Goal: Information Seeking & Learning: Compare options

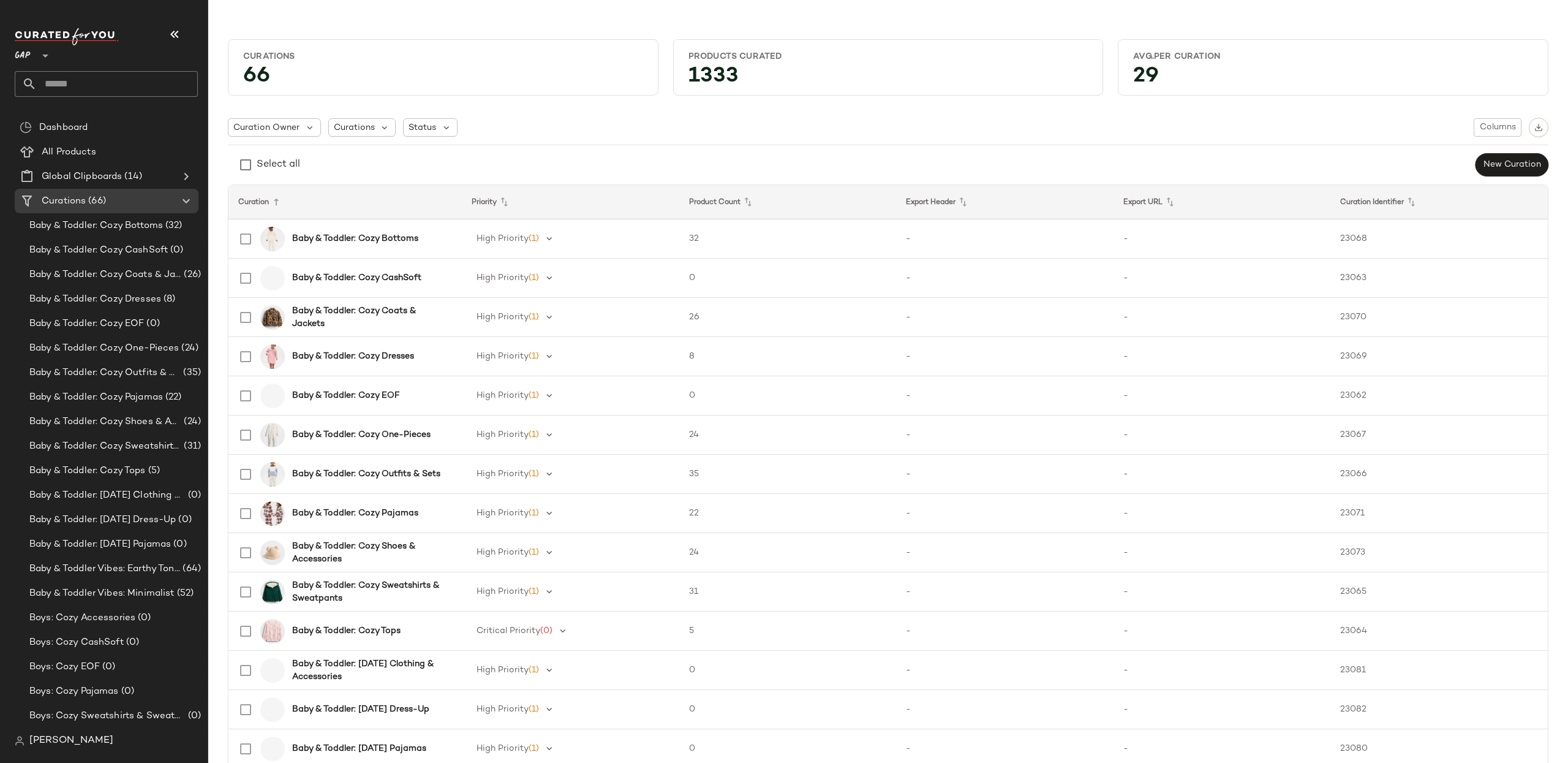
click at [40, 57] on icon at bounding box center [46, 56] width 15 height 15
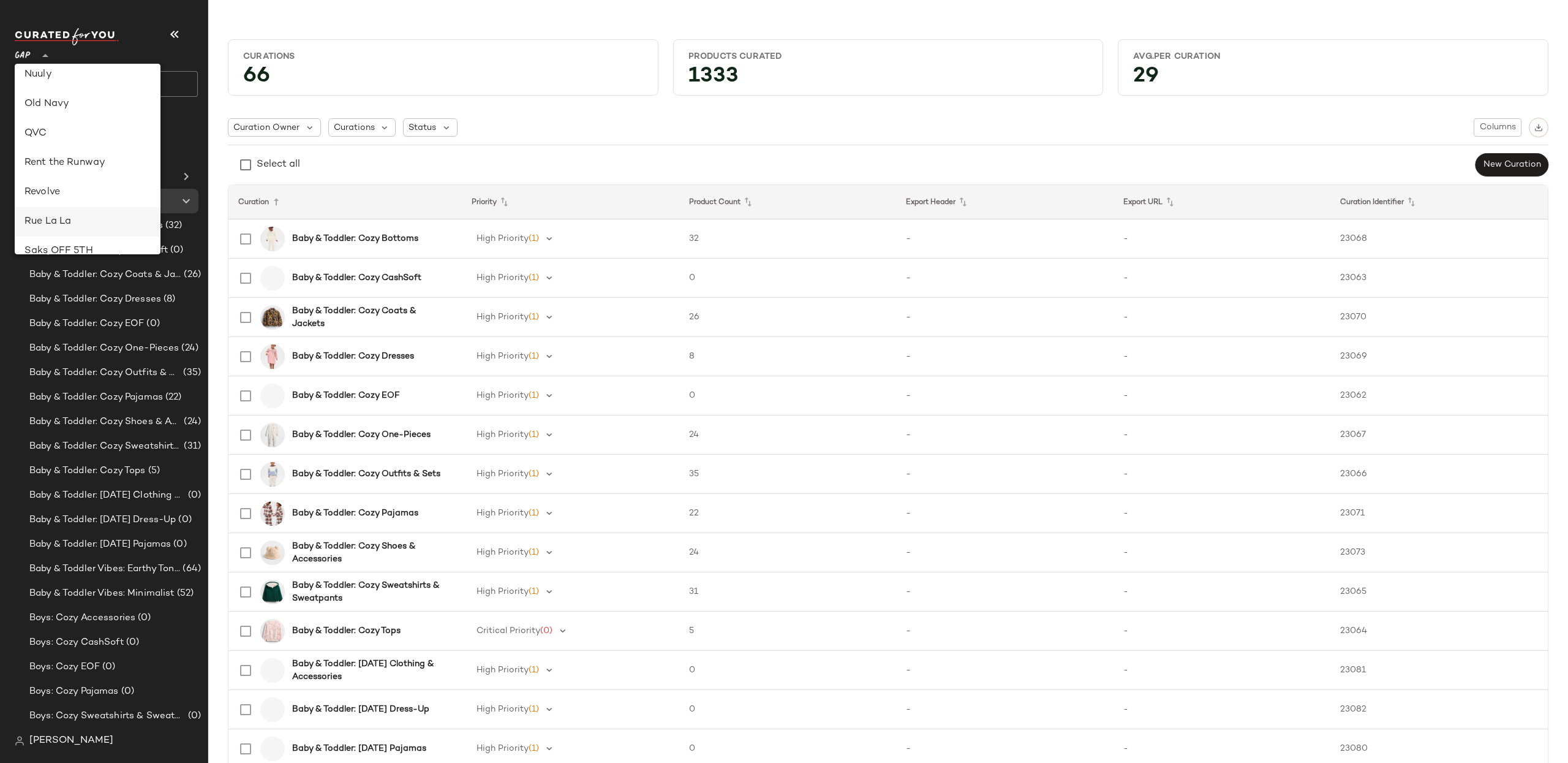
scroll to position [479, 0]
click at [71, 190] on div "Revolve" at bounding box center [87, 193] width 126 height 15
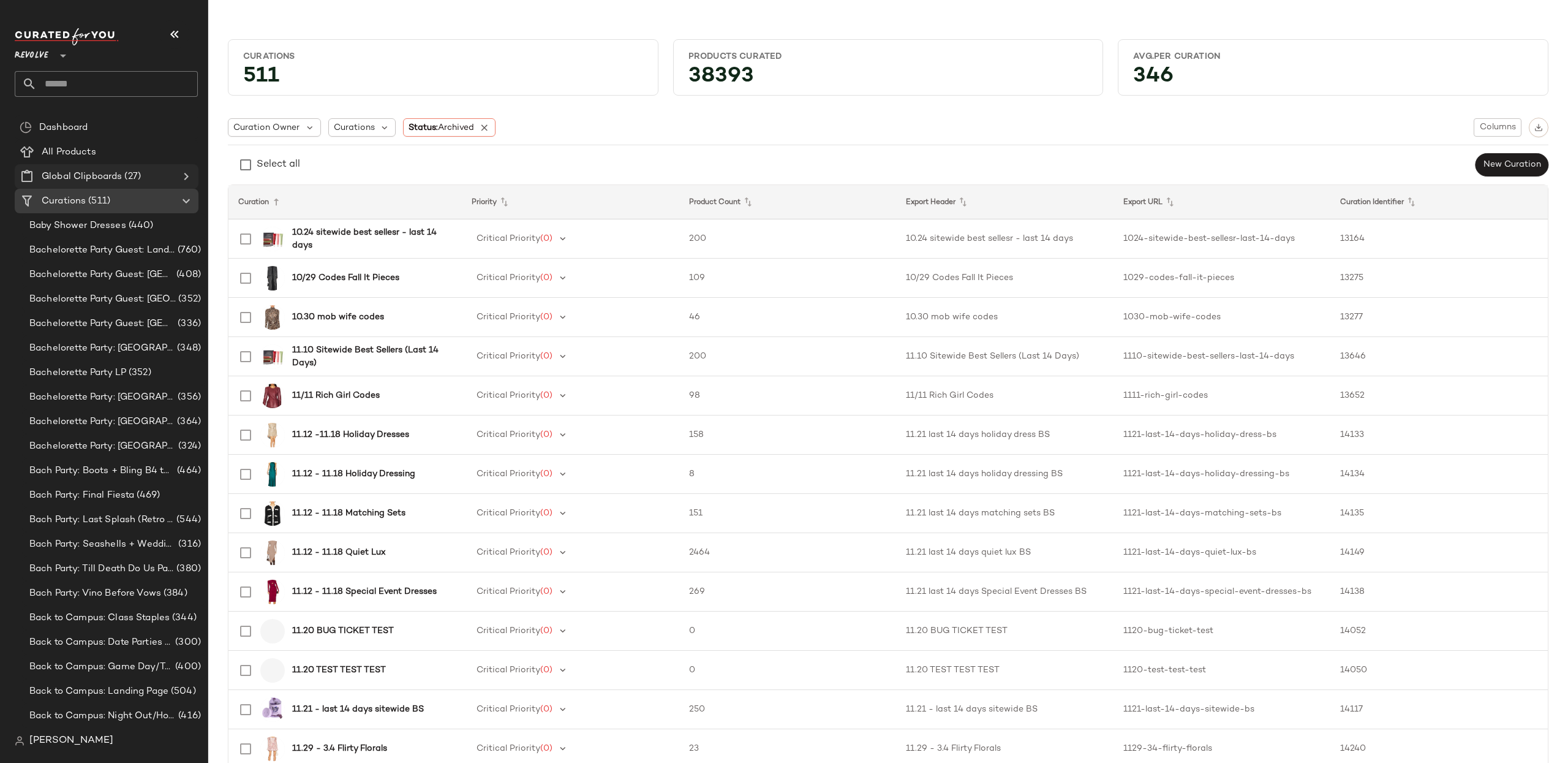
click at [184, 175] on icon at bounding box center [186, 176] width 15 height 15
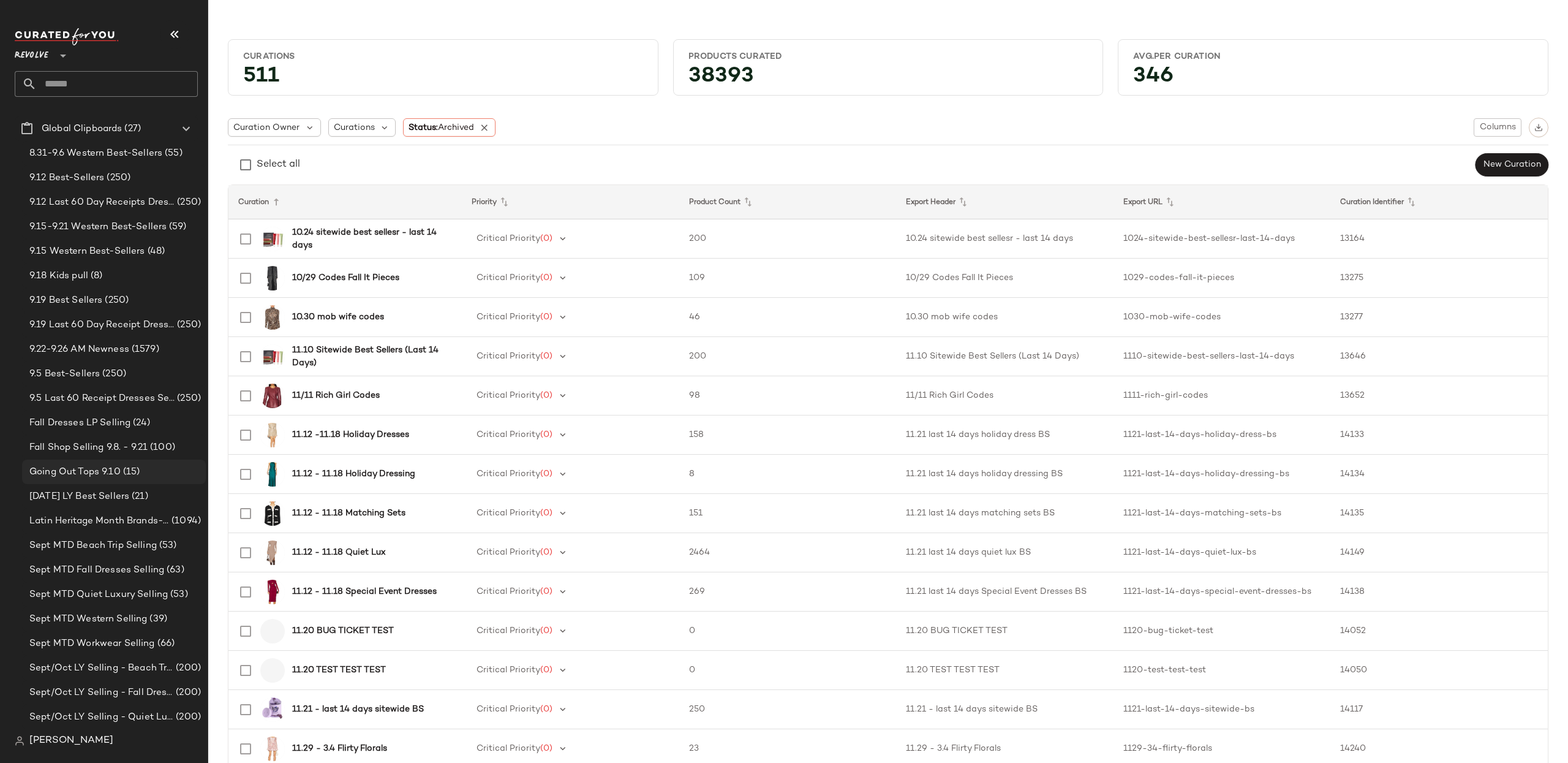
scroll to position [23, 0]
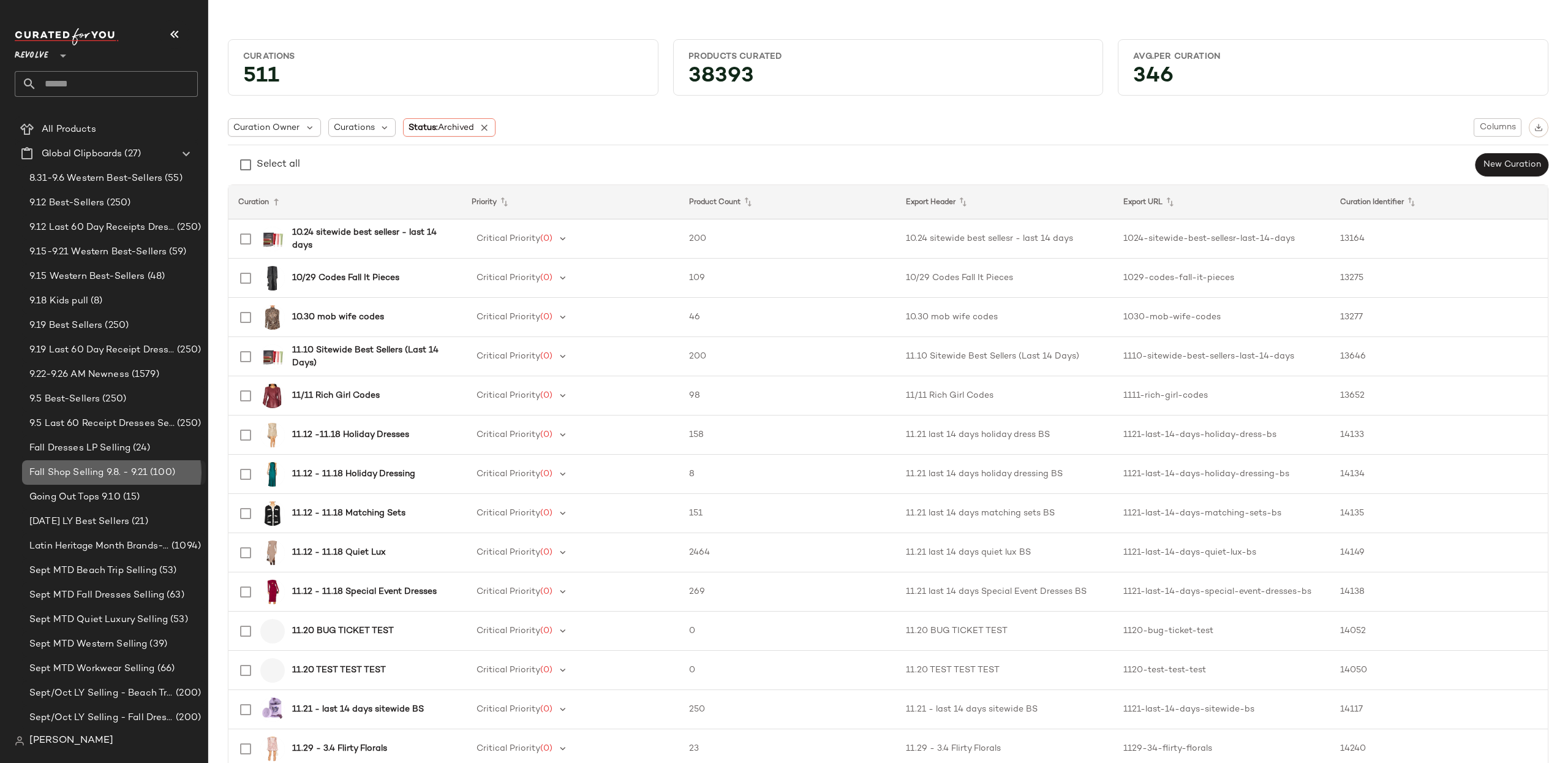
drag, startPoint x: 134, startPoint y: 467, endPoint x: 124, endPoint y: 480, distance: 16.4
click at [133, 467] on span "Fall Shop Selling 9.8. - 9.21" at bounding box center [88, 472] width 118 height 14
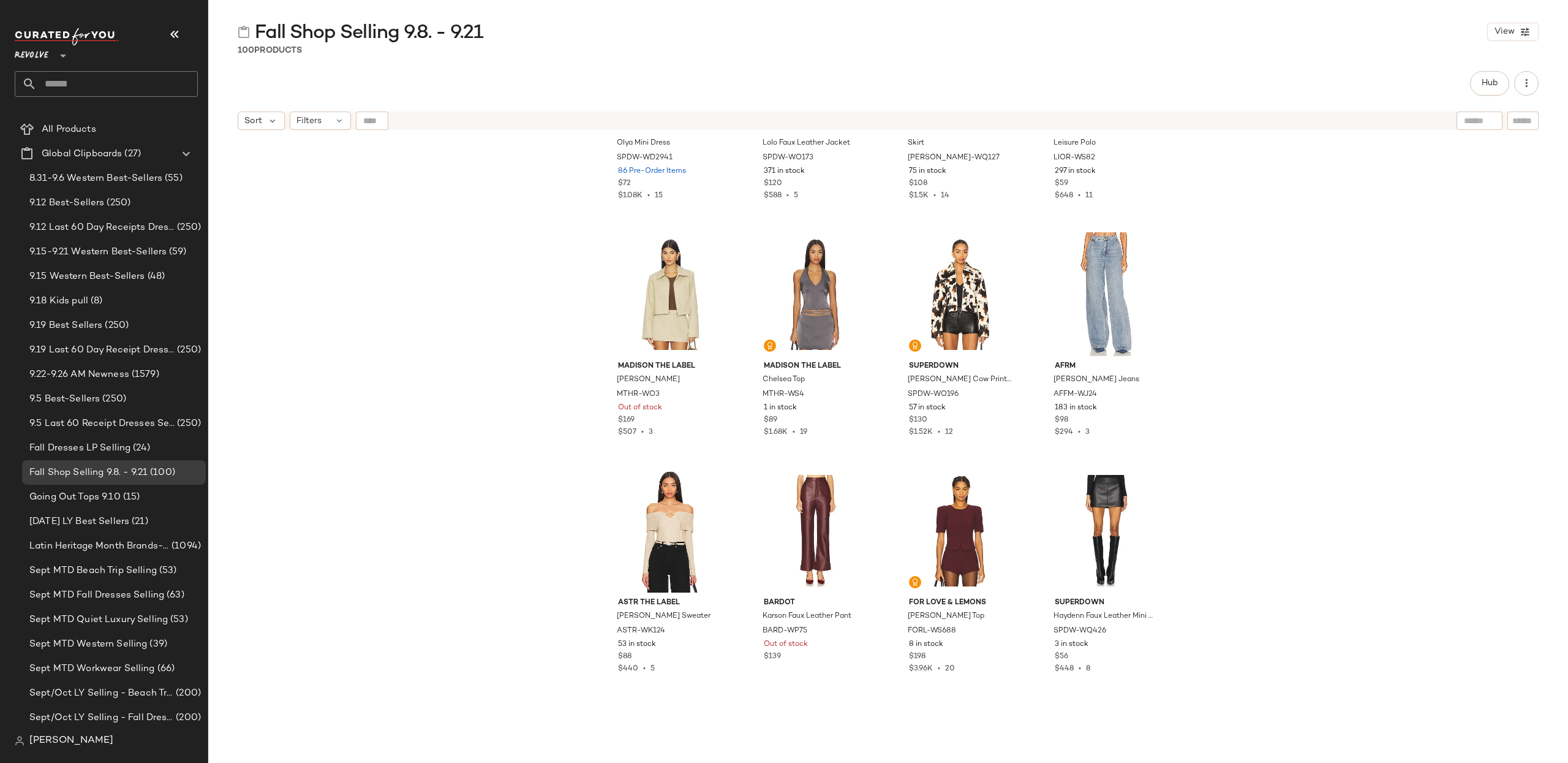
scroll to position [1204, 0]
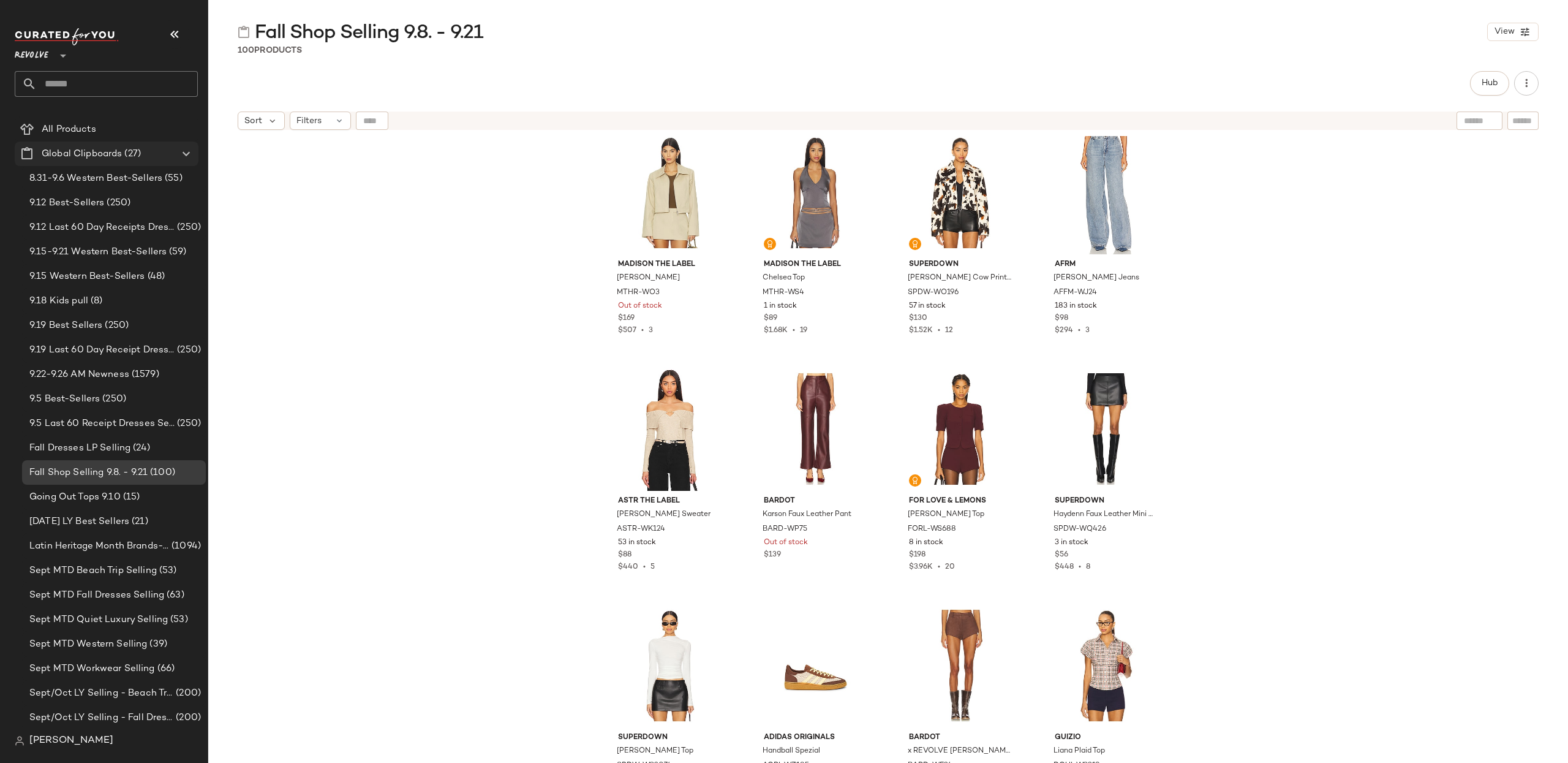
click at [60, 50] on icon at bounding box center [63, 56] width 15 height 15
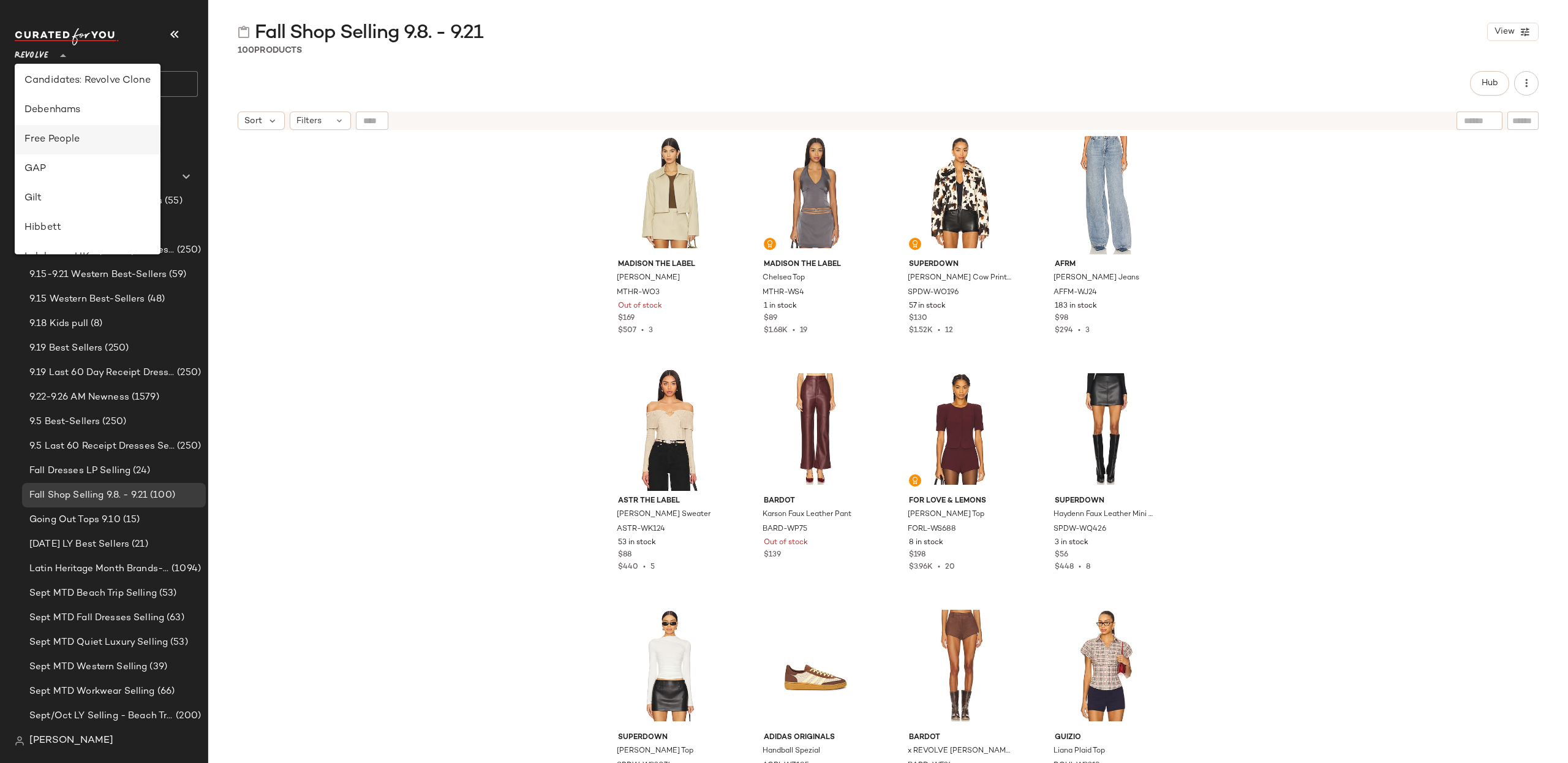
scroll to position [206, 0]
click at [109, 142] on div "Free People" at bounding box center [87, 142] width 126 height 15
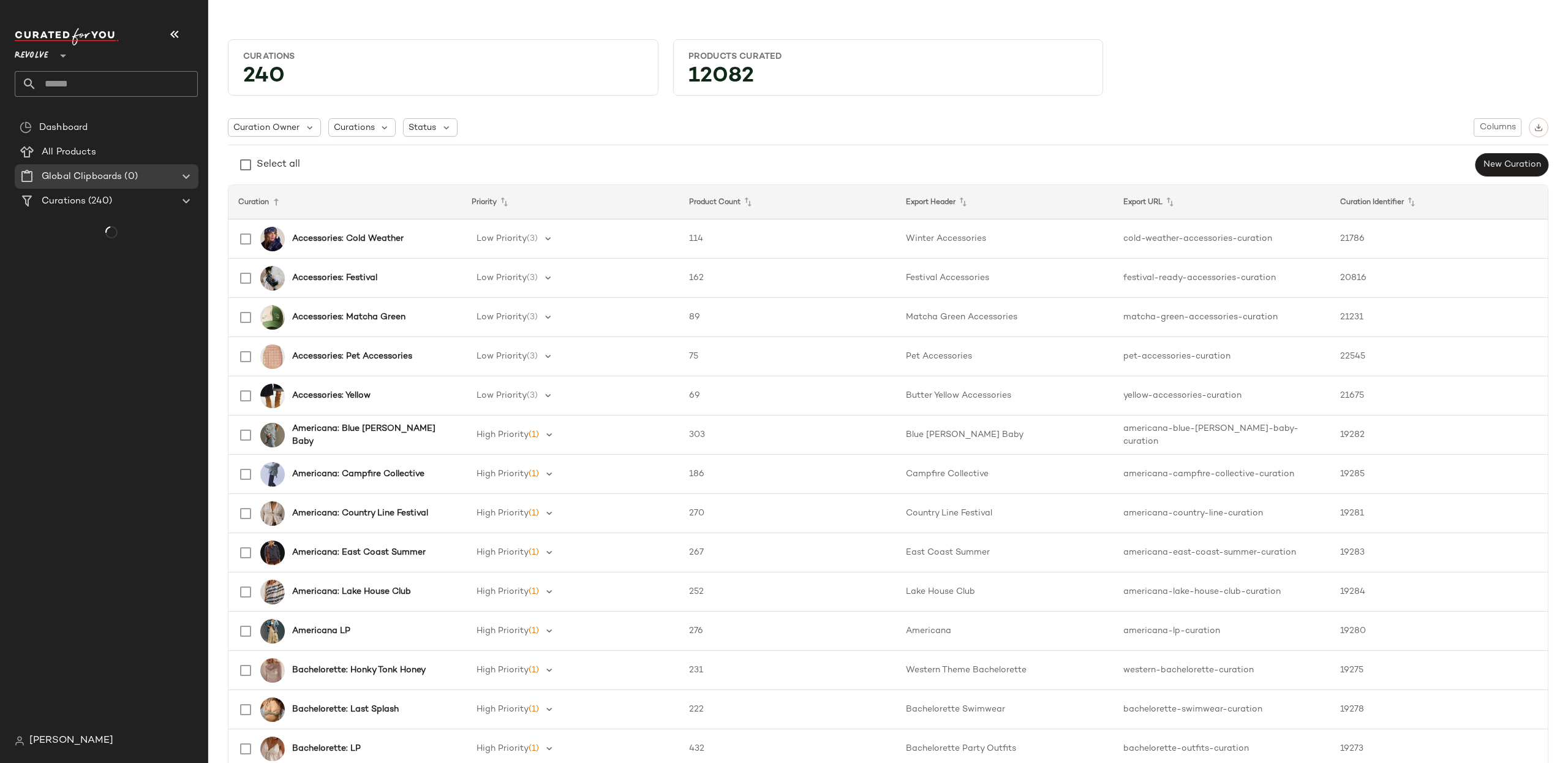
type input "**"
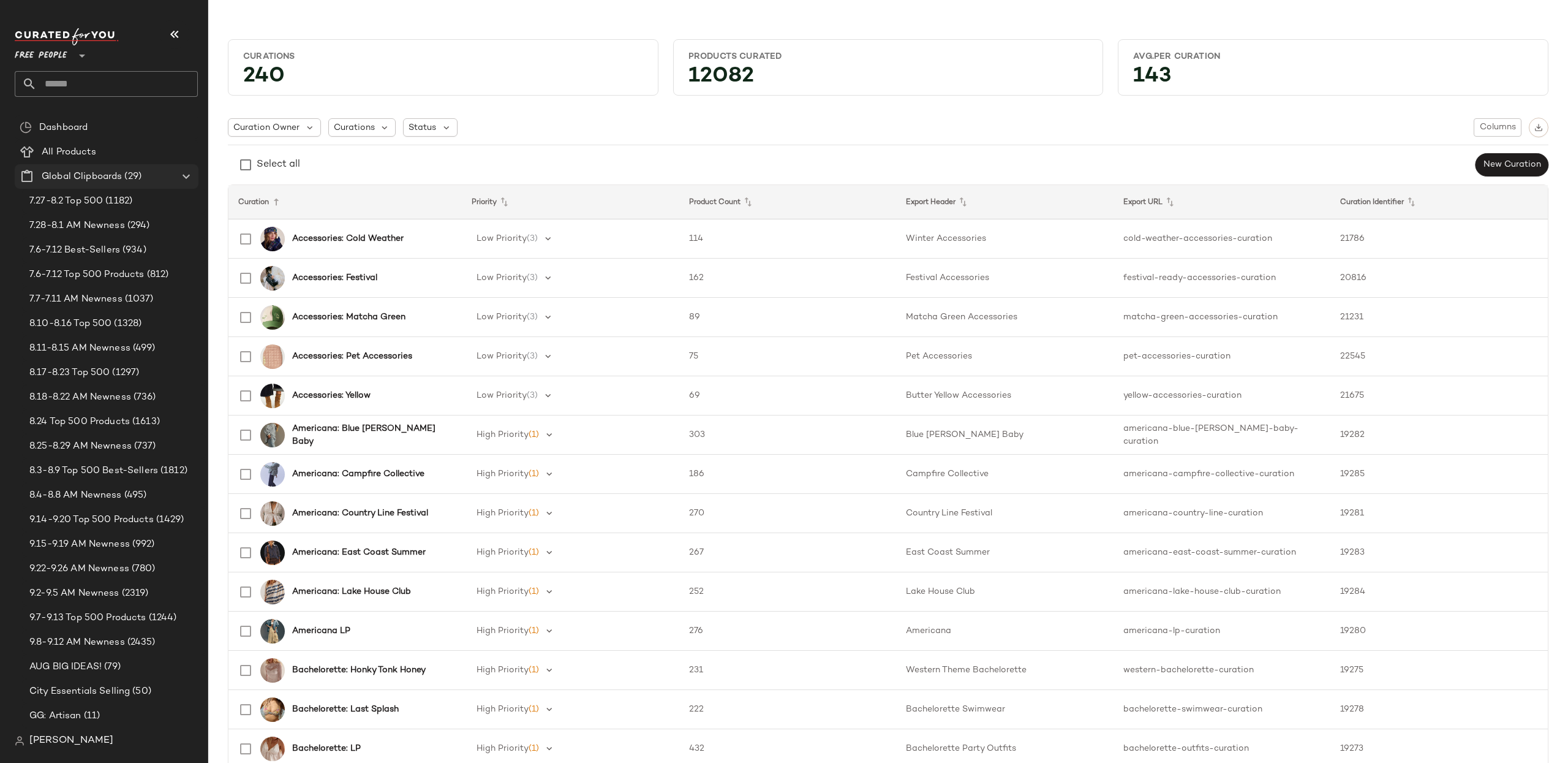
click at [186, 178] on icon at bounding box center [186, 176] width 15 height 15
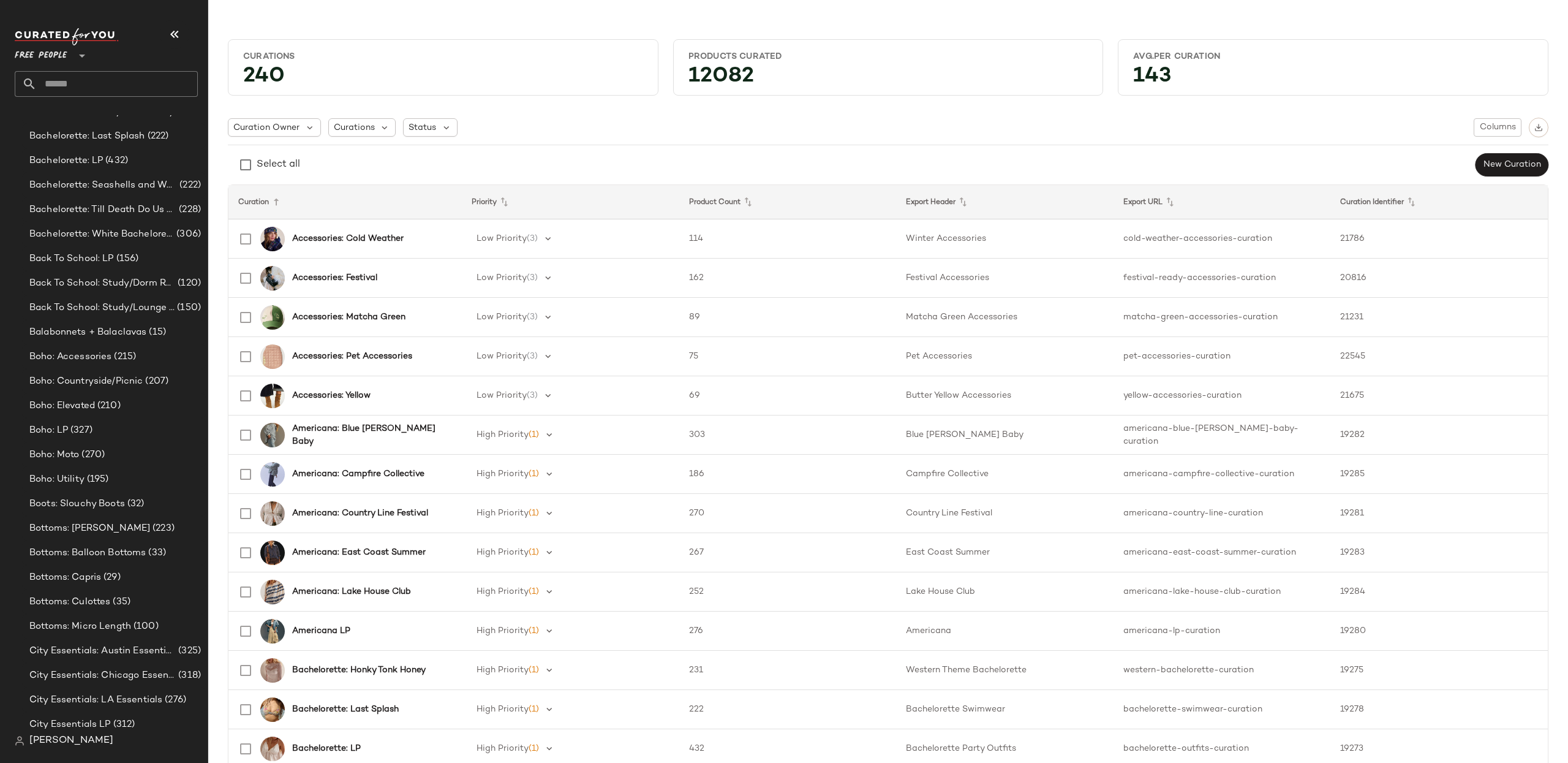
scroll to position [484, 0]
click at [85, 305] on span "Boho: Elevated" at bounding box center [62, 305] width 65 height 14
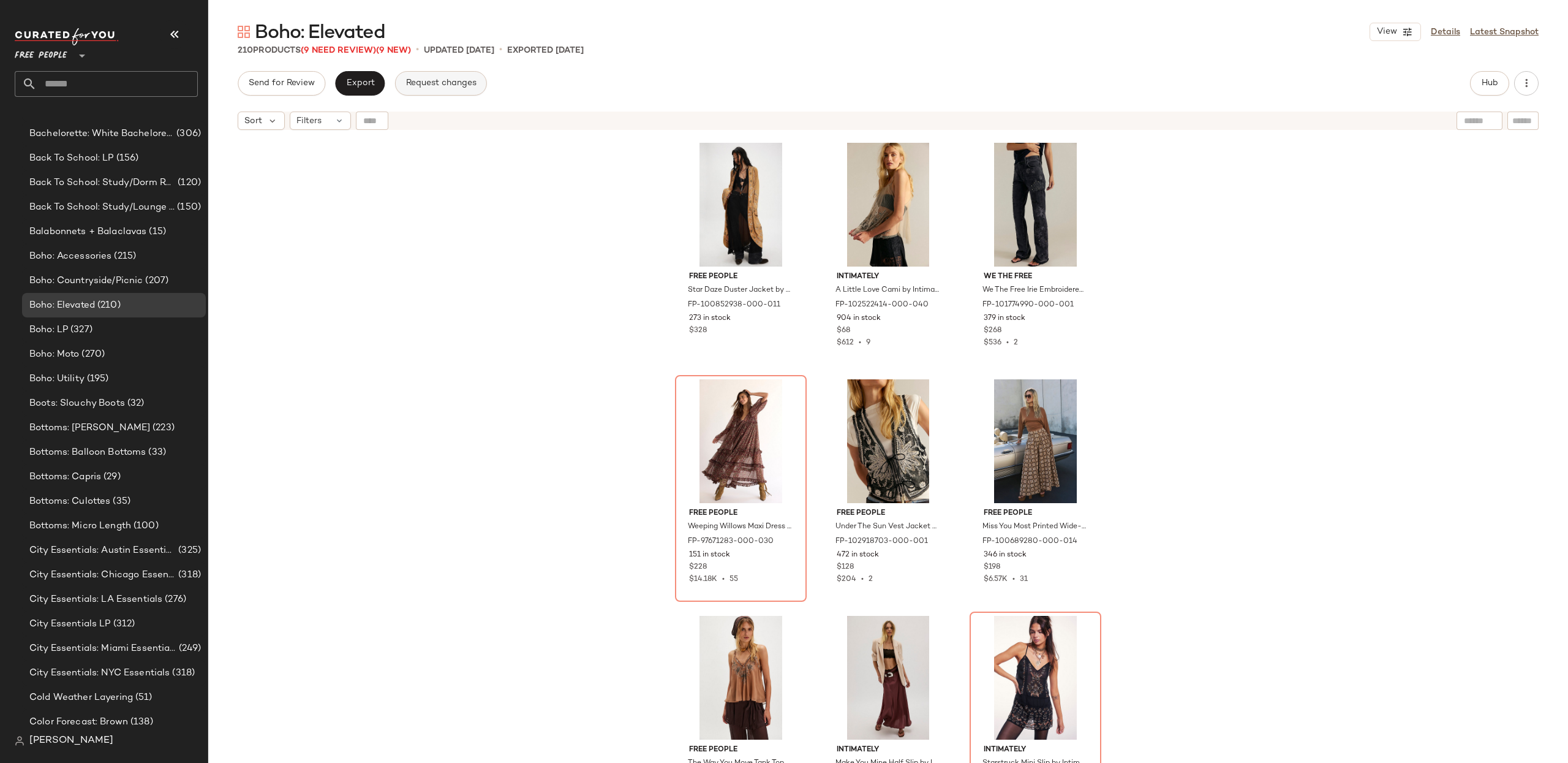
click at [460, 90] on button "Request changes" at bounding box center [440, 83] width 92 height 24
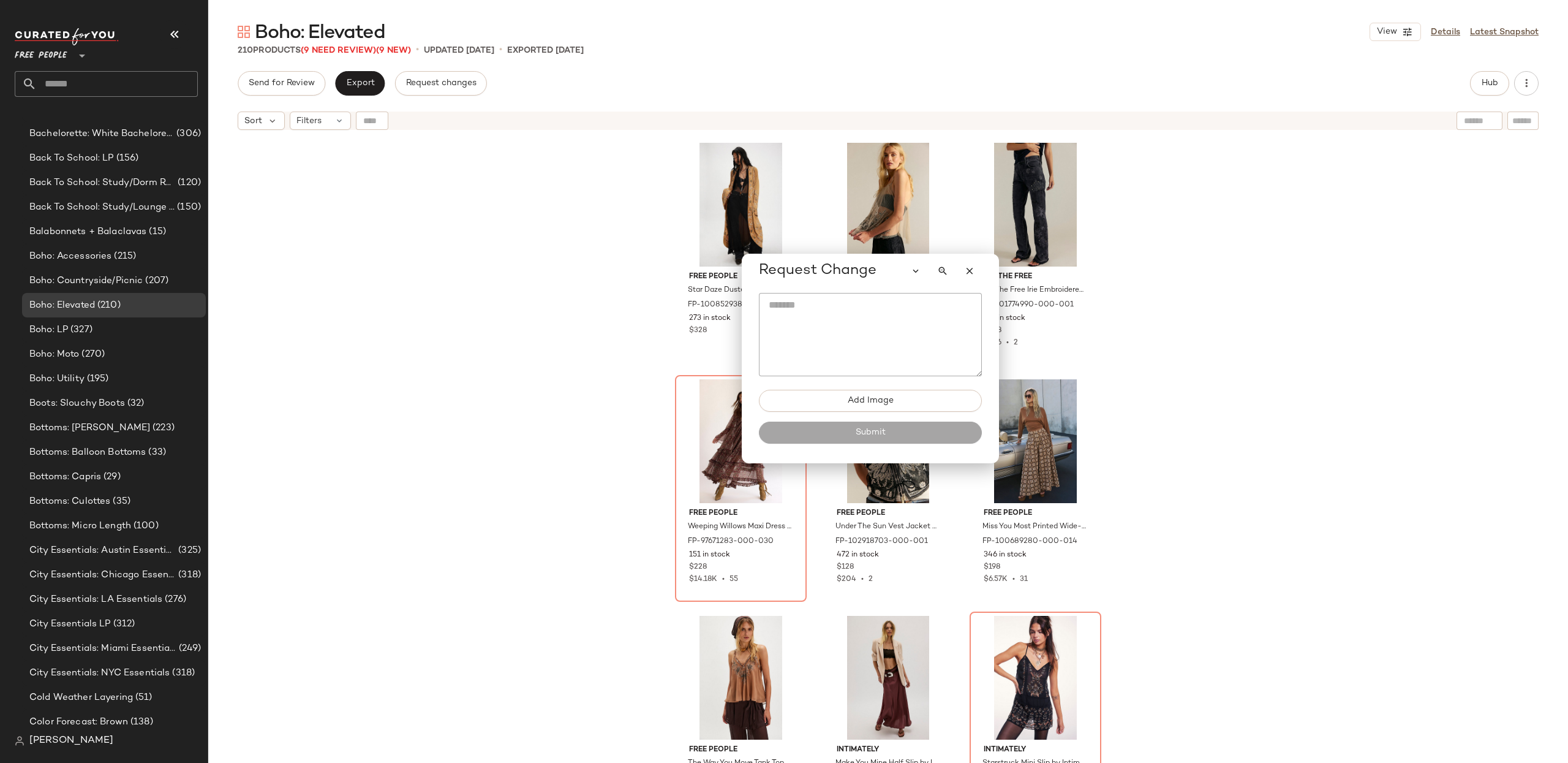
drag, startPoint x: 223, startPoint y: 92, endPoint x: 899, endPoint y: 279, distance: 701.4
click at [899, 279] on div "Request Change" at bounding box center [871, 270] width 223 height 24
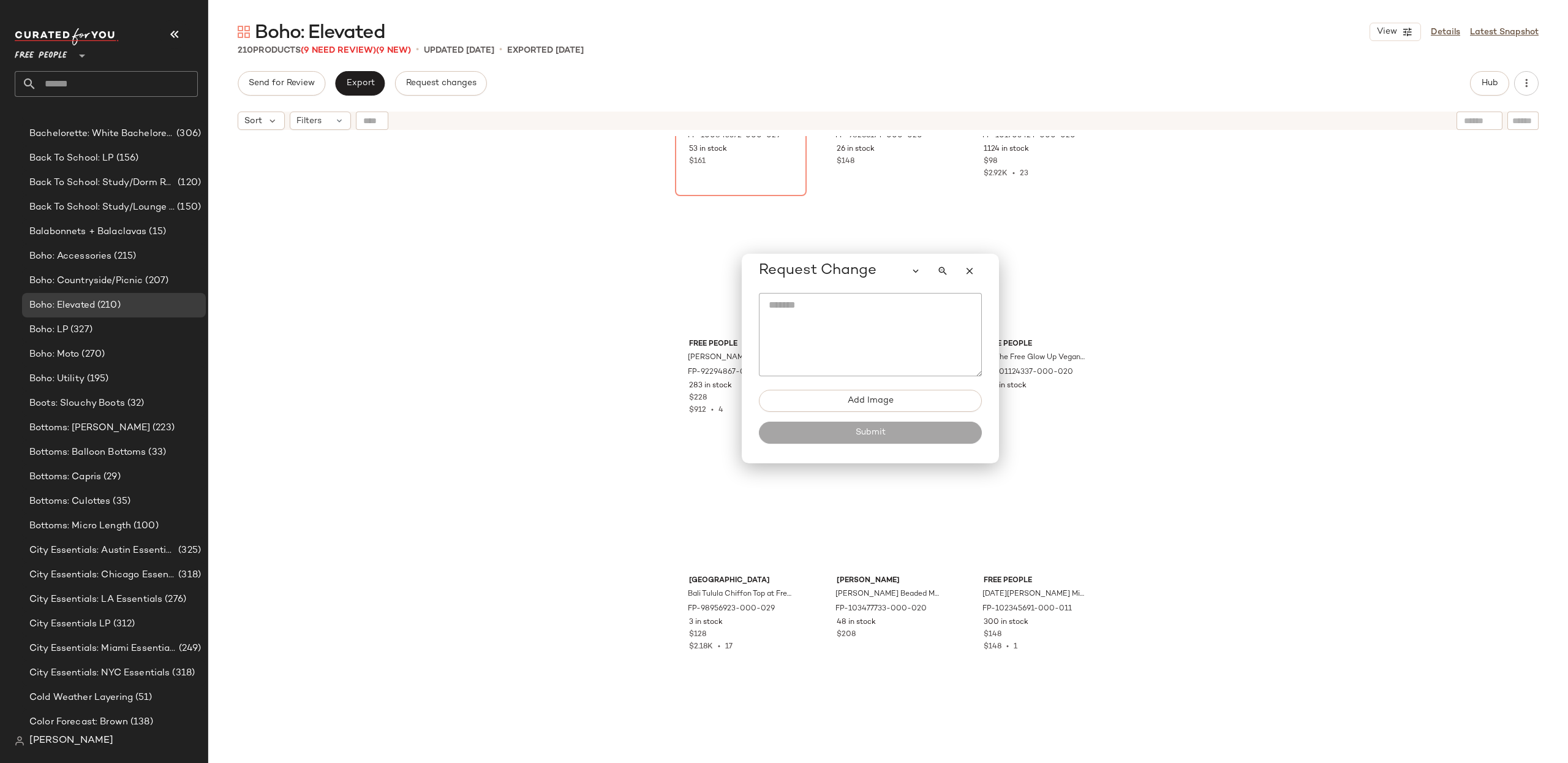
scroll to position [933, 0]
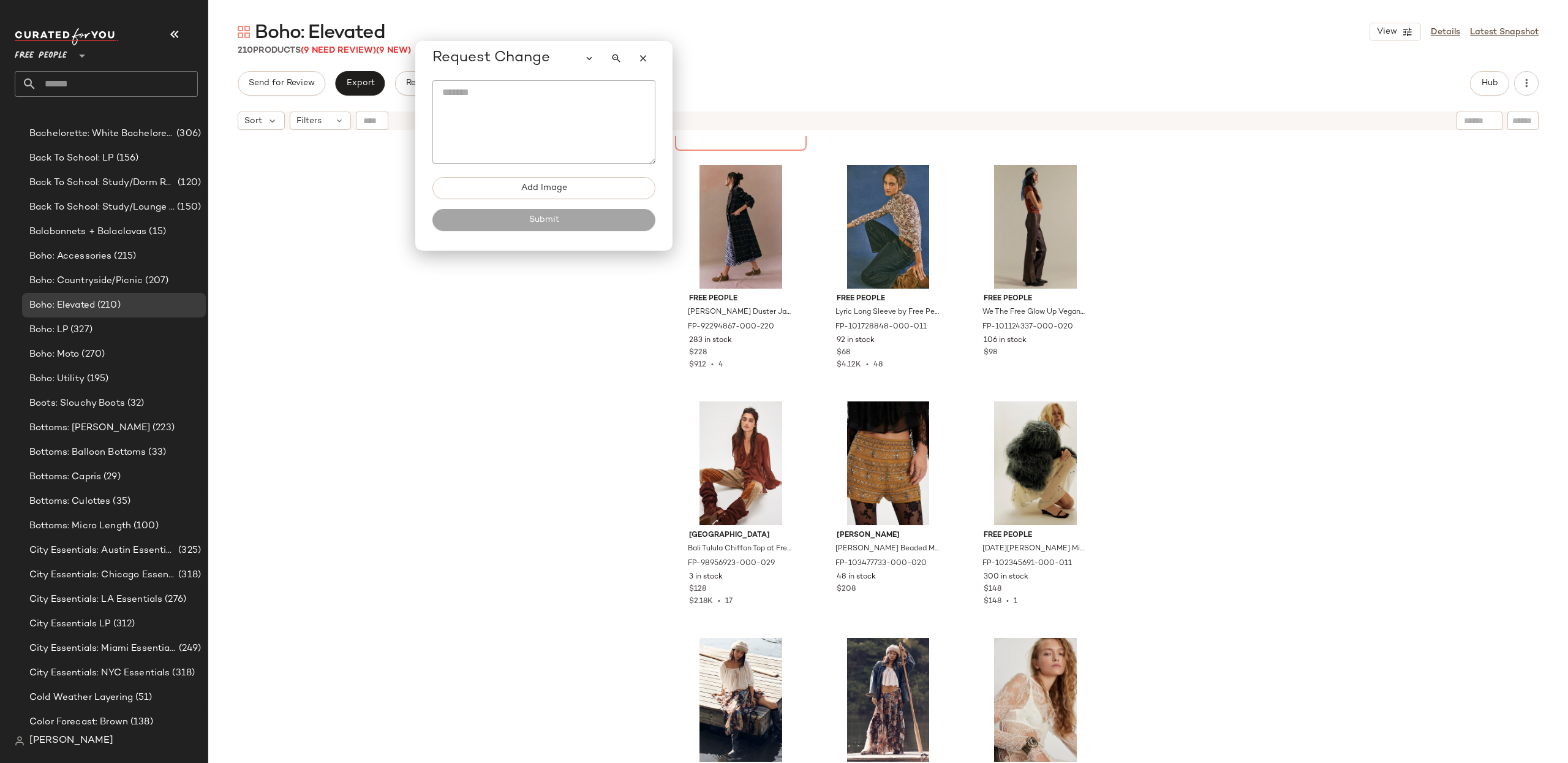
drag, startPoint x: 826, startPoint y: 275, endPoint x: 509, endPoint y: 58, distance: 384.2
click at [509, 58] on span "Request Change" at bounding box center [491, 58] width 117 height 20
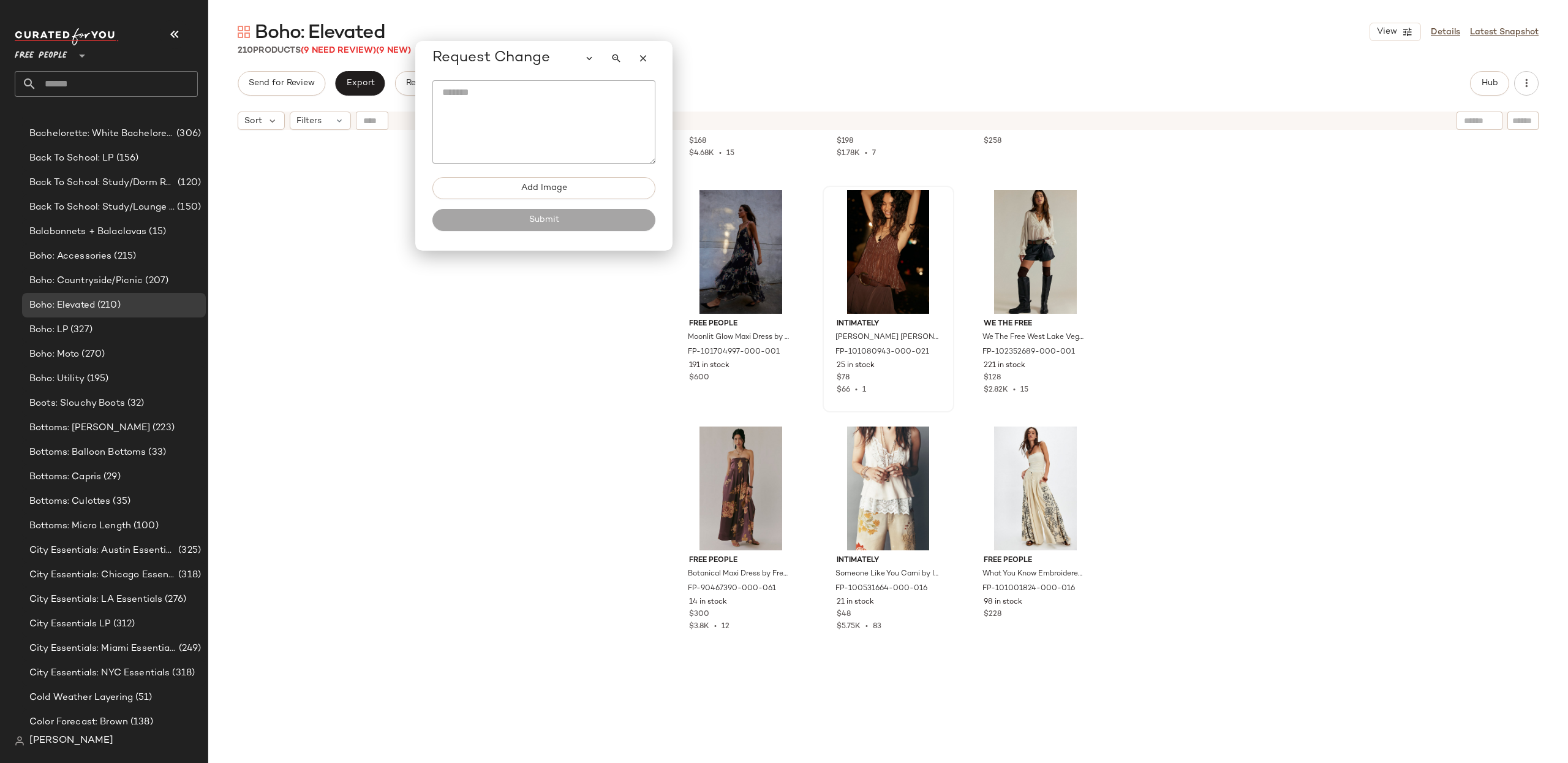
scroll to position [1657, 0]
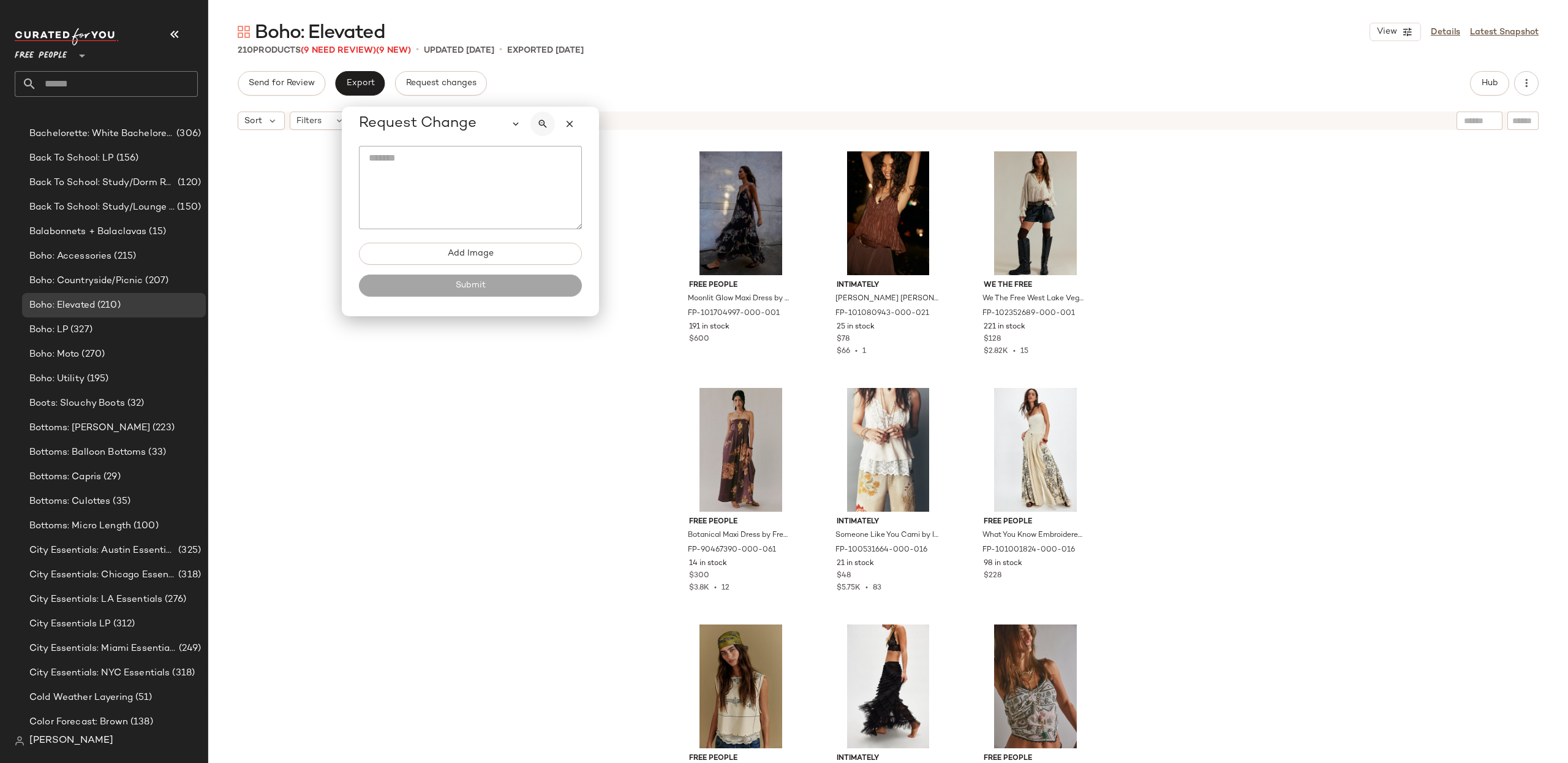
drag, startPoint x: 570, startPoint y: 54, endPoint x: 510, endPoint y: 62, distance: 60.5
click at [472, 112] on div "Request Change" at bounding box center [471, 123] width 223 height 24
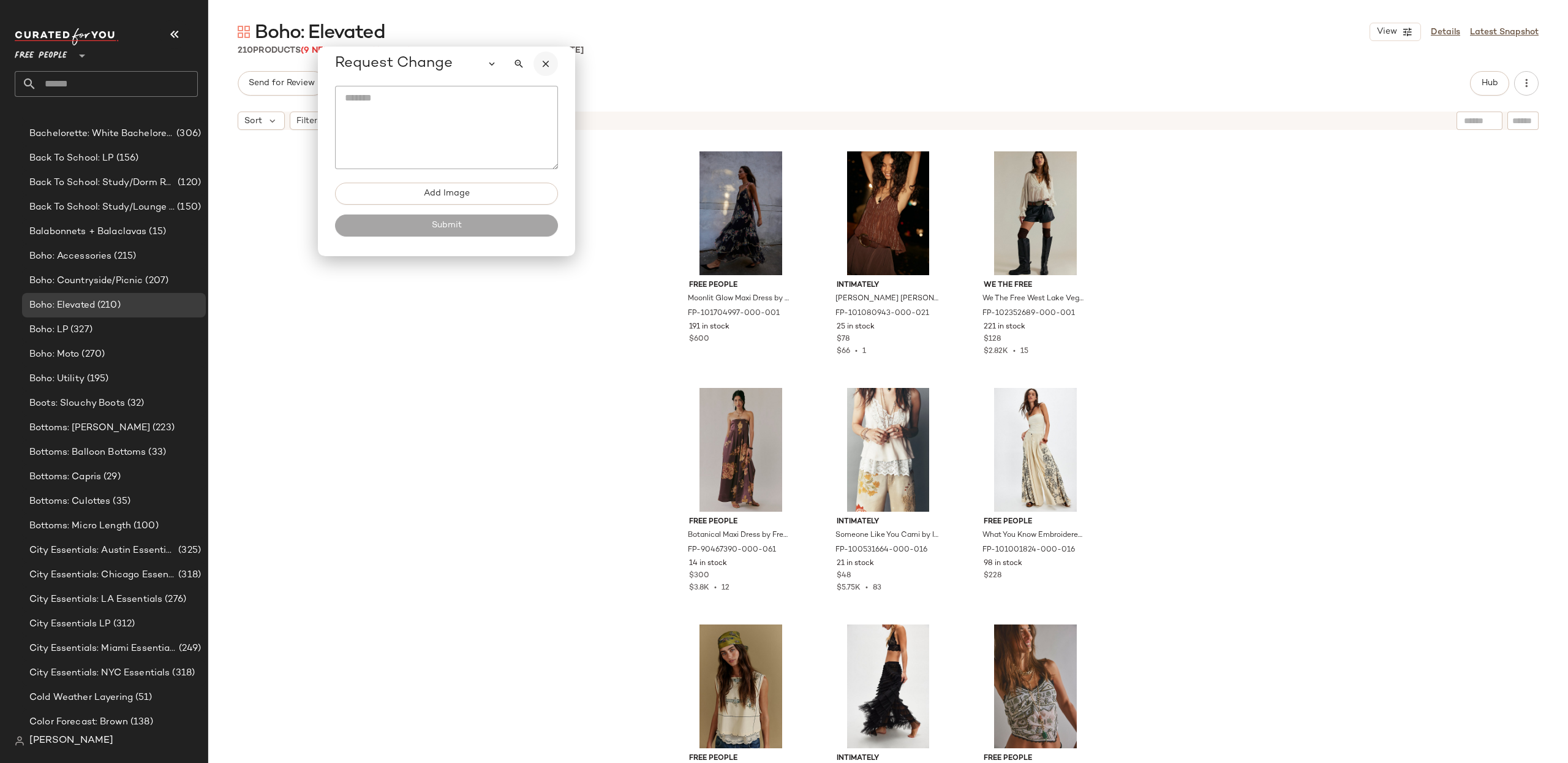
click at [545, 66] on icon "button" at bounding box center [545, 63] width 11 height 11
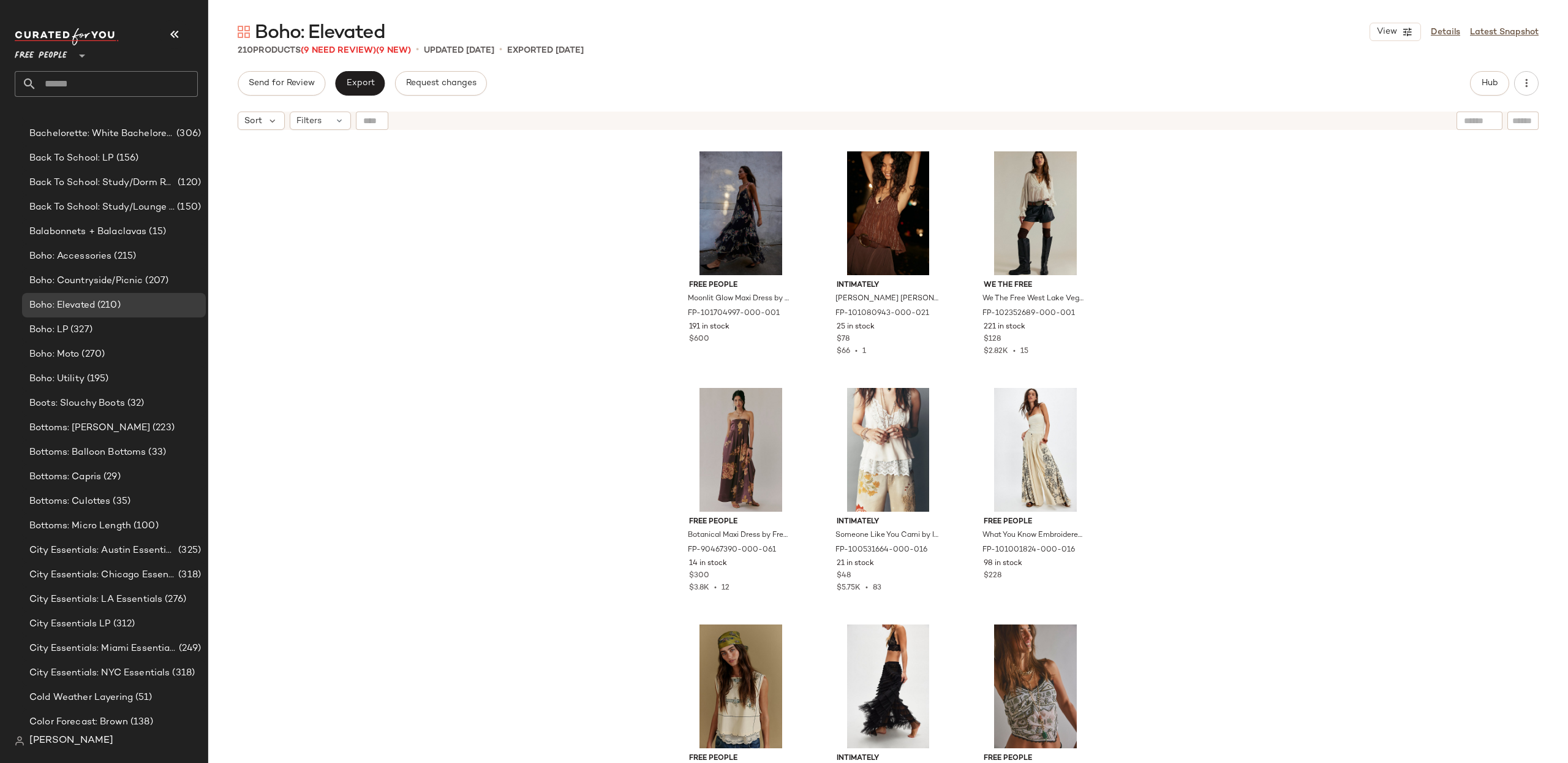
drag, startPoint x: 578, startPoint y: 297, endPoint x: 490, endPoint y: 182, distance: 144.8
click at [573, 293] on div "Bali Bali Daydream Melody Top at Free People in White, Size: S FP-103467262-000…" at bounding box center [888, 464] width 1360 height 657
click at [457, 80] on span "Request changes" at bounding box center [440, 83] width 71 height 10
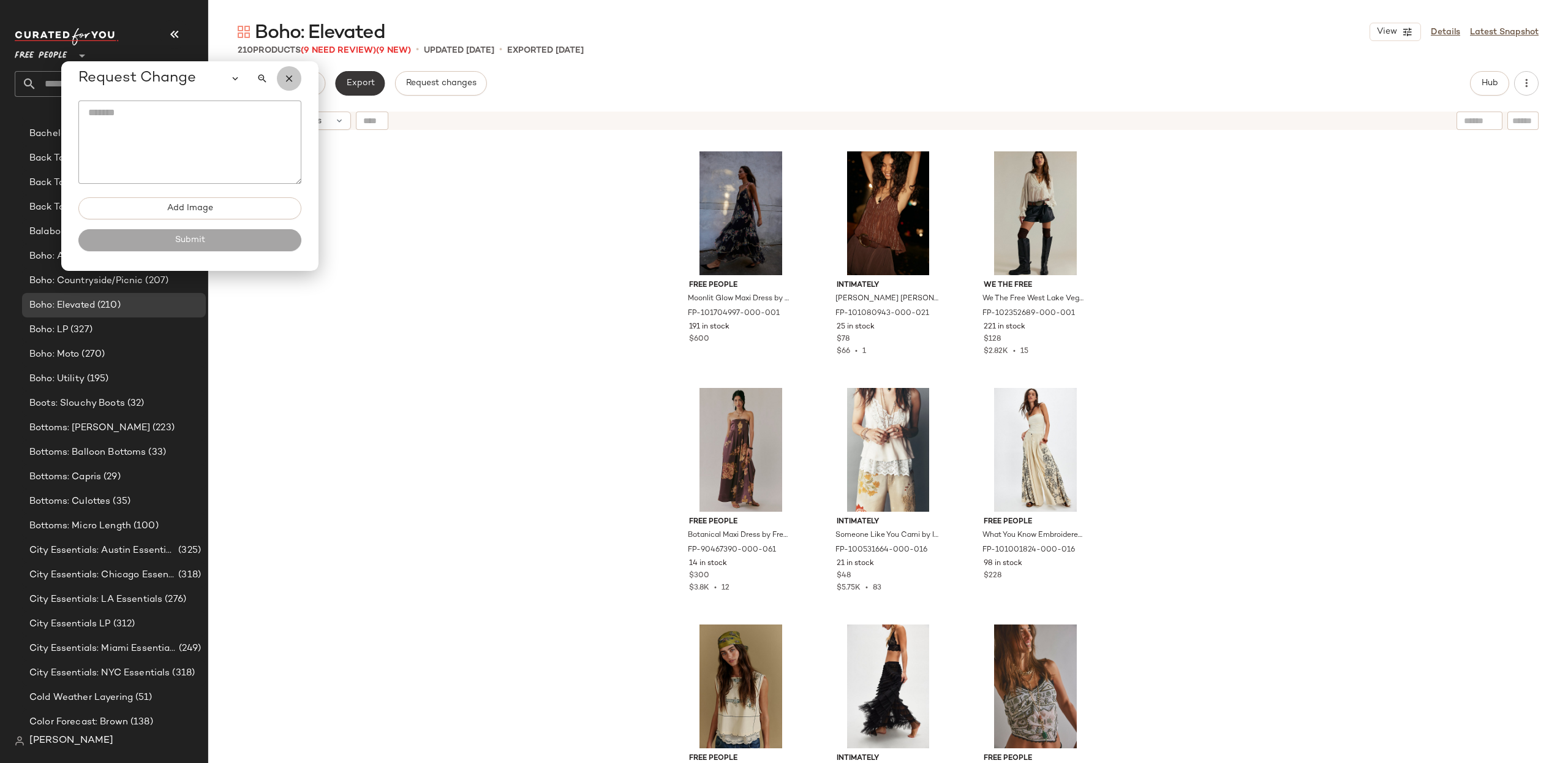
drag, startPoint x: 286, startPoint y: 79, endPoint x: 338, endPoint y: 91, distance: 53.4
click at [286, 79] on icon "button" at bounding box center [288, 78] width 11 height 11
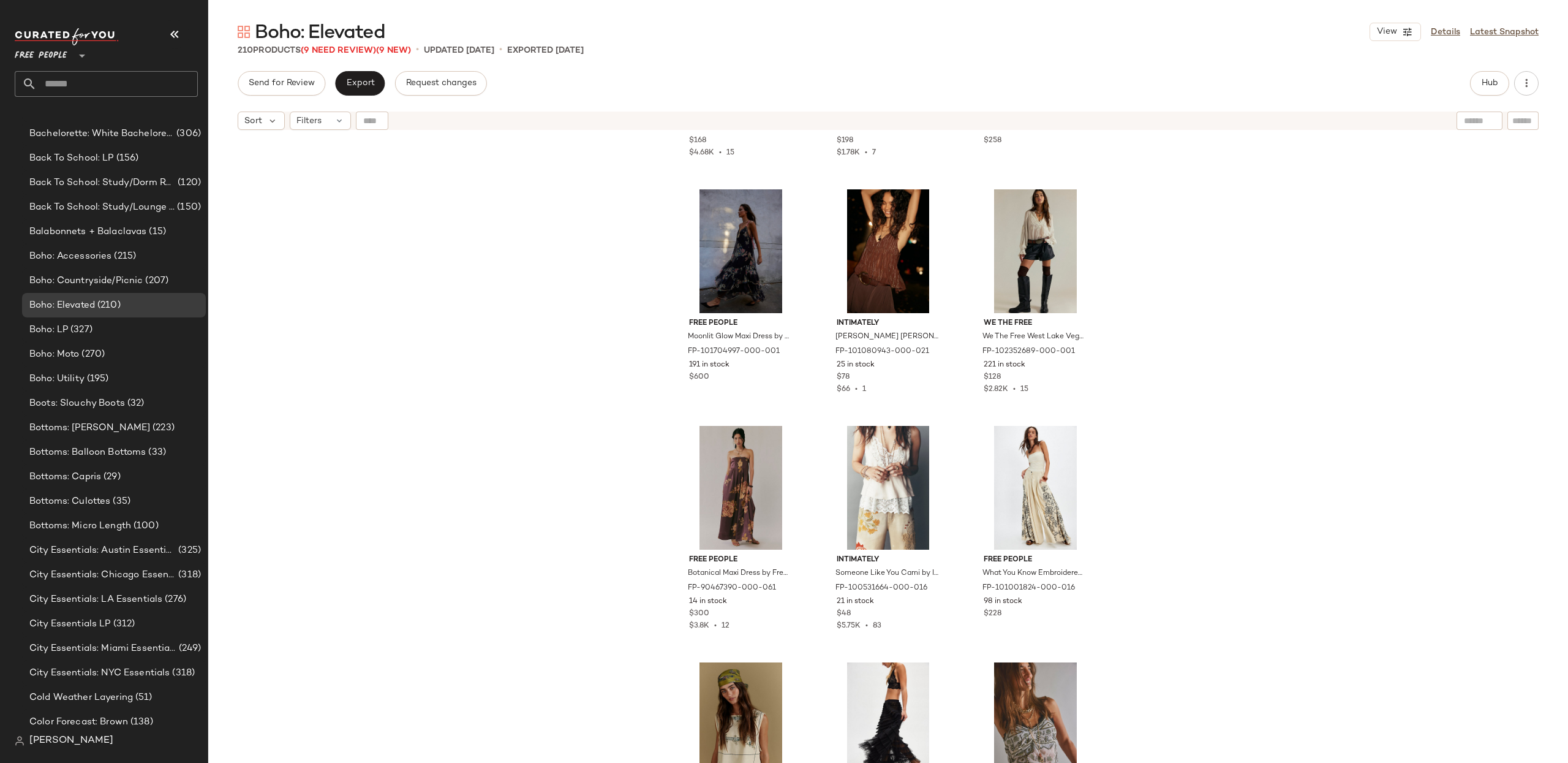
scroll to position [1621, 0]
click at [1449, 36] on link "Details" at bounding box center [1445, 32] width 29 height 13
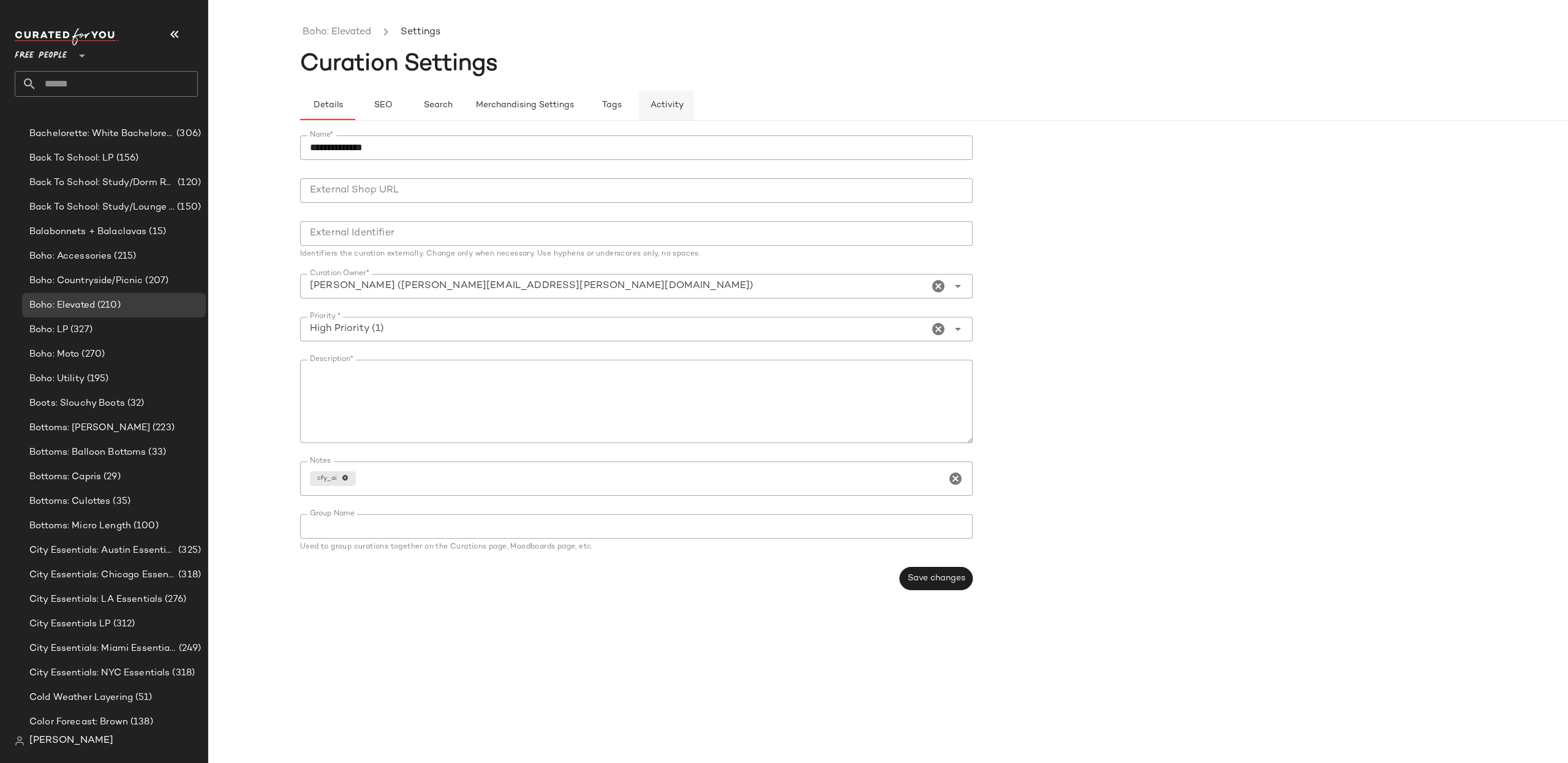
click at [689, 108] on button "Activity" at bounding box center [666, 105] width 55 height 29
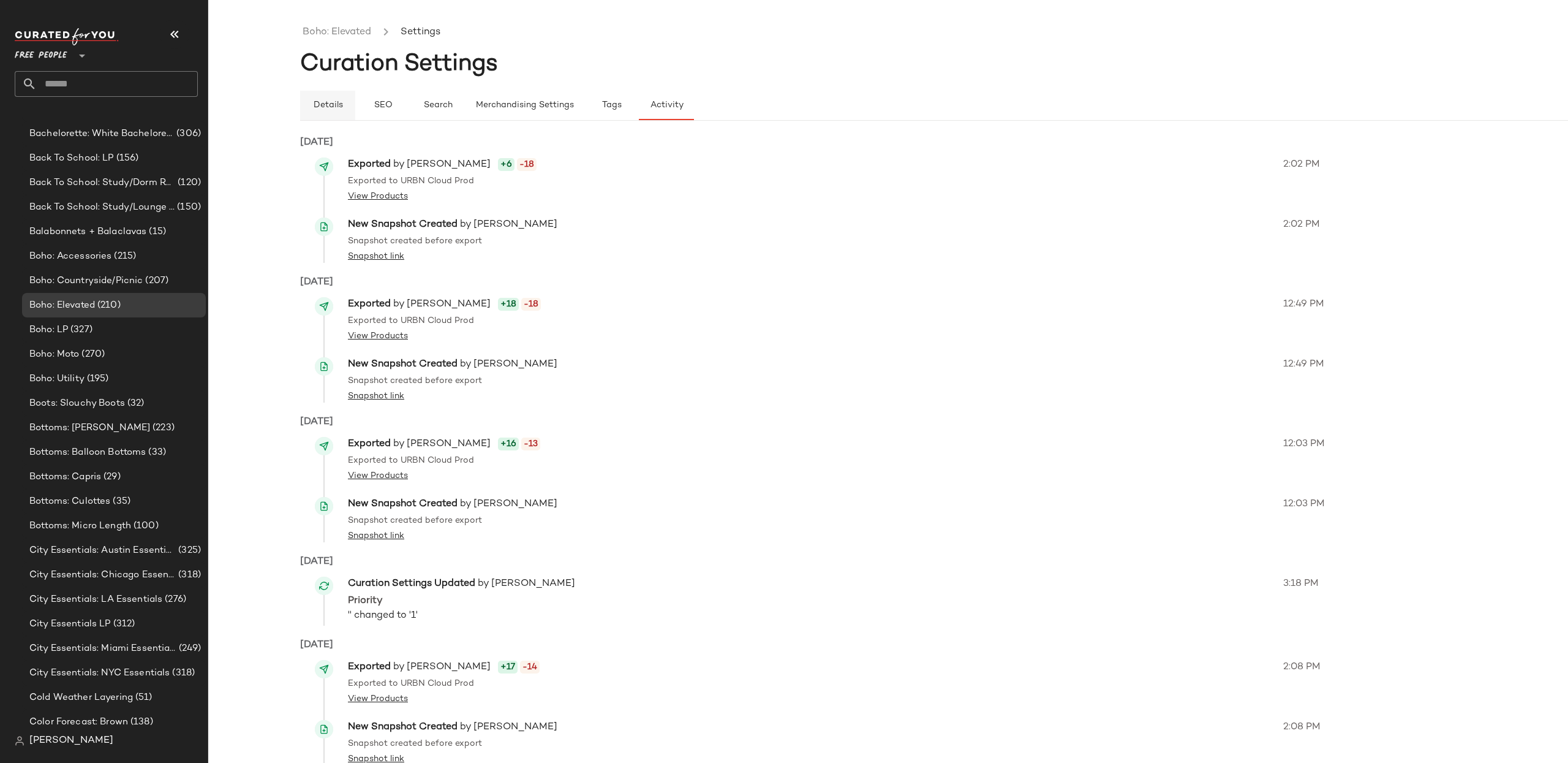
click at [343, 105] on button "Details" at bounding box center [327, 105] width 55 height 29
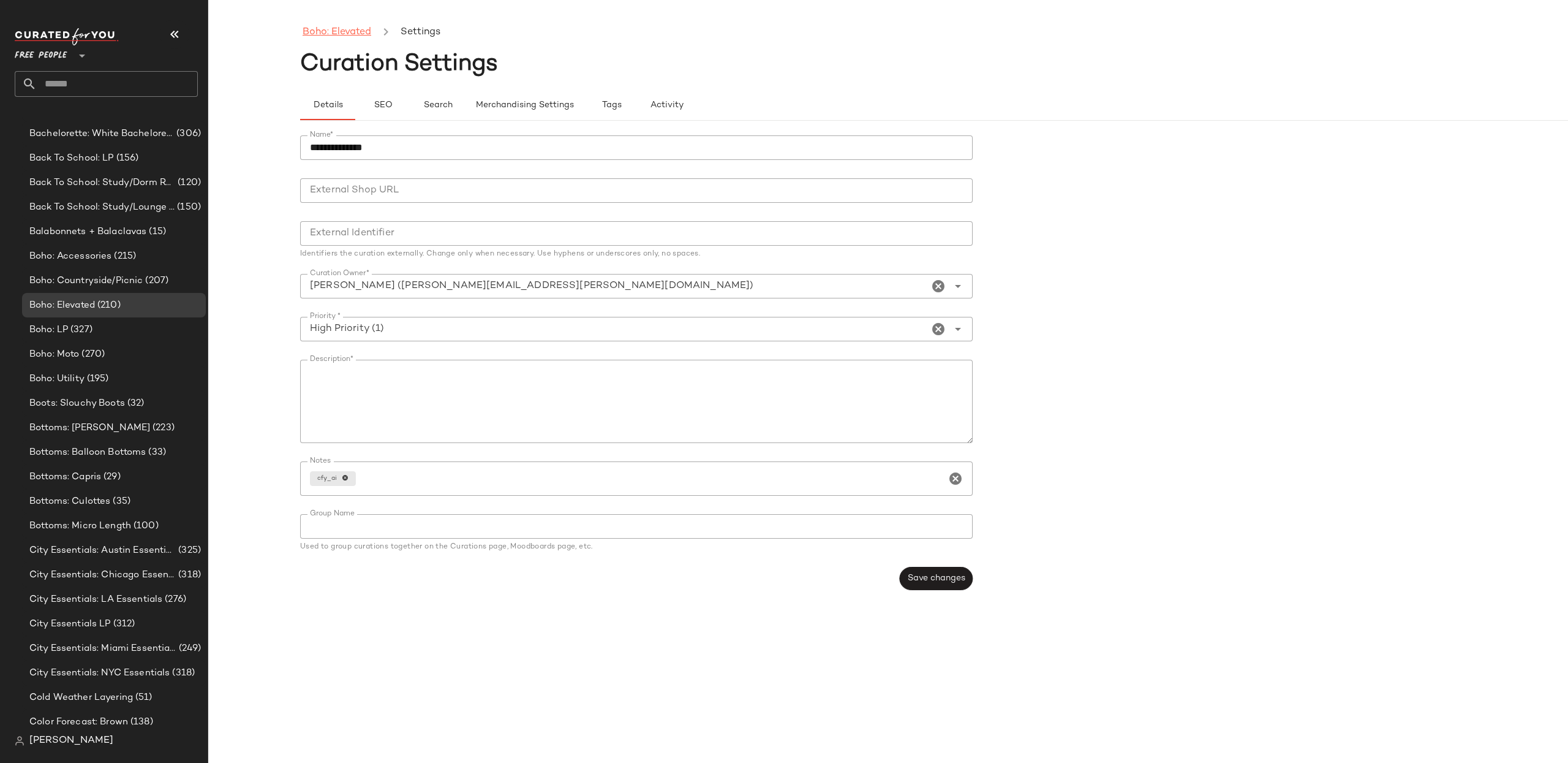
click at [328, 27] on link "Boho: Elevated" at bounding box center [336, 32] width 68 height 16
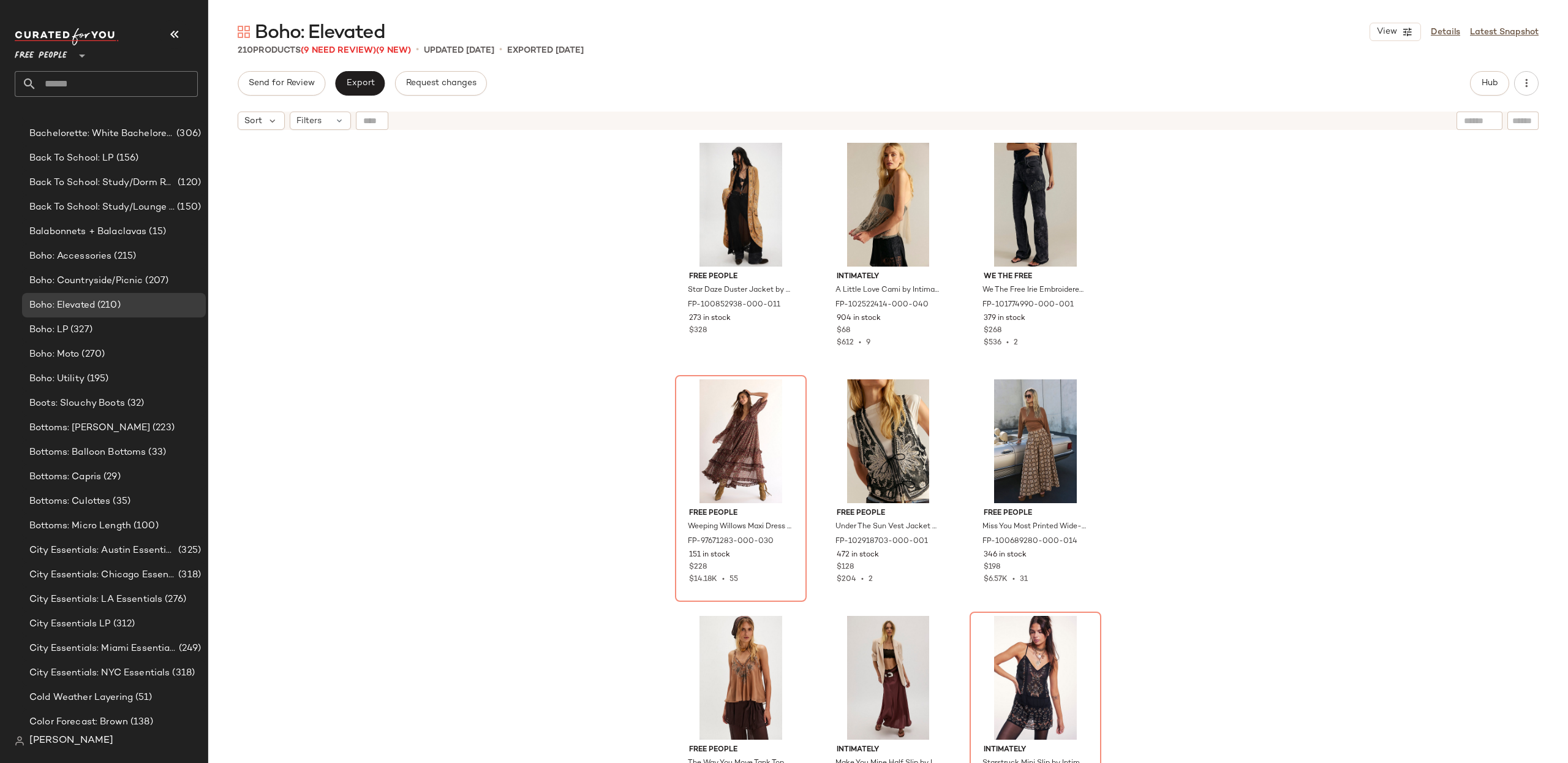
scroll to position [6, 0]
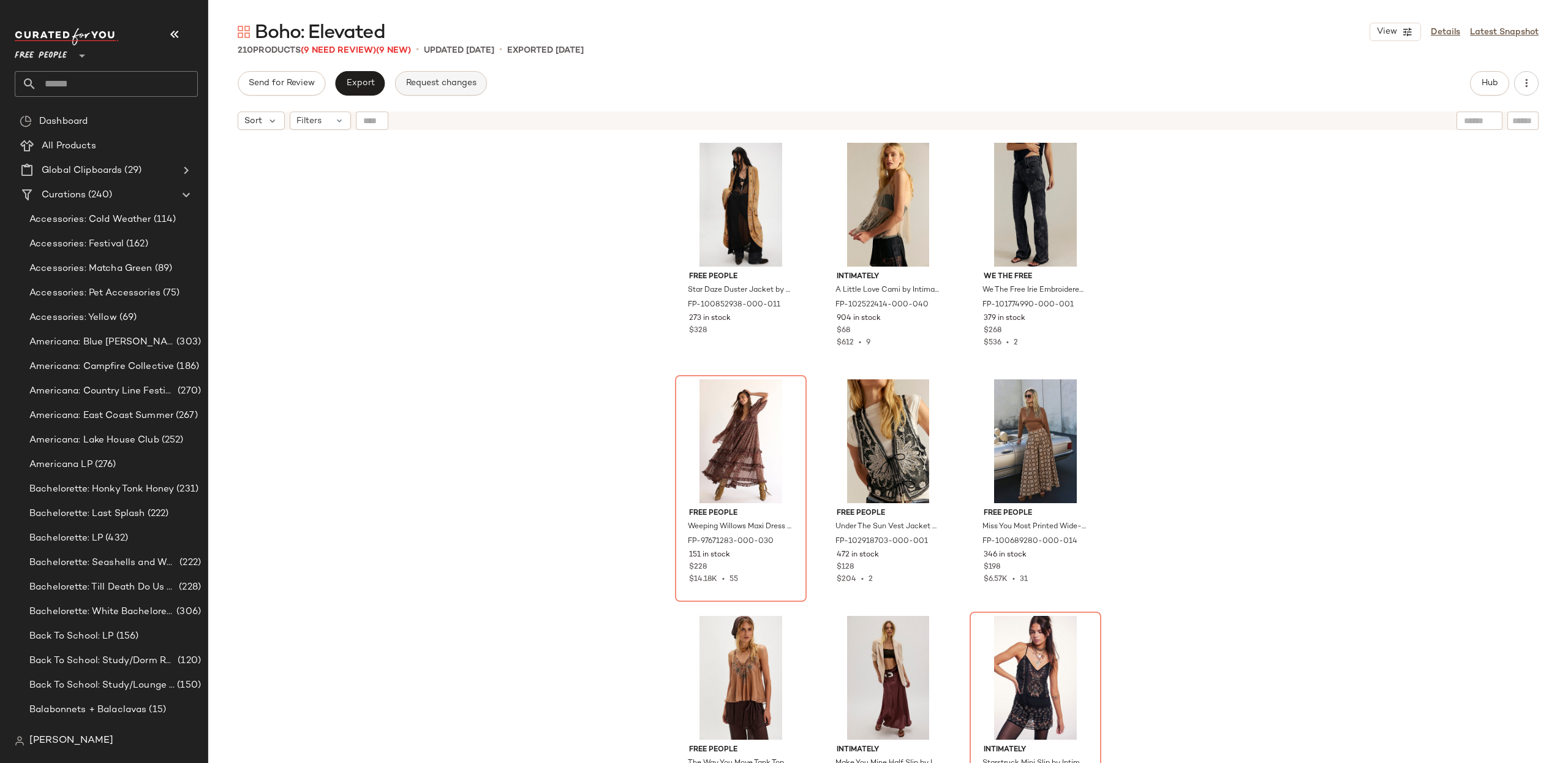
click at [420, 82] on span "Request changes" at bounding box center [440, 83] width 71 height 10
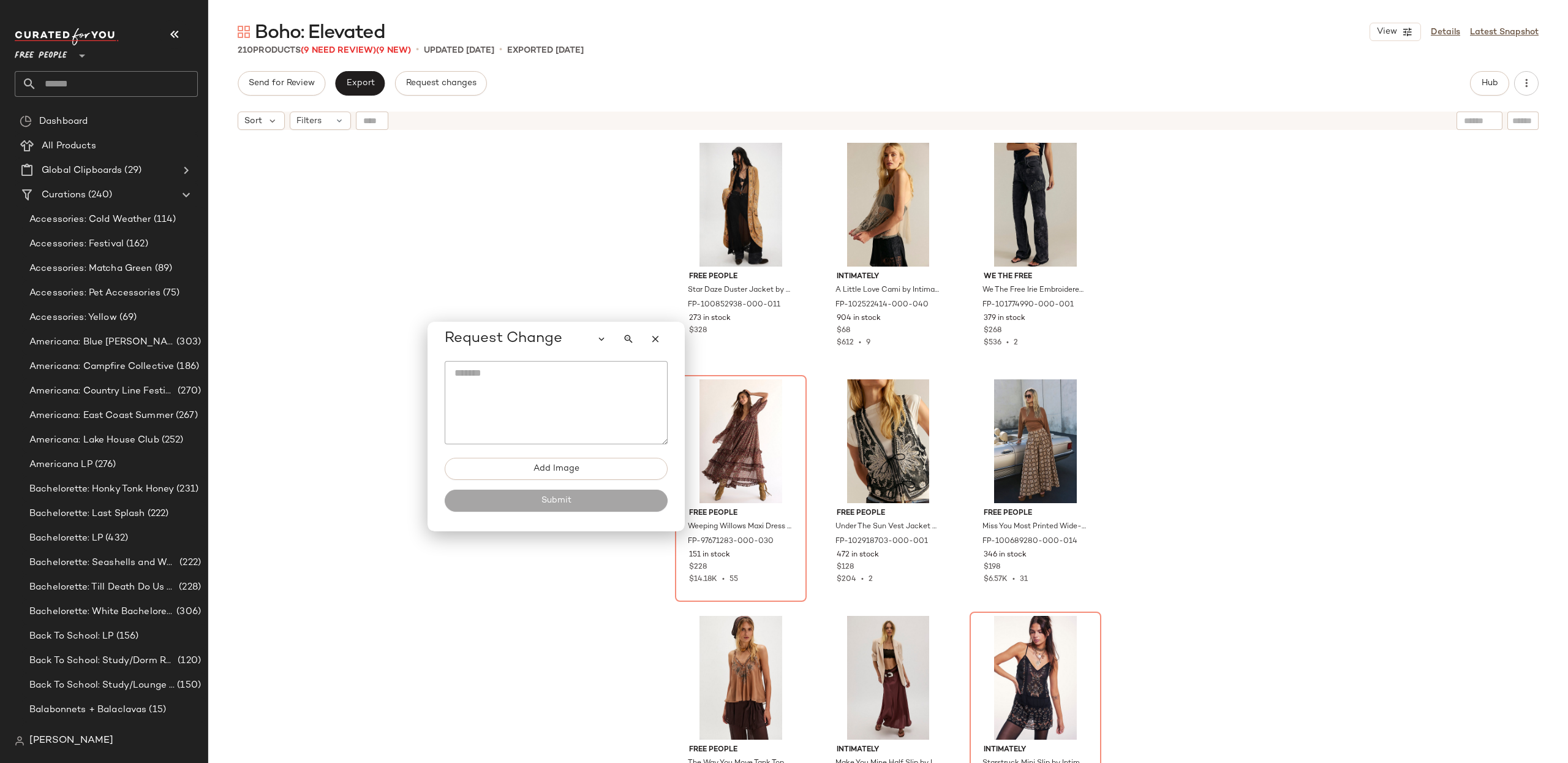
drag, startPoint x: 189, startPoint y: 78, endPoint x: 404, endPoint y: 216, distance: 255.5
click at [445, 329] on span "Request Change" at bounding box center [504, 339] width 117 height 20
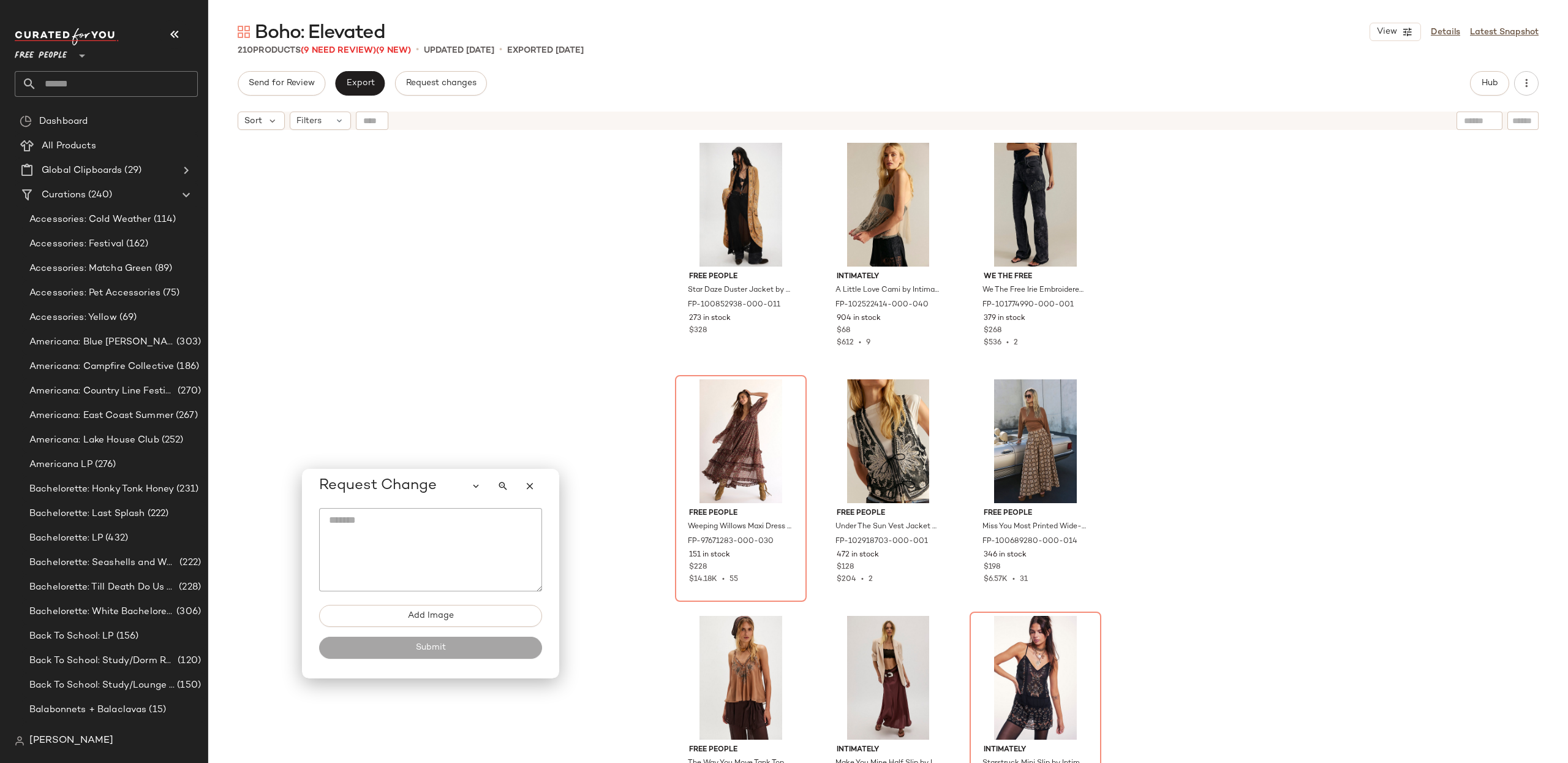
drag, startPoint x: 367, startPoint y: 224, endPoint x: 405, endPoint y: 377, distance: 157.6
click at [405, 476] on span "Request Change" at bounding box center [378, 485] width 117 height 20
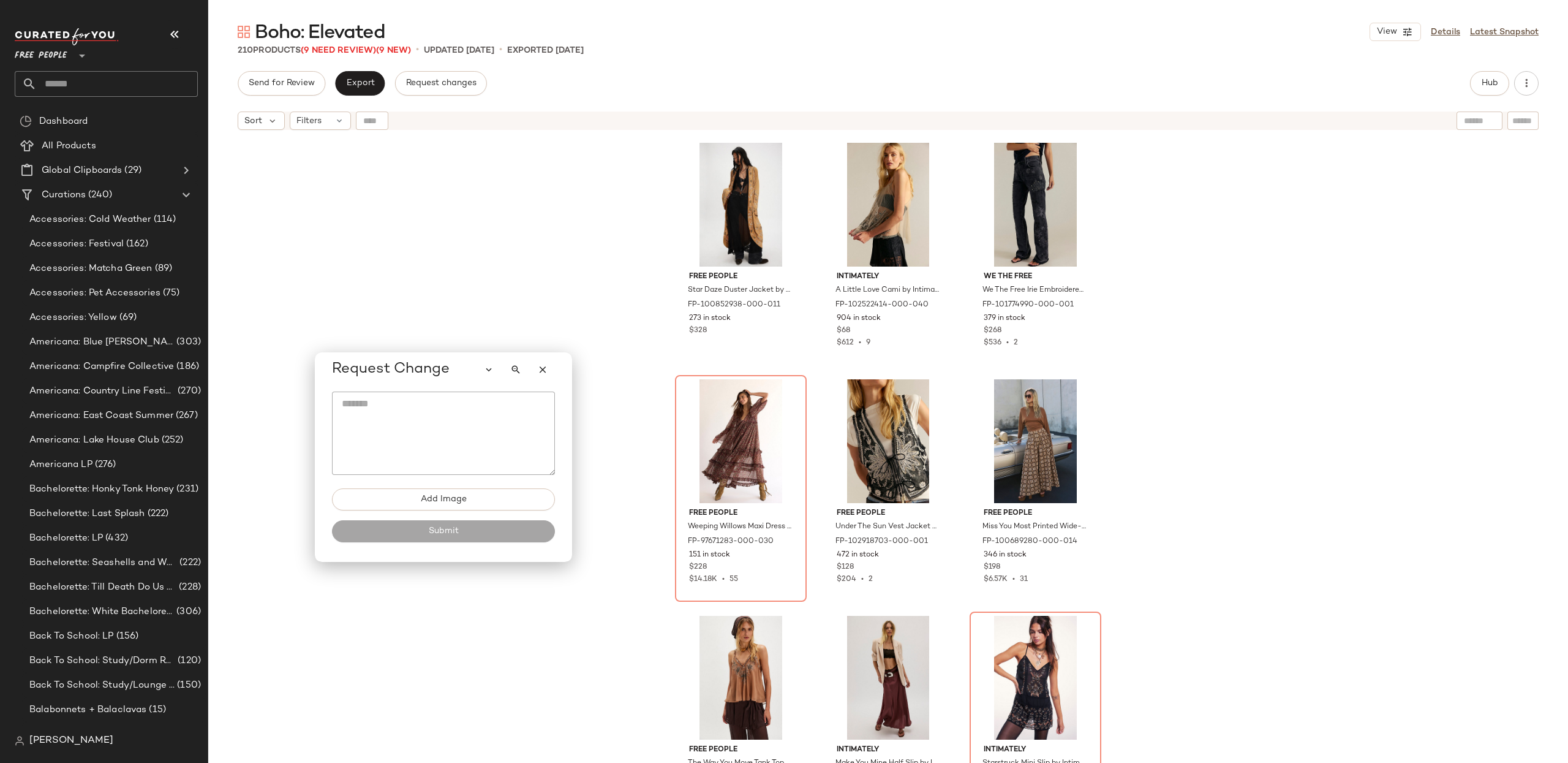
click at [542, 368] on icon "button" at bounding box center [542, 369] width 11 height 11
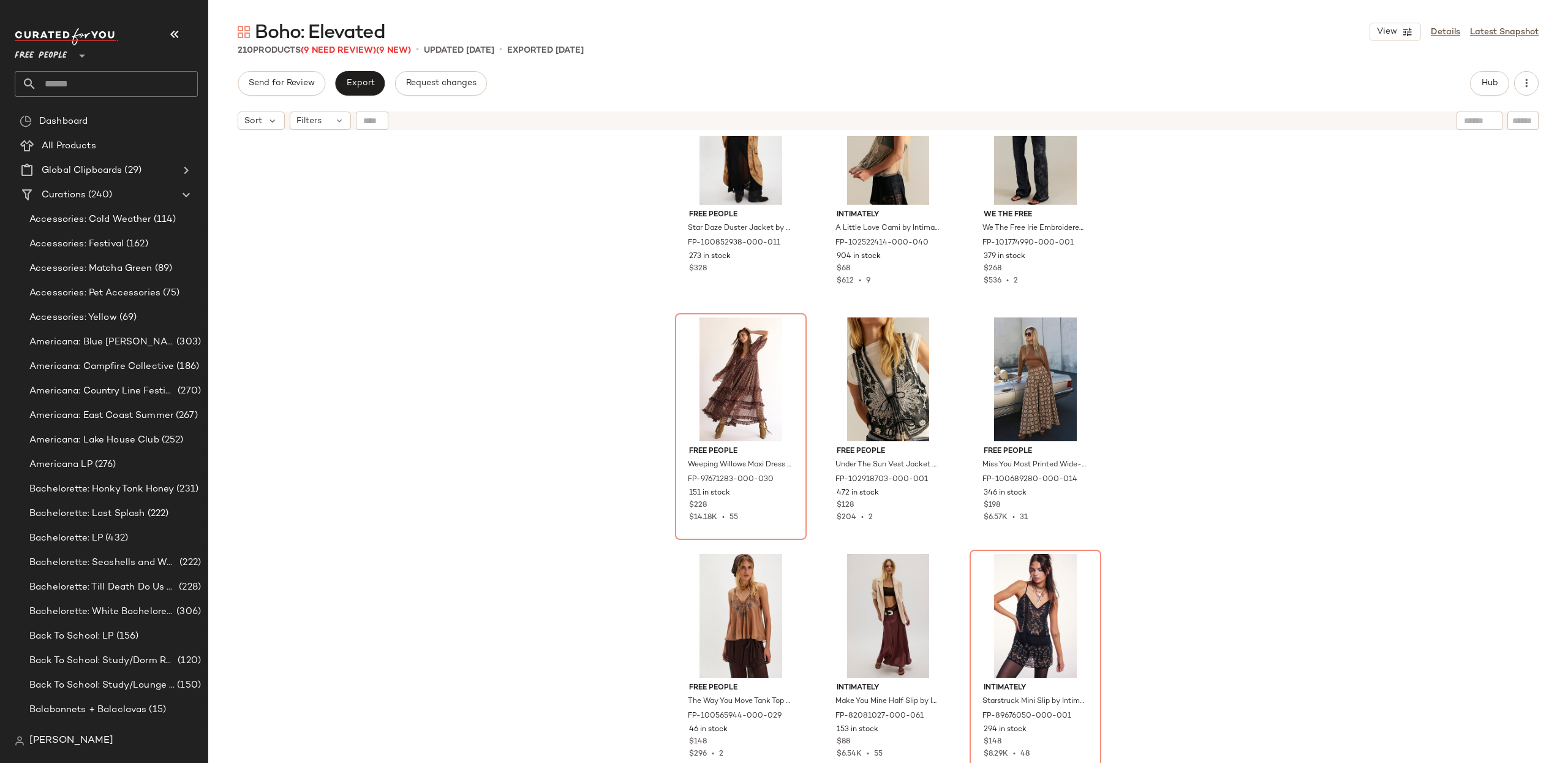
scroll to position [0, 0]
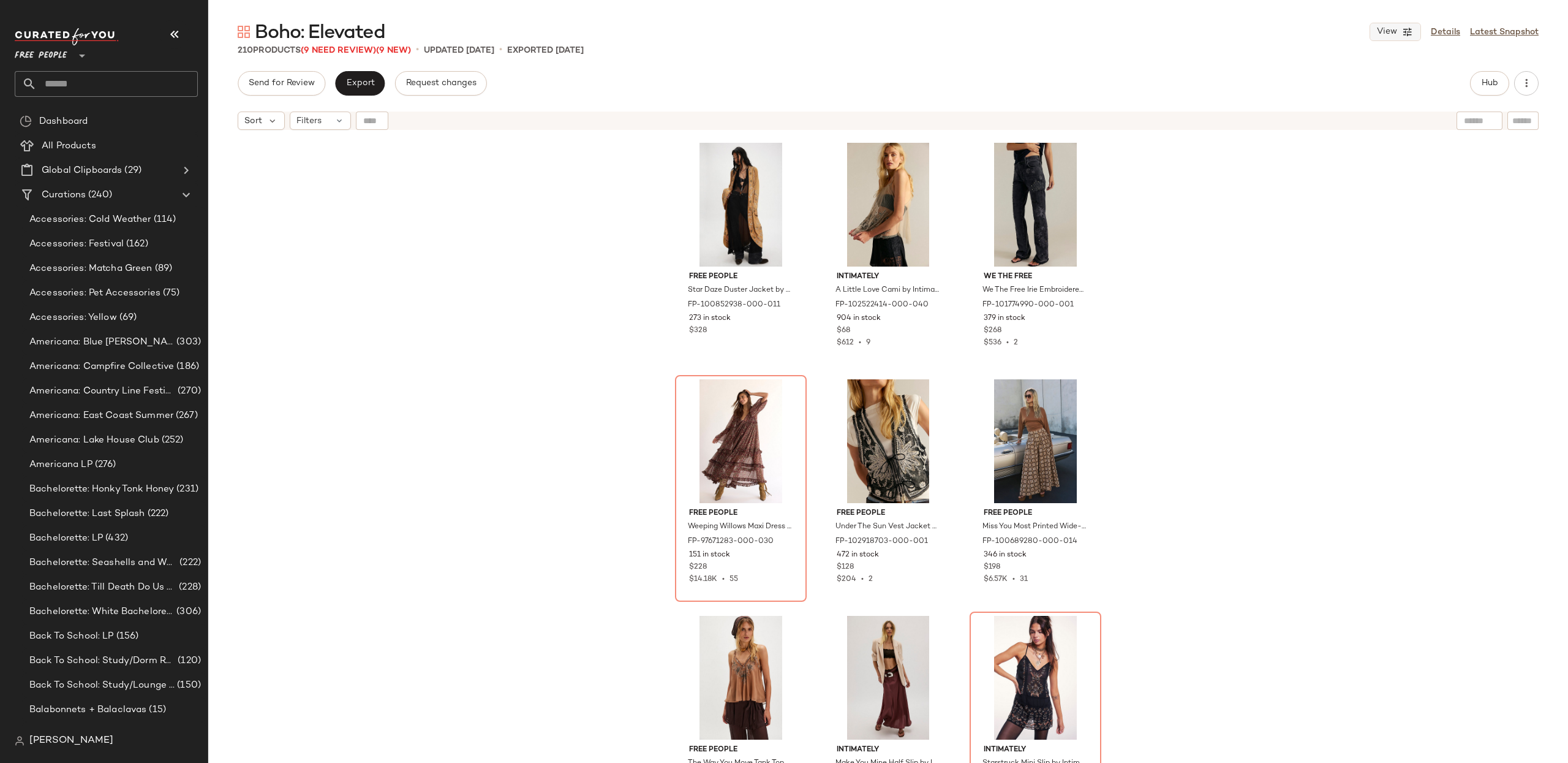
click at [1399, 32] on button "View" at bounding box center [1395, 32] width 51 height 18
click at [1317, 98] on label "Mobile (2 Grid)" at bounding box center [1326, 105] width 70 height 24
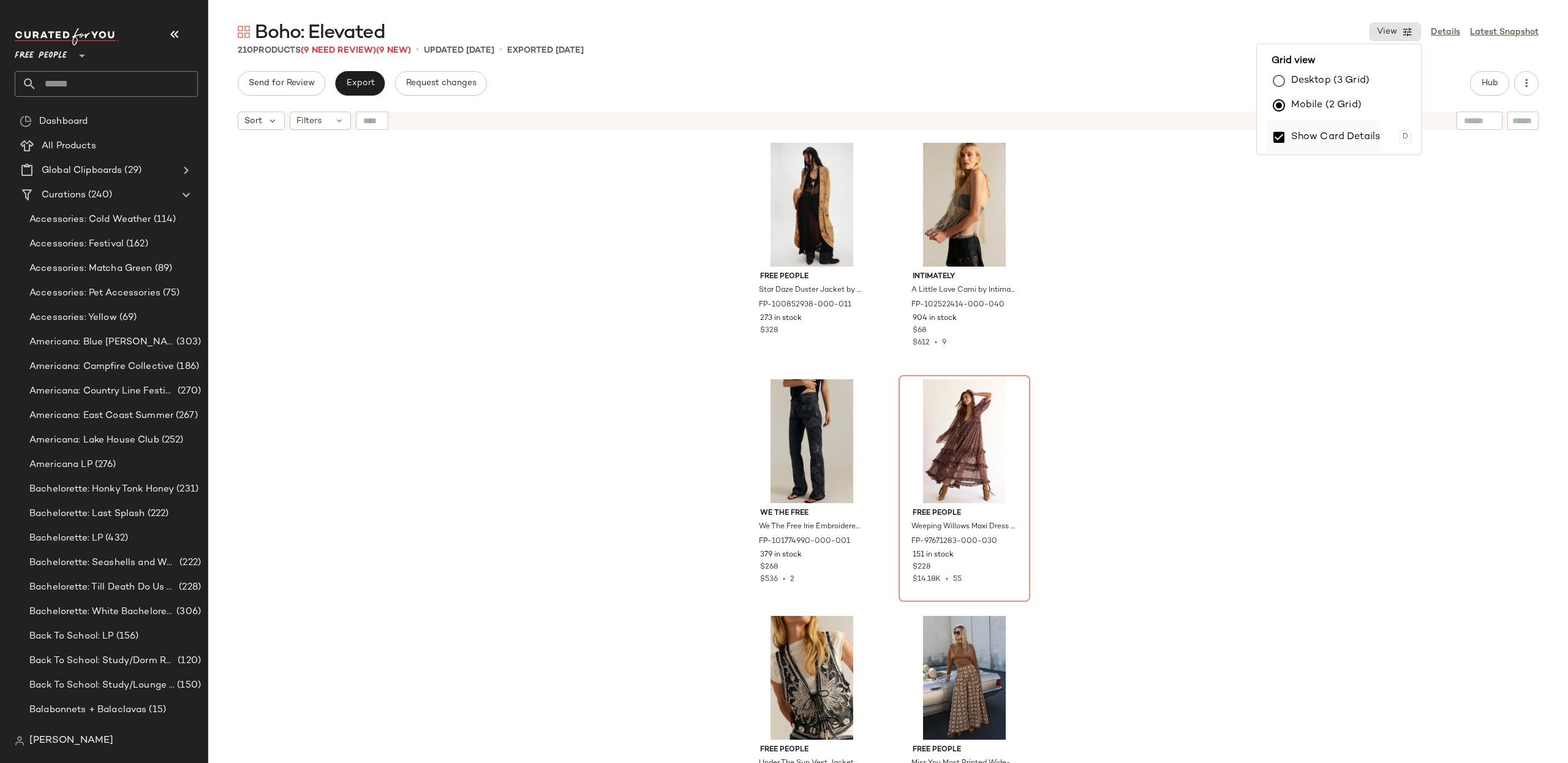
drag, startPoint x: 1318, startPoint y: 134, endPoint x: 1326, endPoint y: 140, distance: 10.0
click at [1318, 134] on label "Show Card Details" at bounding box center [1336, 137] width 90 height 35
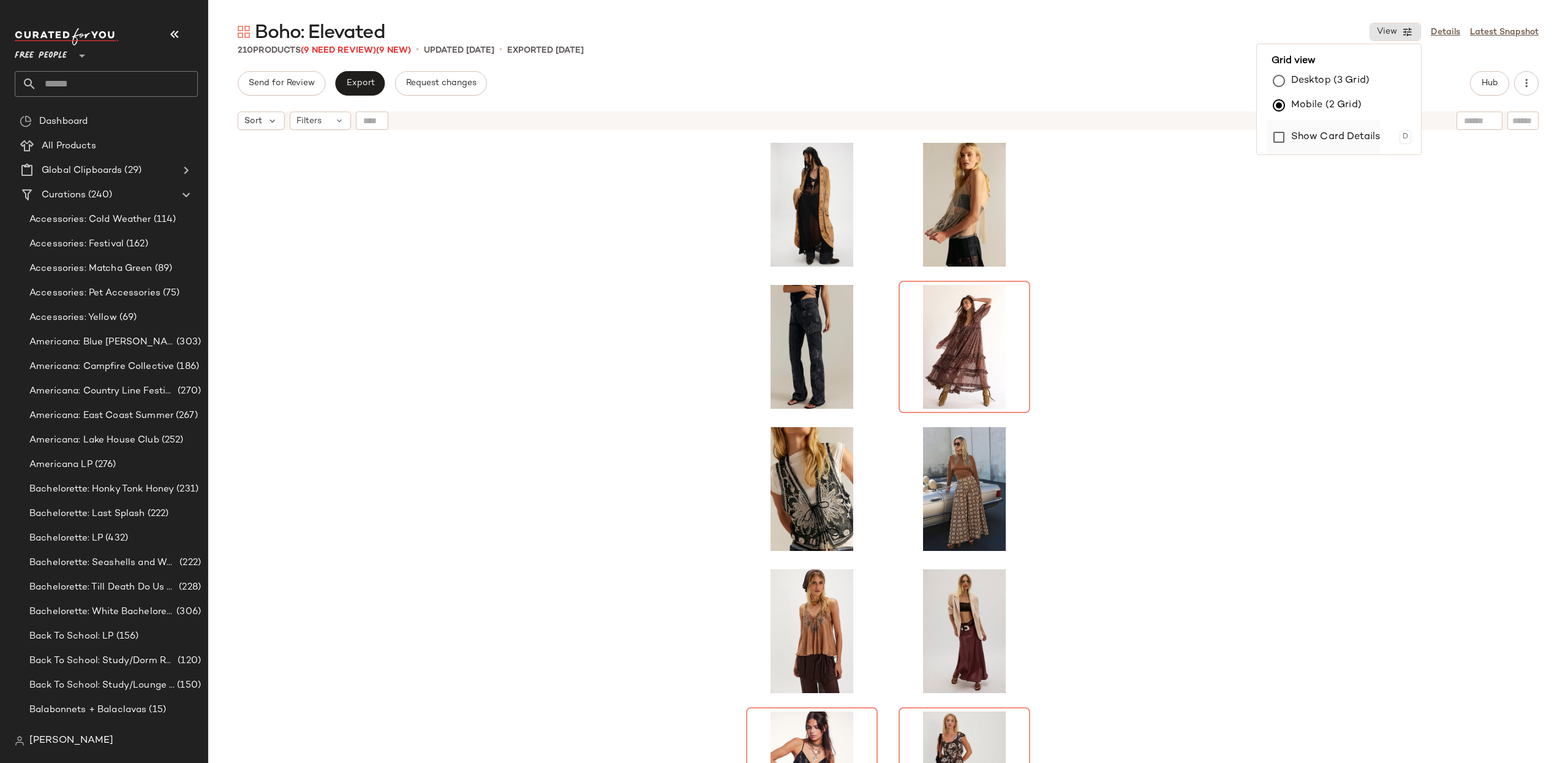
click at [1307, 138] on label "Show Card Details" at bounding box center [1336, 137] width 90 height 35
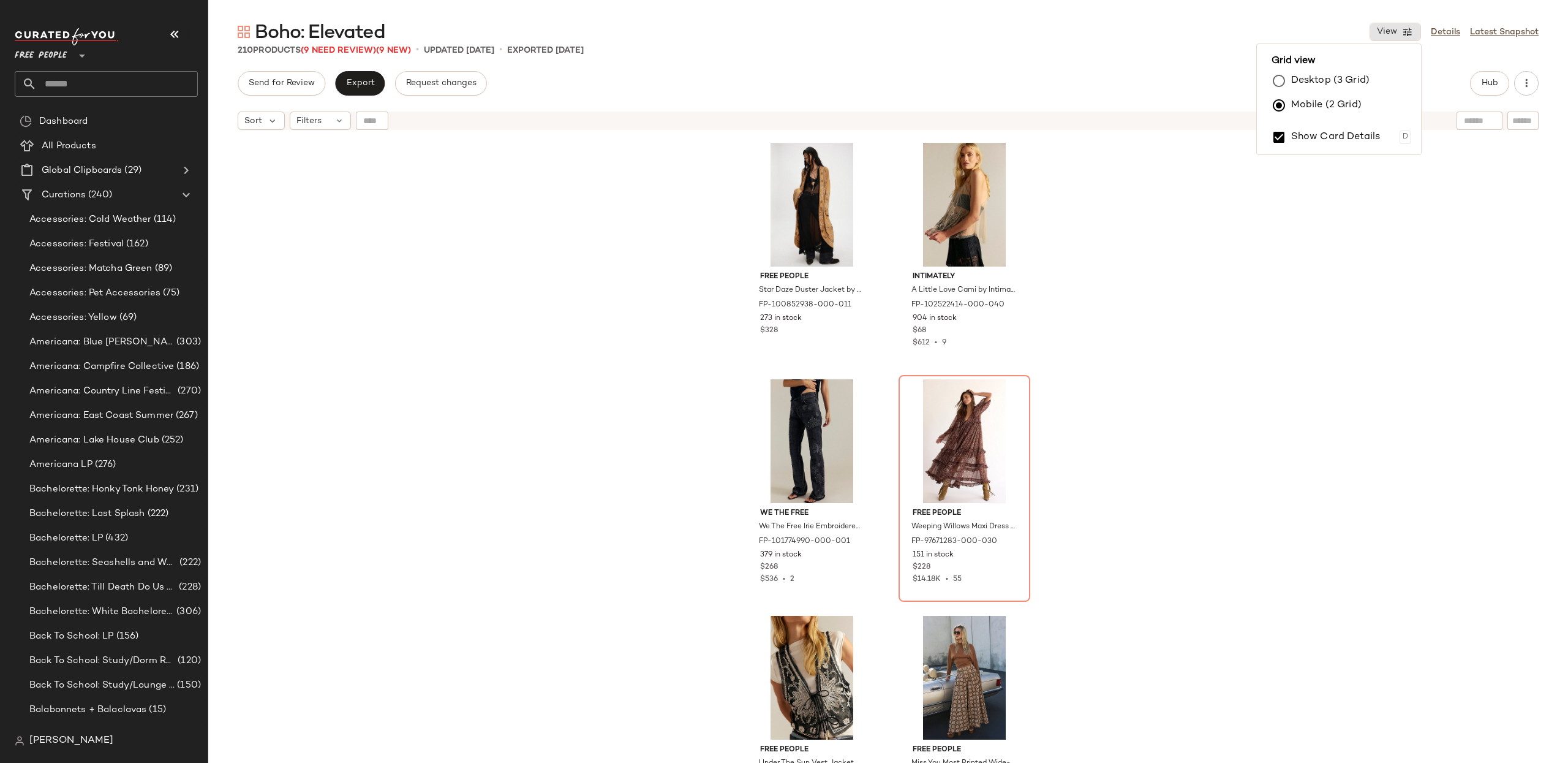
click at [1354, 256] on div "Free People Star Daze Duster Jacket by Free People in White, Size: S FP-1008529…" at bounding box center [888, 464] width 1360 height 657
click at [1487, 83] on span "Hub" at bounding box center [1489, 83] width 17 height 10
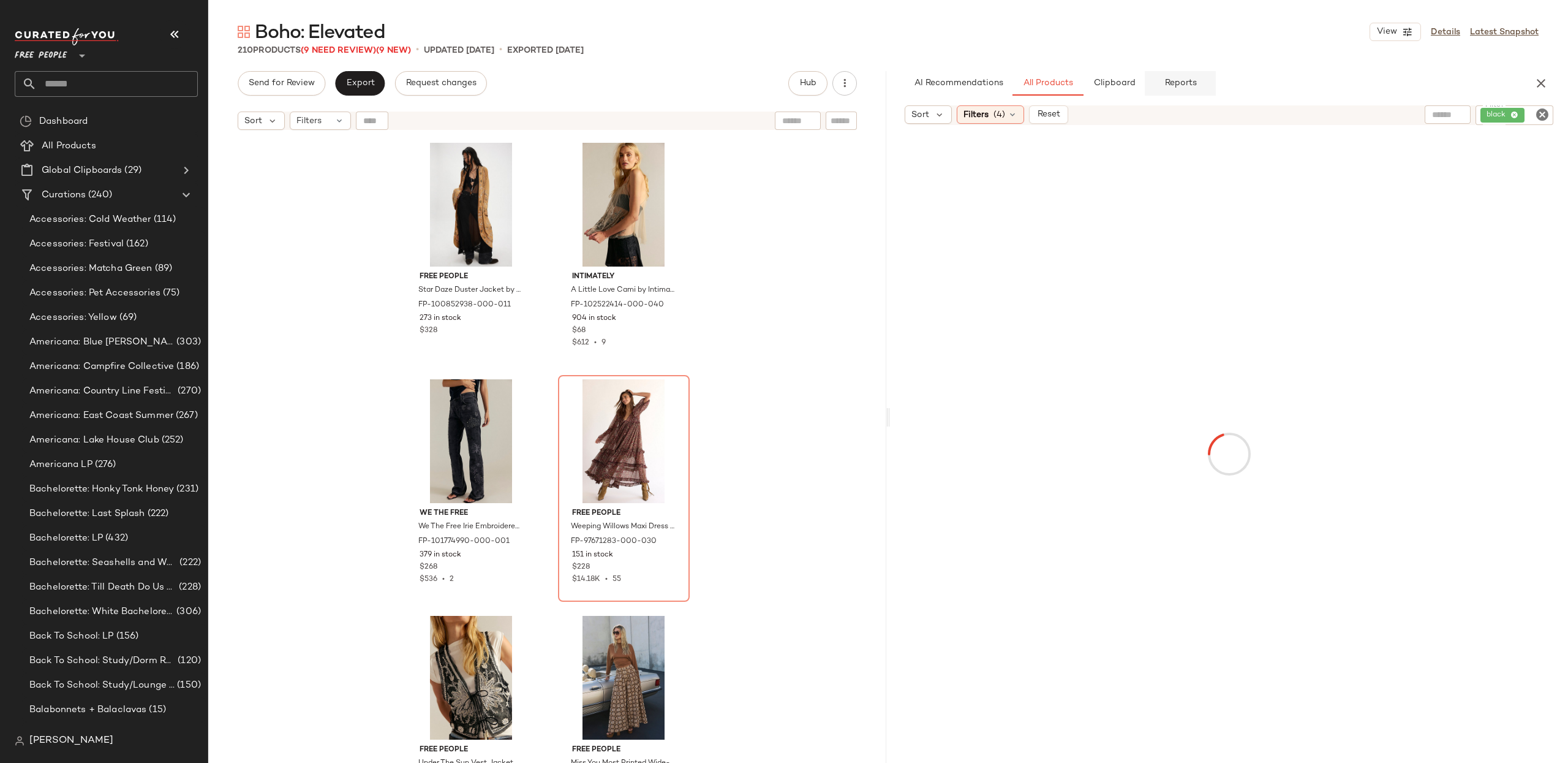
click at [1190, 79] on span "Reports" at bounding box center [1180, 83] width 32 height 10
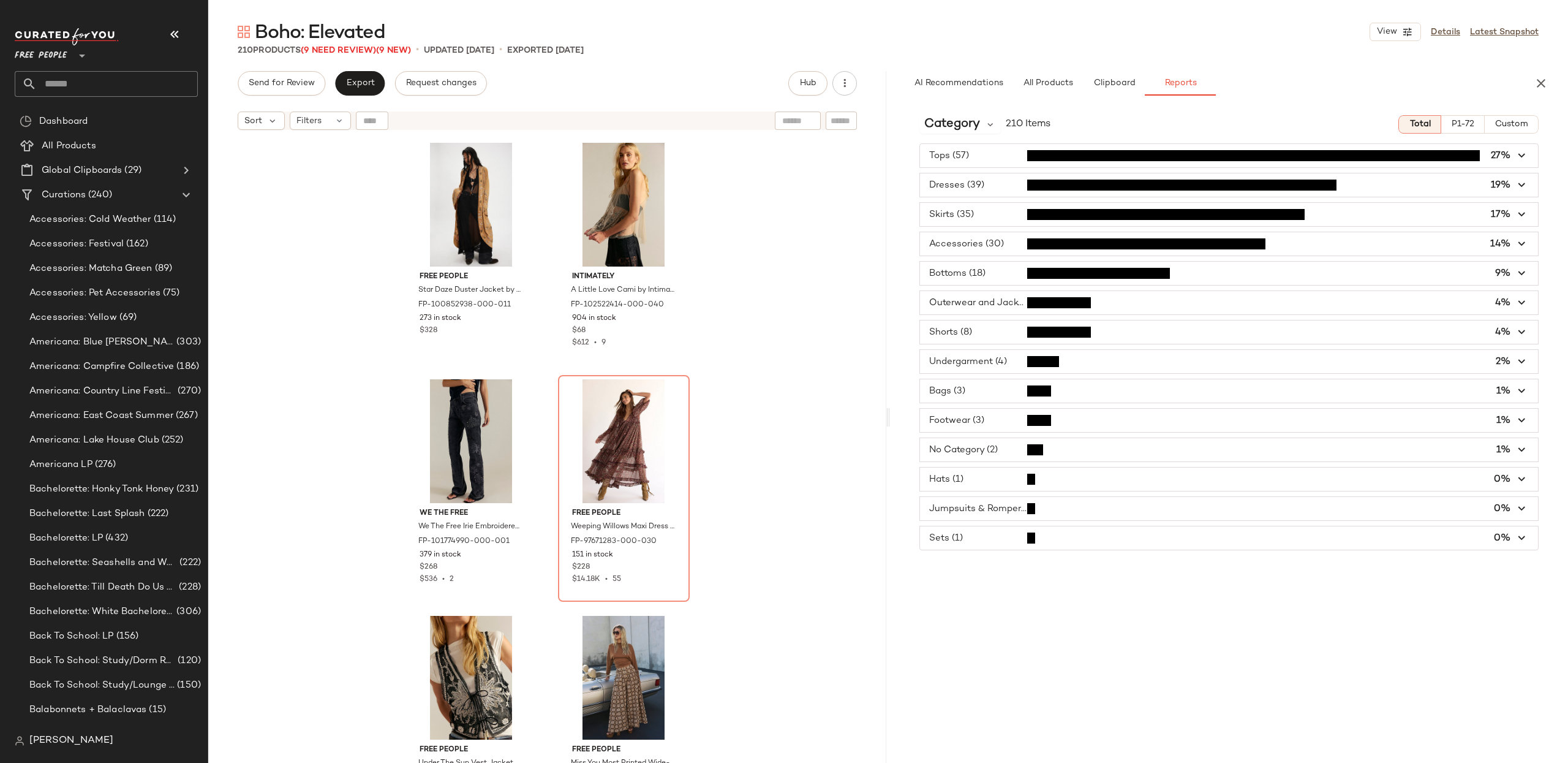
click at [1464, 124] on span "P1-72" at bounding box center [1462, 124] width 23 height 10
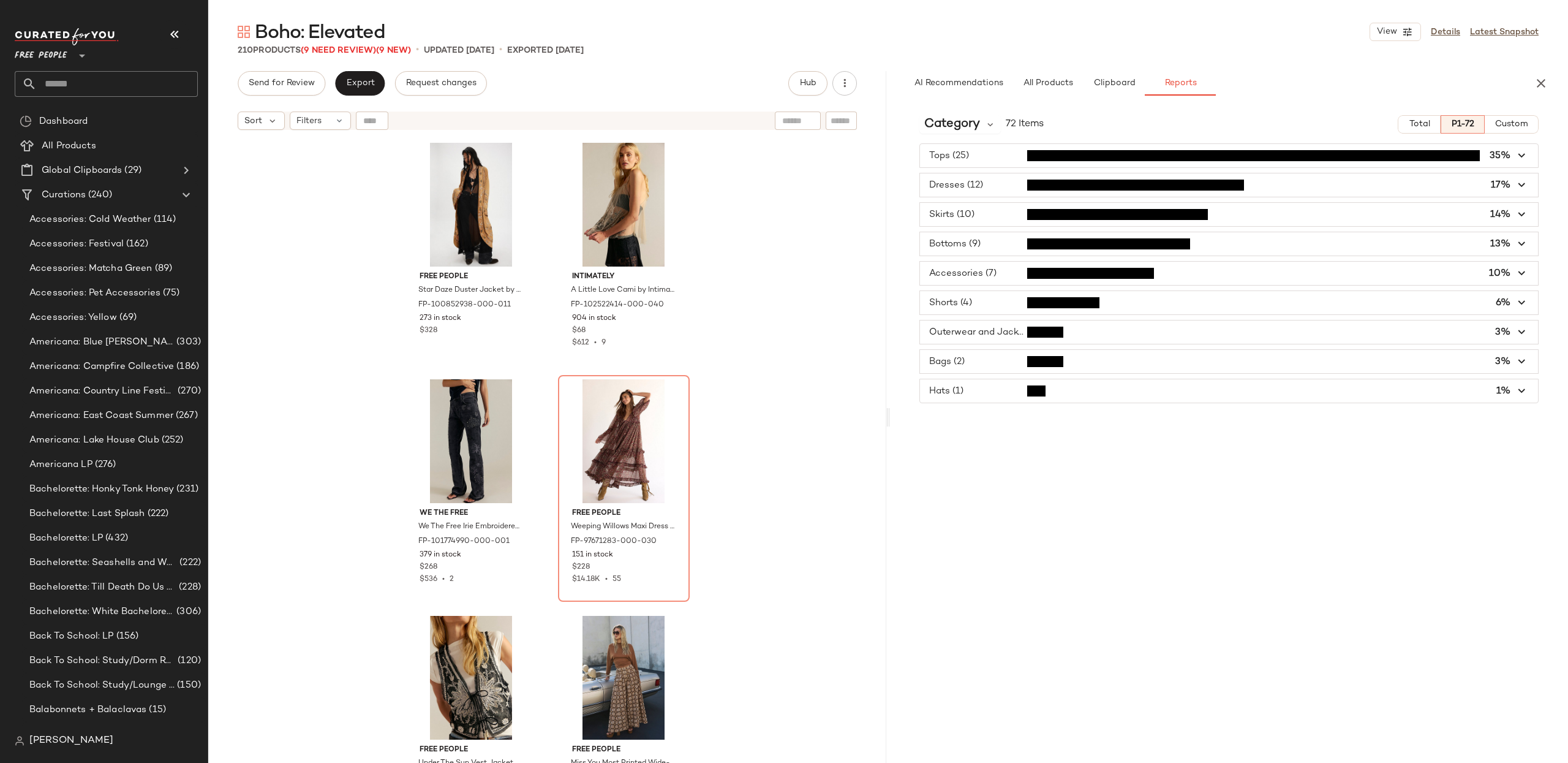
click at [1425, 126] on span "Total" at bounding box center [1418, 124] width 21 height 10
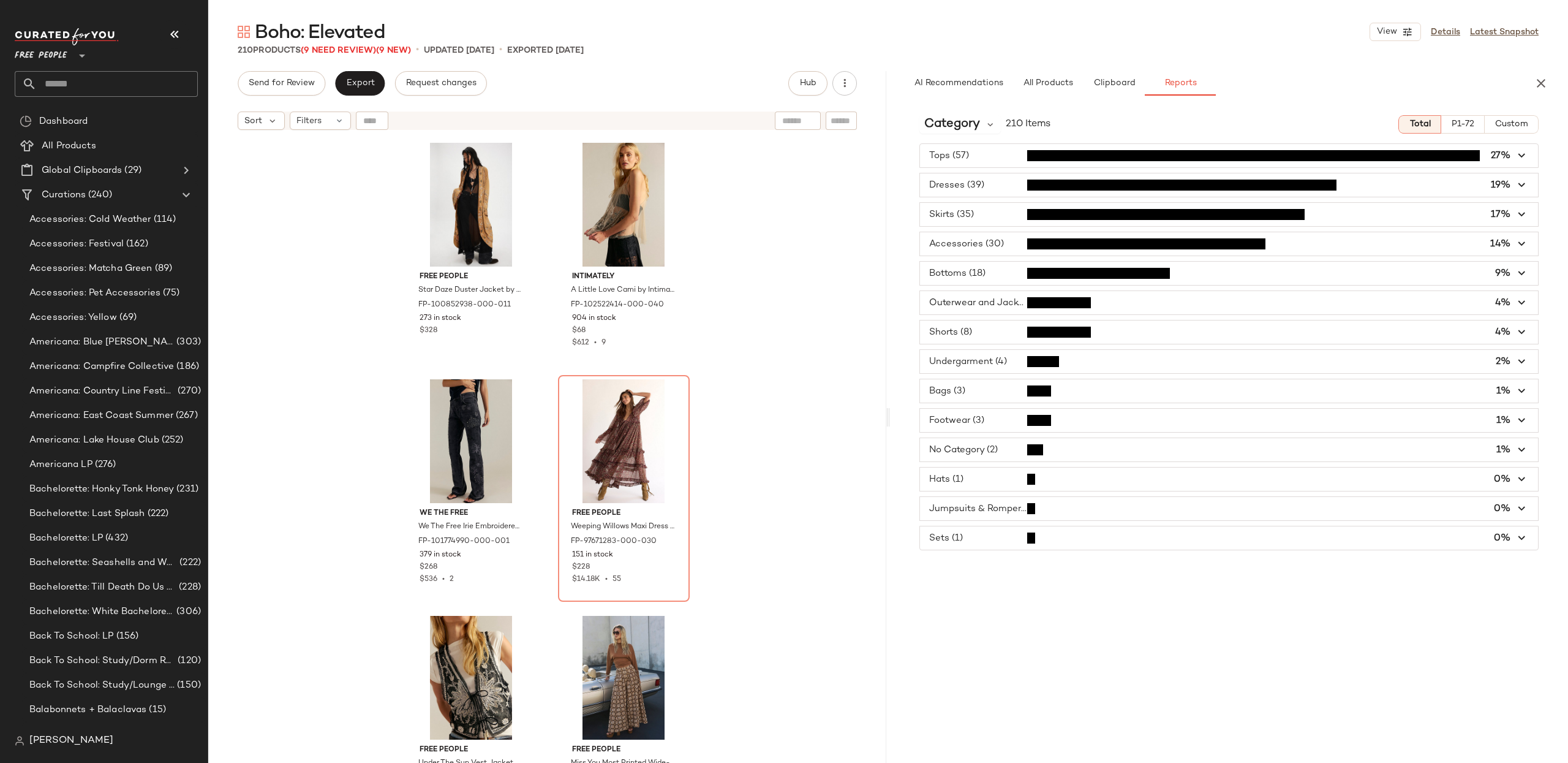
click at [1526, 157] on icon "button" at bounding box center [1522, 156] width 14 height 14
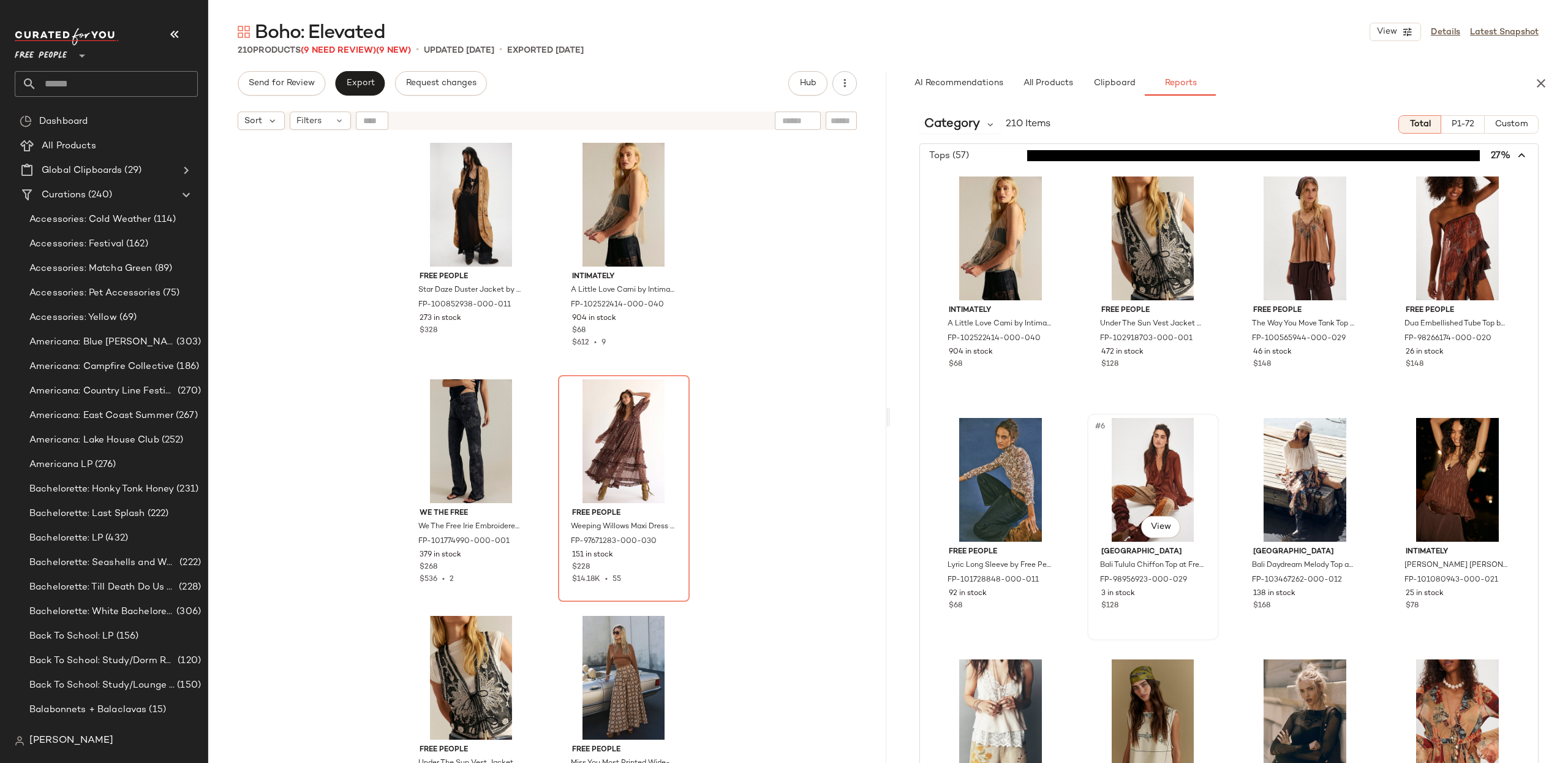
click at [1144, 433] on div "#6 View" at bounding box center [1153, 480] width 123 height 124
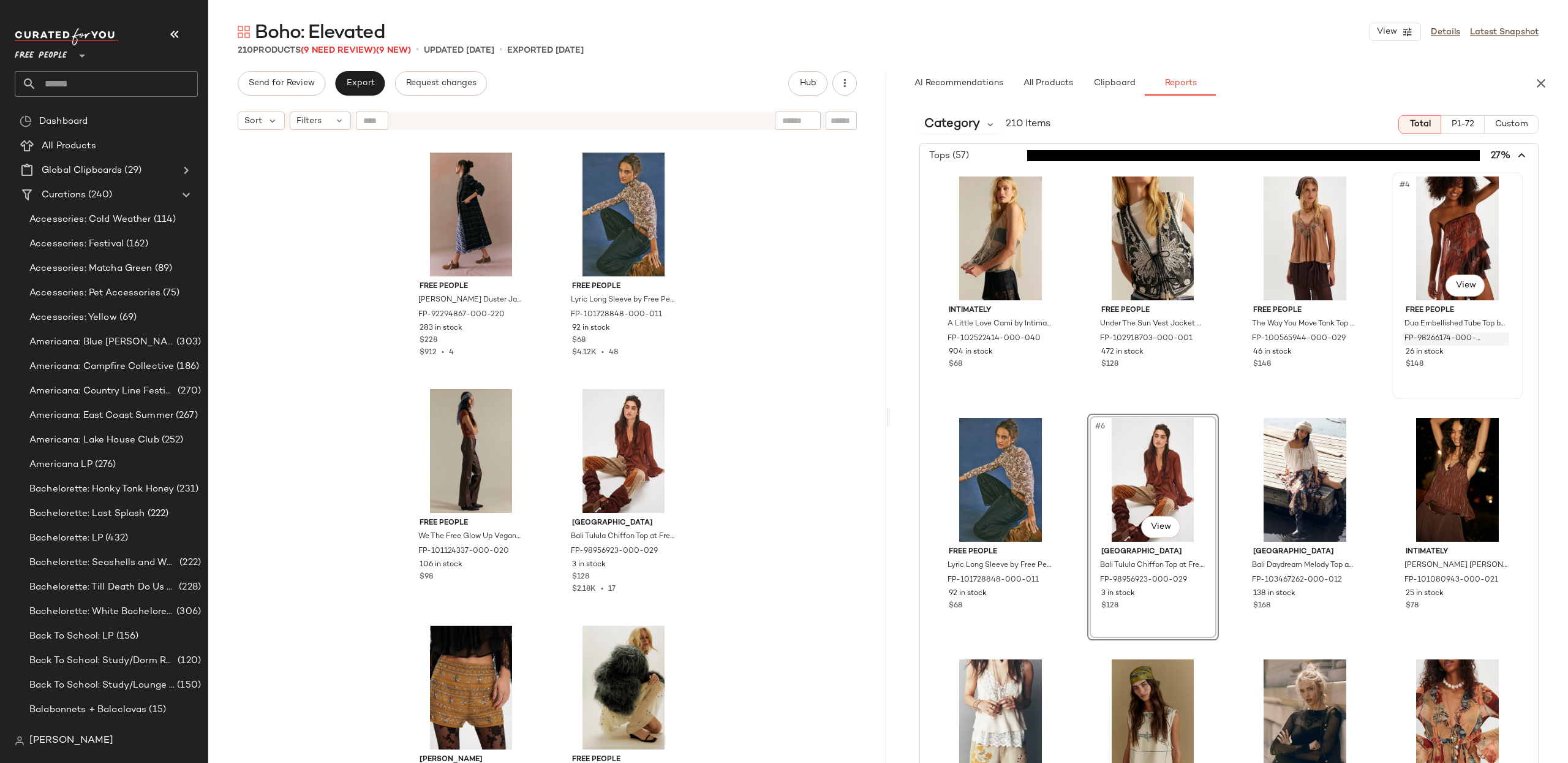
scroll to position [1, 0]
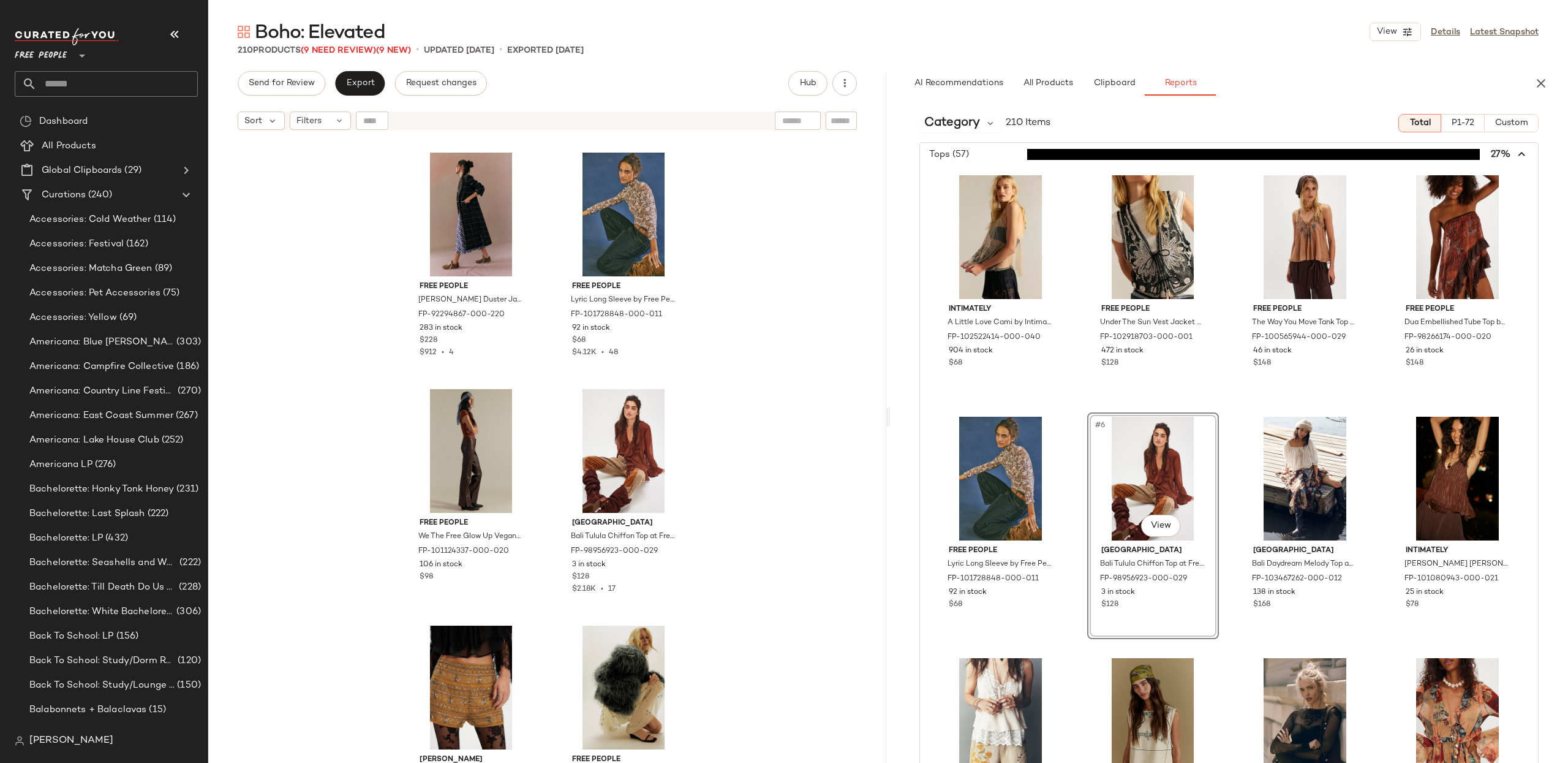
click at [1515, 153] on icon "button" at bounding box center [1522, 154] width 14 height 14
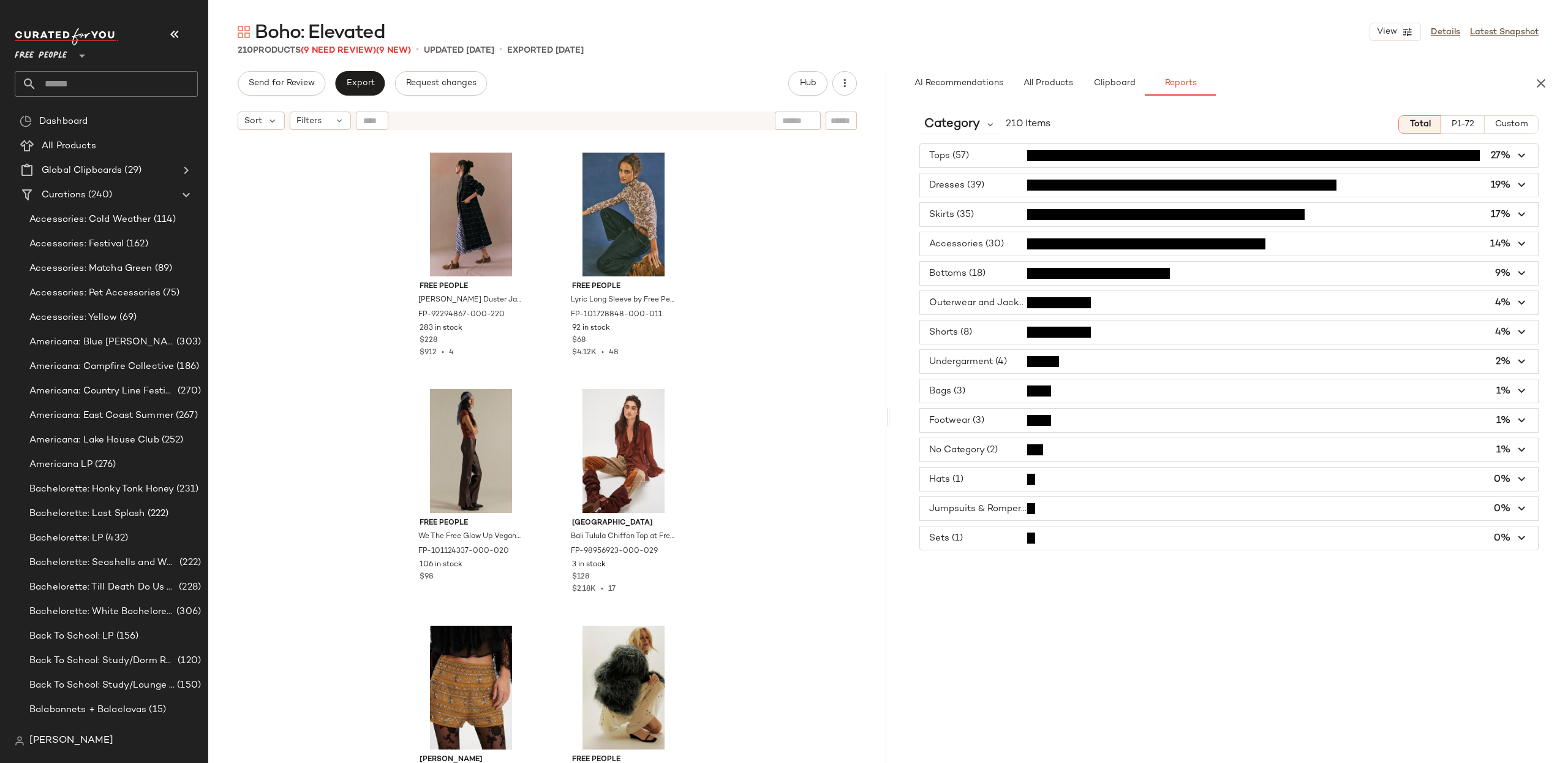
scroll to position [0, 0]
click at [1296, 247] on span "button" at bounding box center [1229, 244] width 618 height 23
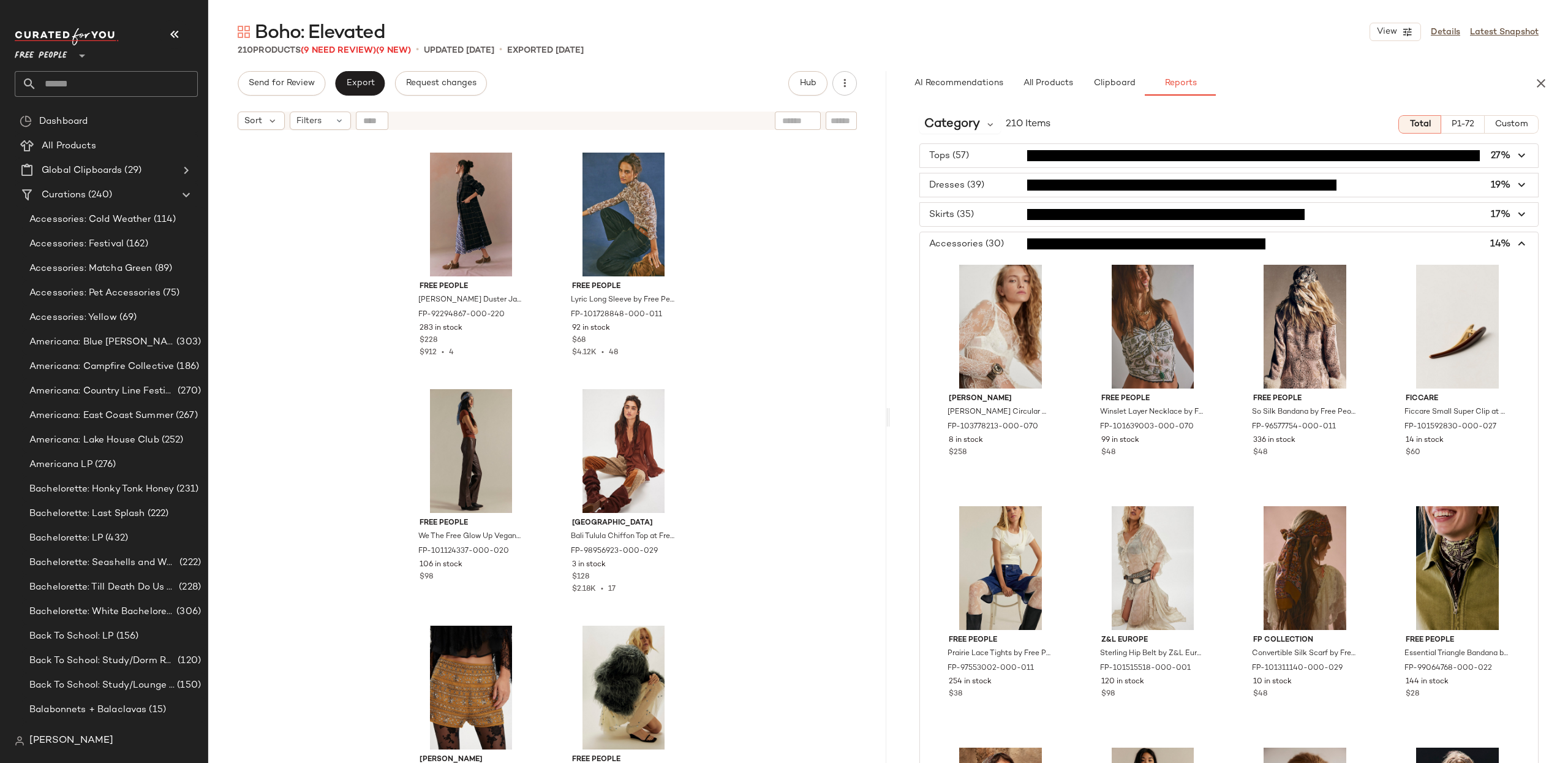
click at [1515, 241] on icon "button" at bounding box center [1522, 244] width 14 height 14
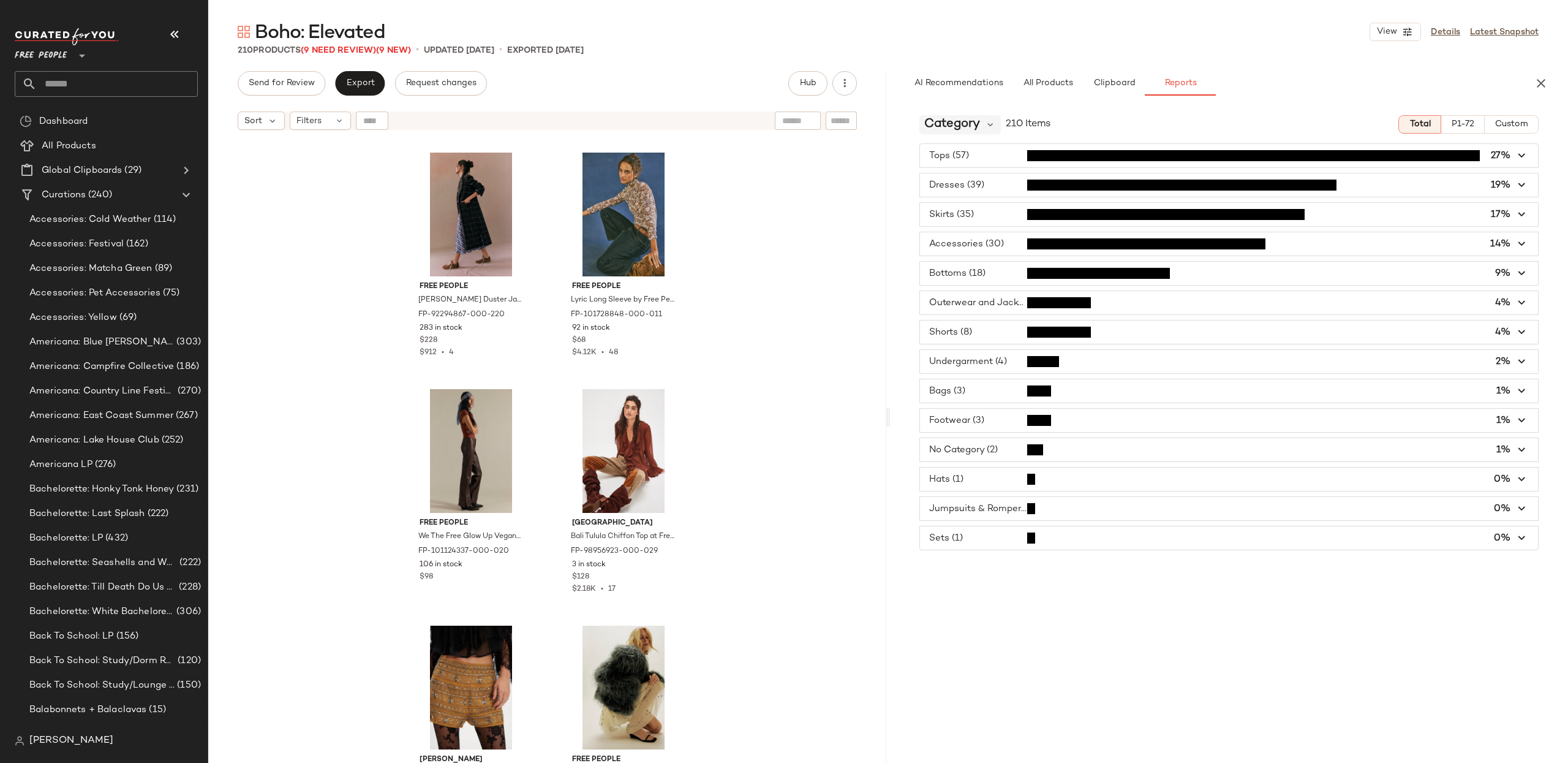
click at [982, 122] on div "Category" at bounding box center [959, 124] width 81 height 18
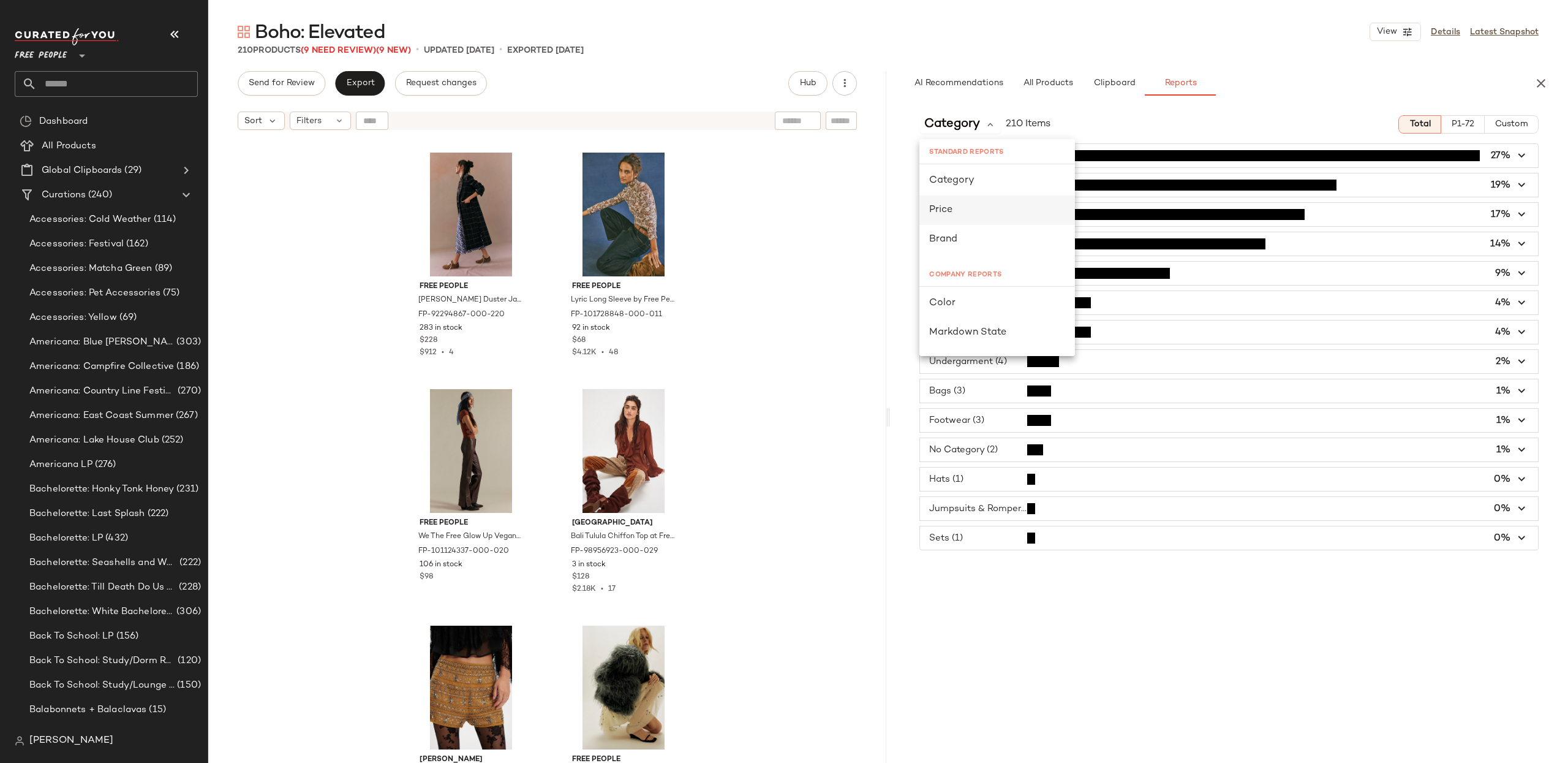
click at [959, 204] on div "Price" at bounding box center [997, 210] width 136 height 15
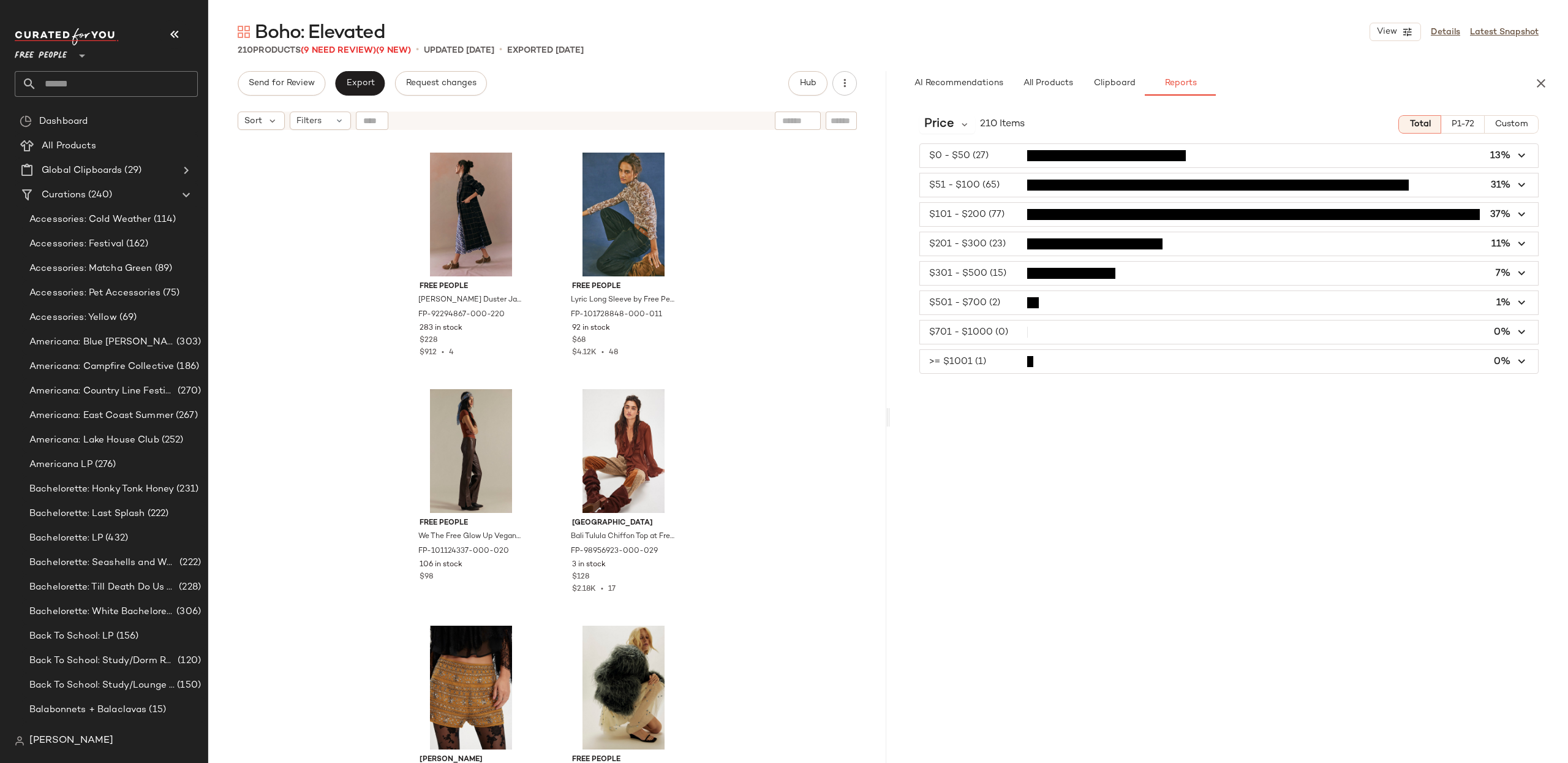
click at [1329, 209] on span "button" at bounding box center [1229, 214] width 618 height 23
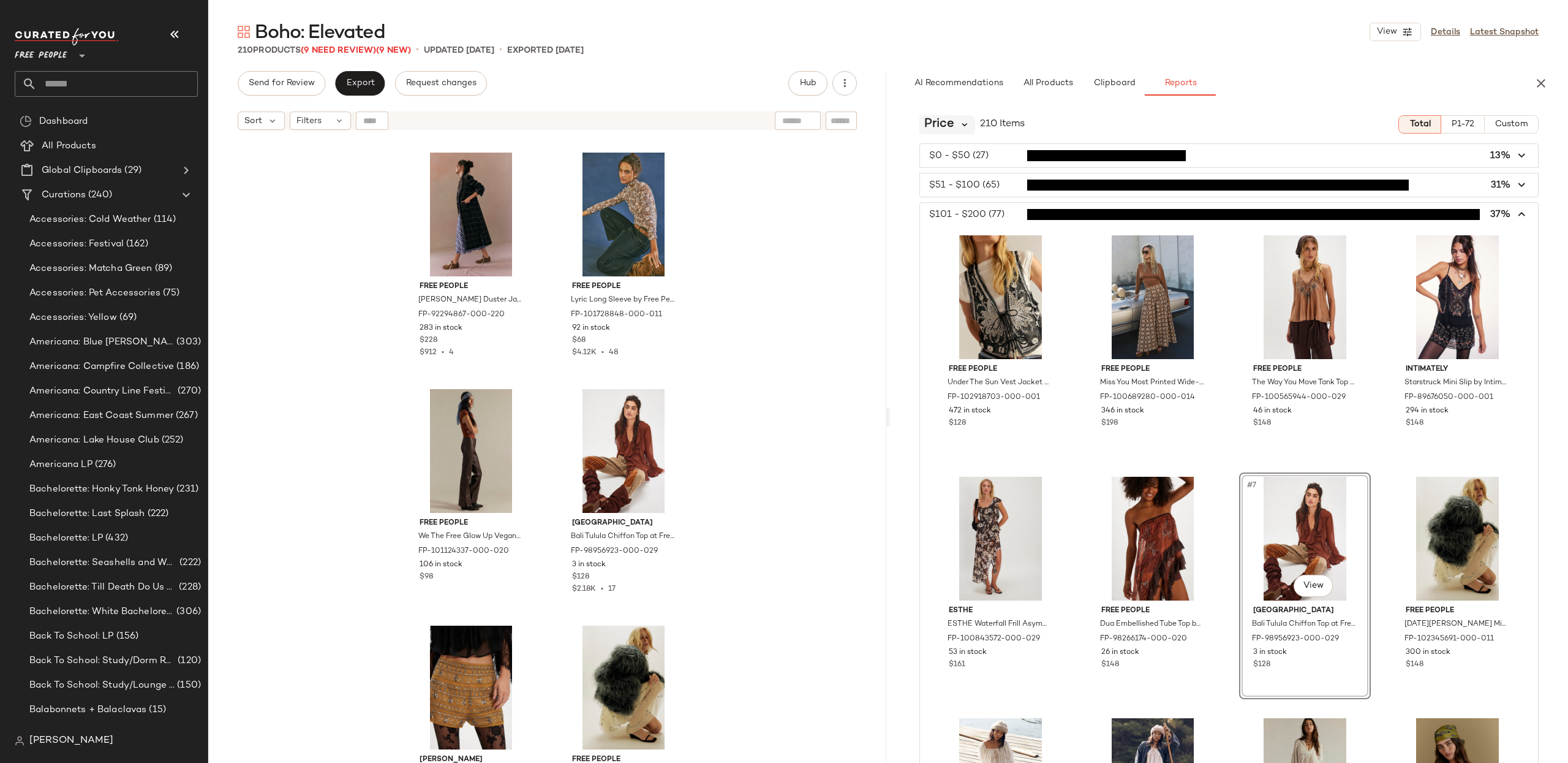
click at [959, 123] on icon at bounding box center [965, 124] width 11 height 11
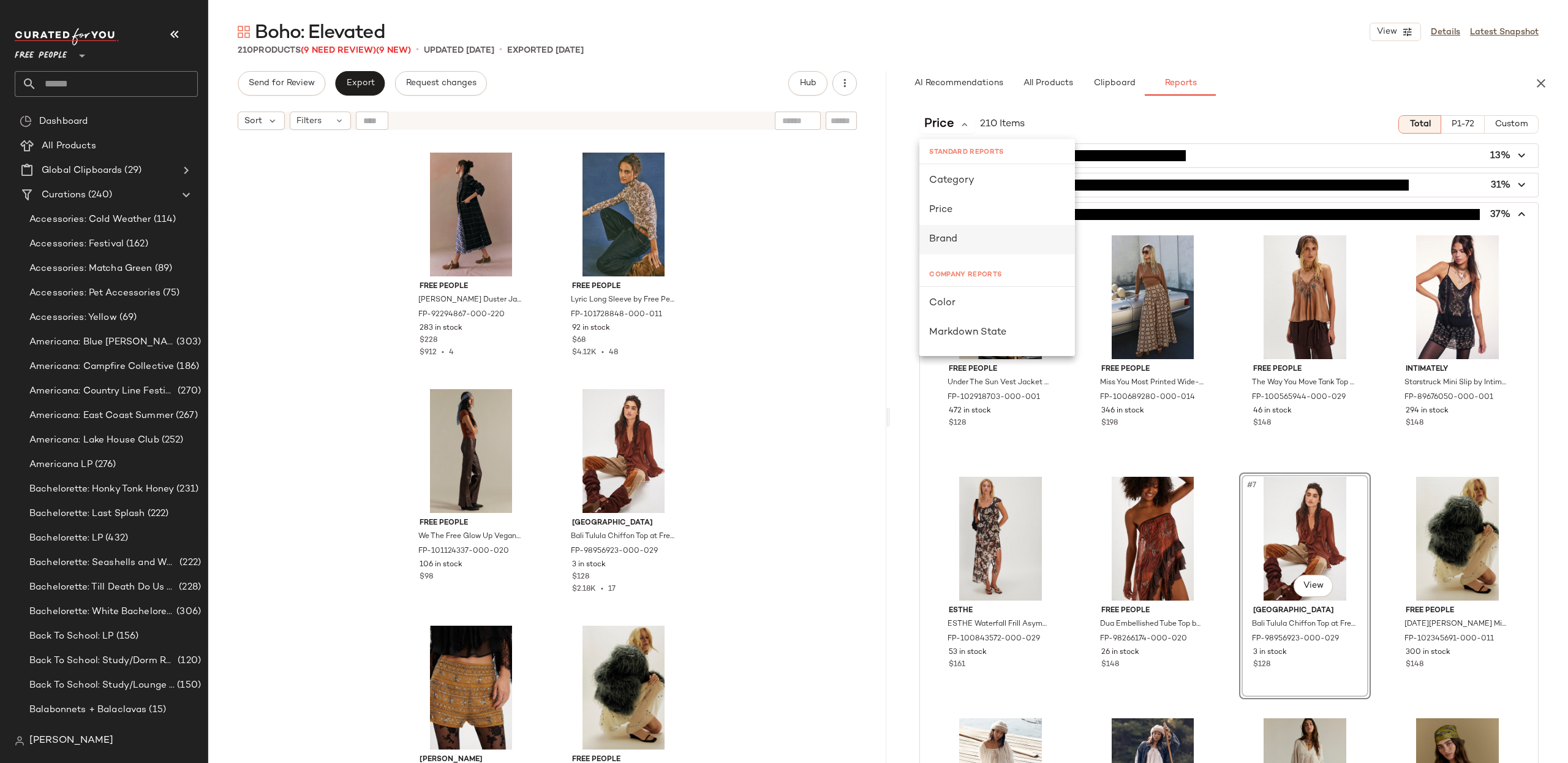
click at [980, 238] on div "Brand" at bounding box center [997, 239] width 136 height 15
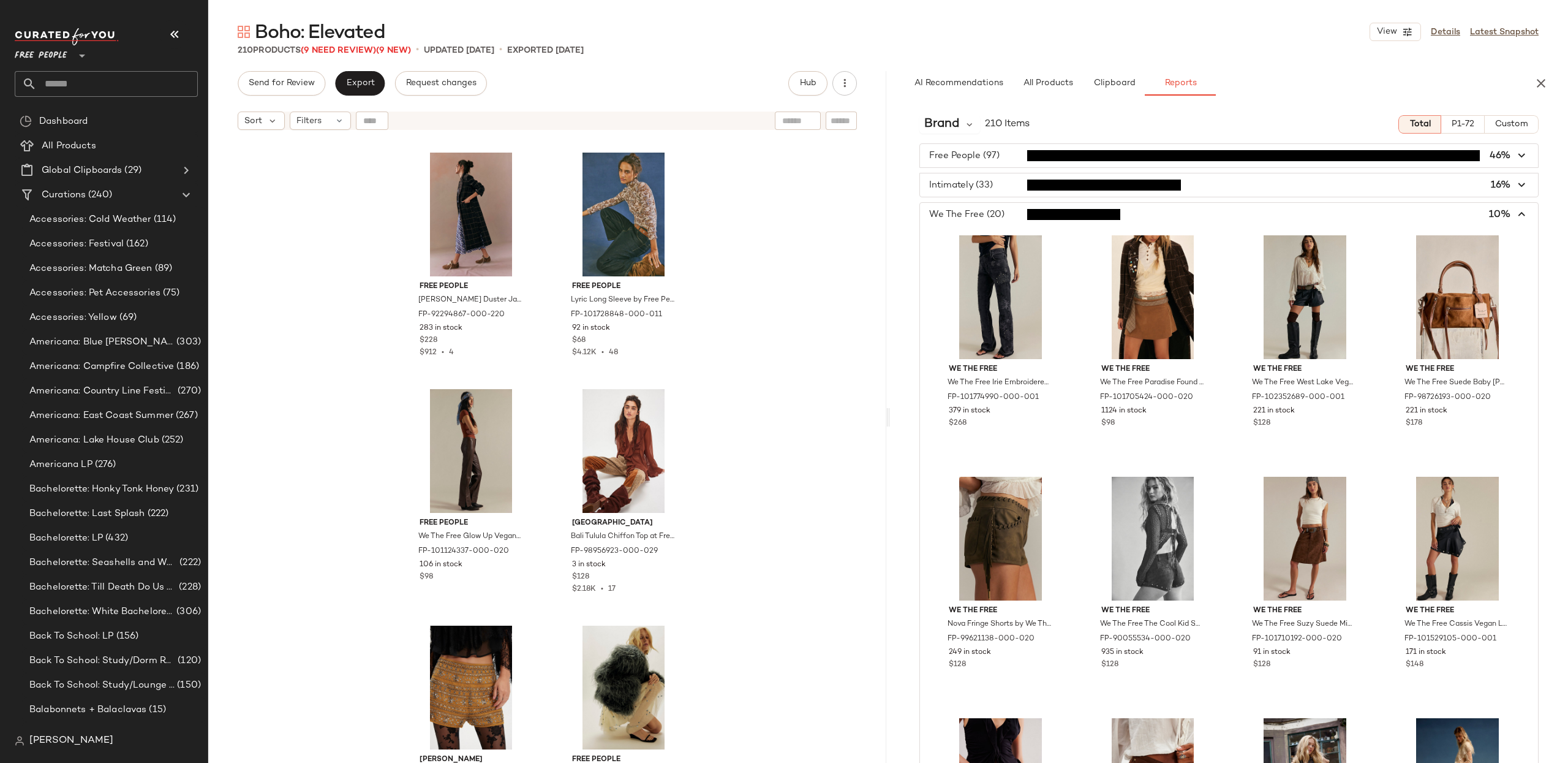
click at [1521, 213] on span "button" at bounding box center [1229, 214] width 618 height 23
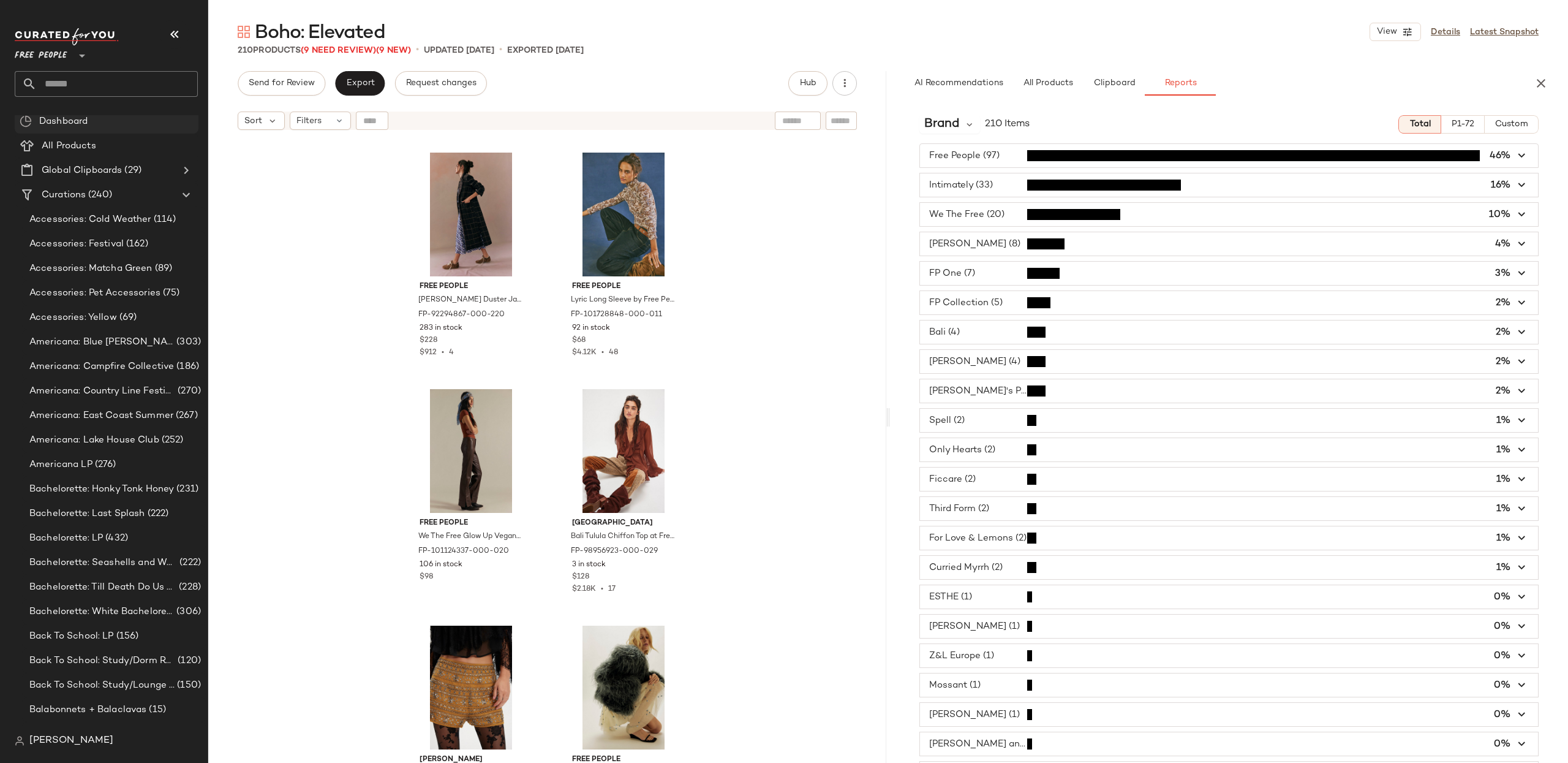
drag, startPoint x: 1536, startPoint y: 84, endPoint x: 73, endPoint y: 120, distance: 1463.4
click at [1536, 84] on icon "button" at bounding box center [1541, 83] width 15 height 15
click at [65, 58] on span "Free People" at bounding box center [41, 53] width 53 height 22
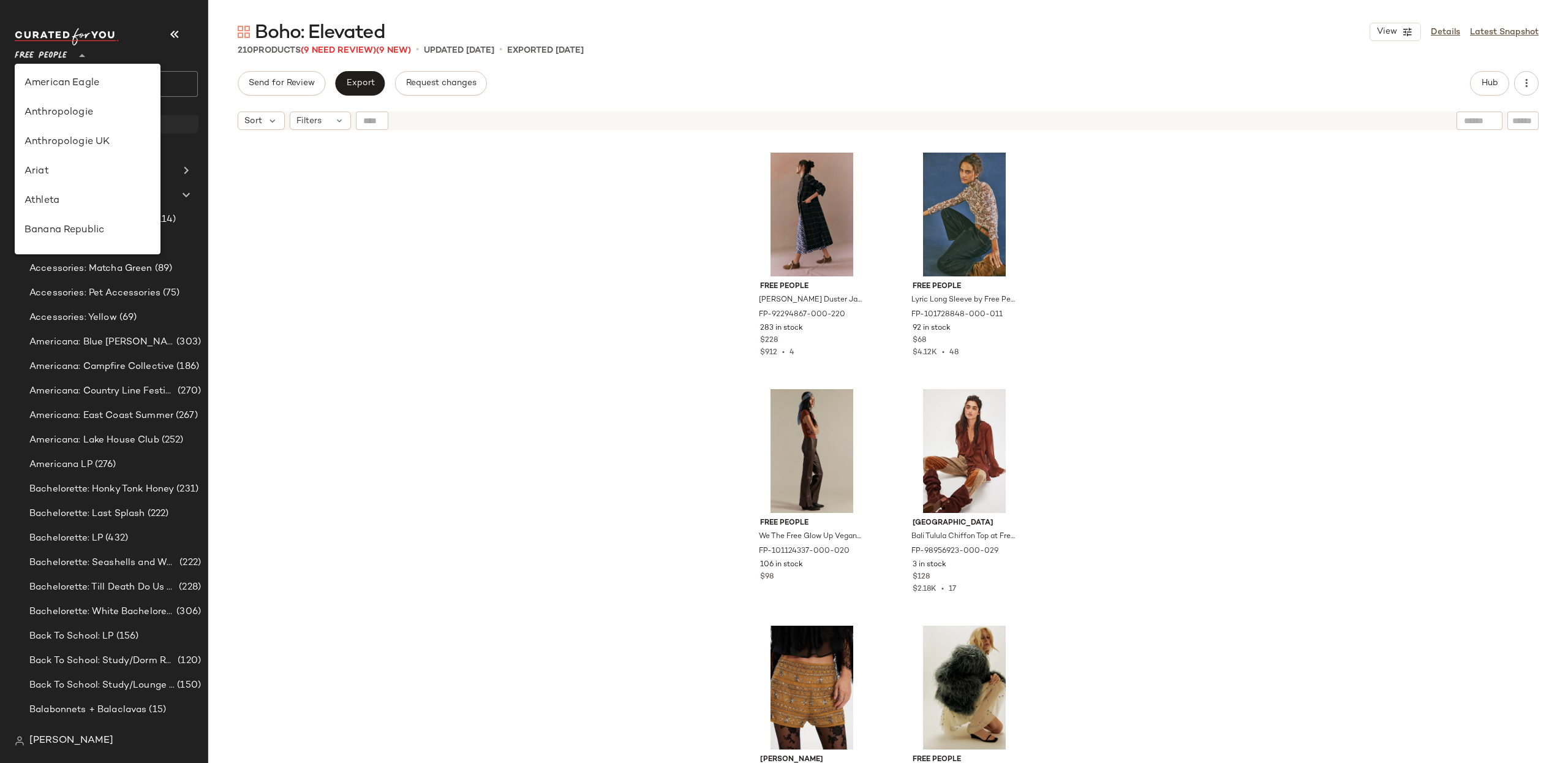
scroll to position [264, 0]
click at [161, 137] on div "American Eagle Anthropologie Anthropologie UK Ariat Athleta Banana Republic Blo…" at bounding box center [87, 159] width 146 height 190
click at [96, 120] on div "GAP" at bounding box center [87, 115] width 126 height 15
type input "**"
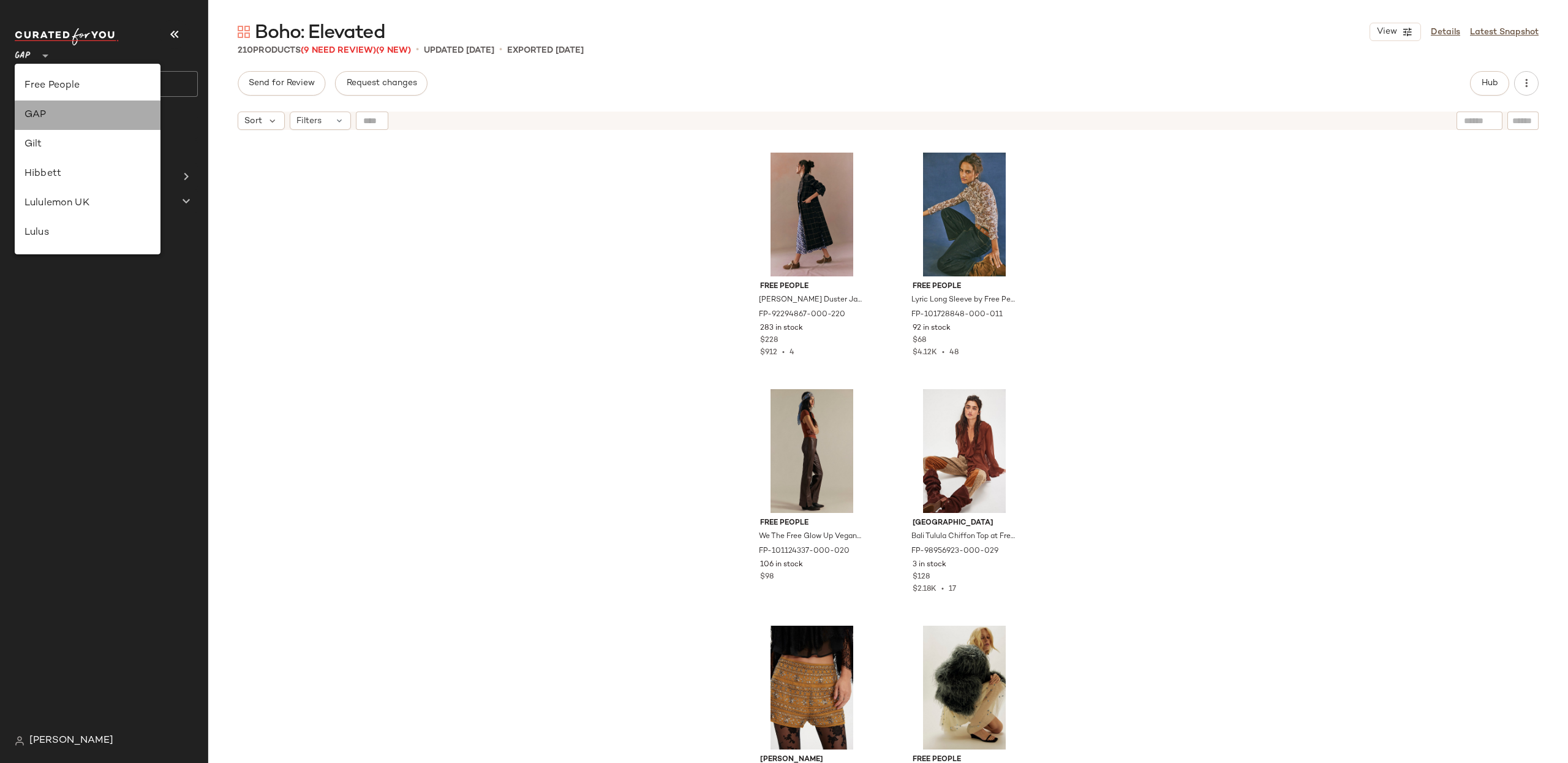
scroll to position [0, 0]
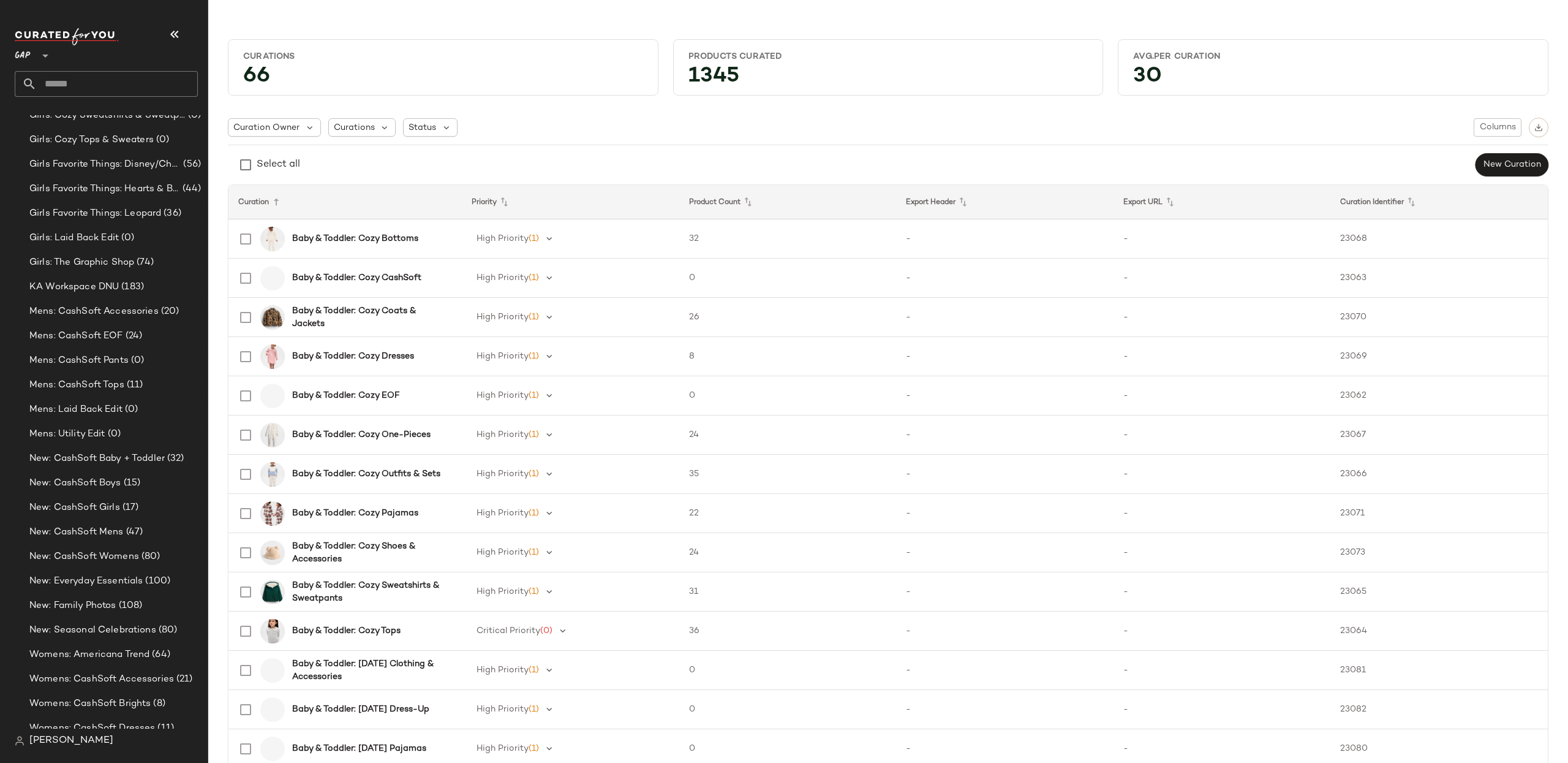
scroll to position [822, 0]
click at [143, 552] on span "(80)" at bounding box center [149, 556] width 21 height 14
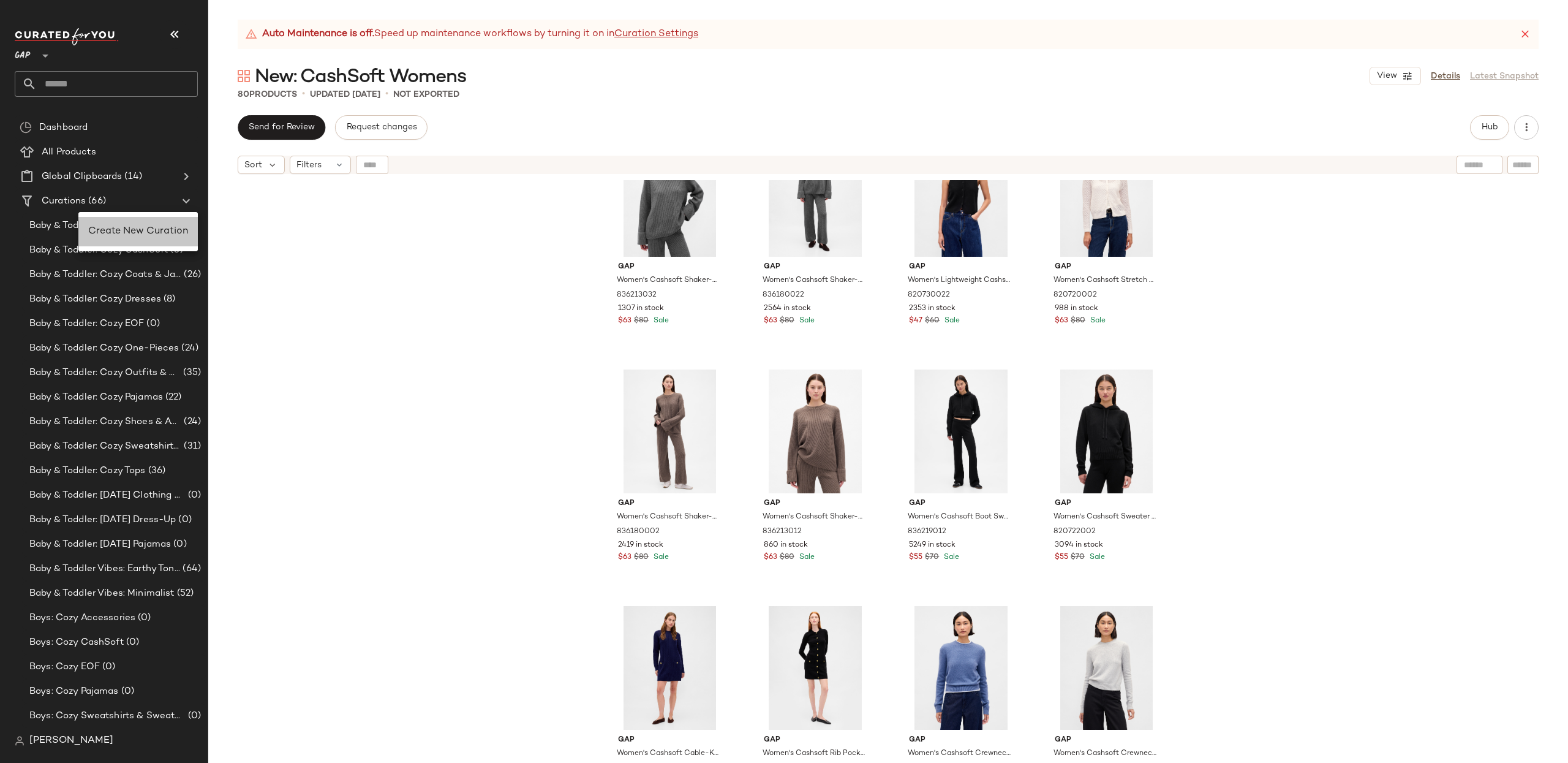
drag, startPoint x: 123, startPoint y: 229, endPoint x: 368, endPoint y: 181, distance: 249.7
click at [123, 230] on span "Create New Curation" at bounding box center [138, 231] width 100 height 10
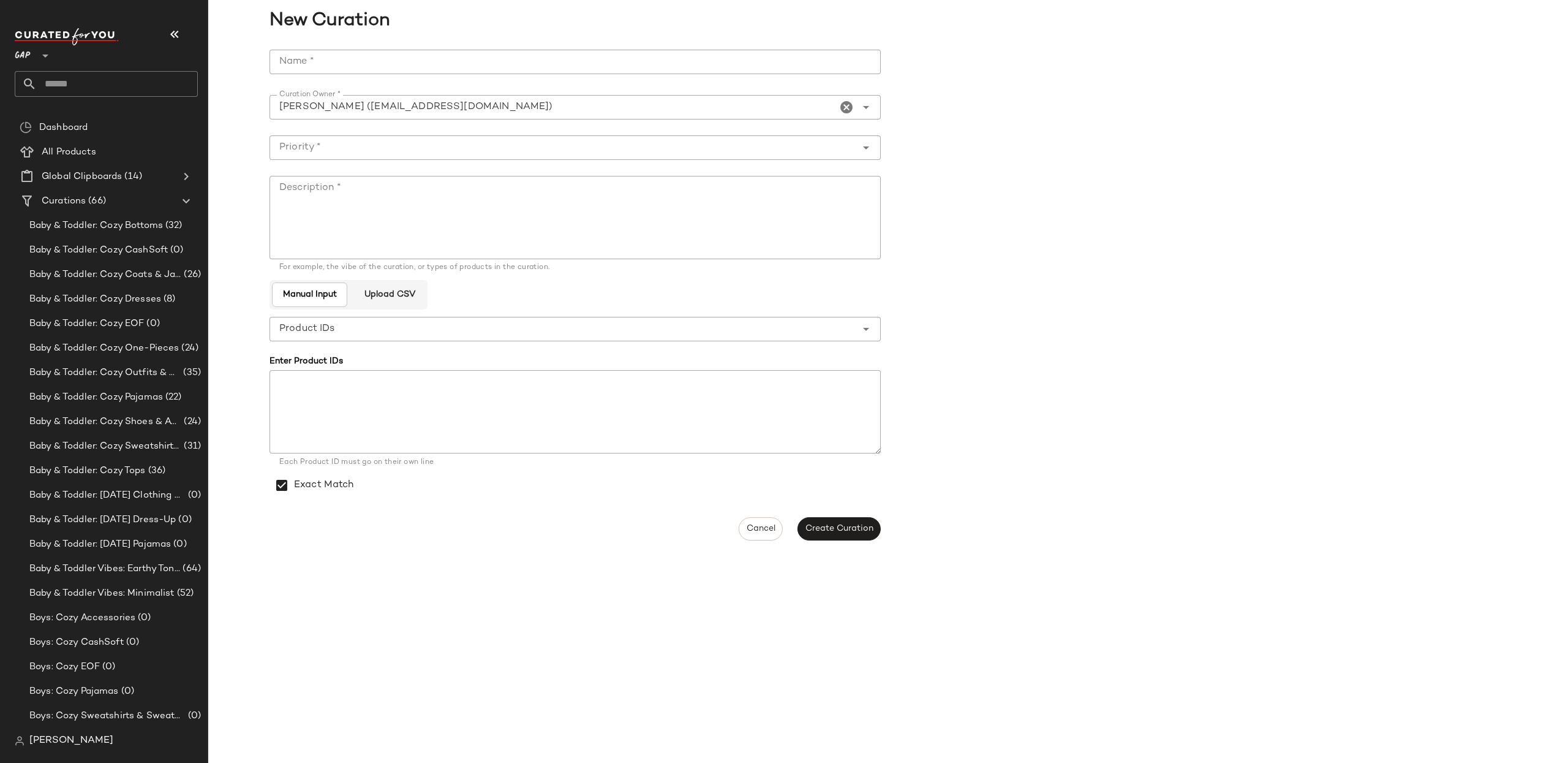
click at [449, 46] on div "**********" at bounding box center [578, 295] width 619 height 505
click at [440, 54] on input "Name *" at bounding box center [575, 62] width 611 height 24
type input "**********"
drag, startPoint x: 535, startPoint y: 146, endPoint x: 534, endPoint y: 158, distance: 12.0
click at [535, 146] on input "Priority *" at bounding box center [562, 148] width 587 height 15
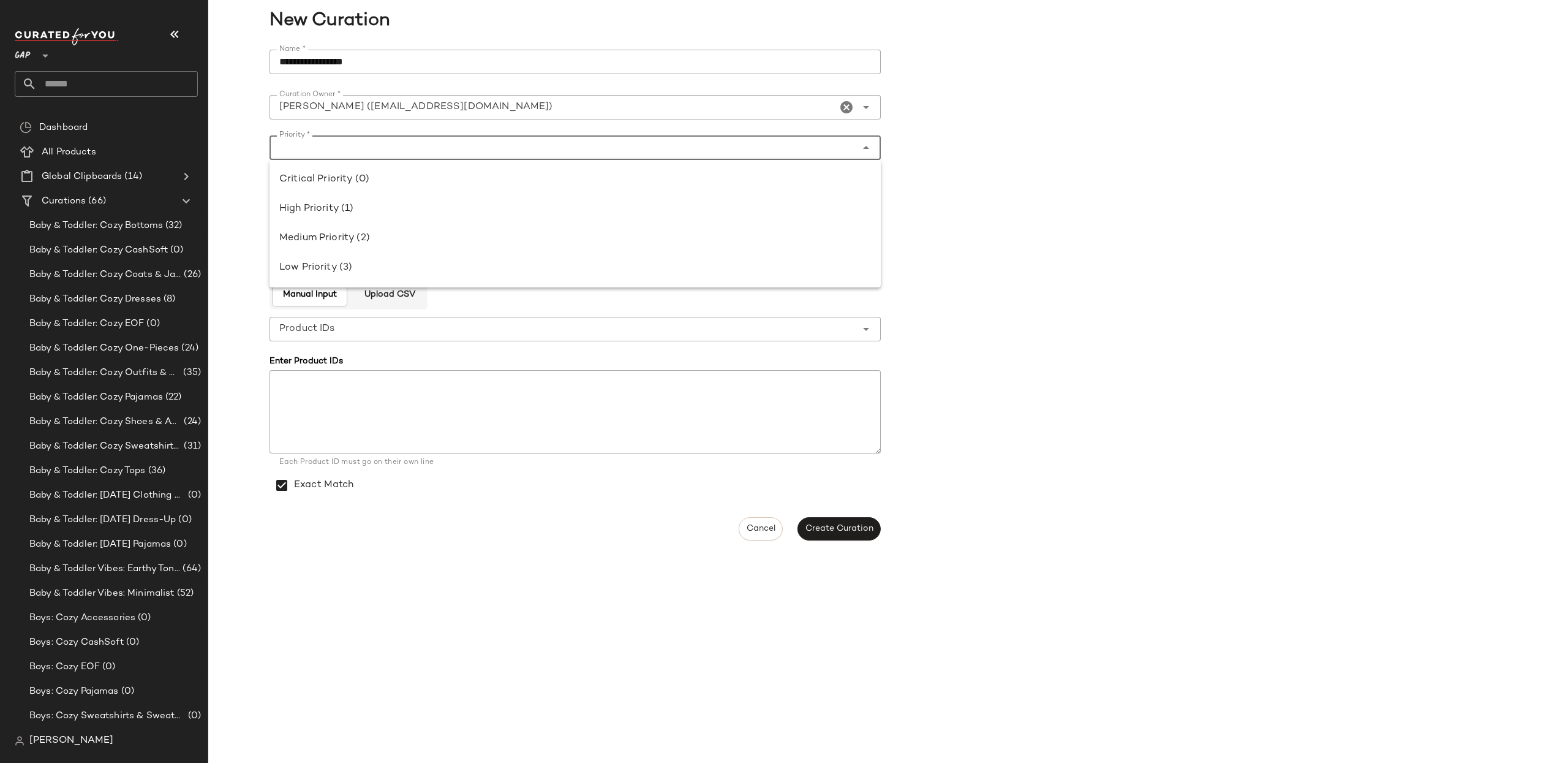
click at [531, 170] on div "Critical Priority (0)" at bounding box center [575, 179] width 611 height 29
type input "**********"
click at [547, 216] on textarea "Description *" at bounding box center [575, 217] width 611 height 83
type textarea "********"
click at [857, 532] on span "Create Curation" at bounding box center [838, 528] width 68 height 10
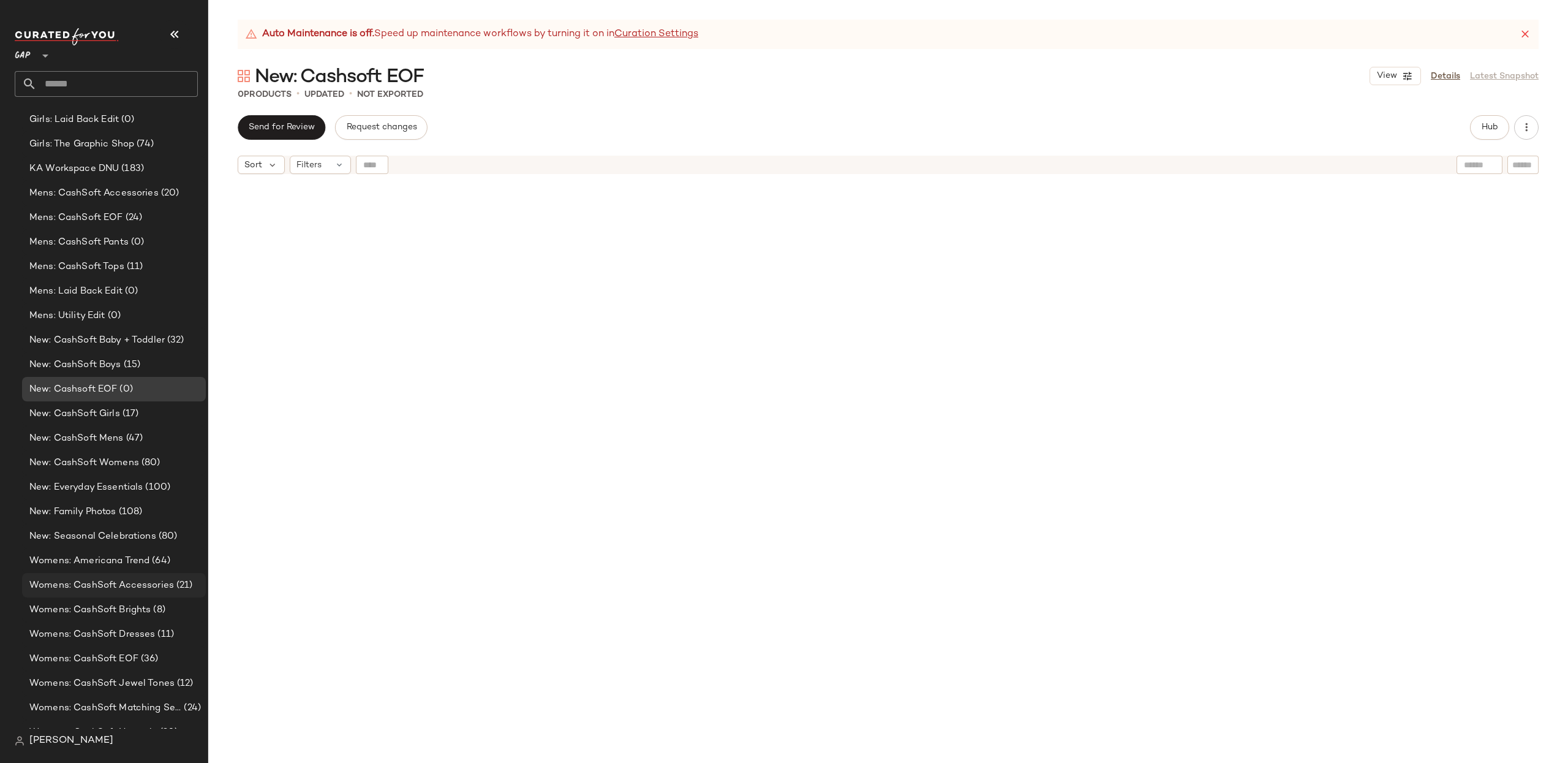
scroll to position [1126, 0]
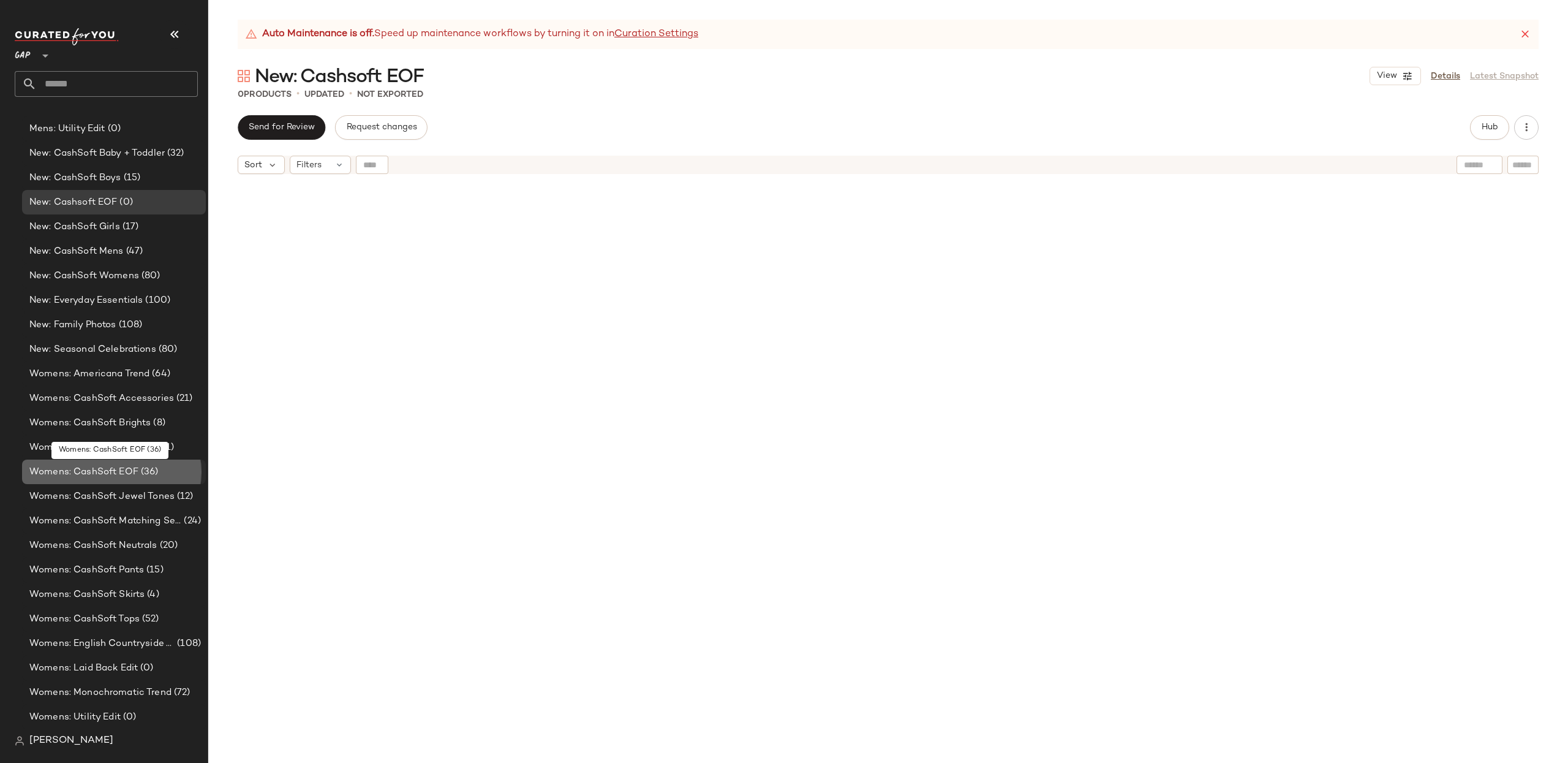
click at [64, 474] on span "Womens: CashSoft EOF" at bounding box center [84, 471] width 109 height 14
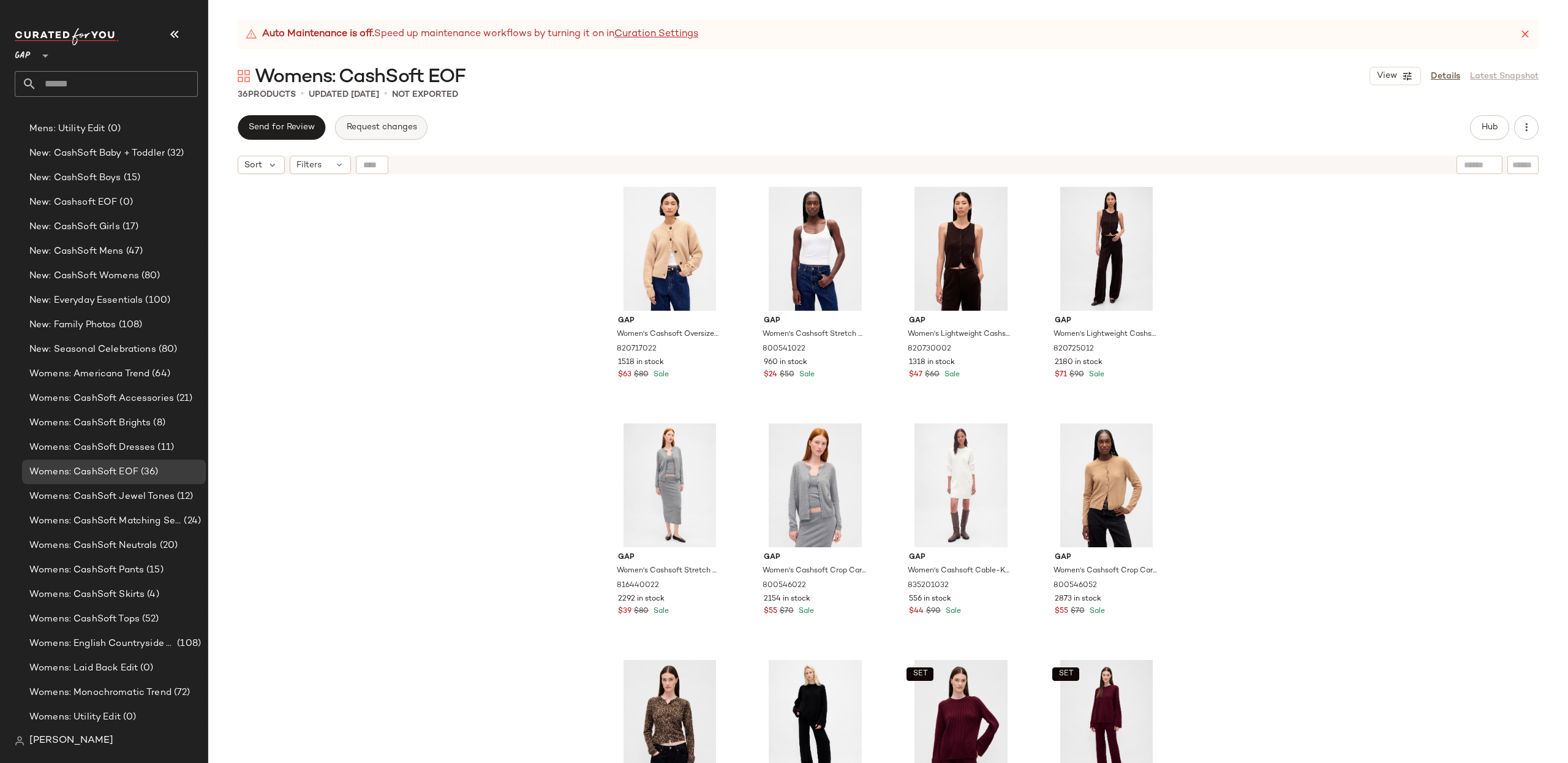
click at [384, 134] on button "Request changes" at bounding box center [380, 127] width 92 height 24
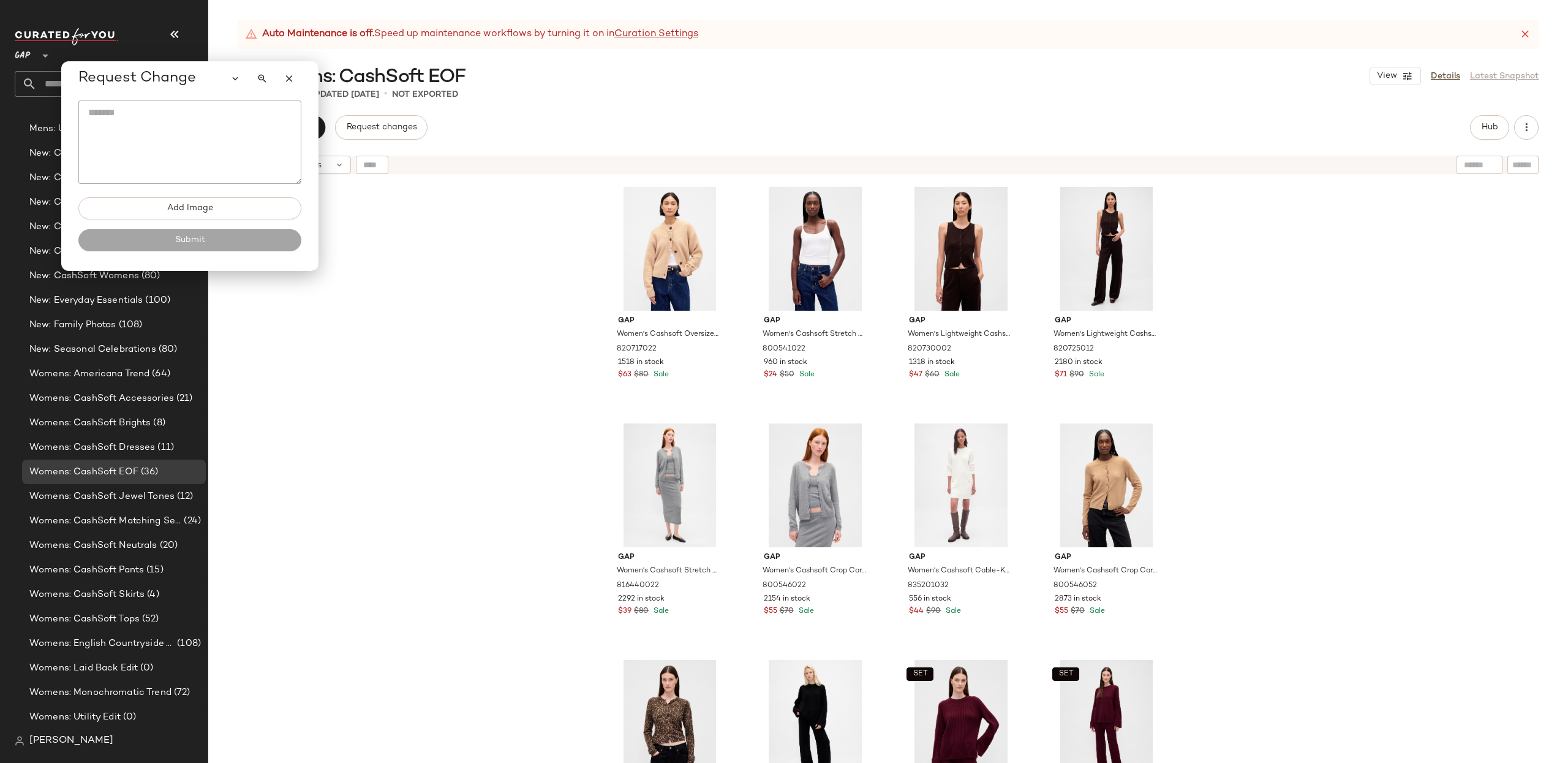
click at [198, 132] on textarea at bounding box center [190, 142] width 223 height 83
type textarea "*"
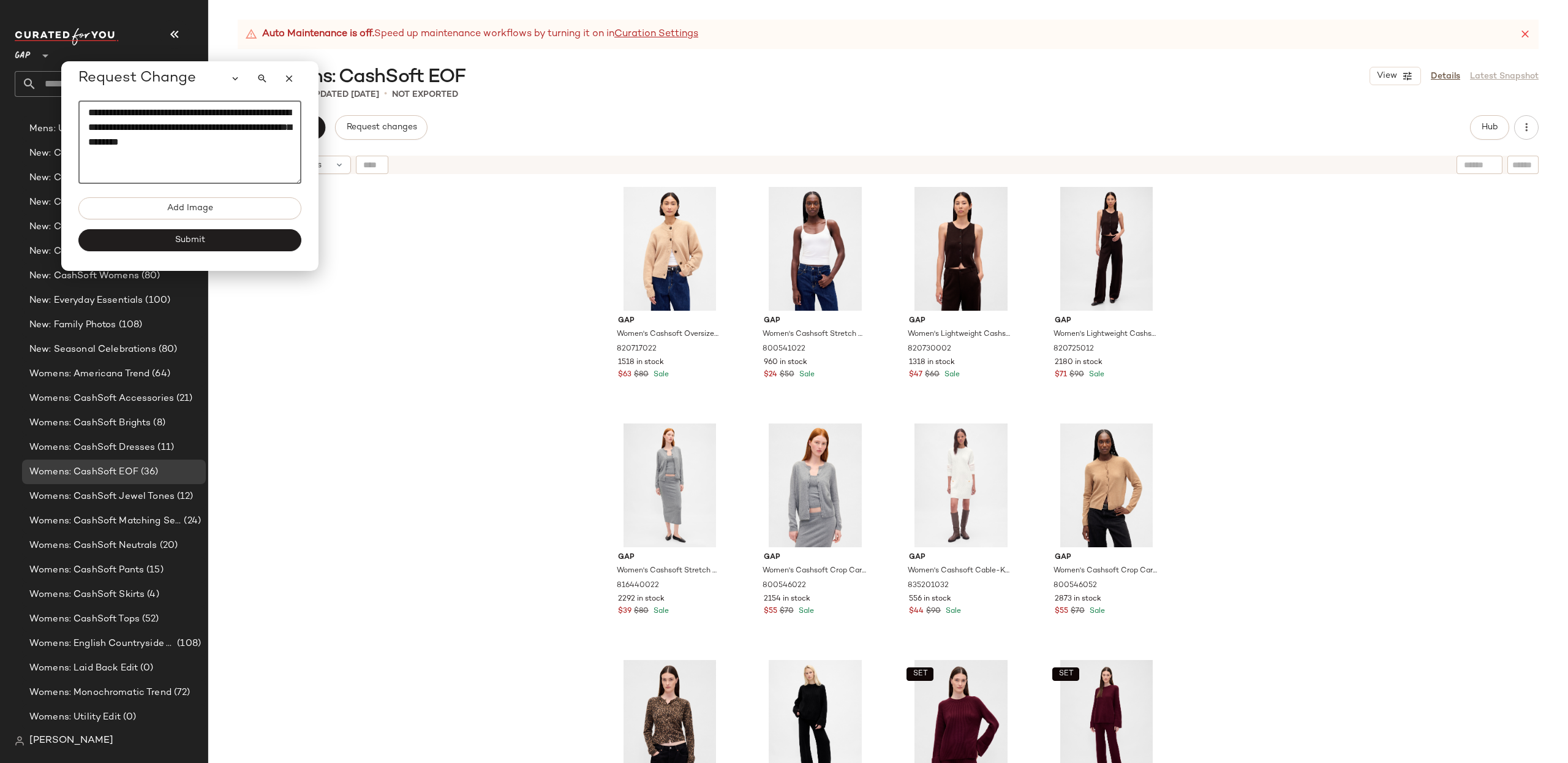
paste textarea "**********"
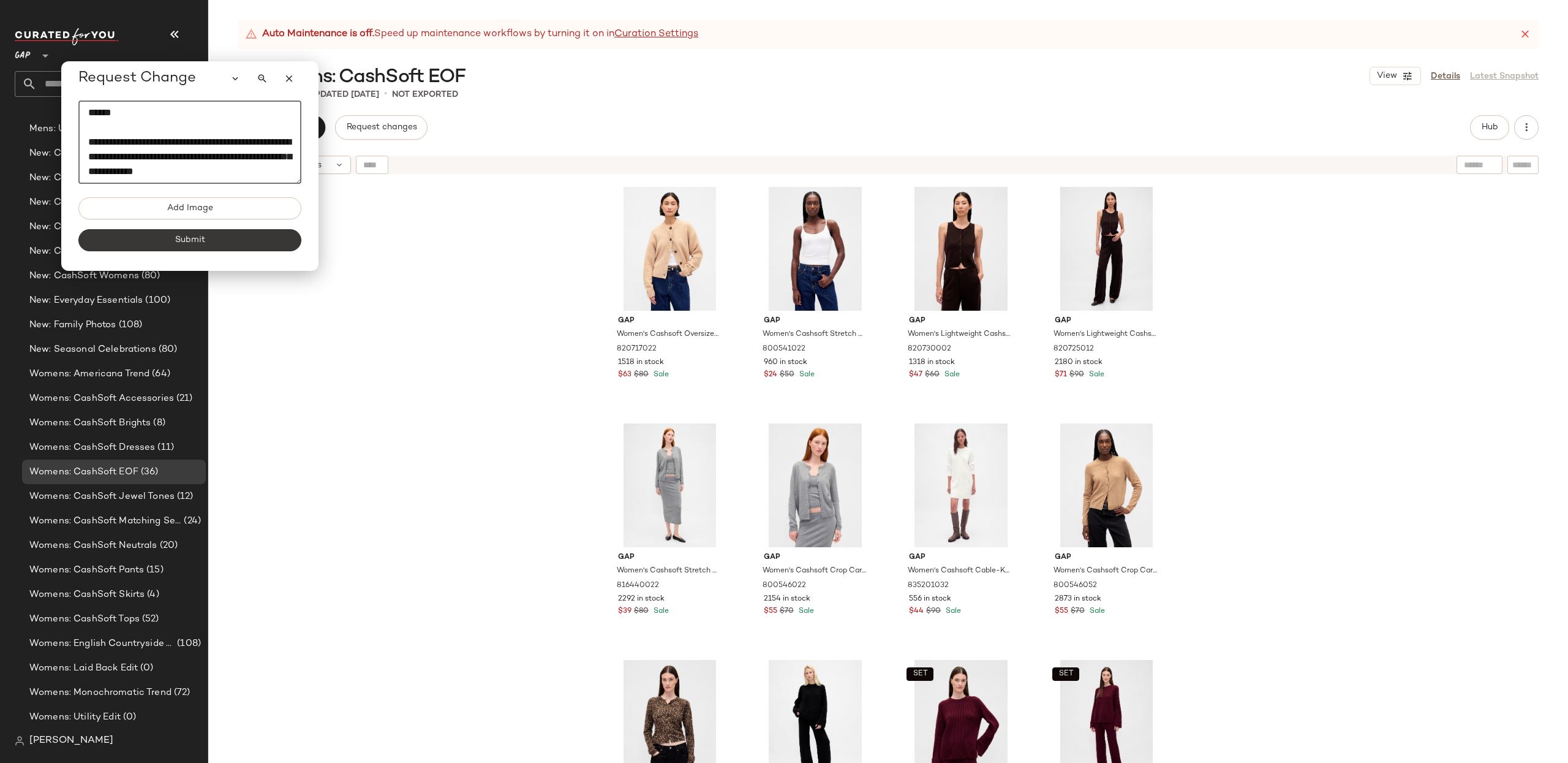
type textarea "**********"
click at [228, 246] on button "Submit" at bounding box center [190, 240] width 223 height 22
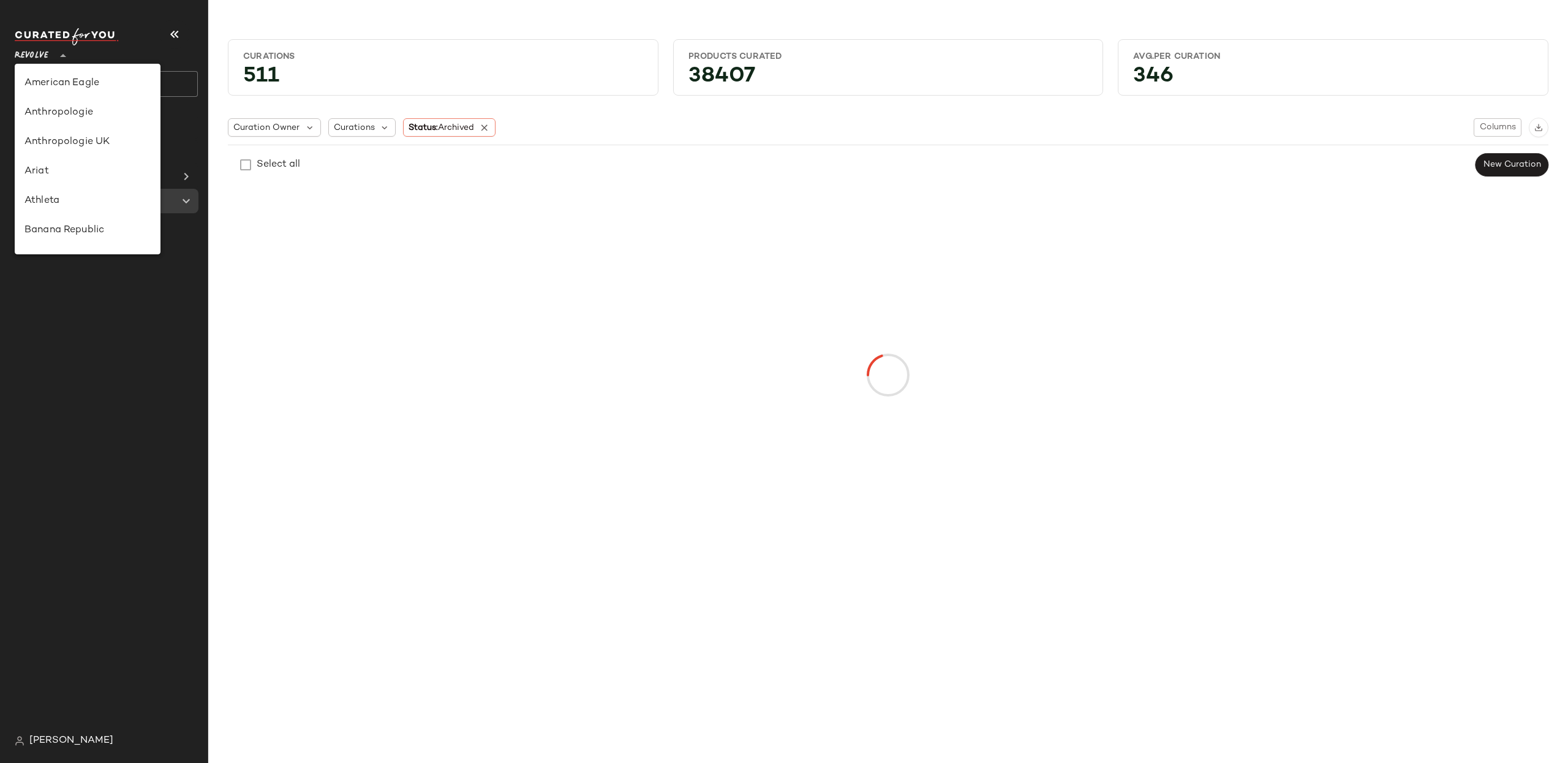
click at [51, 61] on div "Revolve **" at bounding box center [34, 48] width 39 height 31
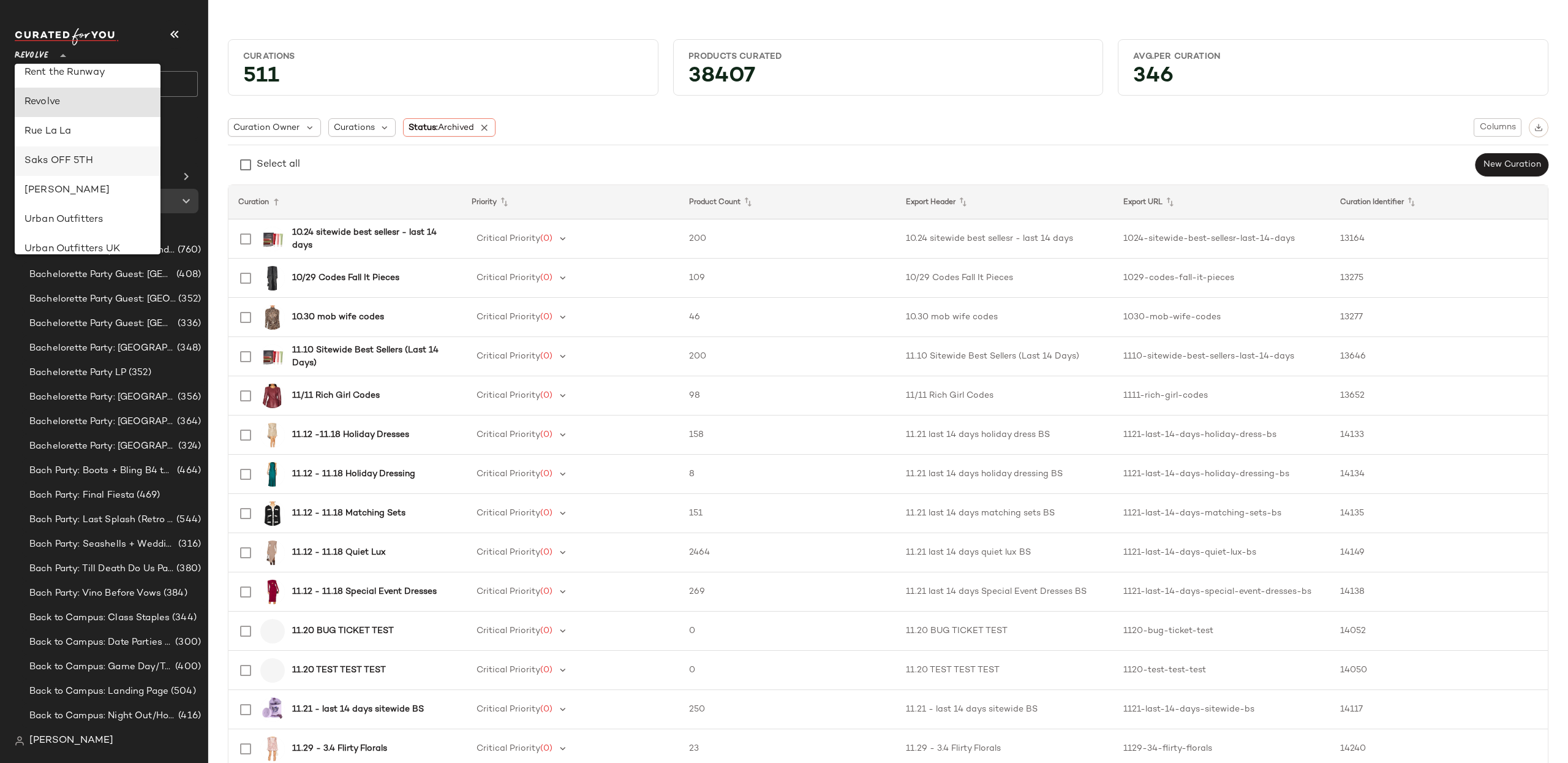
scroll to position [572, 0]
click at [85, 153] on div "Saks OFF 5TH" at bounding box center [87, 158] width 126 height 15
type input "**"
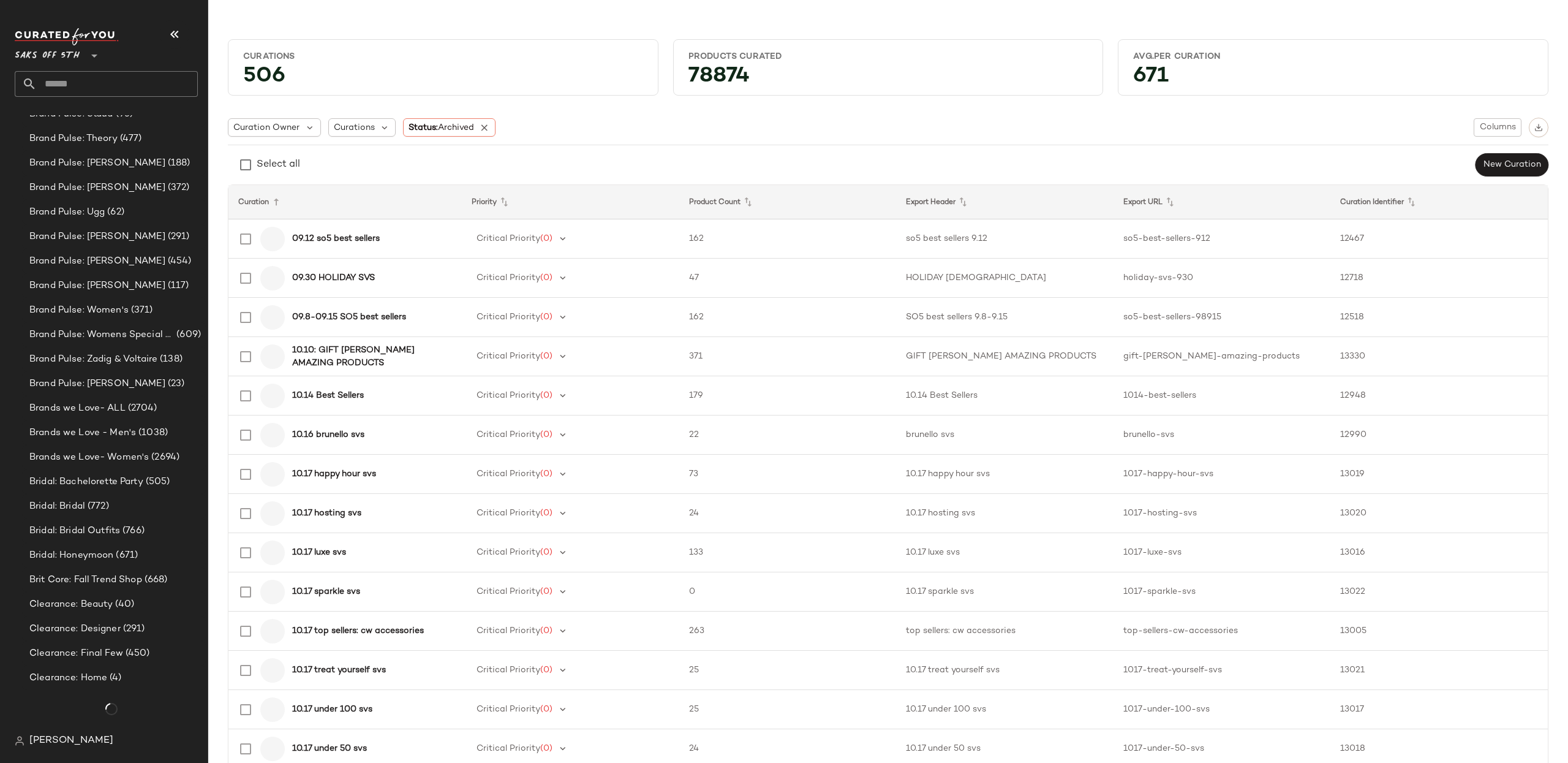
scroll to position [3200, 0]
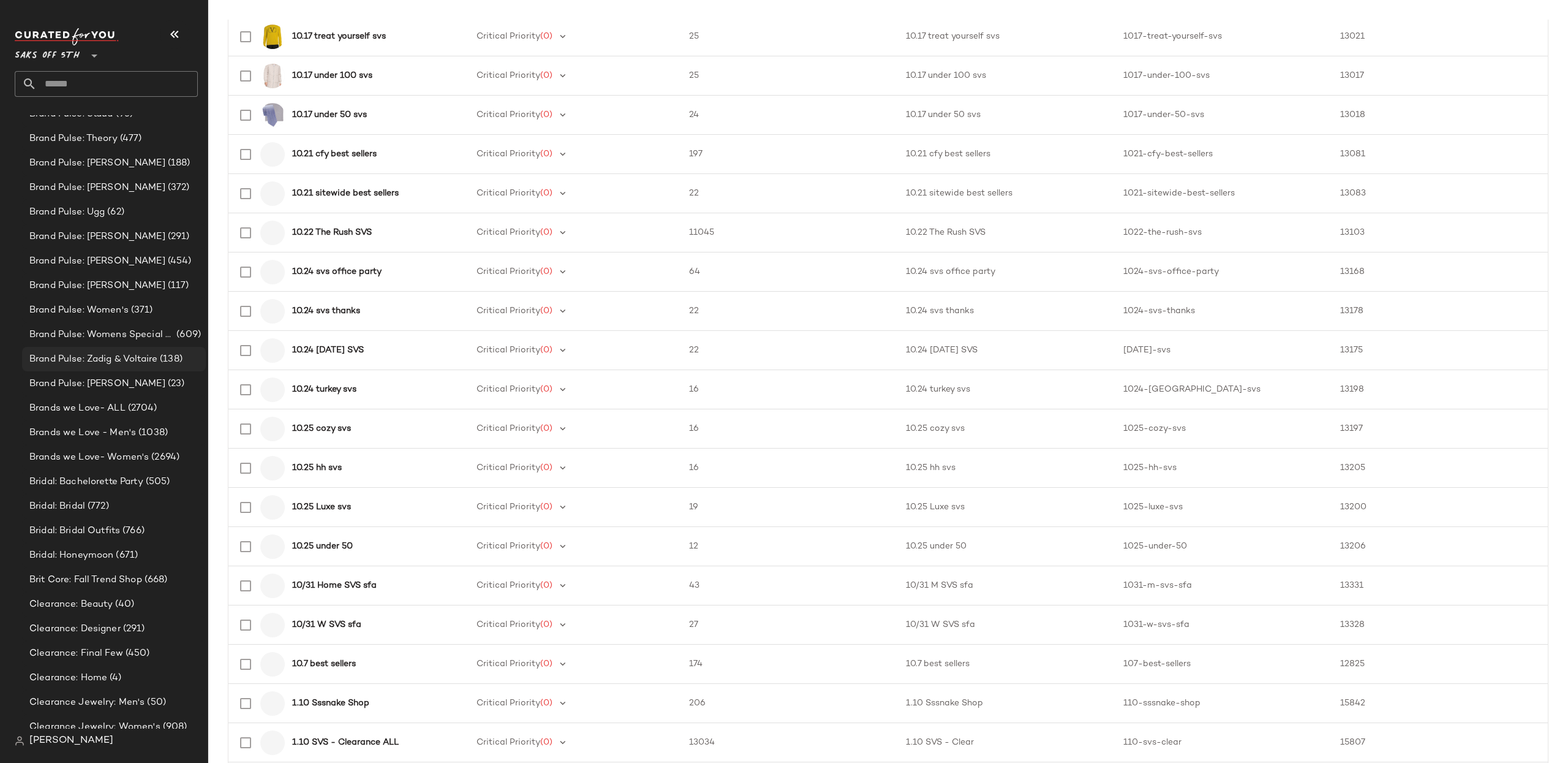
scroll to position [673, 0]
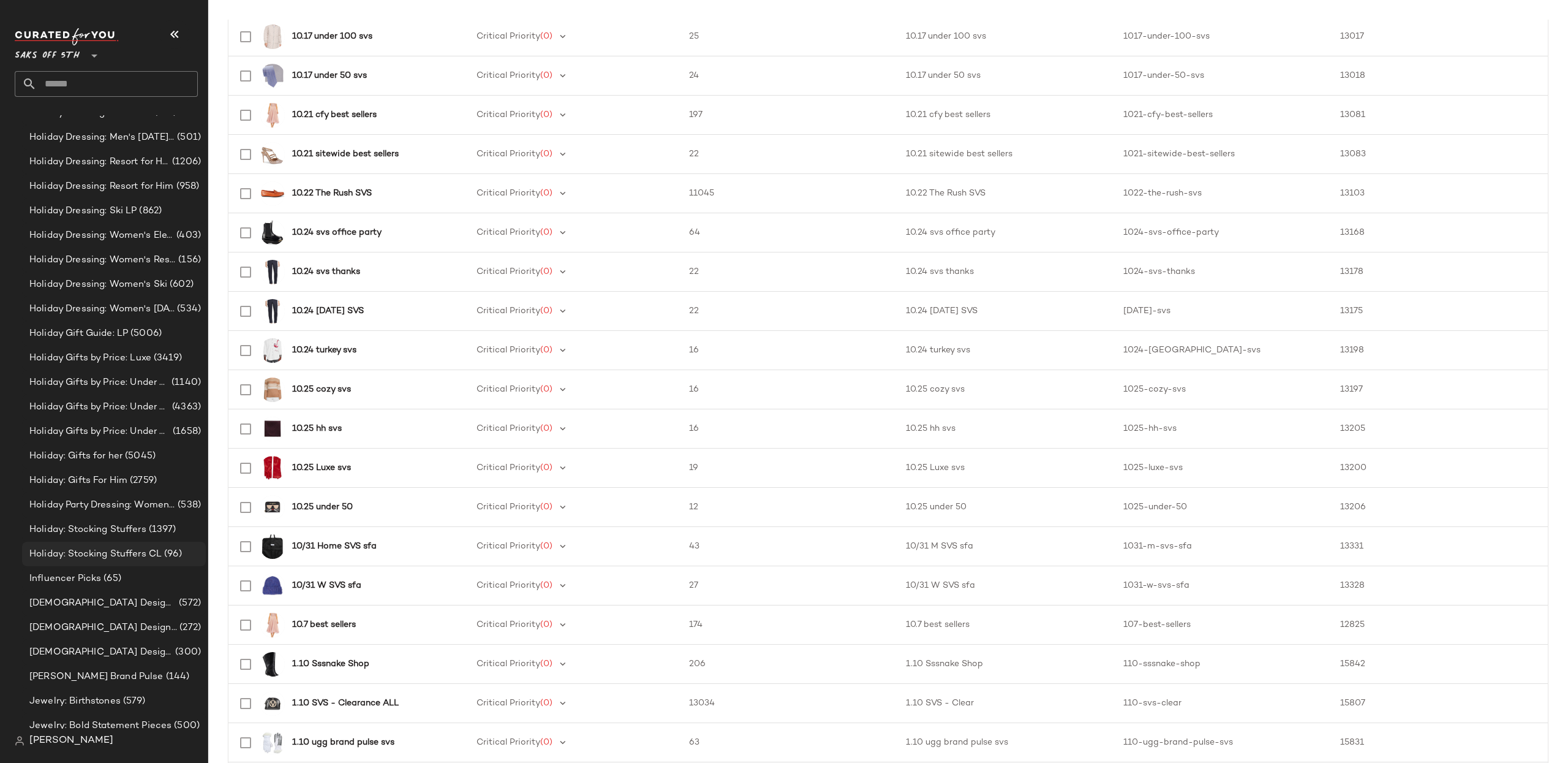
scroll to position [6514, 0]
drag, startPoint x: 124, startPoint y: 452, endPoint x: 134, endPoint y: 480, distance: 29.7
click at [124, 452] on span "(5045)" at bounding box center [139, 451] width 33 height 14
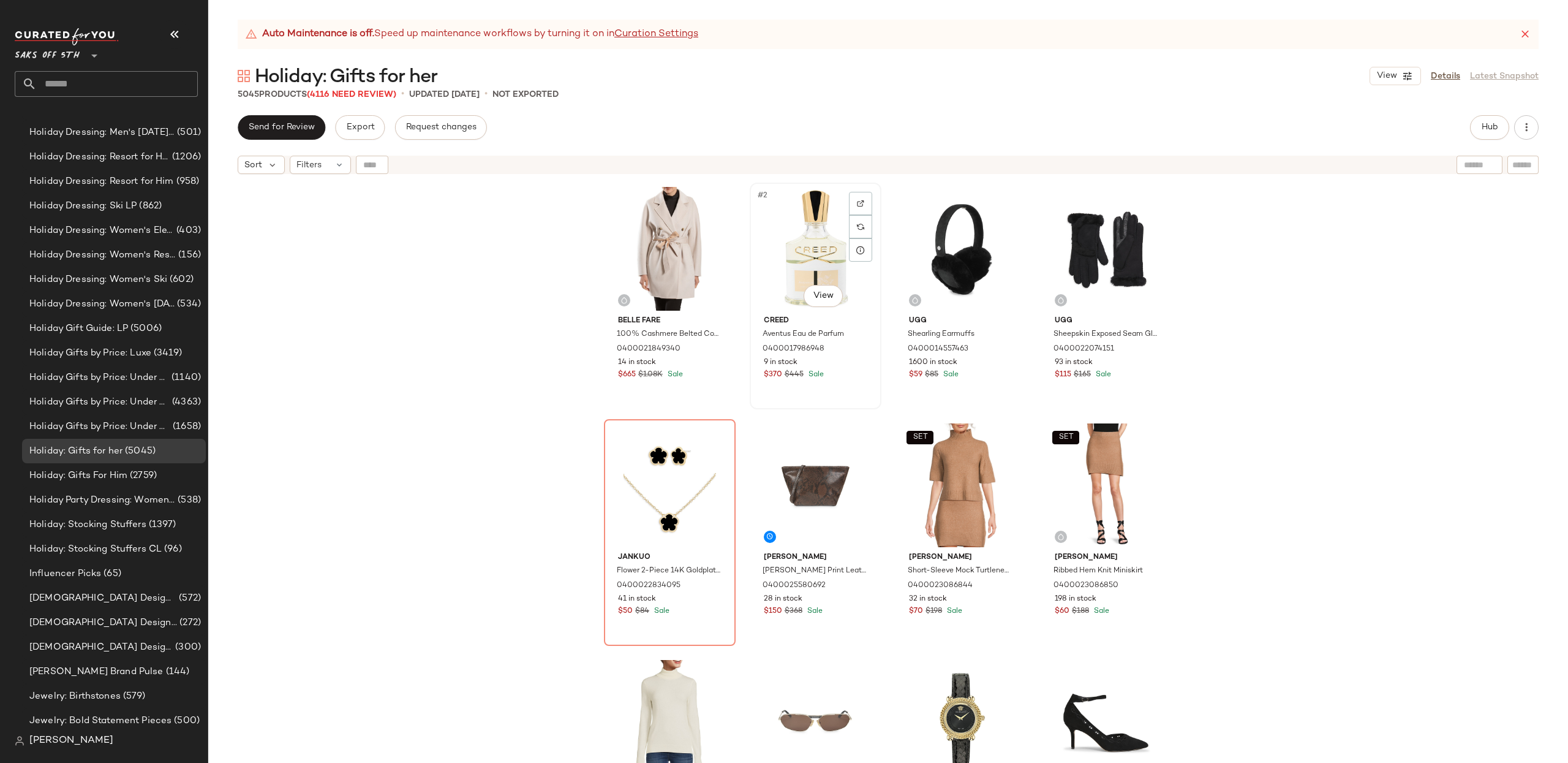
click at [775, 228] on div "#2 View" at bounding box center [816, 248] width 123 height 124
click at [443, 131] on span "Request changes" at bounding box center [440, 127] width 71 height 10
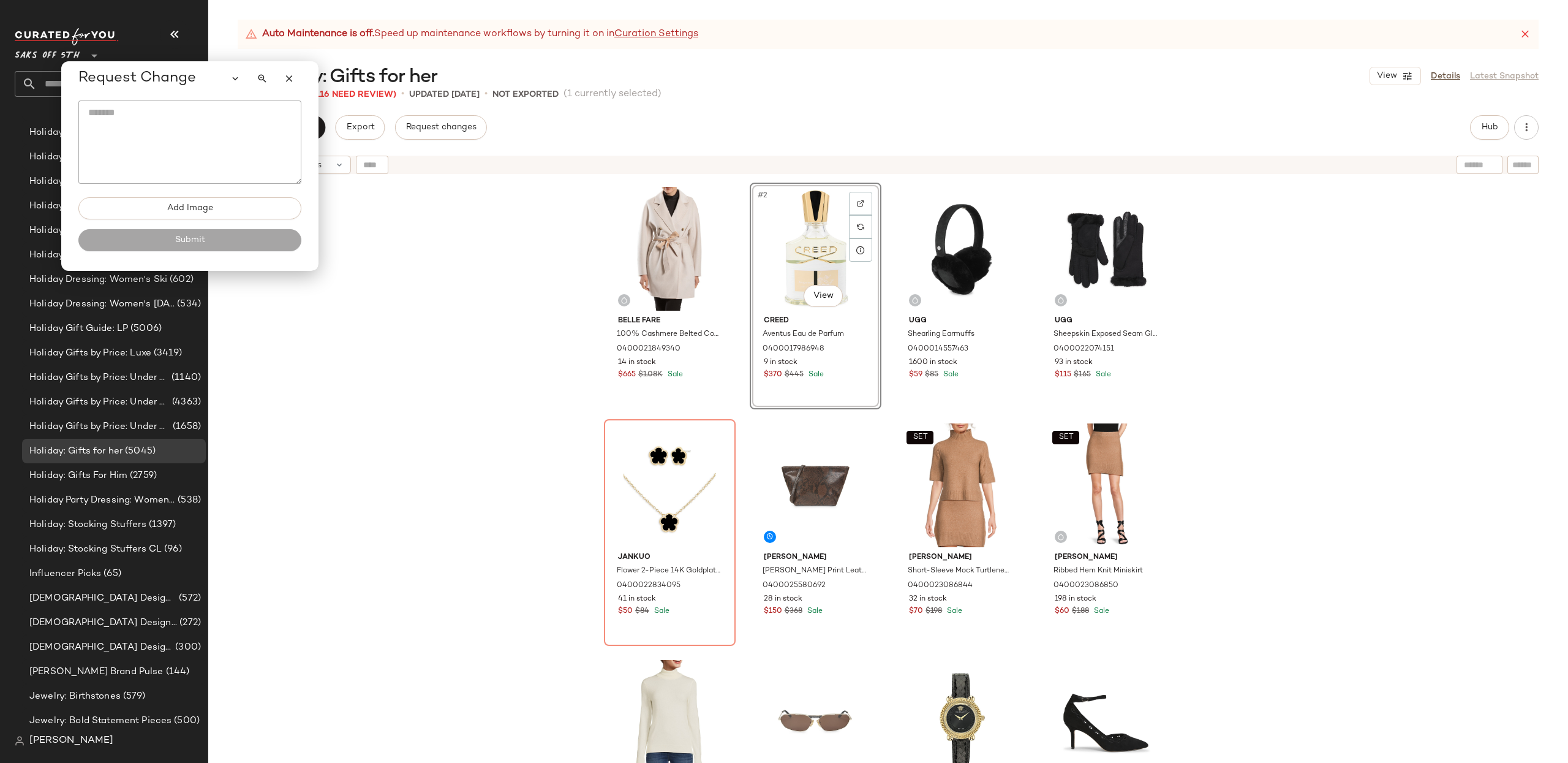
click at [167, 130] on textarea at bounding box center [190, 142] width 223 height 83
type textarea "*"
type textarea "***"
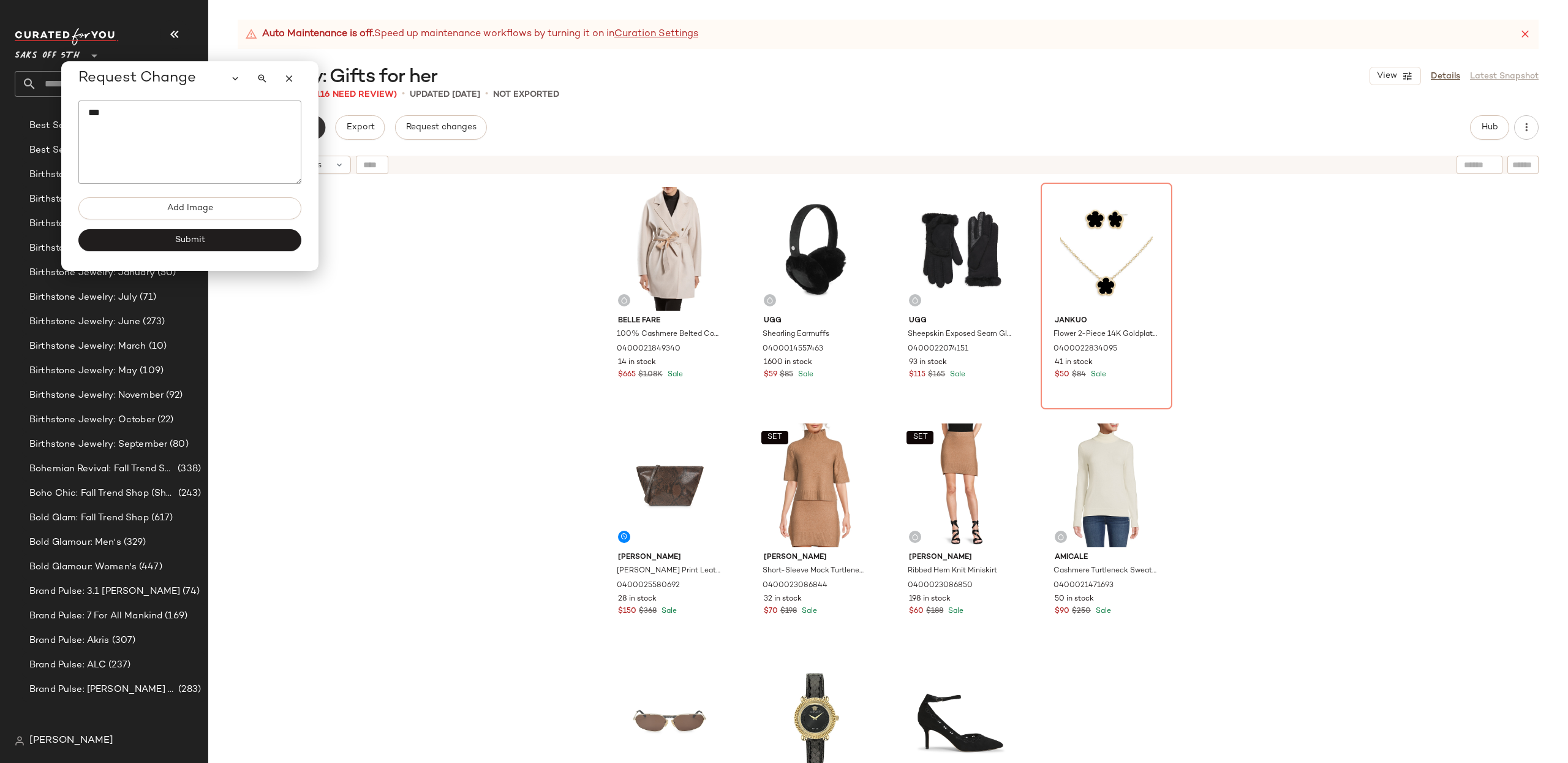
scroll to position [788, 0]
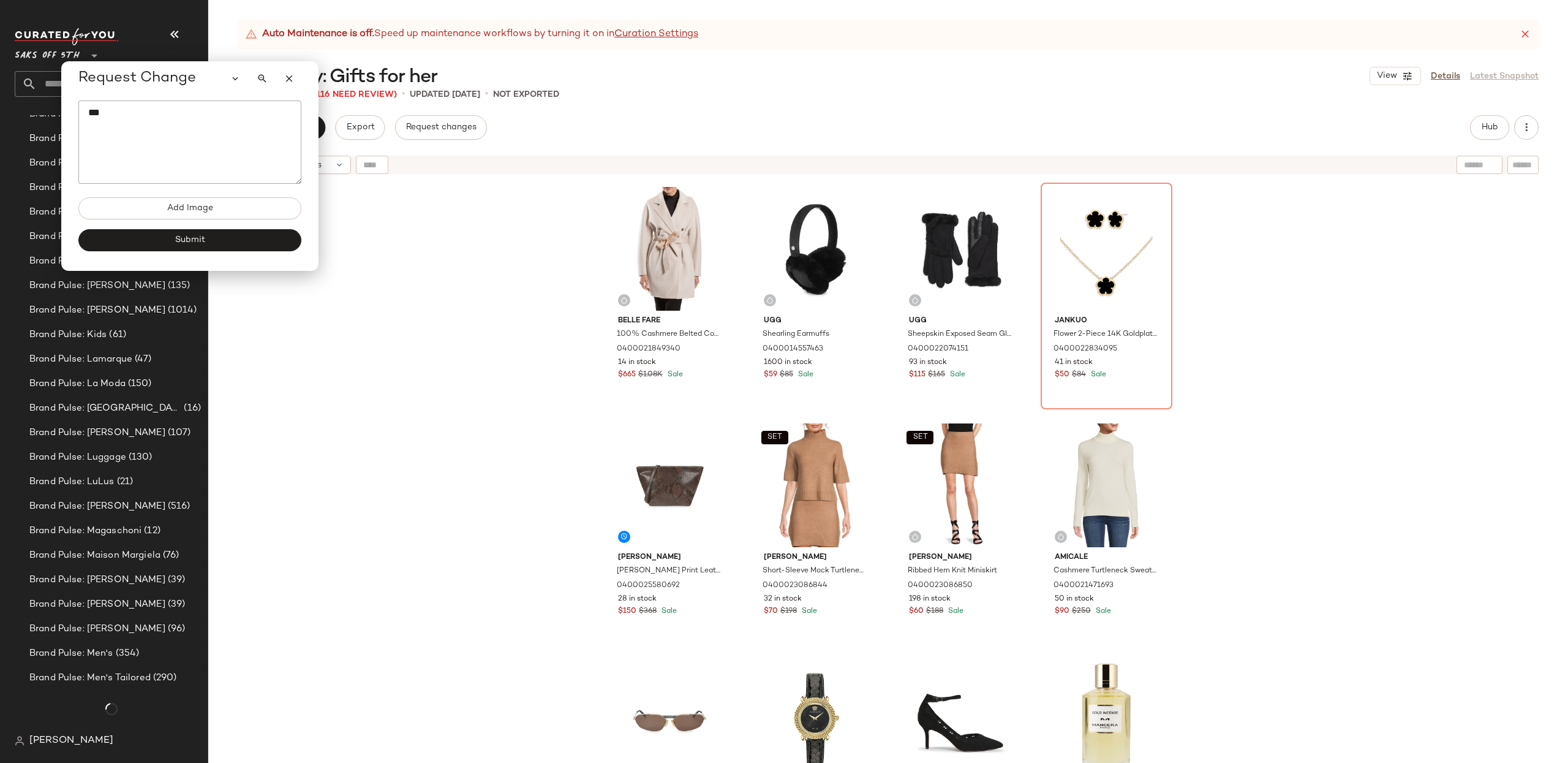
click at [1377, 354] on div "Belle Fare 100% Cashmere Belted Coat 0400021849340 14 in stock $665 $1.08K Sale…" at bounding box center [888, 486] width 1360 height 613
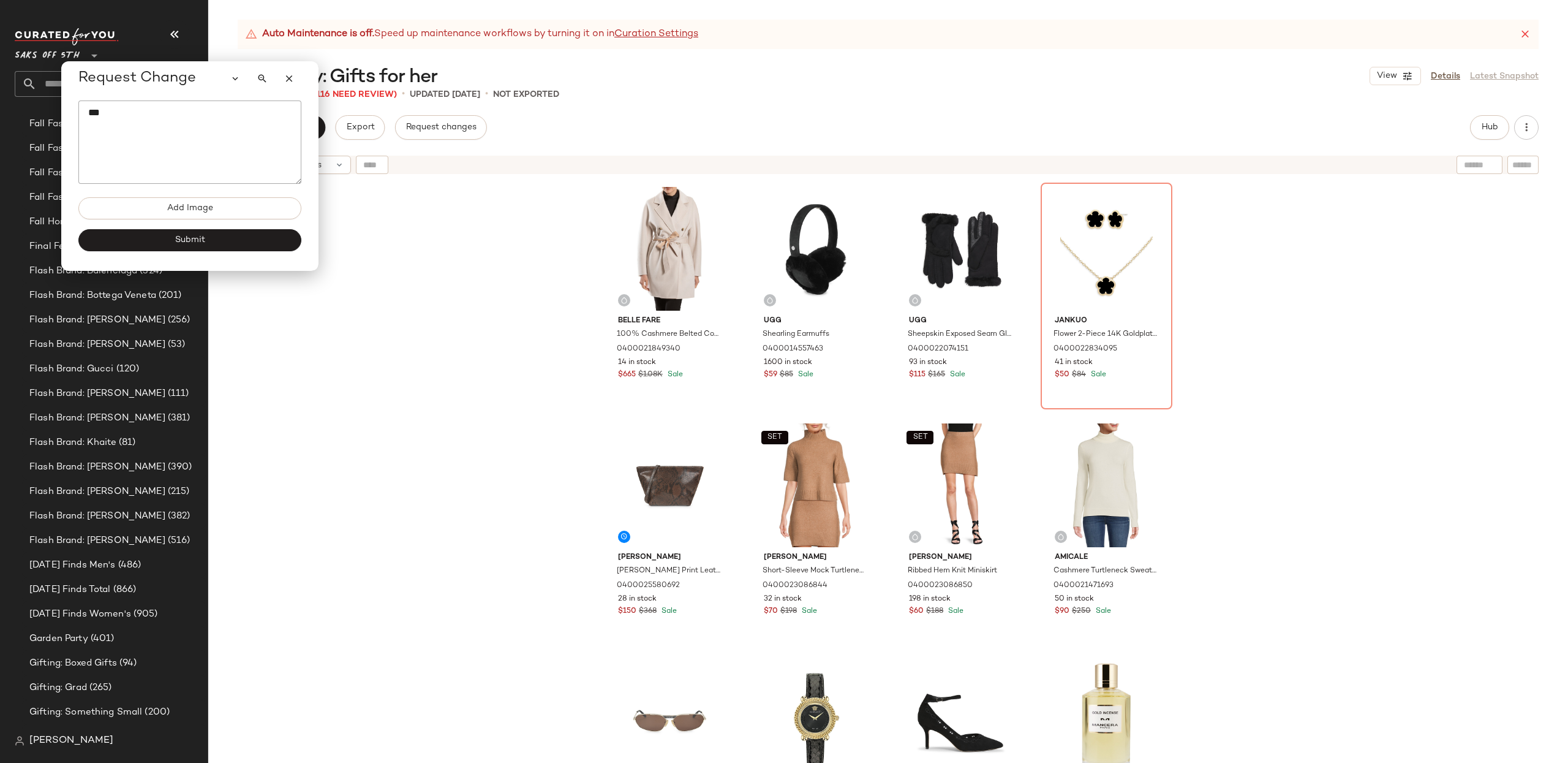
scroll to position [6553, 0]
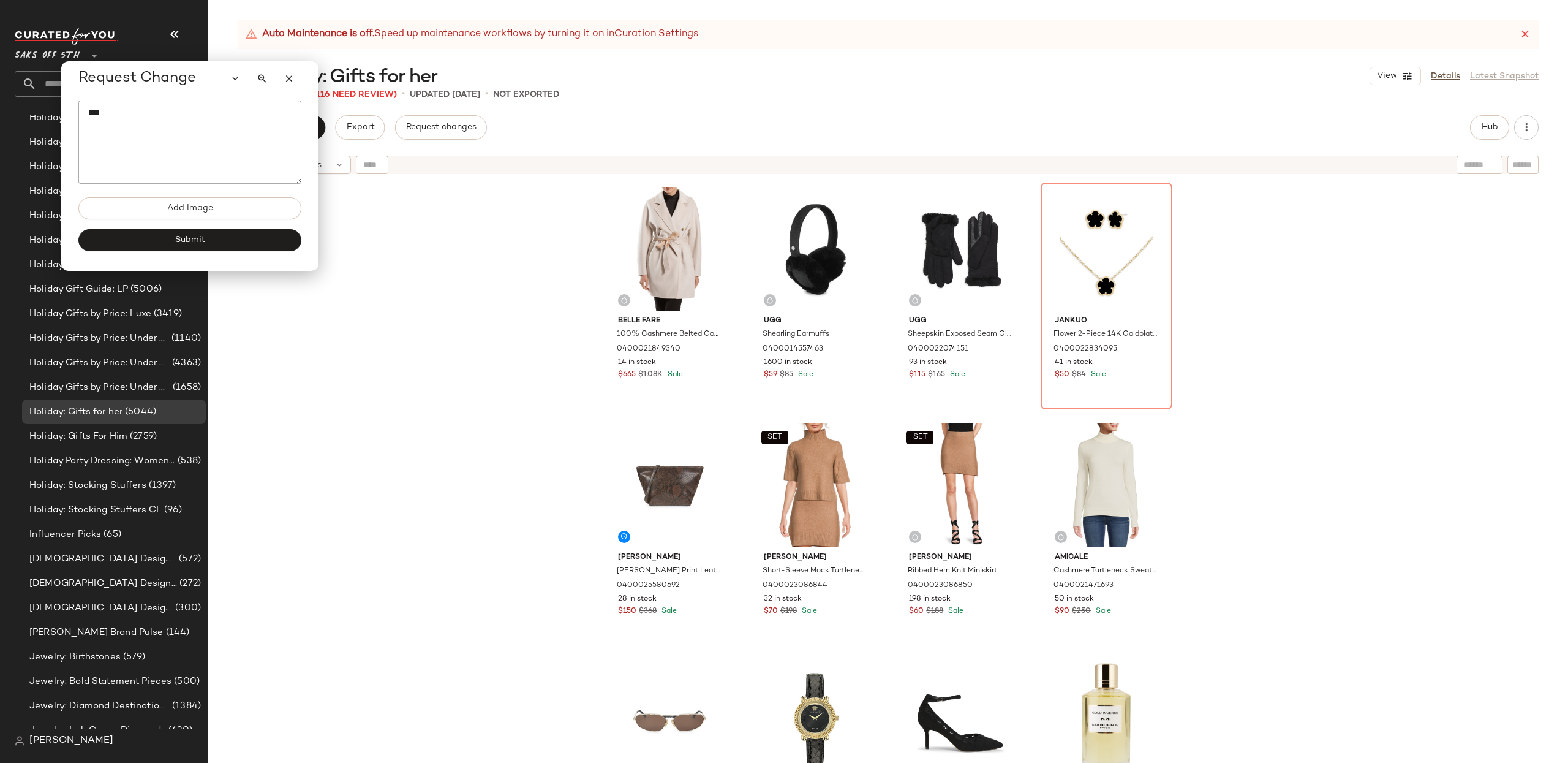
drag, startPoint x: 290, startPoint y: 81, endPoint x: 270, endPoint y: 91, distance: 22.4
click at [290, 81] on icon "button" at bounding box center [288, 78] width 11 height 11
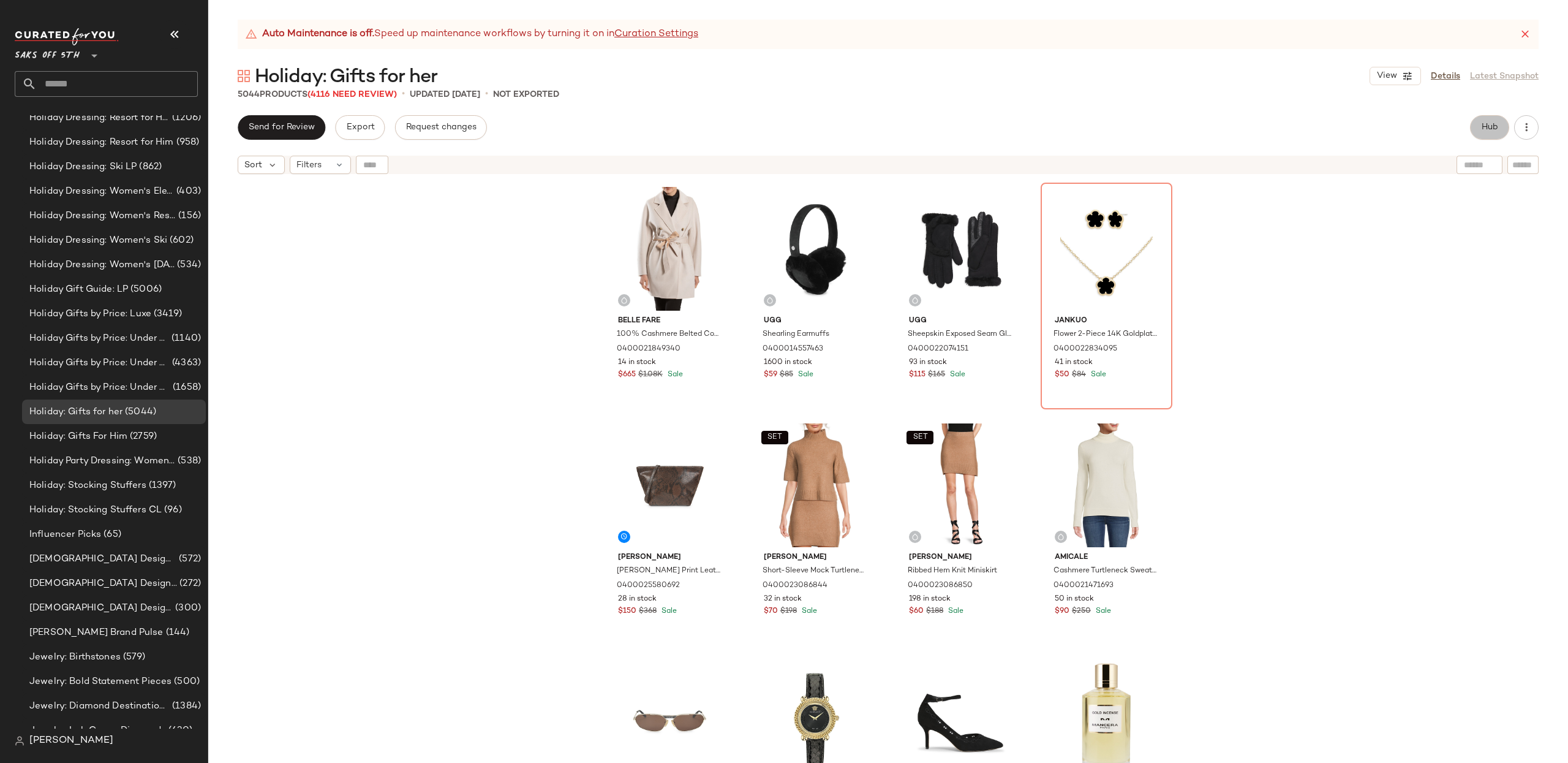
click at [1491, 127] on span "Hub" at bounding box center [1489, 127] width 17 height 10
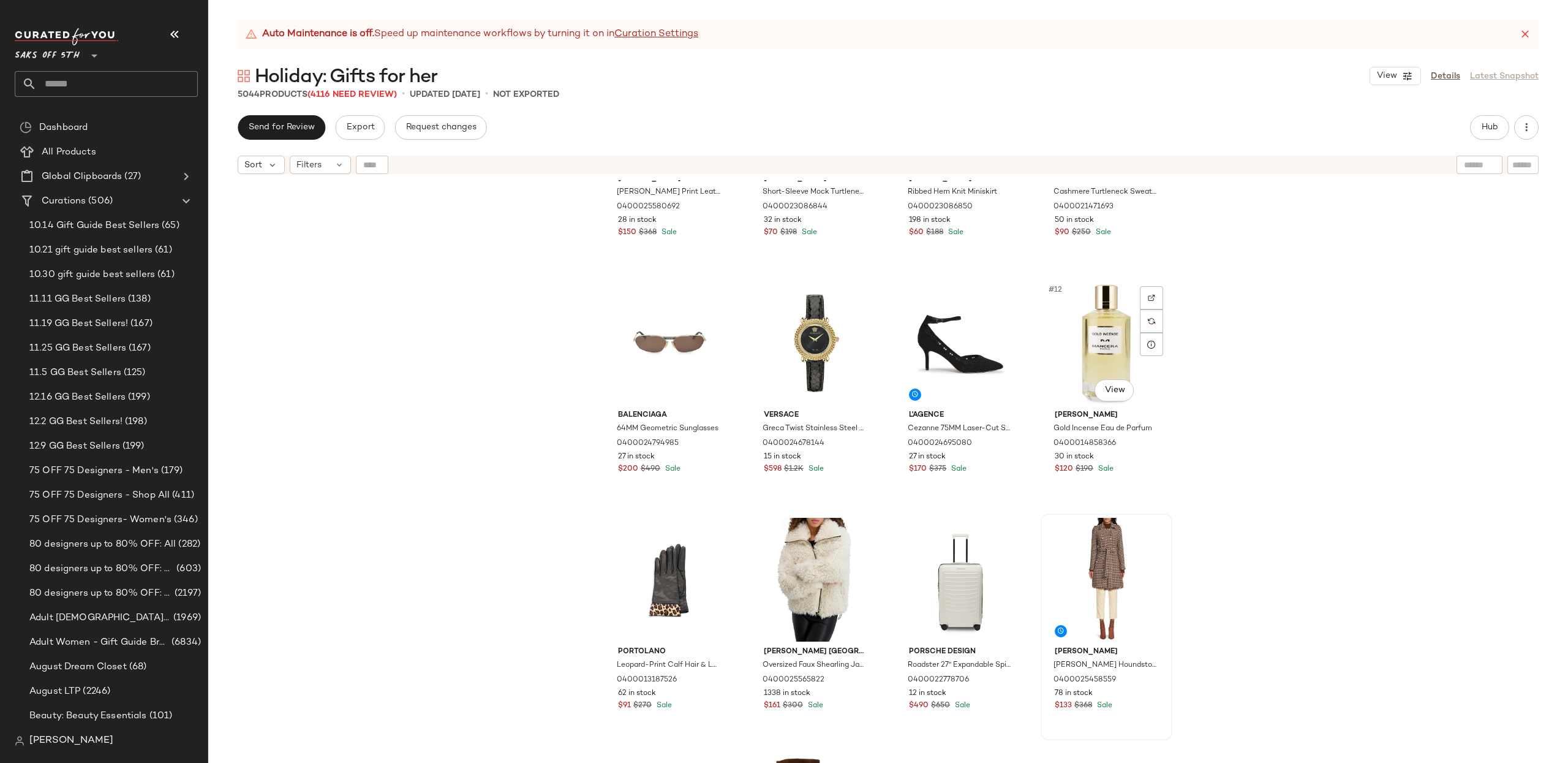
scroll to position [401, 0]
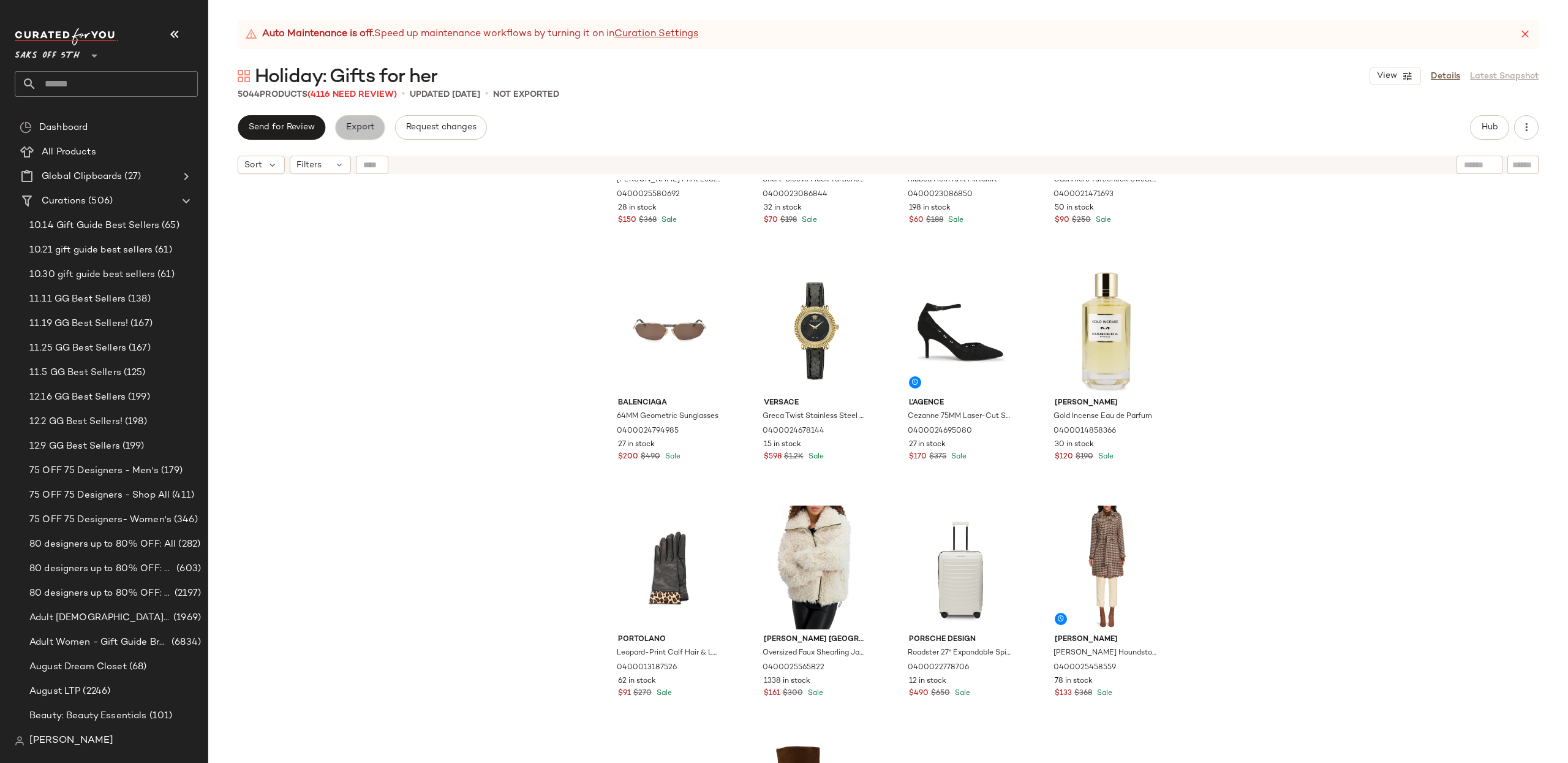
click at [360, 123] on span "Export" at bounding box center [360, 127] width 29 height 10
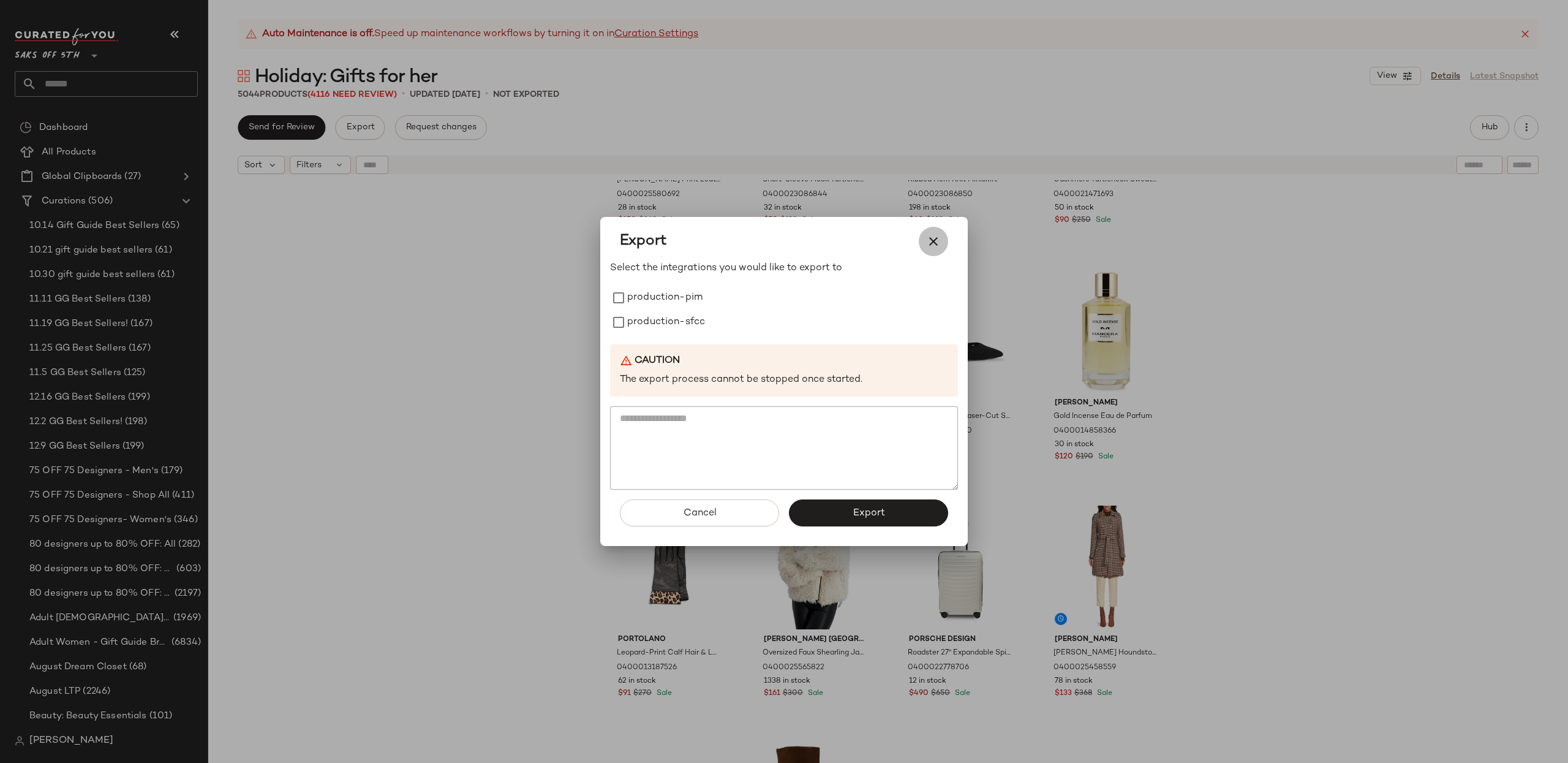
click at [926, 241] on icon "button" at bounding box center [933, 242] width 15 height 15
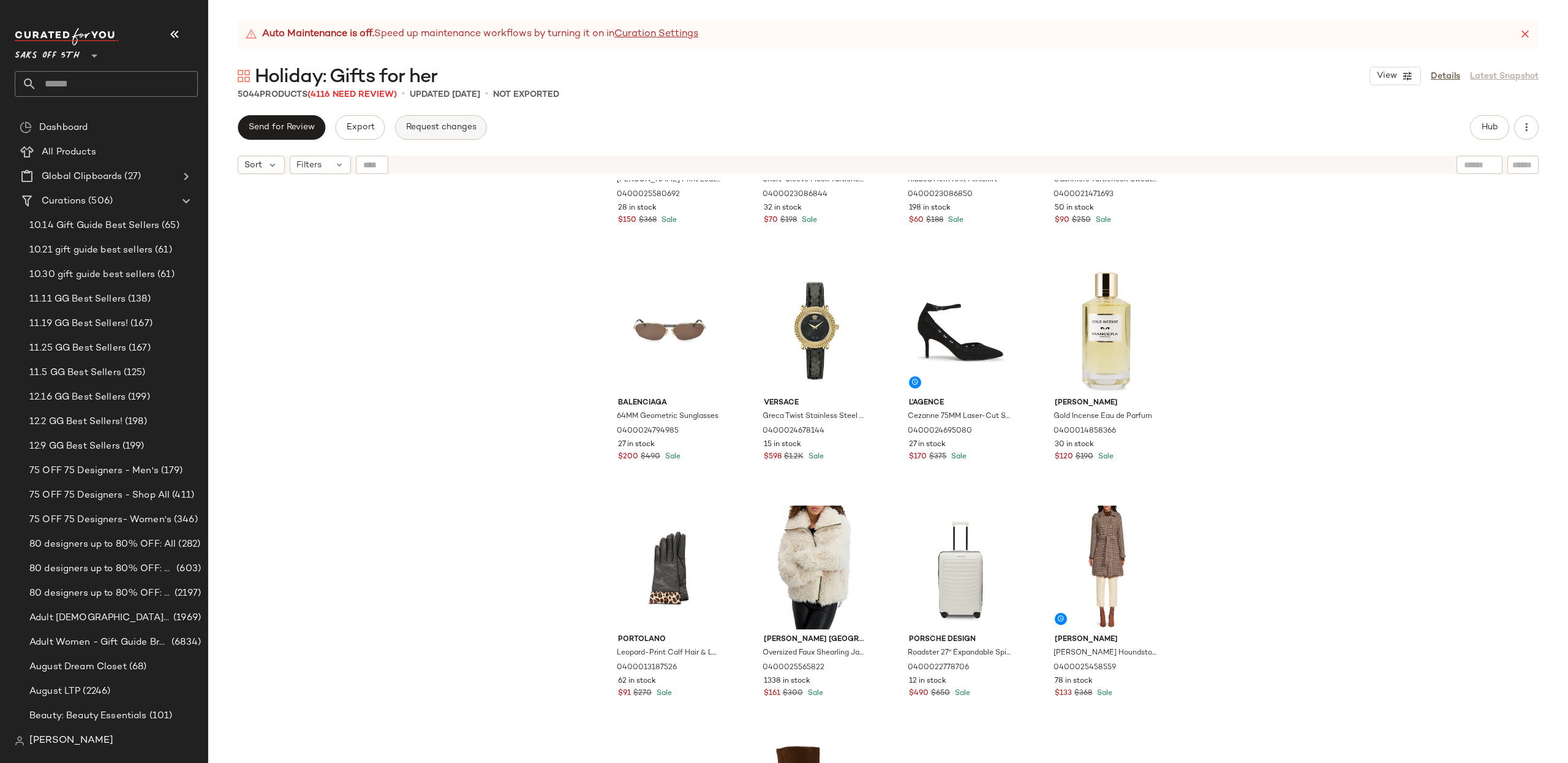
click at [408, 118] on button "Request changes" at bounding box center [440, 127] width 92 height 24
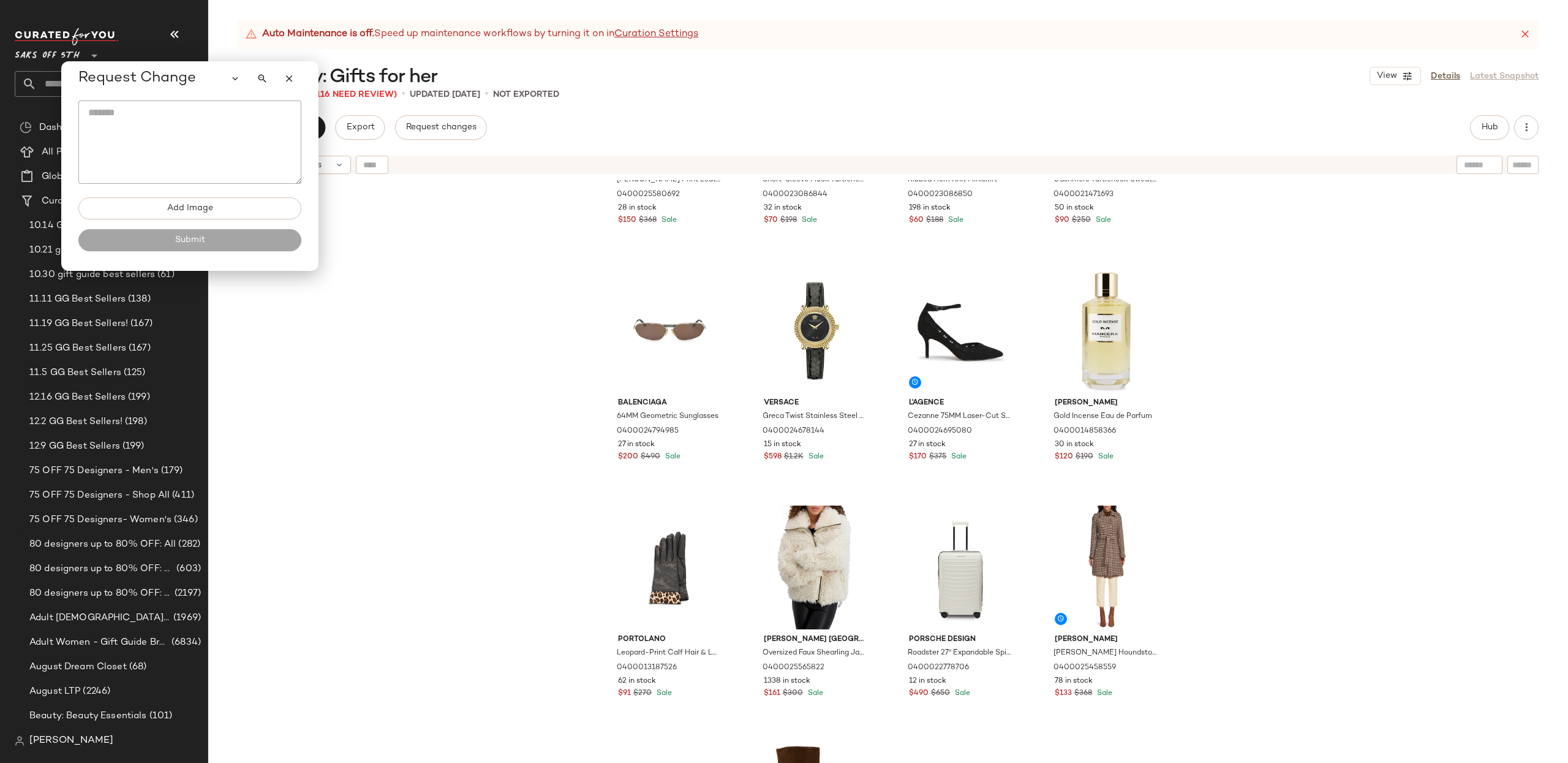
click at [228, 125] on textarea at bounding box center [190, 142] width 223 height 83
type textarea "**********"
click at [288, 85] on button "button" at bounding box center [288, 78] width 24 height 24
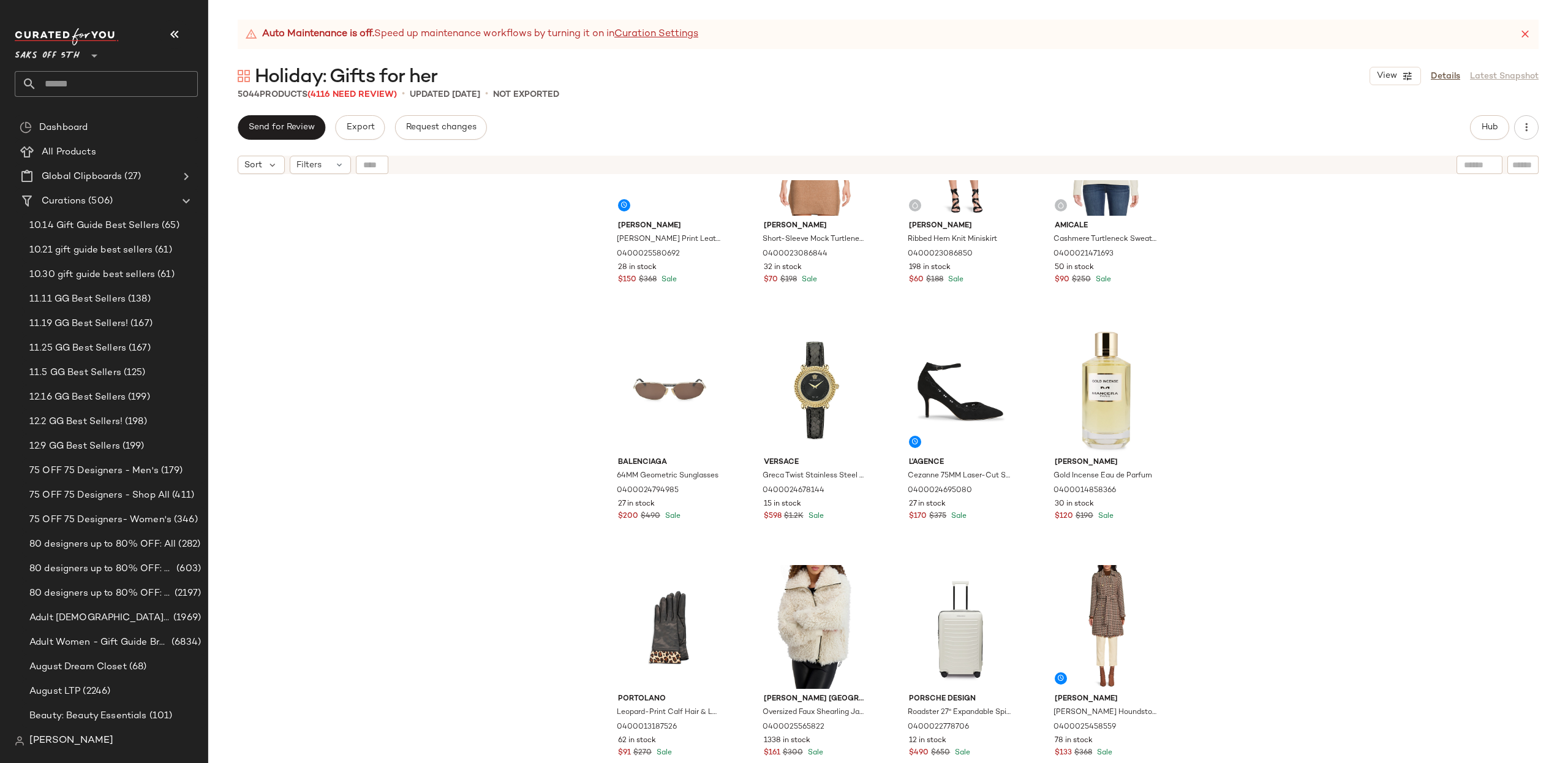
scroll to position [0, 0]
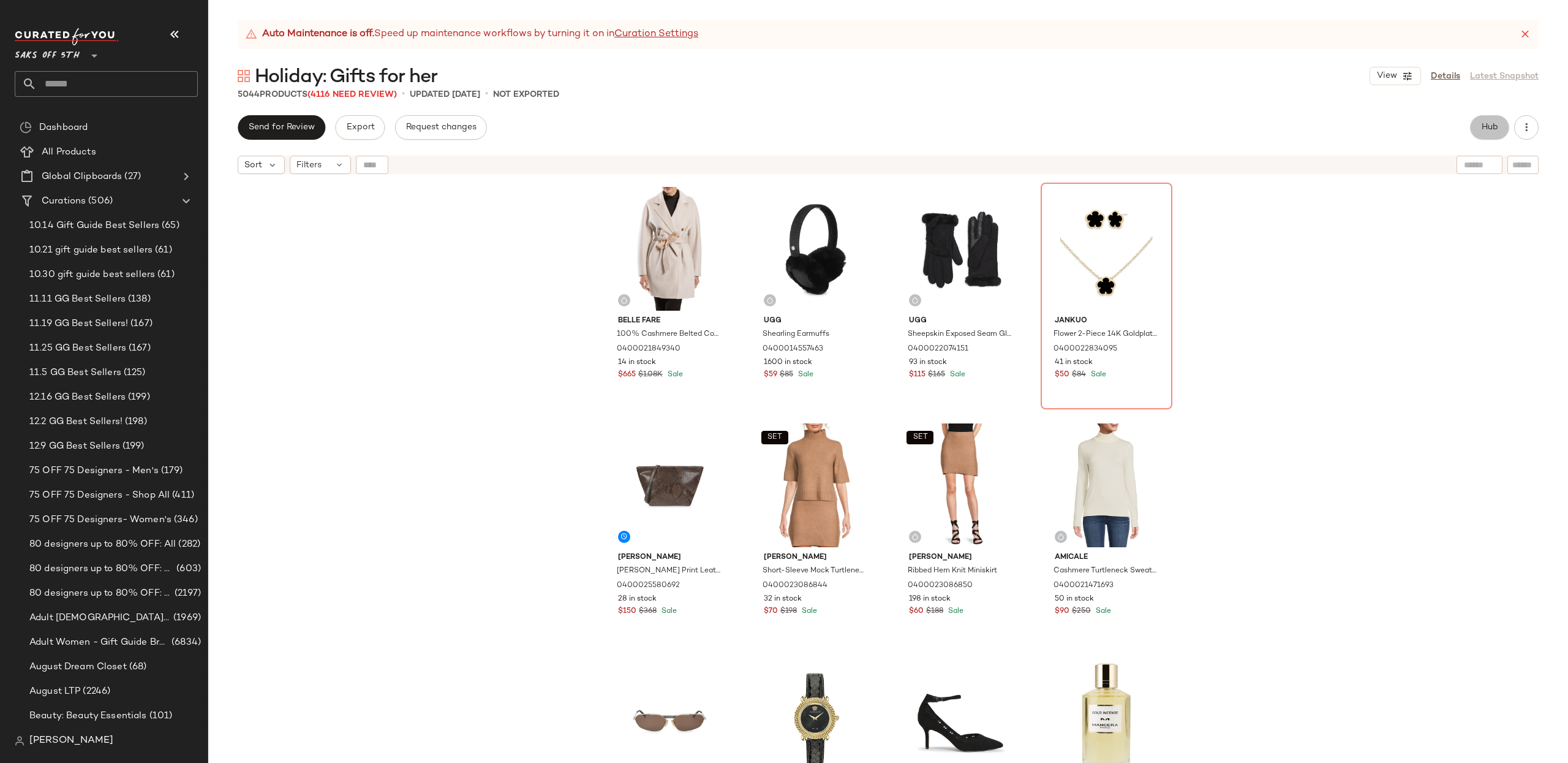
click at [1481, 130] on span "Hub" at bounding box center [1489, 127] width 17 height 10
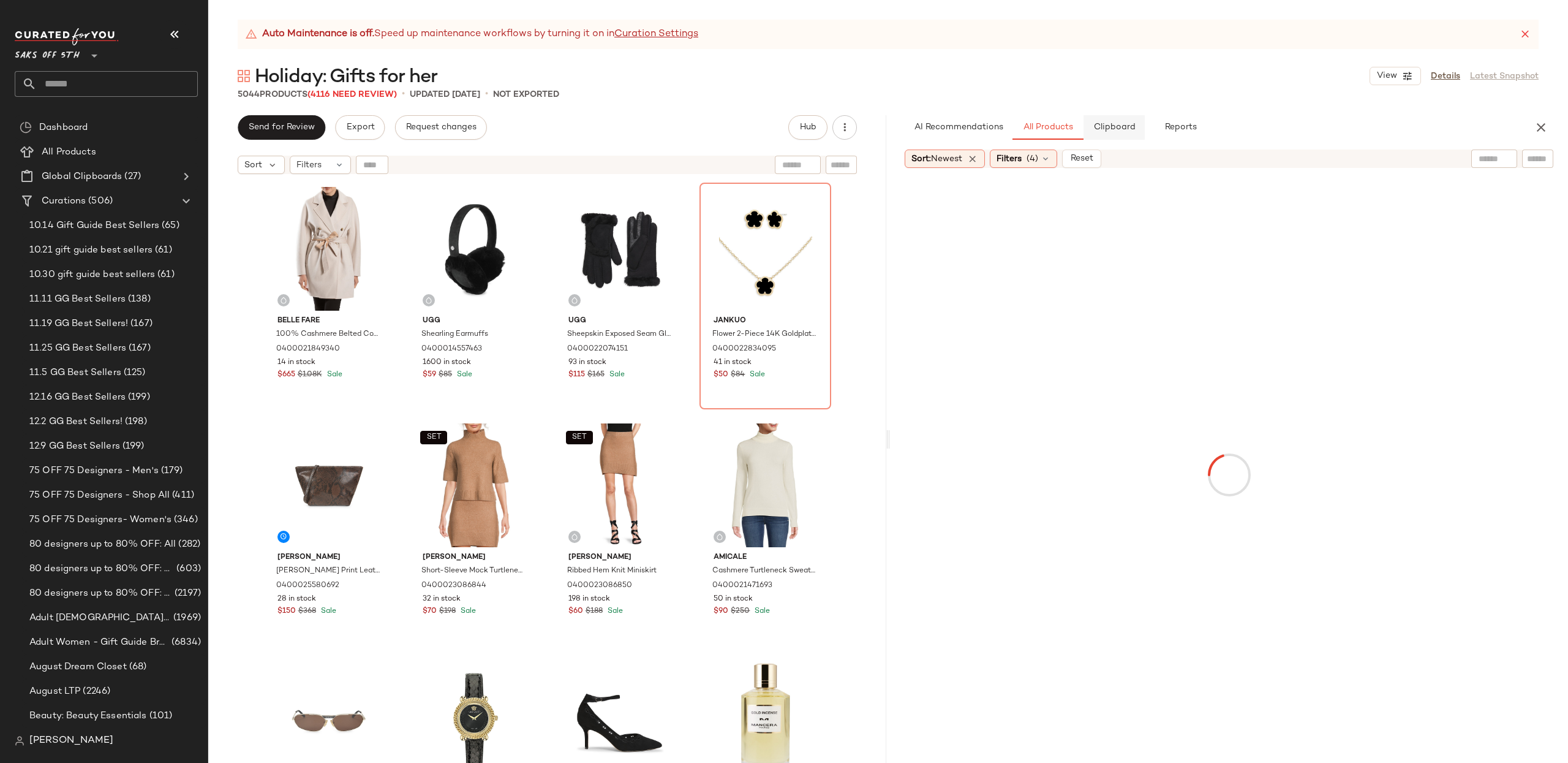
click at [1114, 129] on span "Clipboard" at bounding box center [1114, 127] width 43 height 10
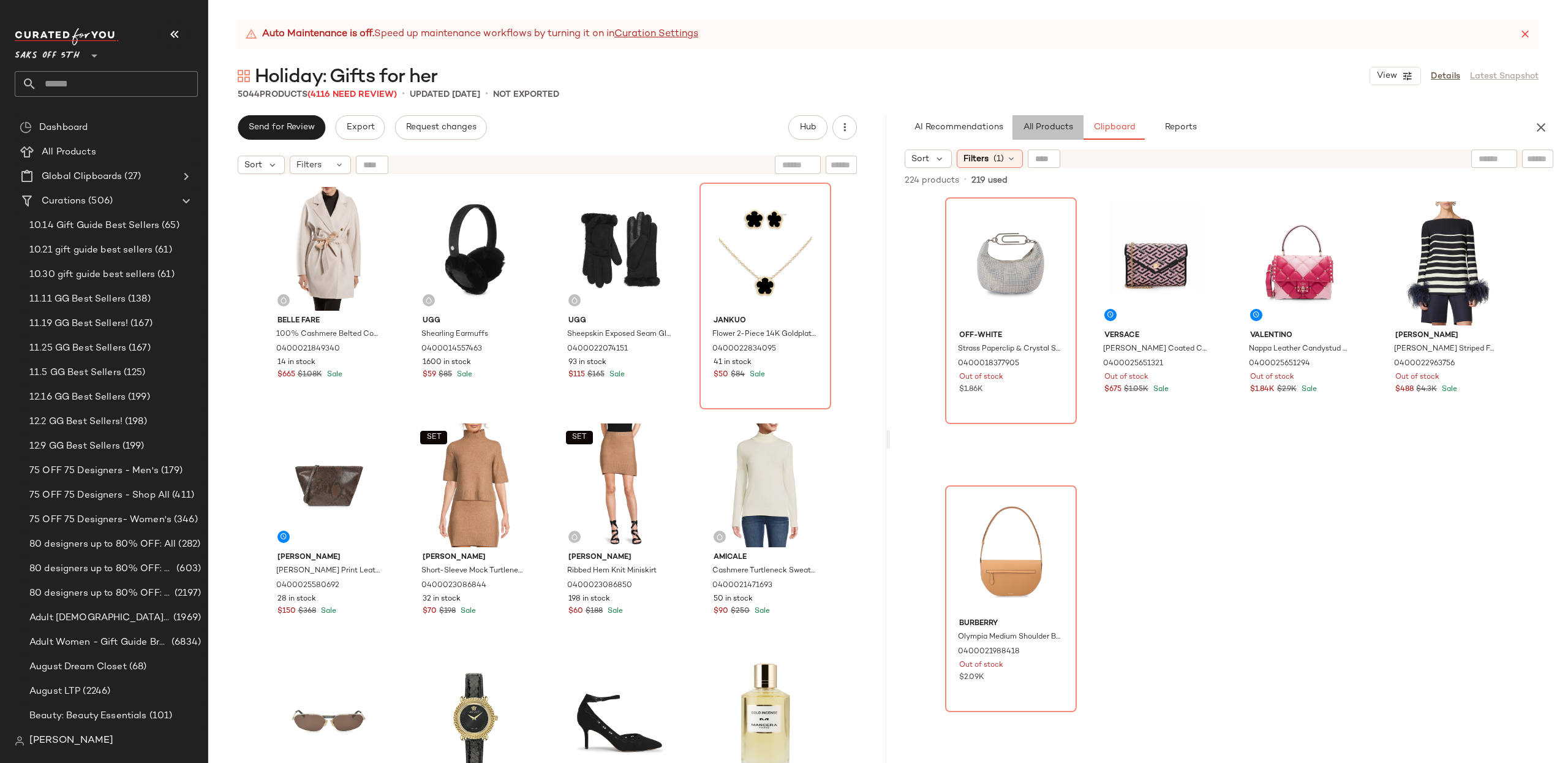
click at [1064, 129] on span "All Products" at bounding box center [1048, 127] width 50 height 10
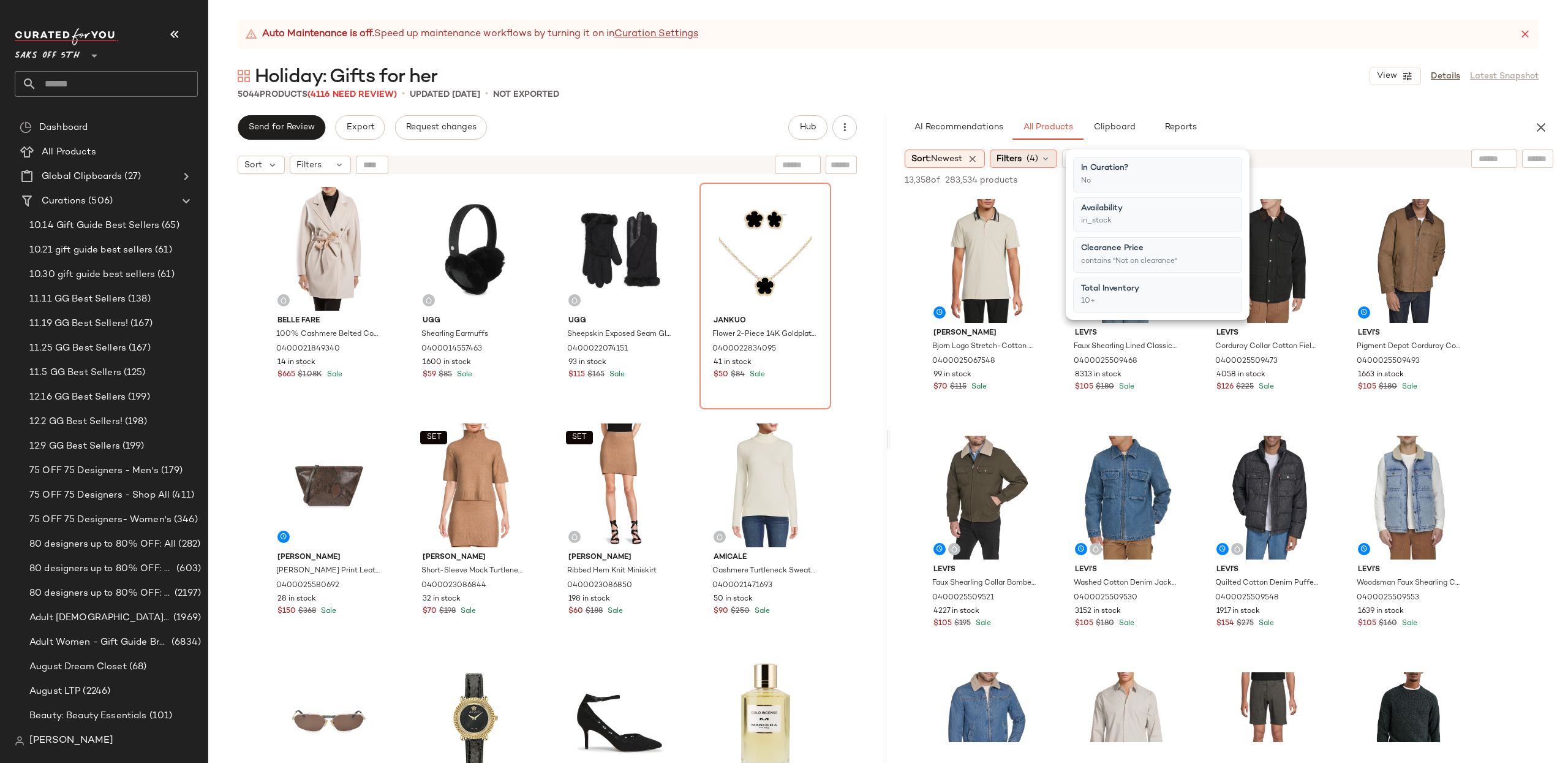
click at [1022, 159] on span "Filters" at bounding box center [1009, 159] width 25 height 13
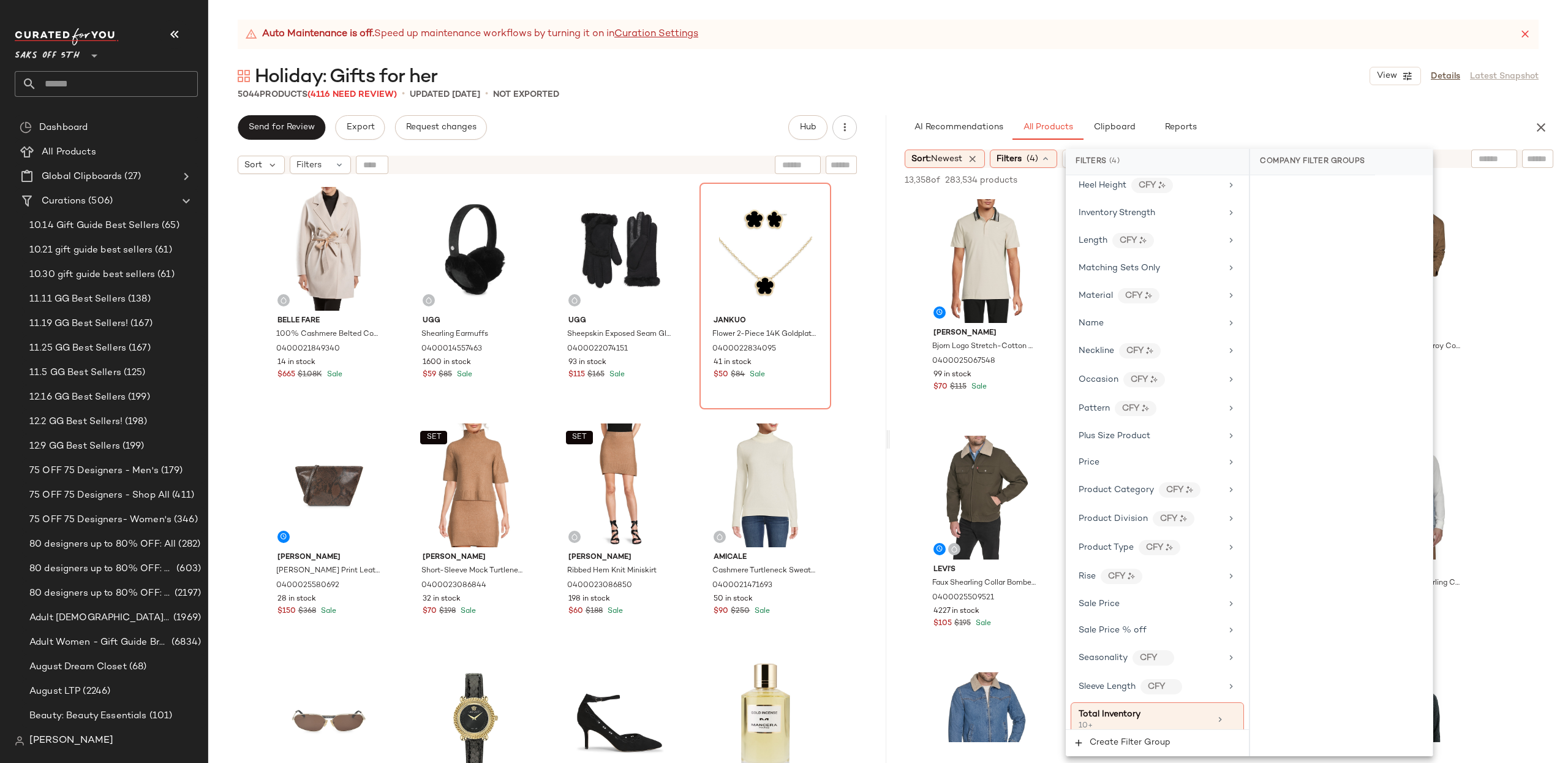
scroll to position [609, 0]
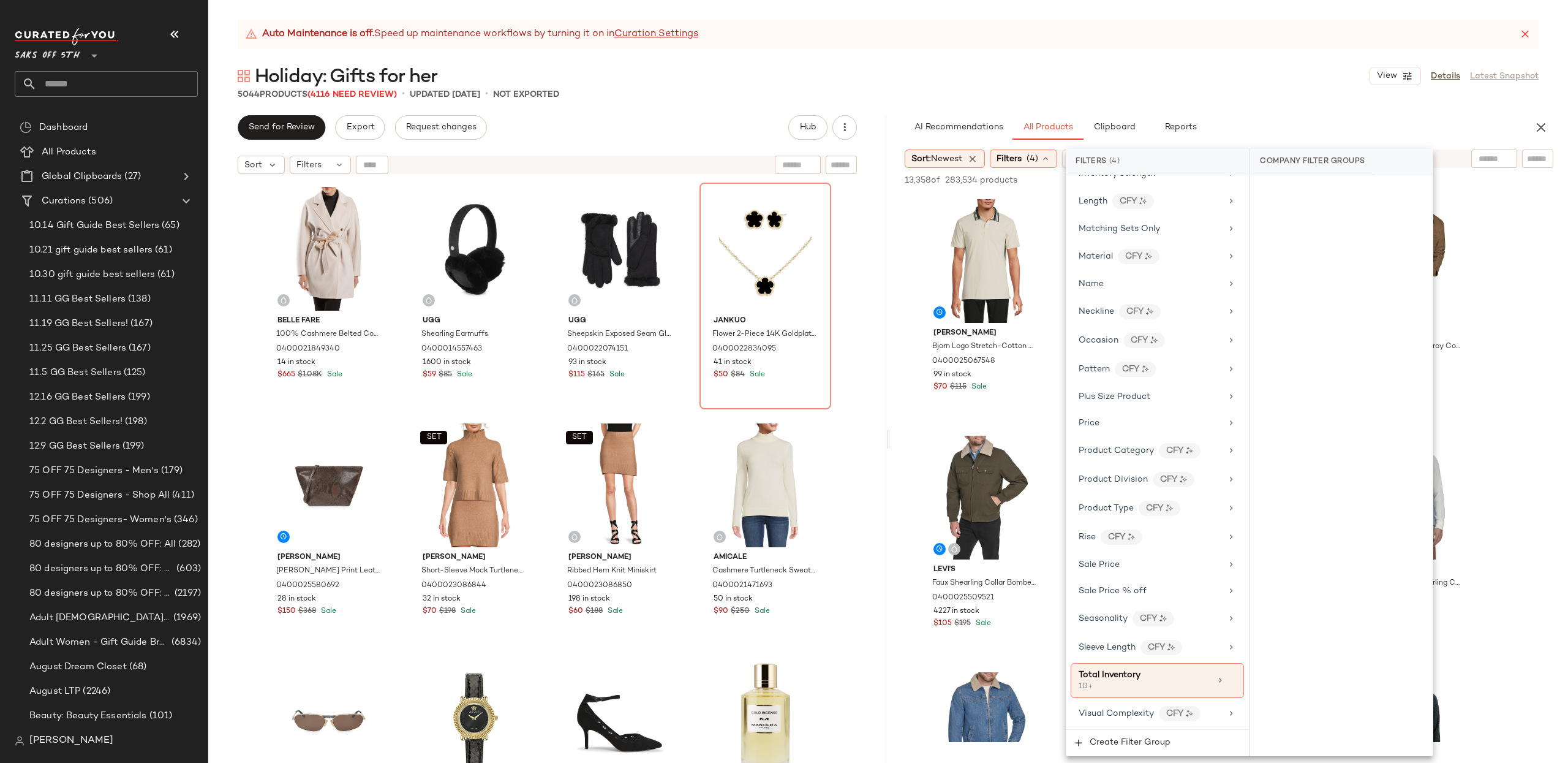
click at [1498, 162] on div at bounding box center [1494, 159] width 46 height 18
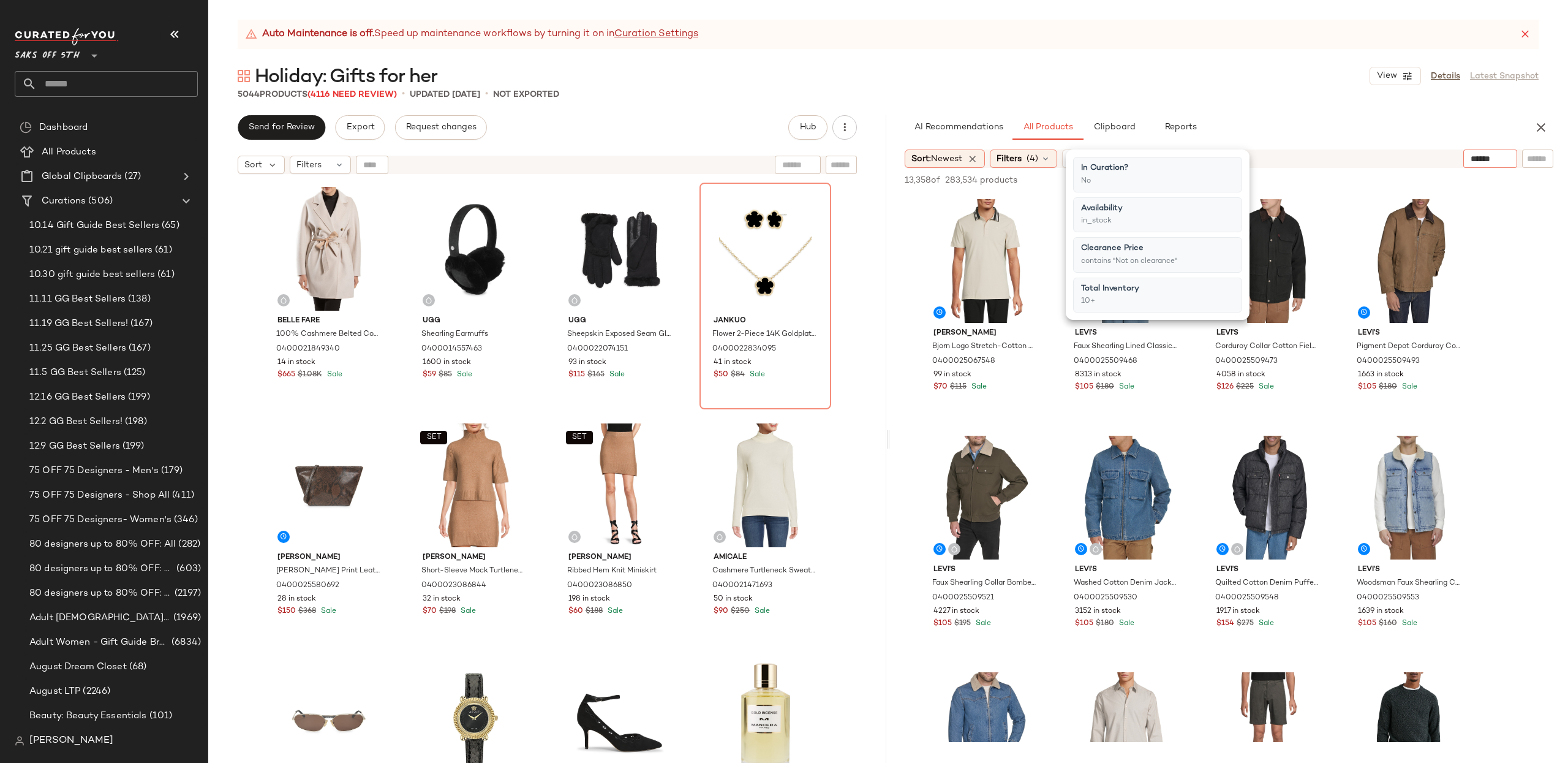
type input "*******"
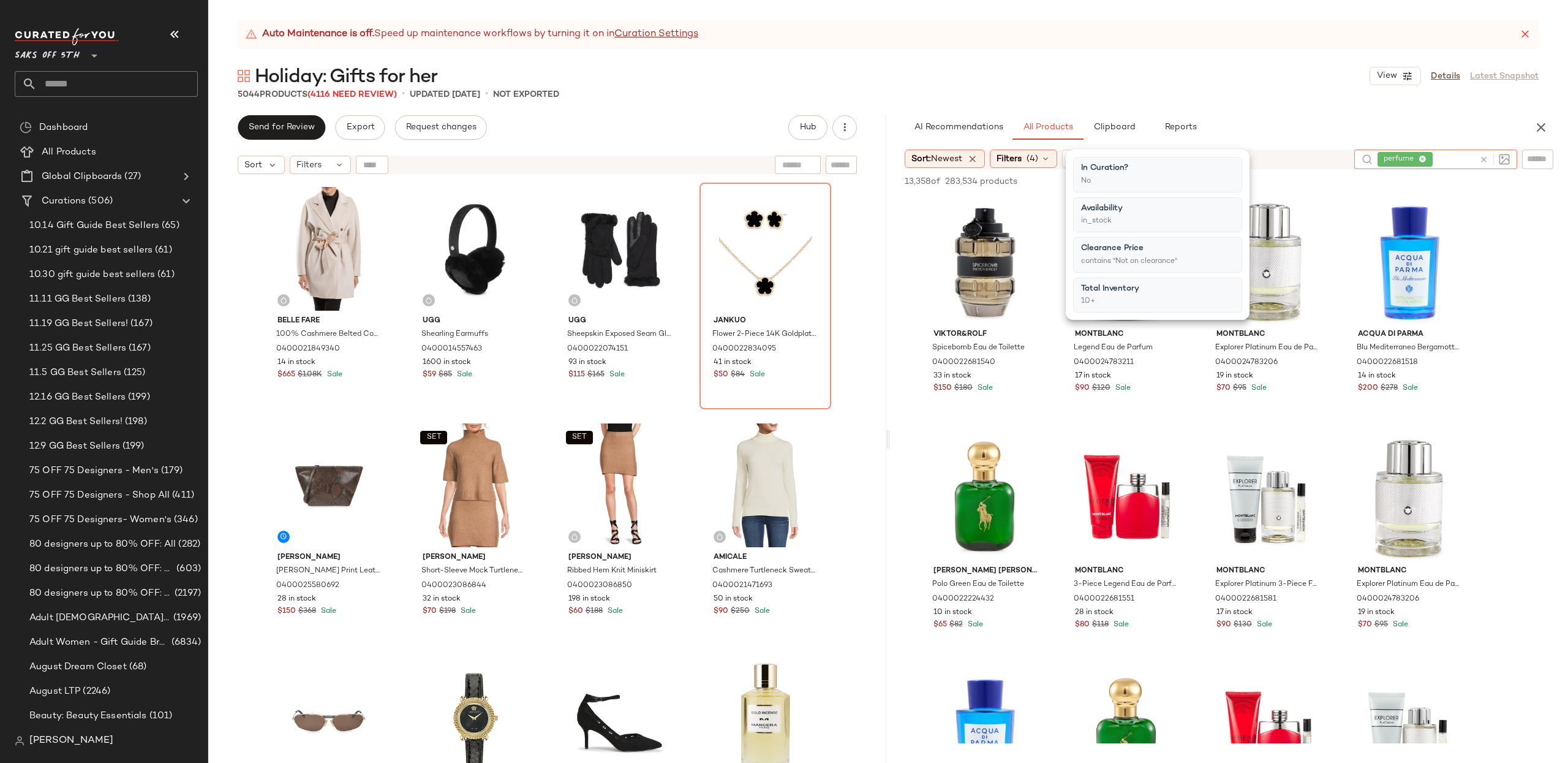
click at [907, 106] on div "Auto Maintenance is off. Speed up maintenance workflows by turning it on in Cur…" at bounding box center [888, 391] width 1360 height 743
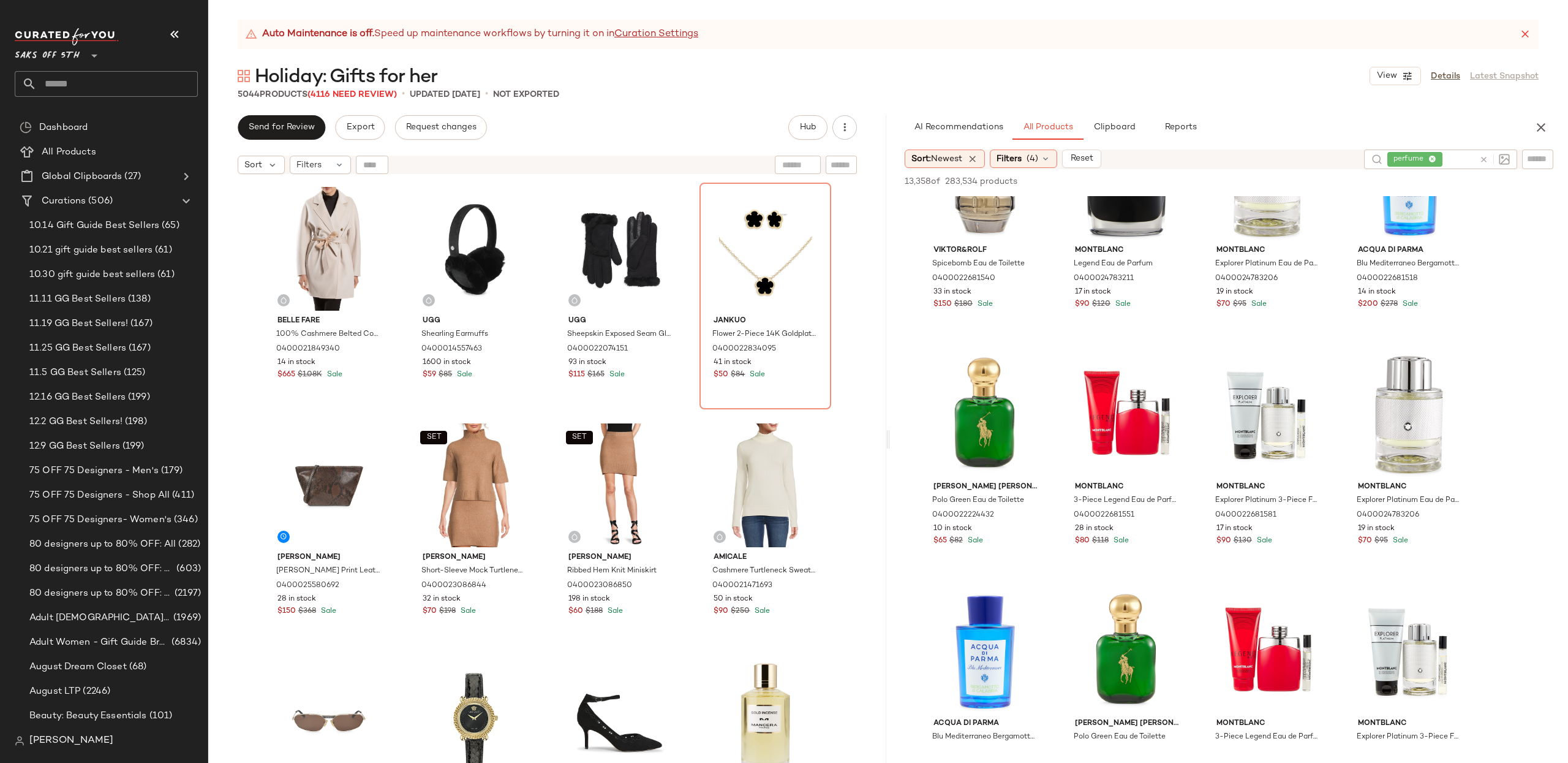
scroll to position [93, 0]
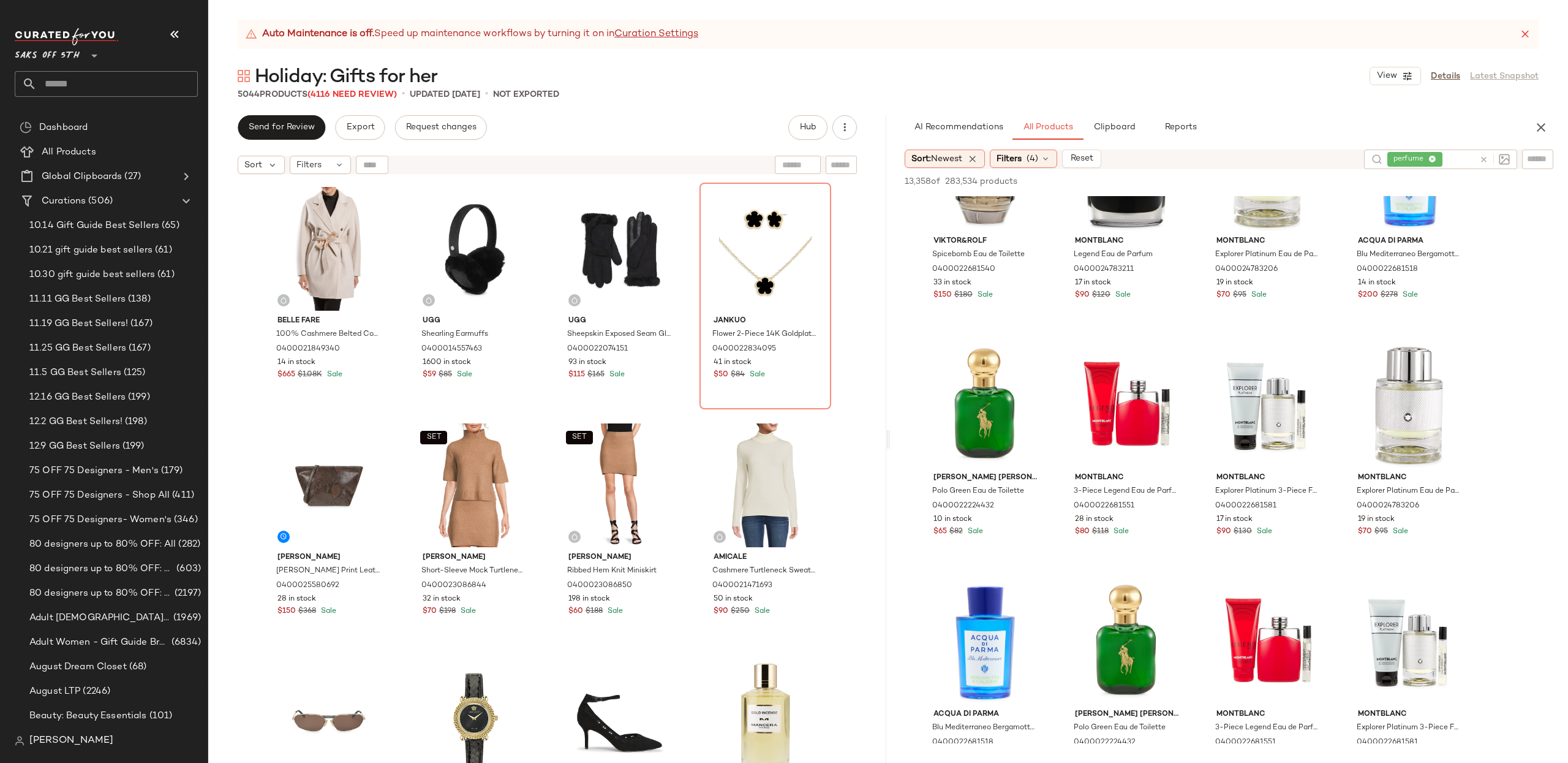
click at [1544, 159] on input "text" at bounding box center [1537, 159] width 21 height 13
type input "*****"
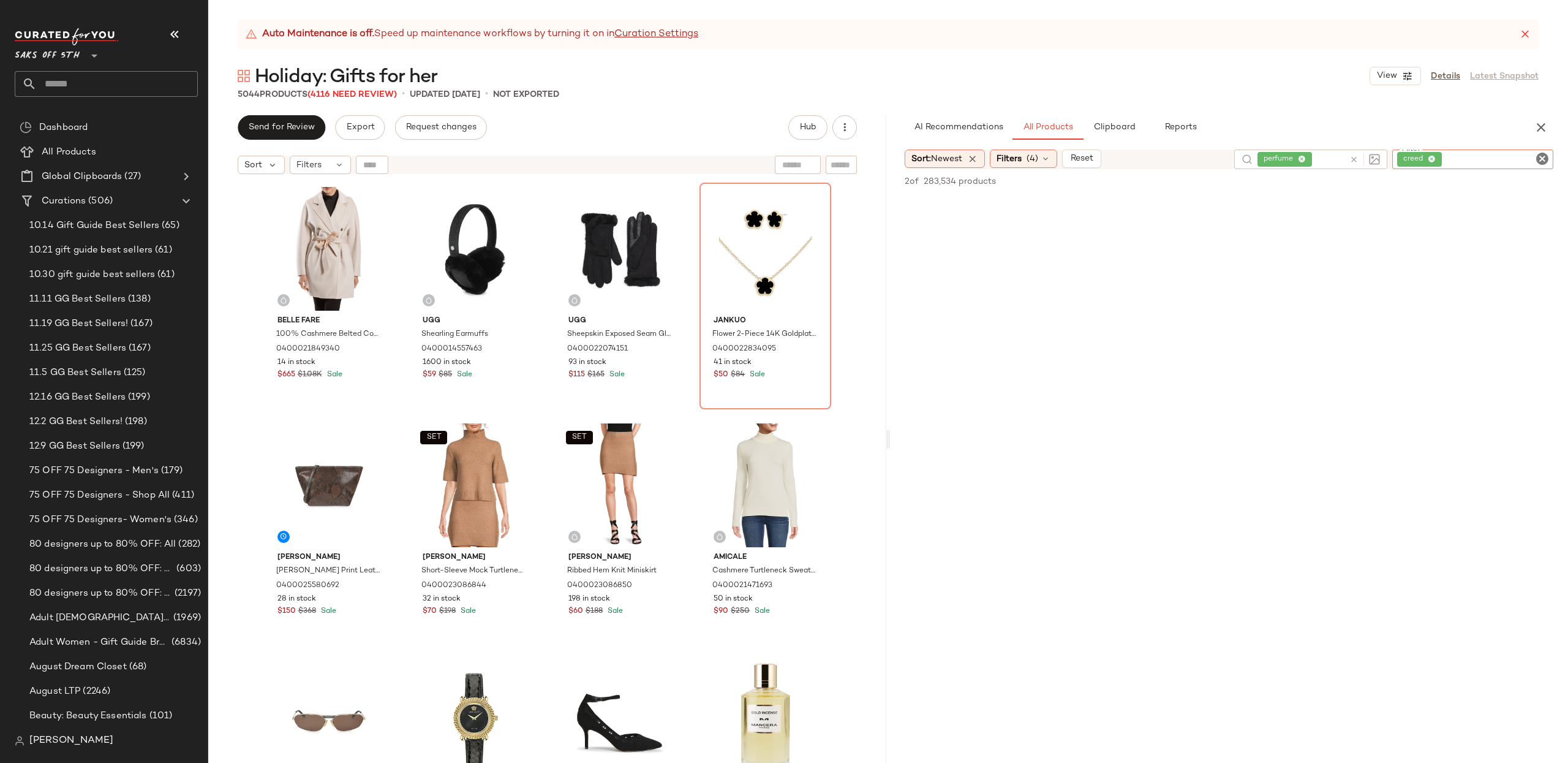
click at [1351, 161] on div "perfume" at bounding box center [1310, 159] width 153 height 20
click at [1437, 158] on icon at bounding box center [1437, 159] width 10 height 10
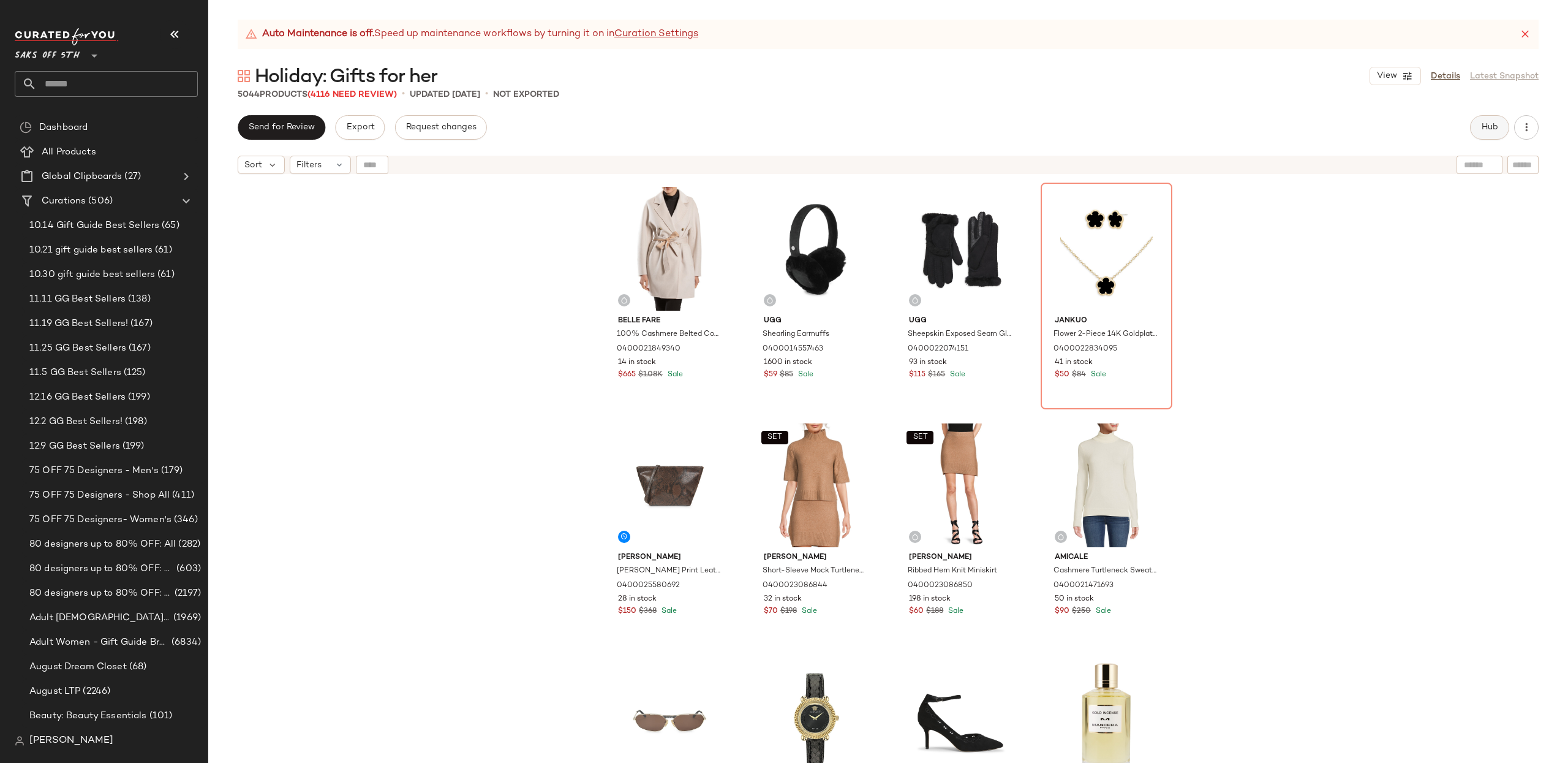
click at [1502, 131] on button "Hub" at bounding box center [1489, 127] width 39 height 24
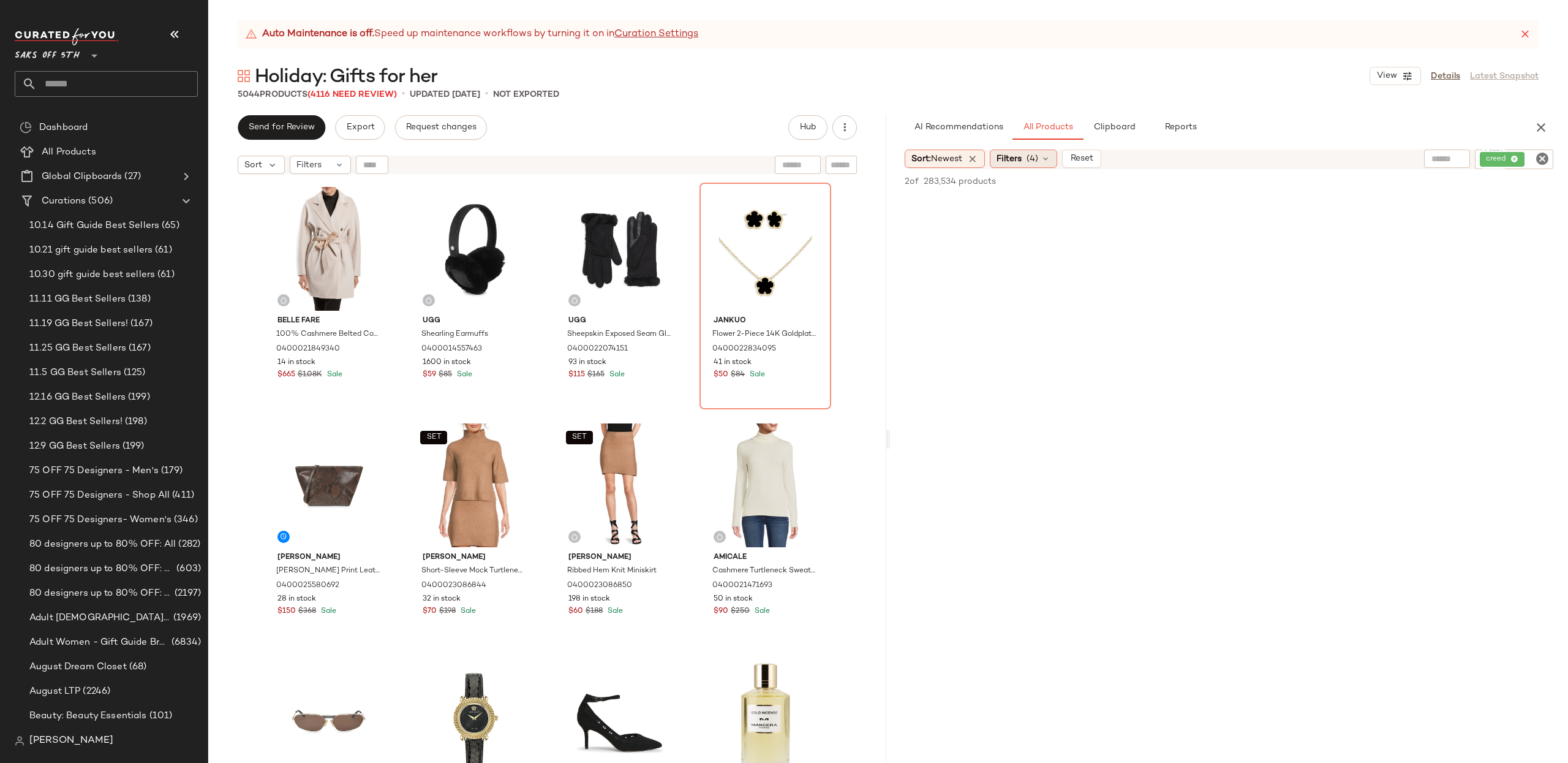
scroll to position [1092, 0]
click at [1020, 157] on span "Filters" at bounding box center [1009, 159] width 25 height 13
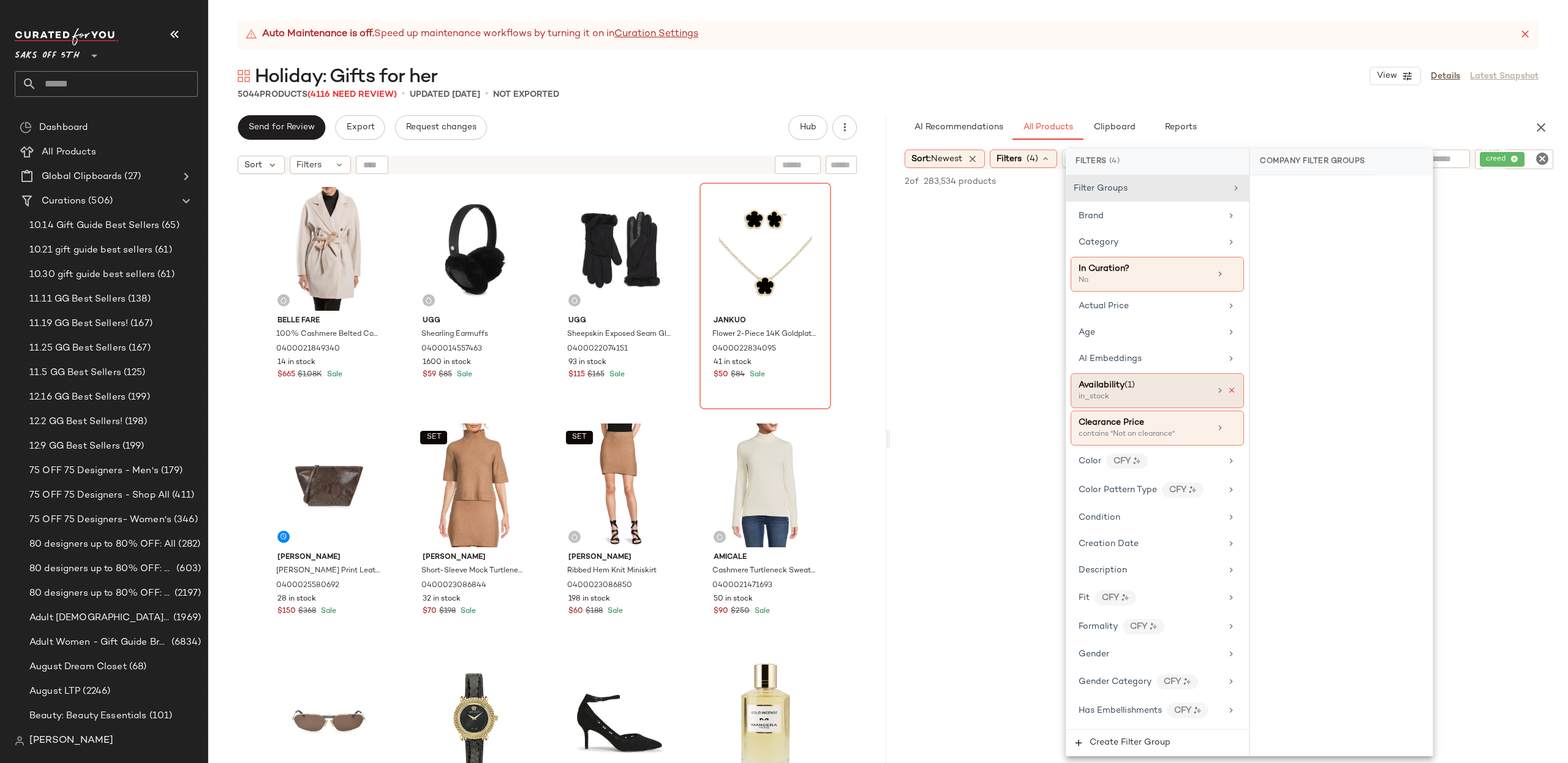
click at [1227, 394] on icon at bounding box center [1232, 391] width 9 height 9
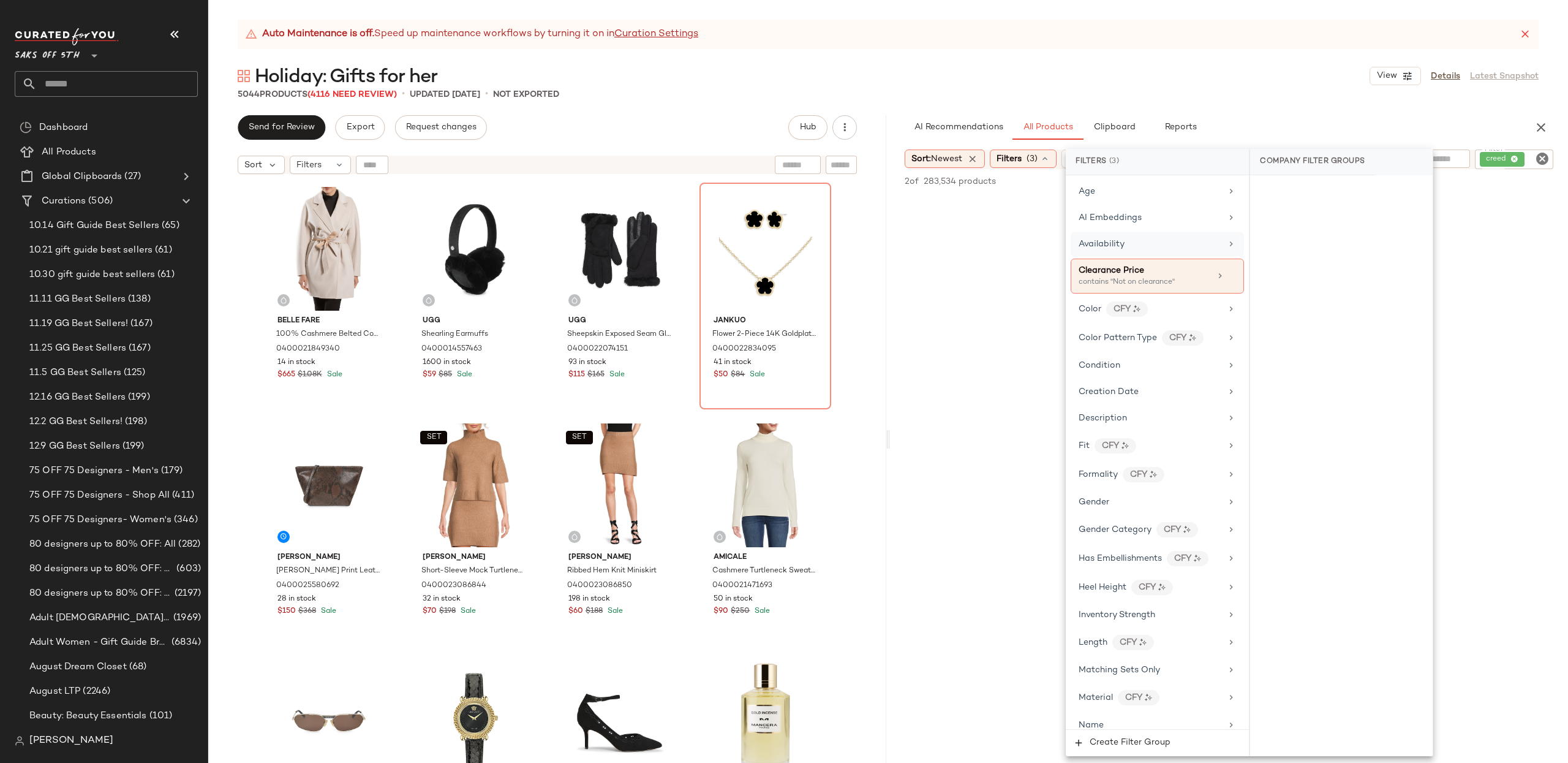
scroll to position [0, 0]
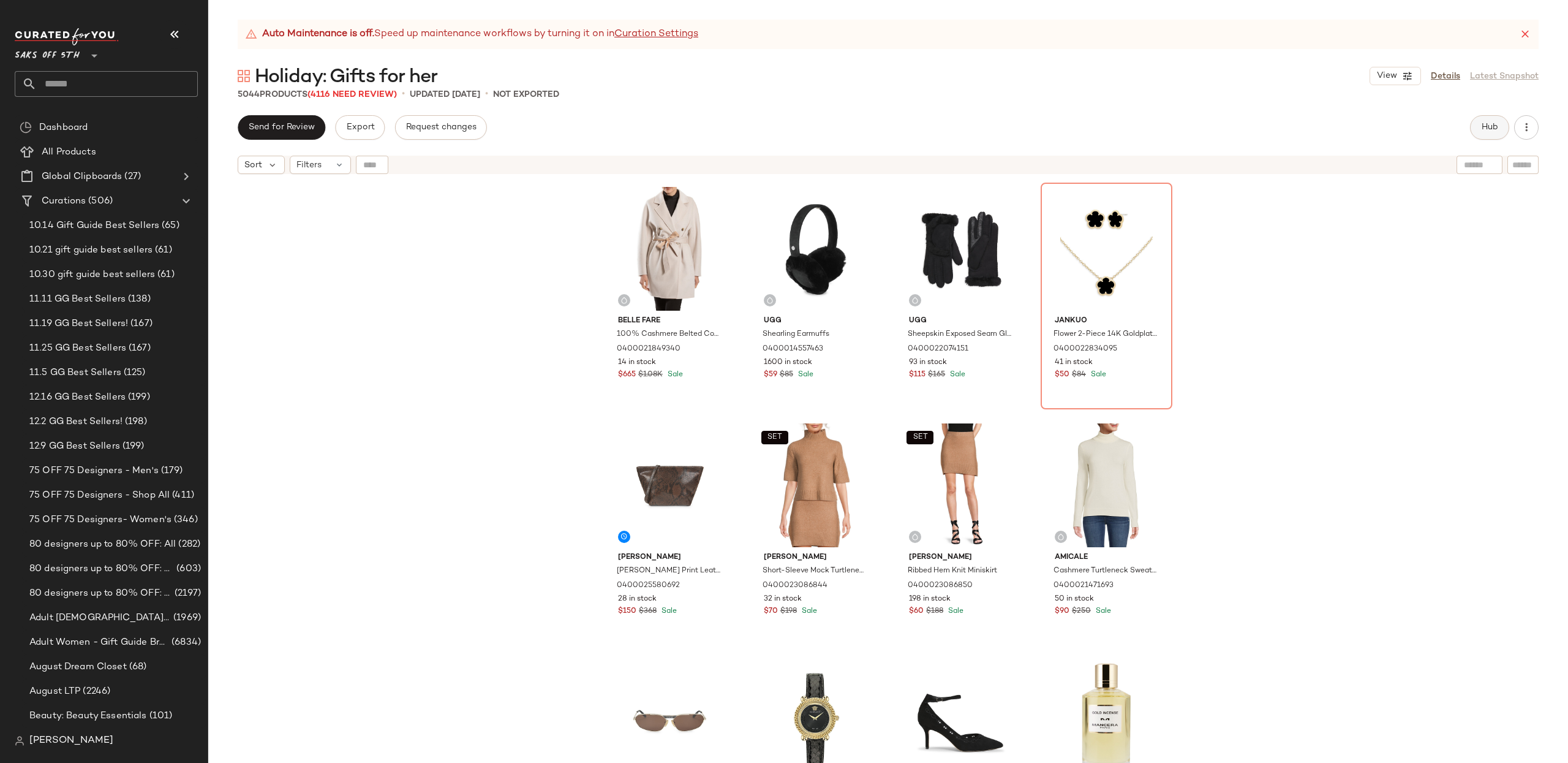
click at [1499, 124] on button "Hub" at bounding box center [1489, 127] width 39 height 24
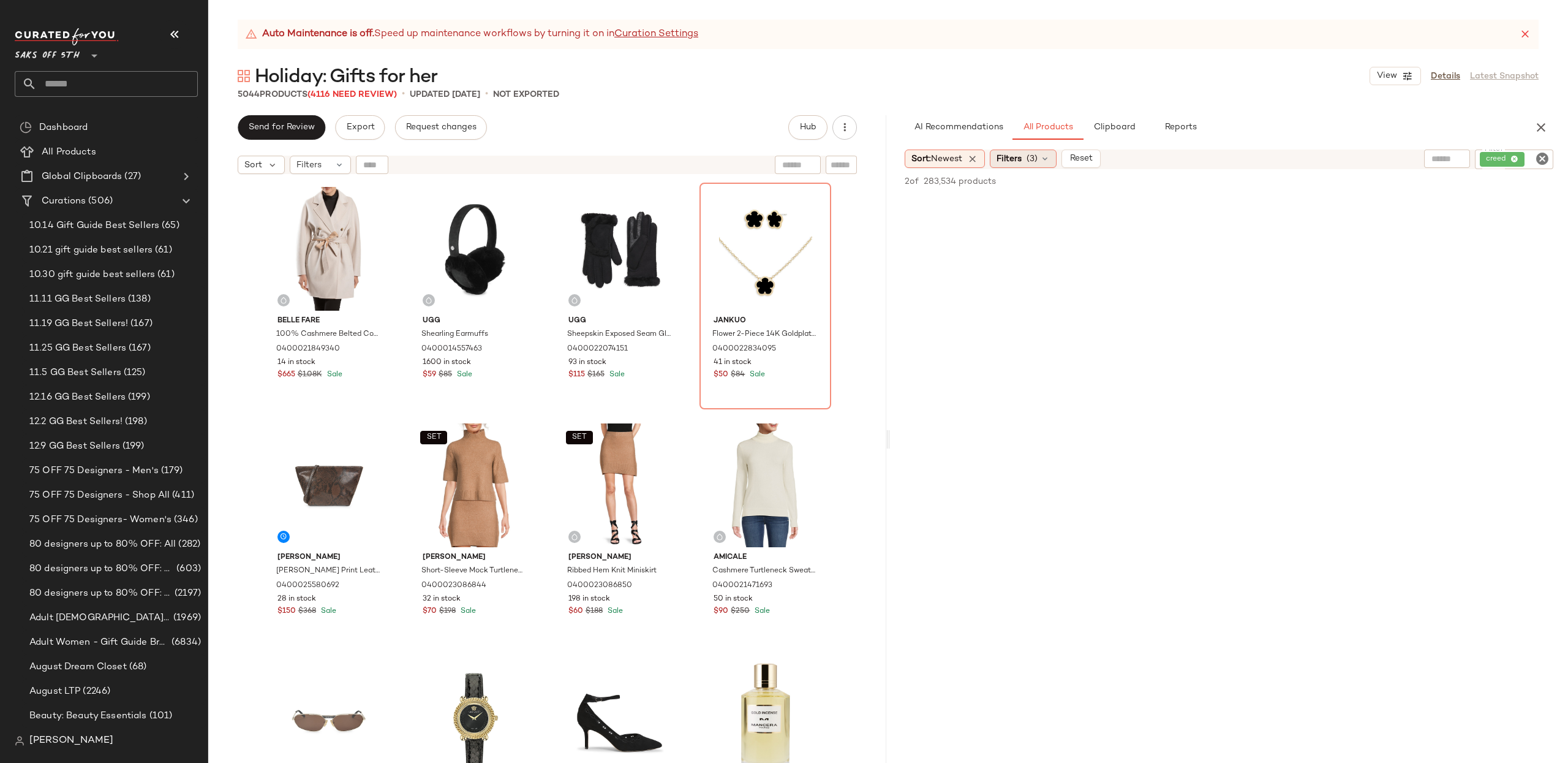
click at [1037, 166] on div "Filters (3)" at bounding box center [1023, 159] width 67 height 18
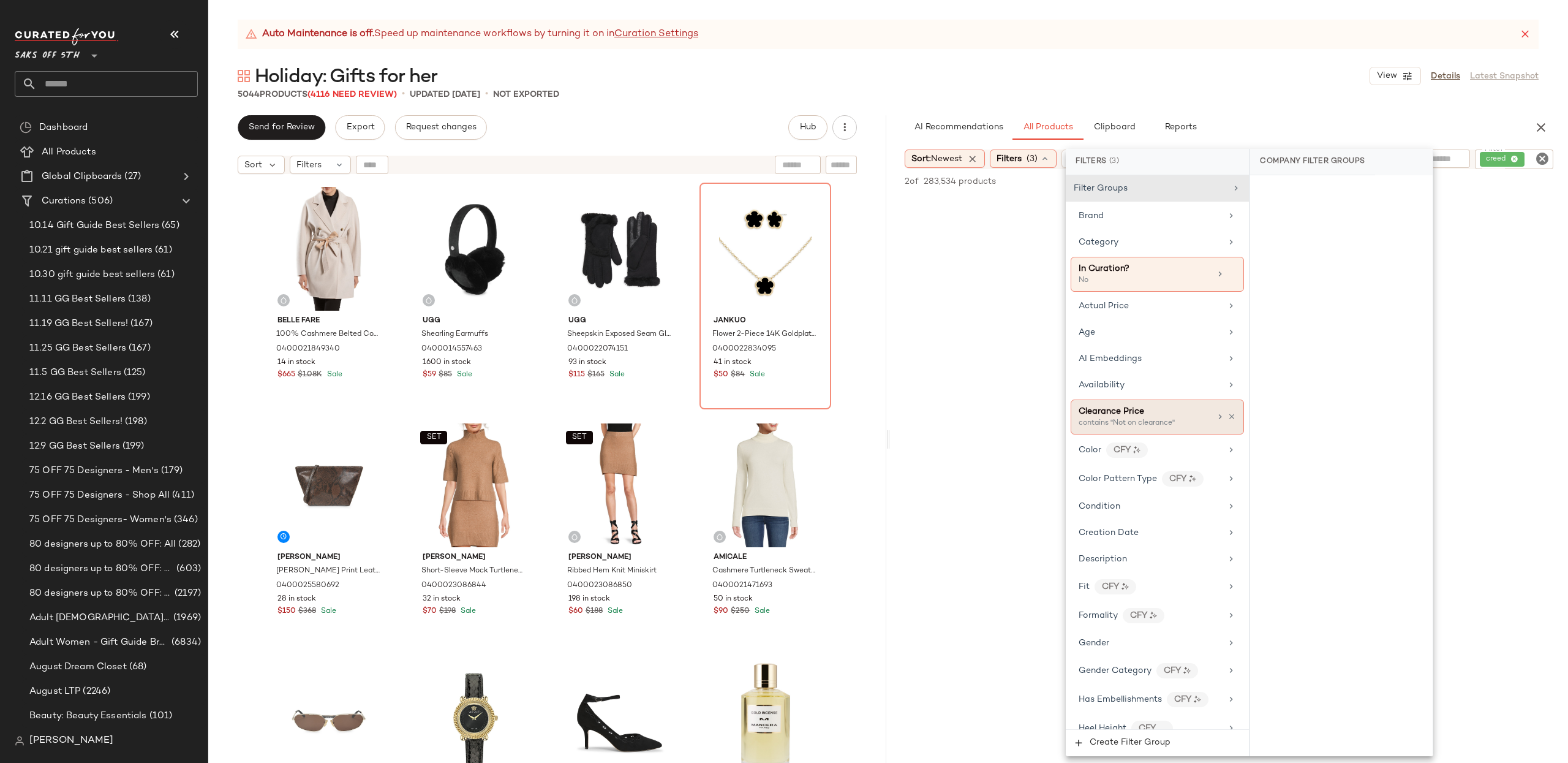
click at [1230, 417] on icon at bounding box center [1232, 416] width 9 height 9
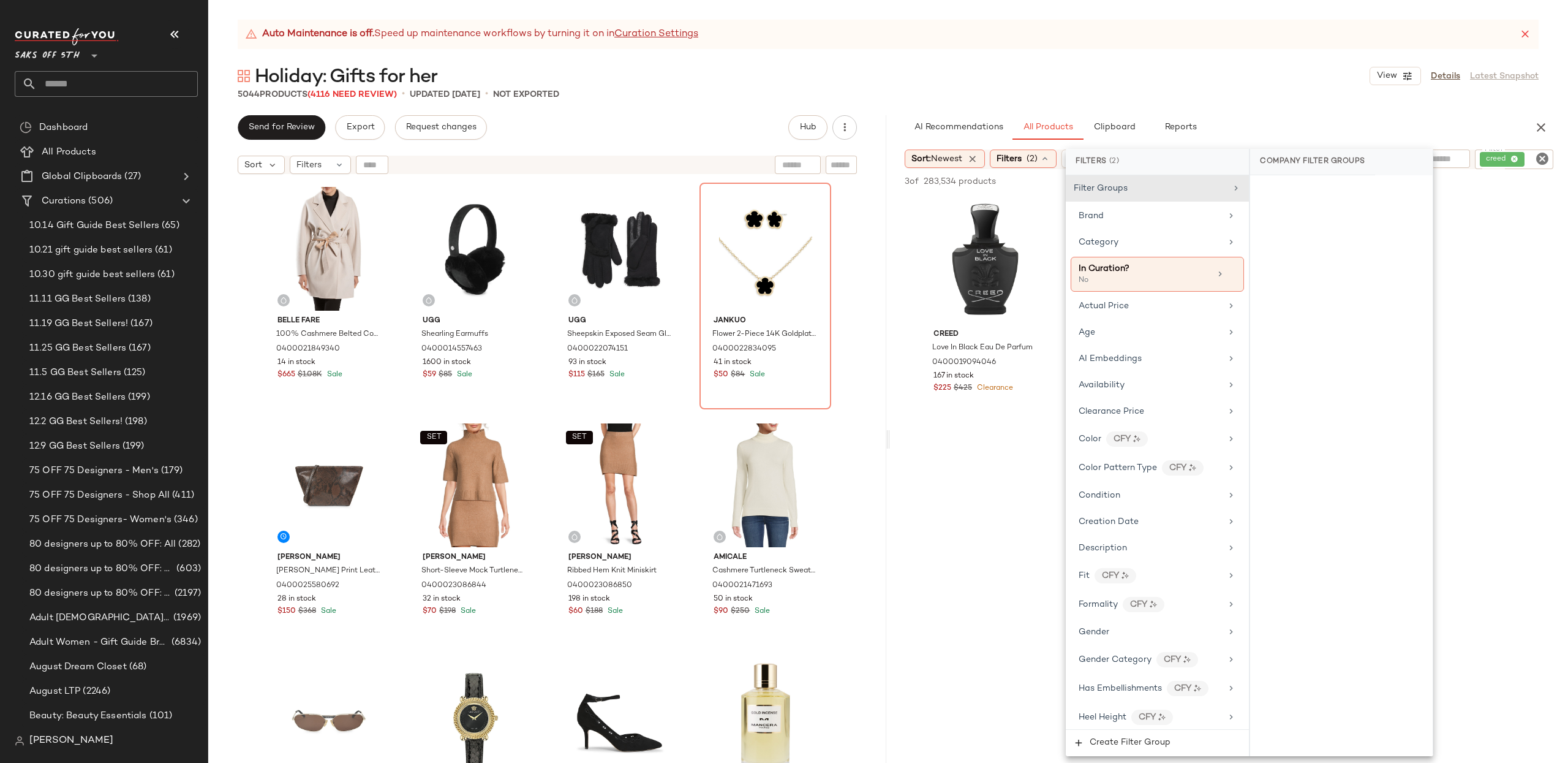
click at [985, 447] on div at bounding box center [1229, 541] width 678 height 236
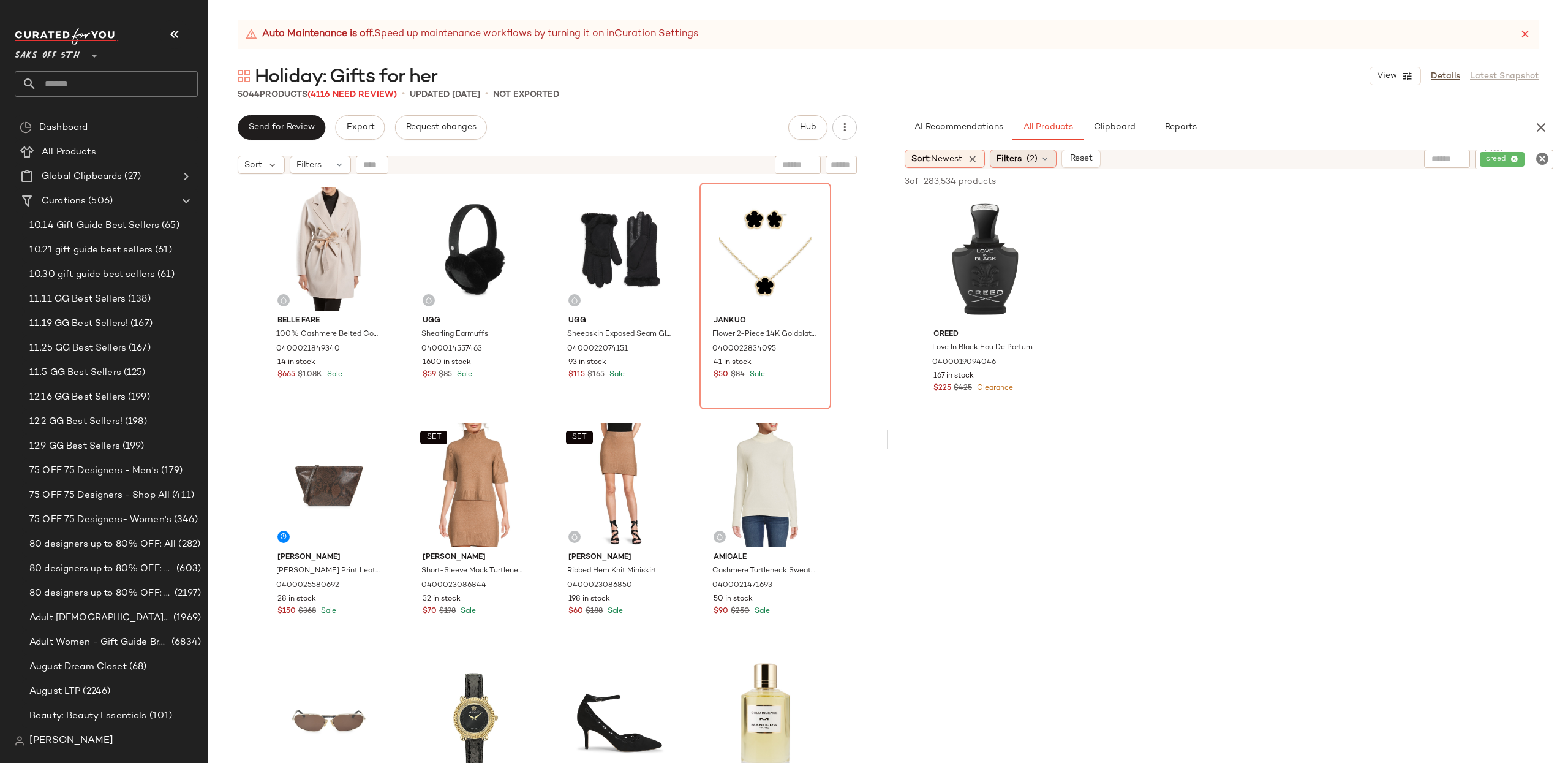
click at [1022, 157] on span "Filters" at bounding box center [1009, 159] width 25 height 13
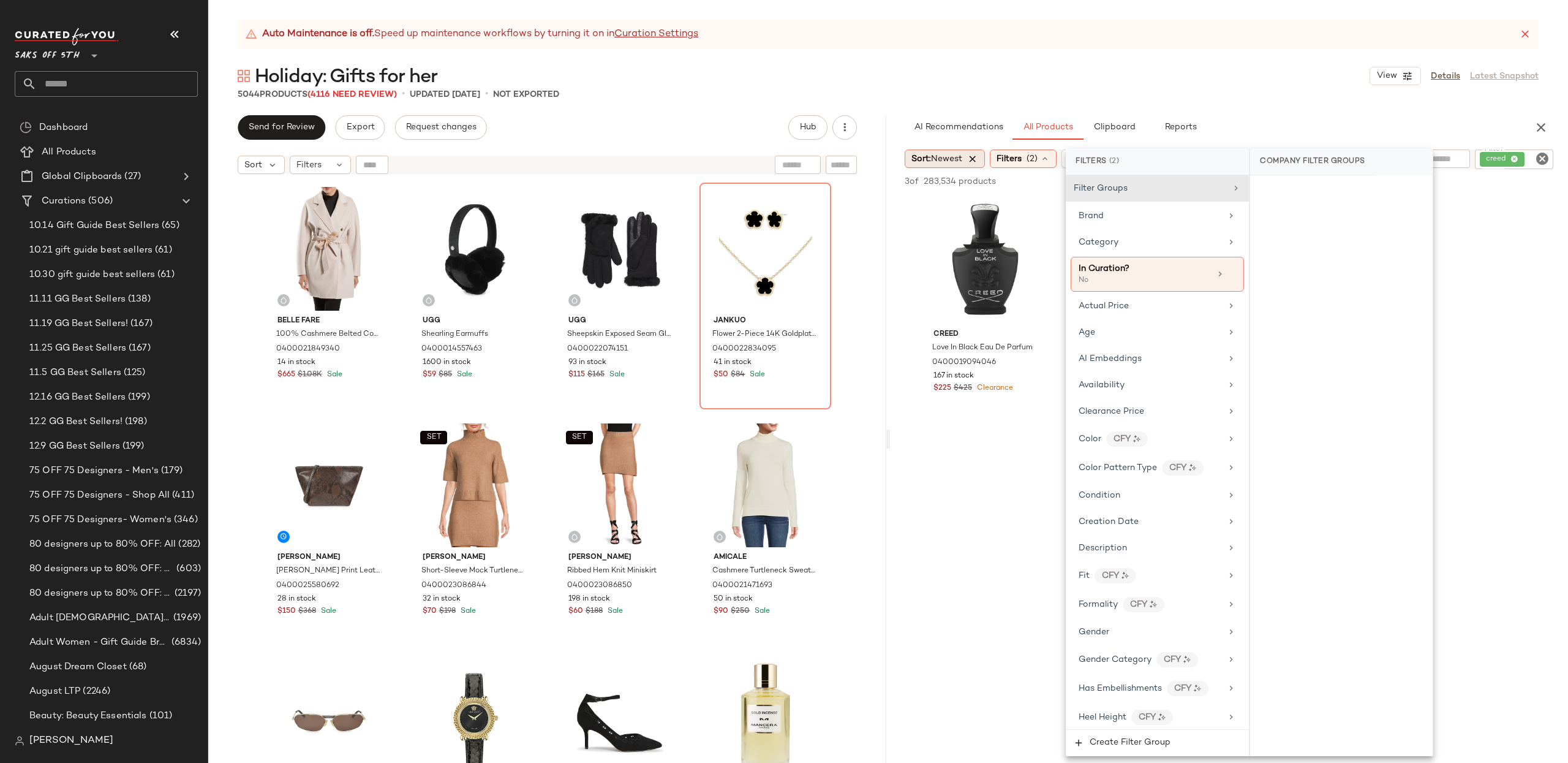
click at [978, 155] on icon at bounding box center [972, 159] width 11 height 11
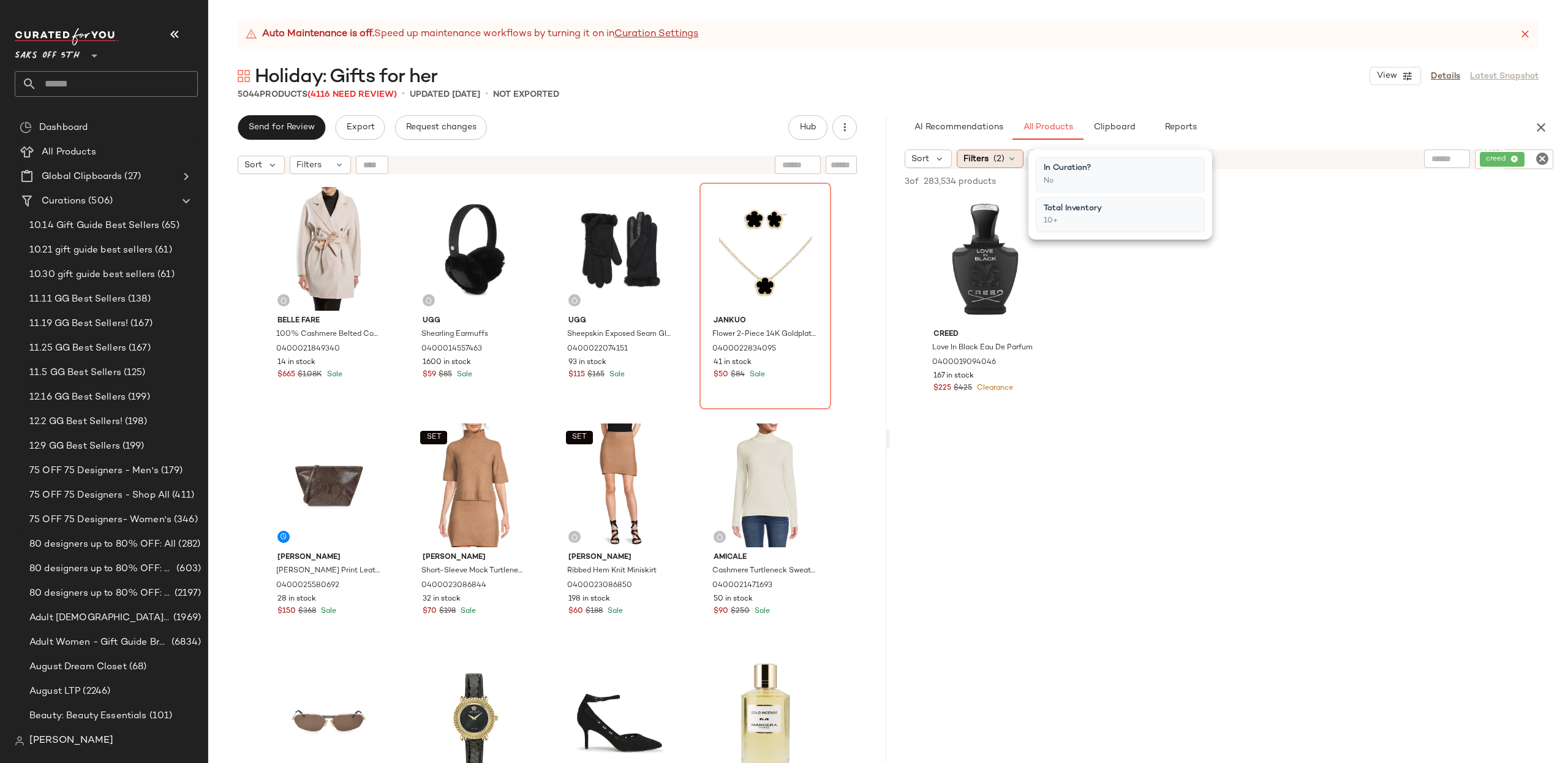
click at [973, 156] on span "Filters" at bounding box center [976, 159] width 25 height 13
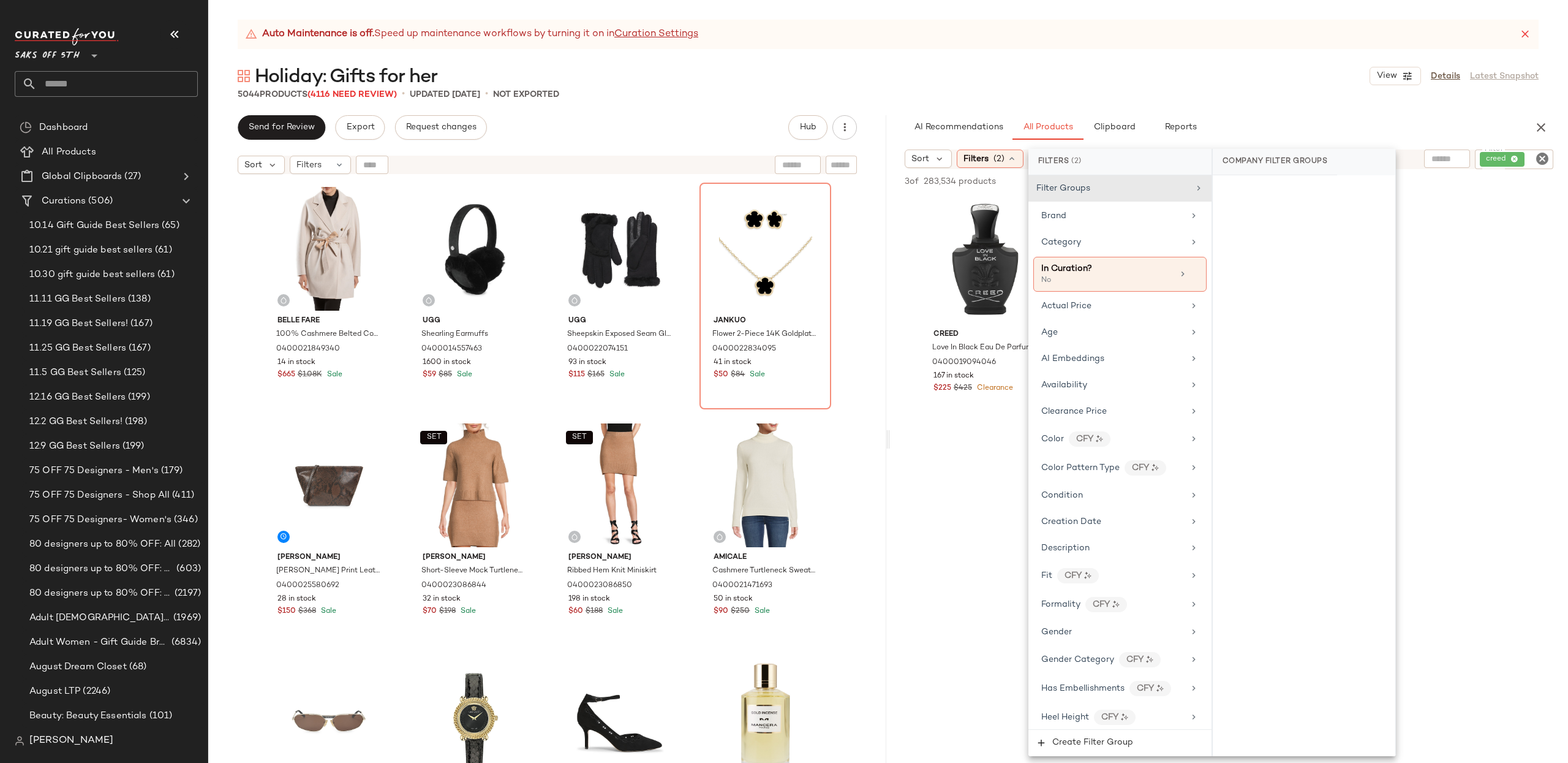
click at [844, 250] on div "Belle Fare 100% Cashmere Belted Coat 0400021849340 14 in stock $665 $1.08K Sale…" at bounding box center [548, 486] width 678 height 613
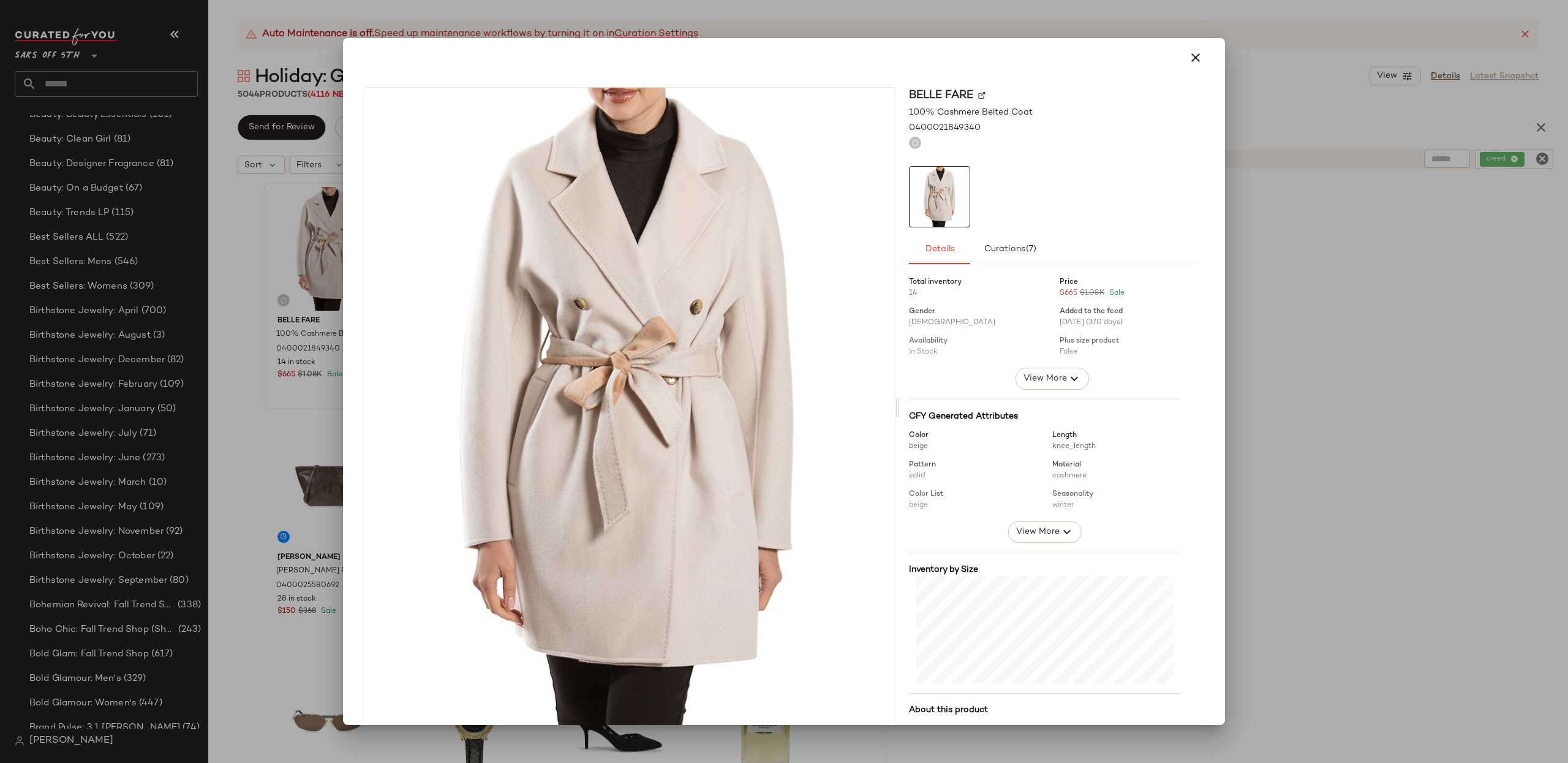
scroll to position [70, 0]
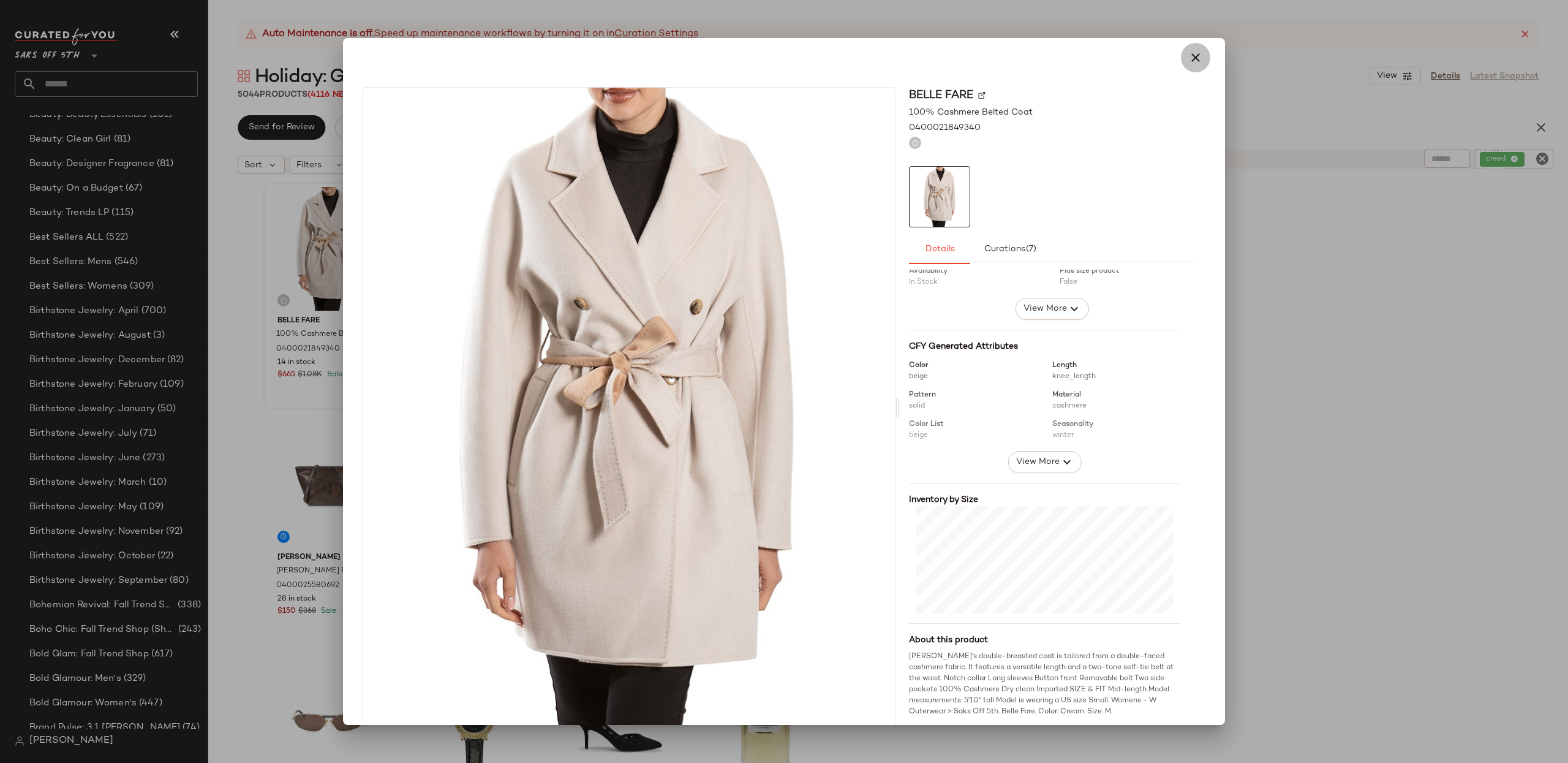
click at [1195, 57] on icon "button" at bounding box center [1196, 57] width 15 height 15
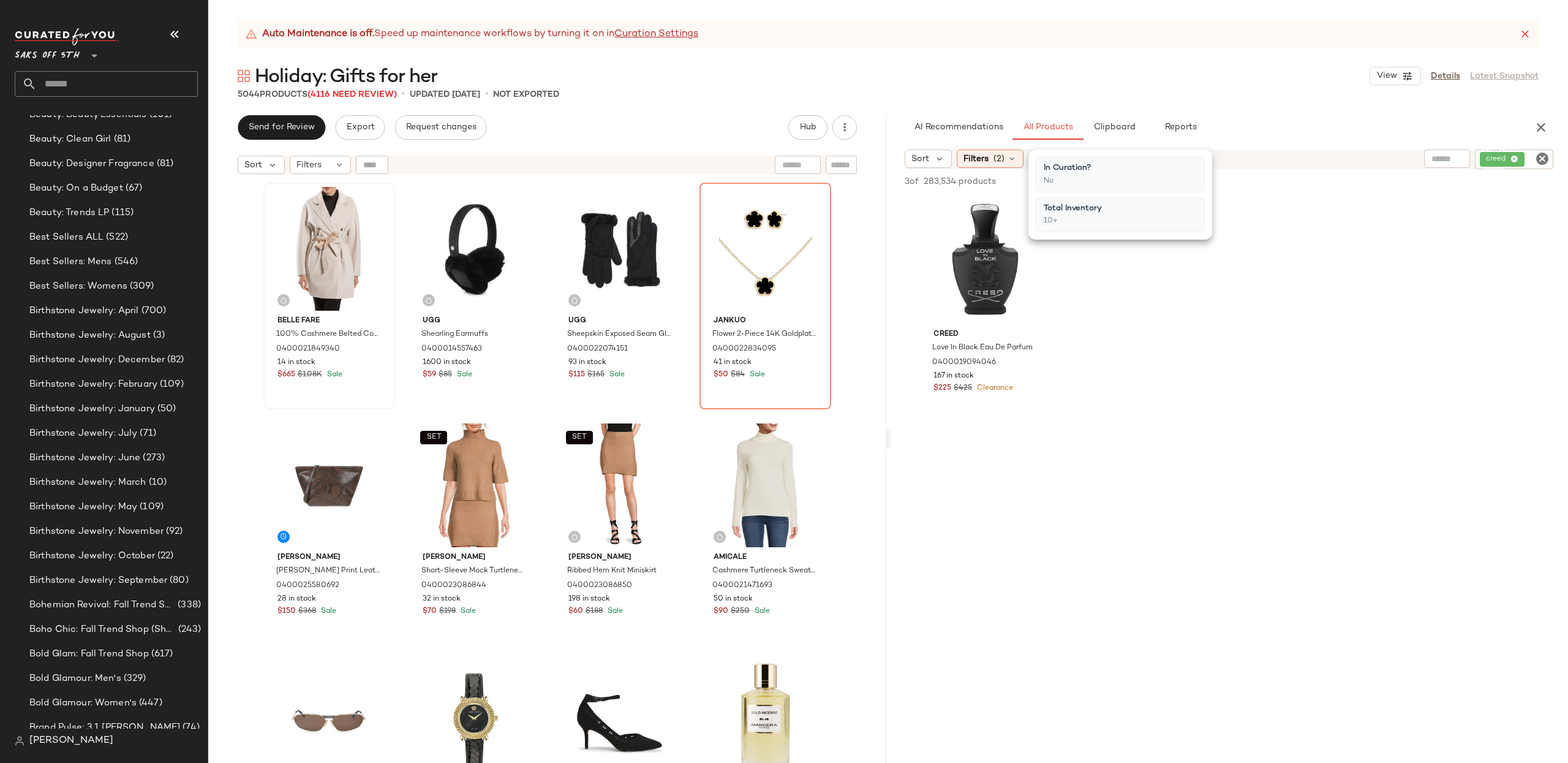
drag, startPoint x: 1357, startPoint y: 359, endPoint x: 1479, endPoint y: 265, distance: 154.0
click at [1364, 352] on div "Creed Love In Black Eau De Parfum 0400019094046 167 in stock $225 $425 Clearance" at bounding box center [1229, 309] width 678 height 227
click at [1542, 158] on icon "Clear Filter" at bounding box center [1542, 159] width 15 height 15
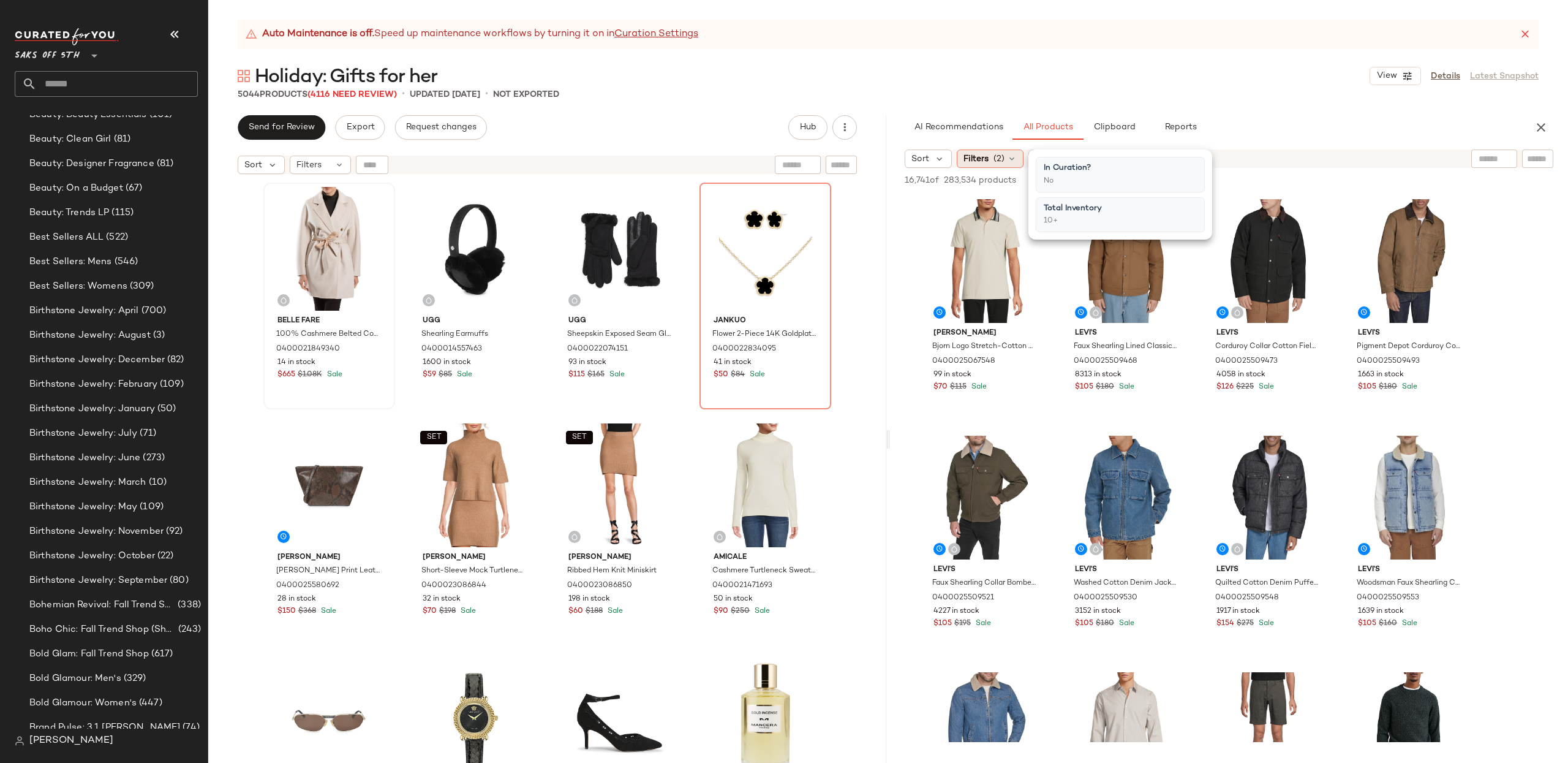
click at [981, 163] on span "Filters" at bounding box center [976, 159] width 25 height 13
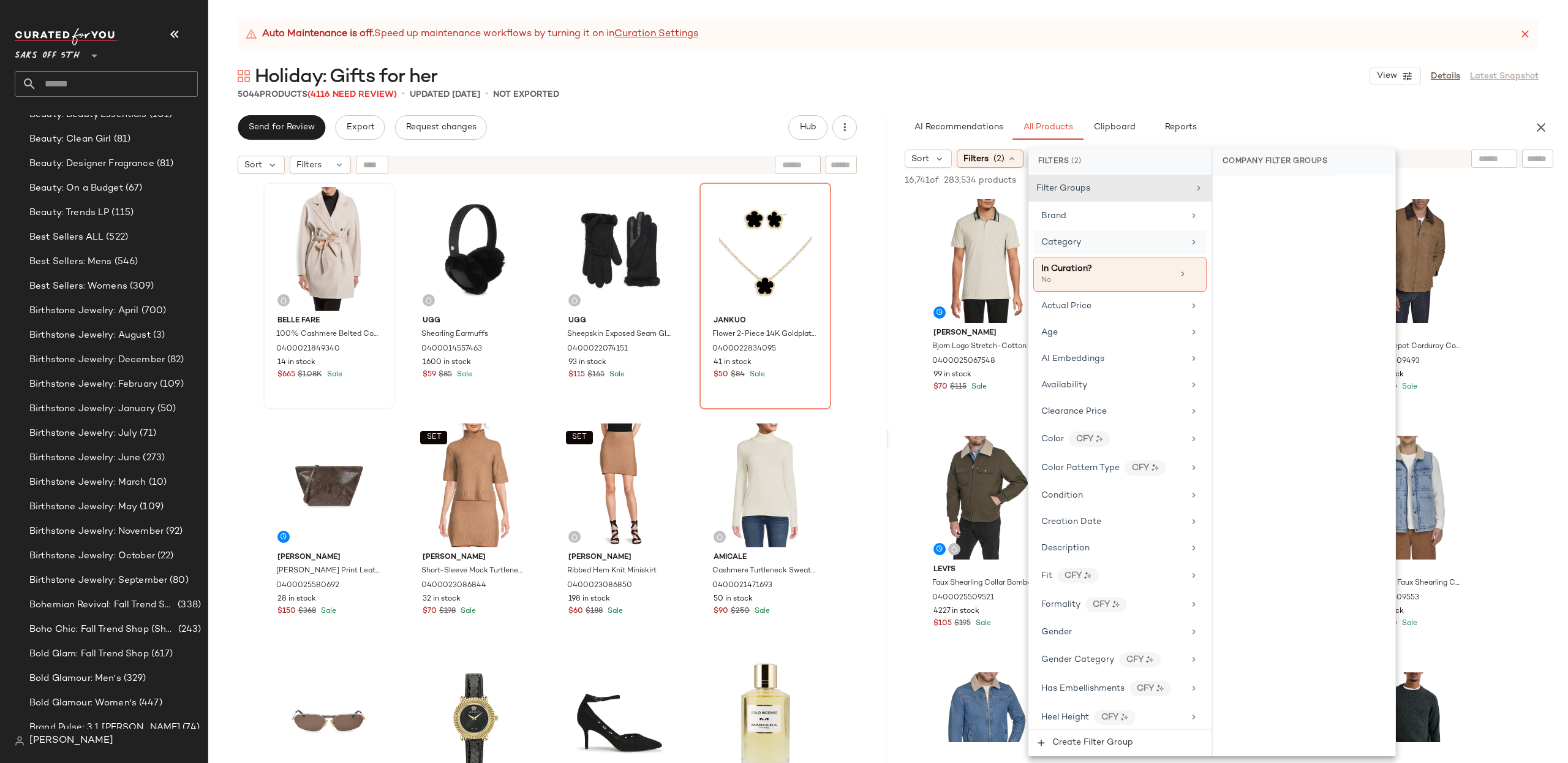
click at [1072, 249] on div "Category" at bounding box center [1061, 242] width 40 height 13
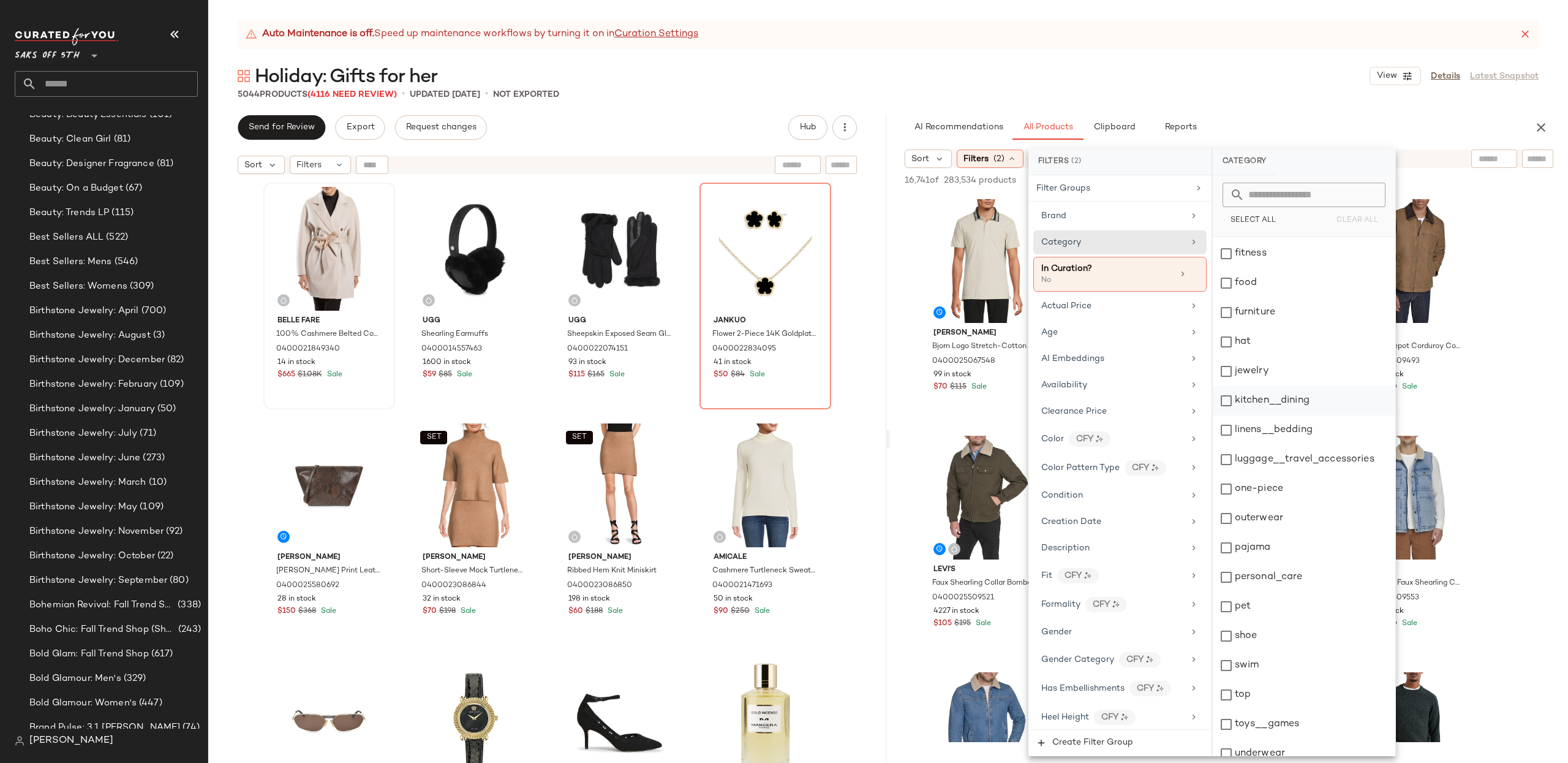
scroll to position [217, 0]
drag, startPoint x: 1285, startPoint y: 560, endPoint x: 1291, endPoint y: 565, distance: 7.8
click at [1285, 560] on div "personal_care" at bounding box center [1304, 565] width 183 height 29
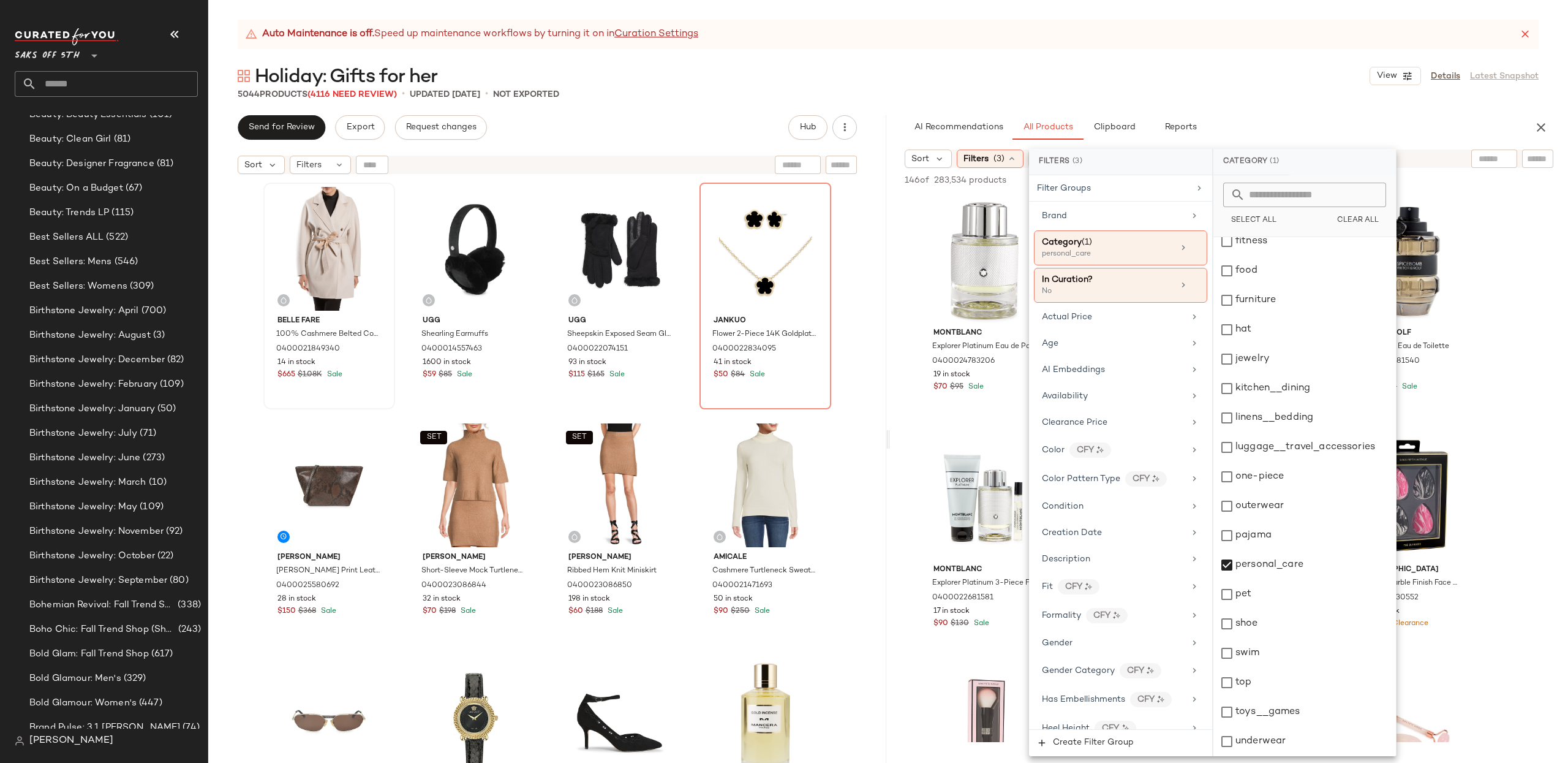
click at [890, 115] on div "AI Recommendations All Products Clipboard Reports" at bounding box center [1209, 127] width 639 height 24
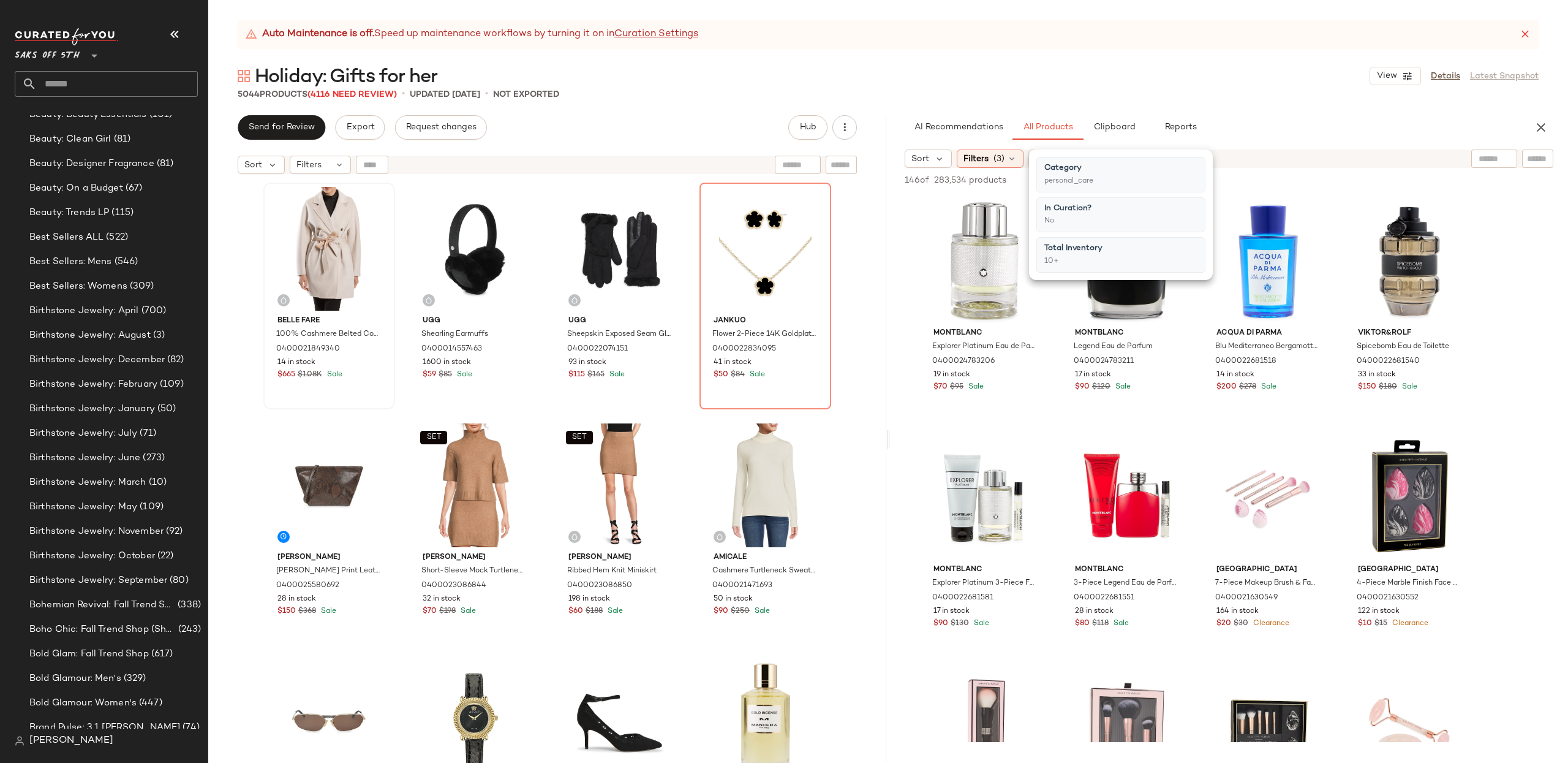
click at [898, 112] on div "Auto Maintenance is off. Speed up maintenance workflows by turning it on in Cur…" at bounding box center [888, 391] width 1360 height 743
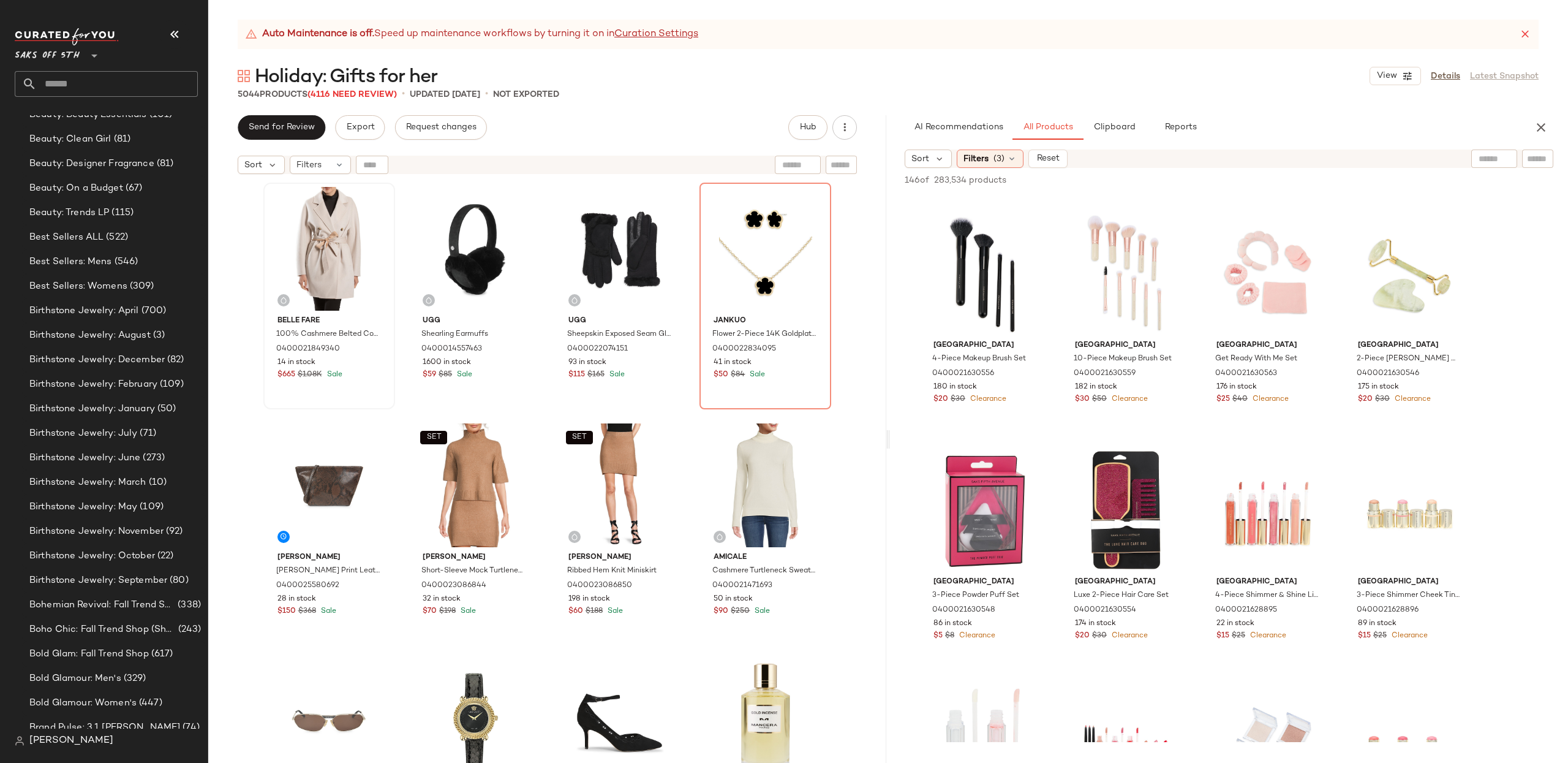
scroll to position [0, 0]
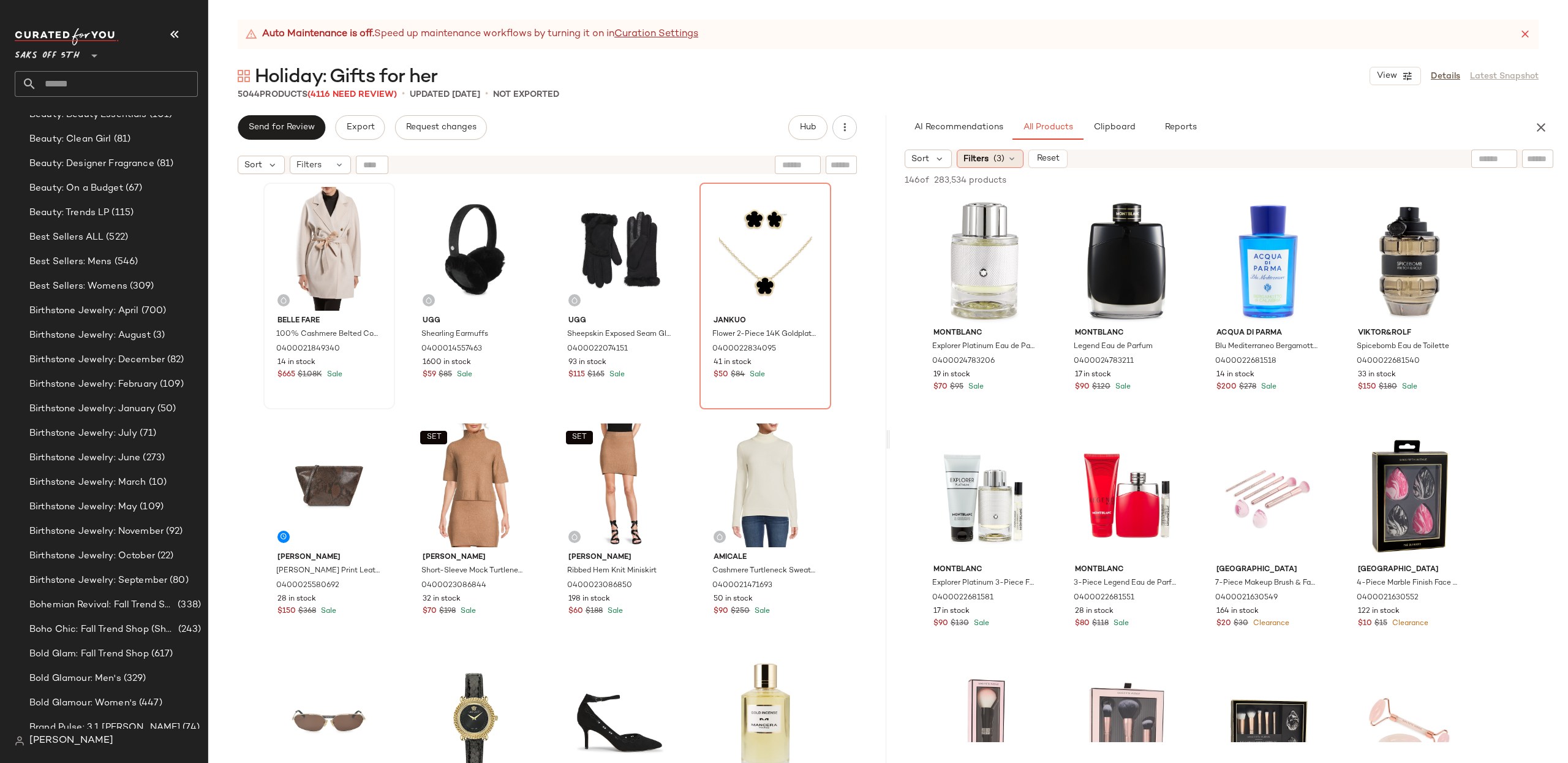
click at [993, 159] on span "(3)" at bounding box center [998, 159] width 11 height 13
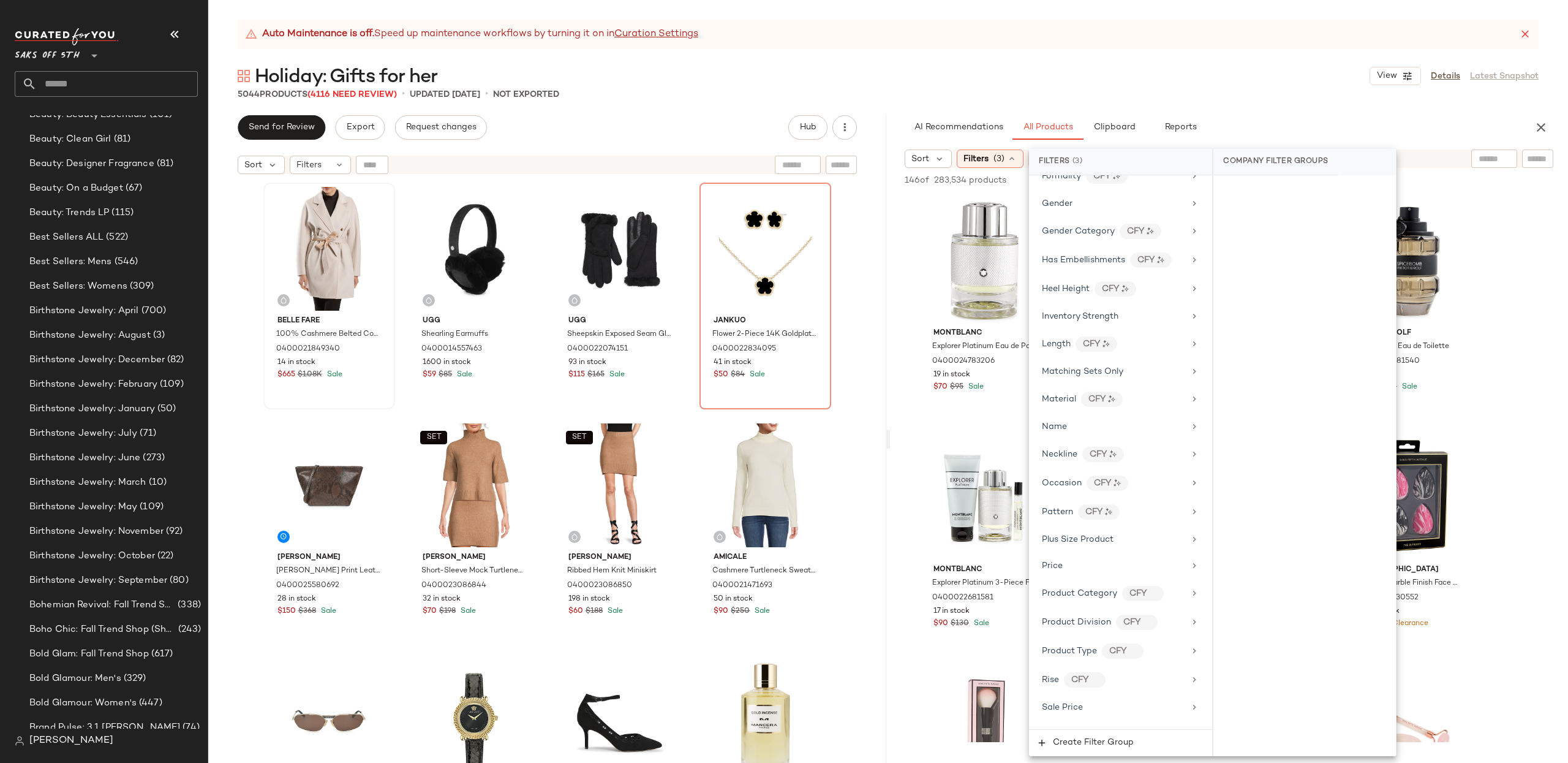
scroll to position [598, 0]
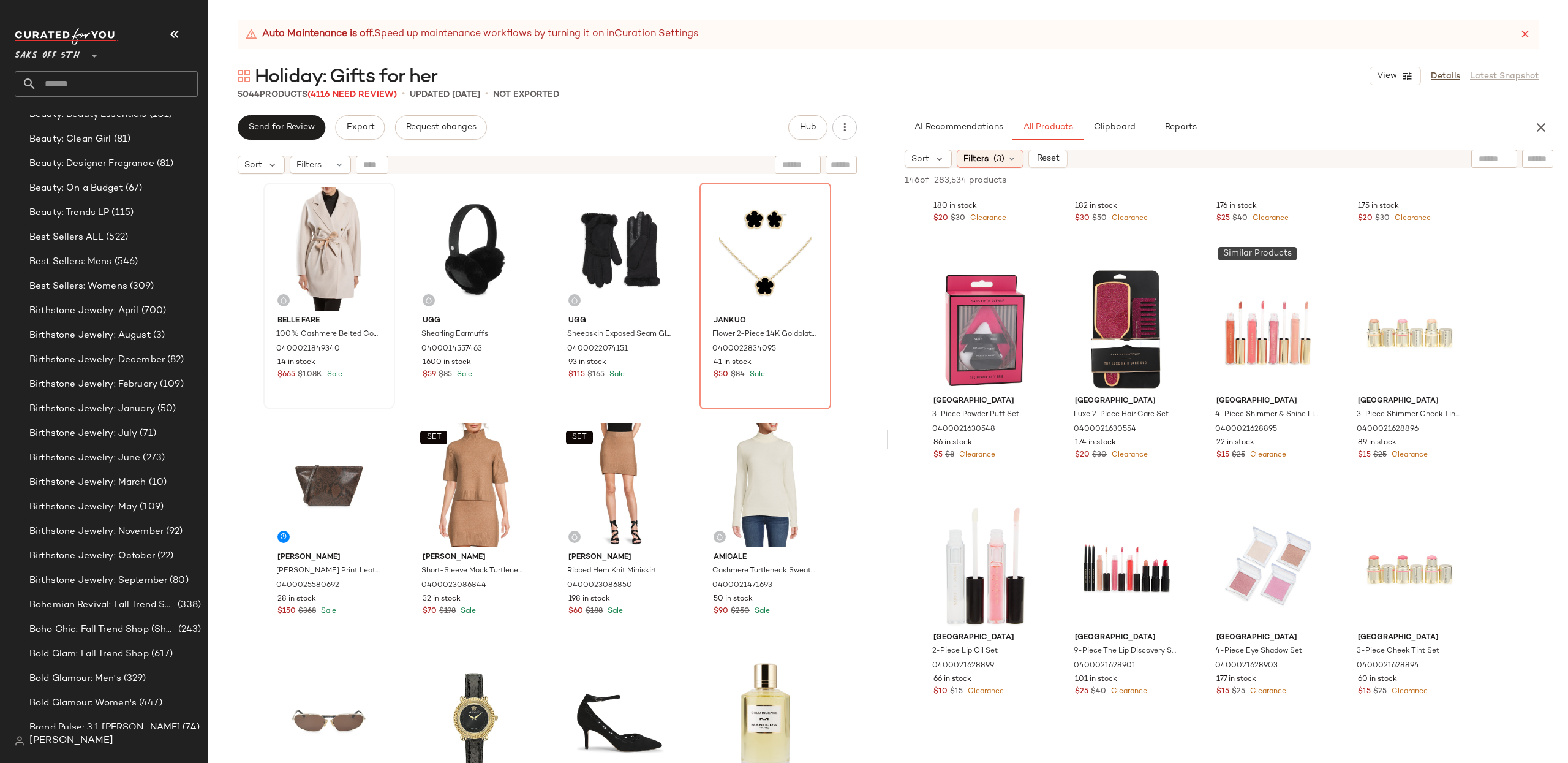
scroll to position [986, 0]
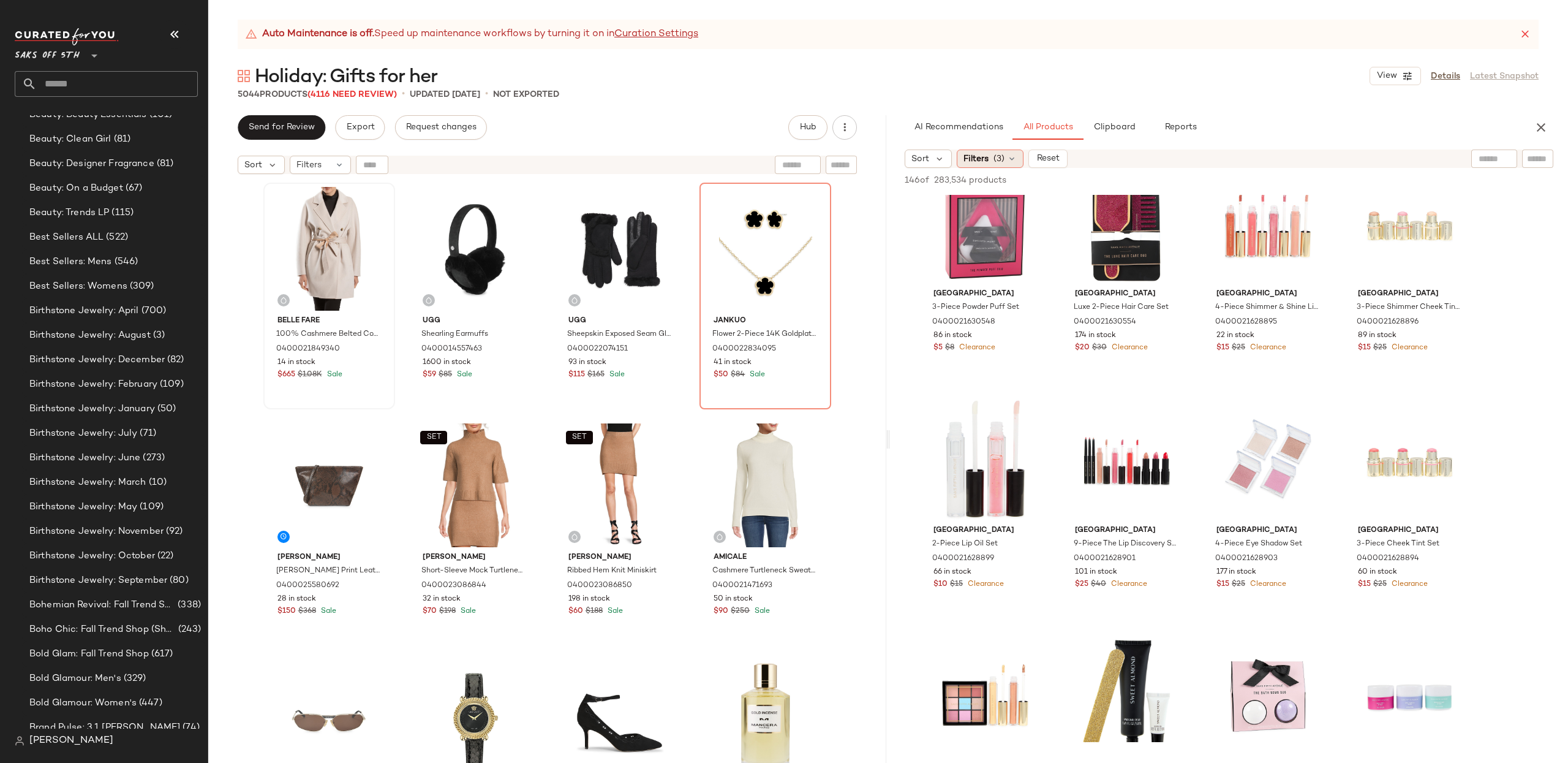
click at [976, 158] on span "Filters" at bounding box center [976, 159] width 25 height 13
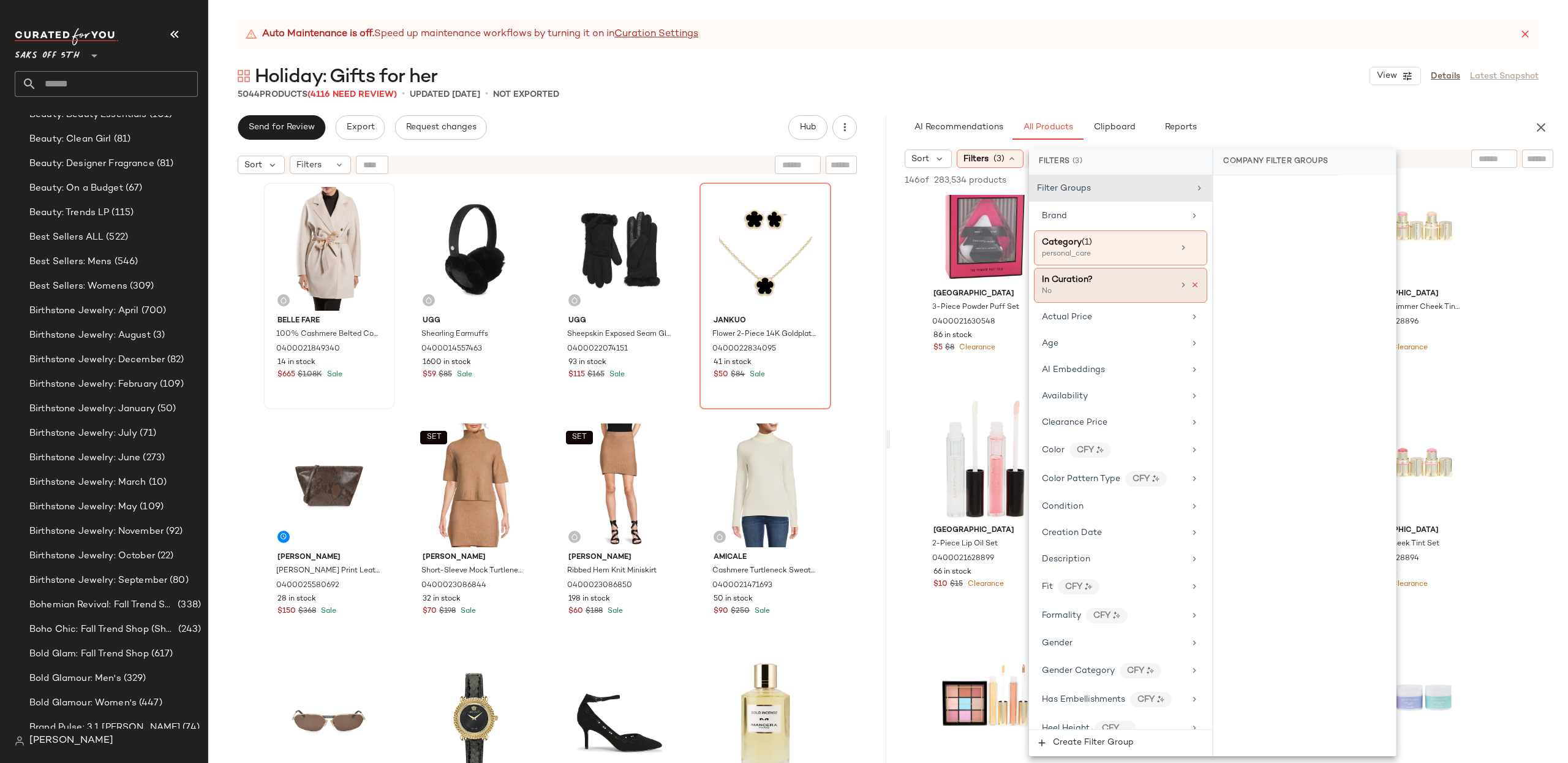
click at [1192, 286] on icon at bounding box center [1195, 285] width 9 height 9
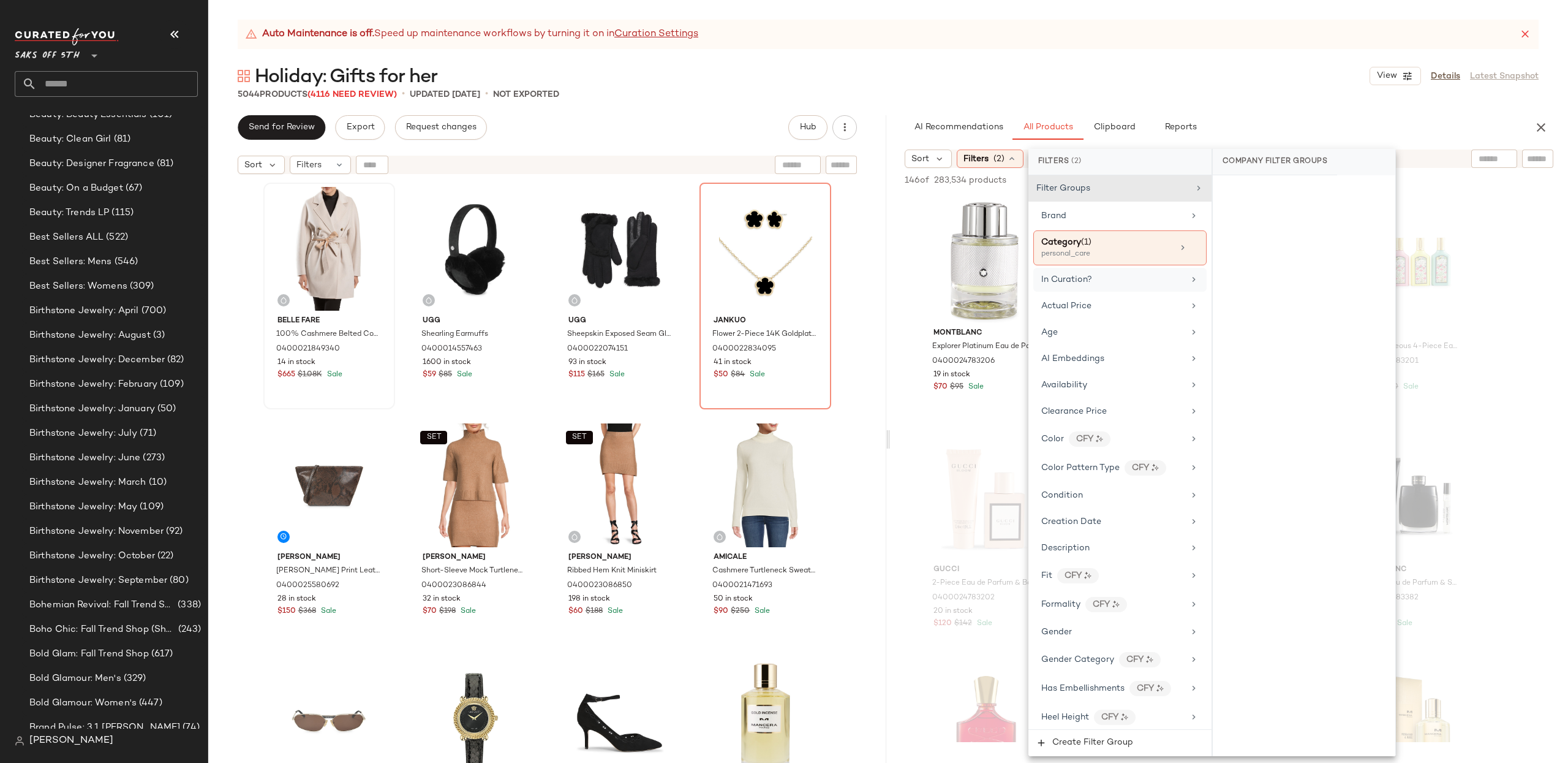
click at [885, 127] on div at bounding box center [888, 439] width 4 height 648
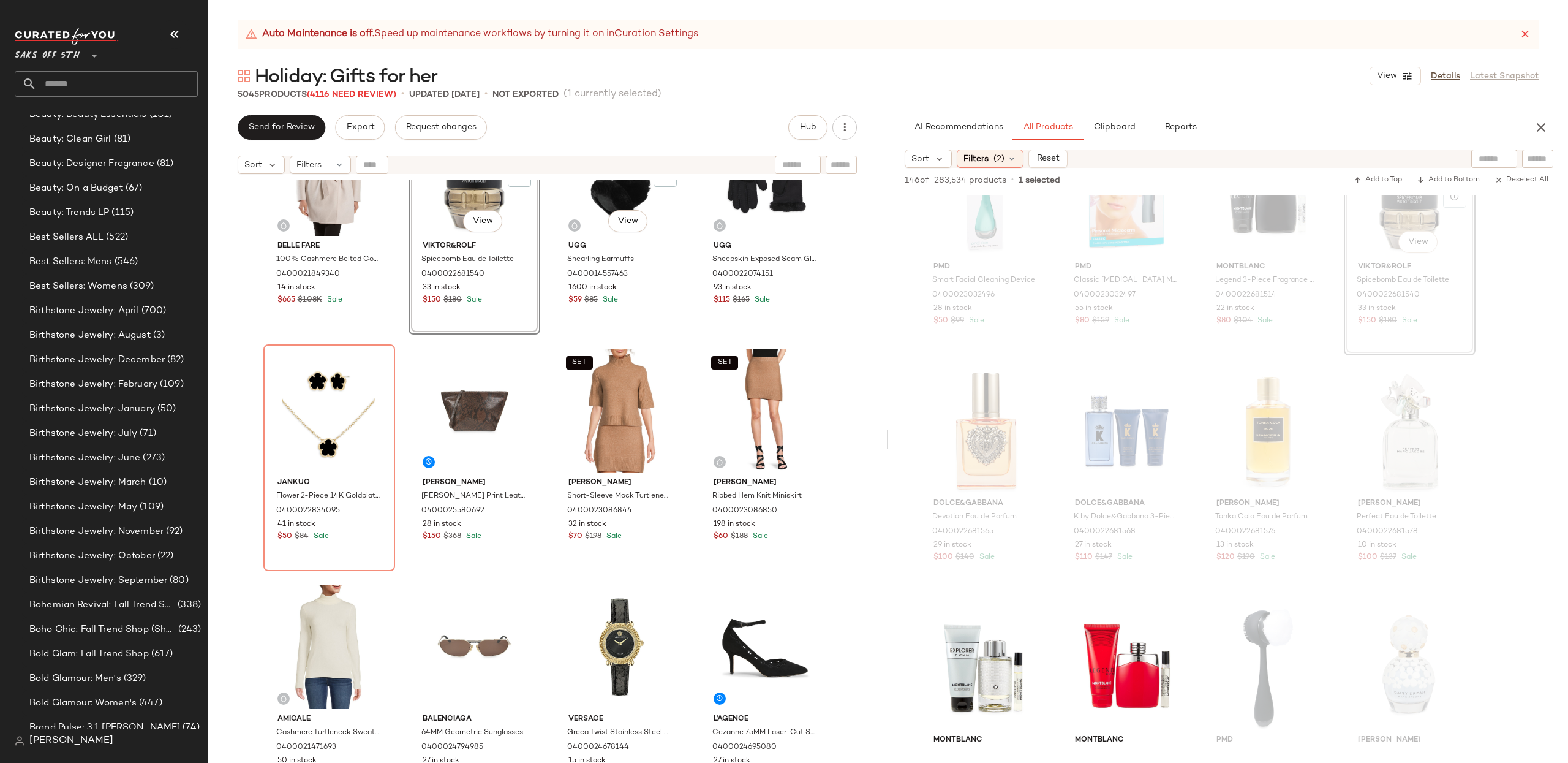
scroll to position [0, 0]
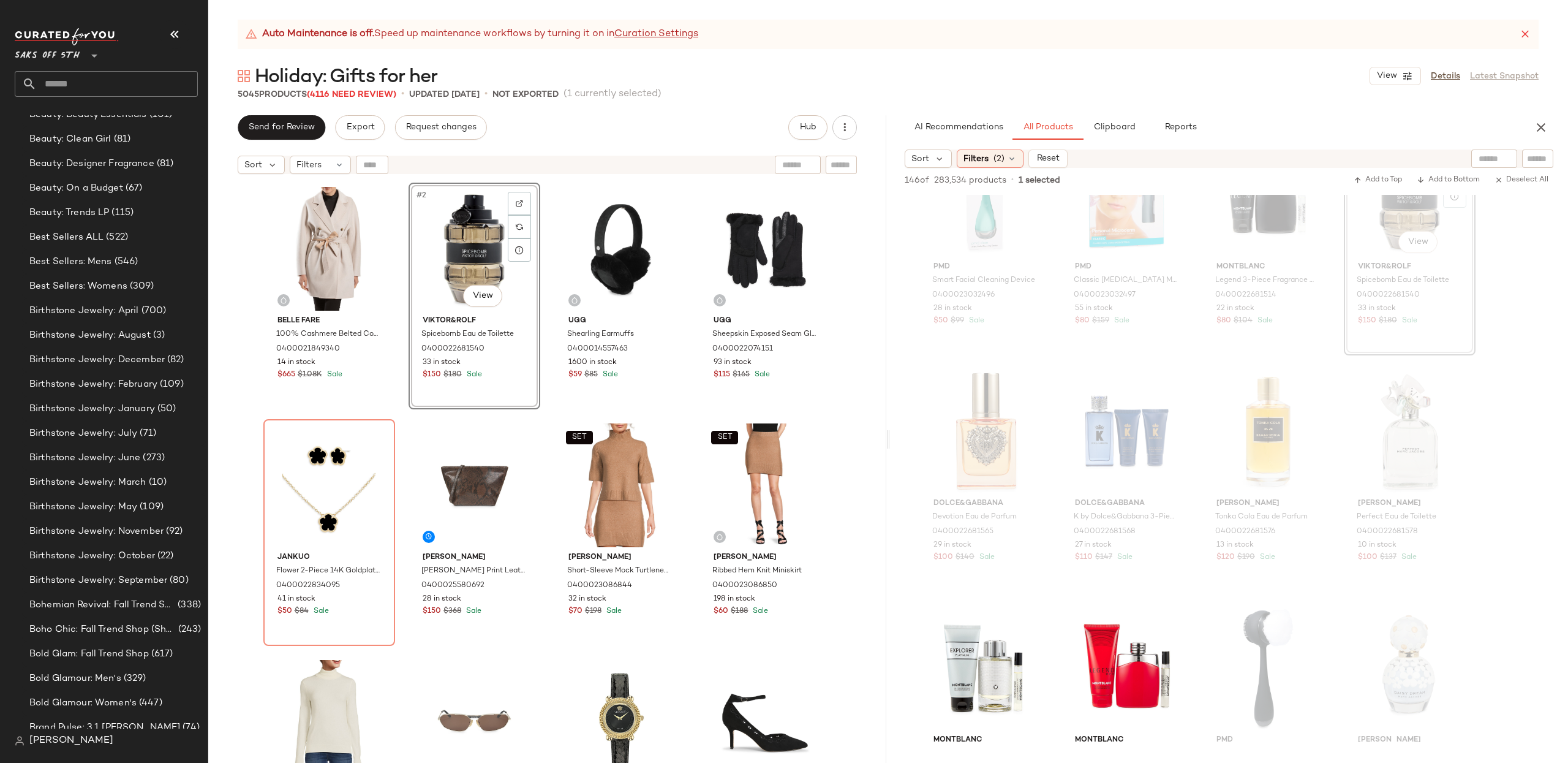
click at [844, 301] on div "Belle Fare 100% Cashmere Belted Coat 0400021849340 14 in stock $665 $1.08K Sale…" at bounding box center [548, 486] width 678 height 613
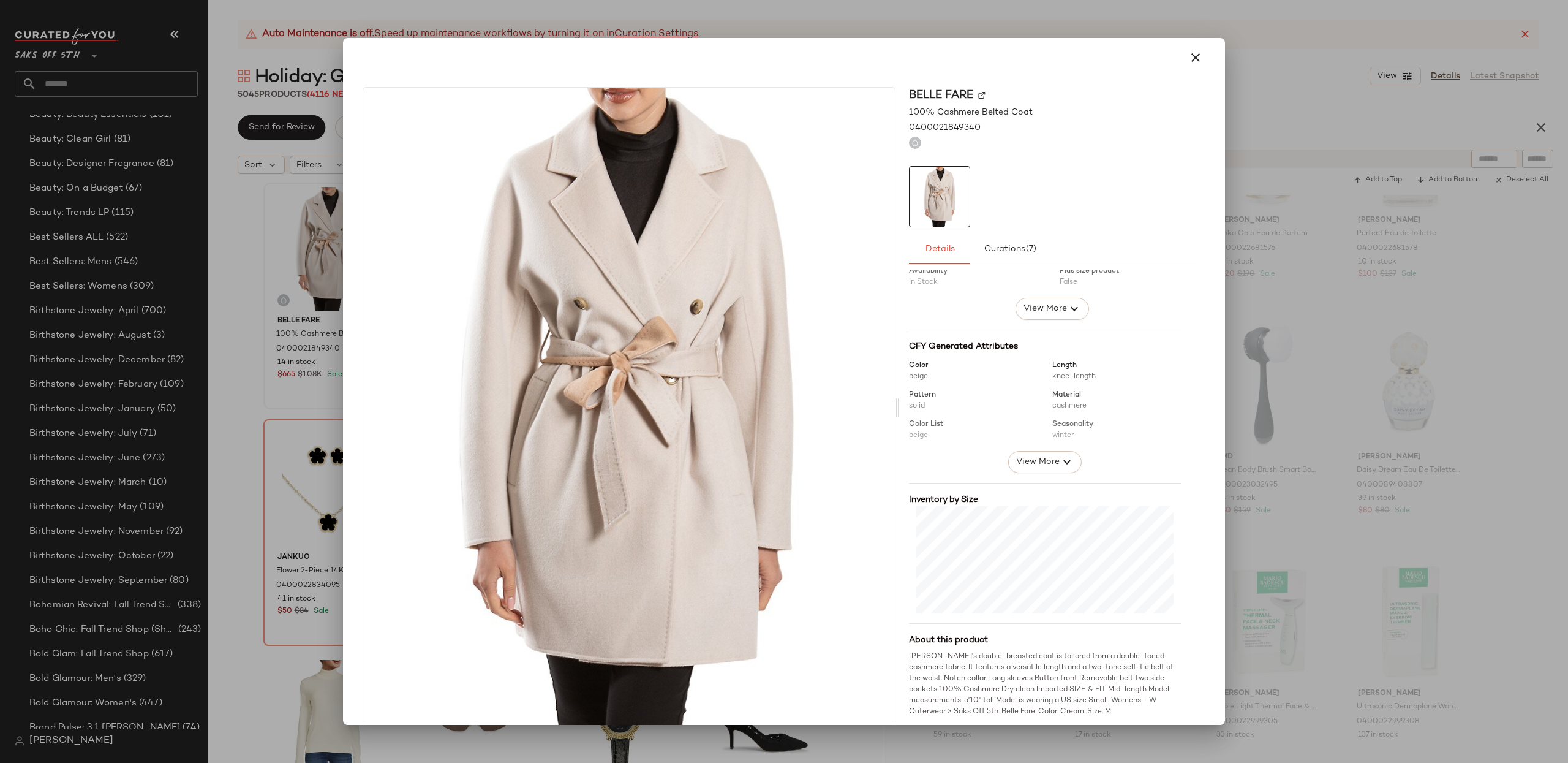
scroll to position [68, 0]
drag, startPoint x: 1188, startPoint y: 61, endPoint x: 1157, endPoint y: 75, distance: 34.0
click at [1188, 61] on icon "button" at bounding box center [1196, 57] width 15 height 15
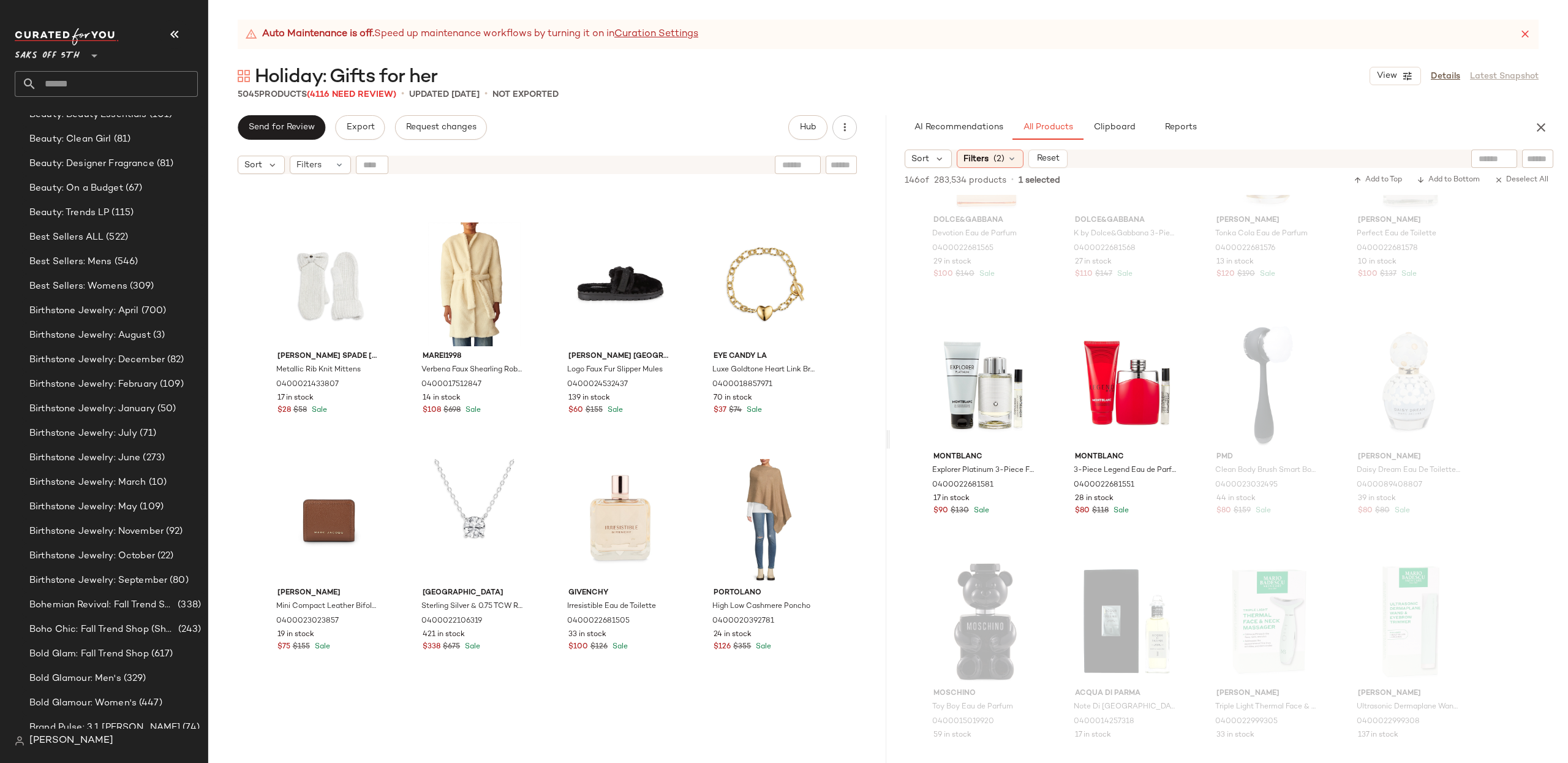
scroll to position [2577, 0]
click at [258, 166] on span "Sort" at bounding box center [253, 165] width 18 height 13
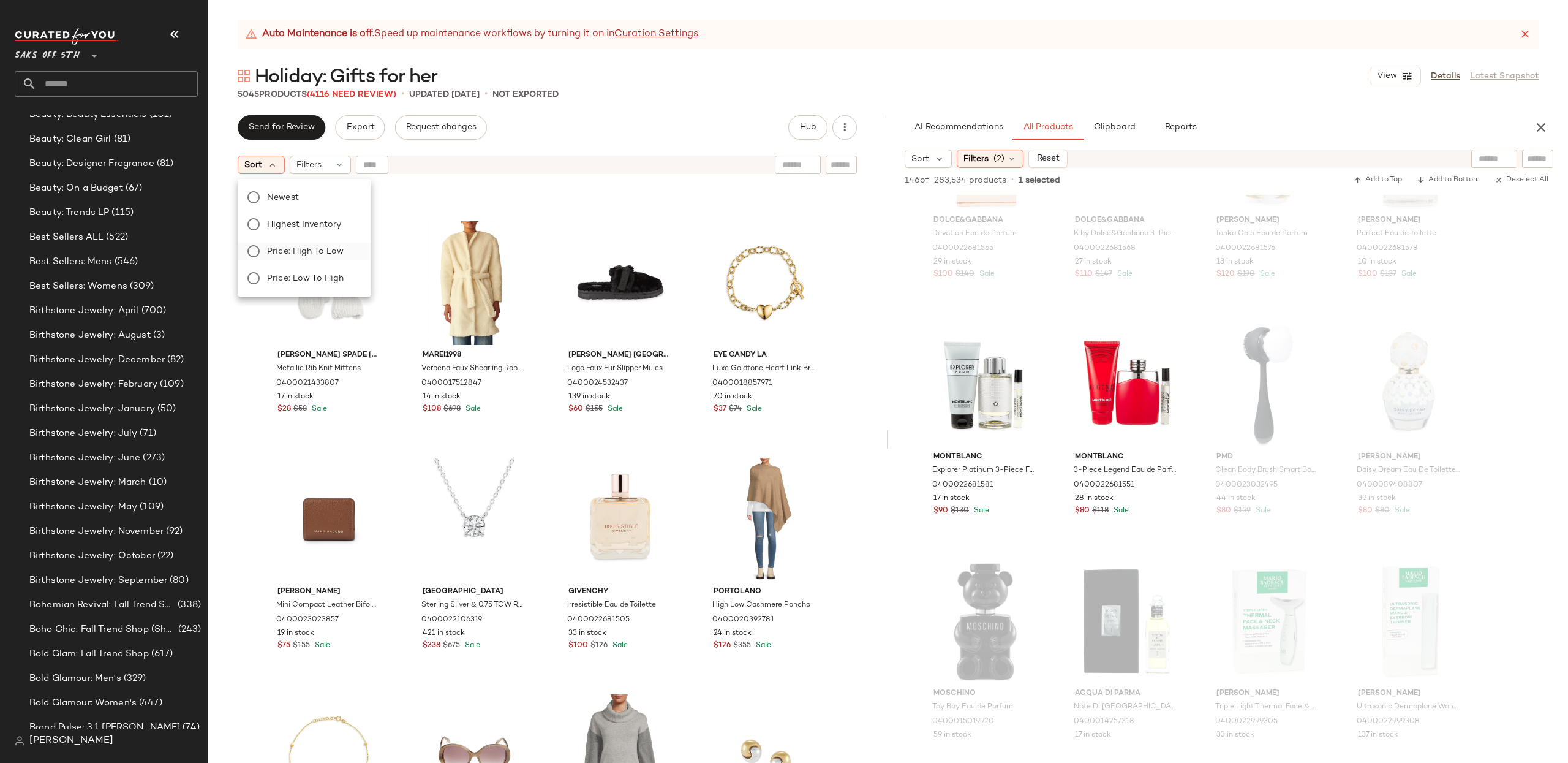
drag, startPoint x: 322, startPoint y: 225, endPoint x: 333, endPoint y: 242, distance: 20.2
click at [322, 225] on span "Highest Inventory" at bounding box center [304, 225] width 74 height 13
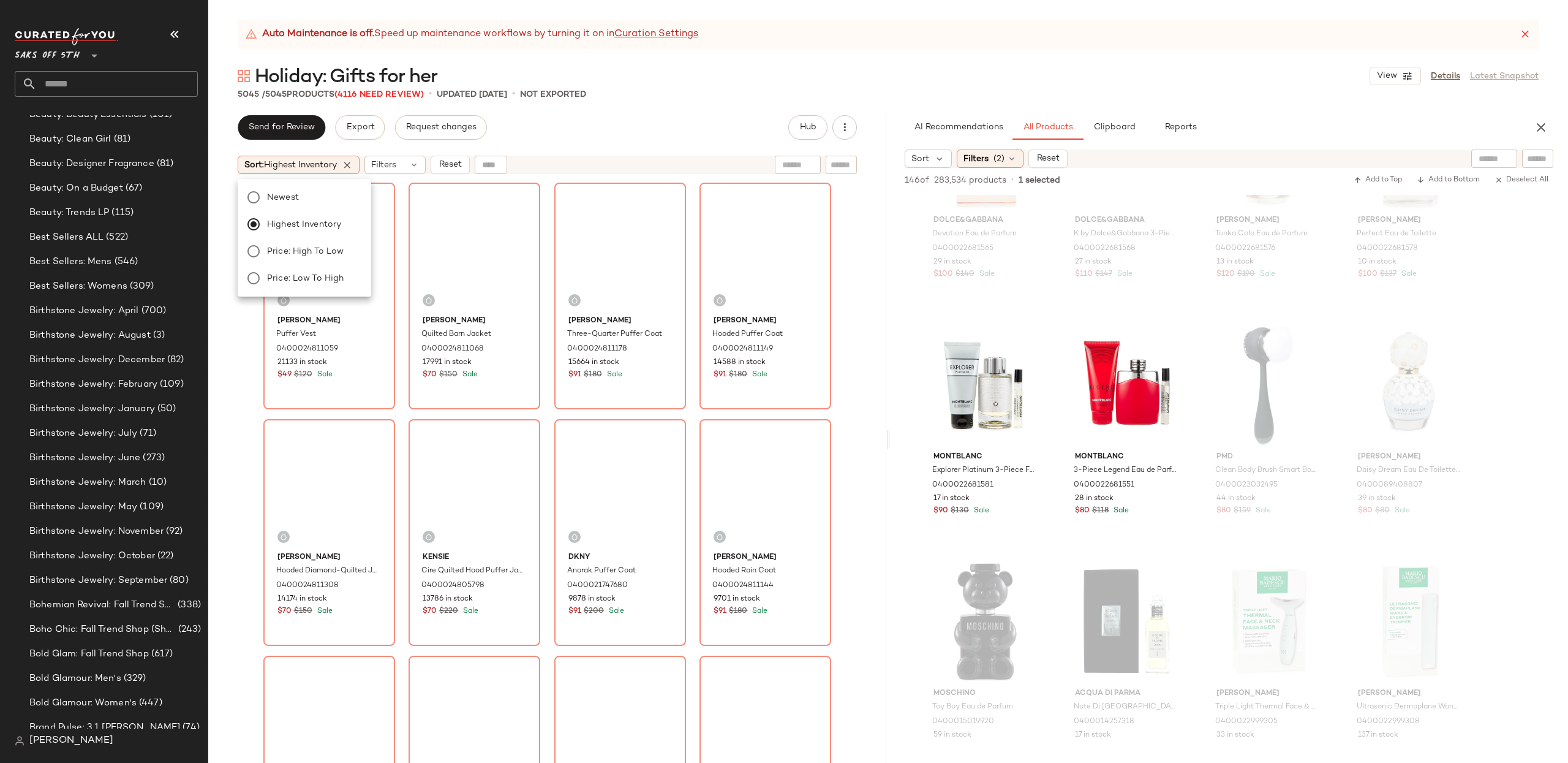
click at [214, 62] on div "Auto Maintenance is off. Speed up maintenance workflows by turning it on in Cur…" at bounding box center [888, 391] width 1360 height 743
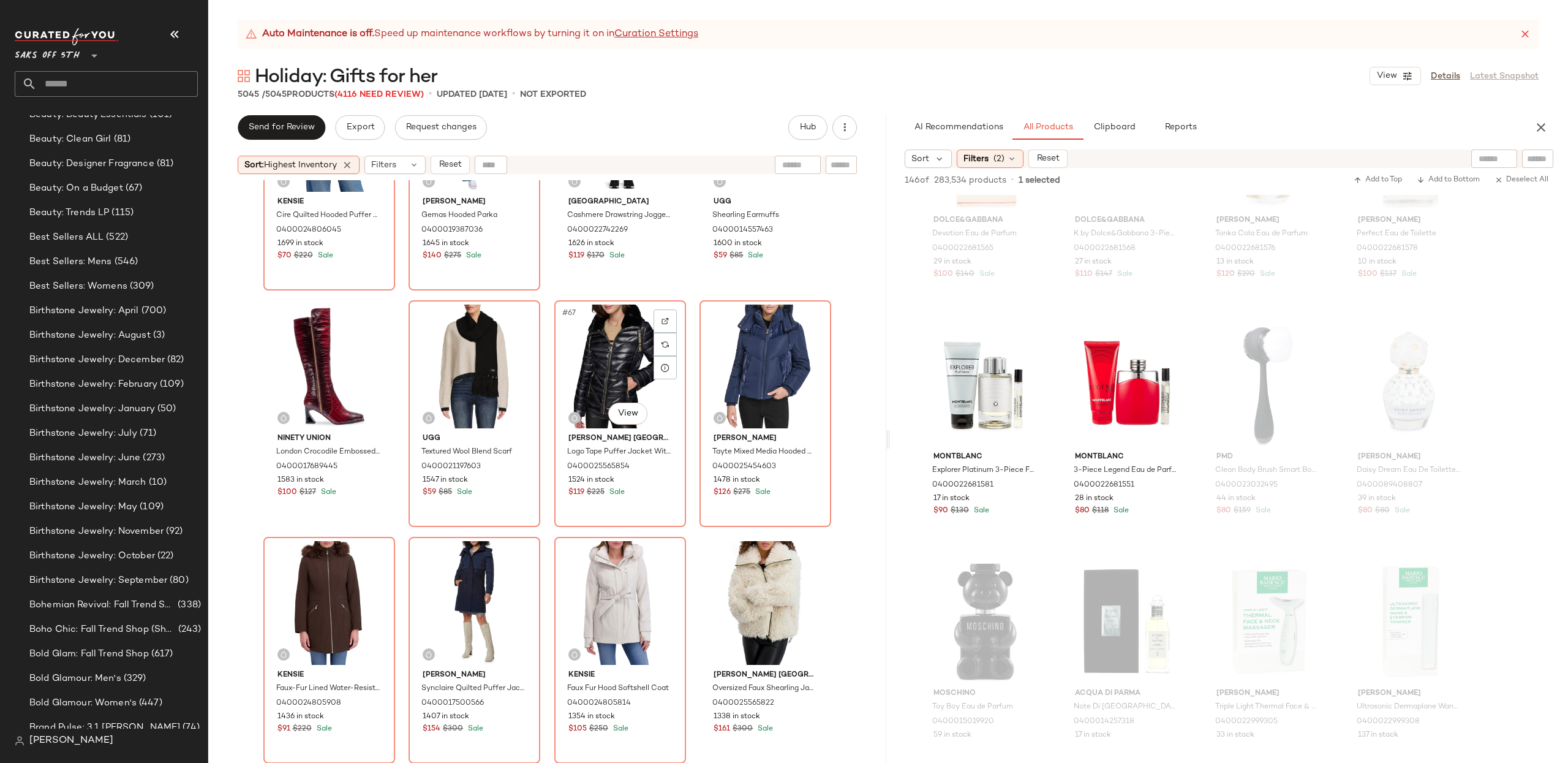
scroll to position [3675, 0]
click at [769, 568] on div "#72 View" at bounding box center [766, 604] width 123 height 124
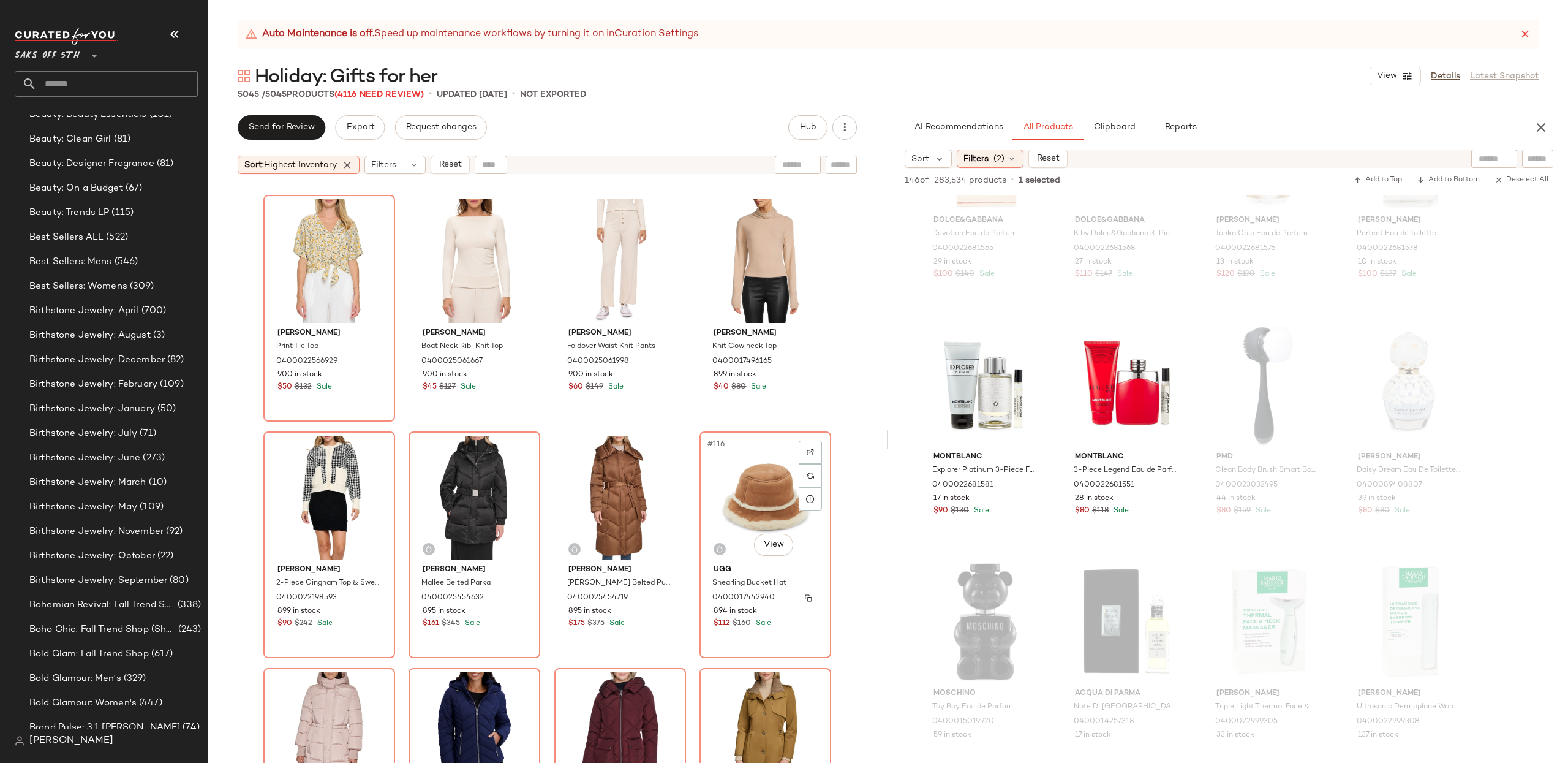
scroll to position [6382, 0]
click at [756, 493] on div "#116 View" at bounding box center [766, 498] width 123 height 124
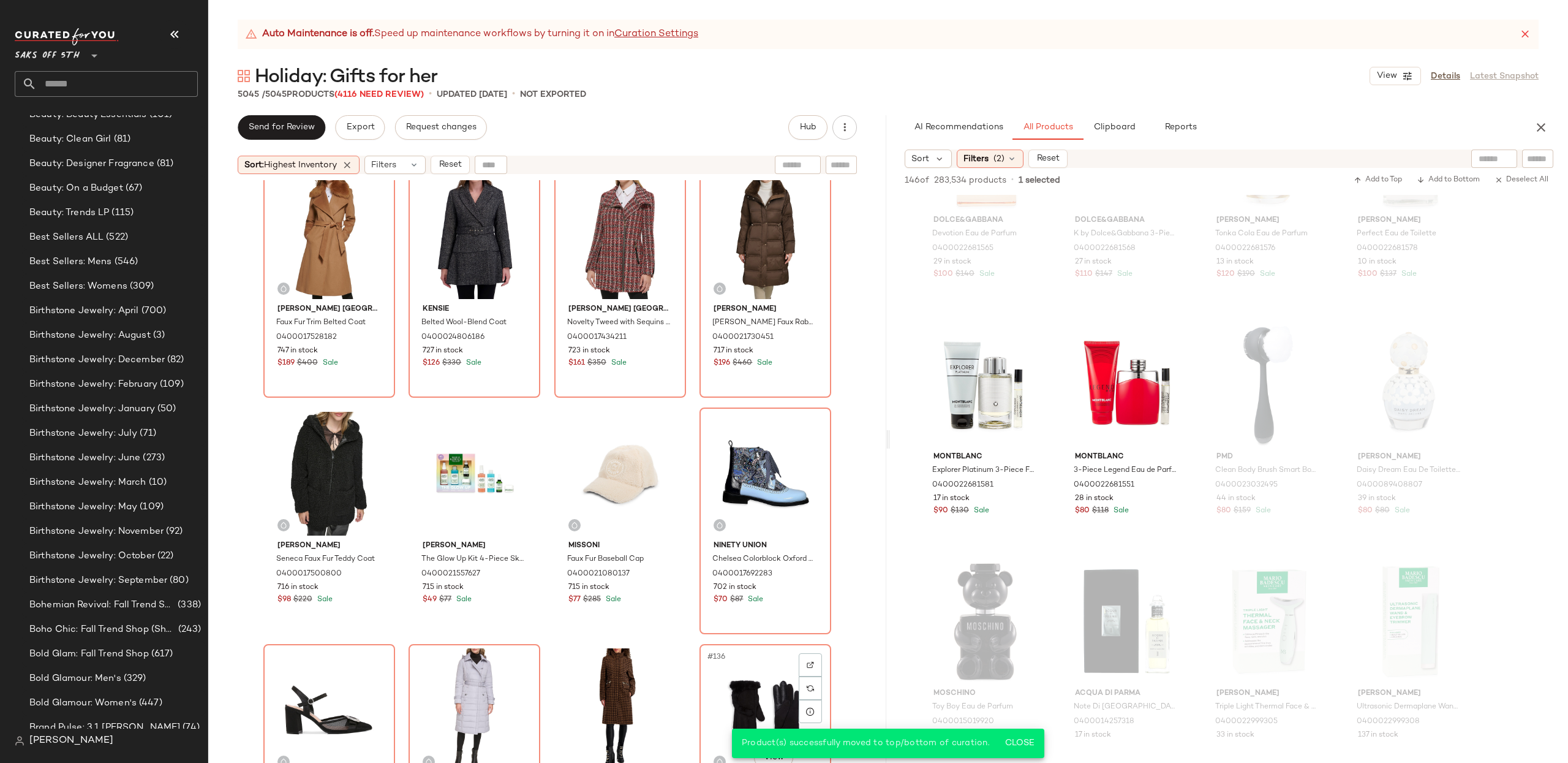
scroll to position [7344, 0]
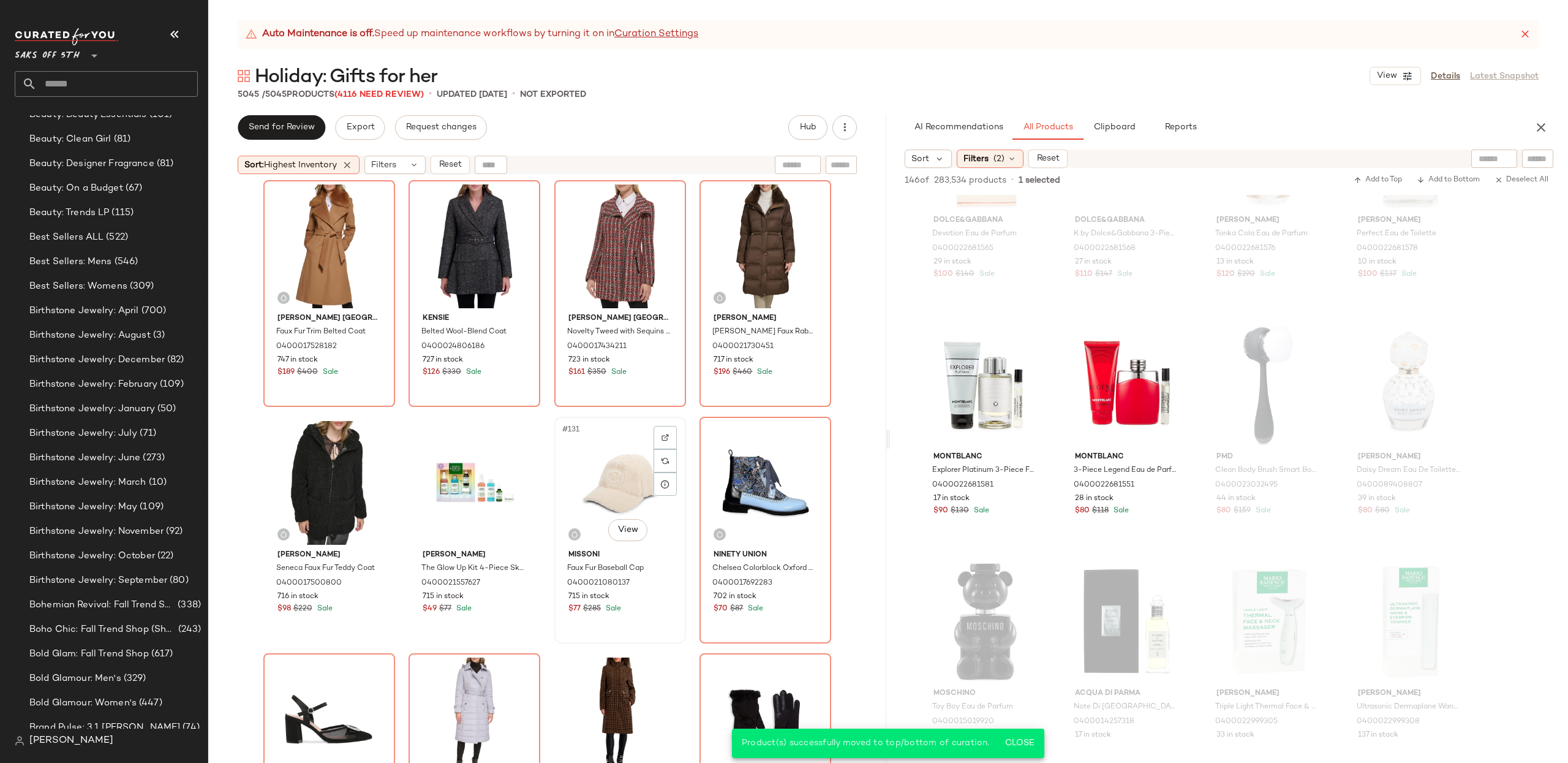
click at [617, 491] on div "#131 View" at bounding box center [620, 482] width 123 height 124
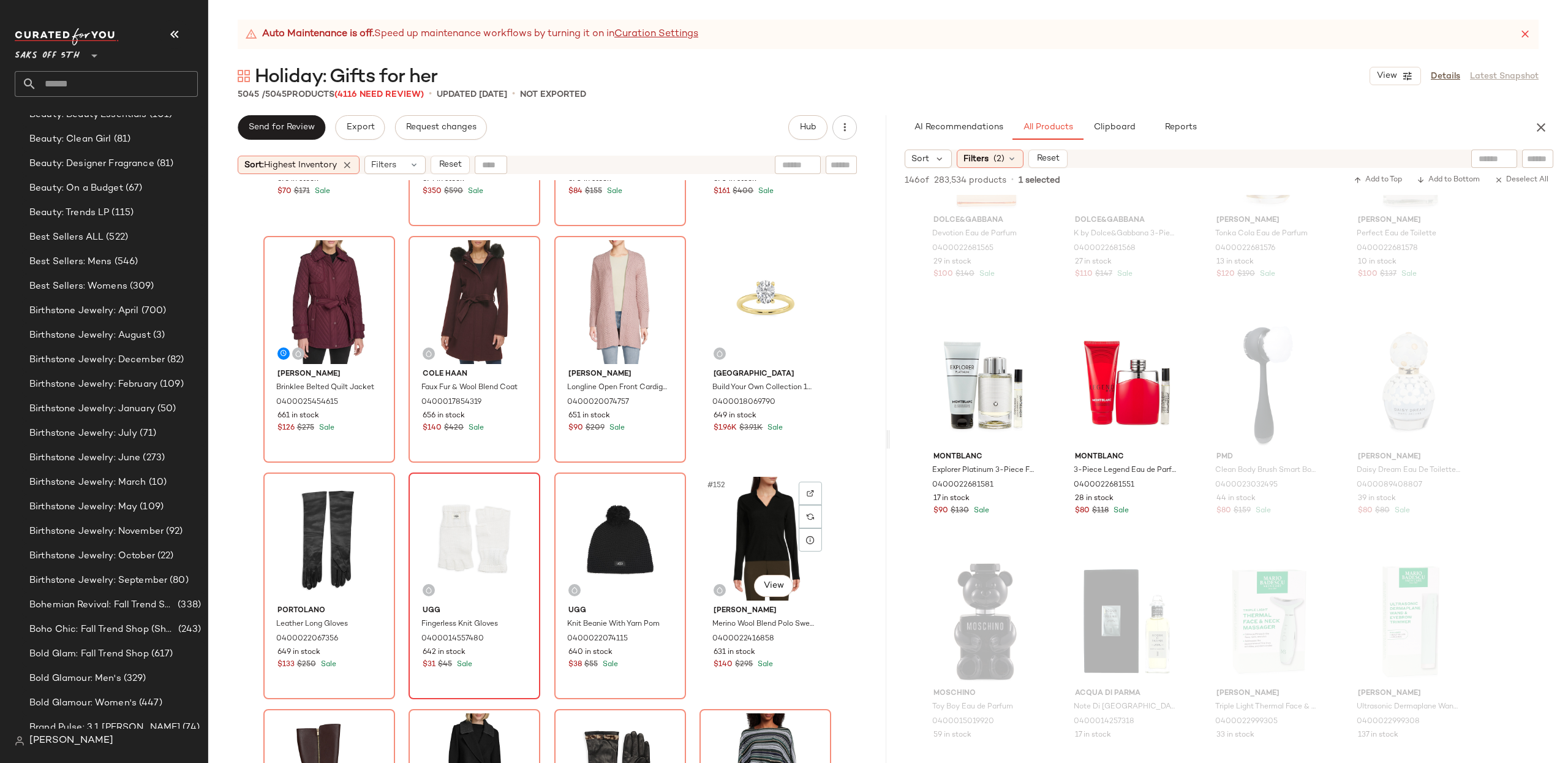
scroll to position [8463, 0]
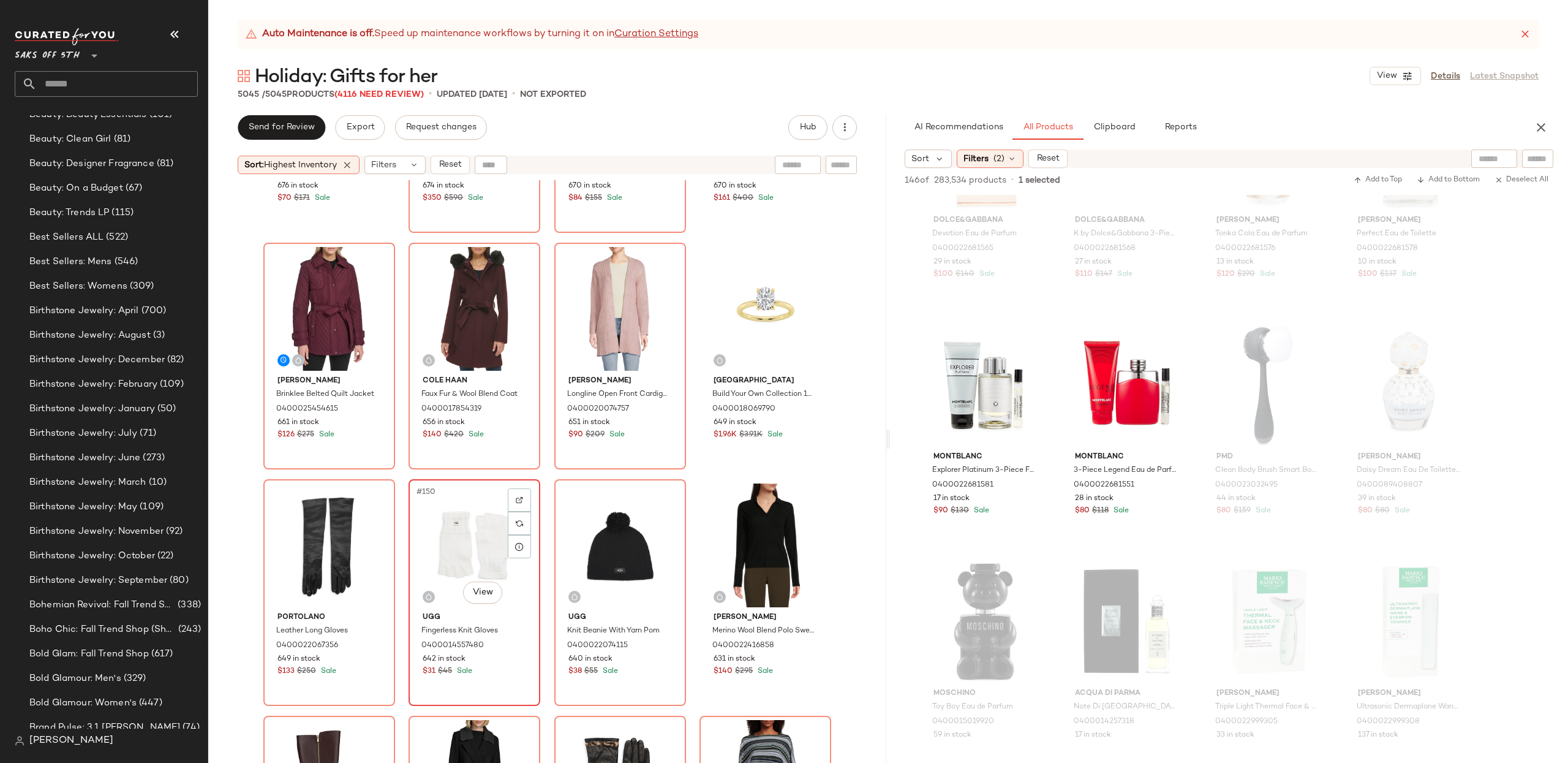
click at [441, 530] on div "#150 View" at bounding box center [474, 545] width 123 height 124
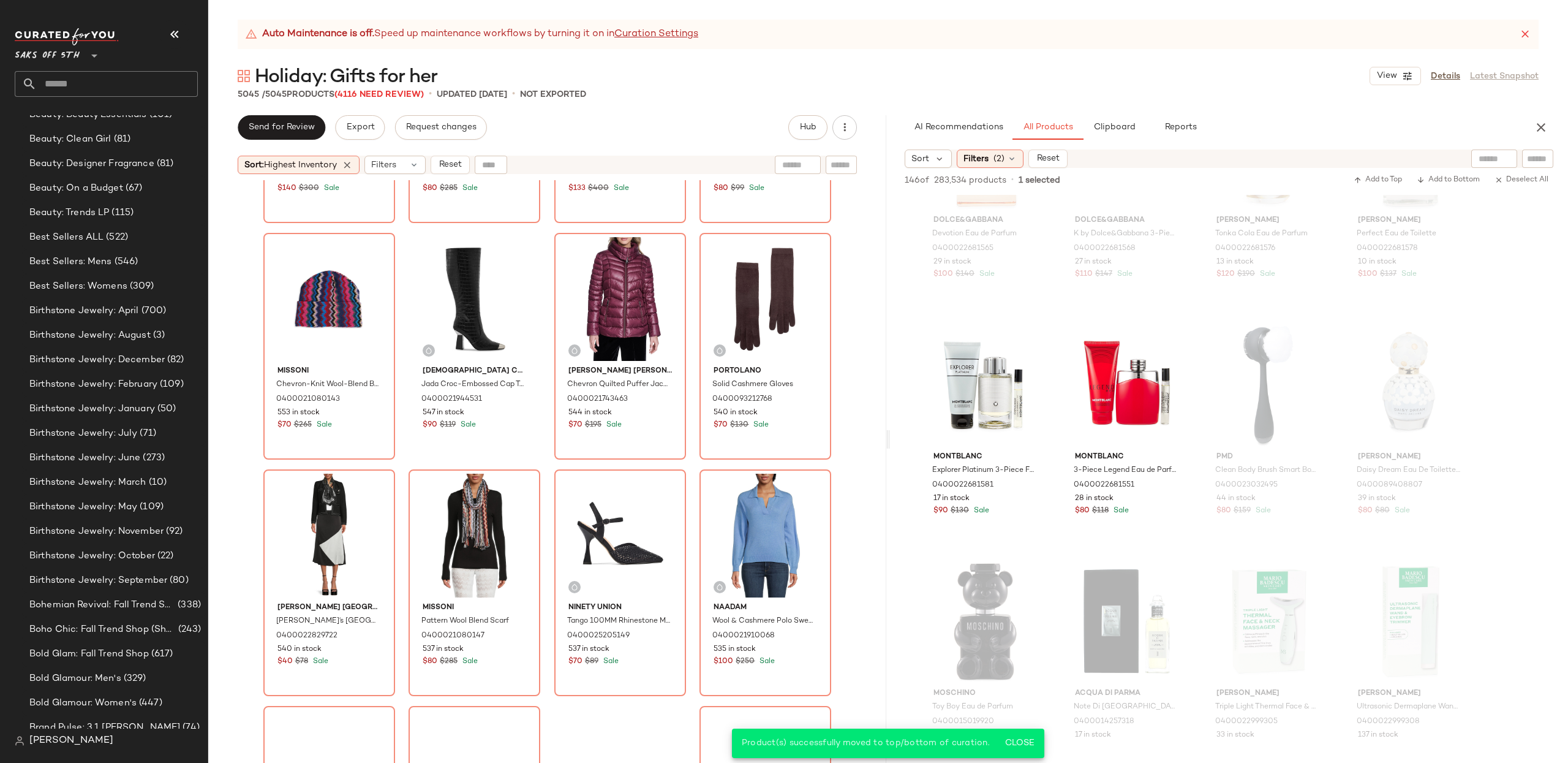
scroll to position [9898, 0]
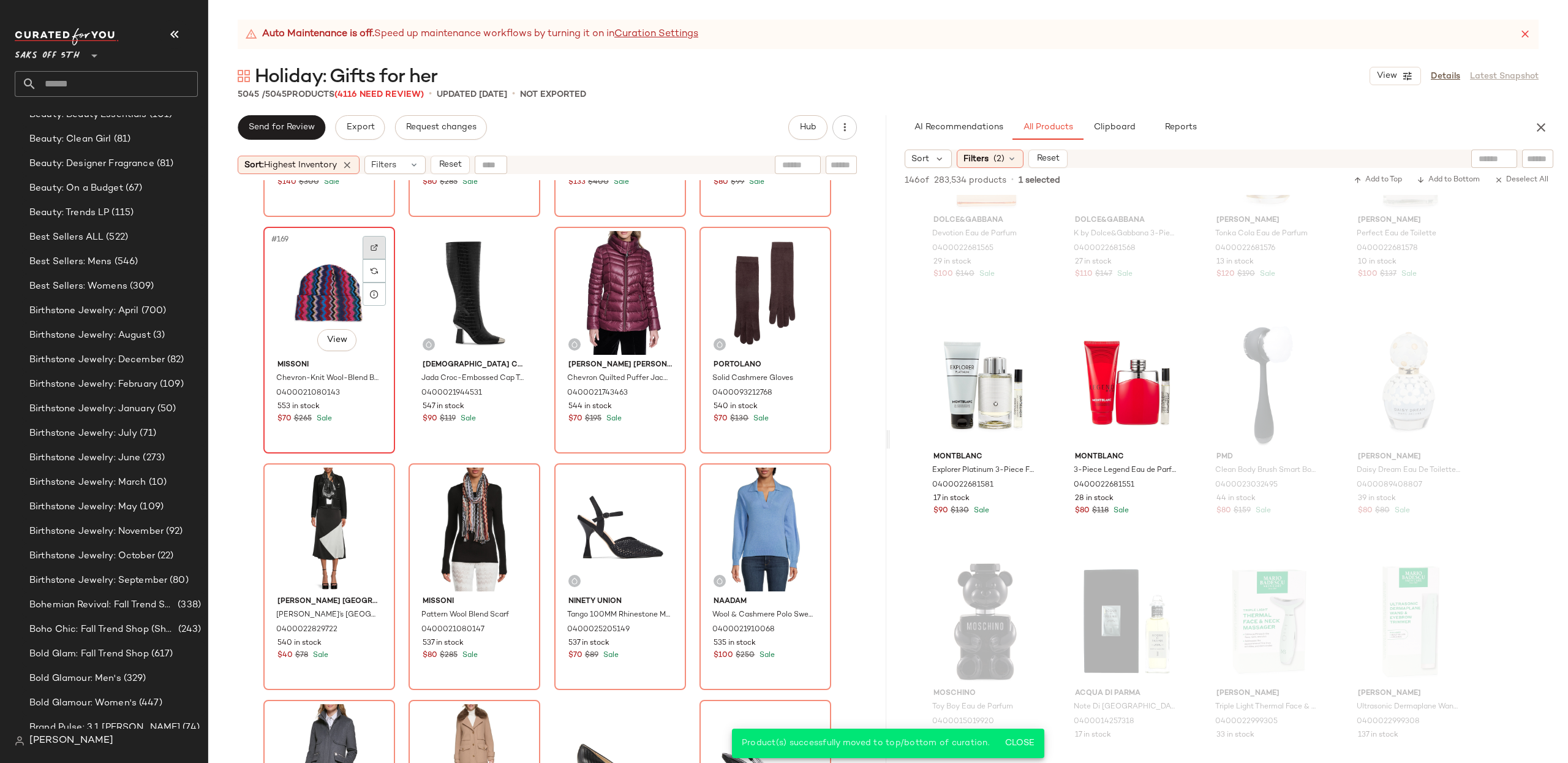
click at [363, 249] on div at bounding box center [374, 247] width 23 height 23
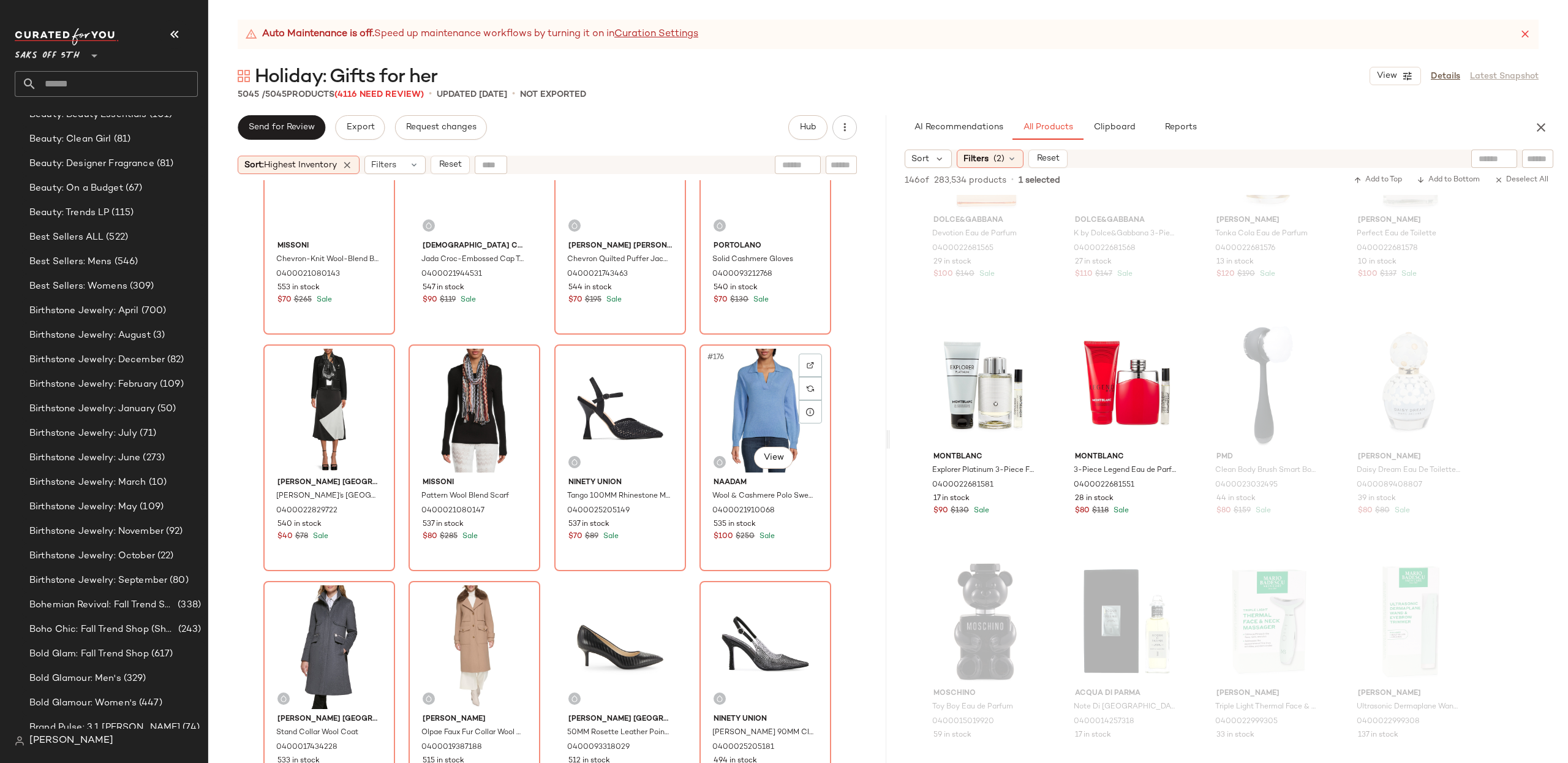
scroll to position [9735, 0]
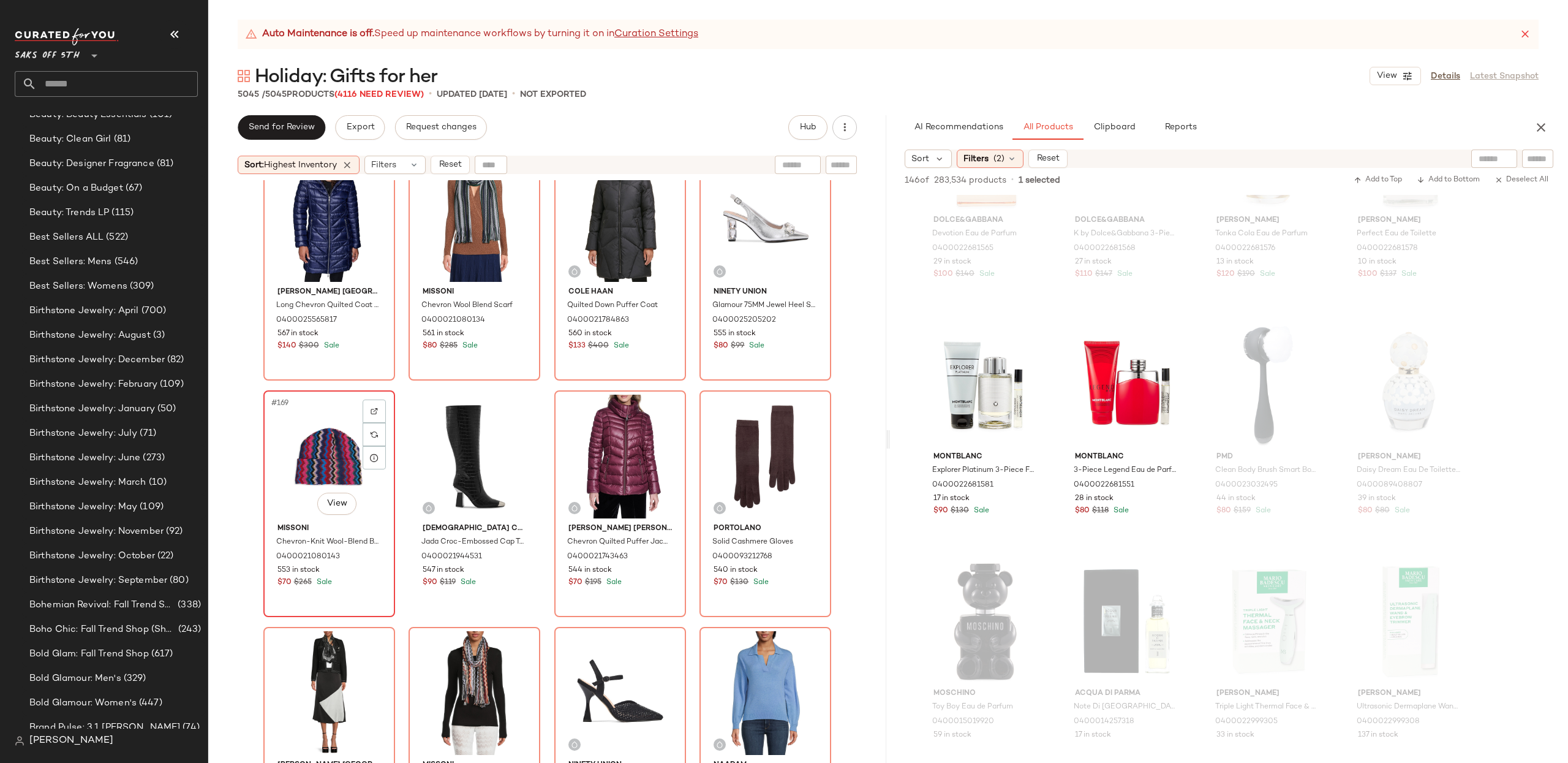
click at [331, 431] on div "#169 View" at bounding box center [330, 456] width 123 height 124
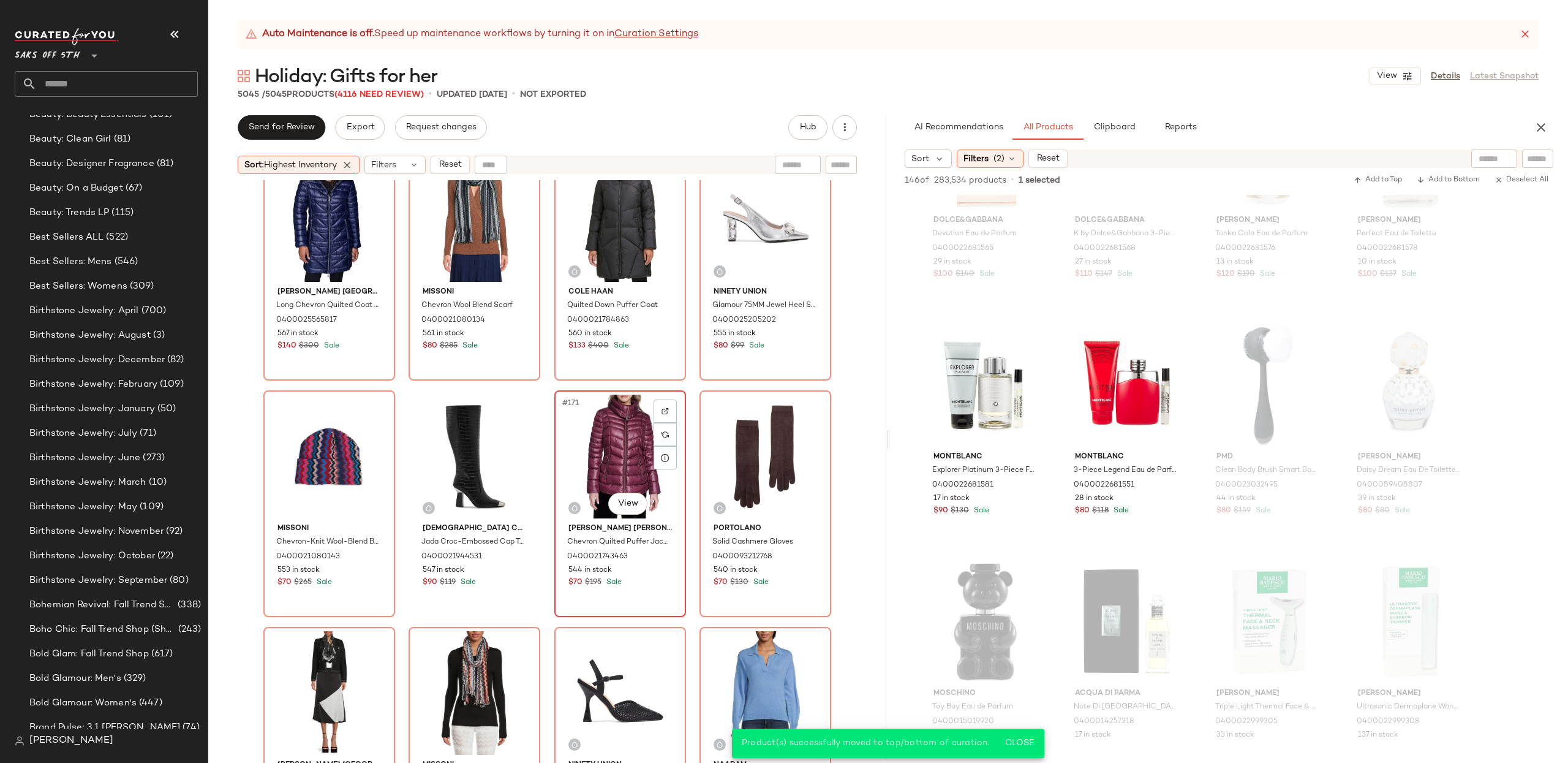
click at [600, 449] on div "#171 View" at bounding box center [620, 456] width 123 height 124
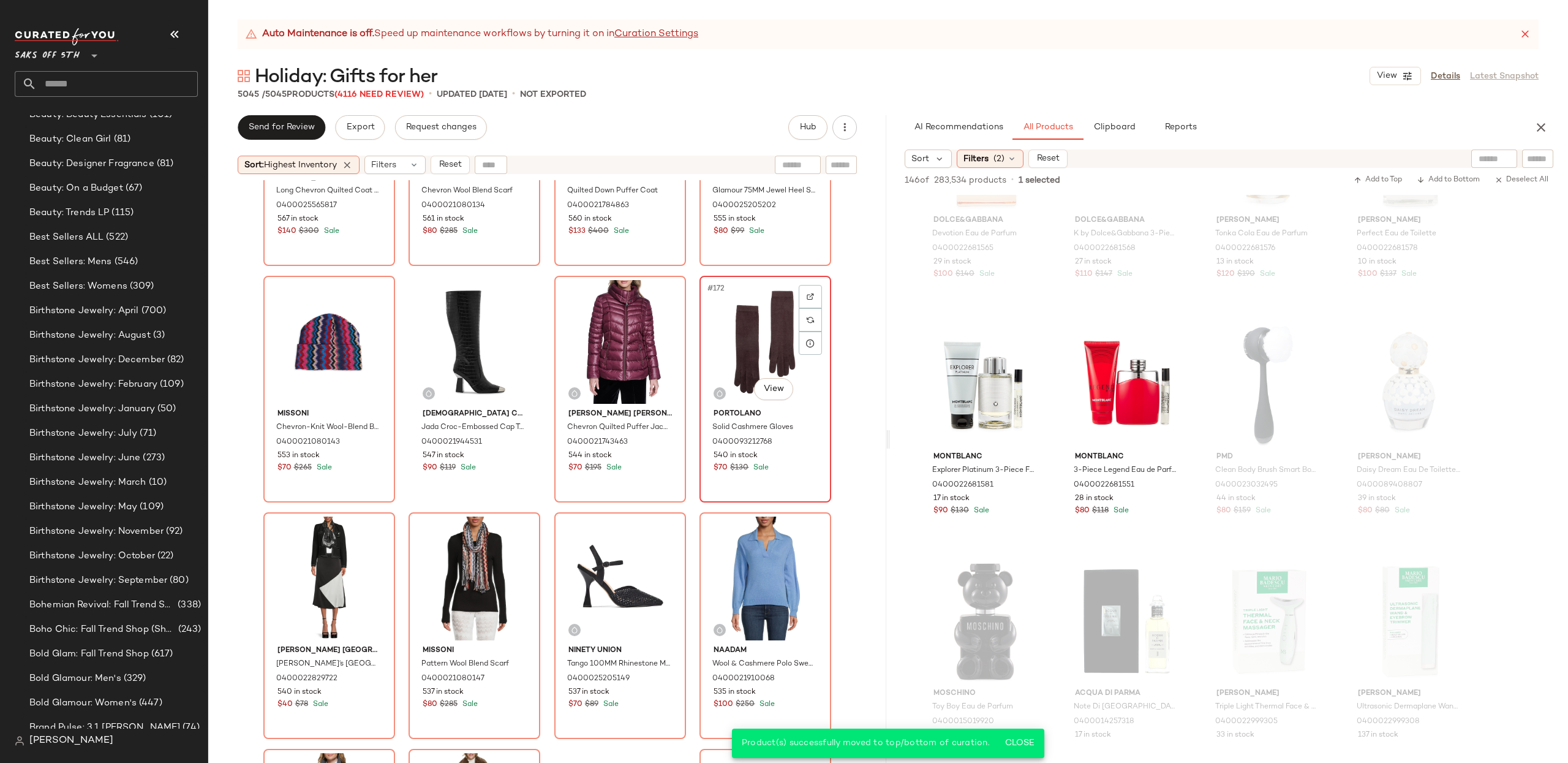
scroll to position [9936, 0]
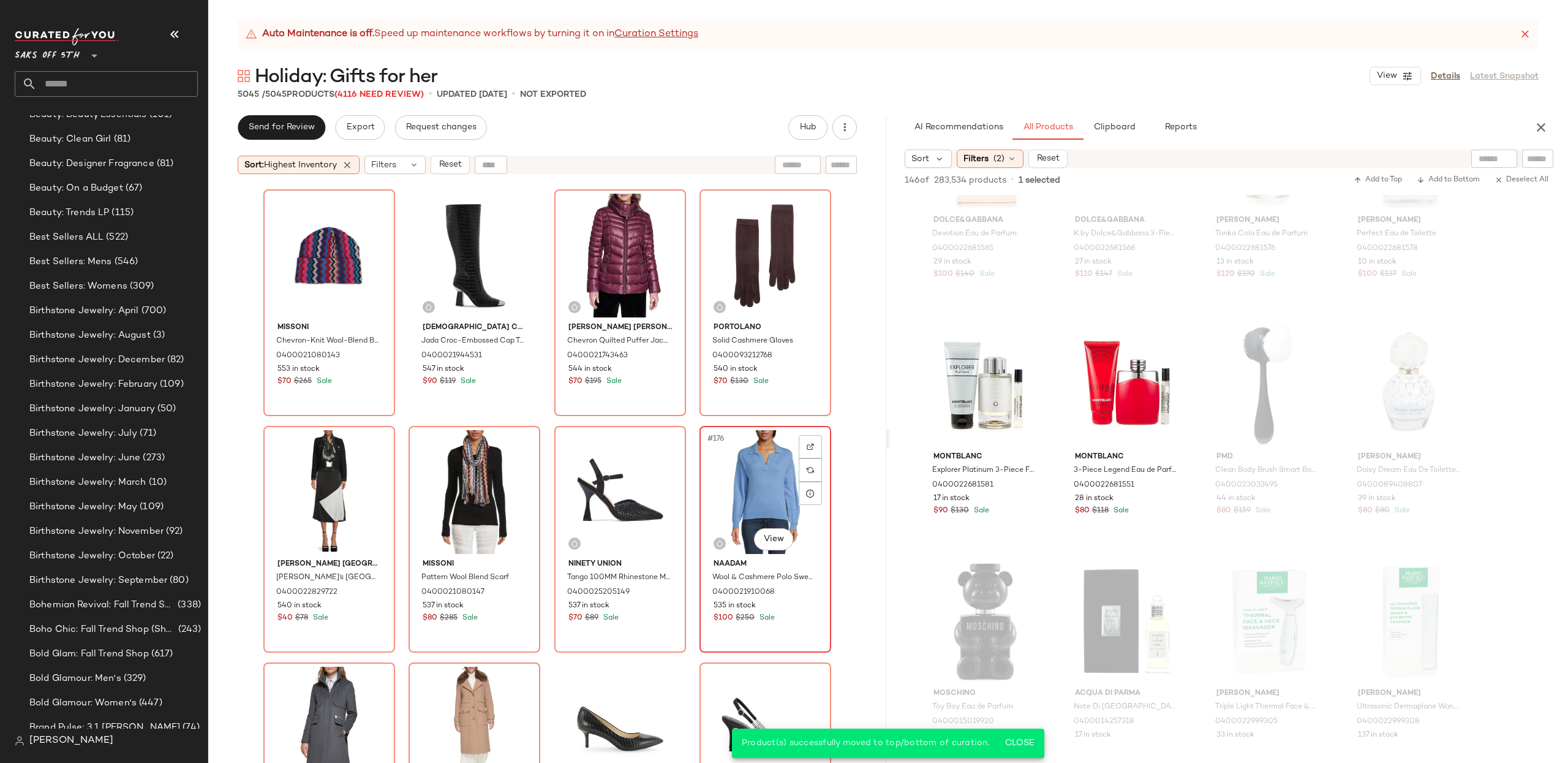
click at [737, 496] on div "#176 View" at bounding box center [766, 492] width 123 height 124
click at [440, 482] on div "#174 View" at bounding box center [474, 492] width 123 height 124
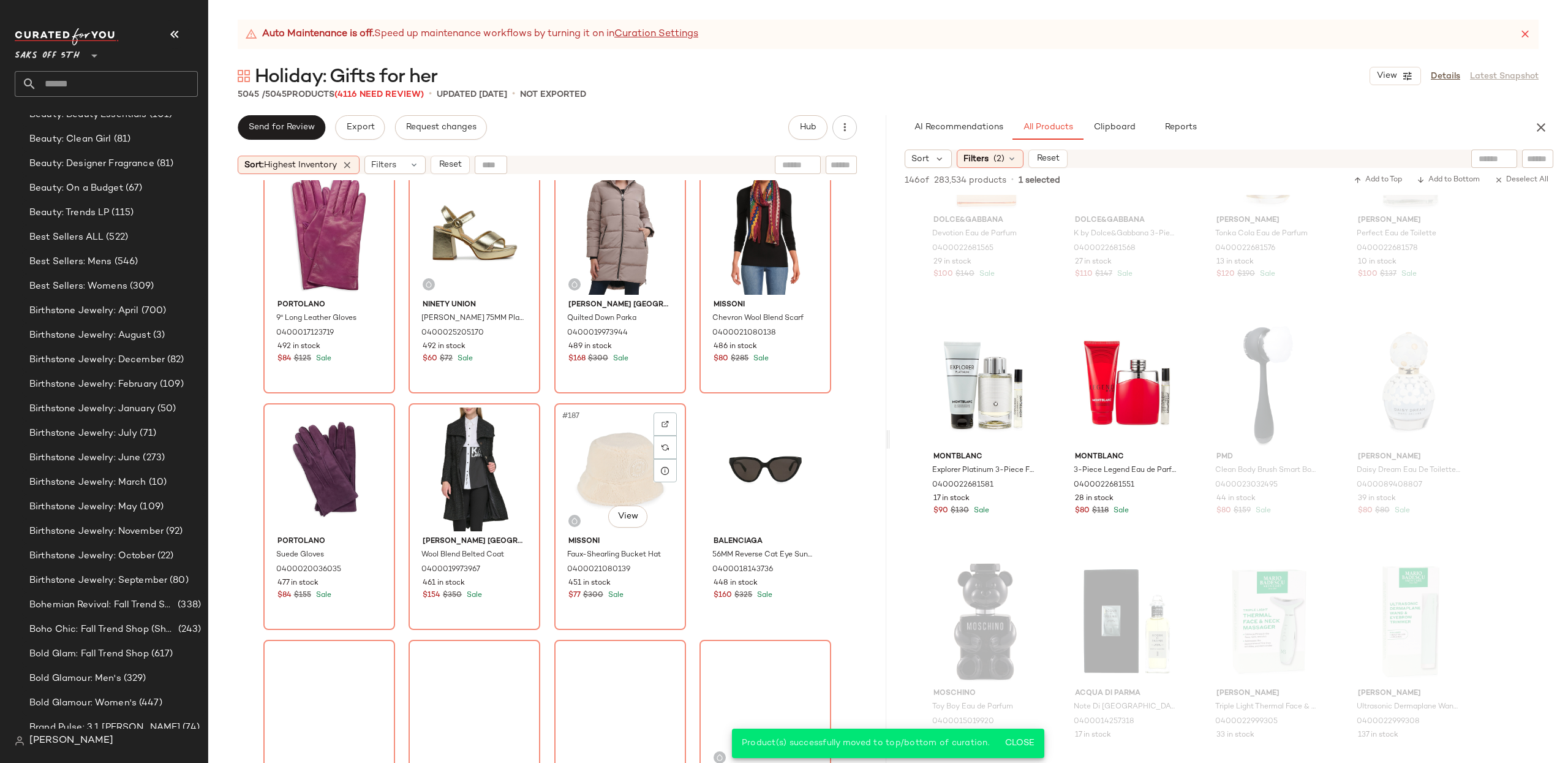
scroll to position [10669, 0]
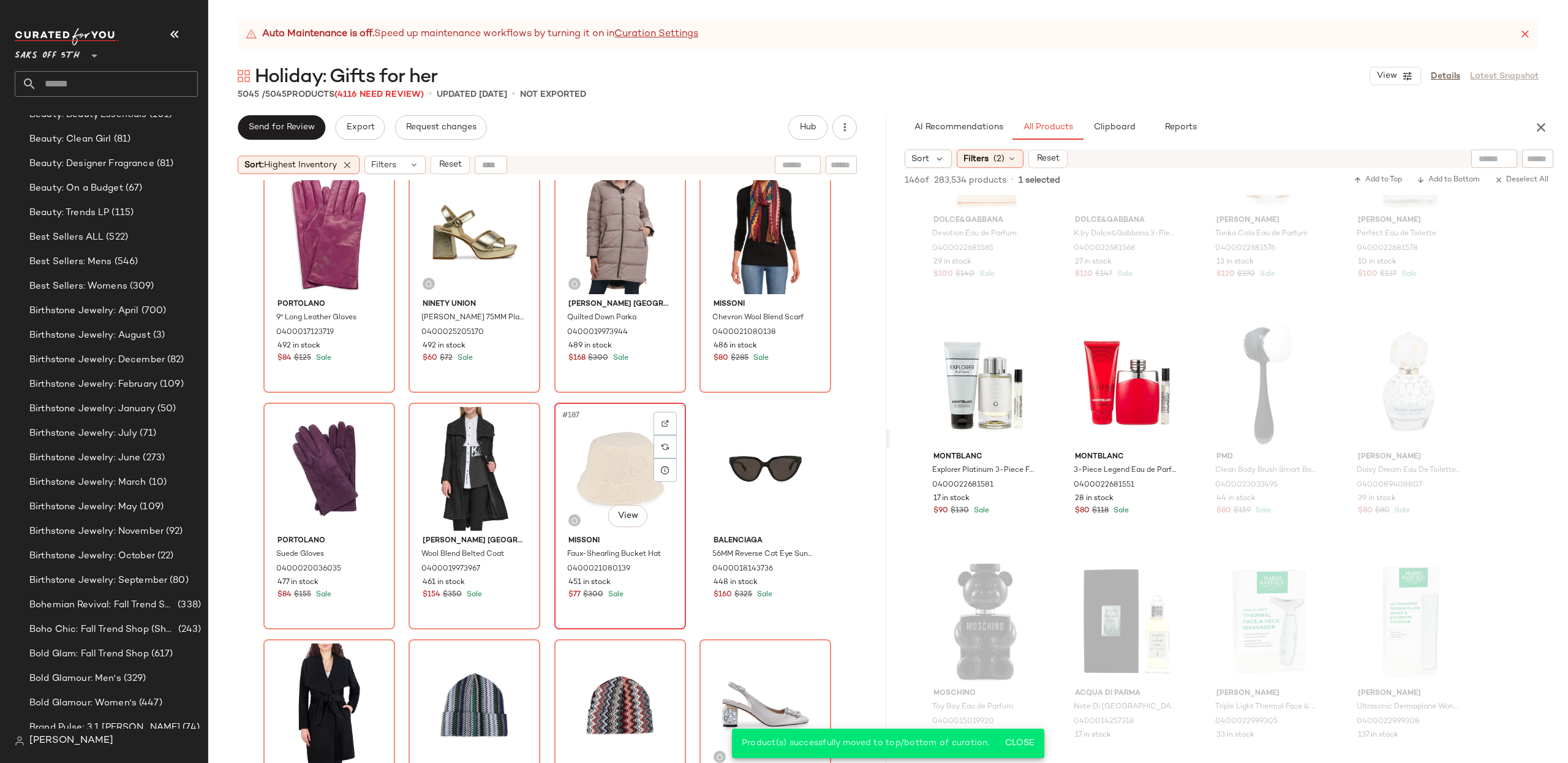
click at [573, 449] on div "#187 View" at bounding box center [620, 469] width 123 height 124
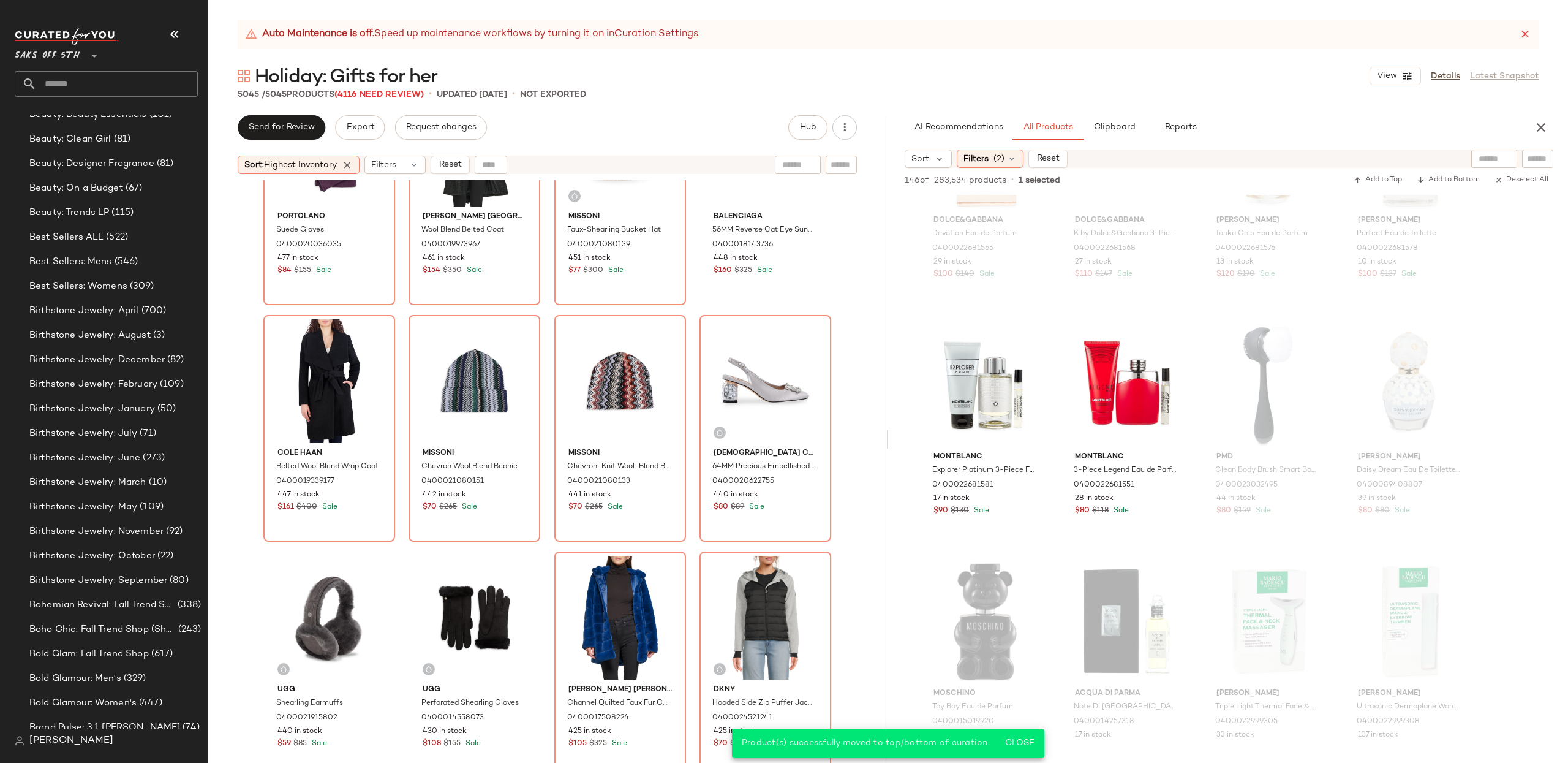
scroll to position [10996, 0]
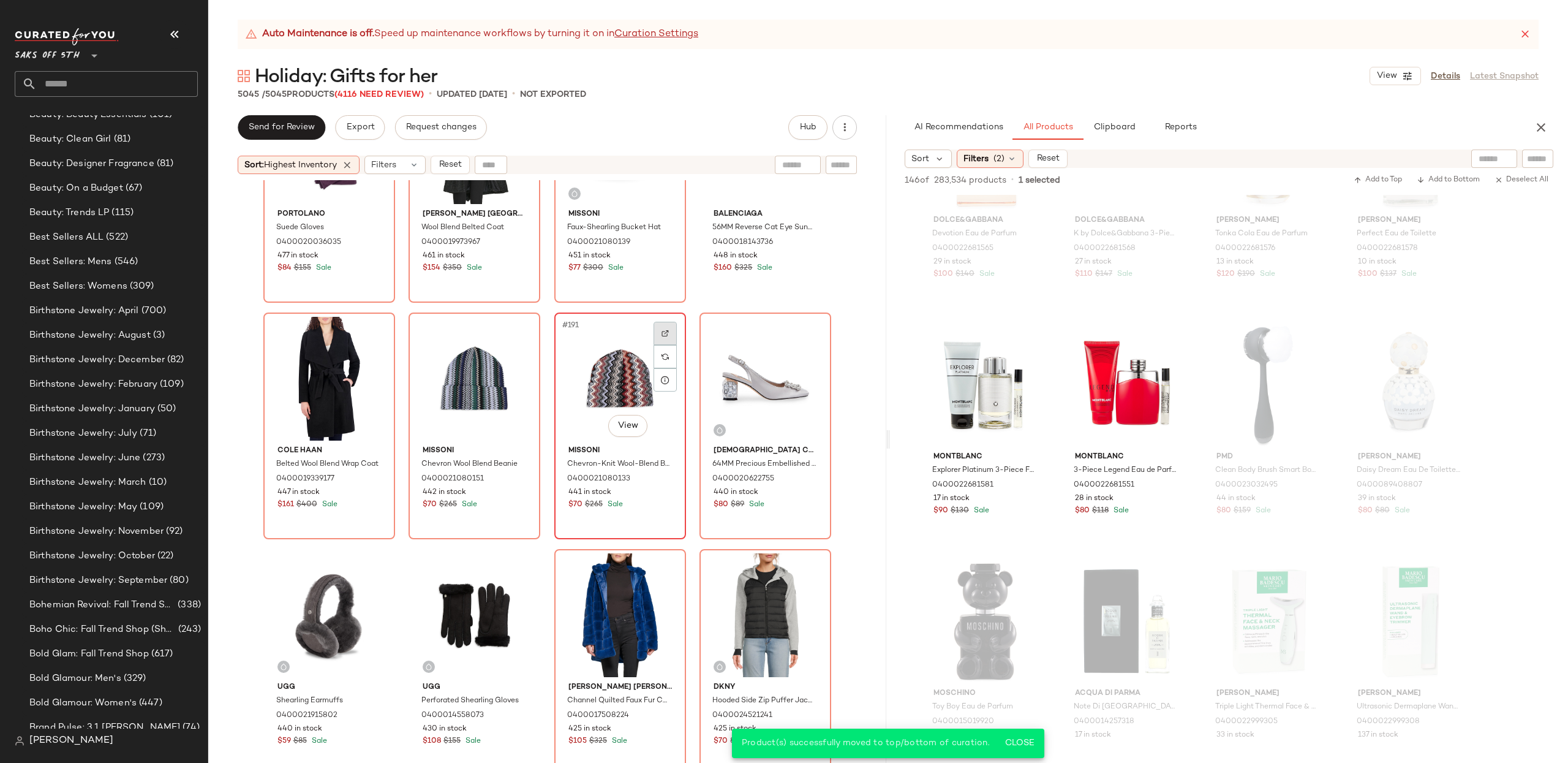
click at [669, 326] on div at bounding box center [665, 333] width 23 height 23
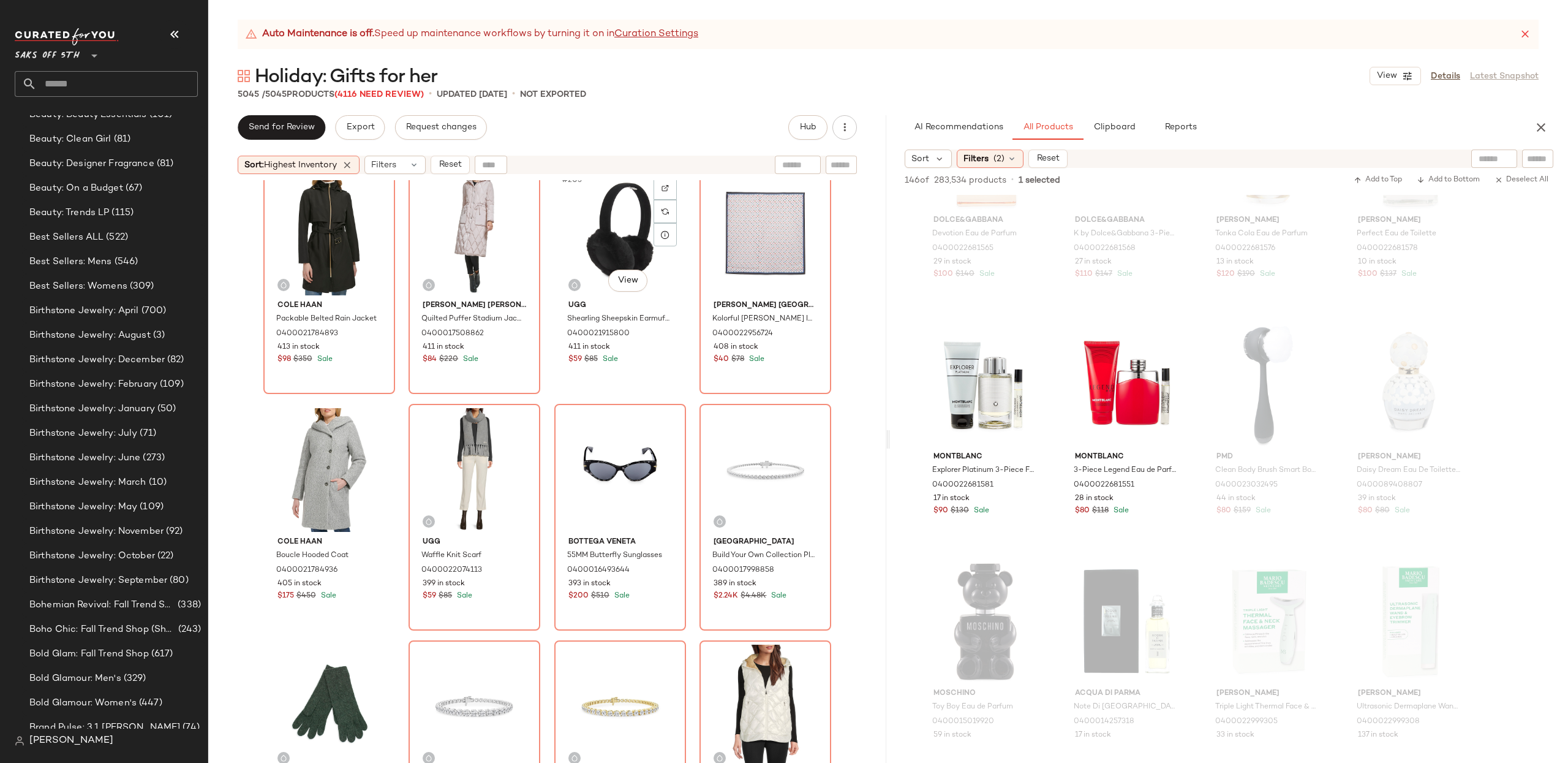
scroll to position [11897, 0]
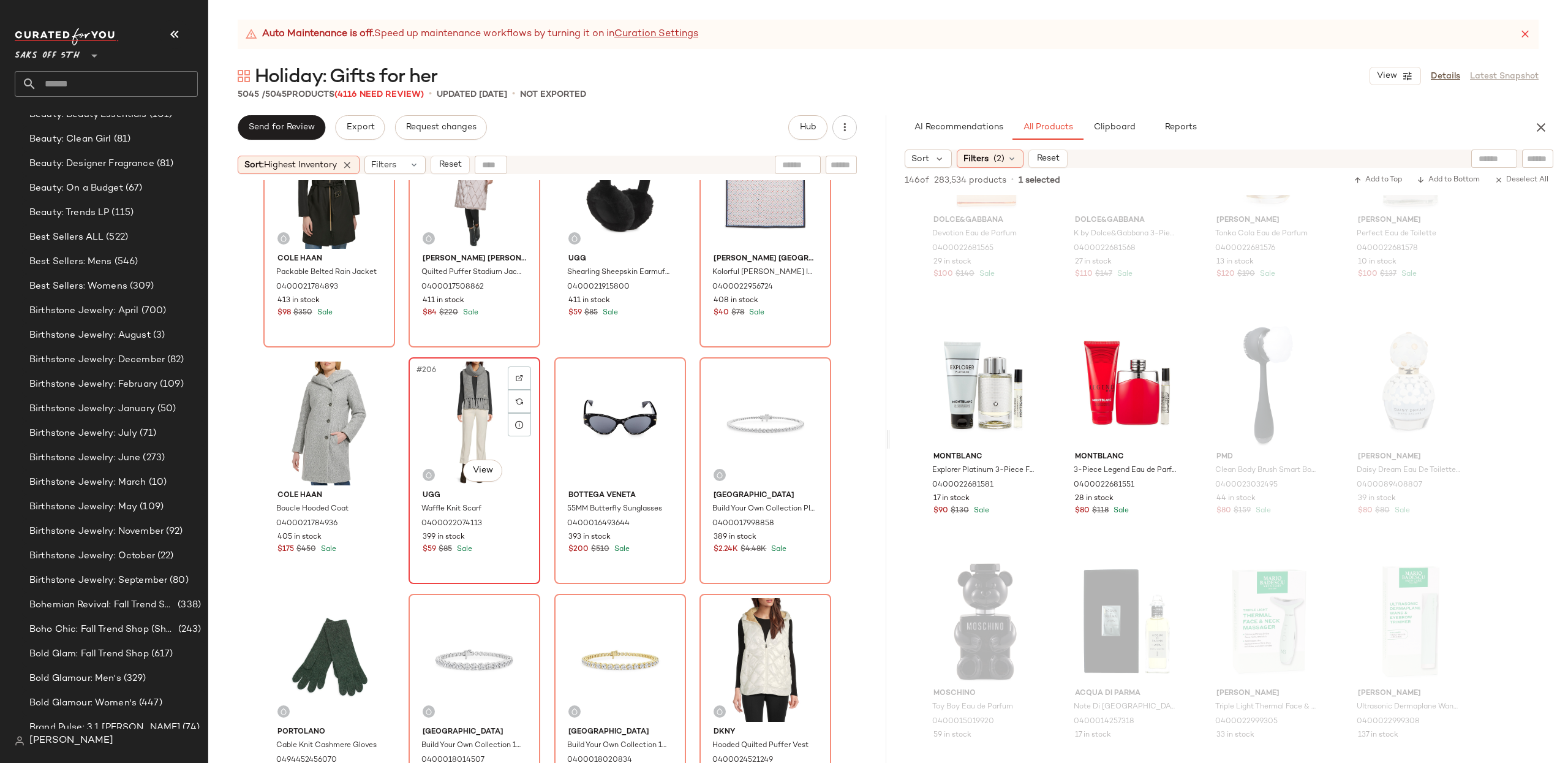
click at [492, 422] on div "#206 View" at bounding box center [474, 423] width 123 height 124
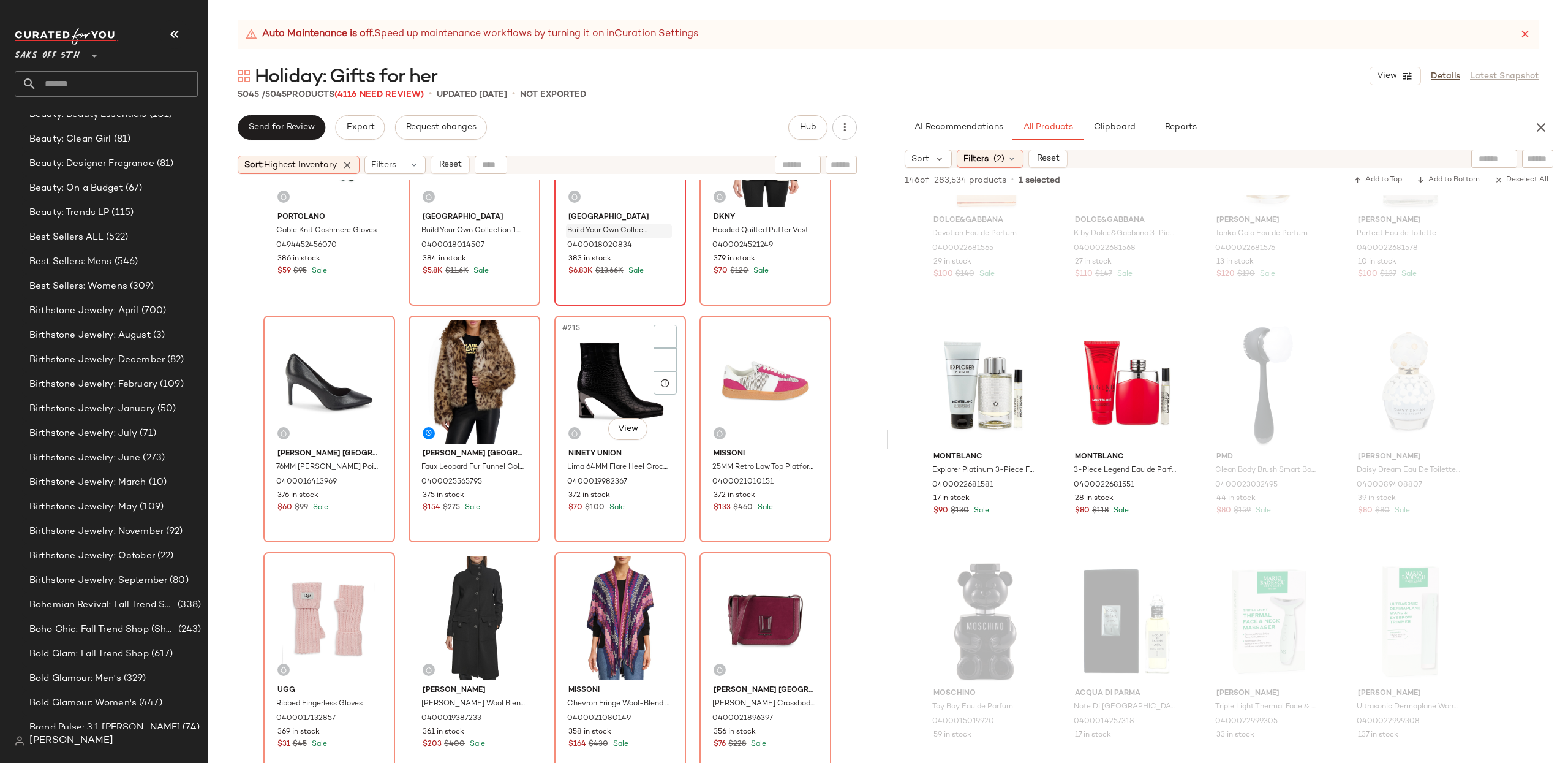
scroll to position [12511, 0]
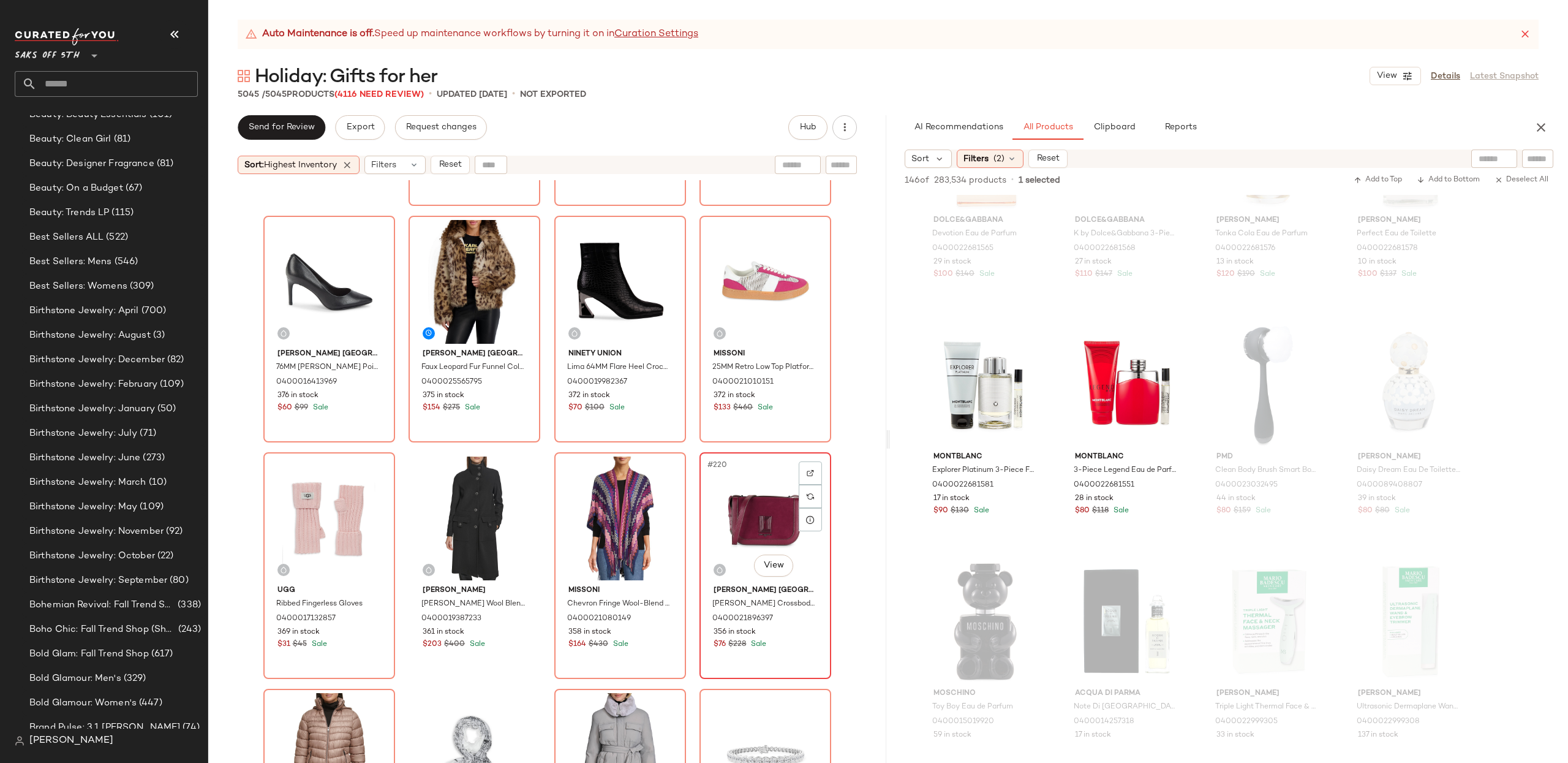
click at [707, 496] on div "#220 View" at bounding box center [766, 518] width 123 height 124
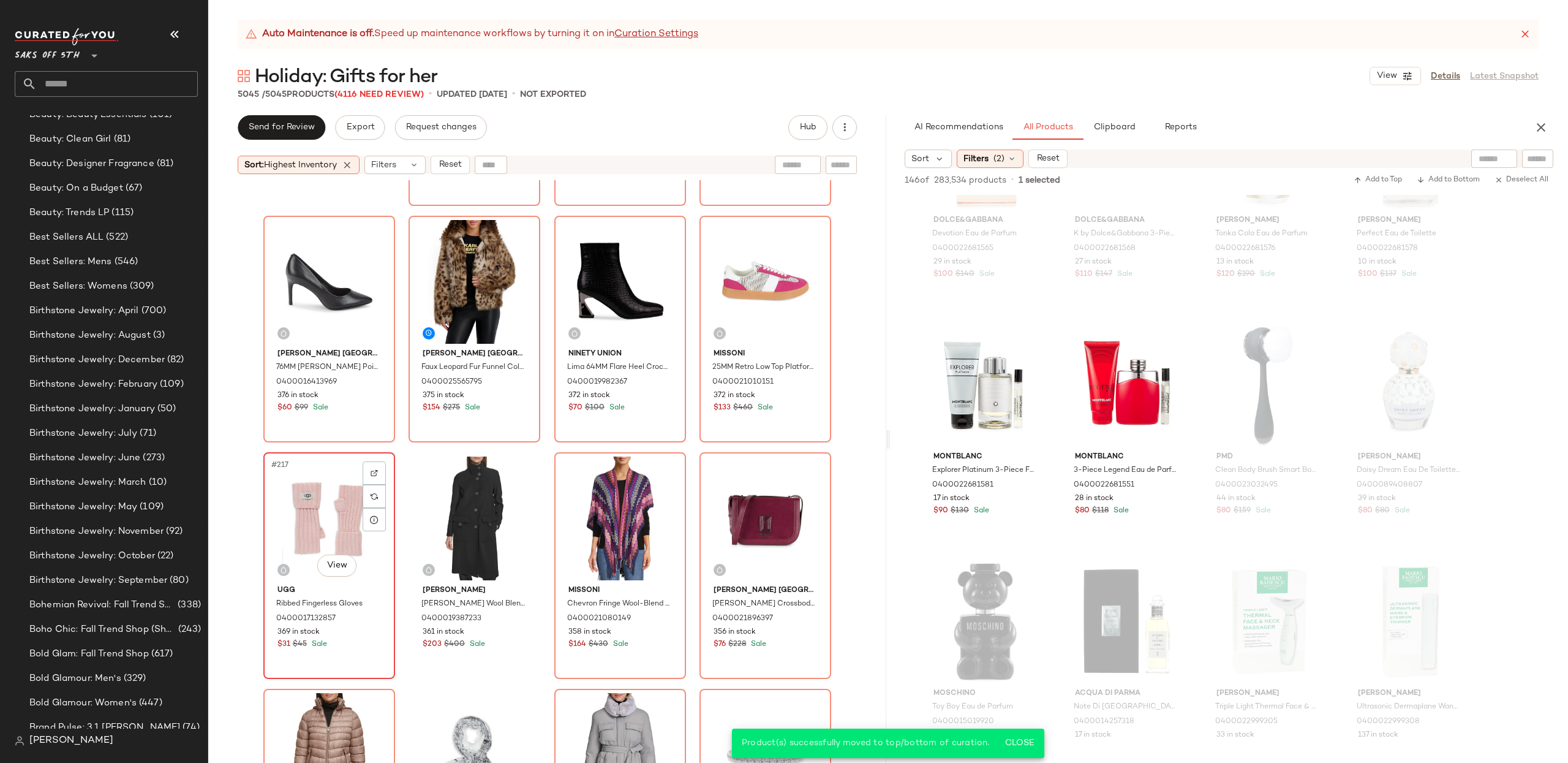
click at [312, 521] on div "#217 View" at bounding box center [330, 518] width 123 height 124
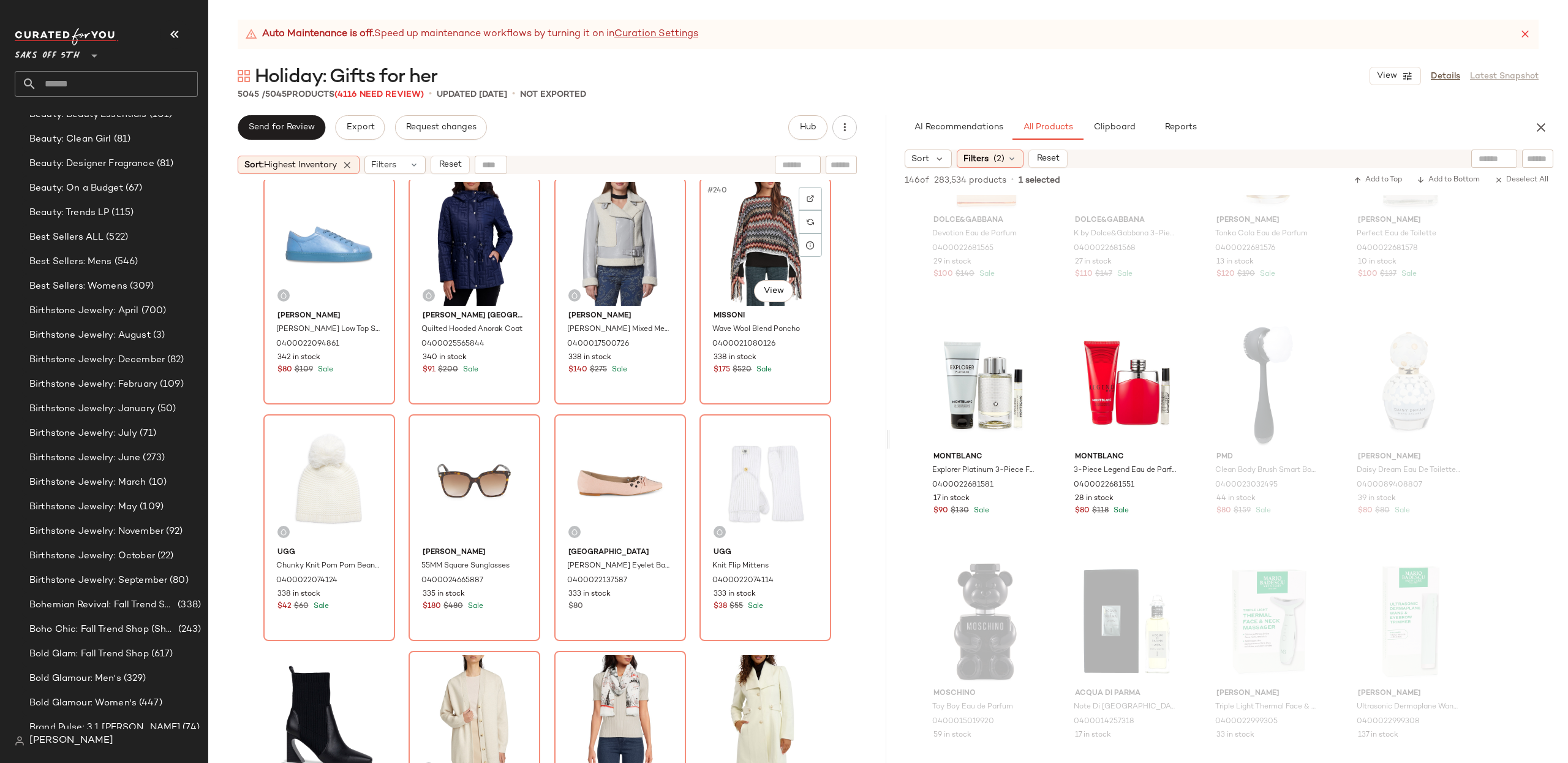
scroll to position [13972, 0]
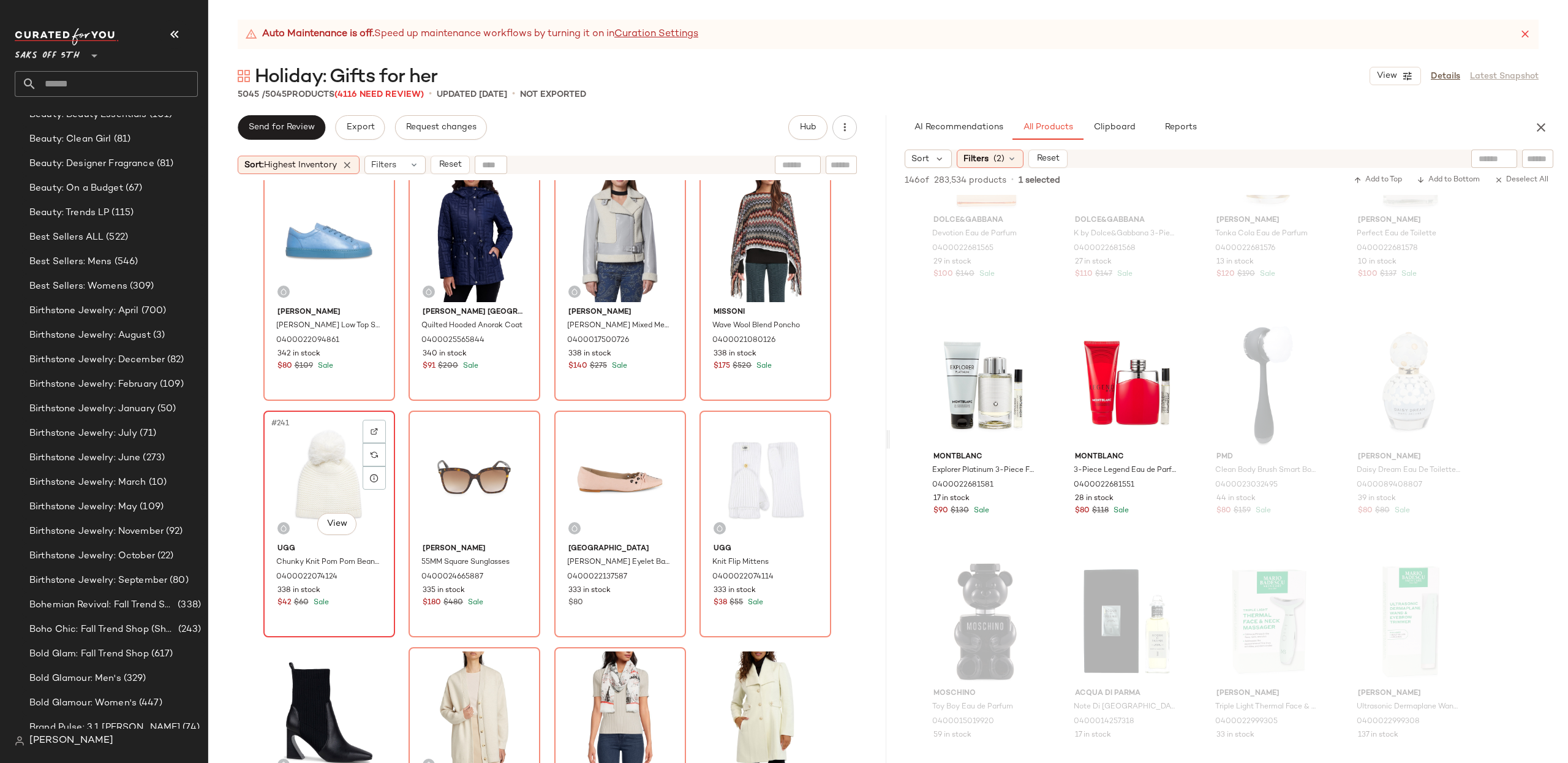
click at [326, 468] on div "#241 View" at bounding box center [330, 477] width 123 height 124
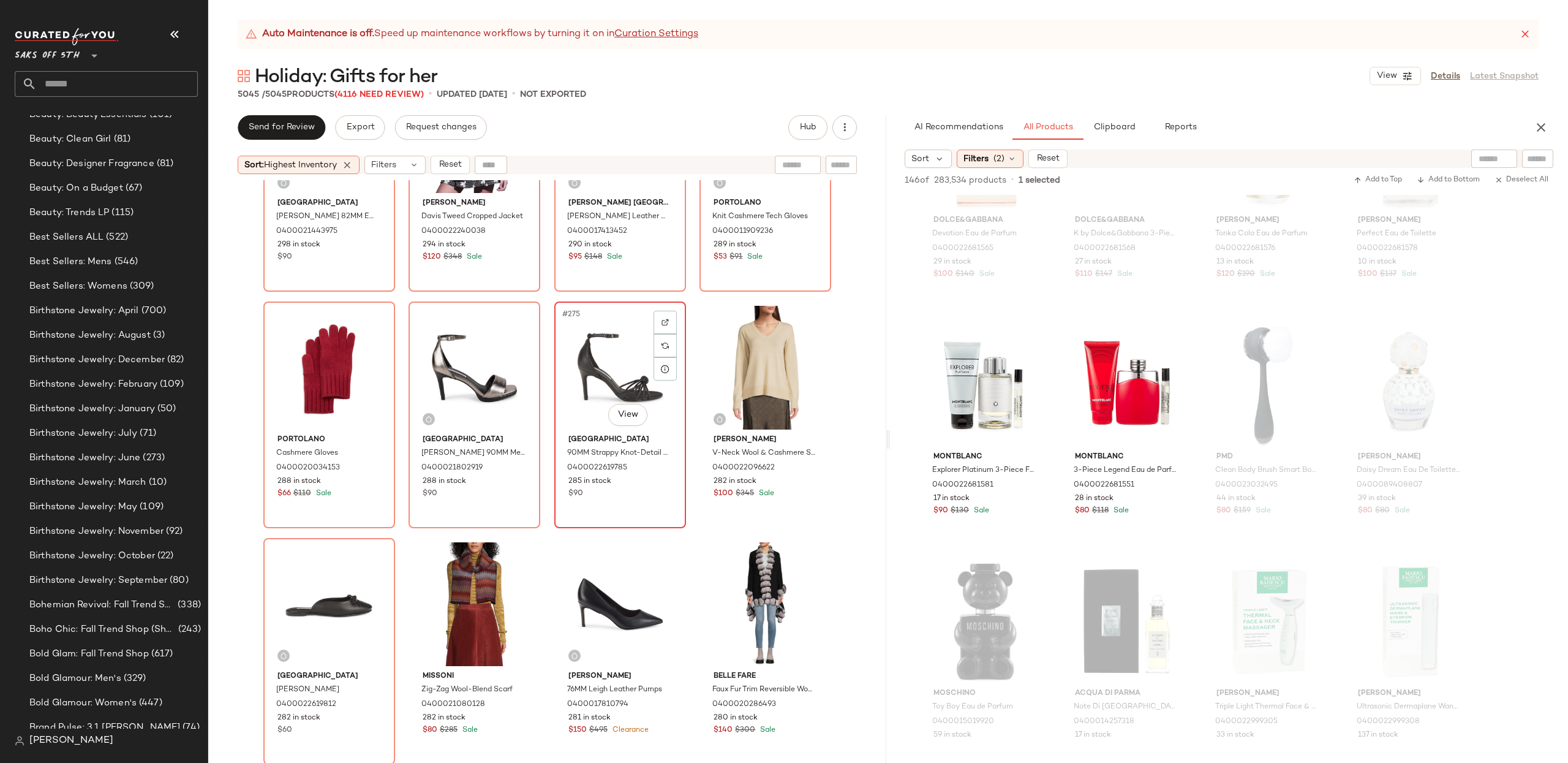
scroll to position [15972, 0]
click at [745, 324] on div "#276 View" at bounding box center [766, 368] width 123 height 124
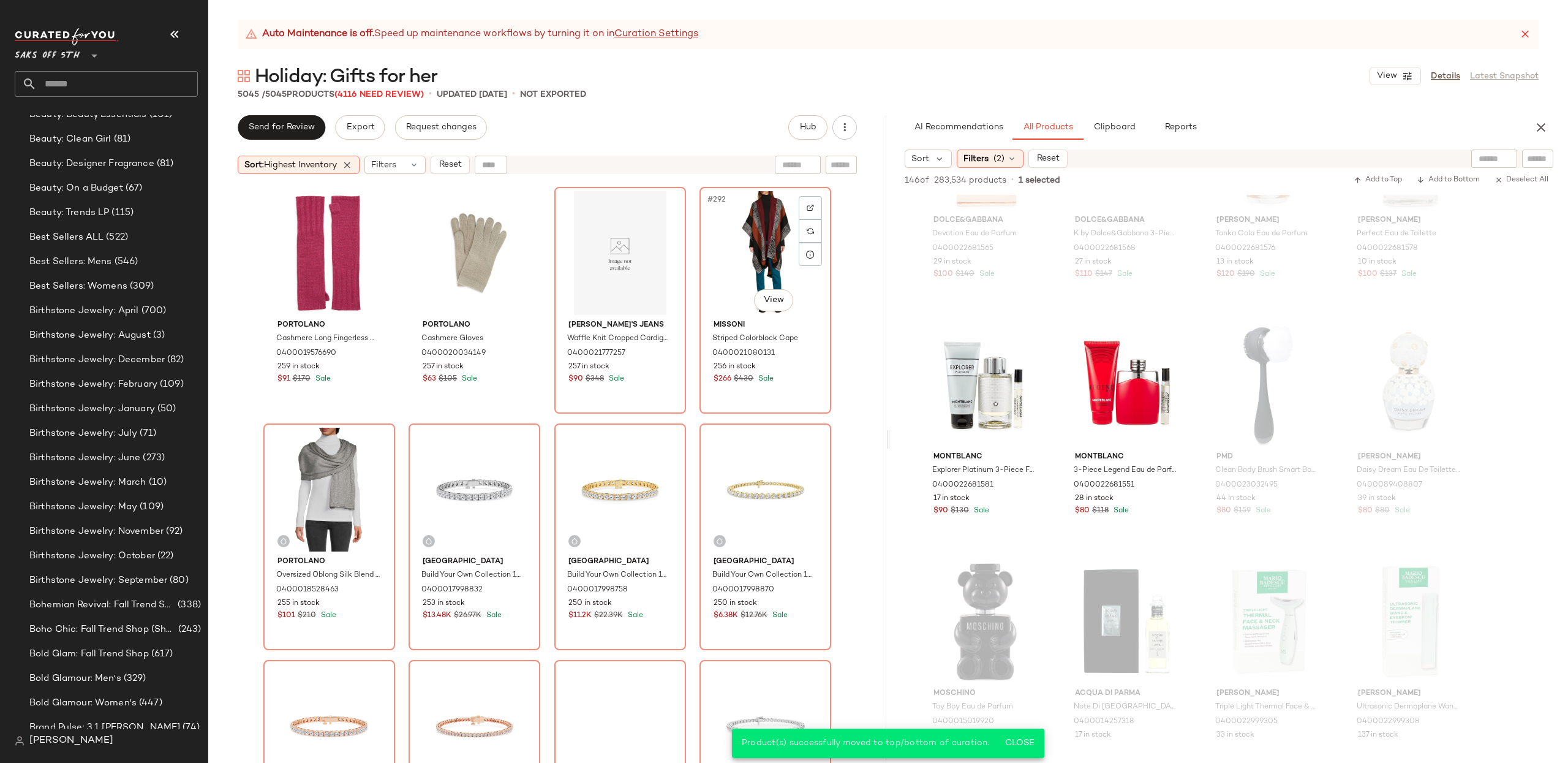
scroll to position [17039, 0]
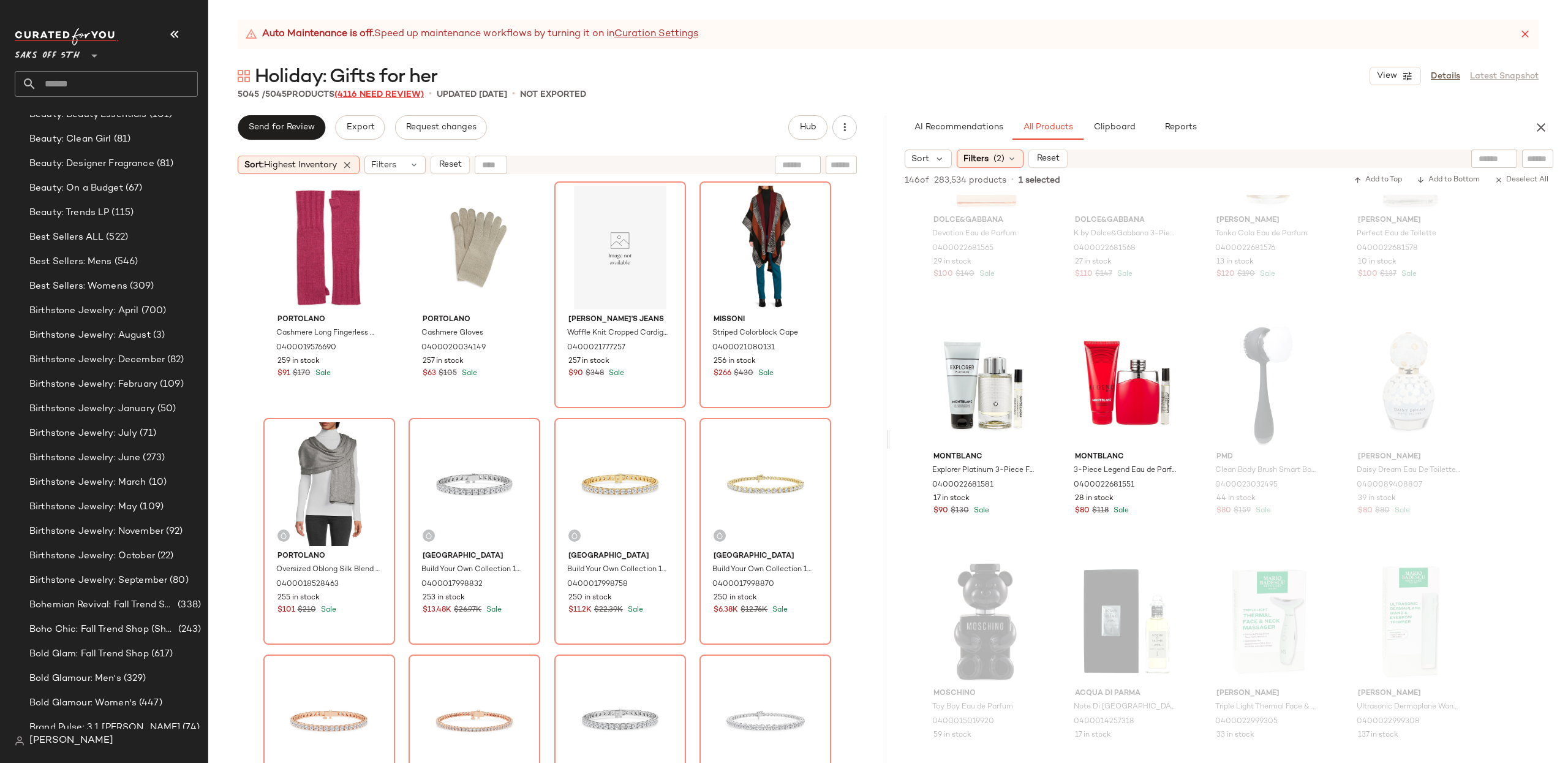
click at [368, 94] on span "(4116 Need Review)" at bounding box center [380, 95] width 90 height 10
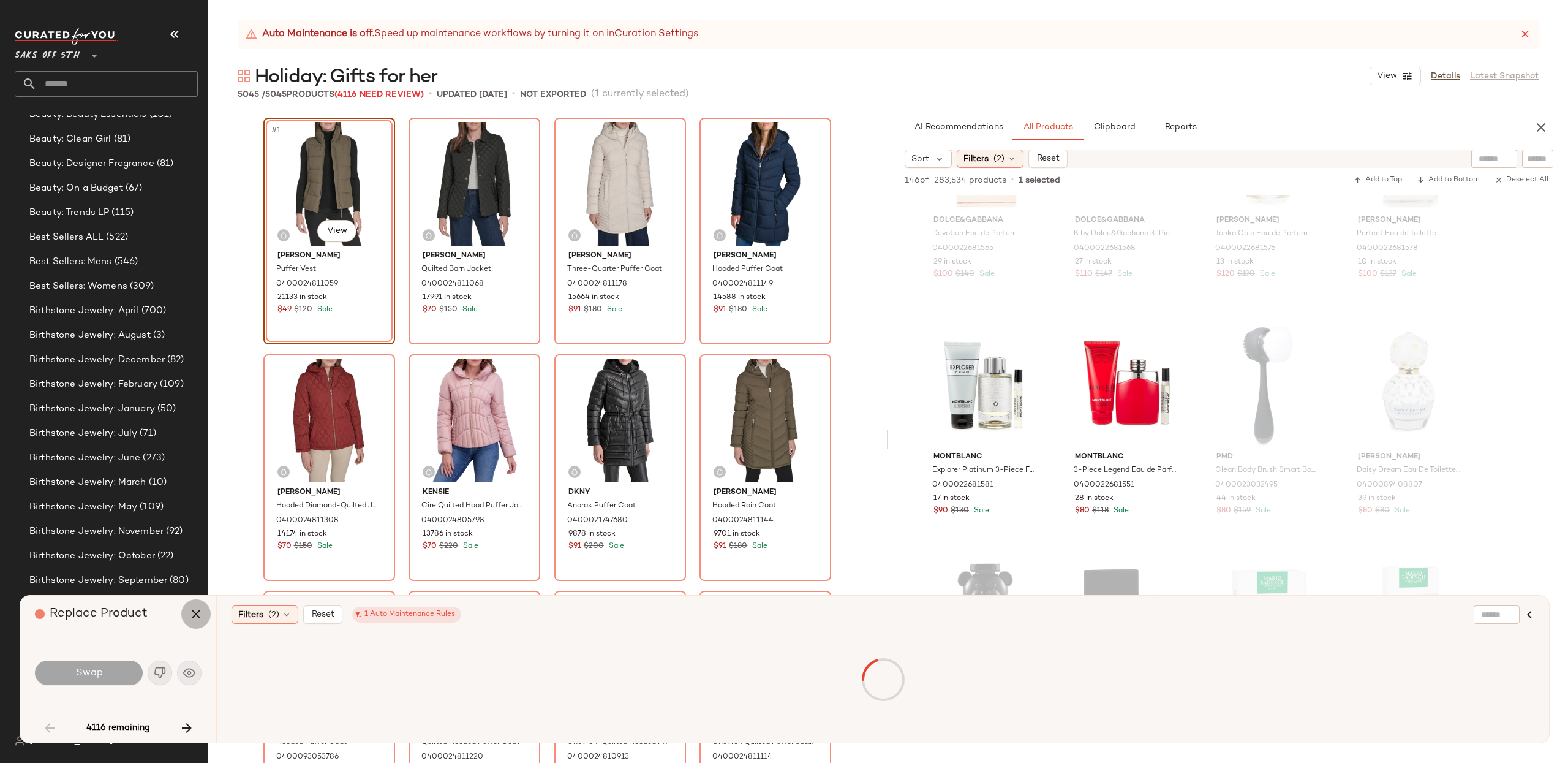
click at [195, 612] on icon "button" at bounding box center [196, 614] width 15 height 15
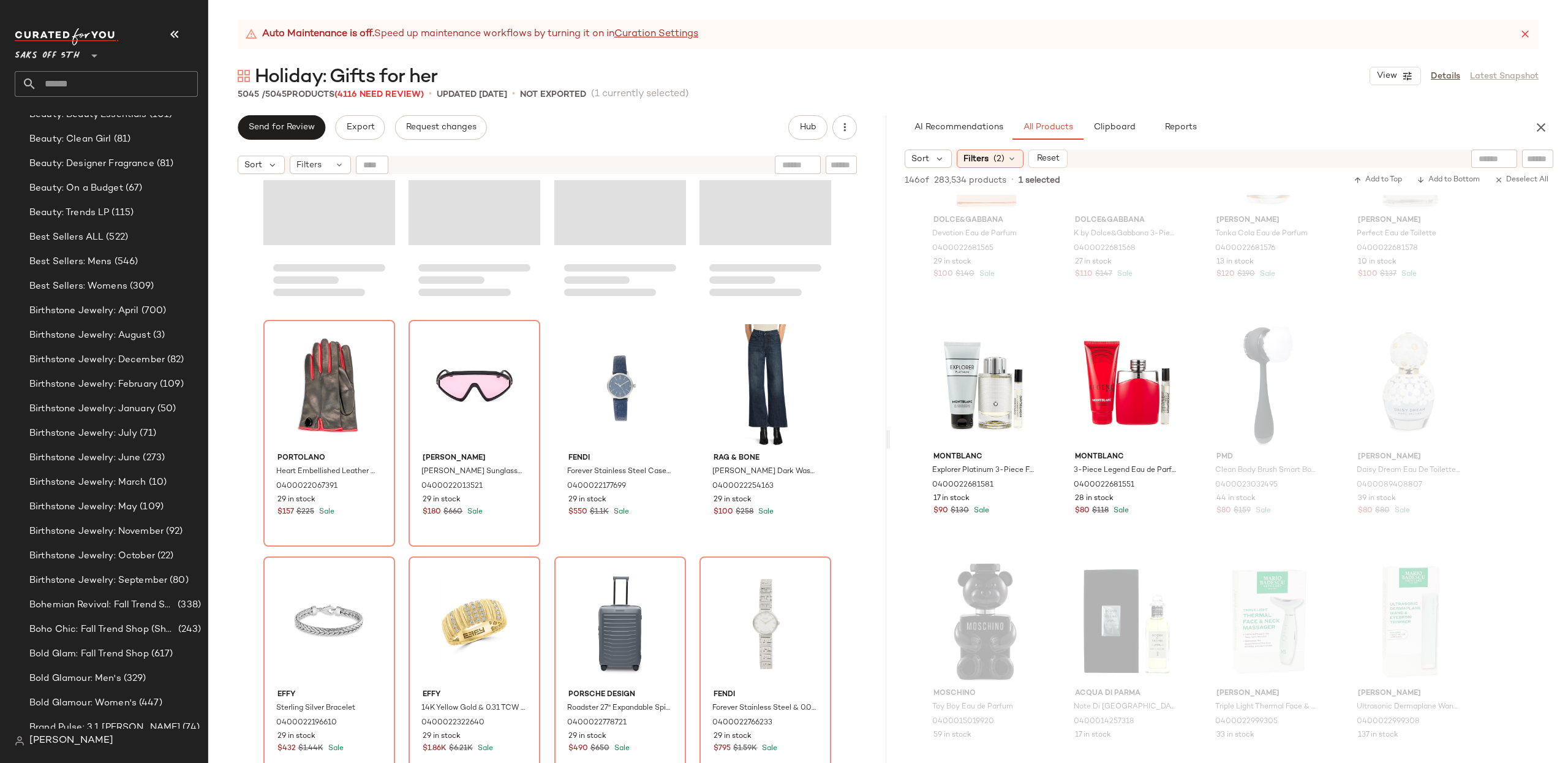
scroll to position [116937, 0]
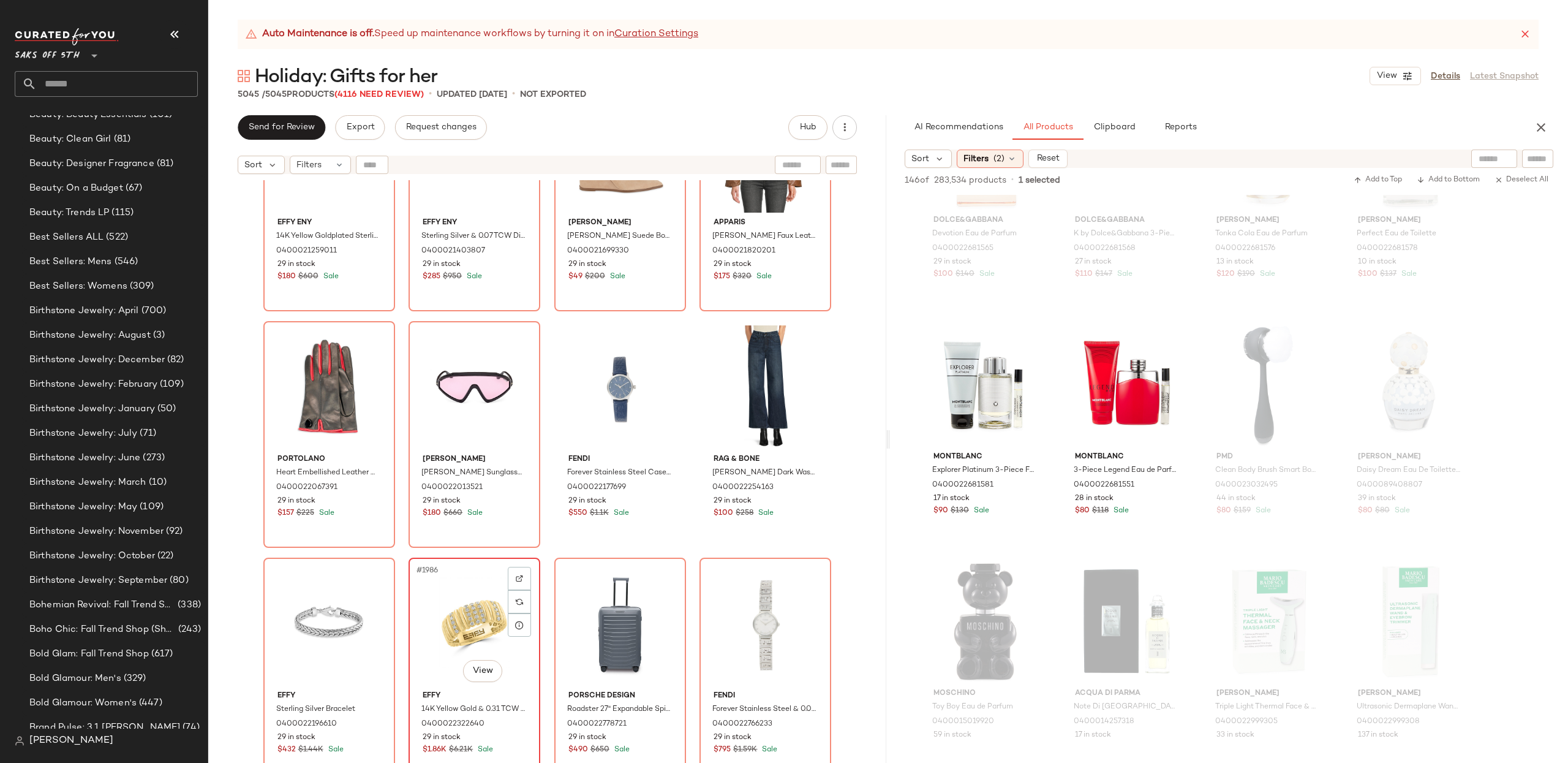
click at [447, 624] on div "#1986 View" at bounding box center [474, 623] width 123 height 124
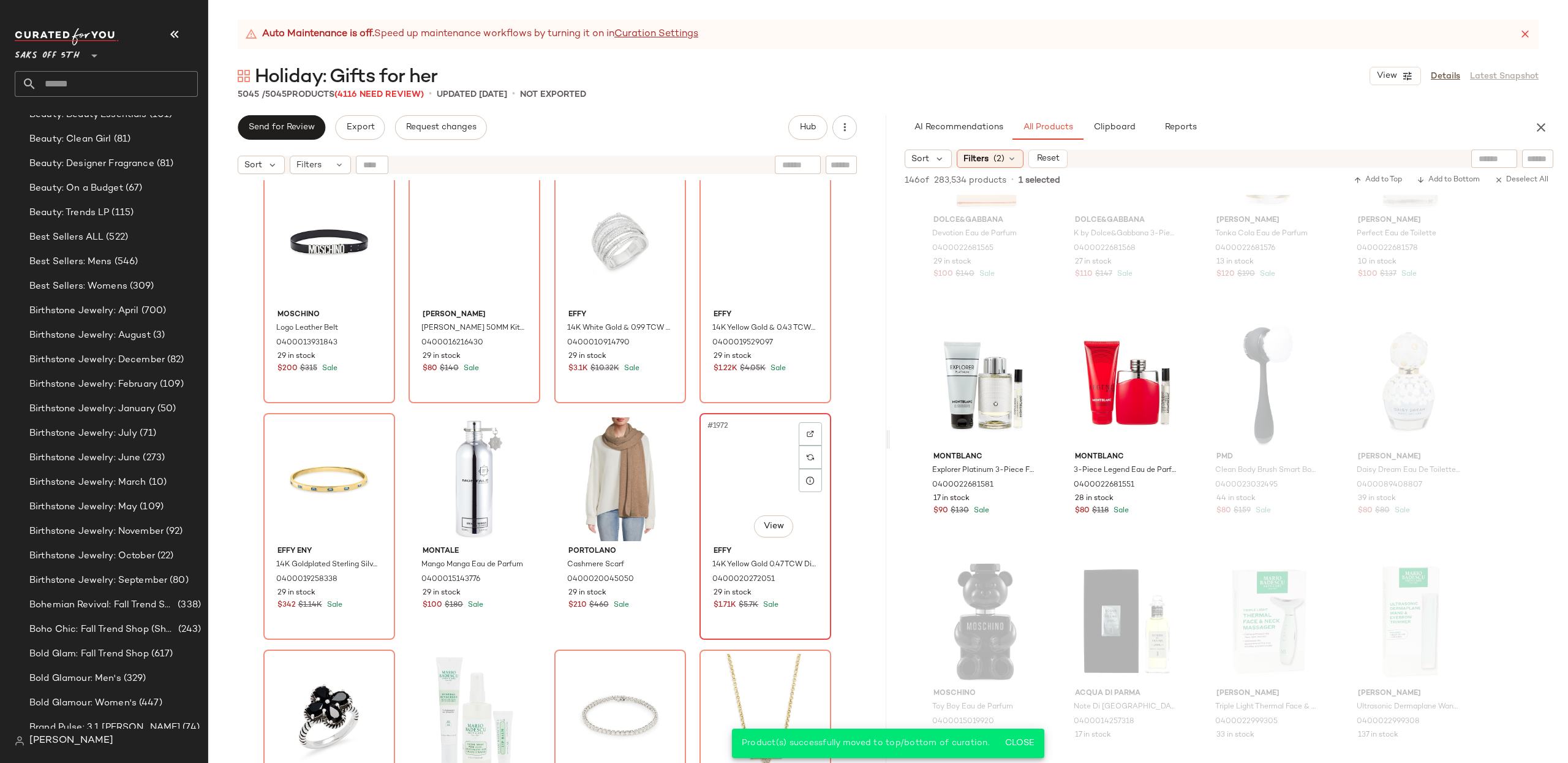
scroll to position [116124, 0]
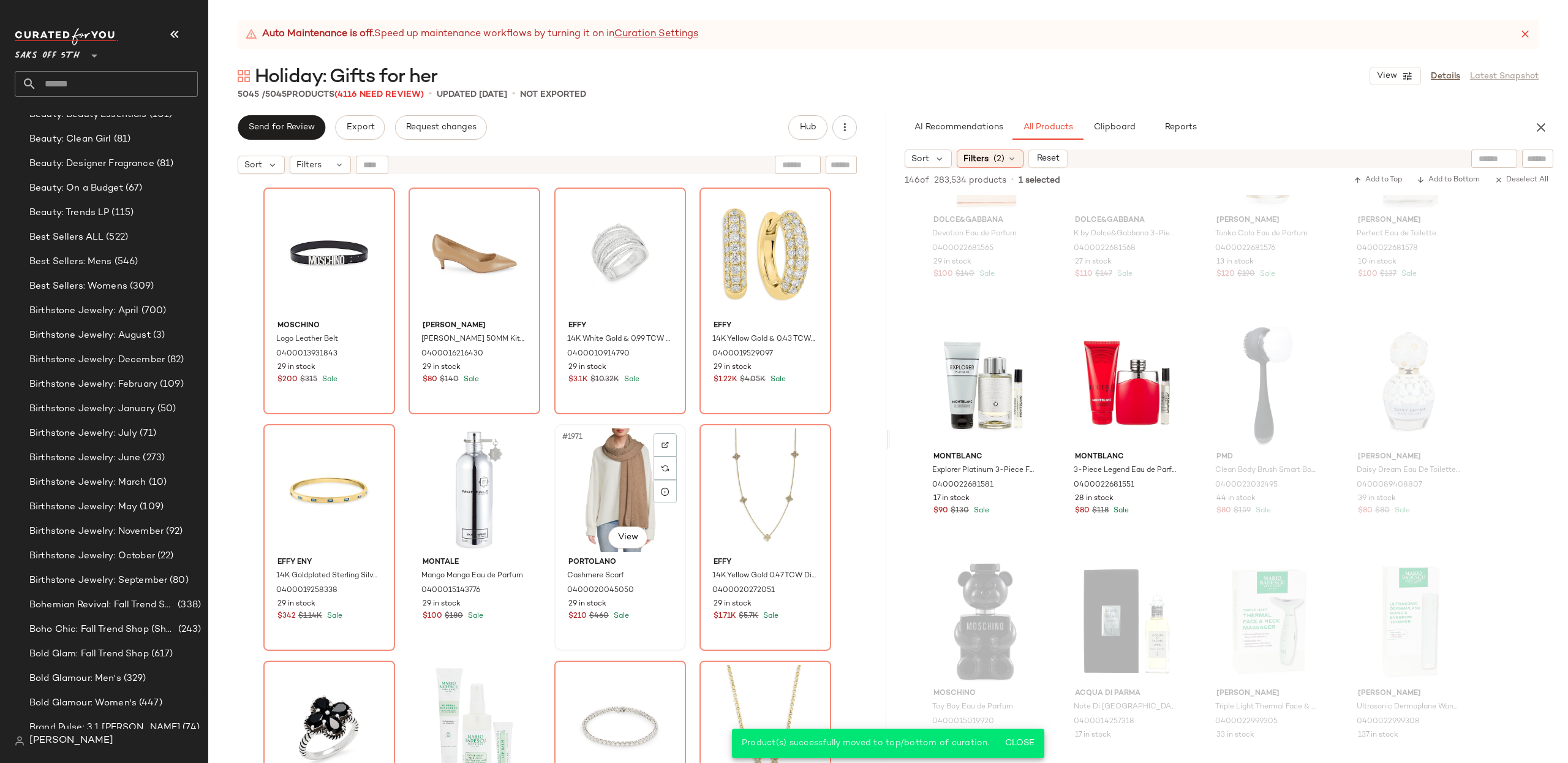
click at [613, 482] on div "#1971 View" at bounding box center [620, 490] width 123 height 124
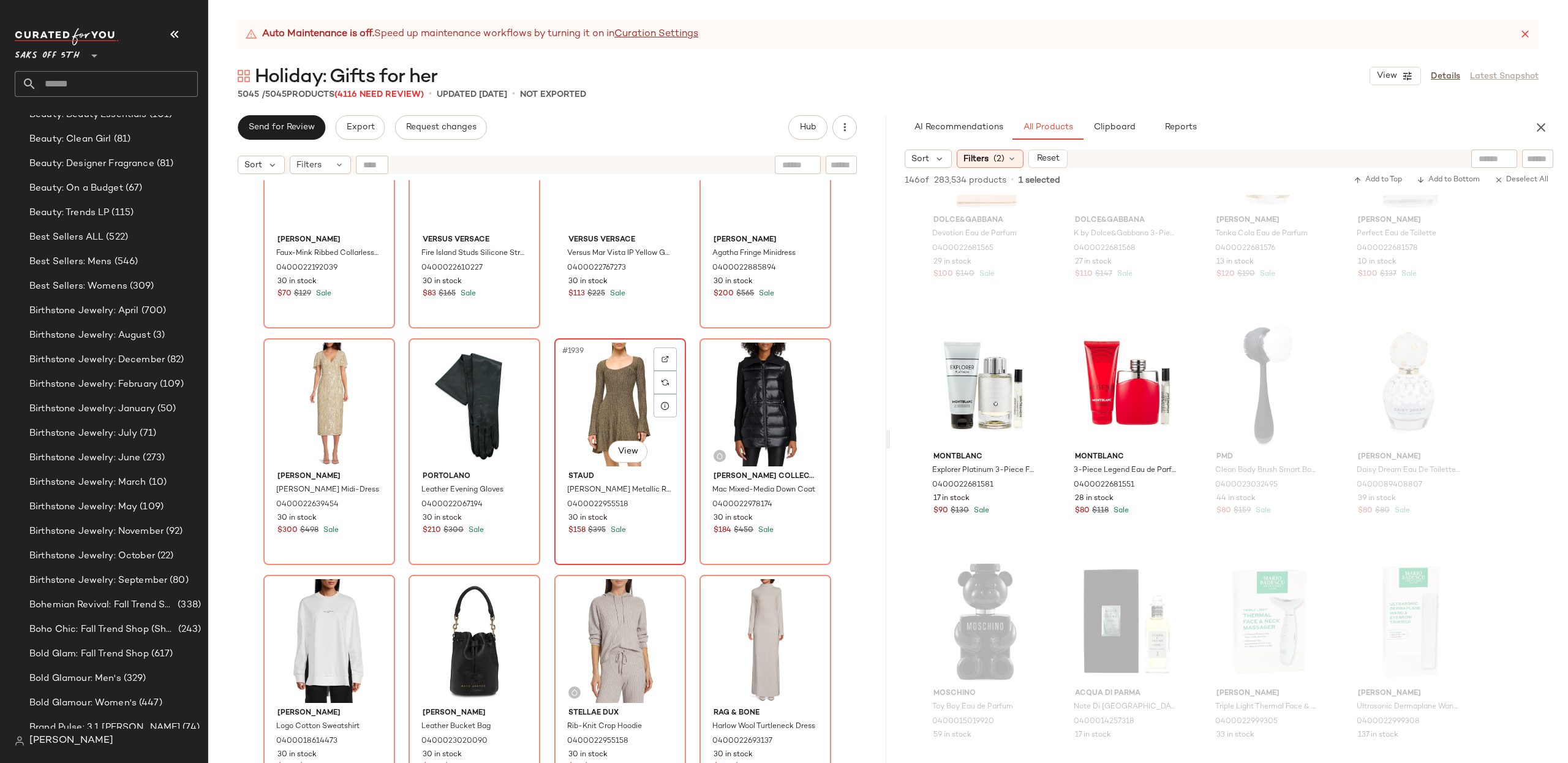
scroll to position [114237, 0]
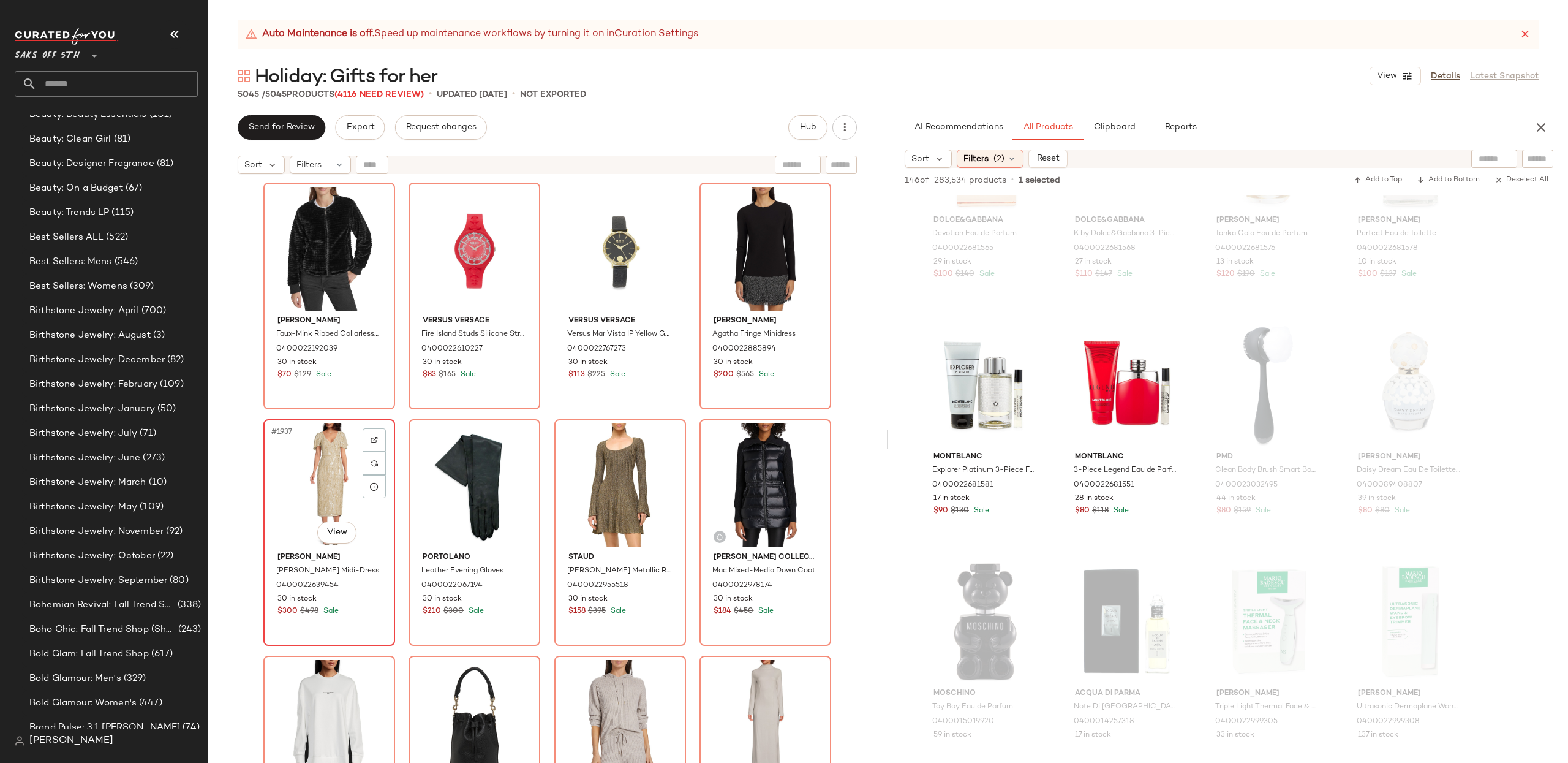
click at [277, 475] on div "#1937 View" at bounding box center [330, 485] width 123 height 124
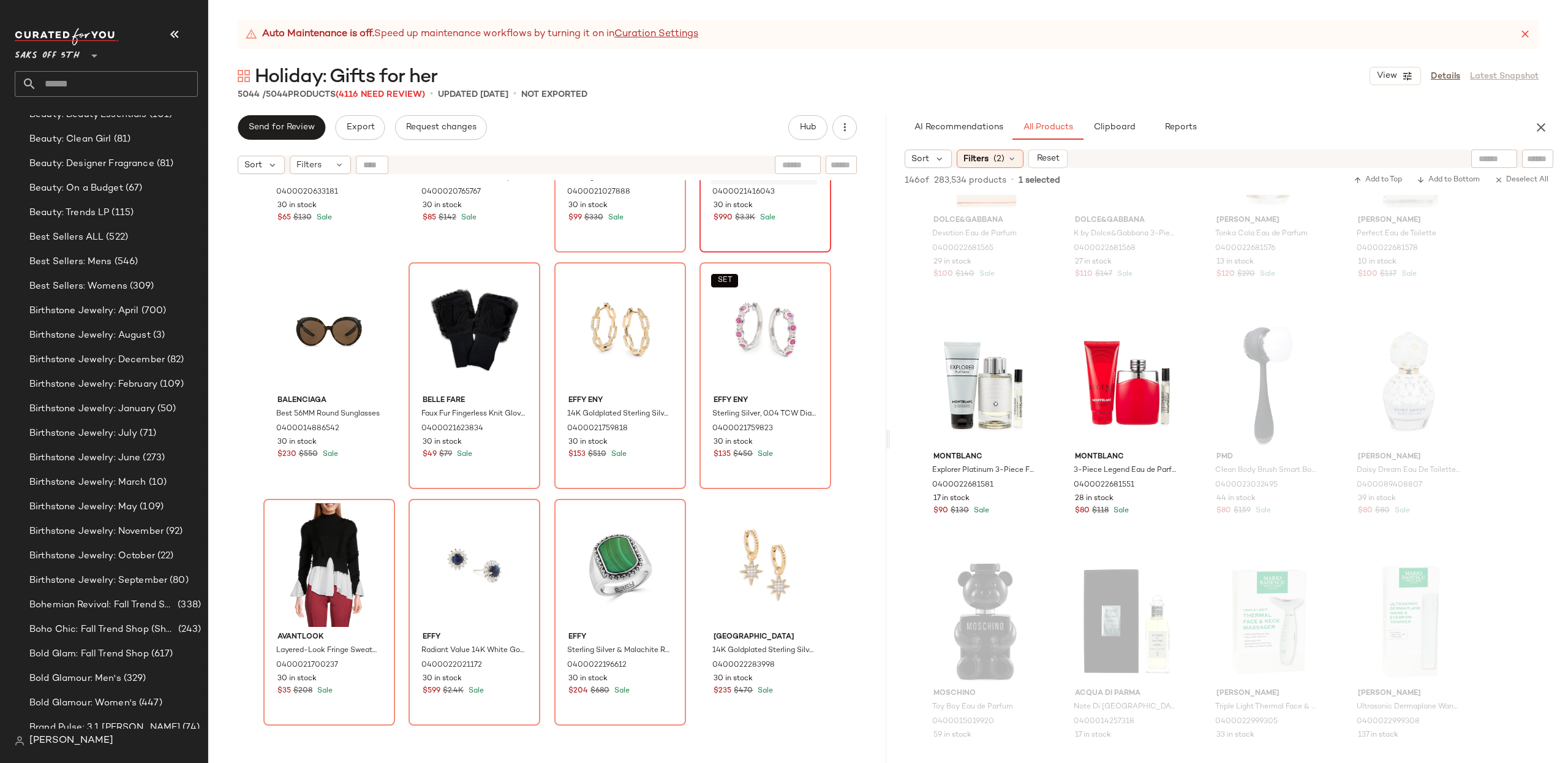
scroll to position [113216, 0]
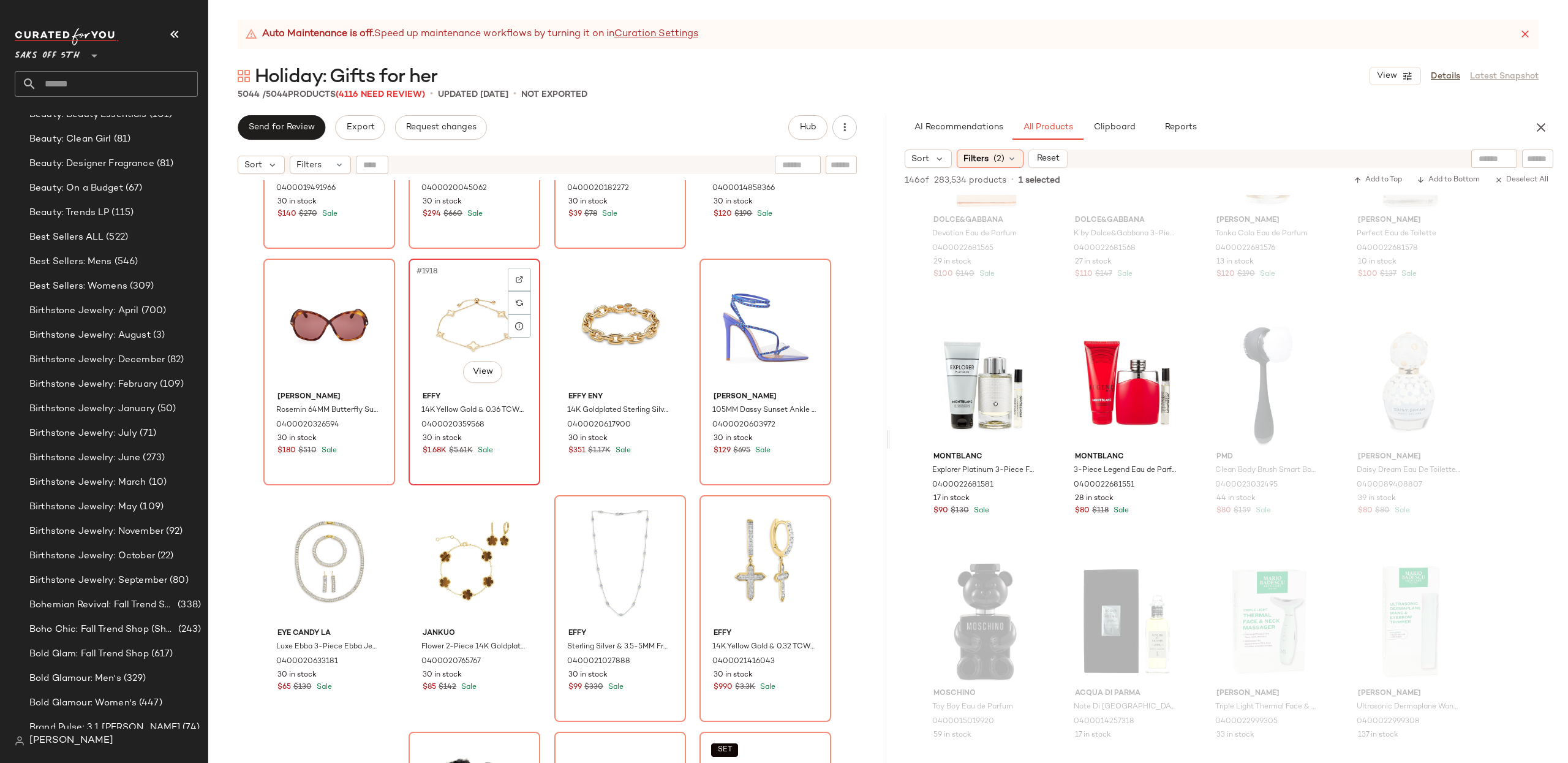
click at [459, 322] on div "#1918 View" at bounding box center [474, 325] width 123 height 124
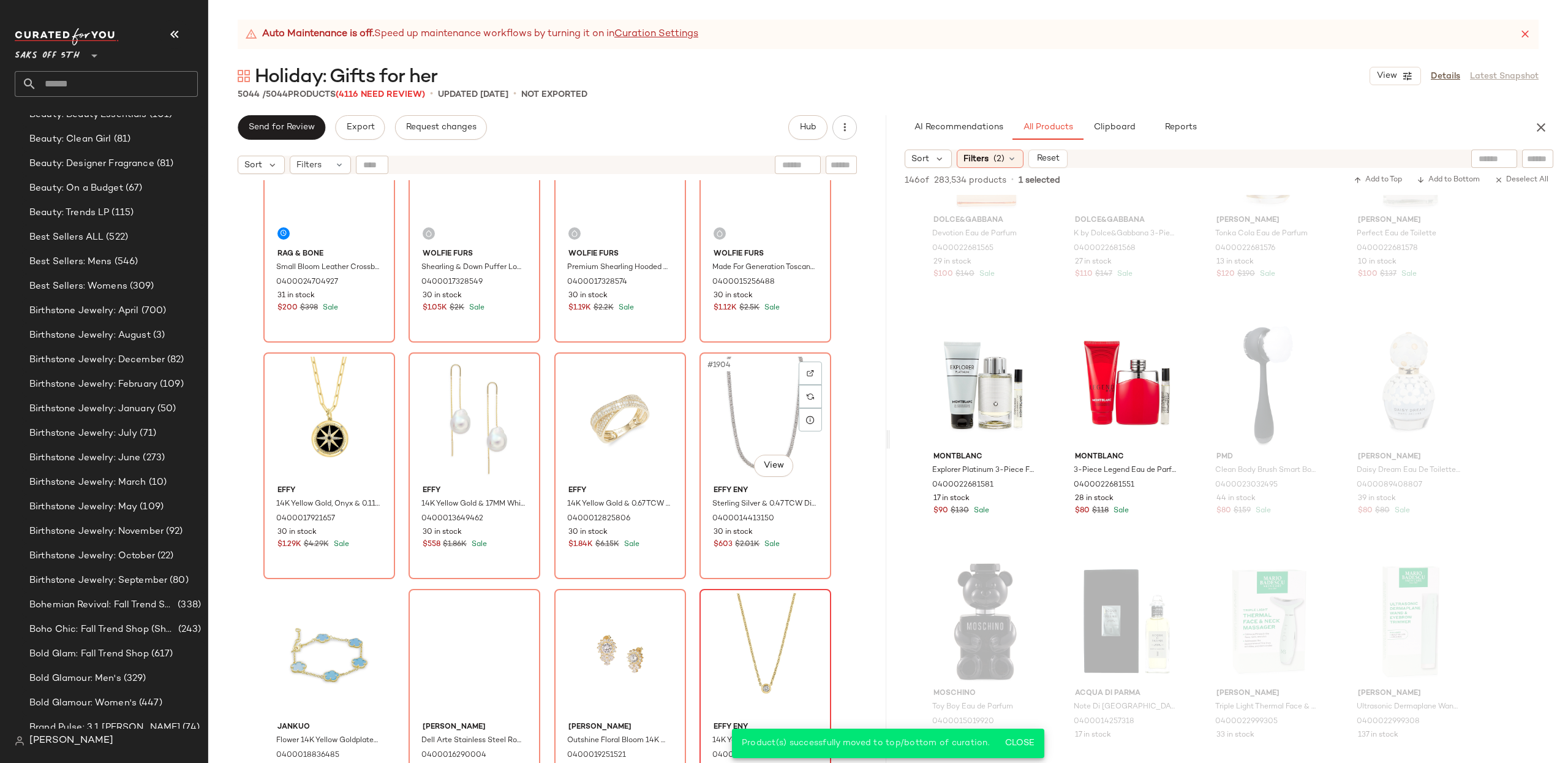
scroll to position [112173, 0]
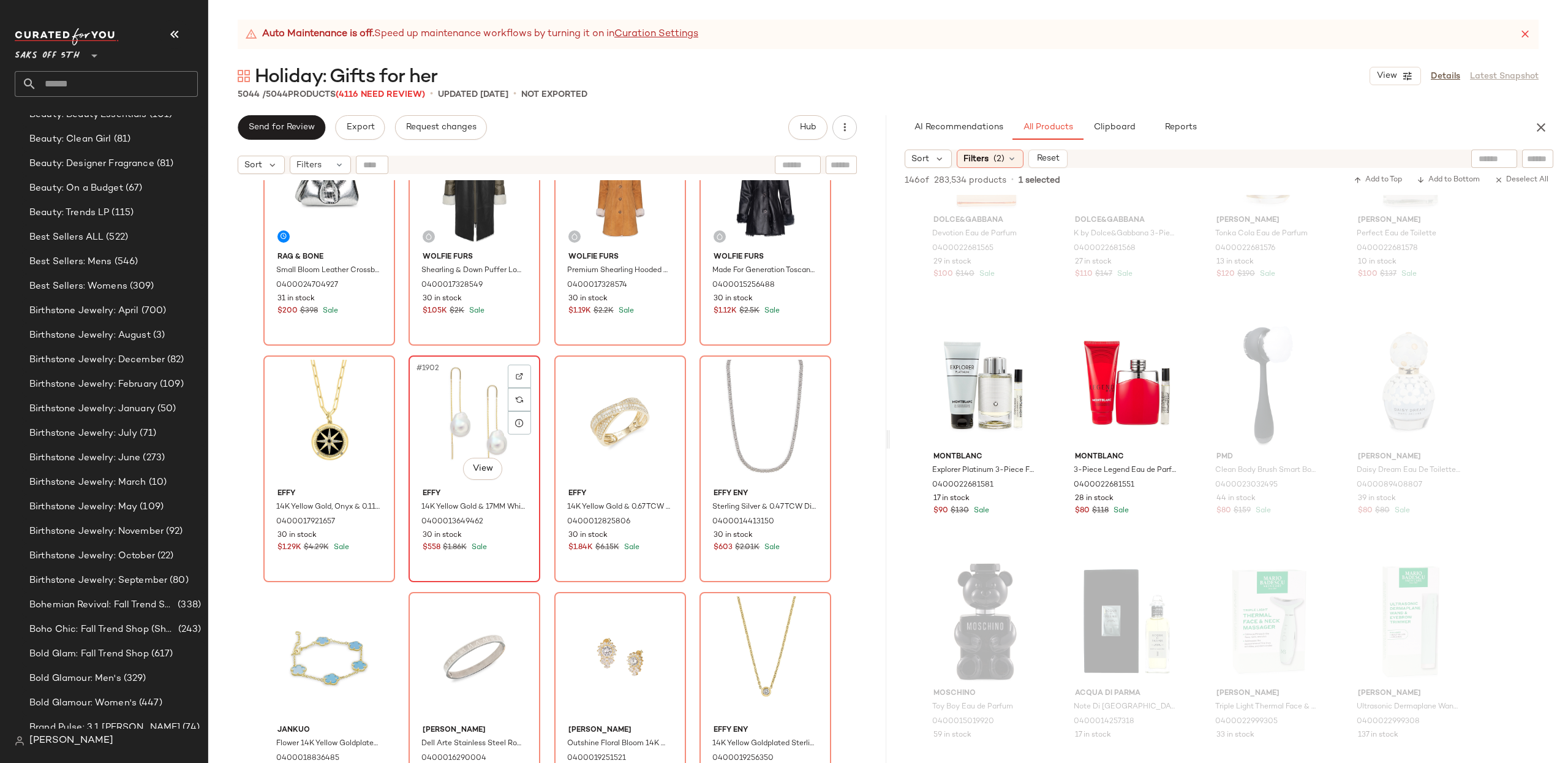
click at [486, 433] on div "#1902 View" at bounding box center [474, 422] width 123 height 124
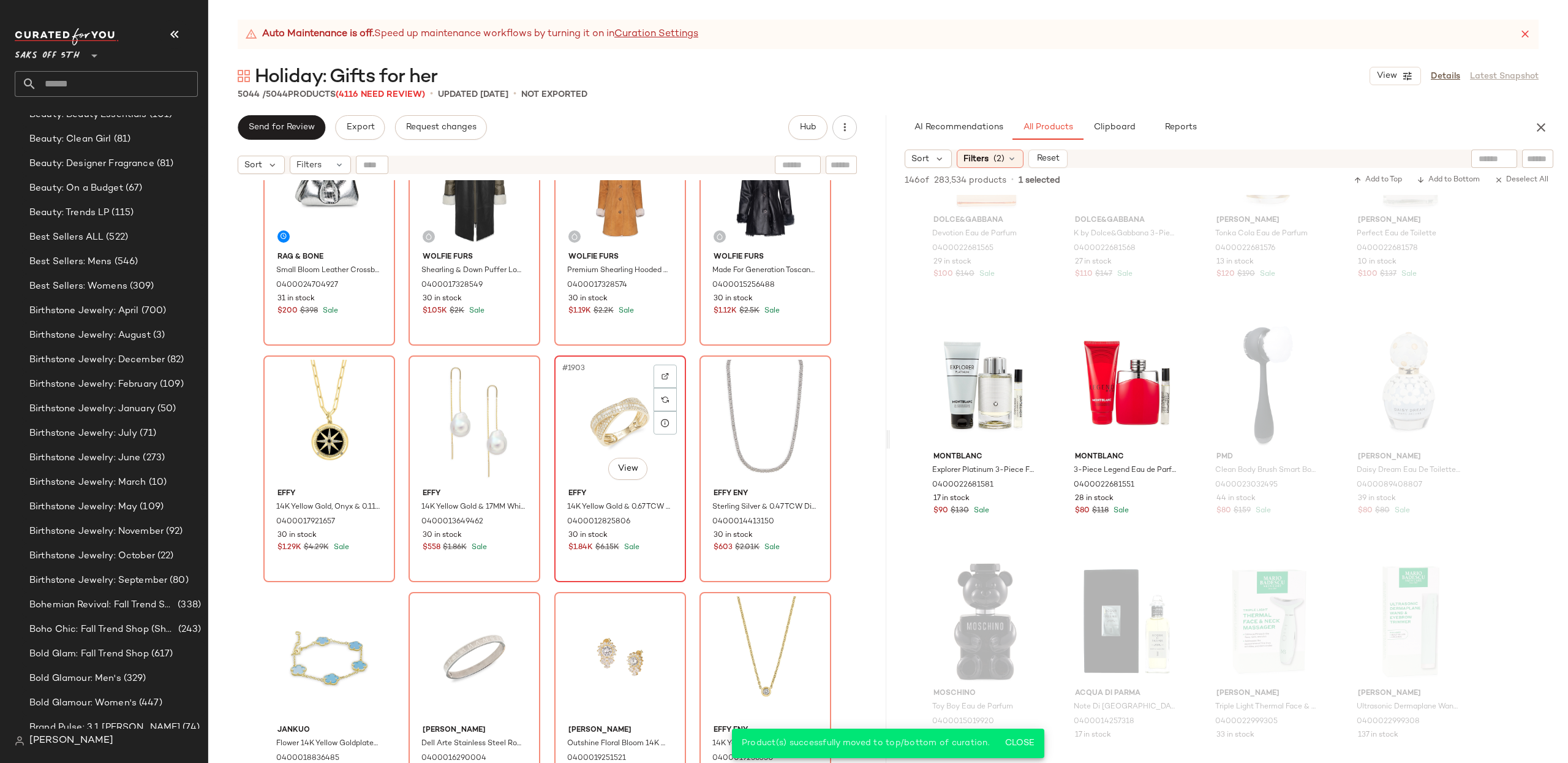
click at [612, 435] on div "#1903 View" at bounding box center [620, 422] width 123 height 124
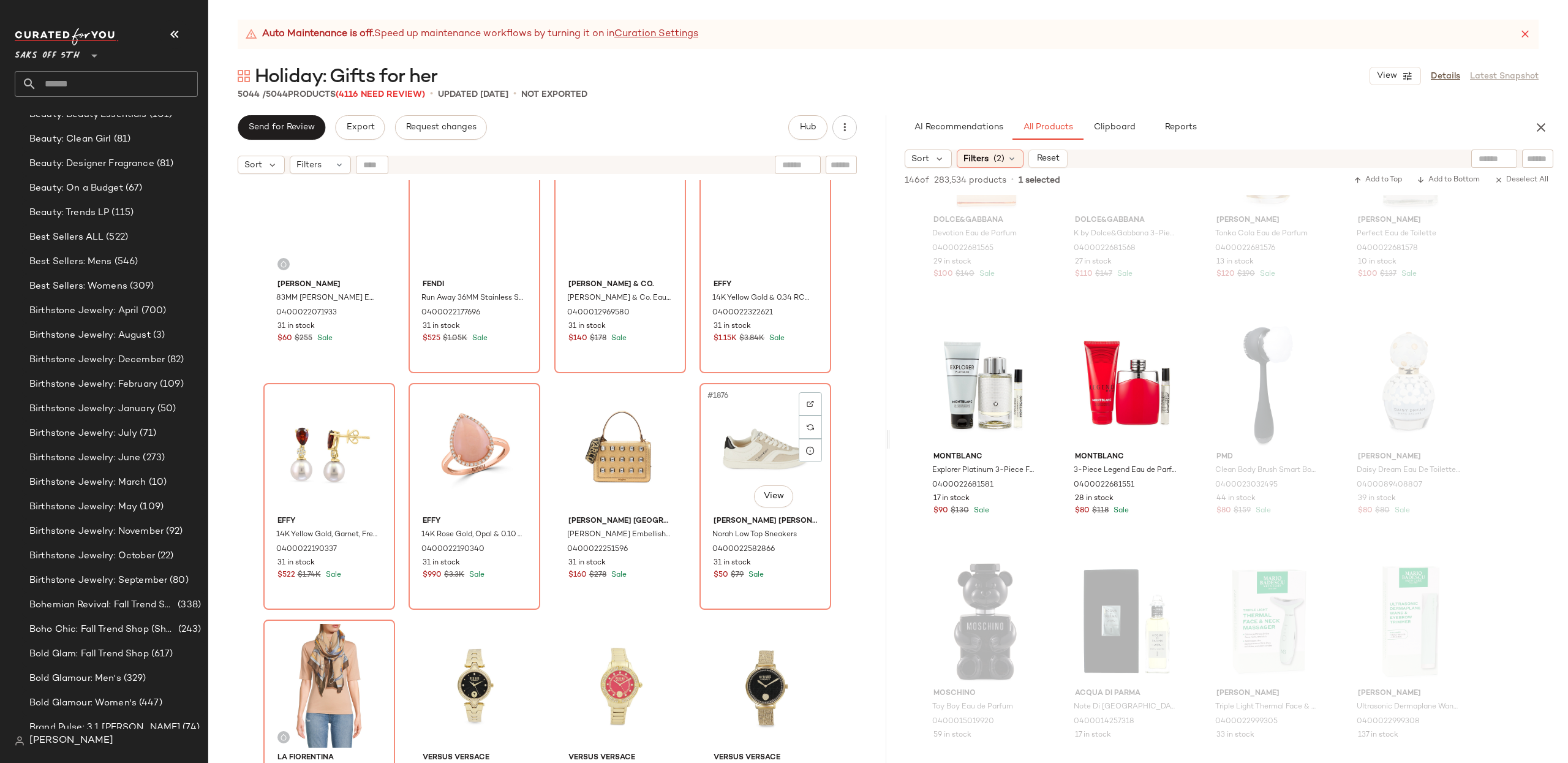
scroll to position [110382, 0]
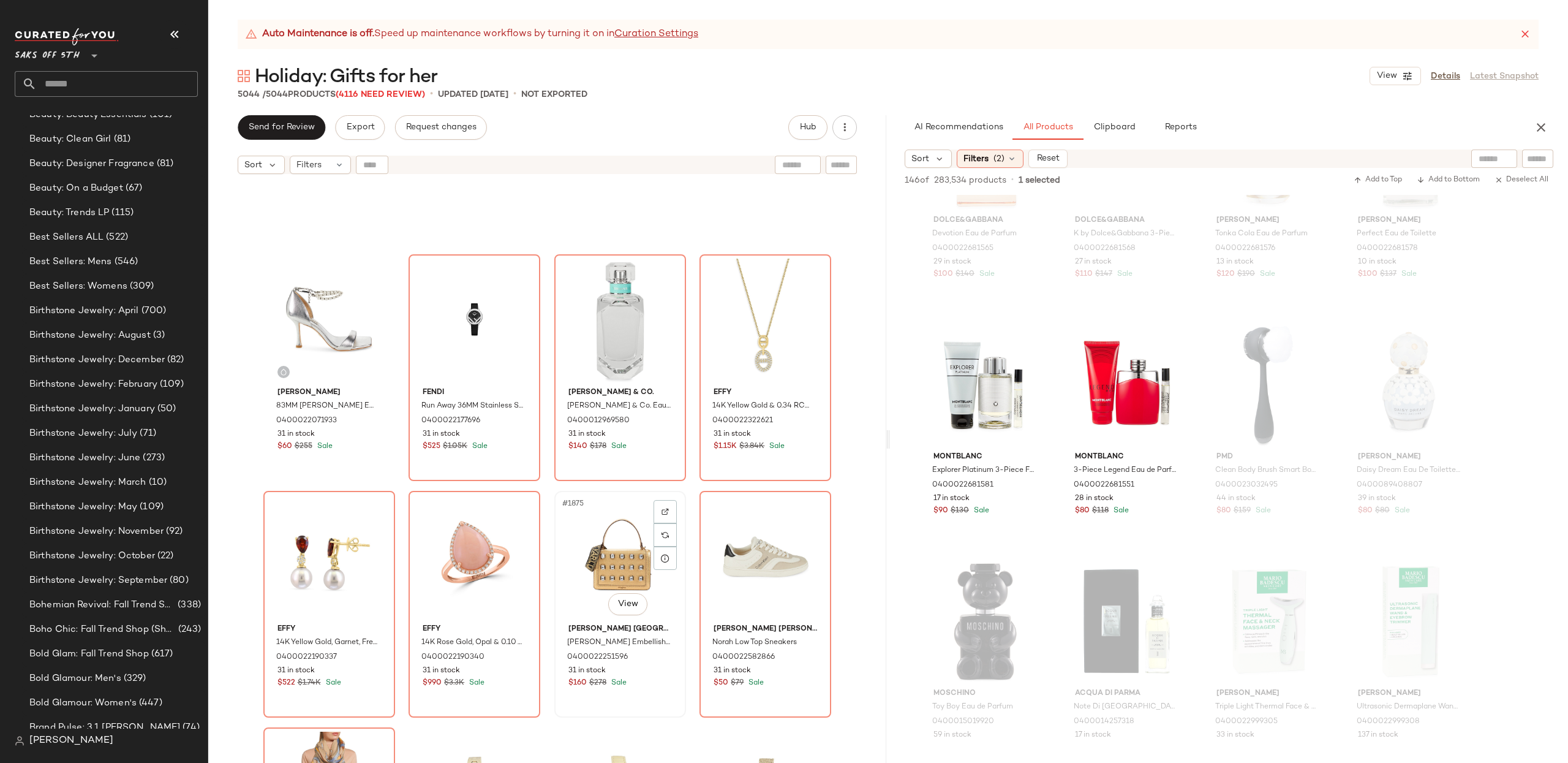
click at [595, 546] on div "#1875 View" at bounding box center [620, 557] width 123 height 124
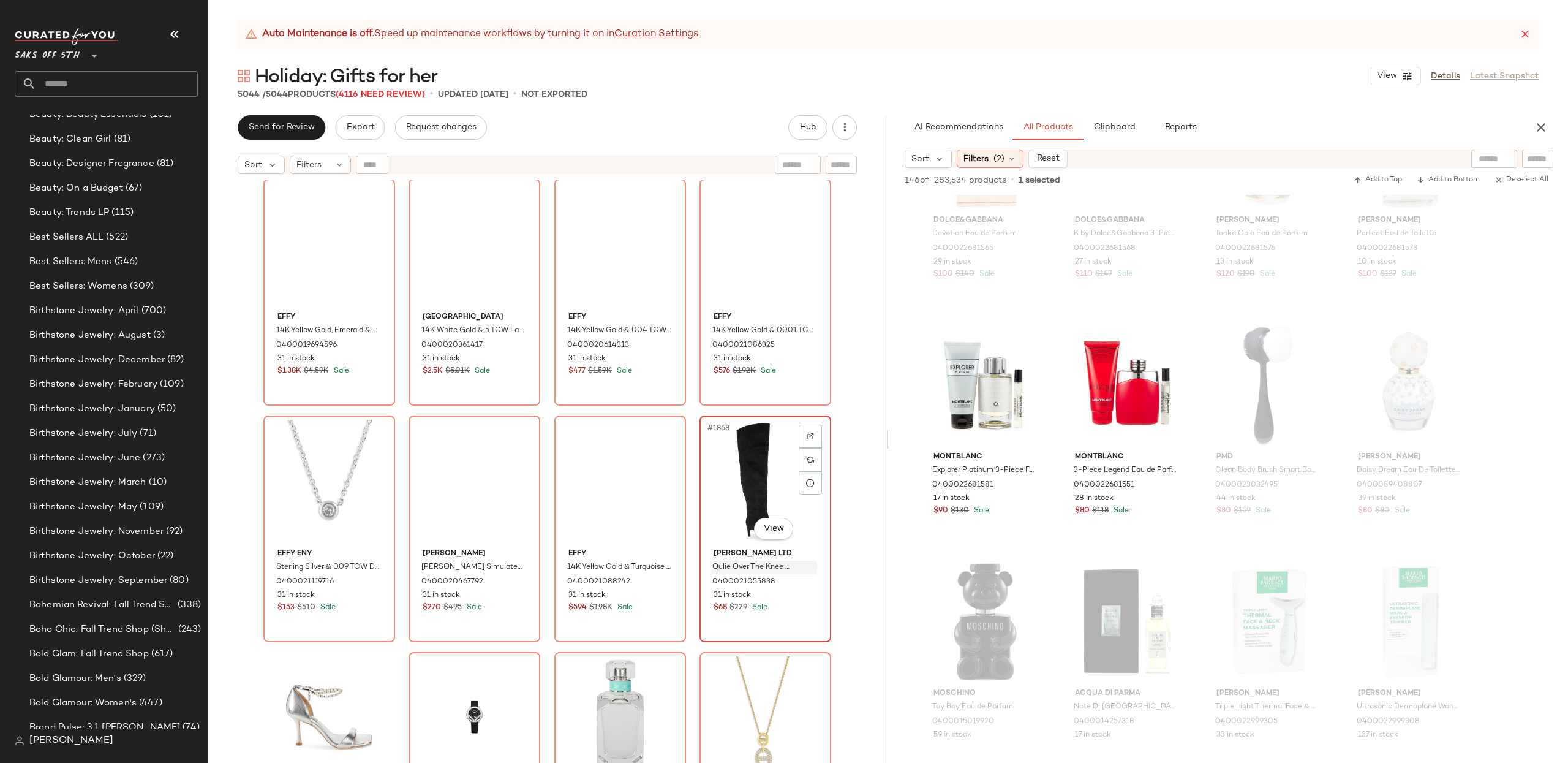
scroll to position [109811, 0]
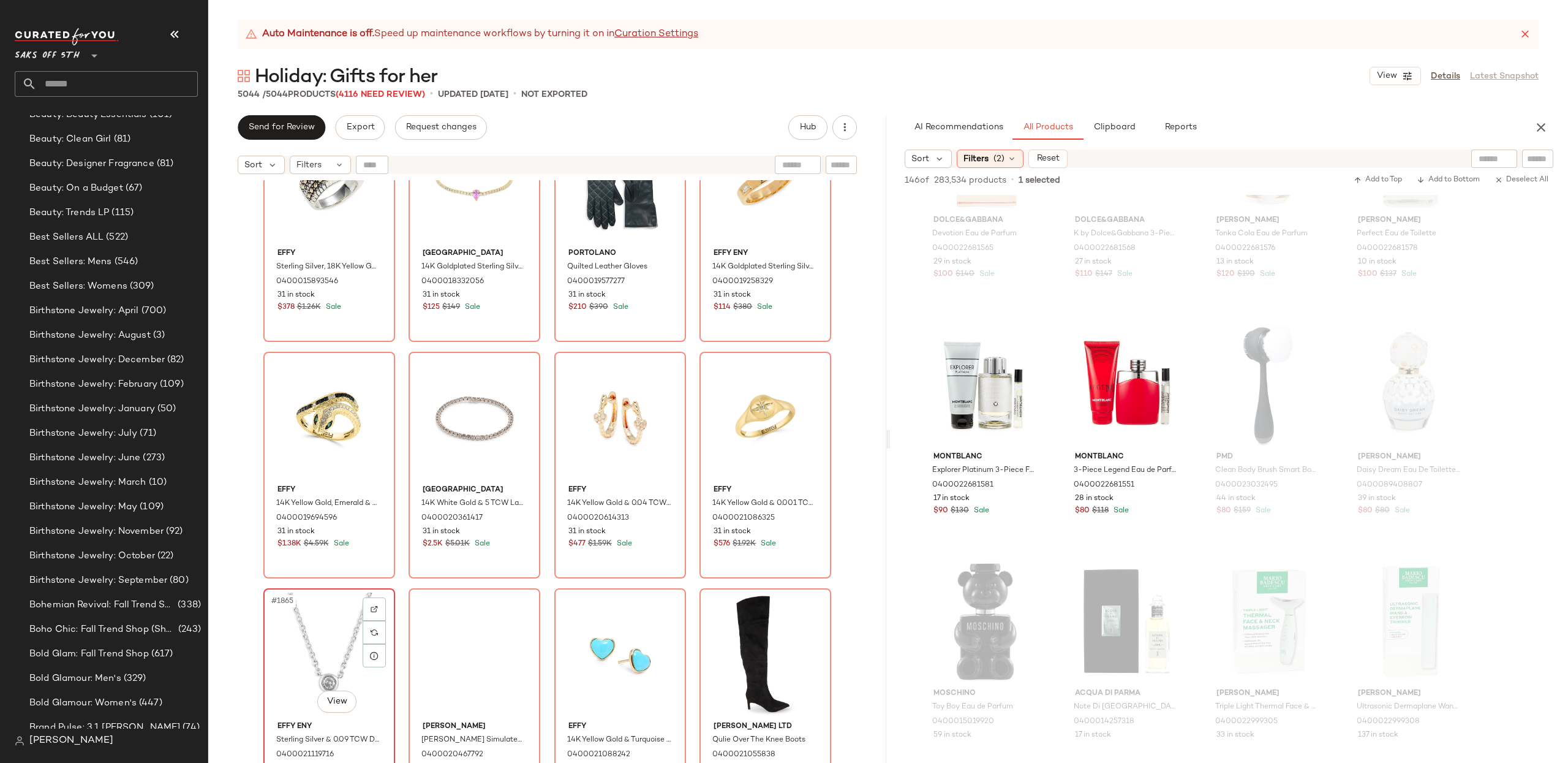
click at [321, 645] on div "#1865 View" at bounding box center [330, 654] width 123 height 124
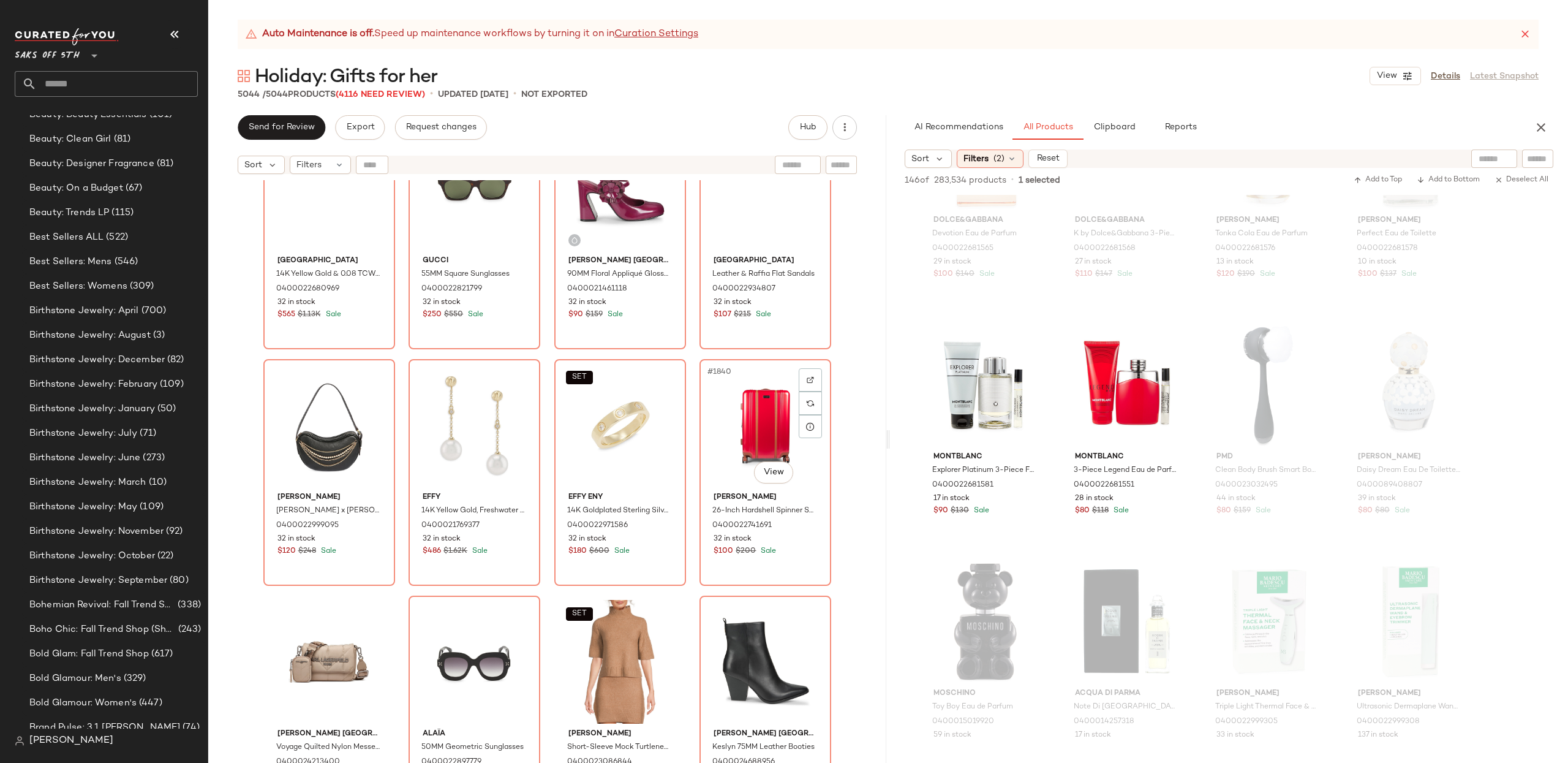
scroll to position [108384, 0]
click at [609, 435] on div "SET #1839 View" at bounding box center [620, 426] width 123 height 124
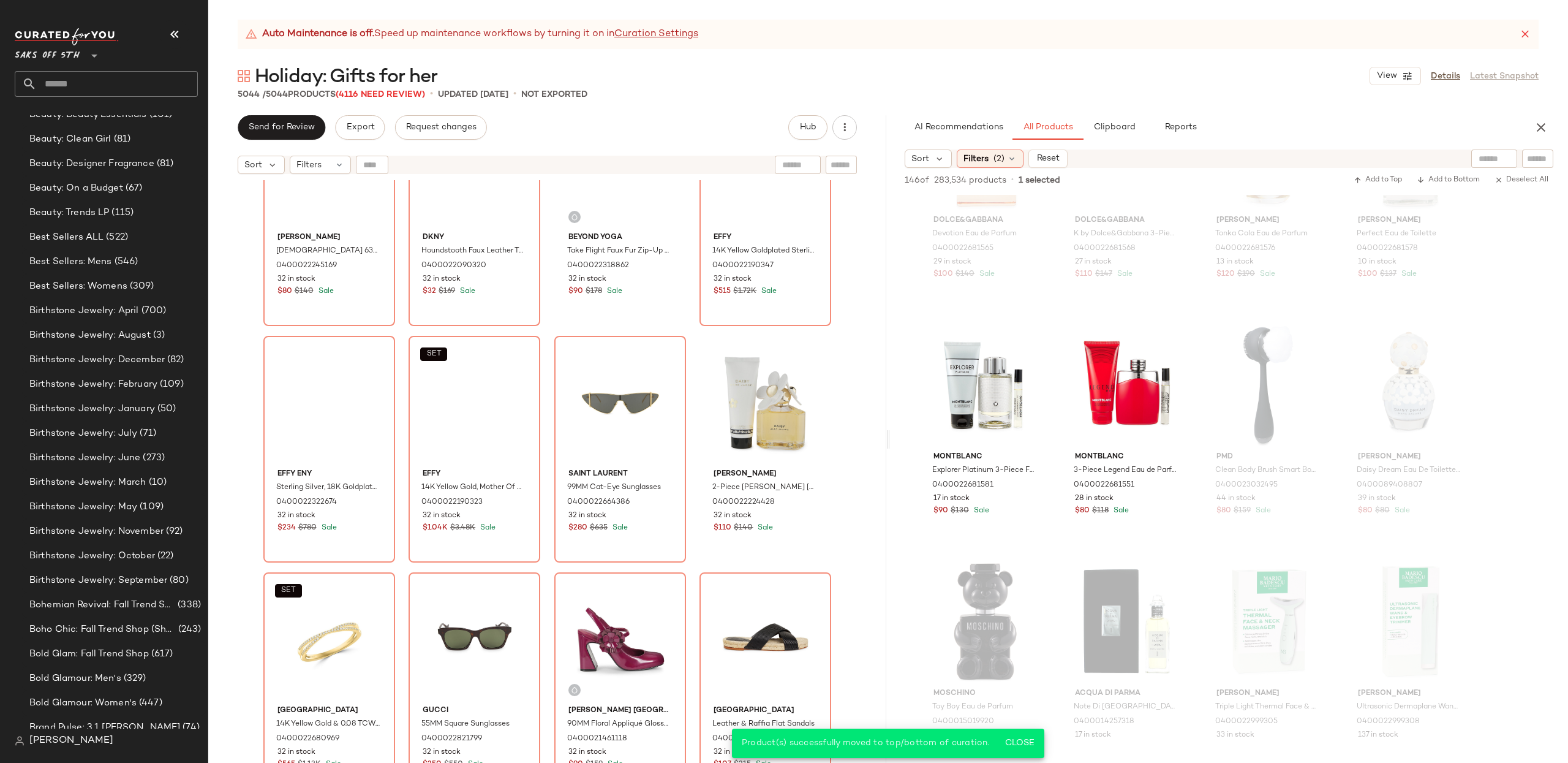
scroll to position [107933, 0]
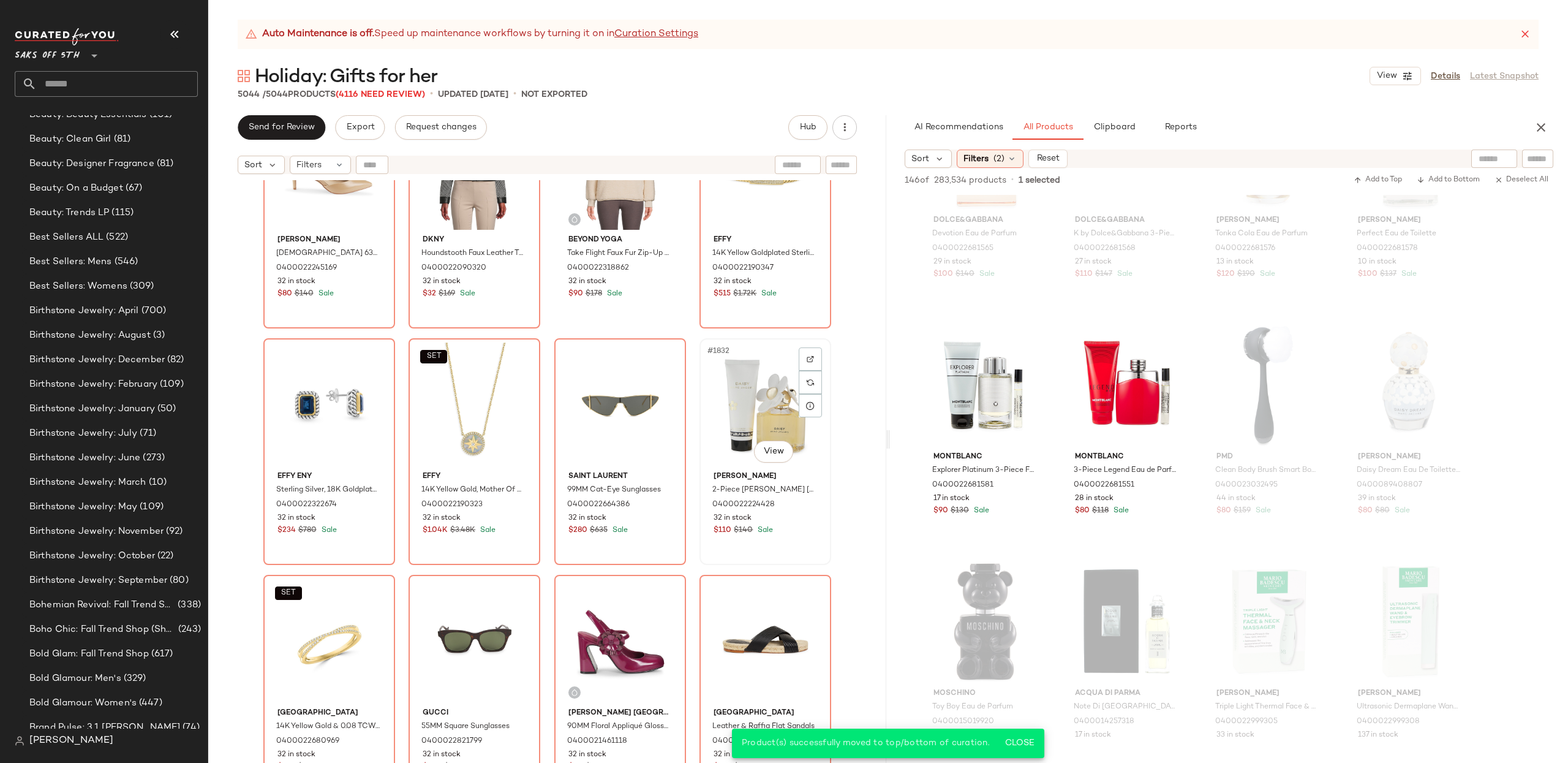
click at [755, 434] on div "#1832 View" at bounding box center [766, 404] width 123 height 124
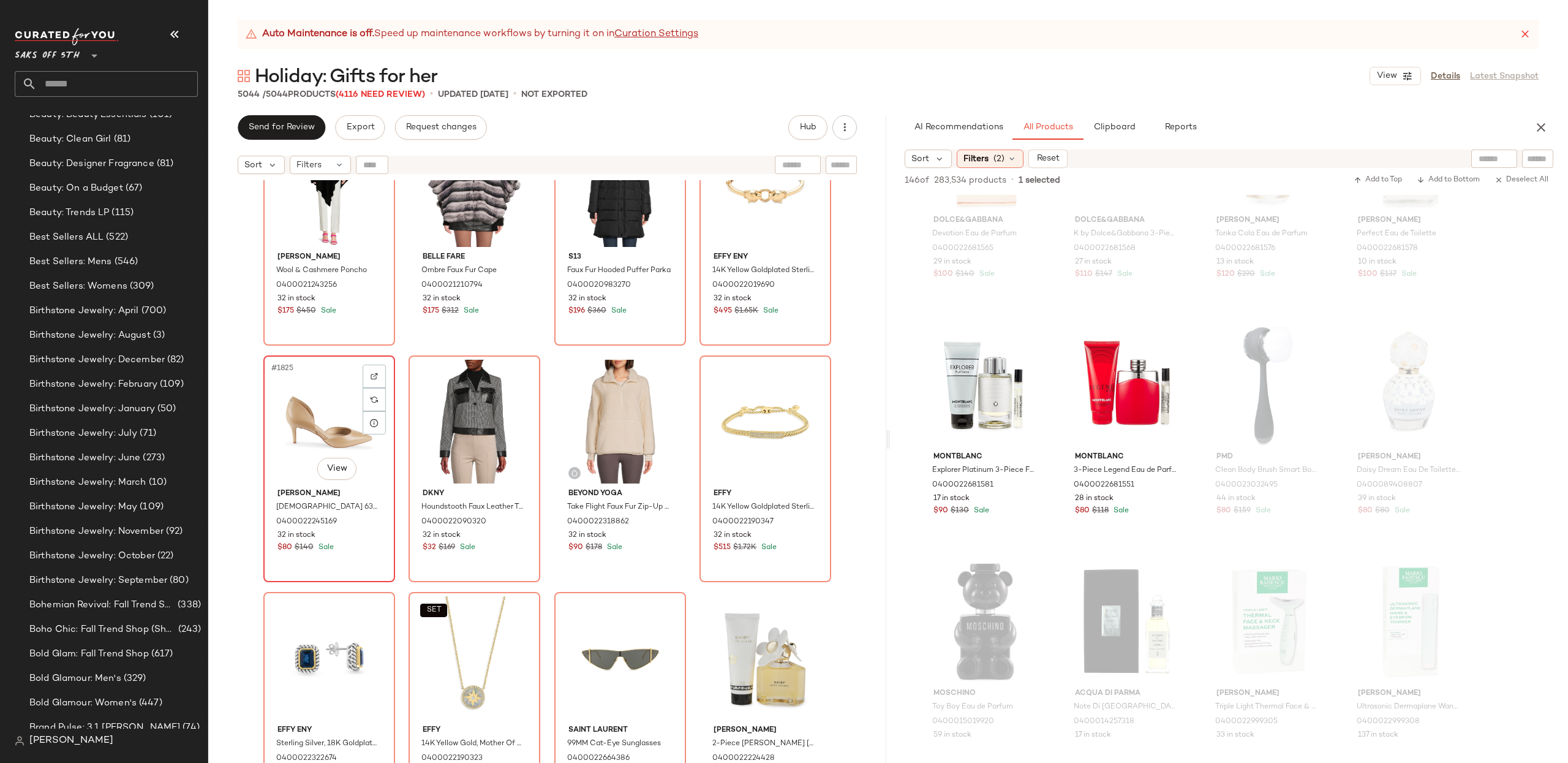
scroll to position [107728, 0]
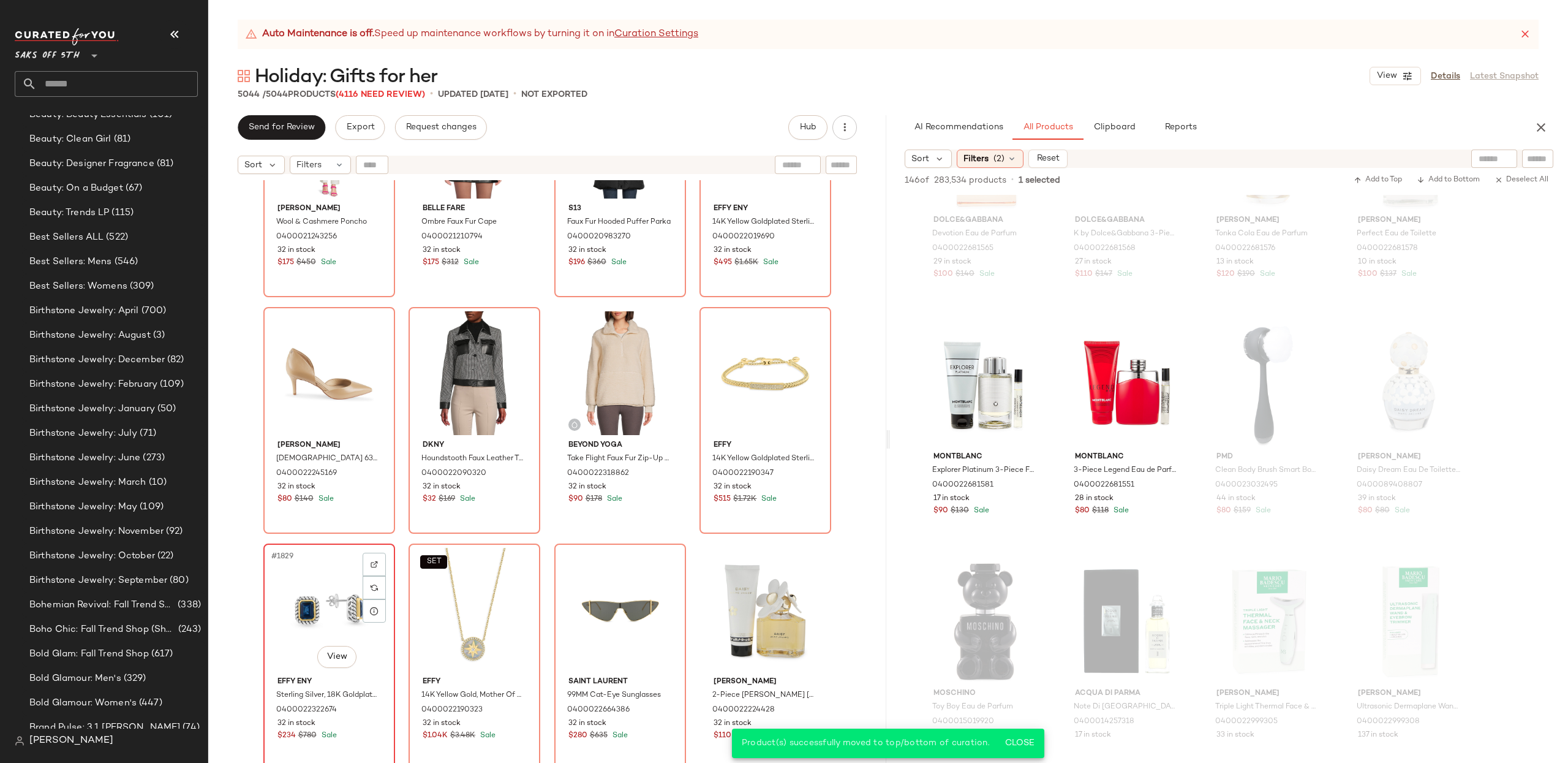
click at [305, 576] on div "#1829 View" at bounding box center [330, 610] width 123 height 124
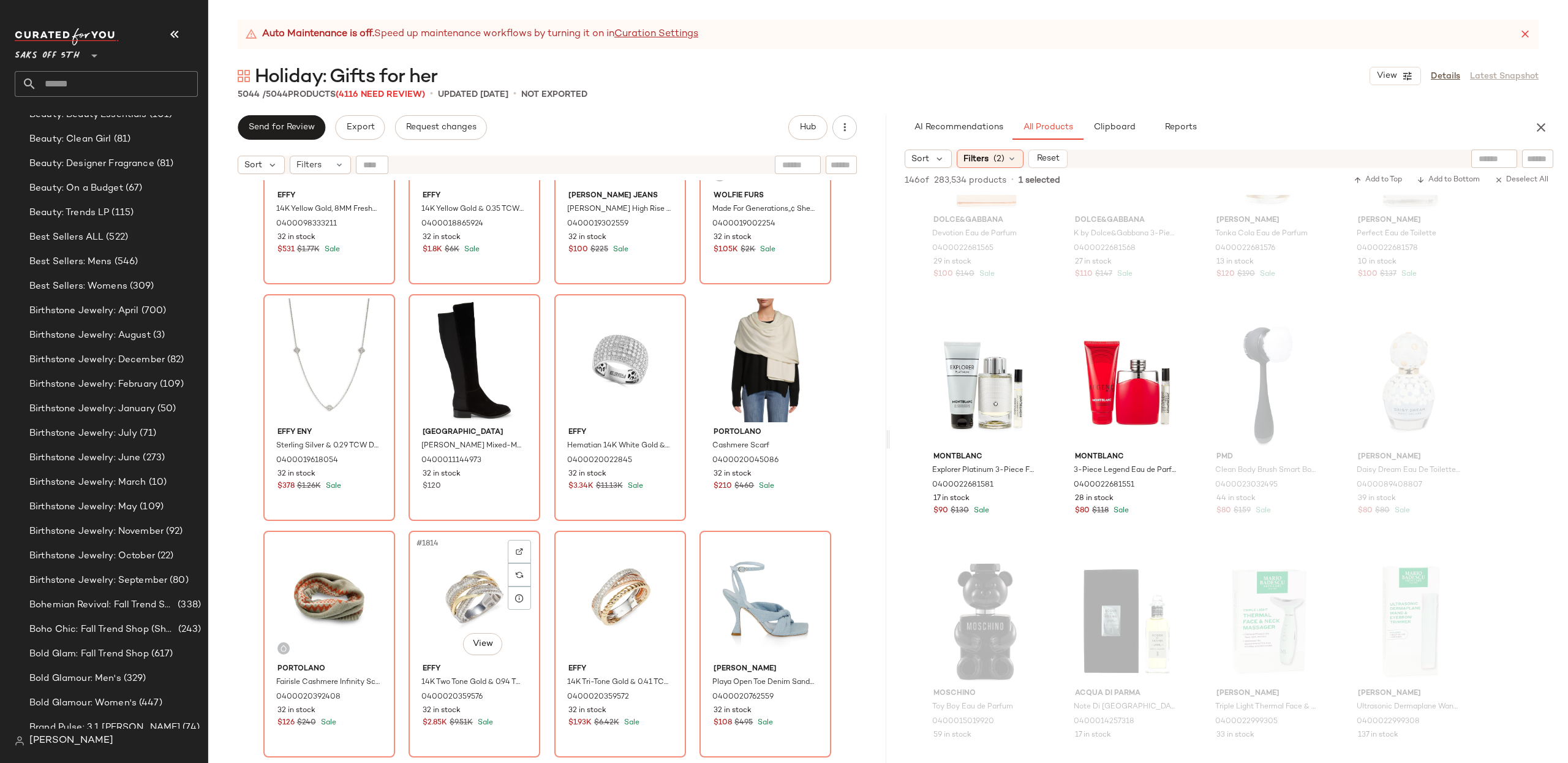
scroll to position [106786, 0]
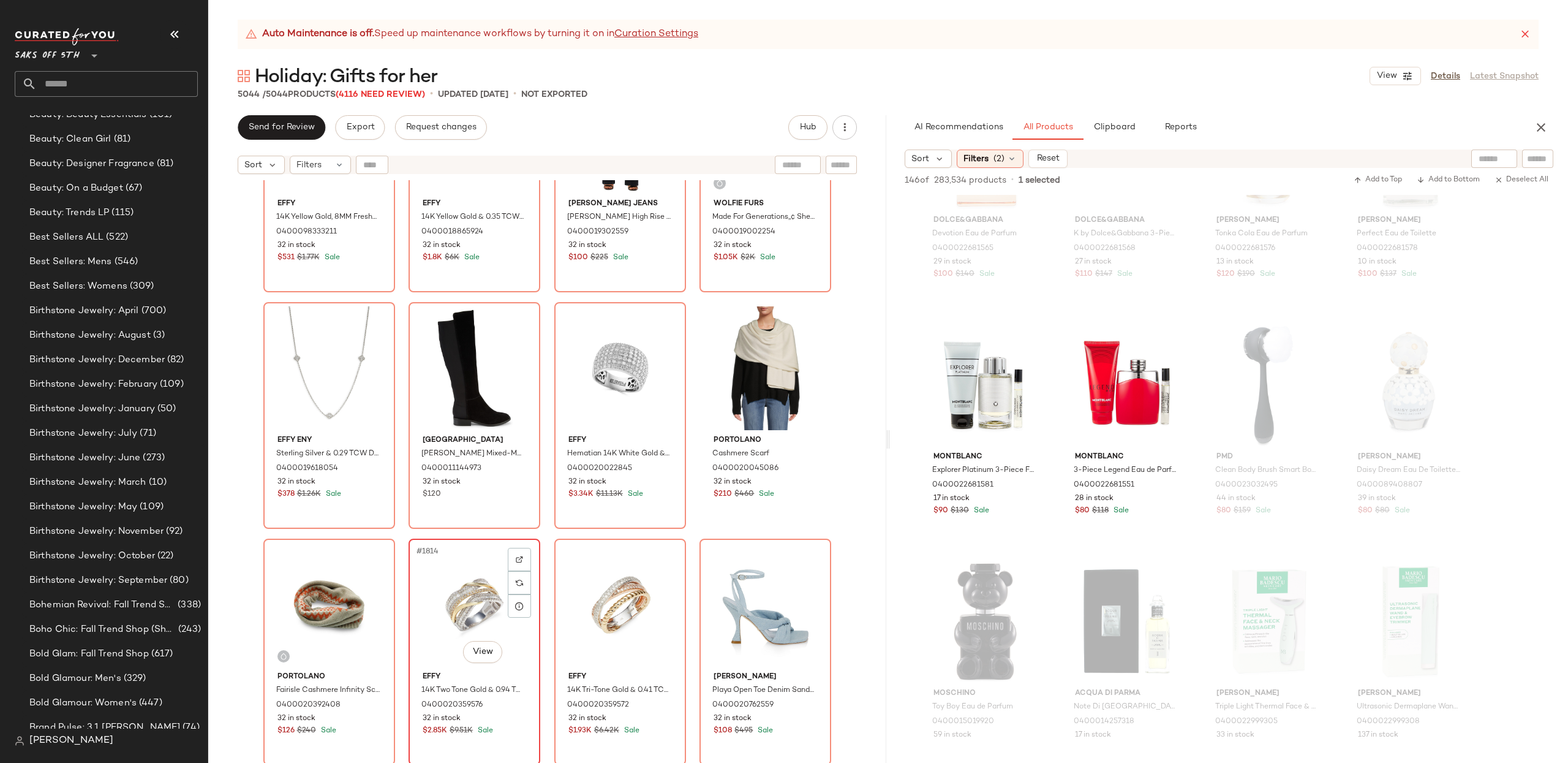
click at [446, 585] on div "#1814 View" at bounding box center [474, 604] width 123 height 124
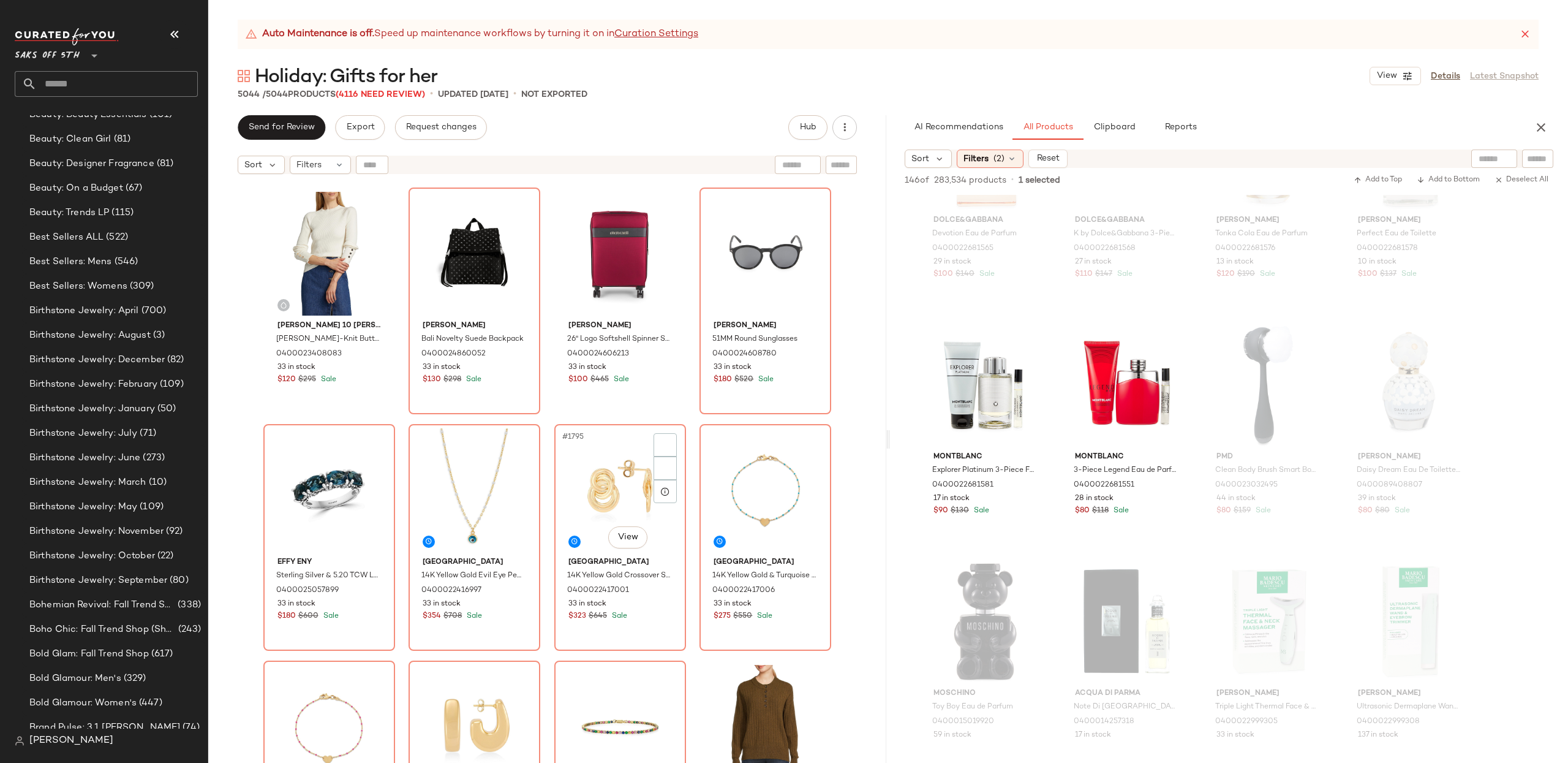
scroll to position [105620, 0]
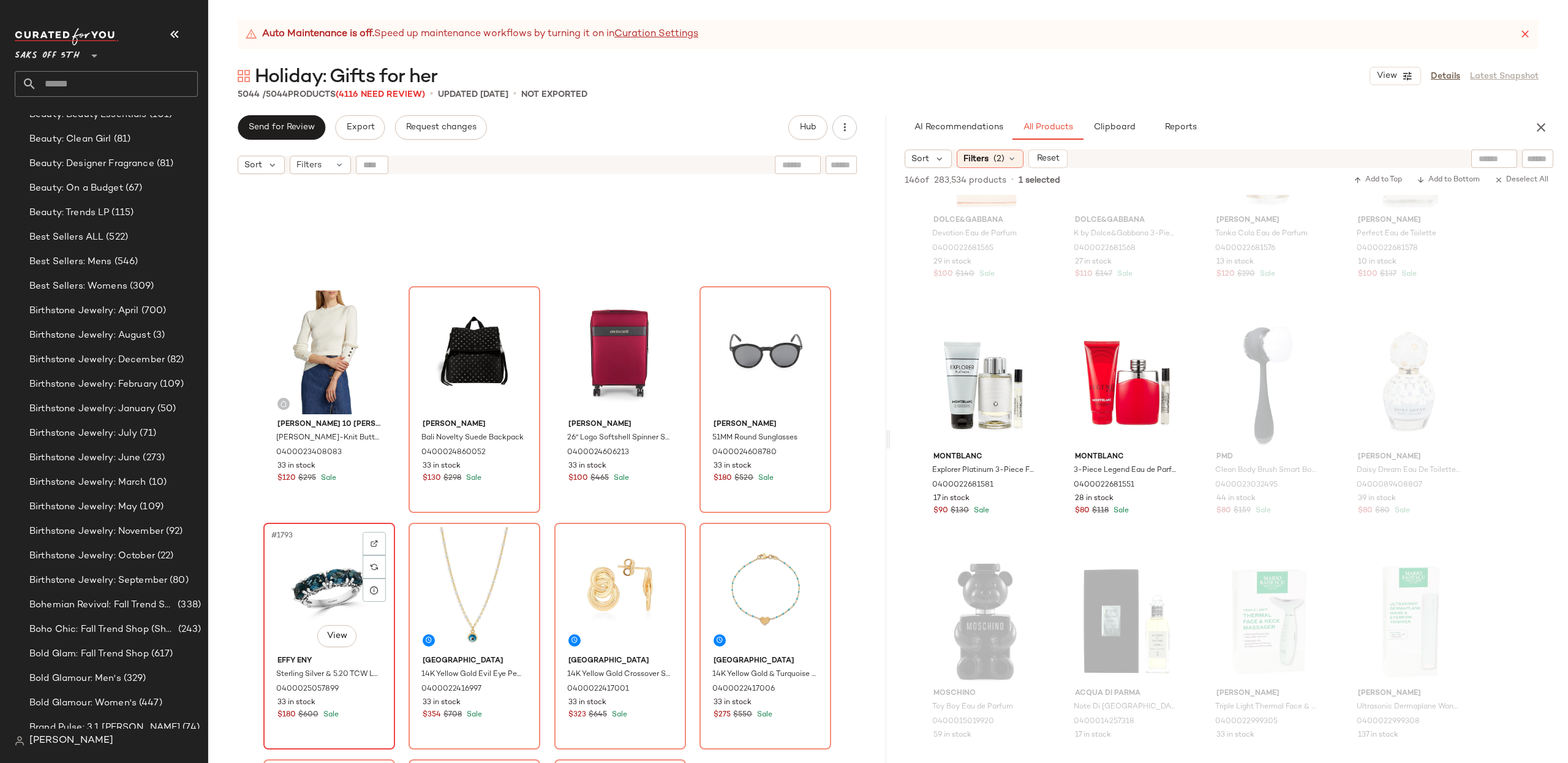
click at [279, 594] on div "#1793 View" at bounding box center [330, 589] width 123 height 124
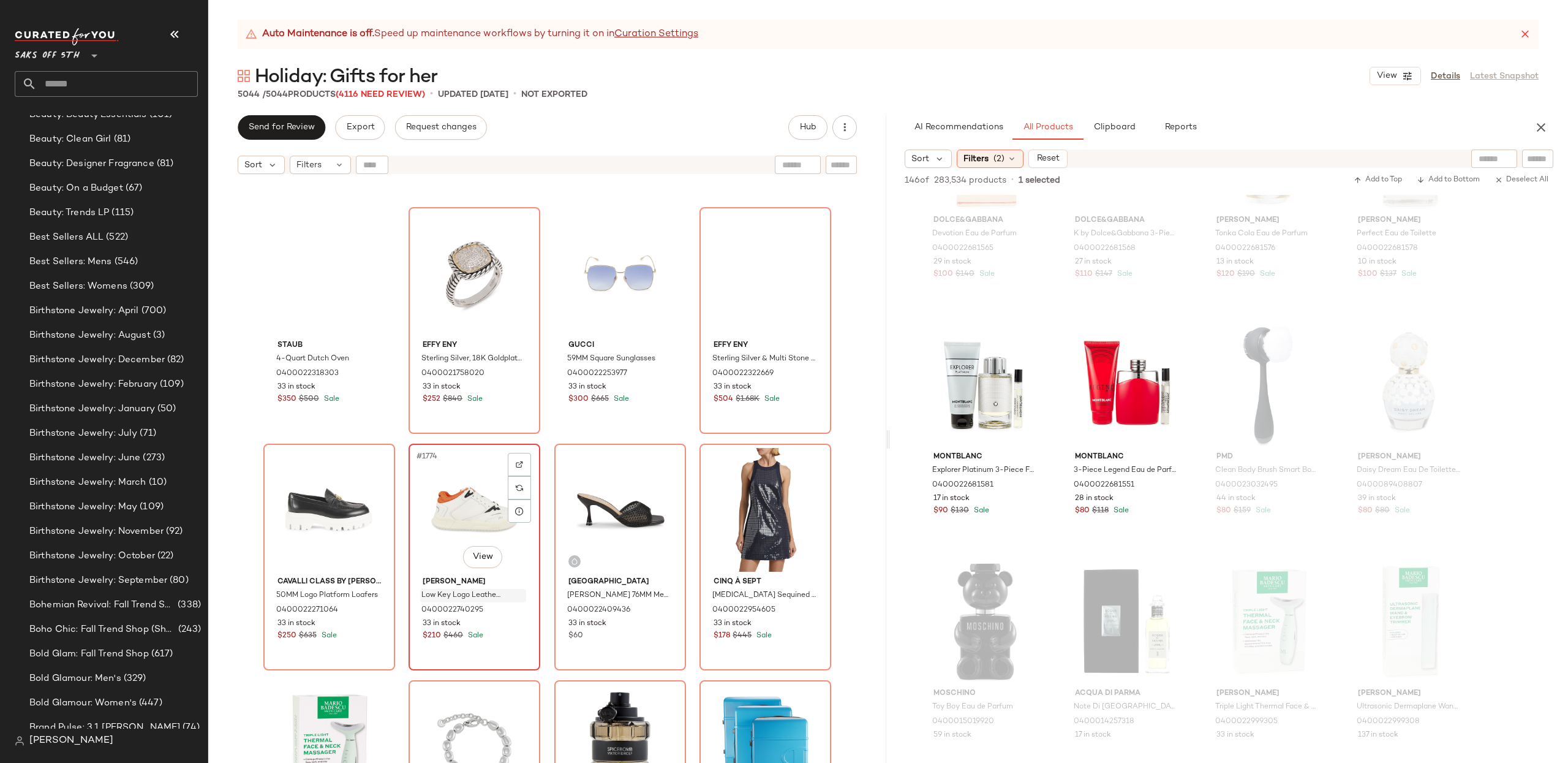
scroll to position [104505, 0]
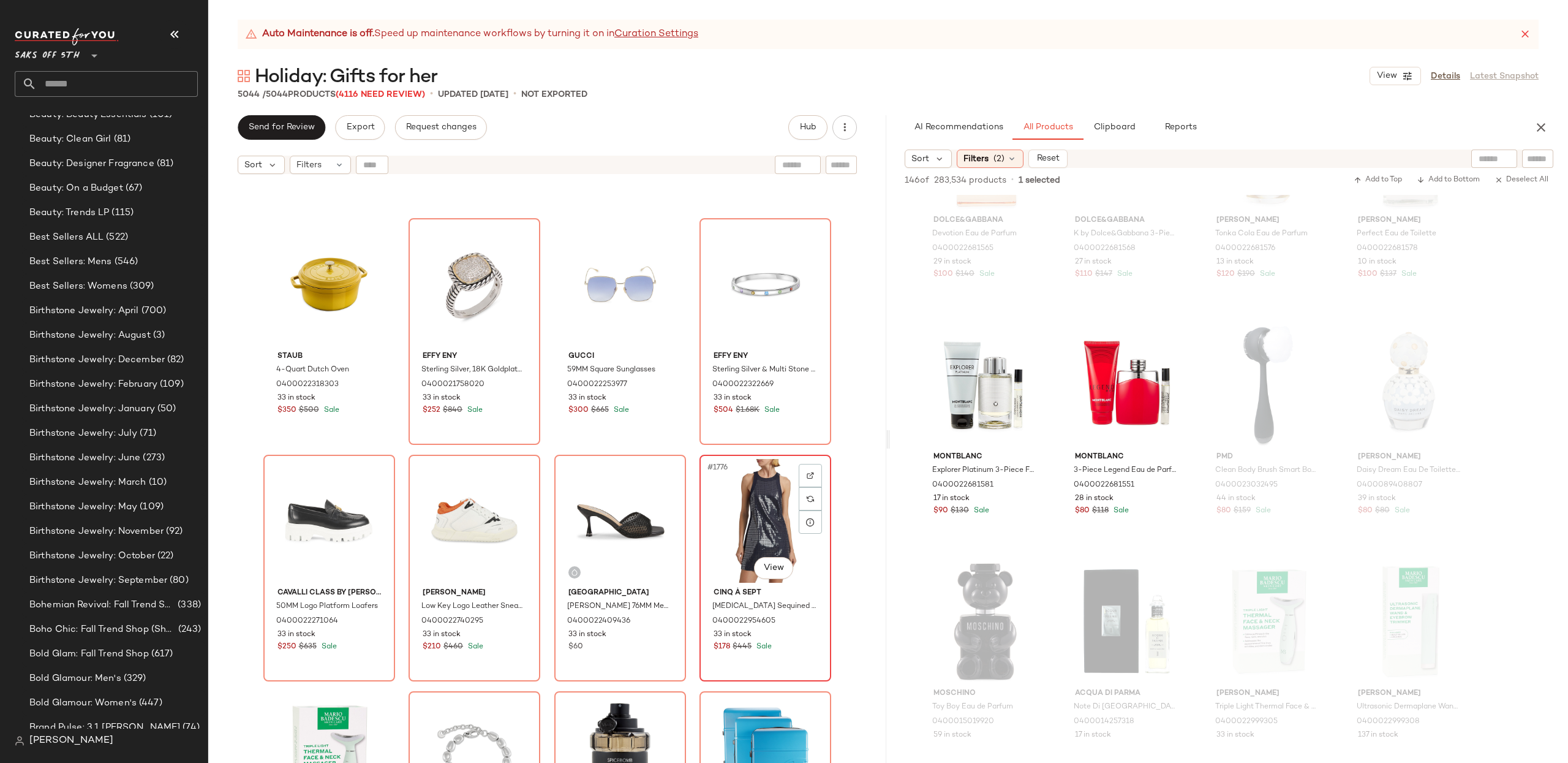
click at [753, 513] on div "#1776 View" at bounding box center [766, 521] width 123 height 124
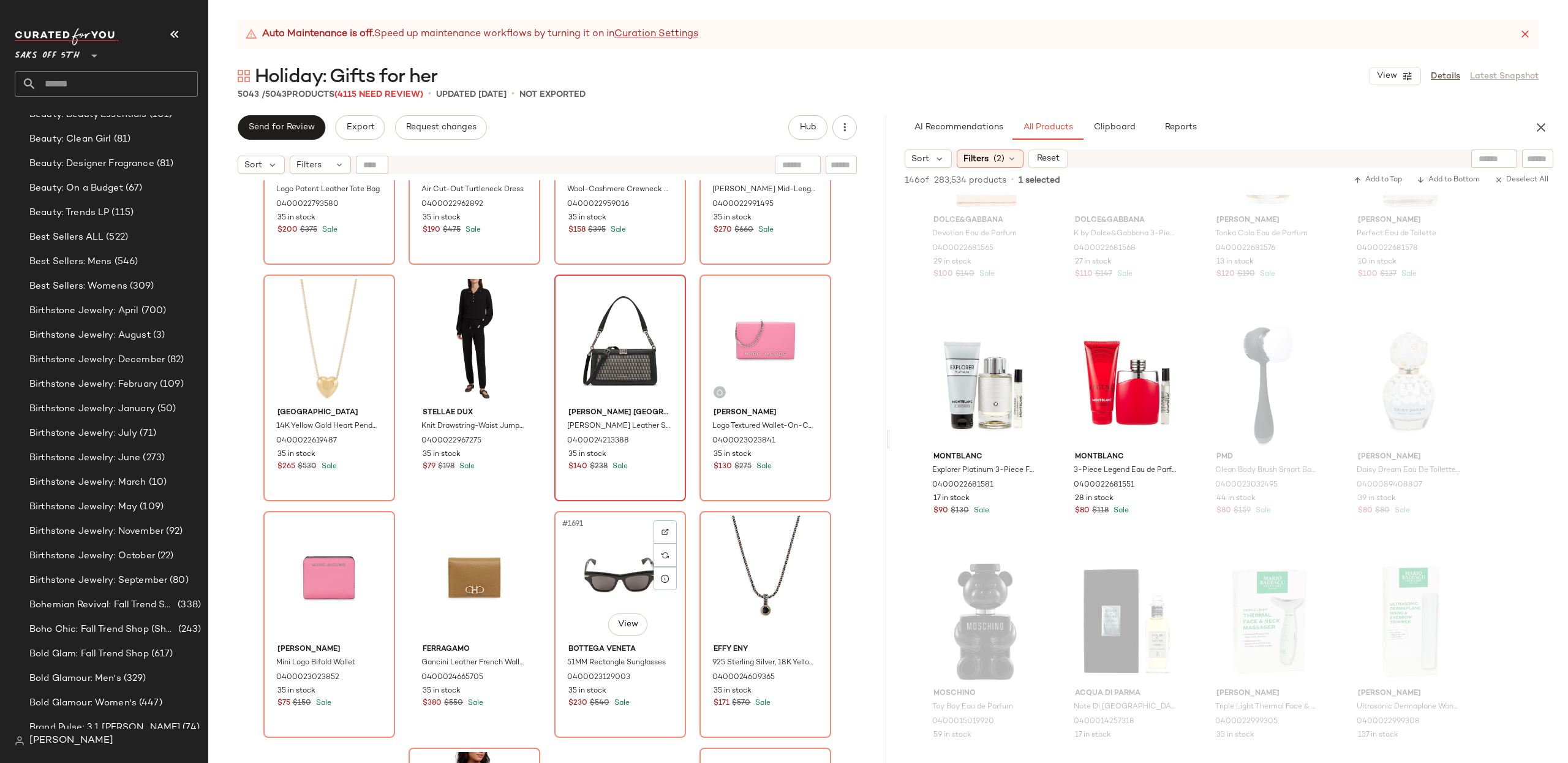
scroll to position [99485, 0]
click at [319, 559] on div "#1689 View" at bounding box center [330, 574] width 123 height 124
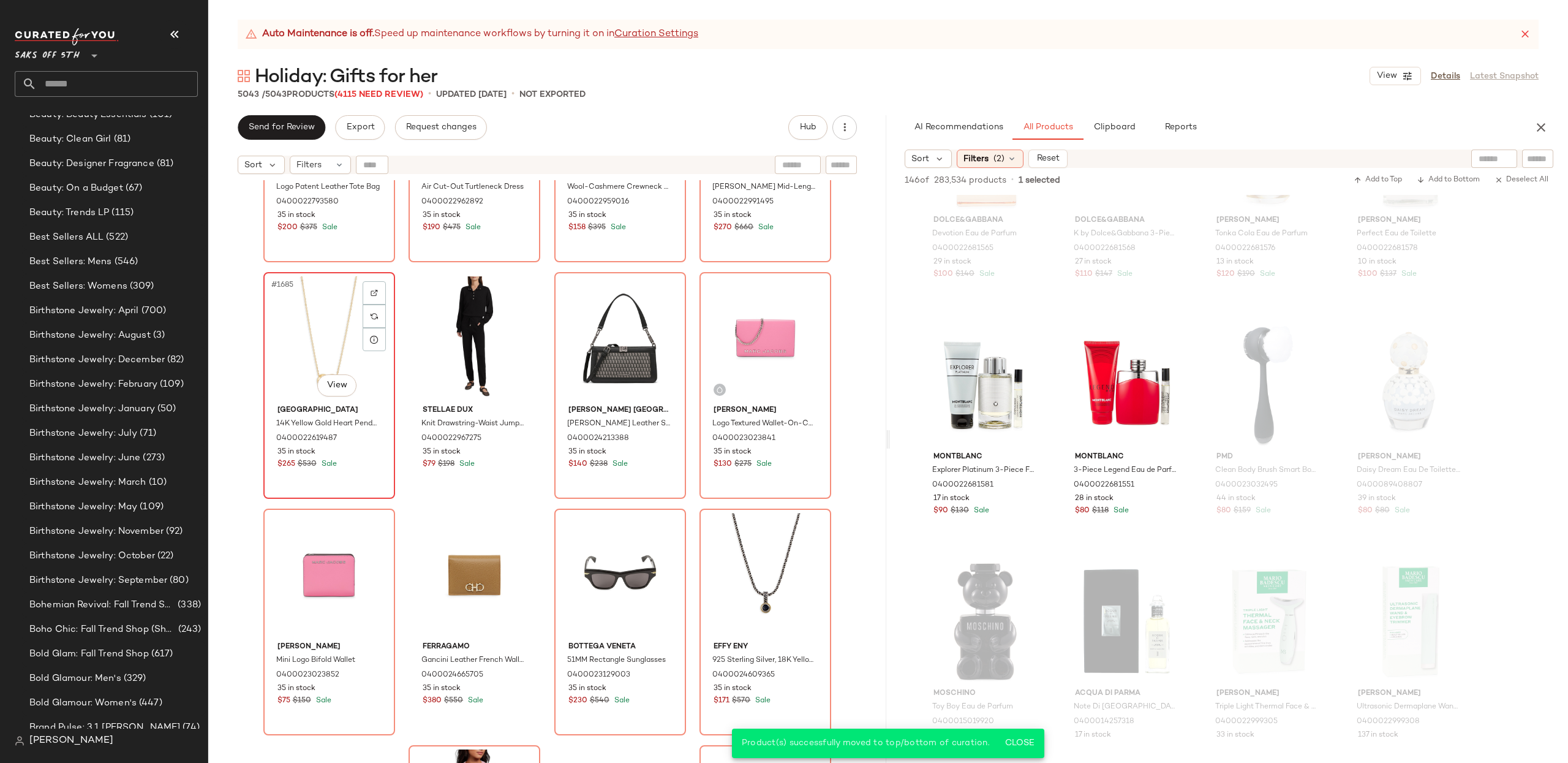
click at [327, 357] on div "#1685 View" at bounding box center [330, 338] width 123 height 124
click at [749, 317] on div "#1688 View" at bounding box center [766, 338] width 123 height 124
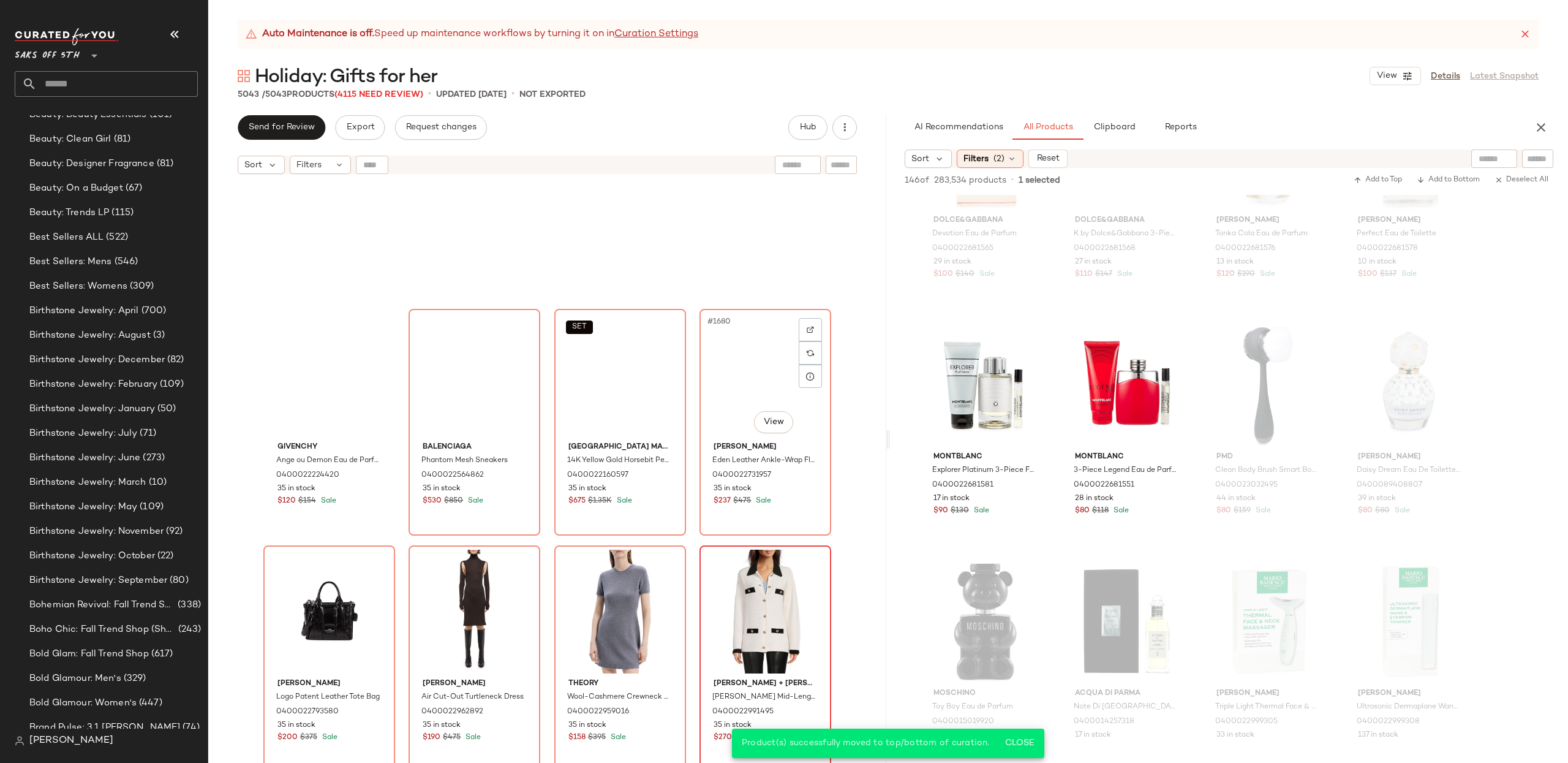
scroll to position [98973, 0]
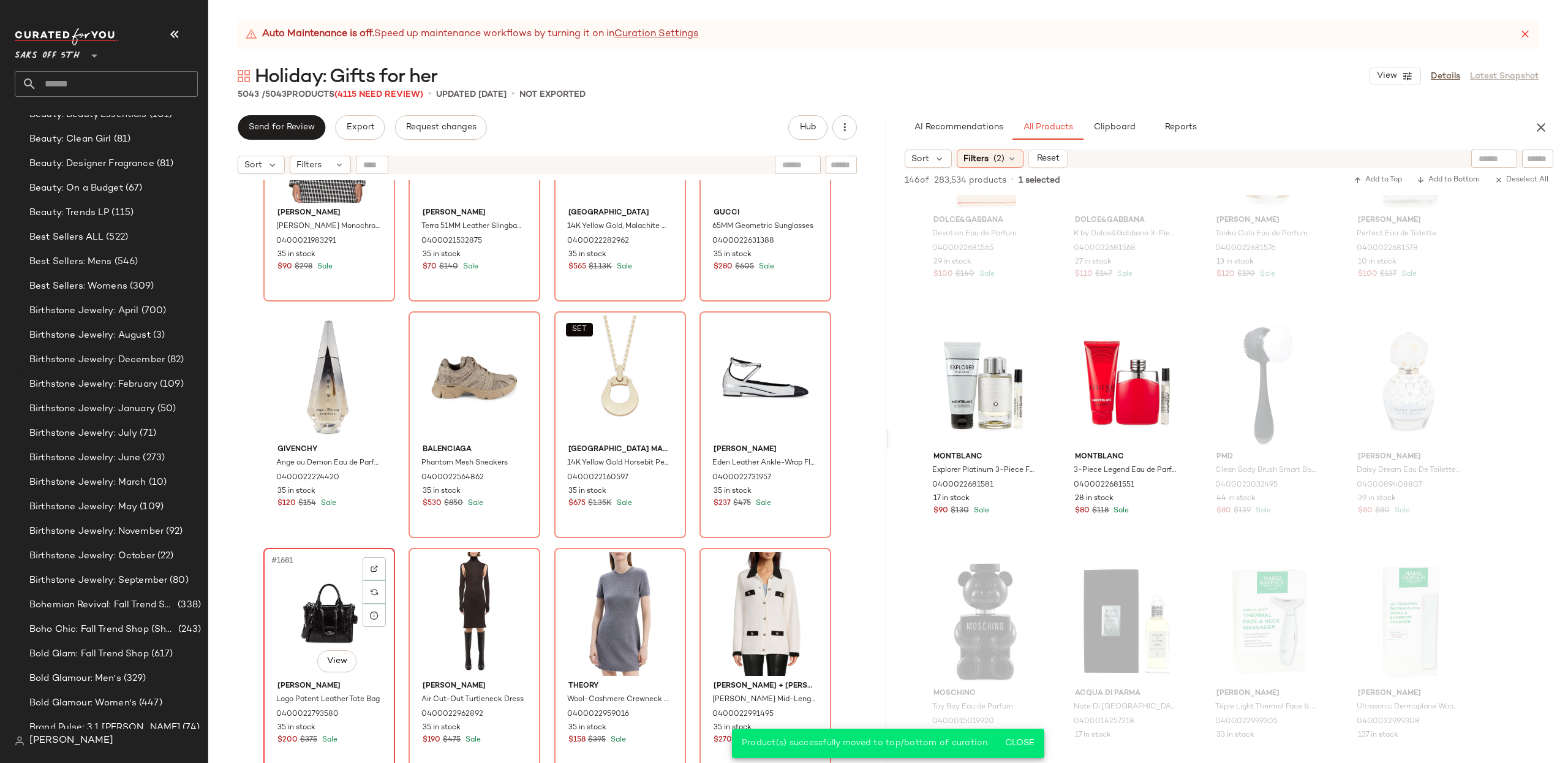
drag, startPoint x: 306, startPoint y: 593, endPoint x: 328, endPoint y: 588, distance: 22.6
click at [306, 593] on div "#1681 View" at bounding box center [330, 614] width 123 height 124
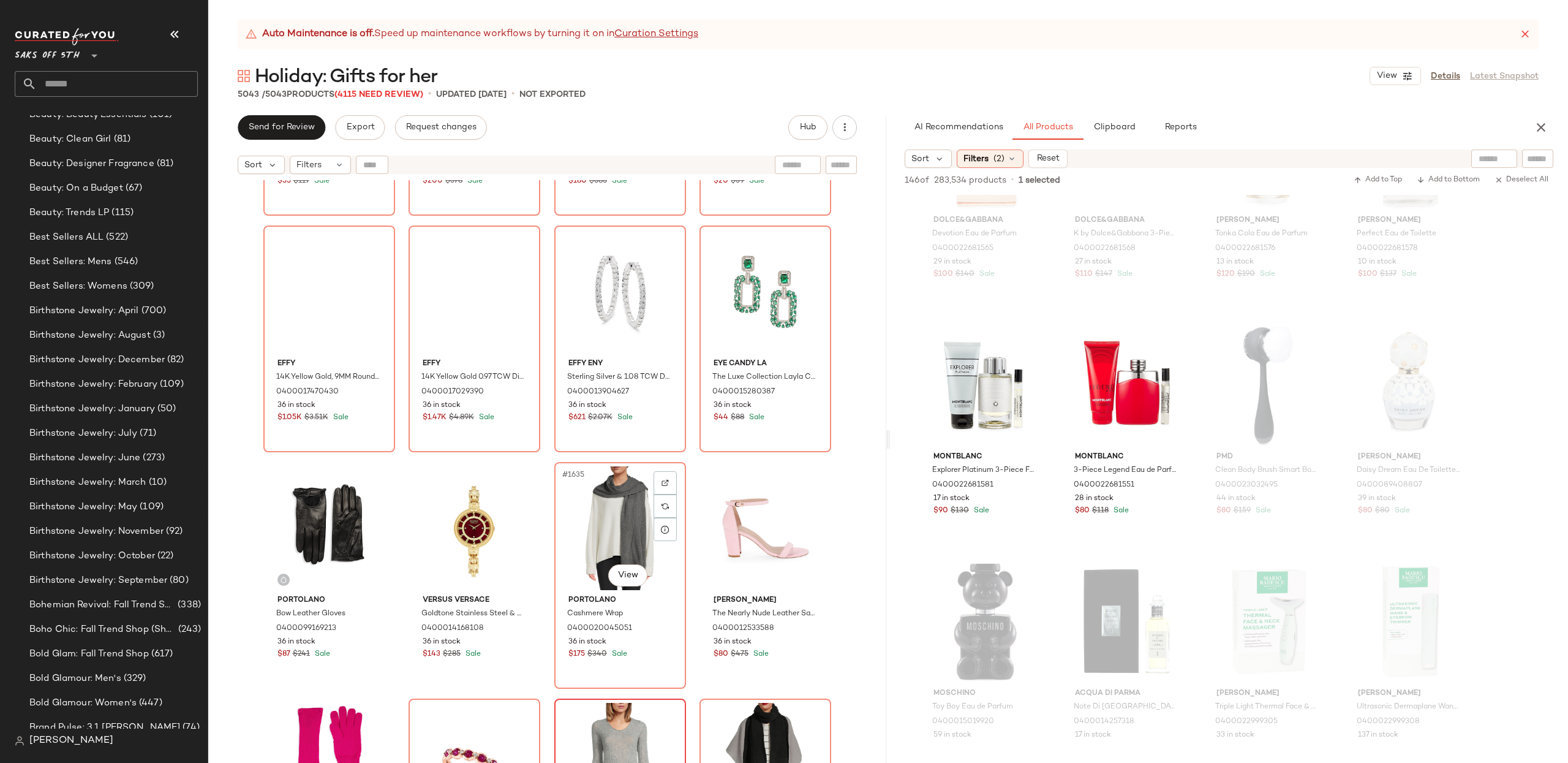
scroll to position [96219, 0]
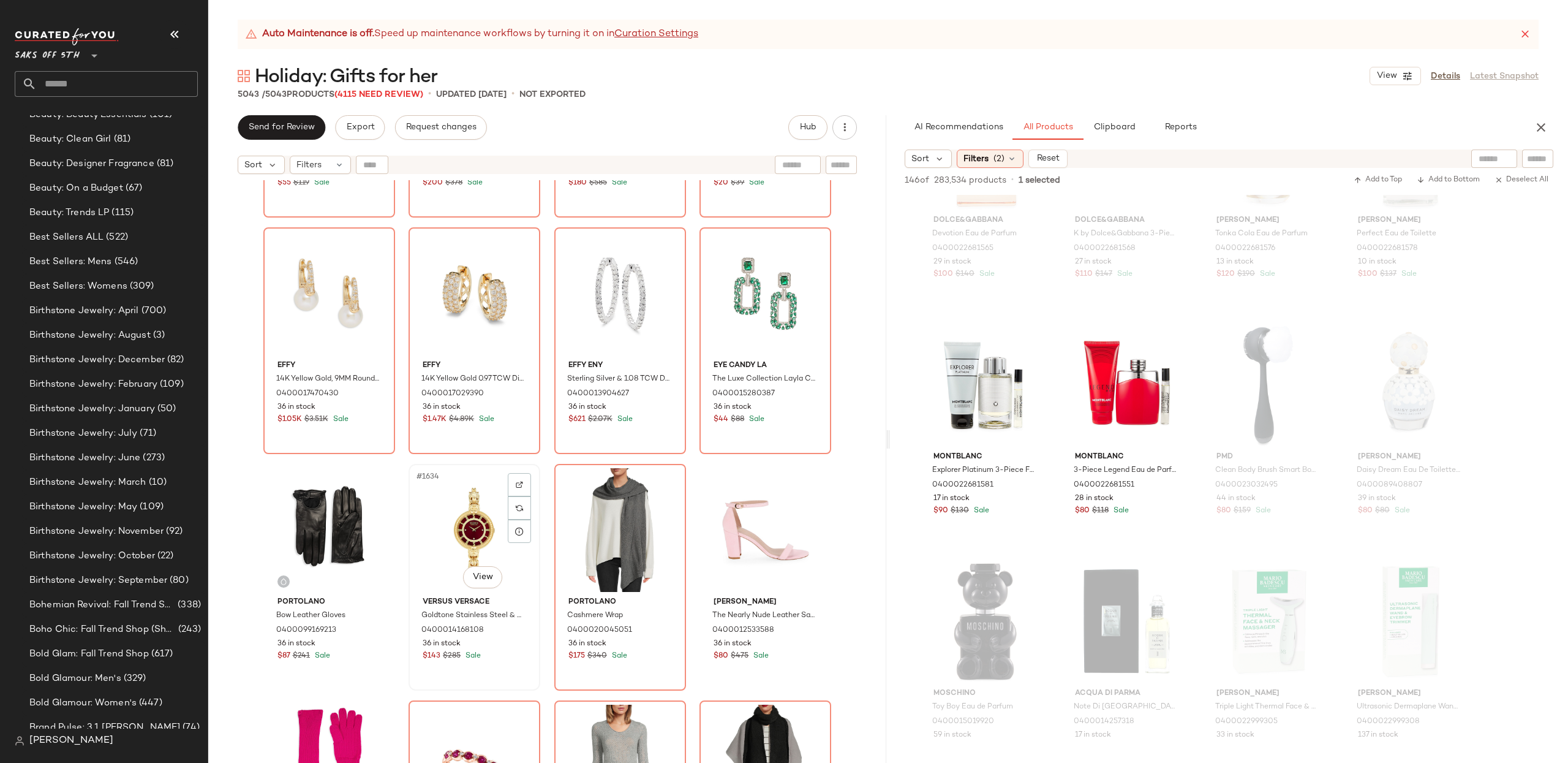
click at [482, 539] on div "#1634 View" at bounding box center [474, 529] width 123 height 124
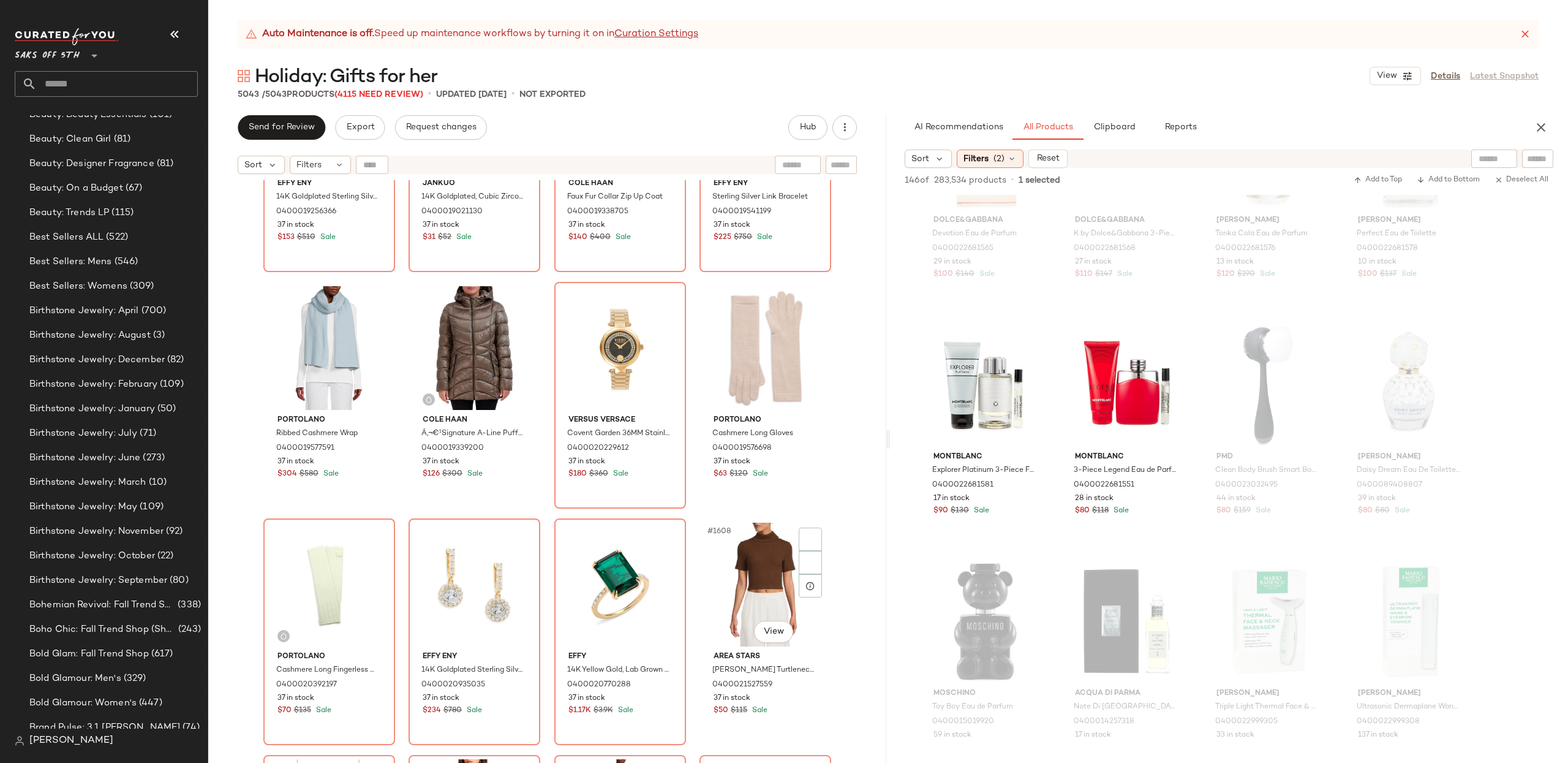
scroll to position [94506, 0]
click at [614, 565] on div "#1607 View" at bounding box center [620, 587] width 123 height 124
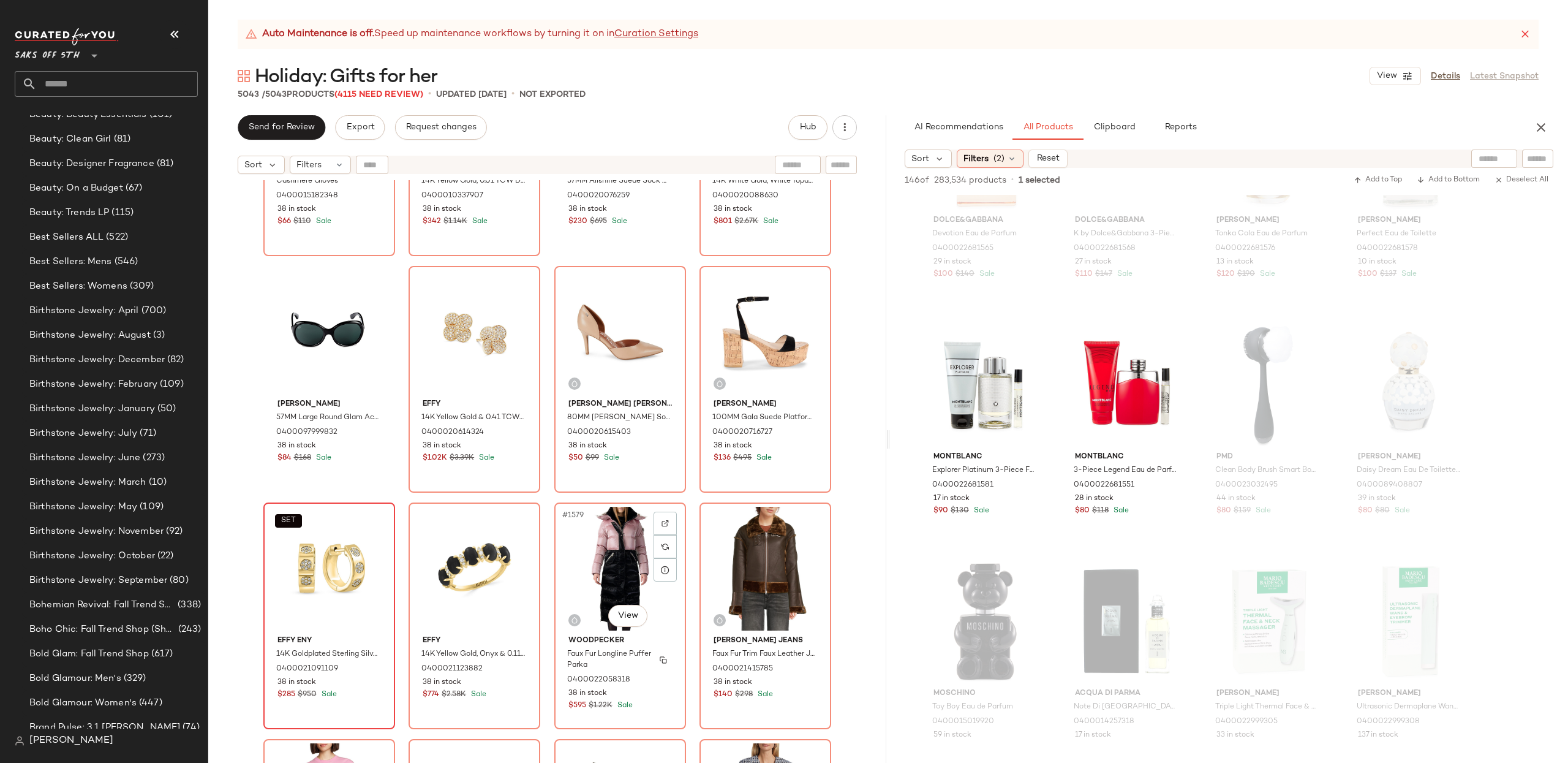
scroll to position [92867, 0]
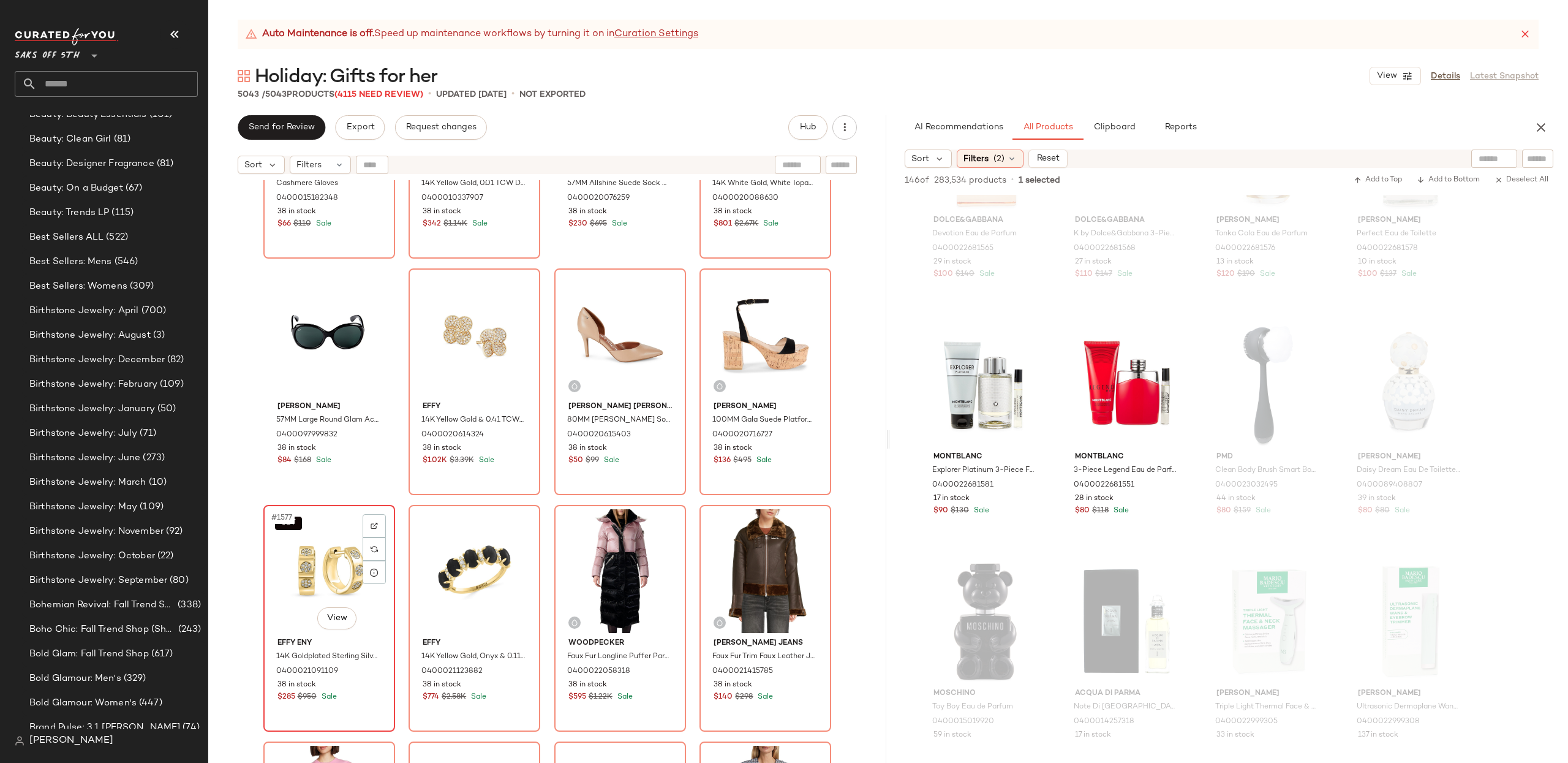
drag, startPoint x: 313, startPoint y: 558, endPoint x: 344, endPoint y: 553, distance: 31.4
click at [313, 558] on div "SET #1577 View" at bounding box center [330, 571] width 123 height 124
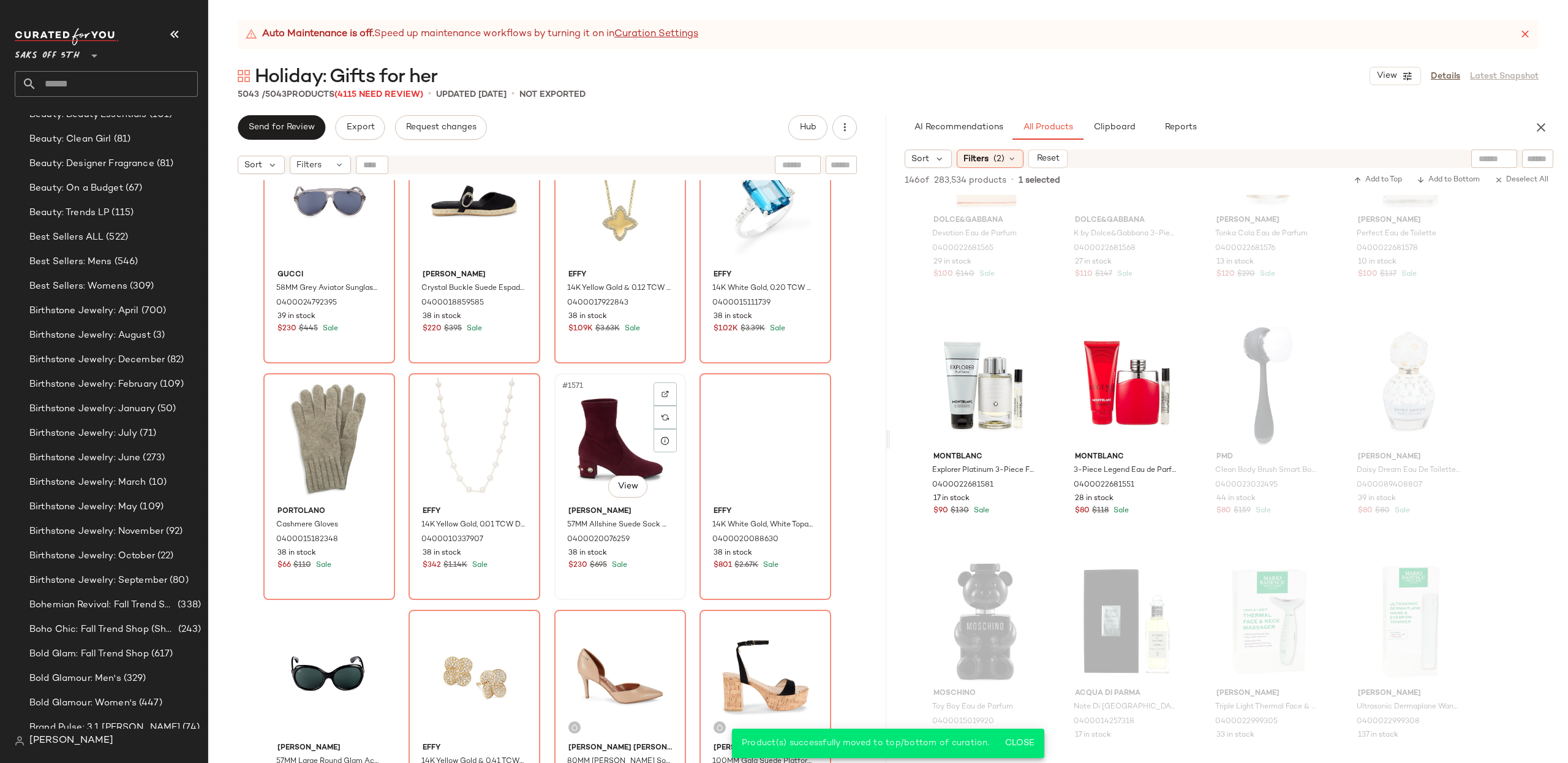
scroll to position [92565, 0]
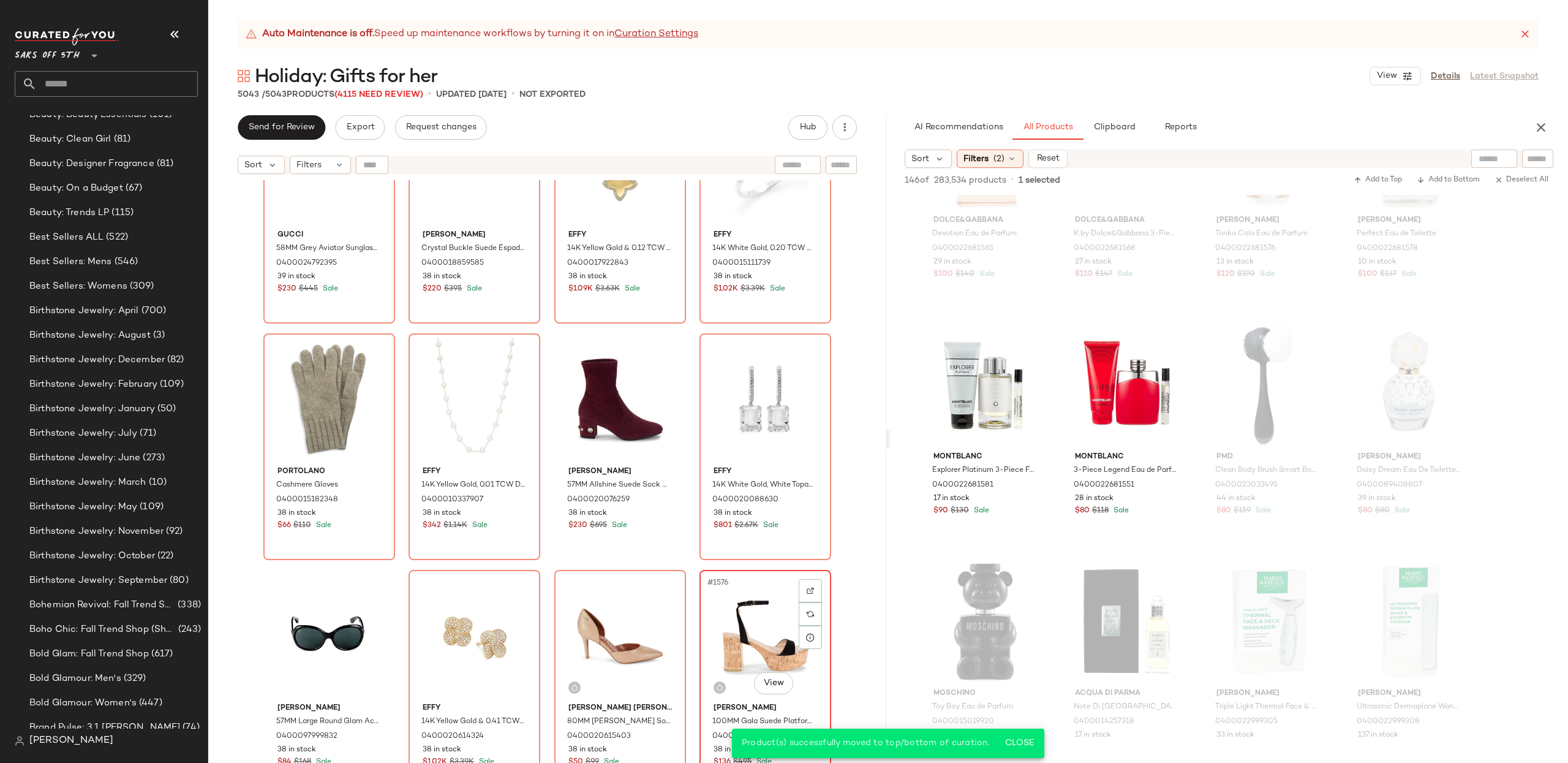
click at [729, 606] on div "#1576 View" at bounding box center [766, 636] width 123 height 124
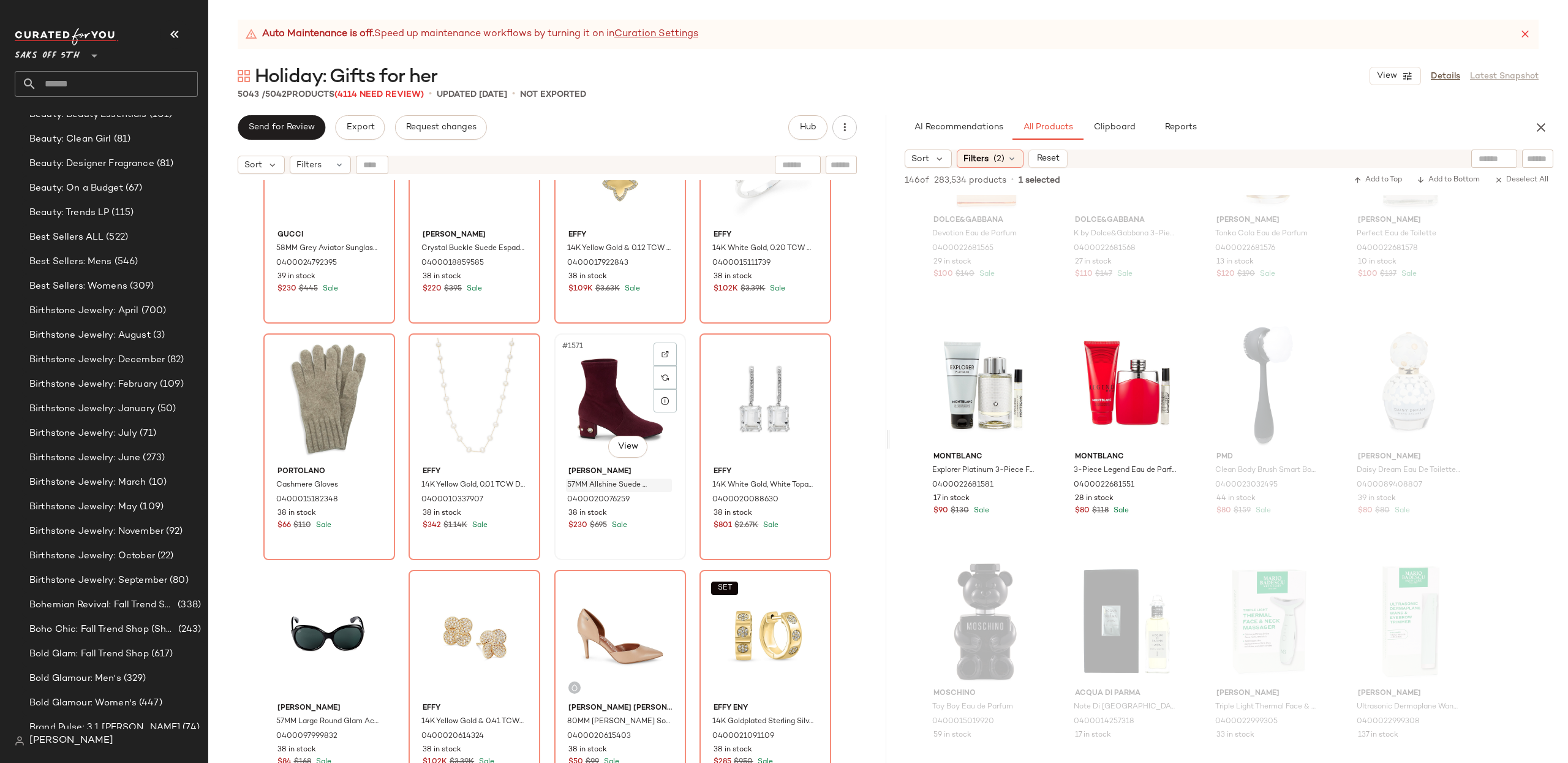
scroll to position [92543, 0]
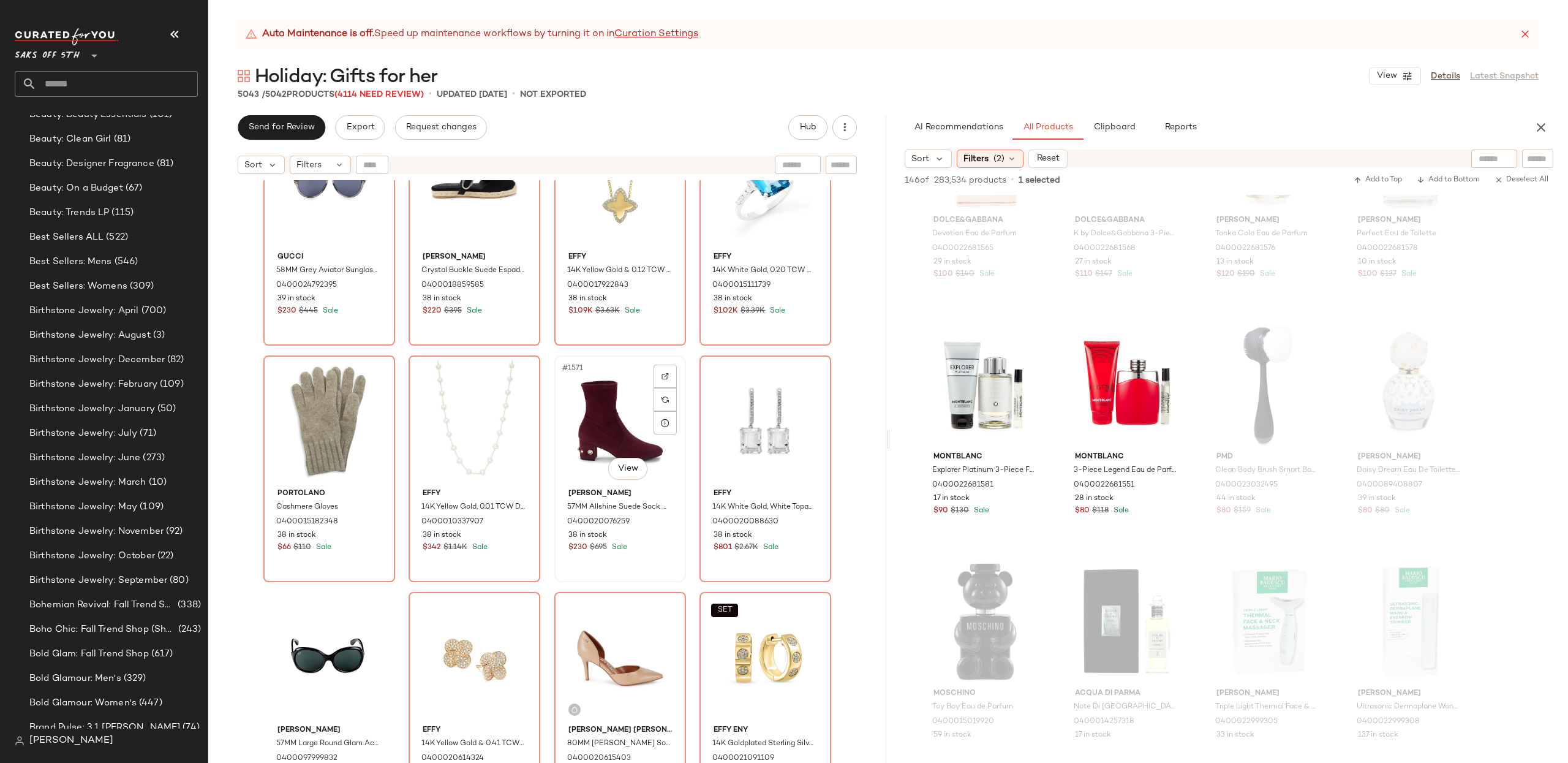
click at [617, 402] on div "#1571 View" at bounding box center [620, 422] width 123 height 124
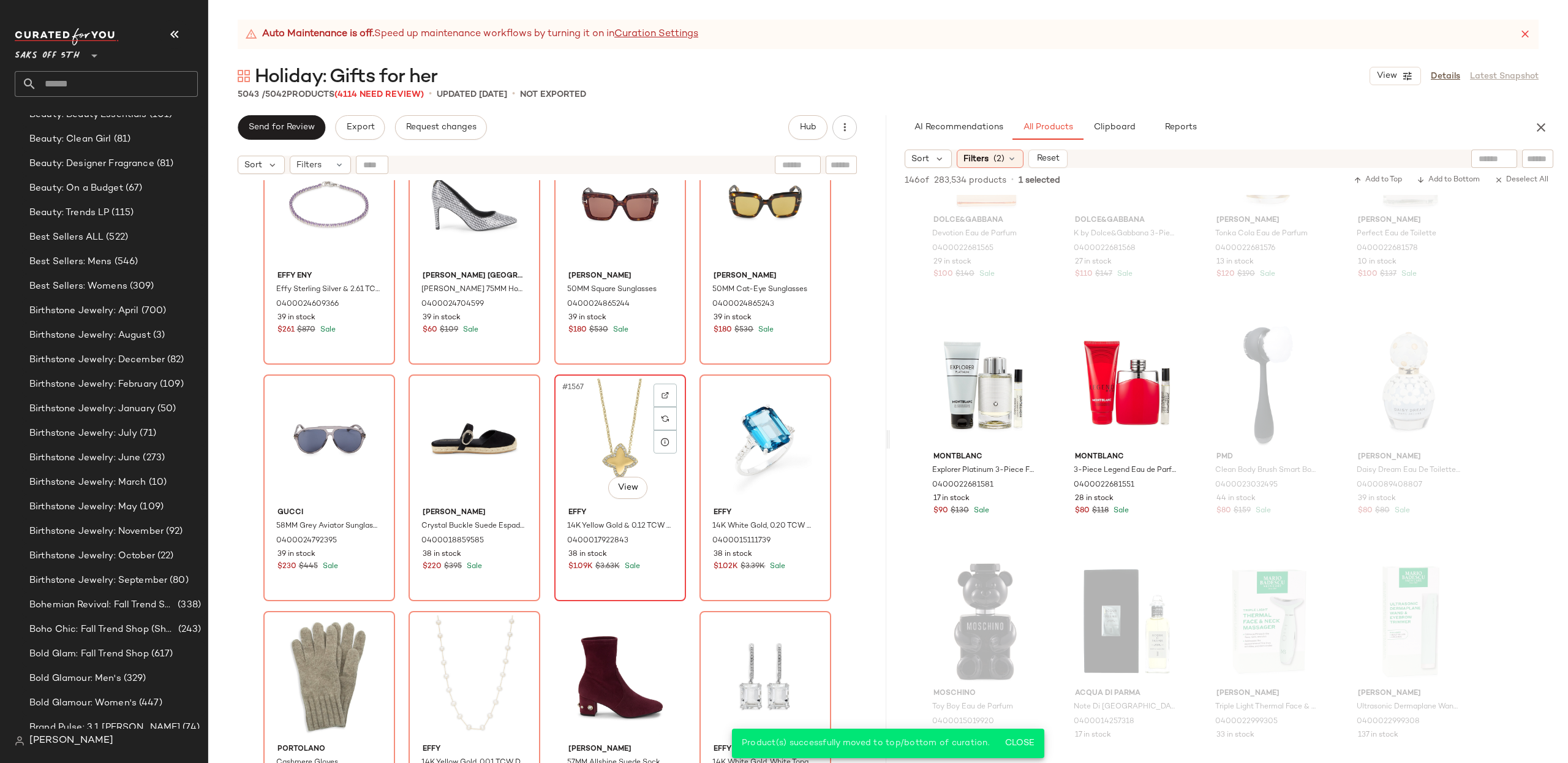
scroll to position [92253, 0]
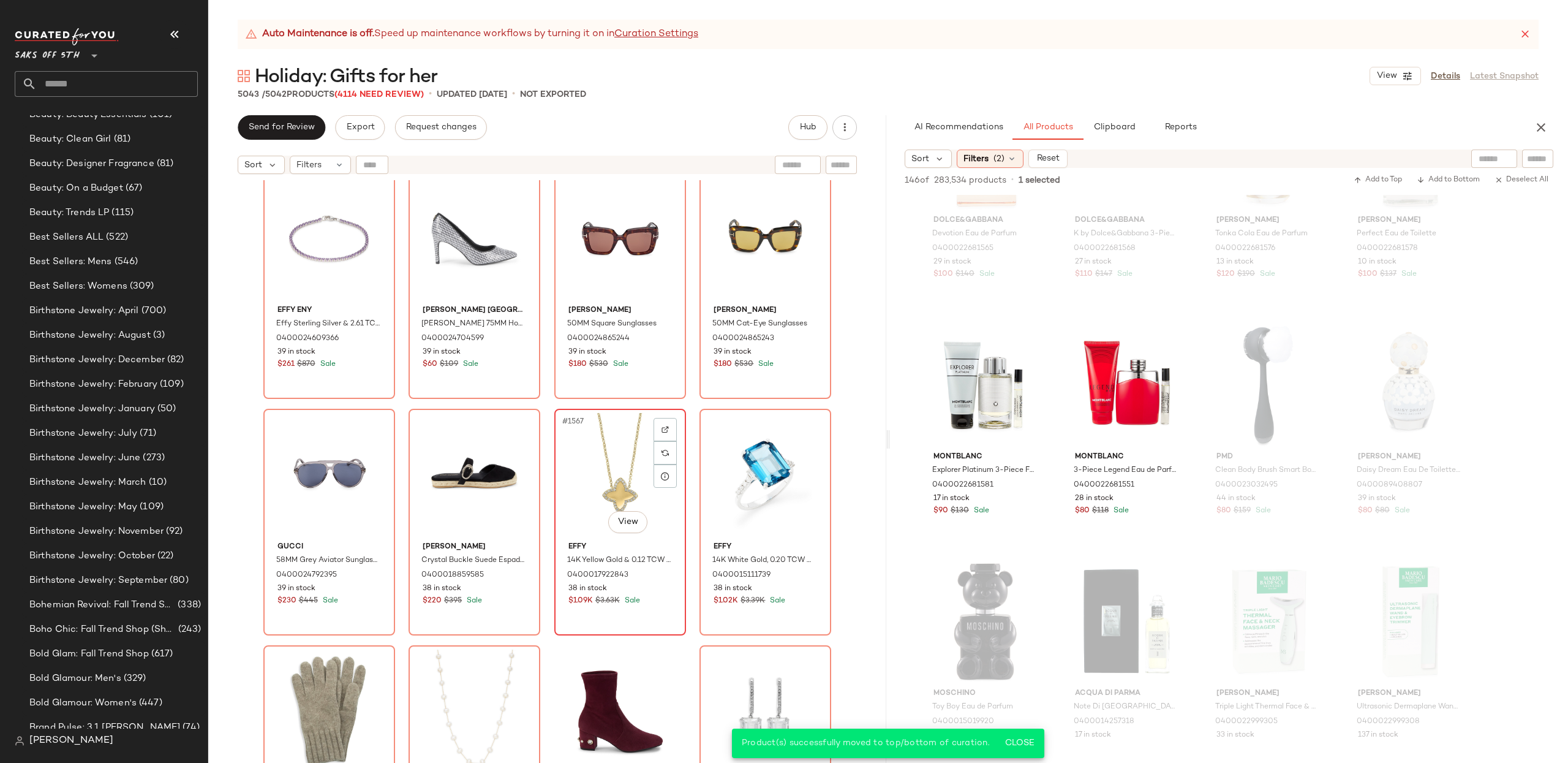
click at [597, 430] on div "#1567 View" at bounding box center [620, 474] width 123 height 124
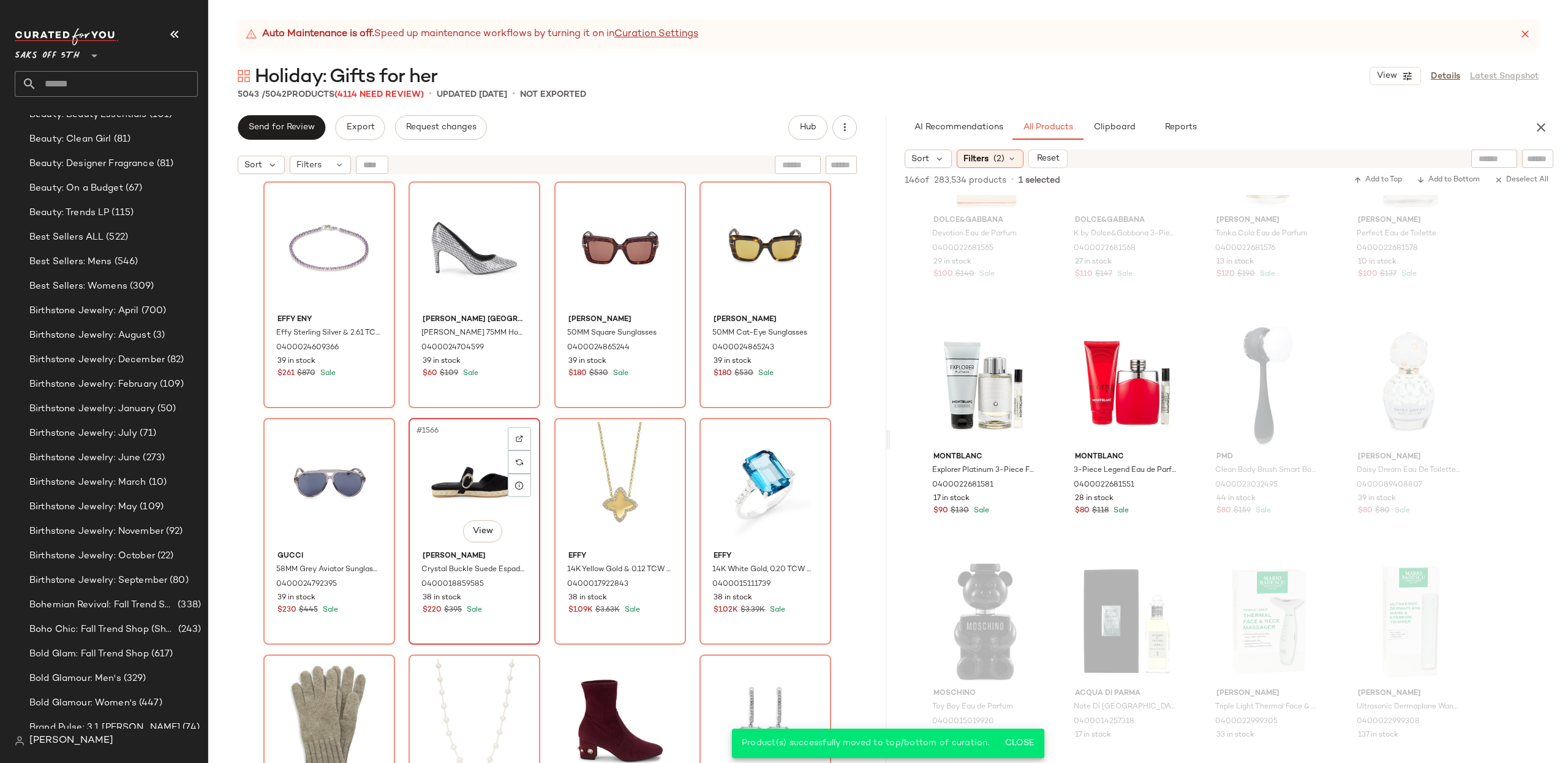
scroll to position [92242, 0]
click at [410, 468] on div "#1566 View Stuart Weitzman Crystal Buckle Suede Espadrilles 0400018859585 38 in…" at bounding box center [474, 533] width 129 height 224
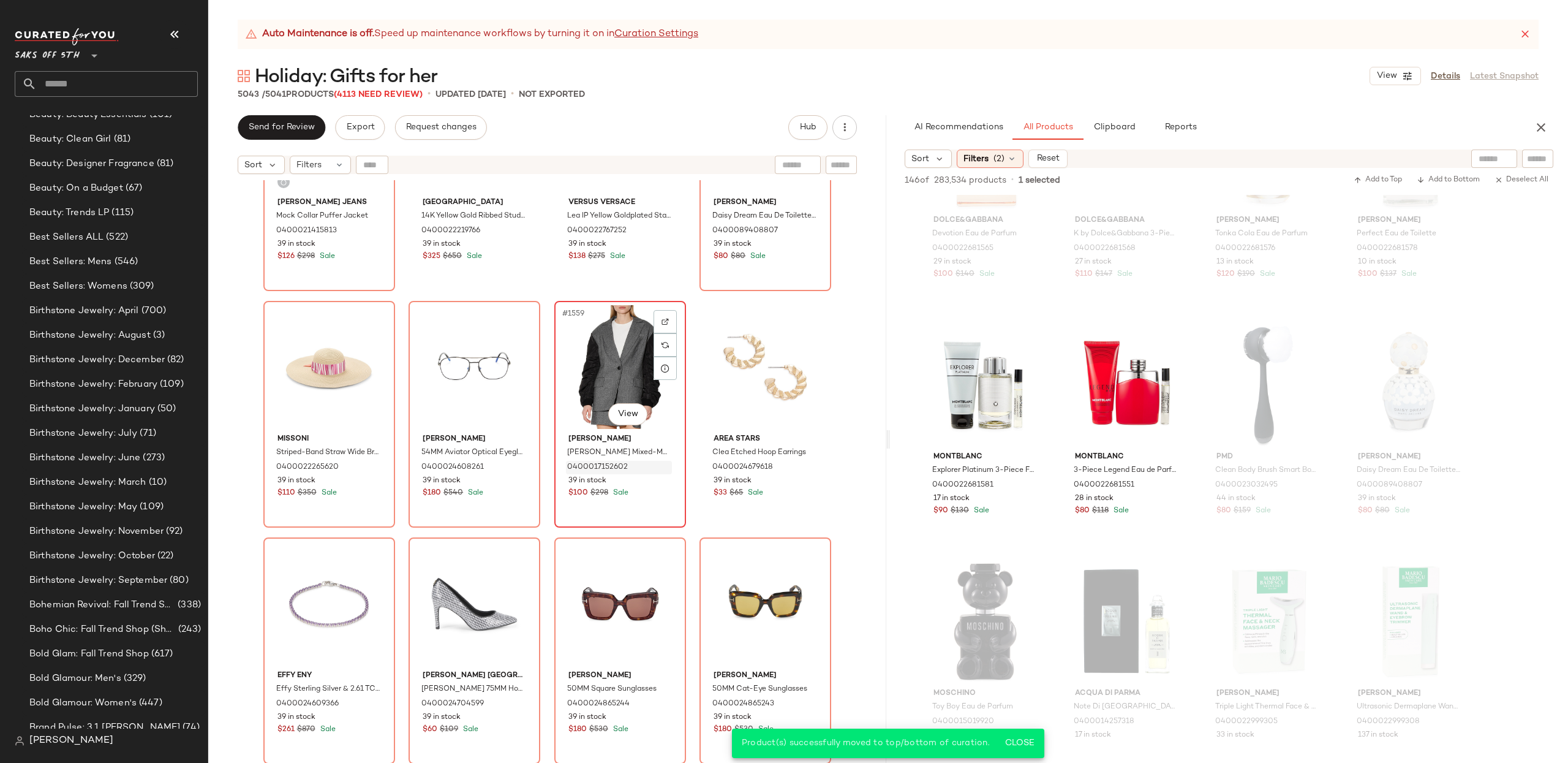
scroll to position [91843, 0]
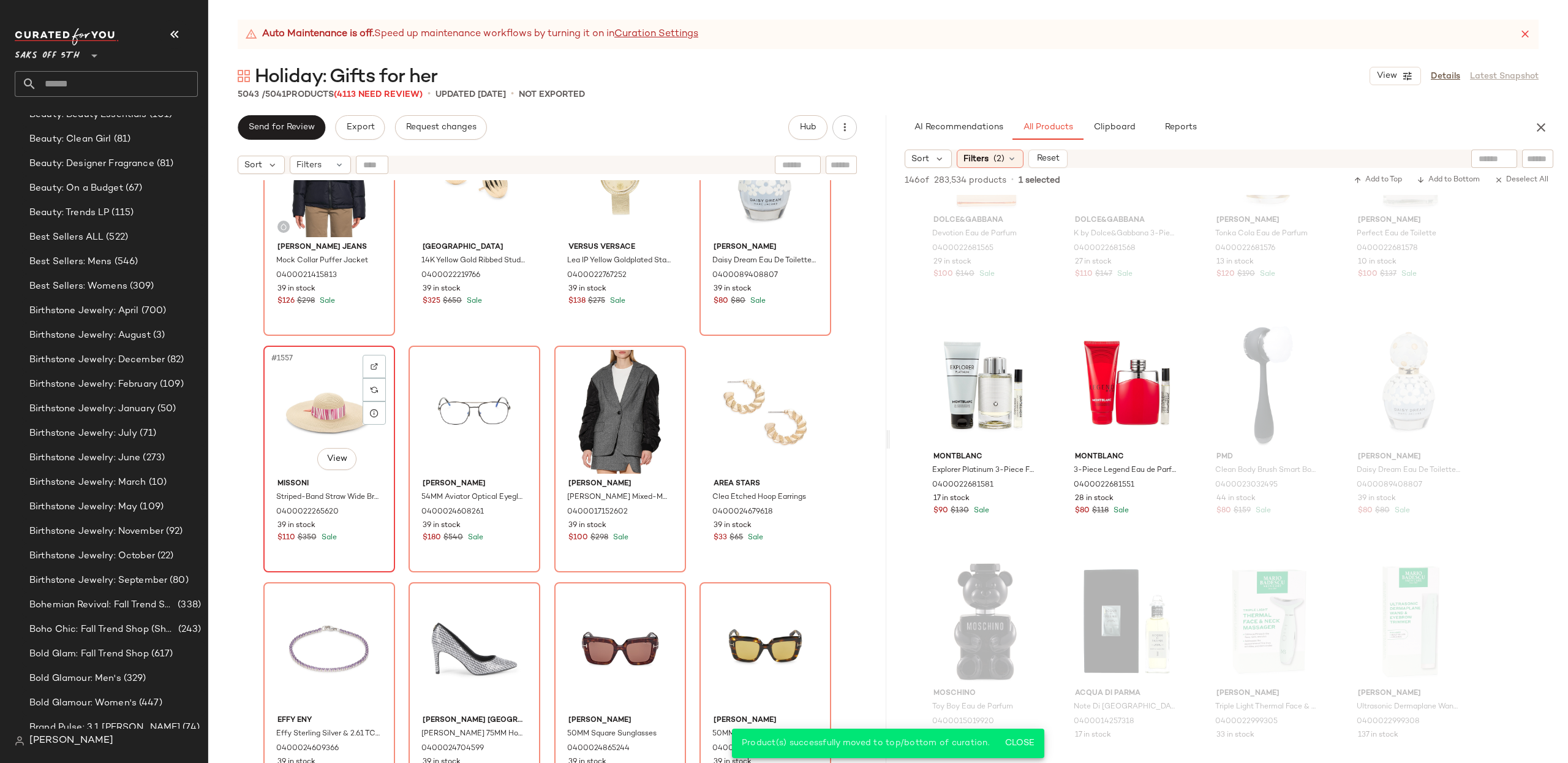
click at [305, 401] on div "#1557 View" at bounding box center [330, 411] width 123 height 124
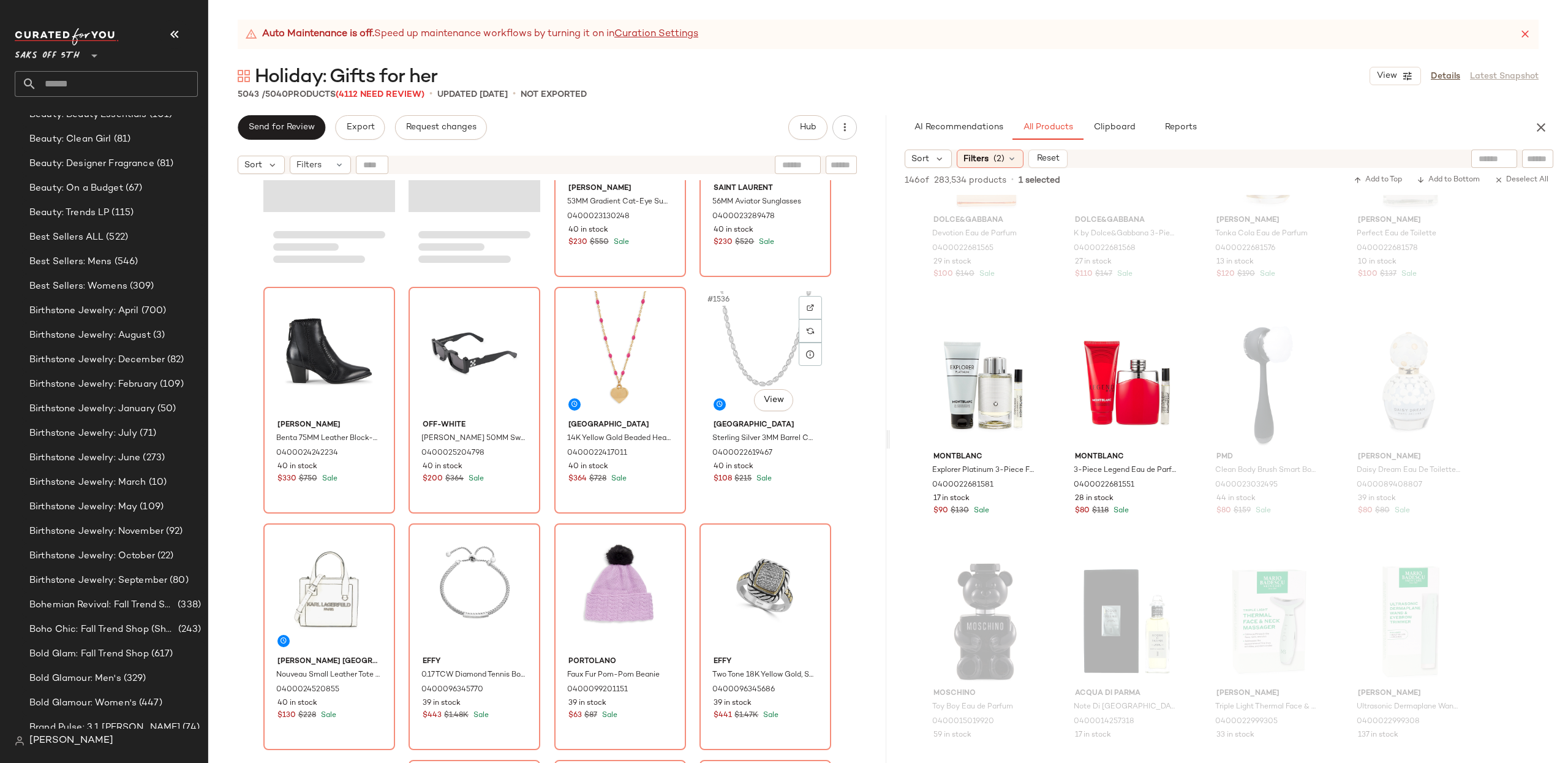
scroll to position [90427, 0]
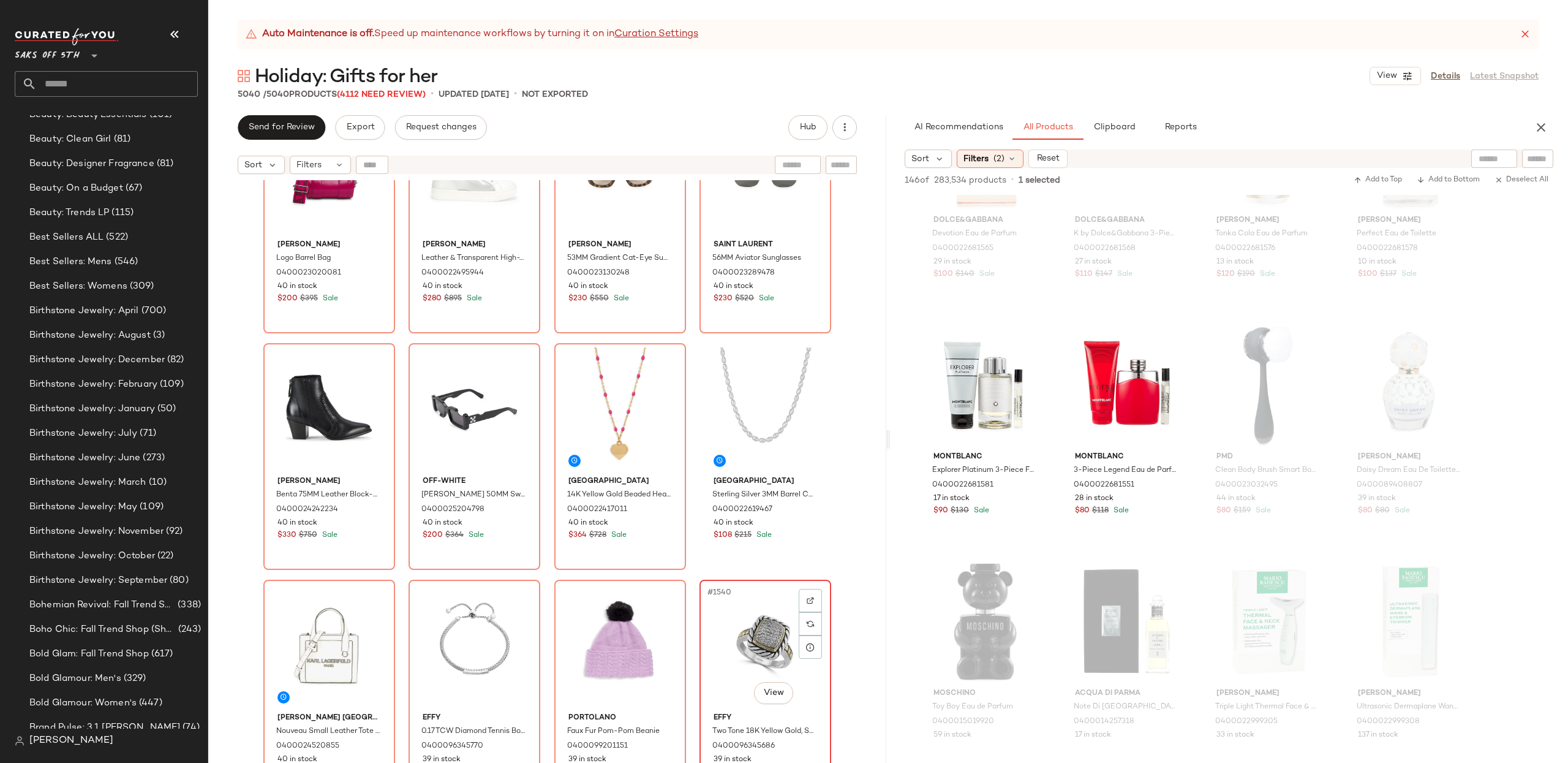
click at [747, 593] on div "#1540 View" at bounding box center [766, 646] width 123 height 124
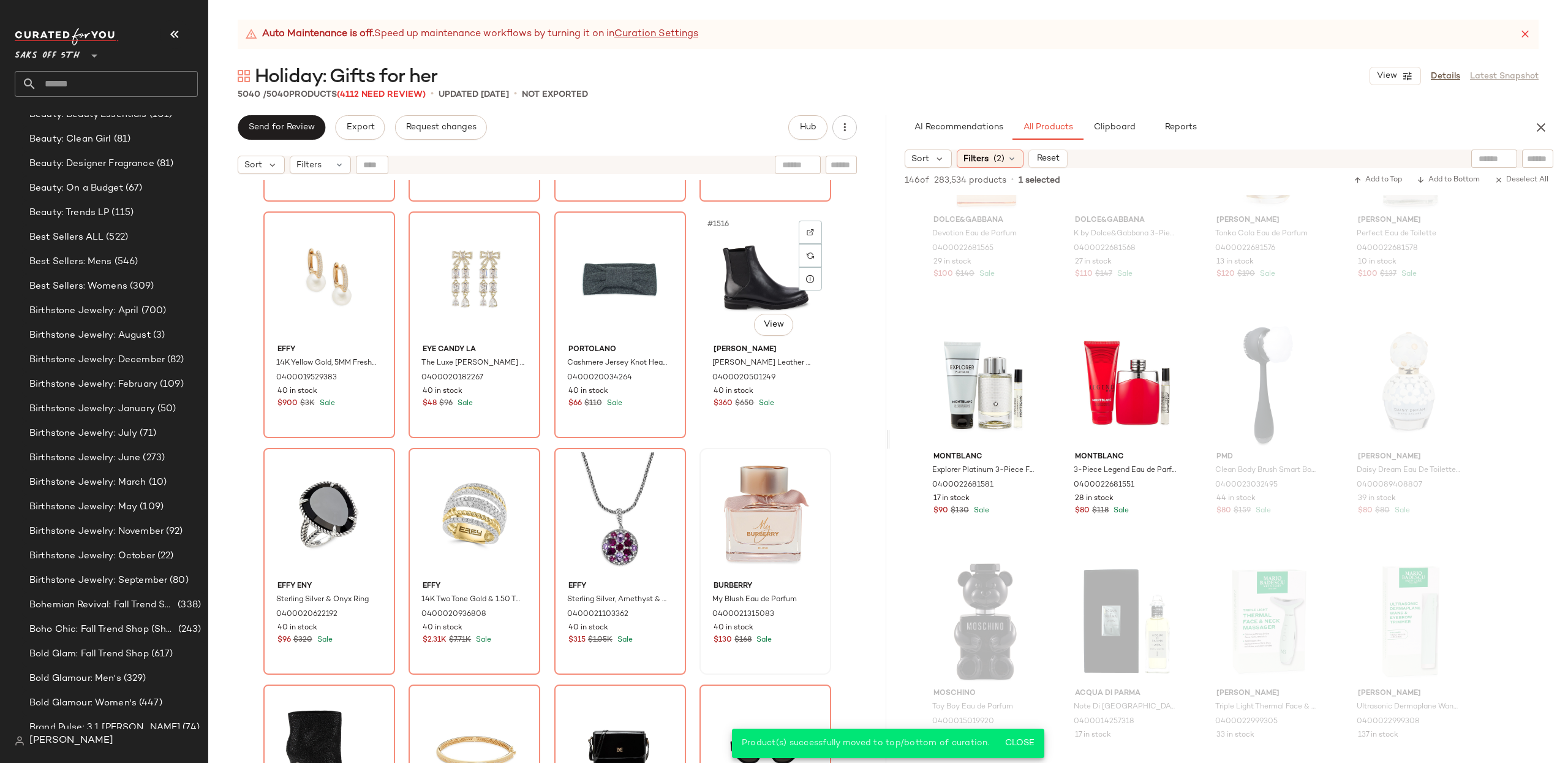
scroll to position [89376, 0]
click at [759, 529] on div "#1520 View" at bounding box center [766, 515] width 123 height 124
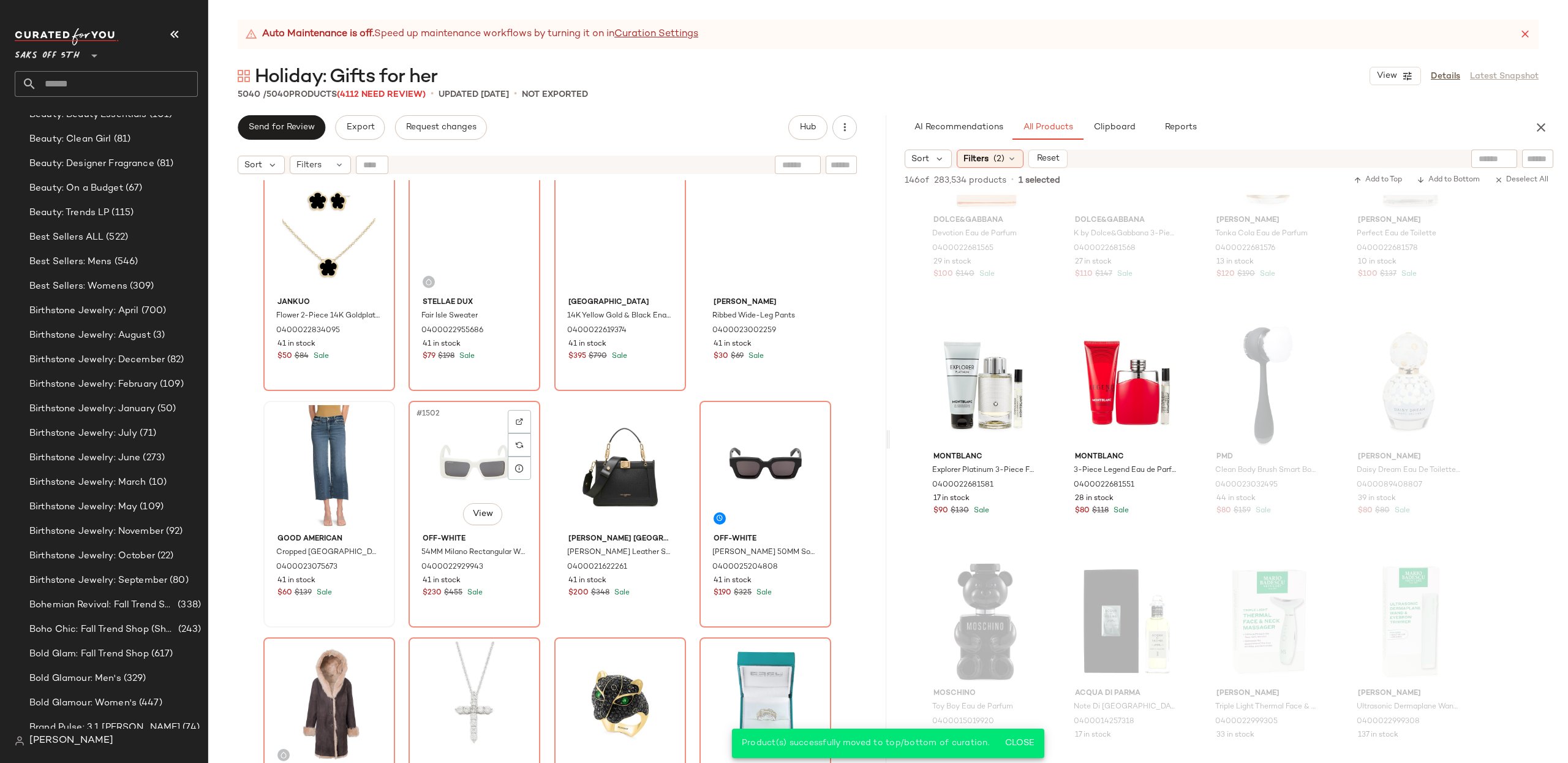
scroll to position [88474, 0]
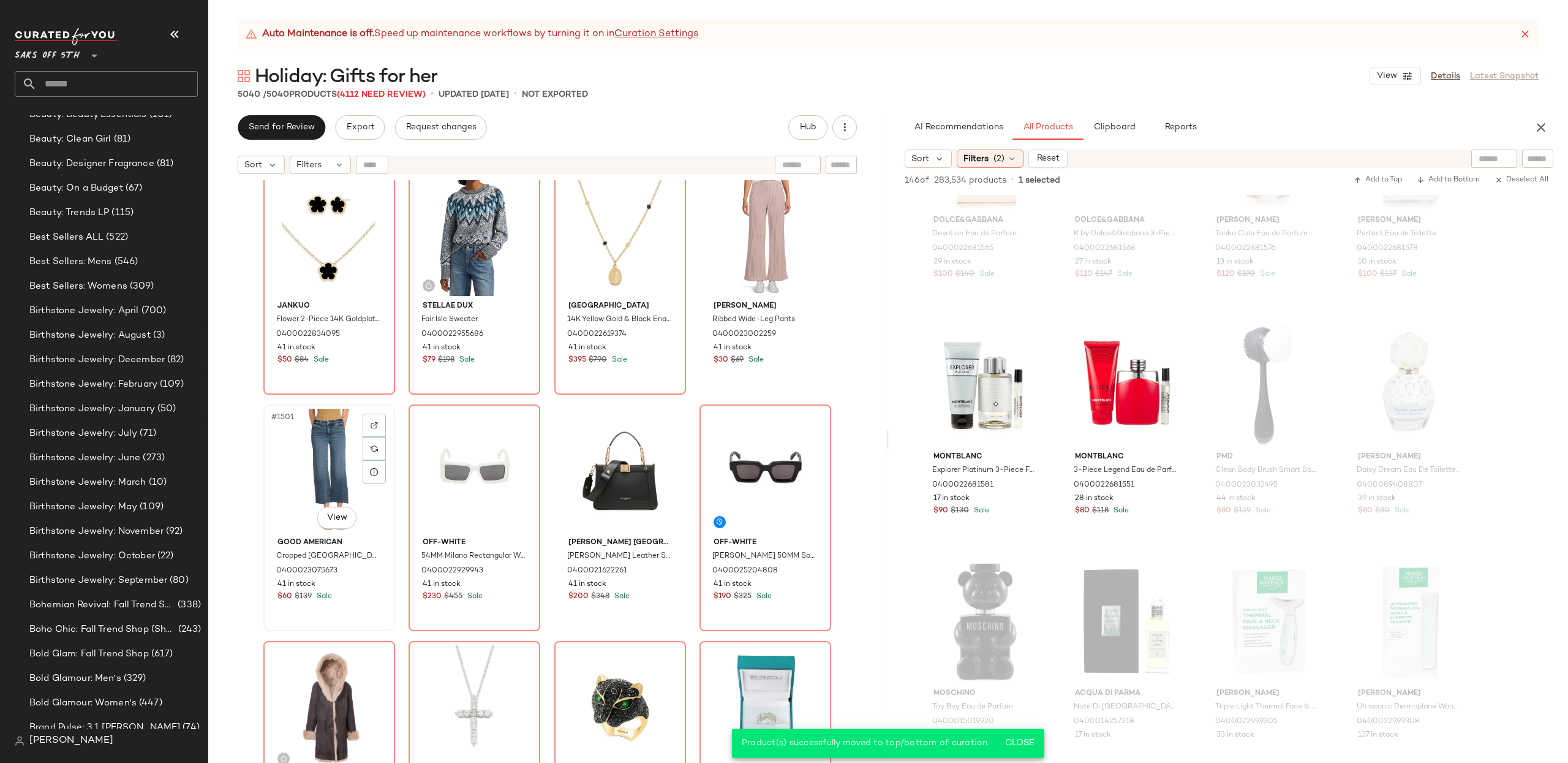
click at [322, 497] on div "#1501 View" at bounding box center [330, 470] width 123 height 124
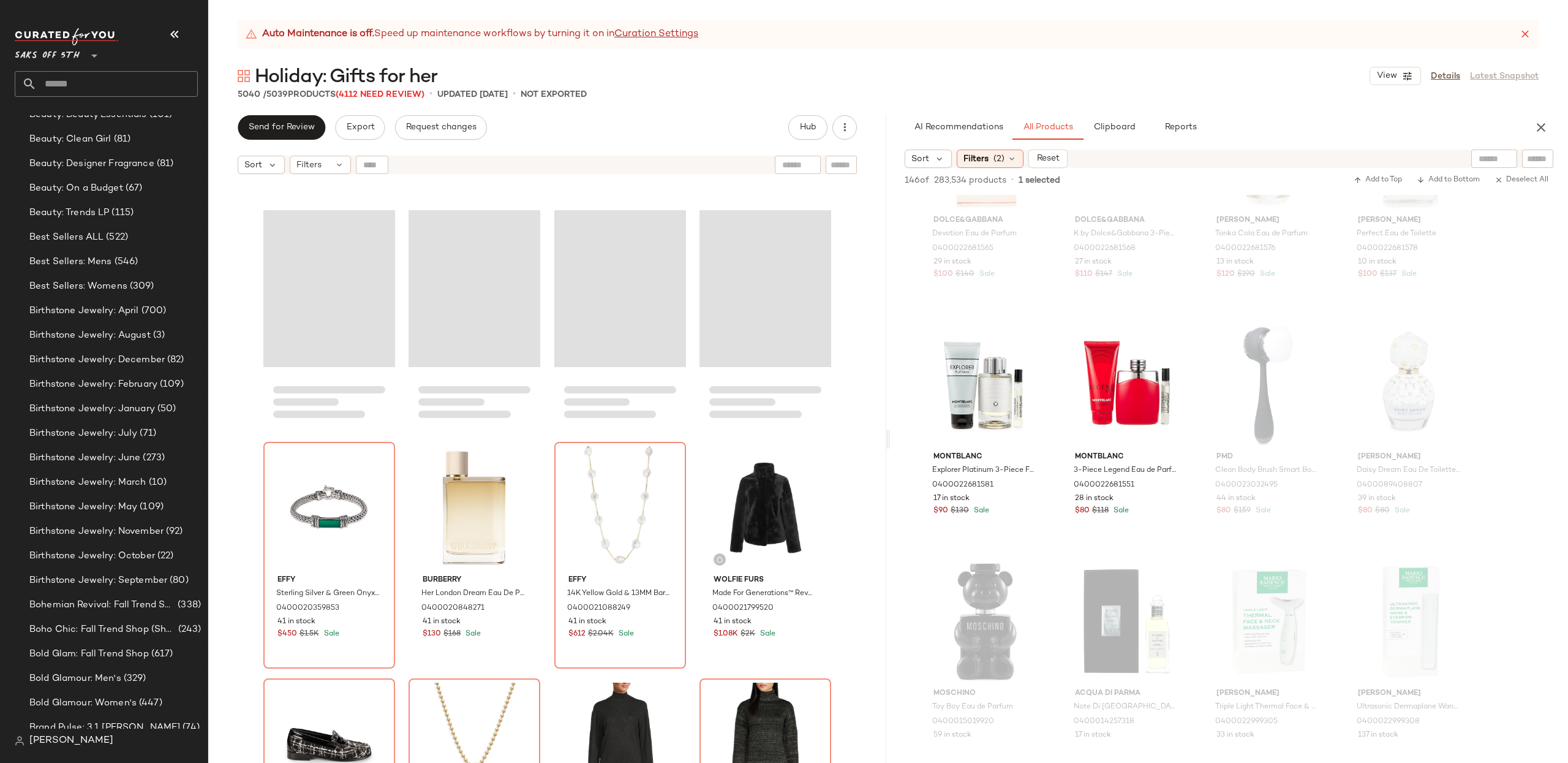
scroll to position [87232, 0]
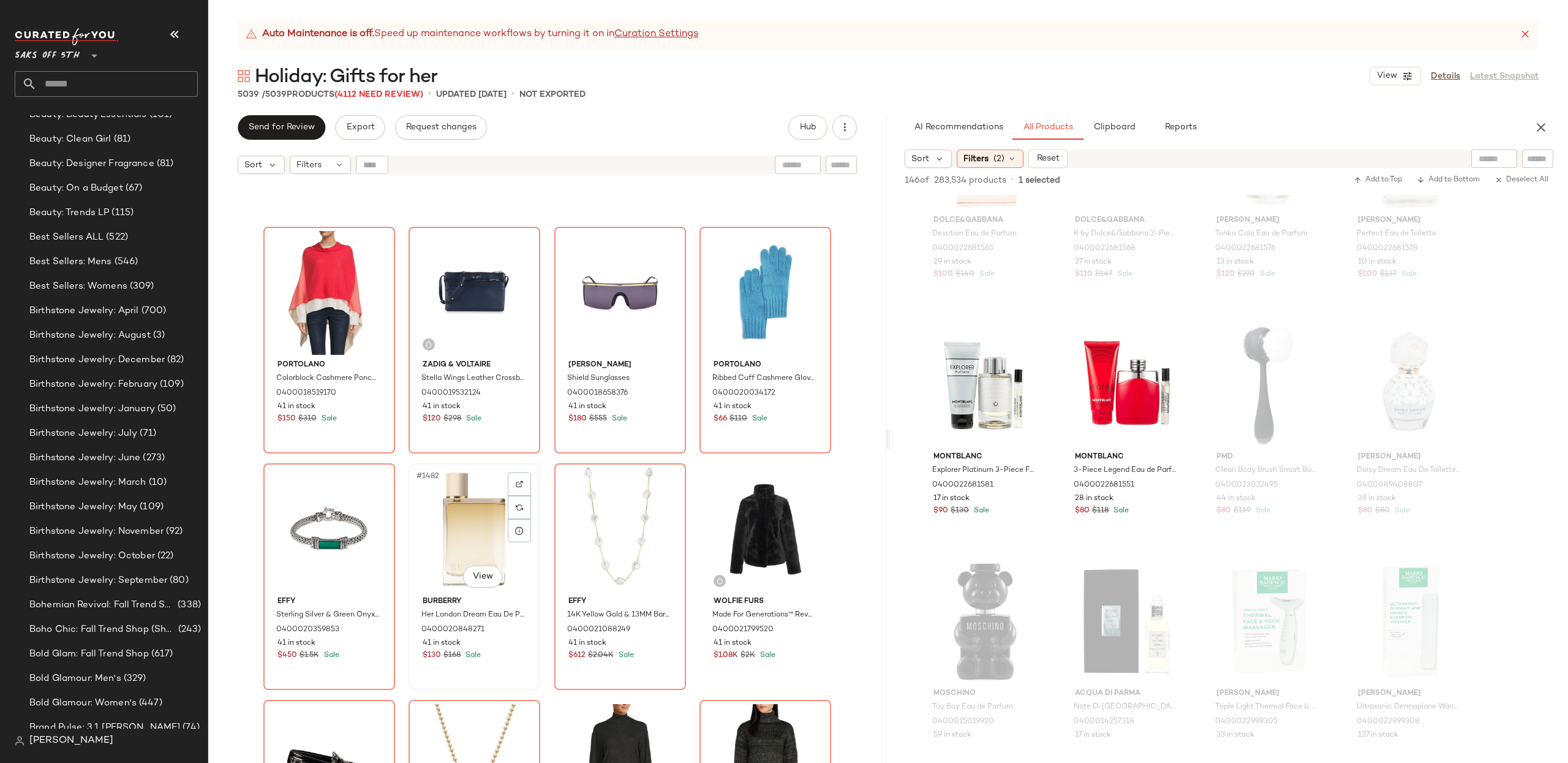
click at [460, 507] on div "#1482 View" at bounding box center [474, 529] width 123 height 124
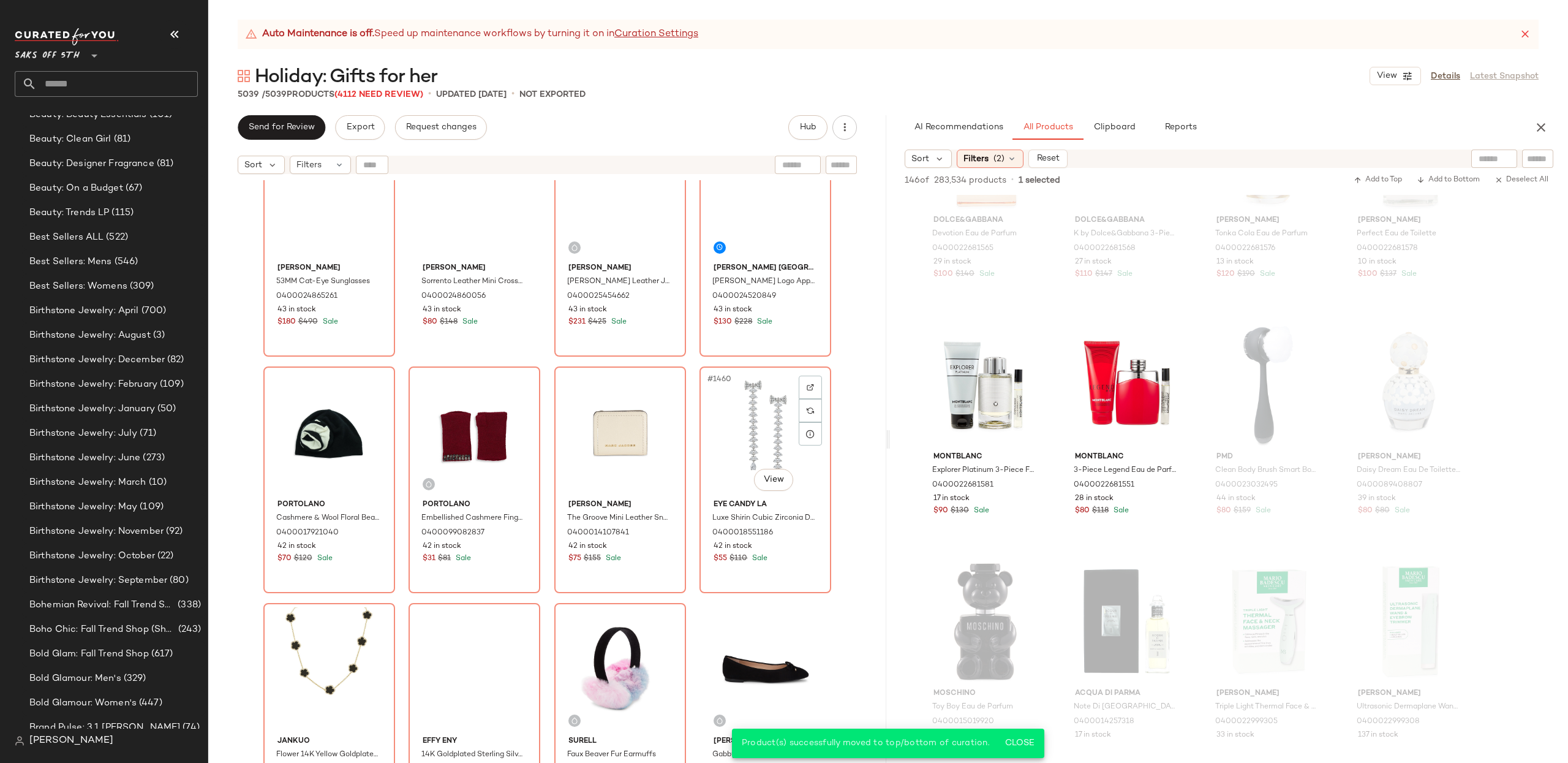
scroll to position [85898, 0]
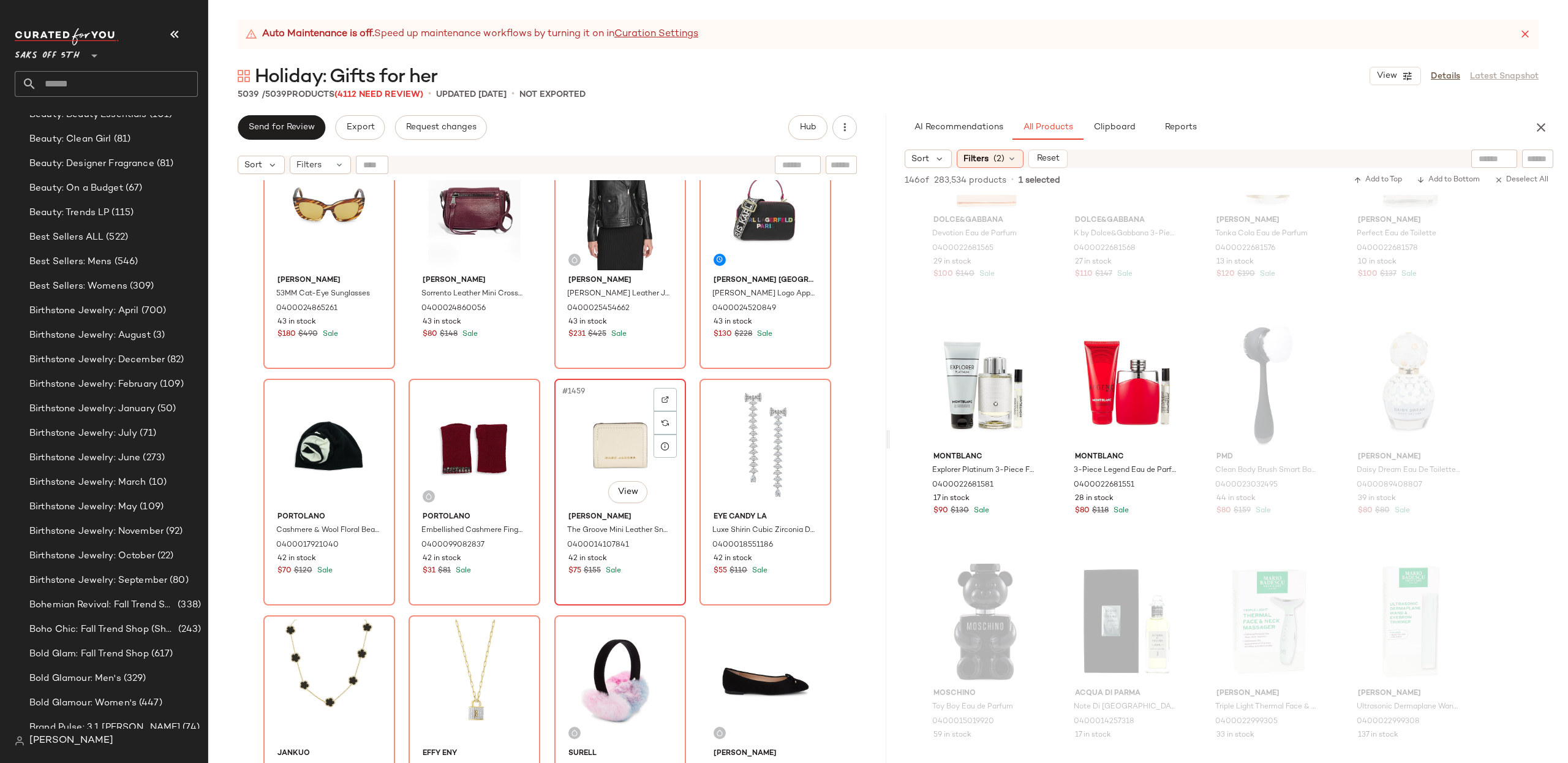
click at [619, 432] on div "#1459 View" at bounding box center [620, 444] width 123 height 124
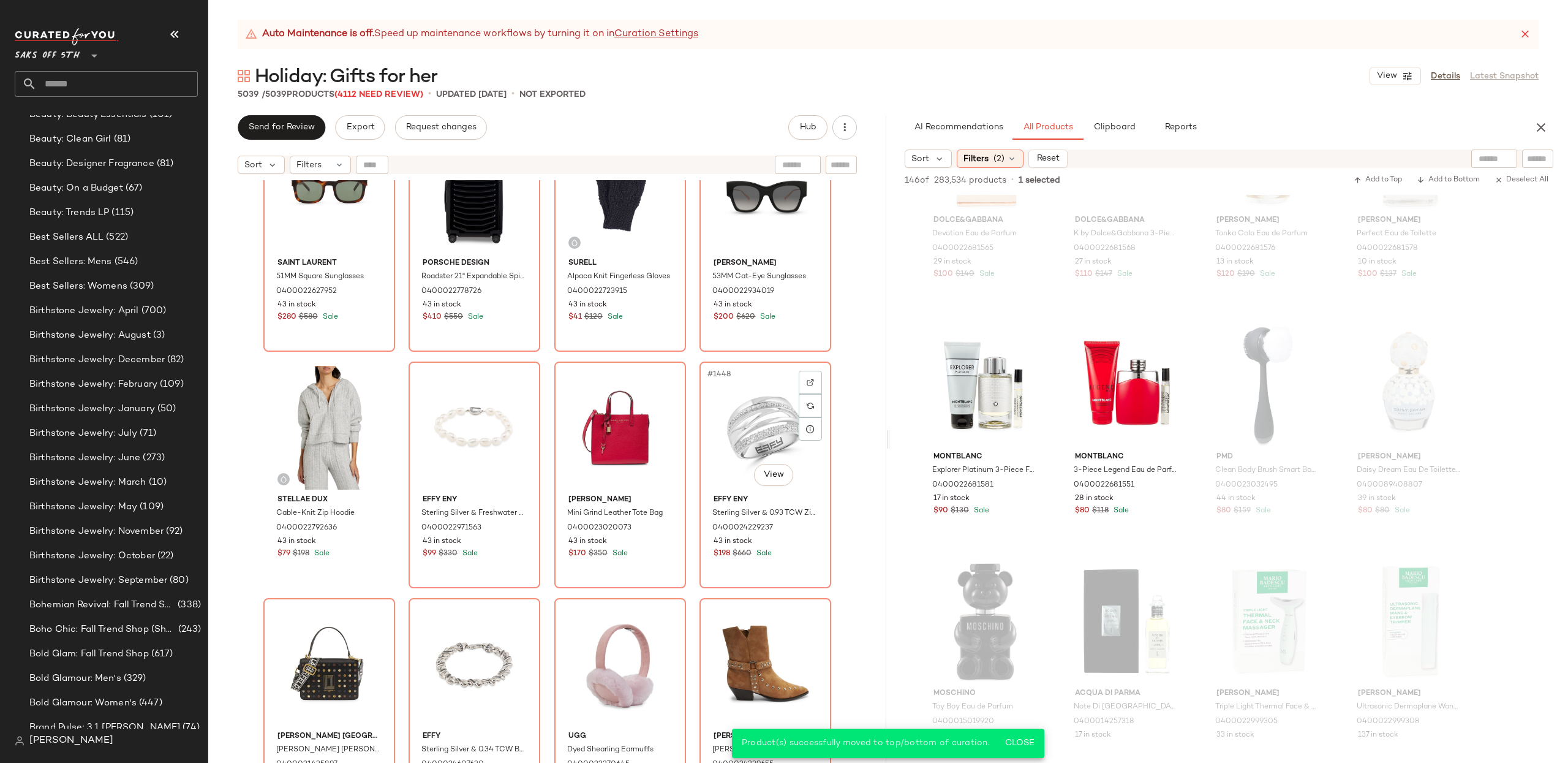
scroll to position [85151, 0]
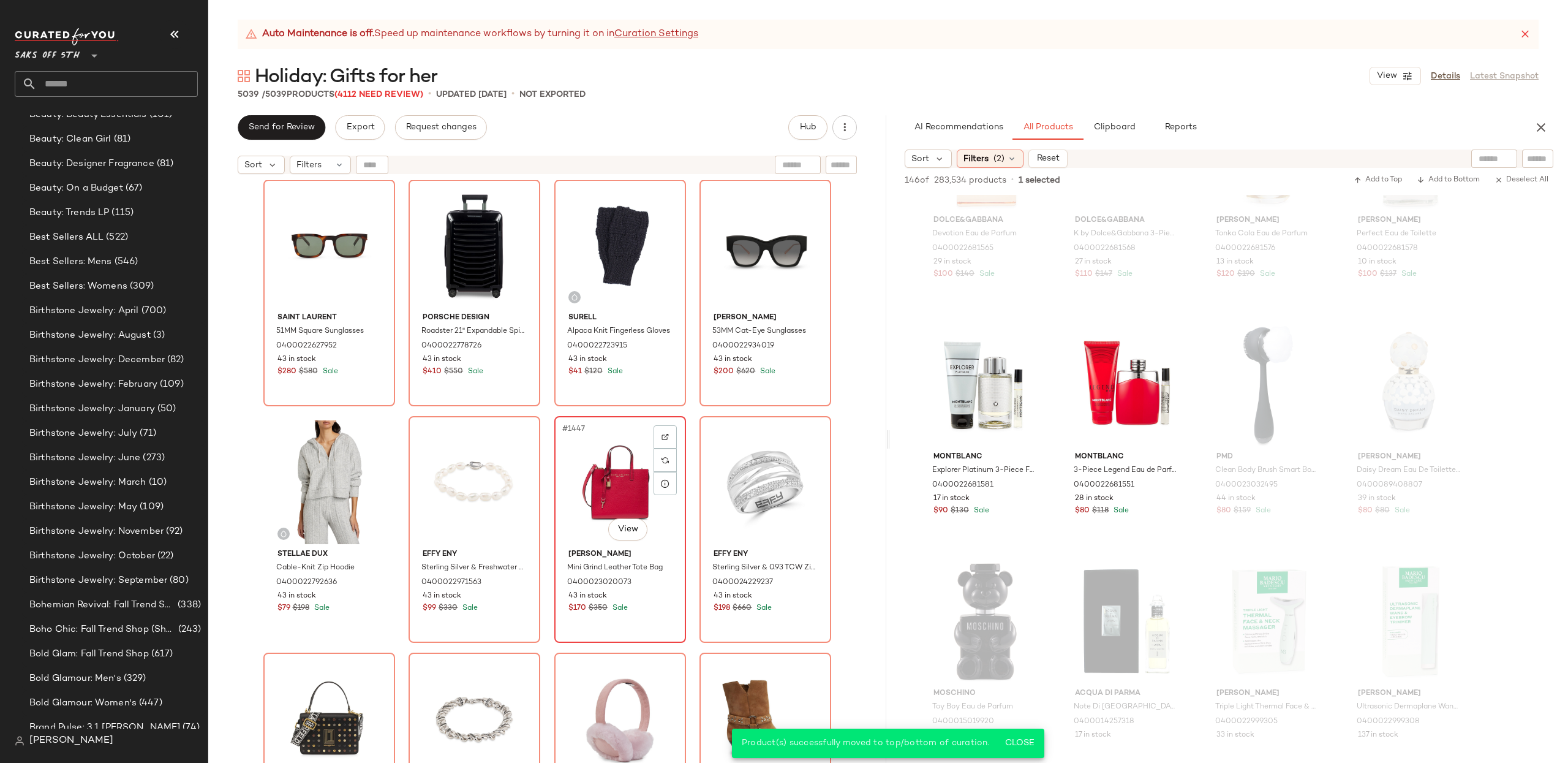
click at [600, 461] on div "#1447 View" at bounding box center [620, 482] width 123 height 124
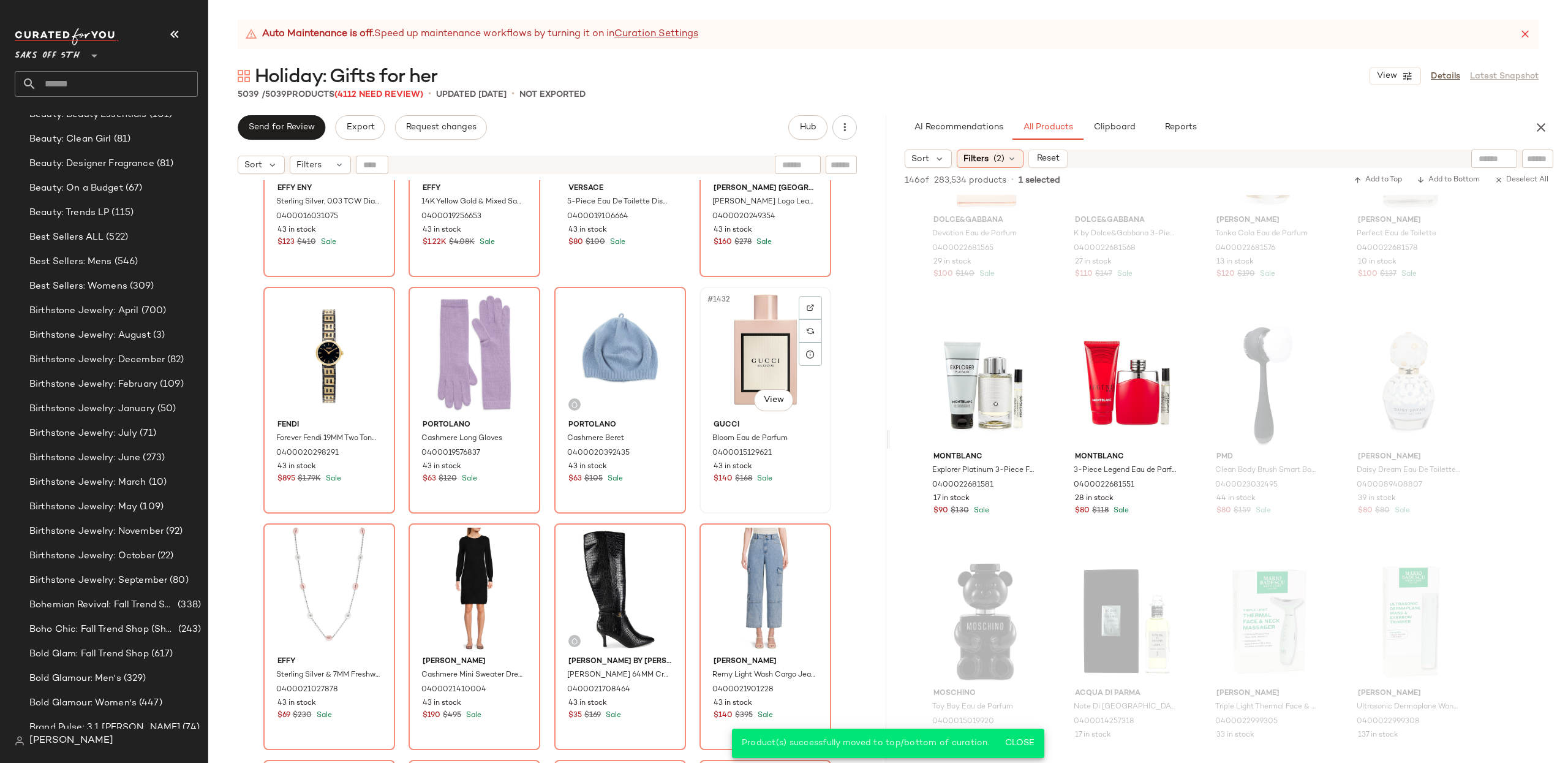
scroll to position [84333, 0]
click at [774, 339] on div "#1432 View" at bounding box center [766, 354] width 123 height 124
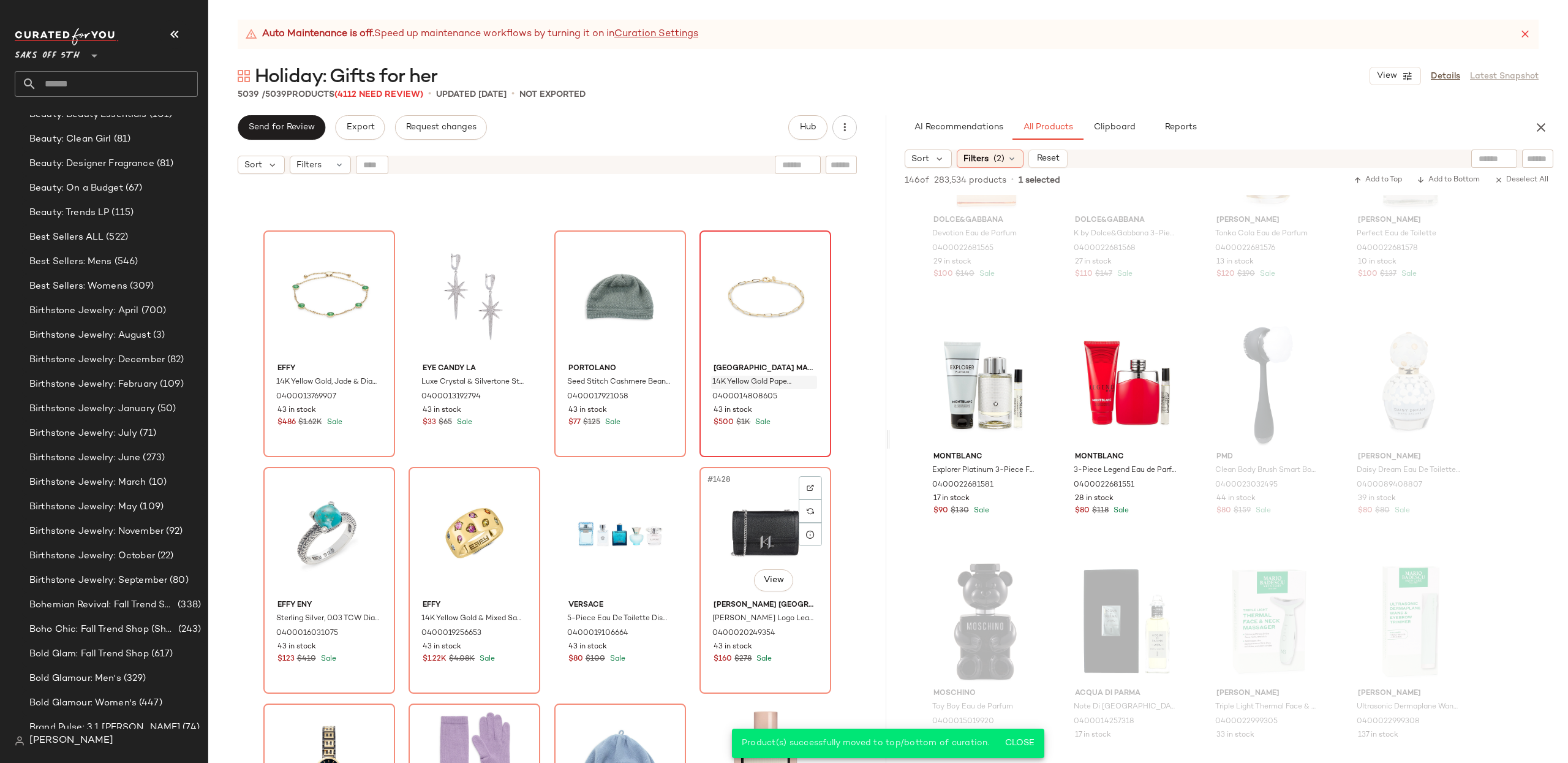
scroll to position [83911, 0]
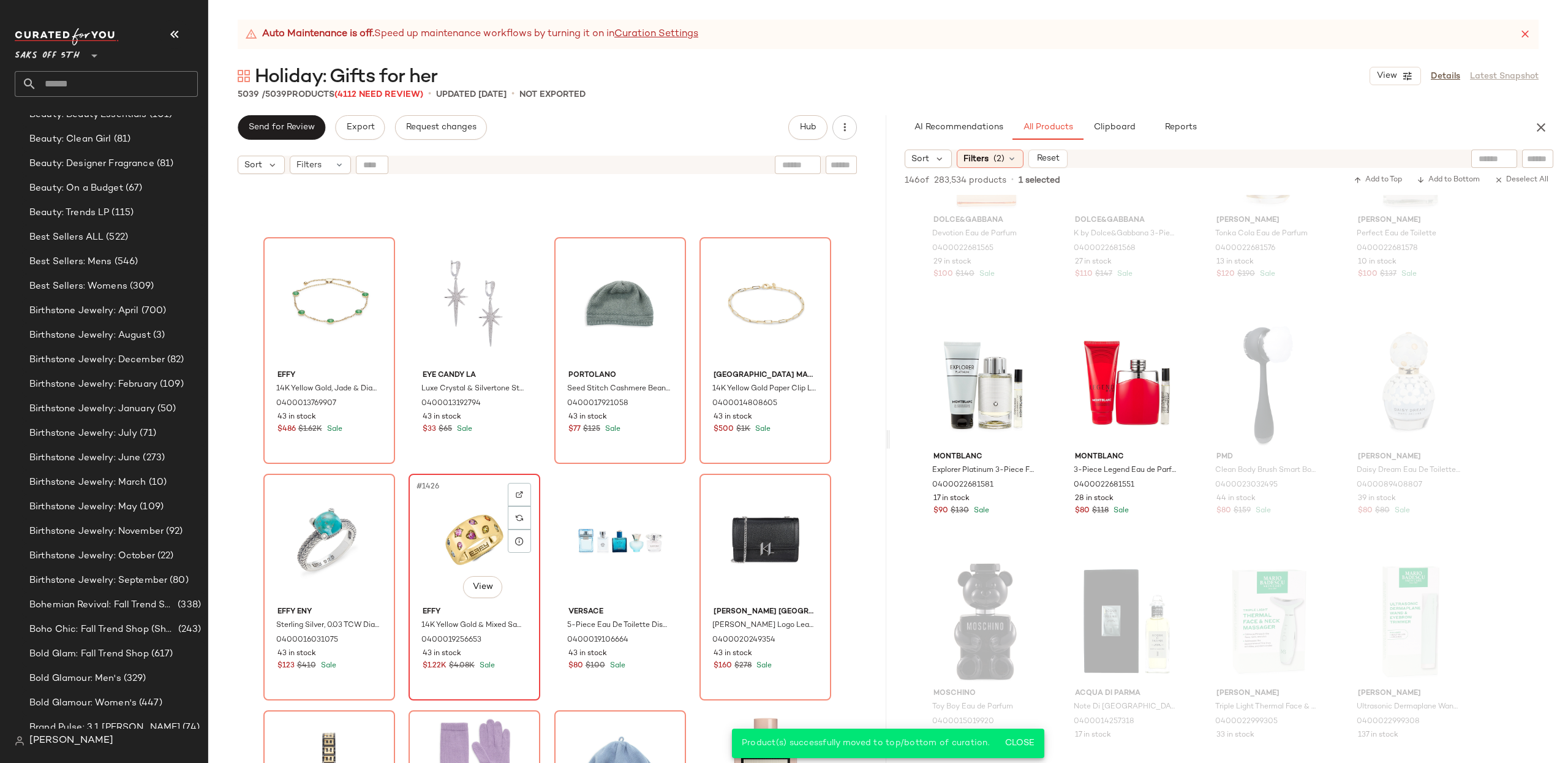
click at [458, 519] on div "#1426 View" at bounding box center [474, 540] width 123 height 124
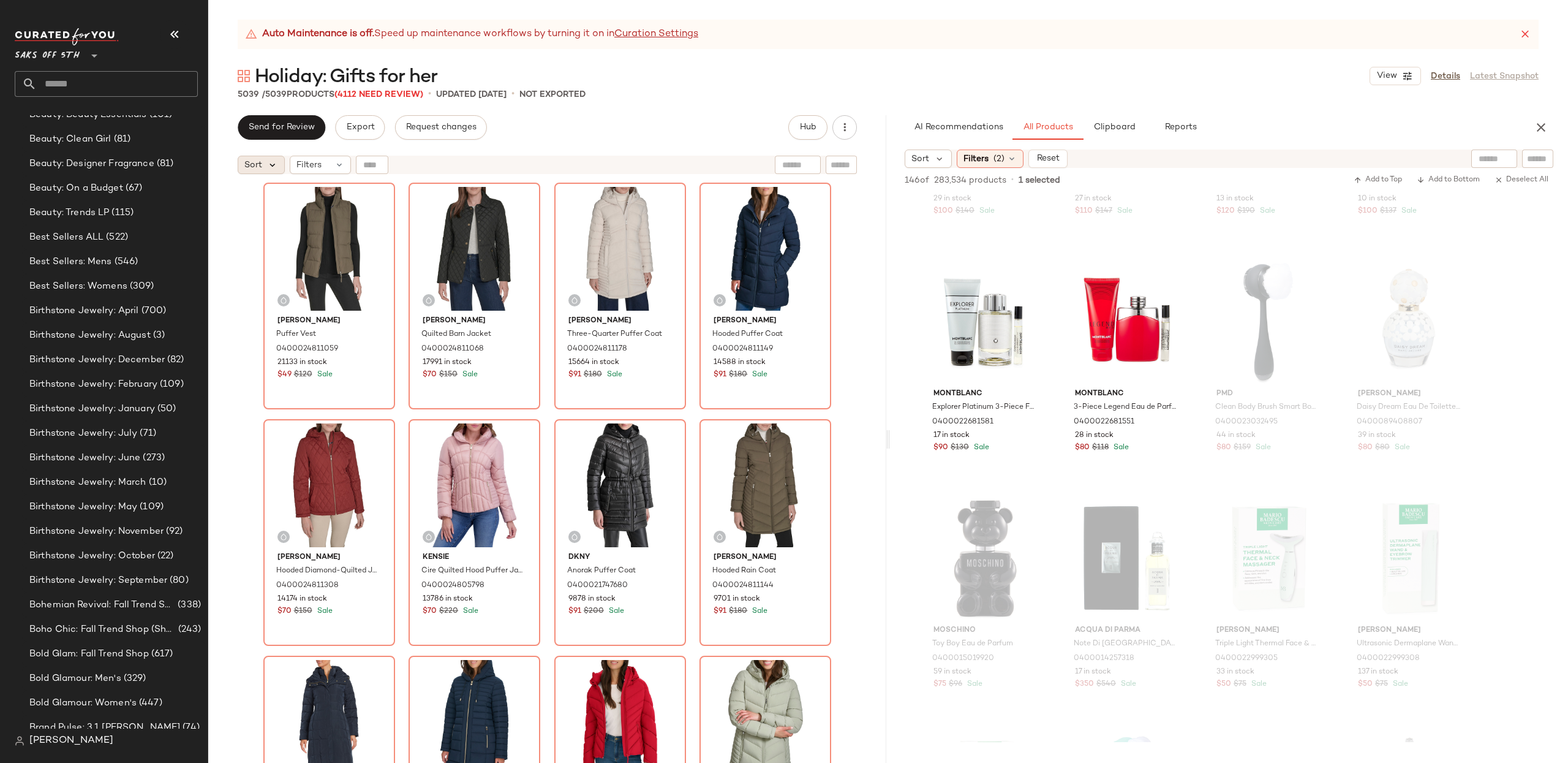
click at [275, 164] on icon at bounding box center [272, 164] width 11 height 11
drag, startPoint x: 237, startPoint y: 345, endPoint x: 235, endPoint y: 325, distance: 20.1
click at [237, 345] on div "Tommy Hilfiger Puffer Vest 0400024811059 21133 in stock $49 $120 Sale Tommy Hil…" at bounding box center [548, 486] width 678 height 613
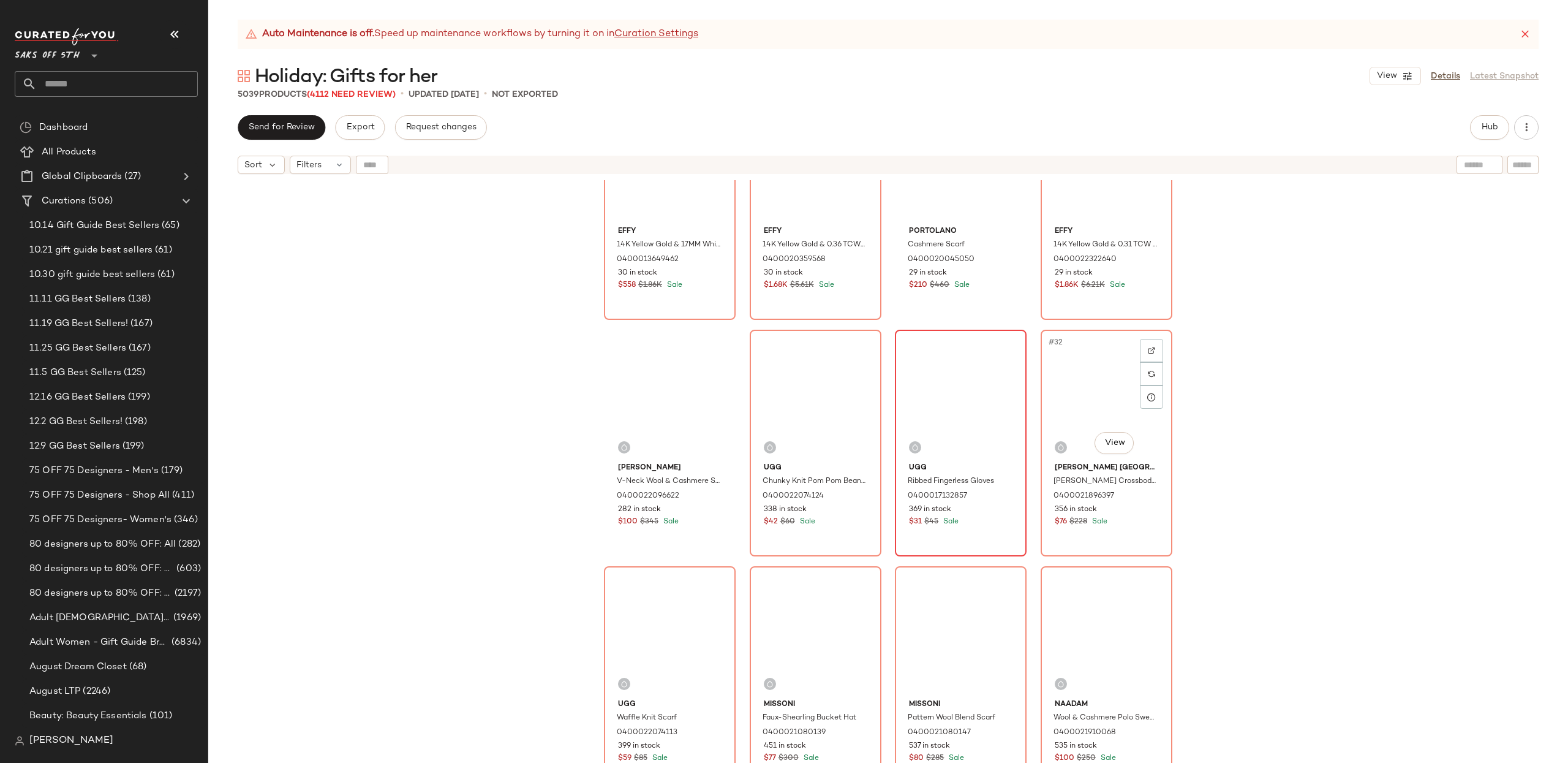
scroll to position [1512, 0]
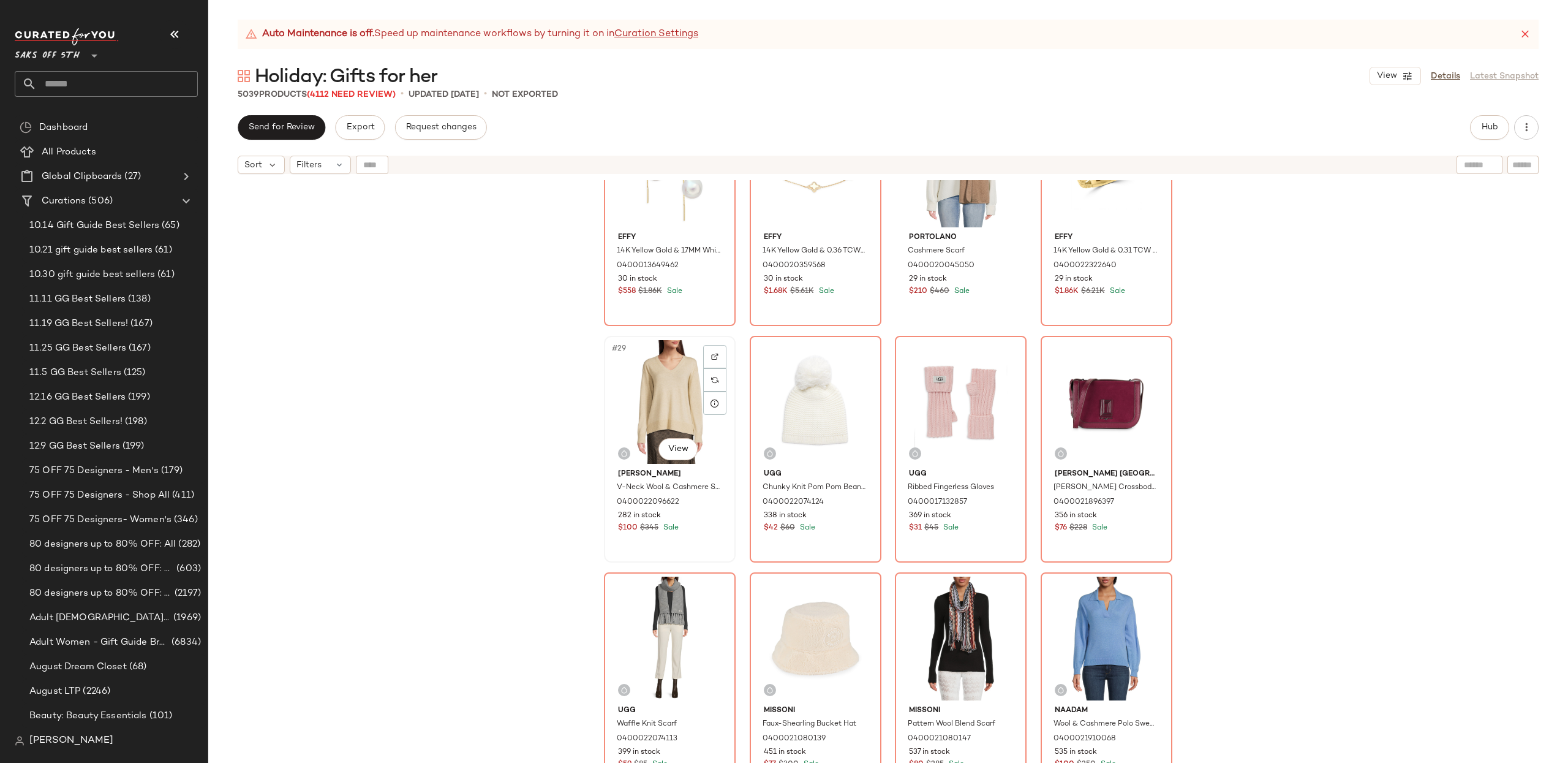
click at [653, 386] on div "#29 View" at bounding box center [669, 402] width 123 height 124
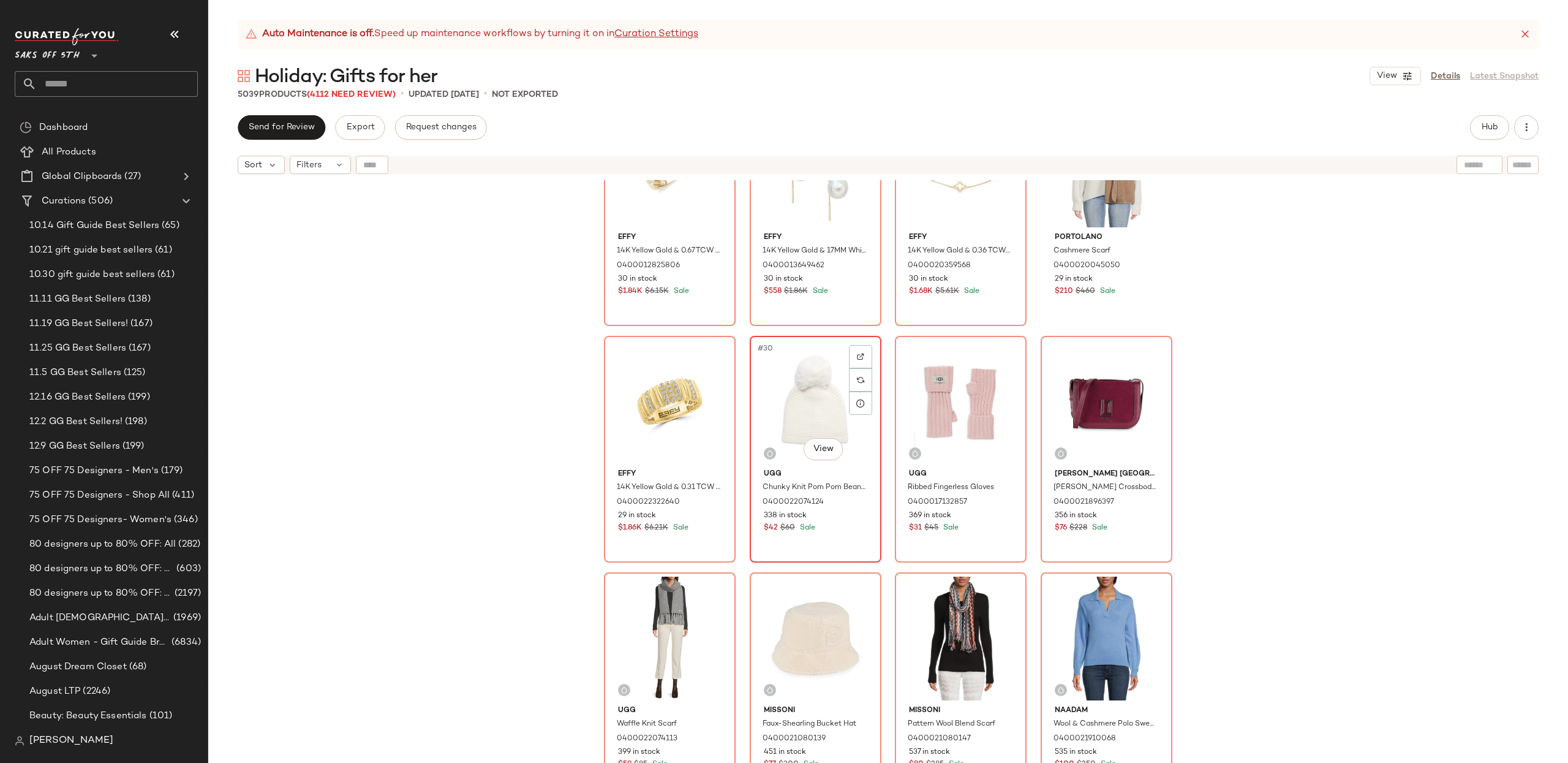
click at [807, 399] on div "#30 View" at bounding box center [816, 402] width 123 height 124
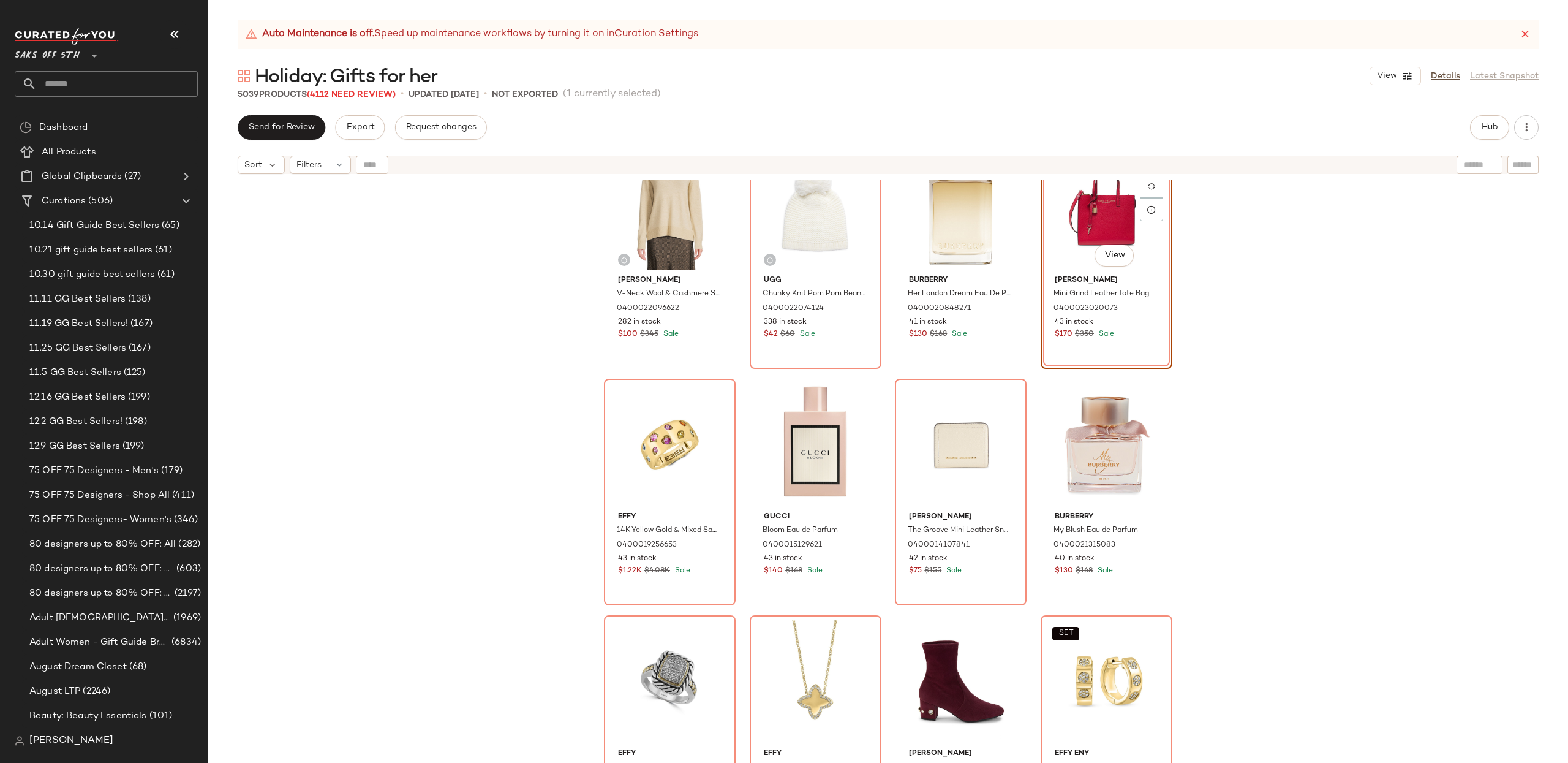
scroll to position [73, 0]
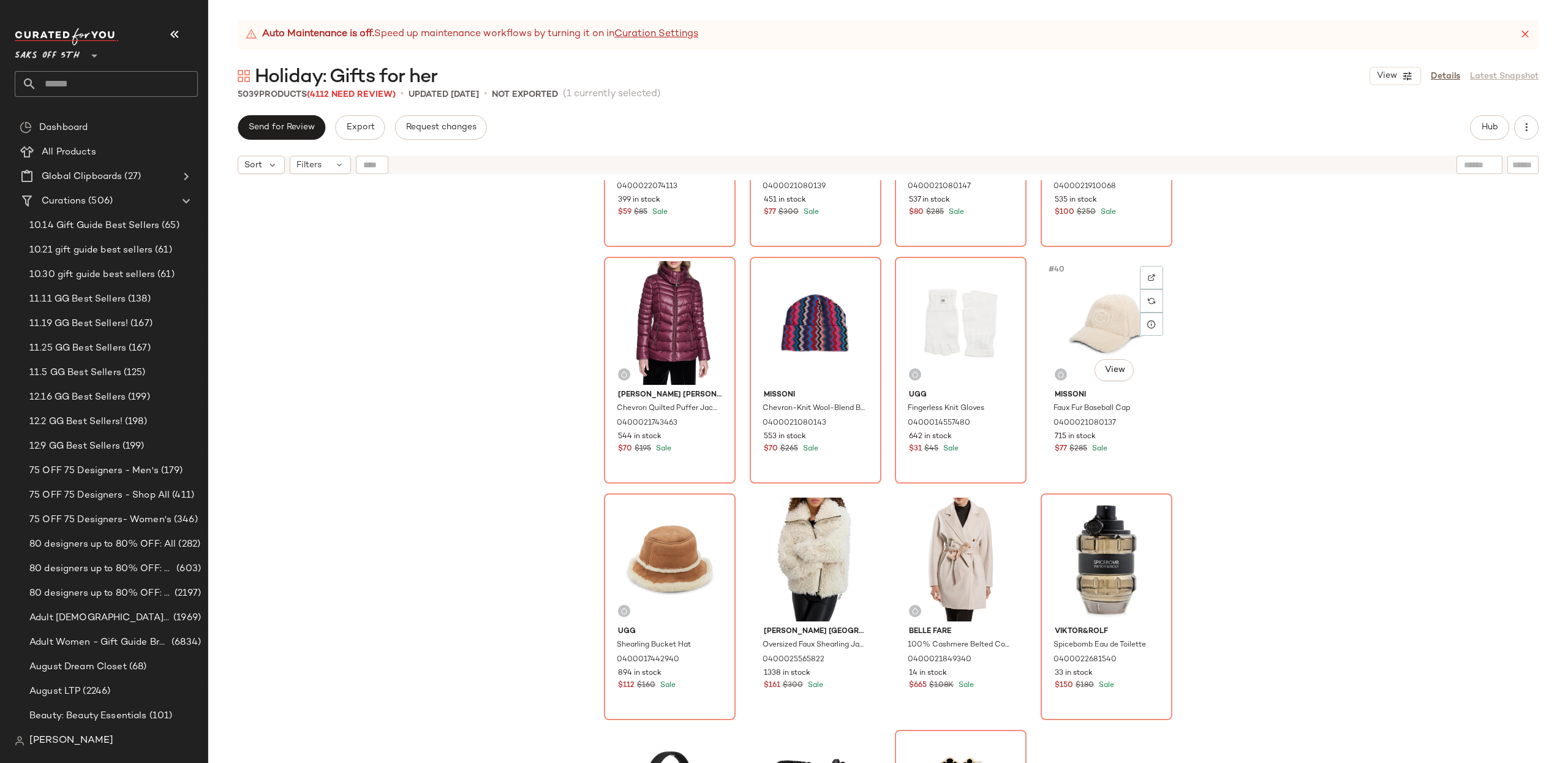
scroll to position [2069, 0]
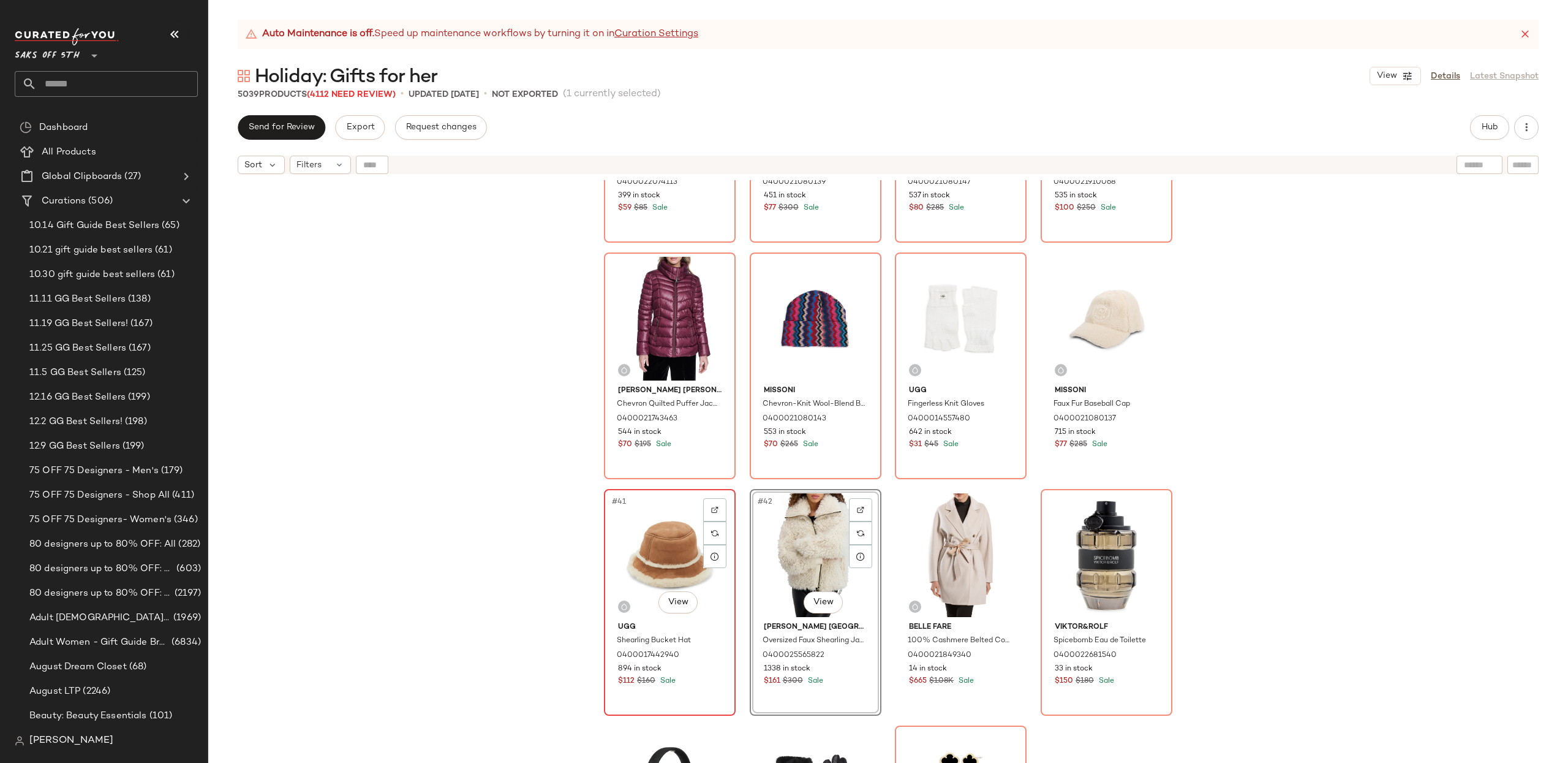
click at [631, 564] on div "#41 View" at bounding box center [669, 555] width 123 height 124
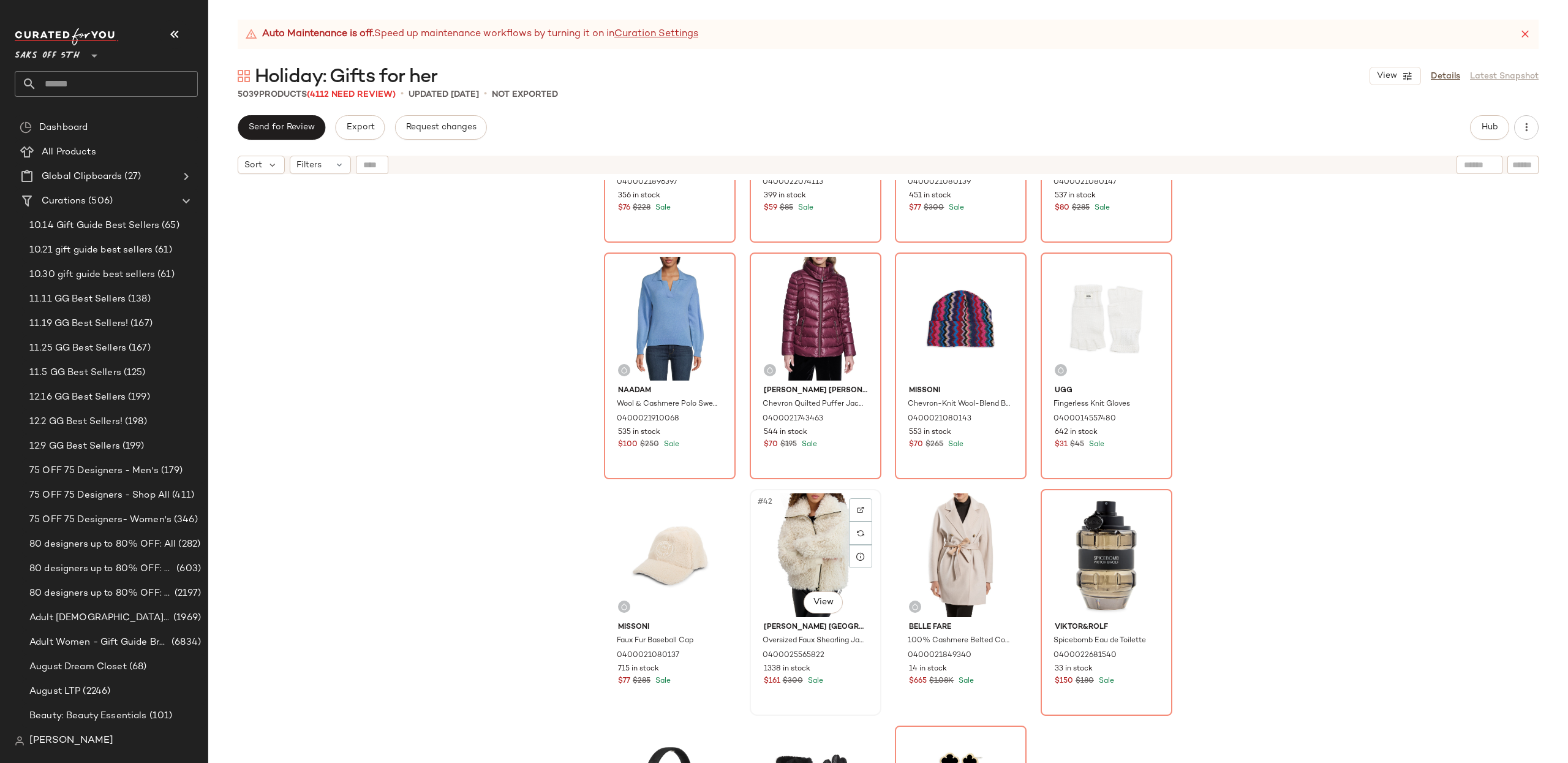
click at [785, 551] on div "#42 View" at bounding box center [816, 555] width 123 height 124
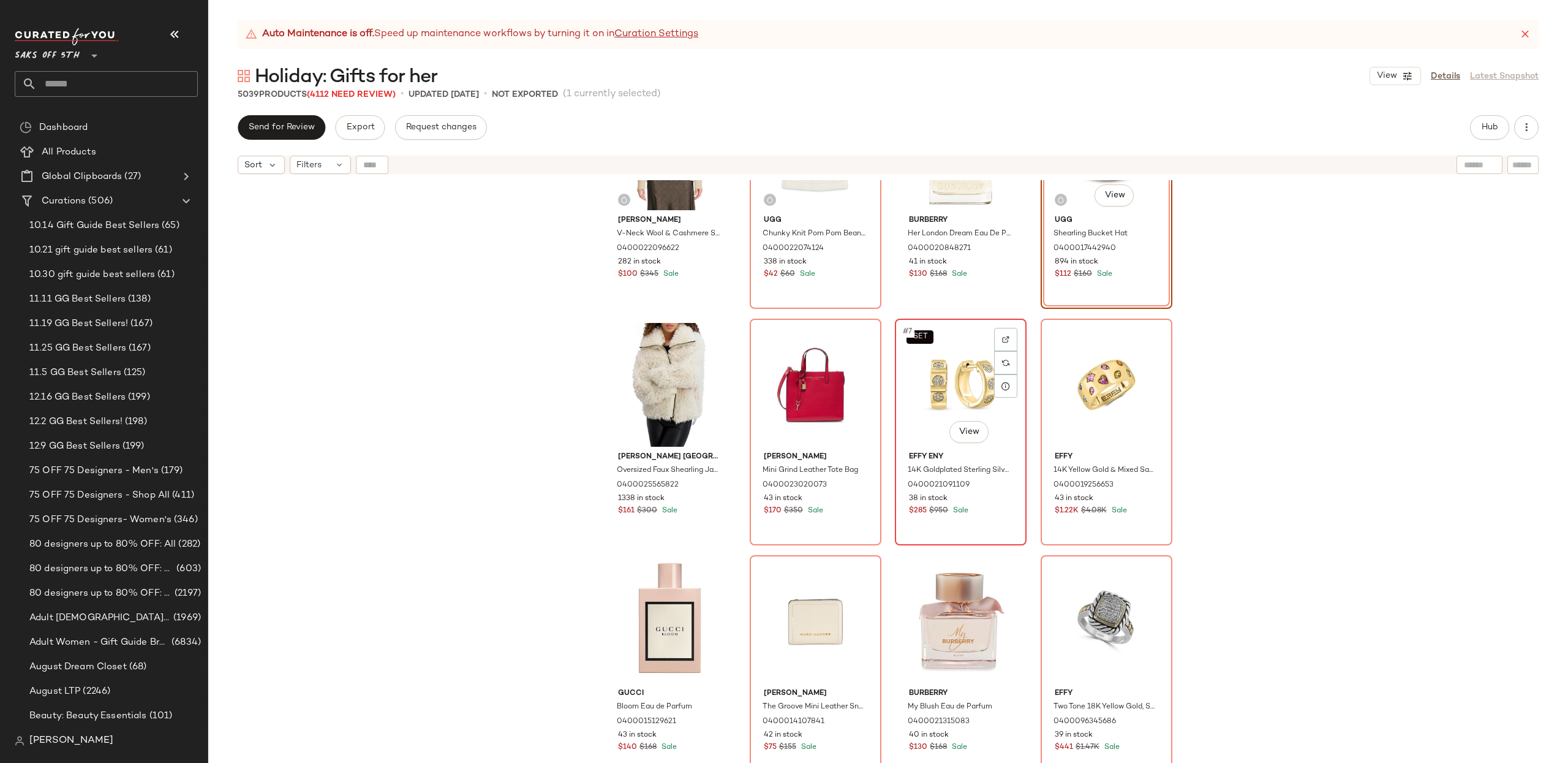
scroll to position [101, 0]
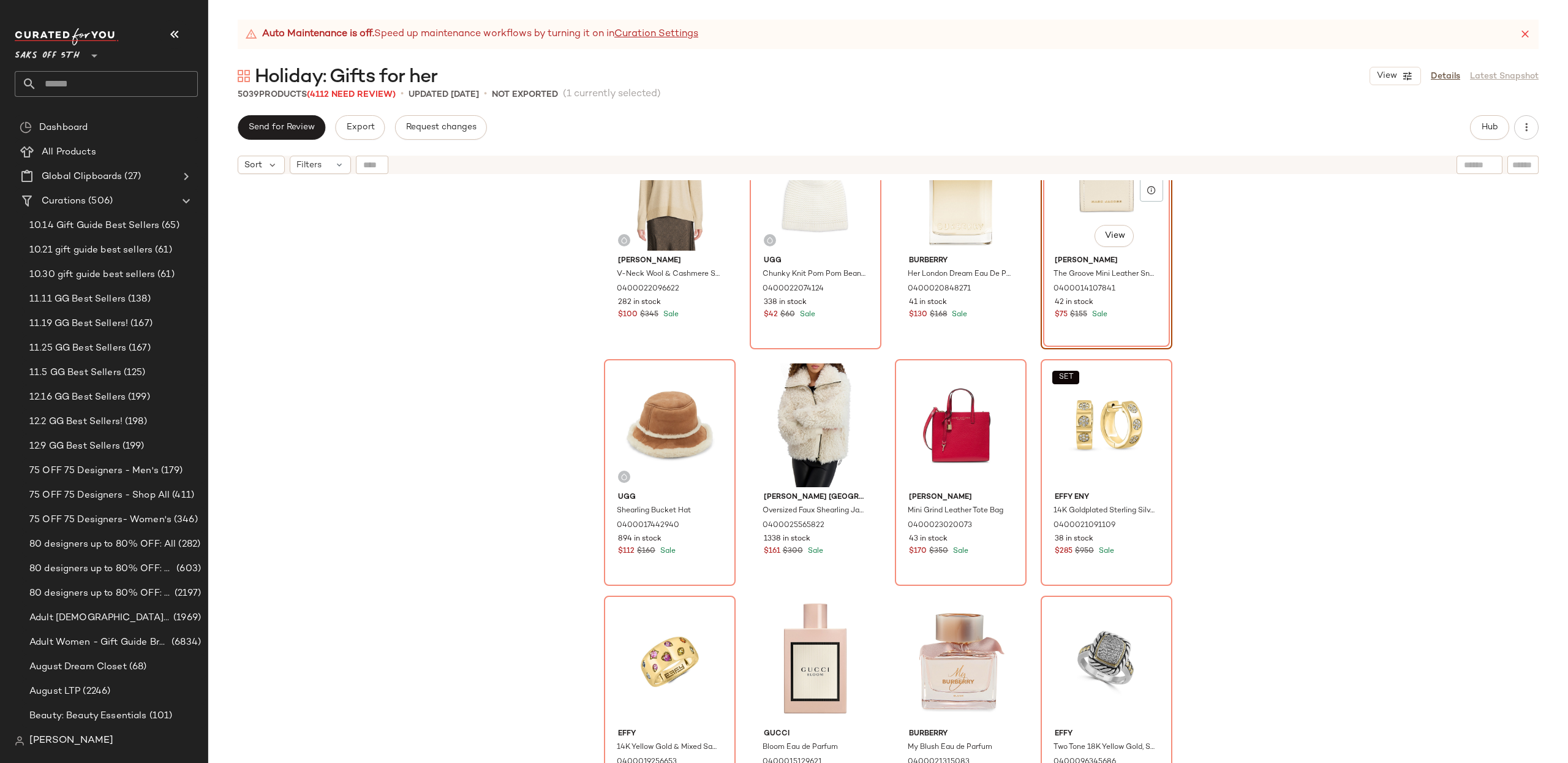
scroll to position [77, 0]
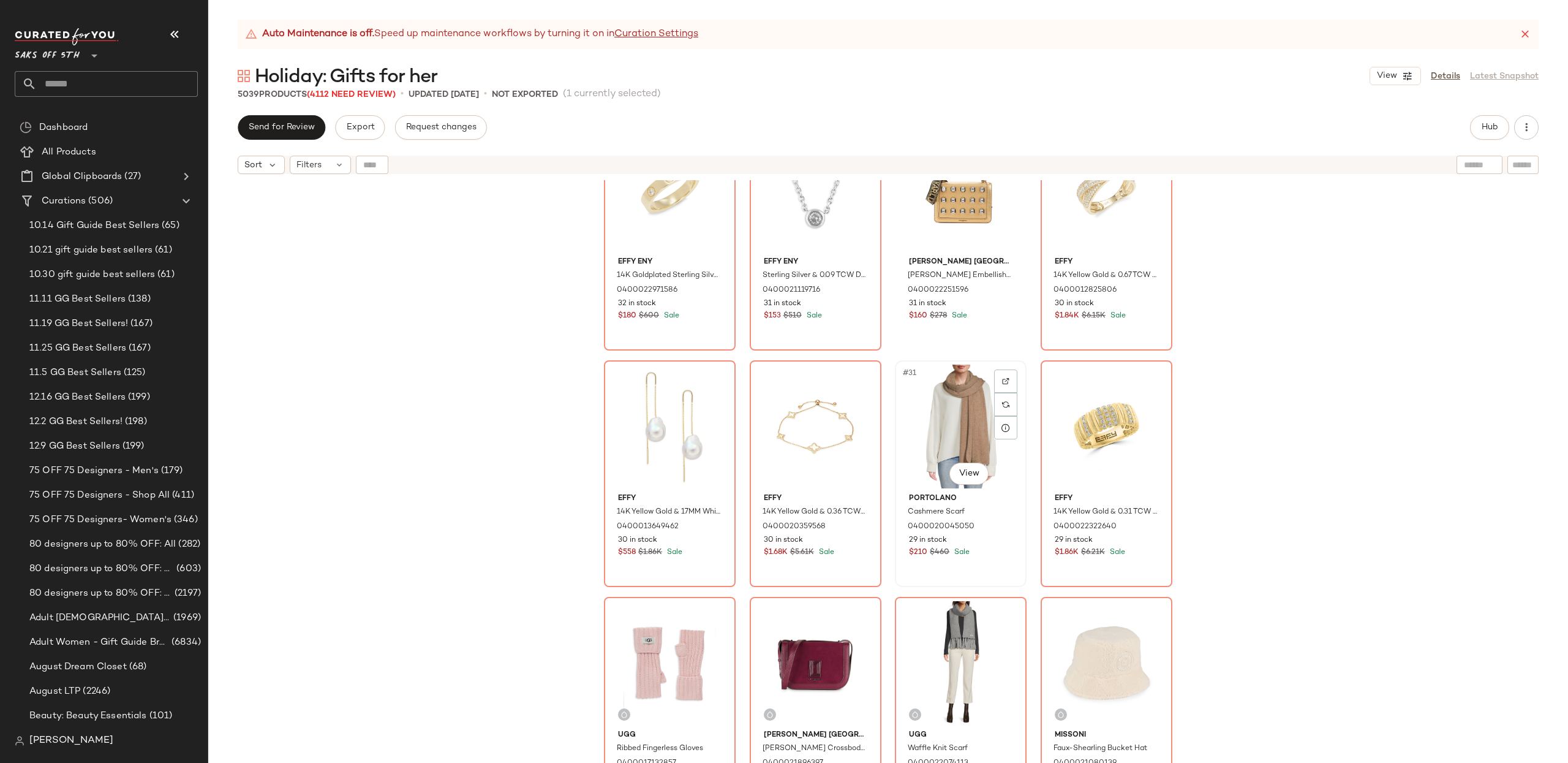
scroll to position [1444, 0]
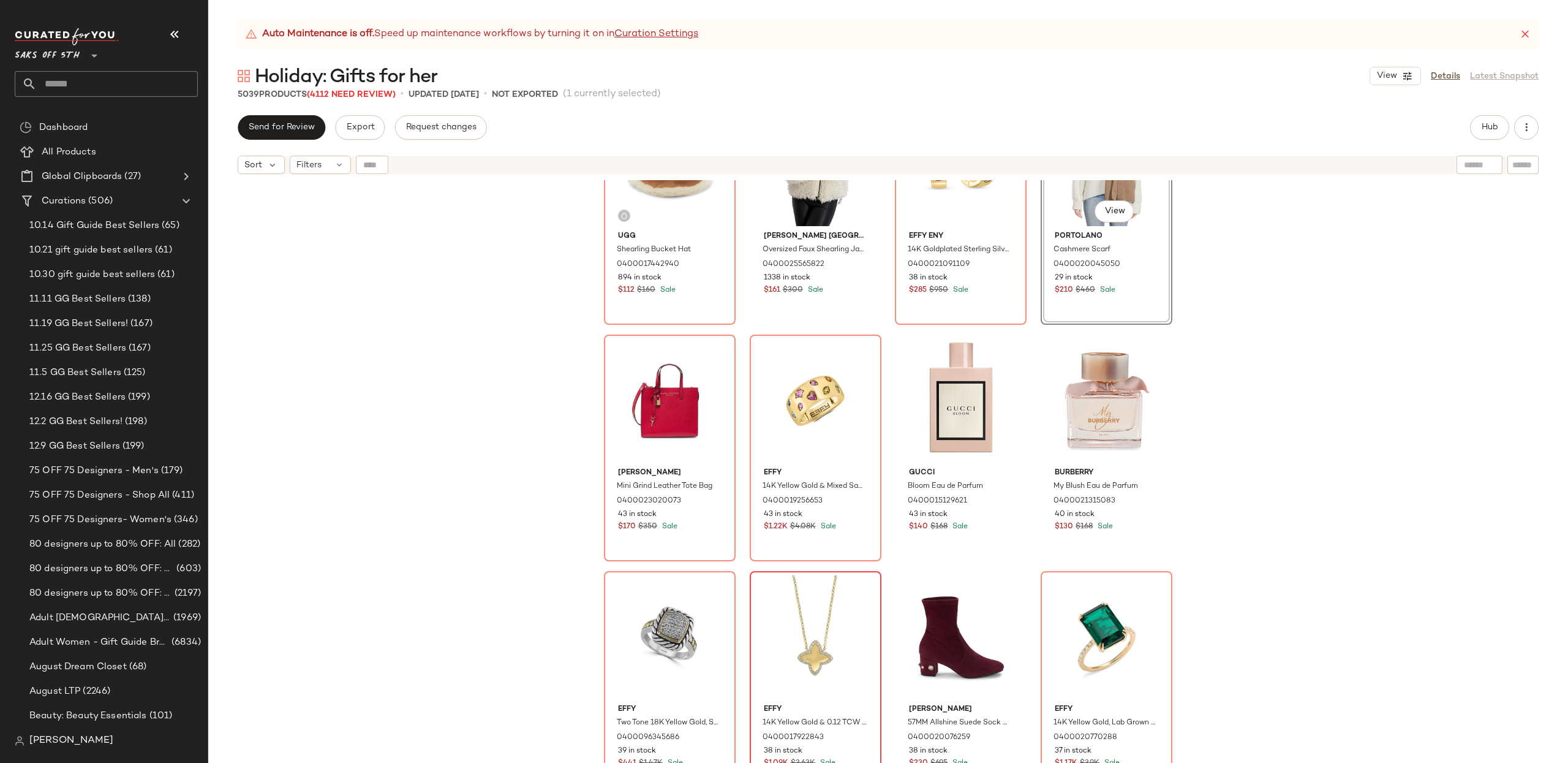
scroll to position [302, 0]
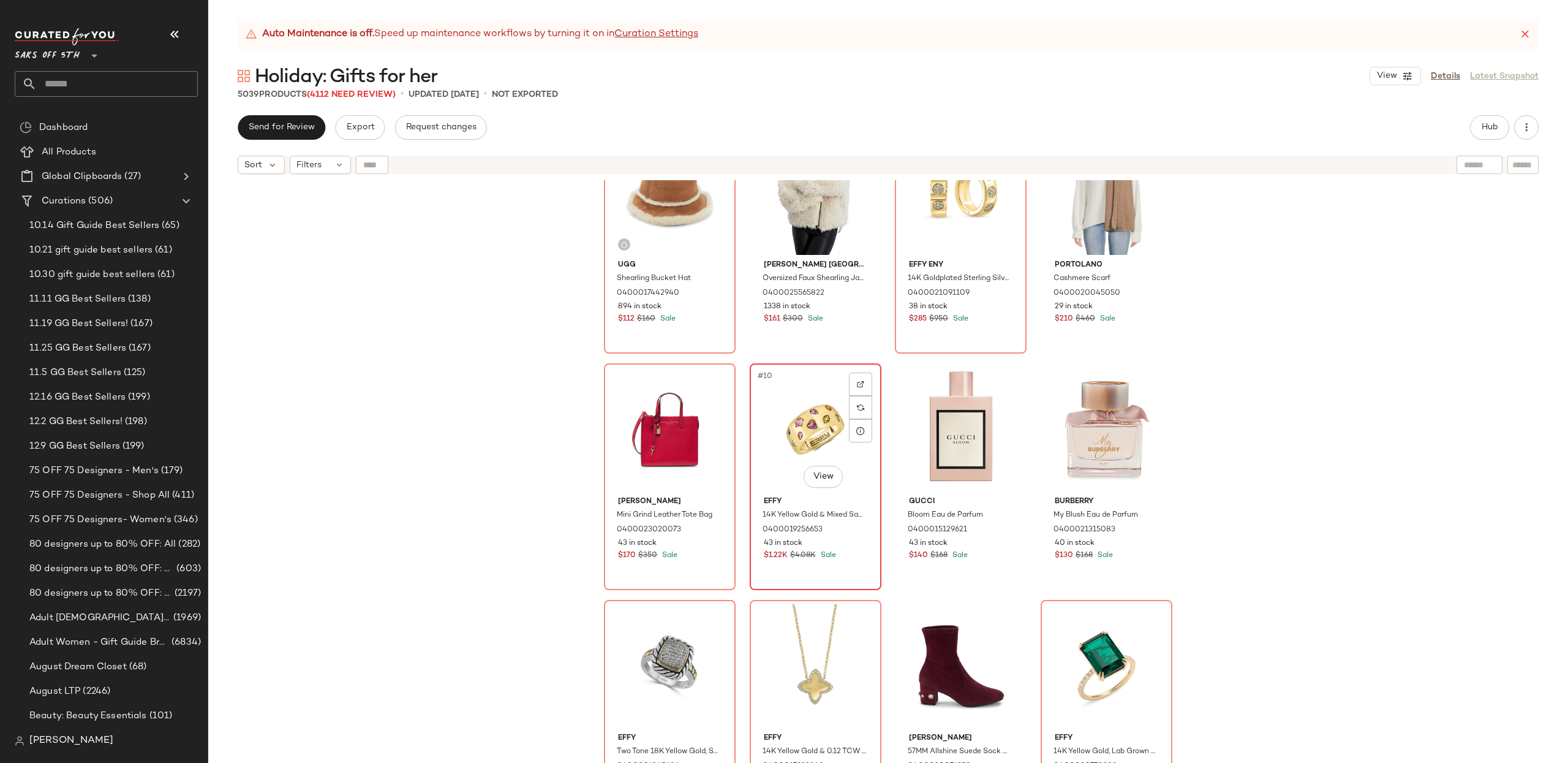
drag, startPoint x: 817, startPoint y: 599, endPoint x: 819, endPoint y: 410, distance: 189.0
click at [817, 402] on div "Ugg Shearling Bucket Hat 0400017442940 894 in stock $112 $160 Sale Karl Lagerfe…" at bounding box center [888, 186] width 568 height 611
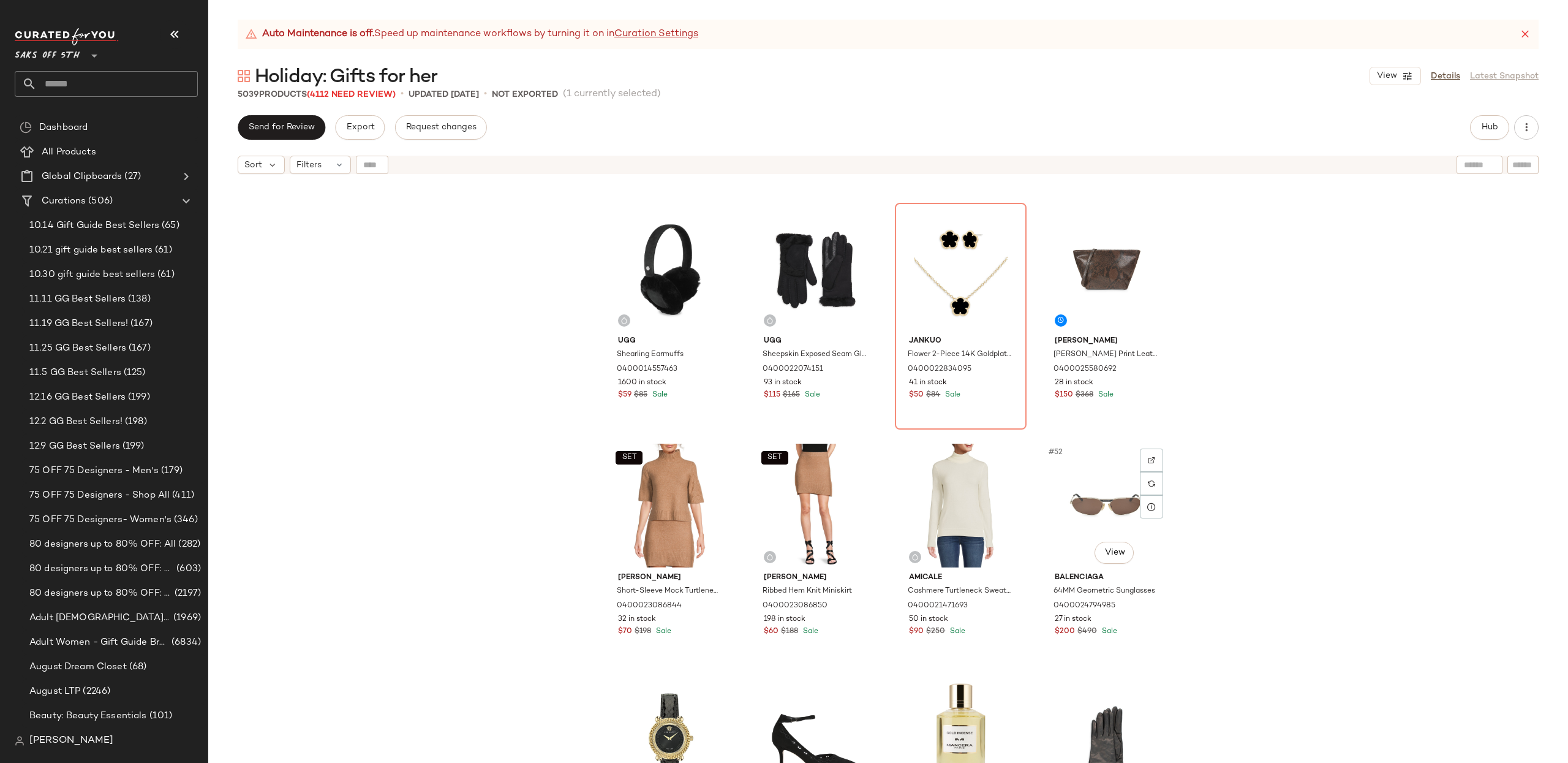
scroll to position [2573, 0]
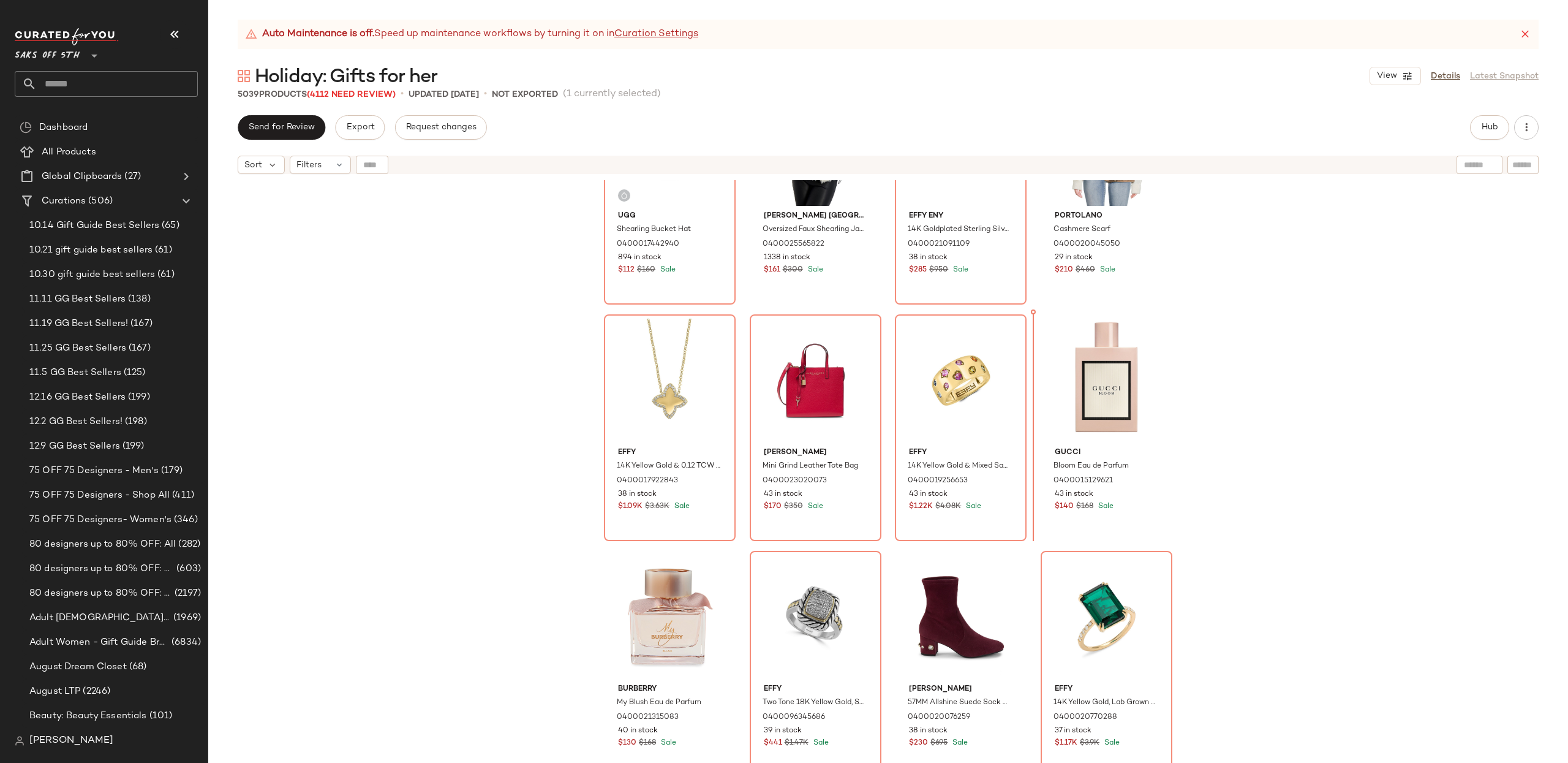
scroll to position [209, 0]
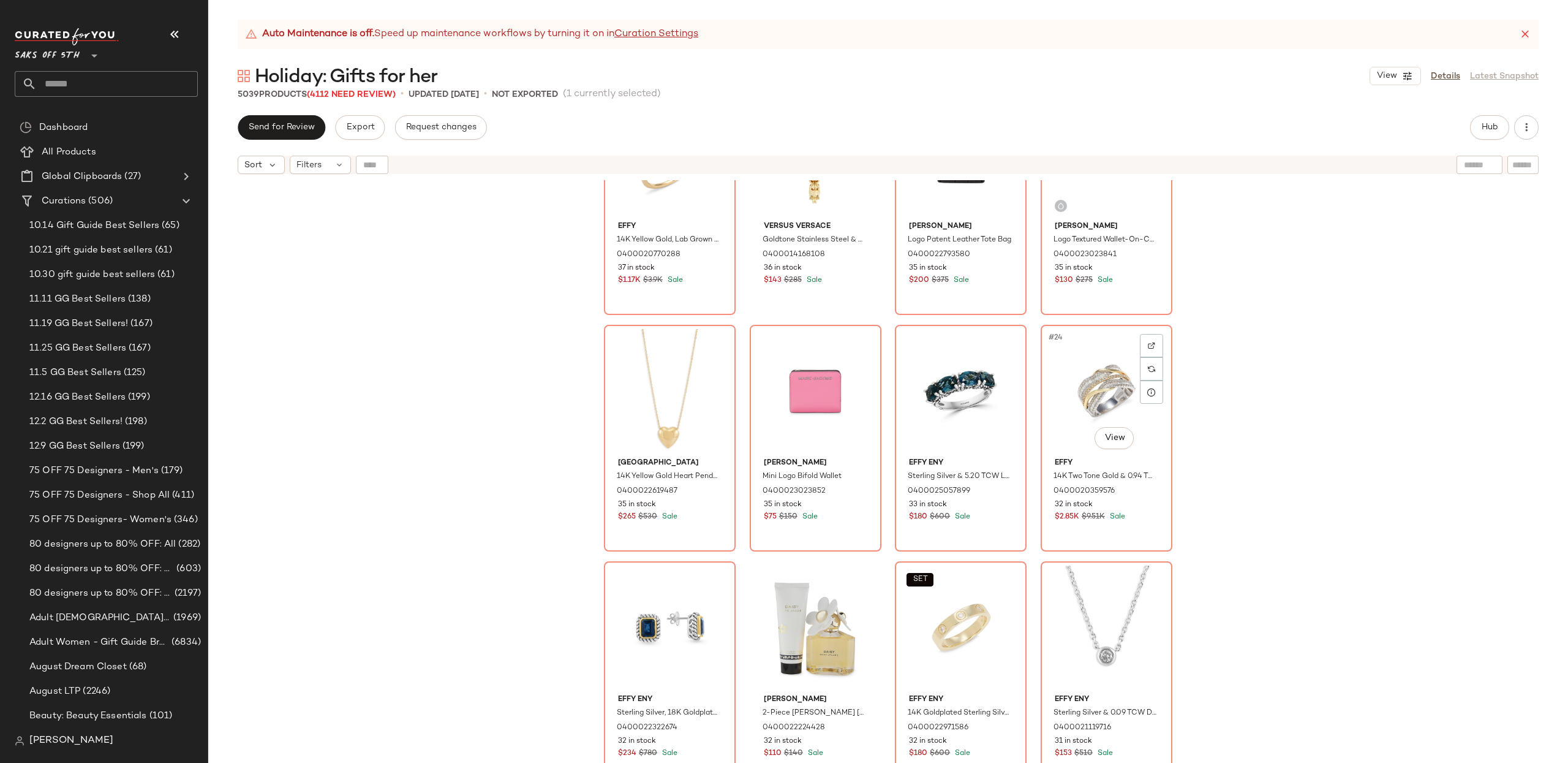
scroll to position [1094, 0]
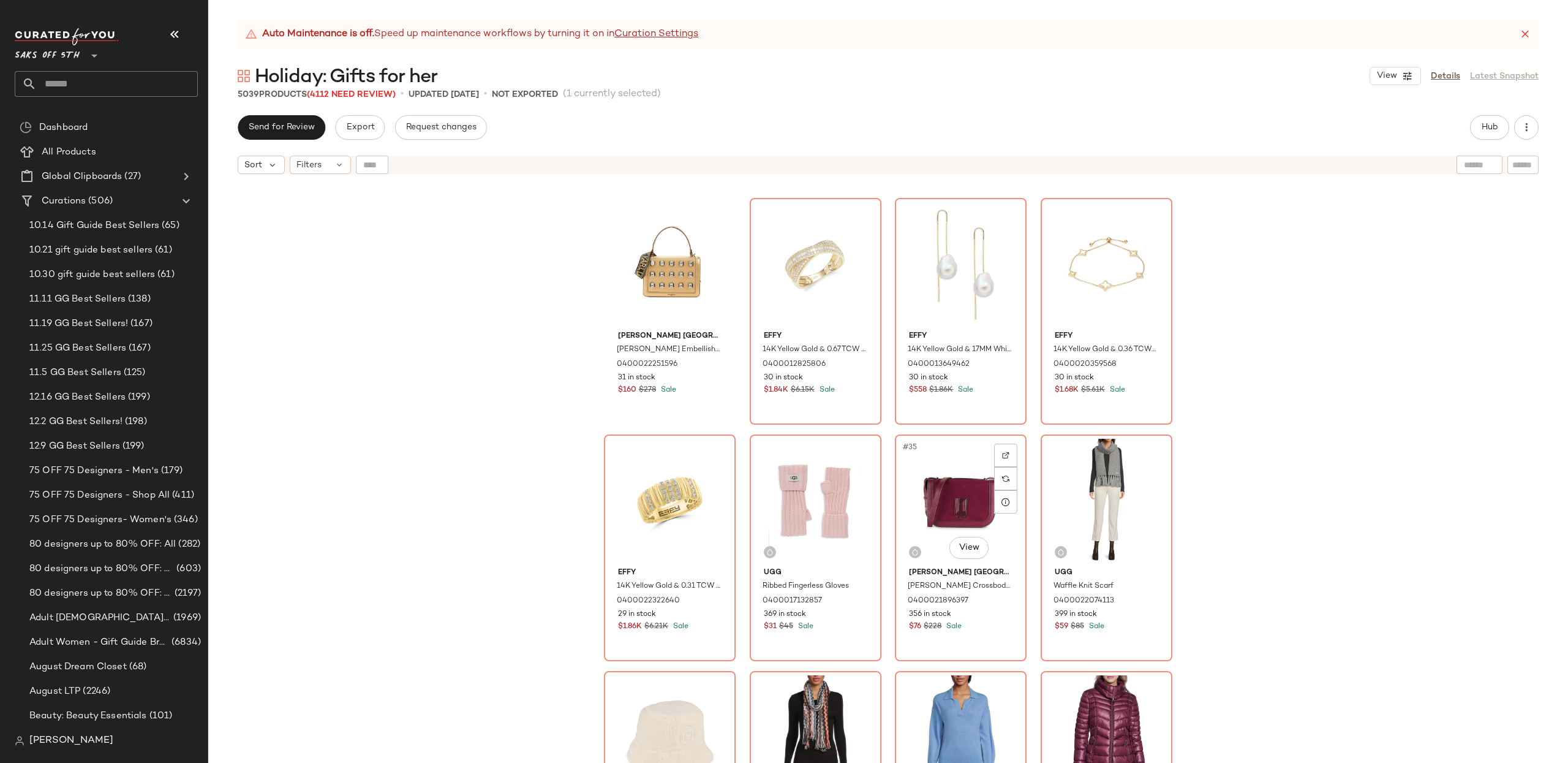
scroll to position [1638, 0]
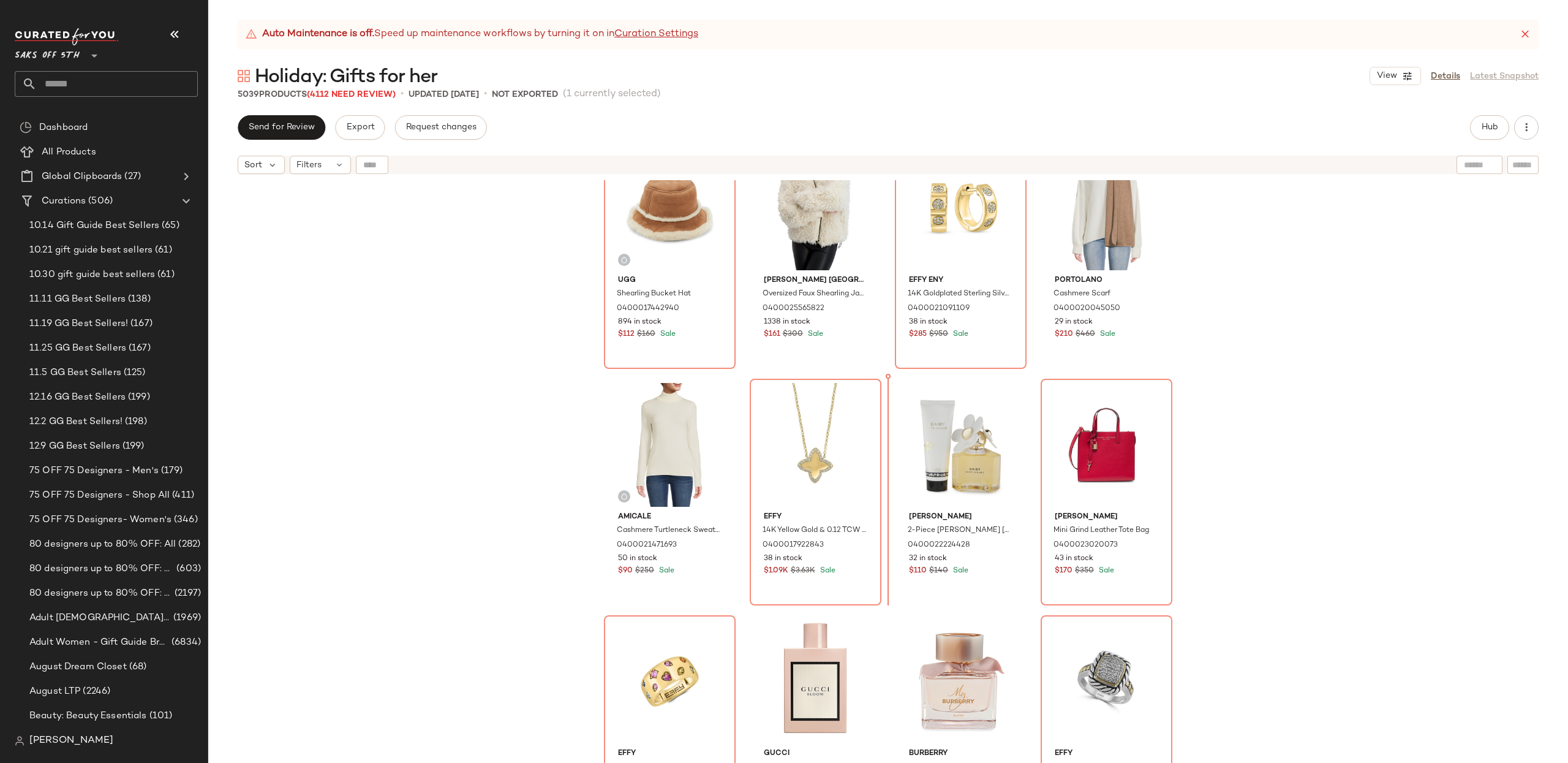
scroll to position [286, 0]
drag, startPoint x: 656, startPoint y: 449, endPoint x: 703, endPoint y: 441, distance: 47.7
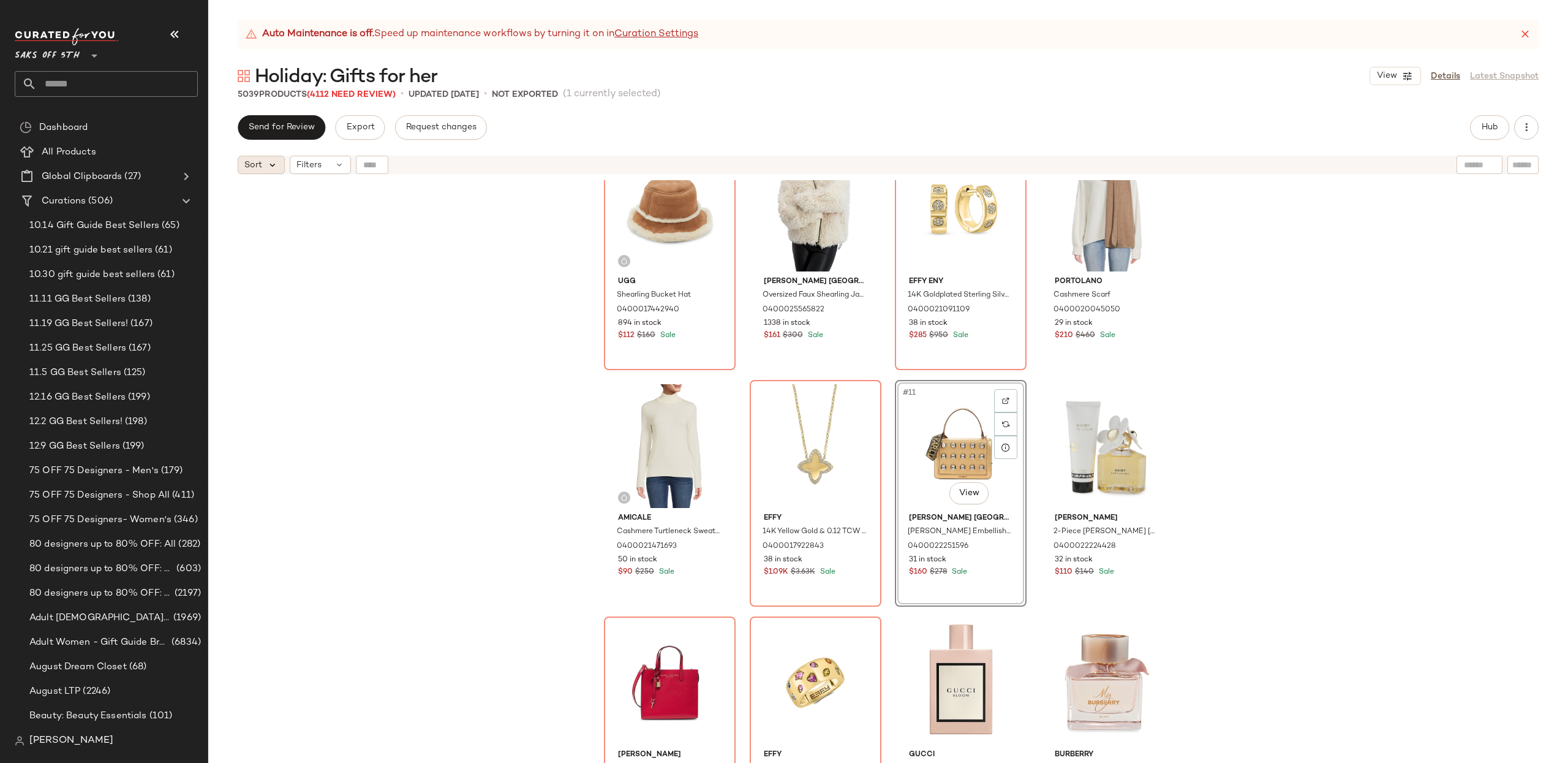
click at [269, 164] on icon at bounding box center [272, 164] width 11 height 11
click at [328, 158] on div "Filters" at bounding box center [320, 164] width 61 height 18
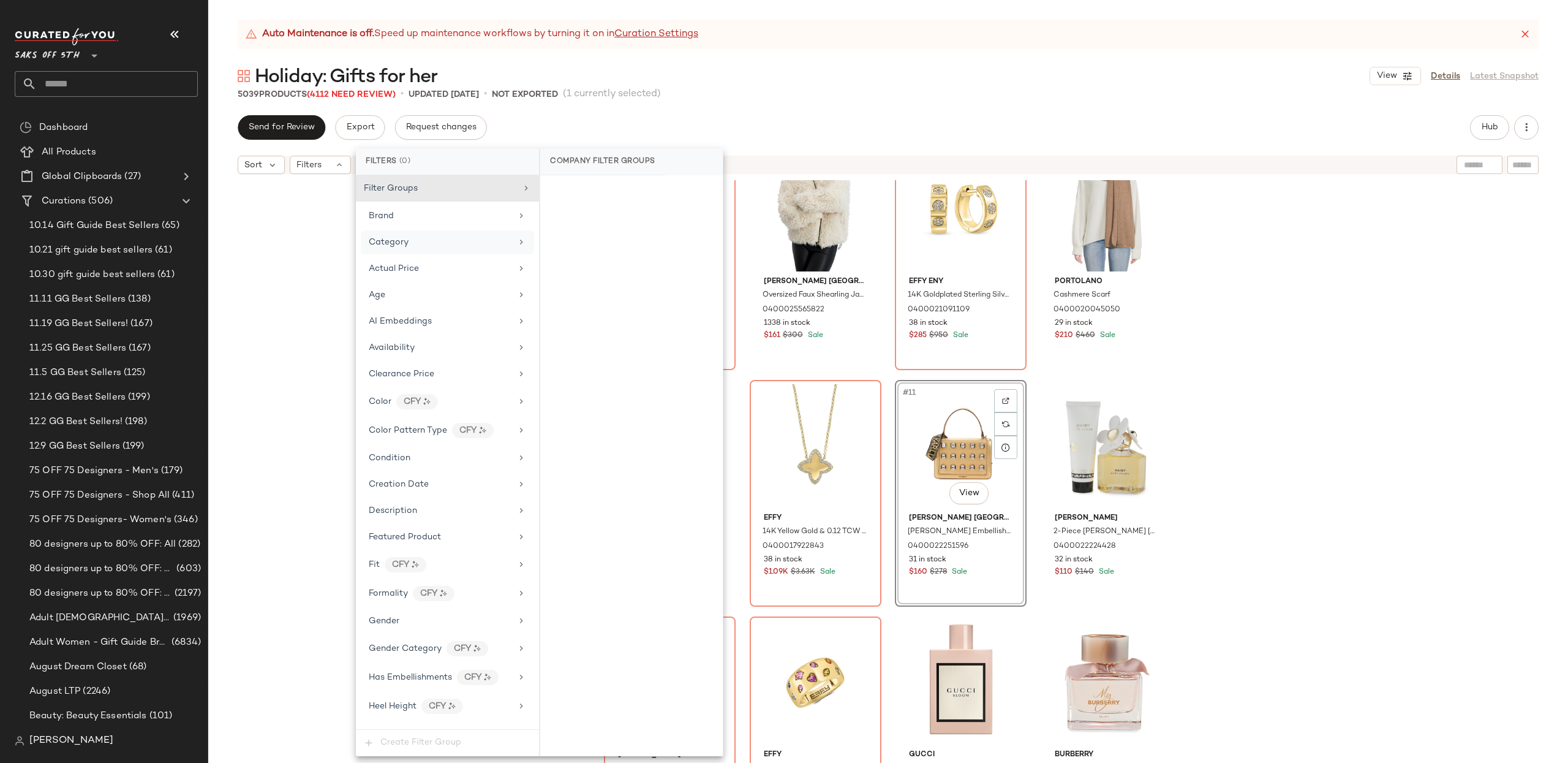
click at [407, 235] on div "Category" at bounding box center [447, 242] width 173 height 24
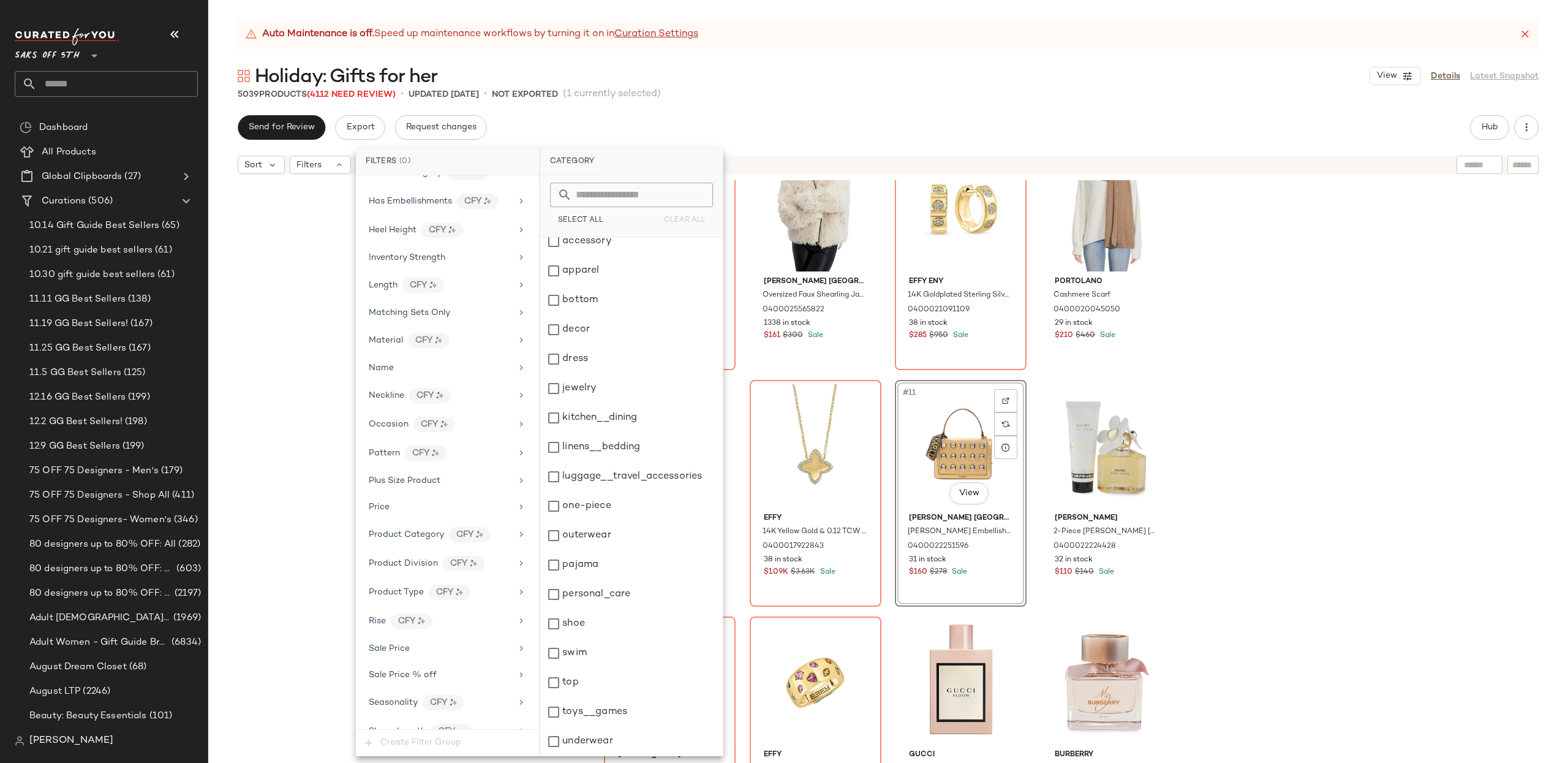
scroll to position [478, 0]
click at [456, 593] on img at bounding box center [460, 590] width 7 height 7
click at [564, 271] on div "bags" at bounding box center [631, 271] width 183 height 29
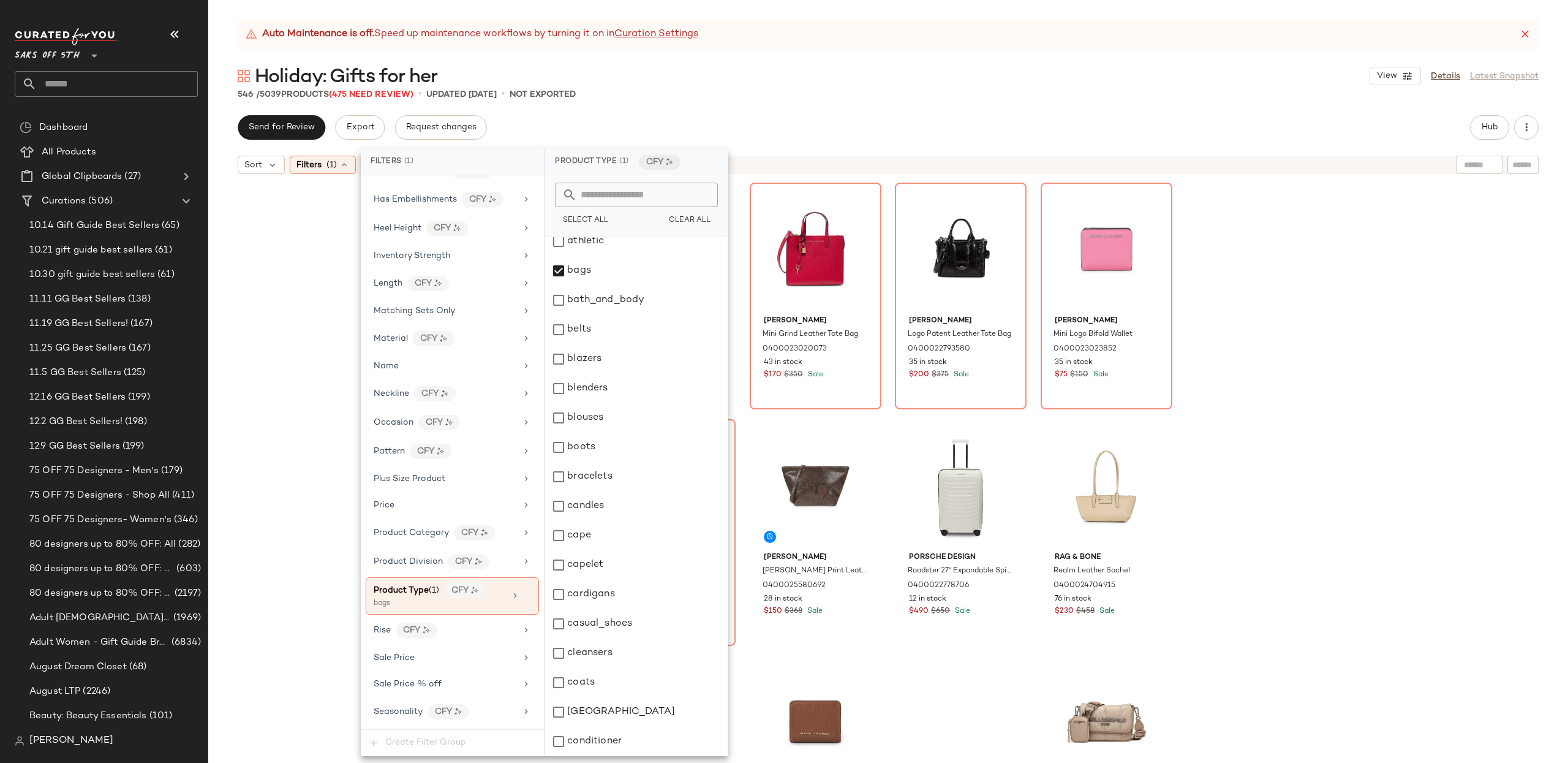
drag, startPoint x: 274, startPoint y: 216, endPoint x: 264, endPoint y: 217, distance: 10.0
click at [274, 216] on div "Karl Lagerfeld Paris Simone Embellished Leather Satchel 0400022251596 31 in sto…" at bounding box center [888, 486] width 1360 height 613
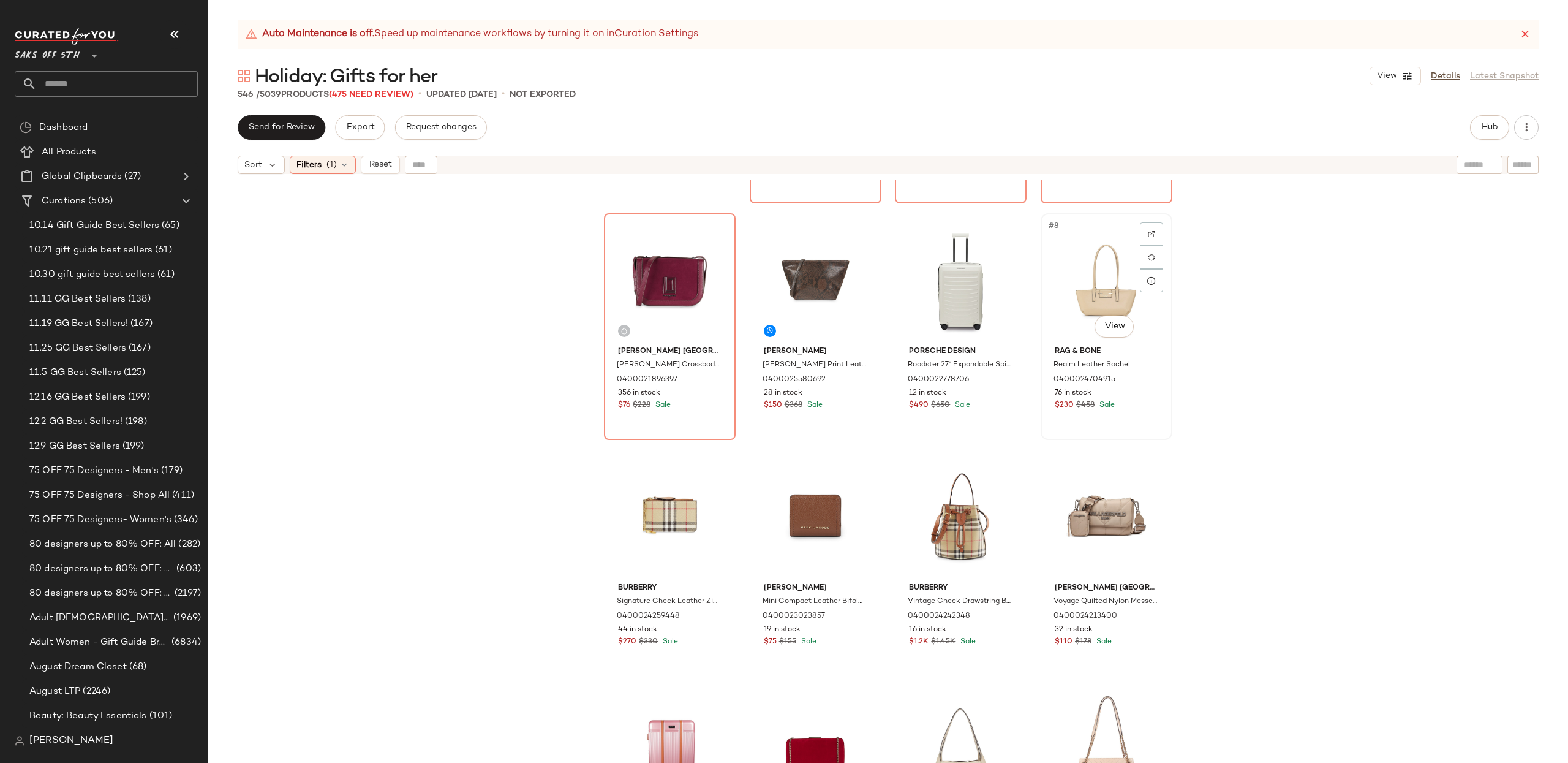
scroll to position [211, 0]
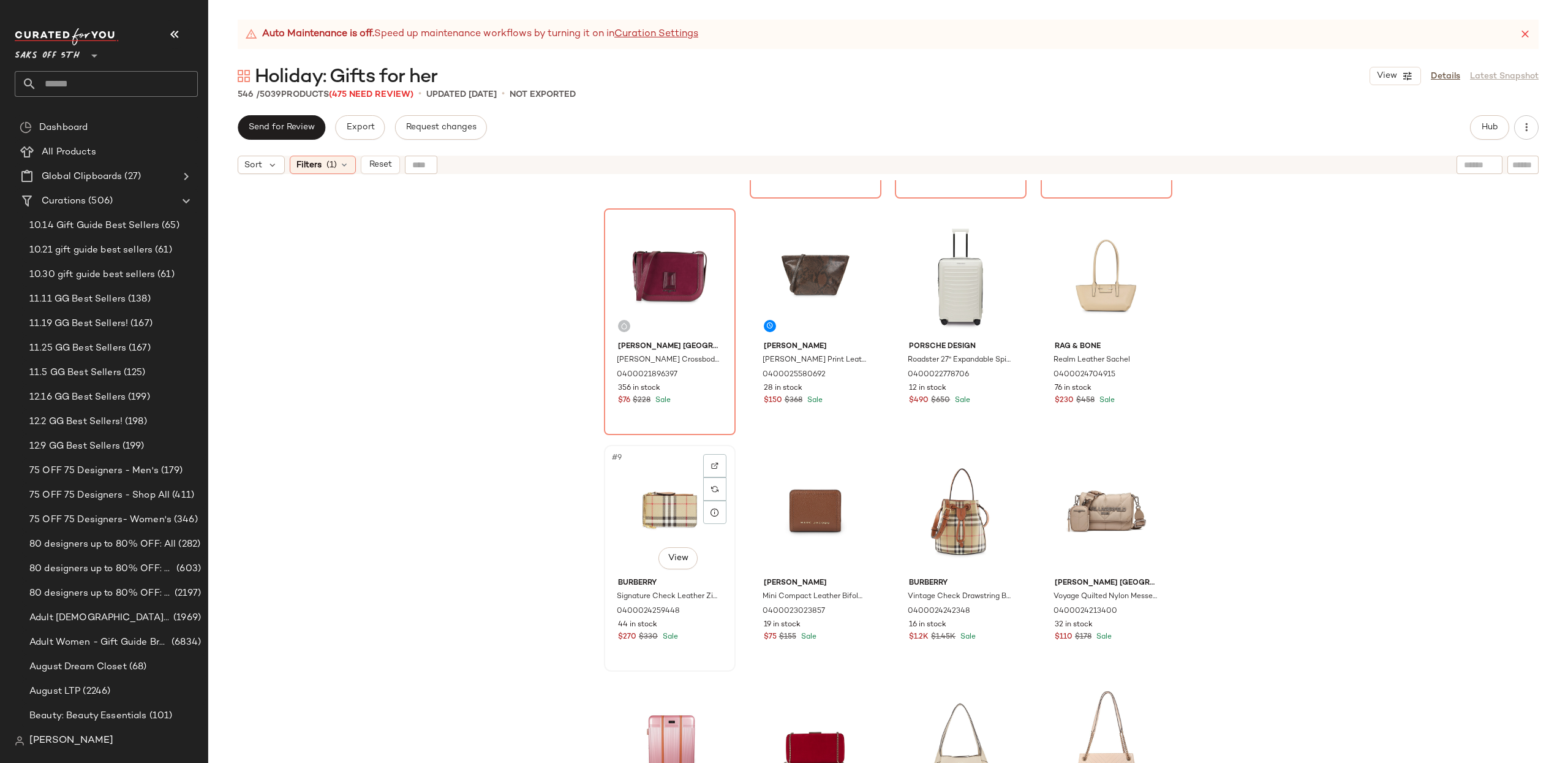
click at [655, 471] on div "#9 View" at bounding box center [669, 511] width 123 height 124
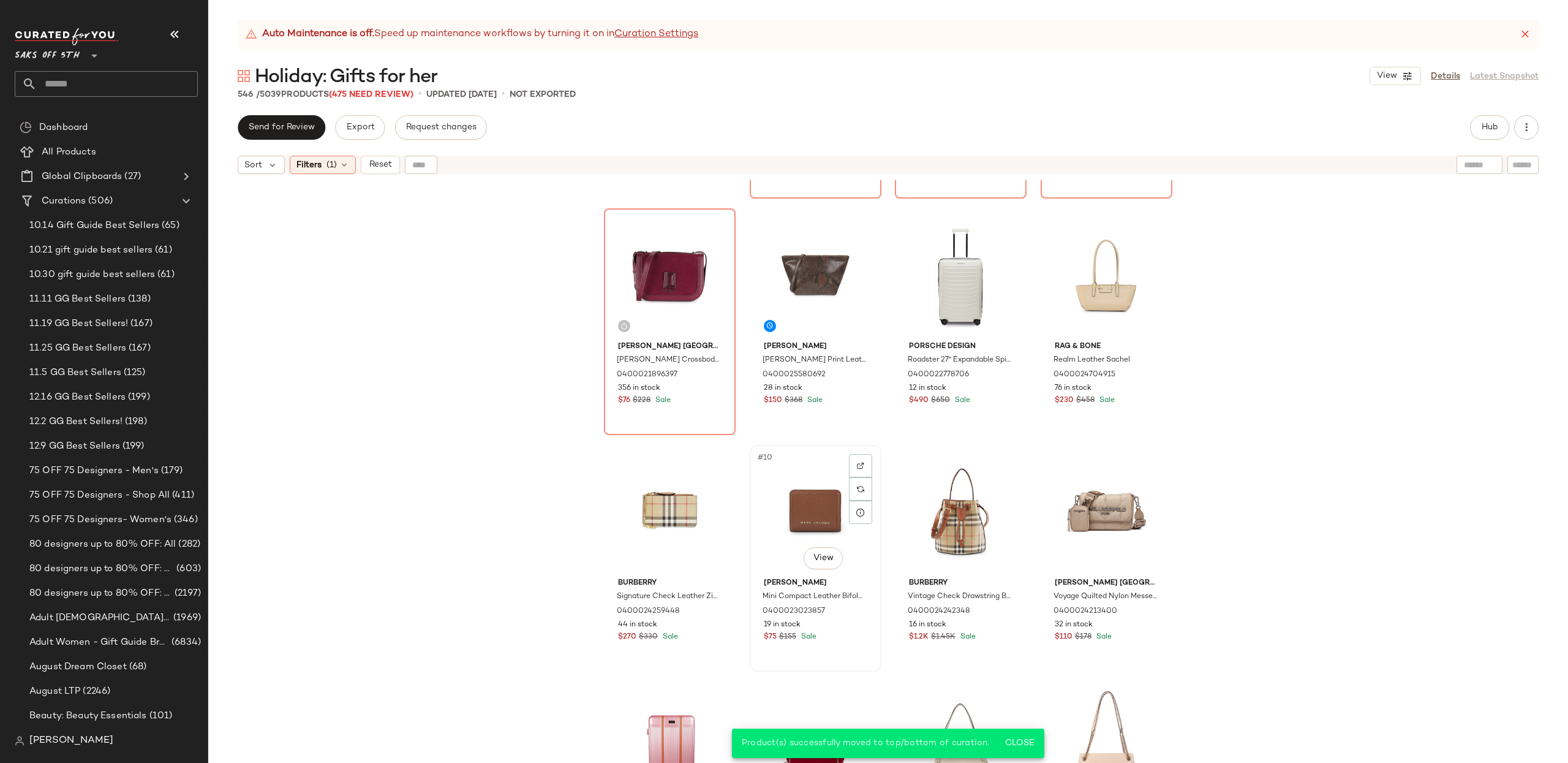
click at [804, 505] on div "#10 View" at bounding box center [816, 511] width 123 height 124
click at [939, 497] on div "#11 View" at bounding box center [961, 511] width 123 height 124
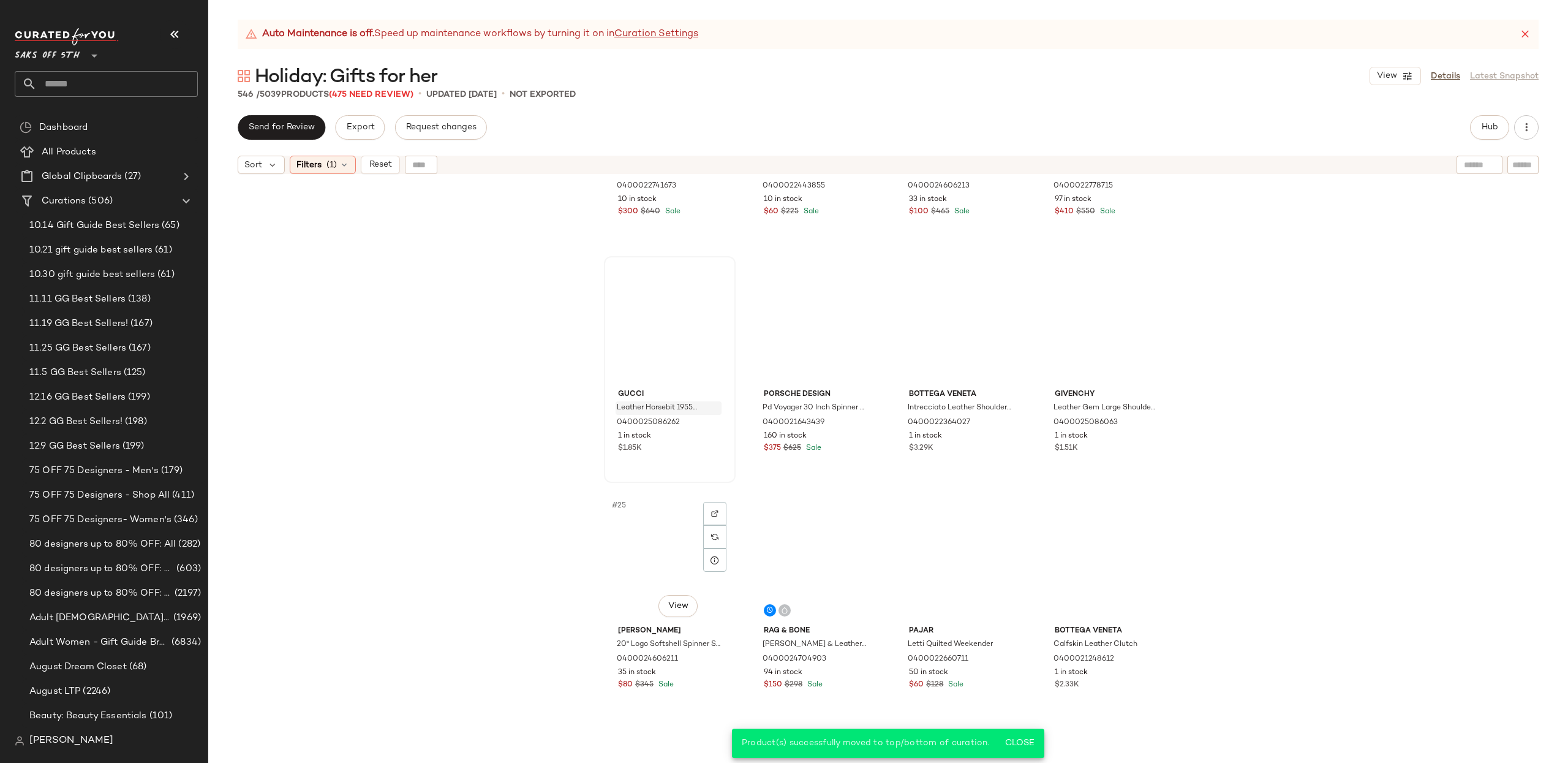
scroll to position [1118, 0]
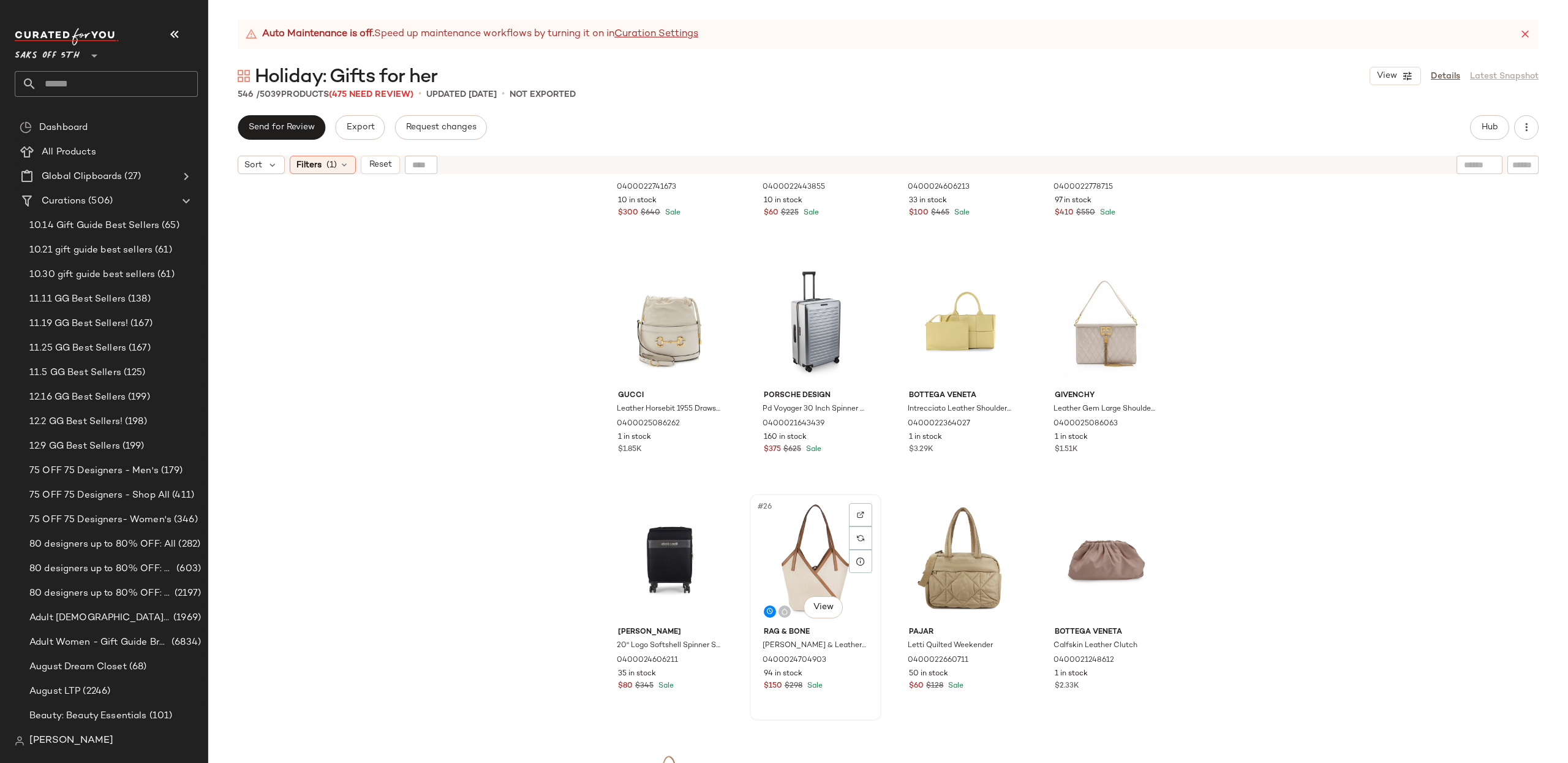
click at [813, 547] on div "#26 View" at bounding box center [816, 560] width 123 height 124
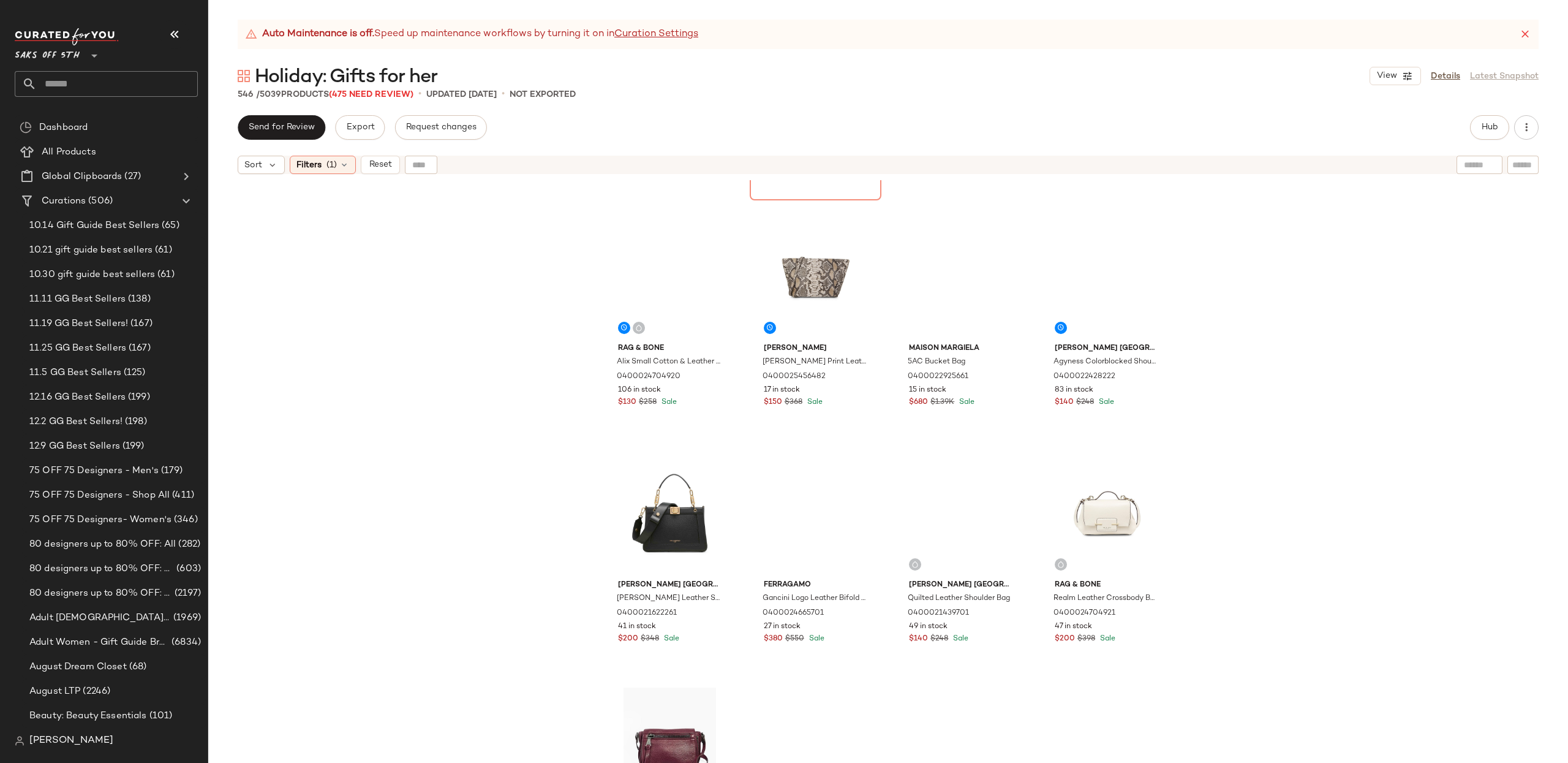
scroll to position [2109, 0]
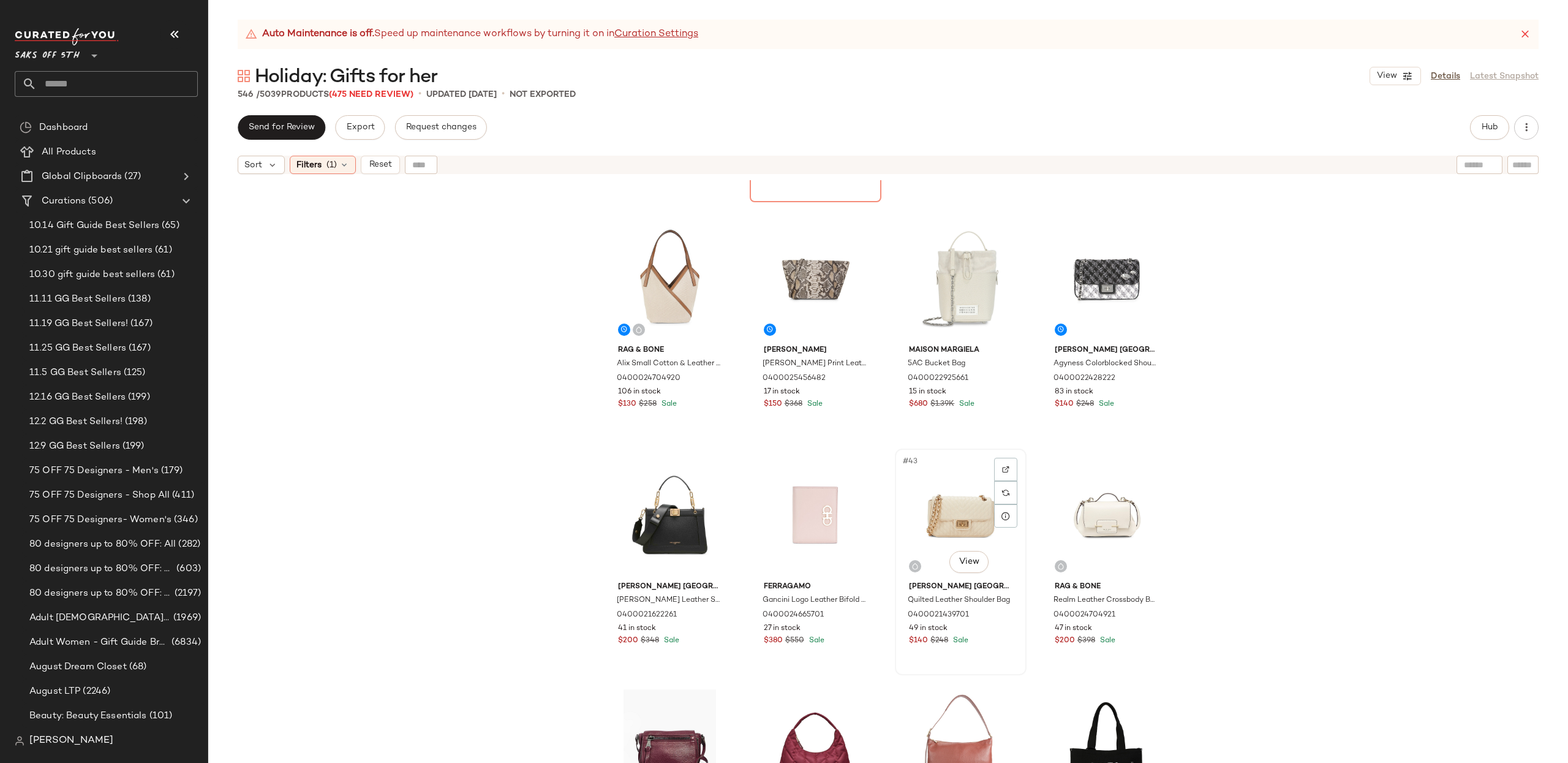
click at [937, 501] on div "#43 View" at bounding box center [961, 515] width 123 height 124
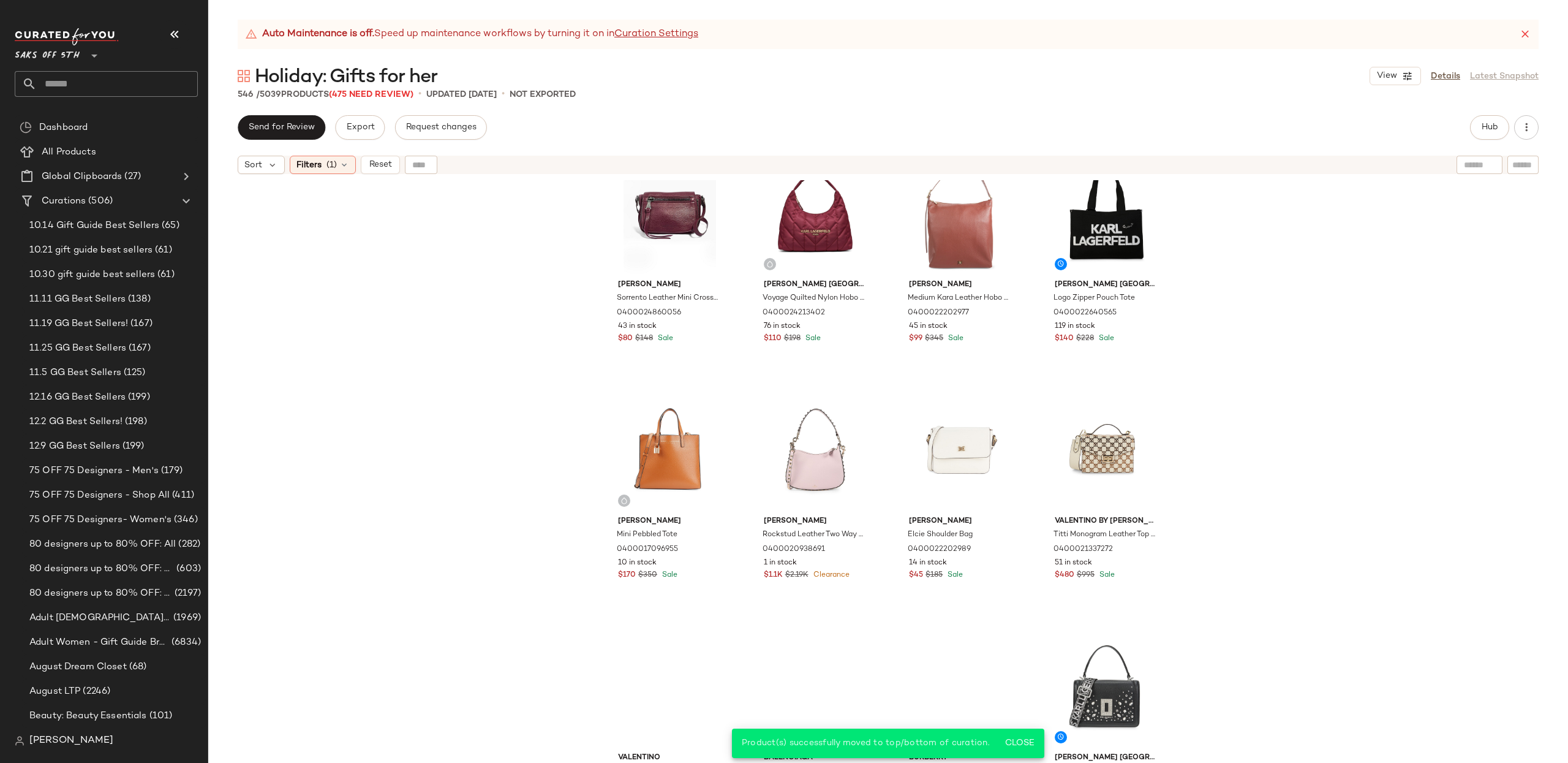
scroll to position [2650, 0]
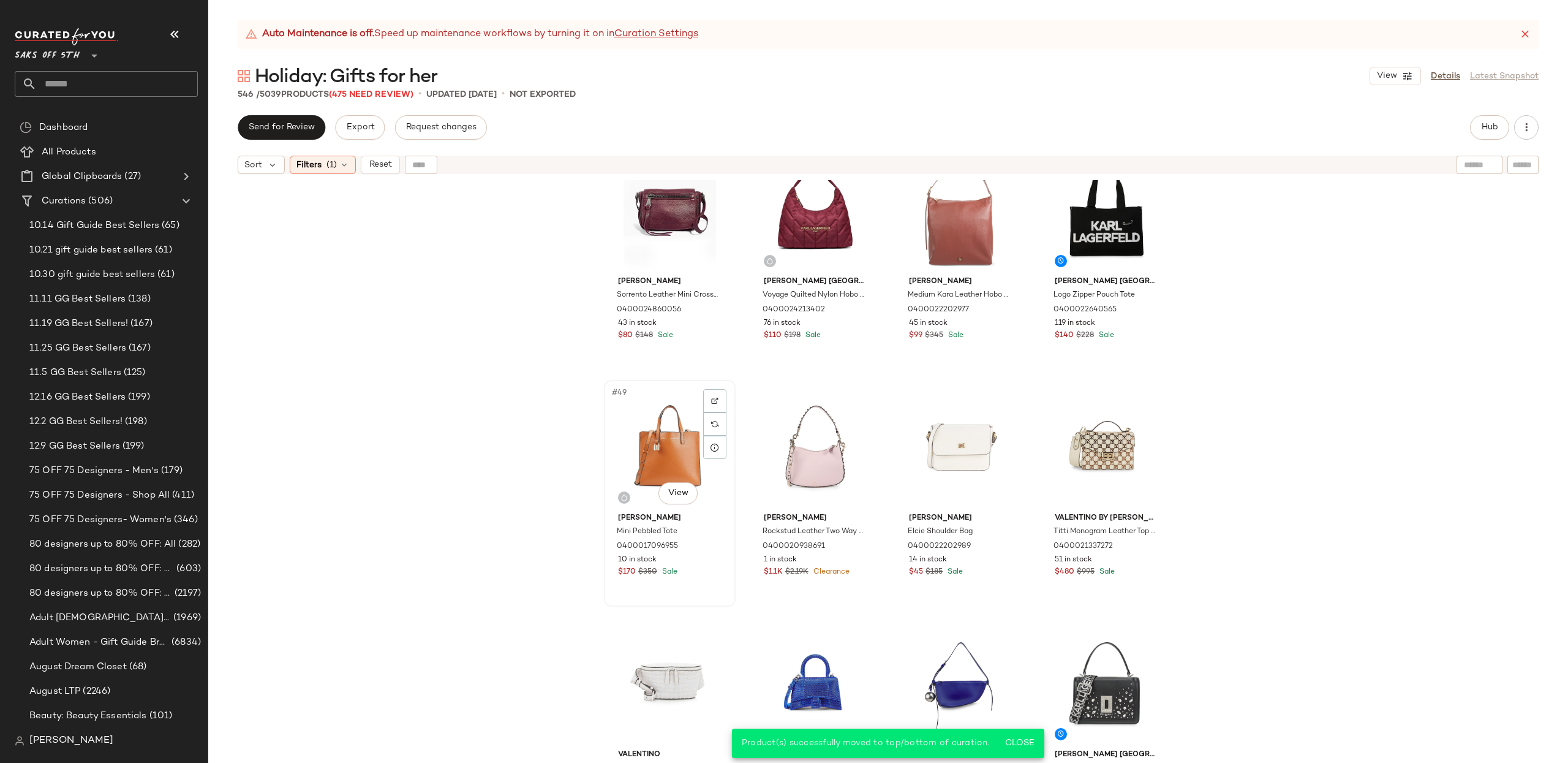
click at [645, 431] on div "#49 View" at bounding box center [669, 446] width 123 height 124
click at [1091, 446] on div "#52 View" at bounding box center [1106, 446] width 123 height 124
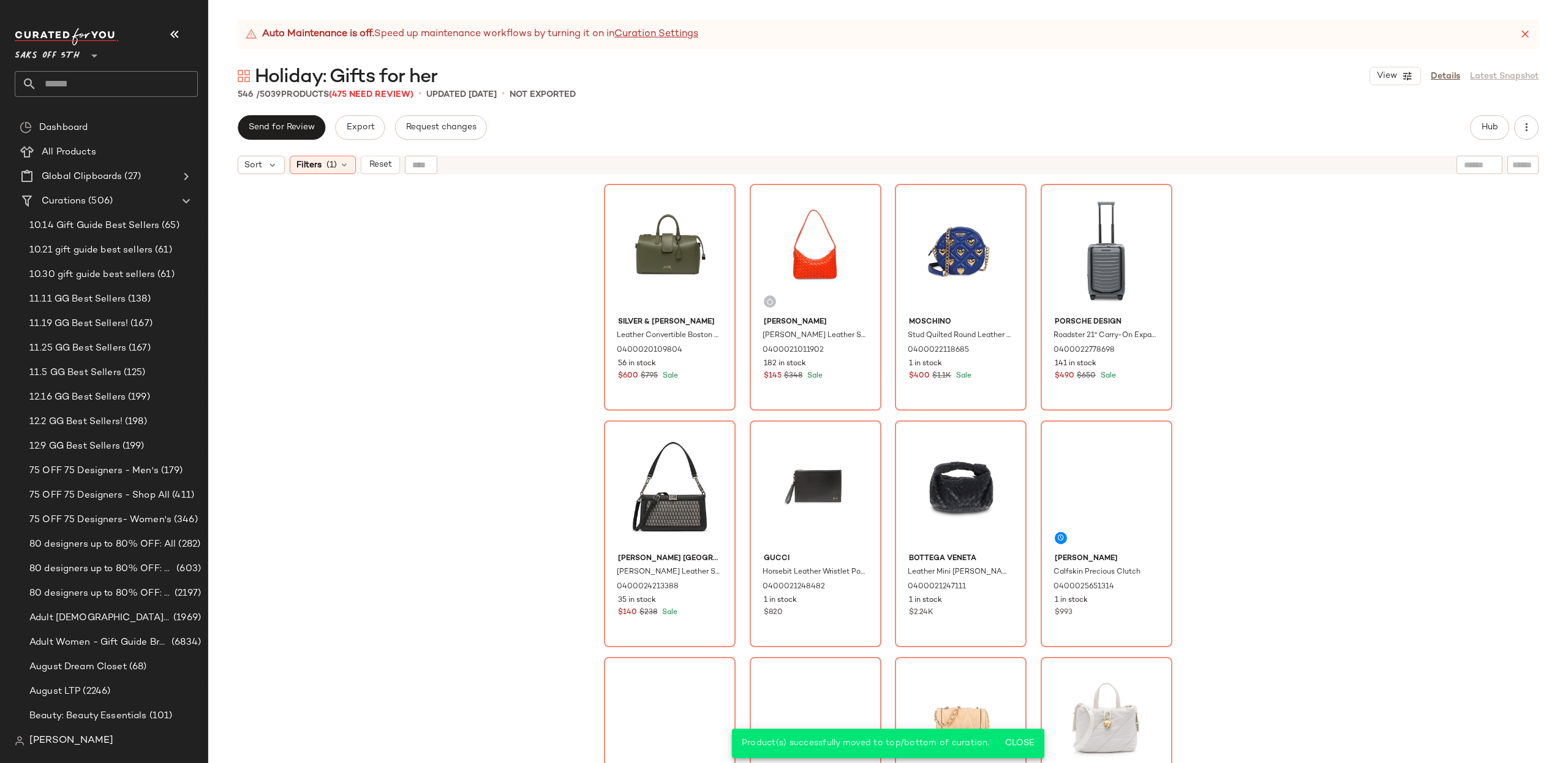
scroll to position [4028, 0]
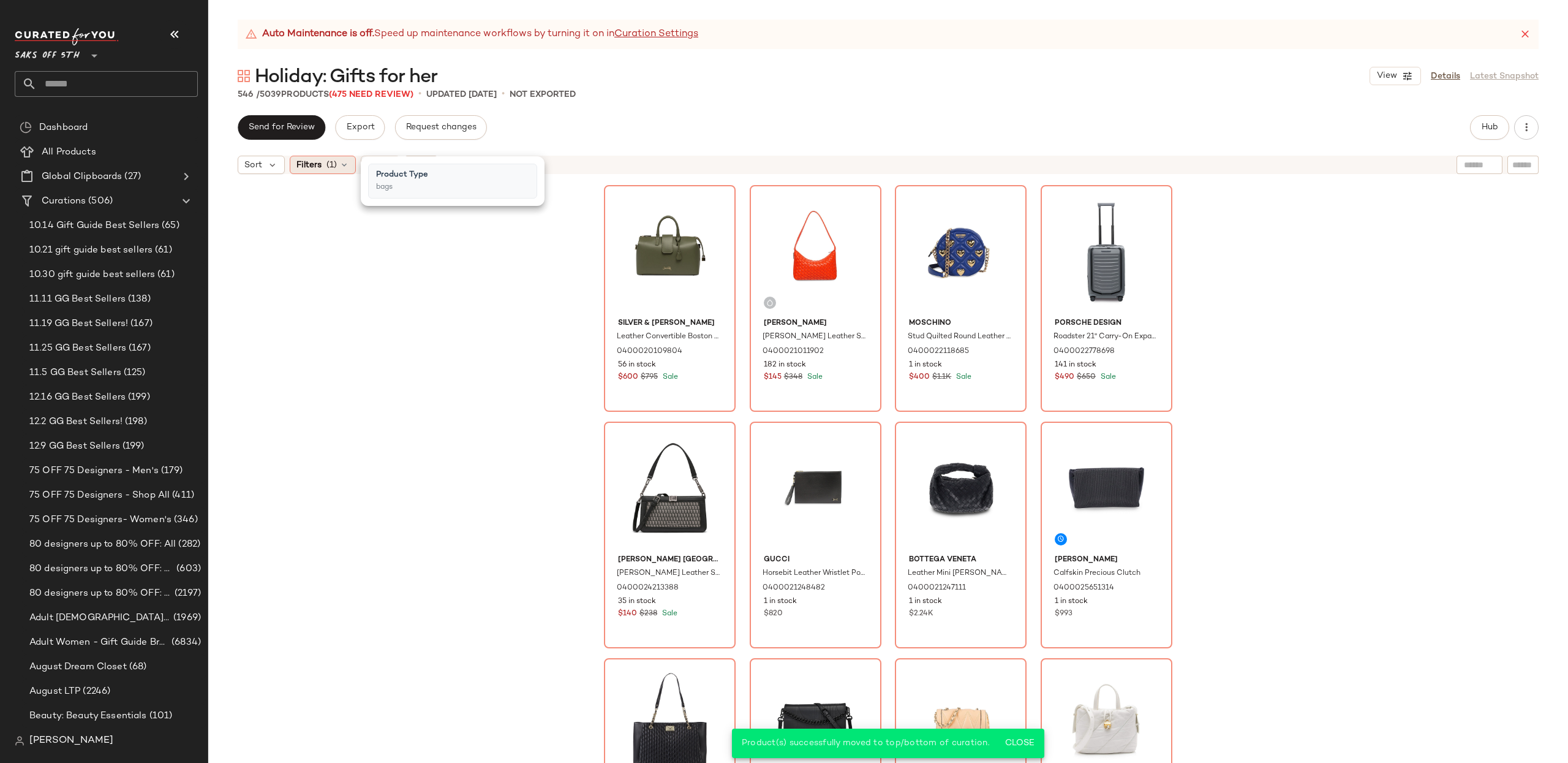
click at [342, 164] on icon at bounding box center [344, 164] width 10 height 10
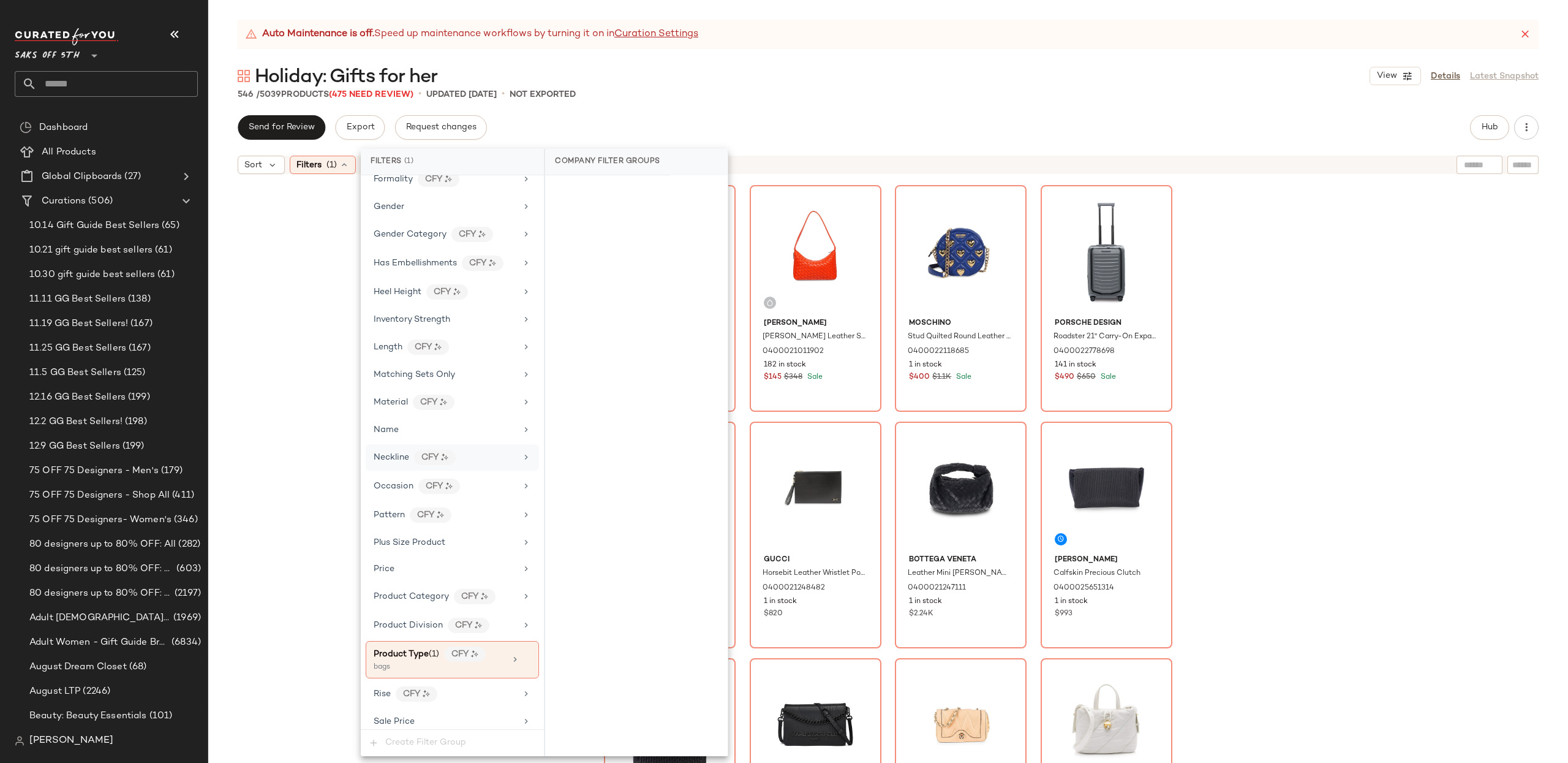
scroll to position [471, 0]
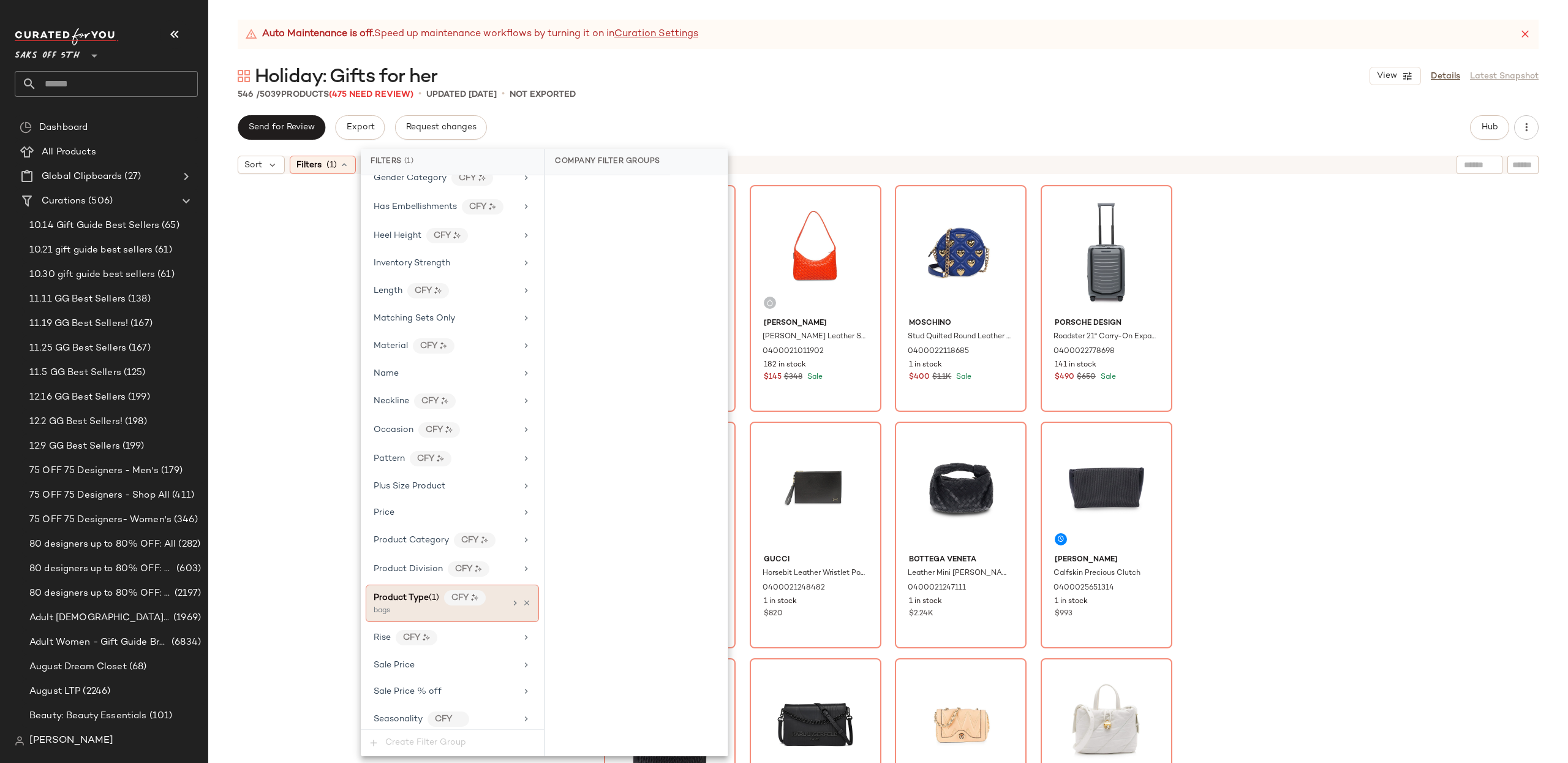
click at [523, 607] on icon at bounding box center [527, 603] width 9 height 9
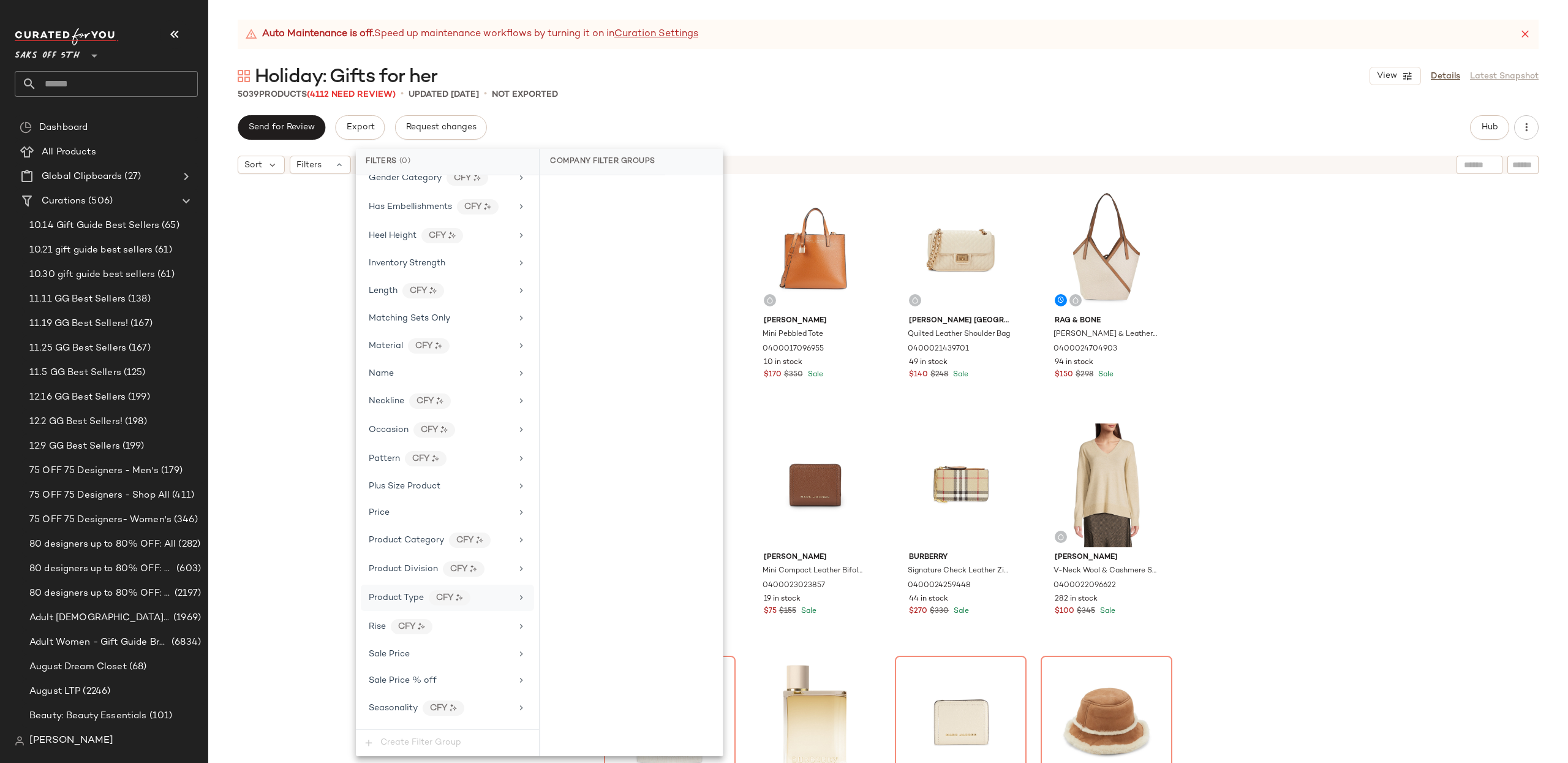
click at [439, 601] on div "Product Type CFY" at bounding box center [447, 598] width 173 height 26
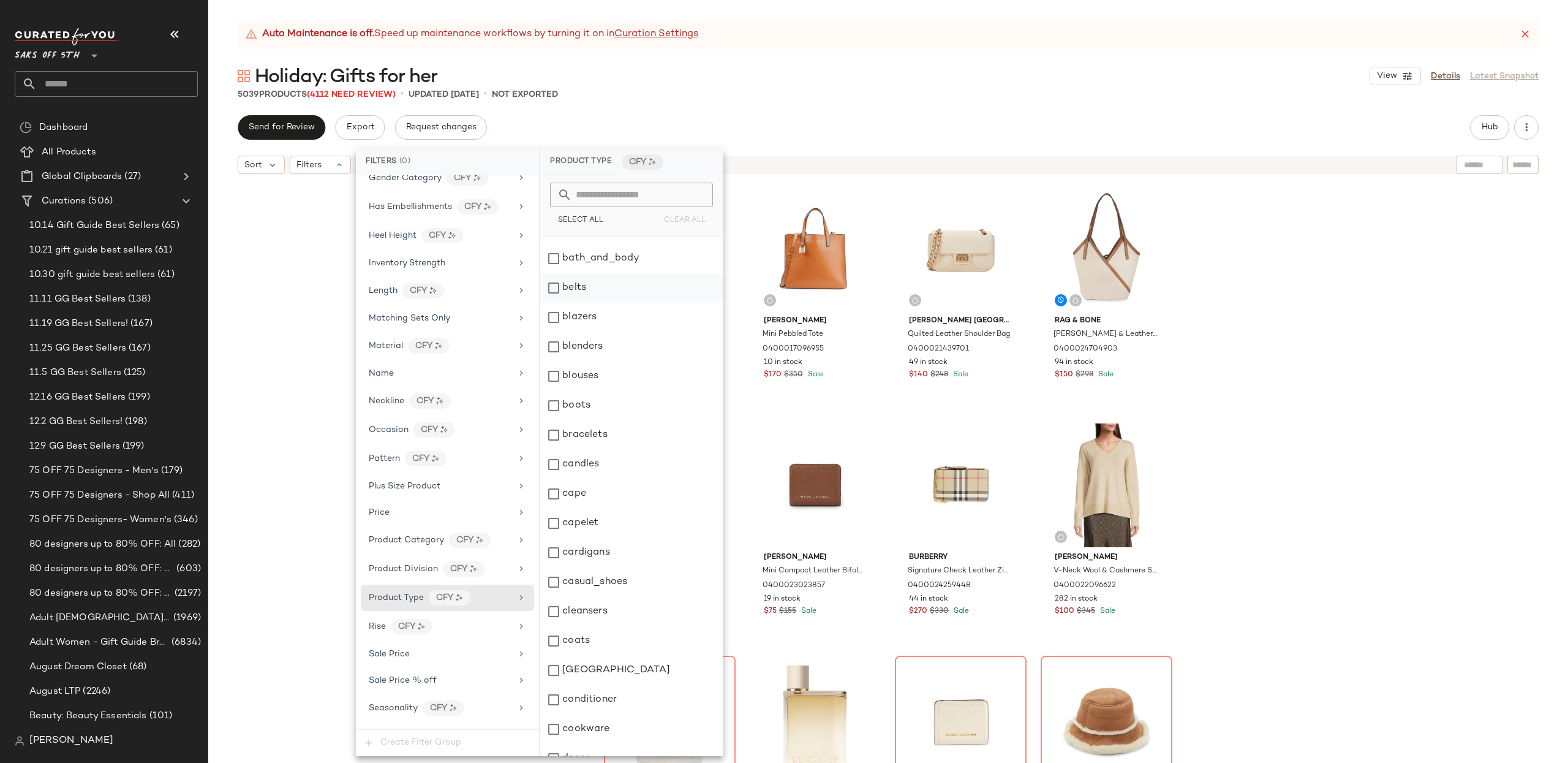
scroll to position [54, 0]
click at [587, 283] on div "belts" at bounding box center [631, 286] width 183 height 29
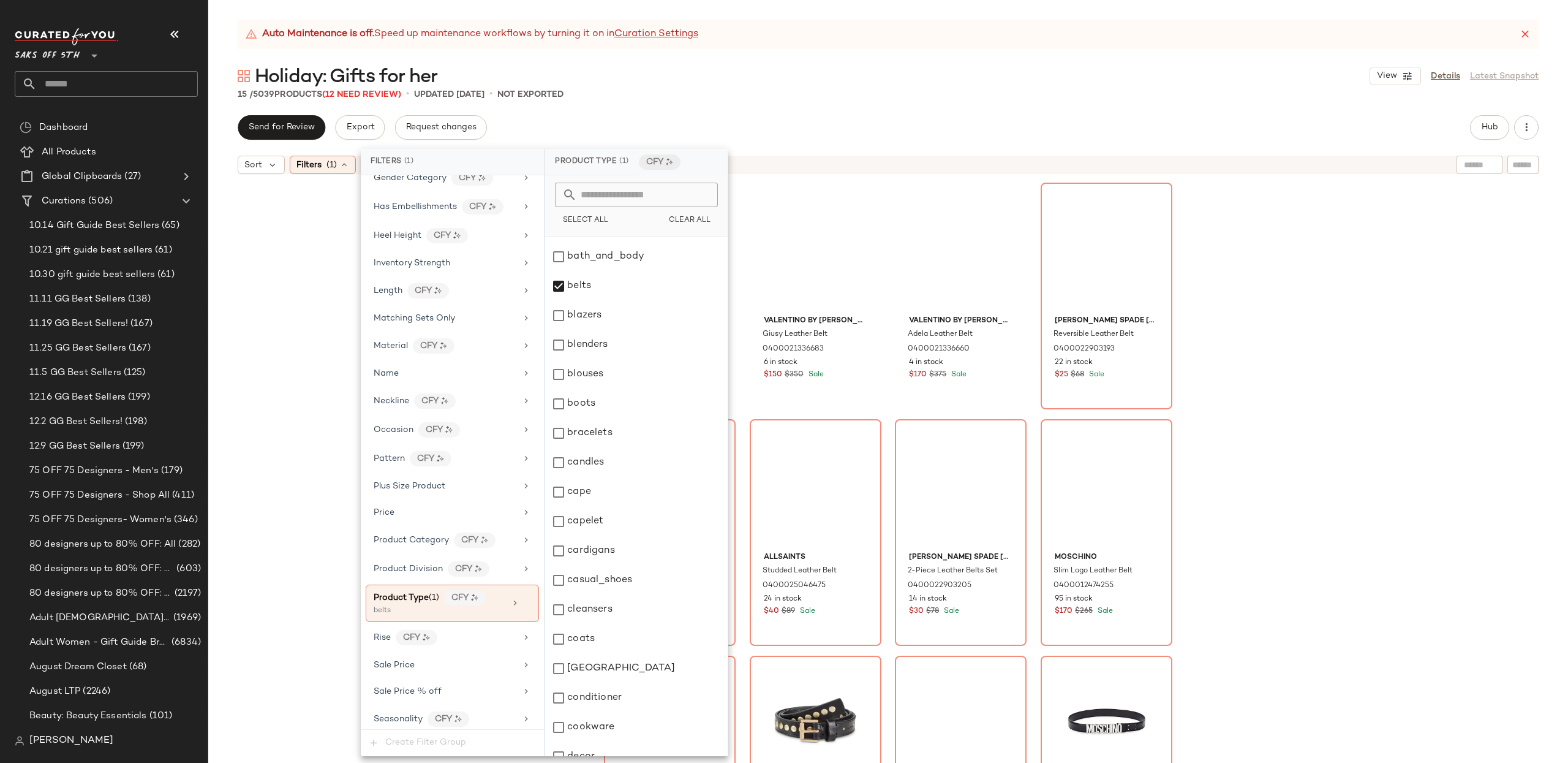
click at [291, 275] on div "Valentino by Mario Valentino Giusy Monogram Leather Belt 0400021336674 49 in st…" at bounding box center [888, 486] width 1360 height 613
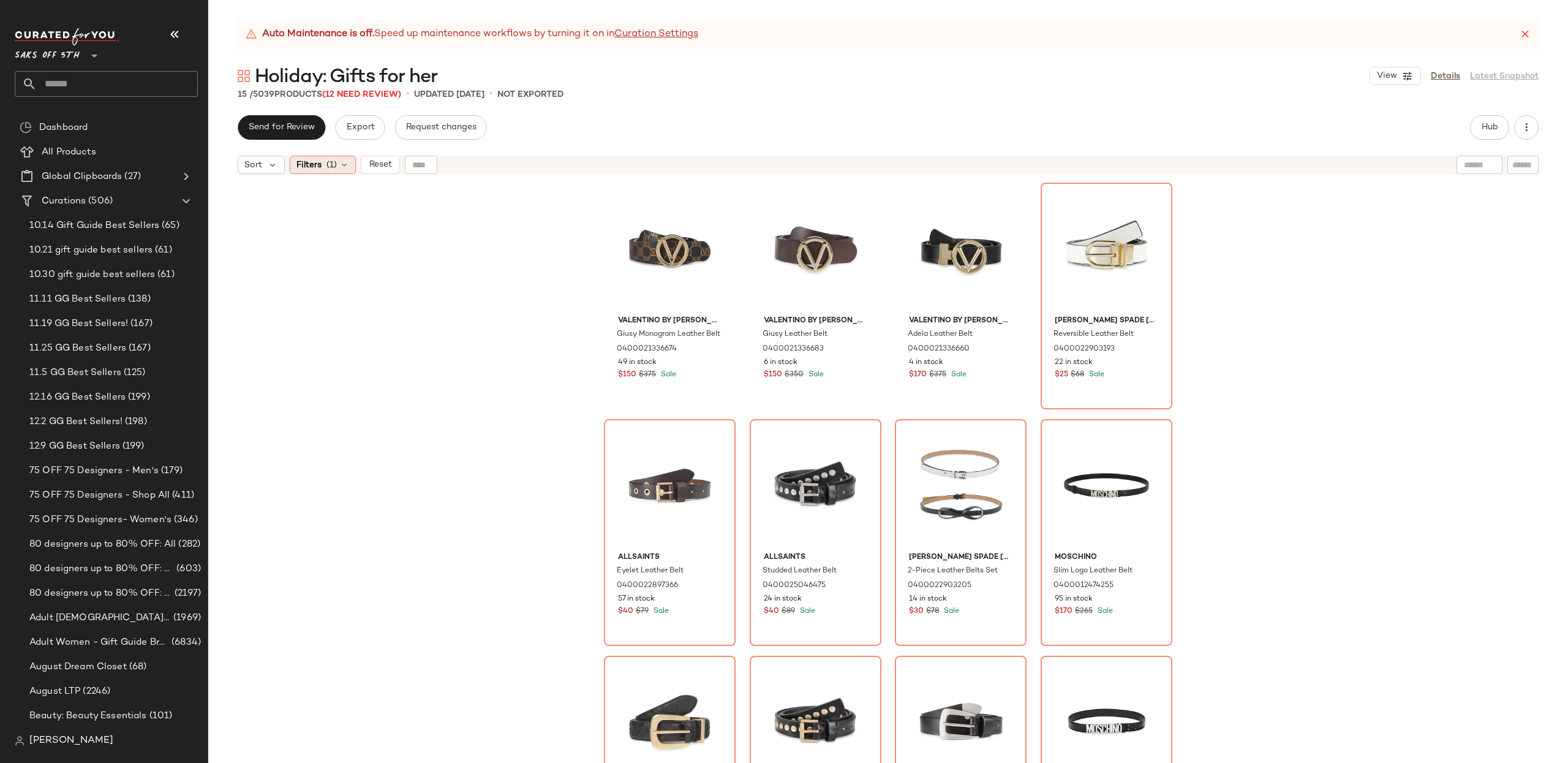
click at [324, 165] on div "Filters (1)" at bounding box center [323, 164] width 66 height 18
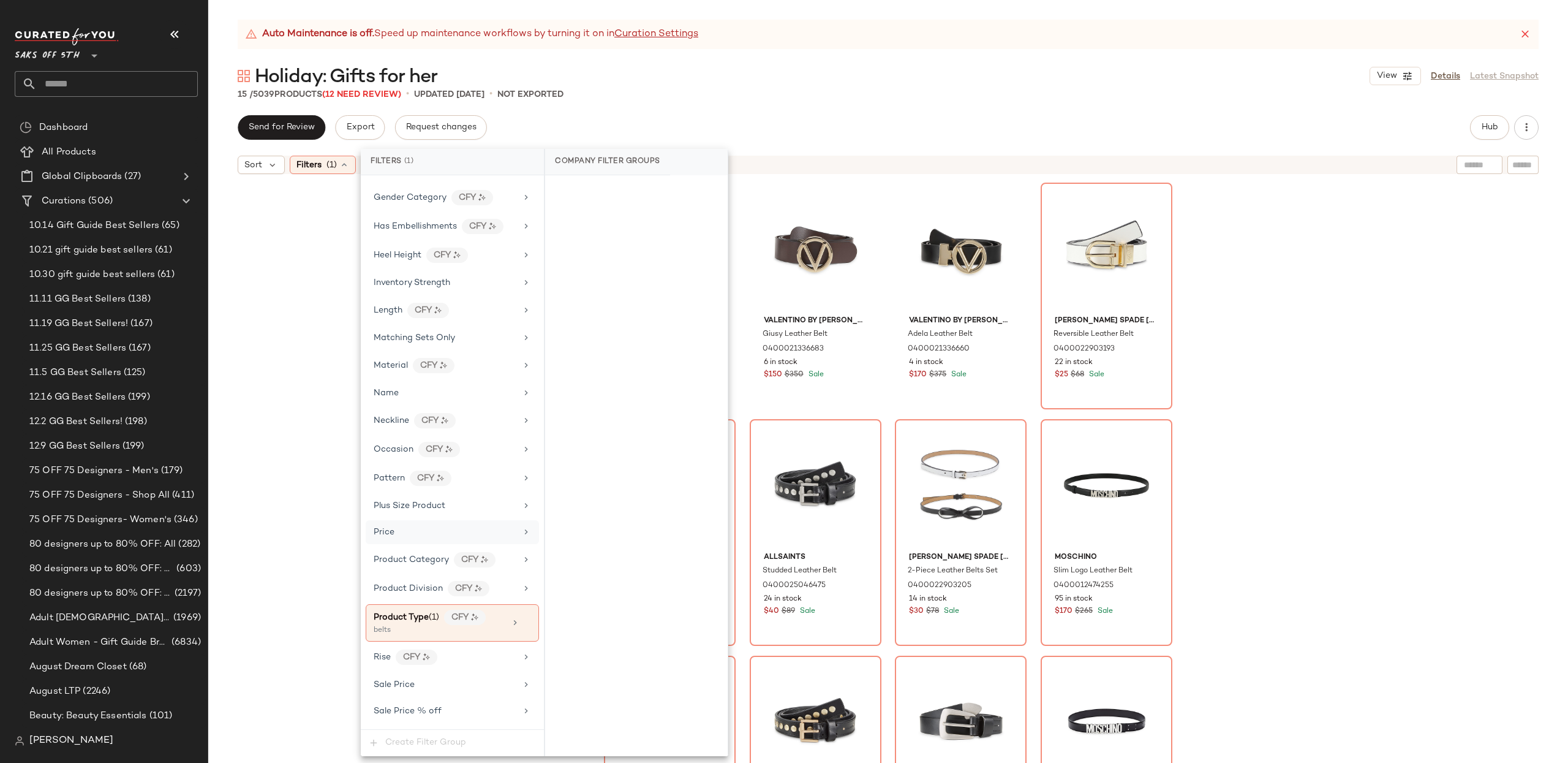
scroll to position [493, 0]
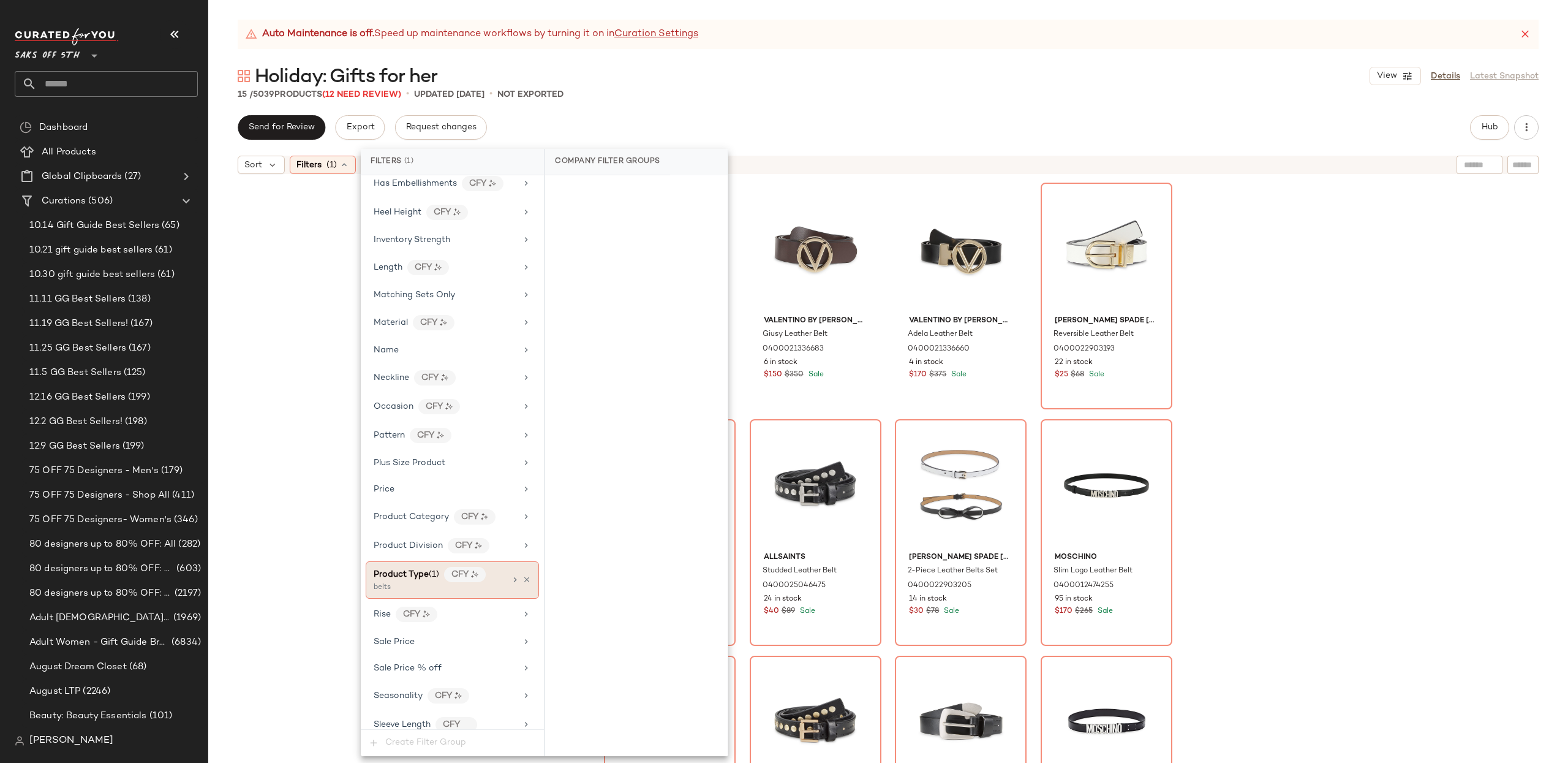
click at [432, 599] on div "Product Type (1) CFY belts" at bounding box center [452, 579] width 173 height 37
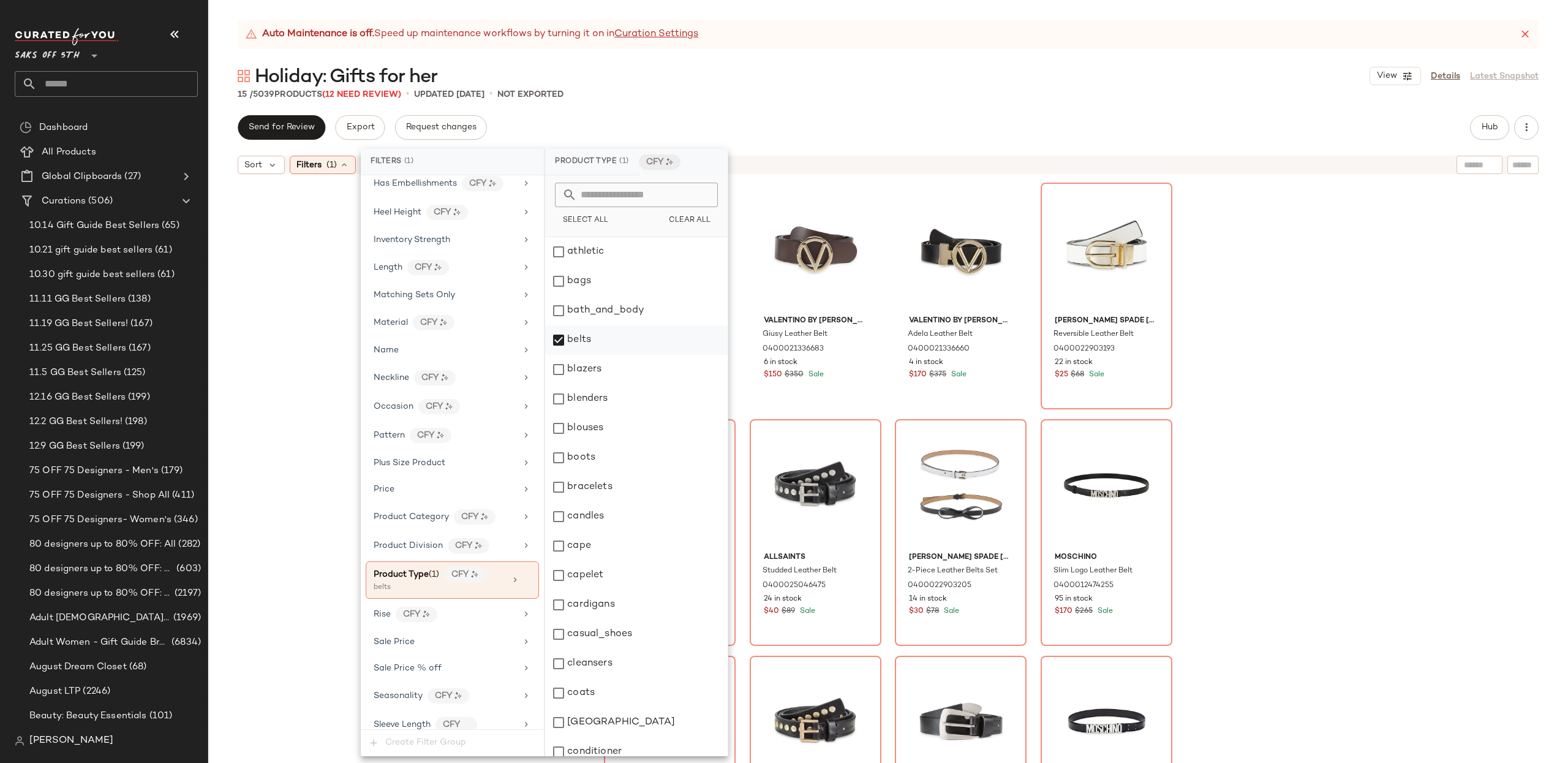
click at [557, 336] on div "belts" at bounding box center [636, 340] width 183 height 29
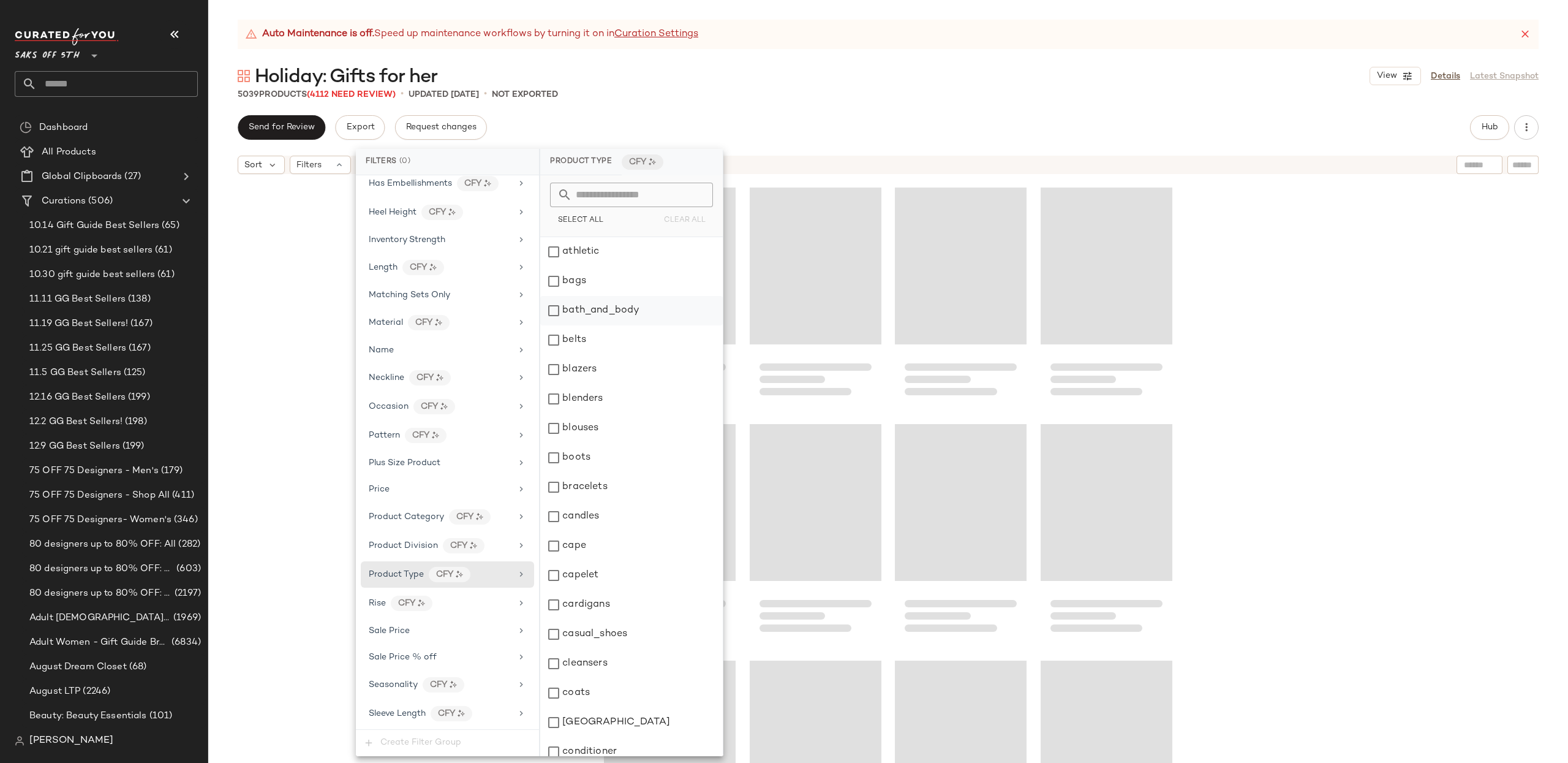
click at [564, 305] on div "bath_and_body" at bounding box center [631, 311] width 183 height 29
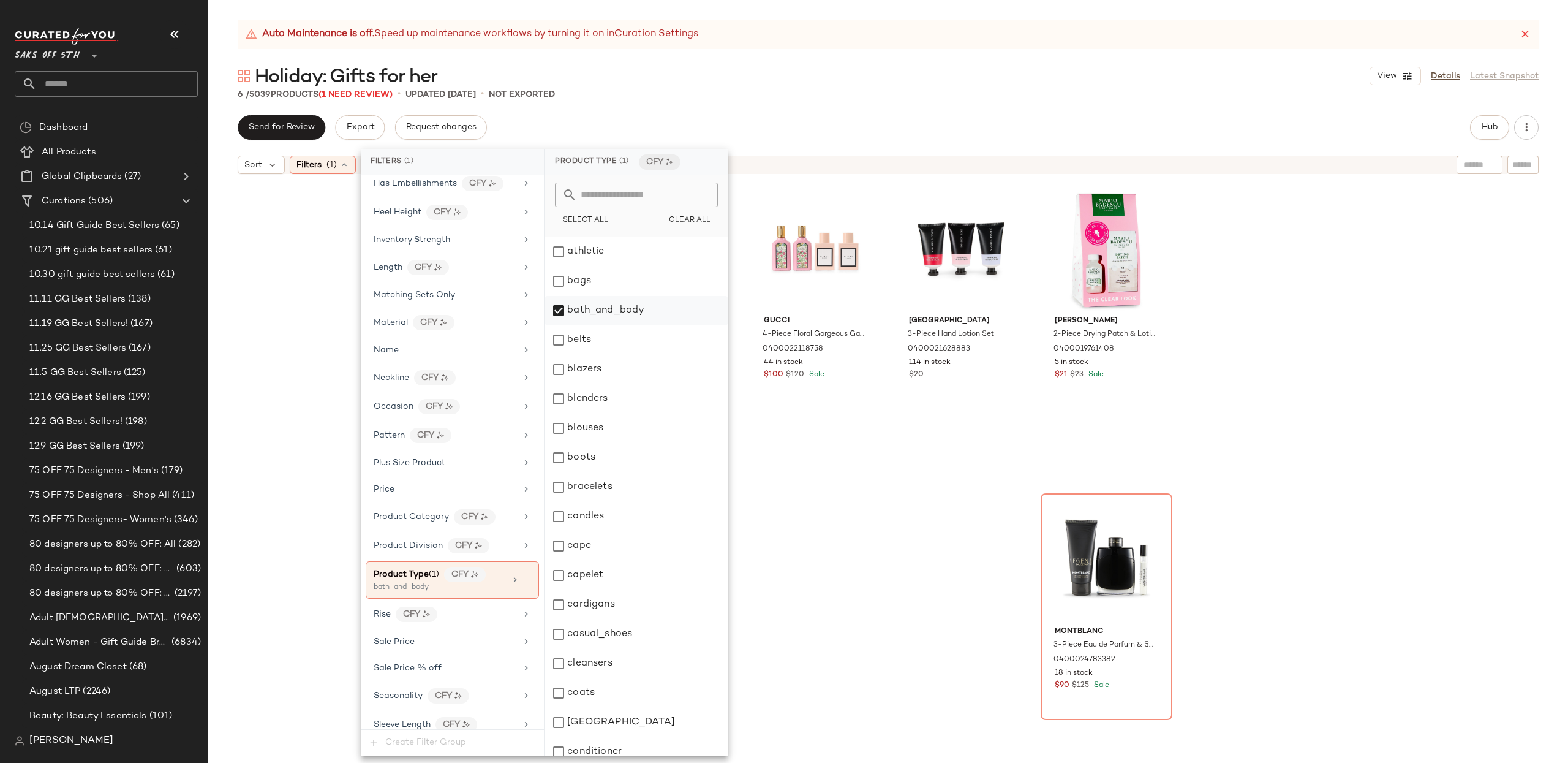
click at [564, 305] on div "bath_and_body" at bounding box center [636, 311] width 183 height 29
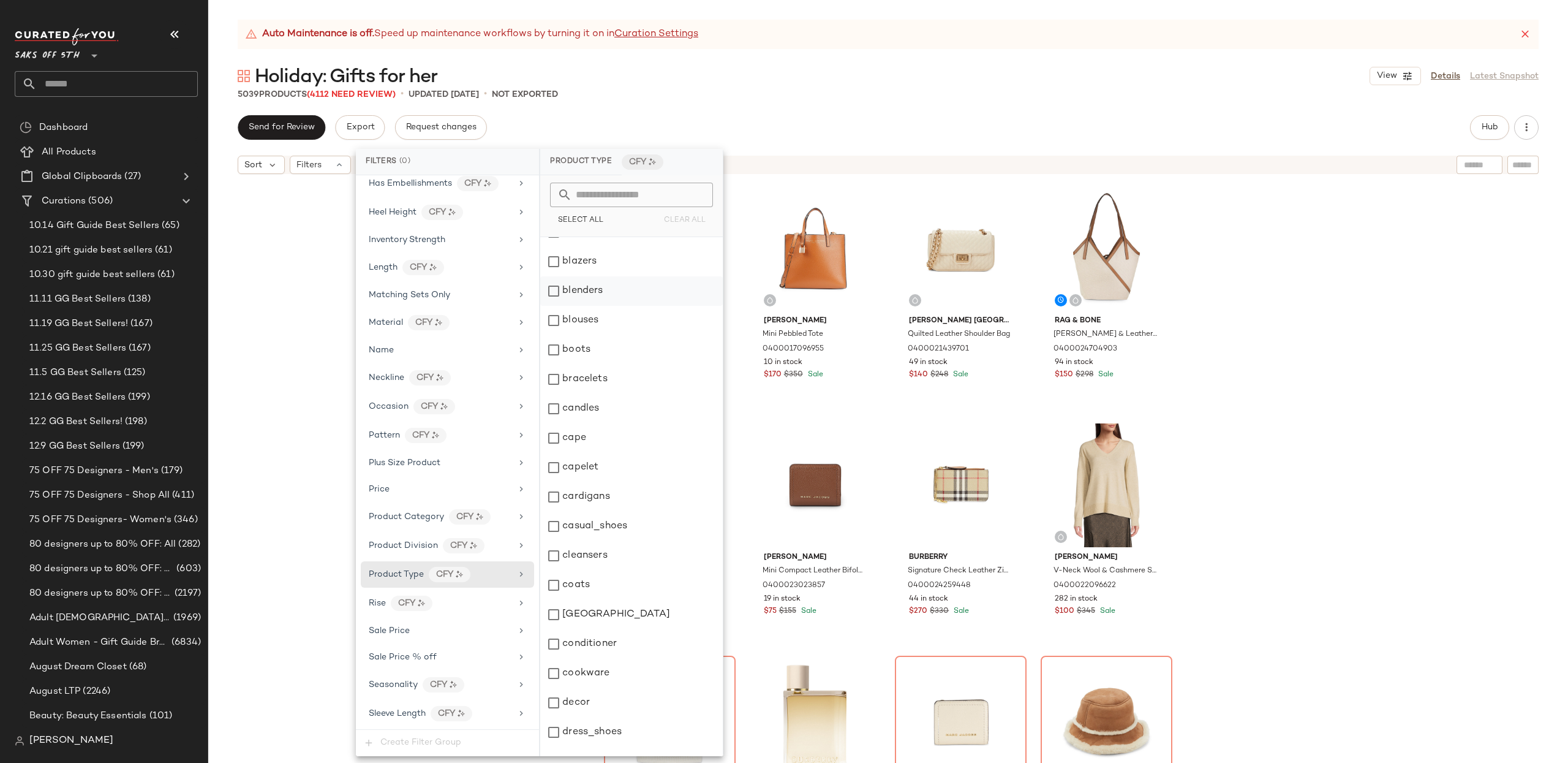
scroll to position [113, 0]
click at [553, 405] on div "candles" at bounding box center [631, 404] width 183 height 29
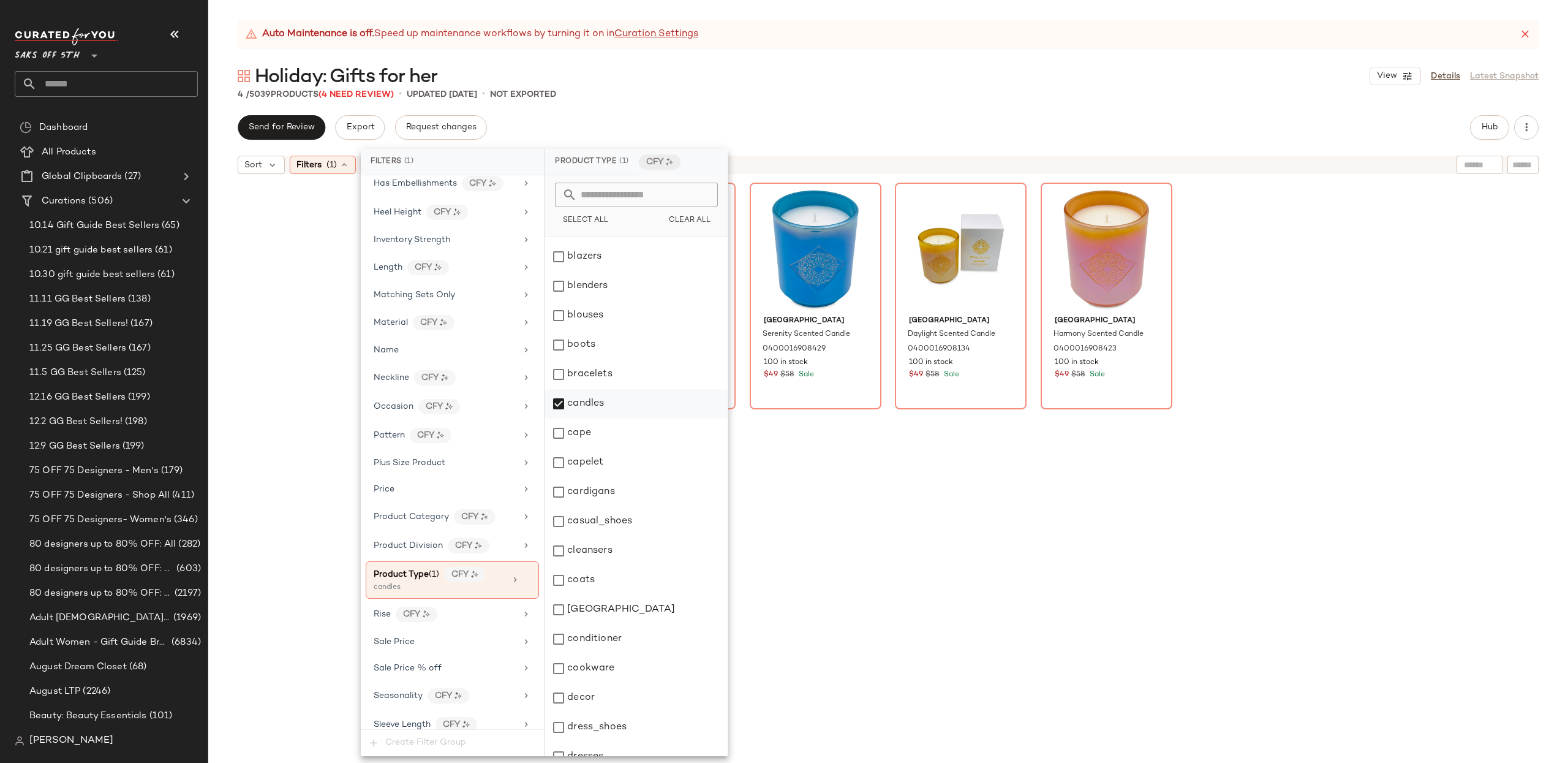
click at [559, 398] on div "candles" at bounding box center [636, 404] width 183 height 29
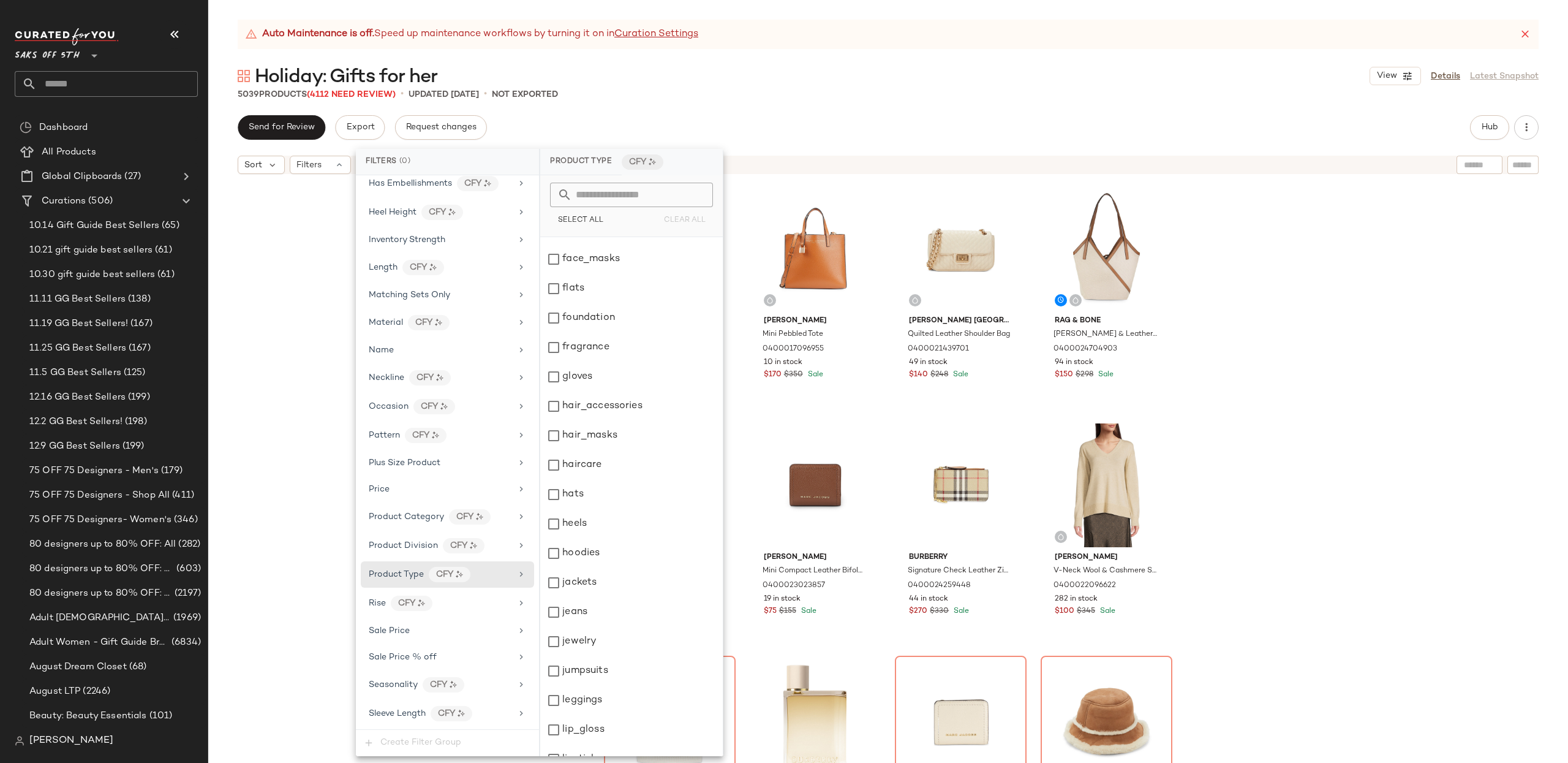
scroll to position [905, 0]
click at [560, 374] on div "gloves" at bounding box center [631, 375] width 183 height 29
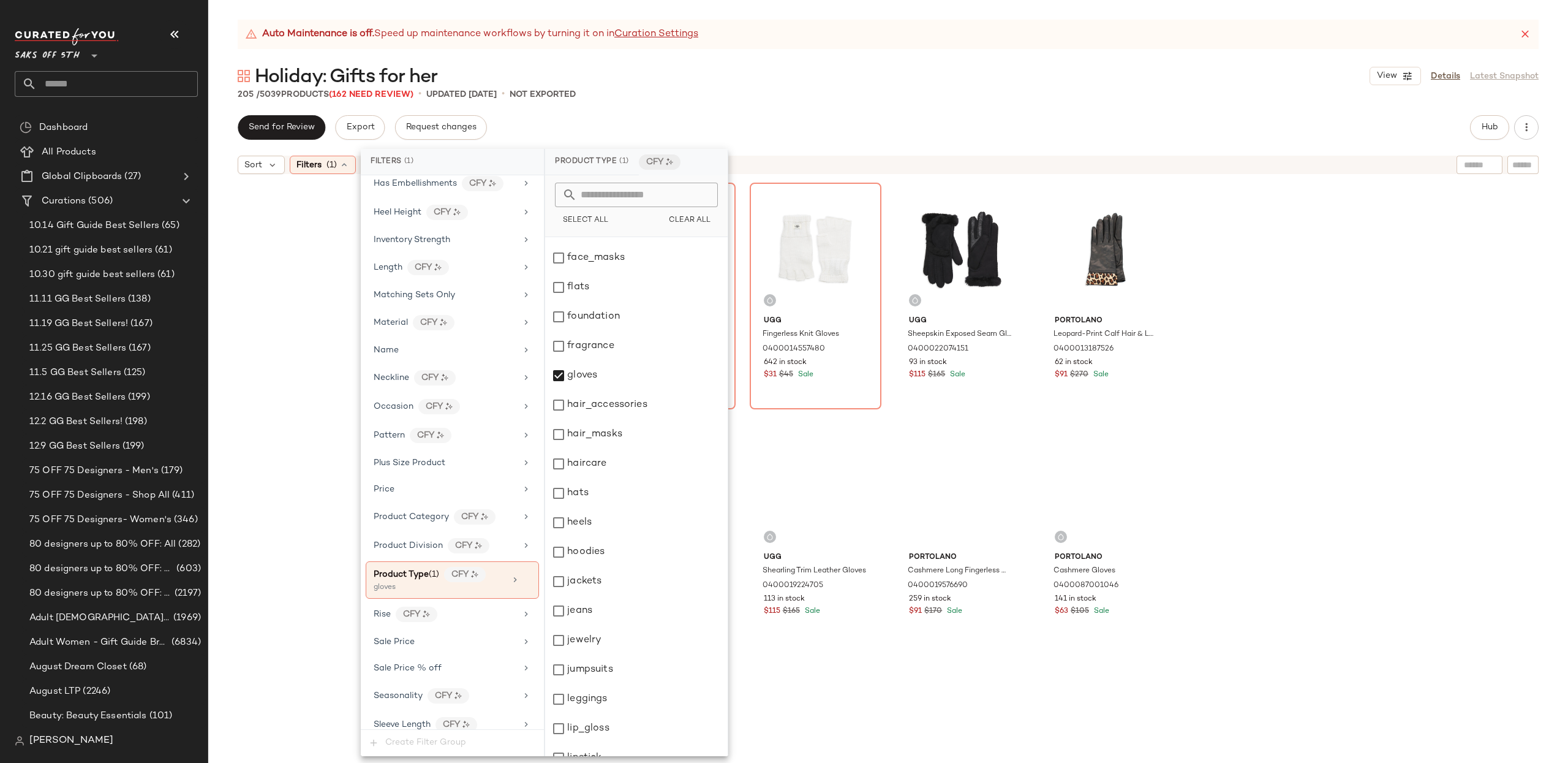
click at [1420, 353] on div "Ugg Ribbed Fingerless Gloves 0400017132857 369 in stock $31 $45 Sale Ugg Finger…" at bounding box center [888, 486] width 1360 height 613
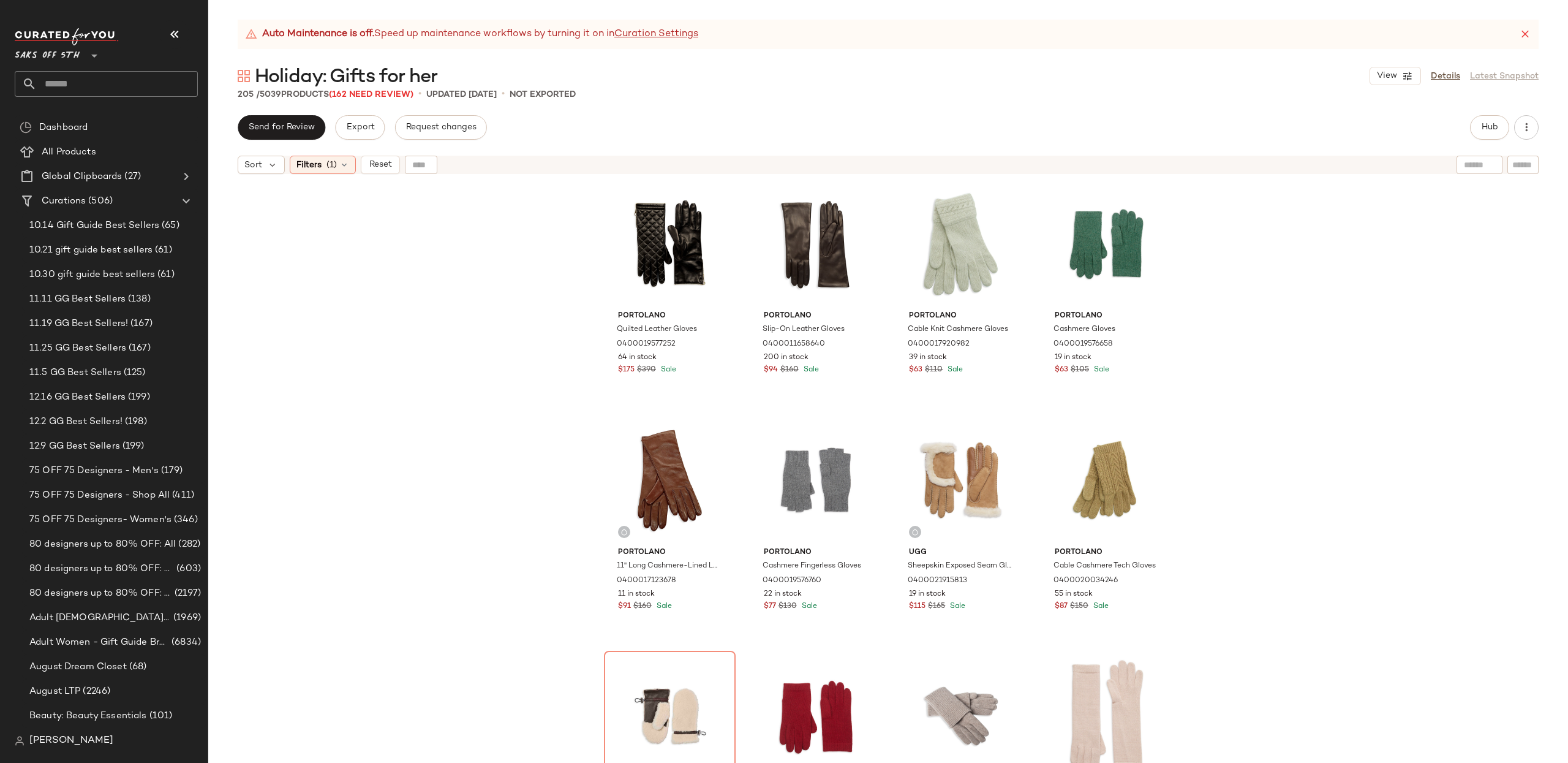
scroll to position [486, 0]
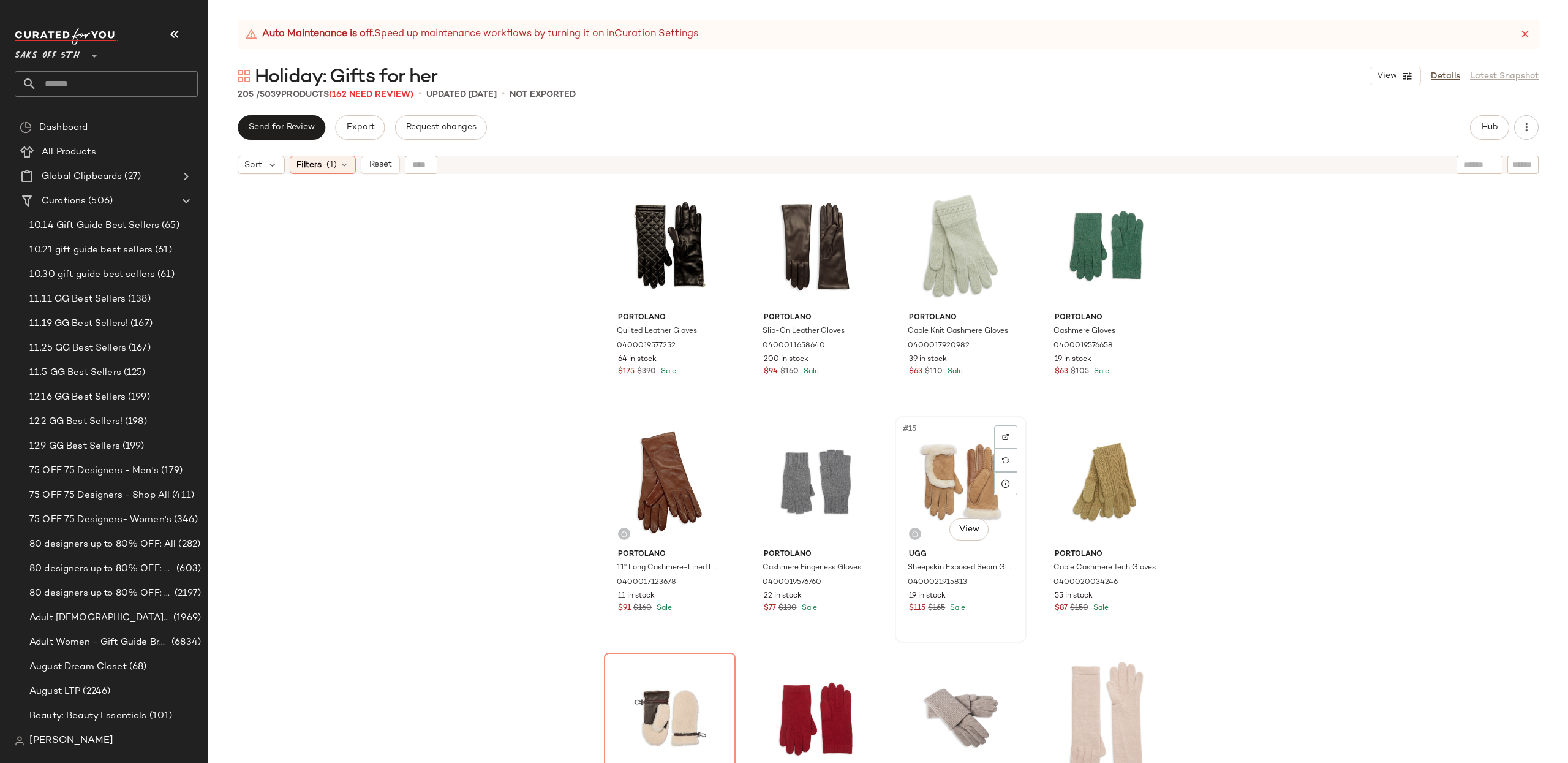
click at [929, 478] on div "#15 View" at bounding box center [961, 482] width 123 height 124
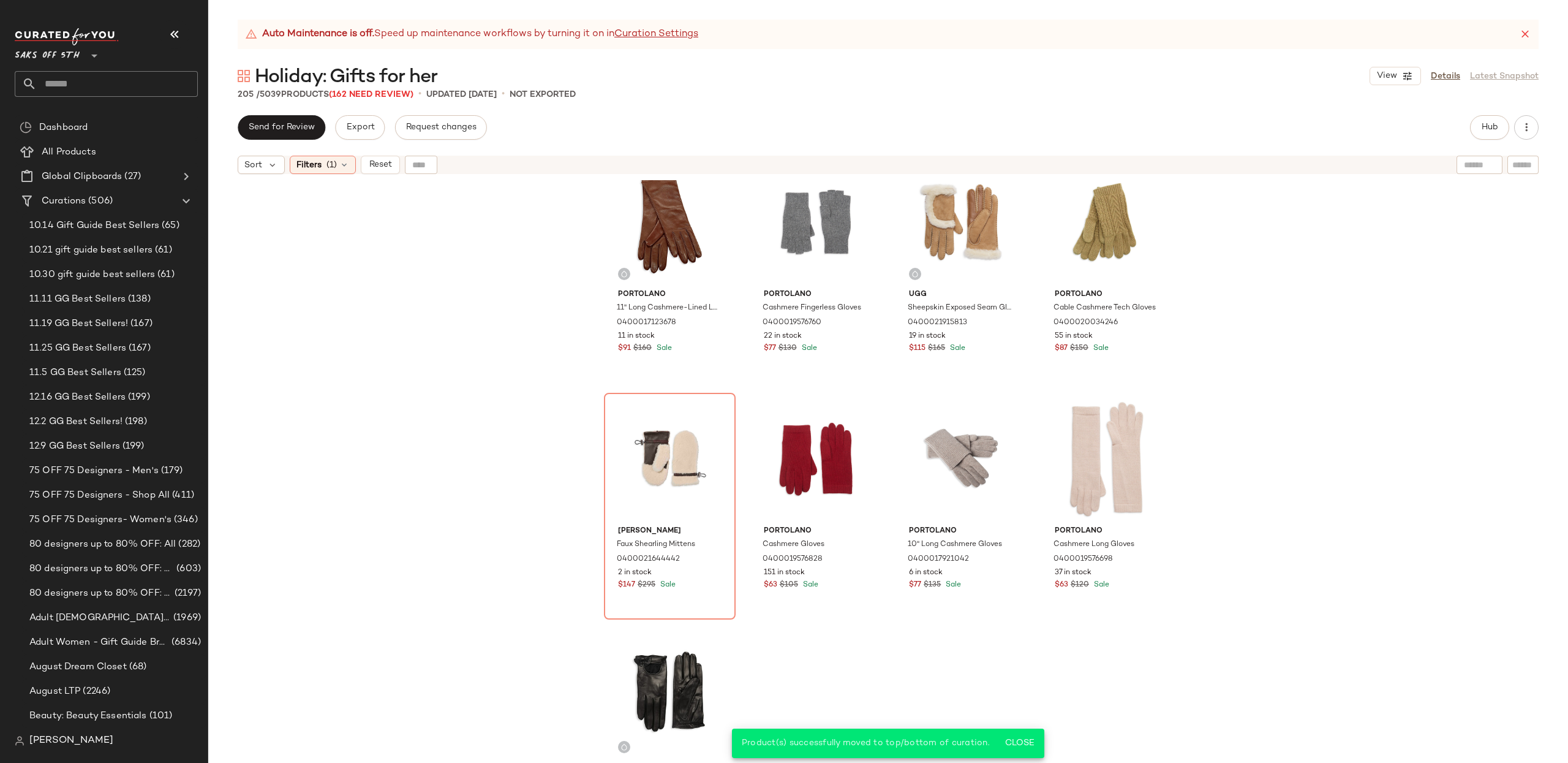
scroll to position [767, 0]
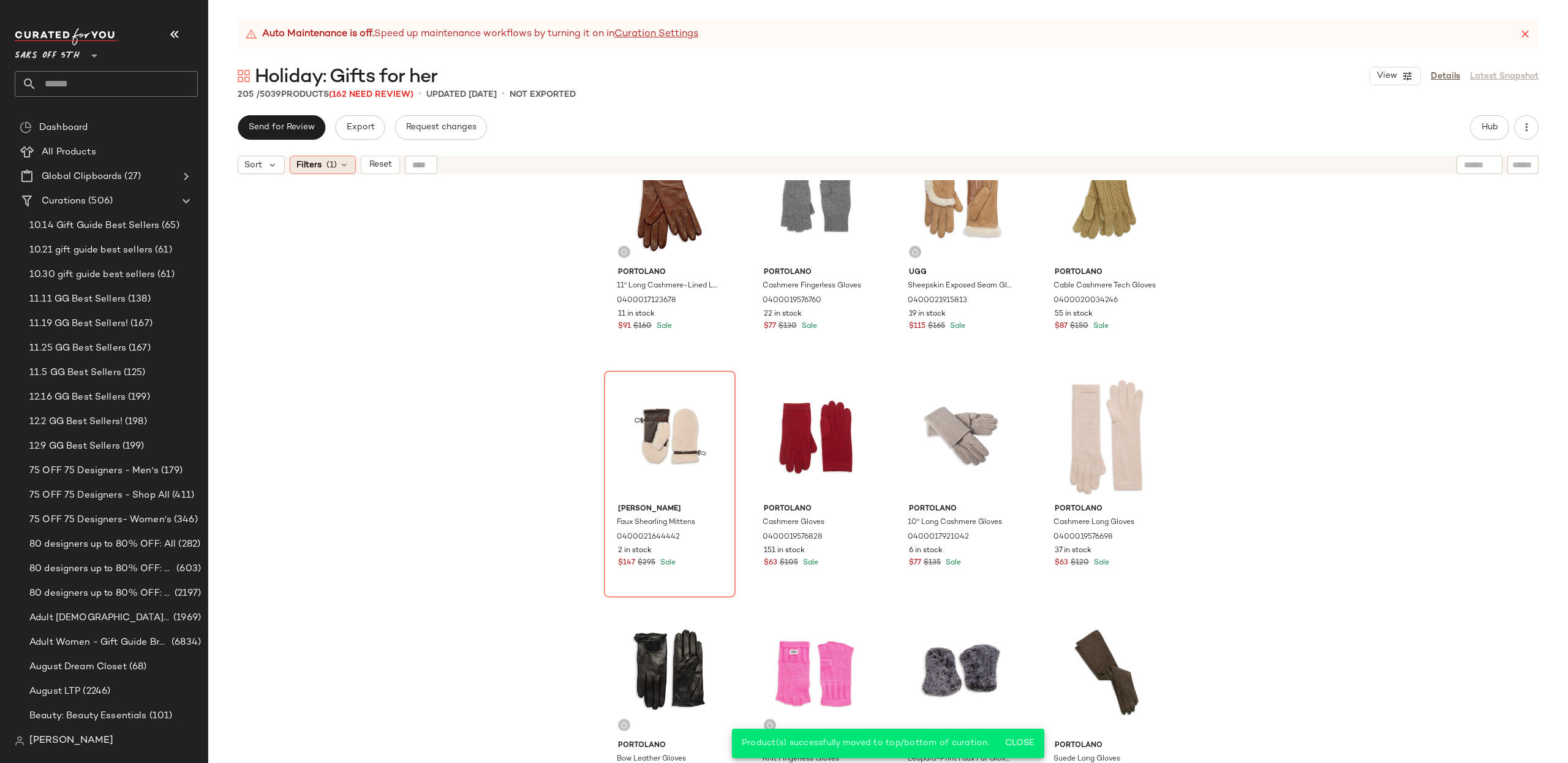
click at [309, 170] on span "Filters" at bounding box center [309, 165] width 25 height 13
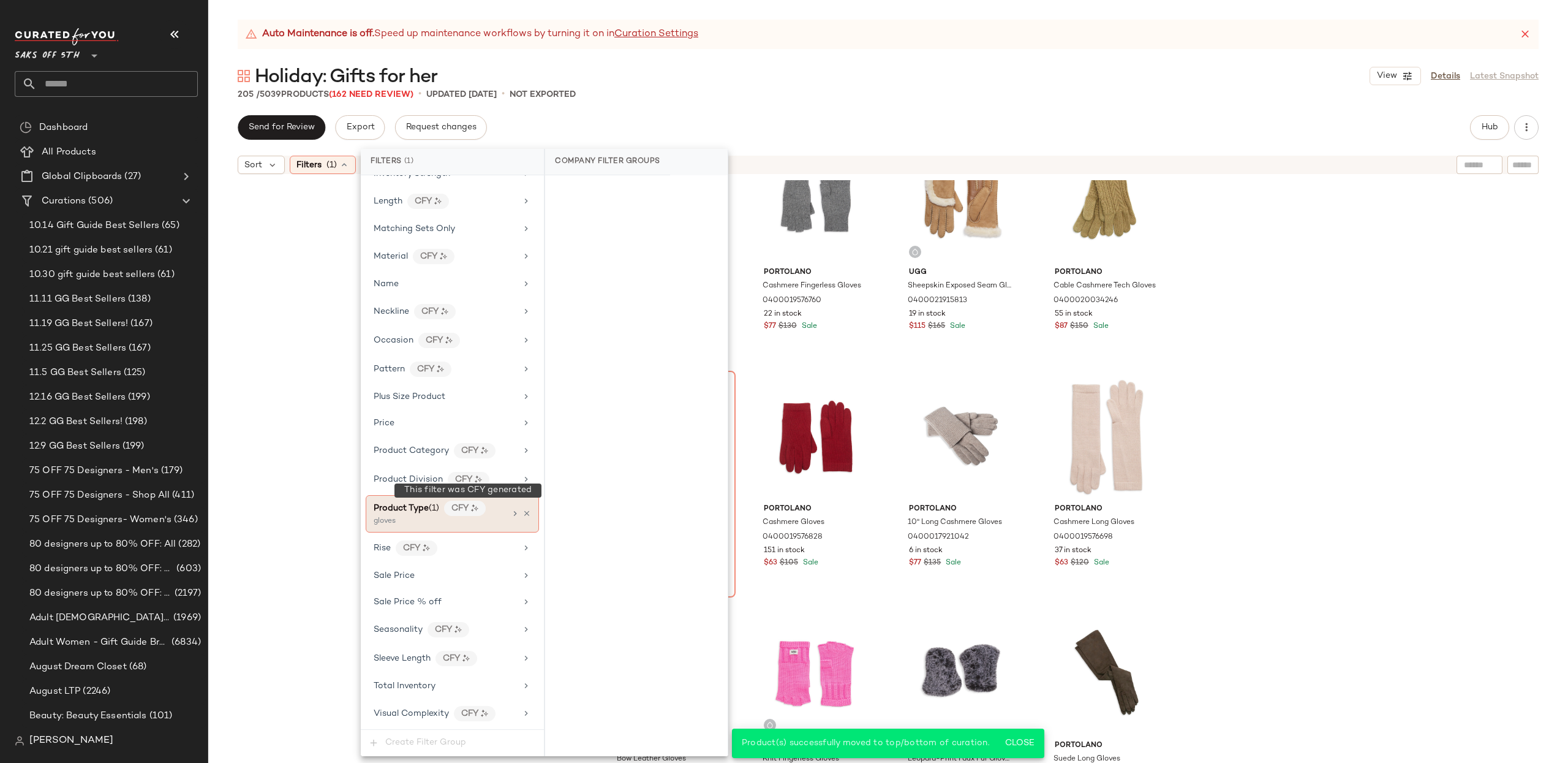
scroll to position [570, 0]
drag, startPoint x: 439, startPoint y: 511, endPoint x: 465, endPoint y: 486, distance: 36.1
click at [438, 511] on span "(1)" at bounding box center [434, 508] width 10 height 10
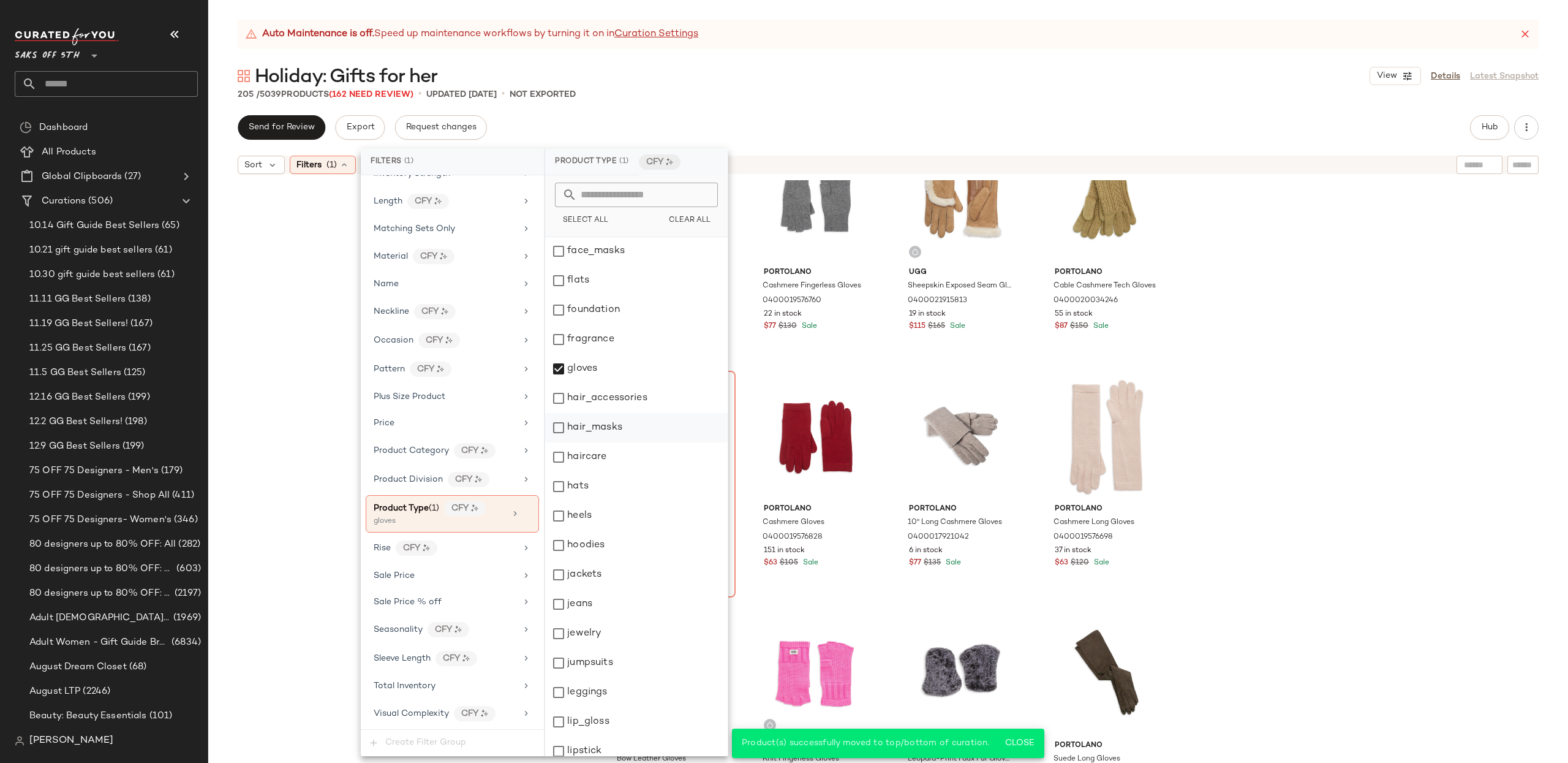
scroll to position [924, 0]
click at [560, 358] on div "gloves" at bounding box center [636, 357] width 183 height 29
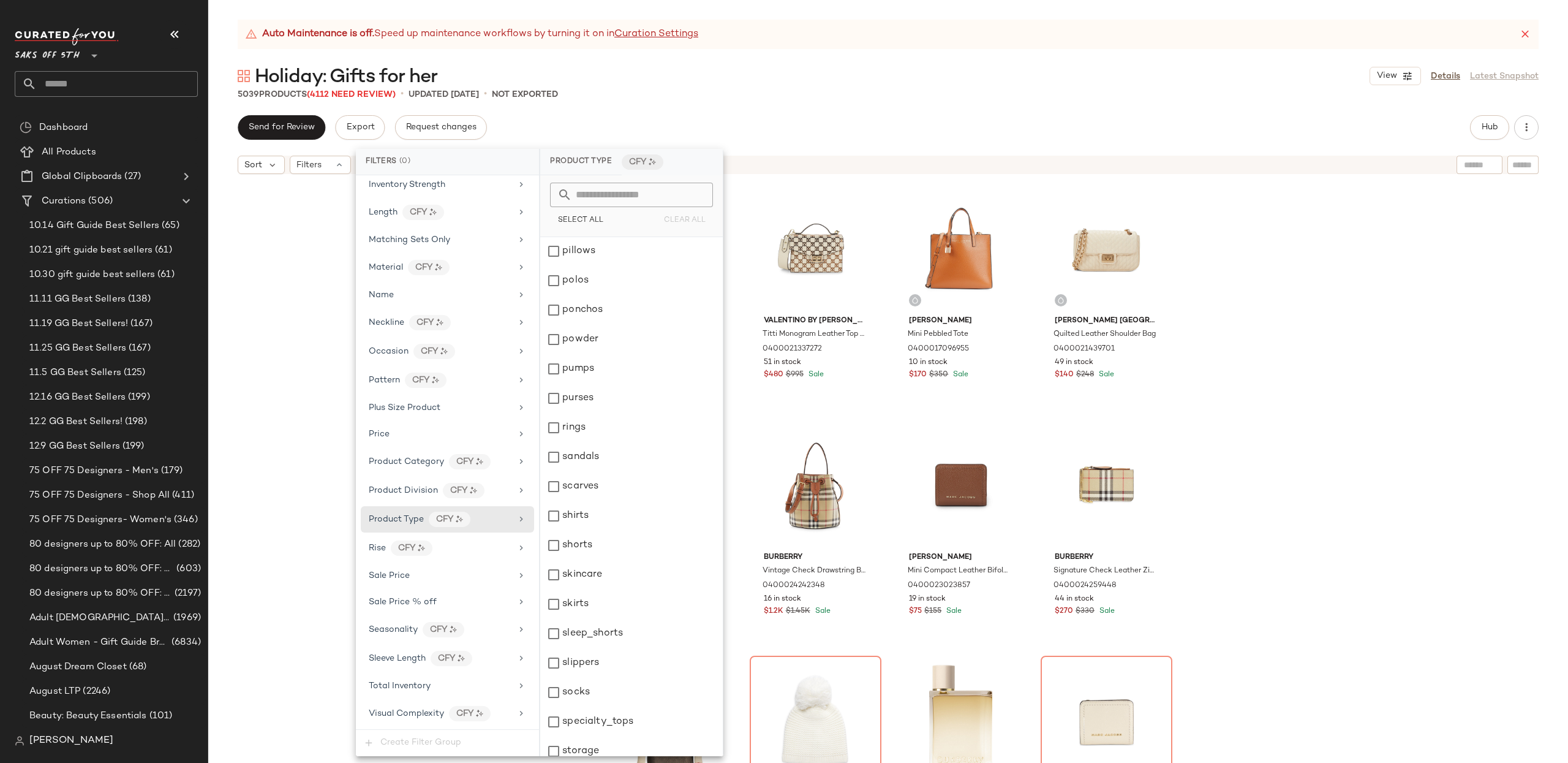
scroll to position [1707, 0]
drag, startPoint x: 578, startPoint y: 399, endPoint x: 570, endPoint y: 401, distance: 8.2
click at [578, 399] on div "purses" at bounding box center [631, 397] width 183 height 29
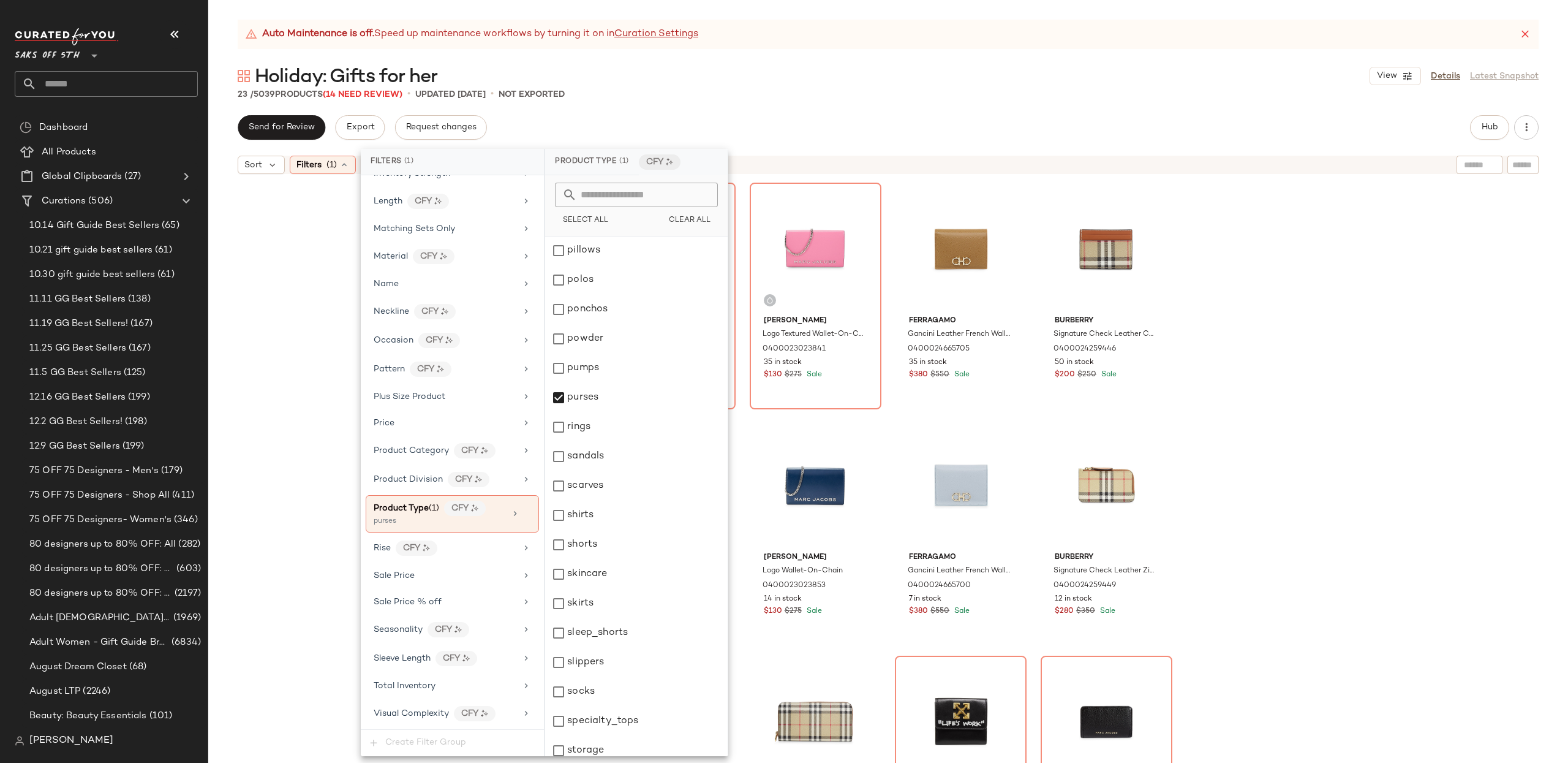
click at [1378, 378] on div "Marc Jacobs The Groove Mini Leather Snap Wallet 0400014107841 42 in stock $75 $…" at bounding box center [888, 486] width 1360 height 613
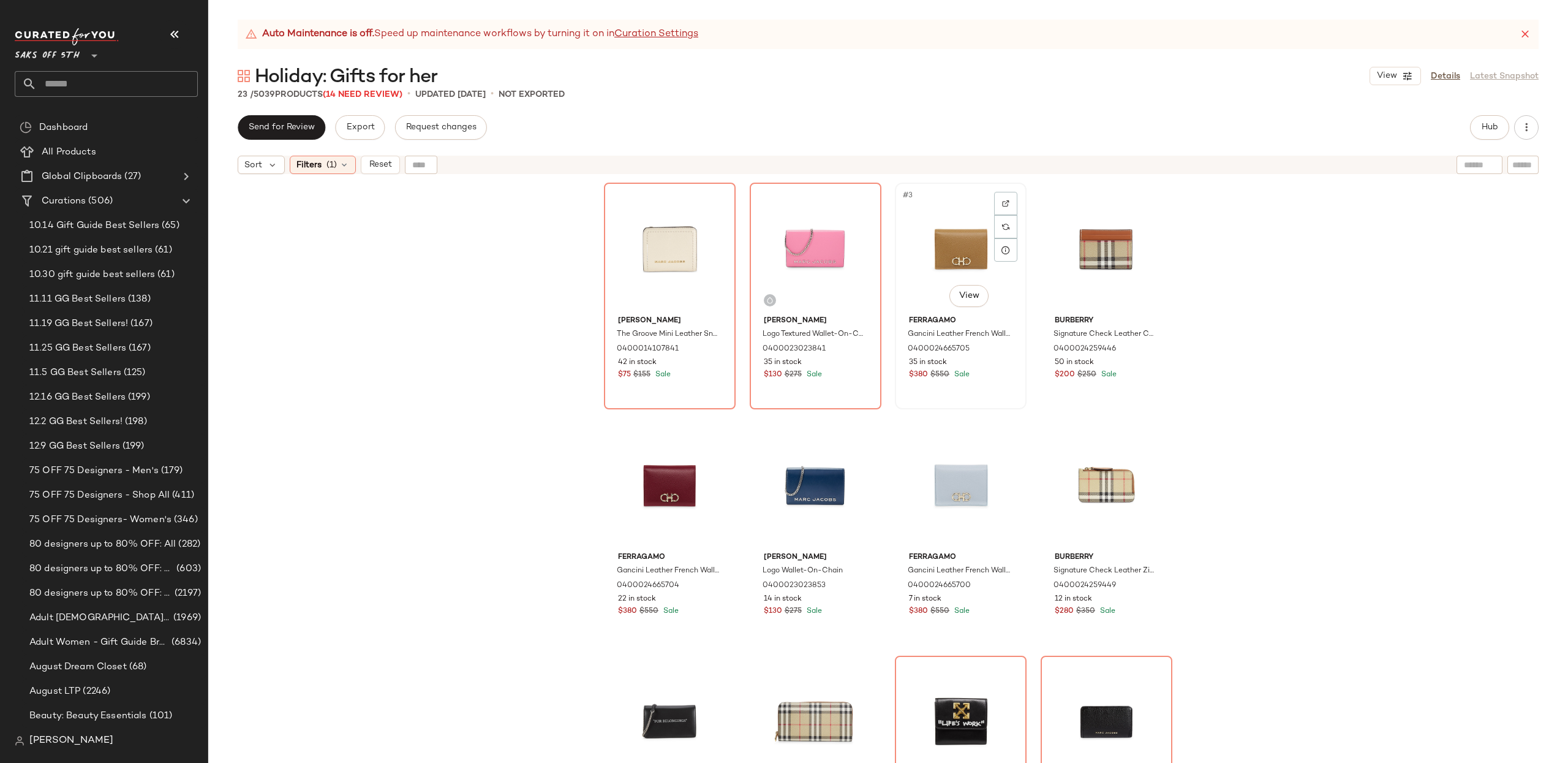
click at [987, 242] on div "#3 View" at bounding box center [961, 248] width 123 height 124
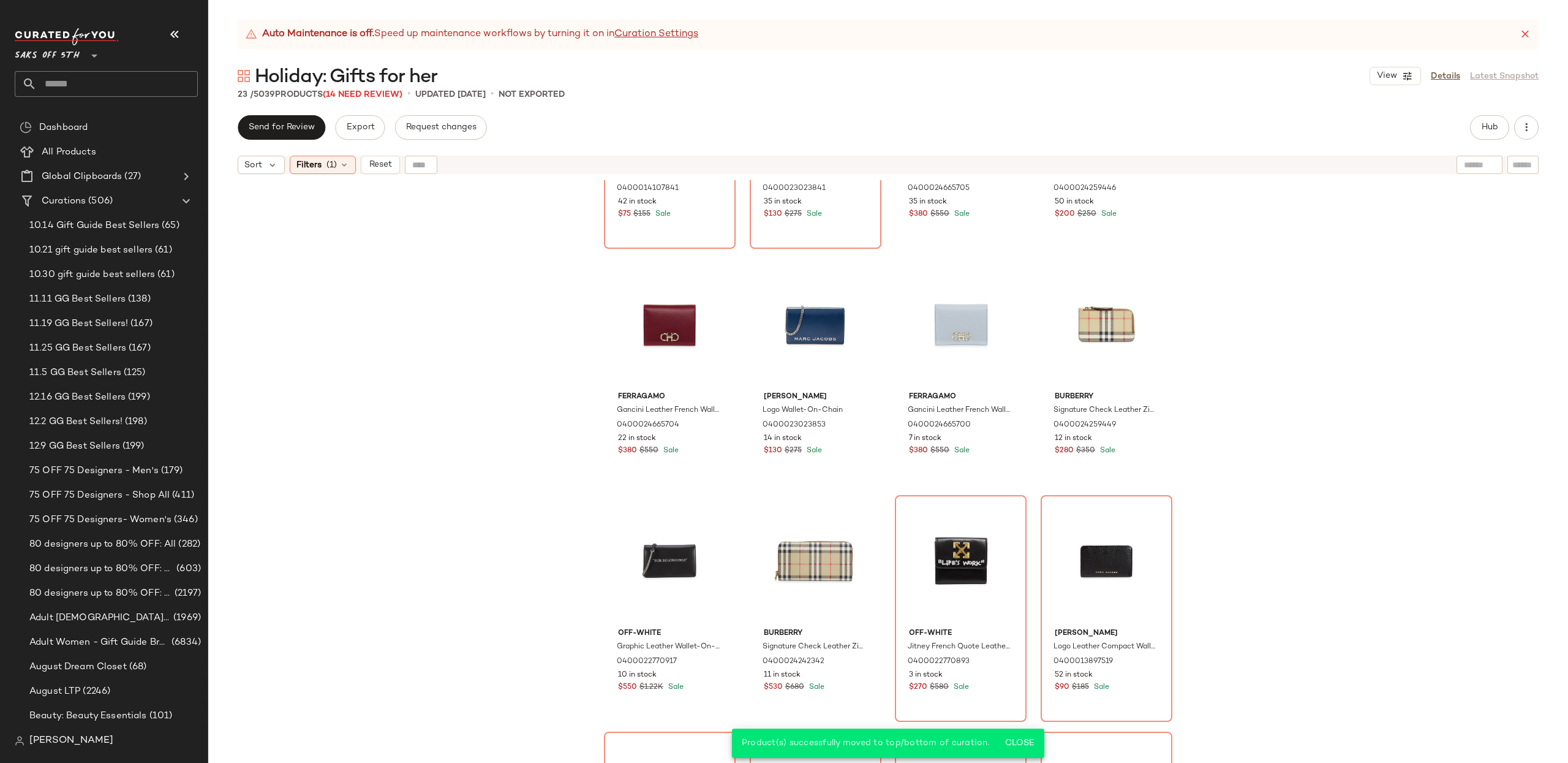
scroll to position [167, 0]
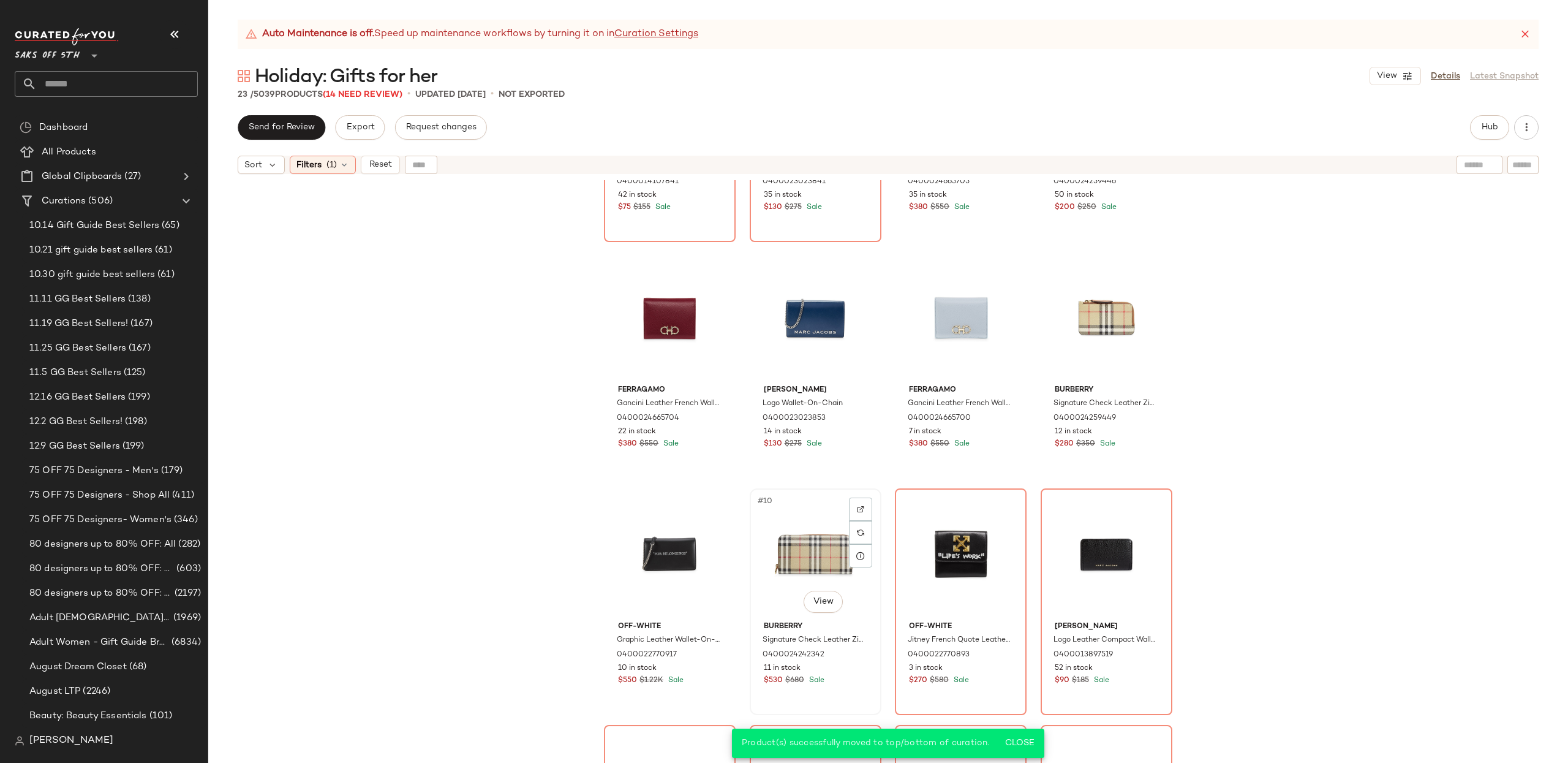
drag, startPoint x: 804, startPoint y: 569, endPoint x: 817, endPoint y: 565, distance: 13.6
click at [804, 569] on div "#10 View" at bounding box center [816, 554] width 123 height 124
drag, startPoint x: 646, startPoint y: 316, endPoint x: 668, endPoint y: 312, distance: 22.4
click at [646, 316] on div "#5 View" at bounding box center [669, 318] width 123 height 124
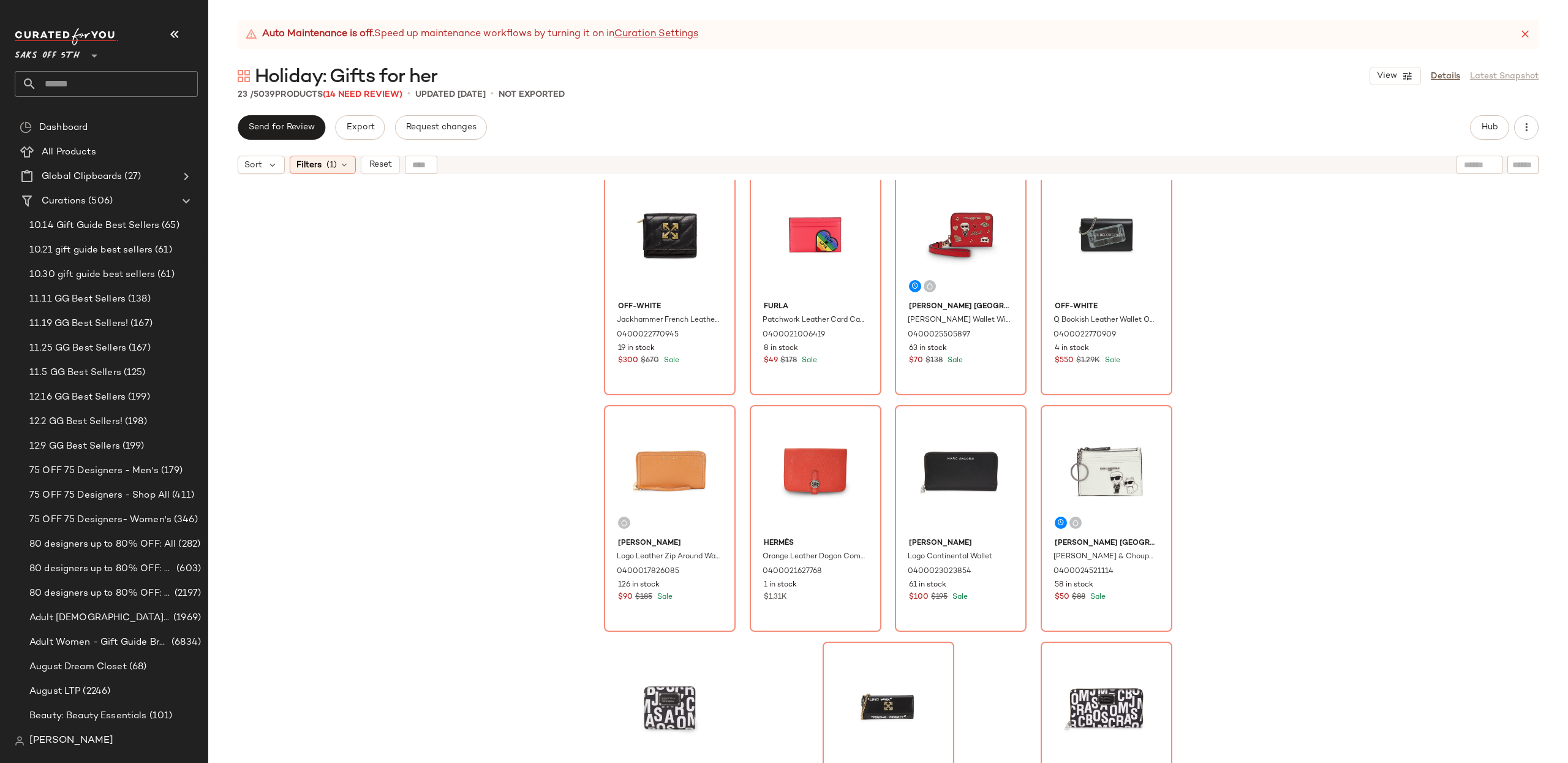
scroll to position [808, 0]
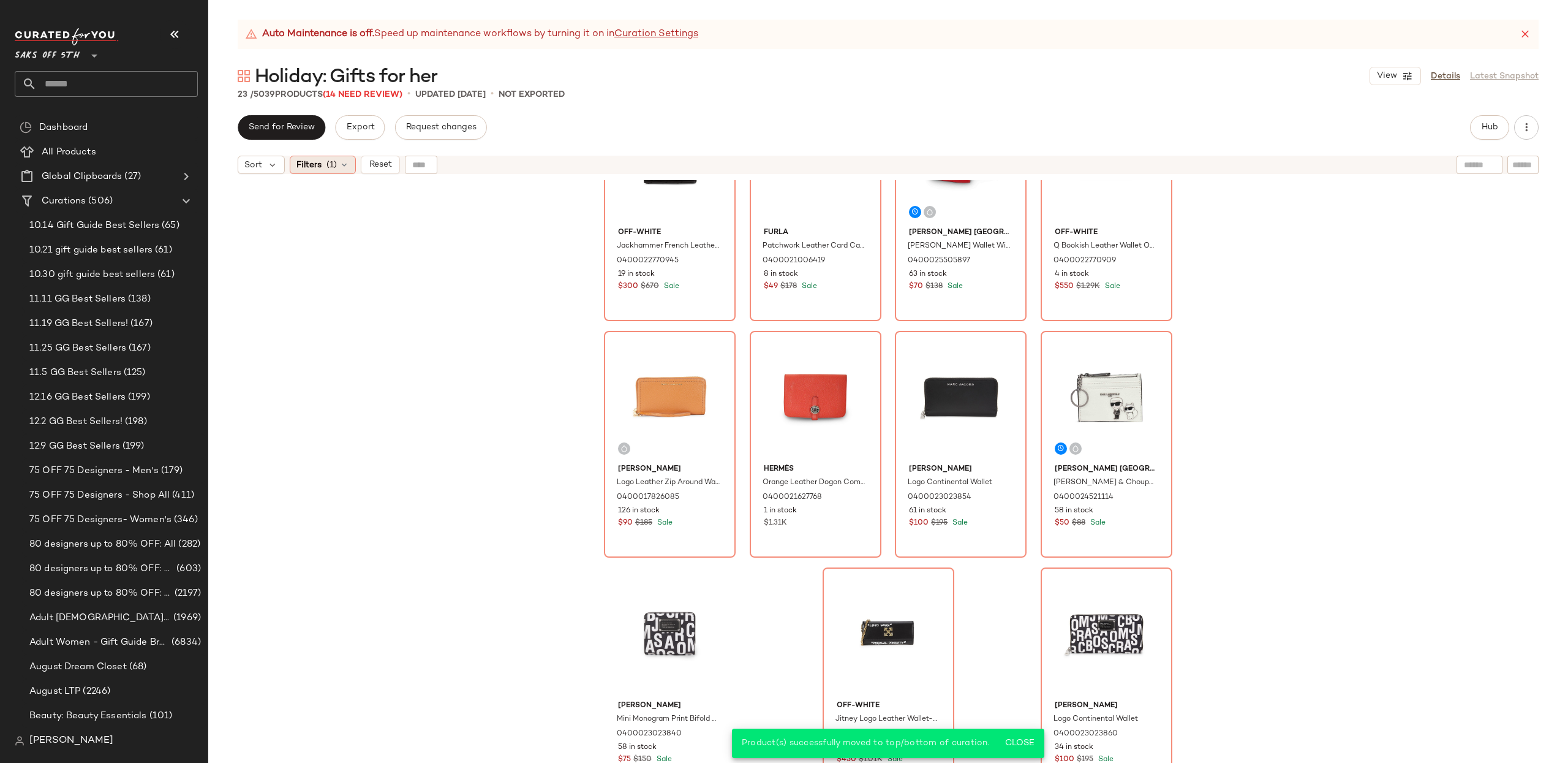
click at [319, 168] on span "Filters" at bounding box center [309, 165] width 25 height 13
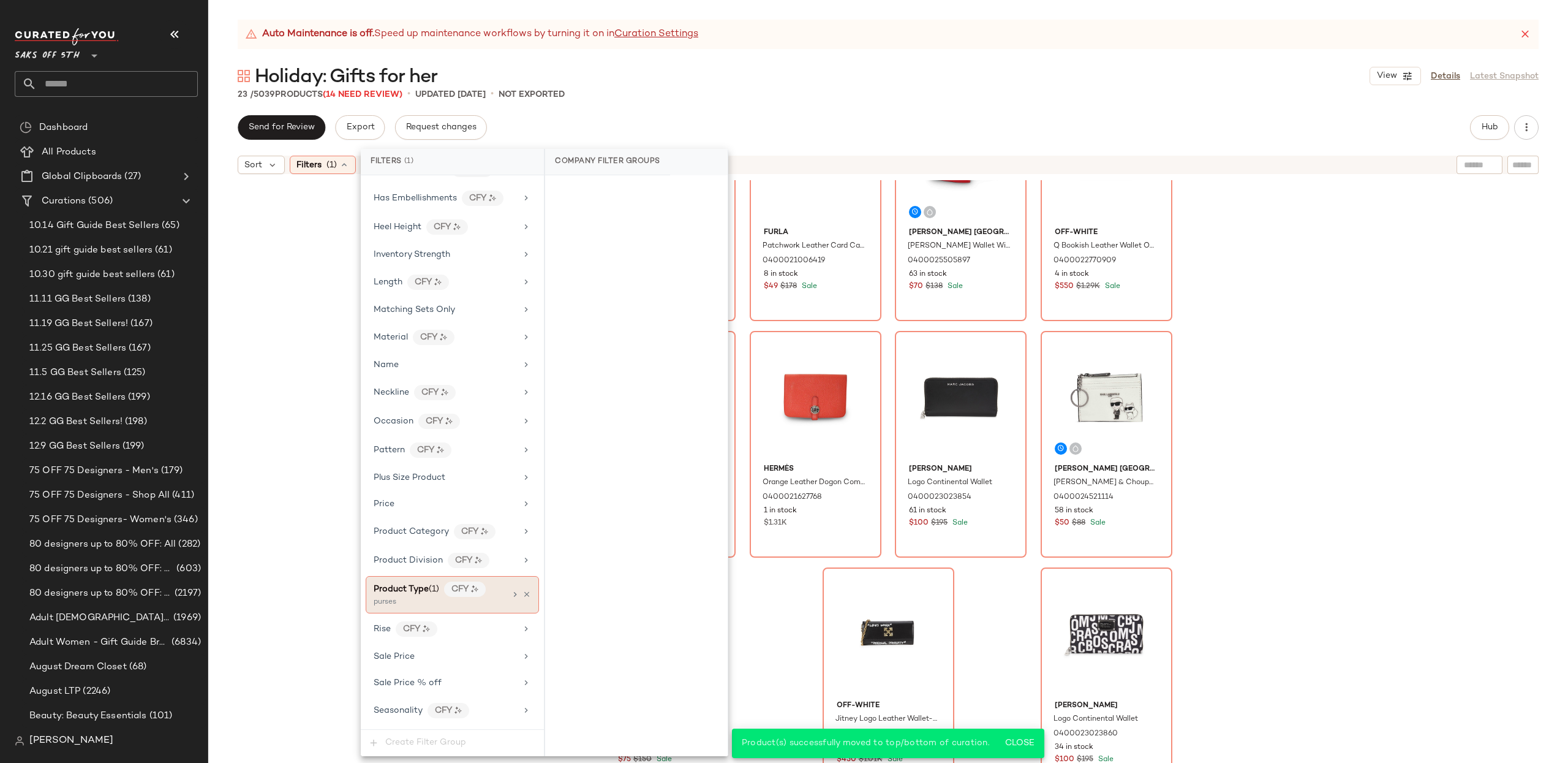
scroll to position [546, 0]
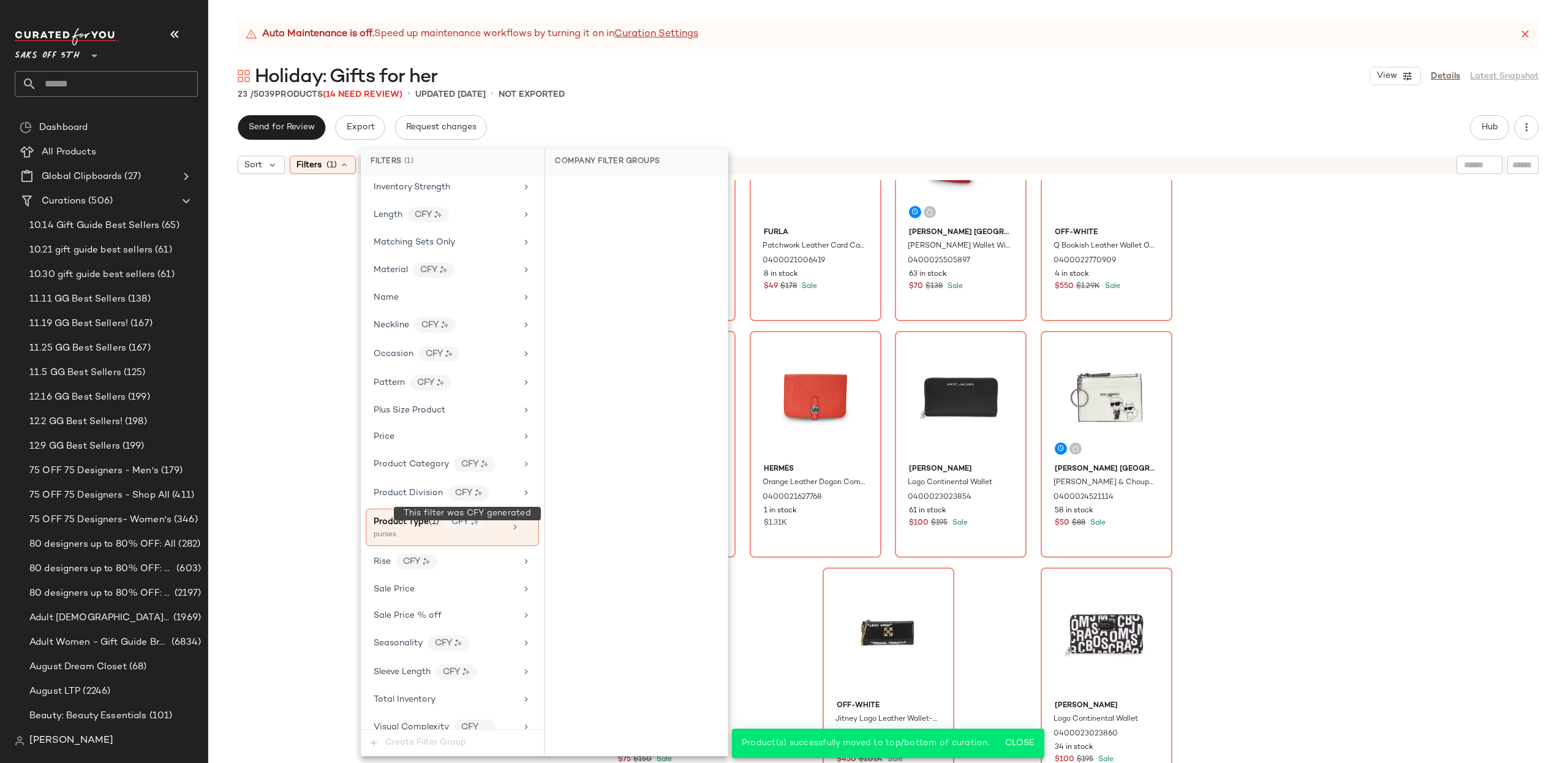
drag, startPoint x: 453, startPoint y: 535, endPoint x: 540, endPoint y: 526, distance: 87.5
click at [453, 529] on div "CFY" at bounding box center [465, 521] width 42 height 15
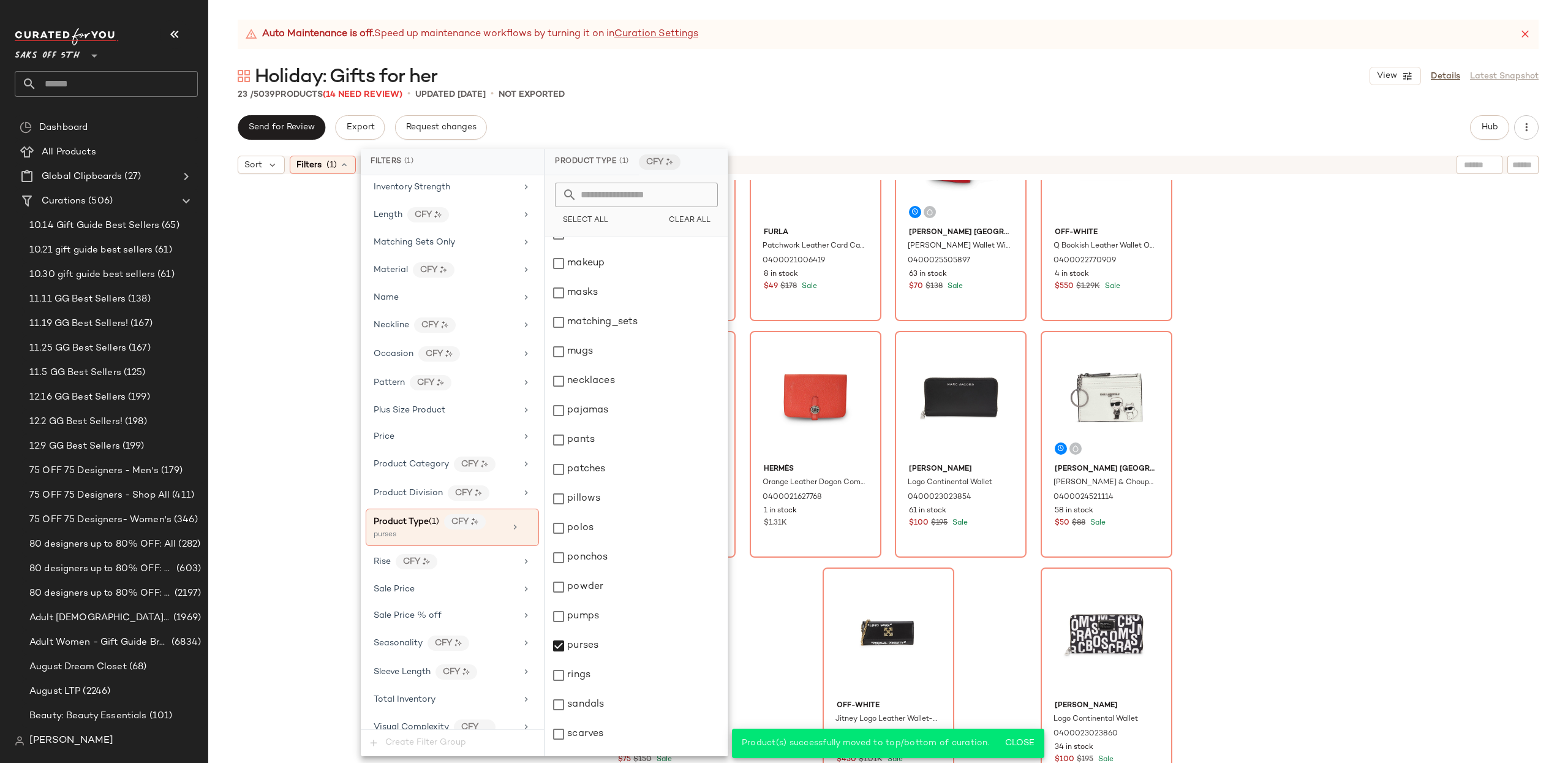
scroll to position [1545, 0]
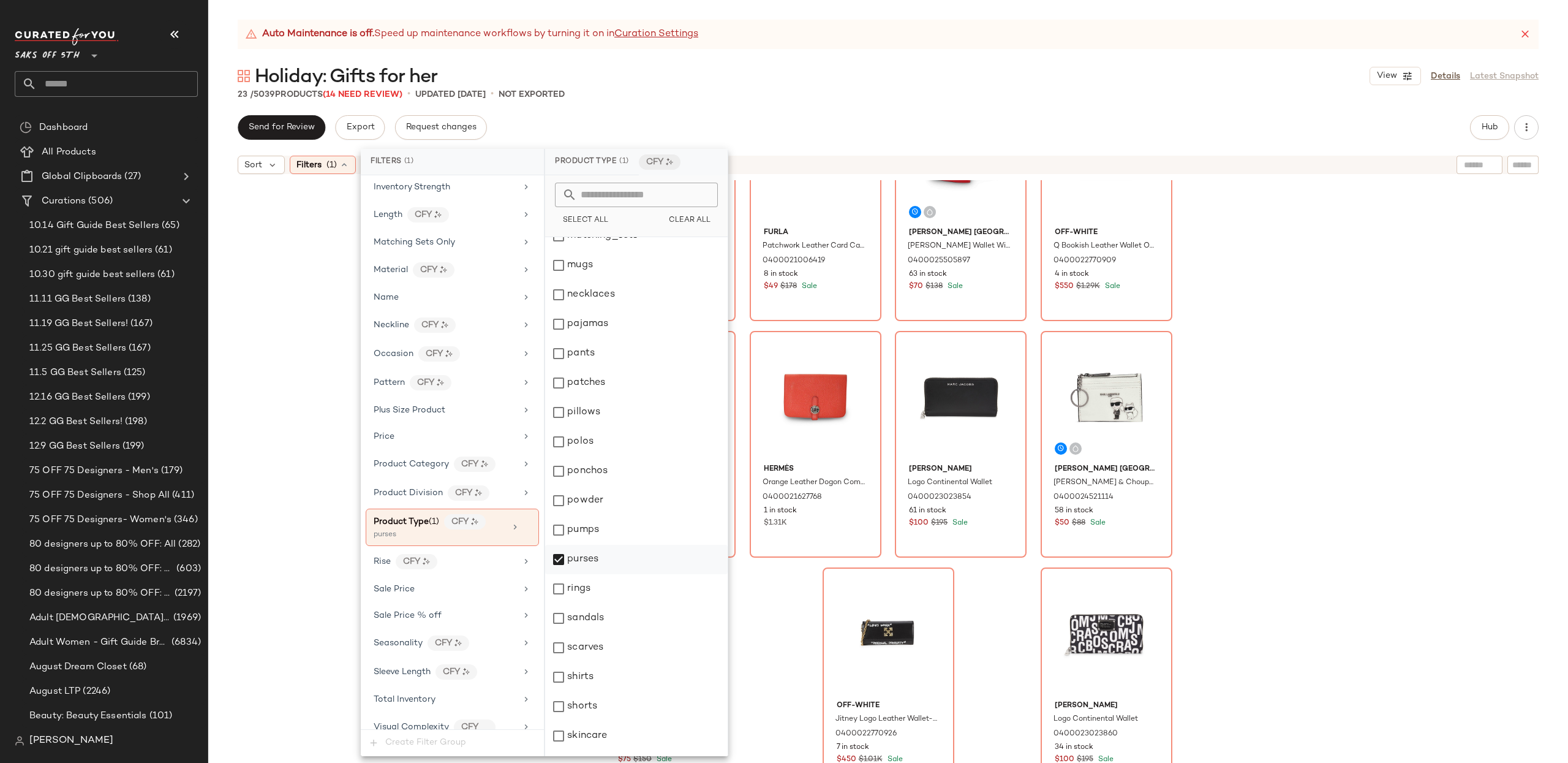
drag, startPoint x: 556, startPoint y: 553, endPoint x: 591, endPoint y: 563, distance: 36.4
click at [556, 553] on div "purses" at bounding box center [636, 560] width 183 height 29
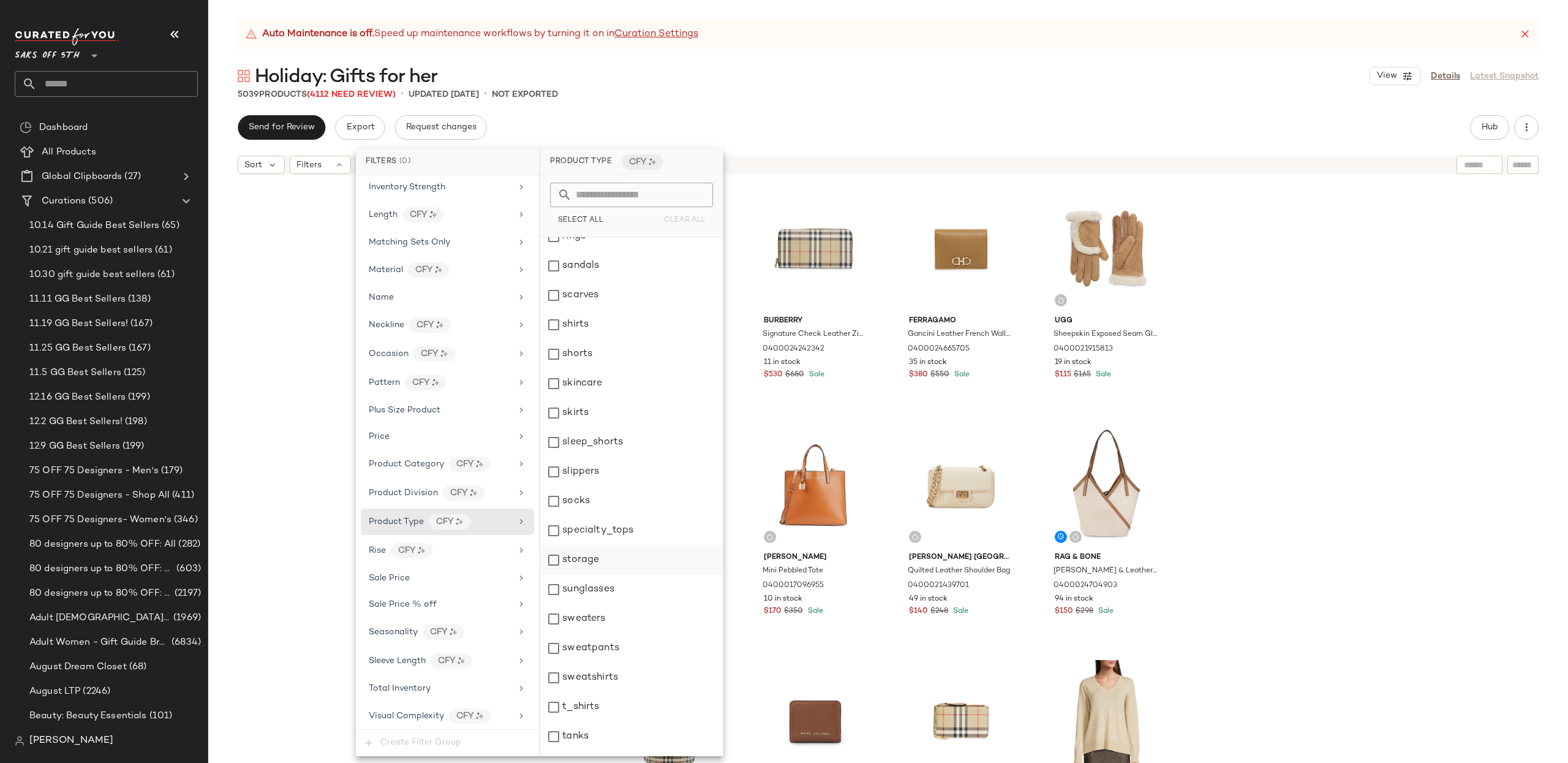
scroll to position [1902, 0]
drag, startPoint x: 568, startPoint y: 623, endPoint x: 559, endPoint y: 623, distance: 9.0
click at [568, 623] on div "sweaters" at bounding box center [631, 615] width 183 height 29
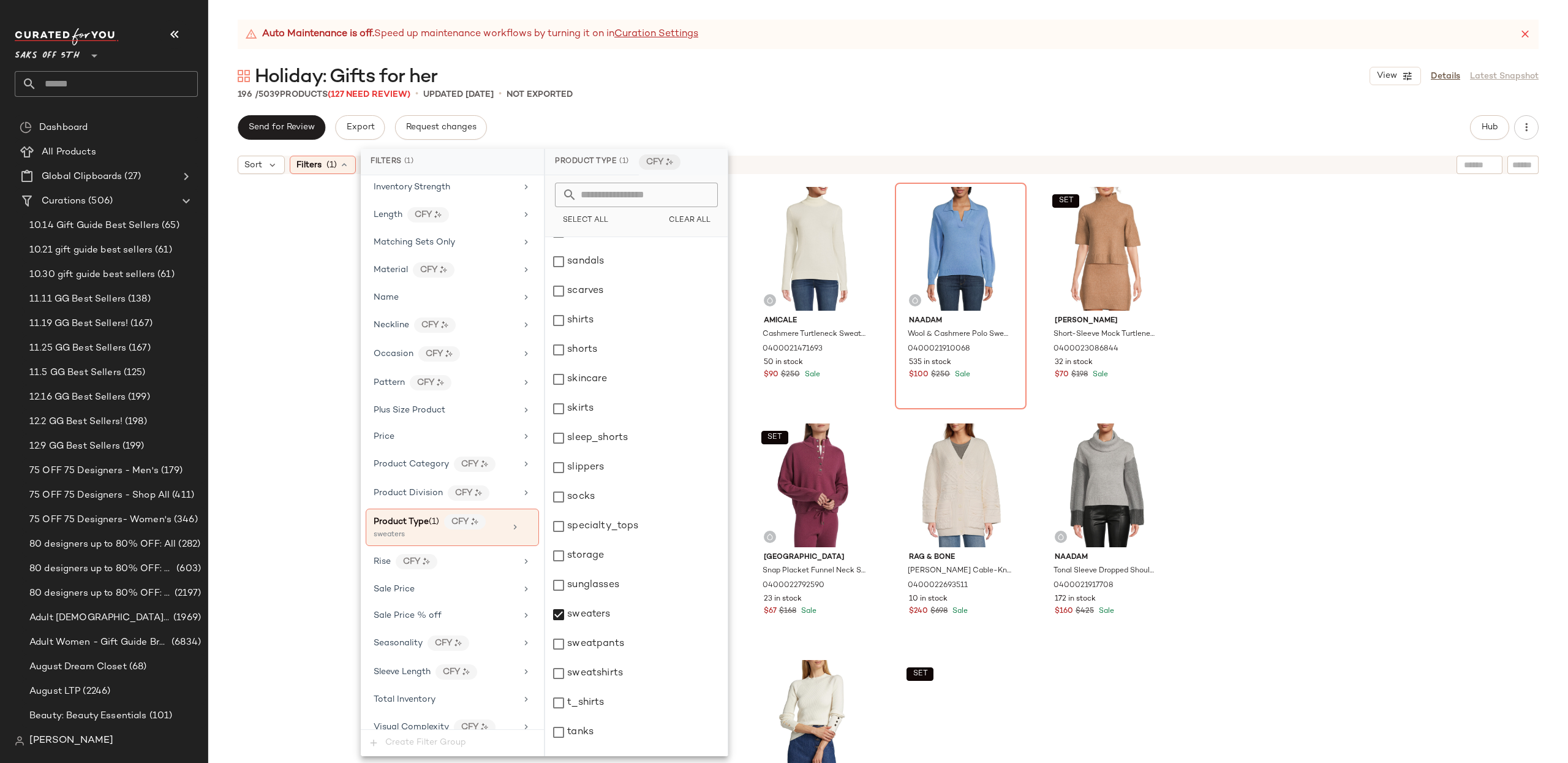
click at [1336, 300] on div "Vince V-Neck Wool & Cashmere Sweater 0400022096622 282 in stock $100 $345 Sale …" at bounding box center [888, 486] width 1360 height 613
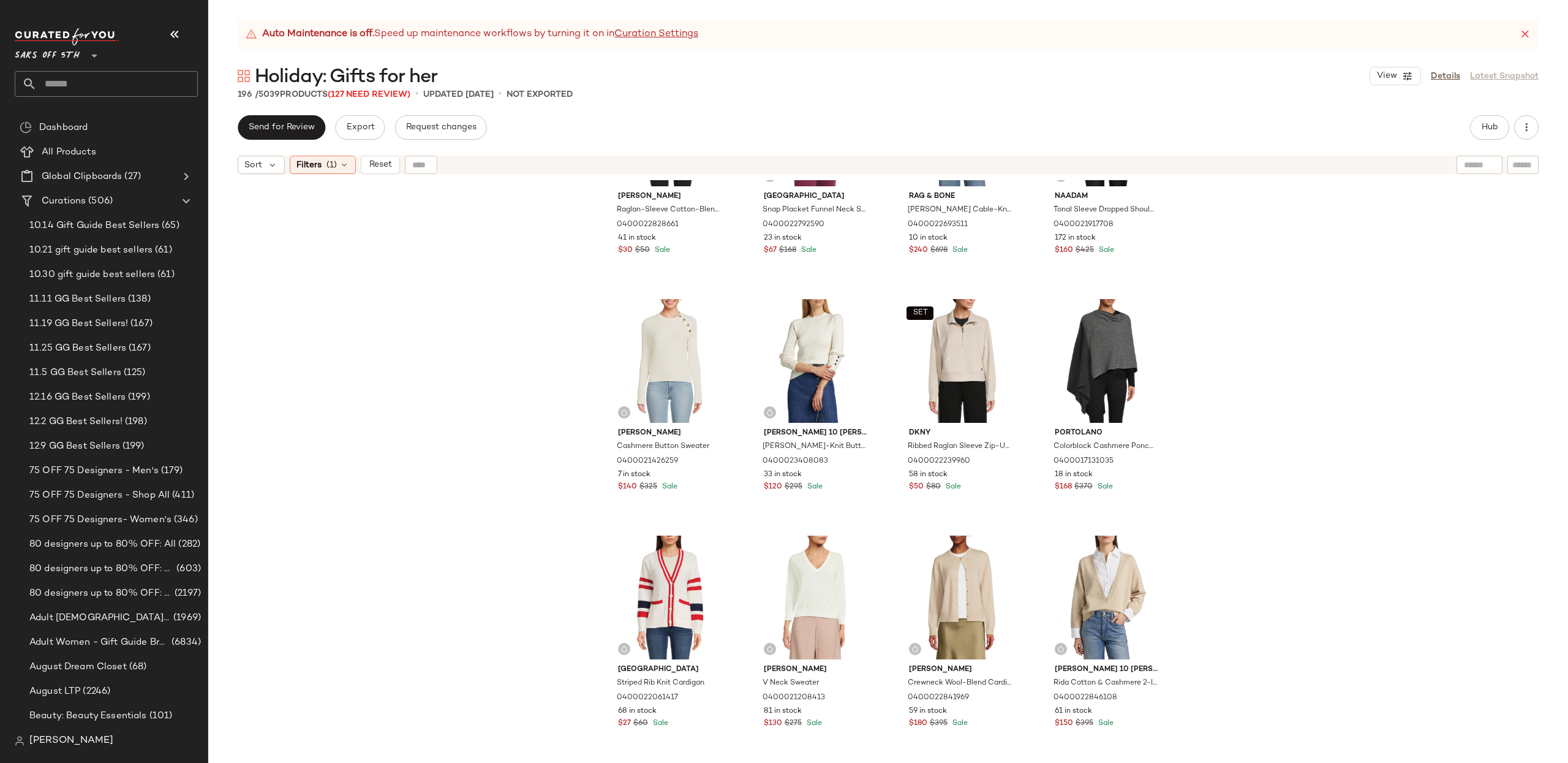
scroll to position [760, 0]
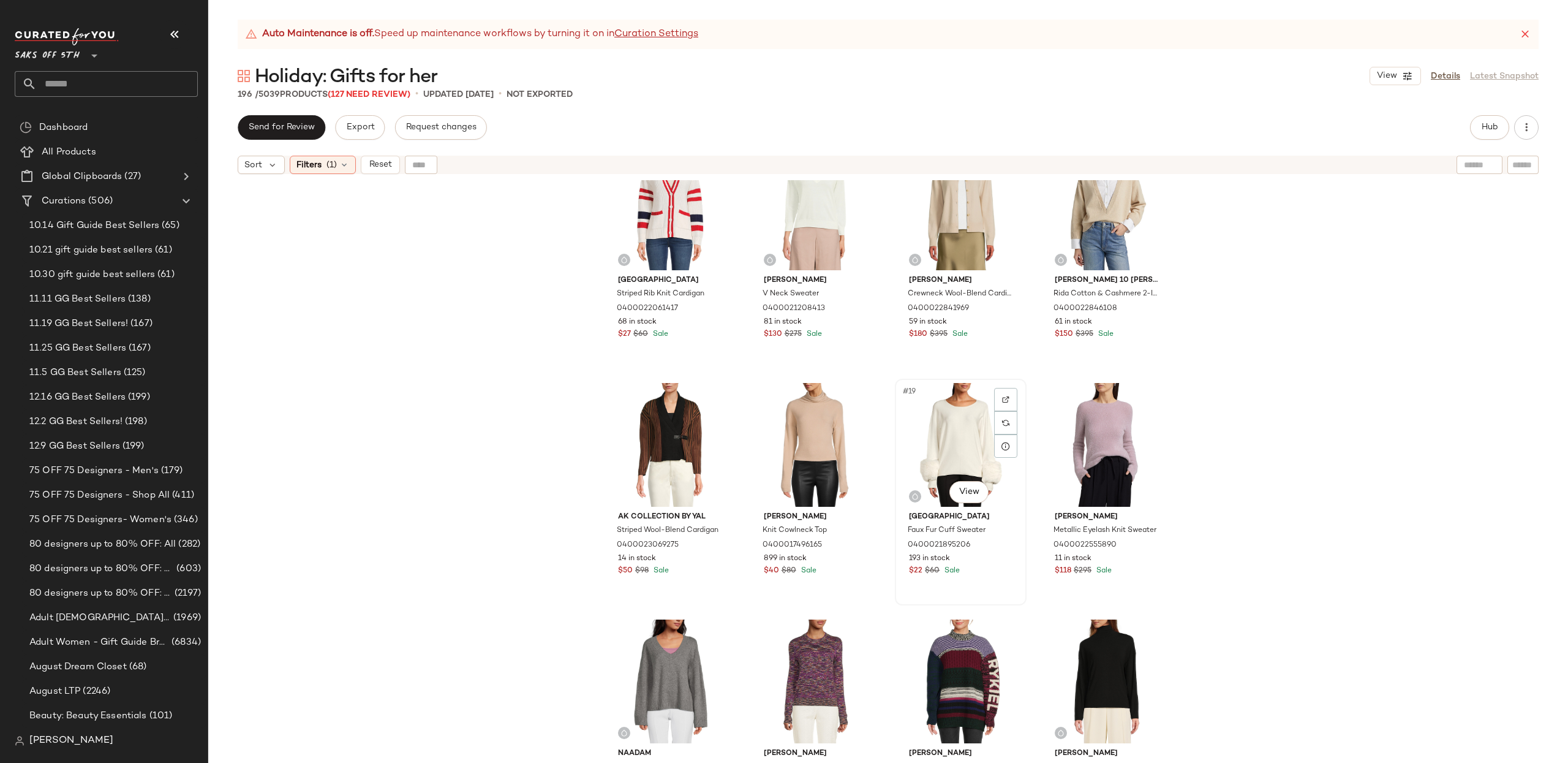
click at [944, 402] on div "#19 View" at bounding box center [961, 444] width 123 height 124
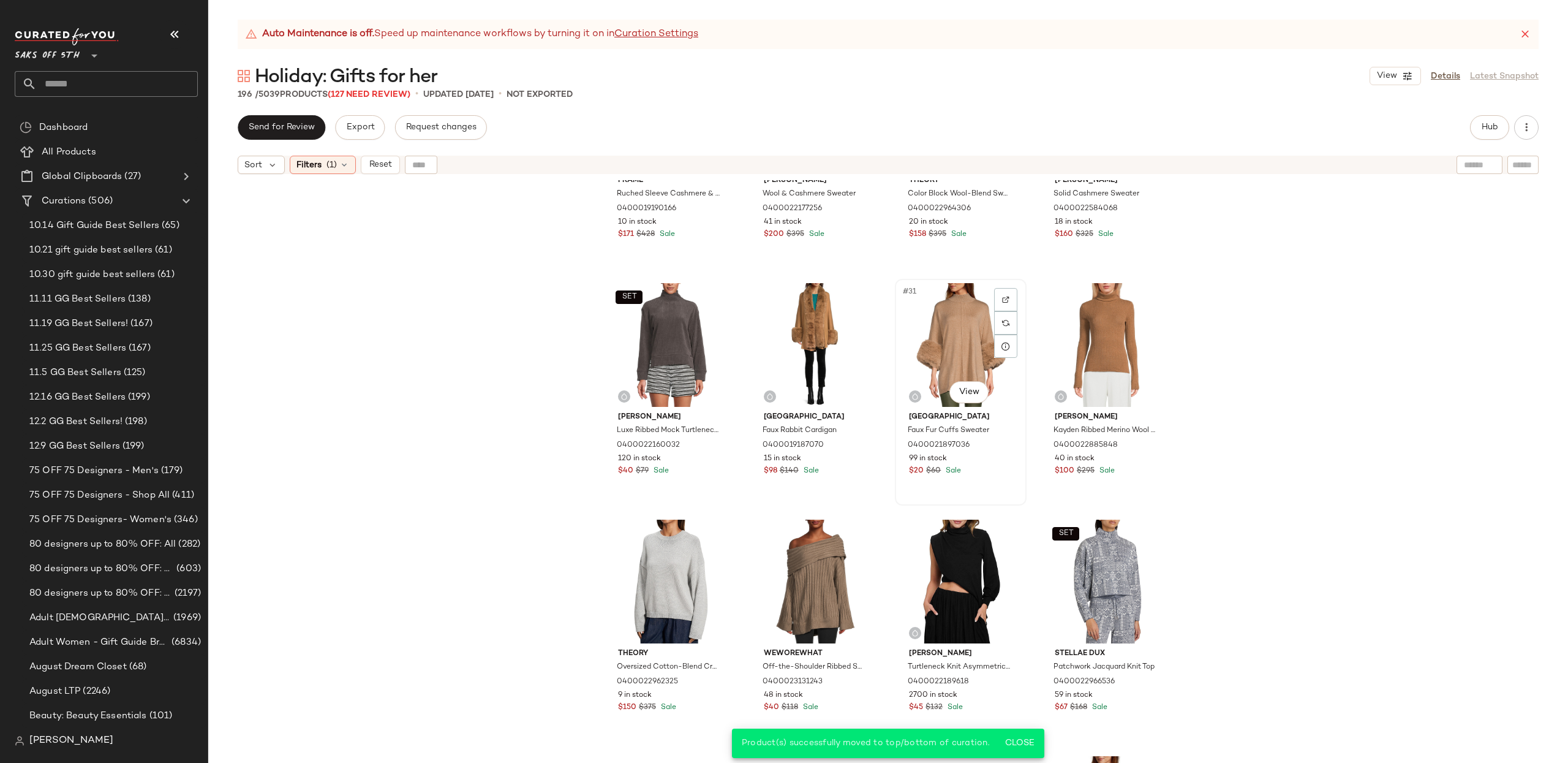
scroll to position [1571, 0]
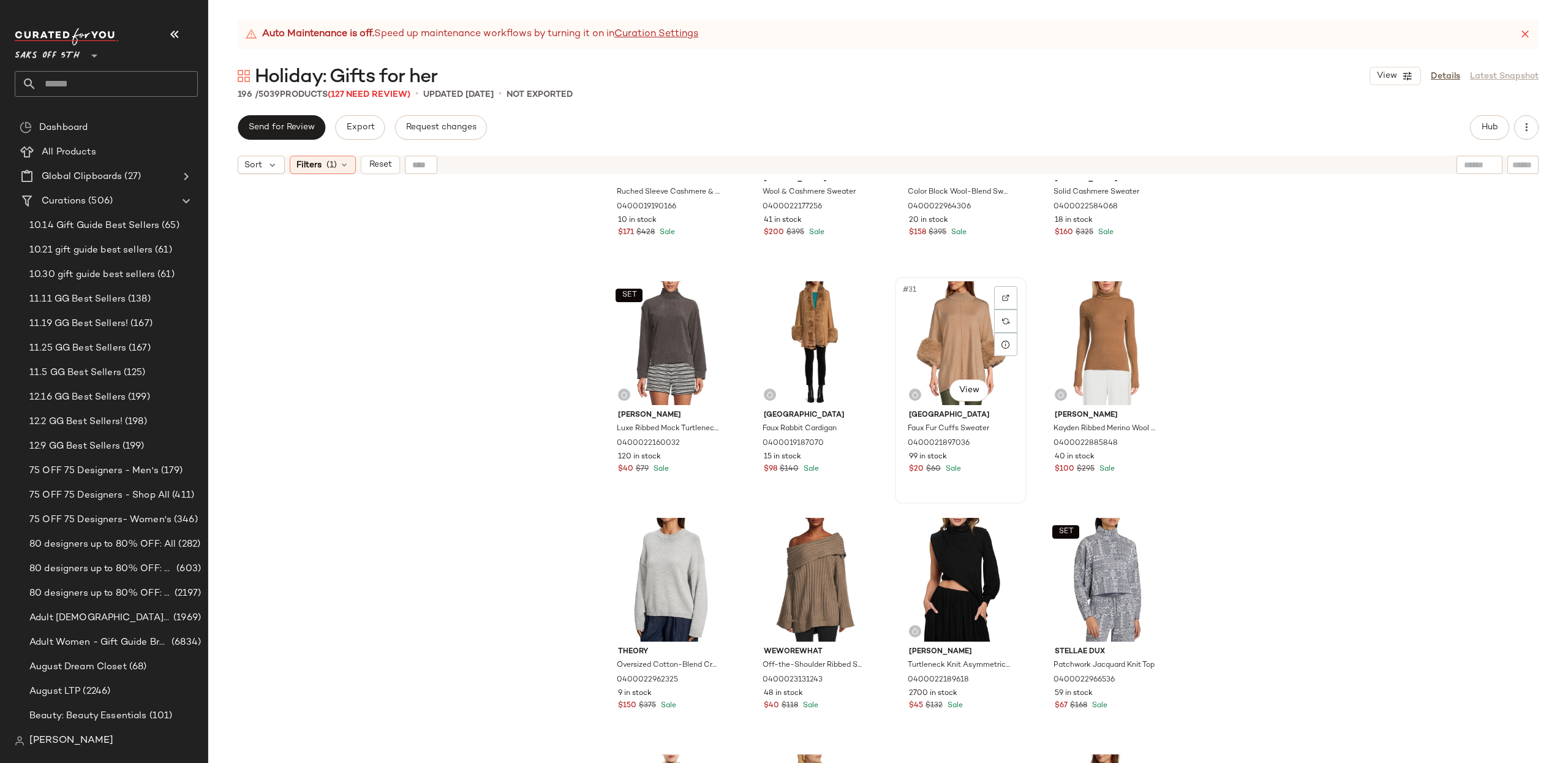
click at [940, 311] on div "#31 View" at bounding box center [961, 343] width 123 height 124
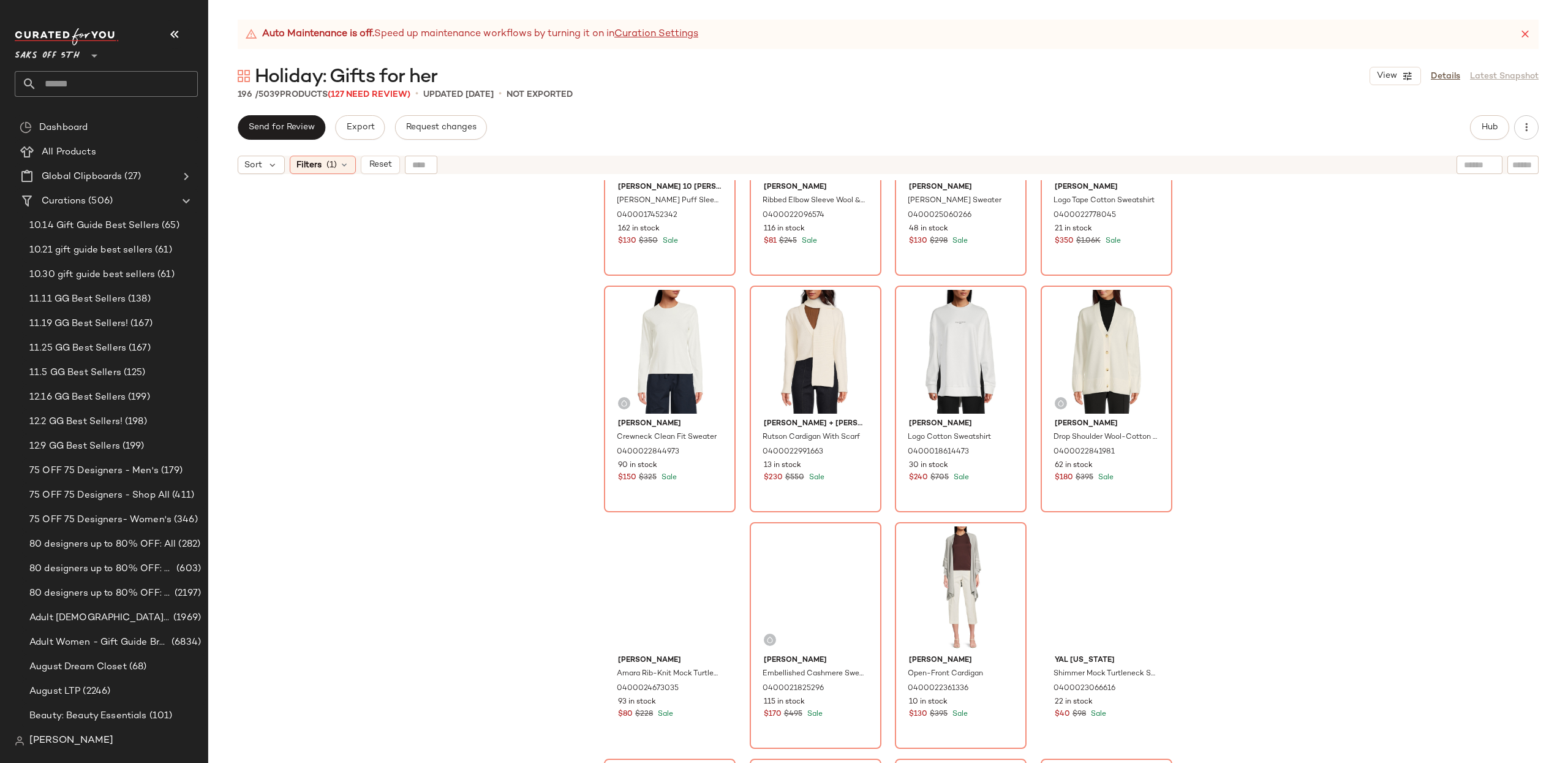
scroll to position [5490, 0]
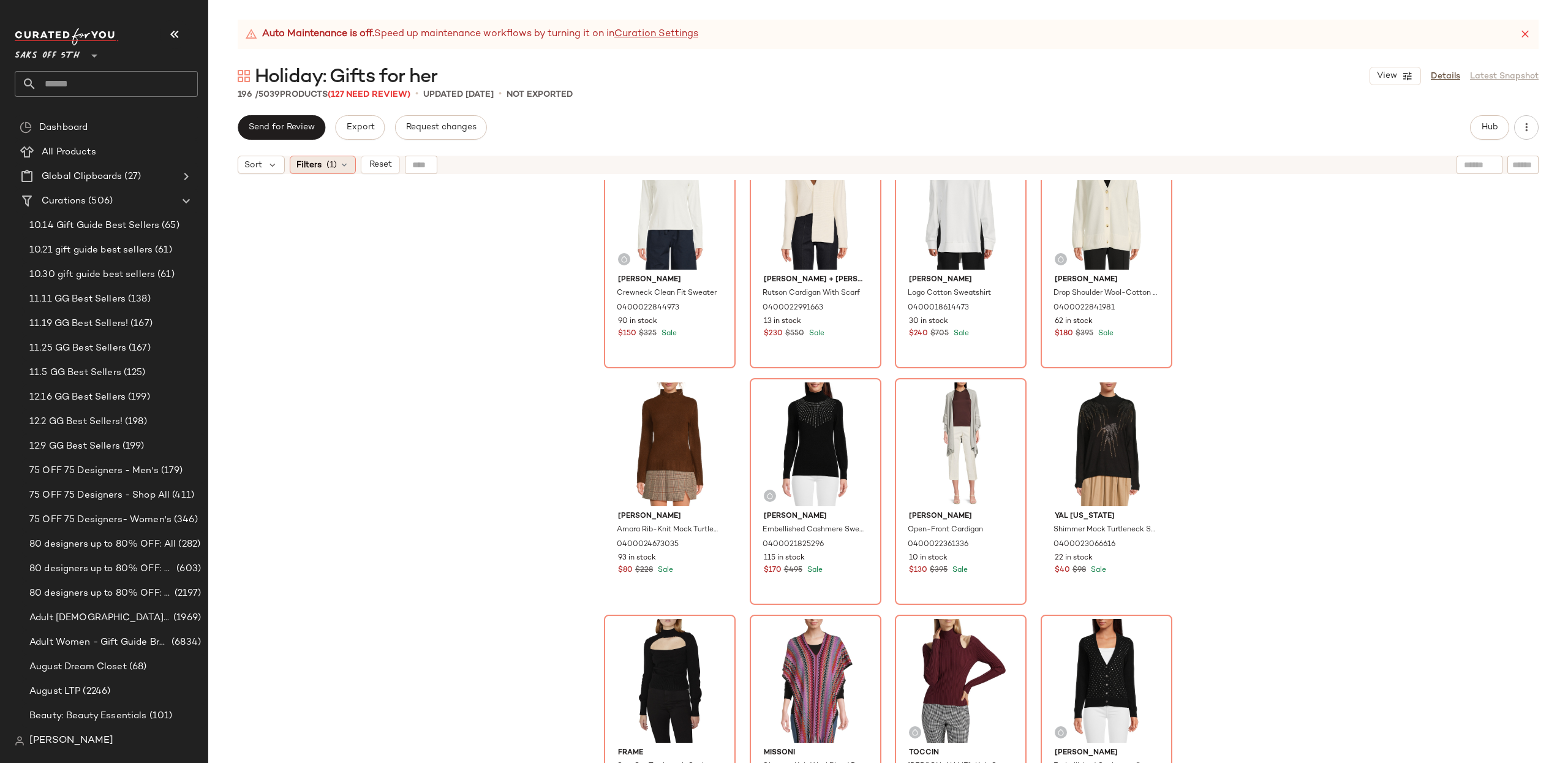
click at [317, 163] on span "Filters" at bounding box center [309, 165] width 25 height 13
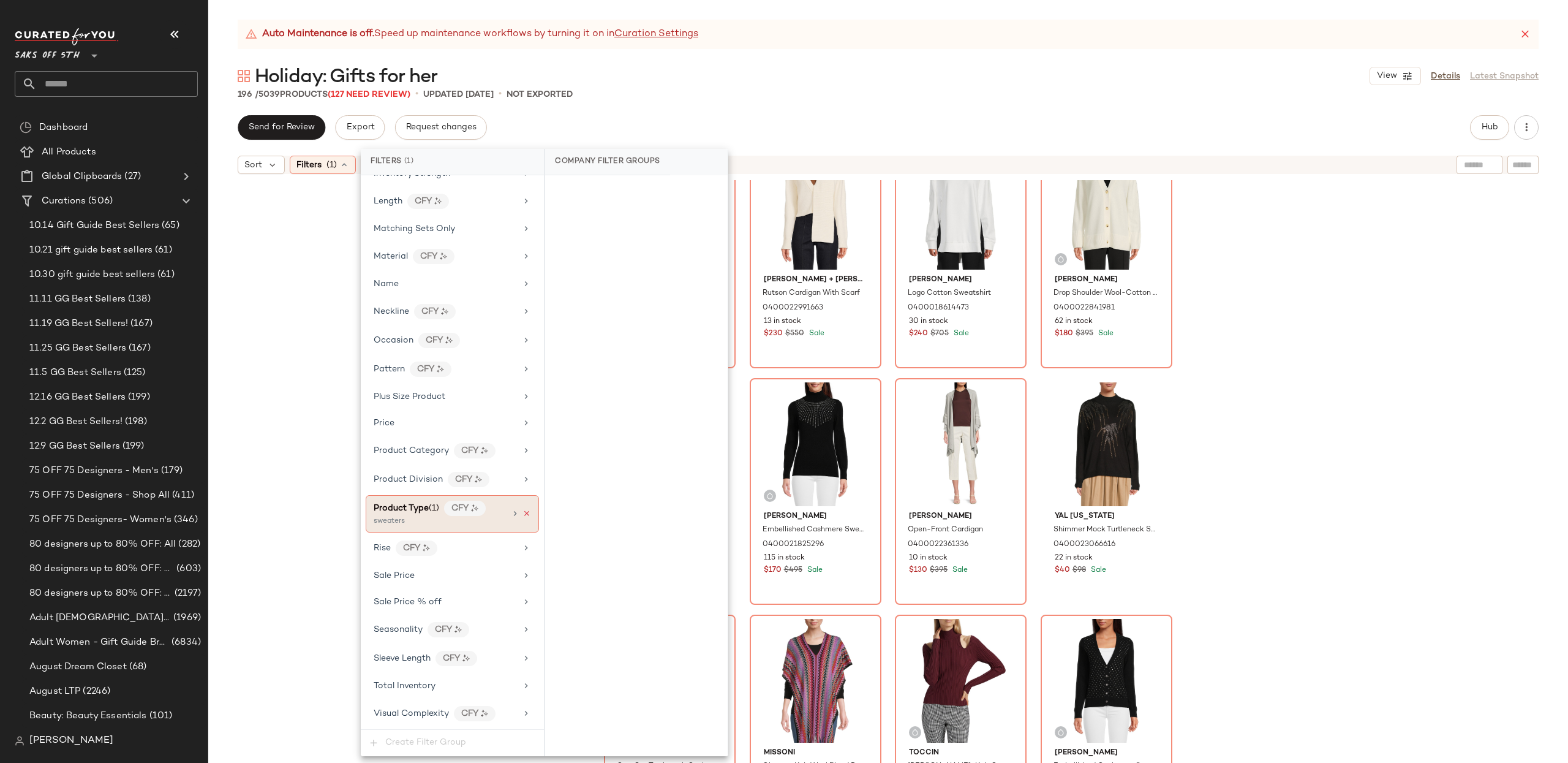
click at [523, 511] on icon at bounding box center [527, 513] width 9 height 9
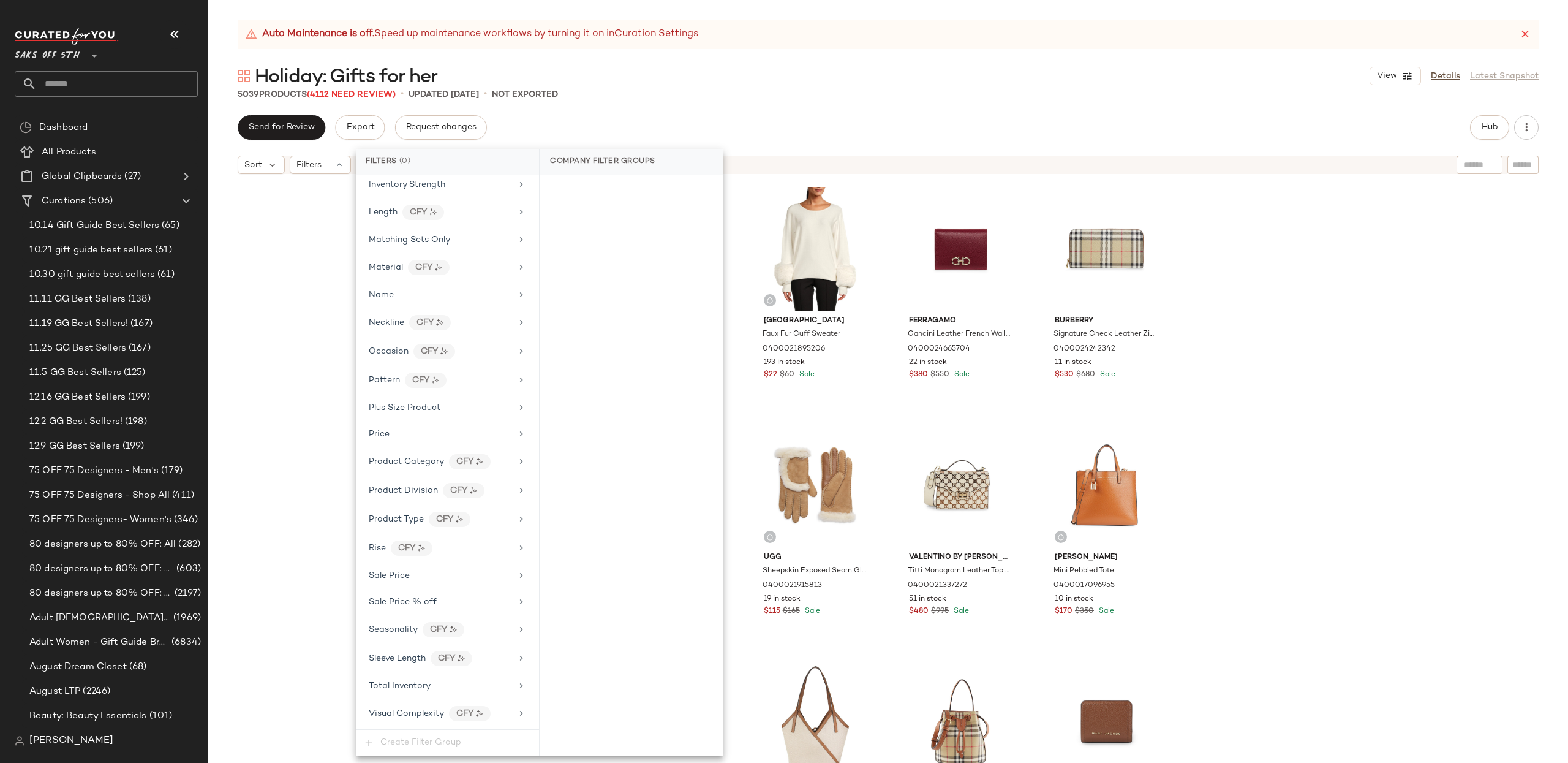
drag, startPoint x: 1240, startPoint y: 329, endPoint x: 1177, endPoint y: 312, distance: 65.3
click at [1240, 329] on div "Saks Fifth Avenue Faux Fur Cuffs Sweater 0400021897036 99 in stock $20 $60 Sale…" at bounding box center [888, 486] width 1360 height 613
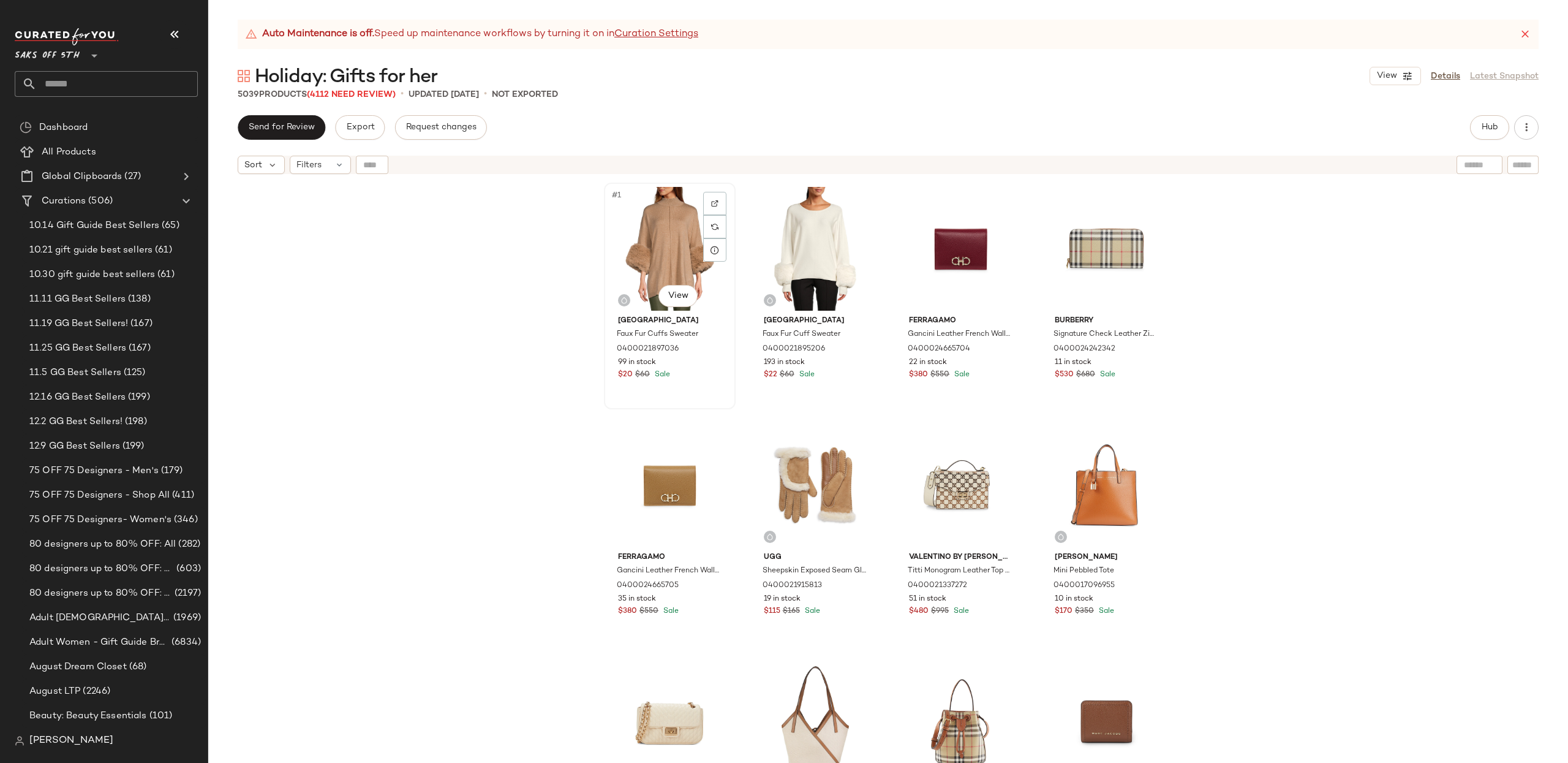
click at [642, 230] on div "#1 View" at bounding box center [669, 248] width 123 height 124
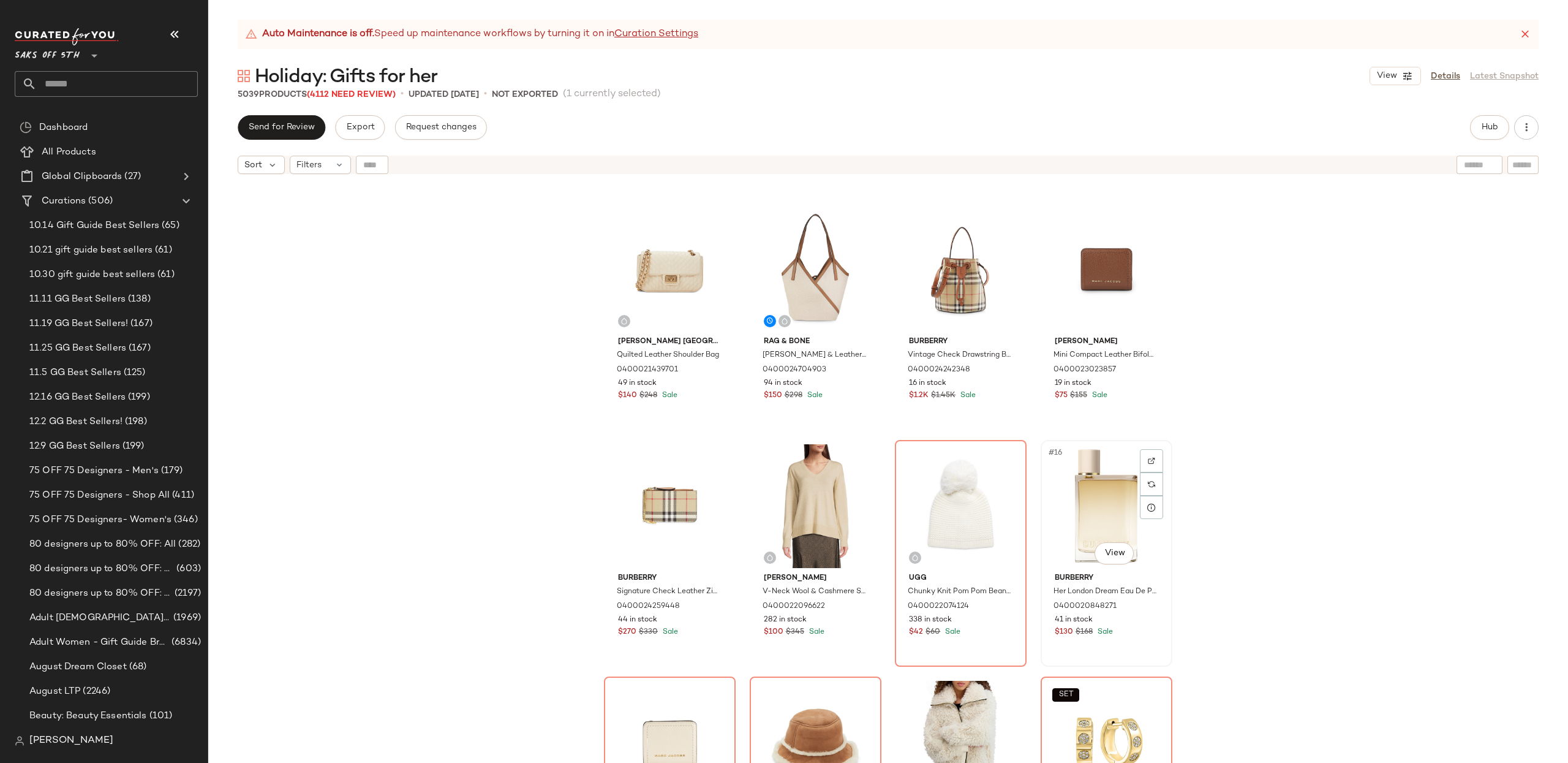
scroll to position [455, 0]
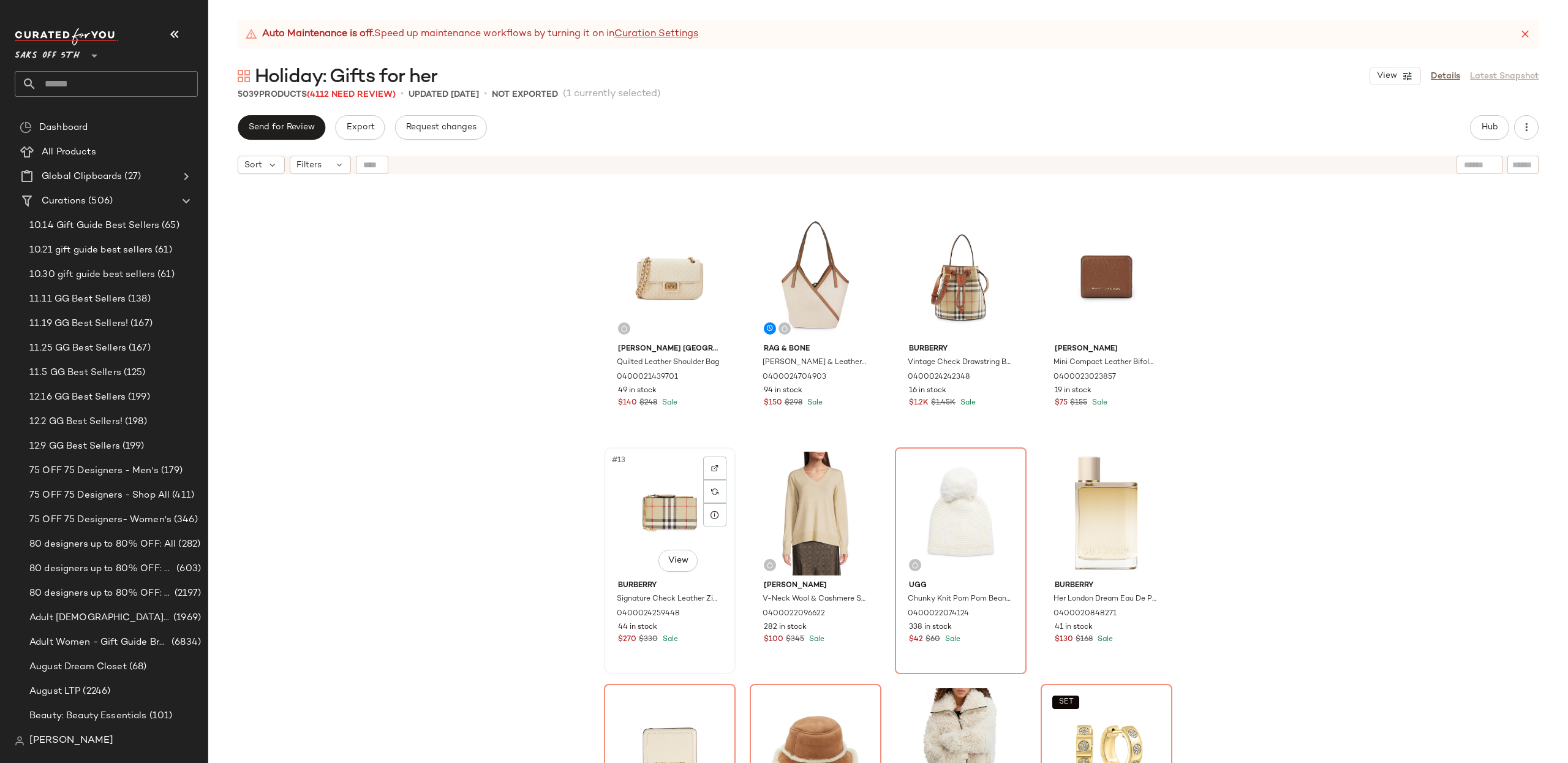
click at [659, 497] on div "#13 View" at bounding box center [669, 513] width 123 height 124
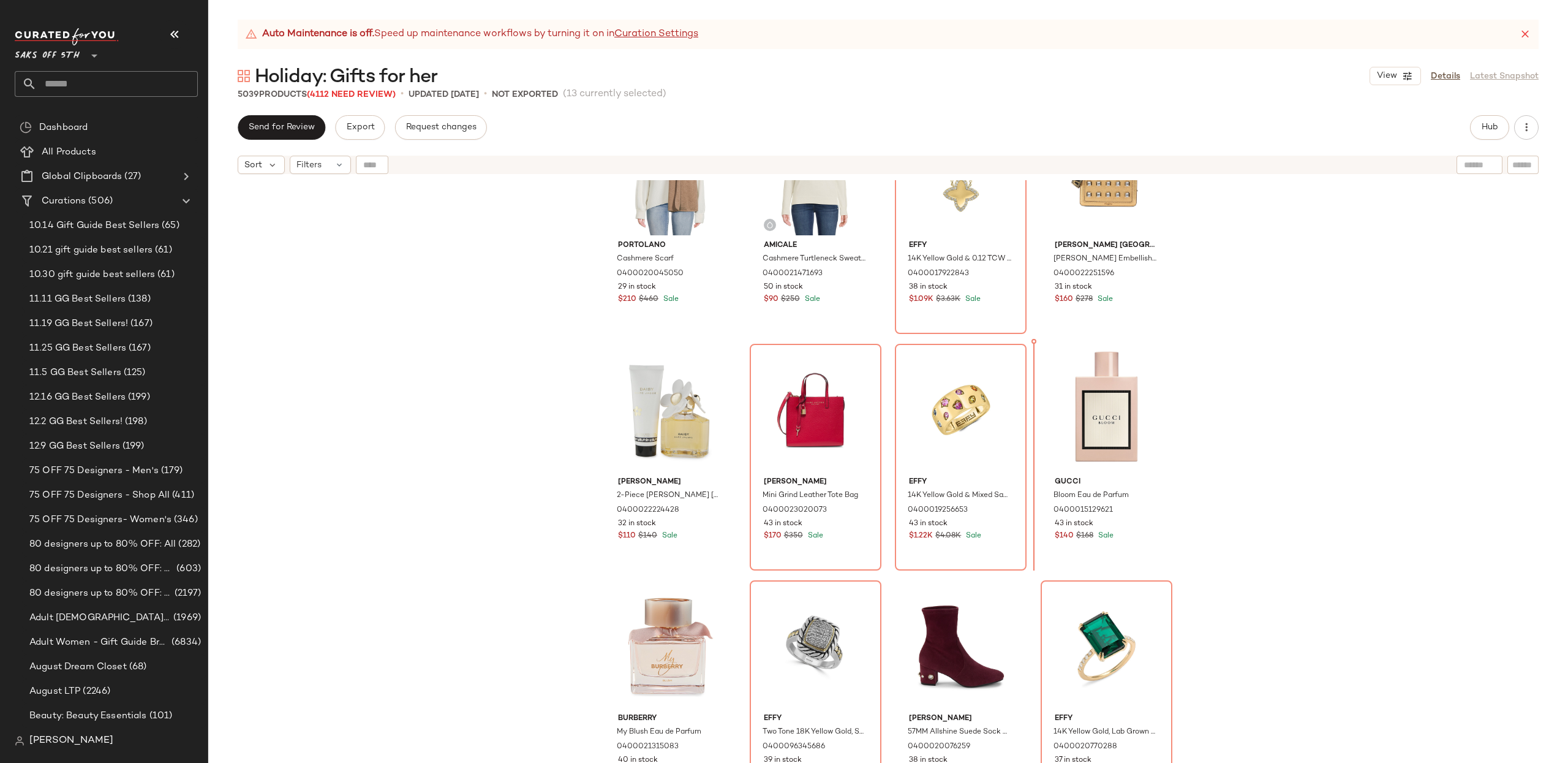
scroll to position [1281, 0]
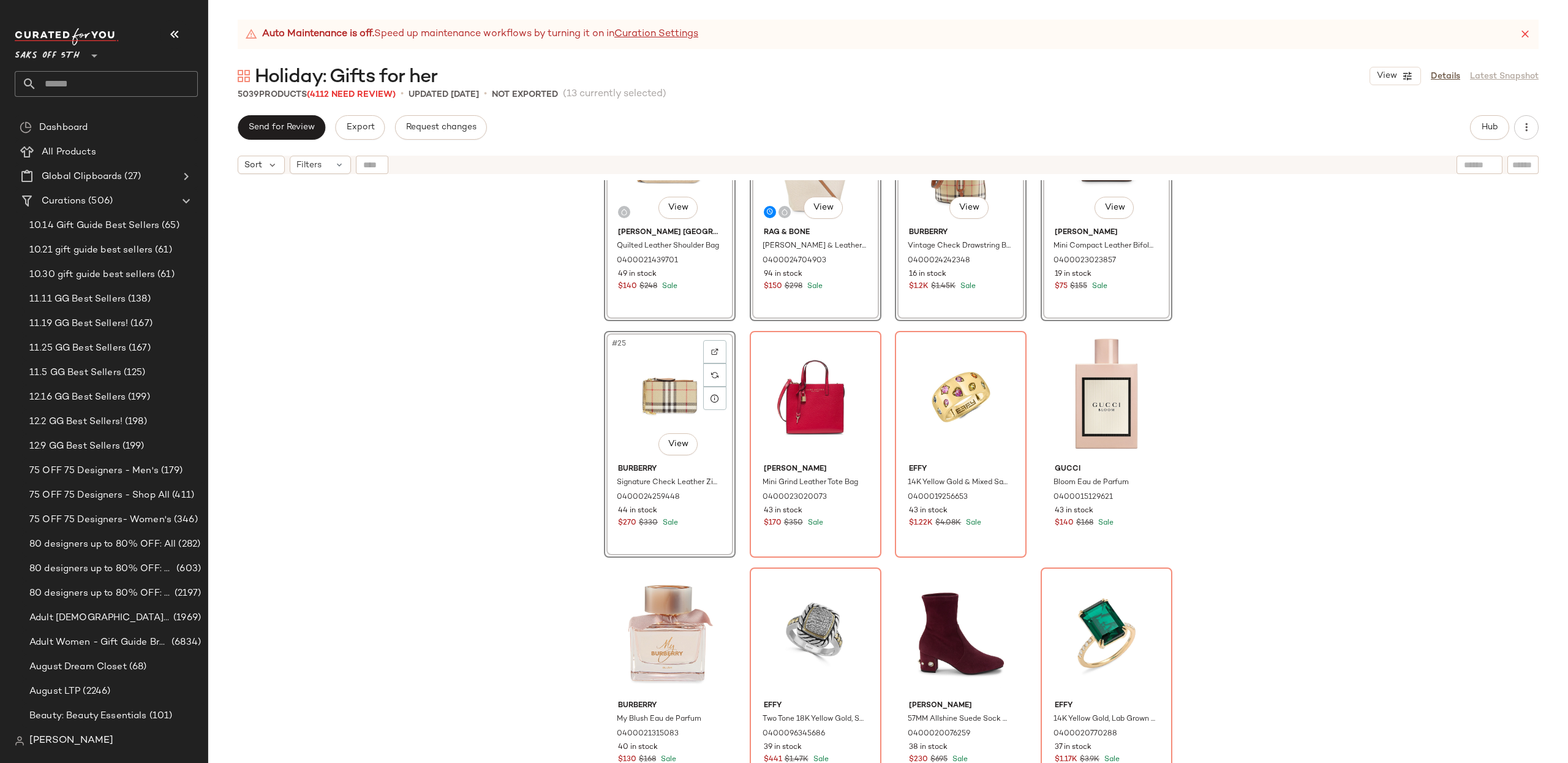
click at [1376, 446] on div "#21 View Karl Lagerfeld Paris Quilted Leather Shoulder Bag 0400021439701 49 in …" at bounding box center [888, 486] width 1360 height 613
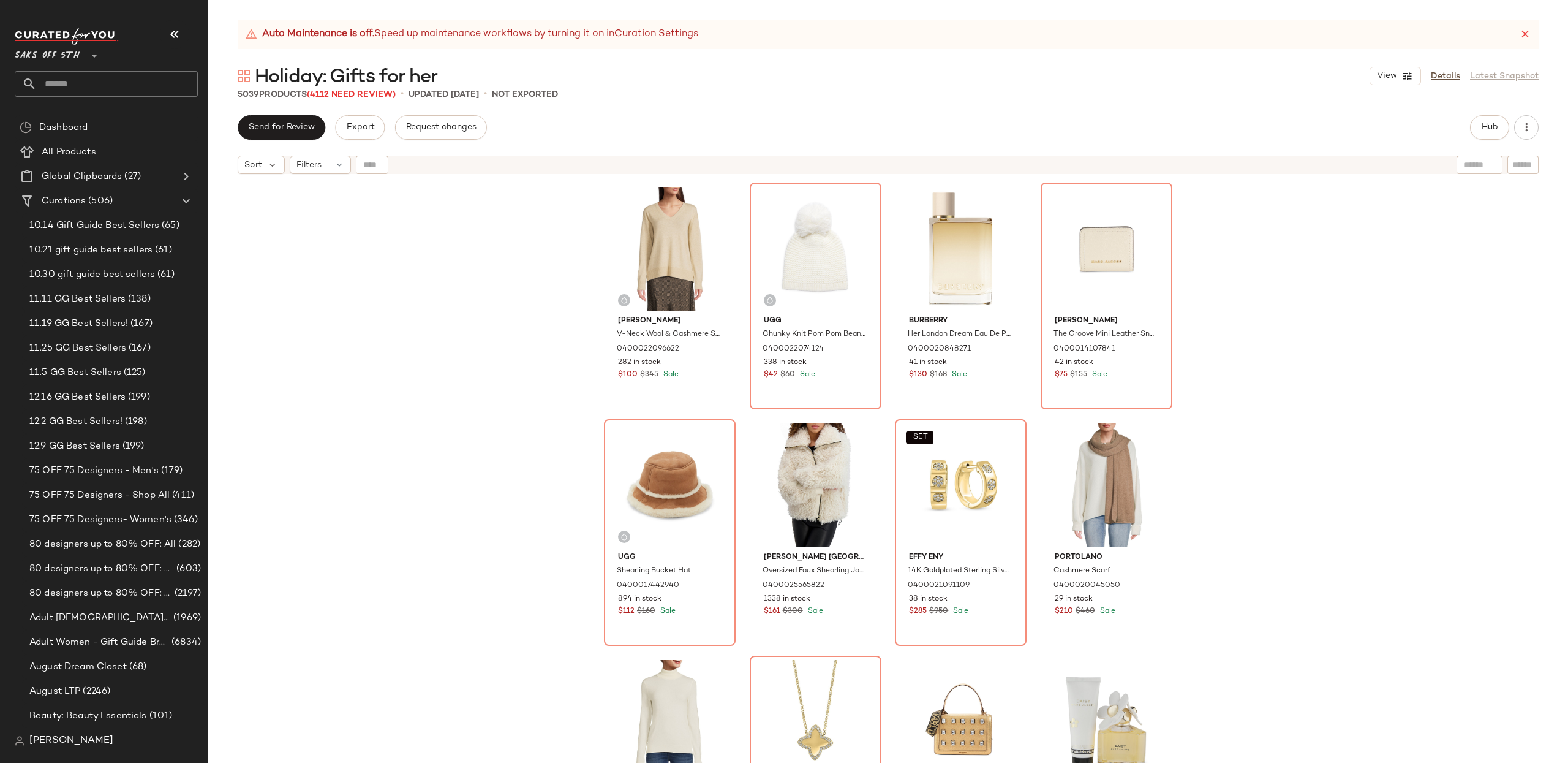
click at [1346, 453] on div "Vince V-Neck Wool & Cashmere Sweater 0400022096622 282 in stock $100 $345 Sale …" at bounding box center [888, 486] width 1360 height 613
click at [1280, 444] on div "Vince V-Neck Wool & Cashmere Sweater 0400022096622 282 in stock $100 $345 Sale …" at bounding box center [888, 486] width 1360 height 613
click at [1239, 451] on div "Vince V-Neck Wool & Cashmere Sweater 0400022096622 282 in stock $100 $345 Sale …" at bounding box center [888, 486] width 1360 height 613
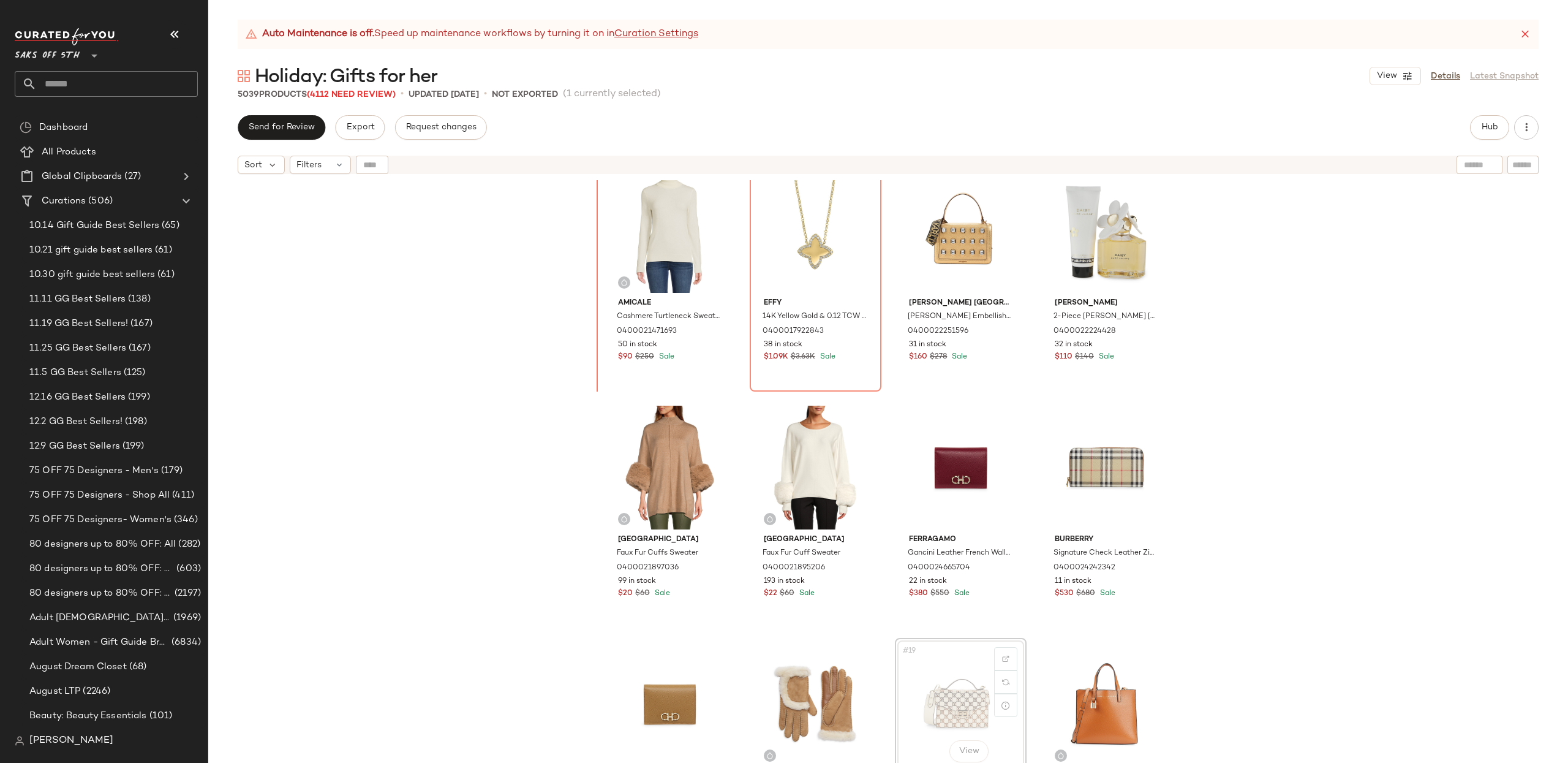
scroll to position [488, 0]
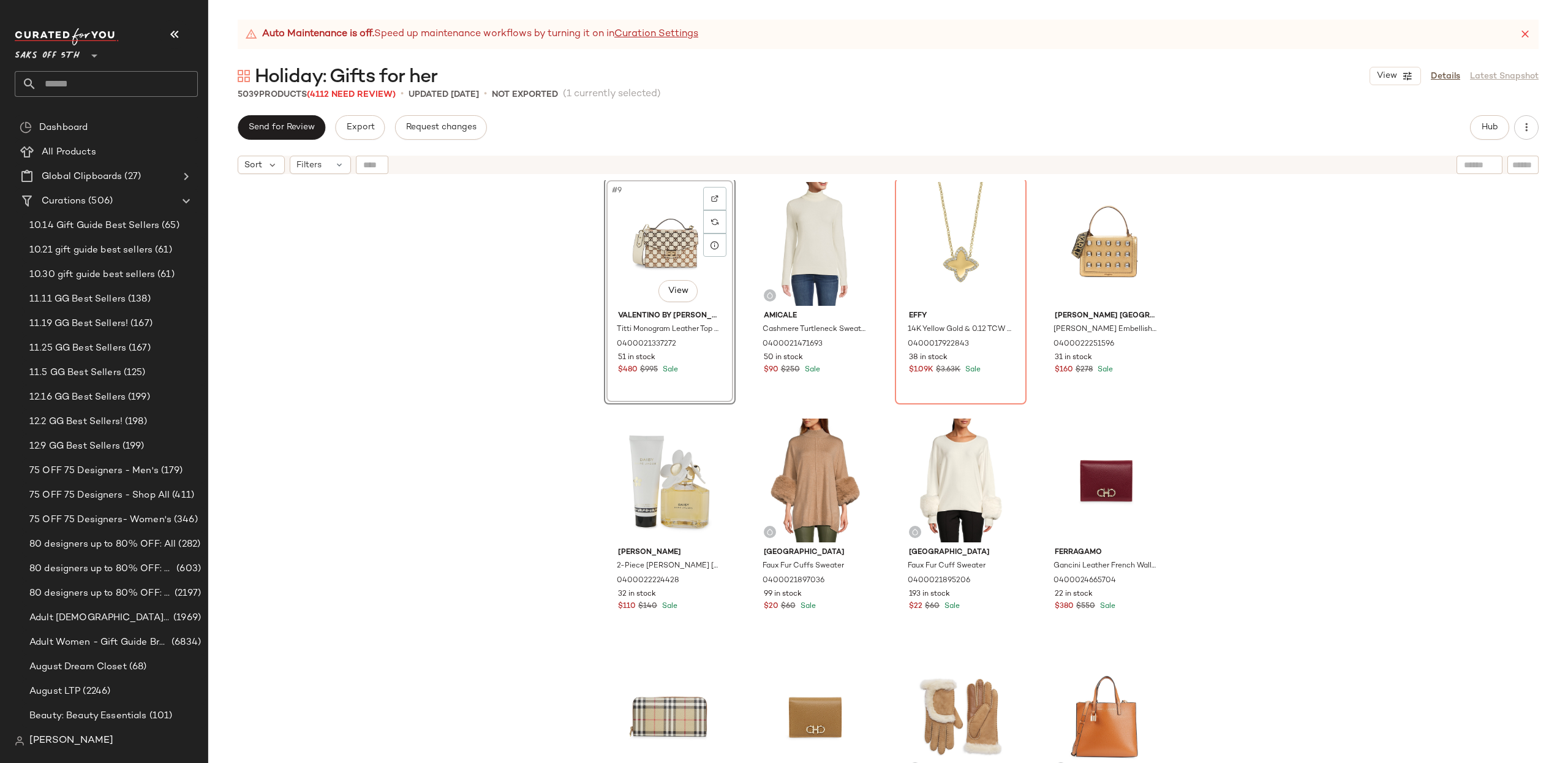
click at [1304, 342] on div "#9 View Valentino by Mario Valentino Titti Monogram Leather Top Handle Bag 0400…" at bounding box center [888, 486] width 1360 height 613
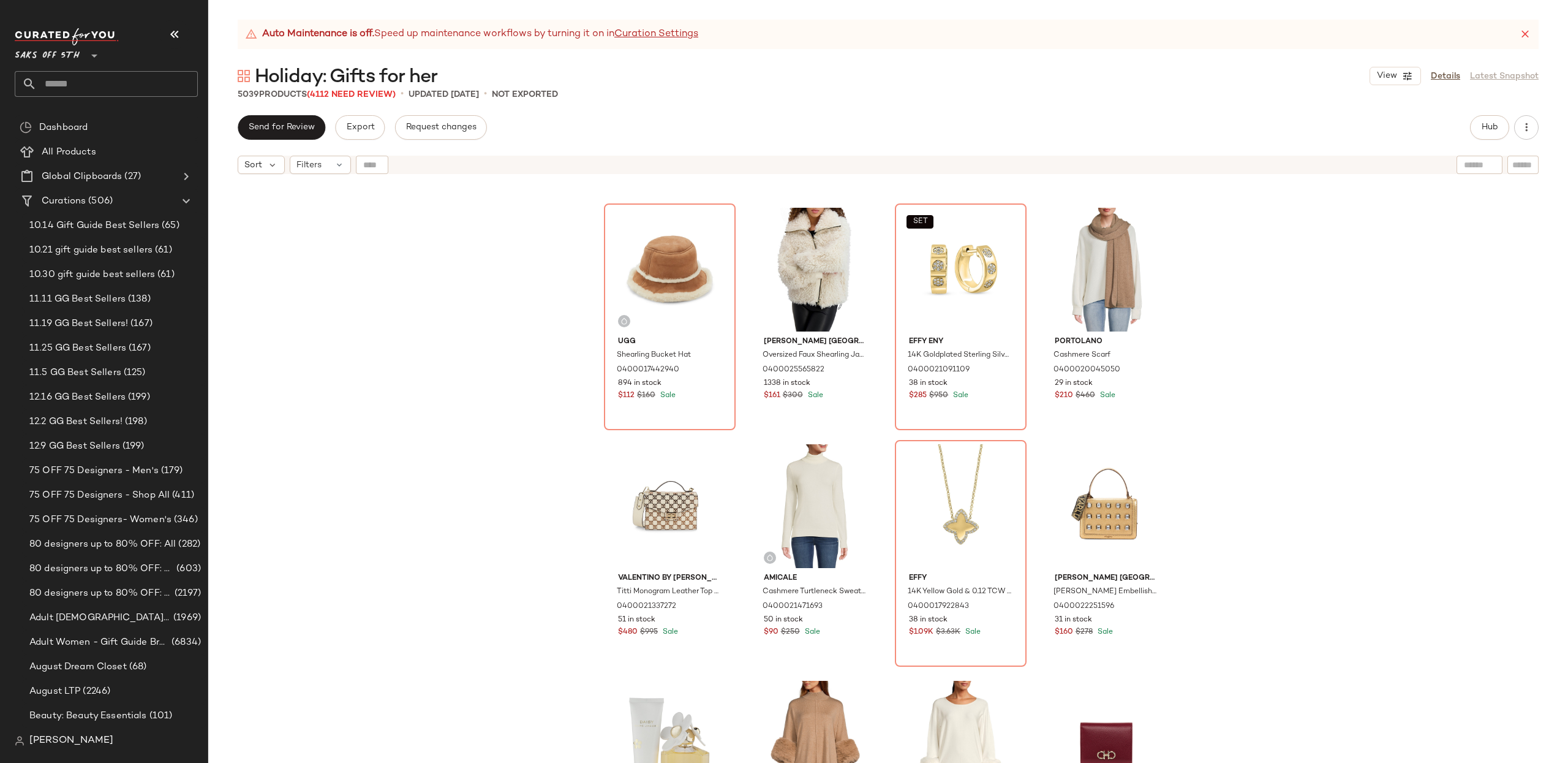
scroll to position [201, 0]
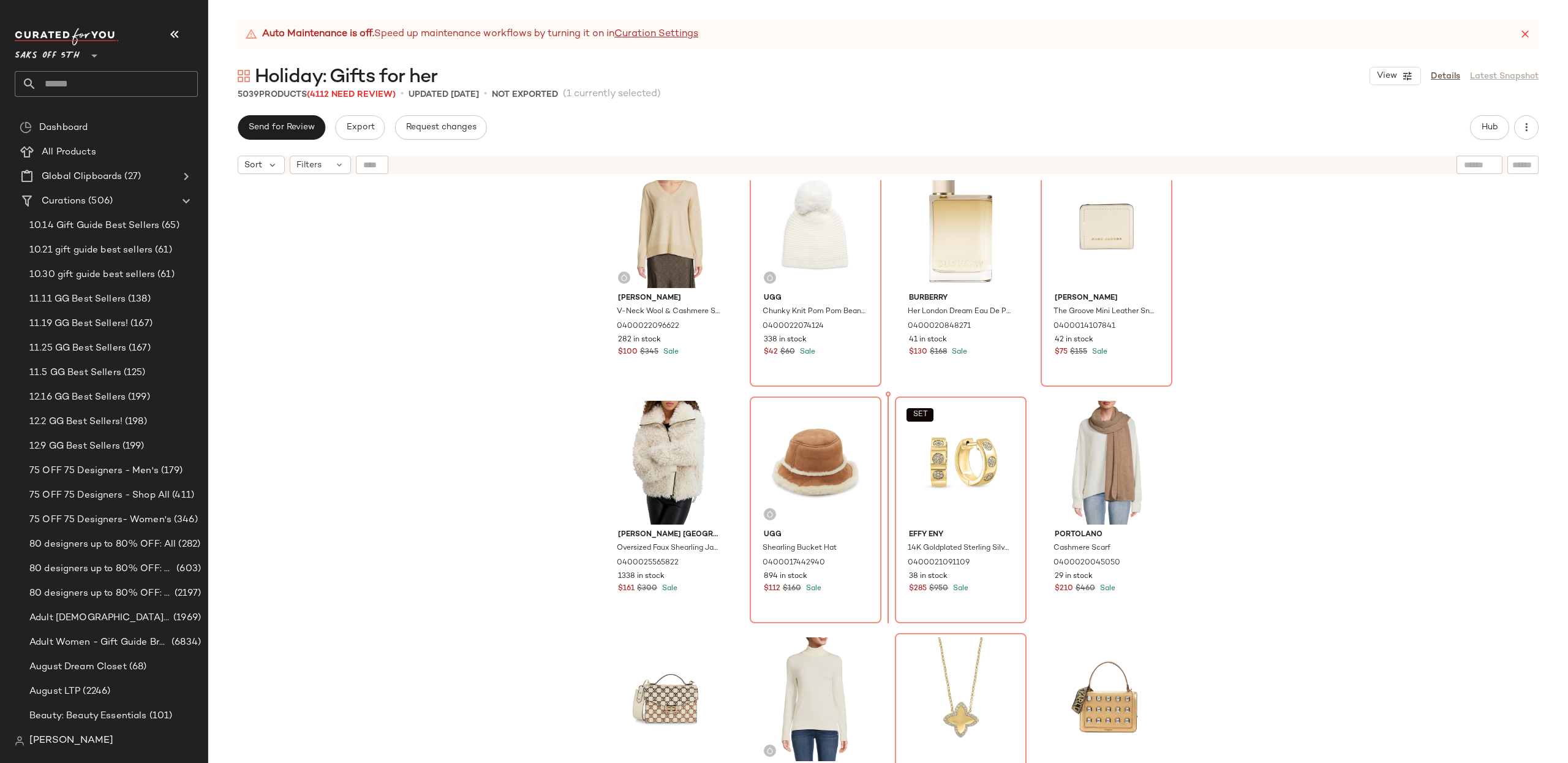
scroll to position [27, 0]
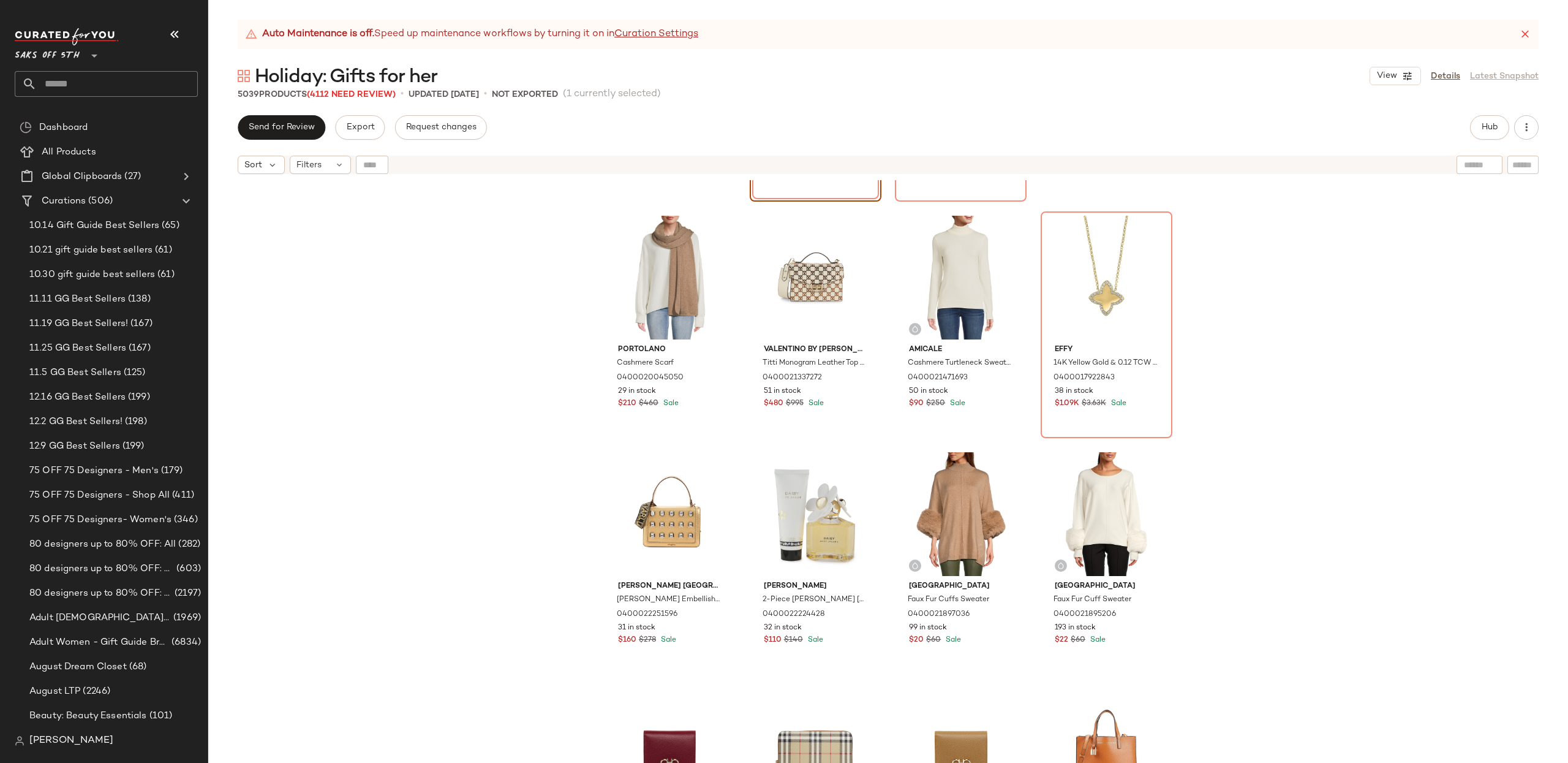
scroll to position [456, 0]
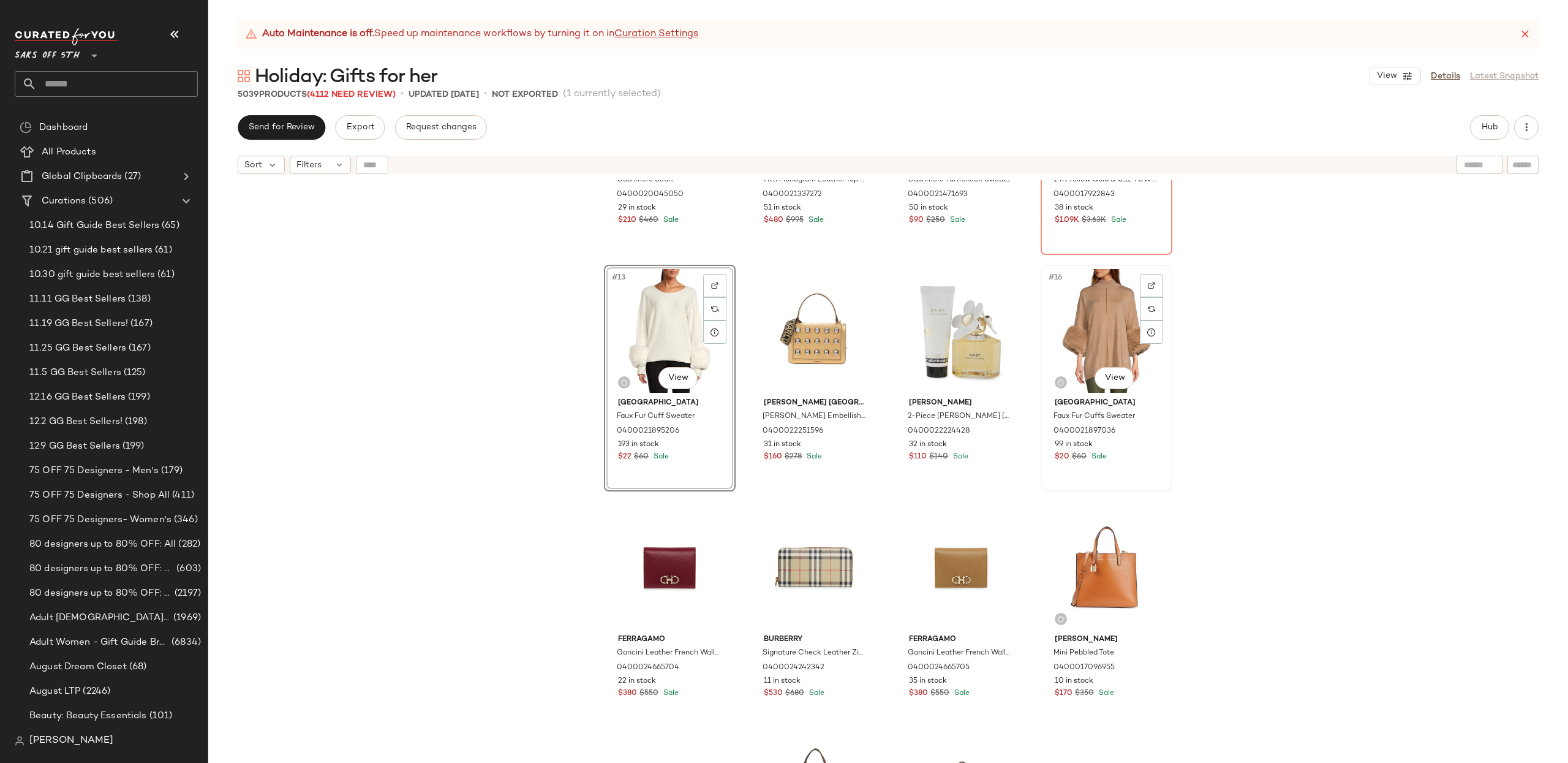
scroll to position [646, 0]
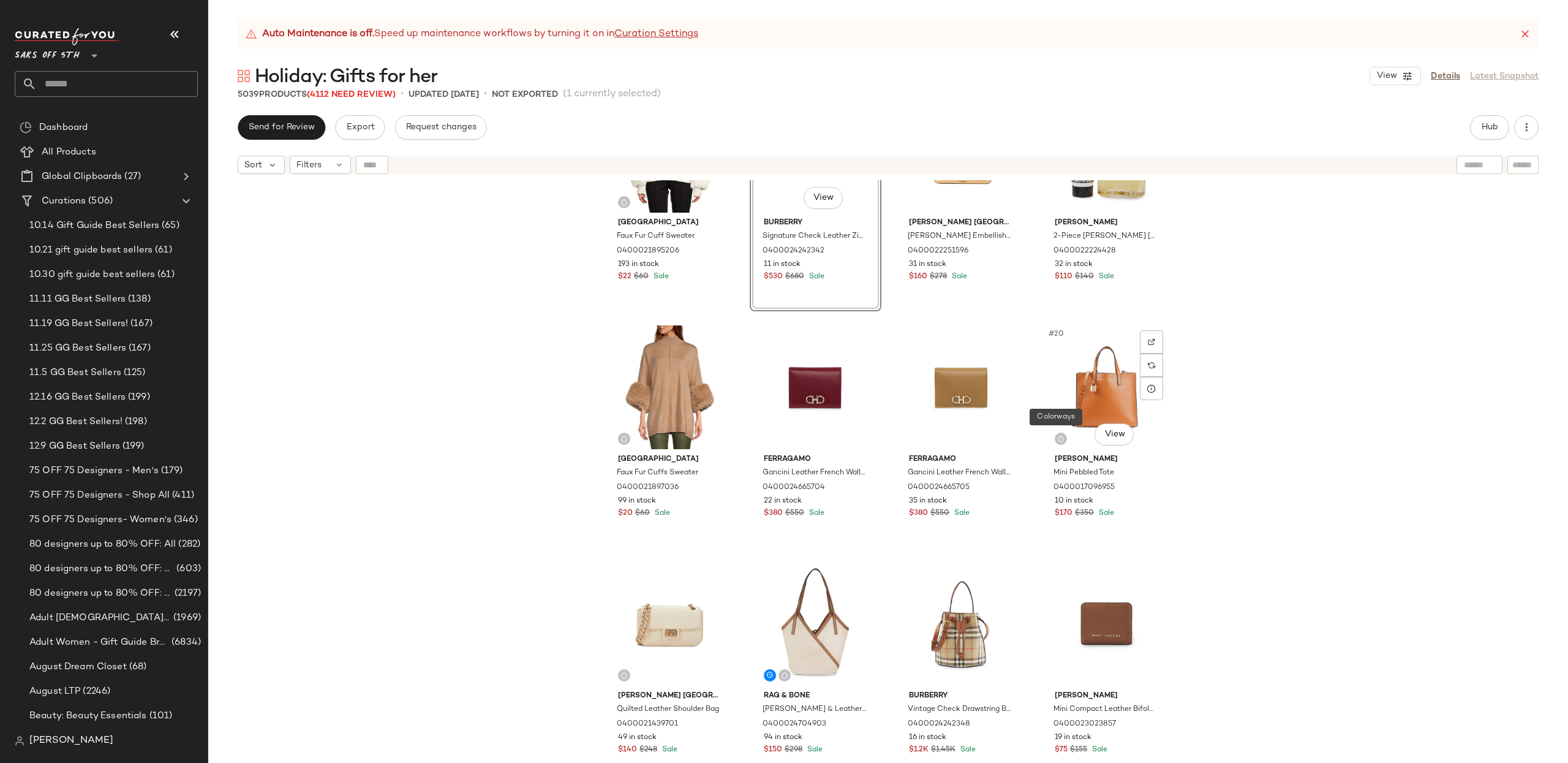
scroll to position [824, 0]
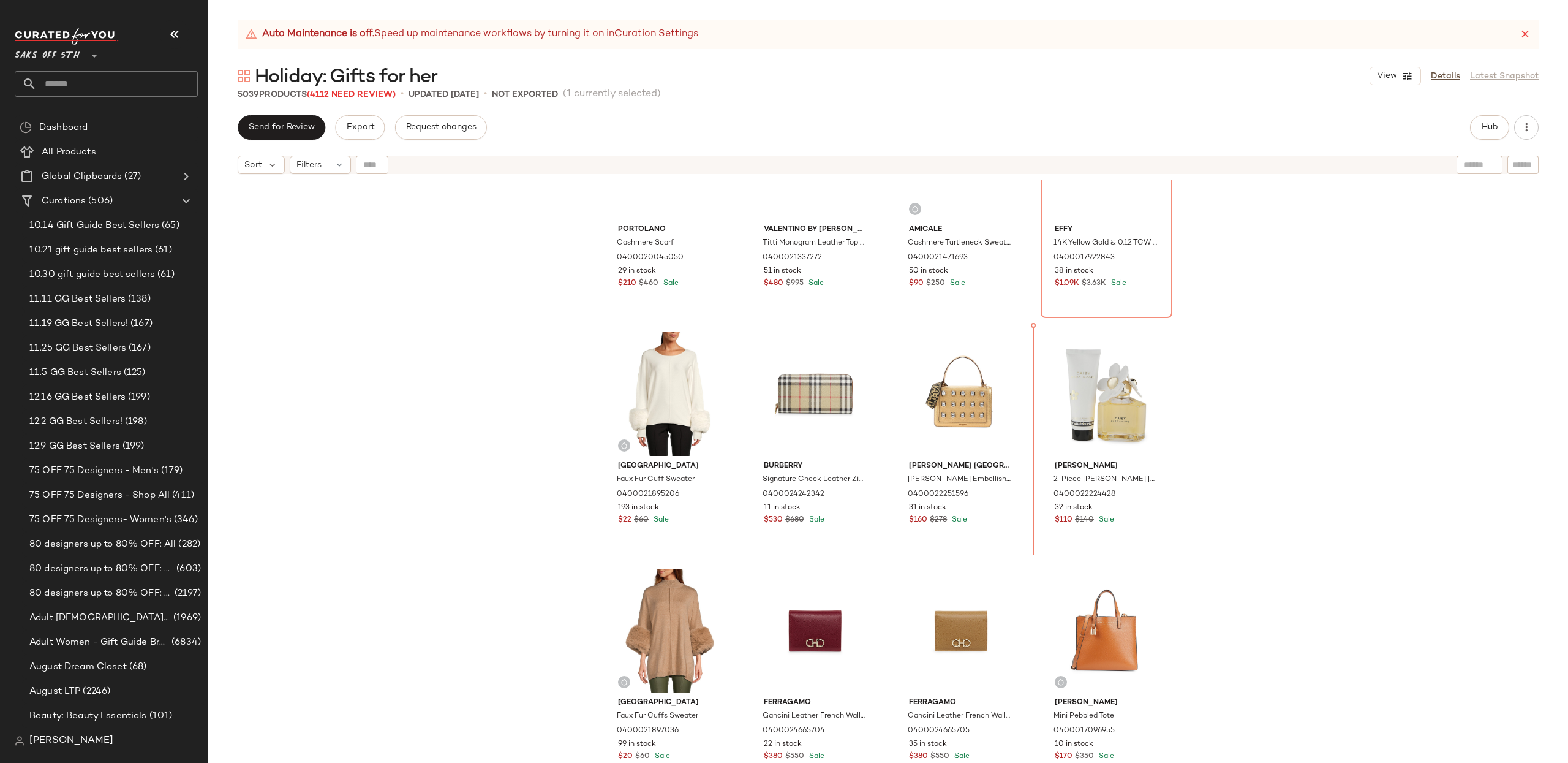
scroll to position [557, 0]
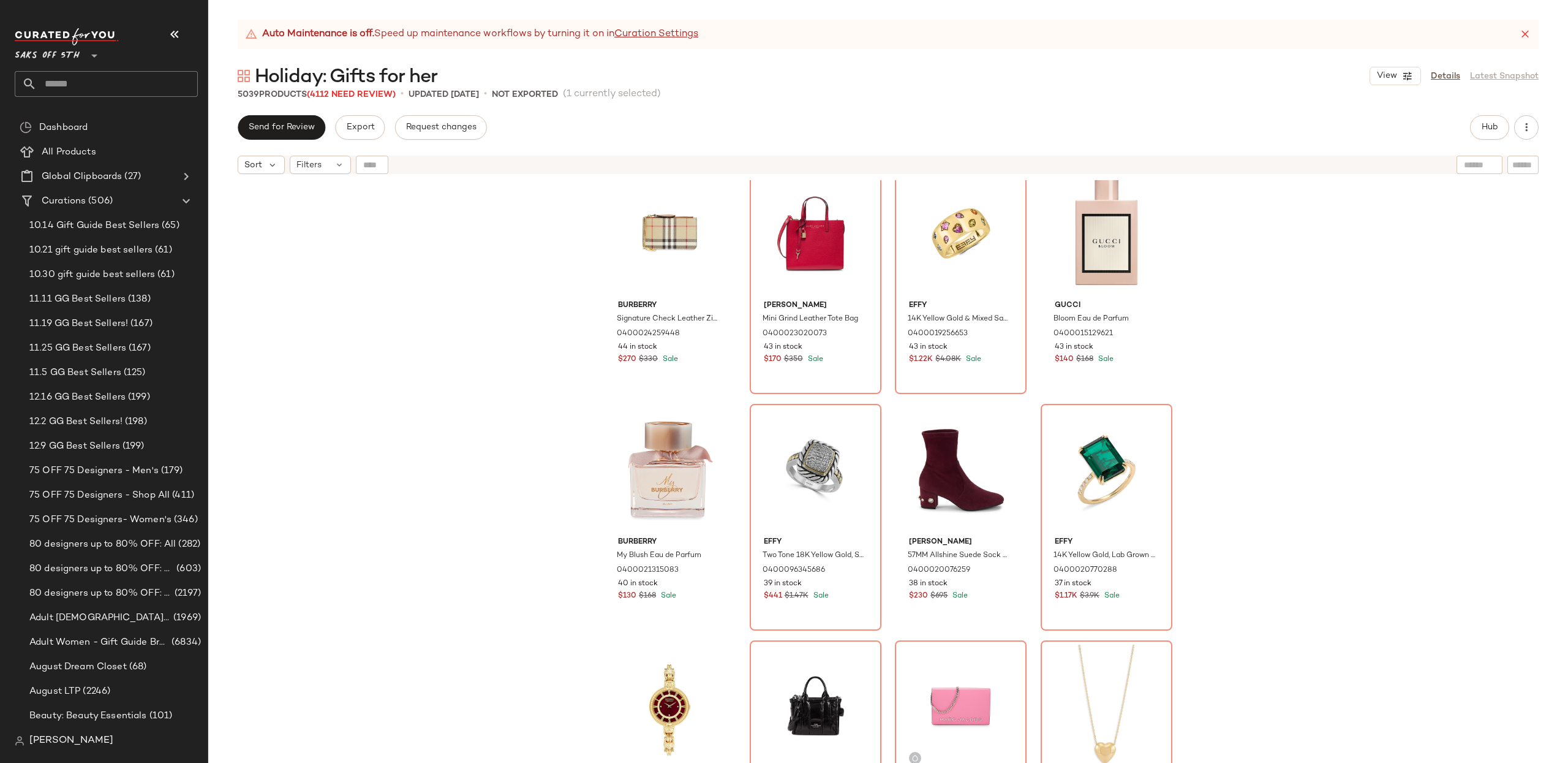
scroll to position [1453, 0]
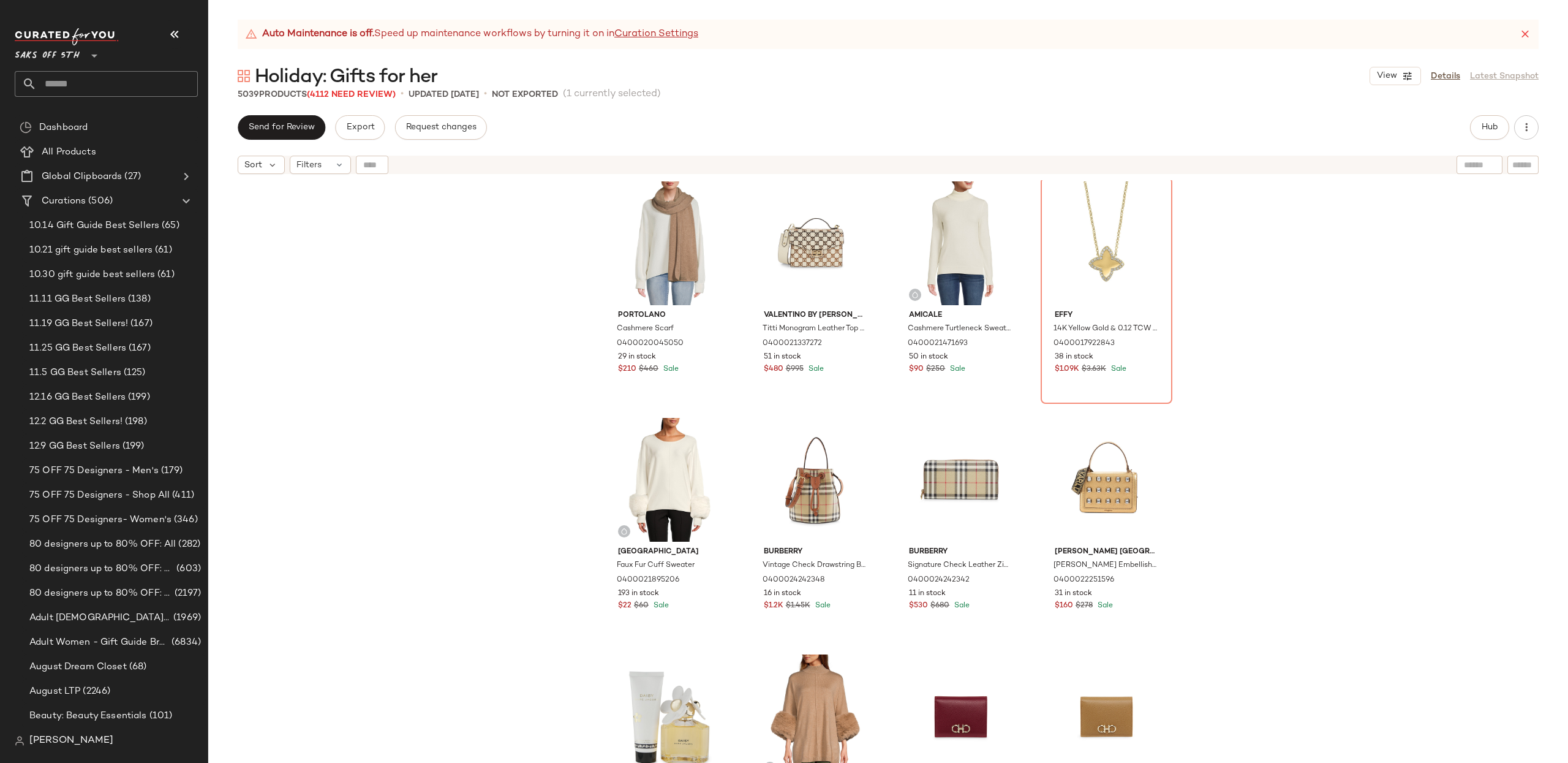
scroll to position [485, 0]
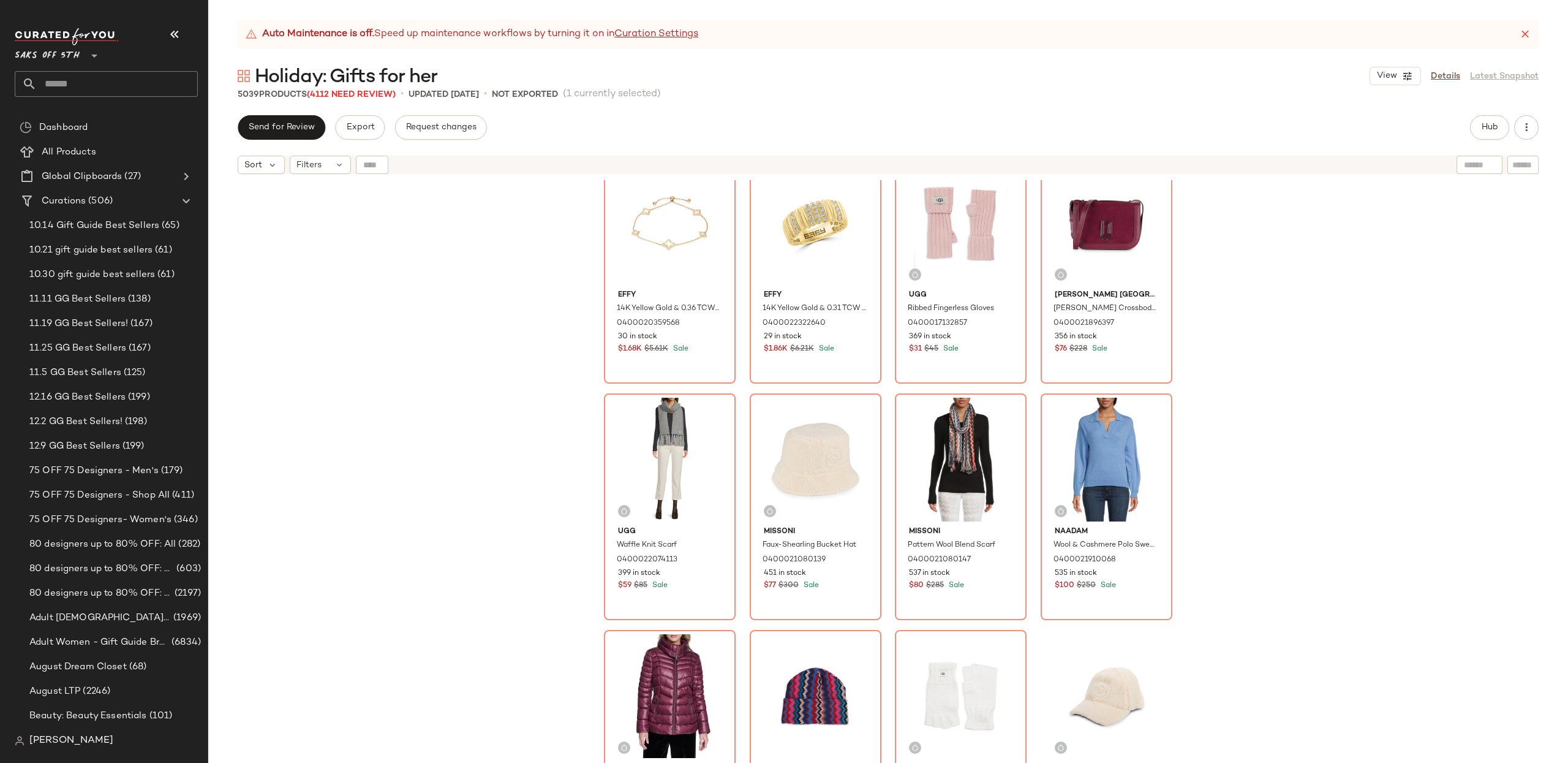
scroll to position [2635, 0]
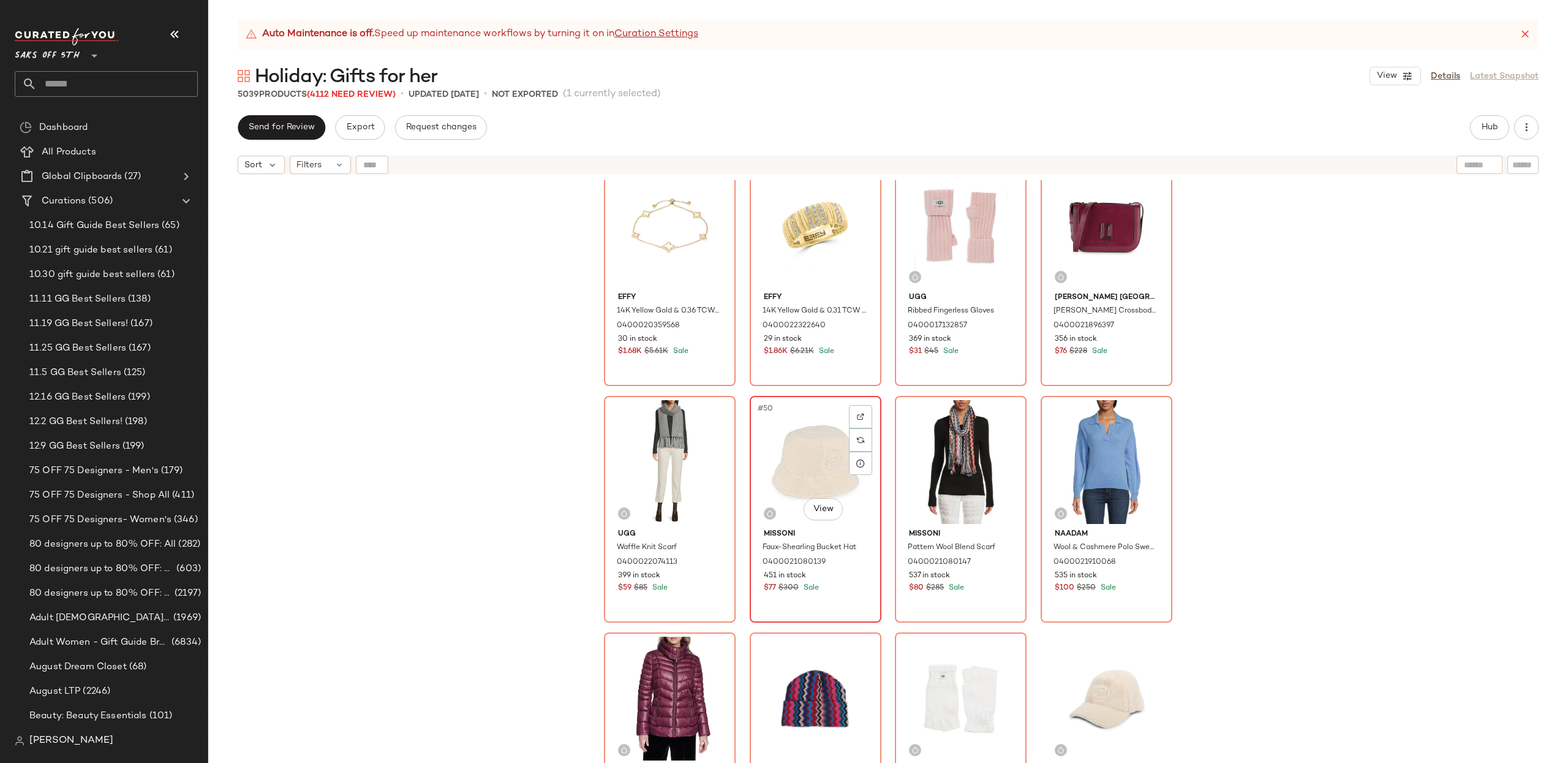
drag, startPoint x: 819, startPoint y: 458, endPoint x: 807, endPoint y: 471, distance: 17.7
click at [819, 458] on div "#50 View" at bounding box center [816, 462] width 123 height 124
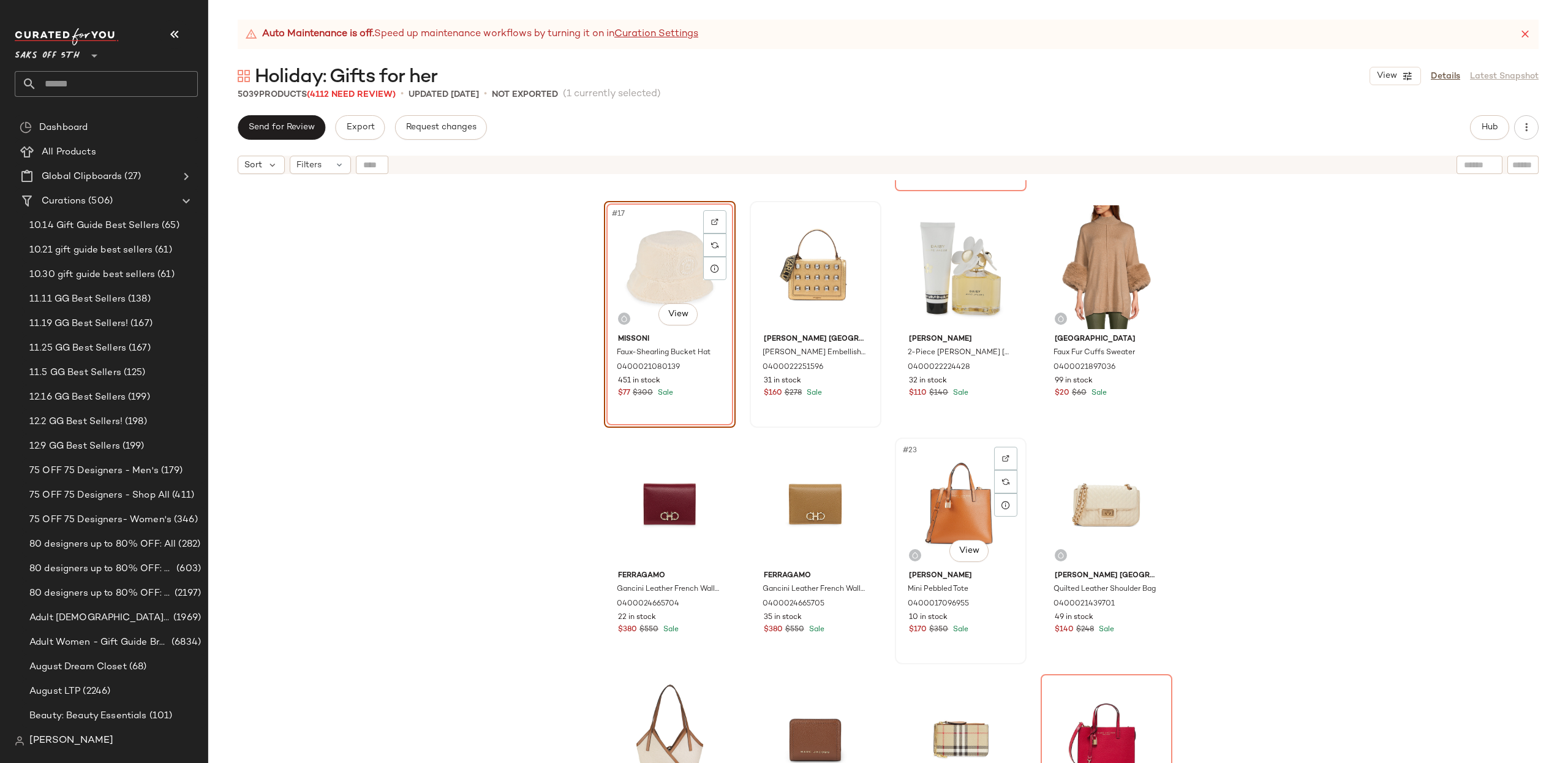
scroll to position [940, 0]
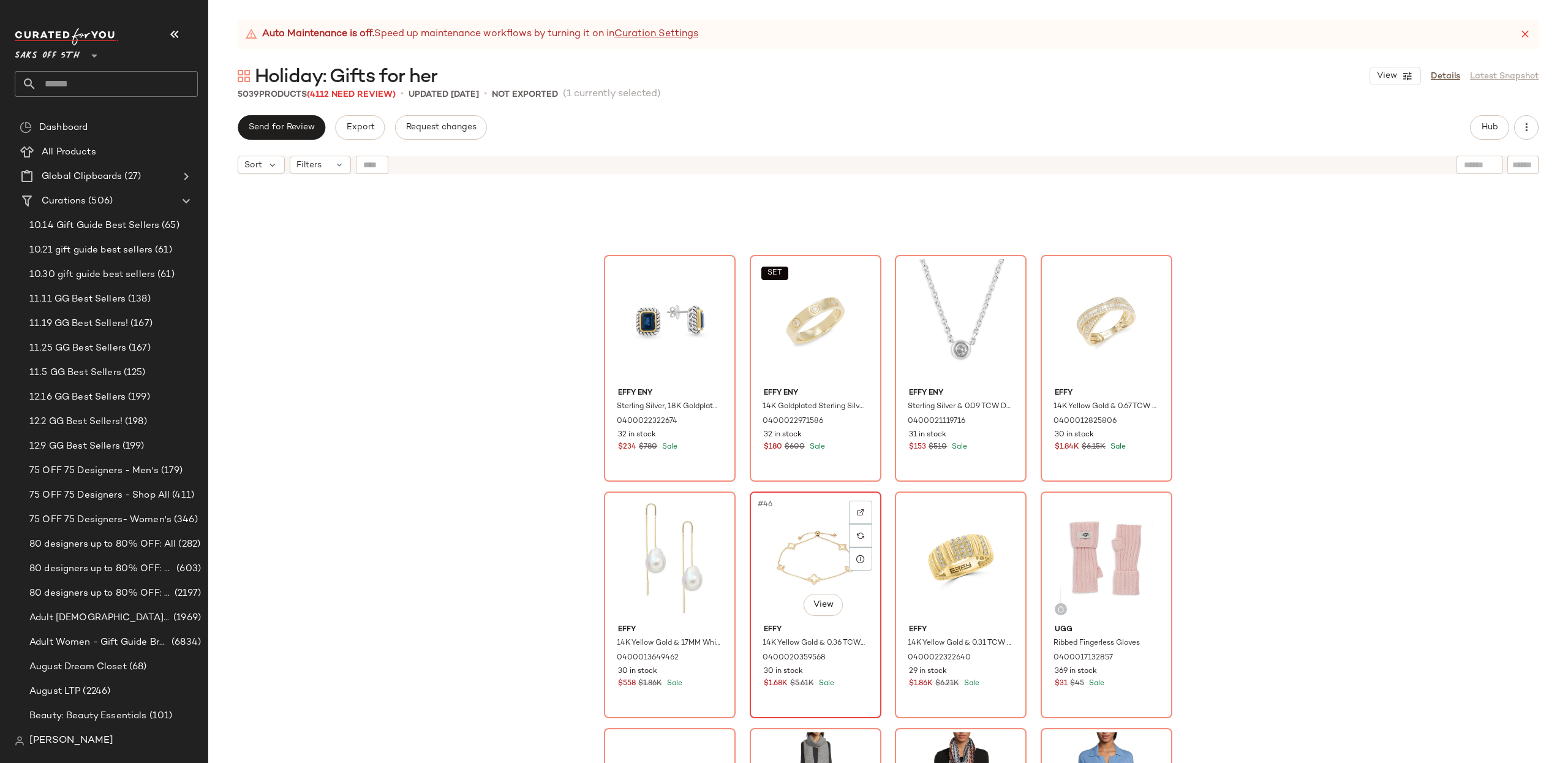
scroll to position [2295, 0]
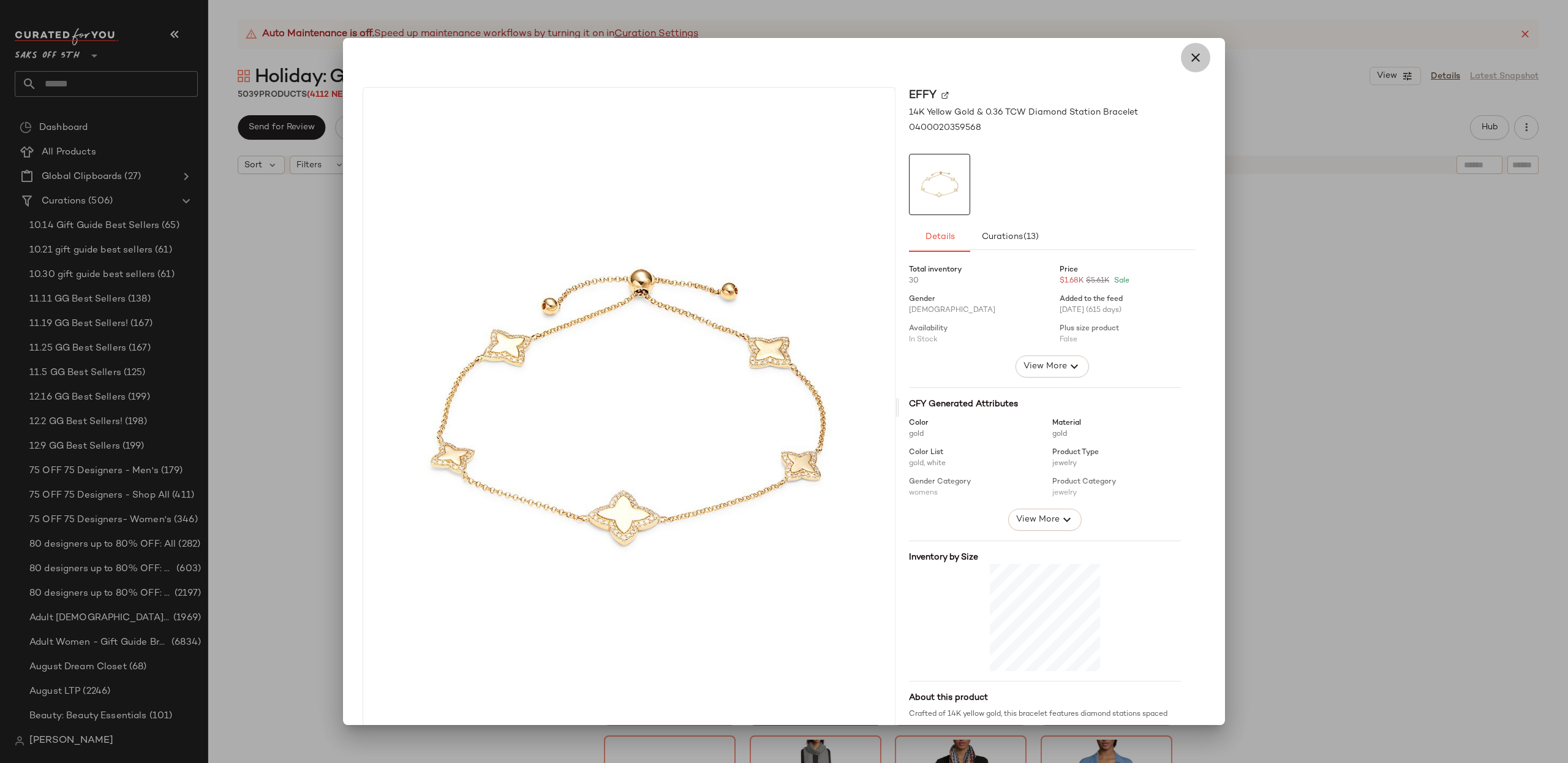
drag, startPoint x: 1181, startPoint y: 59, endPoint x: 1177, endPoint y: 66, distance: 8.1
click at [1188, 59] on icon "button" at bounding box center [1196, 57] width 15 height 15
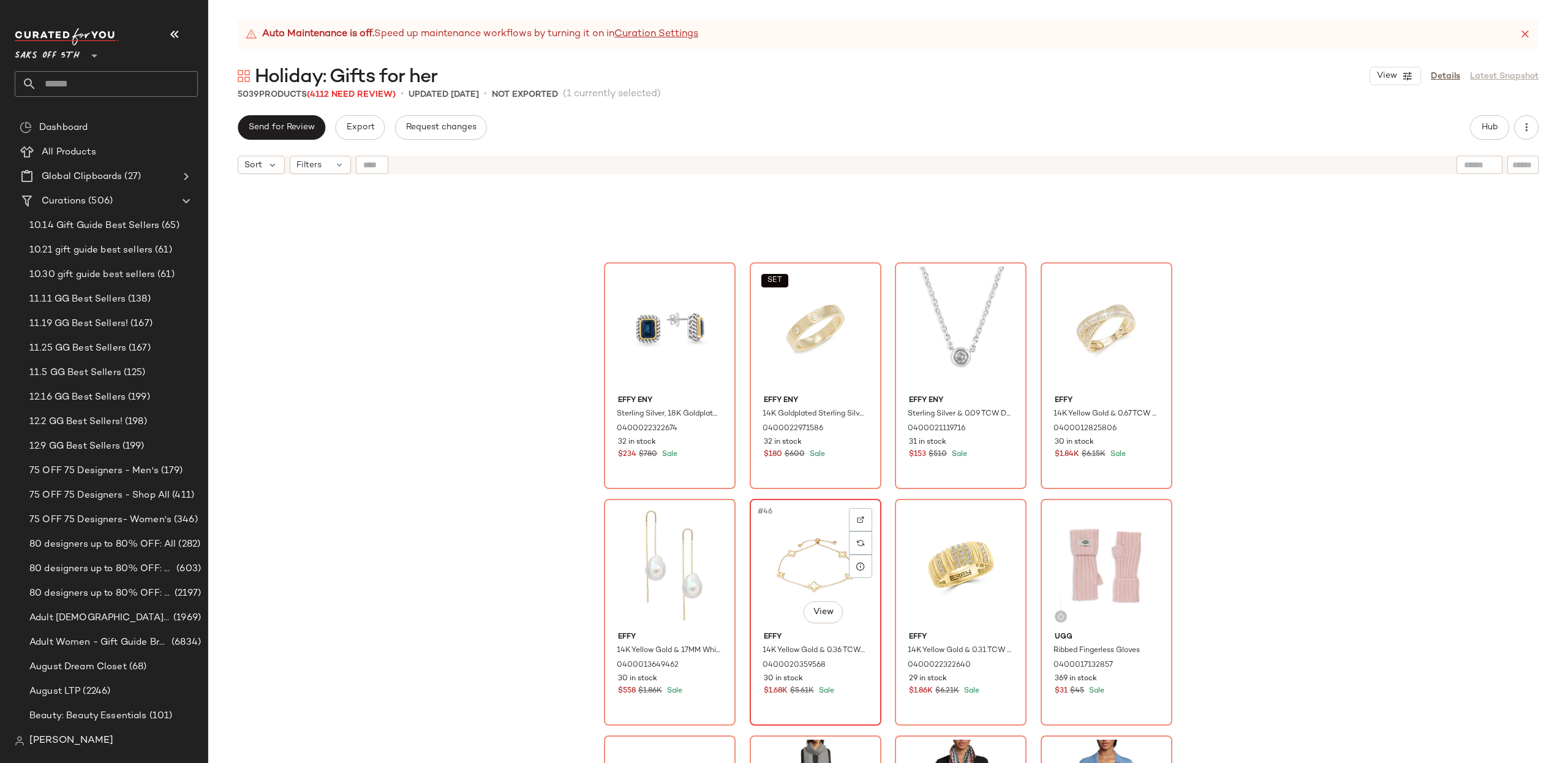
drag, startPoint x: 824, startPoint y: 521, endPoint x: 816, endPoint y: 527, distance: 10.0
click at [824, 521] on div "#46 View" at bounding box center [816, 565] width 123 height 124
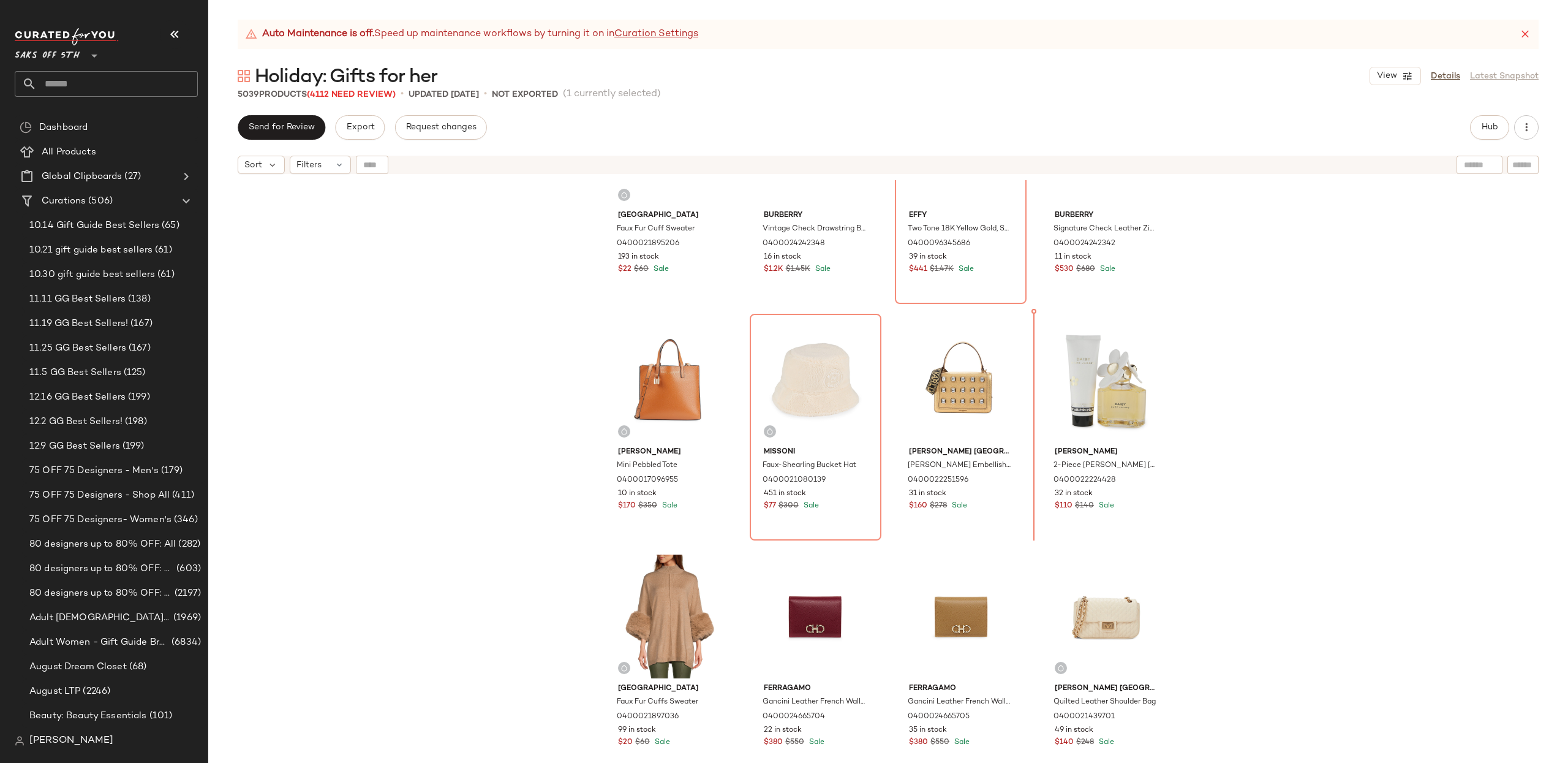
scroll to position [822, 0]
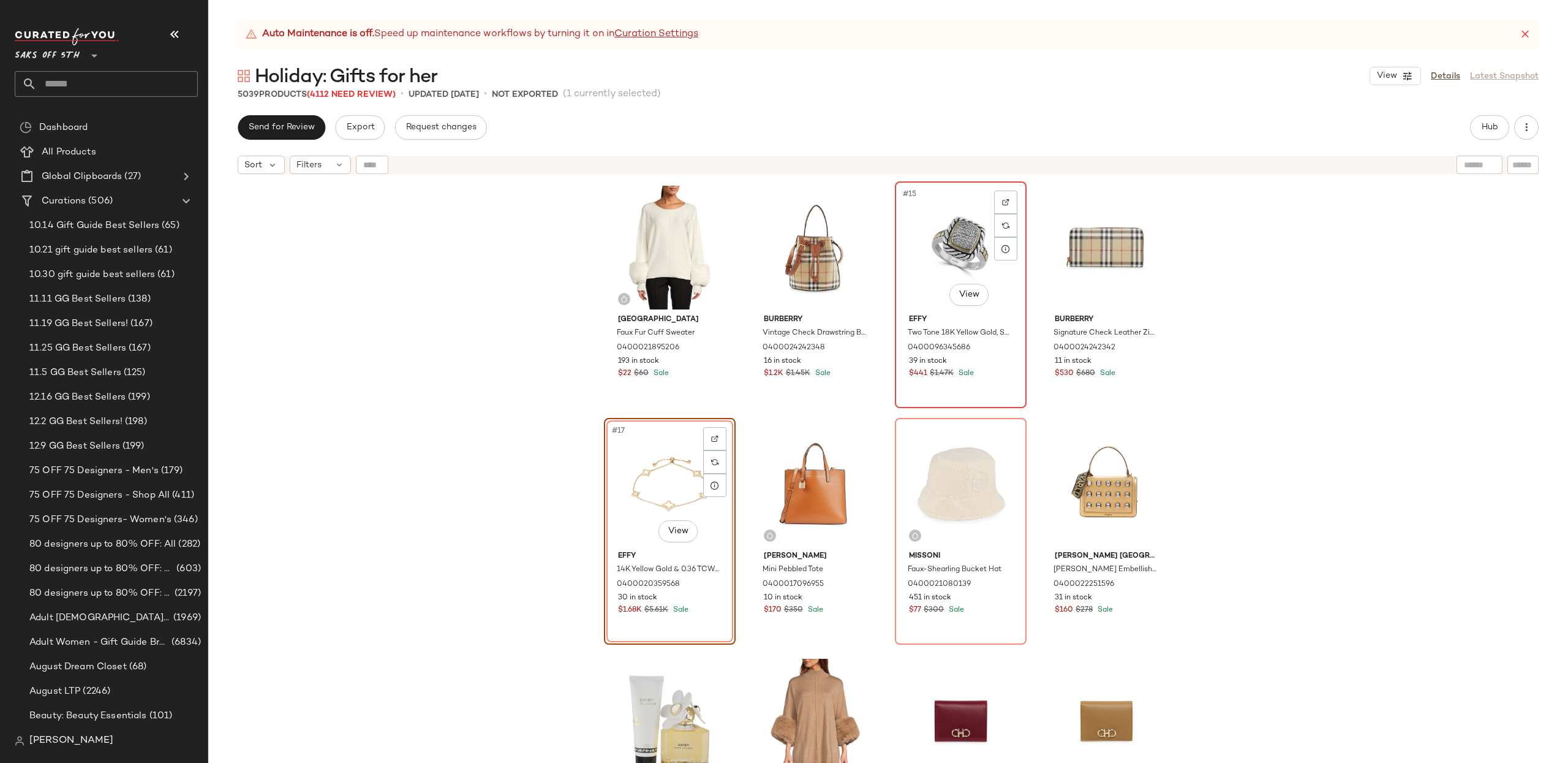
scroll to position [717, 0]
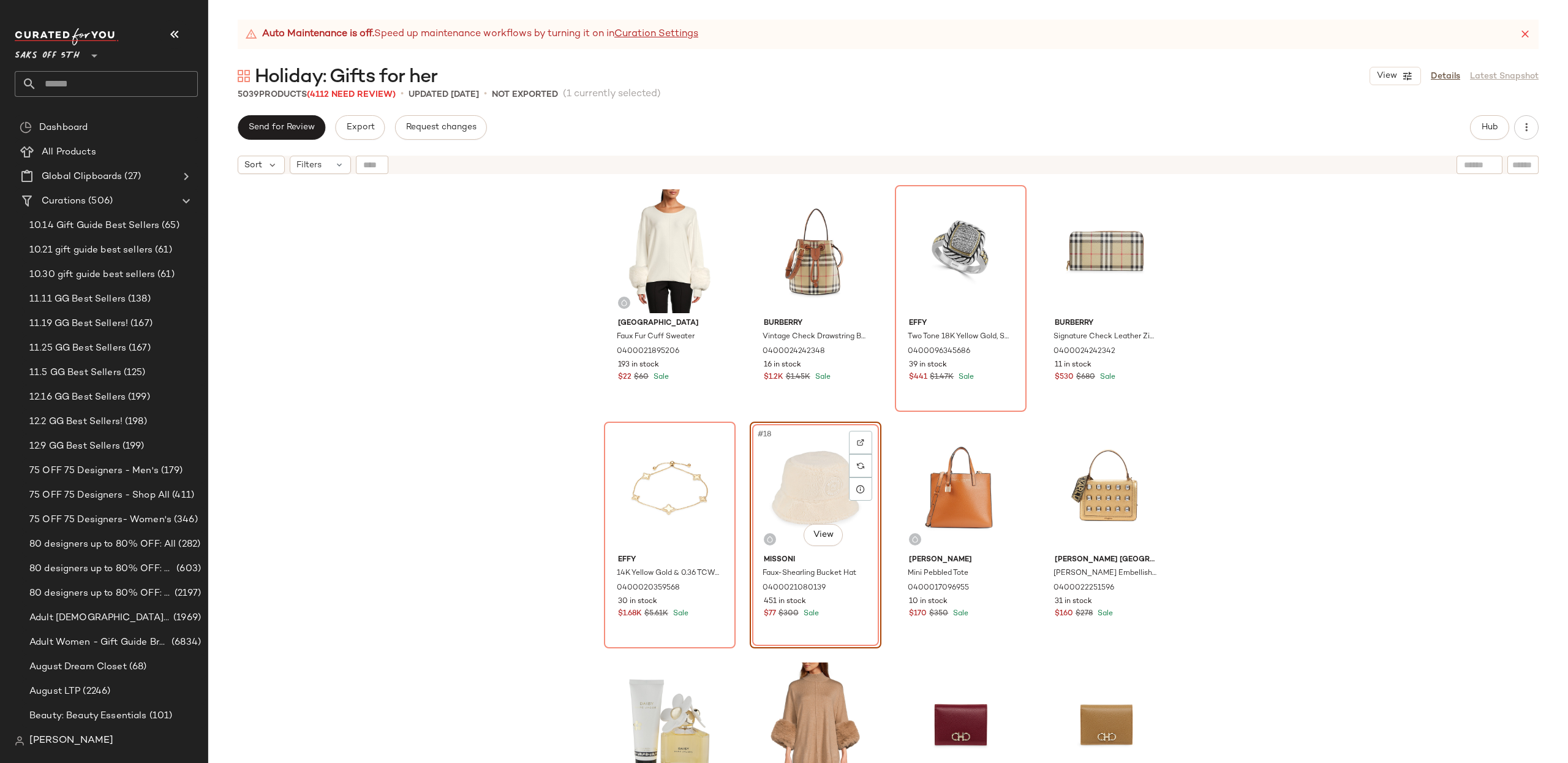
click at [1266, 408] on div "Saks Fifth Avenue Faux Fur Cuff Sweater 0400021895206 193 in stock $22 $60 Sale…" at bounding box center [888, 486] width 1360 height 613
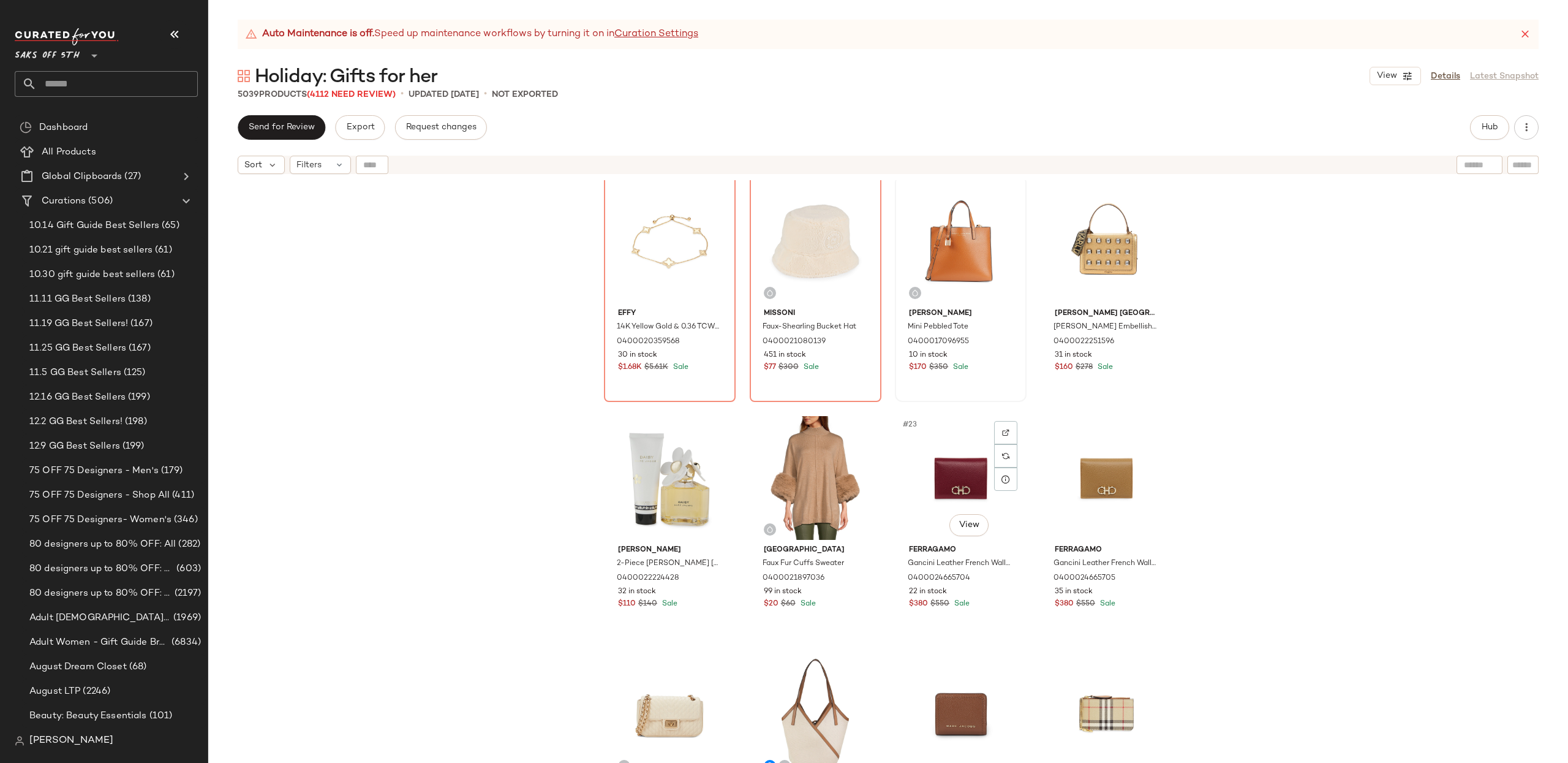
scroll to position [929, 0]
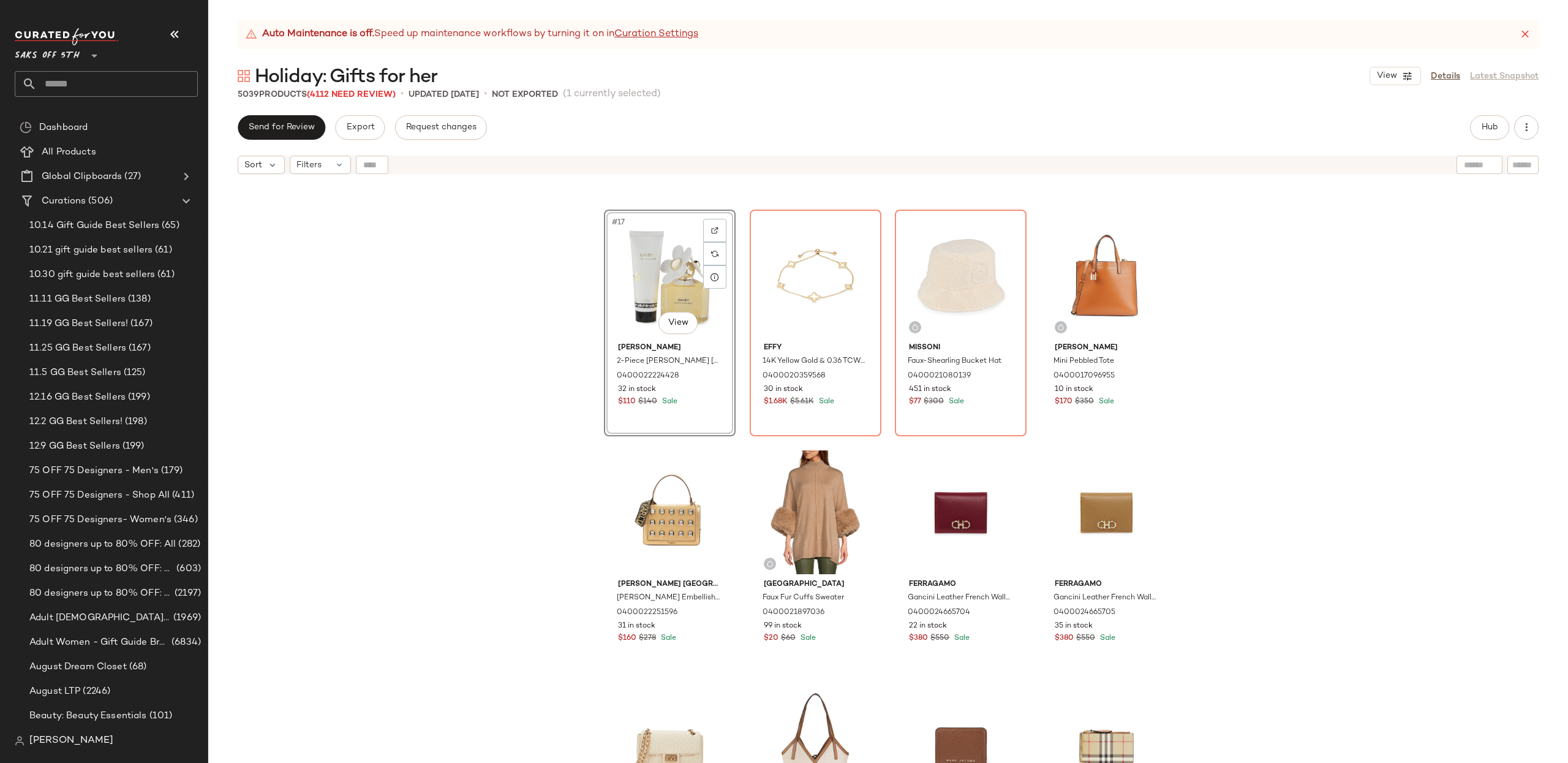
click at [1321, 305] on div "#17 View Marc Jacobs 2-Piece Daisy Marc Jacobs Travel Exclusive Luminous Body L…" at bounding box center [888, 486] width 1360 height 613
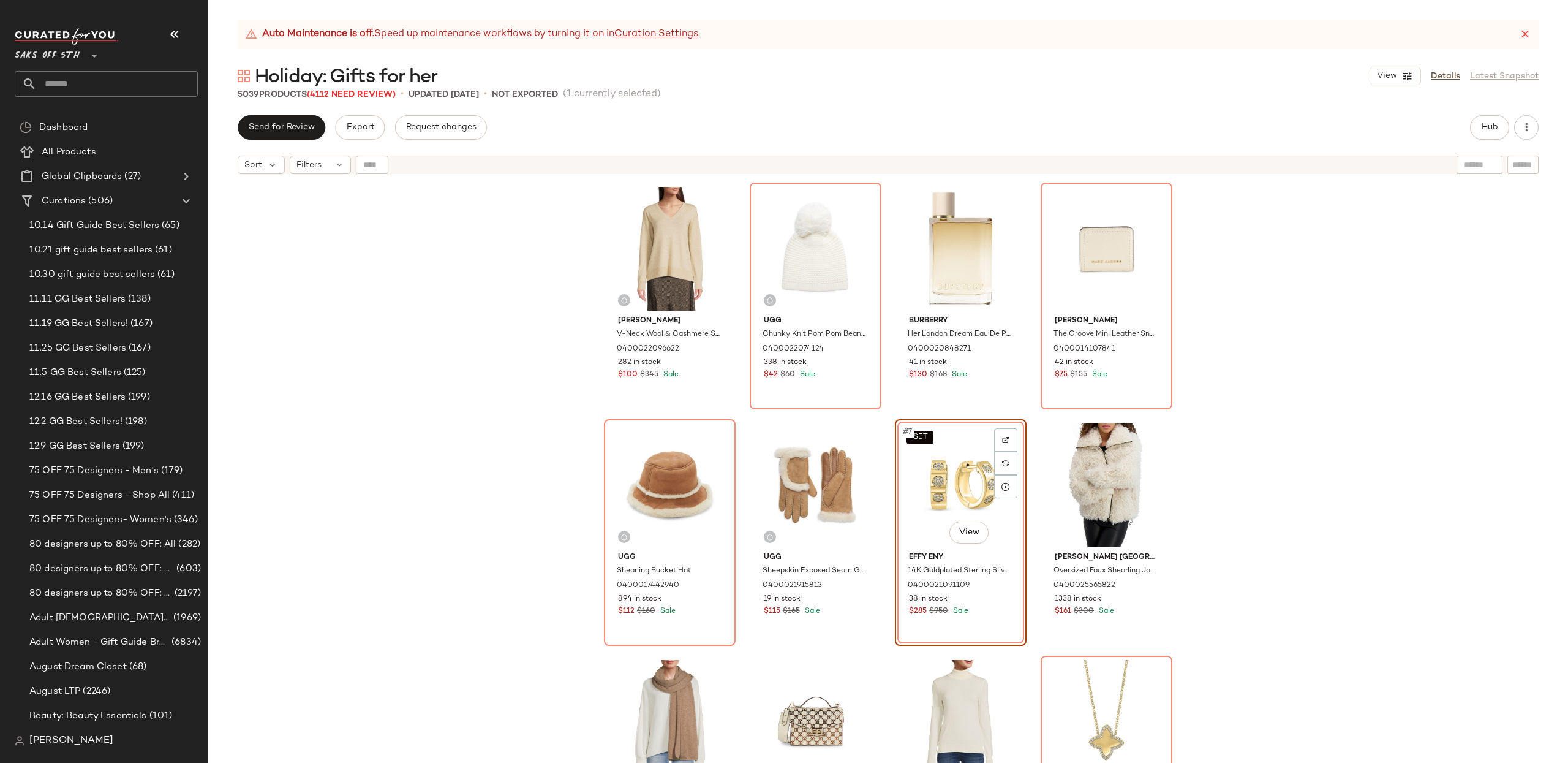
click at [1308, 364] on div "Vince V-Neck Wool & Cashmere Sweater 0400022096622 282 in stock $100 $345 Sale …" at bounding box center [888, 486] width 1360 height 613
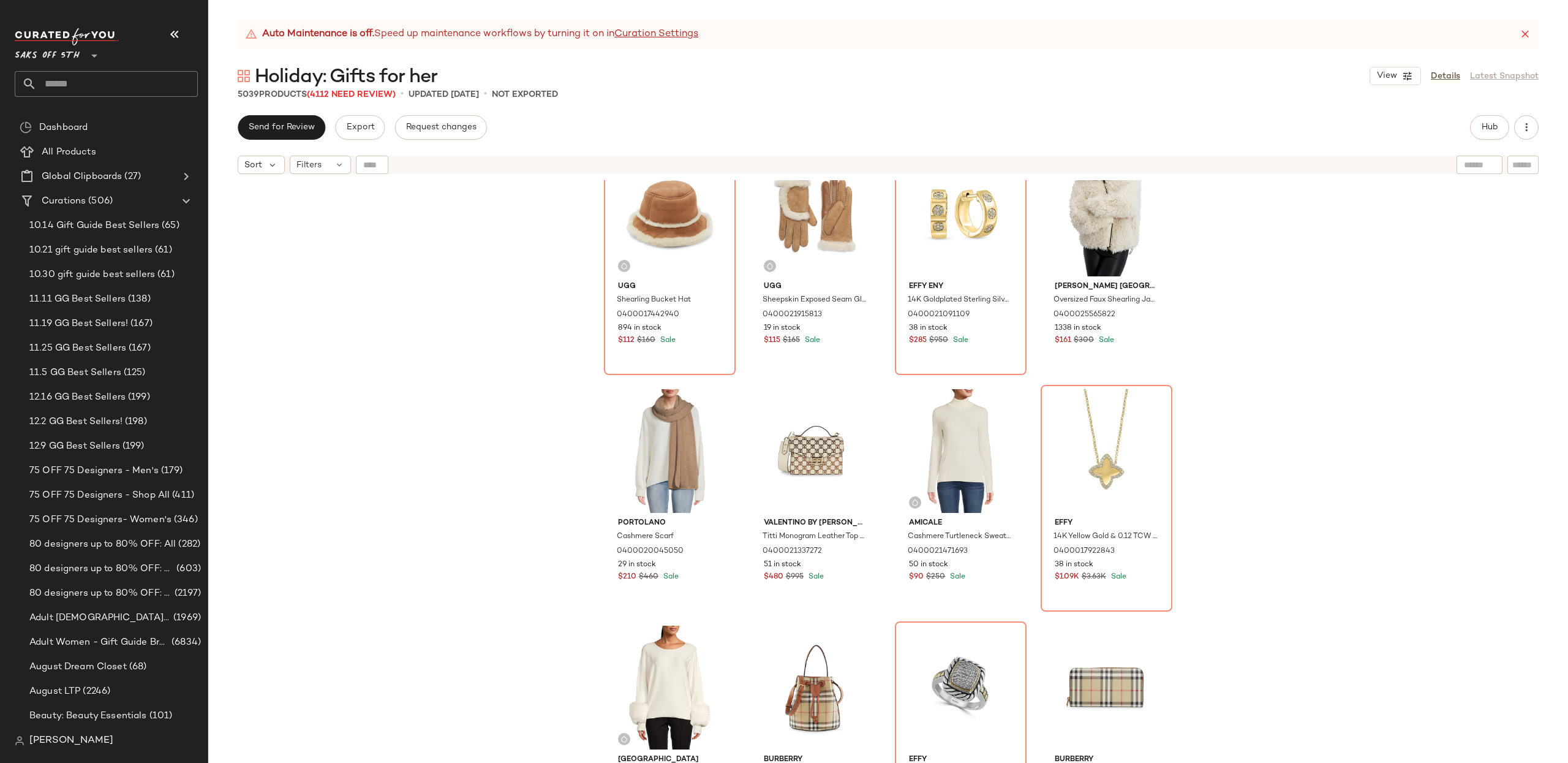
scroll to position [320, 0]
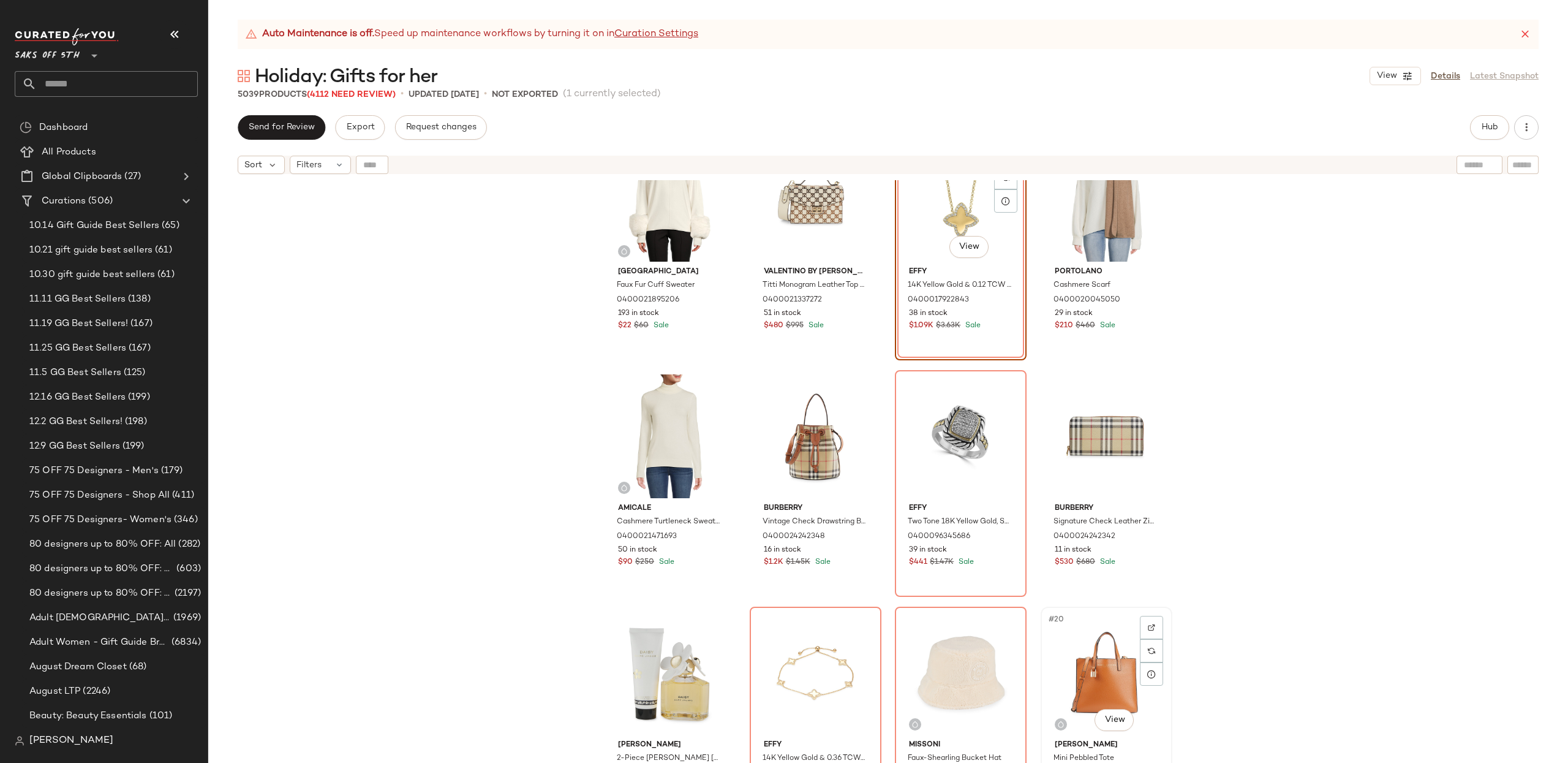
scroll to position [527, 0]
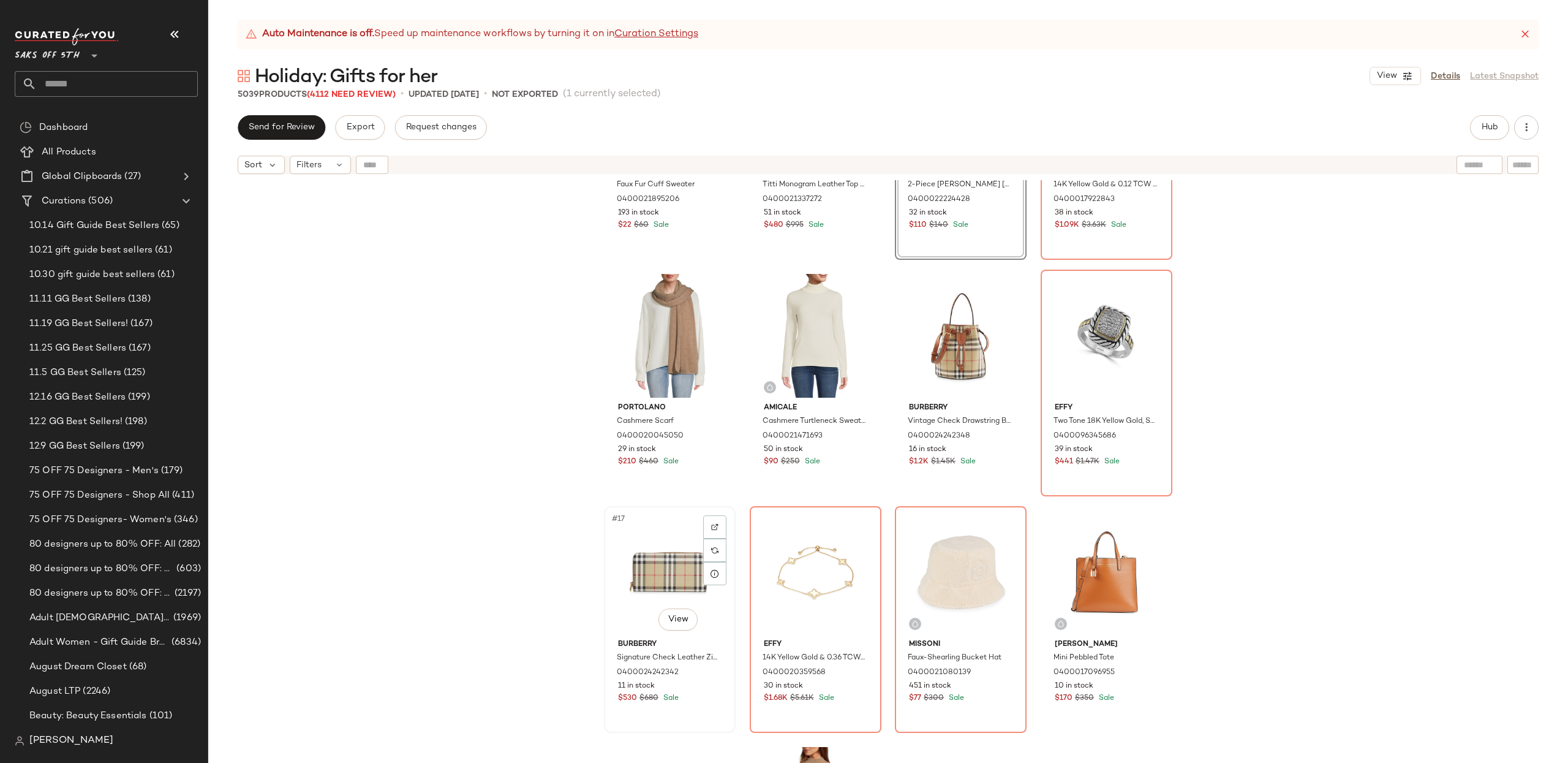
scroll to position [637, 0]
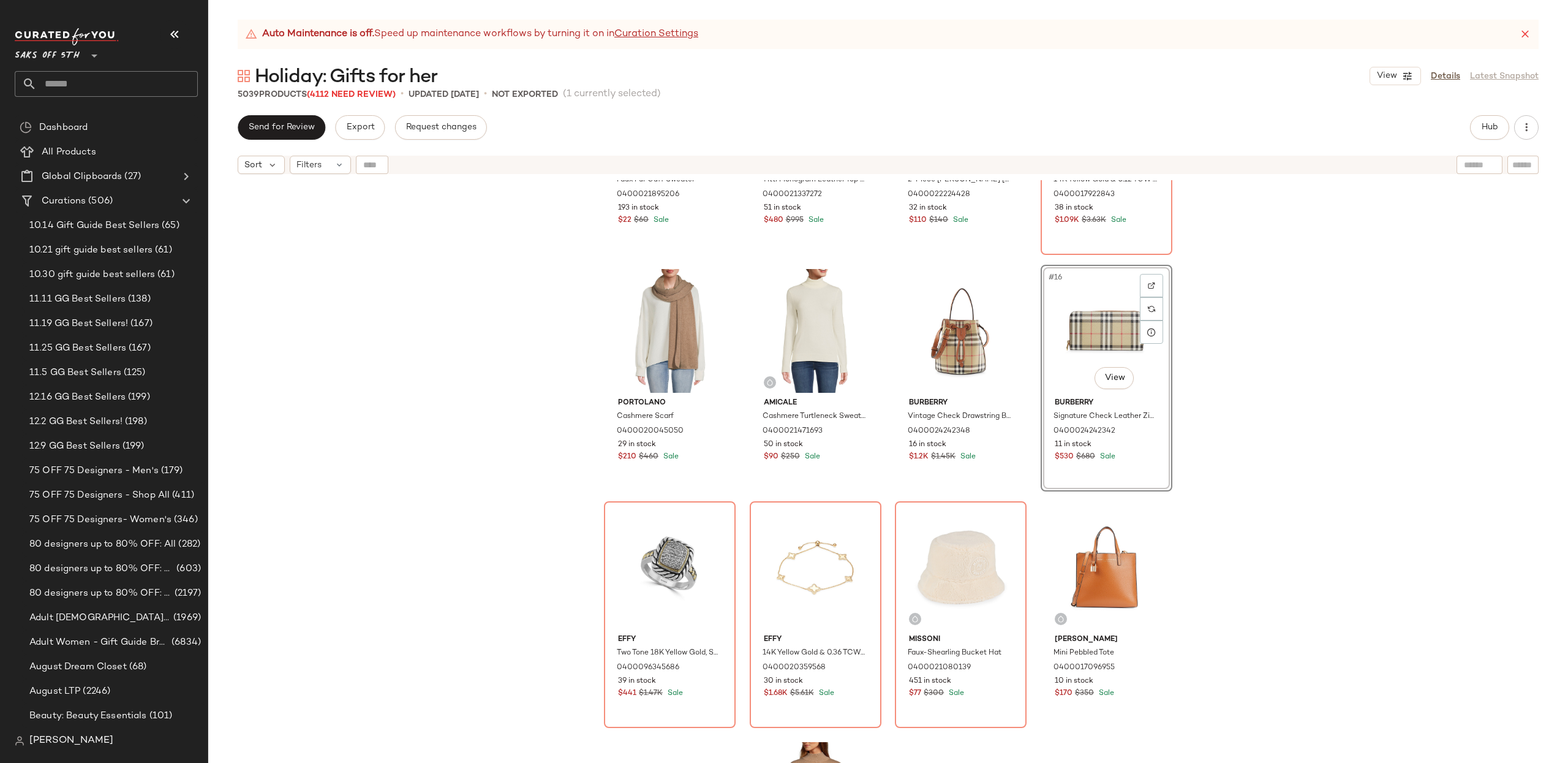
click at [1331, 357] on div "Saks Fifth Avenue Faux Fur Cuff Sweater 0400021895206 193 in stock $22 $60 Sale…" at bounding box center [888, 486] width 1360 height 613
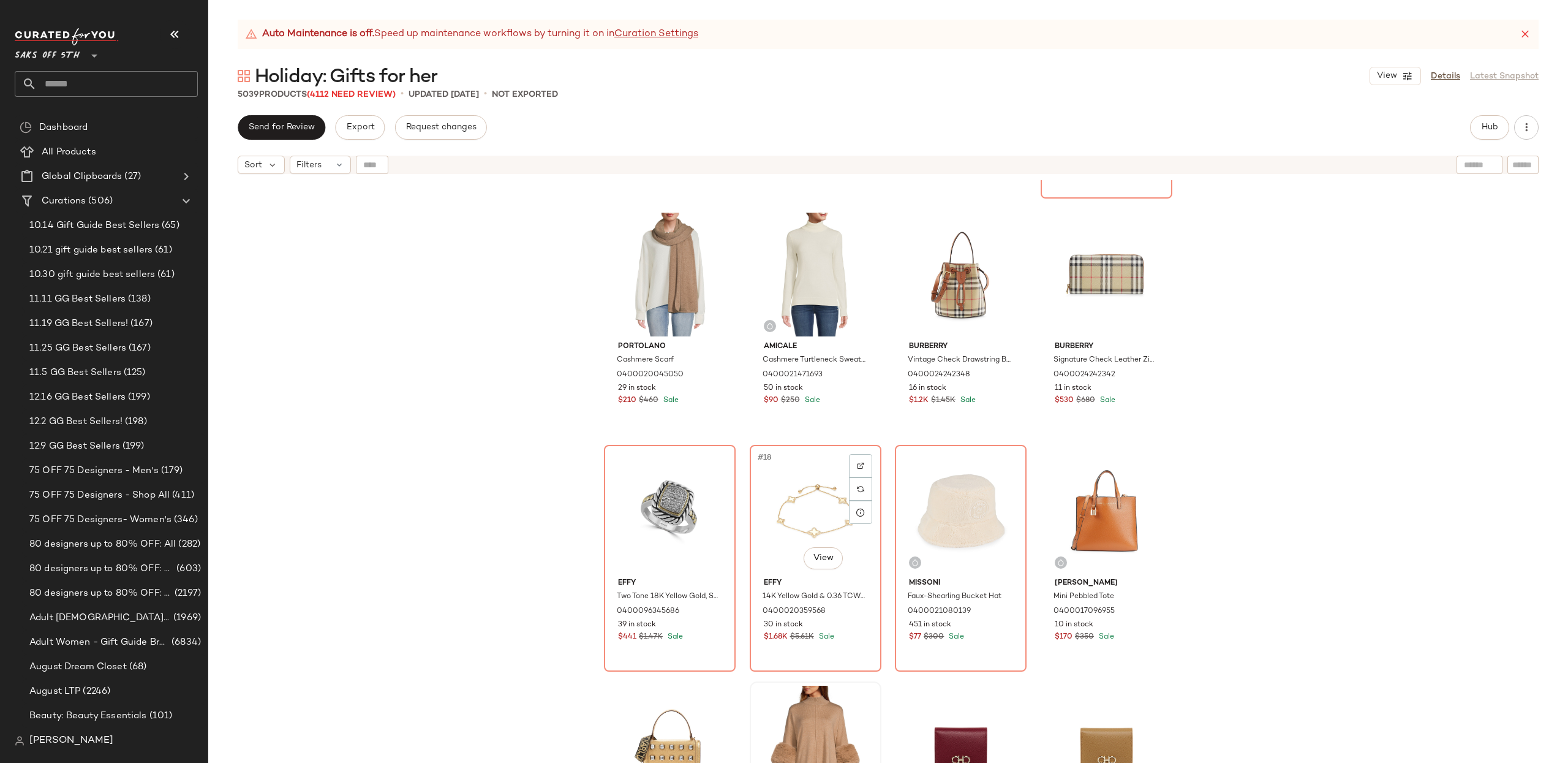
scroll to position [692, 0]
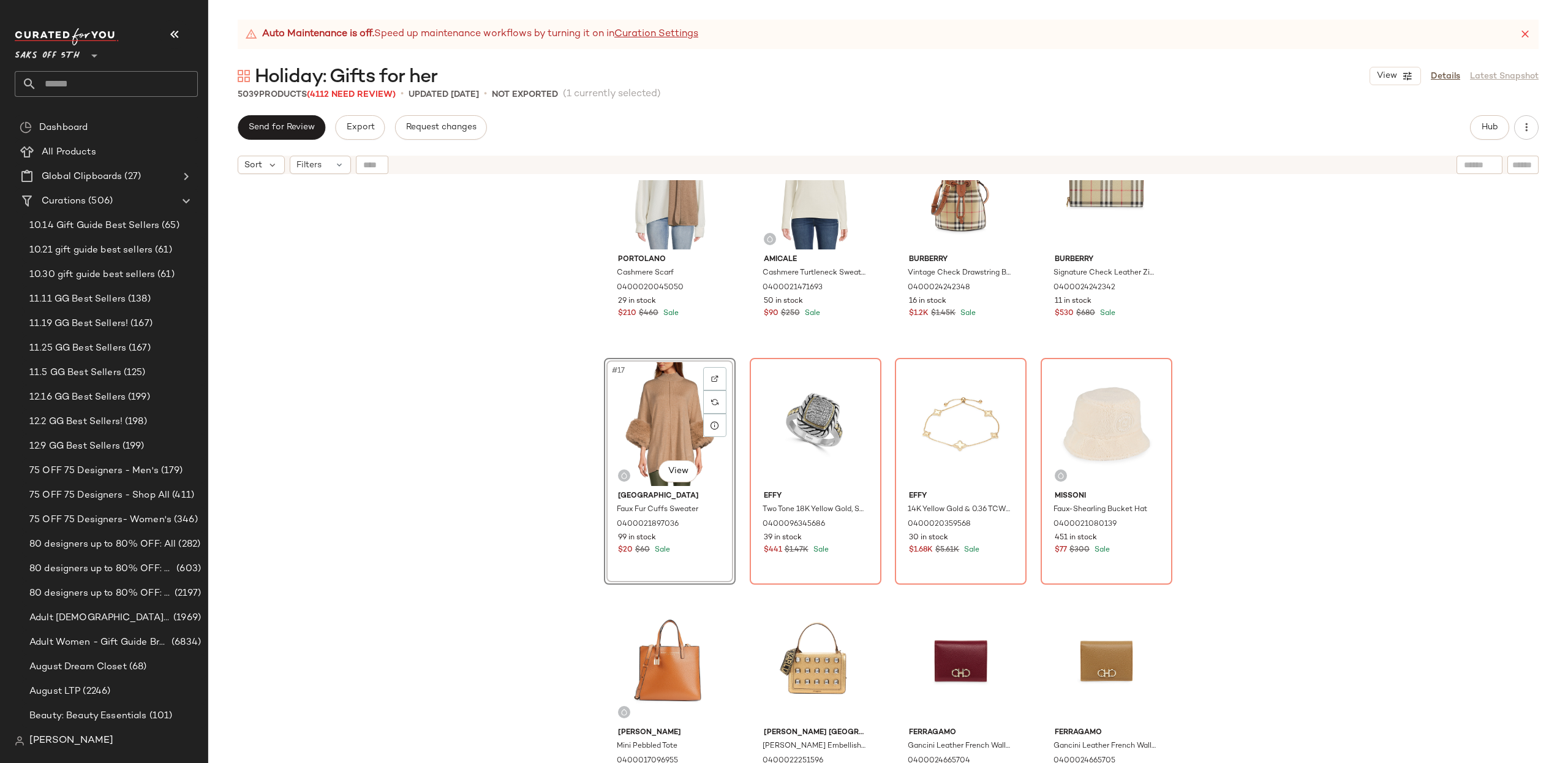
scroll to position [783, 0]
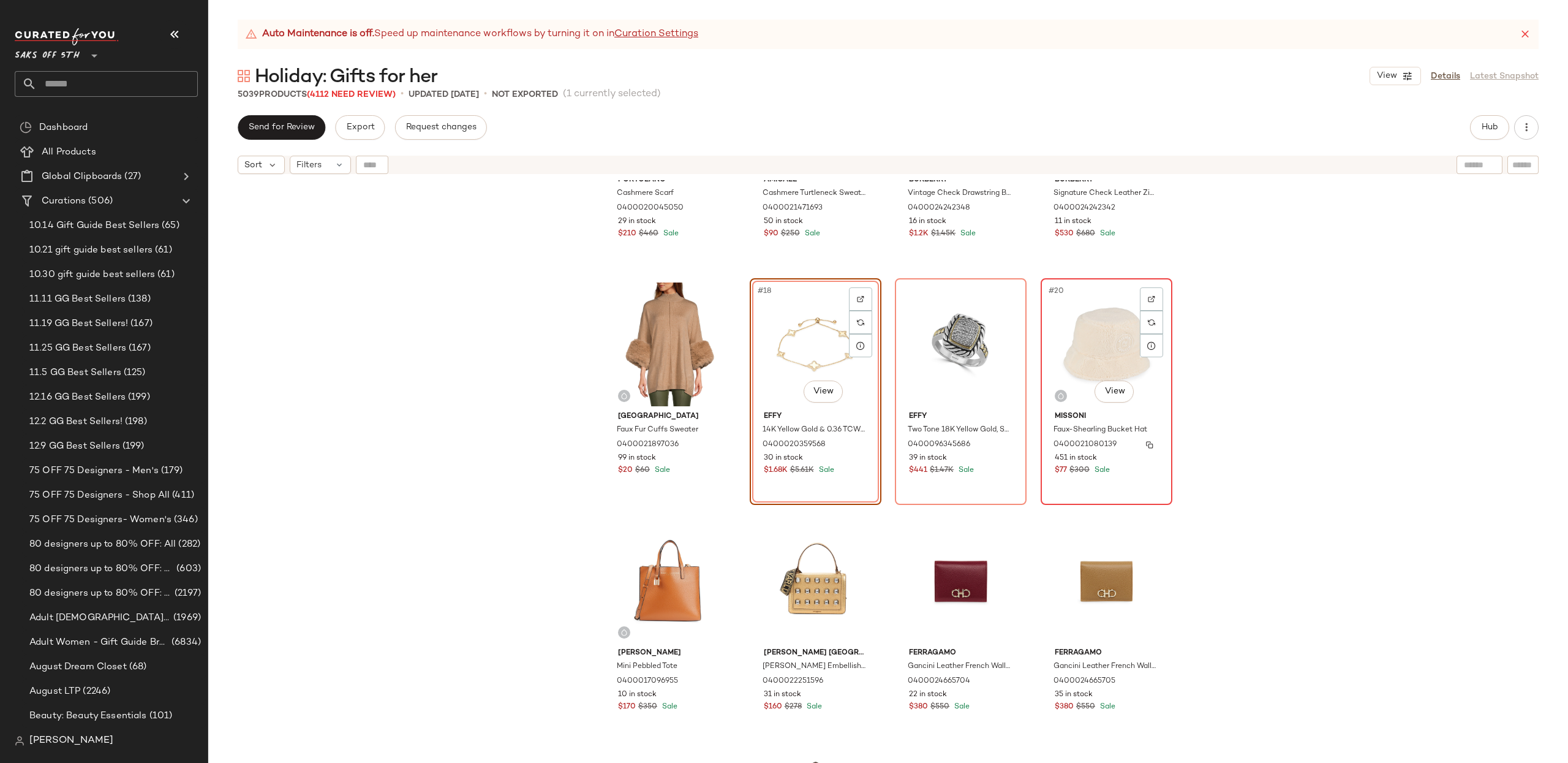
scroll to position [883, 0]
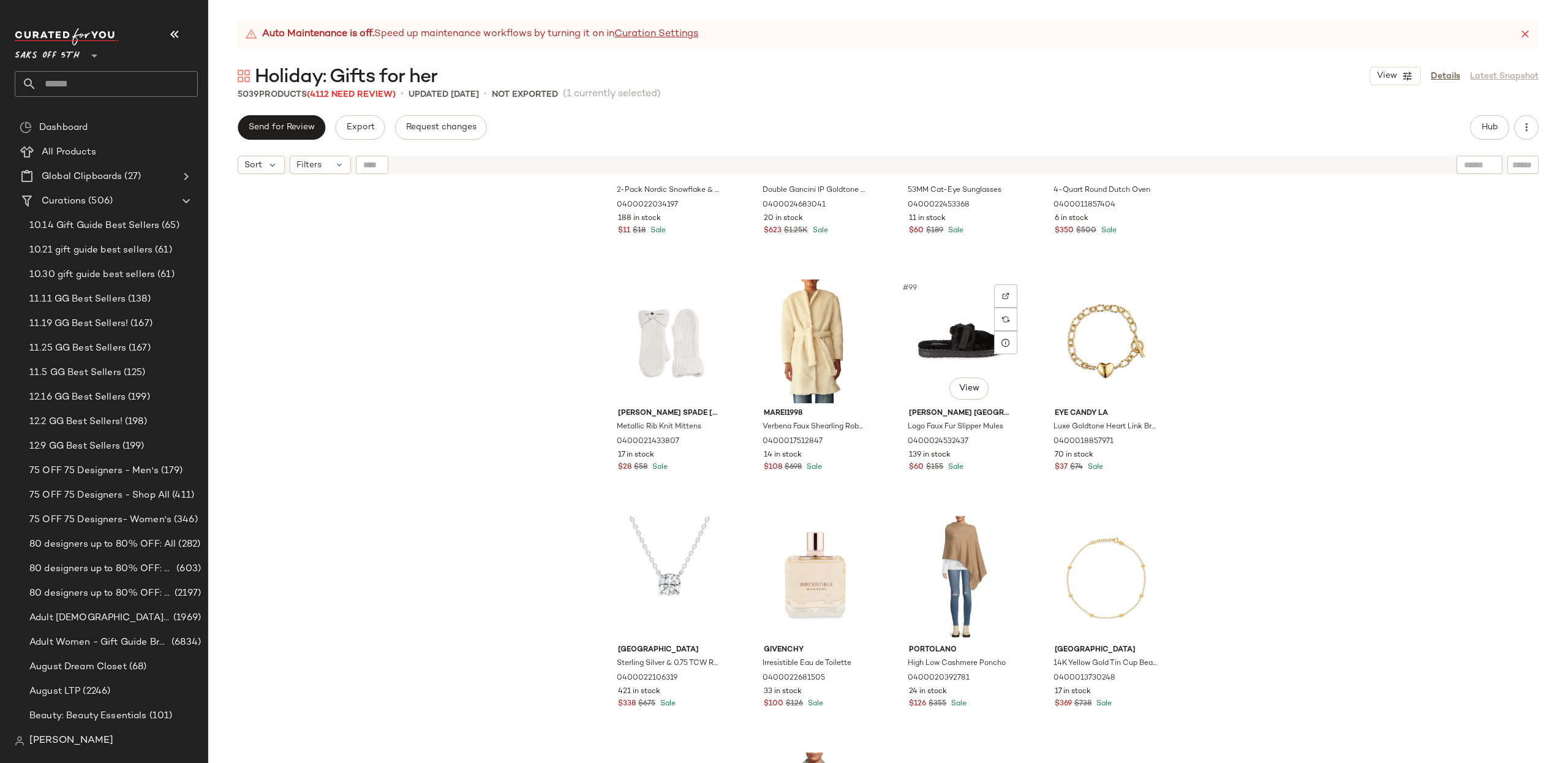
scroll to position [5597, 0]
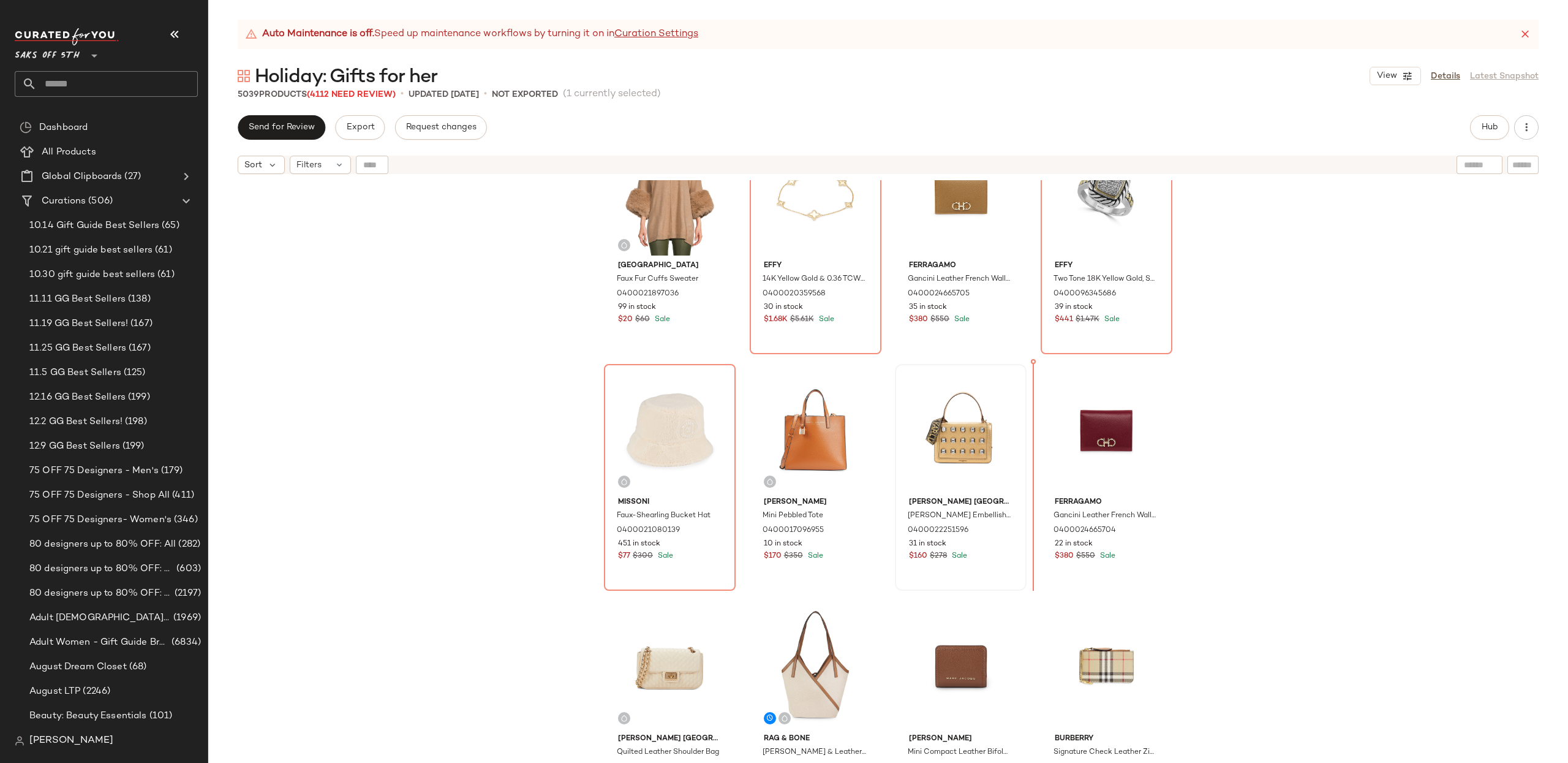
scroll to position [1012, 0]
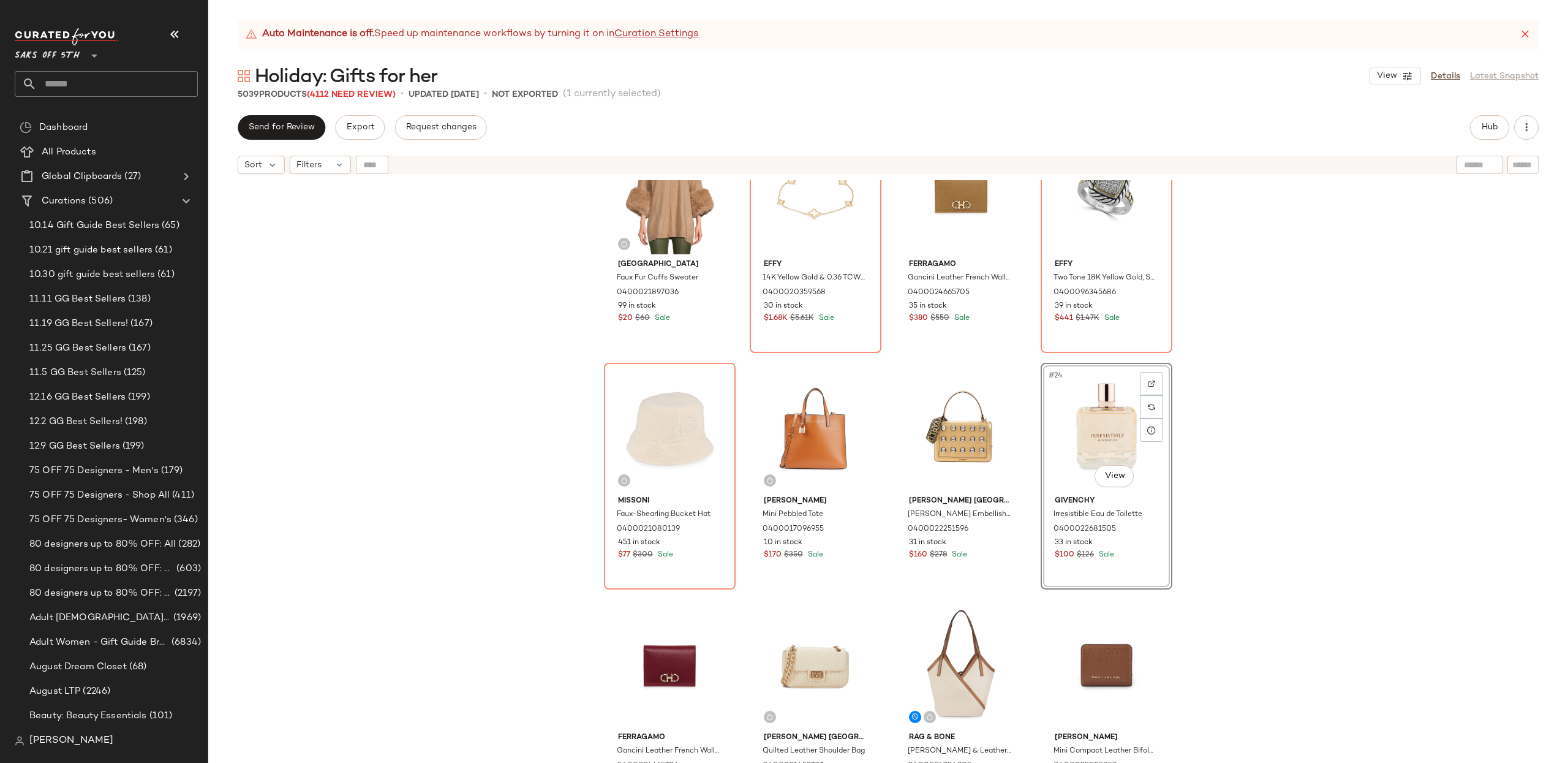
drag, startPoint x: 1292, startPoint y: 449, endPoint x: 1276, endPoint y: 451, distance: 16.1
click at [1292, 449] on div "Saks Fifth Avenue Faux Fur Cuffs Sweater 0400021897036 99 in stock $20 $60 Sale…" at bounding box center [888, 486] width 1360 height 613
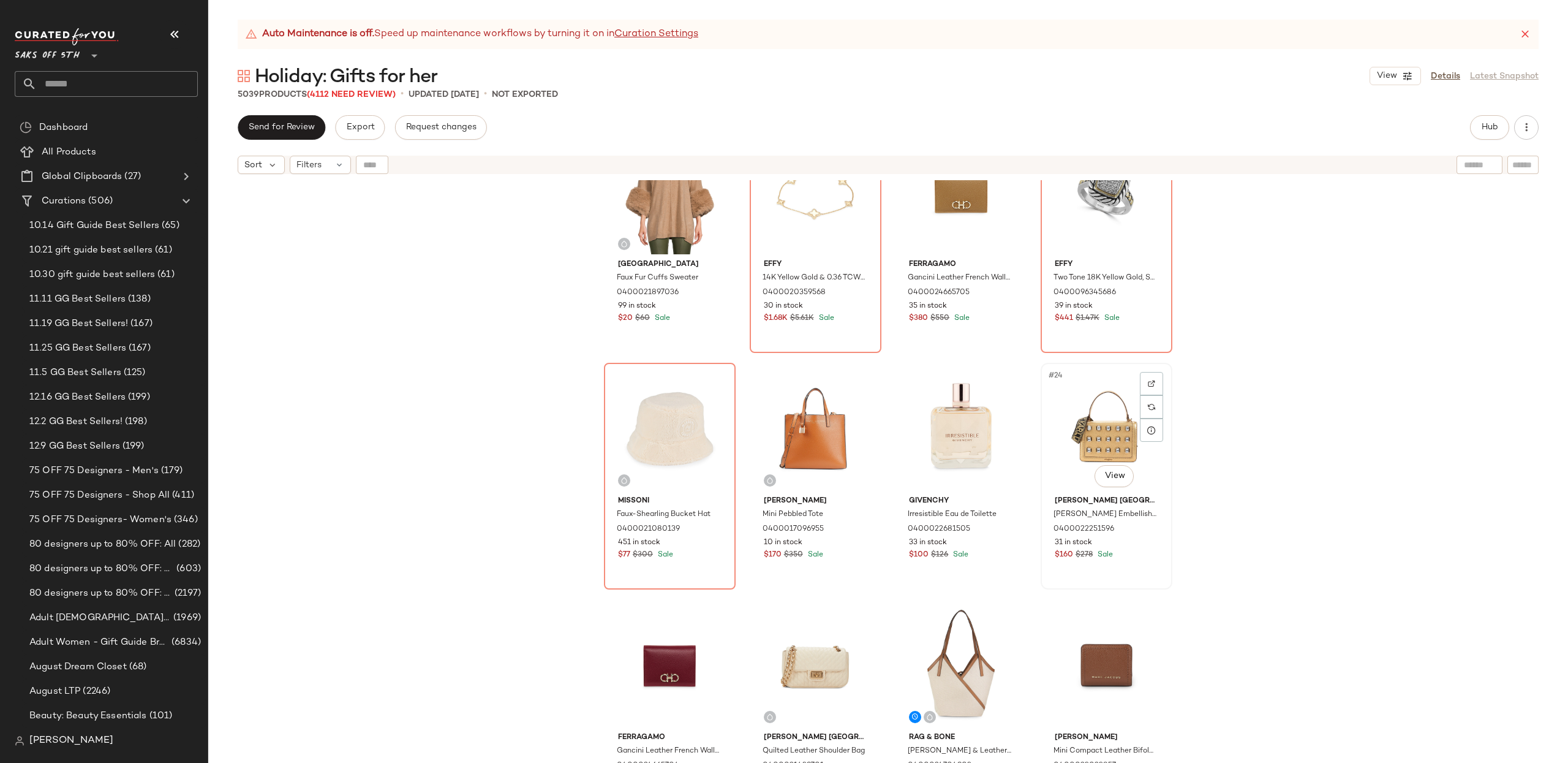
click at [1089, 423] on div "#24 View" at bounding box center [1106, 429] width 123 height 124
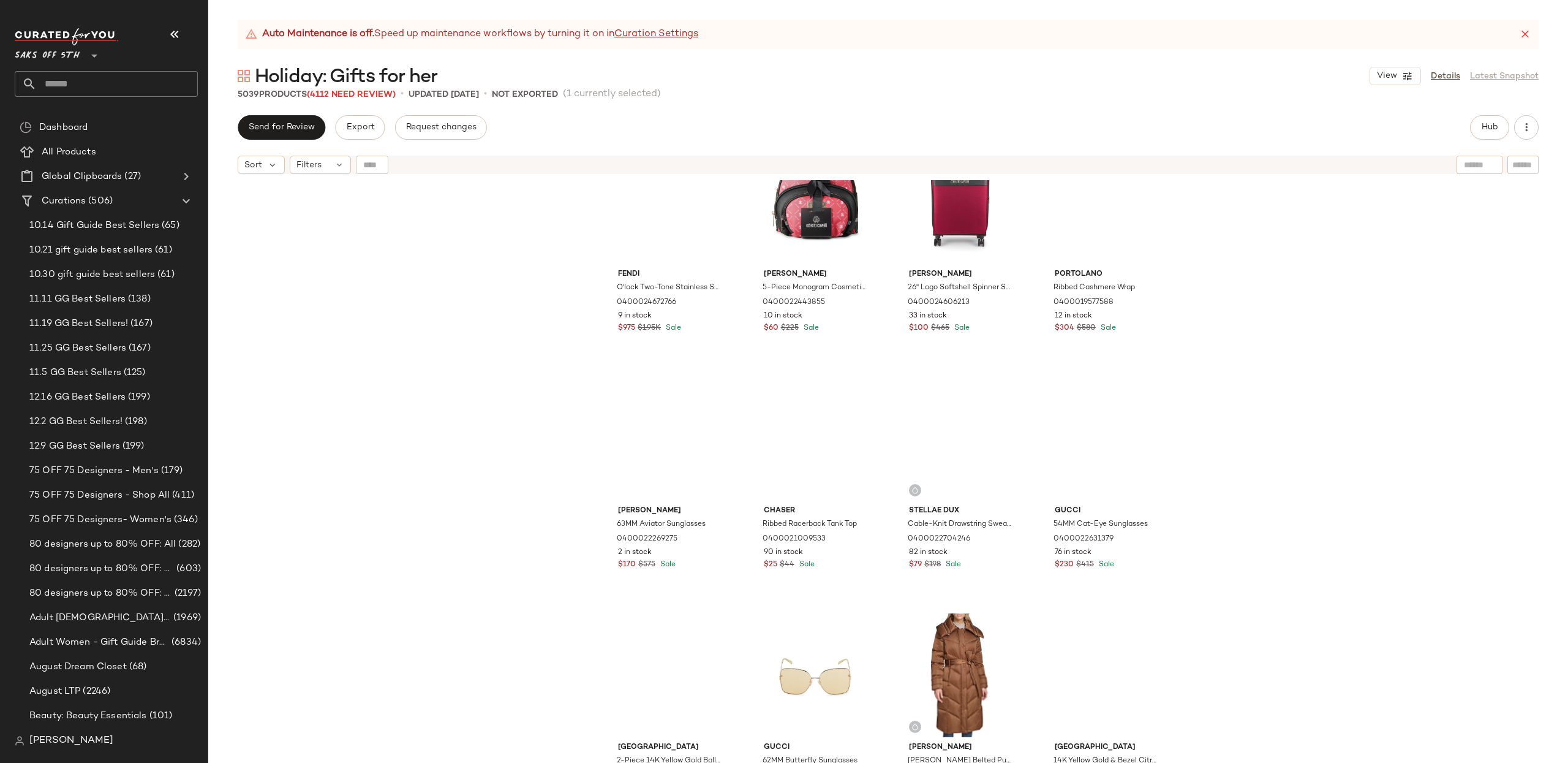
scroll to position [10714, 0]
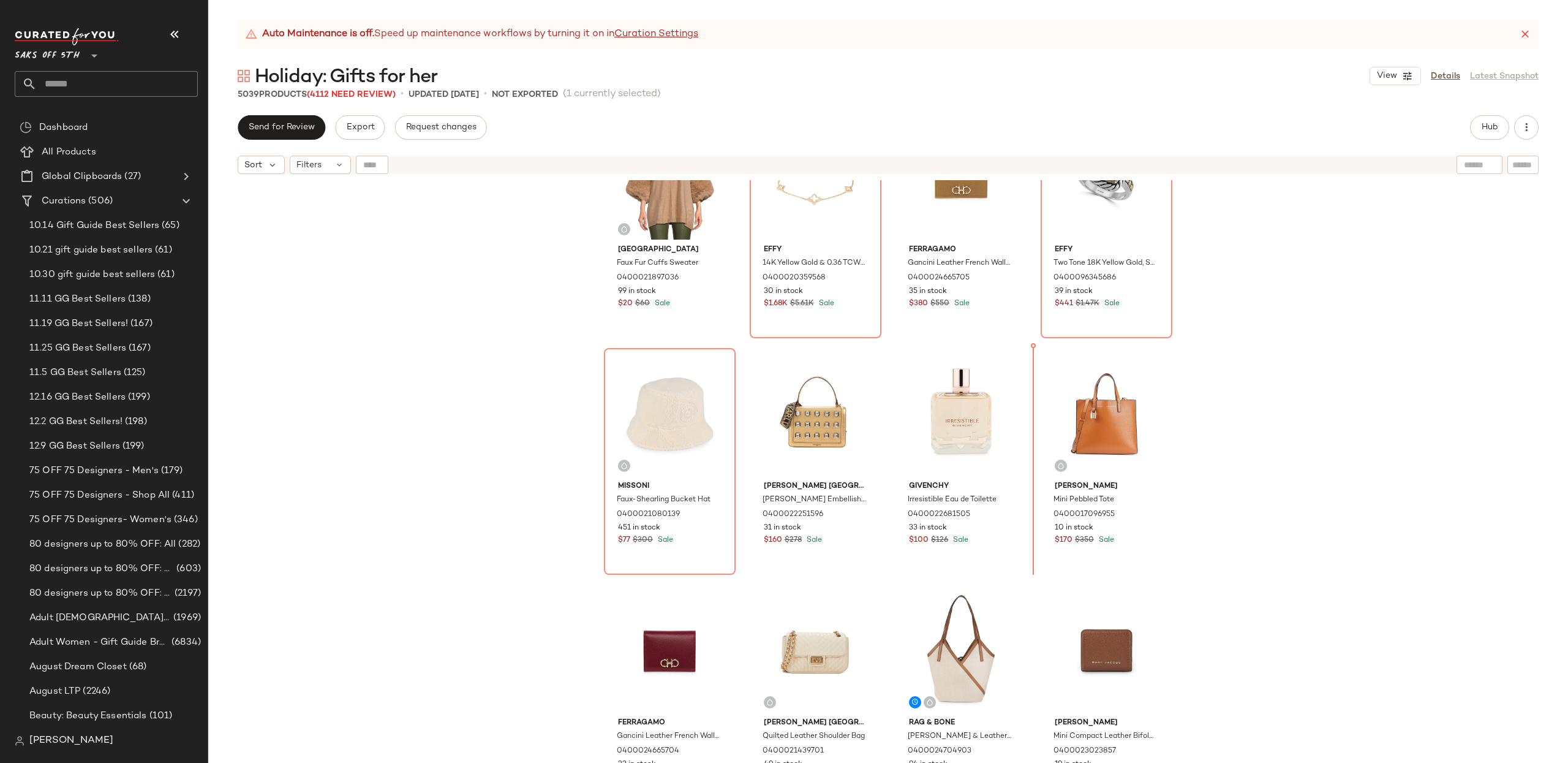
scroll to position [1024, 0]
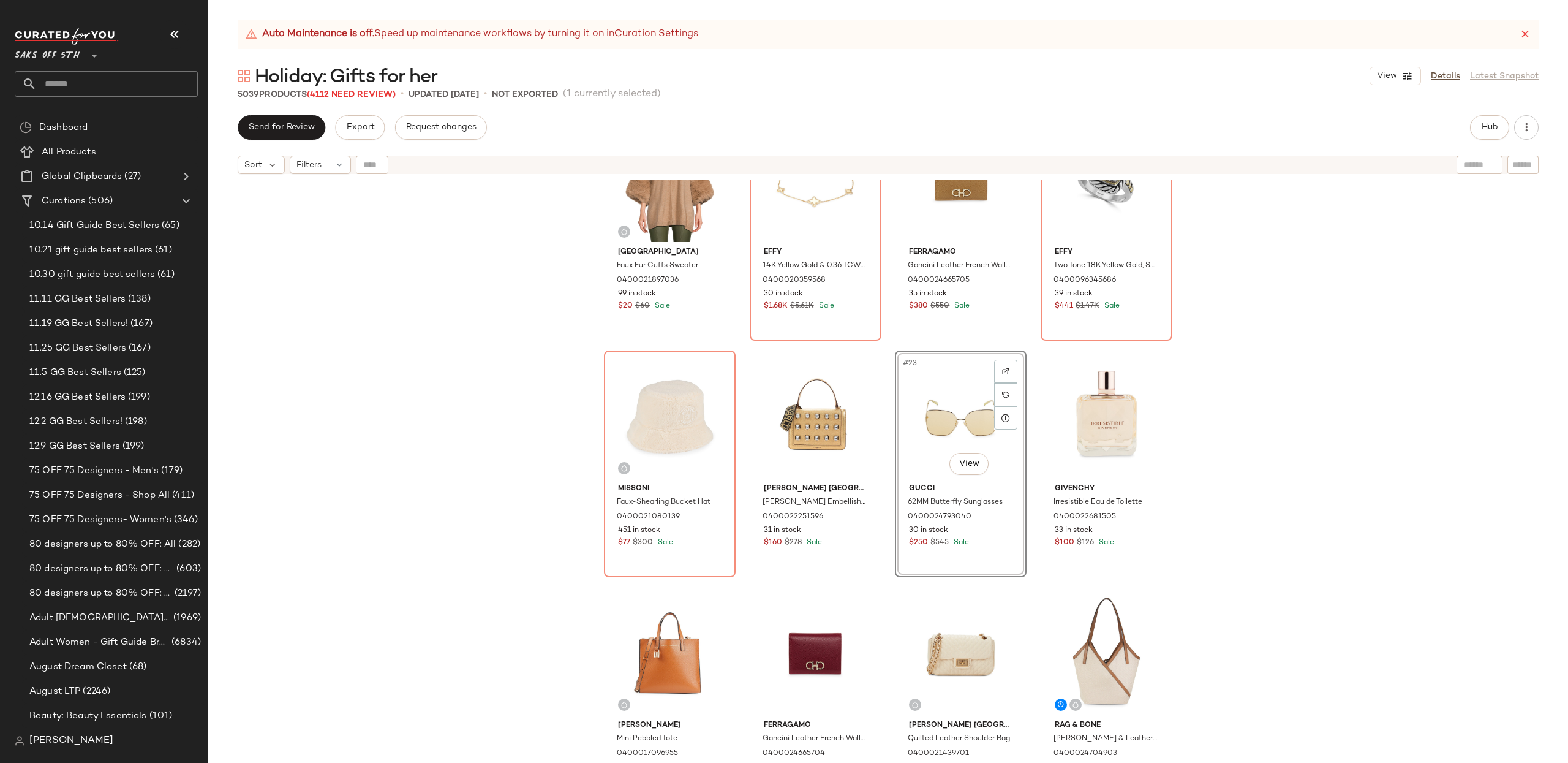
click at [1310, 402] on div "Saks Fifth Avenue Faux Fur Cuffs Sweater 0400021897036 99 in stock $20 $60 Sale…" at bounding box center [888, 486] width 1360 height 613
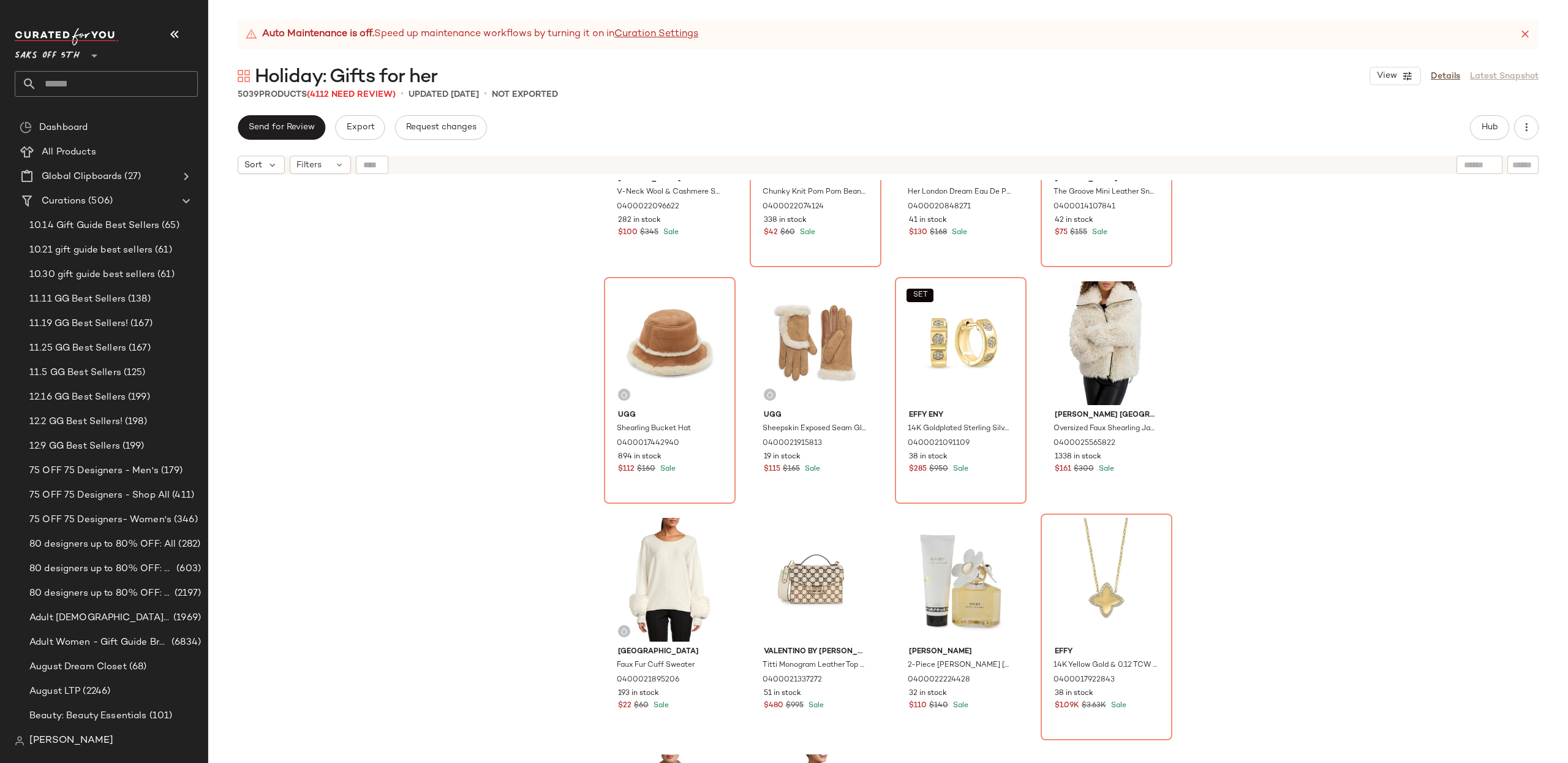
scroll to position [157, 0]
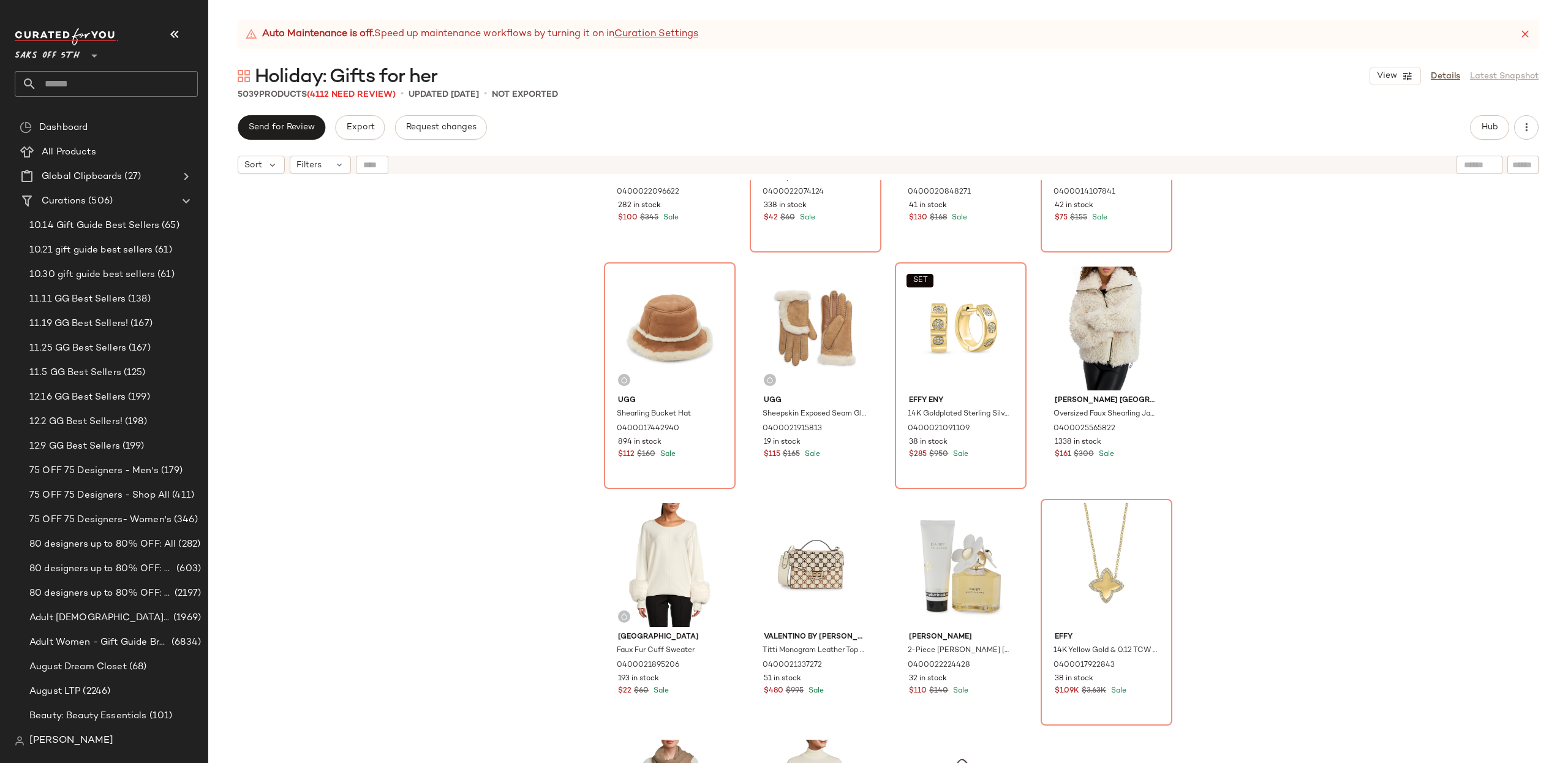
click at [1415, 479] on div "Vince V-Neck Wool & Cashmere Sweater 0400022096622 282 in stock $100 $345 Sale …" at bounding box center [888, 486] width 1360 height 613
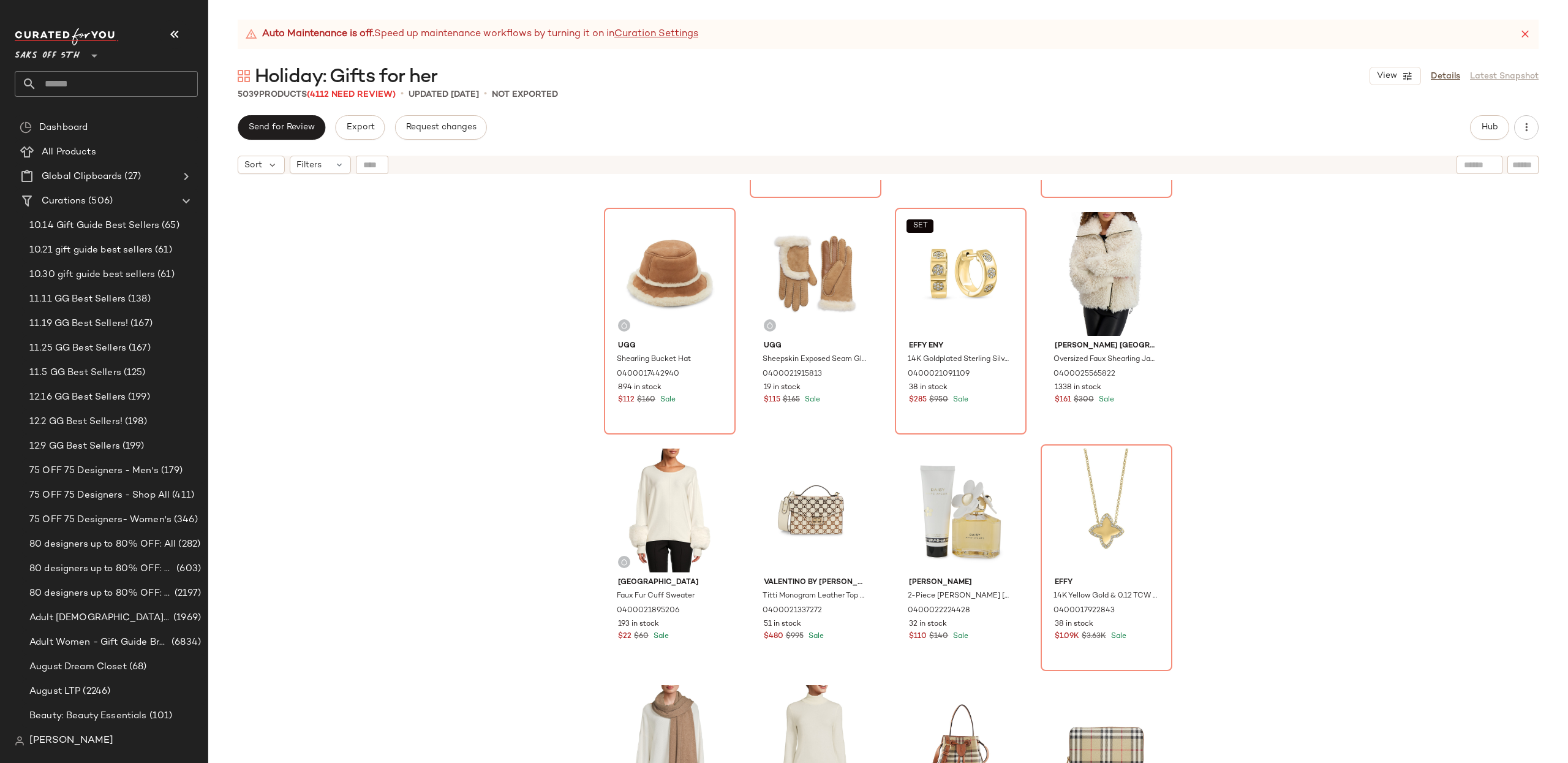
scroll to position [0, 0]
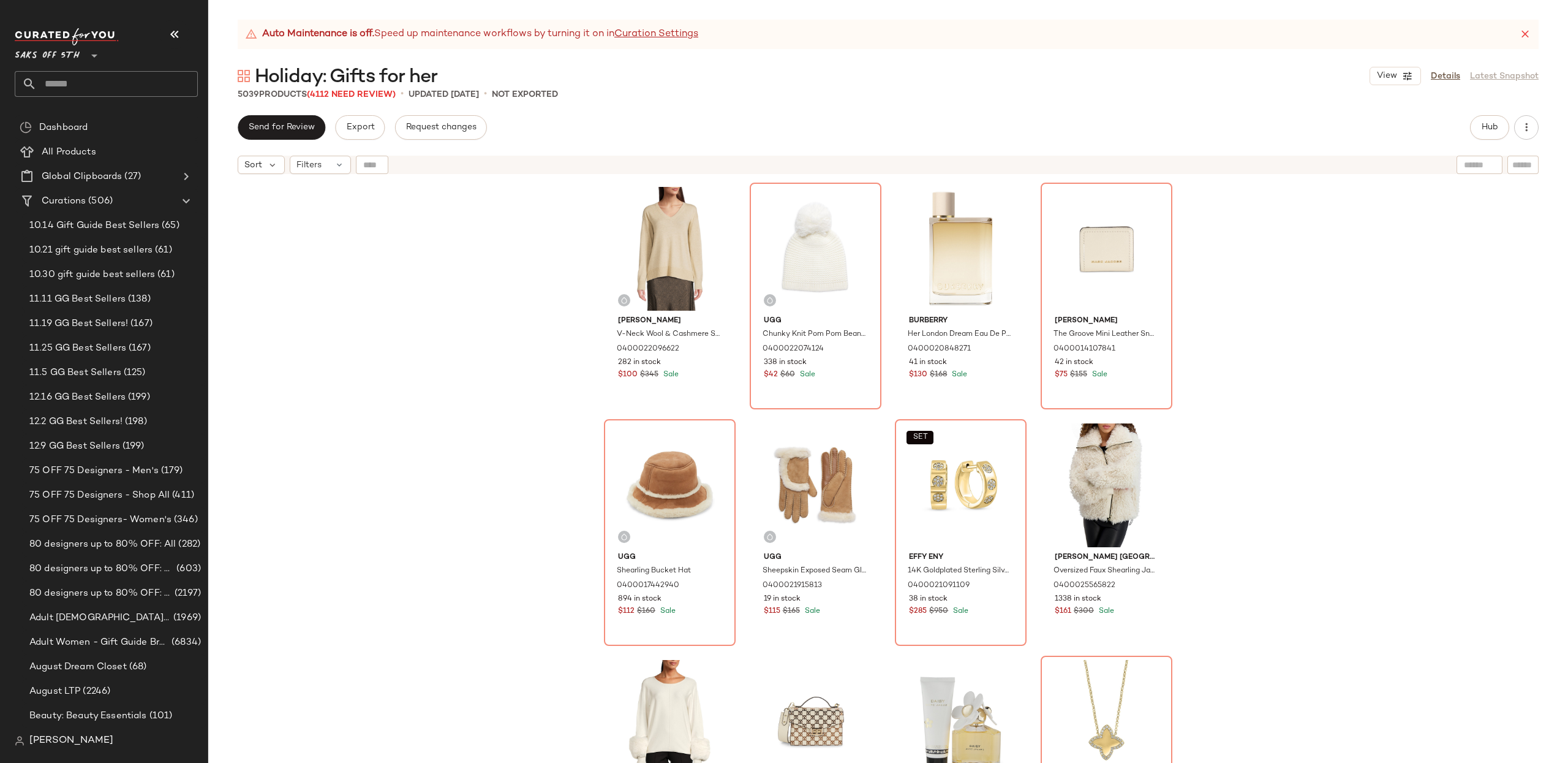
click at [1301, 287] on div "Vince V-Neck Wool & Cashmere Sweater 0400022096622 282 in stock $100 $345 Sale …" at bounding box center [888, 486] width 1360 height 613
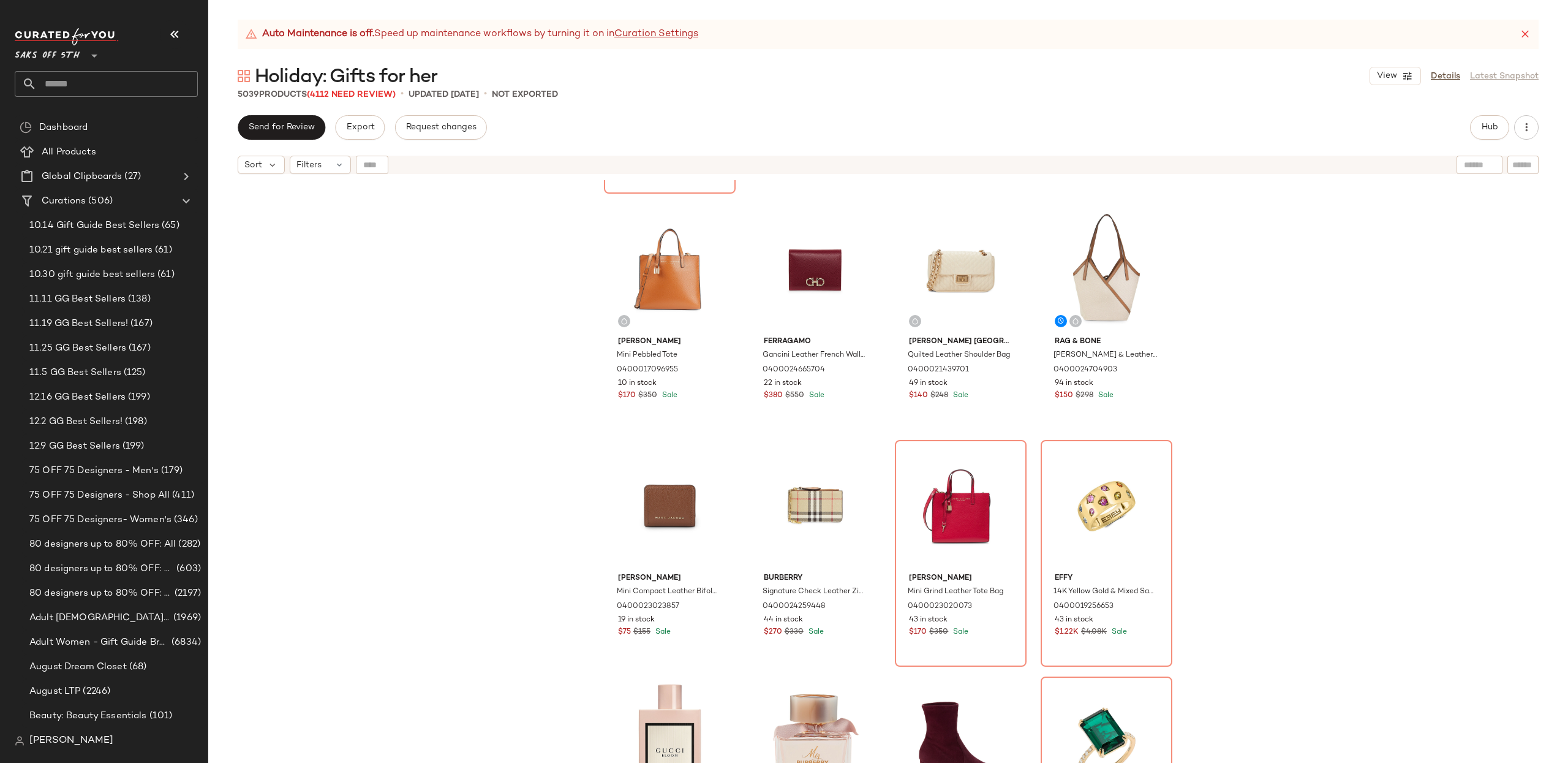
scroll to position [1407, 0]
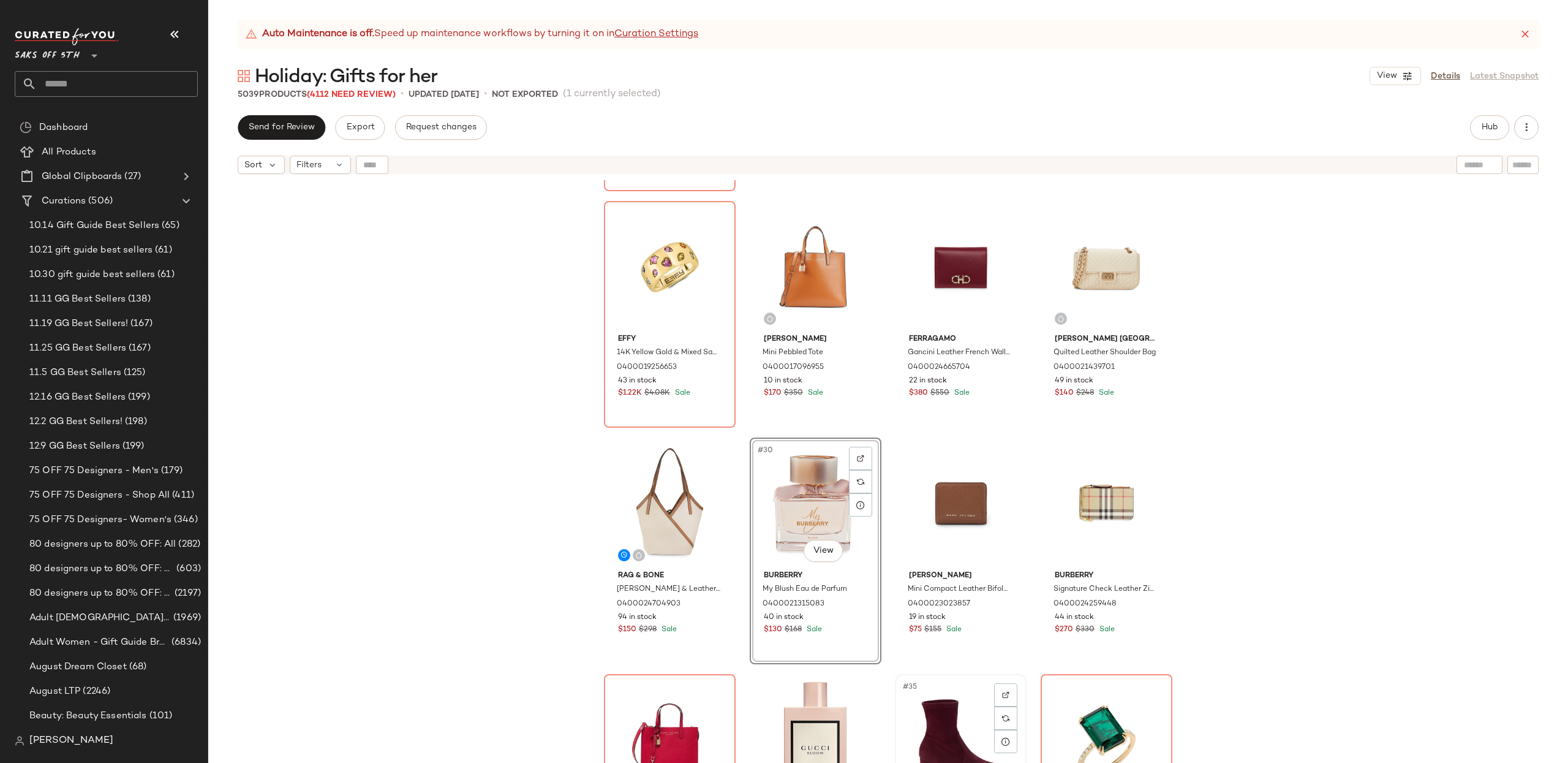
scroll to position [1413, 0]
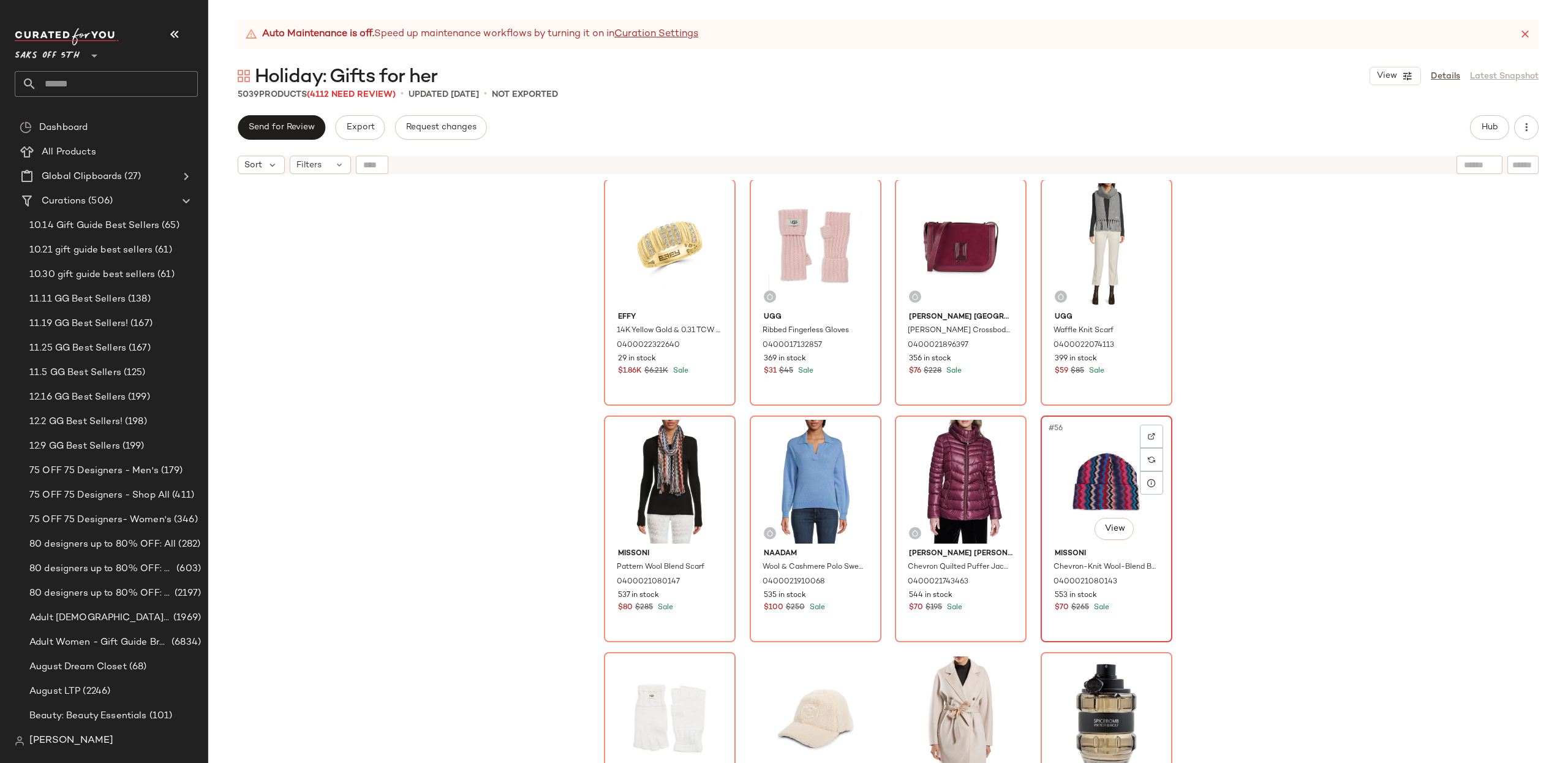
click at [1097, 491] on div "#56 View" at bounding box center [1106, 482] width 123 height 124
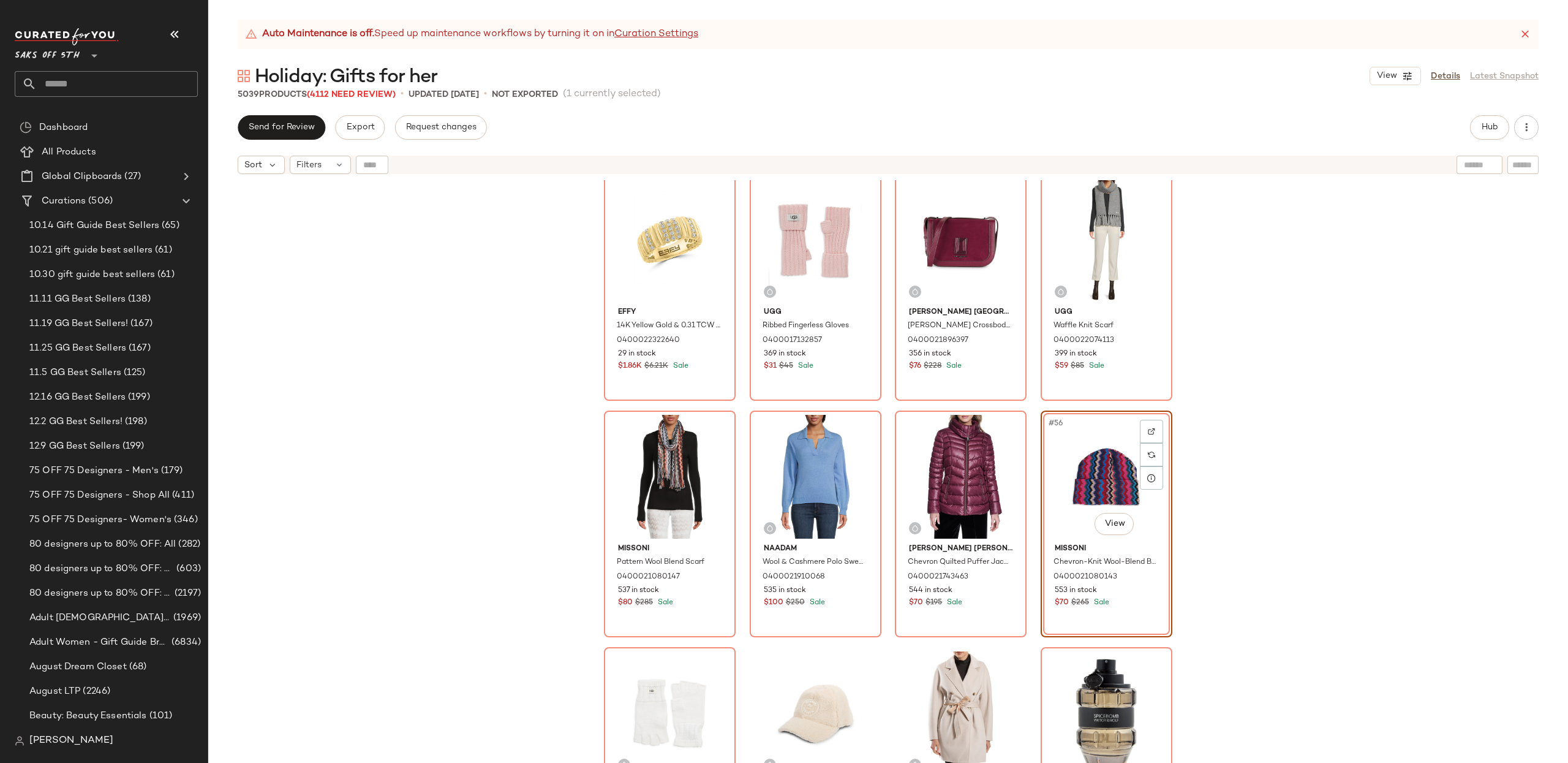
drag, startPoint x: 1310, startPoint y: 491, endPoint x: 1160, endPoint y: 466, distance: 152.1
click at [1310, 491] on div "Effy 14K Yellow Gold & 0.31 TCW Diamond Ring 0400022322640 29 in stock $1.86K $…" at bounding box center [888, 486] width 1360 height 613
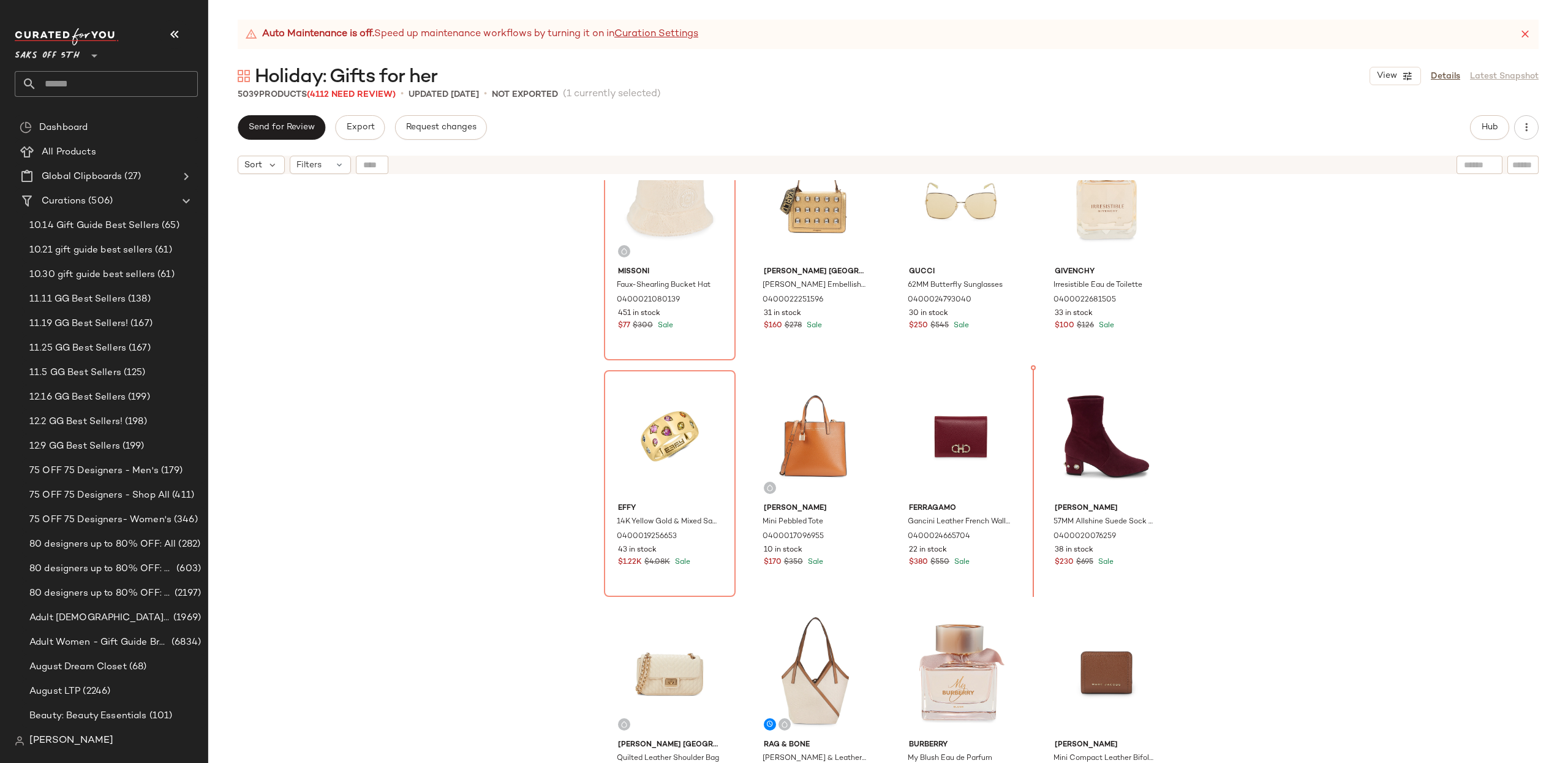
scroll to position [1251, 0]
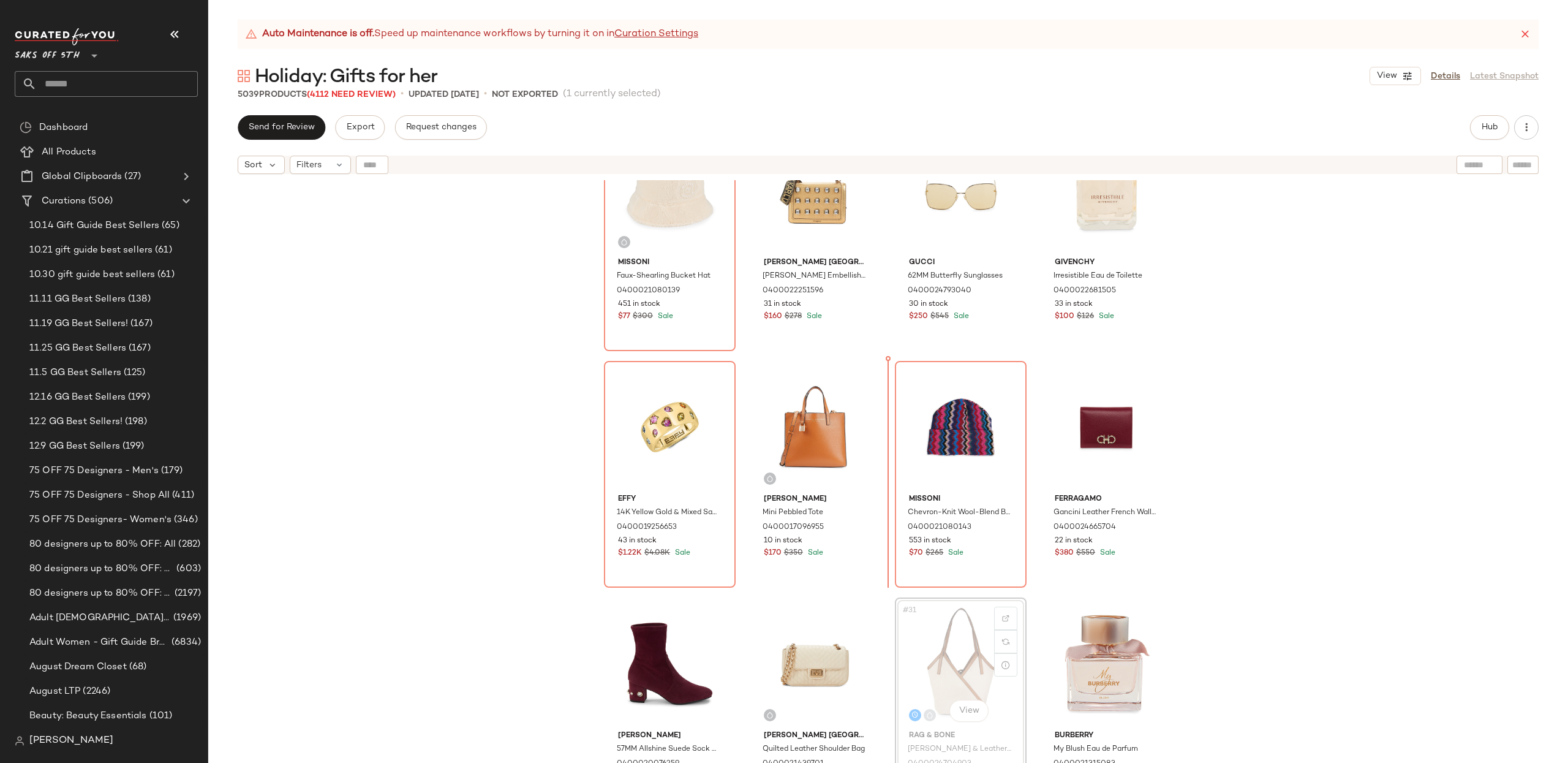
scroll to position [1251, 0]
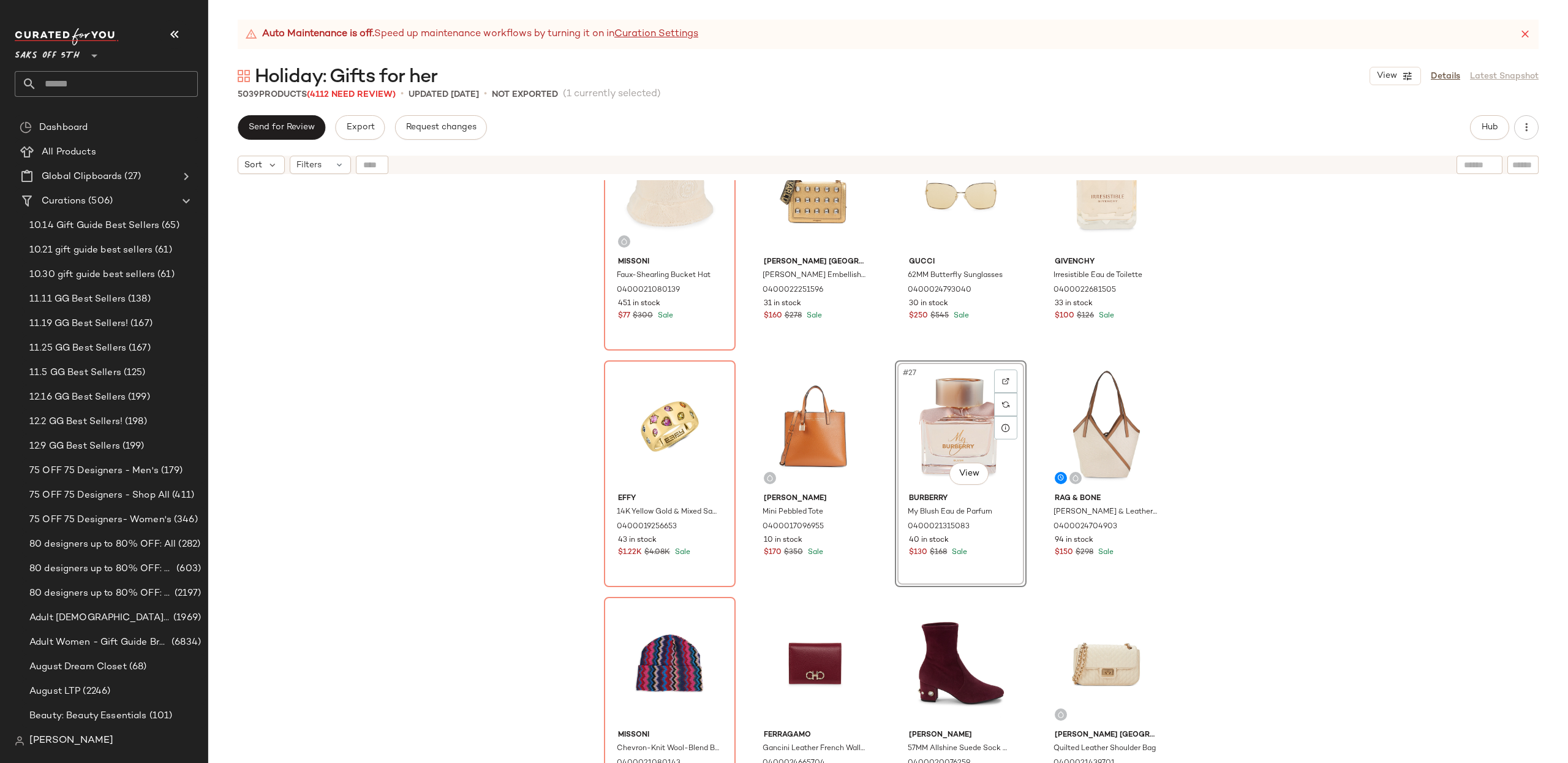
click at [1373, 377] on div "Missoni Faux-Shearling Bucket Hat 0400021080139 451 in stock $77 $300 Sale Karl…" at bounding box center [888, 486] width 1360 height 613
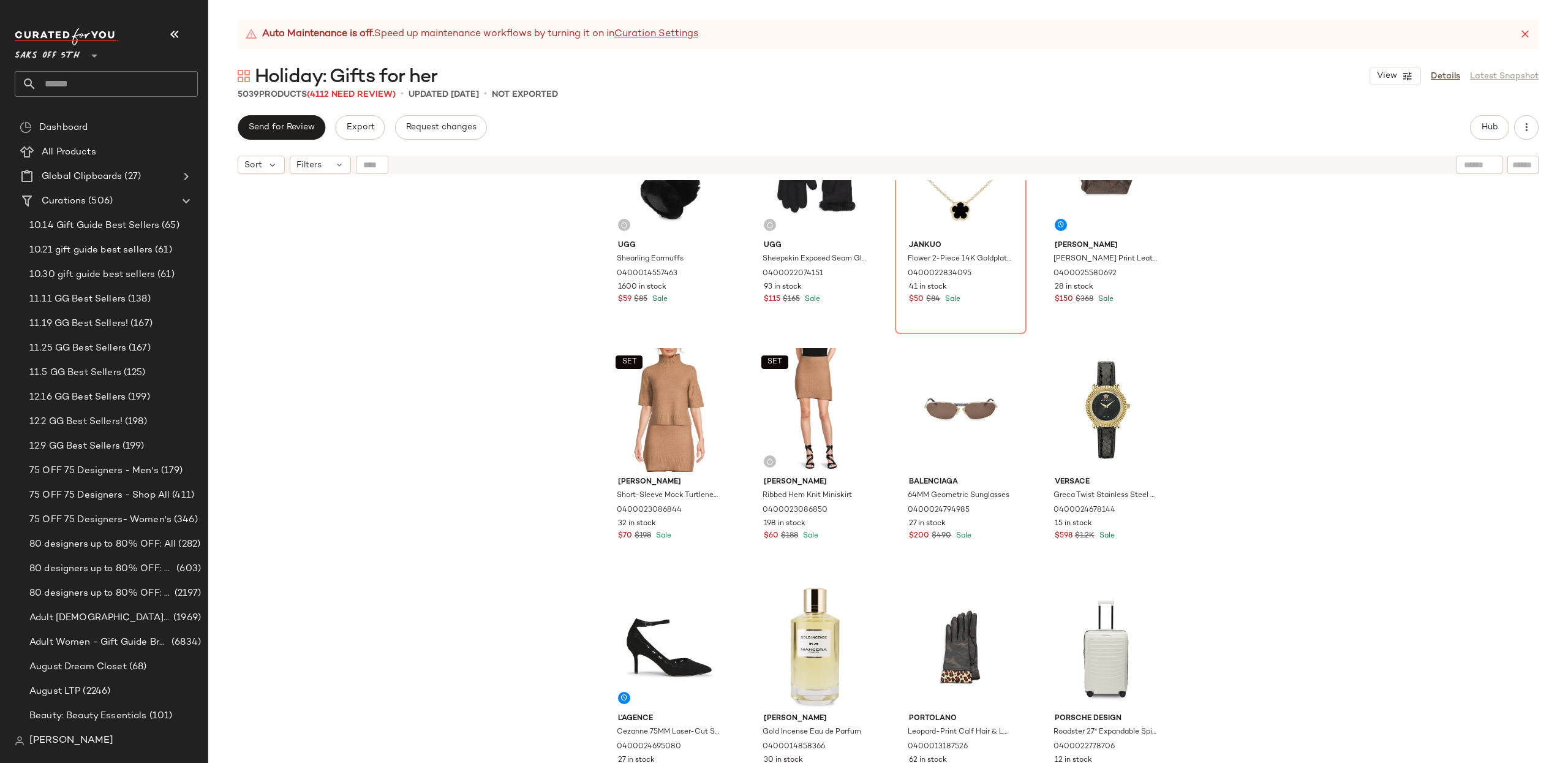
scroll to position [3552, 0]
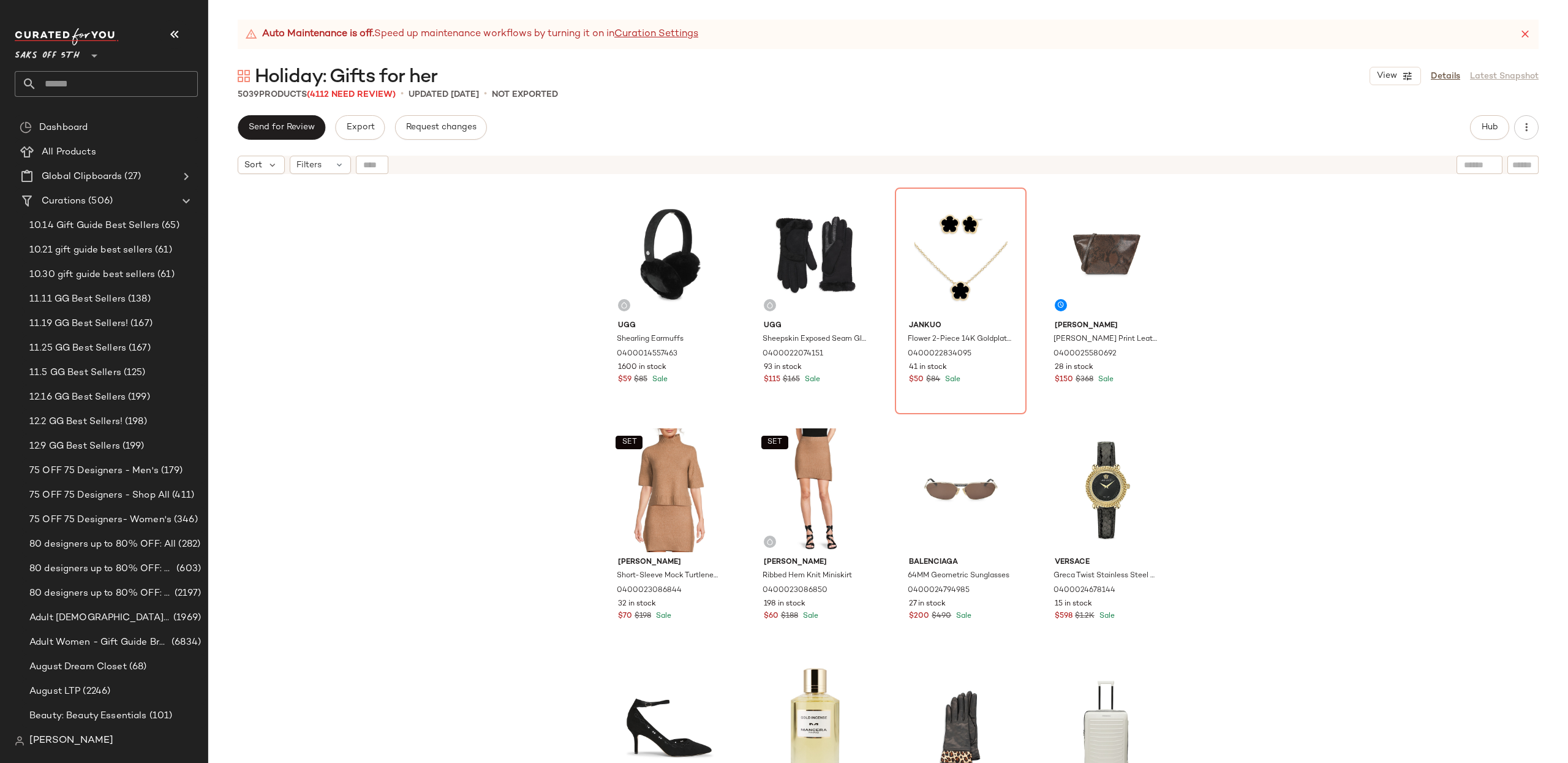
click at [1307, 527] on div "Ugg Shearling Earmuffs 0400014557463 1600 in stock $59 $85 Sale Ugg Sheepskin E…" at bounding box center [888, 486] width 1360 height 613
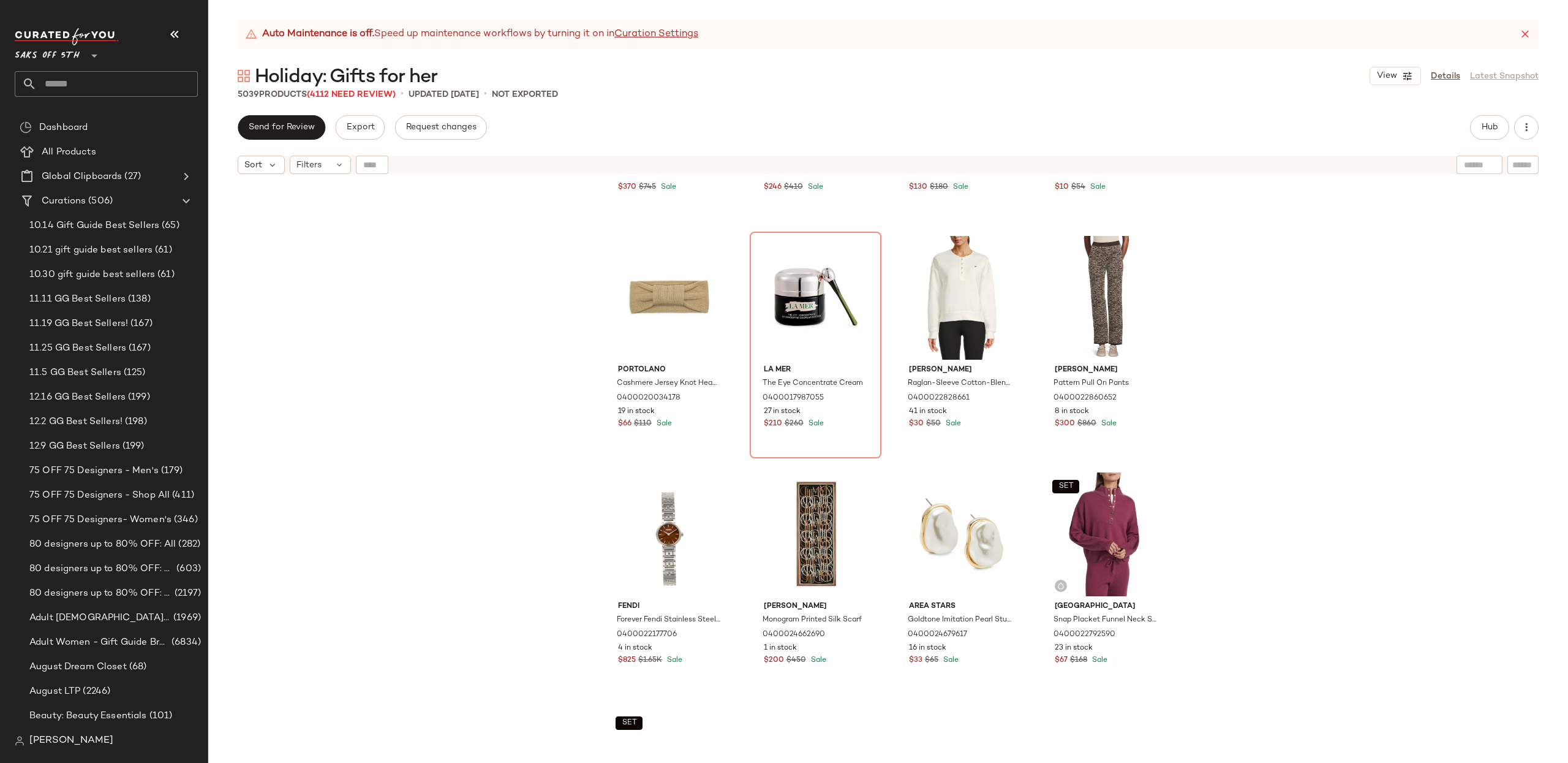
scroll to position [4695, 0]
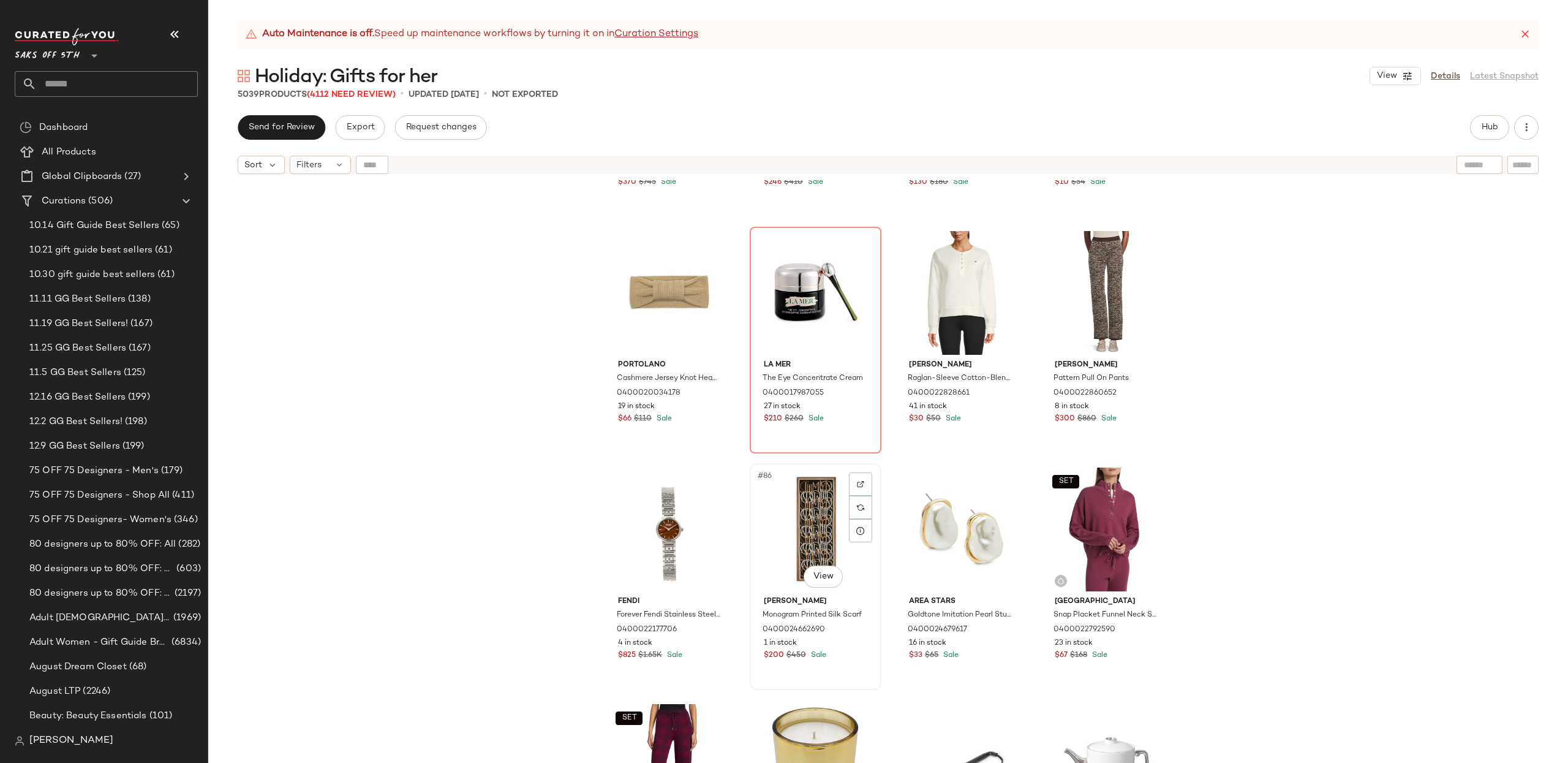
click at [815, 518] on div "#86 View" at bounding box center [816, 529] width 123 height 124
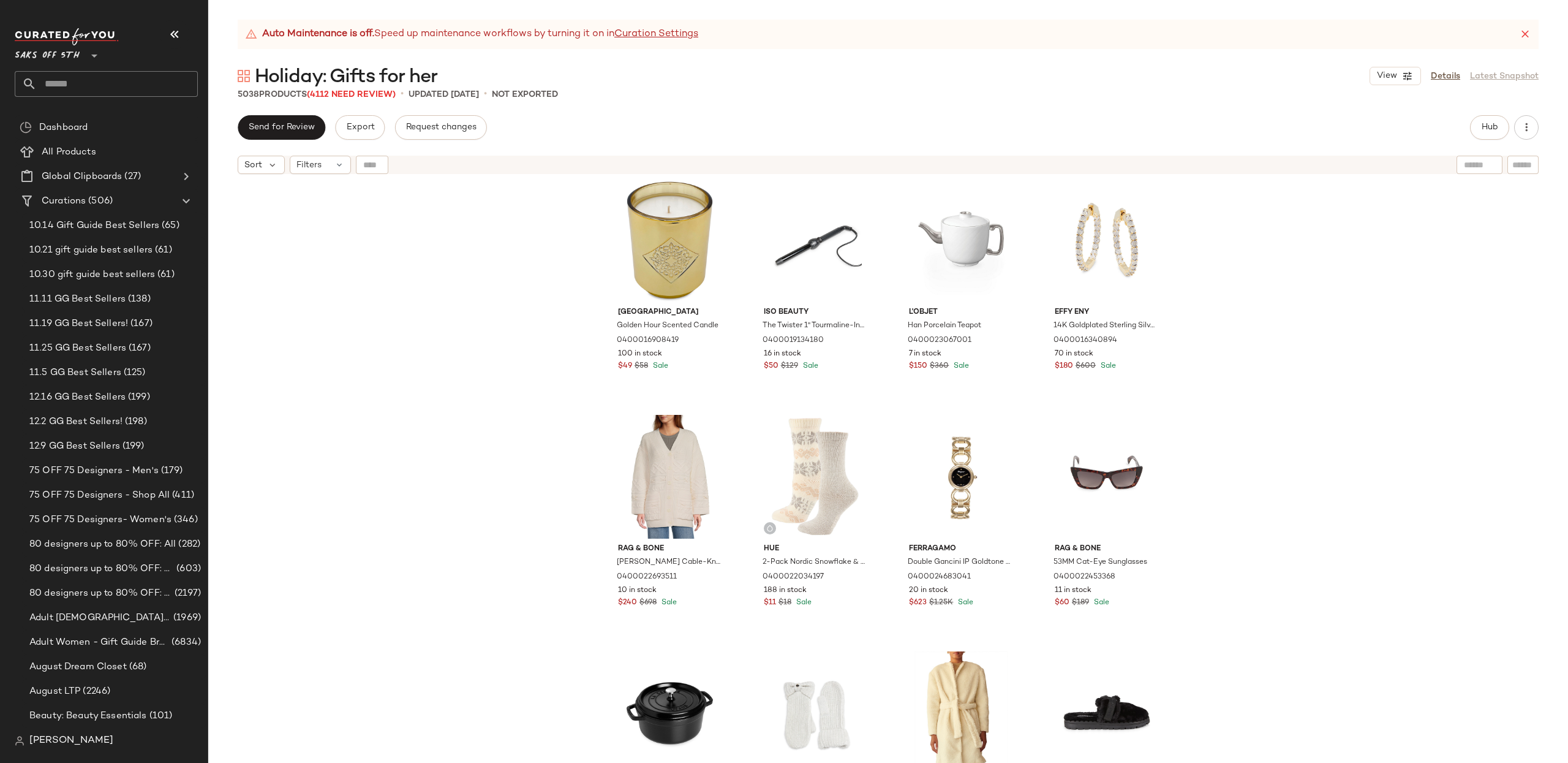
scroll to position [5226, 0]
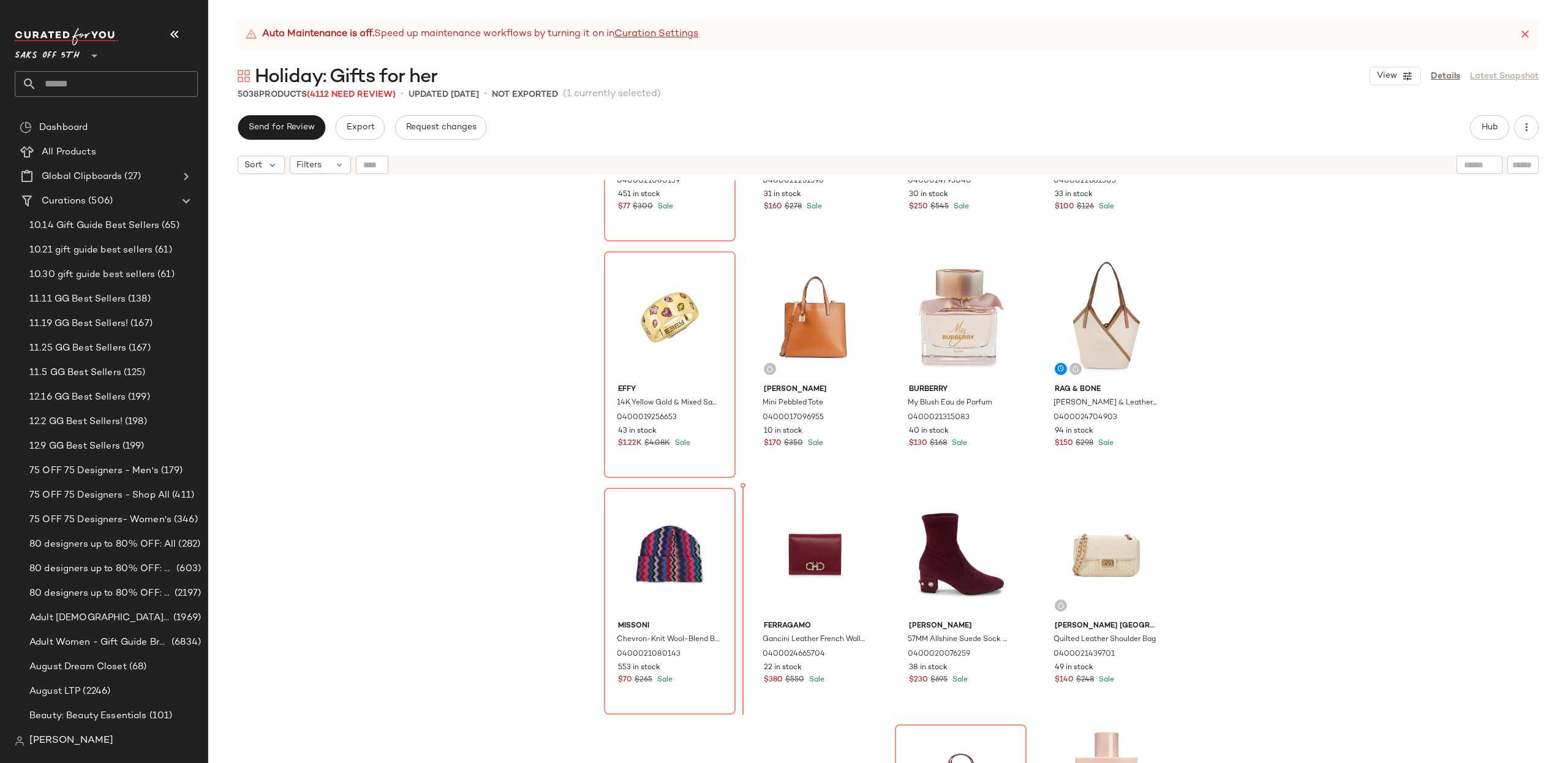
scroll to position [1361, 0]
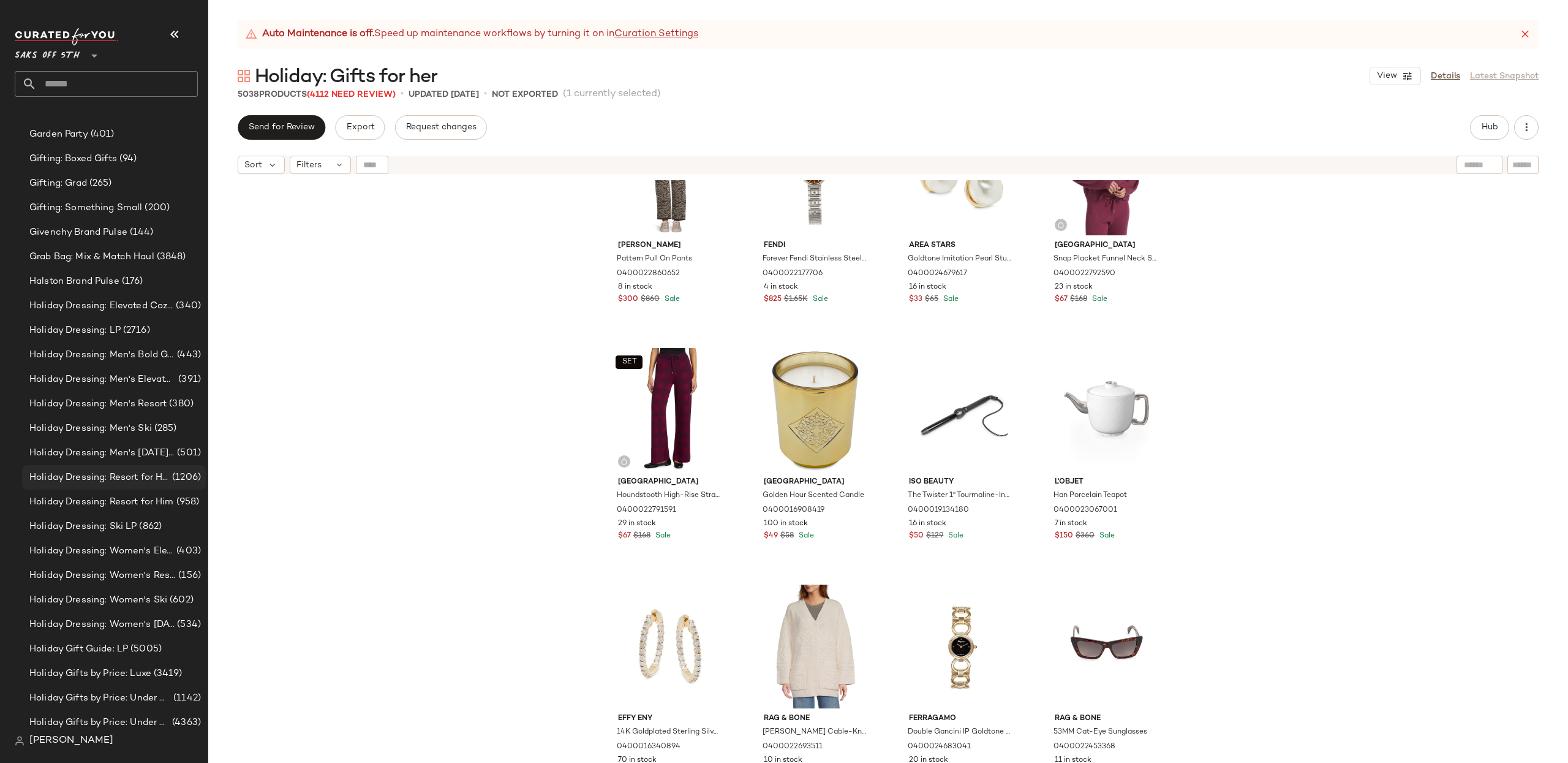
scroll to position [6189, 0]
click at [95, 347] on div "Holiday Dressing: Men's Bold Glamour (443)" at bounding box center [114, 358] width 184 height 24
click at [95, 336] on span "Holiday Dressing: LP" at bounding box center [75, 334] width 91 height 14
click at [90, 341] on div "Holiday Dressing: LP (2716)" at bounding box center [114, 334] width 184 height 24
click at [87, 324] on div "Holiday Dressing: LP (2716)" at bounding box center [114, 334] width 184 height 24
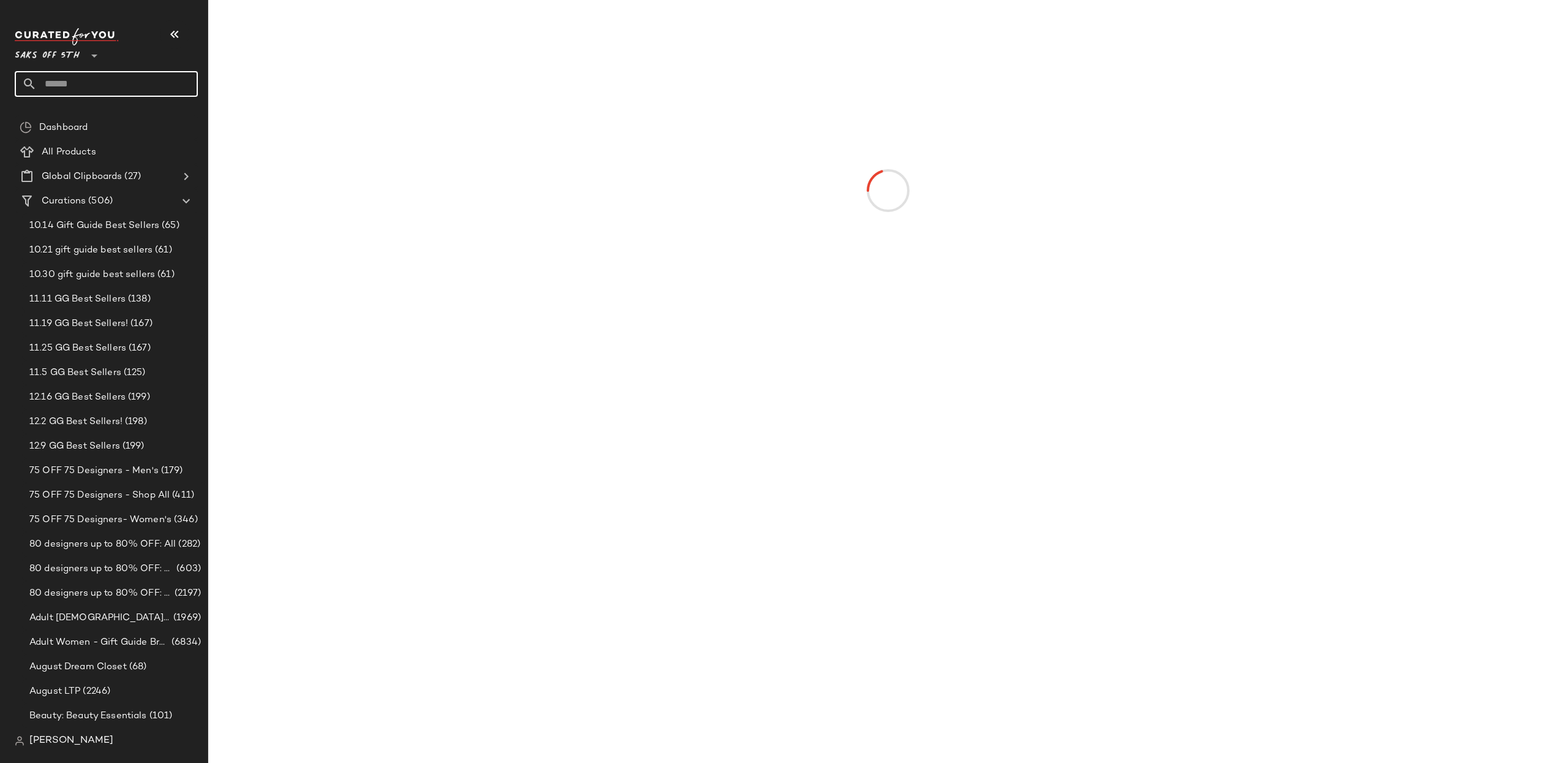
click at [90, 82] on input "text" at bounding box center [117, 84] width 161 height 26
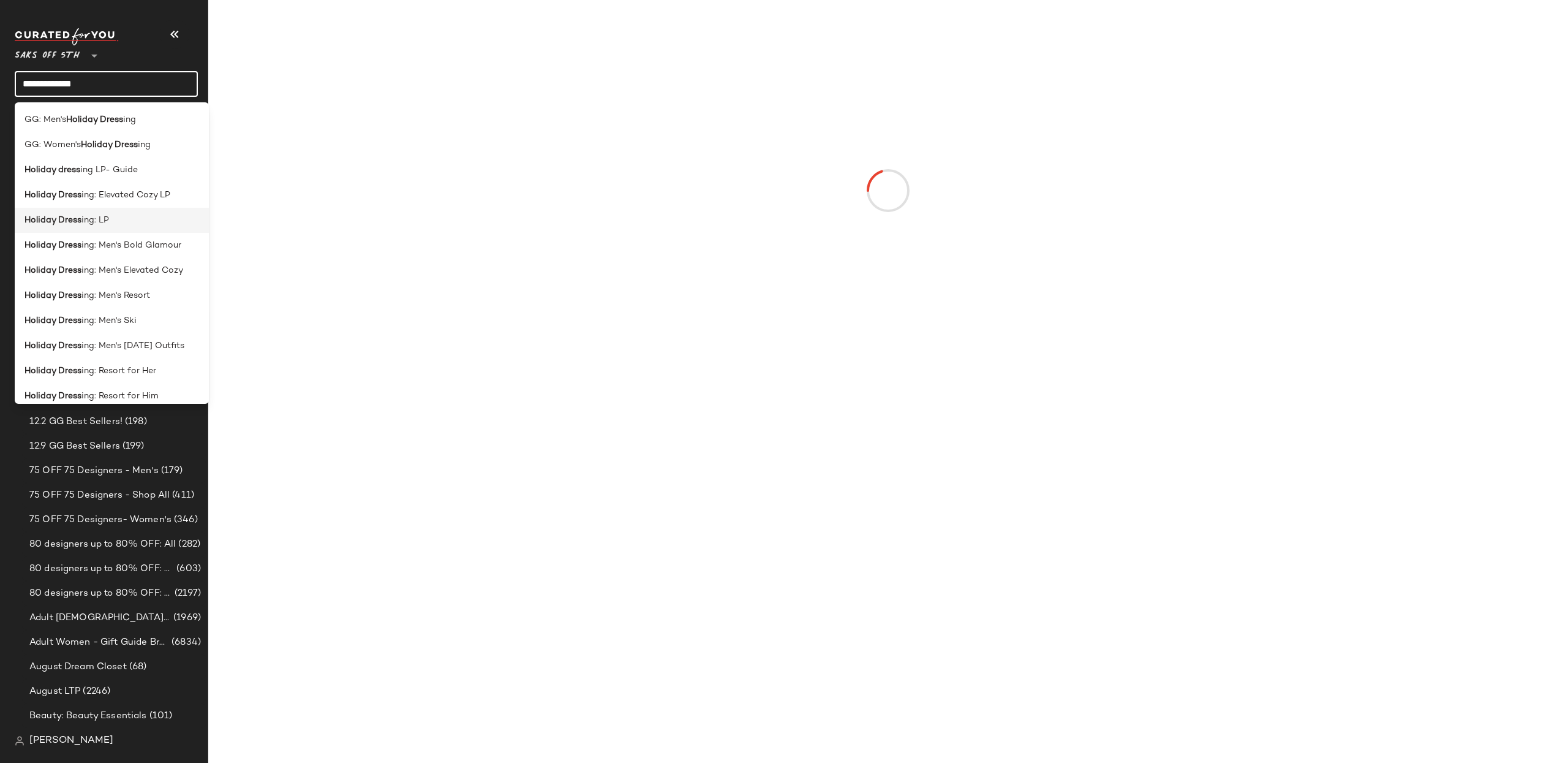
type input "**********"
click at [112, 220] on div "Holiday Dress ing: LP" at bounding box center [112, 220] width 175 height 13
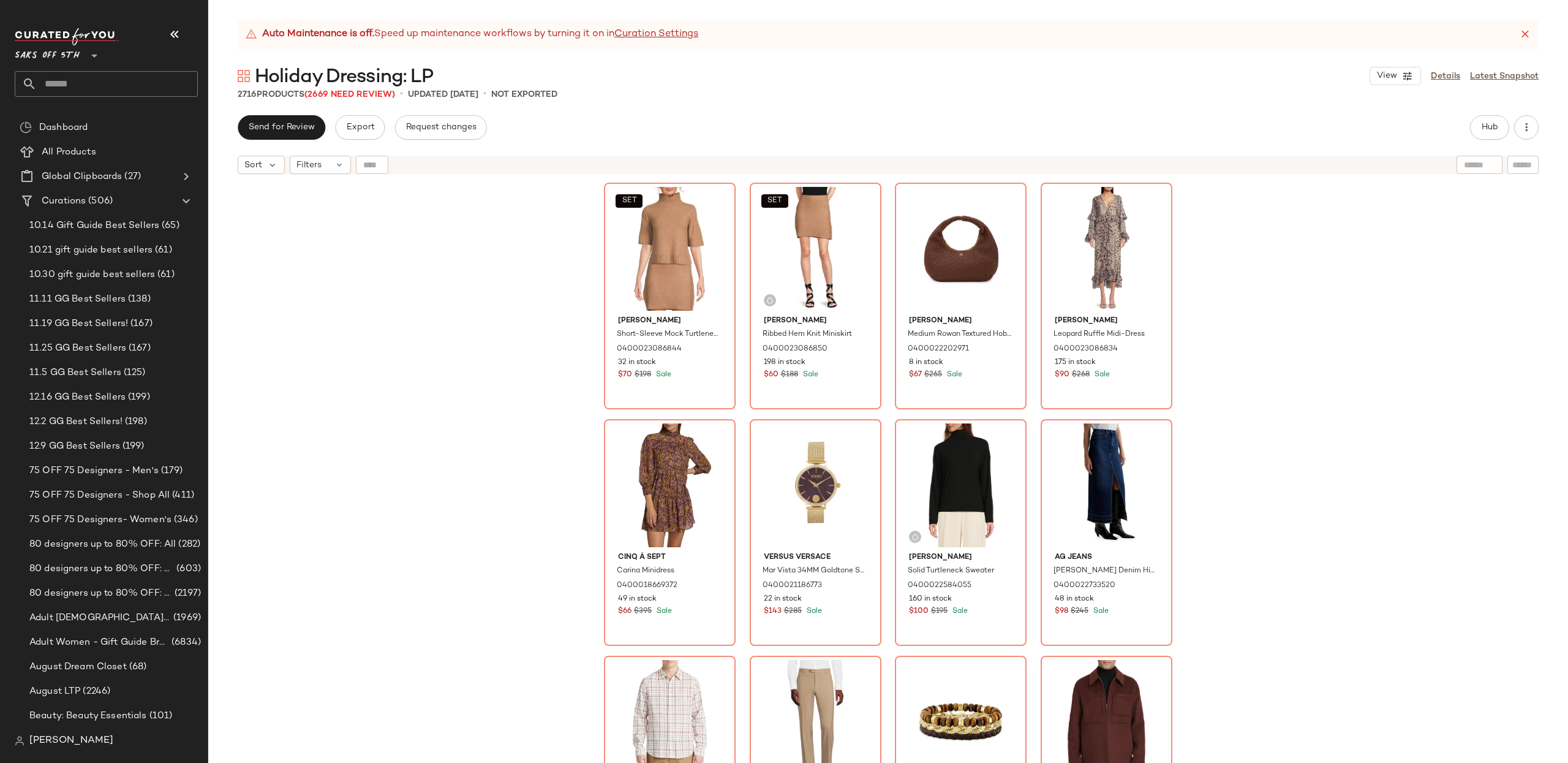
click at [1428, 294] on div "SET [PERSON_NAME] Short-Sleeve Mock Turtleneck Sweater 0400023086844 32 in stoc…" at bounding box center [888, 486] width 1360 height 613
click at [678, 257] on div "SET #1 View" at bounding box center [669, 248] width 123 height 124
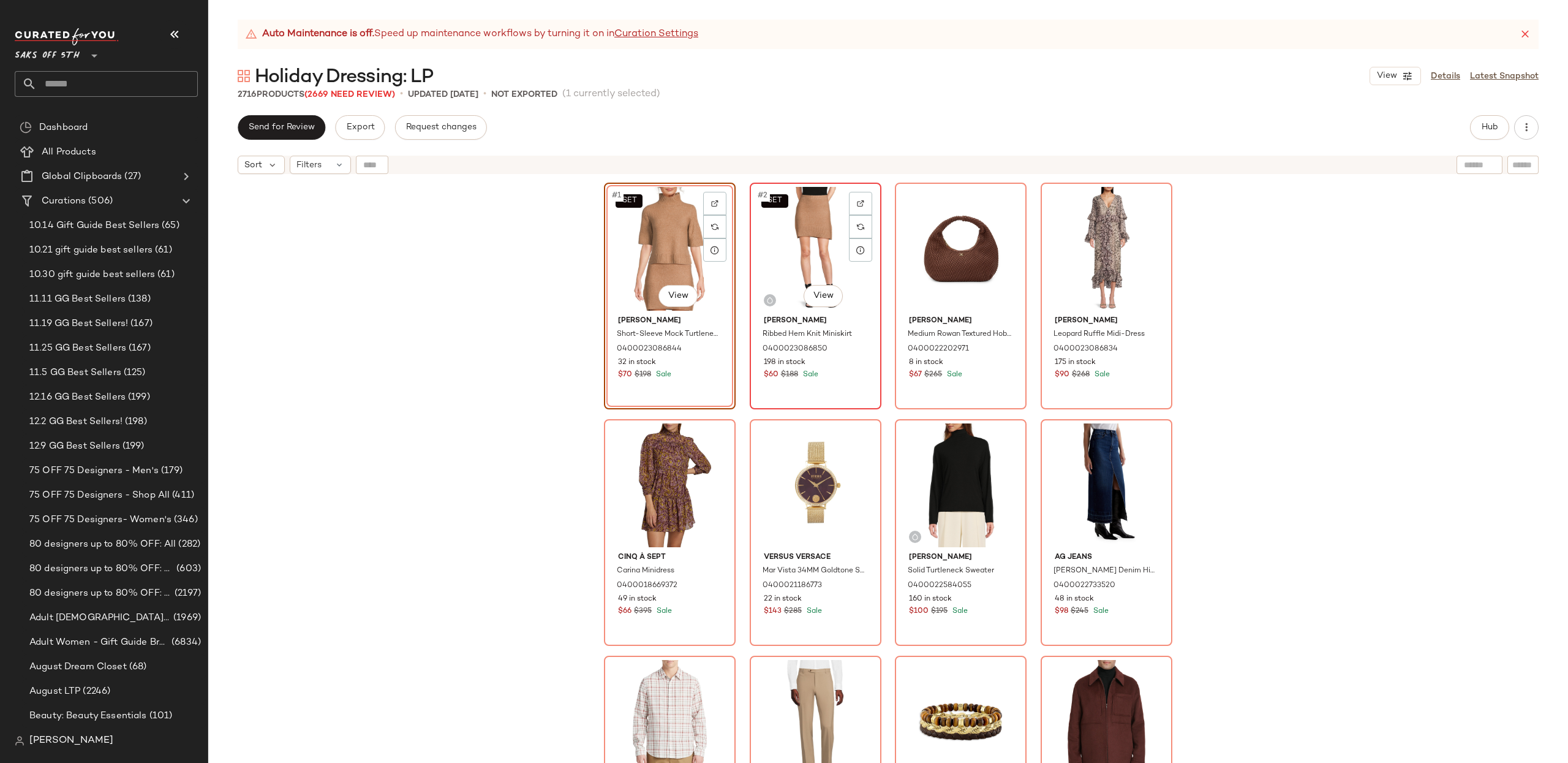
click at [797, 250] on div "SET #2 View" at bounding box center [816, 248] width 123 height 124
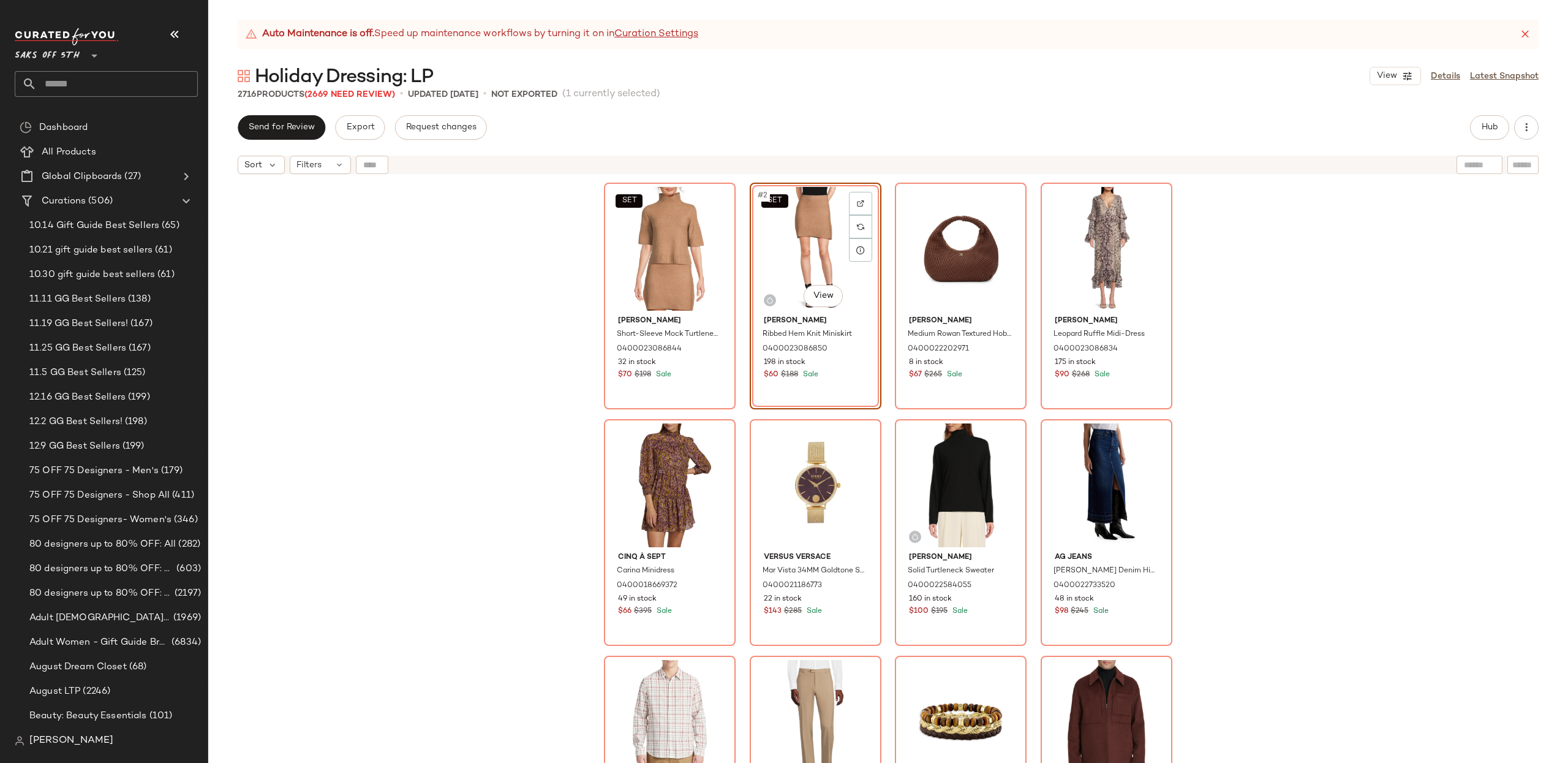
click at [1381, 278] on div "SET [PERSON_NAME] Short-Sleeve Mock Turtleneck Sweater 0400023086844 32 in stoc…" at bounding box center [888, 486] width 1360 height 613
click at [635, 273] on div "SET #1 View" at bounding box center [669, 248] width 123 height 124
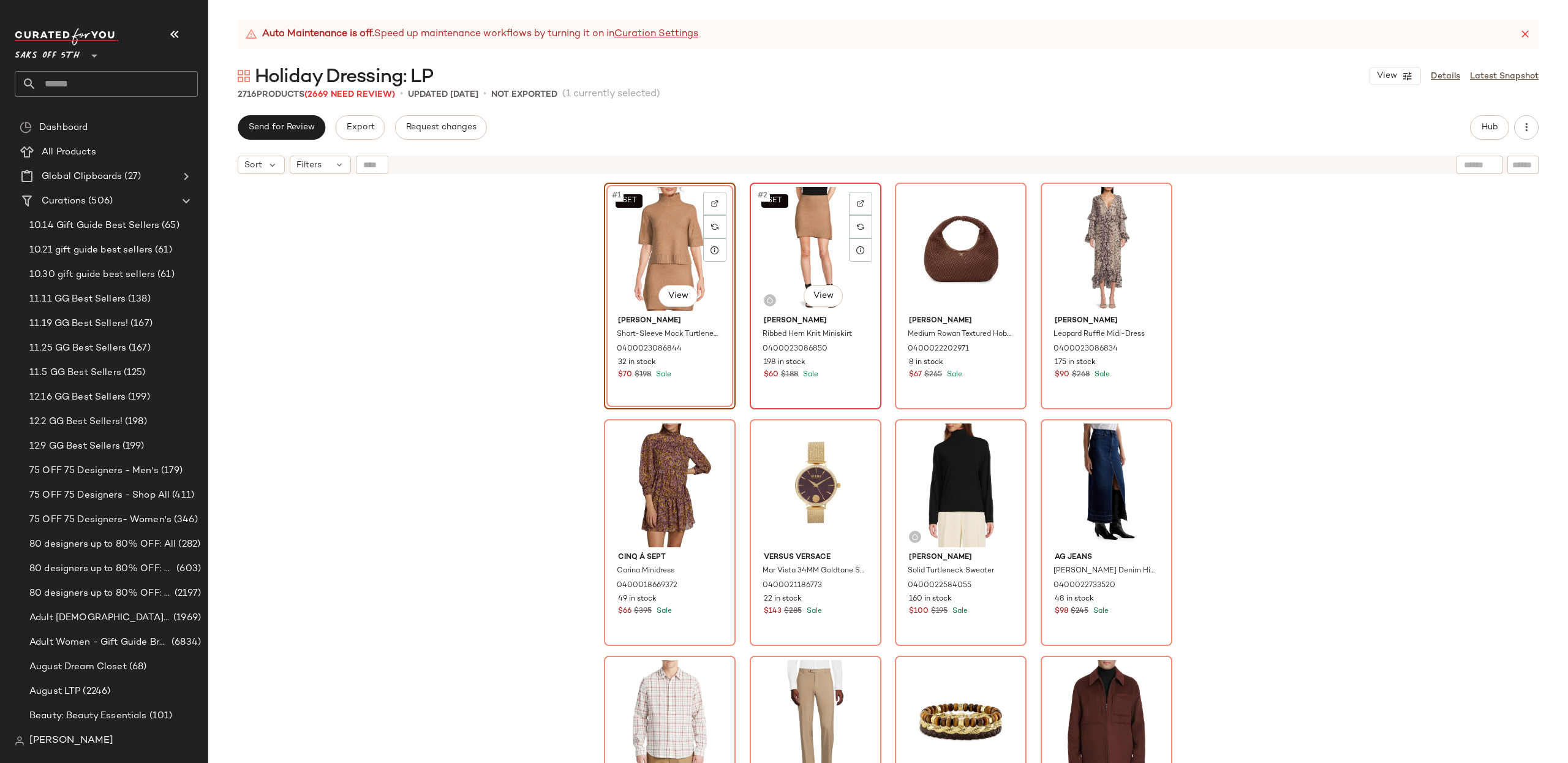
click at [807, 252] on div "SET #2 View" at bounding box center [816, 248] width 123 height 124
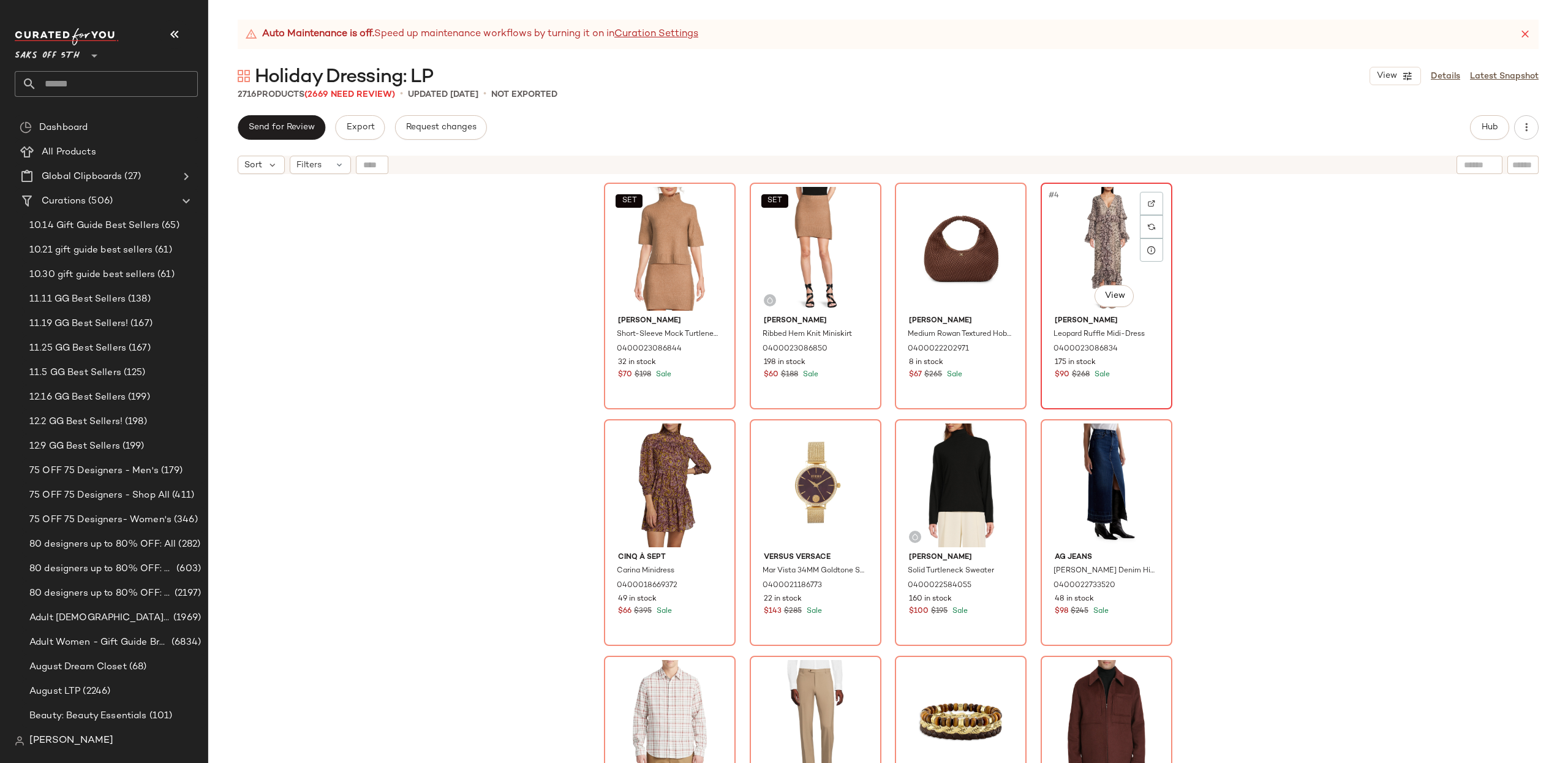
click at [1067, 247] on div "#4 View" at bounding box center [1106, 248] width 123 height 124
click at [1360, 268] on div "SET [PERSON_NAME] Short-Sleeve Mock Turtleneck Sweater 0400023086844 32 in stoc…" at bounding box center [888, 486] width 1360 height 613
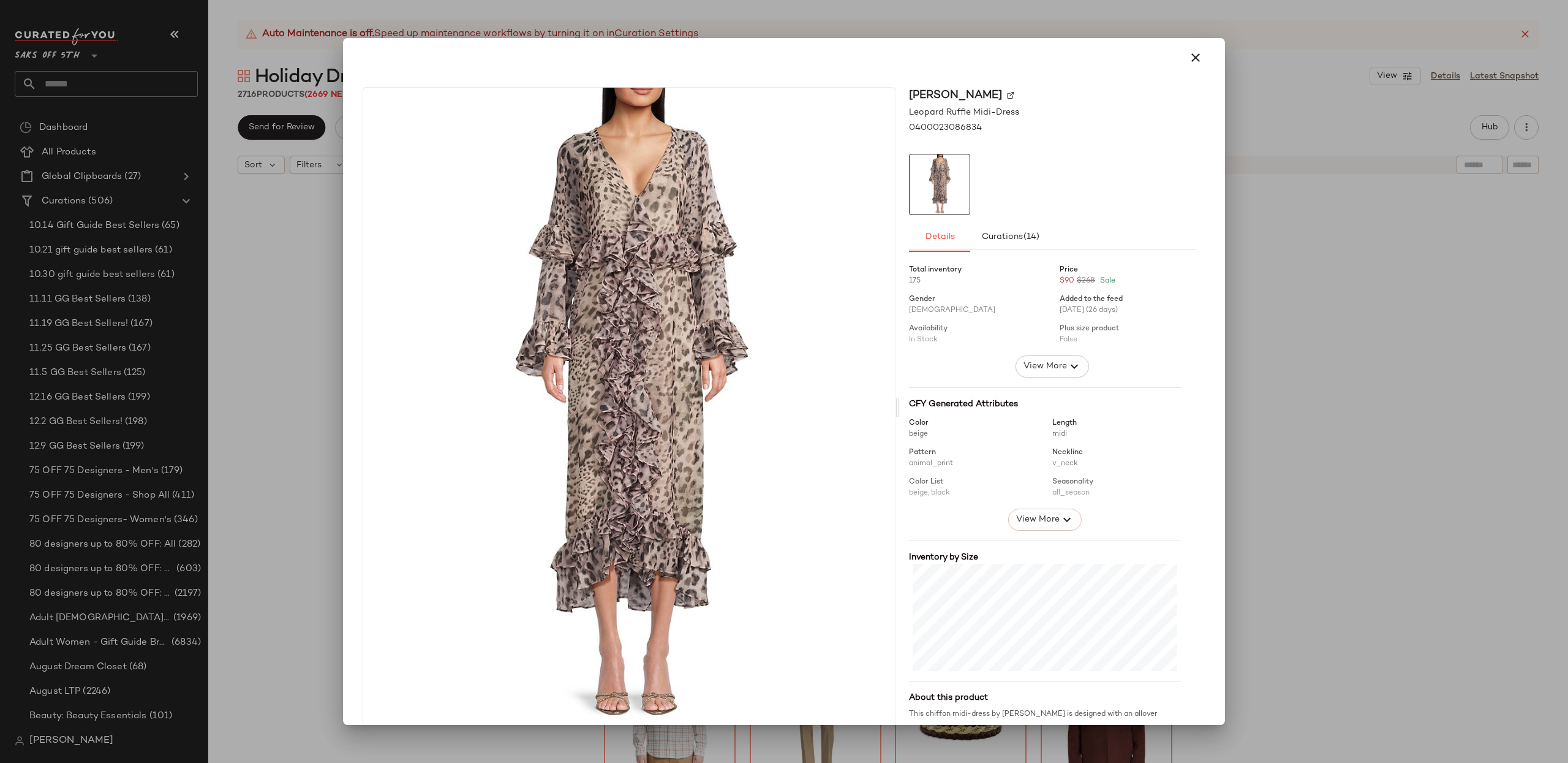
click at [1181, 65] on button "button" at bounding box center [1196, 57] width 29 height 29
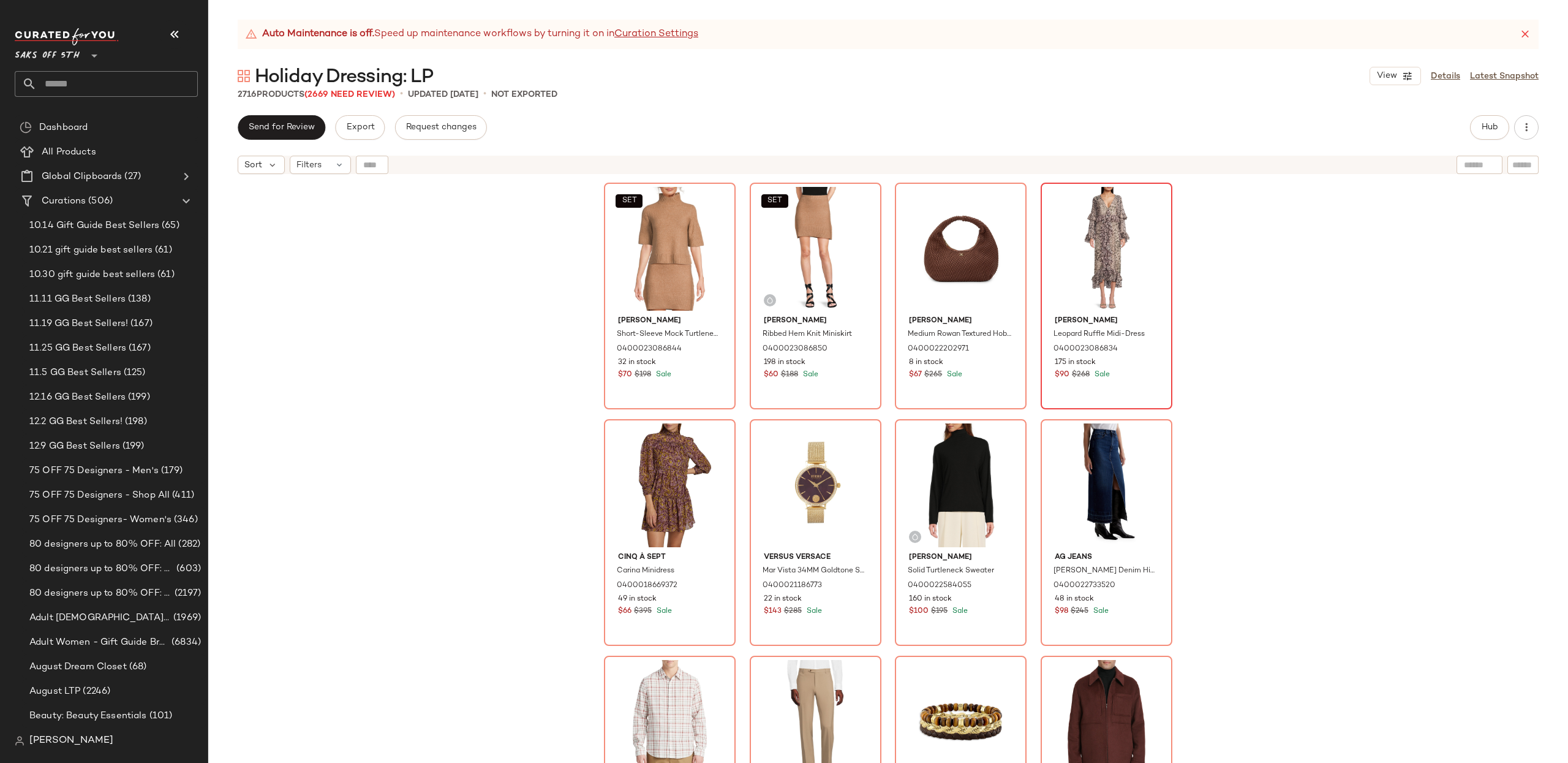
drag, startPoint x: 1334, startPoint y: 397, endPoint x: 1332, endPoint y: 405, distance: 8.2
click at [1334, 397] on div "SET [PERSON_NAME] Short-Sleeve Mock Turtleneck Sweater 0400023086844 32 in stoc…" at bounding box center [888, 486] width 1360 height 613
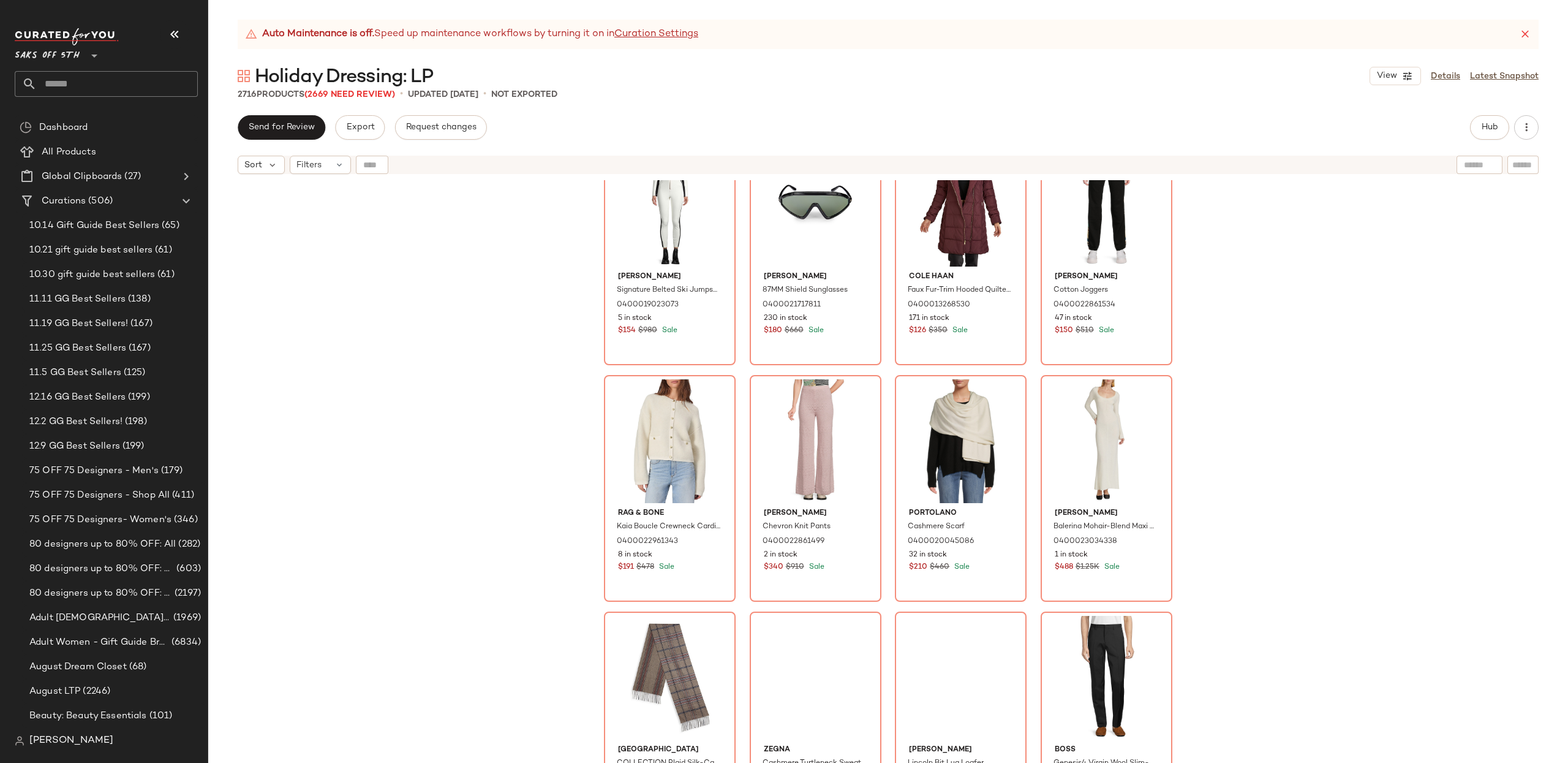
scroll to position [663, 0]
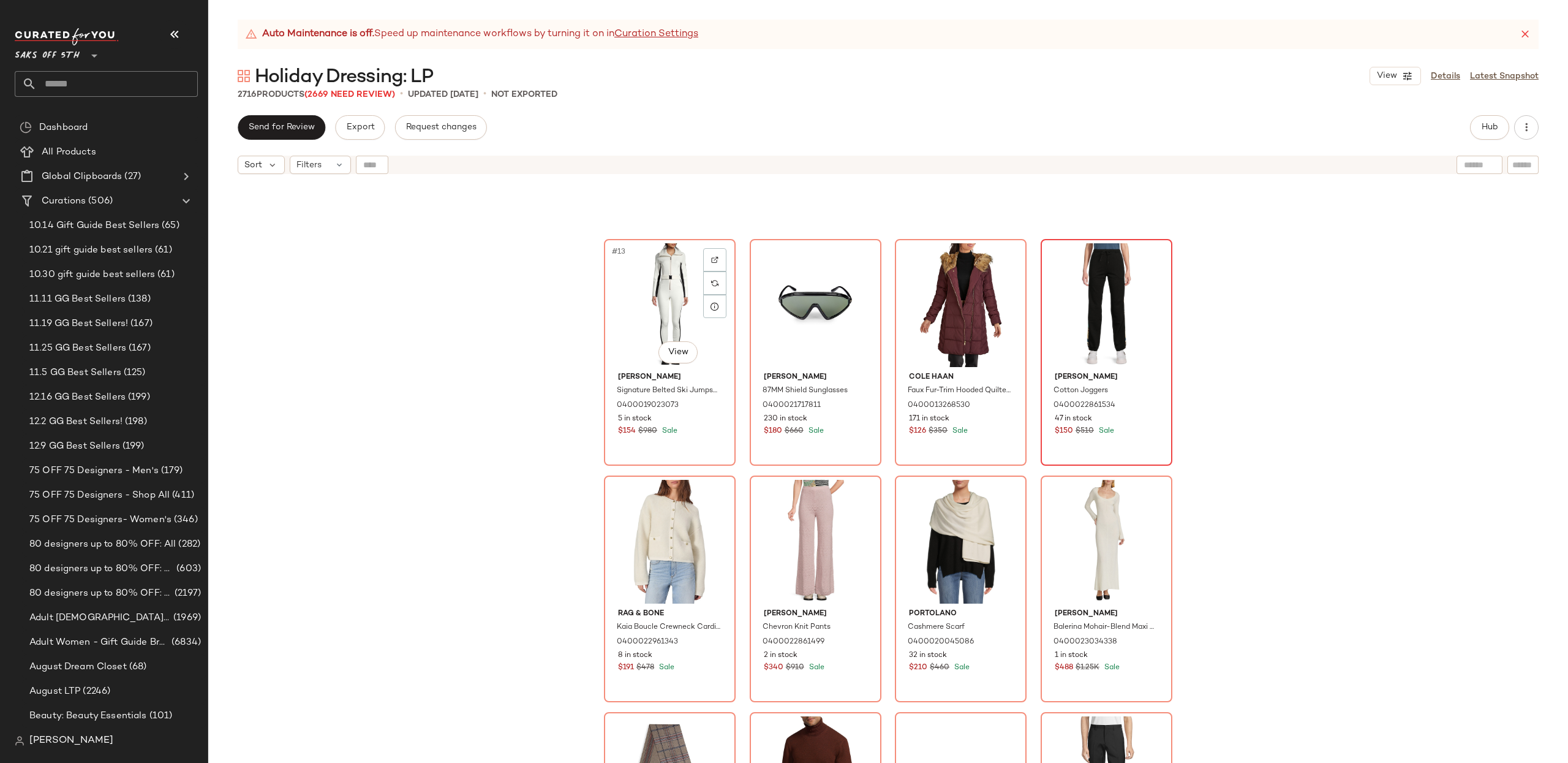
drag, startPoint x: 643, startPoint y: 322, endPoint x: 1060, endPoint y: 348, distance: 417.8
click at [643, 321] on div "#13 View" at bounding box center [669, 305] width 123 height 124
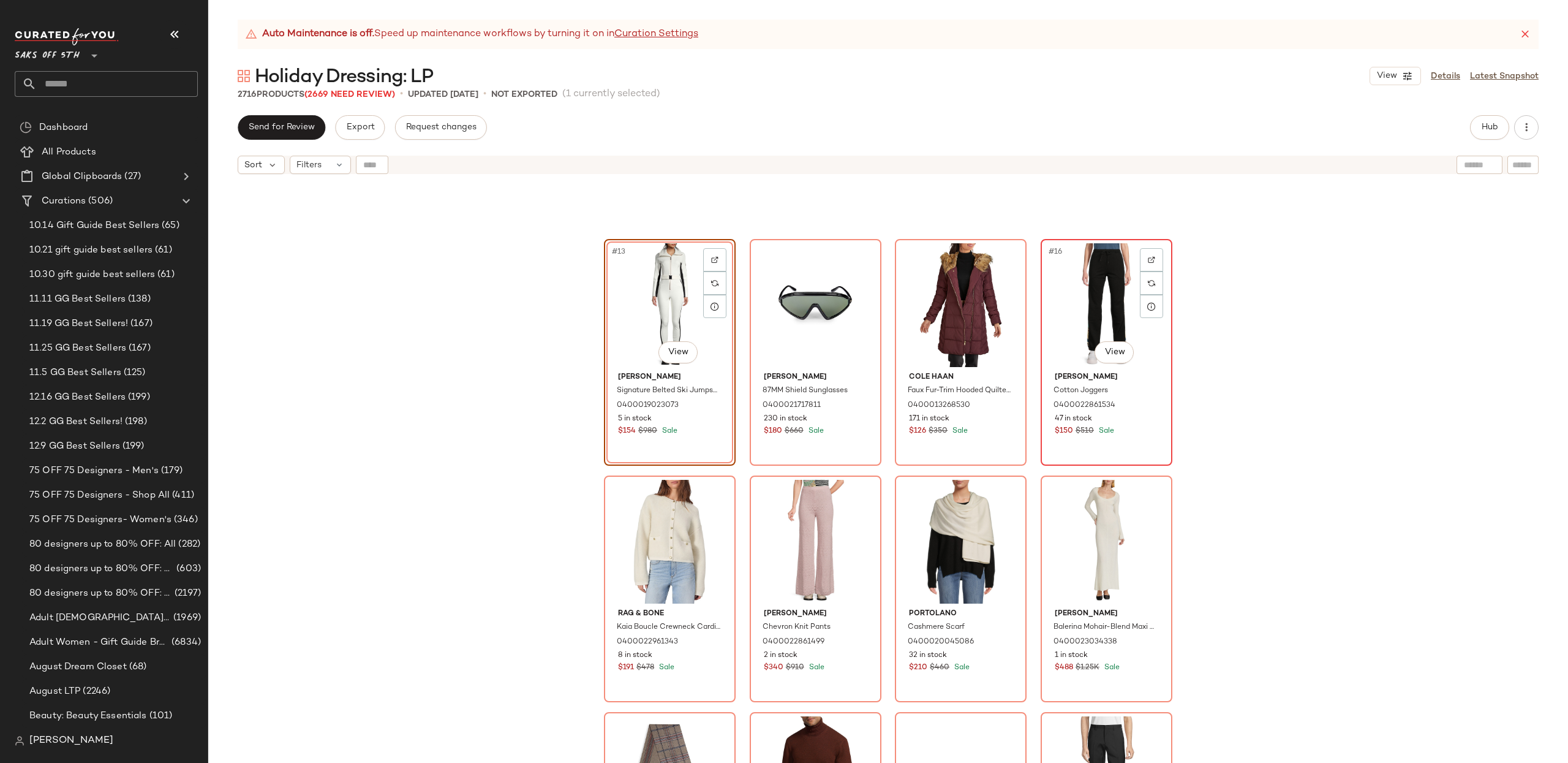
click at [1090, 289] on div "#16 View" at bounding box center [1106, 305] width 123 height 124
click at [634, 295] on div "#13 View" at bounding box center [669, 305] width 123 height 124
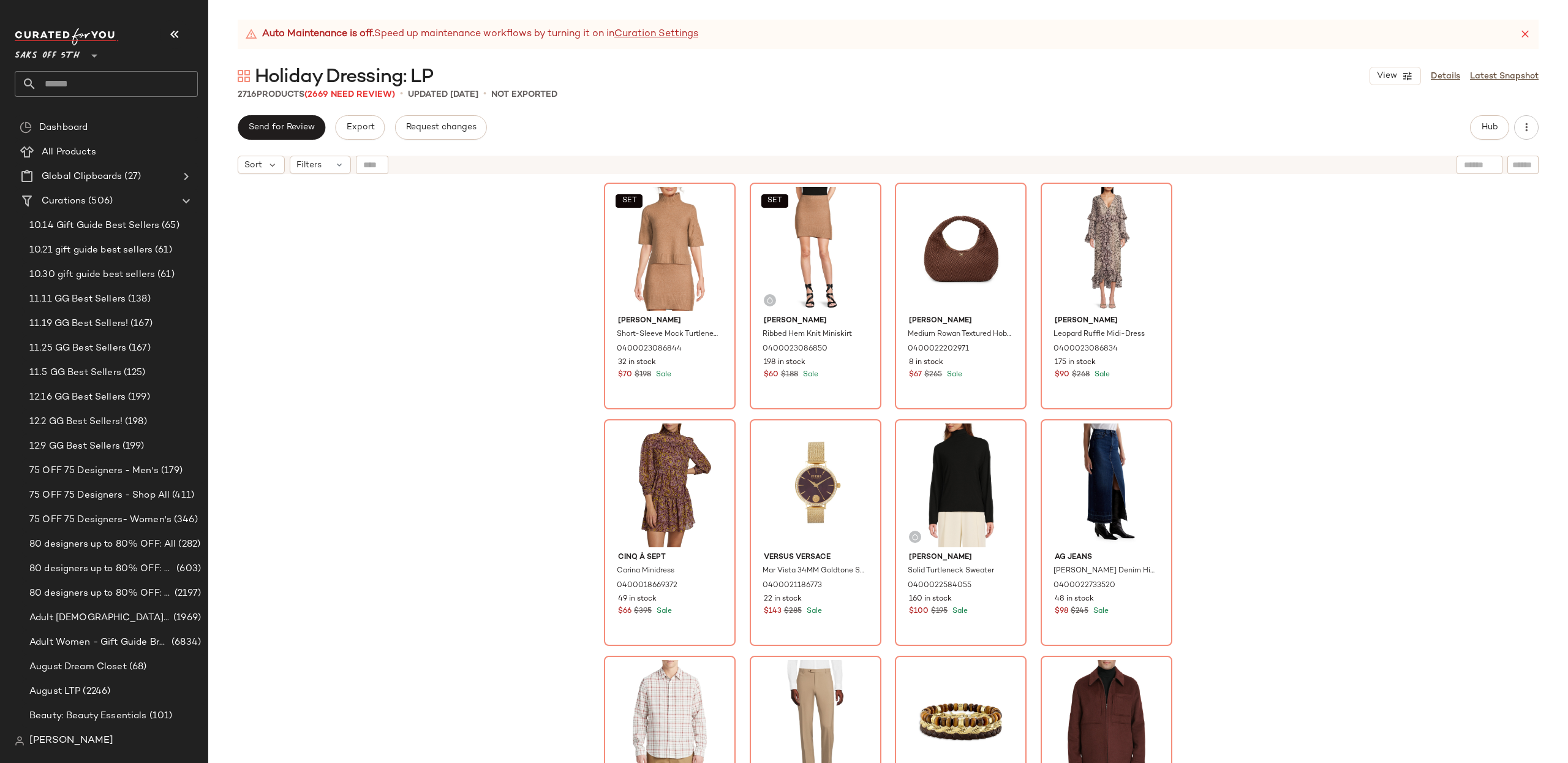
click at [1428, 384] on div "SET [PERSON_NAME] Short-Sleeve Mock Turtleneck Sweater 0400023086844 32 in stoc…" at bounding box center [888, 486] width 1360 height 613
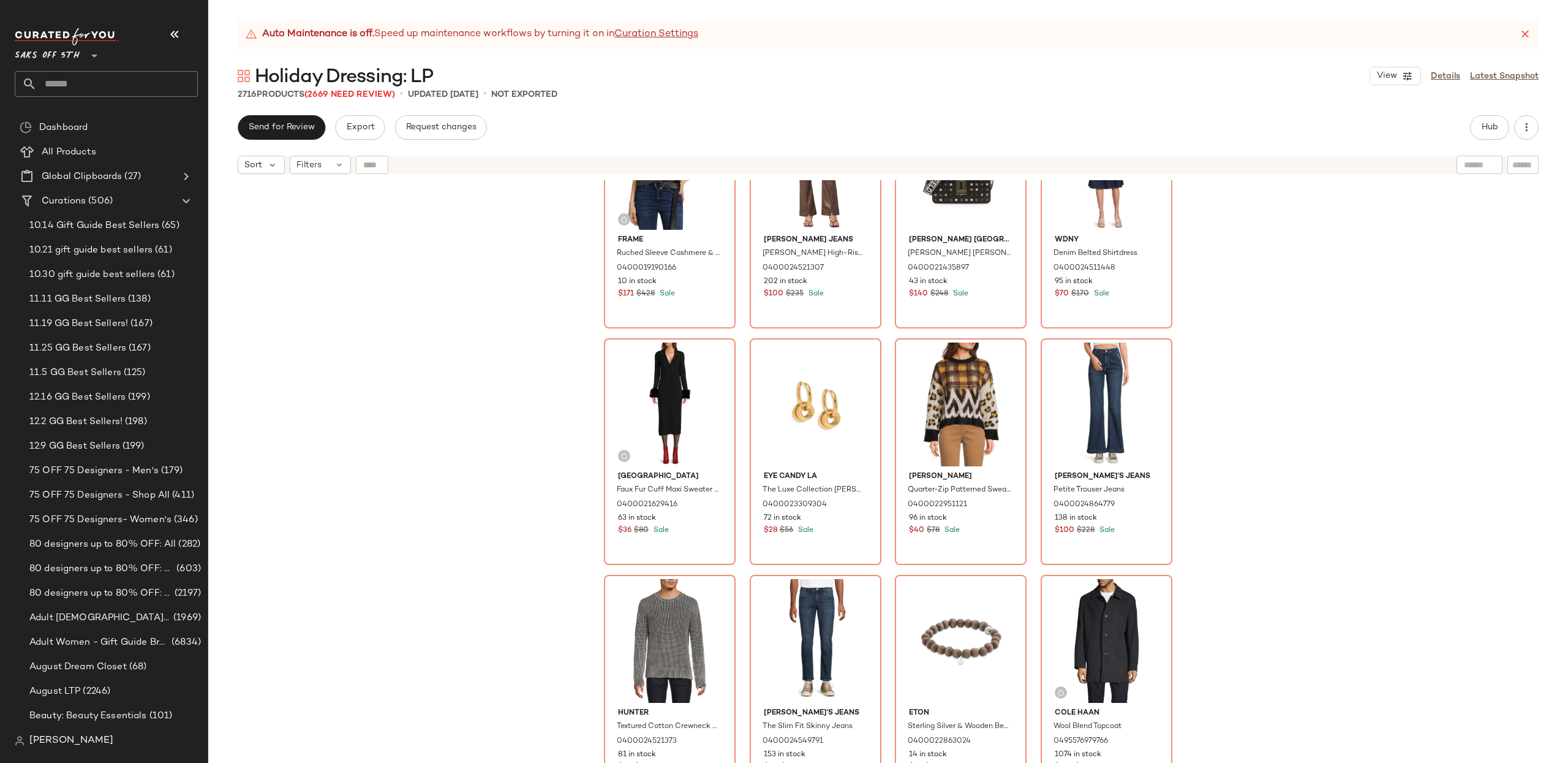
scroll to position [6960, 0]
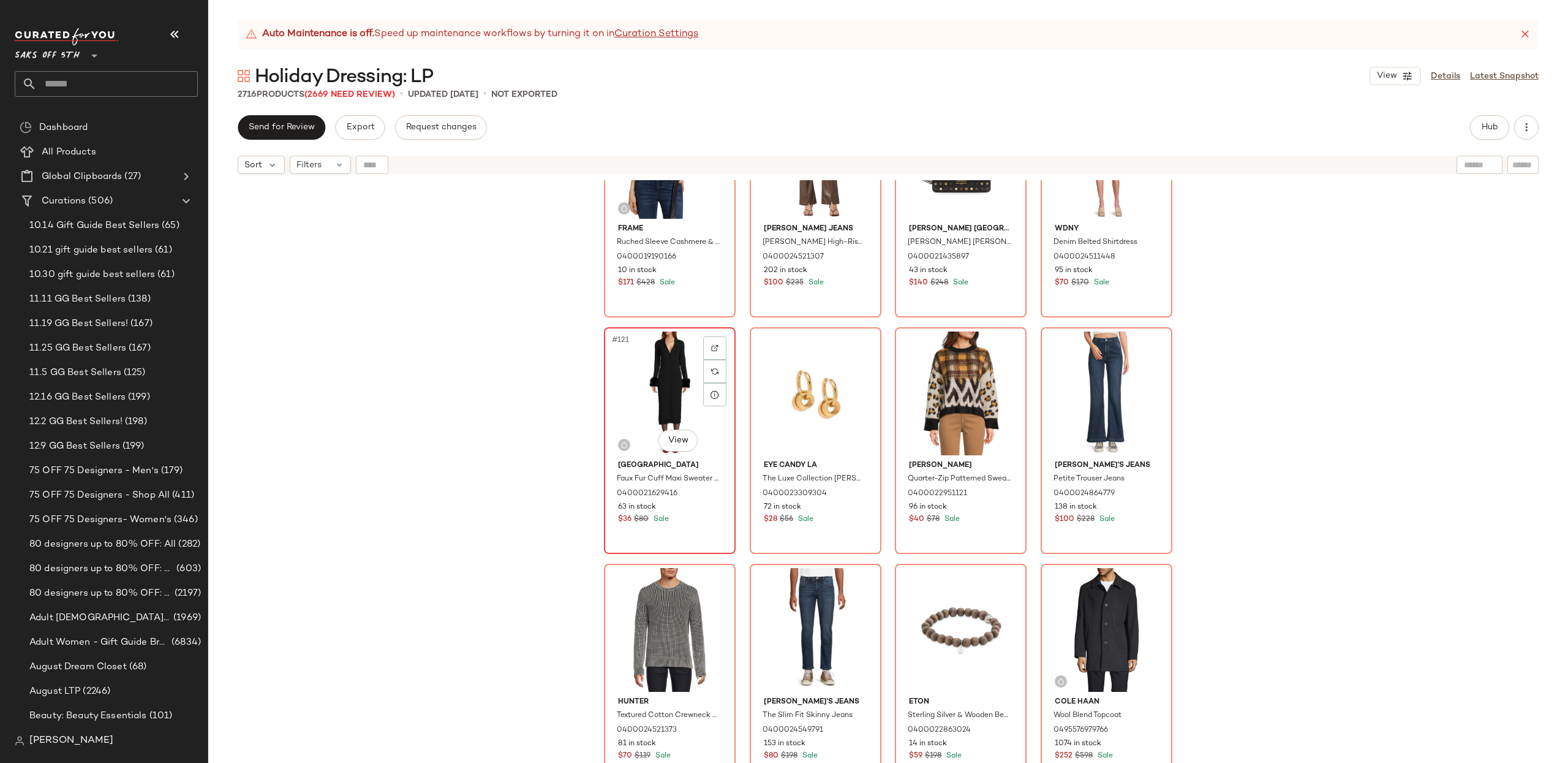
click at [628, 379] on div "#121 View" at bounding box center [669, 393] width 123 height 124
click at [1307, 393] on div "Frame Ruched Sleeve Cashmere & Wool Sweater 0400019190166 10 in stock $171 $428…" at bounding box center [888, 486] width 1360 height 613
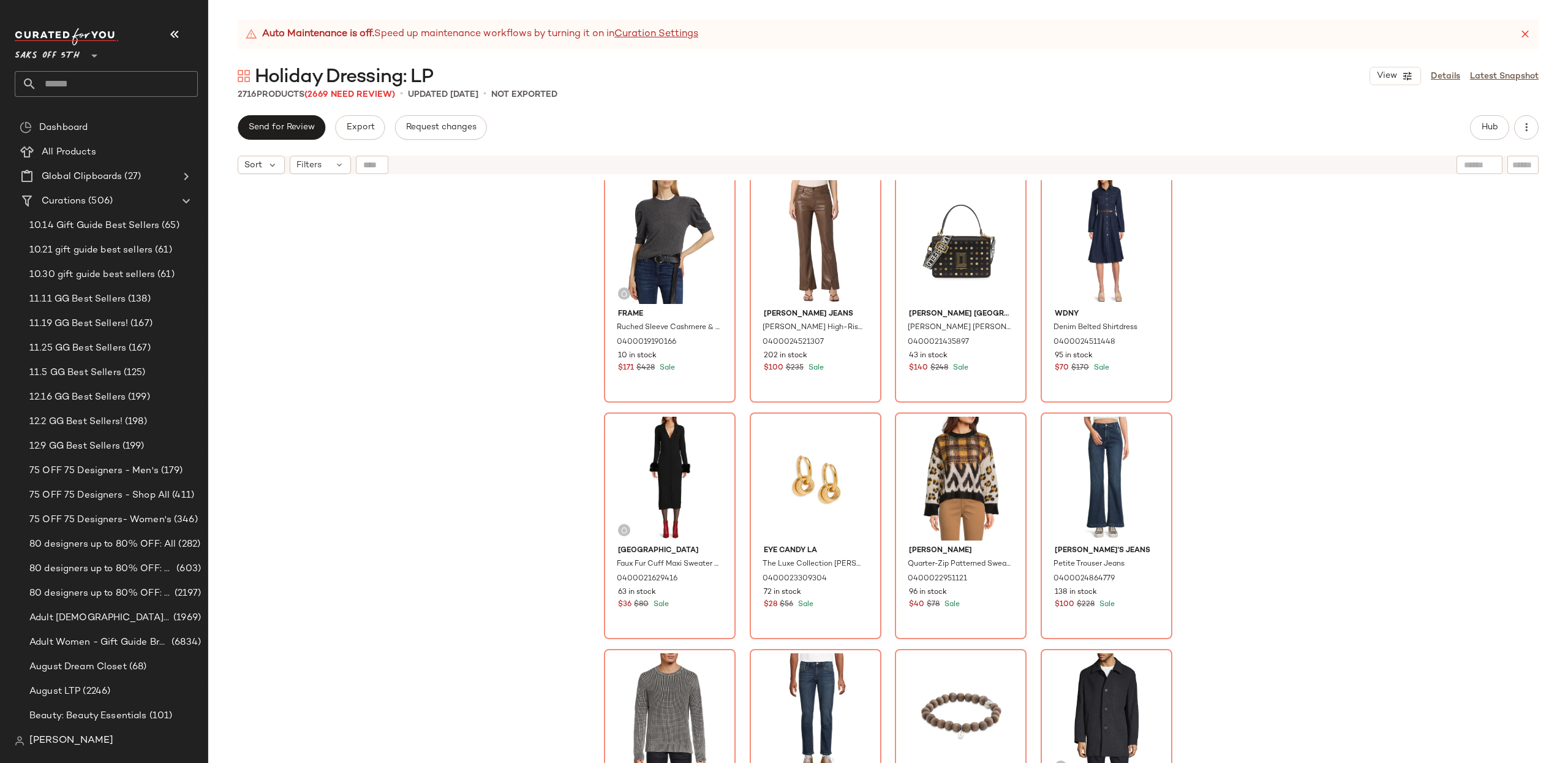
scroll to position [6872, 0]
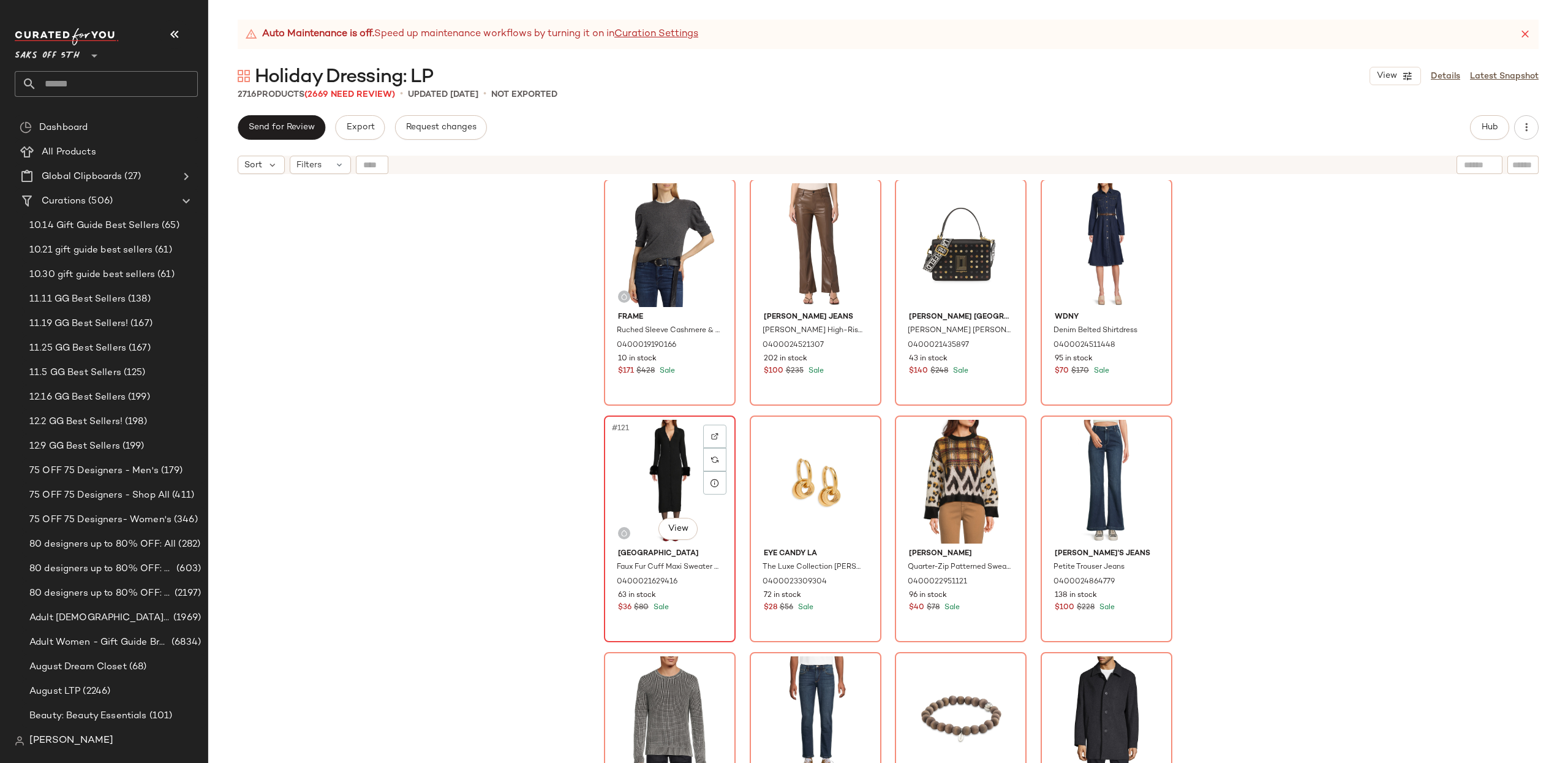
drag, startPoint x: 661, startPoint y: 445, endPoint x: 725, endPoint y: 445, distance: 64.0
click at [661, 445] on div "#121 View" at bounding box center [669, 482] width 123 height 124
click at [1064, 457] on div "#124 View" at bounding box center [1106, 482] width 123 height 124
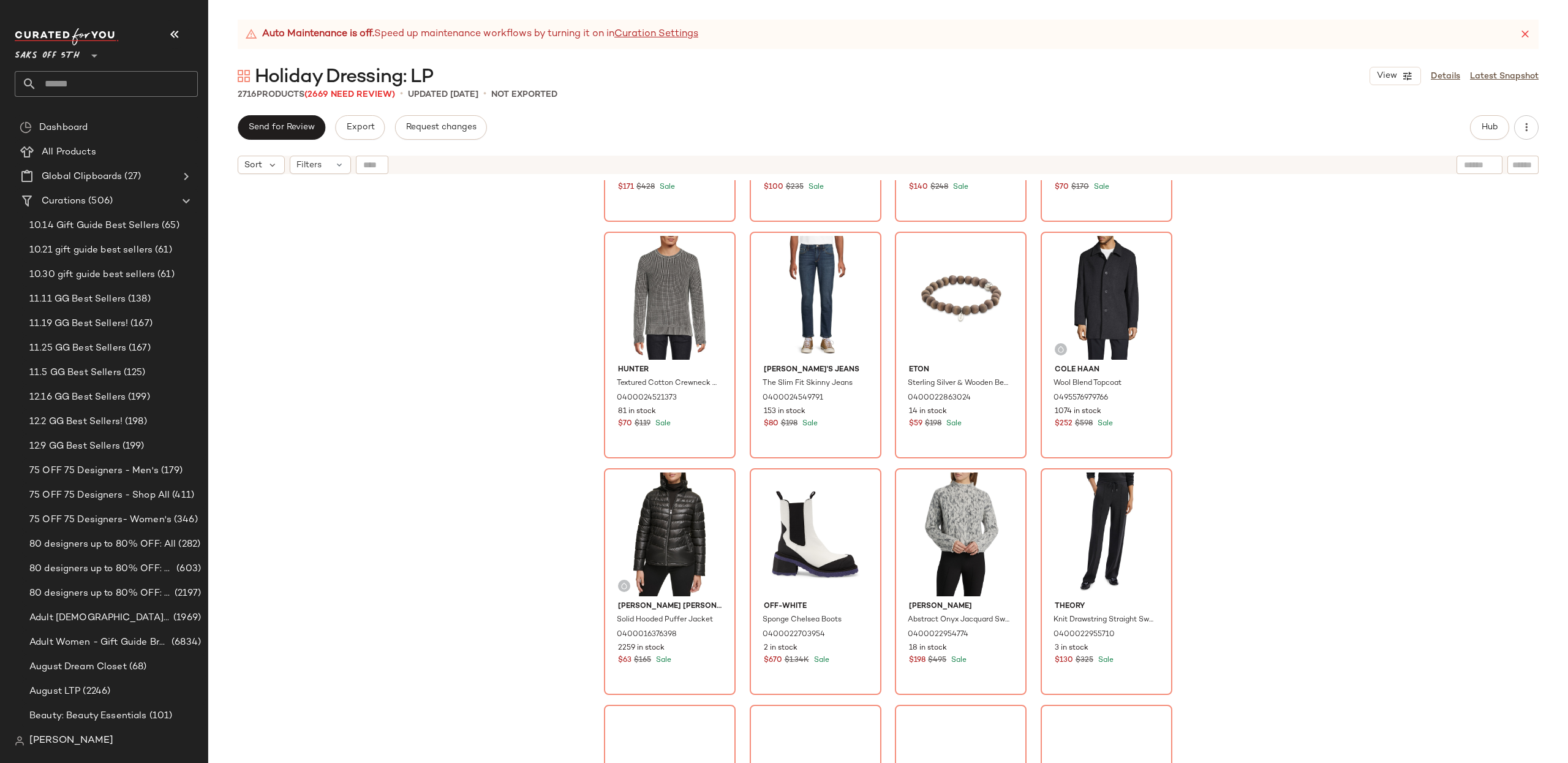
scroll to position [7294, 0]
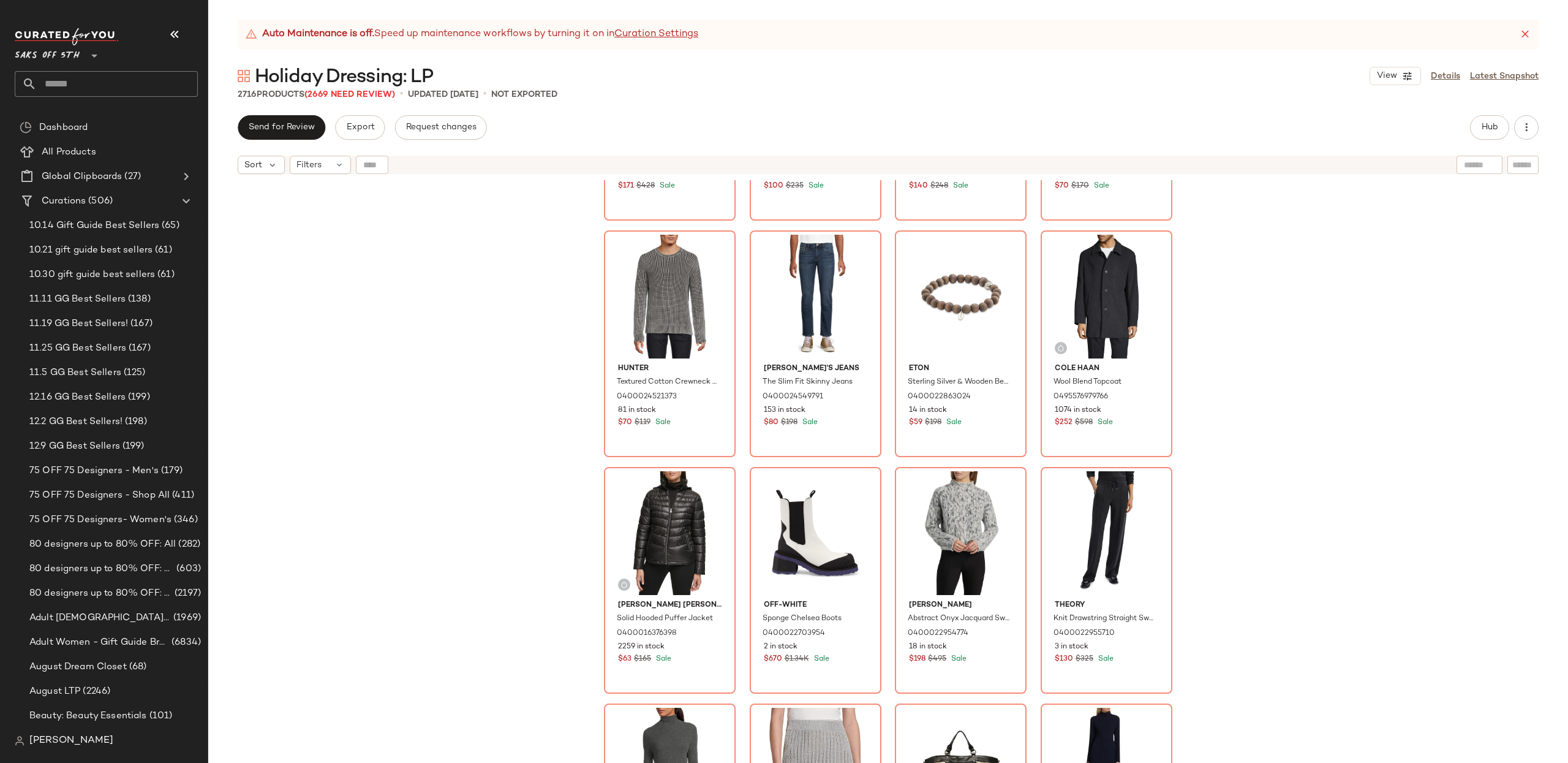
click at [1431, 535] on div "Frame Ruched Sleeve Cashmere & Wool Sweater 0400019190166 10 in stock $171 $428…" at bounding box center [888, 486] width 1360 height 613
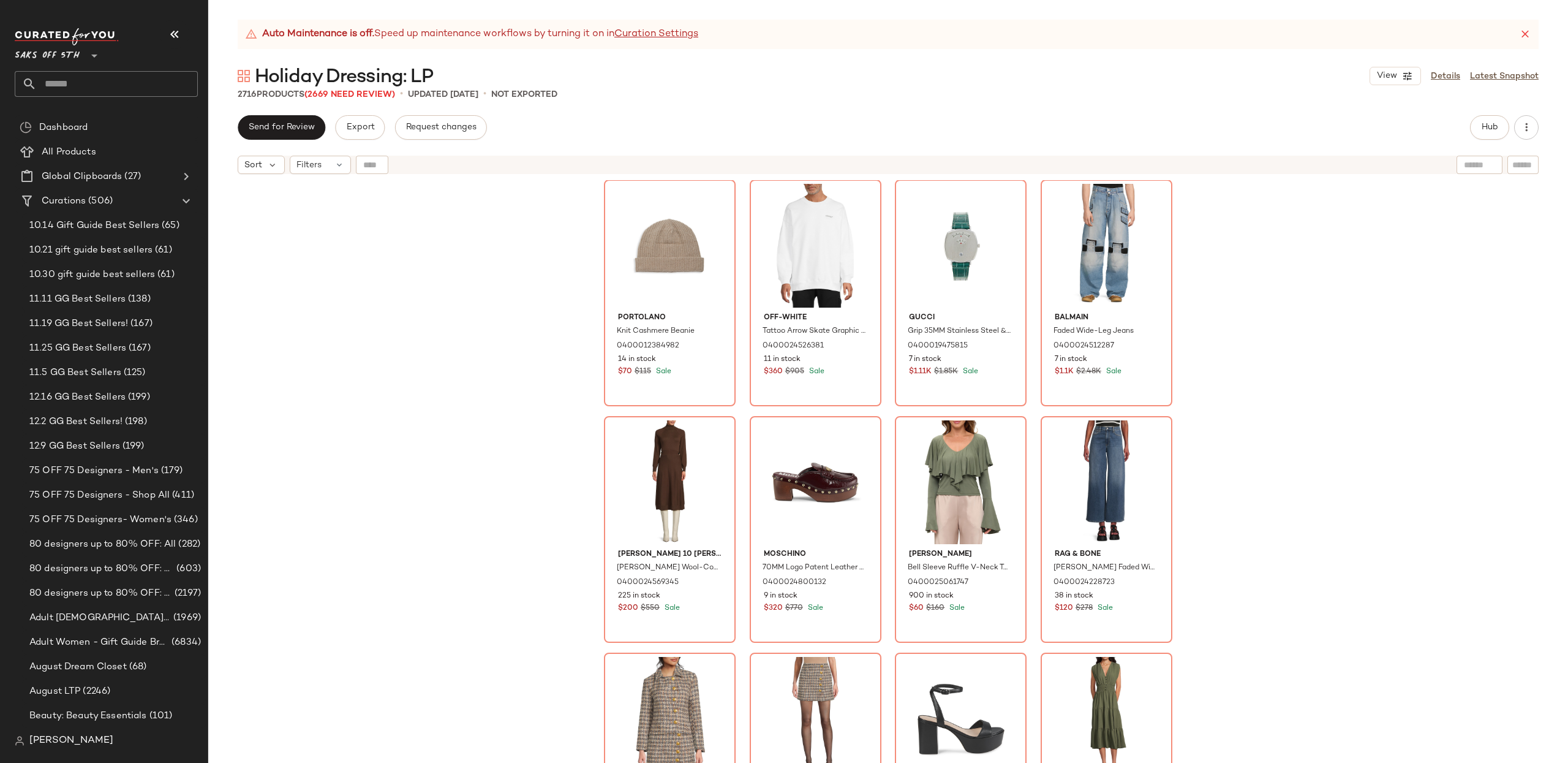
scroll to position [9475, 0]
click at [1460, 494] on div "[PERSON_NAME] Oversized Puffer Jacket 0400019387069 4 in stock $105 $250 Sale […" at bounding box center [888, 486] width 1360 height 613
click at [1343, 507] on div "[PERSON_NAME] Oversized Puffer Jacket 0400019387069 4 in stock $105 $250 Sale […" at bounding box center [888, 486] width 1360 height 613
click at [656, 486] on div "#165 View" at bounding box center [669, 480] width 123 height 124
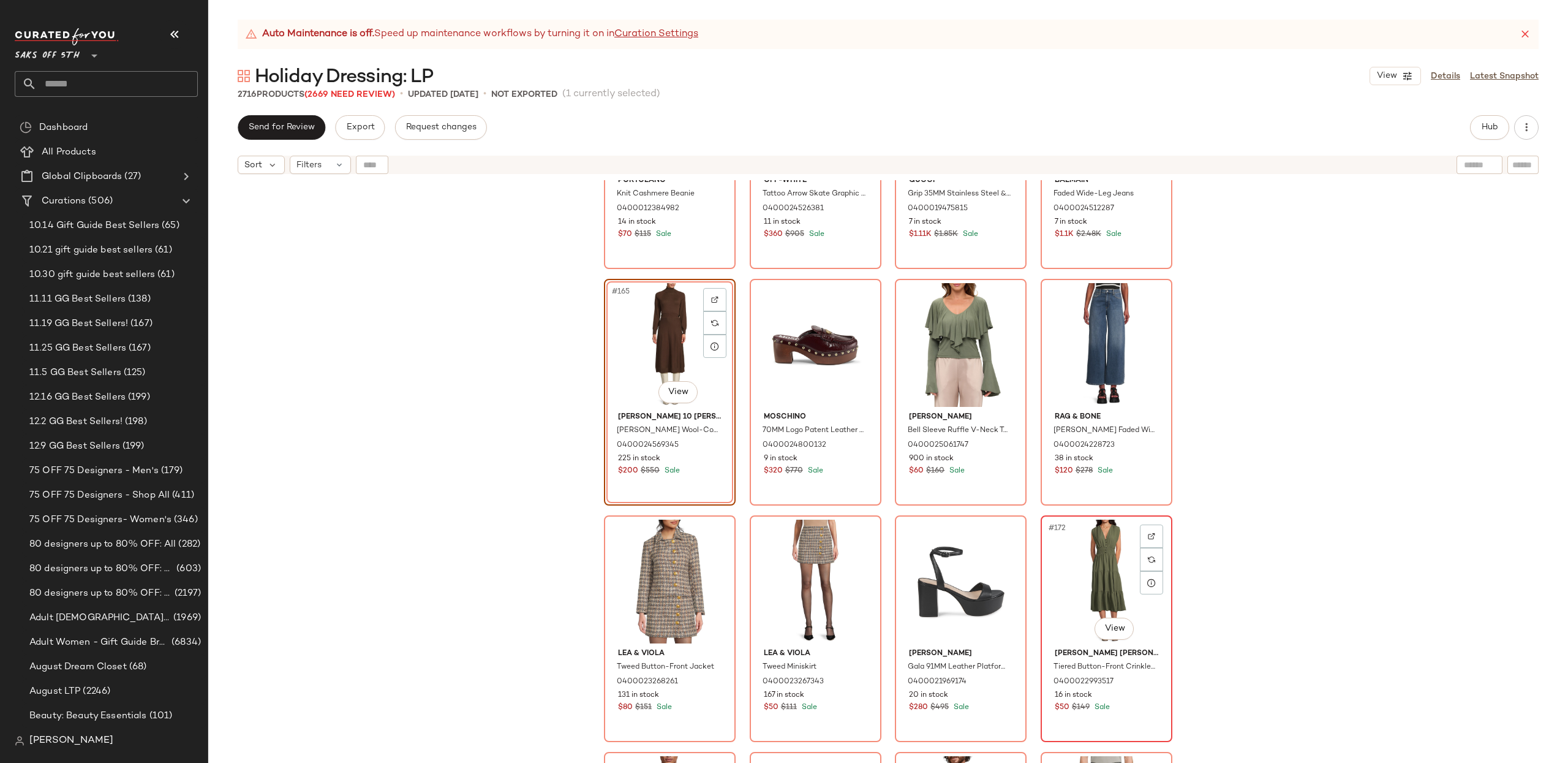
scroll to position [9609, 0]
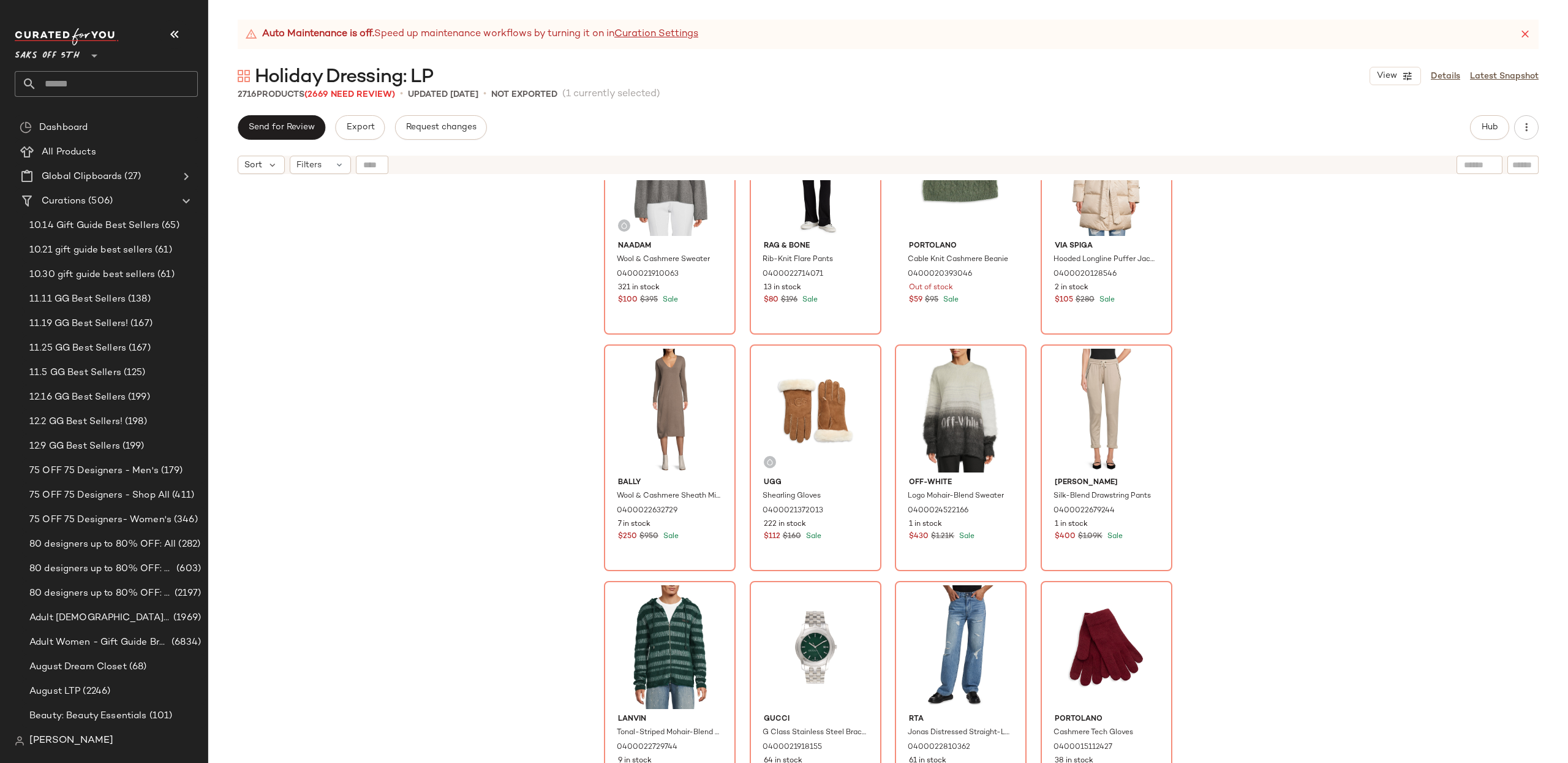
click at [1205, 512] on div "Naadam Wool & Cashmere Sweater 0400021910063 321 in stock $100 $395 Sale rag & …" at bounding box center [888, 486] width 1360 height 613
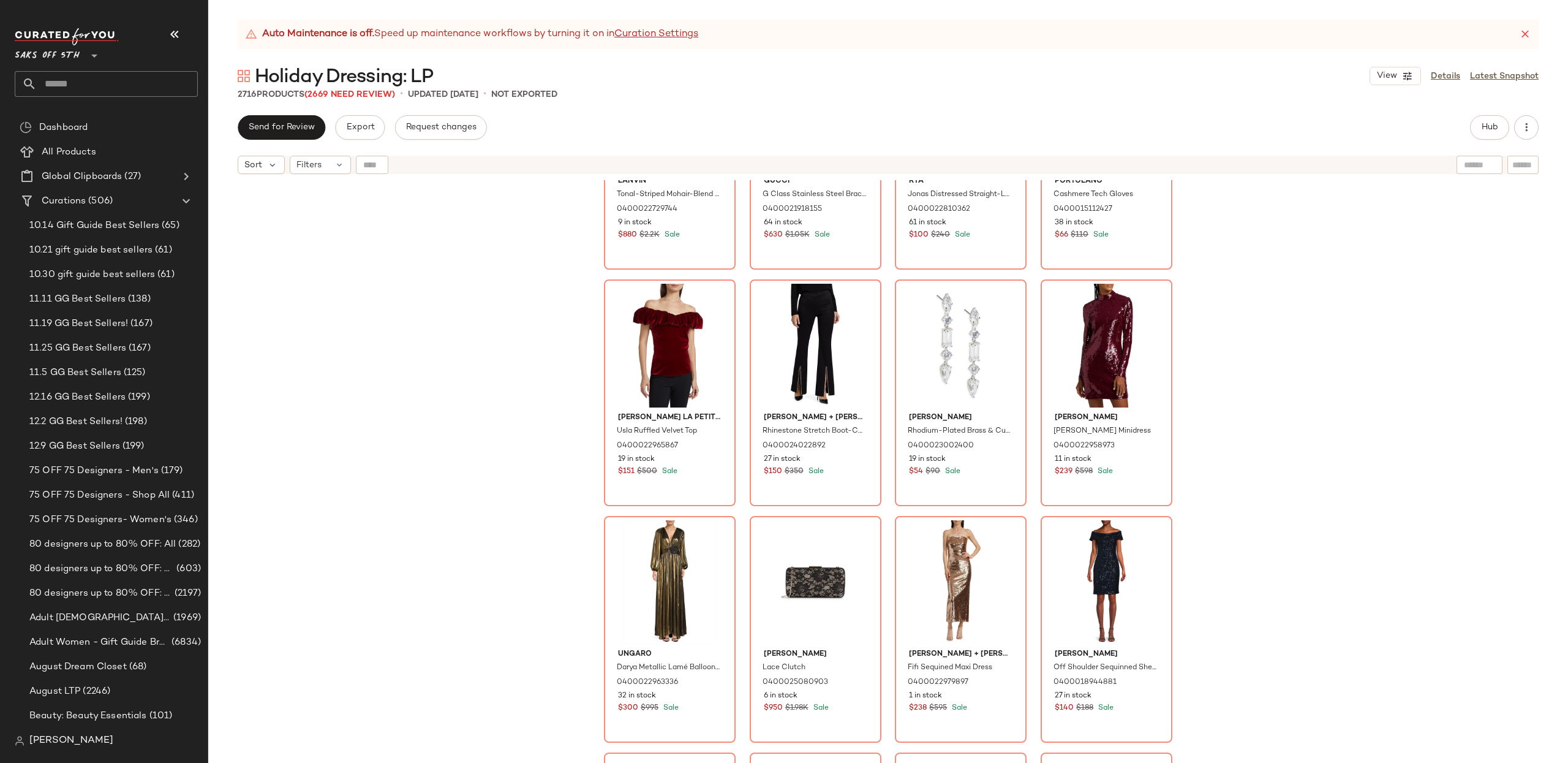
scroll to position [11047, 0]
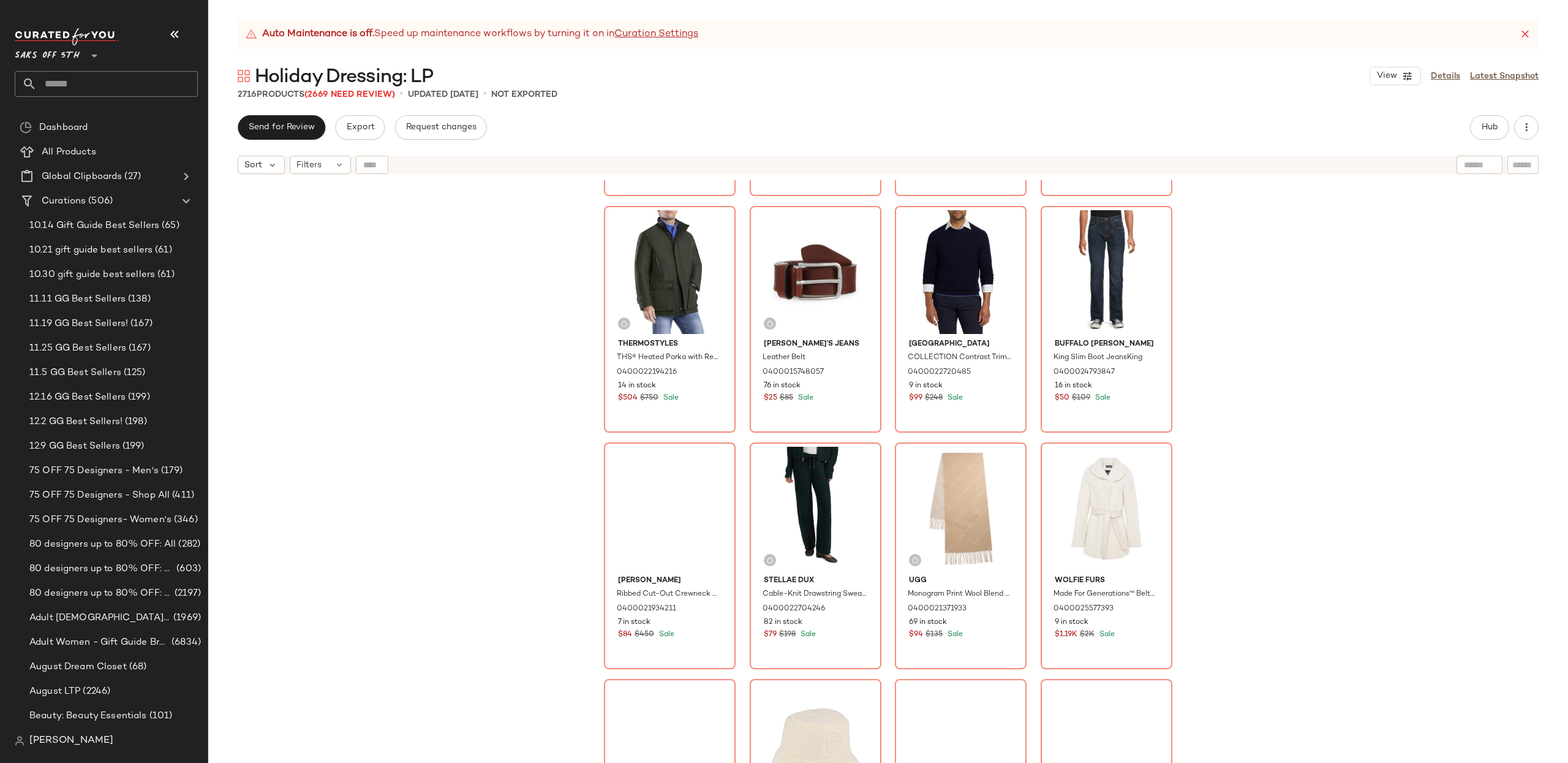
click at [1203, 513] on div "[PERSON_NAME] A Colorblock Turtleneck Sweater 0400022951198 105 in stock $40 $7…" at bounding box center [888, 486] width 1360 height 613
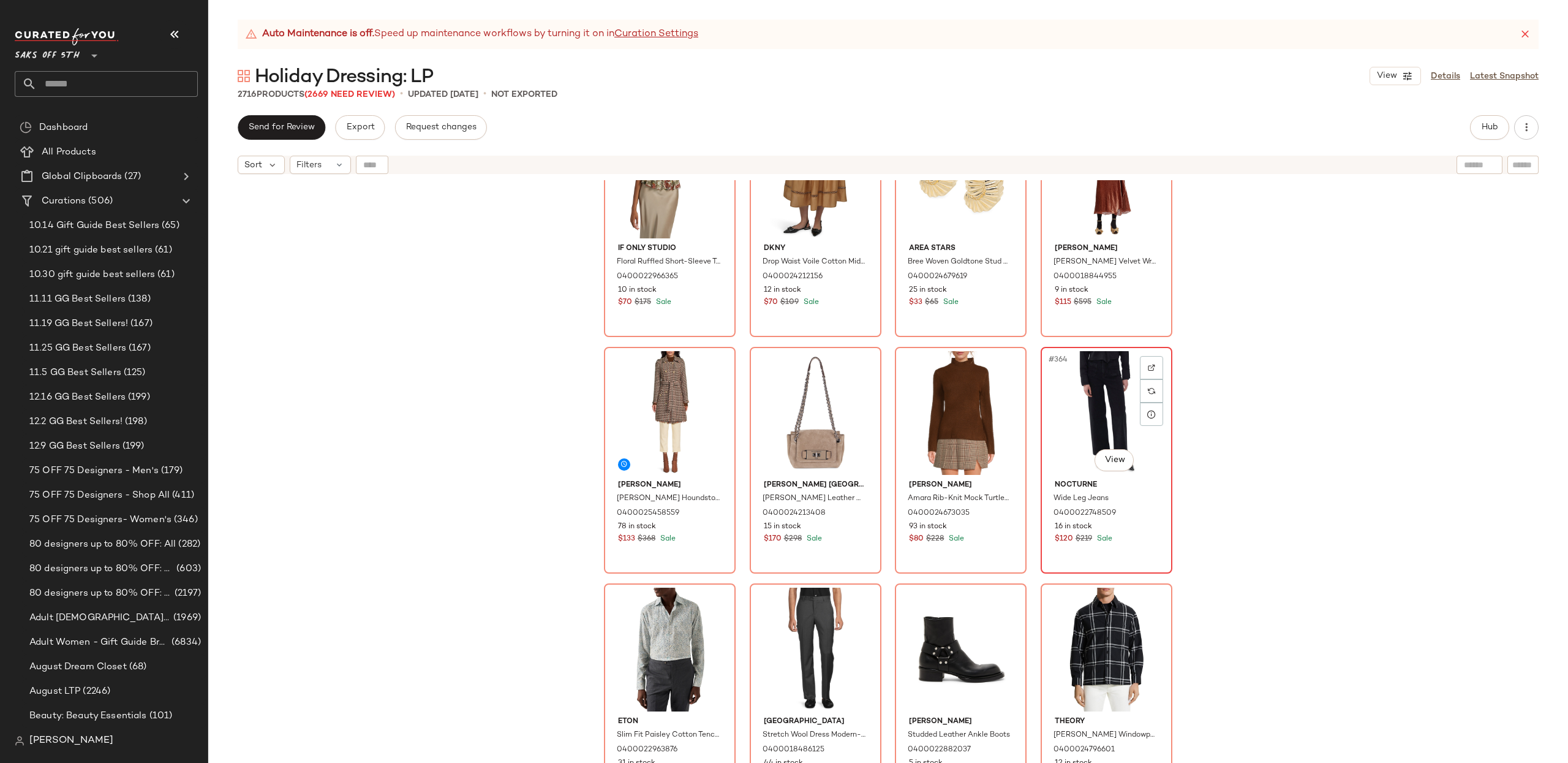
scroll to position [21133, 0]
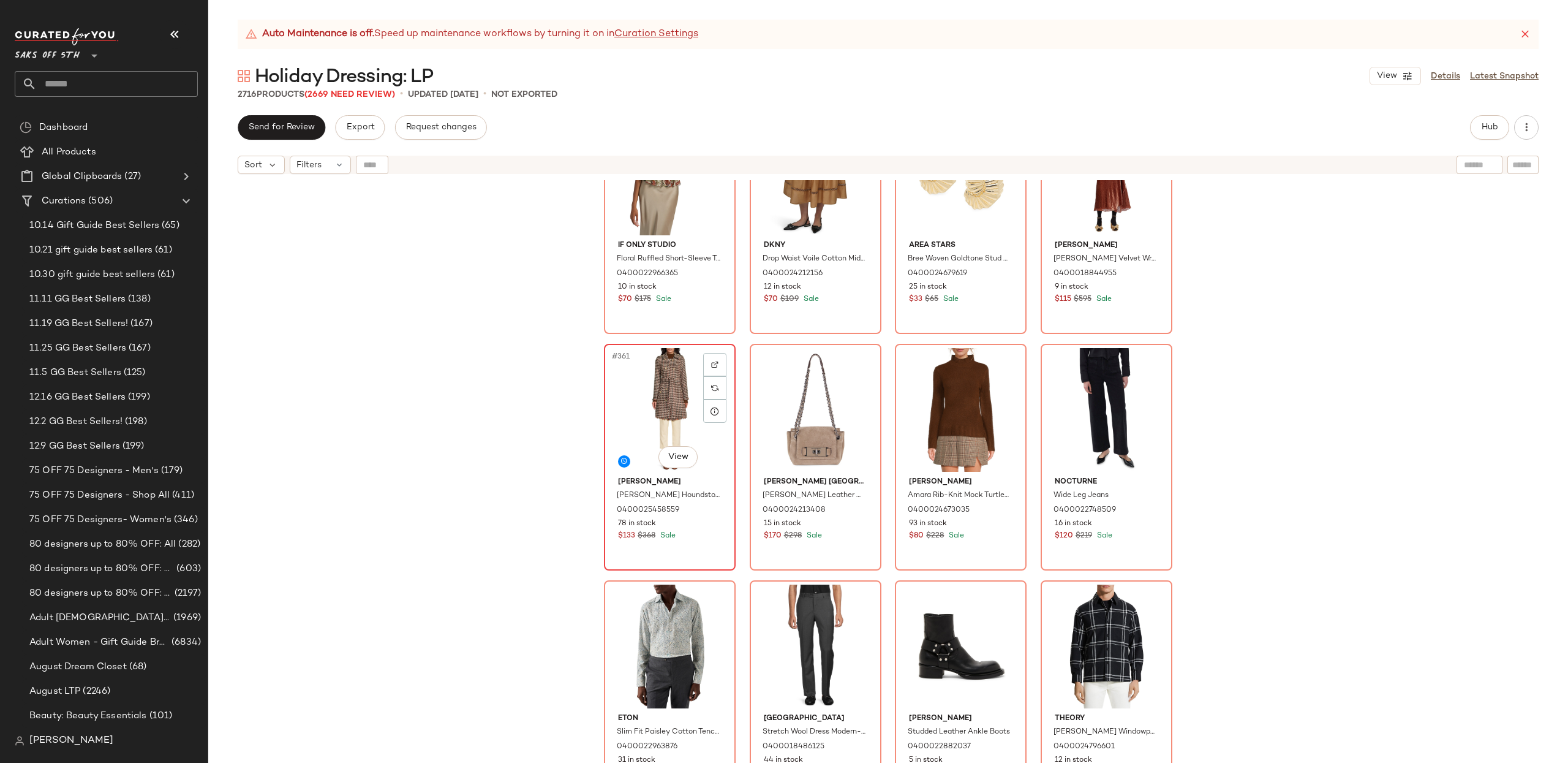
drag, startPoint x: 671, startPoint y: 414, endPoint x: 650, endPoint y: 414, distance: 21.0
click at [671, 414] on div "#361 View" at bounding box center [669, 410] width 123 height 124
click at [1091, 413] on div "#364 View" at bounding box center [1106, 410] width 123 height 124
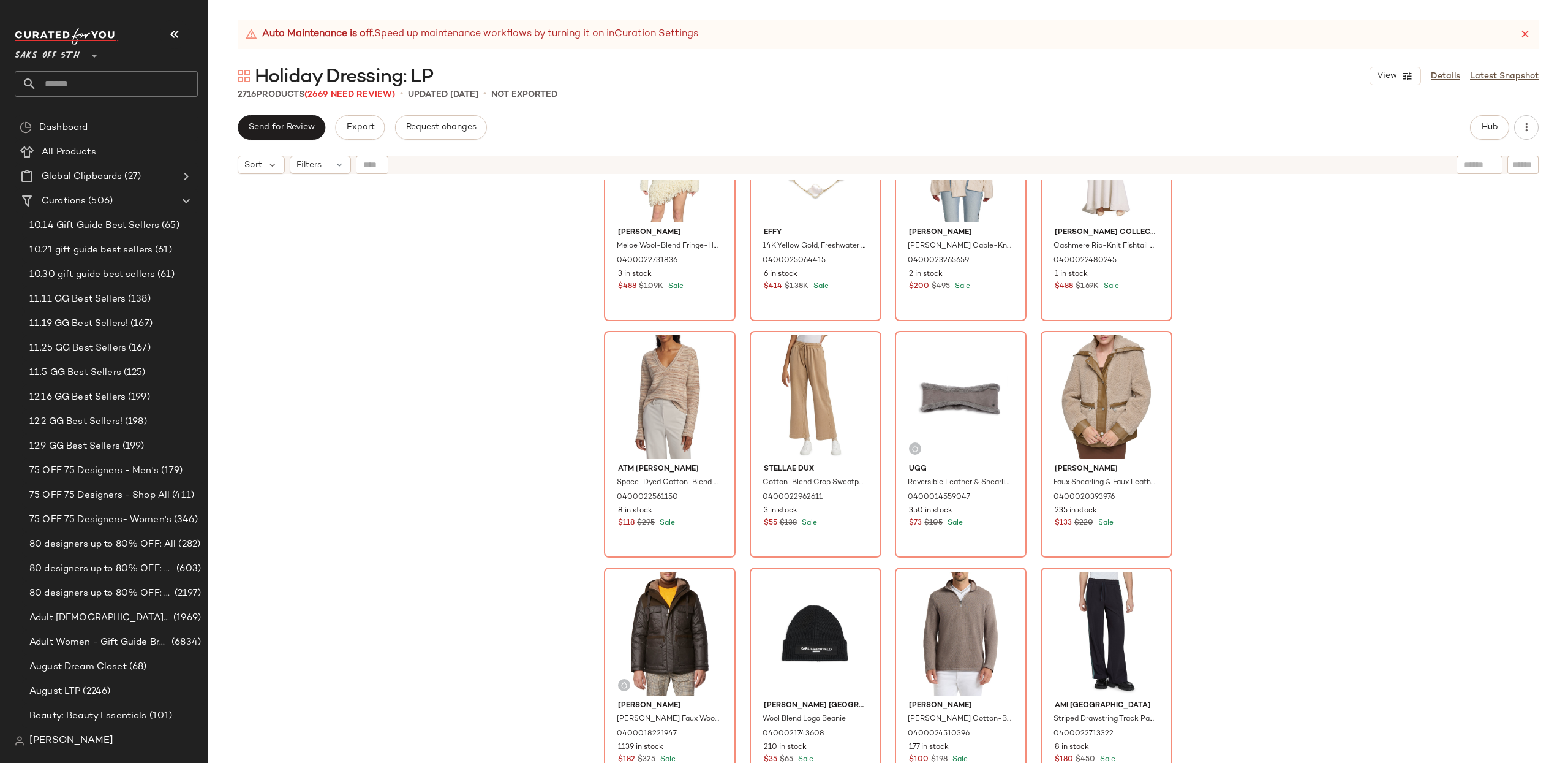
scroll to position [21855, 0]
click at [637, 388] on div "#373 View" at bounding box center [669, 398] width 123 height 124
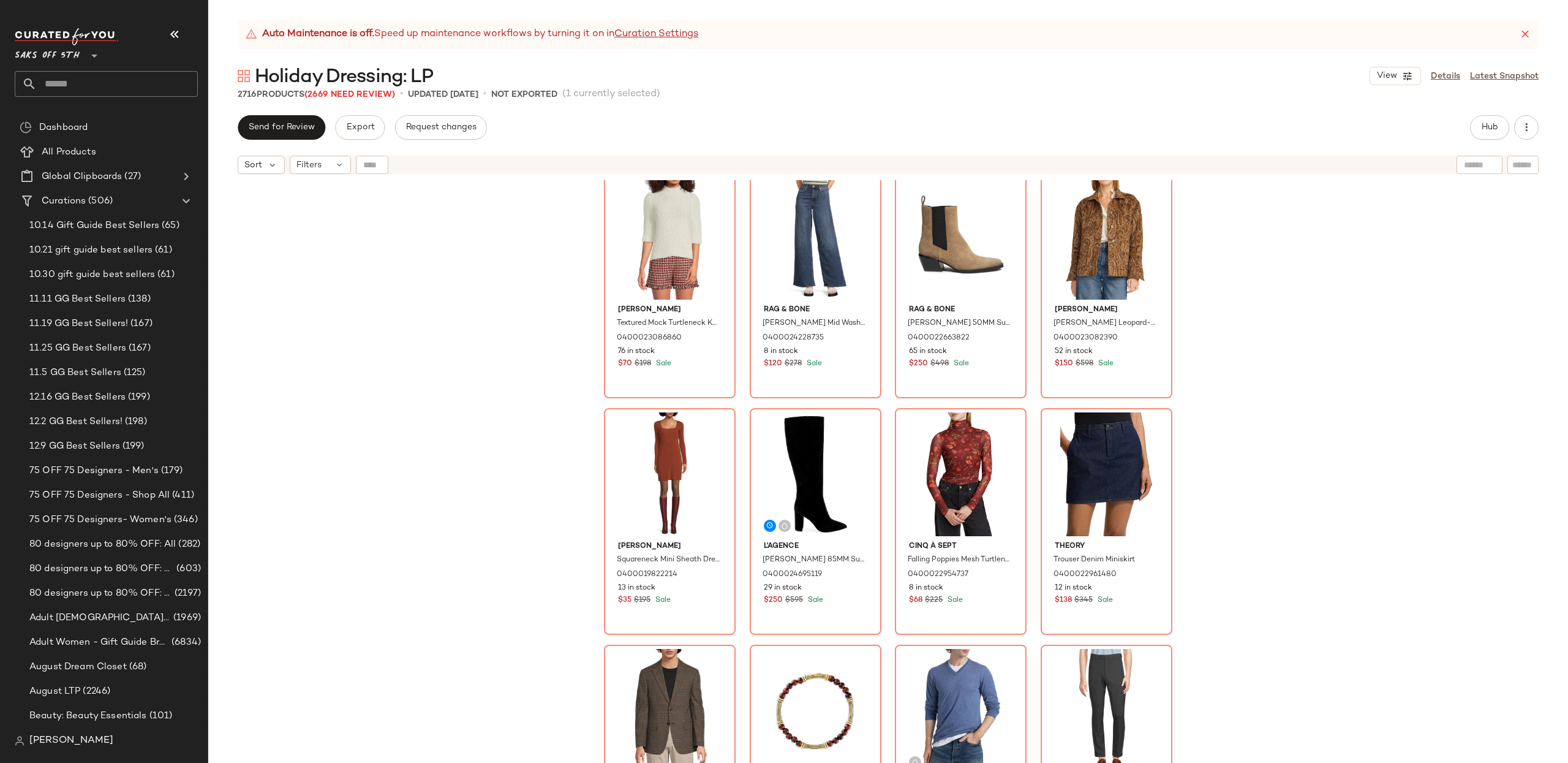
scroll to position [23198, 0]
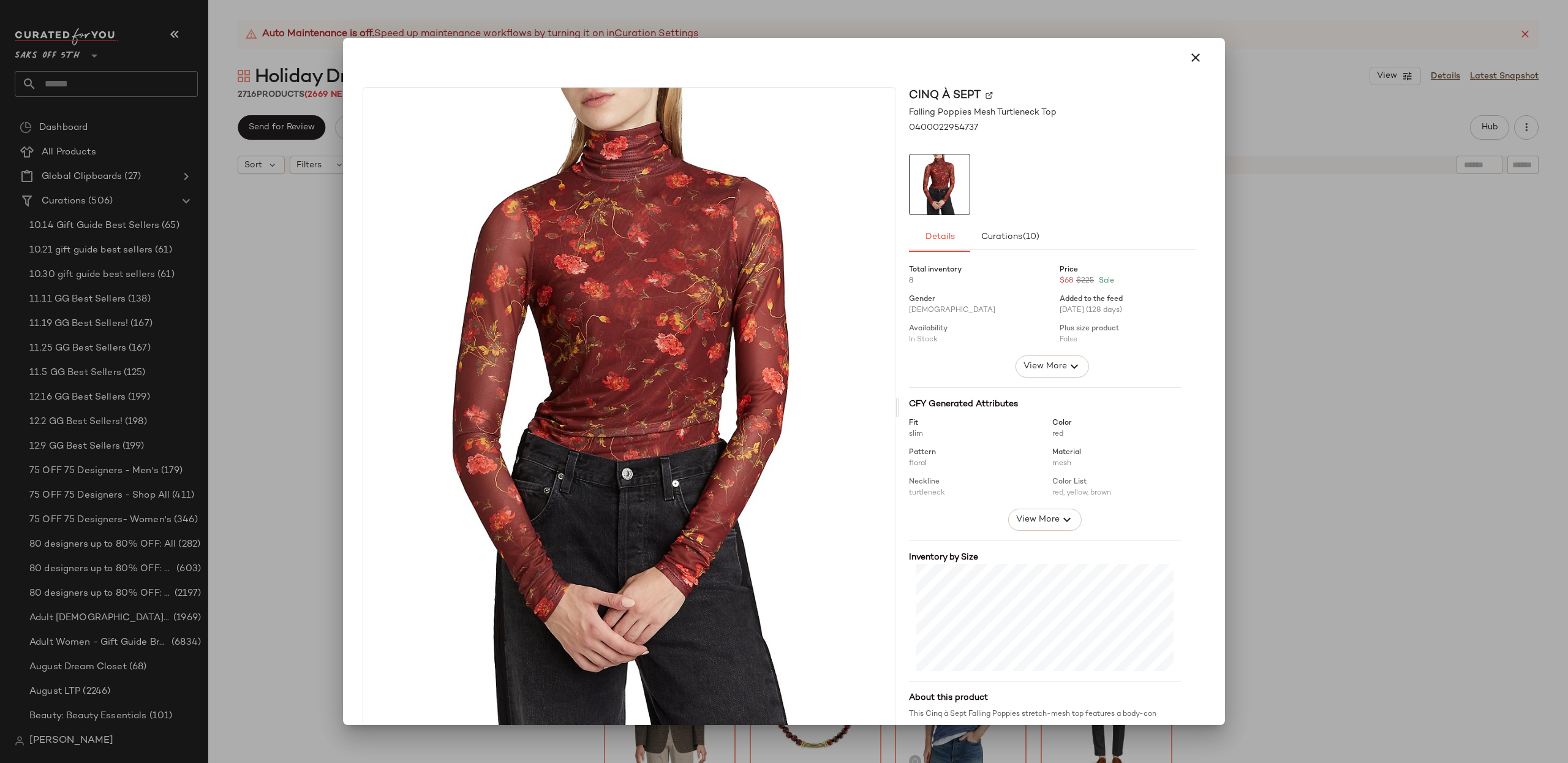
click at [1194, 65] on button "button" at bounding box center [1196, 57] width 29 height 29
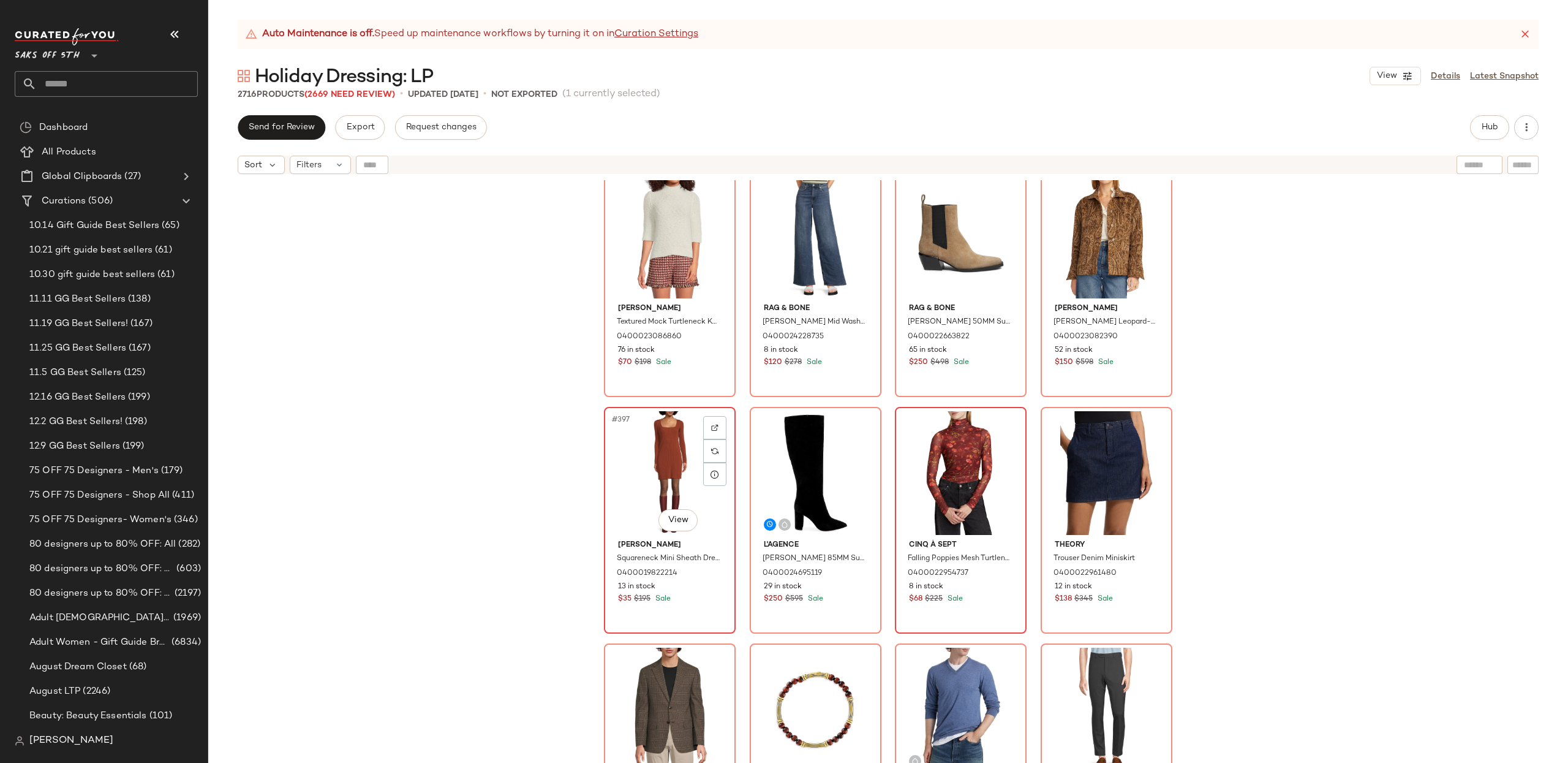
click at [656, 449] on div "#397 View" at bounding box center [669, 473] width 123 height 124
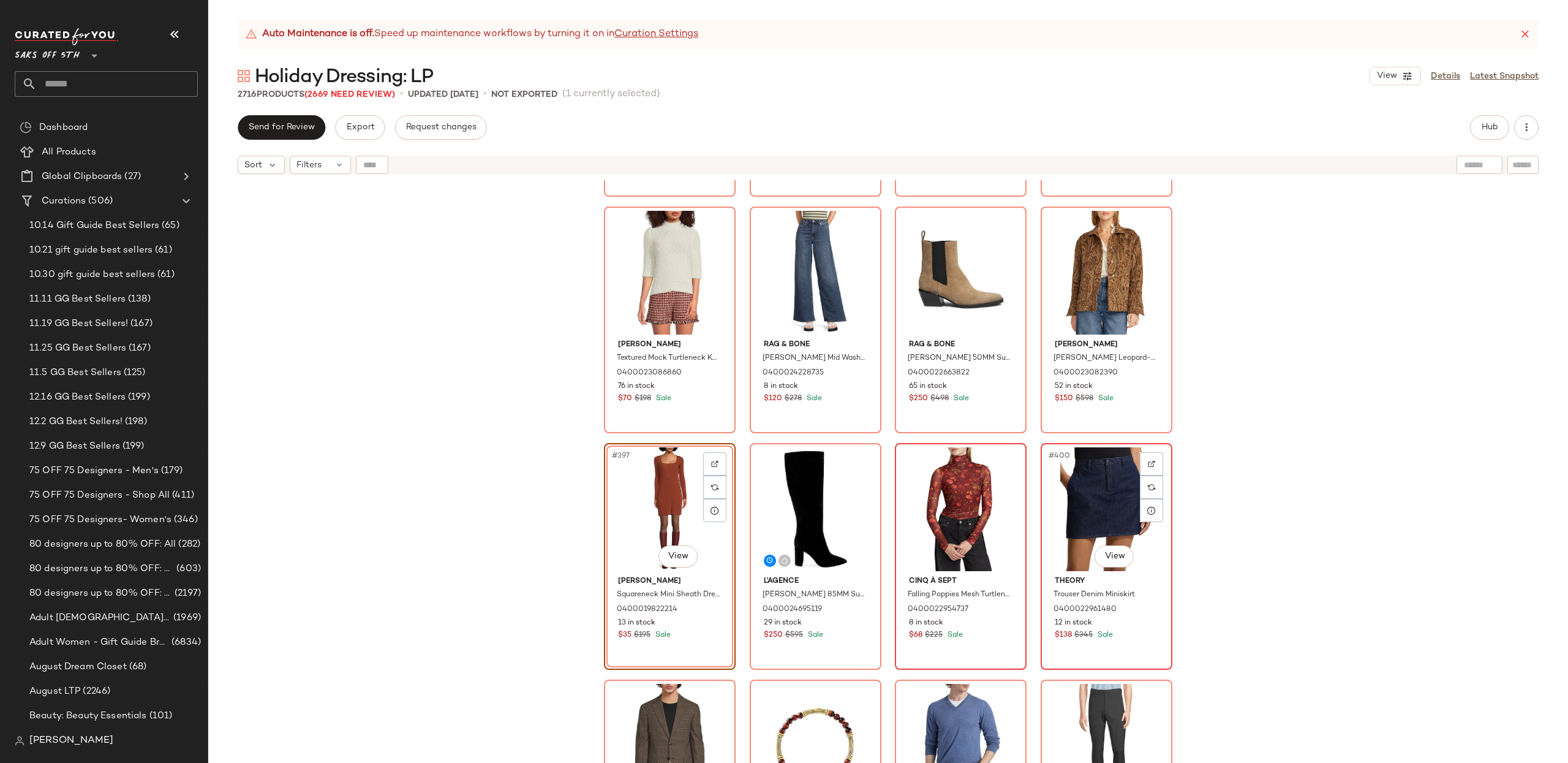
click at [1118, 499] on div "#400 View" at bounding box center [1106, 509] width 123 height 124
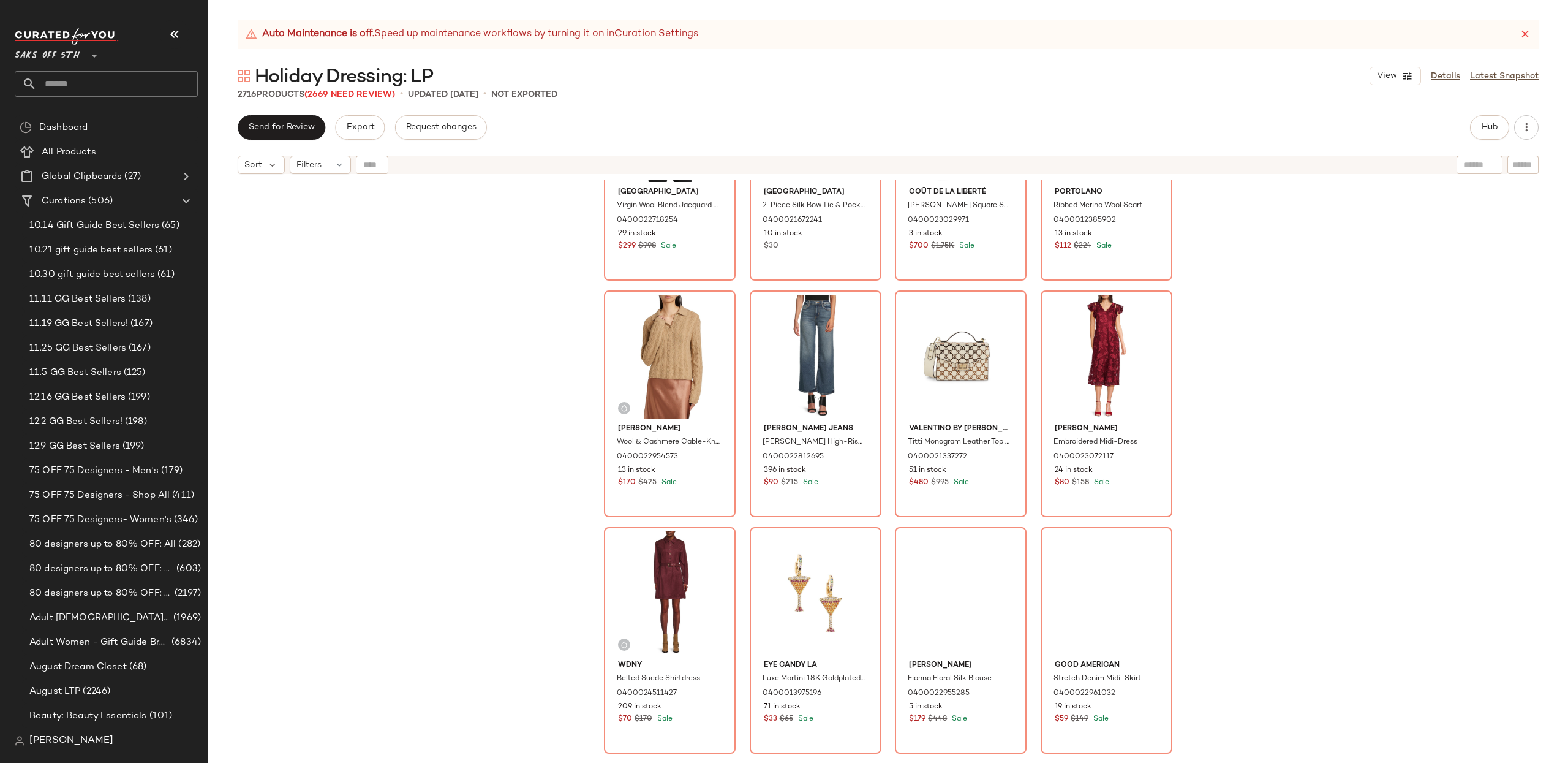
scroll to position [25225, 0]
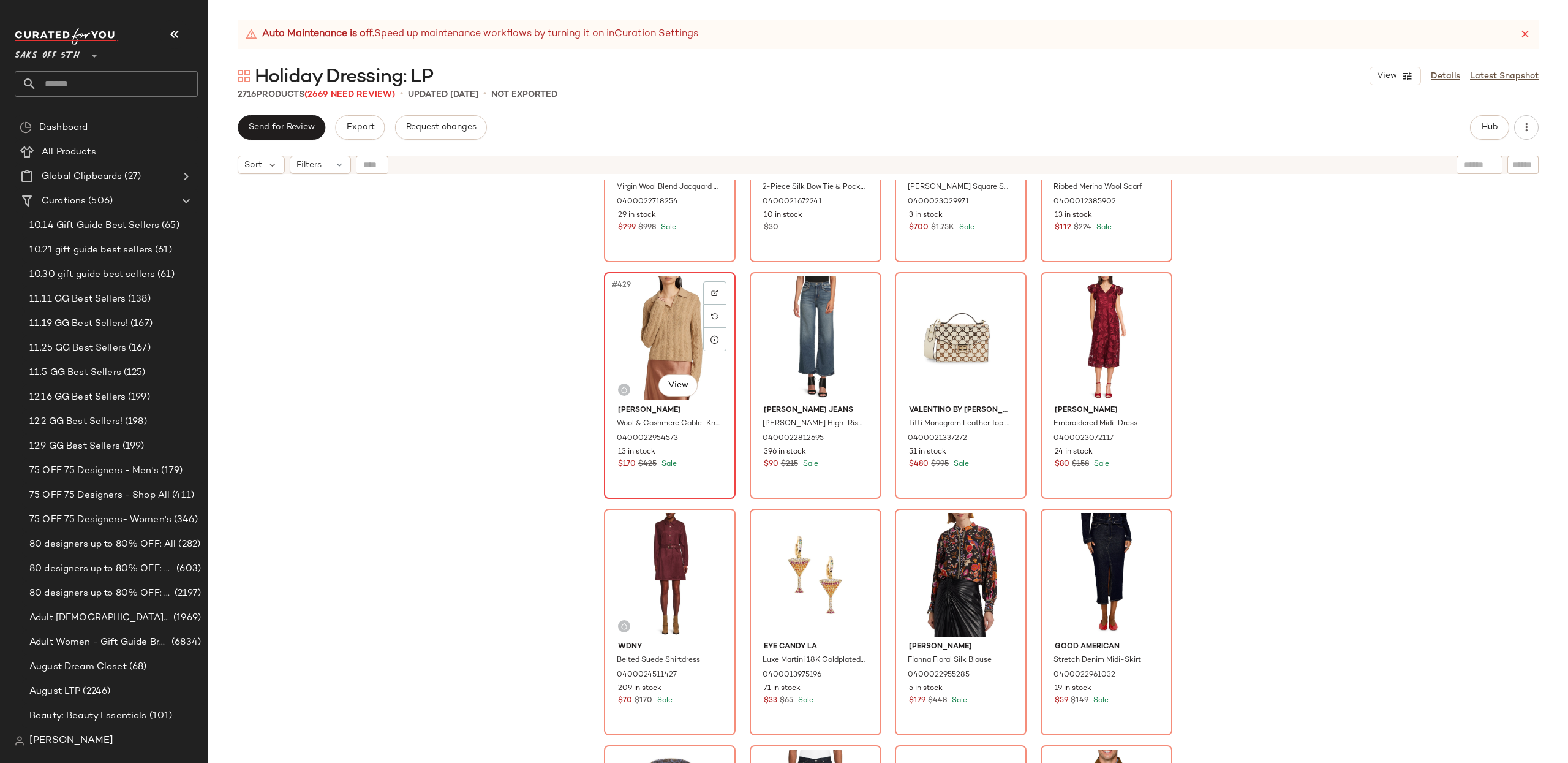
click at [657, 339] on div "#429 View" at bounding box center [669, 338] width 123 height 124
click at [1063, 339] on div "#432 View" at bounding box center [1106, 338] width 123 height 124
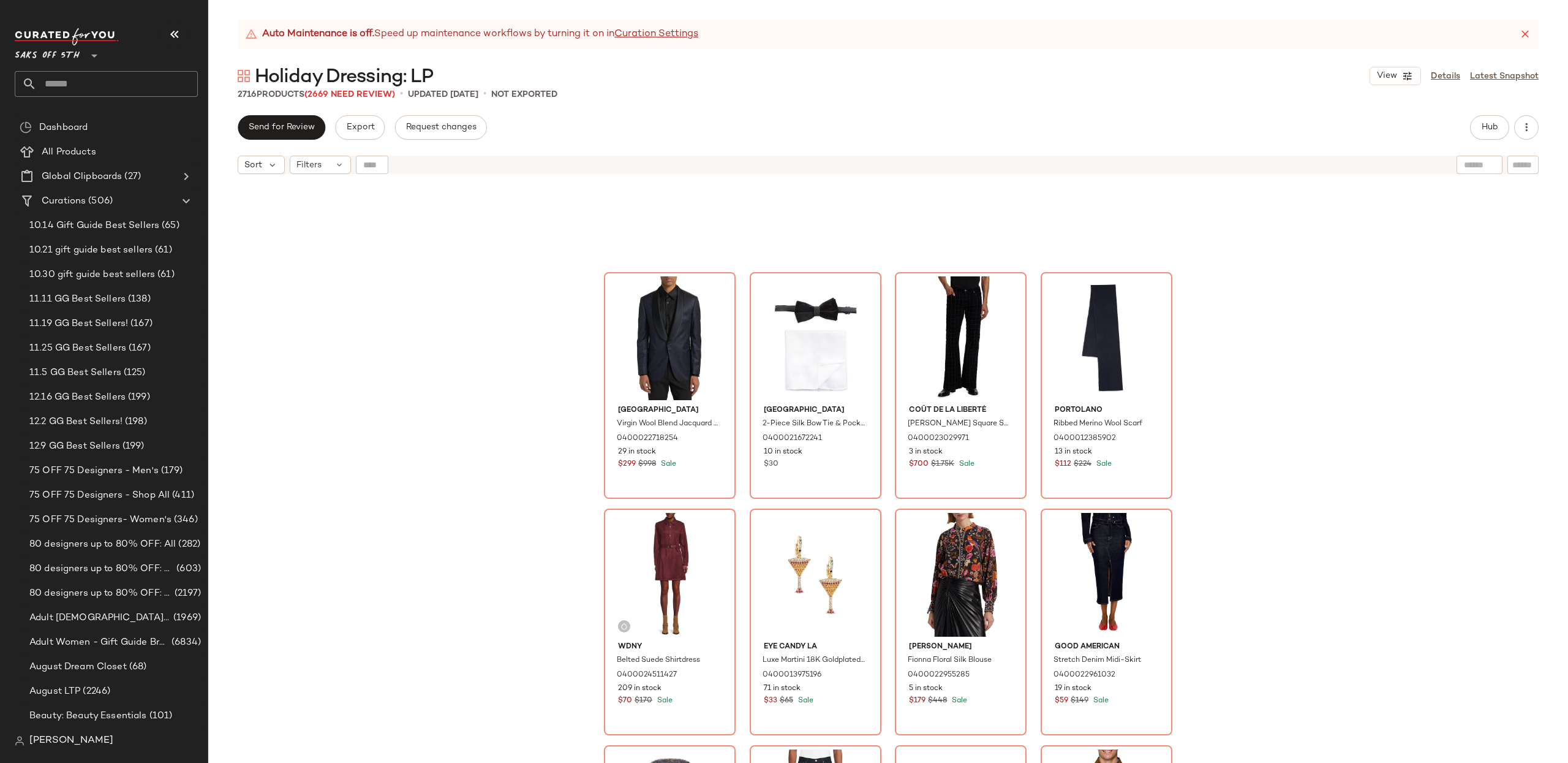
scroll to position [25462, 0]
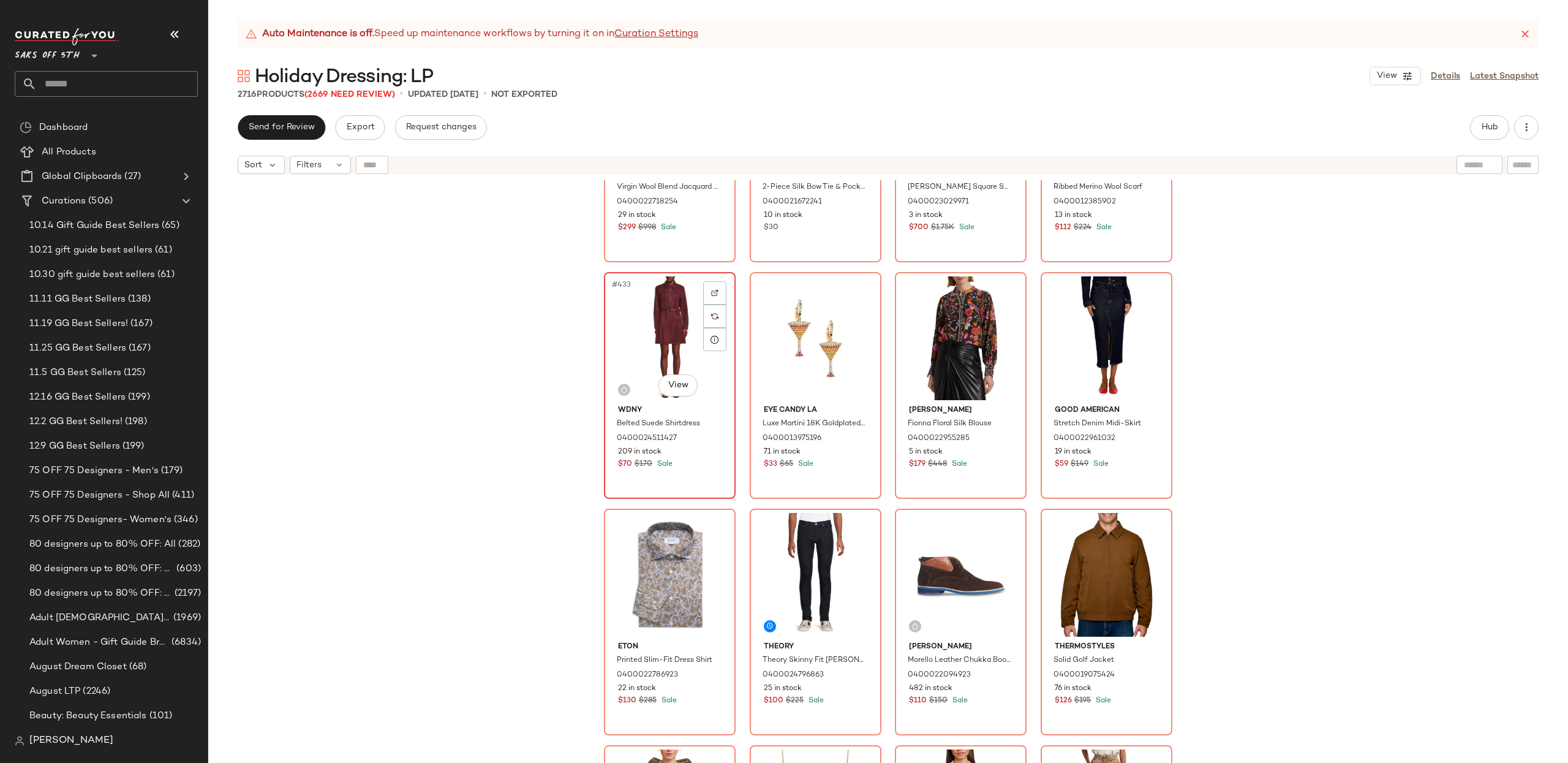
click at [629, 333] on div "#433 View" at bounding box center [669, 338] width 123 height 124
click at [1086, 361] on div "#436 View" at bounding box center [1106, 338] width 123 height 124
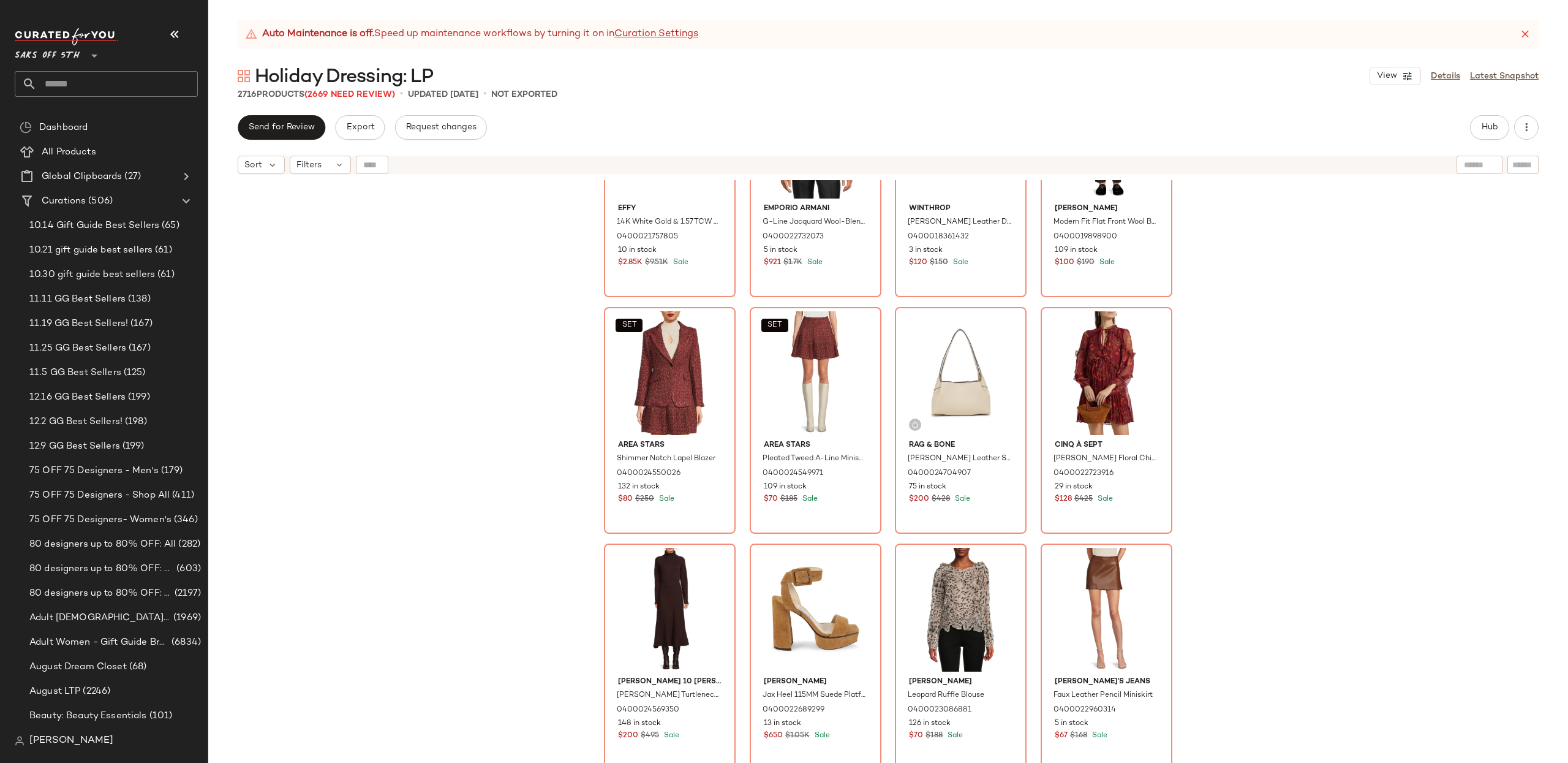
scroll to position [27347, 0]
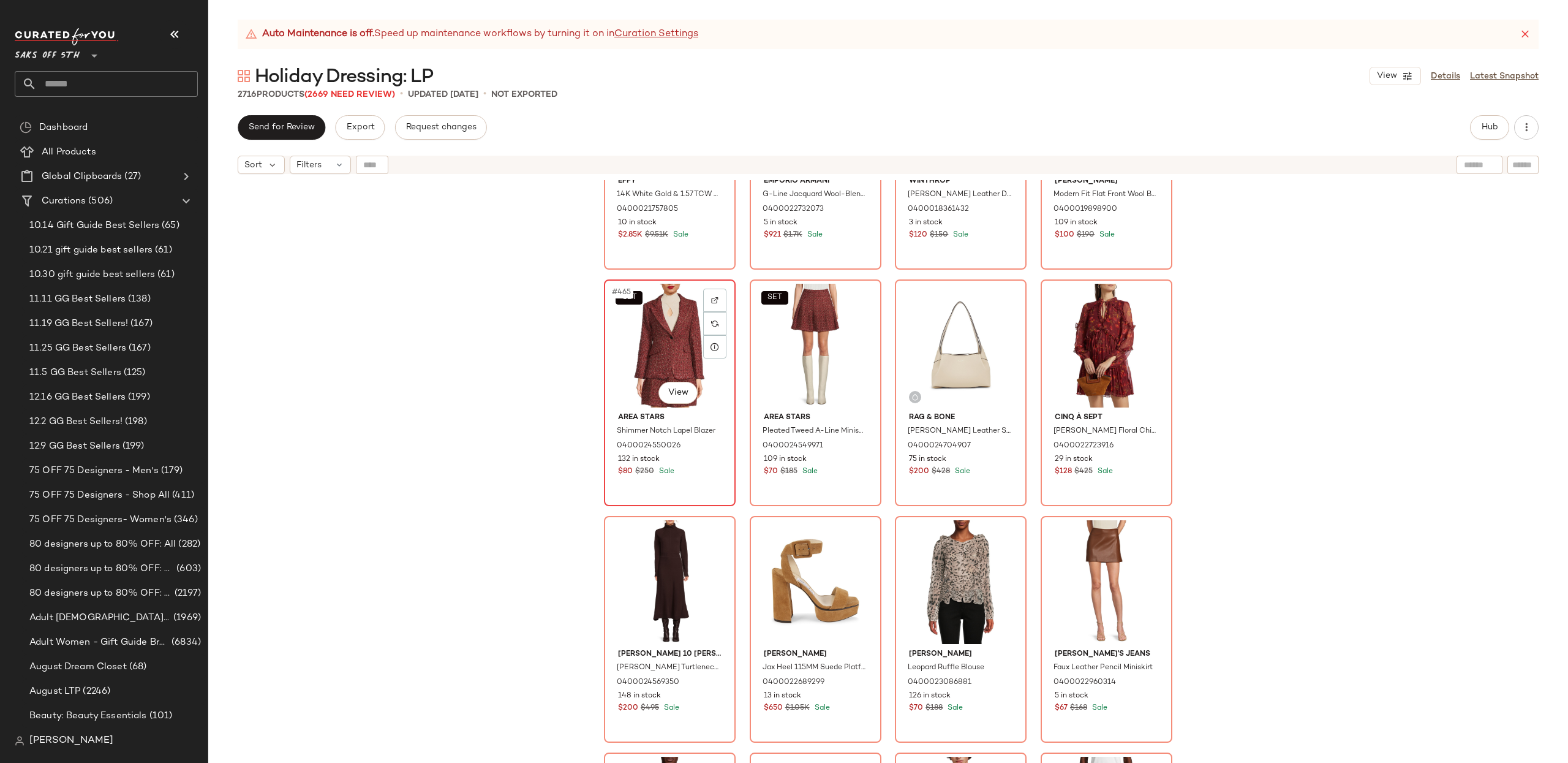
click at [660, 374] on div "SET #465 View" at bounding box center [669, 345] width 123 height 124
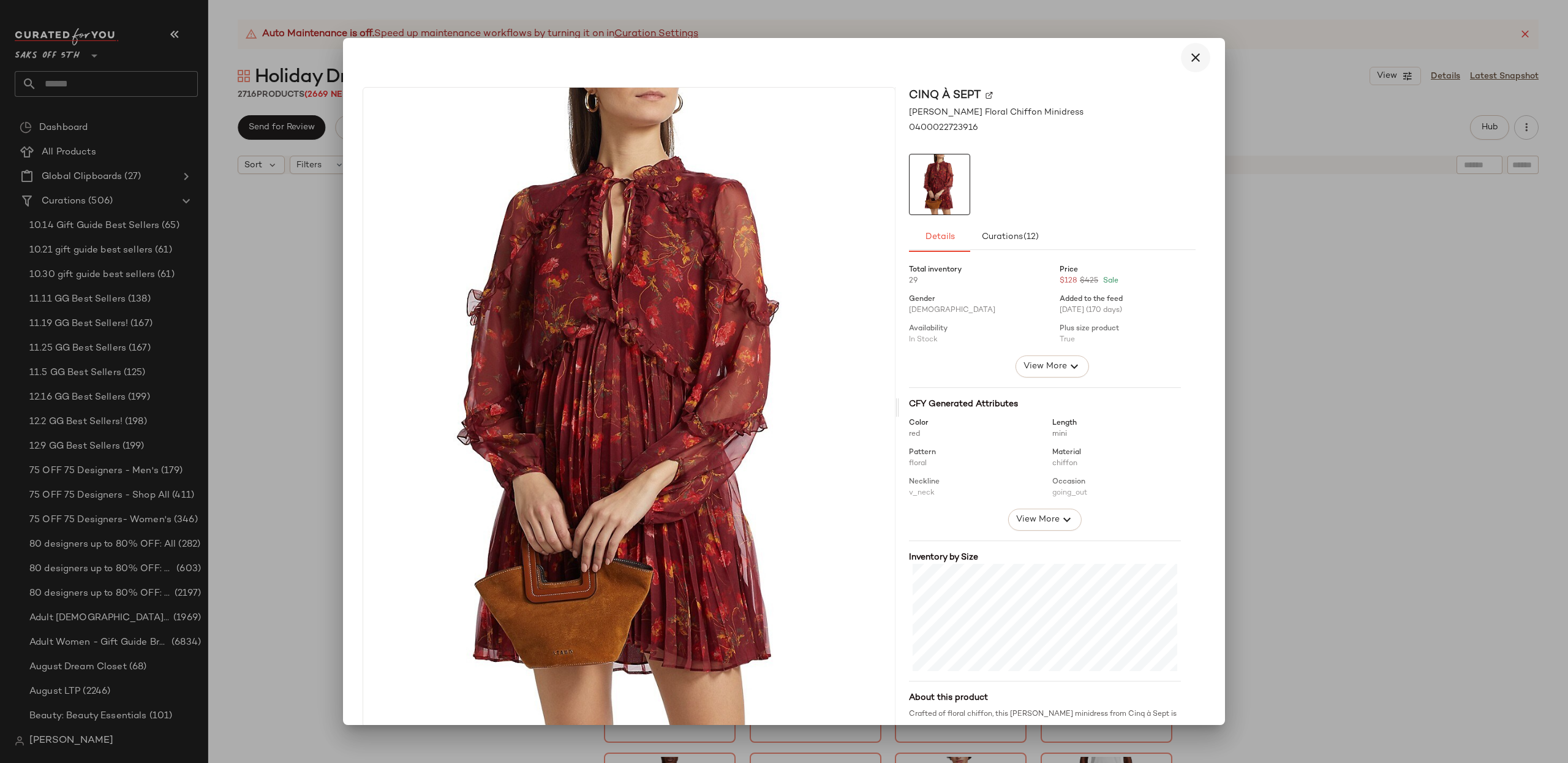
click at [1188, 56] on icon "button" at bounding box center [1196, 57] width 15 height 15
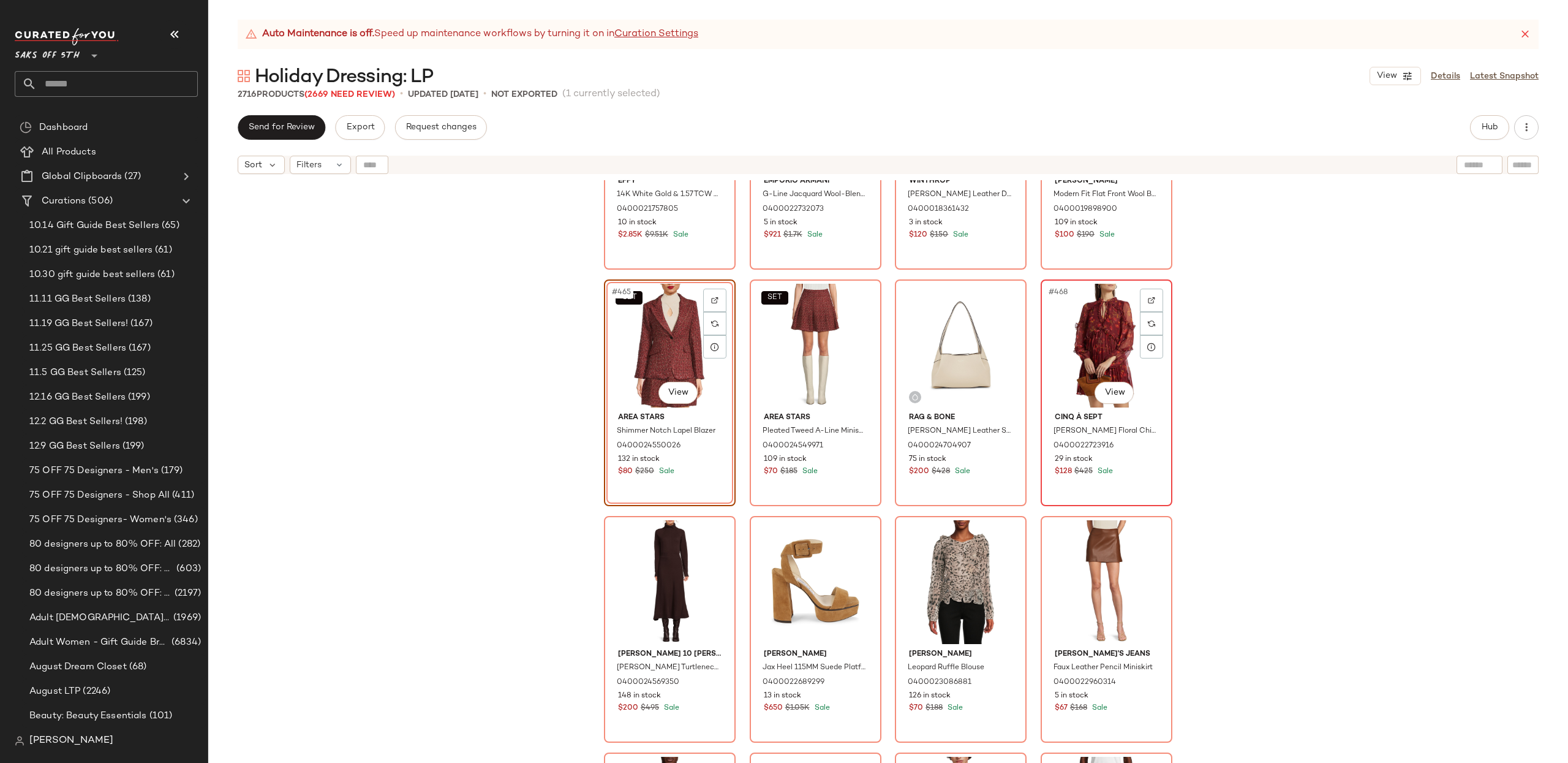
click at [1095, 347] on div "#468 View" at bounding box center [1106, 345] width 123 height 124
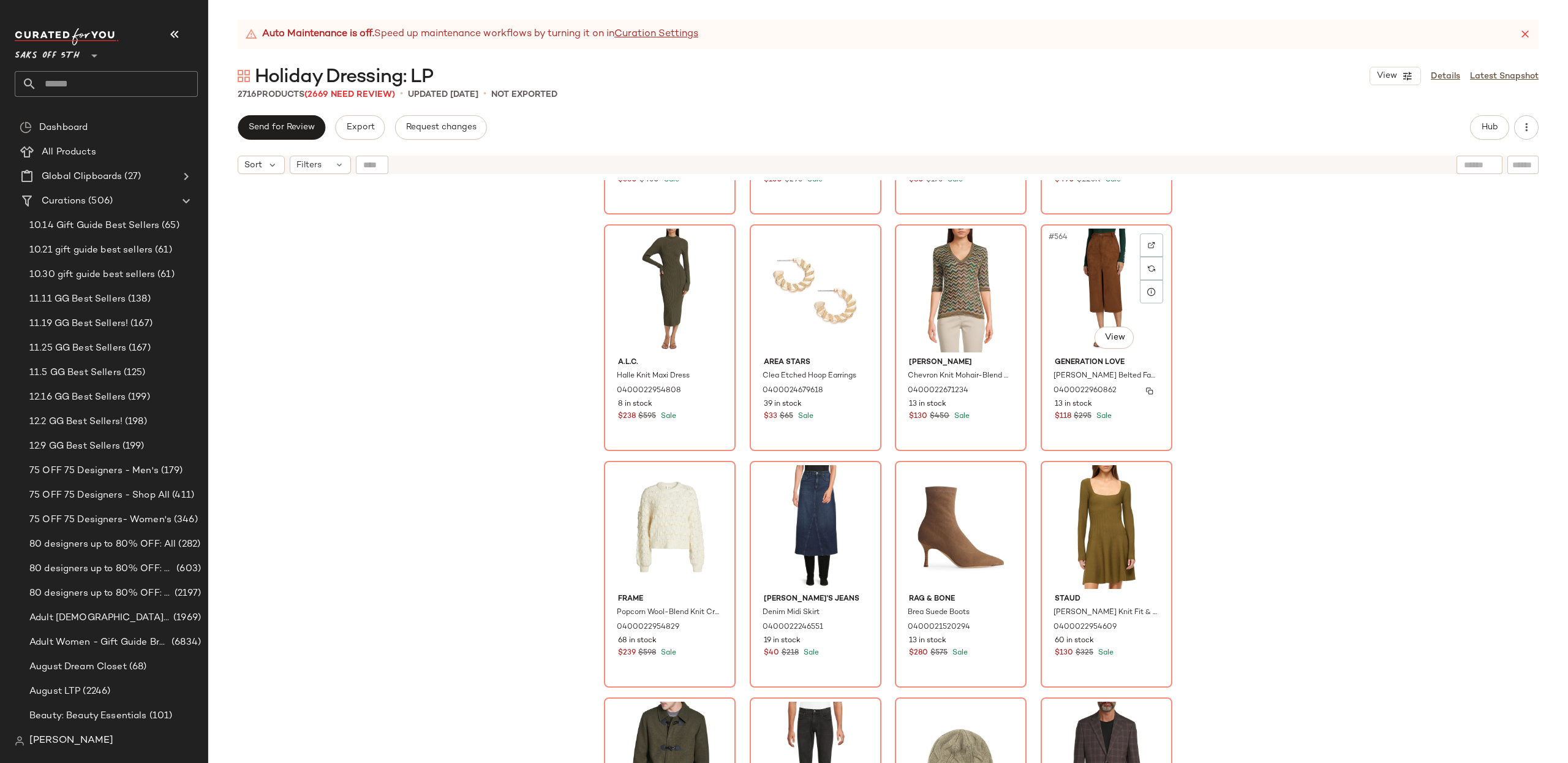
scroll to position [33075, 0]
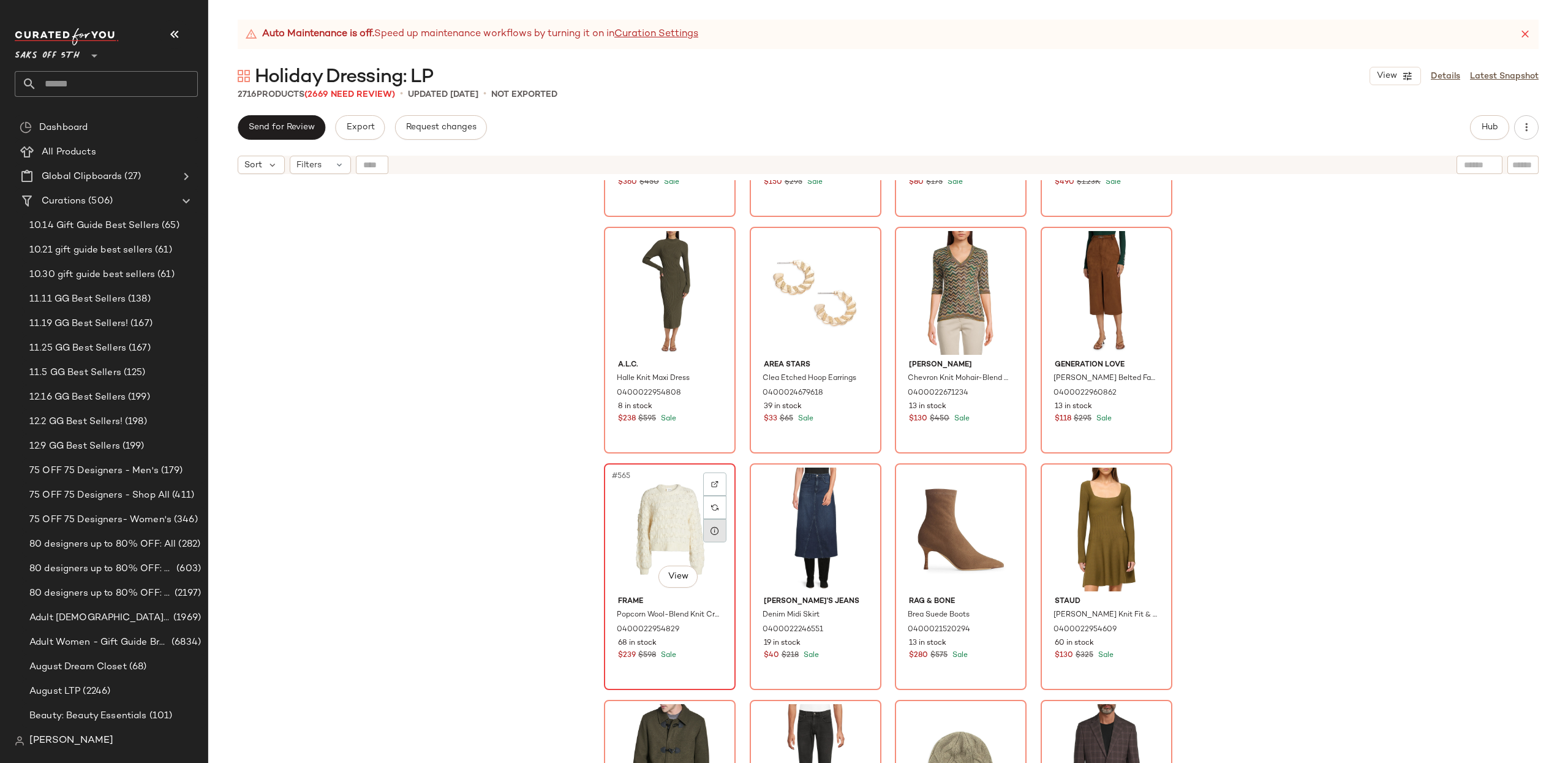
drag, startPoint x: 657, startPoint y: 521, endPoint x: 714, endPoint y: 519, distance: 57.0
click at [657, 521] on div "#565 View" at bounding box center [669, 529] width 123 height 124
click at [1092, 509] on div "#568 View" at bounding box center [1106, 529] width 123 height 124
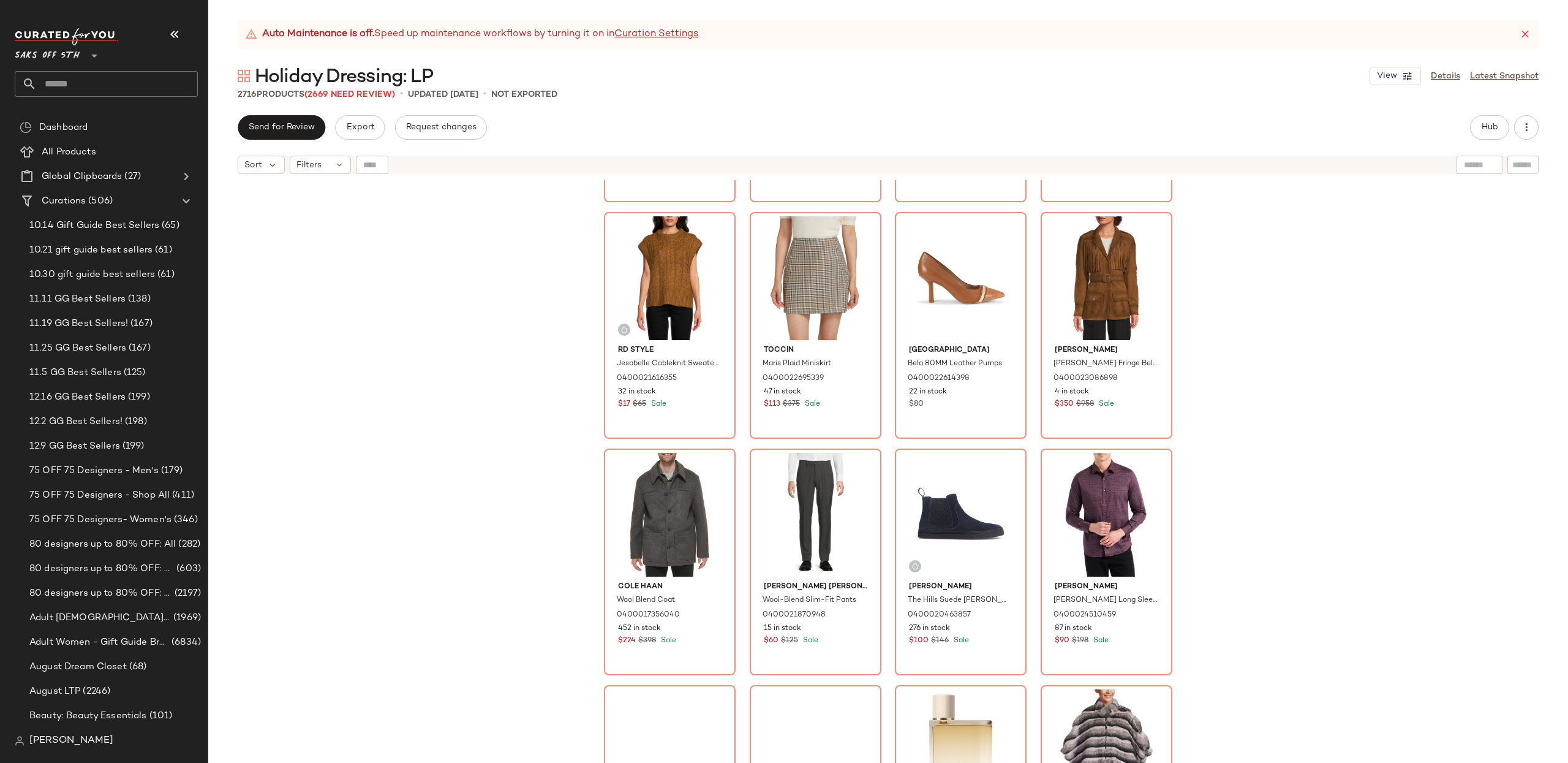
scroll to position [35467, 0]
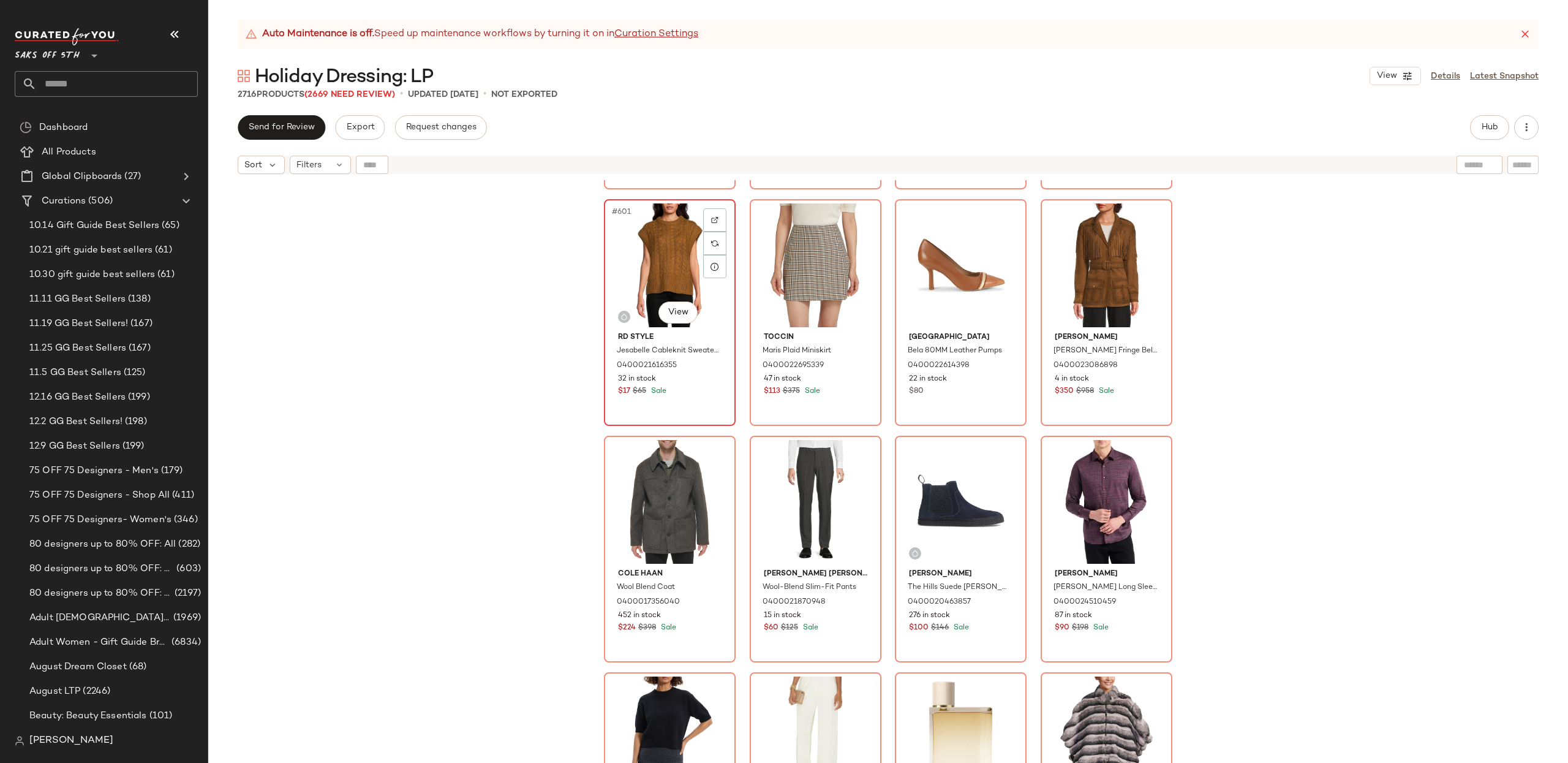
click at [642, 256] on div "#601 View" at bounding box center [669, 265] width 123 height 124
click at [1078, 253] on div "#604 View" at bounding box center [1106, 265] width 123 height 124
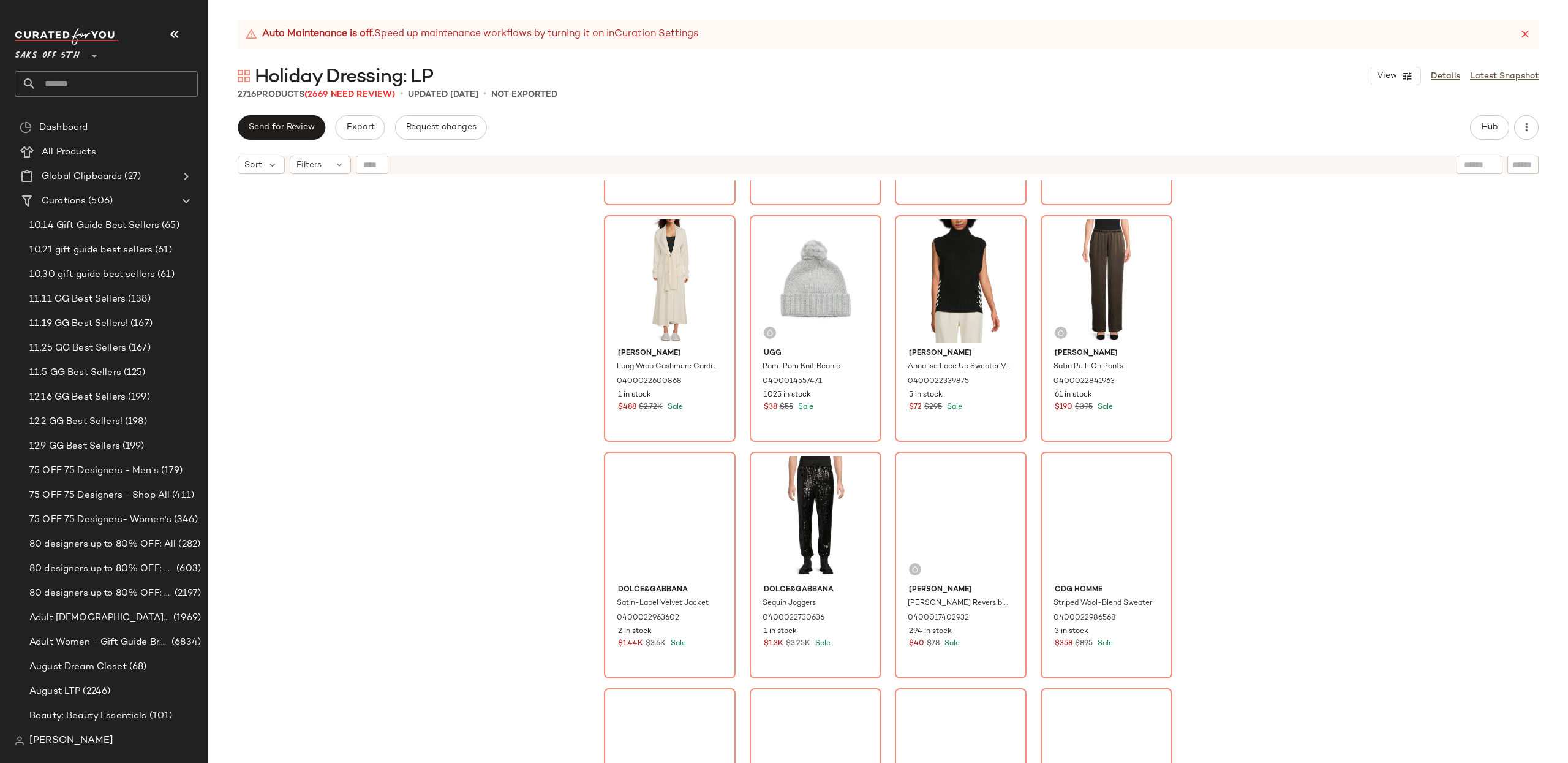
scroll to position [36166, 0]
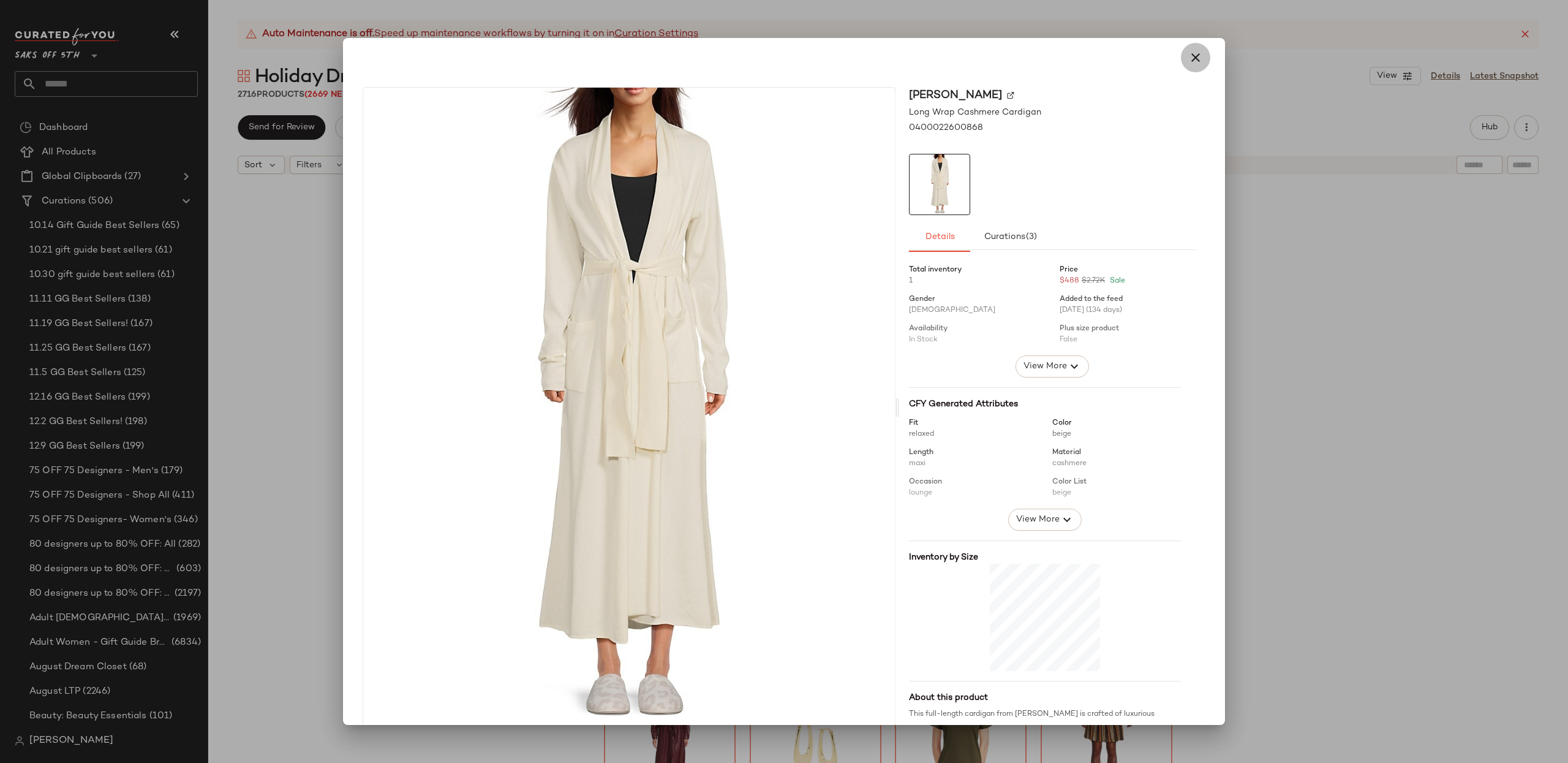
click at [1195, 58] on icon "button" at bounding box center [1196, 57] width 15 height 15
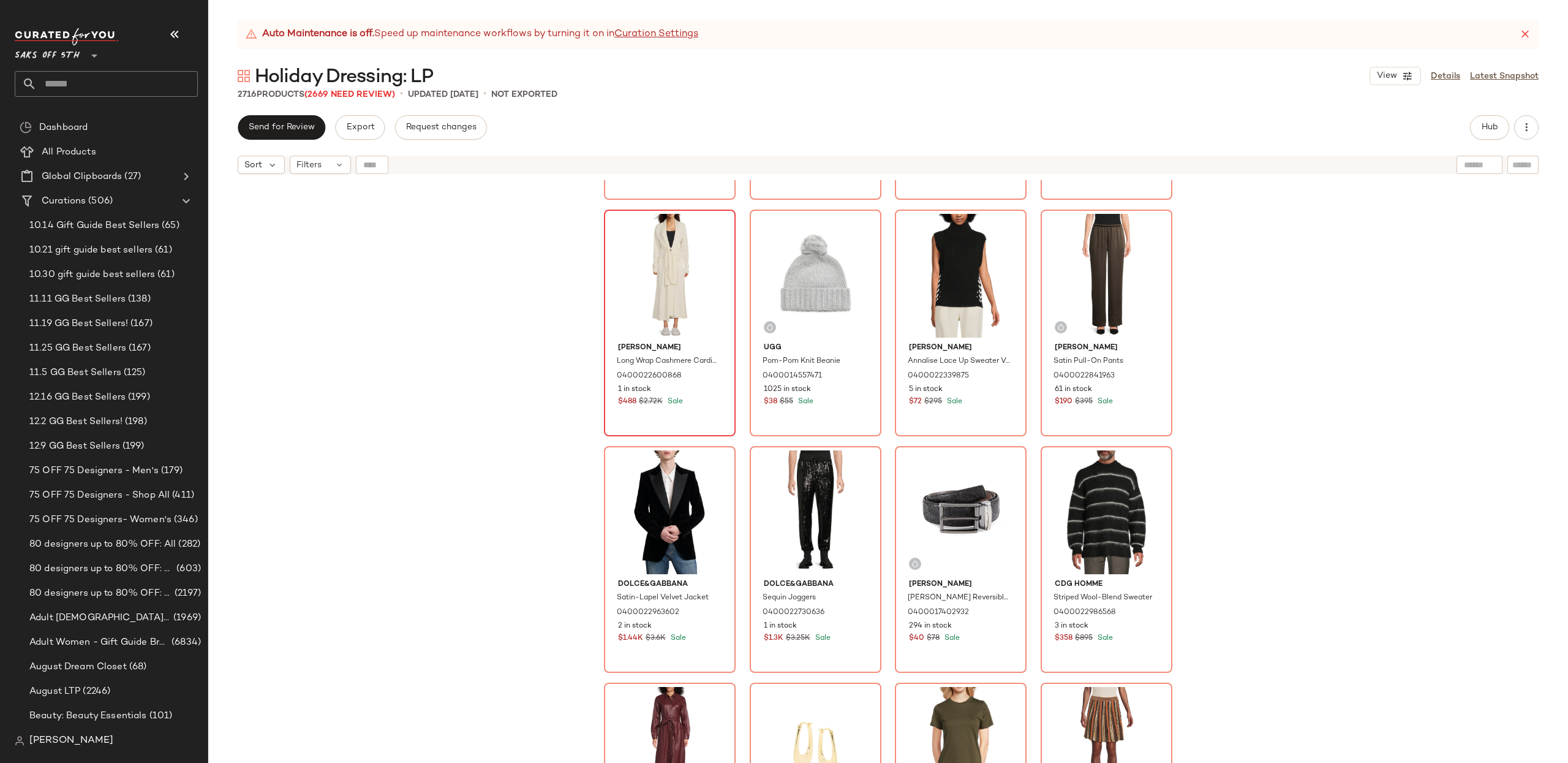
click at [1326, 297] on div "Theory Cashmere Knit Crop T-Shirt 0400022959419 7 in stock $118 $295 Sale Burbe…" at bounding box center [888, 486] width 1360 height 613
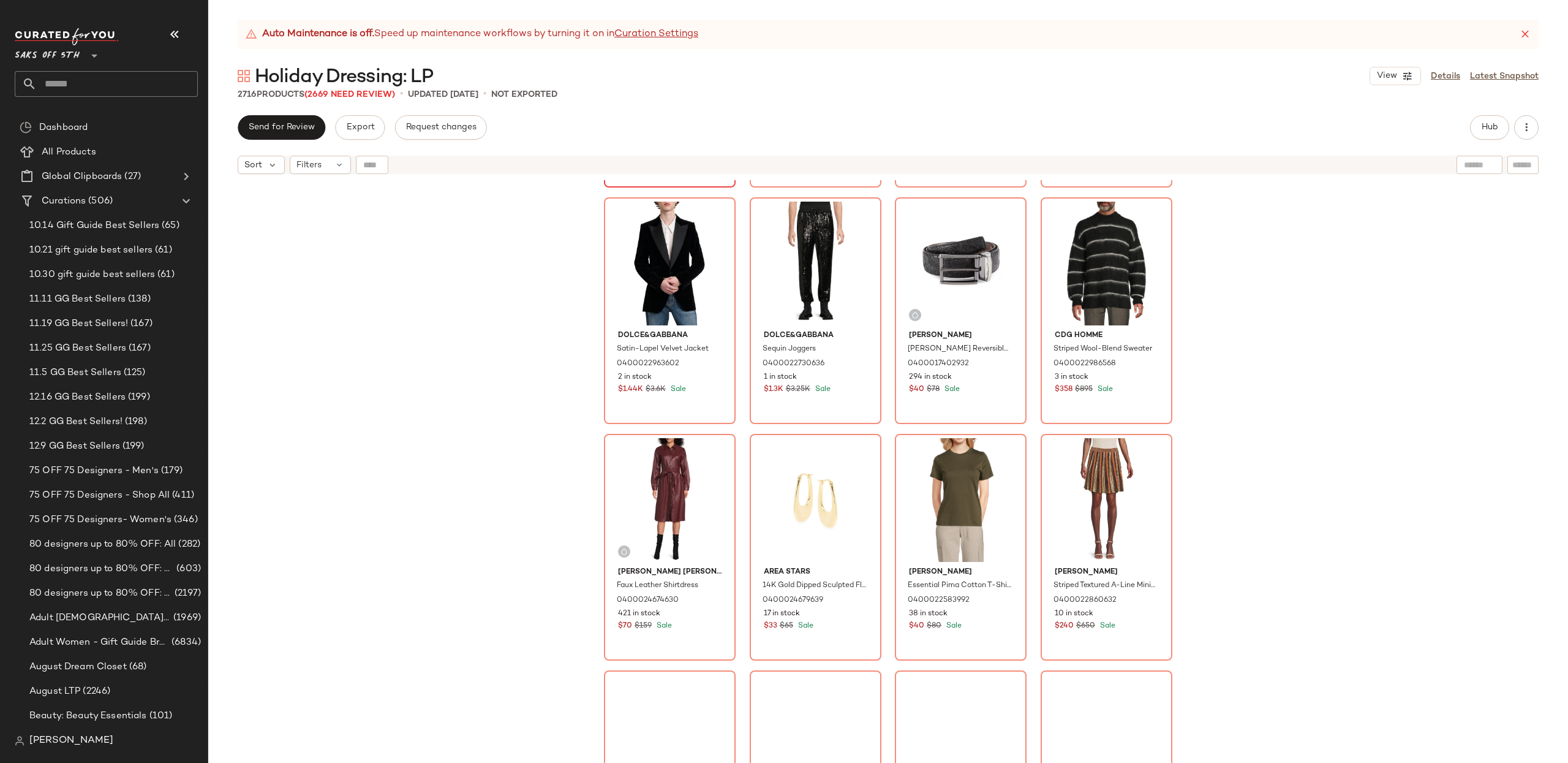
scroll to position [36446, 0]
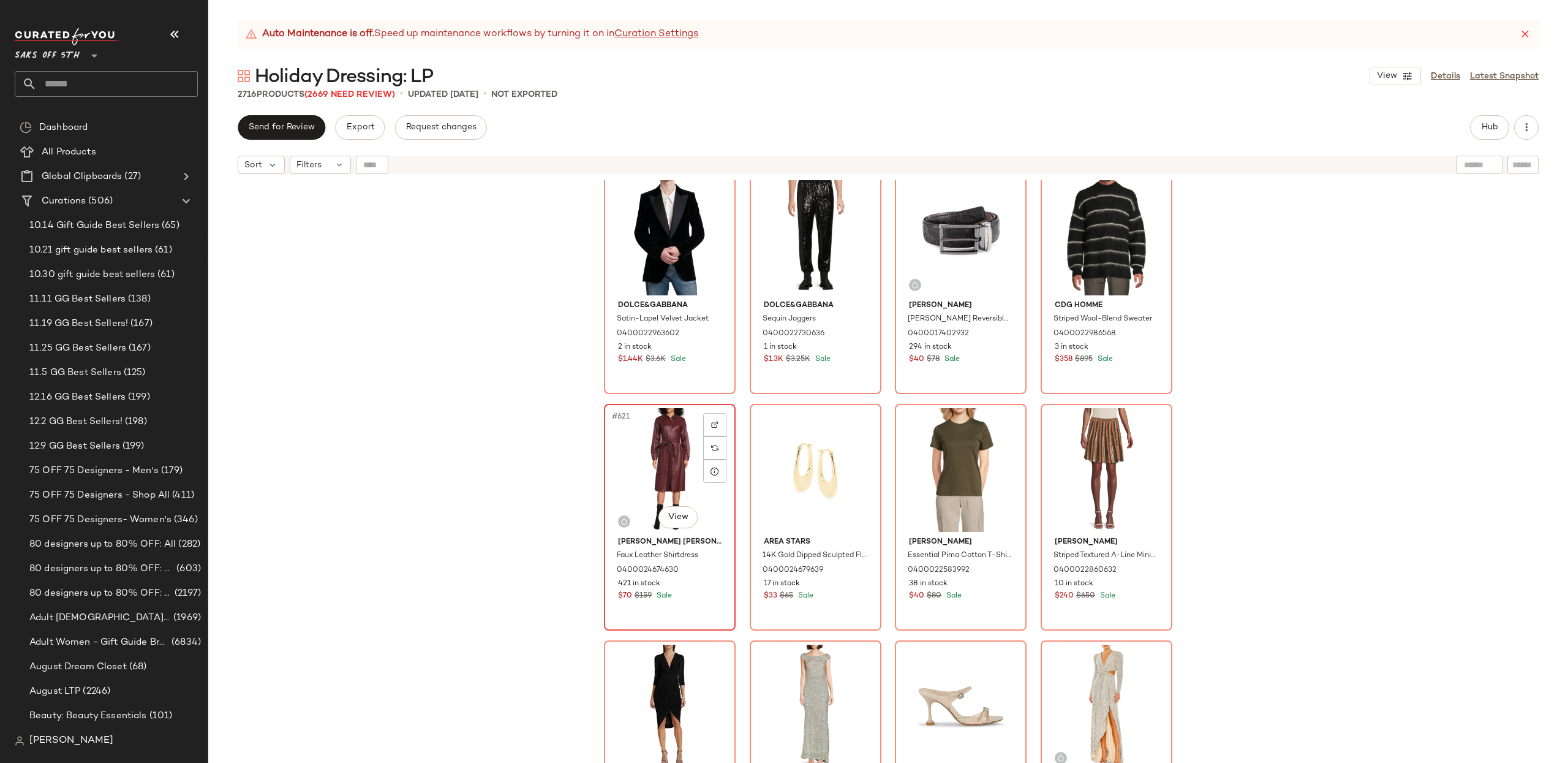
click at [692, 444] on div "#621 View" at bounding box center [669, 470] width 123 height 124
click at [1069, 452] on div "#624 View" at bounding box center [1106, 470] width 123 height 124
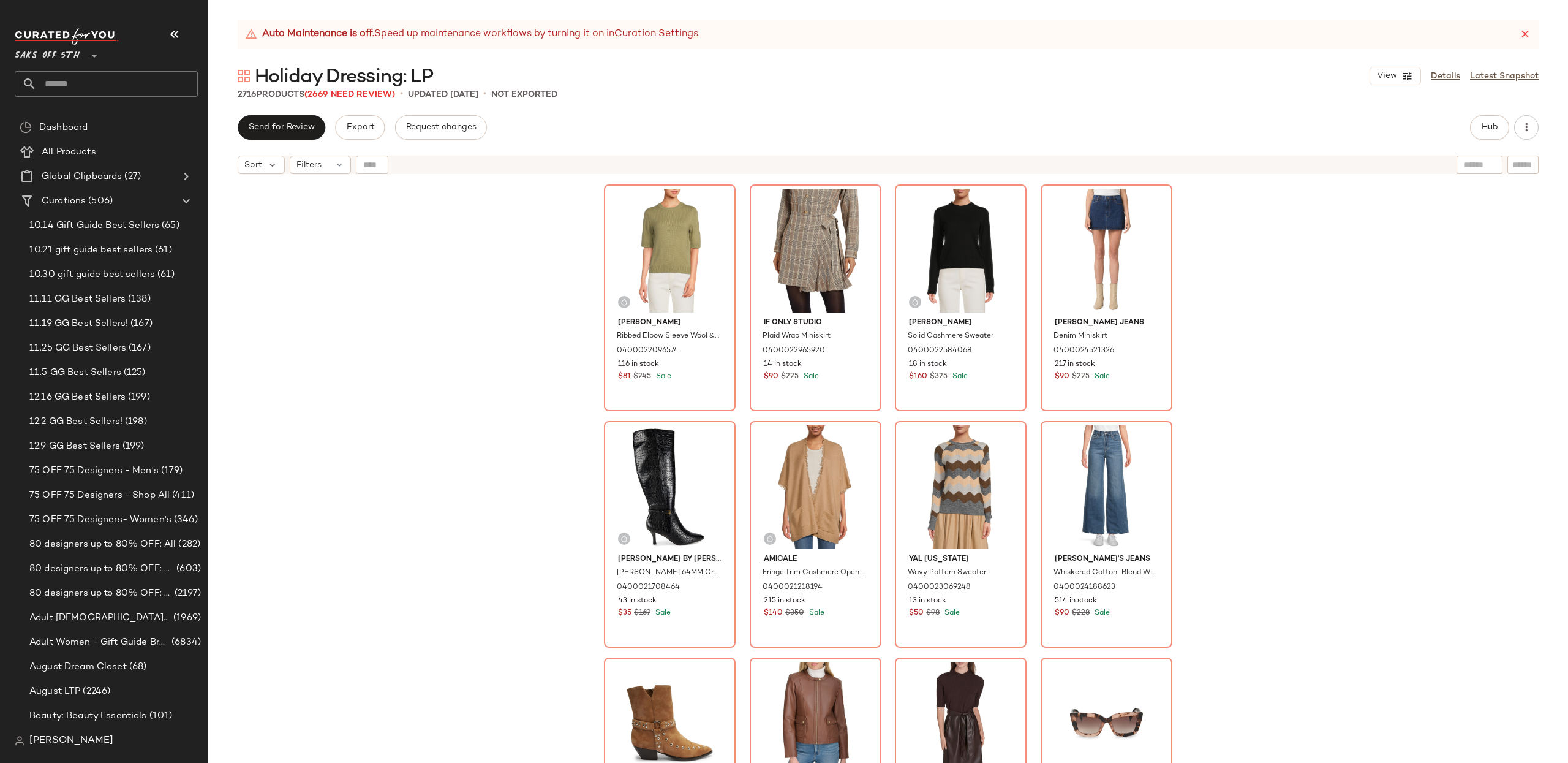
scroll to position [42579, 0]
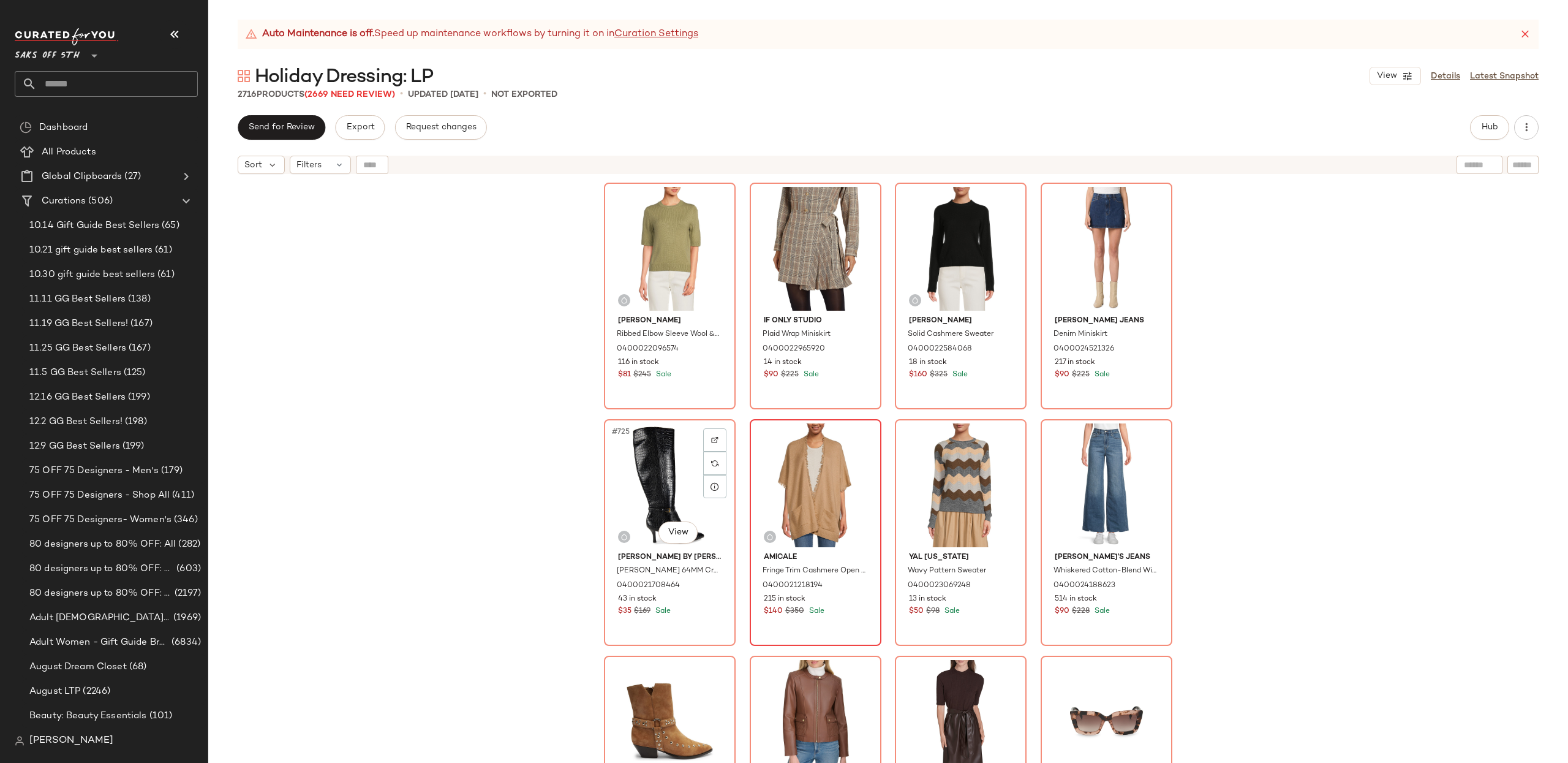
drag, startPoint x: 661, startPoint y: 475, endPoint x: 776, endPoint y: 471, distance: 115.1
click at [662, 475] on div "#725 View" at bounding box center [669, 485] width 123 height 124
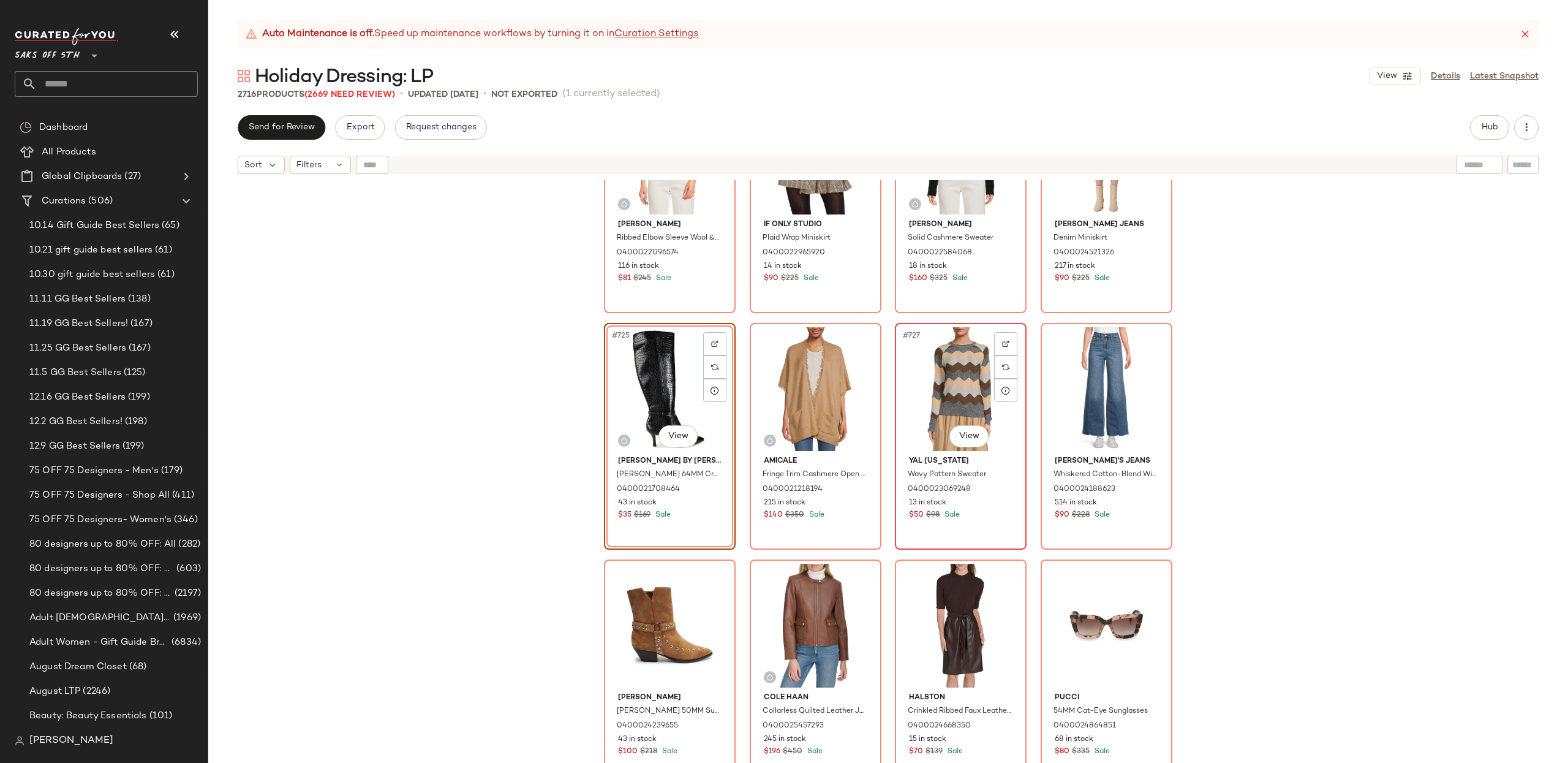
scroll to position [42677, 0]
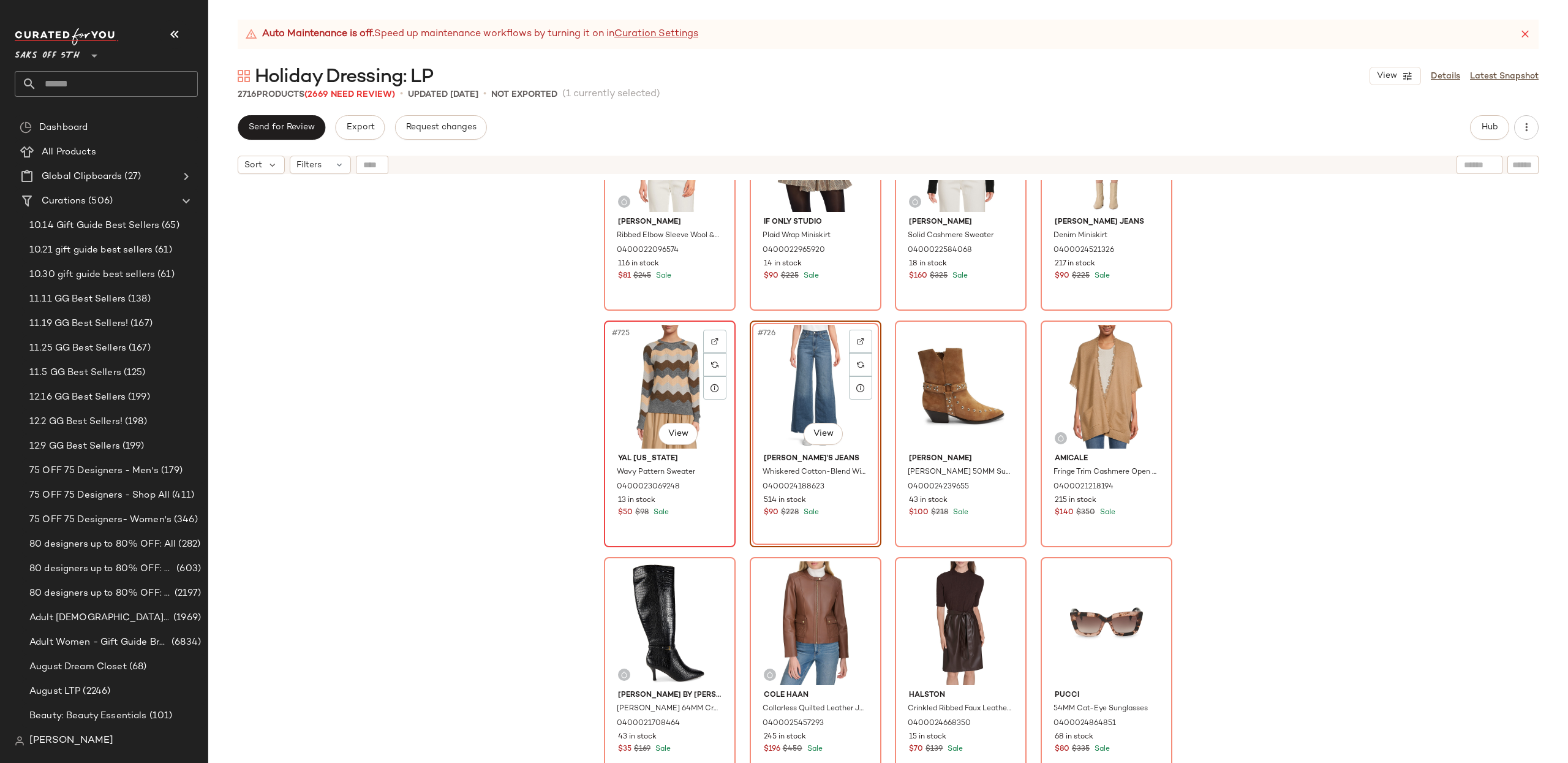
drag, startPoint x: 649, startPoint y: 386, endPoint x: 683, endPoint y: 386, distance: 34.0
click at [649, 386] on div "#725 View" at bounding box center [669, 386] width 123 height 124
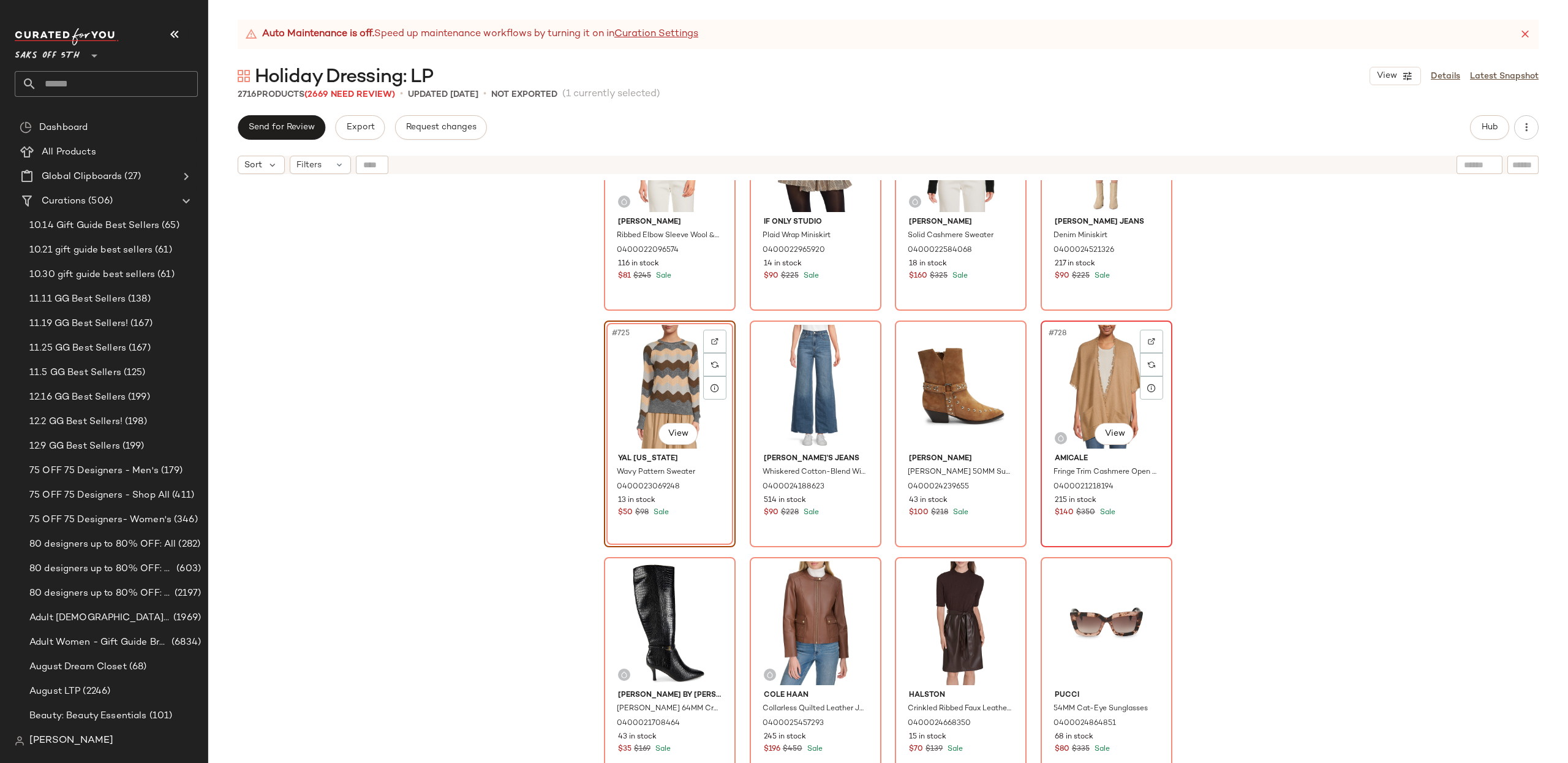
click at [1094, 389] on div "#728 View" at bounding box center [1106, 386] width 123 height 124
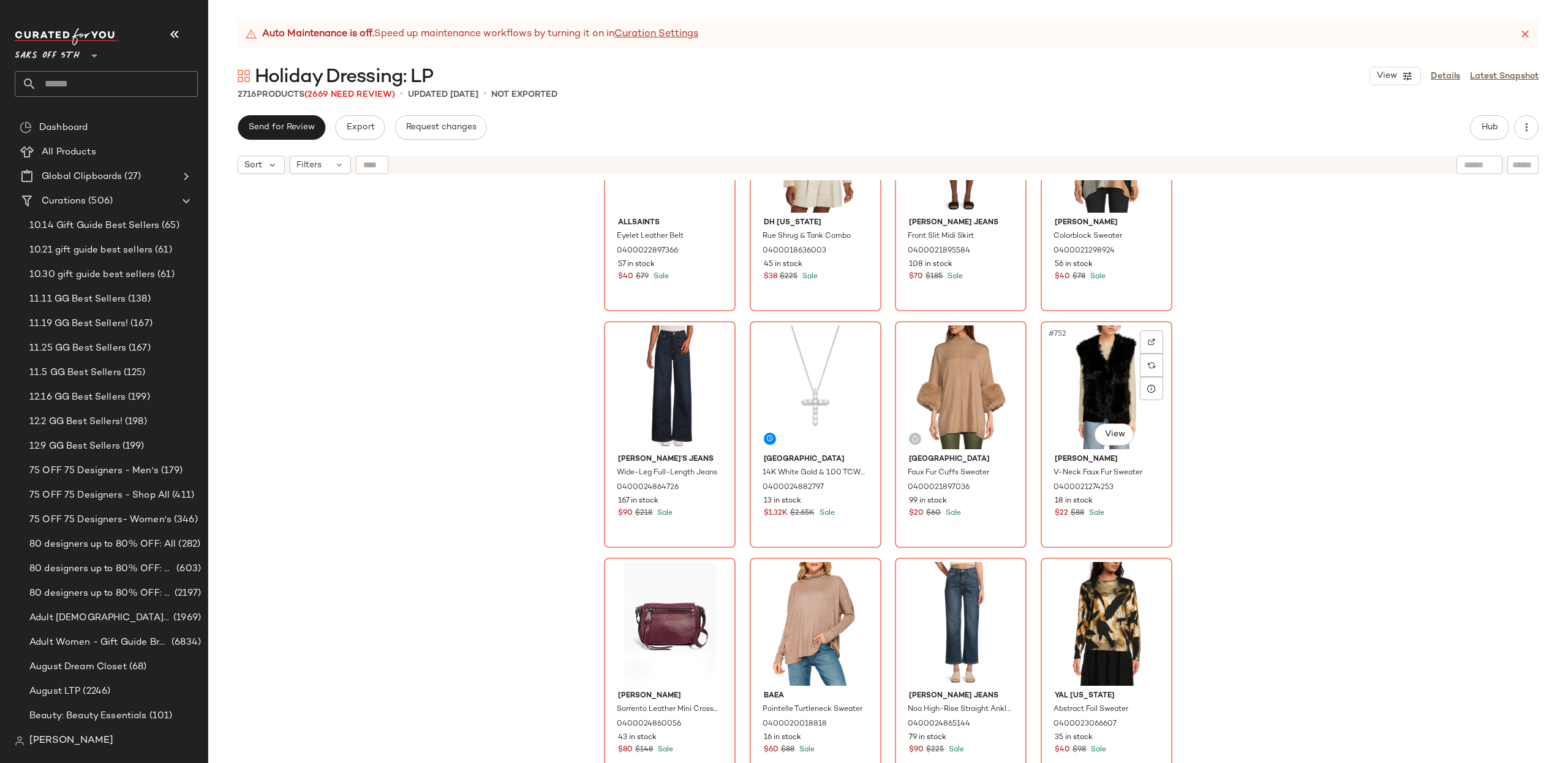
scroll to position [44098, 0]
click at [940, 358] on div "#751 View" at bounding box center [961, 386] width 123 height 124
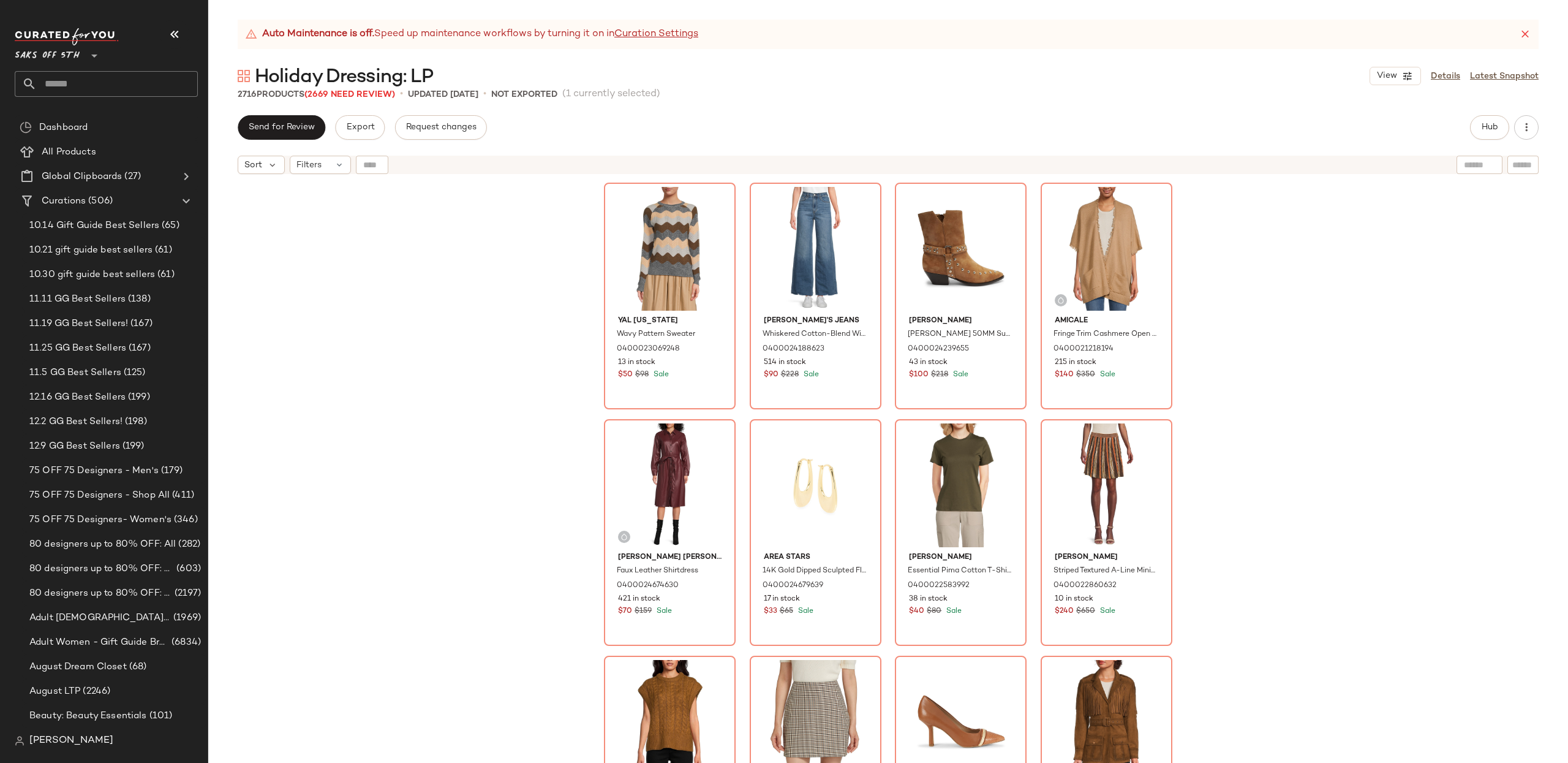
click at [1420, 286] on div "YAL [US_STATE] Wavy Pattern Sweater 0400023069248 13 in stock $50 $98 Sale [PER…" at bounding box center [888, 486] width 1360 height 613
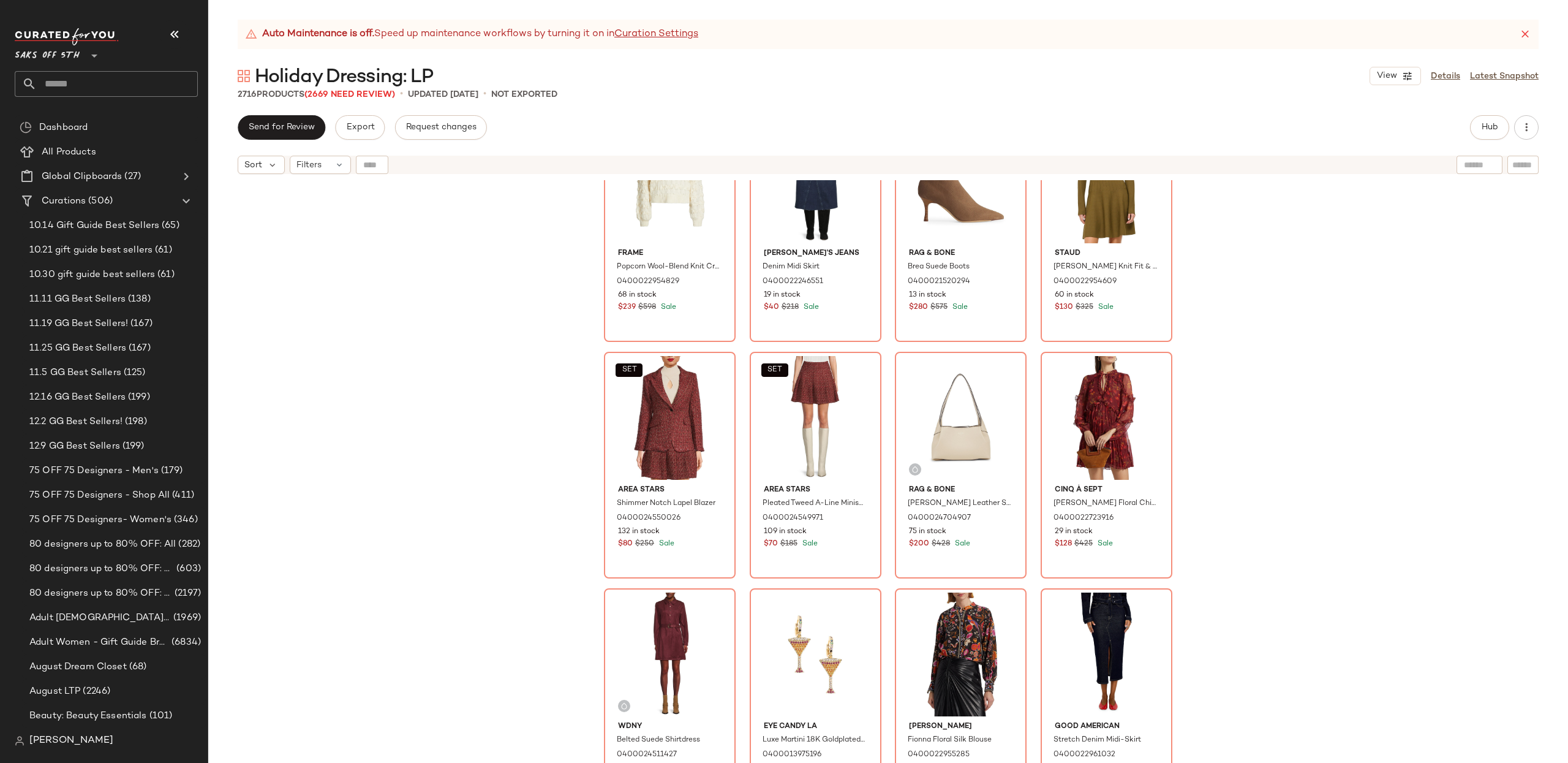
scroll to position [798, 0]
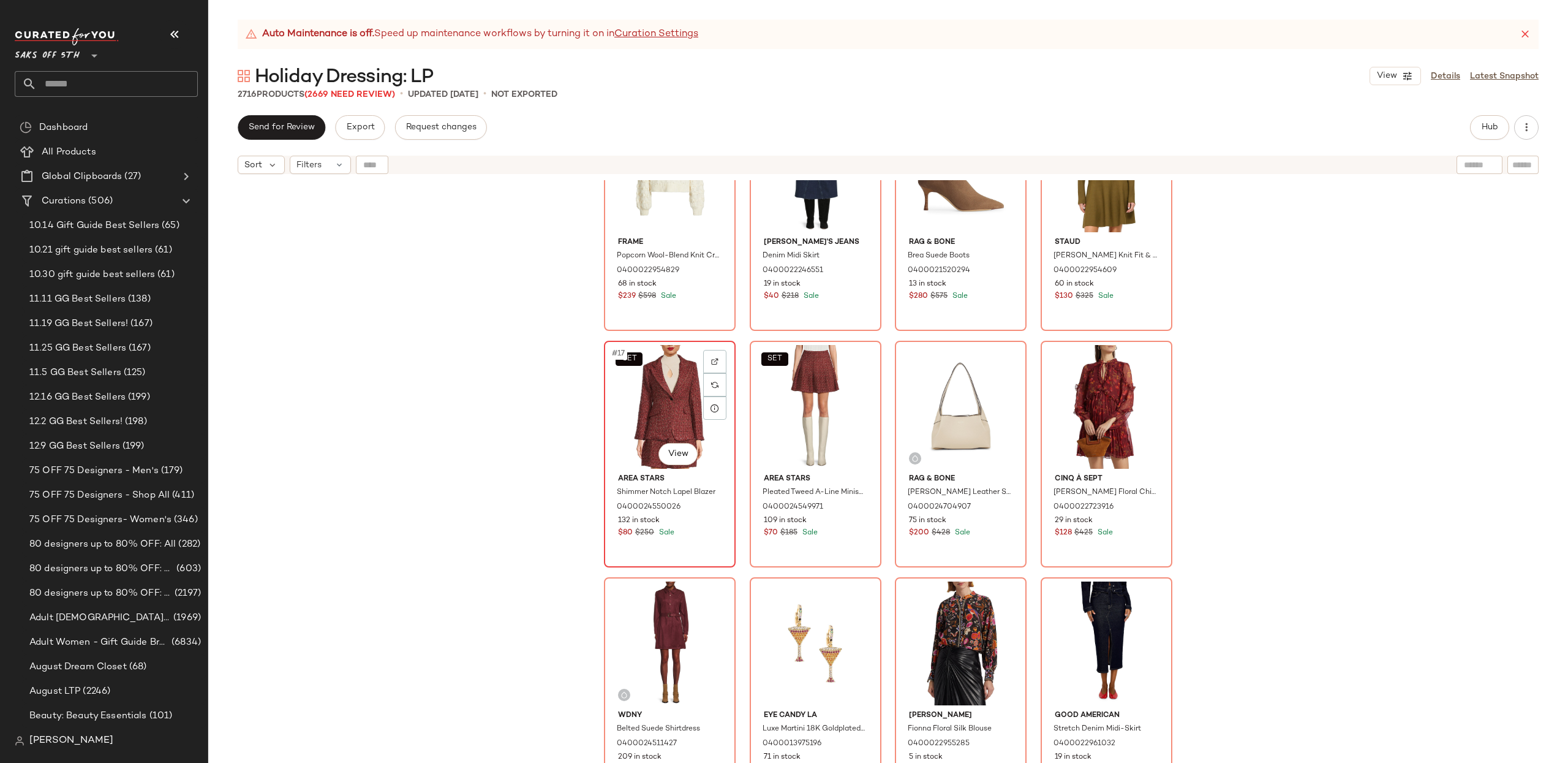
click at [642, 391] on div "SET #17 View" at bounding box center [669, 407] width 123 height 124
click at [1067, 426] on div "#20 View" at bounding box center [1106, 407] width 123 height 124
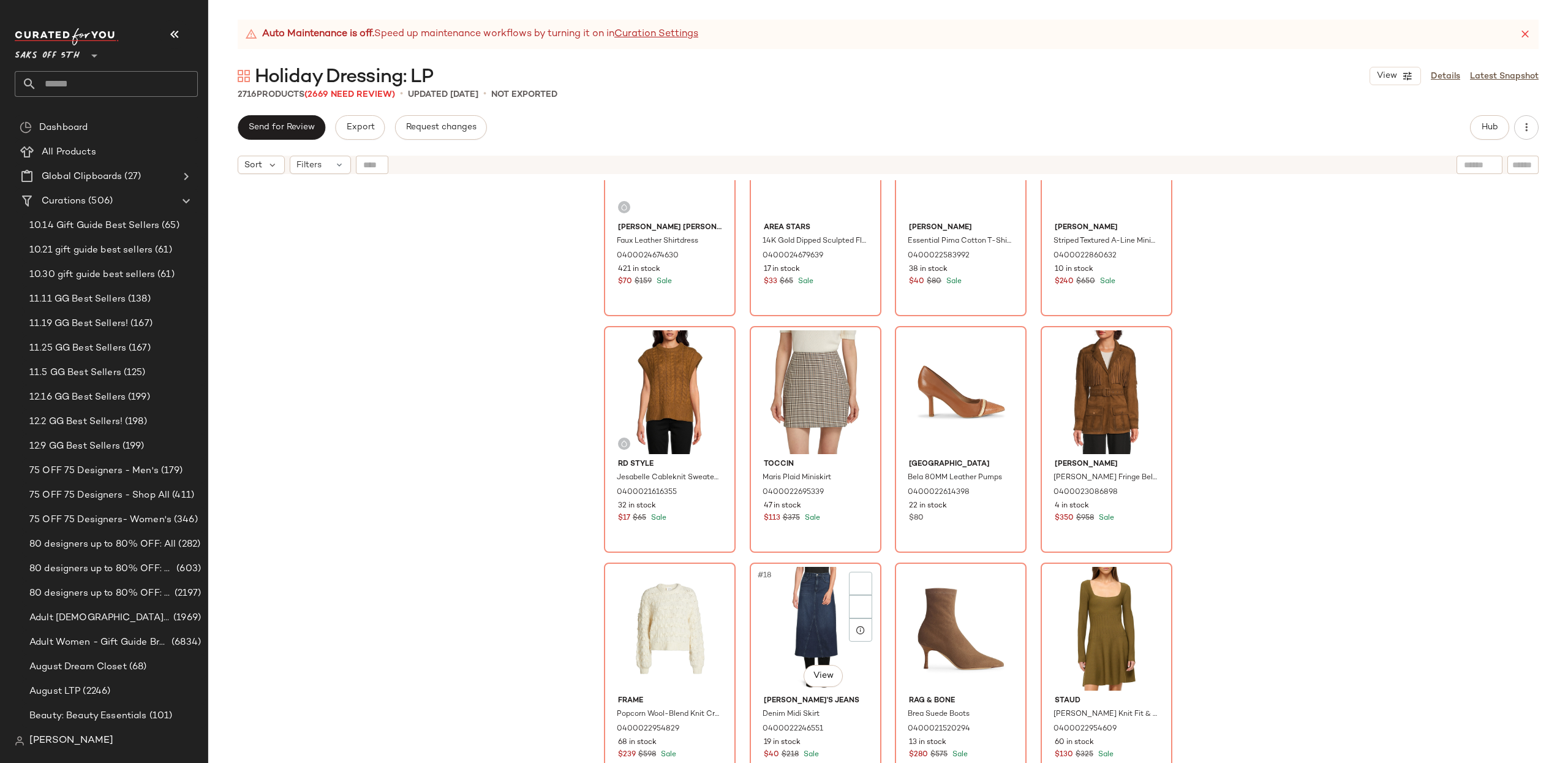
scroll to position [564, 0]
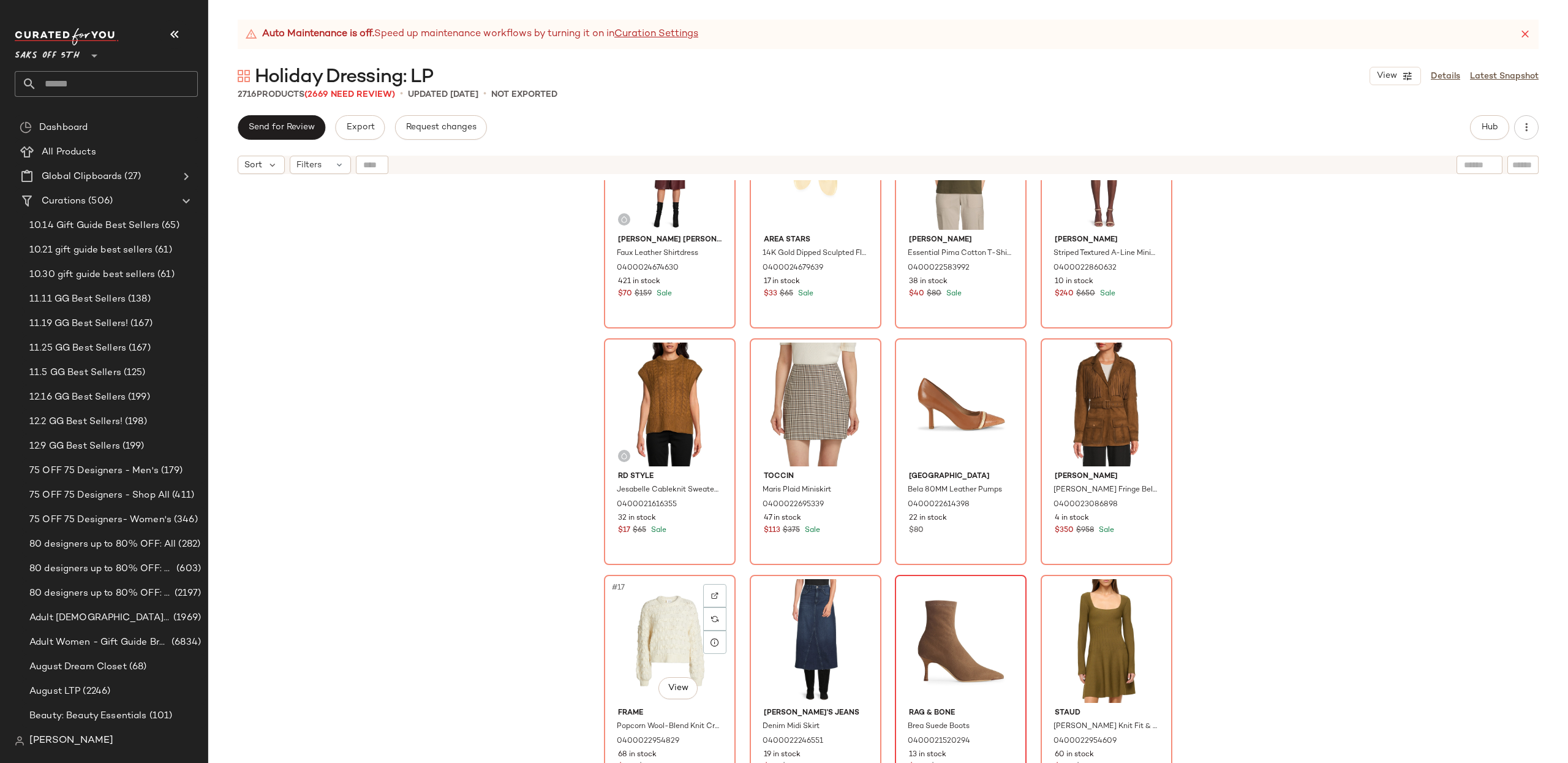
drag, startPoint x: 625, startPoint y: 593, endPoint x: 922, endPoint y: 621, distance: 298.3
click at [625, 593] on div "#17 View" at bounding box center [669, 640] width 123 height 124
click at [1073, 619] on div "#20 View" at bounding box center [1106, 640] width 123 height 124
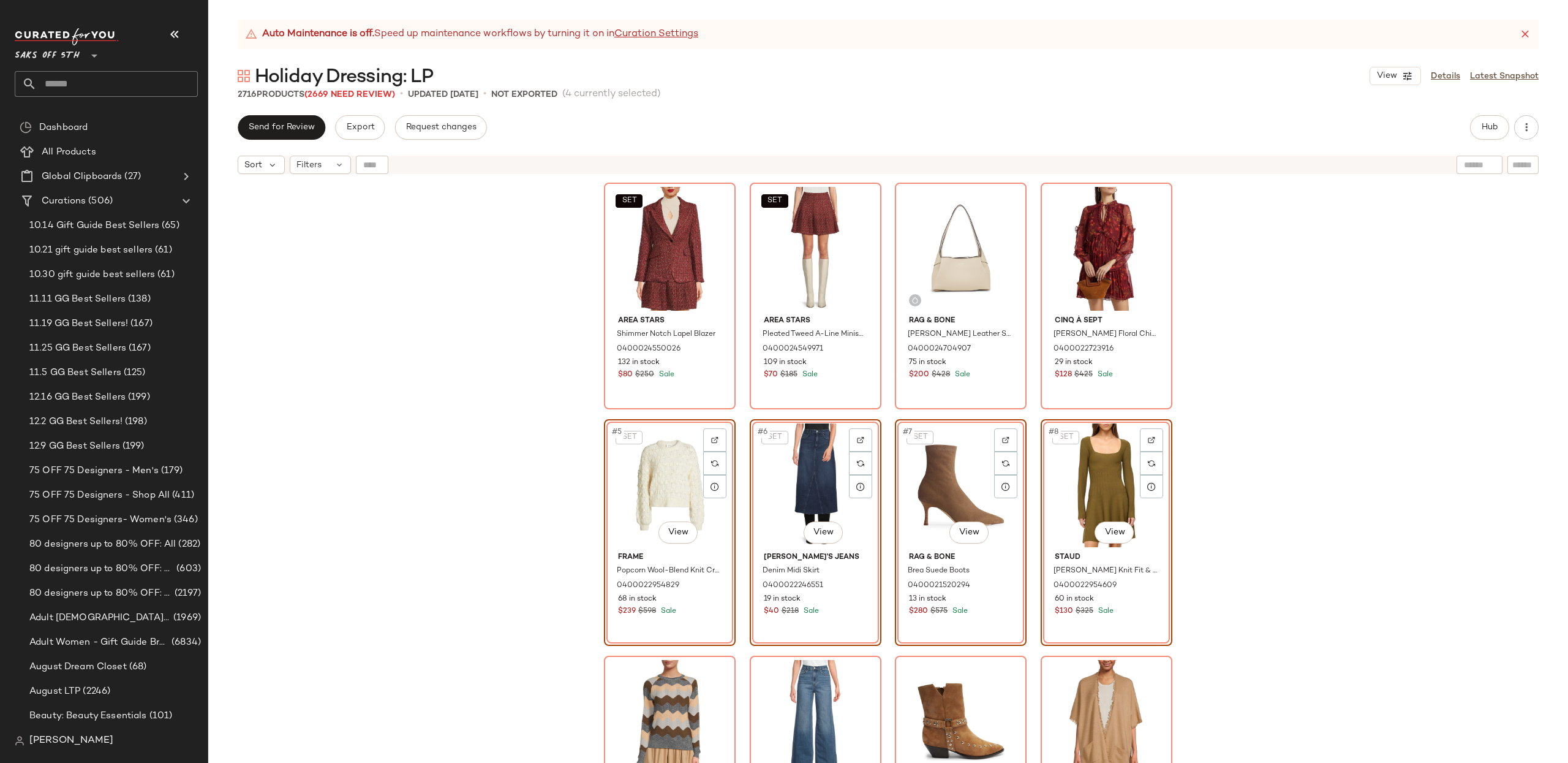
click at [1238, 412] on div "SET Area Stars Shimmer Notch Lapel Blazer 0400024550026 132 in stock $80 $250 S…" at bounding box center [888, 486] width 1360 height 613
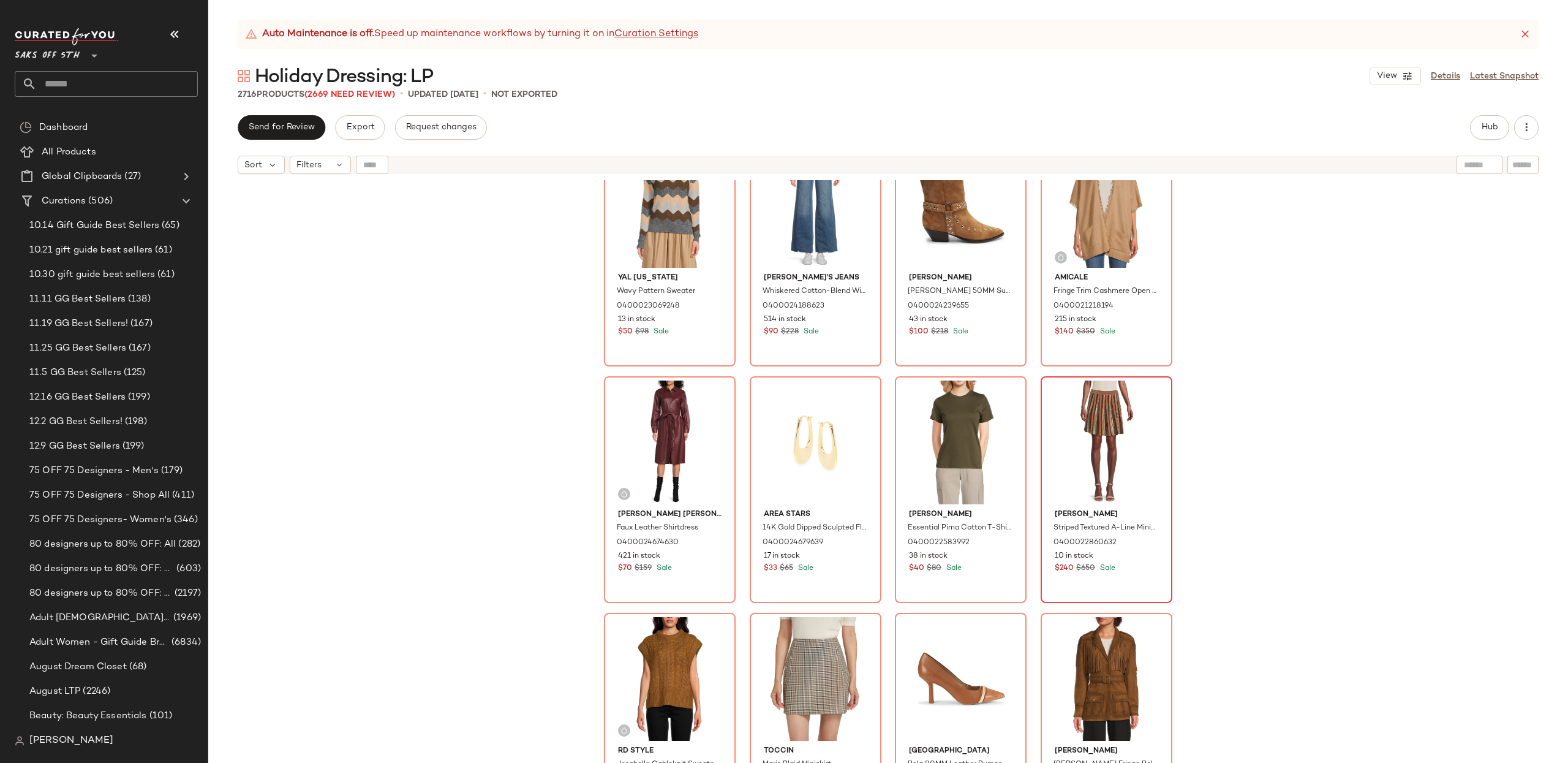
scroll to position [529, 0]
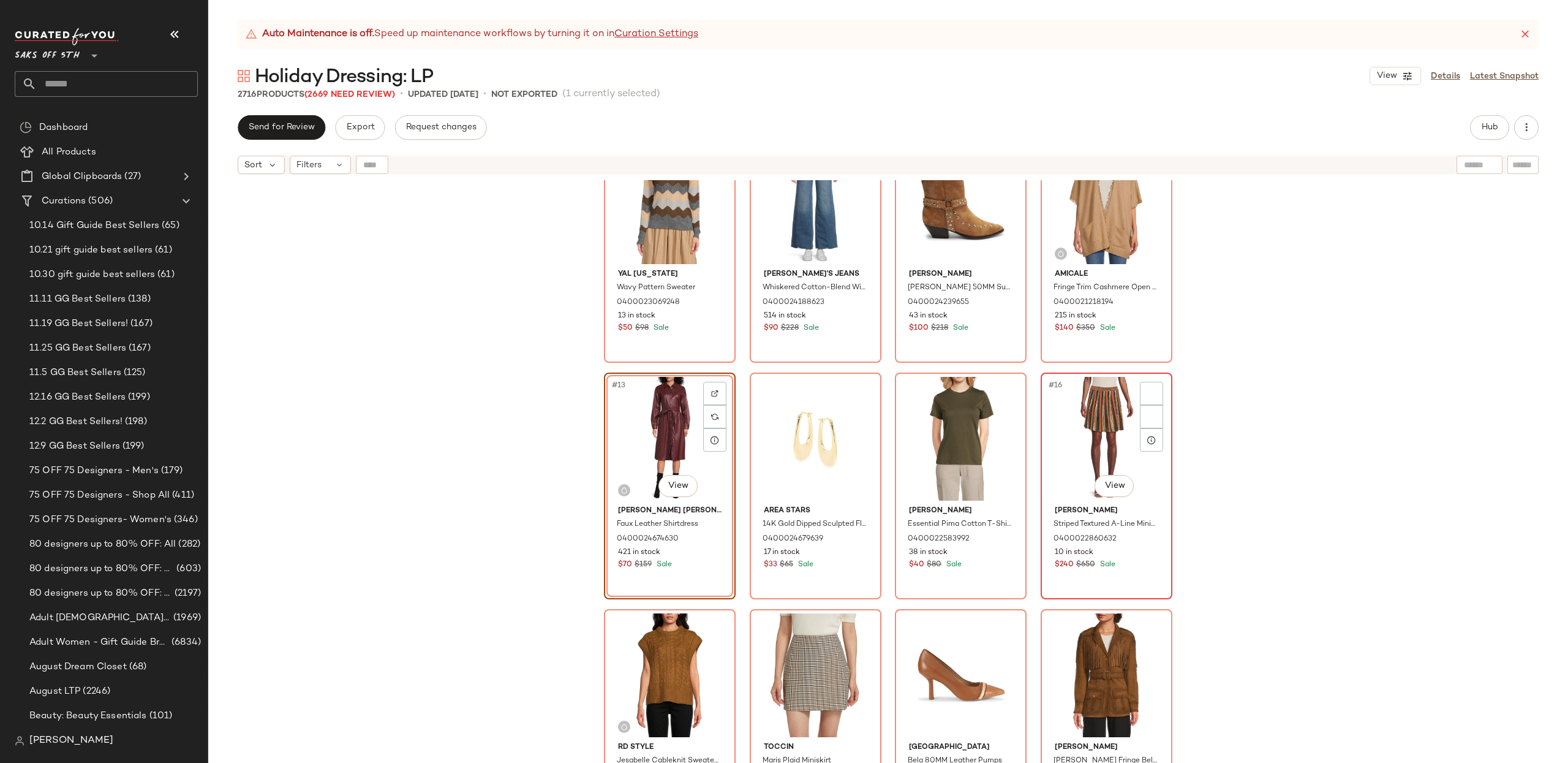
click at [1053, 455] on div "#16 View" at bounding box center [1106, 438] width 123 height 124
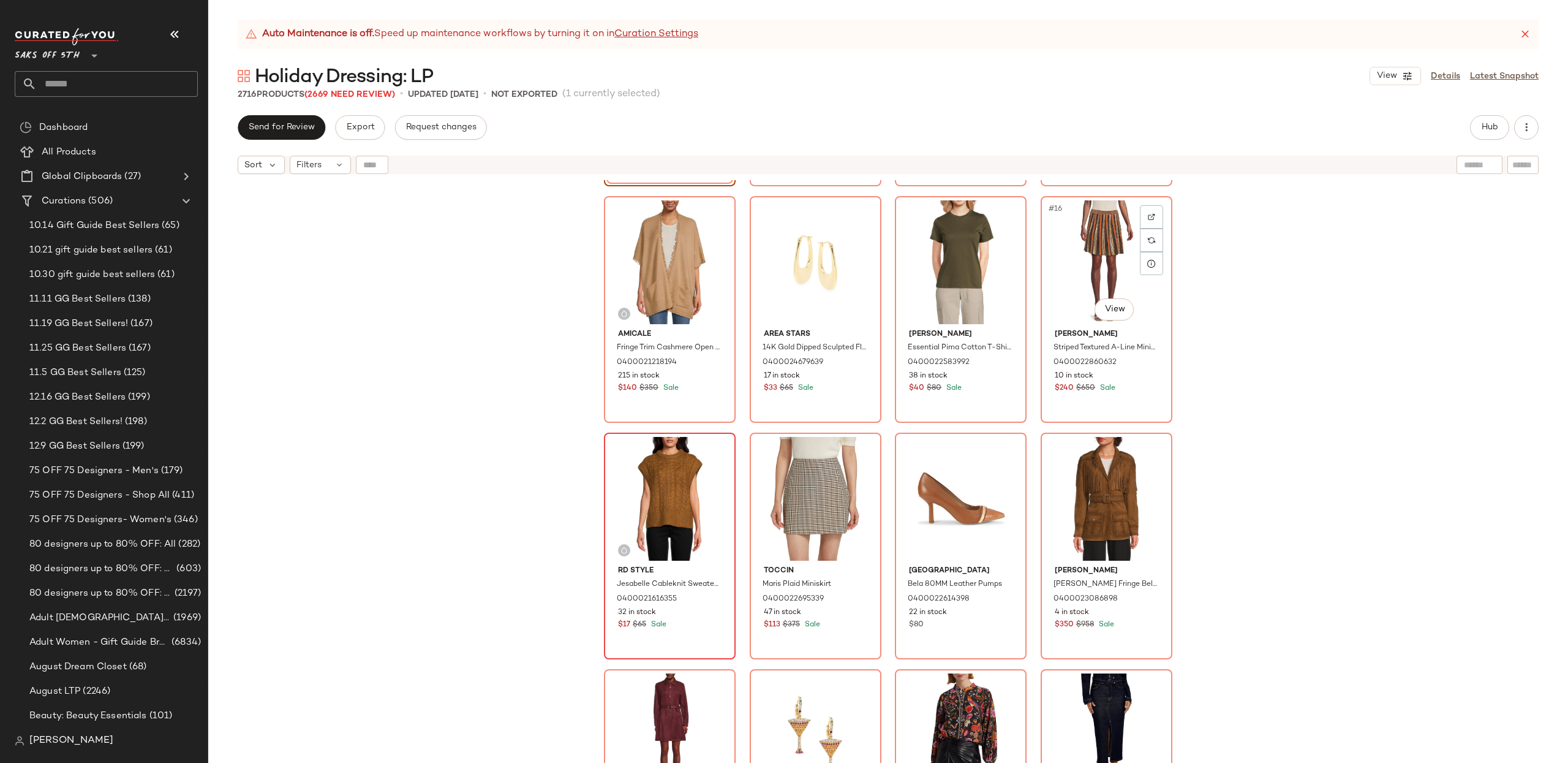
scroll to position [706, 0]
click at [639, 502] on div "#17 View" at bounding box center [669, 498] width 123 height 124
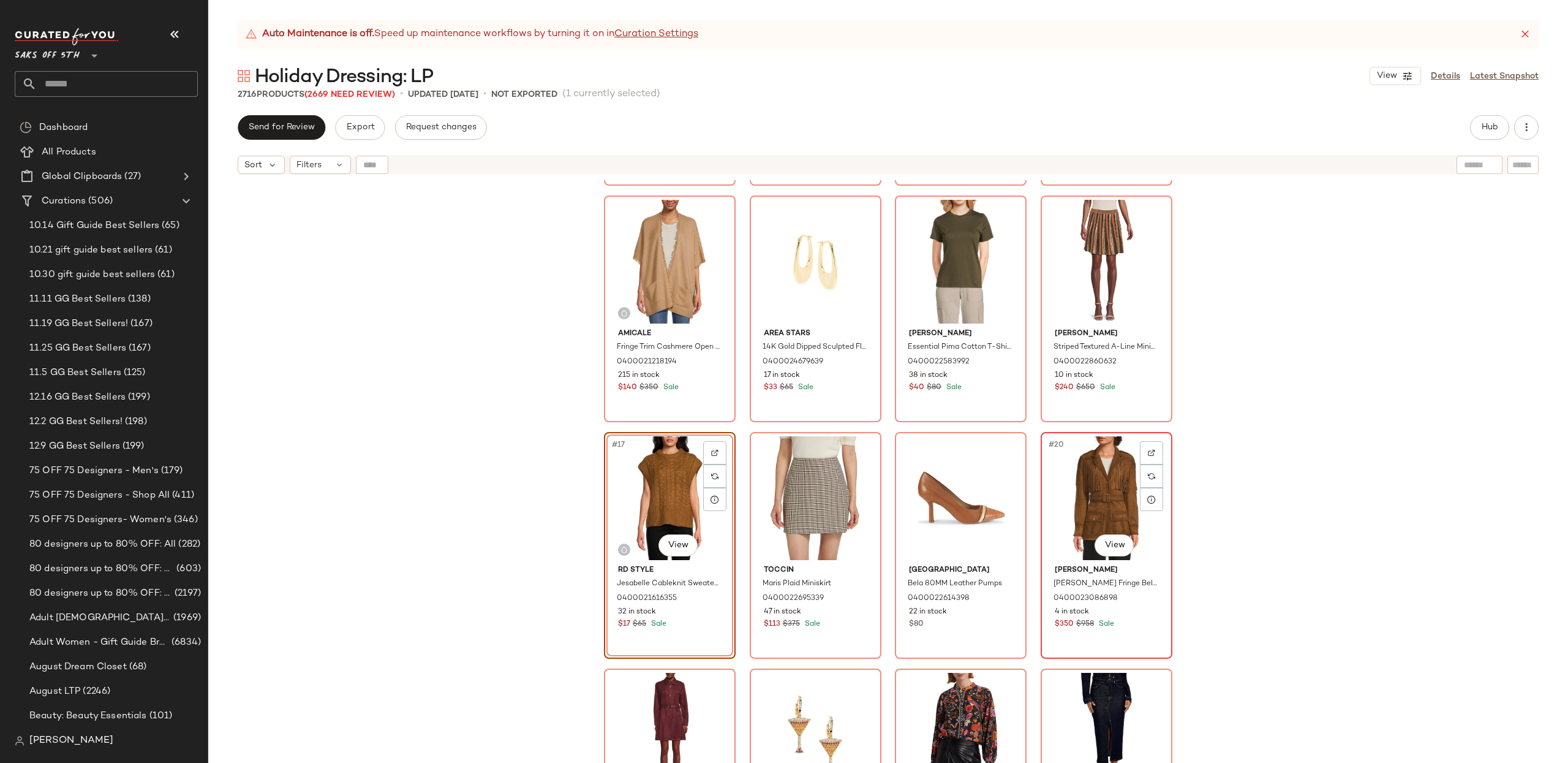
click at [1102, 503] on div "#20 View" at bounding box center [1106, 498] width 123 height 124
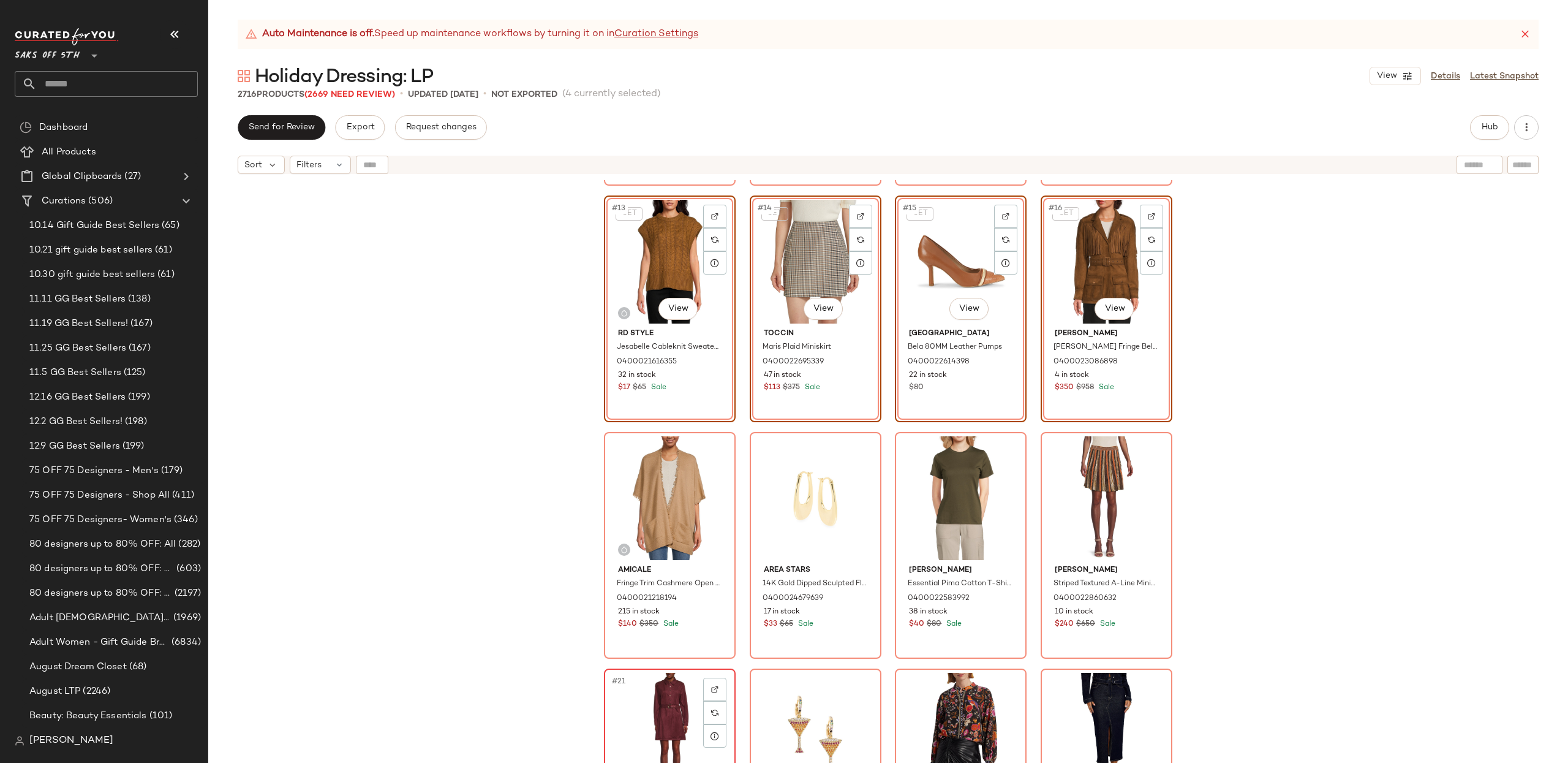
click at [666, 698] on div "#21 View" at bounding box center [669, 734] width 123 height 124
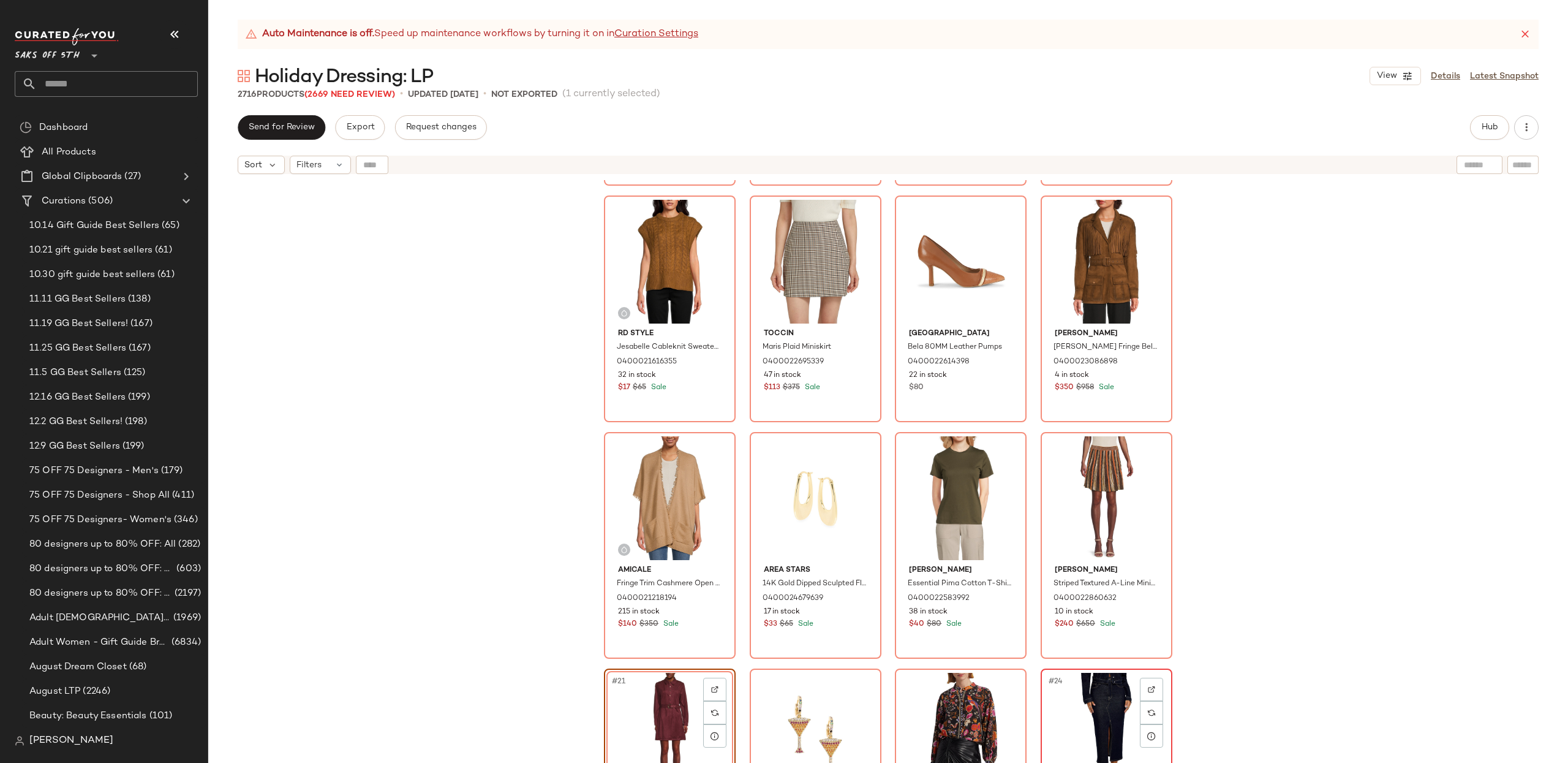
click at [1081, 740] on div "#24 View" at bounding box center [1106, 734] width 123 height 124
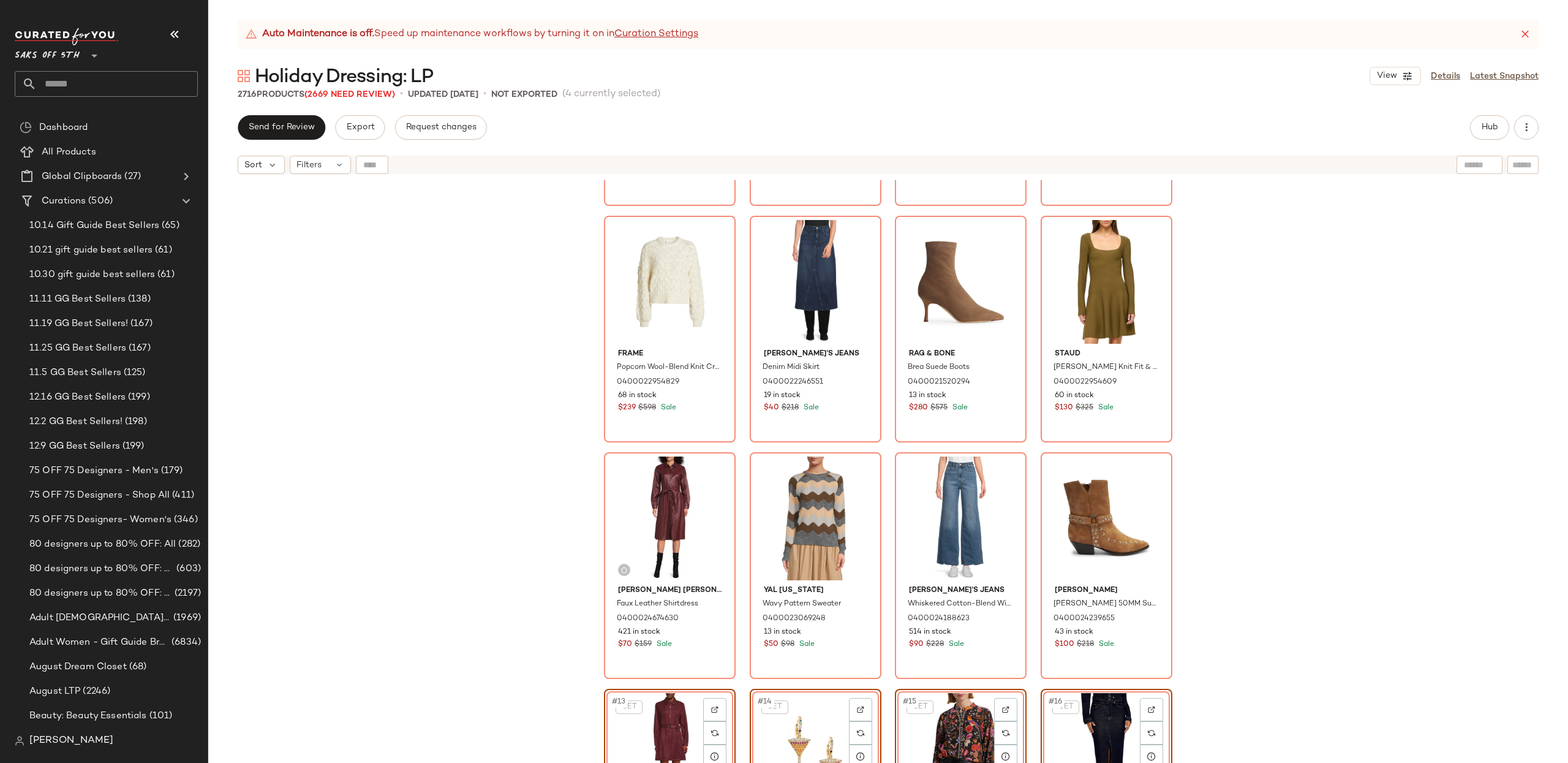
scroll to position [213, 0]
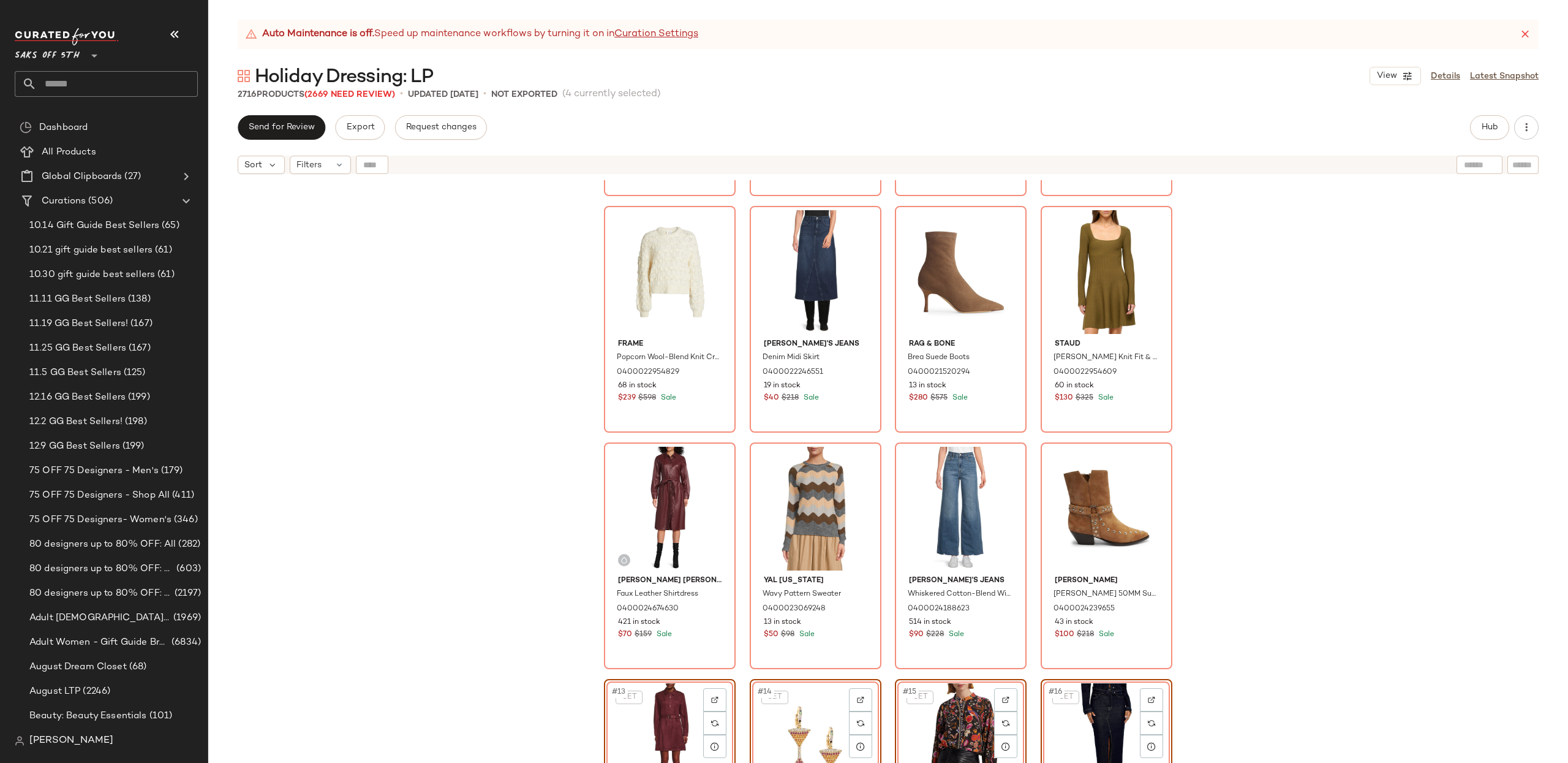
click at [1309, 521] on div "SET Area Stars Shimmer Notch Lapel Blazer 0400024550026 132 in stock $80 $250 S…" at bounding box center [888, 486] width 1360 height 613
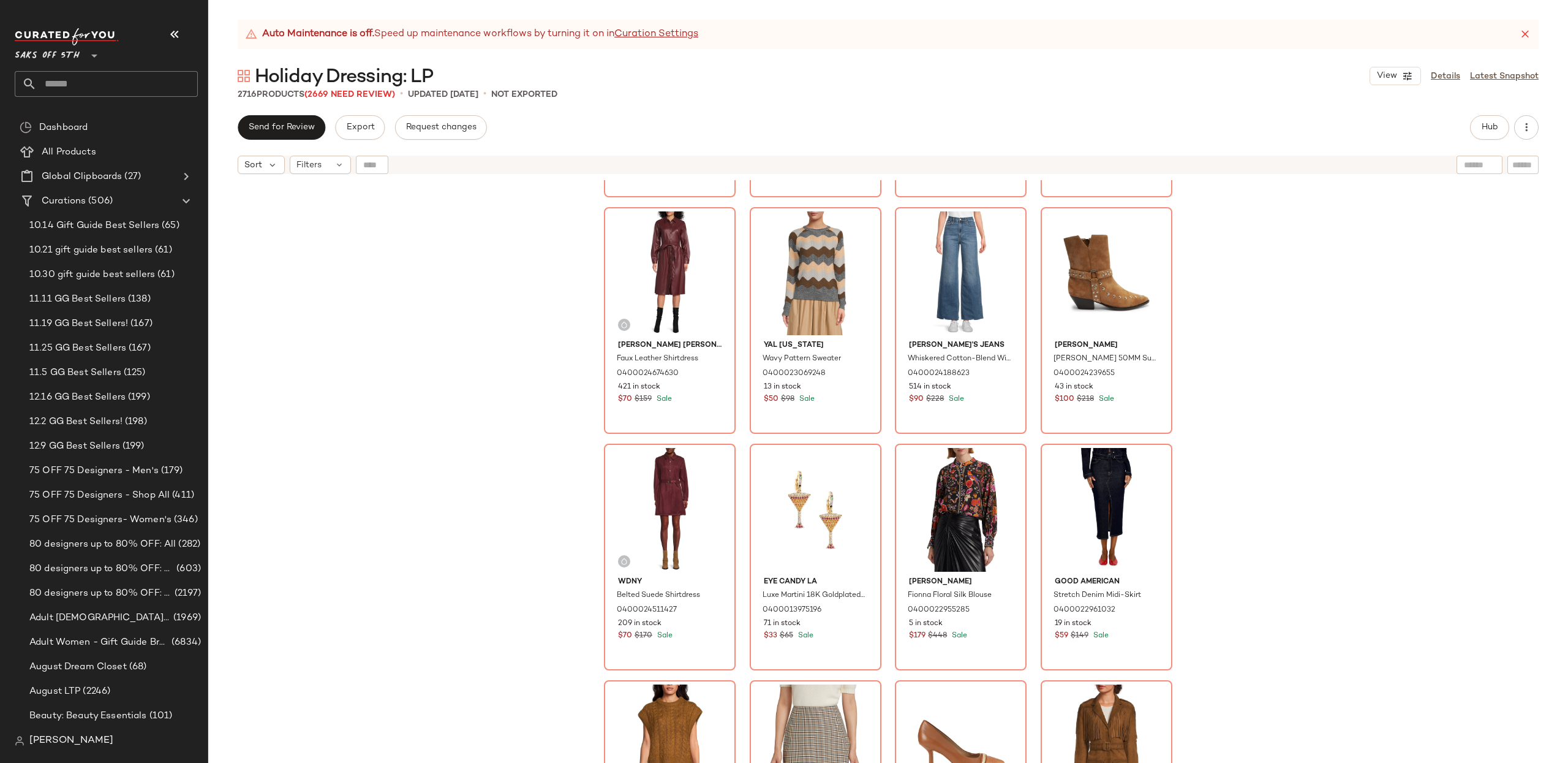
scroll to position [456, 0]
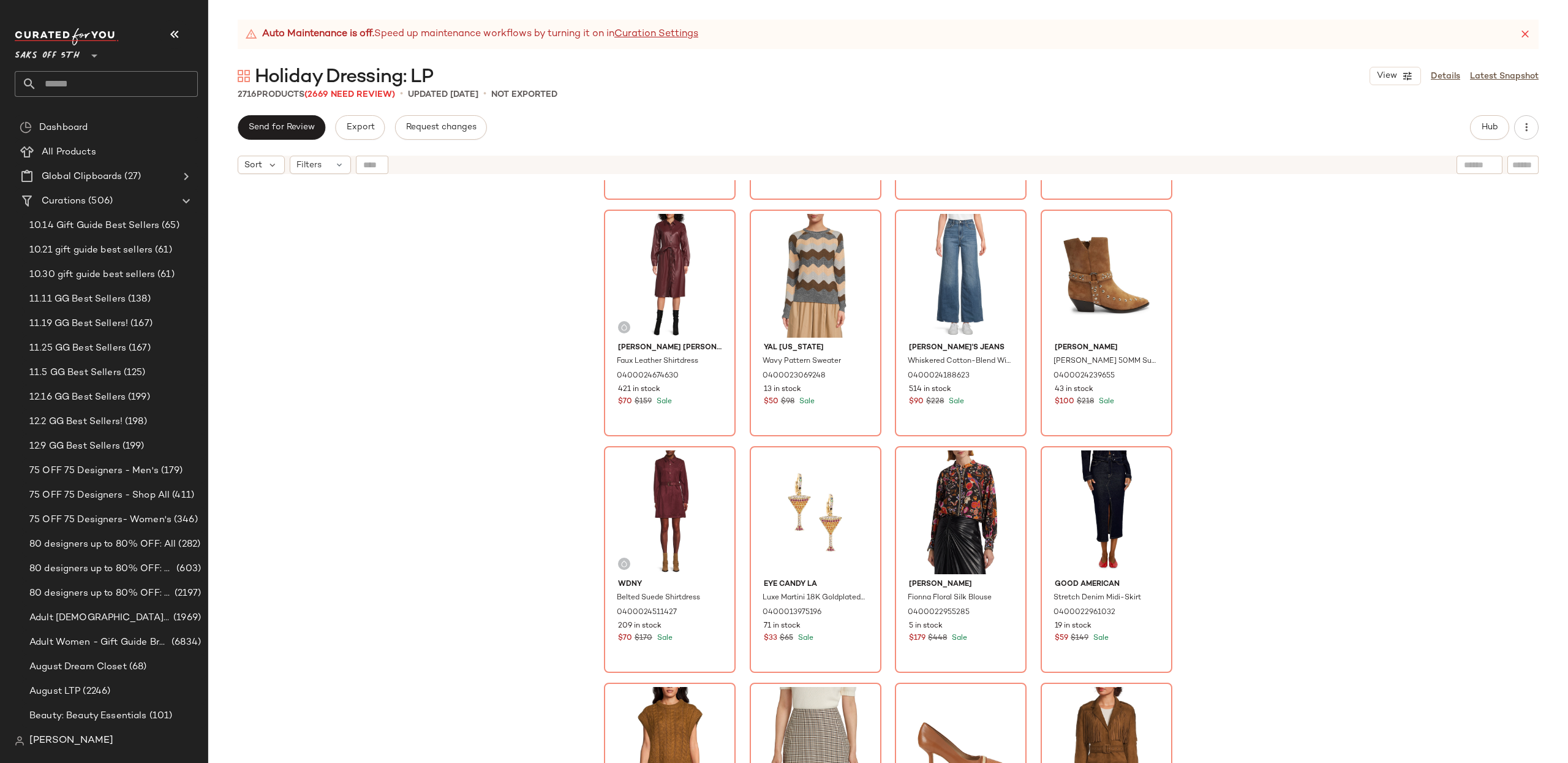
click at [1309, 521] on div "Frame Popcorn Wool-Blend Knit Crewneck Sweater 0400022954829 68 in stock $239 $…" at bounding box center [888, 486] width 1360 height 613
click at [1270, 401] on div "Frame Popcorn Wool-Blend Knit Crewneck Sweater 0400022954829 68 in stock $239 $…" at bounding box center [888, 486] width 1360 height 613
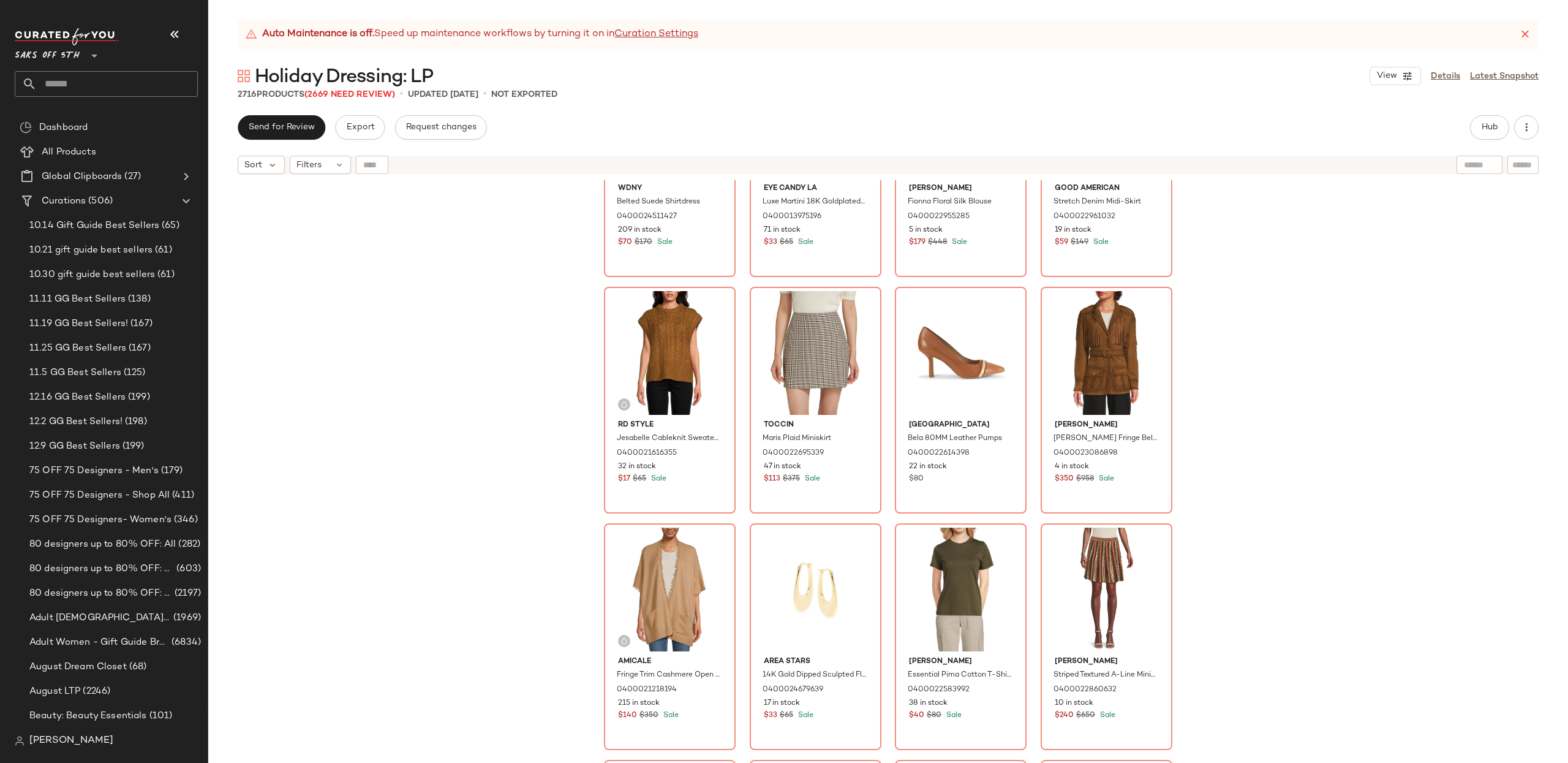
click at [1273, 413] on div "Wdny Belted Suede Shirtdress 0400024511427 209 in stock $70 $170 Sale Eye Candy…" at bounding box center [888, 486] width 1360 height 613
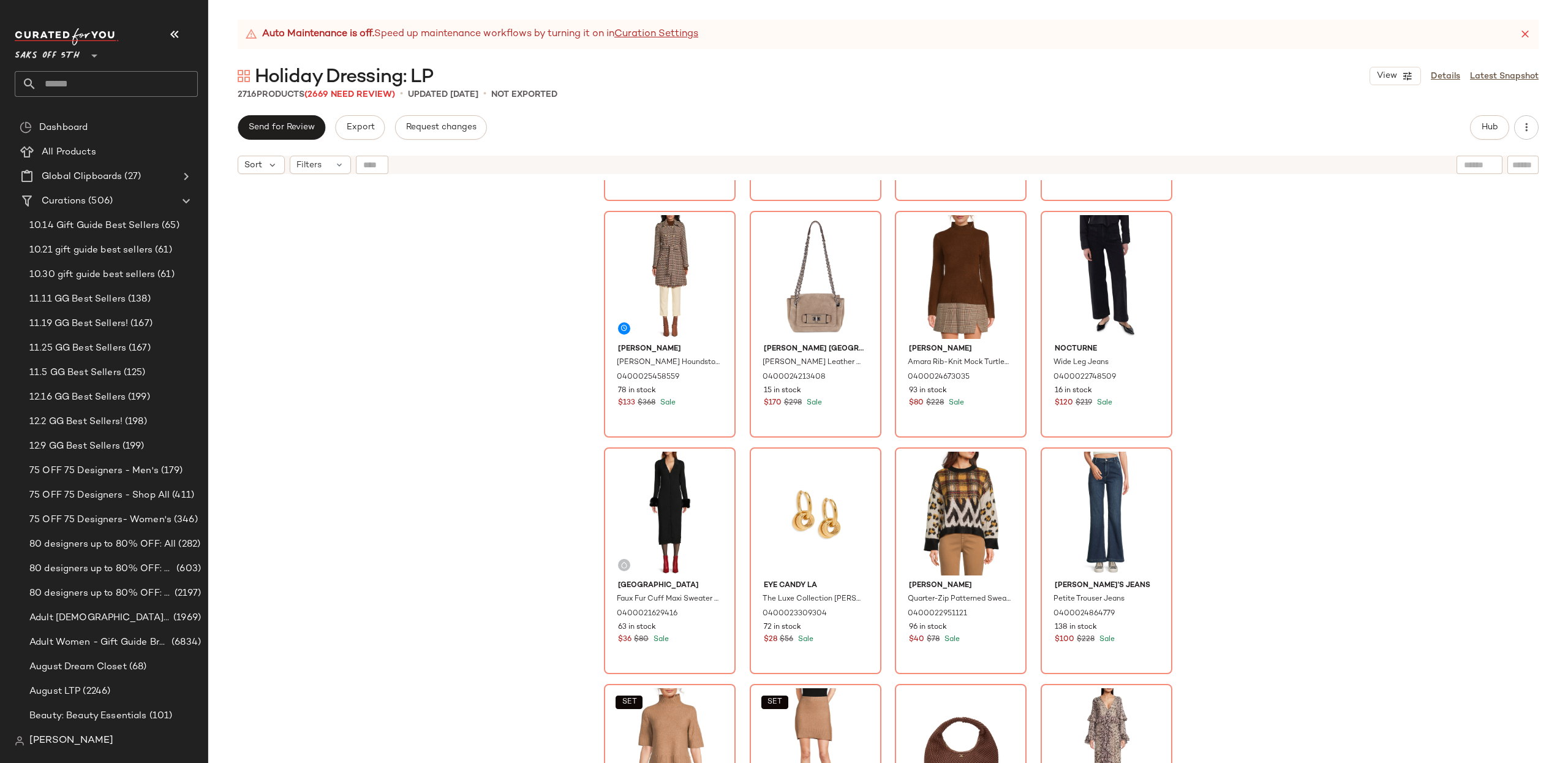
click at [1281, 532] on div "[PERSON_NAME] Squareneck Mini Sheath Dress 0400019822214 13 in stock $35 $195 S…" at bounding box center [888, 486] width 1360 height 613
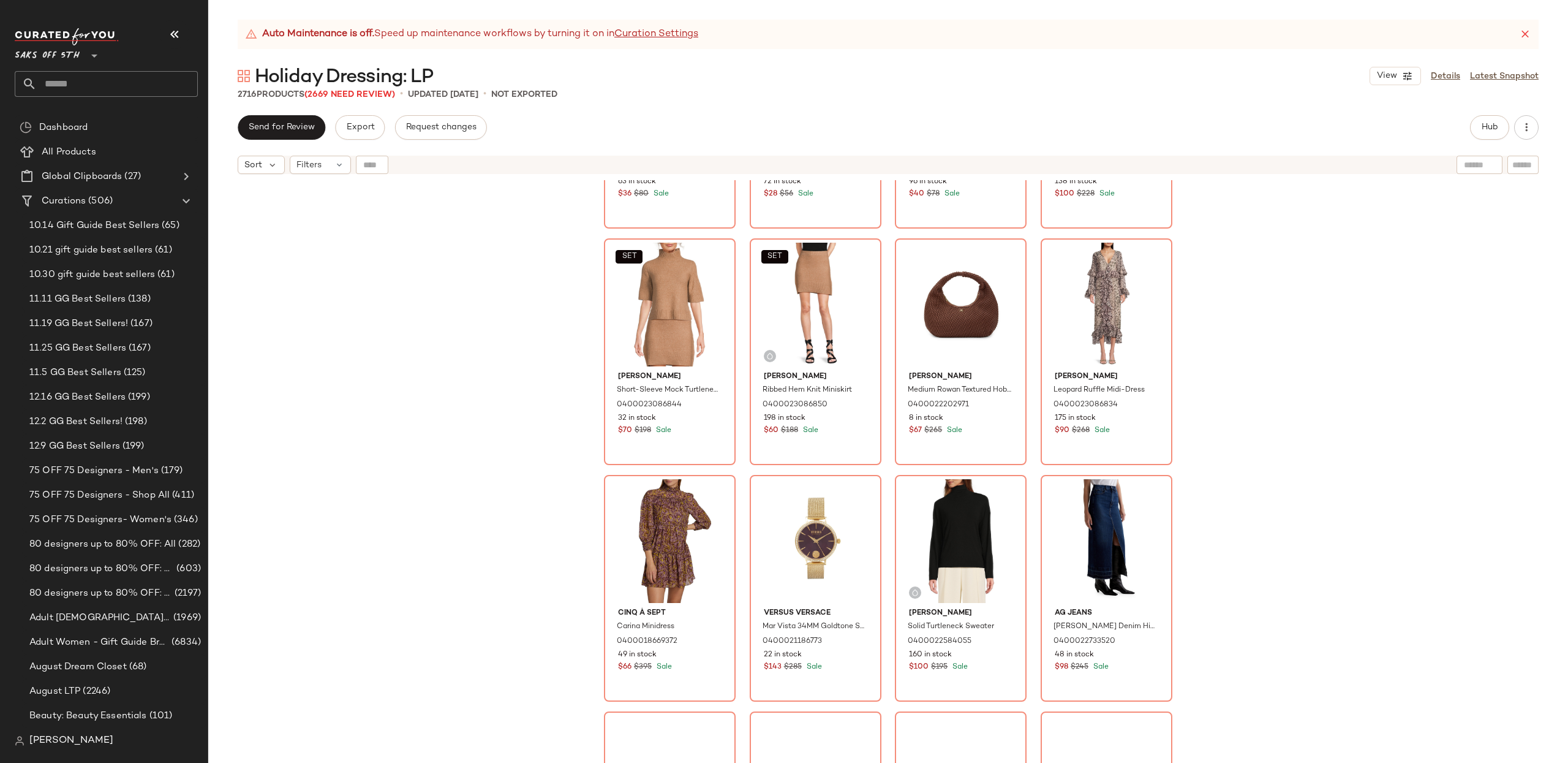
scroll to position [2346, 0]
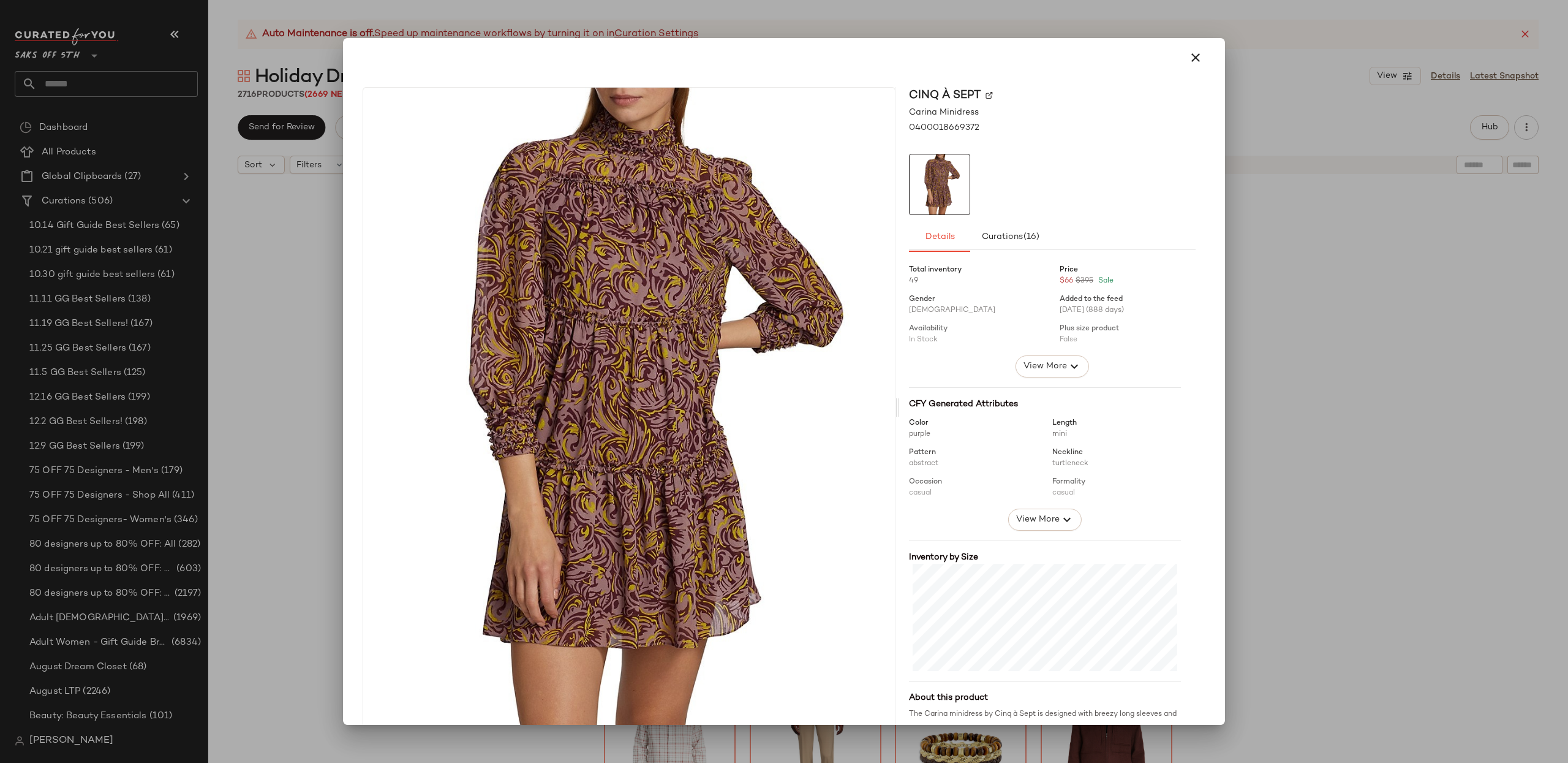
click at [1198, 51] on button "button" at bounding box center [1196, 57] width 29 height 29
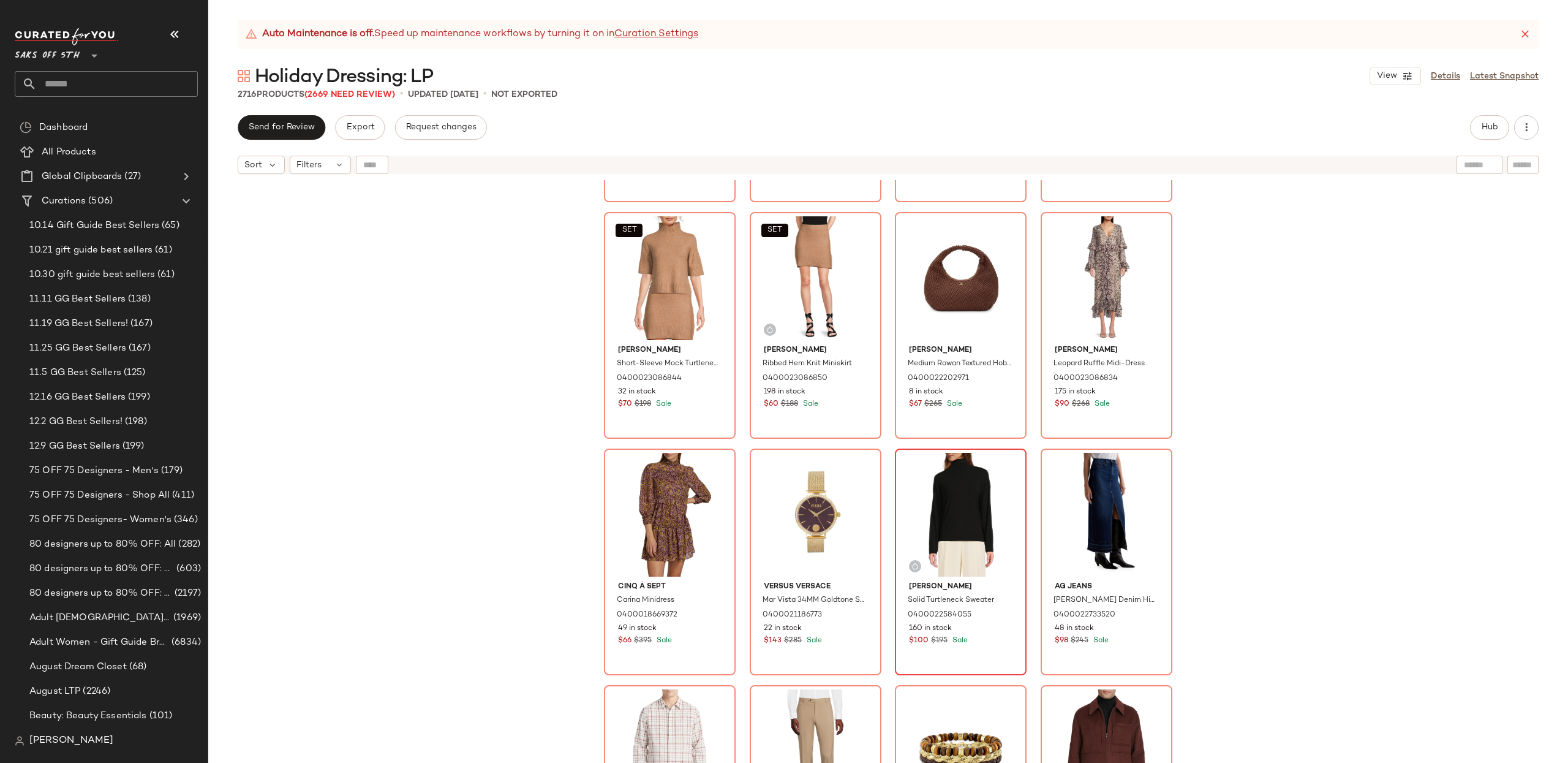
drag, startPoint x: 1402, startPoint y: 347, endPoint x: 940, endPoint y: 507, distance: 488.9
click at [1401, 348] on div "Saks Fifth Avenue Faux Fur Cuff Maxi Sweater Dress 0400021629416 63 in stock $3…" at bounding box center [888, 486] width 1360 height 613
click at [669, 513] on div "#45 View" at bounding box center [669, 515] width 123 height 124
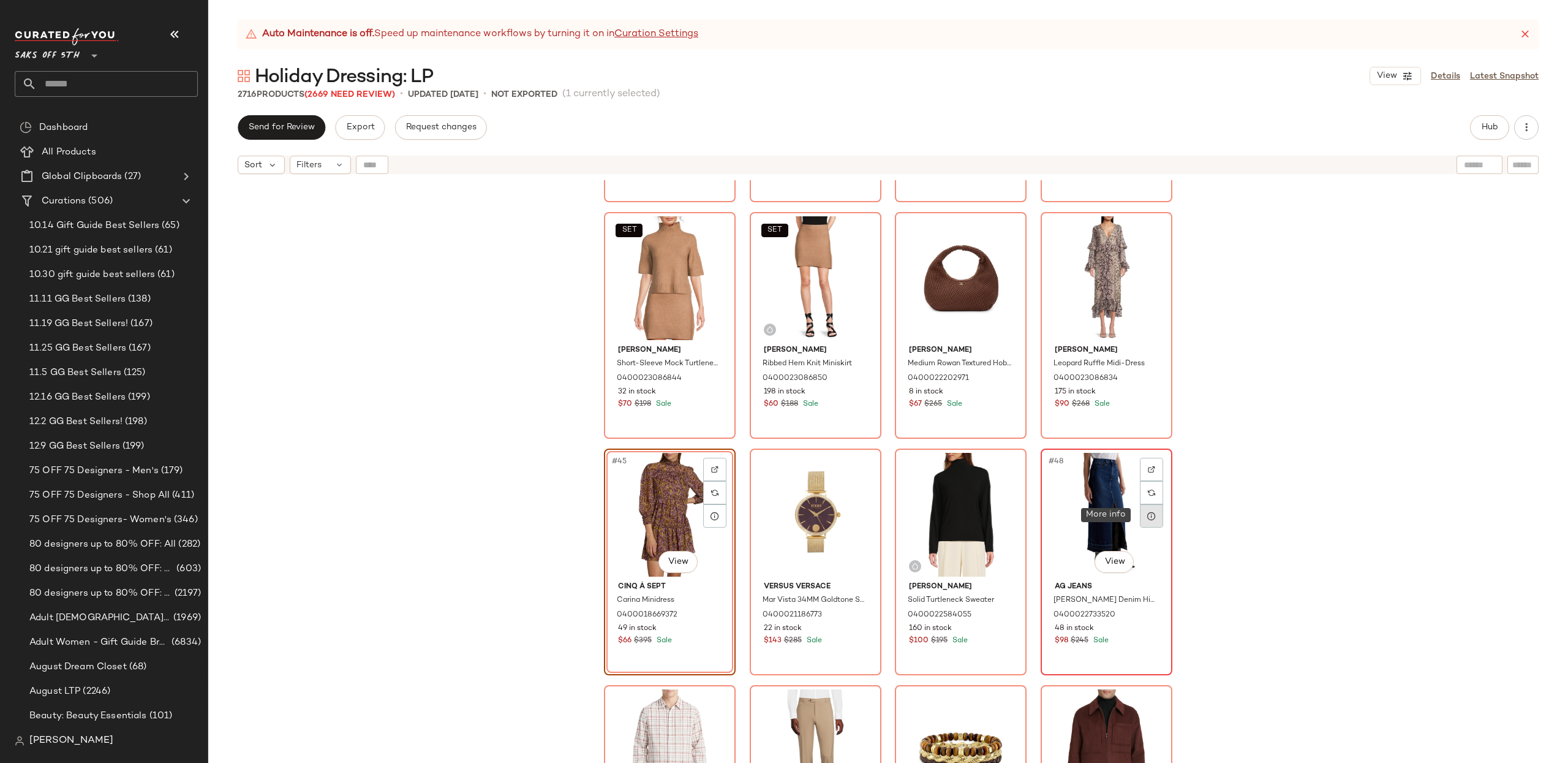
click at [1141, 505] on div at bounding box center [1152, 516] width 23 height 23
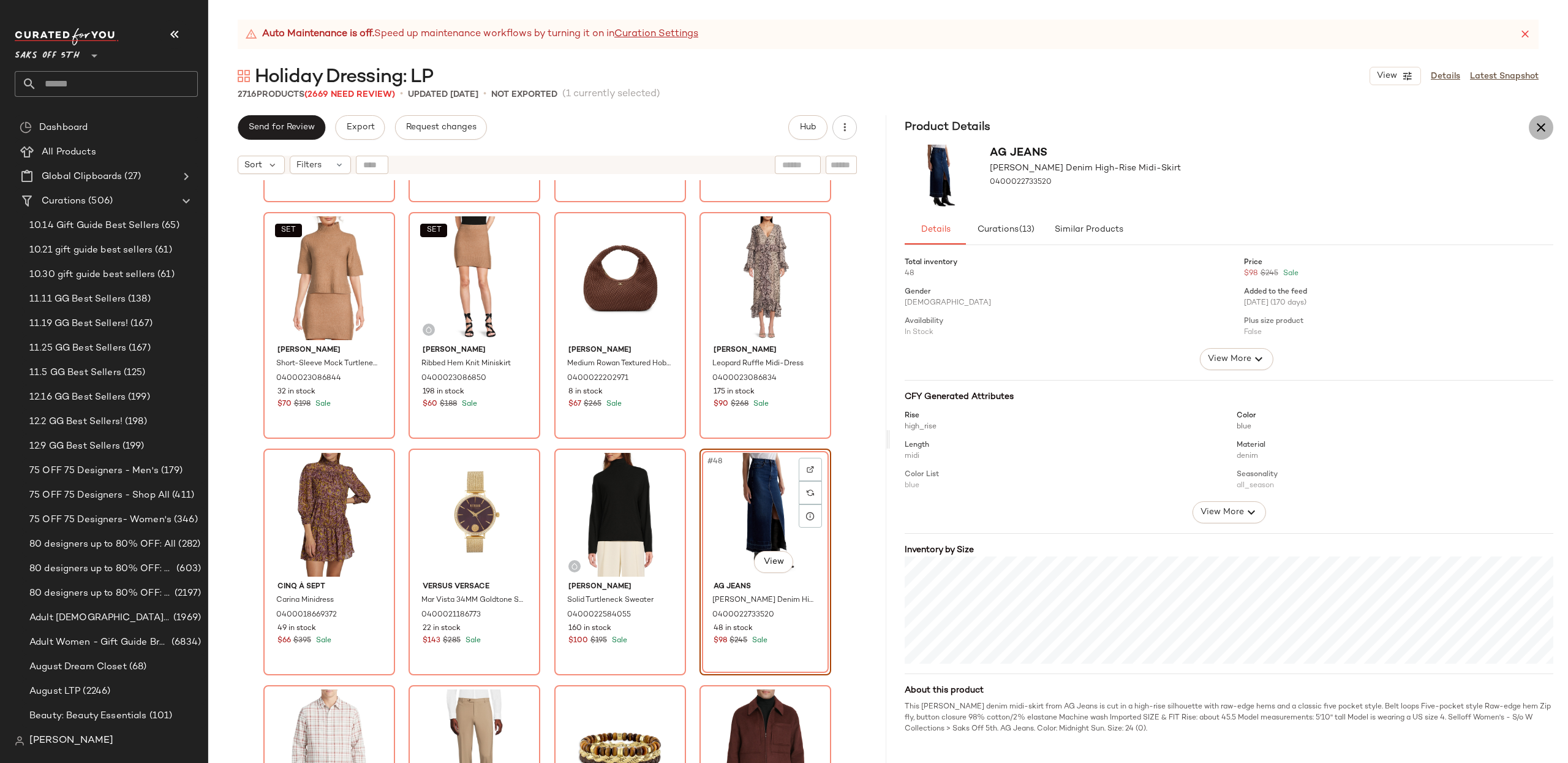
click at [1532, 121] on button "button" at bounding box center [1540, 127] width 24 height 24
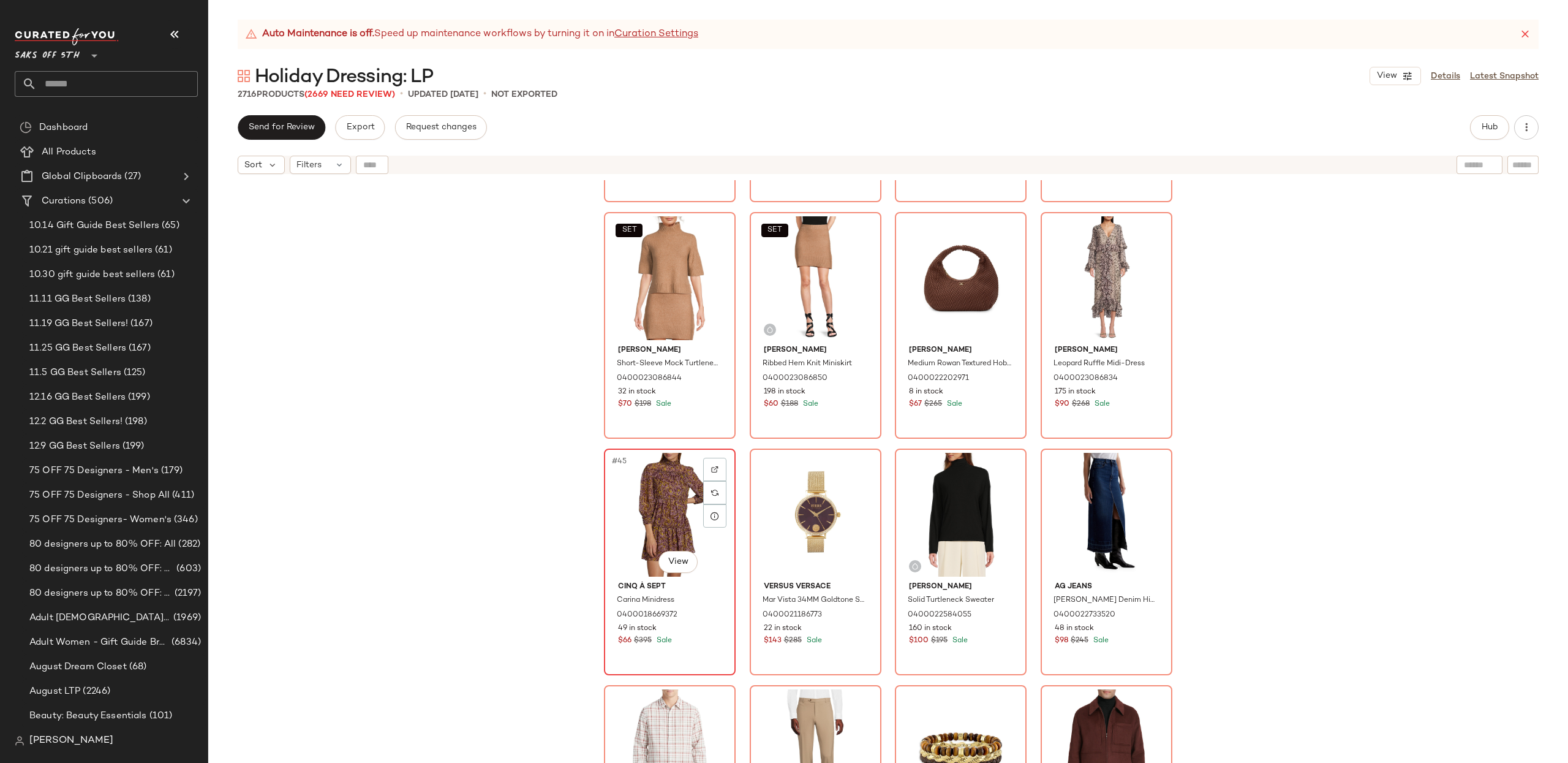
click at [650, 520] on div "#45 View" at bounding box center [669, 515] width 123 height 124
click at [1114, 523] on div "#48 View" at bounding box center [1106, 515] width 123 height 124
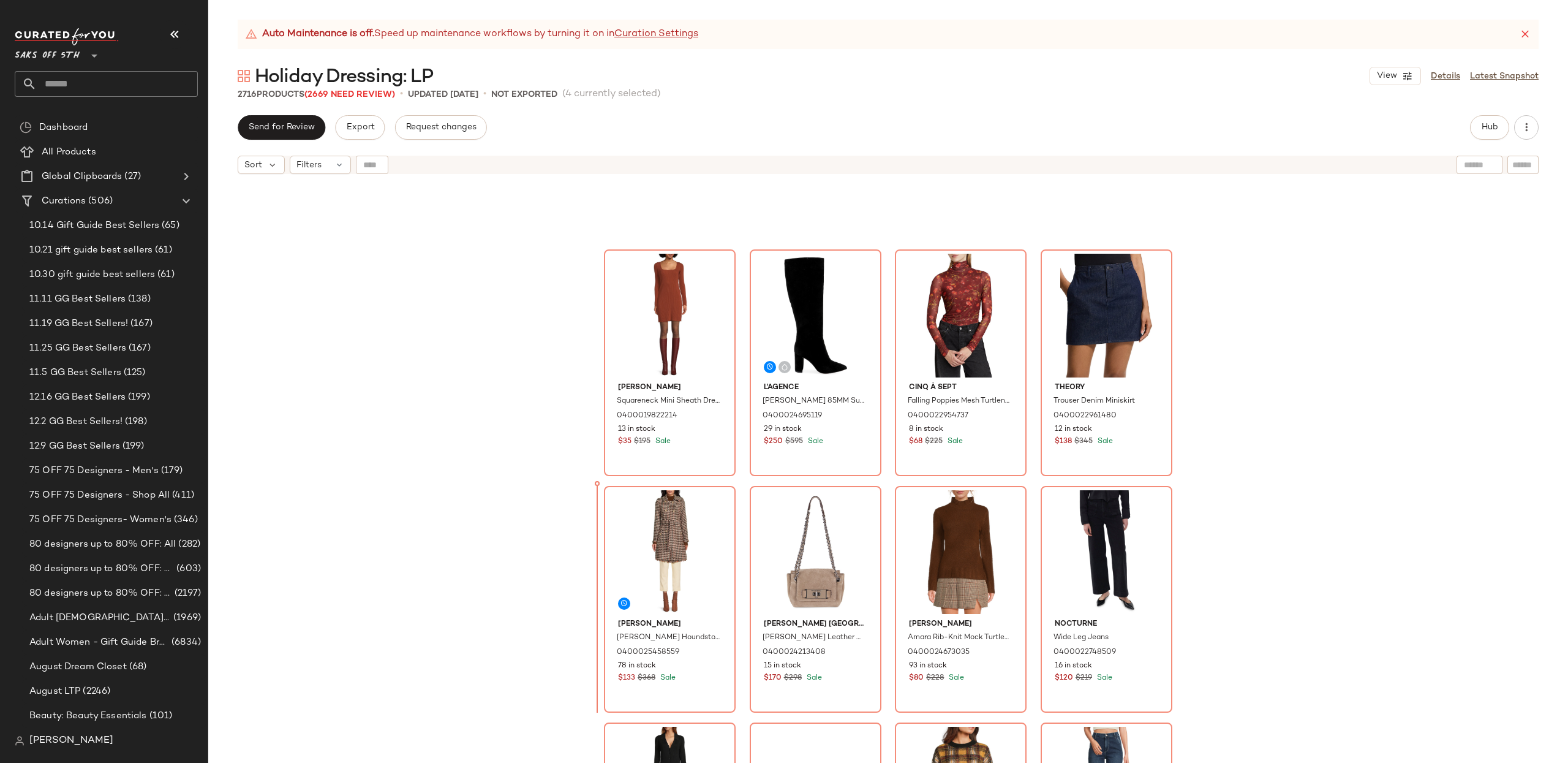
scroll to position [1596, 0]
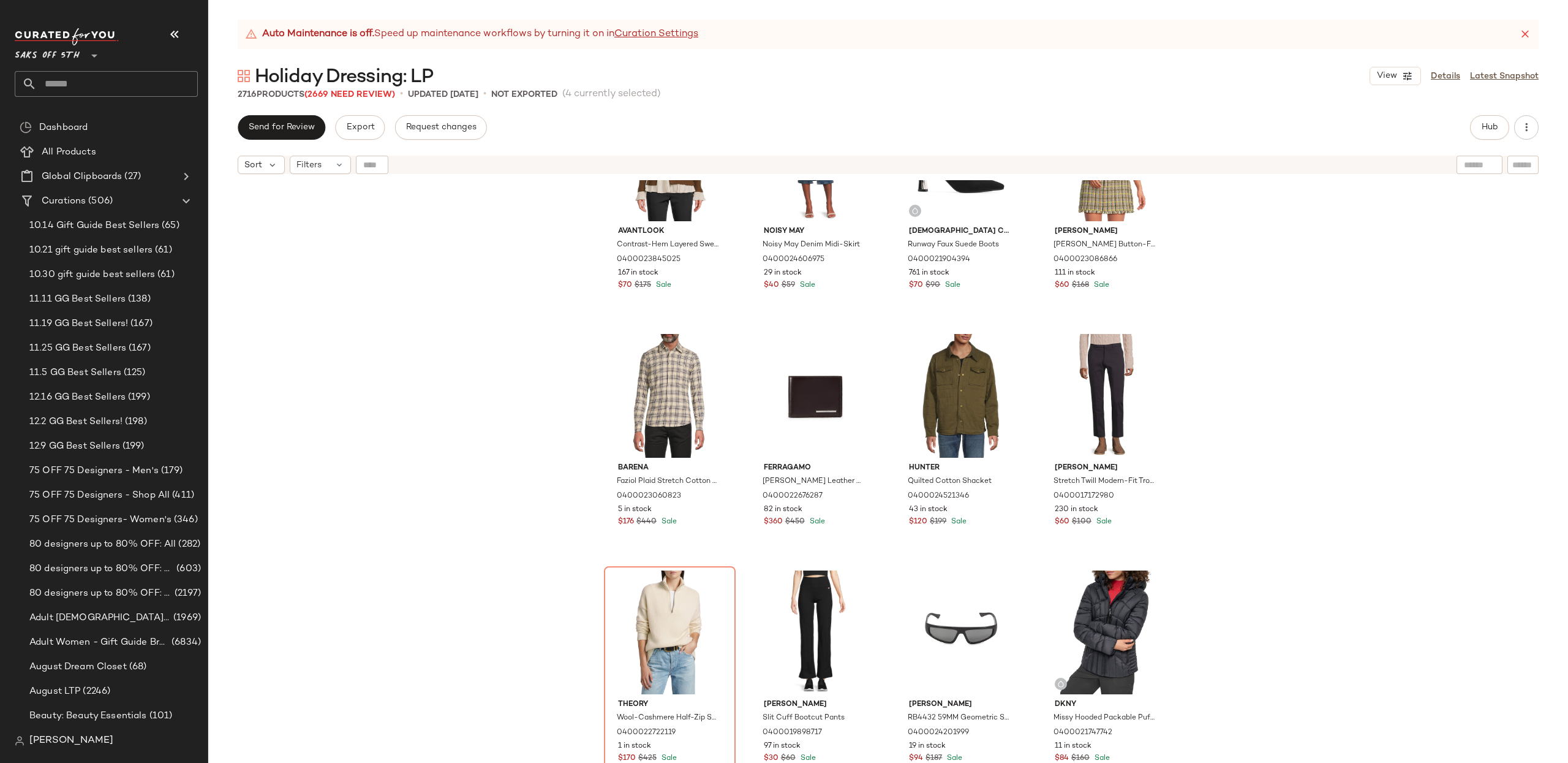
scroll to position [3892, 0]
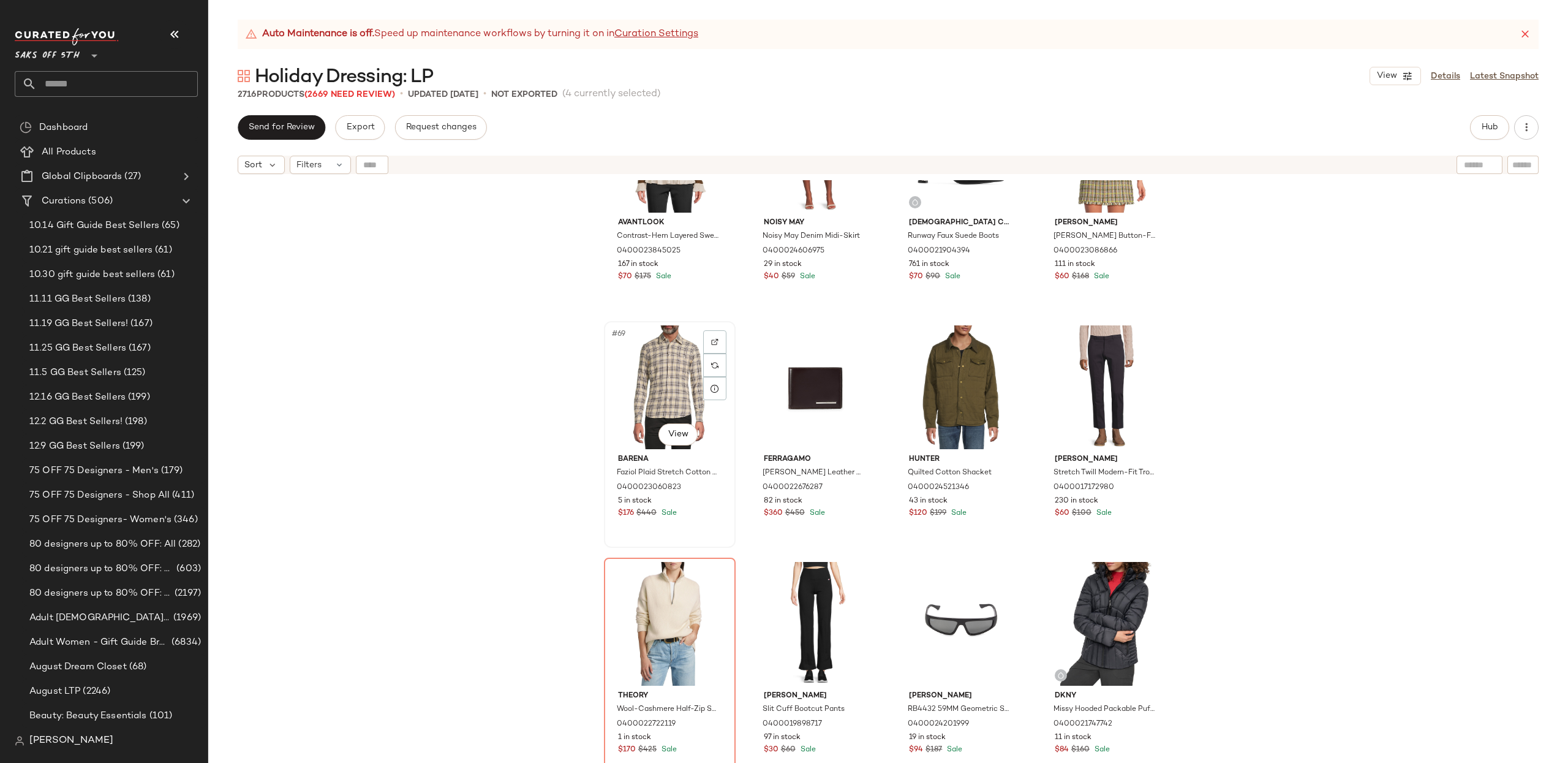
click at [645, 377] on div "#69 View" at bounding box center [669, 387] width 123 height 124
click at [1080, 372] on div "#72 View" at bounding box center [1106, 387] width 123 height 124
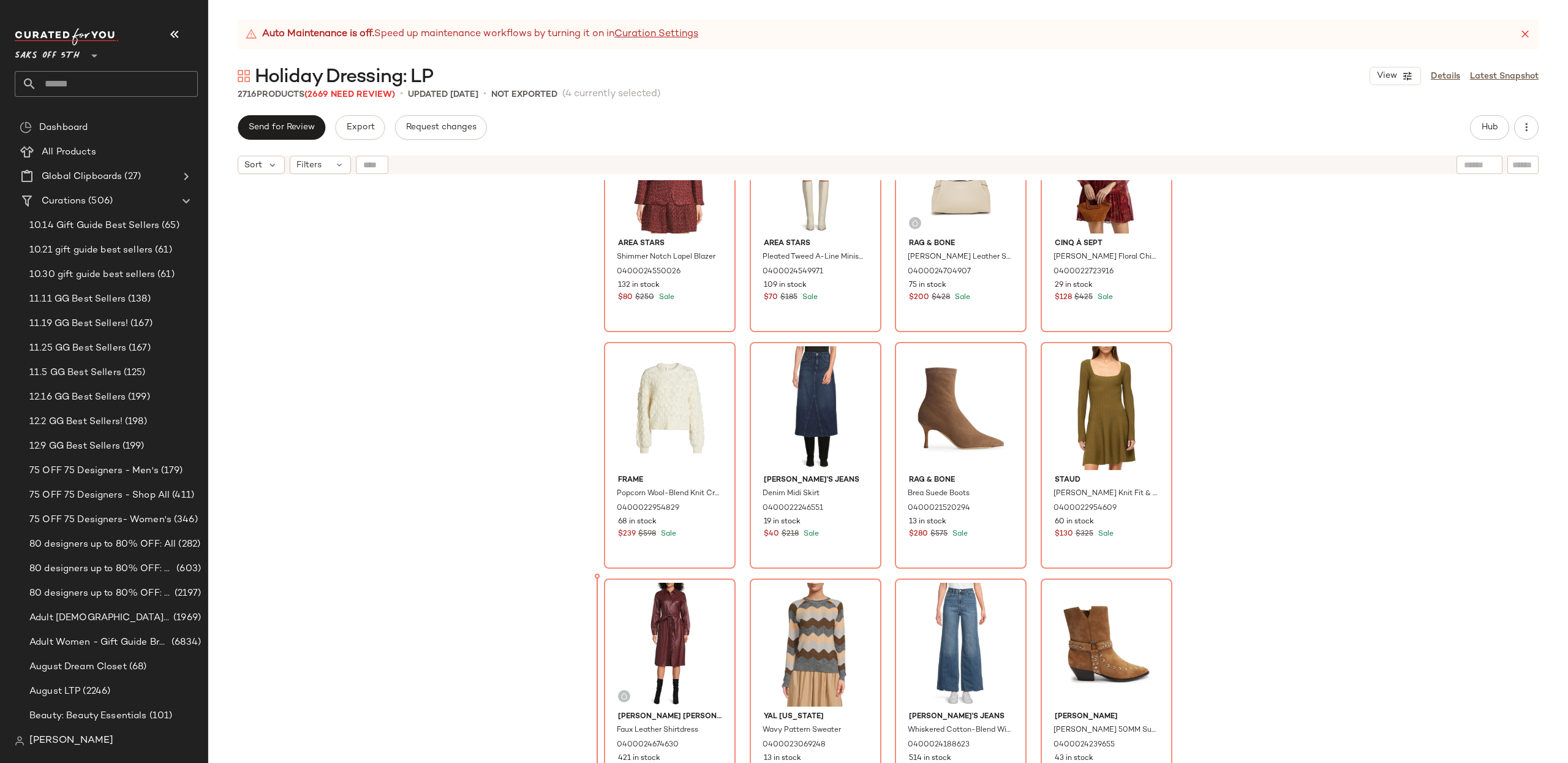
scroll to position [86, 0]
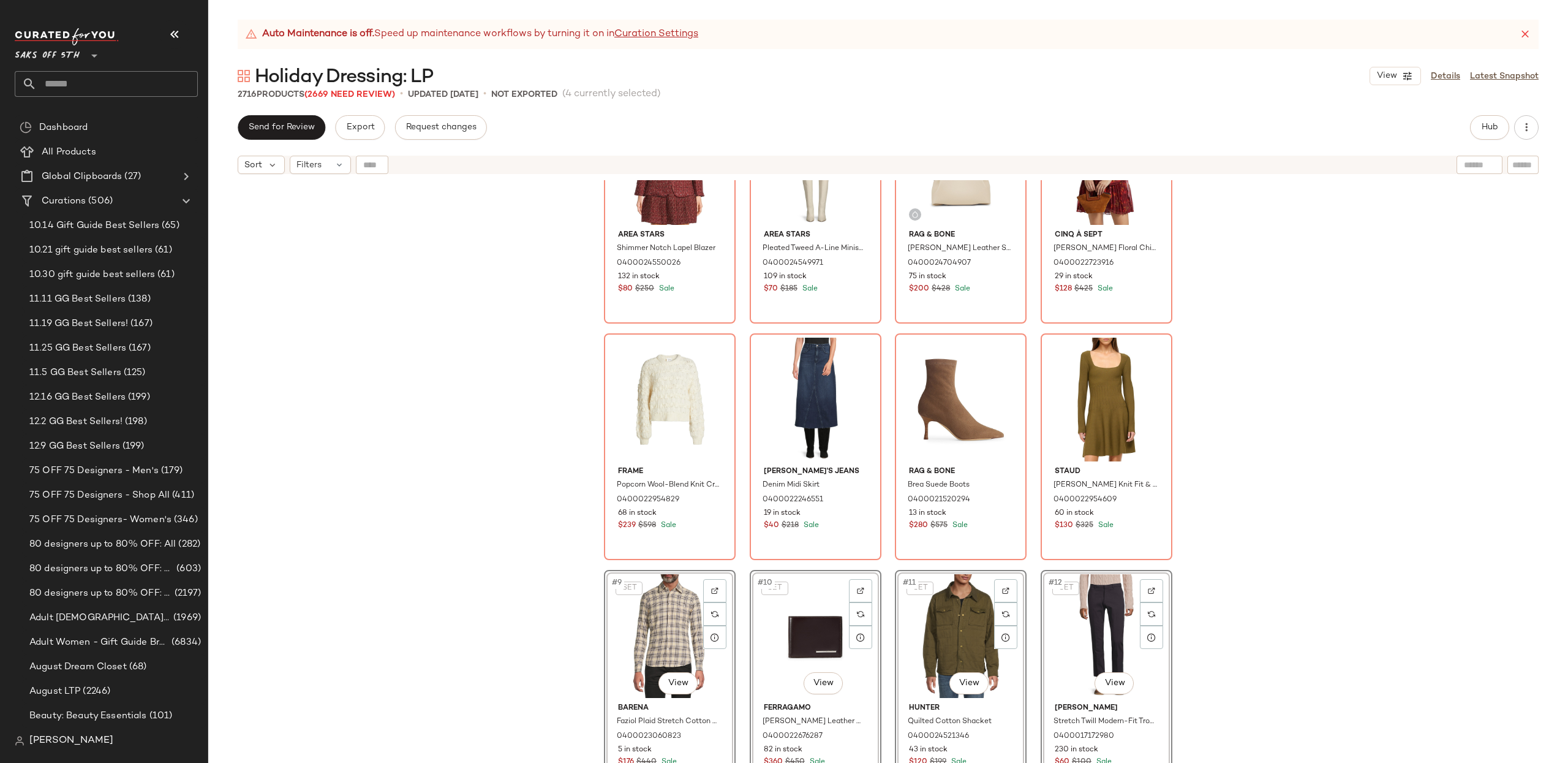
click at [1332, 486] on div "SET Area Stars Shimmer Notch Lapel Blazer 0400024550026 132 in stock $80 $250 S…" at bounding box center [888, 486] width 1360 height 613
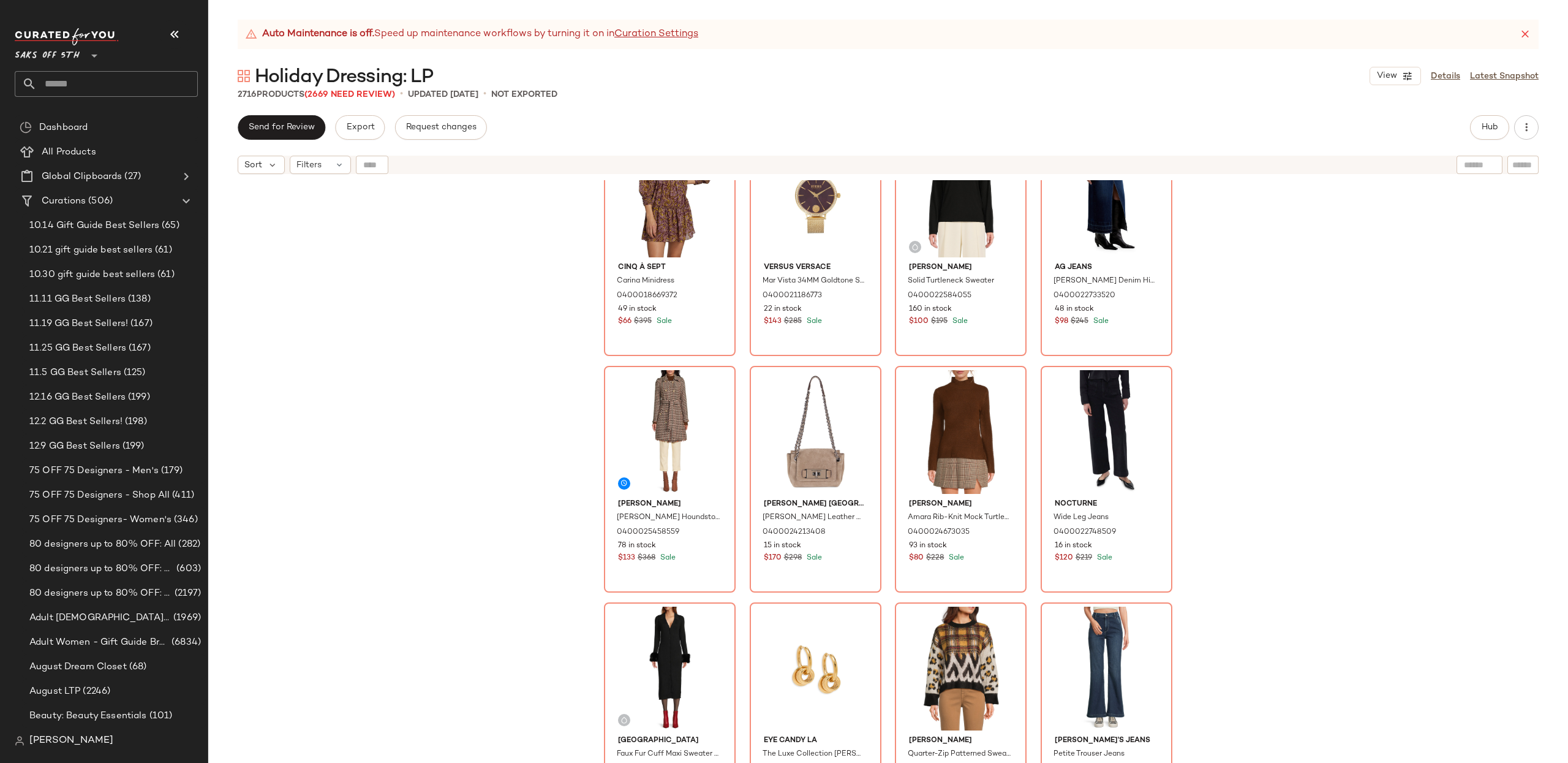
scroll to position [2169, 0]
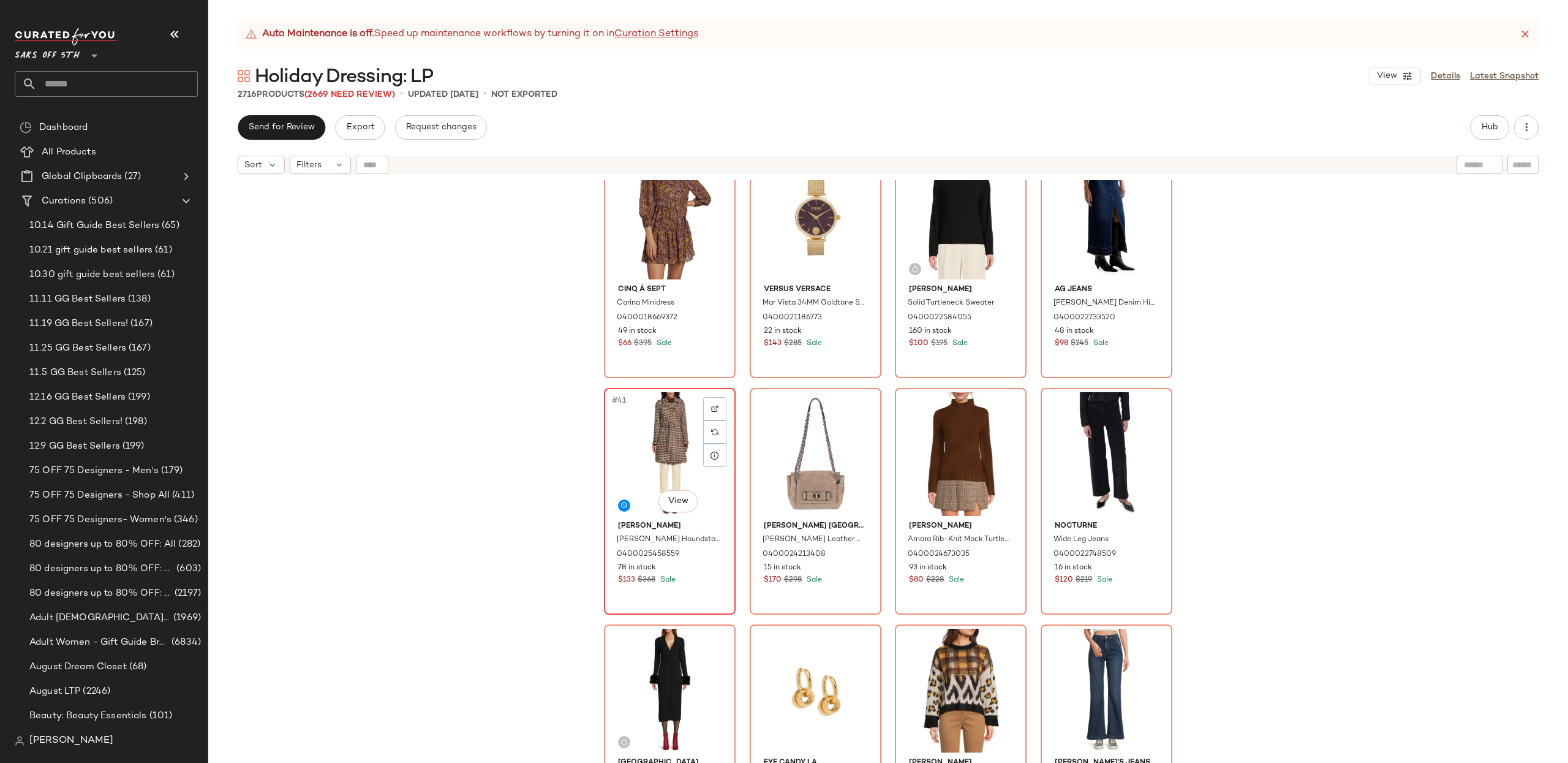
click at [676, 460] on div "#41 View" at bounding box center [669, 454] width 123 height 124
click at [1111, 470] on div "#44 View" at bounding box center [1106, 454] width 123 height 124
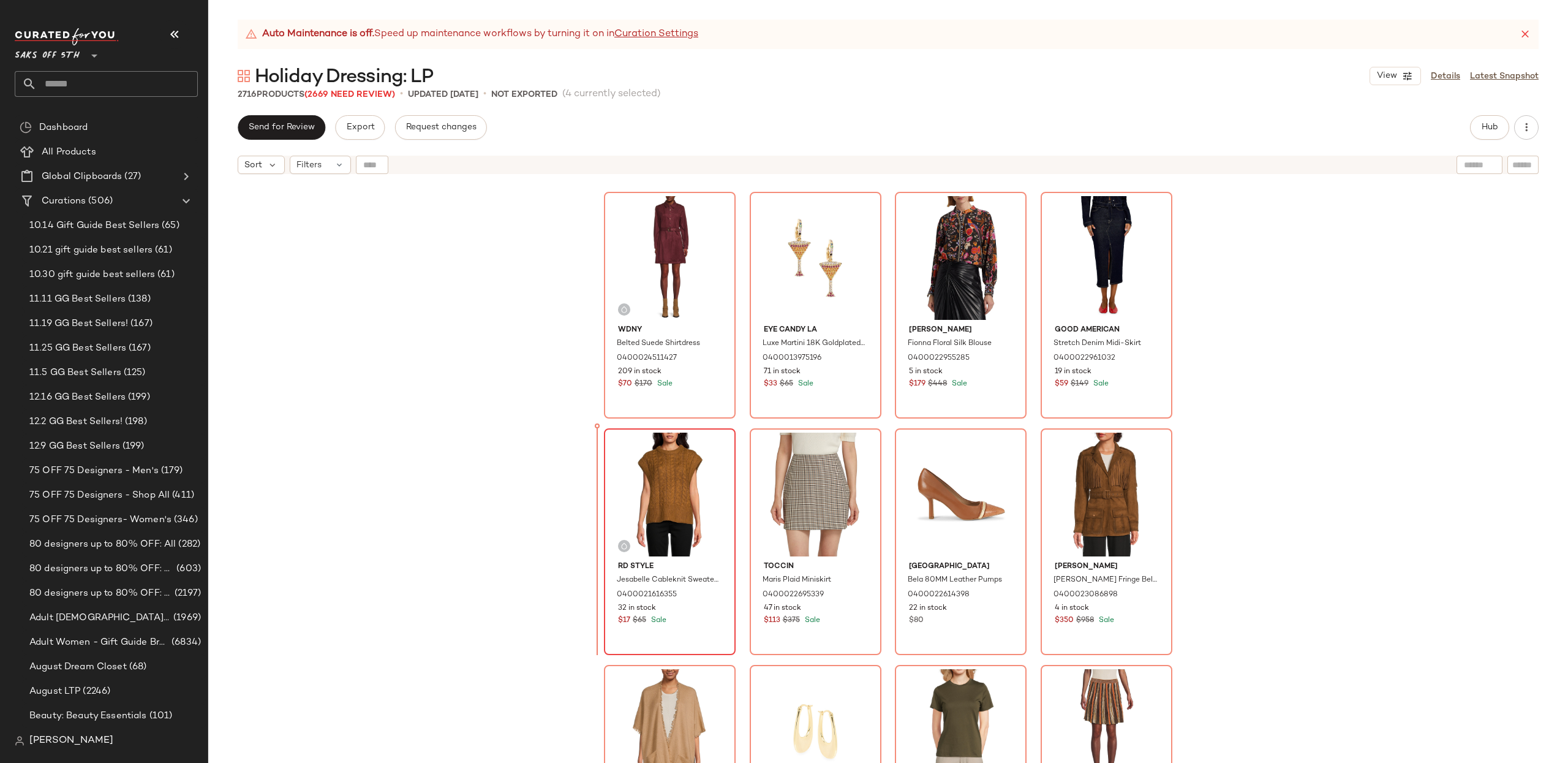
scroll to position [950, 0]
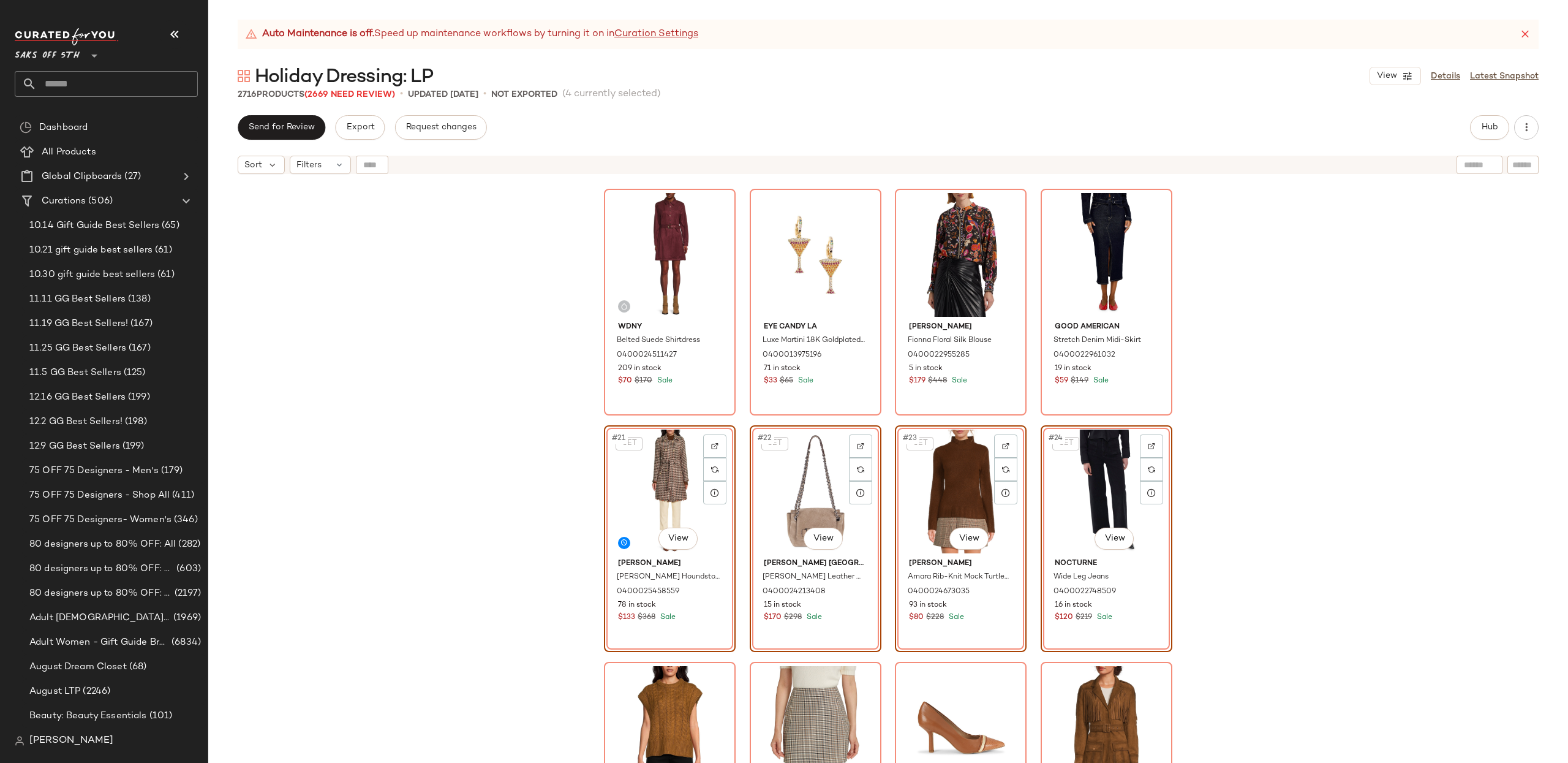
click at [1310, 433] on div "Wdny Belted Suede Shirtdress 0400024511427 209 in stock $70 $170 Sale Eye Candy…" at bounding box center [888, 486] width 1360 height 613
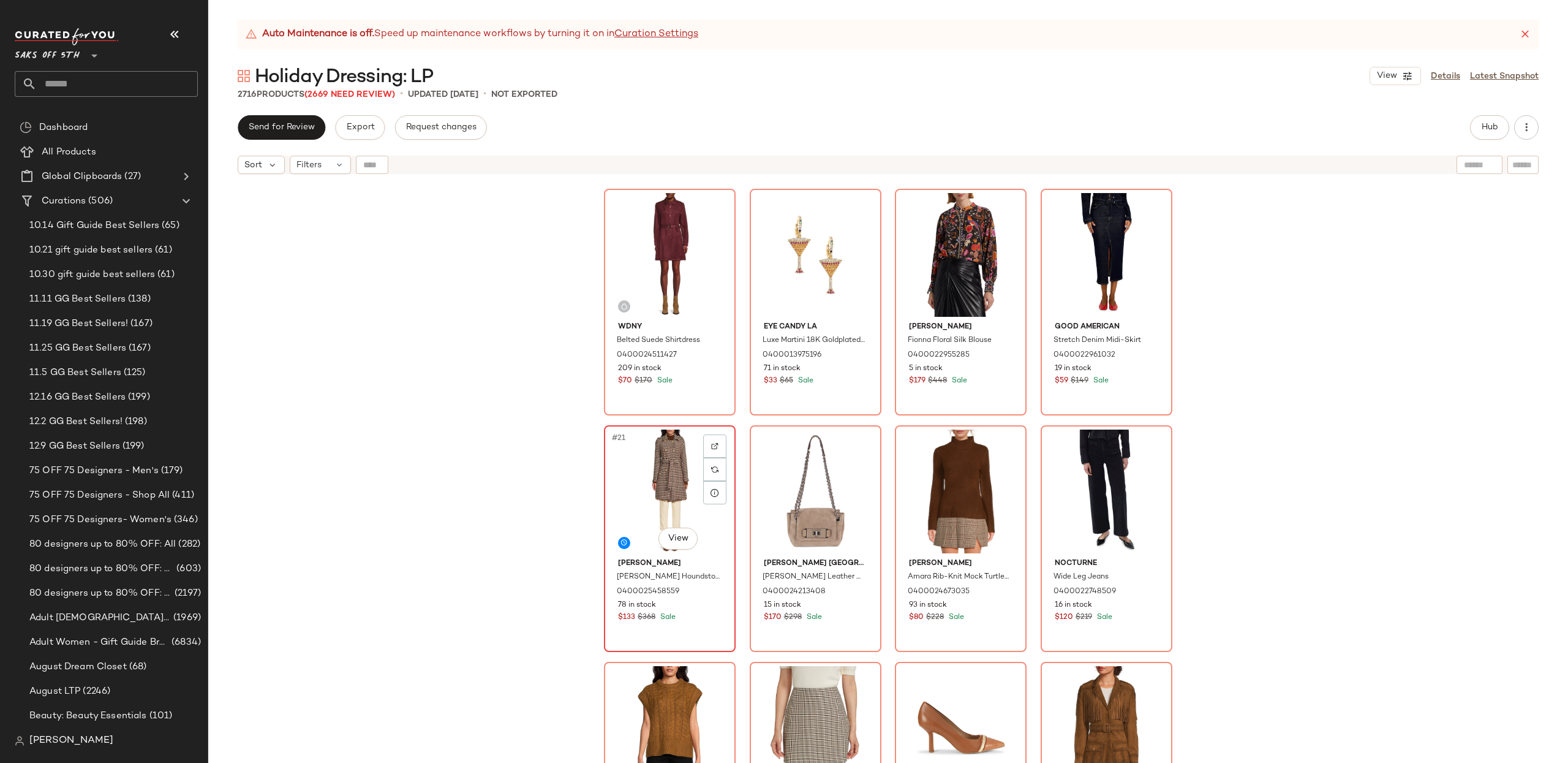
click at [678, 477] on div "#21 View" at bounding box center [669, 491] width 123 height 124
click at [1096, 485] on div "#24 View" at bounding box center [1106, 491] width 123 height 124
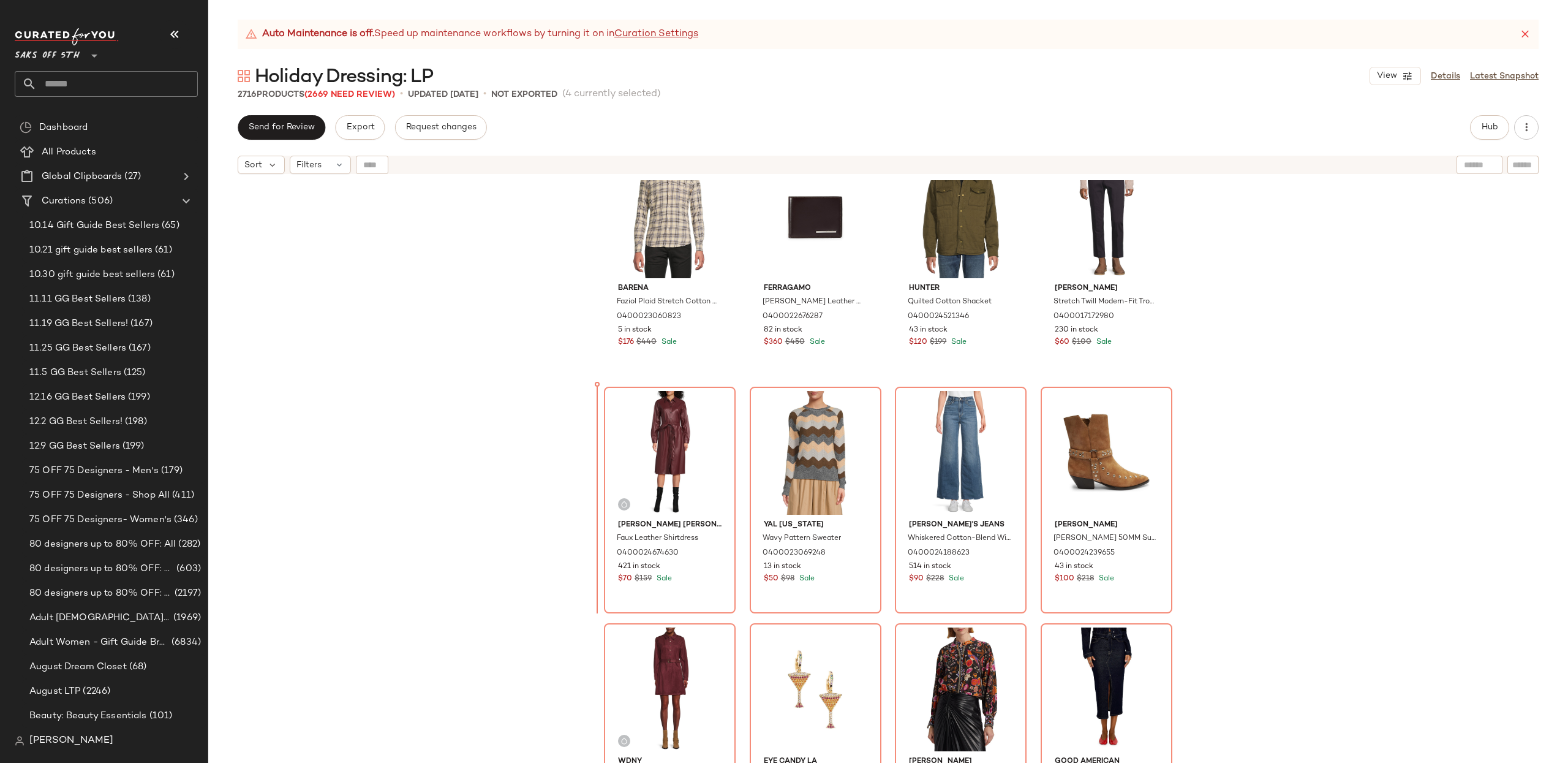
scroll to position [513, 0]
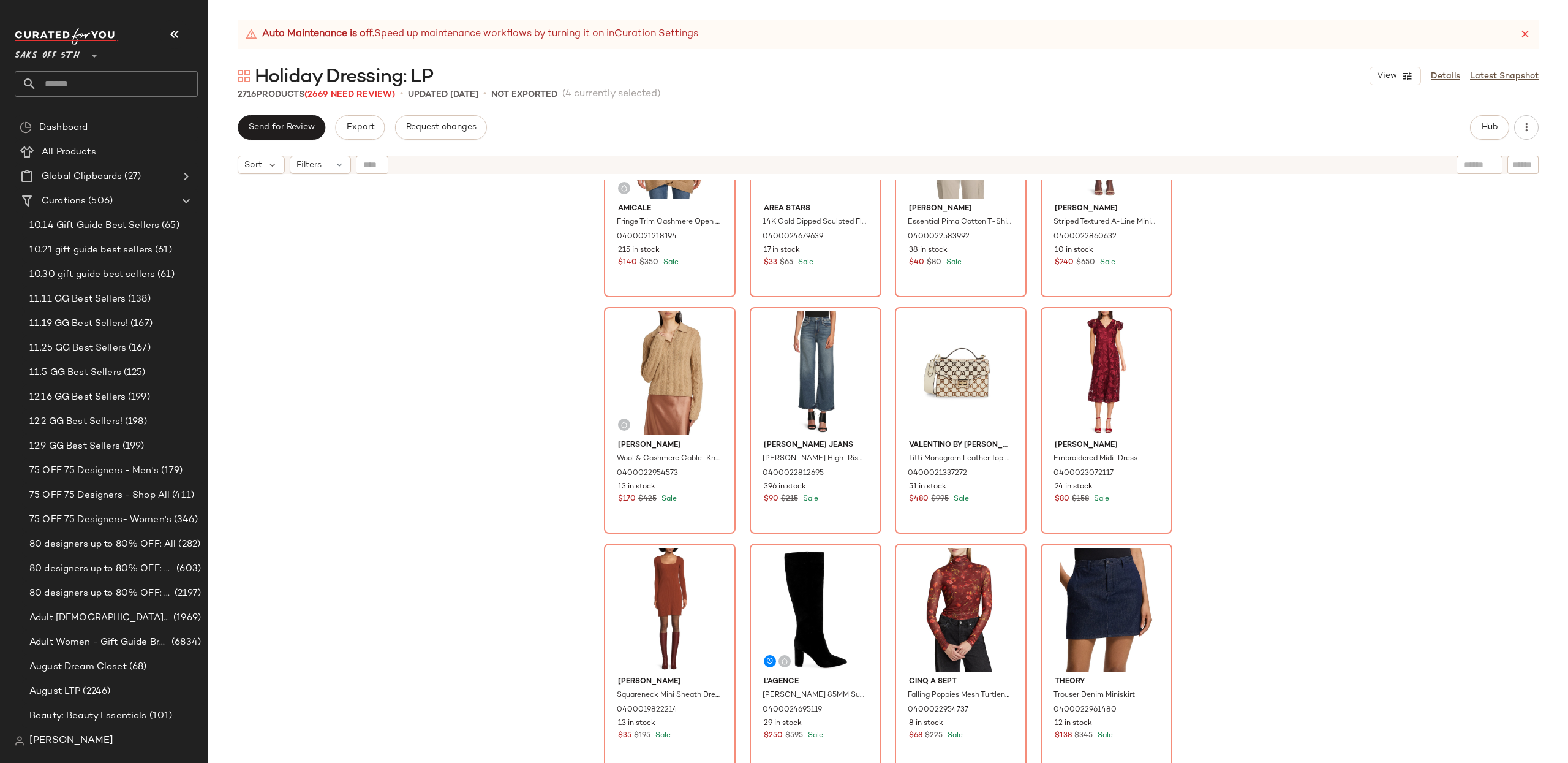
scroll to position [1887, 0]
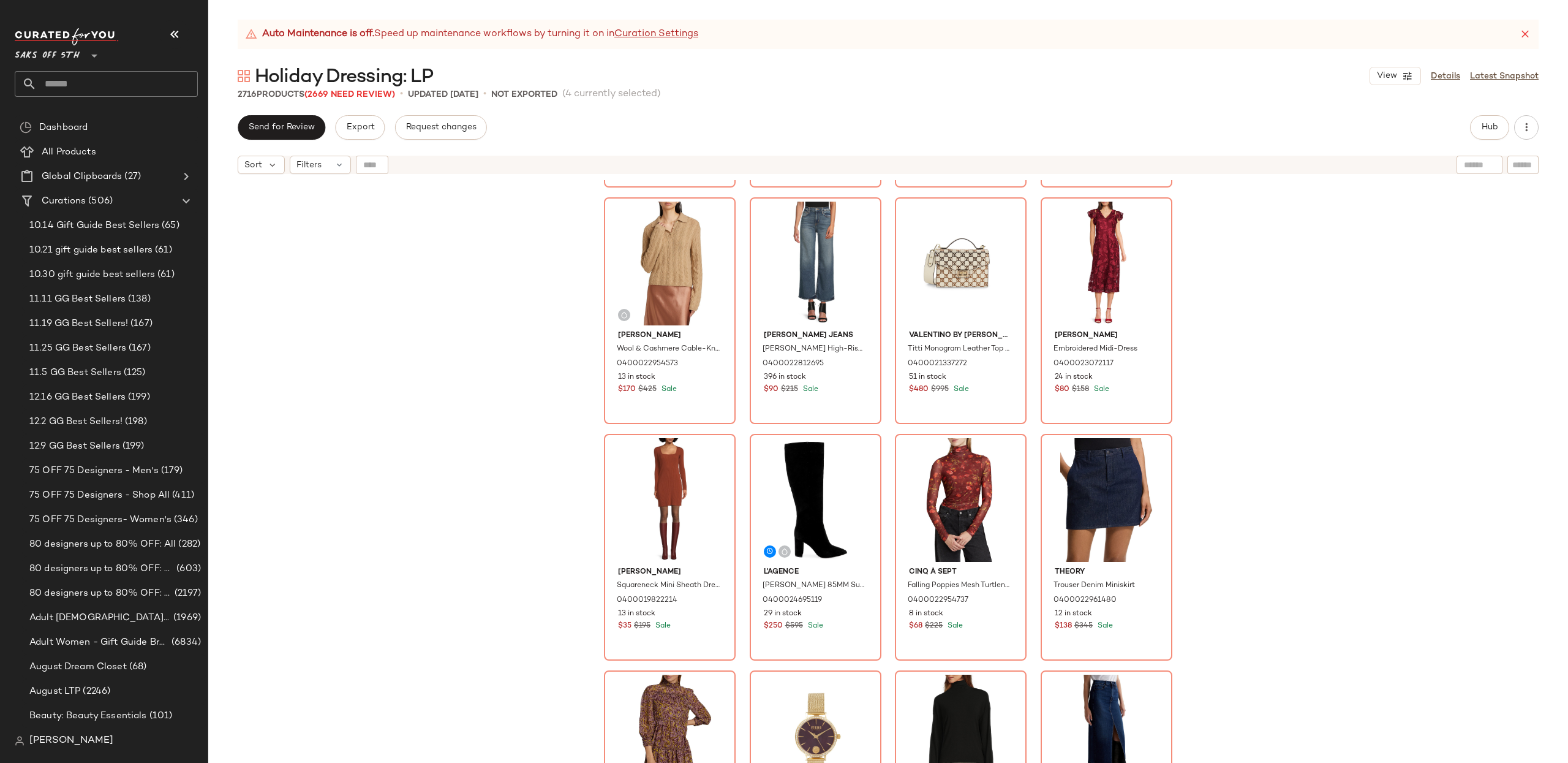
click at [1332, 433] on div "Amicale Fringe Trim Cashmere Open Cardigan 0400021218194 215 in stock $140 $350…" at bounding box center [888, 486] width 1360 height 613
drag, startPoint x: 656, startPoint y: 521, endPoint x: 783, endPoint y: 514, distance: 127.2
click at [656, 521] on div "#37 View" at bounding box center [669, 500] width 123 height 124
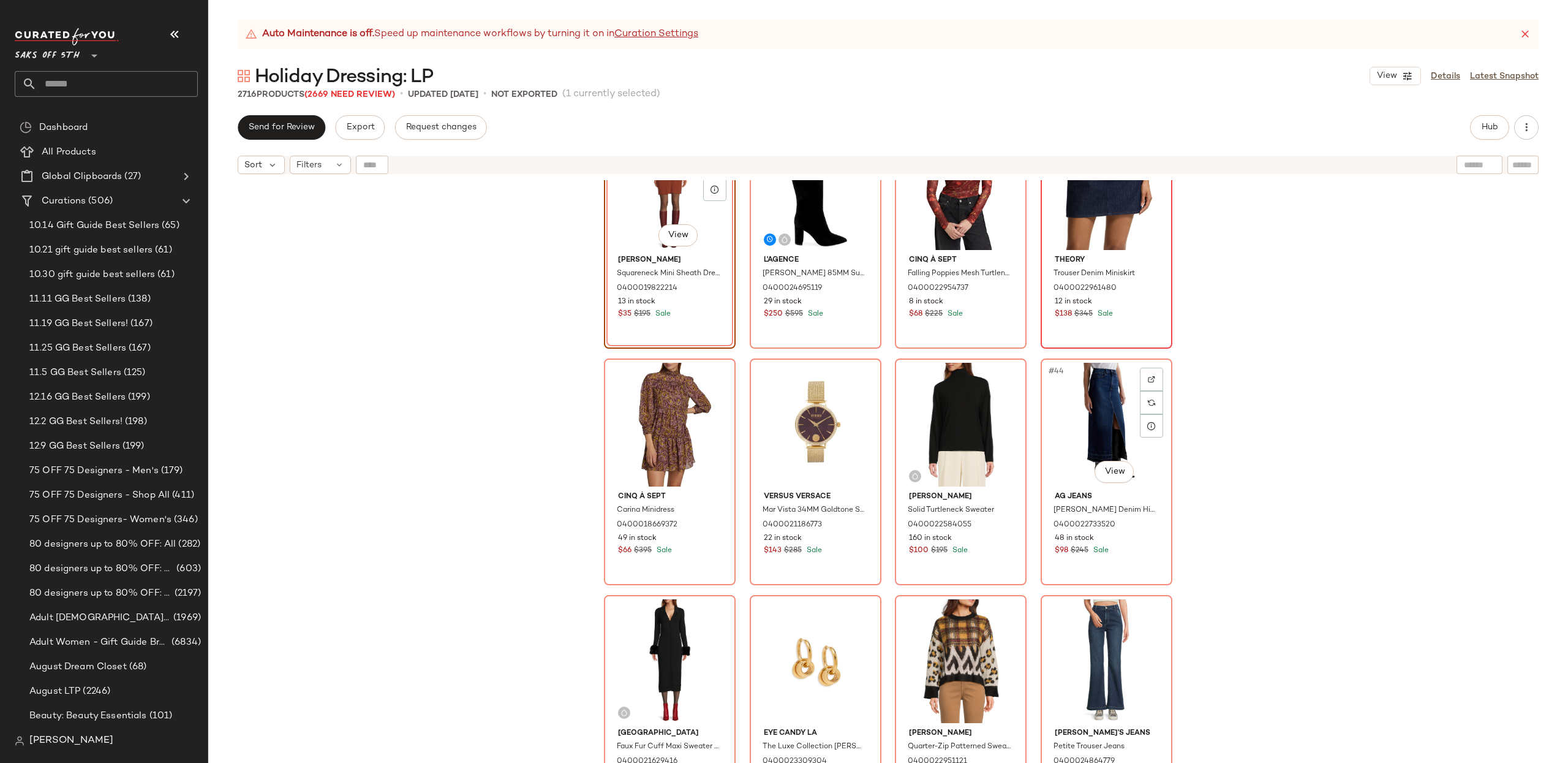
scroll to position [2221, 0]
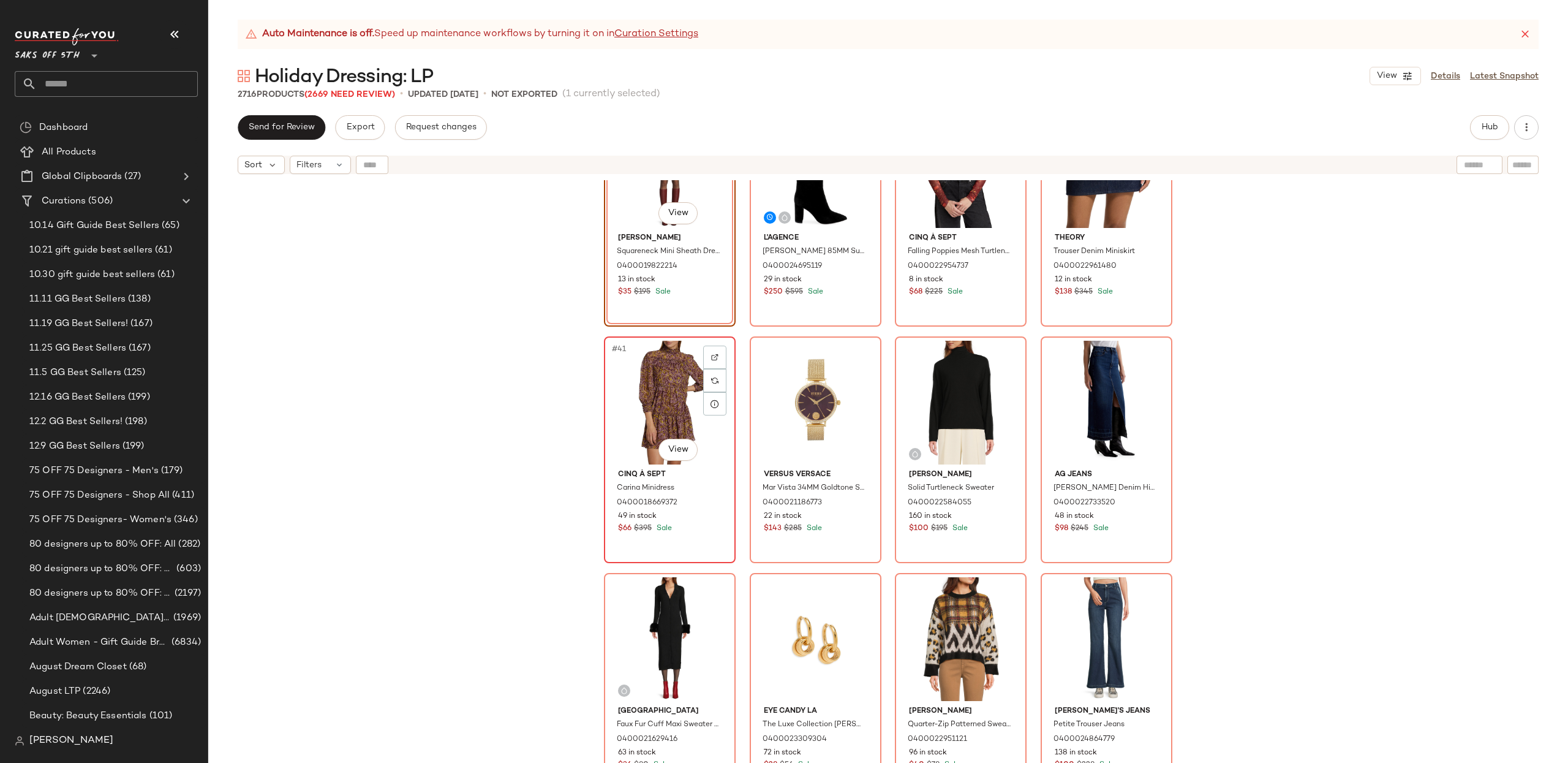
click at [643, 424] on div "#41 View" at bounding box center [669, 402] width 123 height 124
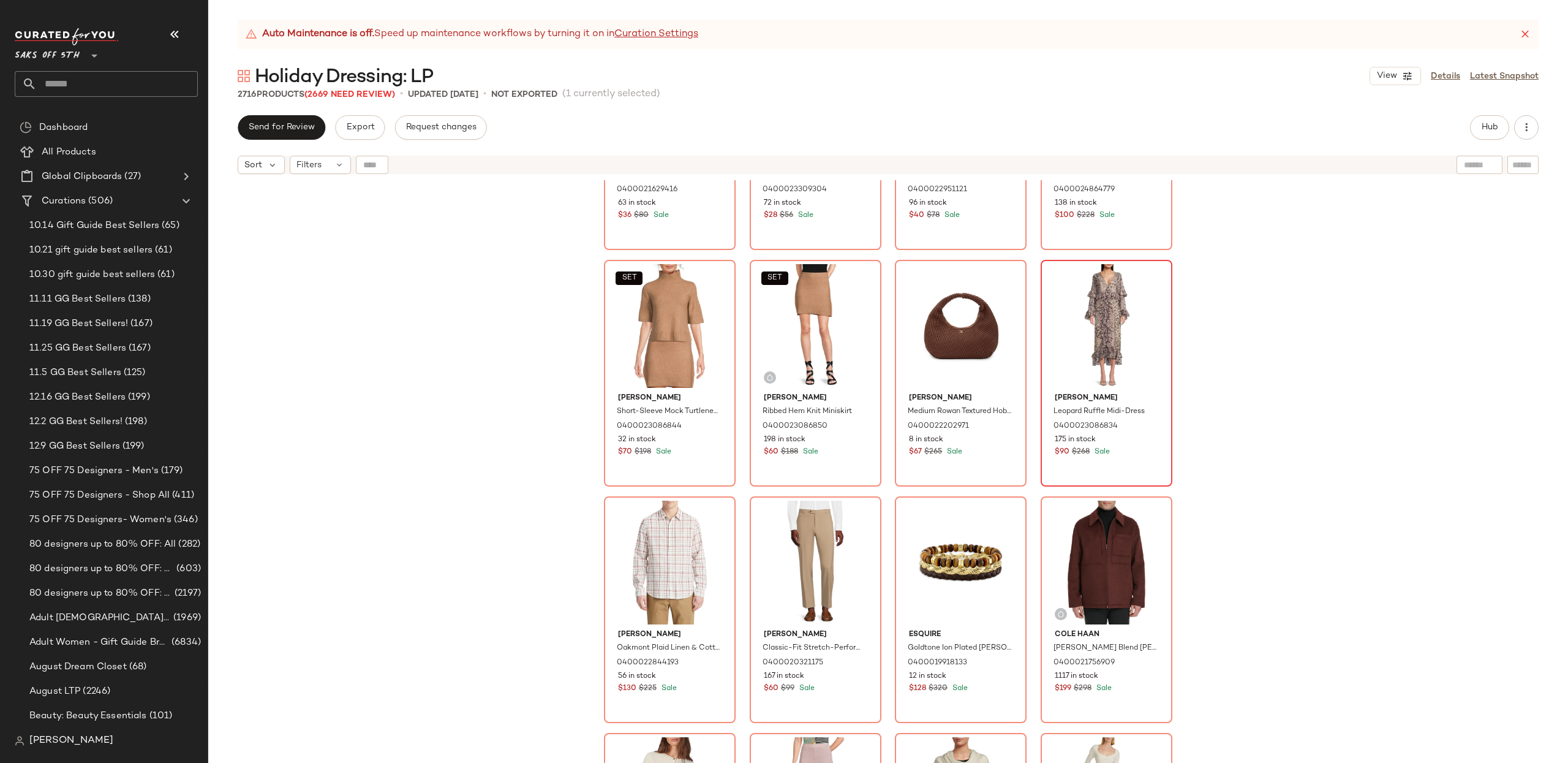
scroll to position [2775, 0]
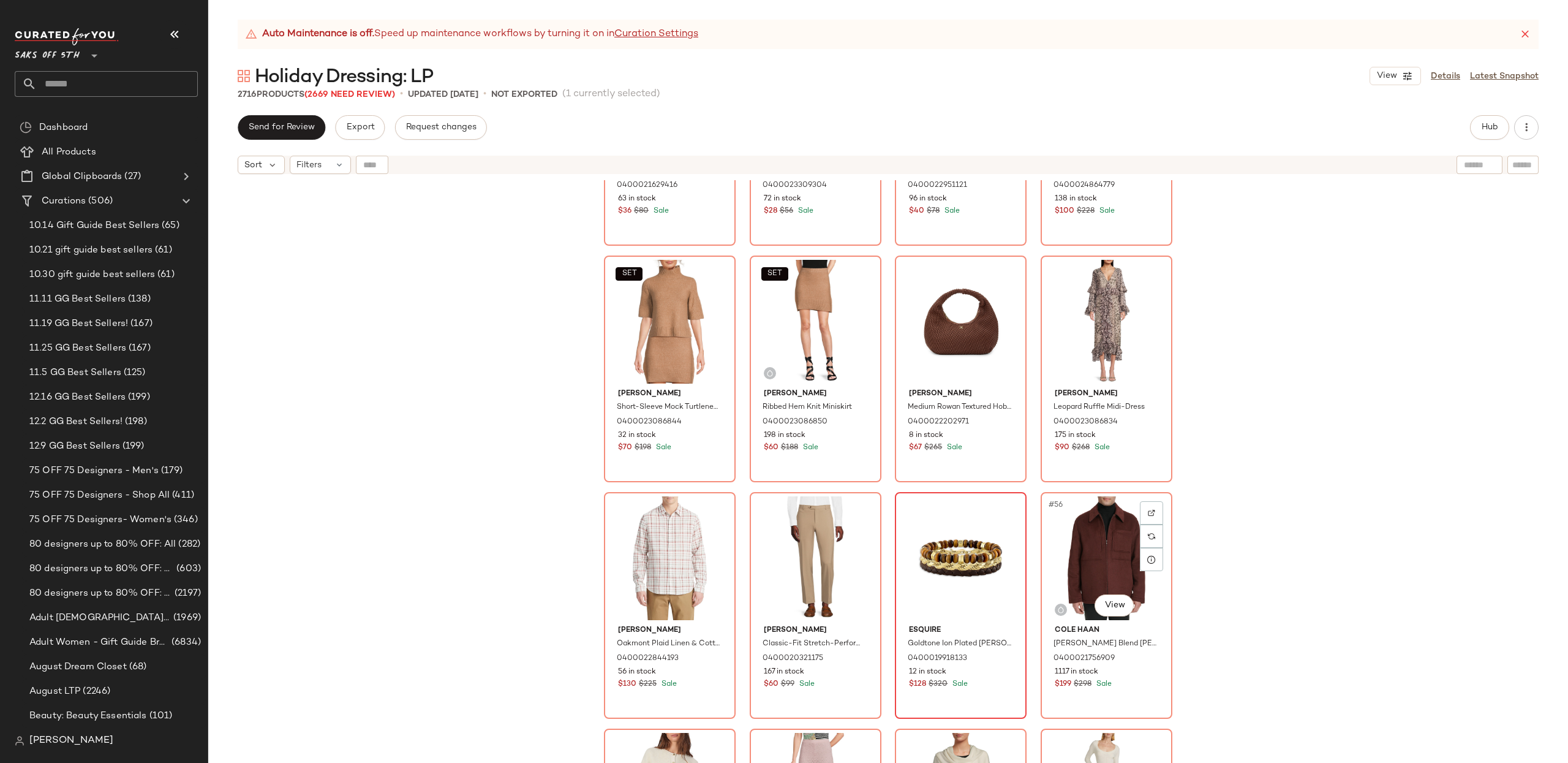
drag, startPoint x: 1076, startPoint y: 554, endPoint x: 974, endPoint y: 571, distance: 103.4
click at [1076, 554] on div "#56 View" at bounding box center [1106, 558] width 123 height 124
click at [631, 574] on div "#53 View" at bounding box center [669, 558] width 123 height 124
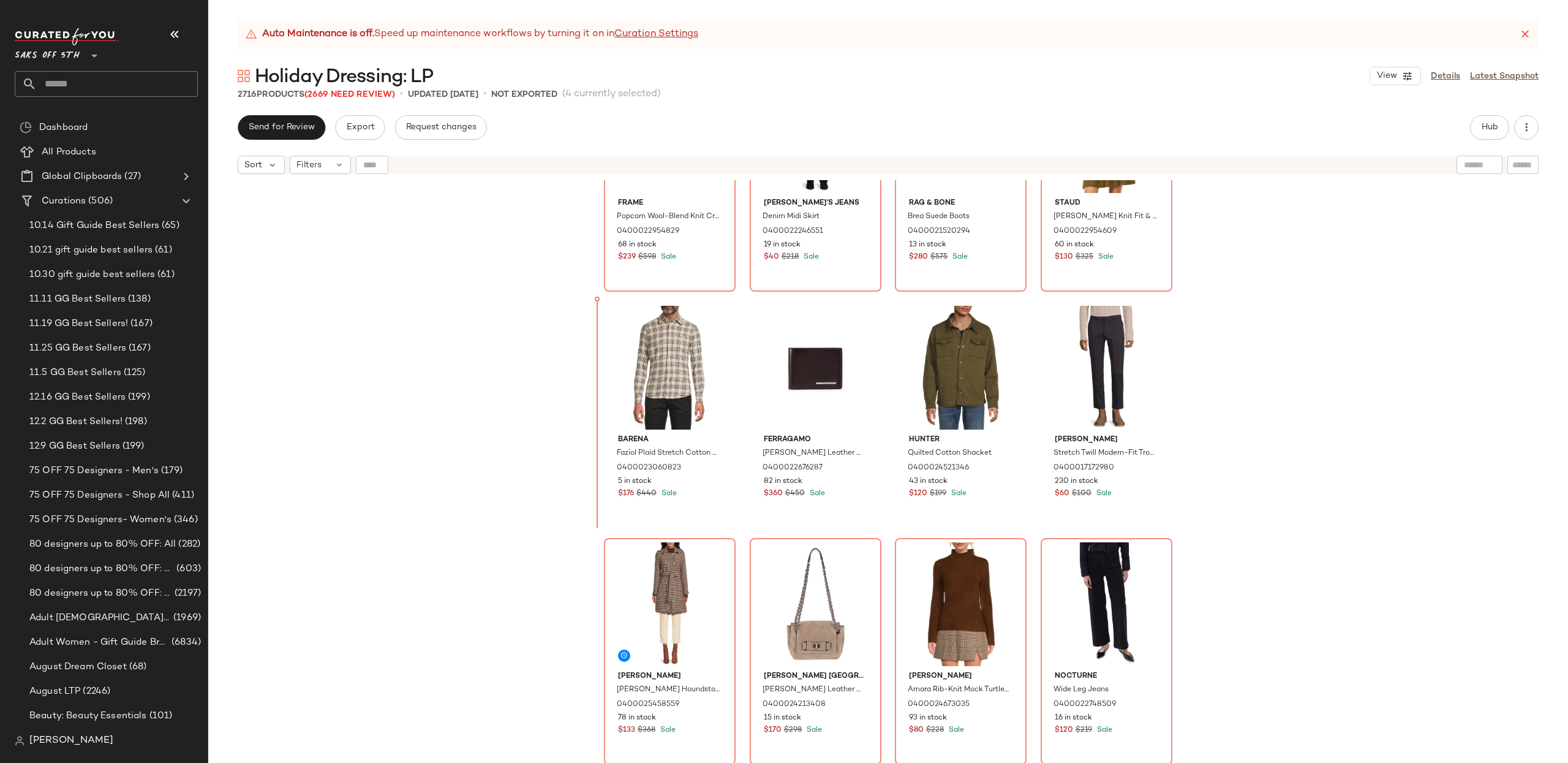
scroll to position [363, 0]
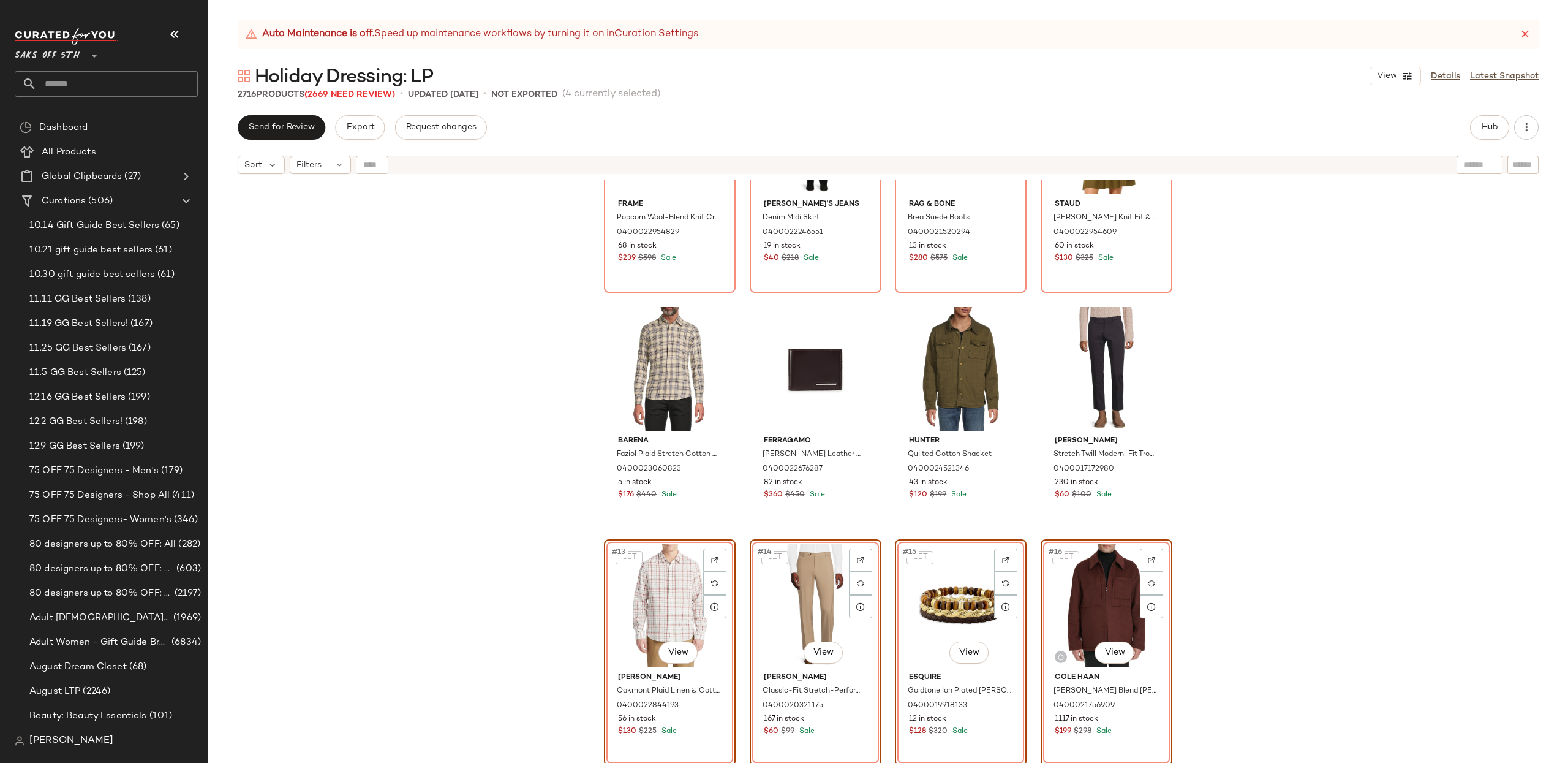
click at [1314, 463] on div "Frame Popcorn Wool-Blend Knit Crewneck Sweater 0400022954829 68 in stock $239 $…" at bounding box center [888, 486] width 1360 height 613
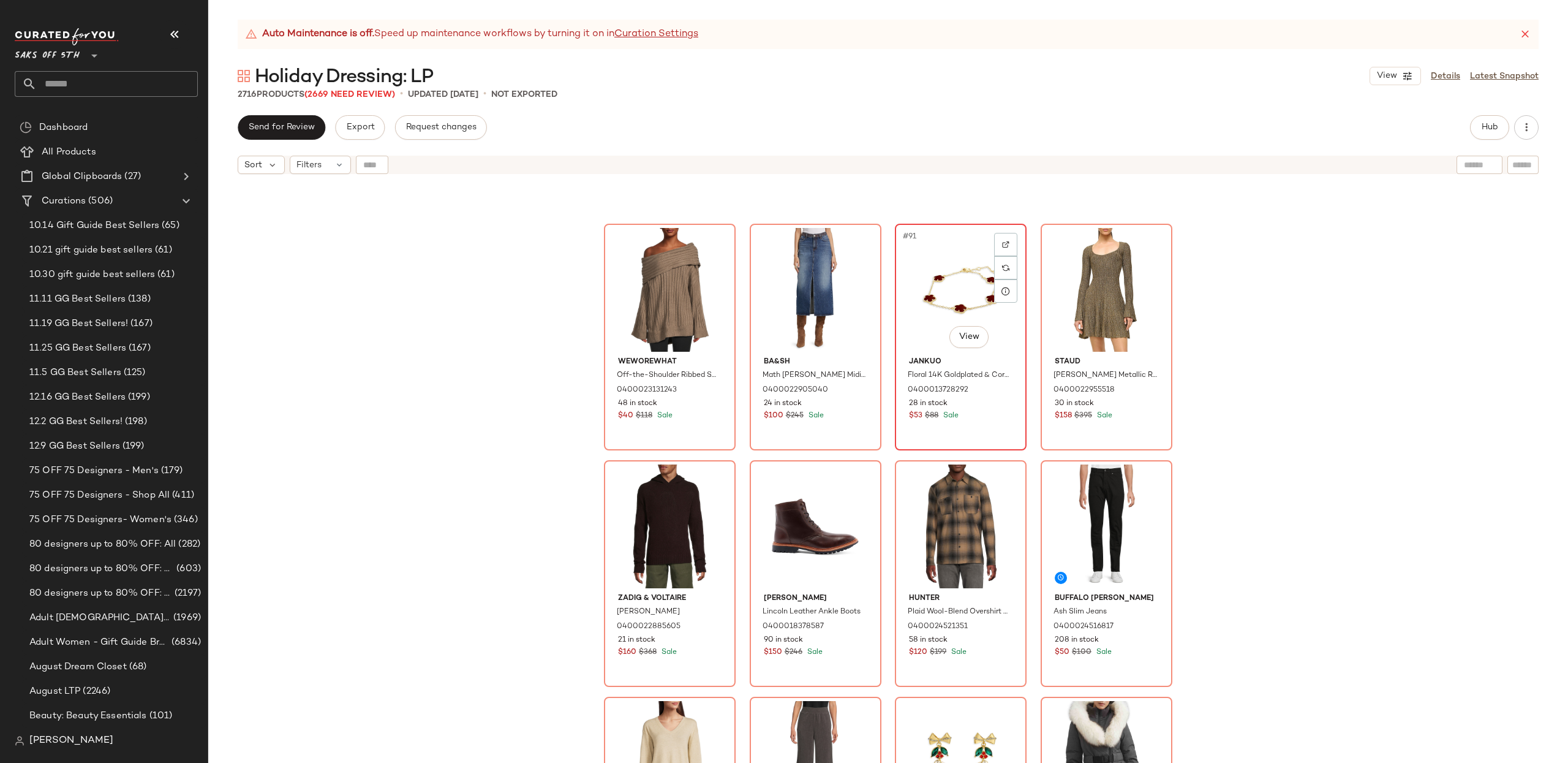
scroll to position [5166, 0]
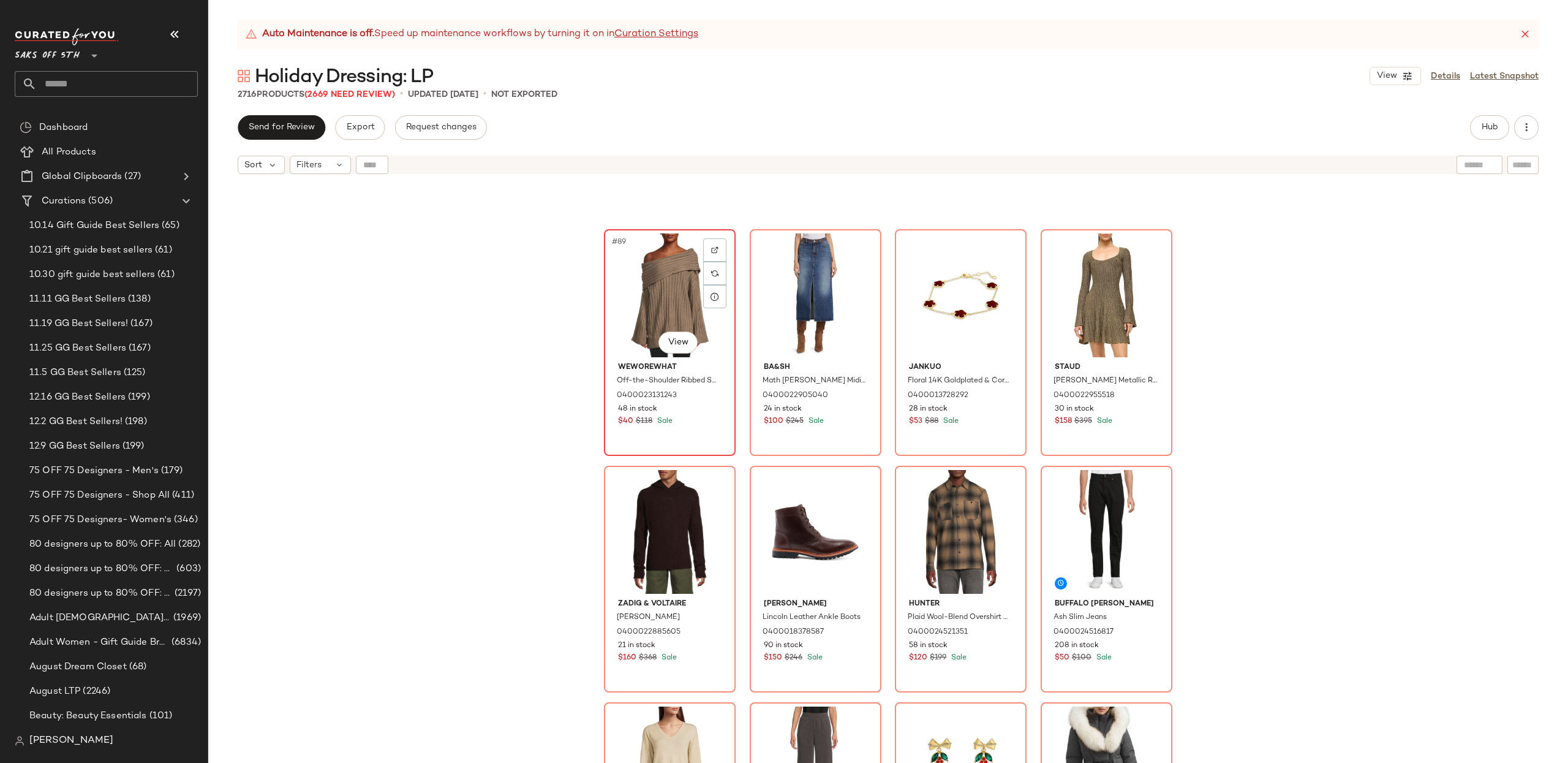
click at [650, 290] on div "#89 View" at bounding box center [669, 295] width 123 height 124
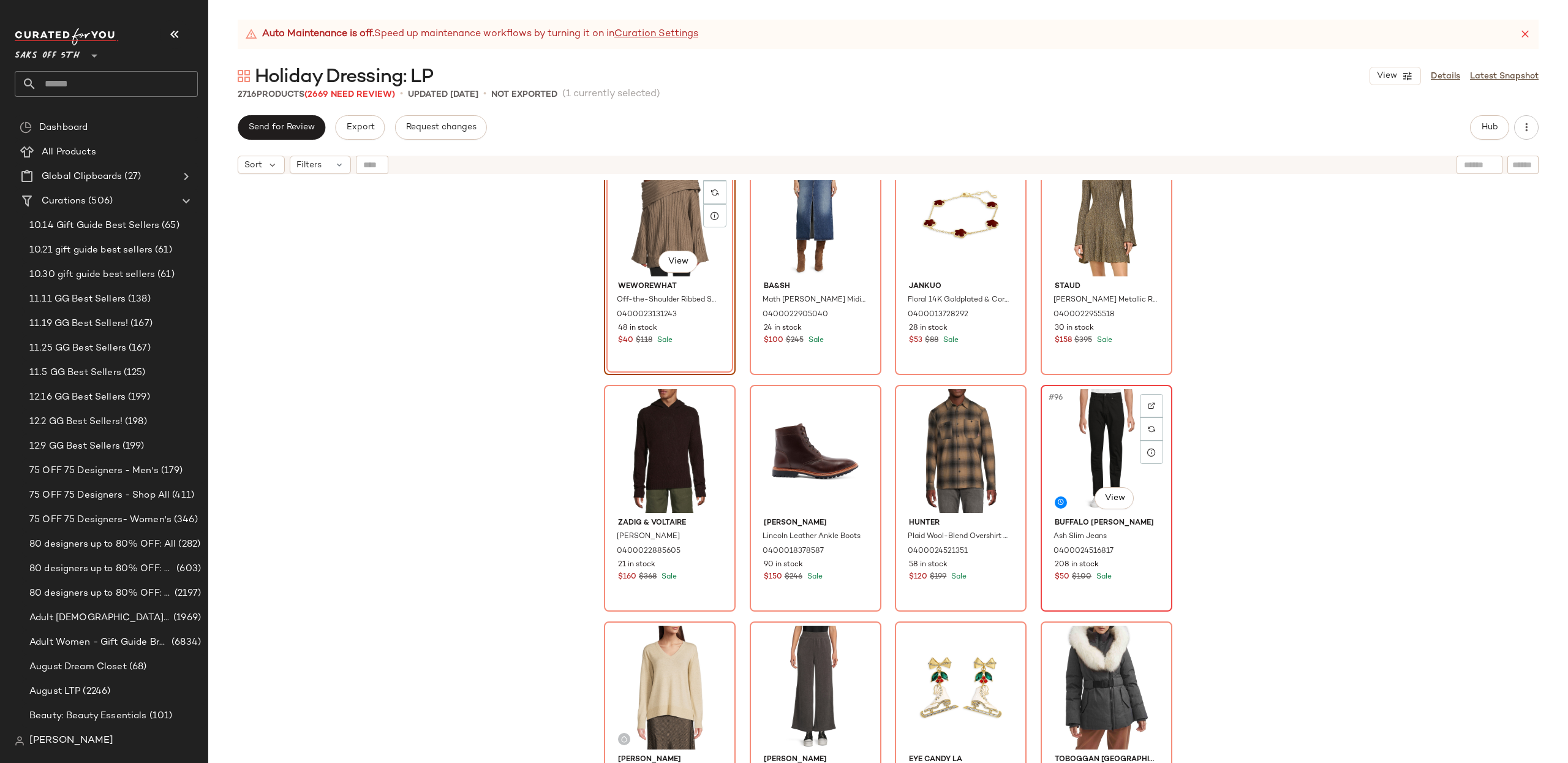
click at [1116, 434] on div "#96 View" at bounding box center [1106, 451] width 123 height 124
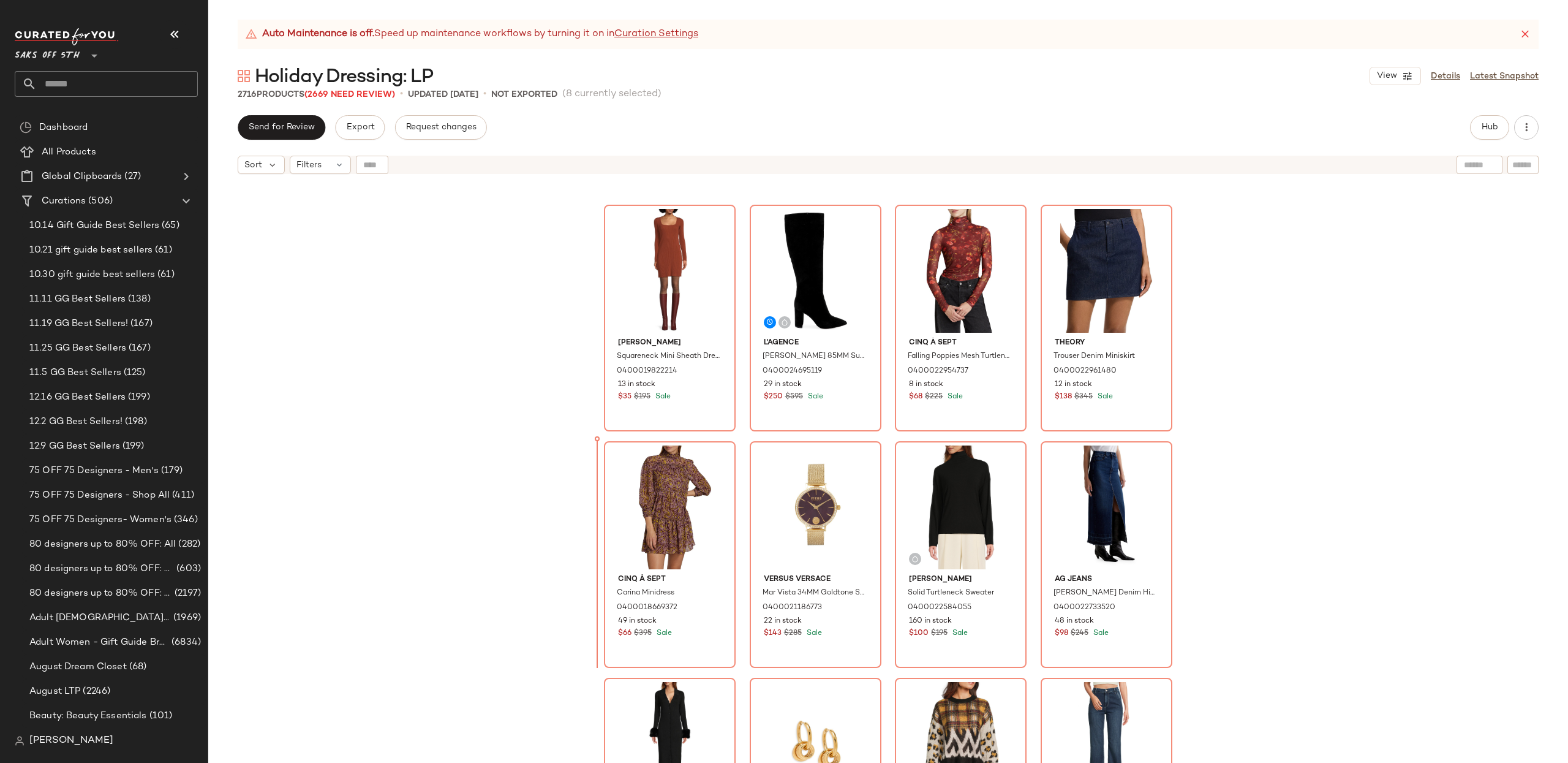
scroll to position [2351, 0]
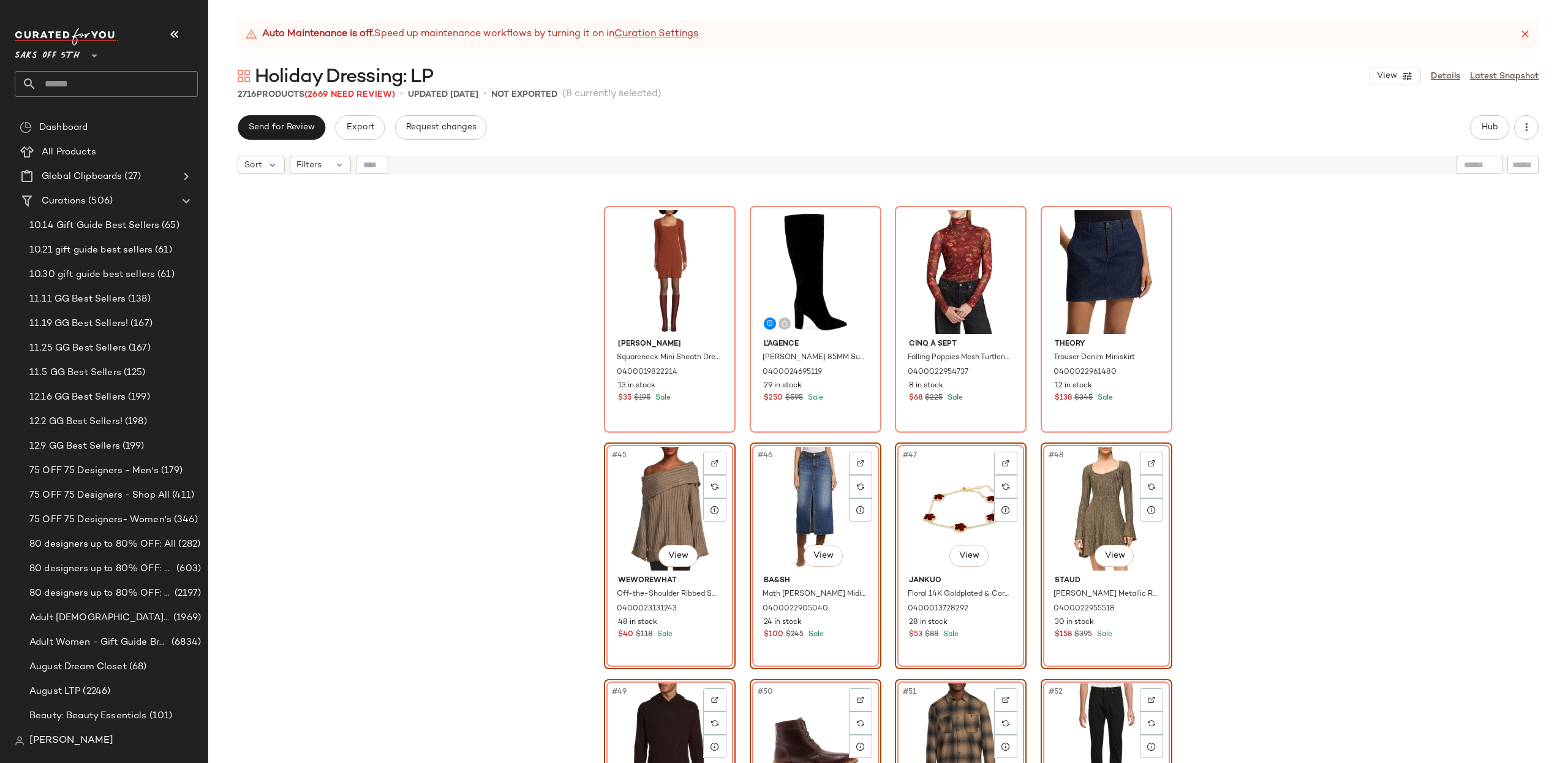
click at [1362, 375] on div "[PERSON_NAME] Squareneck Mini Sheath Dress 0400019822214 13 in stock $35 $195 S…" at bounding box center [888, 486] width 1360 height 613
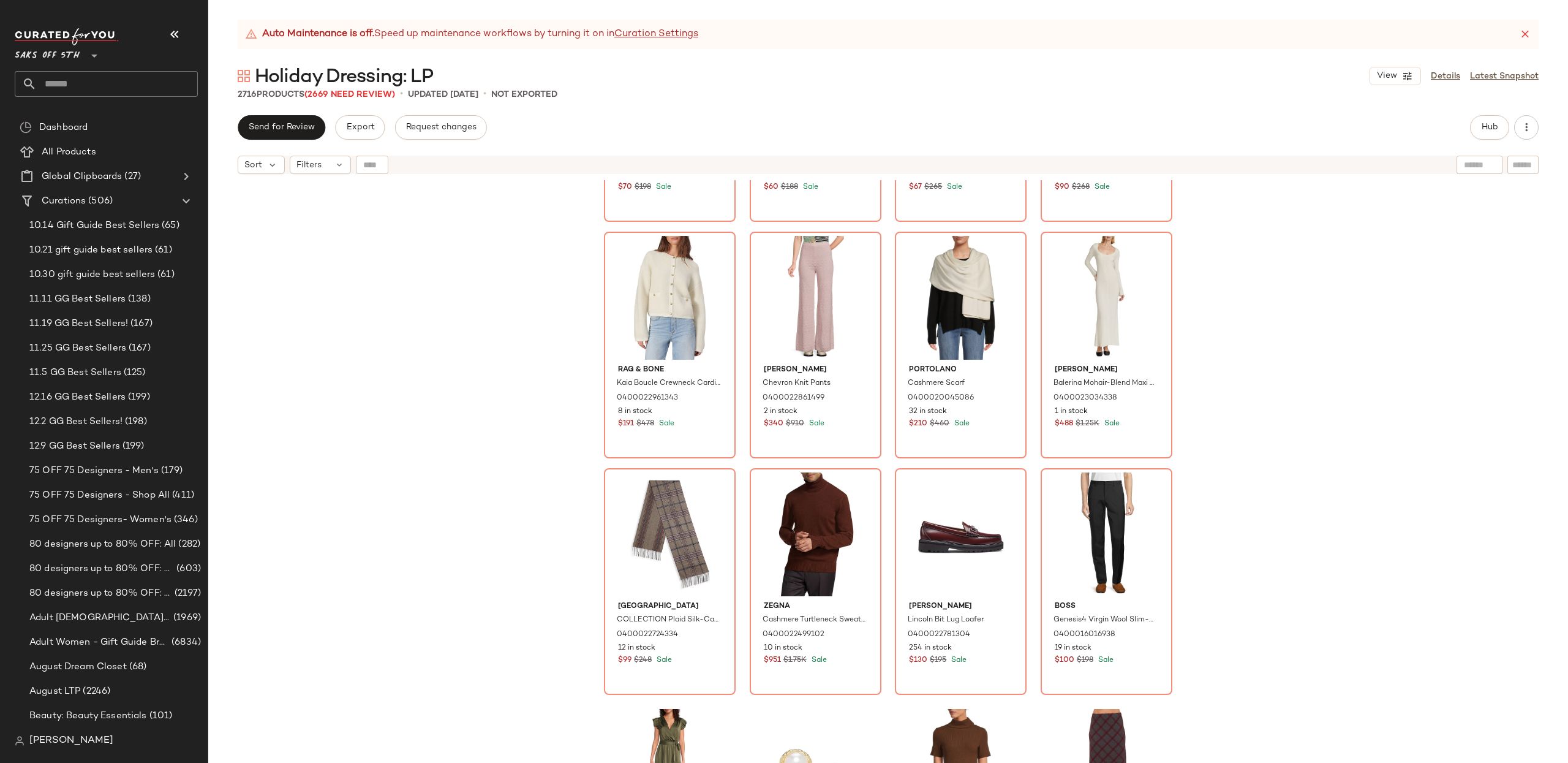
scroll to position [3745, 0]
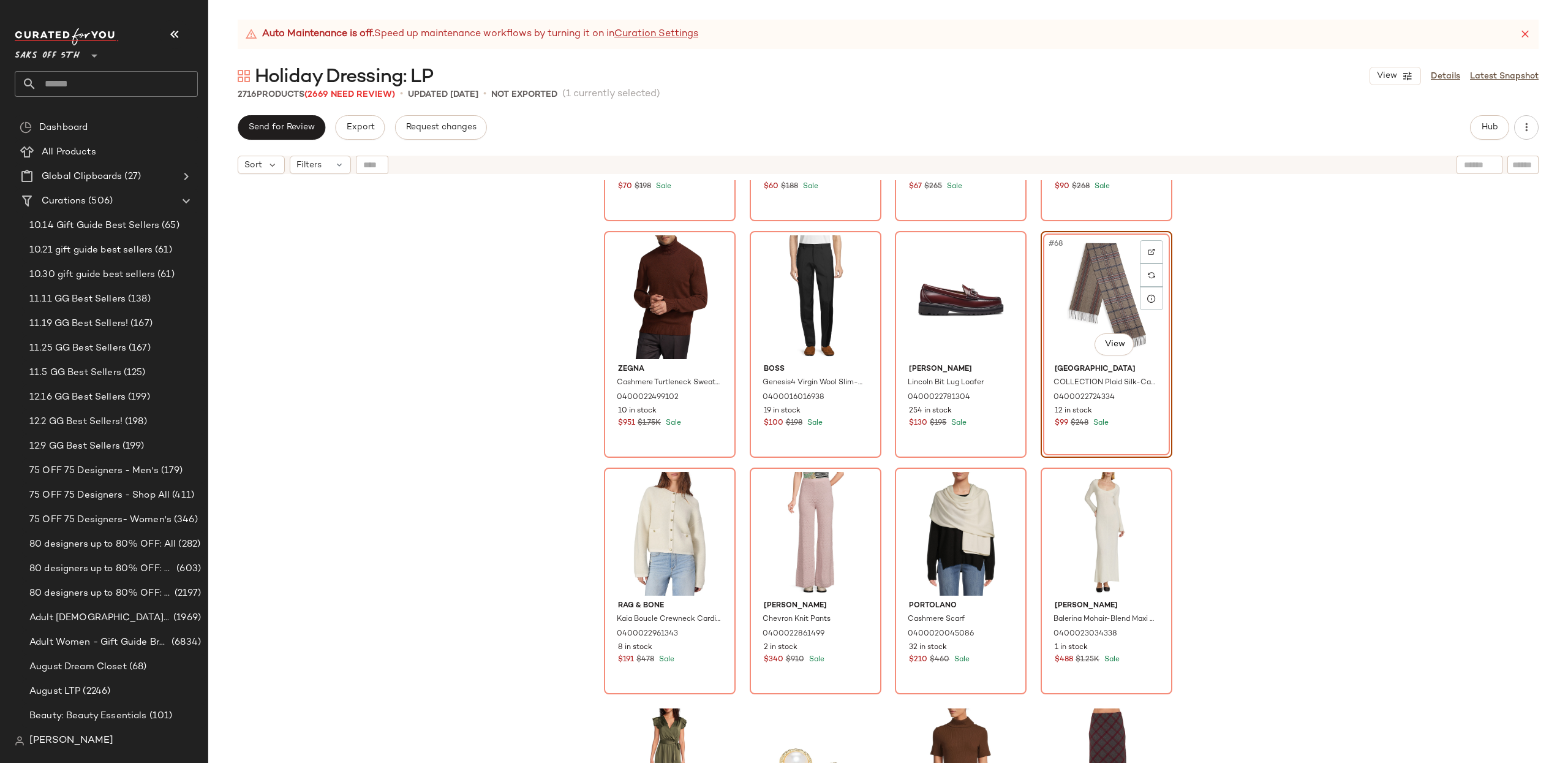
drag, startPoint x: 1420, startPoint y: 387, endPoint x: 1440, endPoint y: 427, distance: 44.7
click at [1420, 387] on div "SET [PERSON_NAME] Short-Sleeve Mock Turtleneck Sweater 0400023086844 32 in stoc…" at bounding box center [888, 486] width 1360 height 613
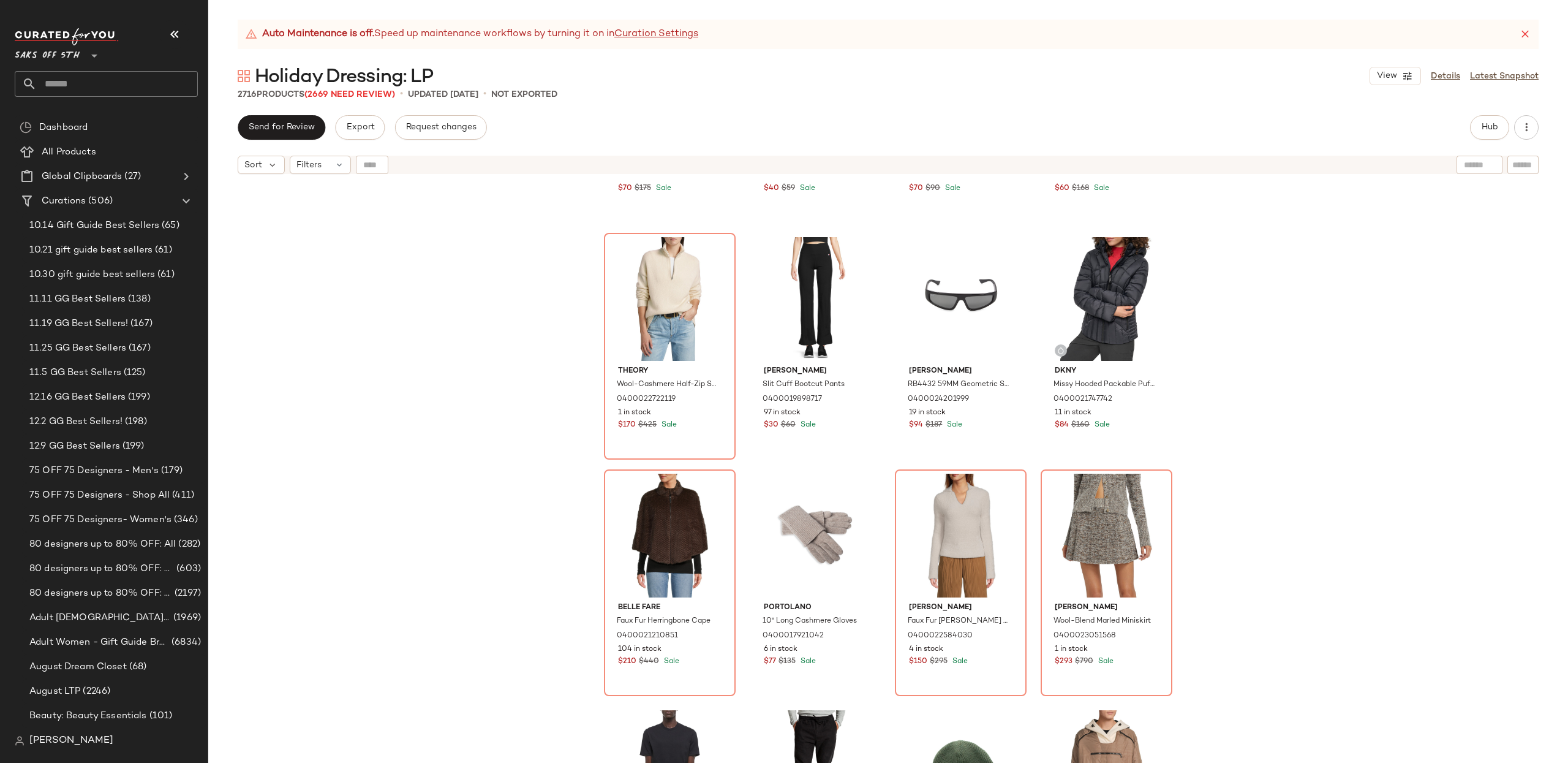
scroll to position [4691, 0]
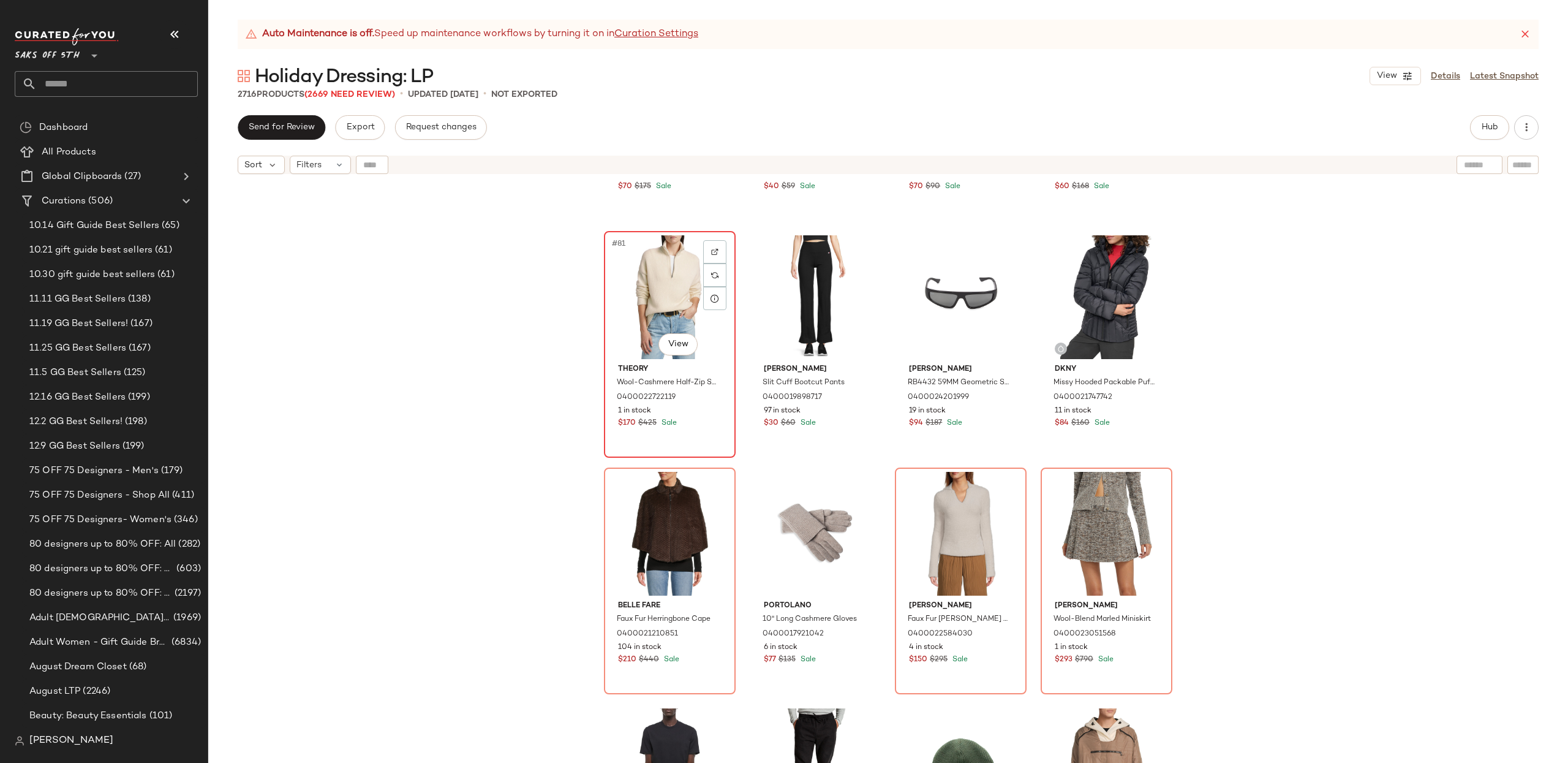
drag, startPoint x: 633, startPoint y: 285, endPoint x: 697, endPoint y: 286, distance: 64.0
click at [633, 285] on div "#81 View" at bounding box center [669, 297] width 123 height 124
click at [1092, 295] on div "#84 View" at bounding box center [1106, 297] width 123 height 124
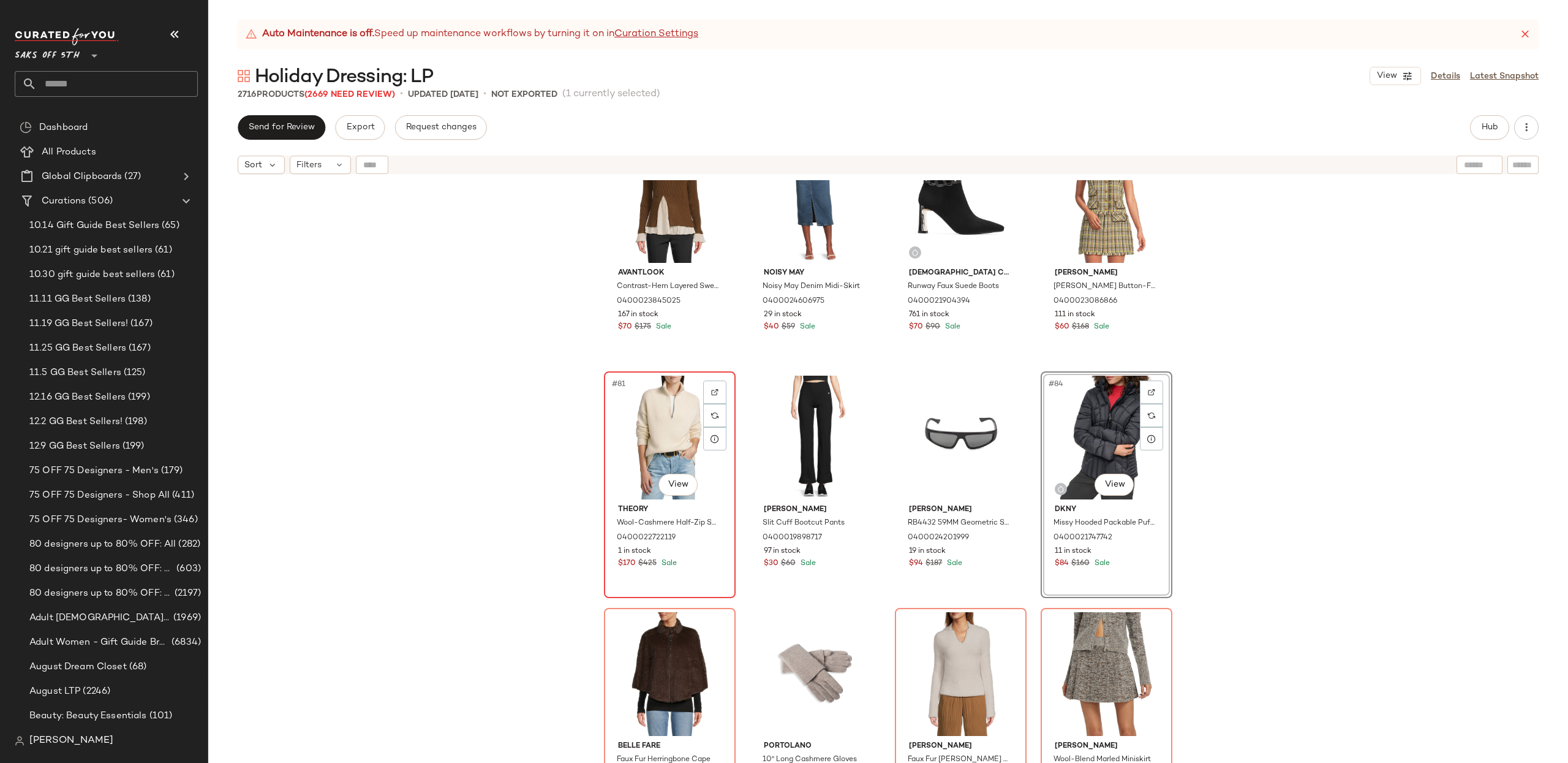
scroll to position [4547, 0]
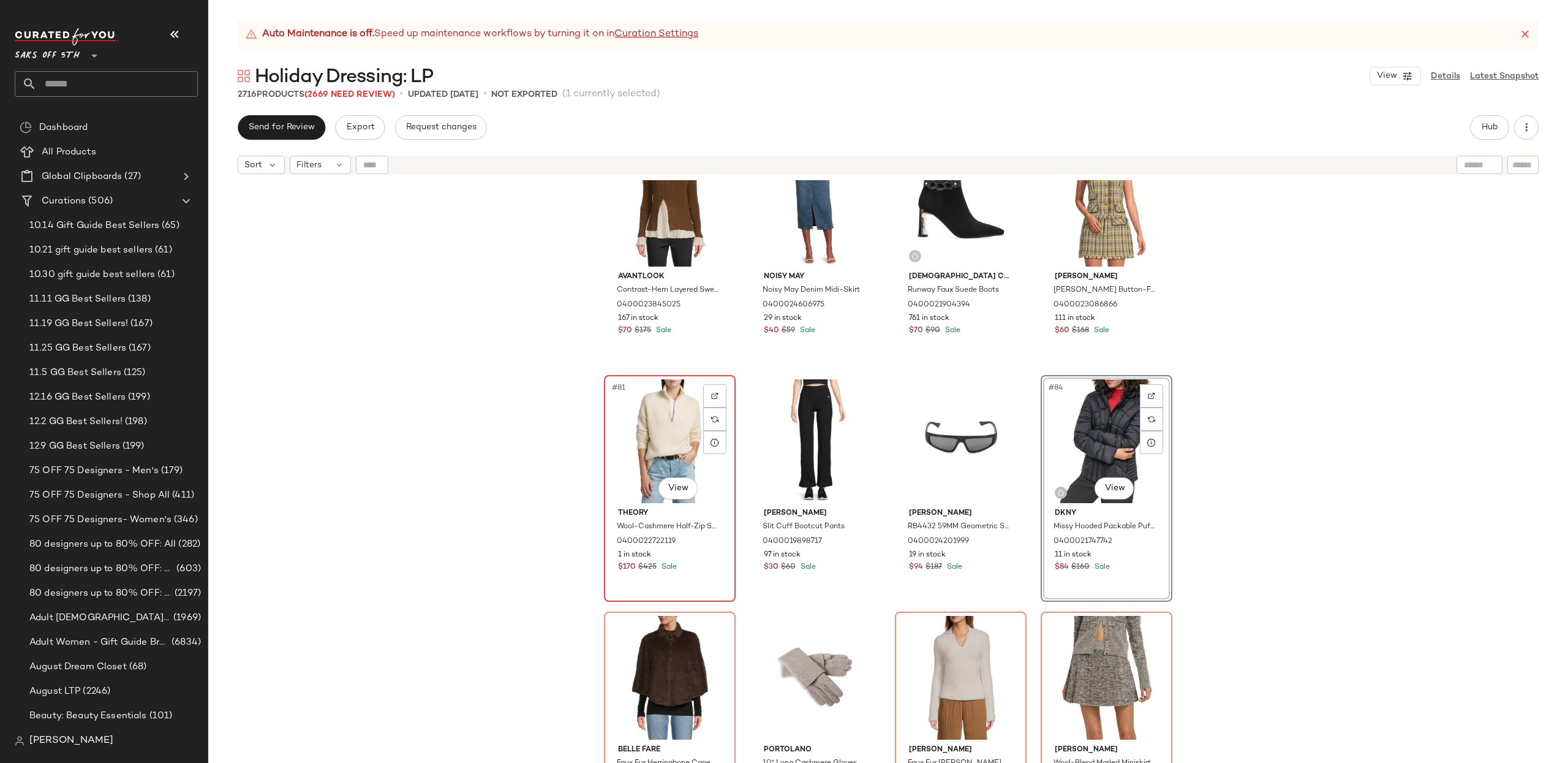
click at [647, 386] on div "#81 View" at bounding box center [669, 441] width 123 height 124
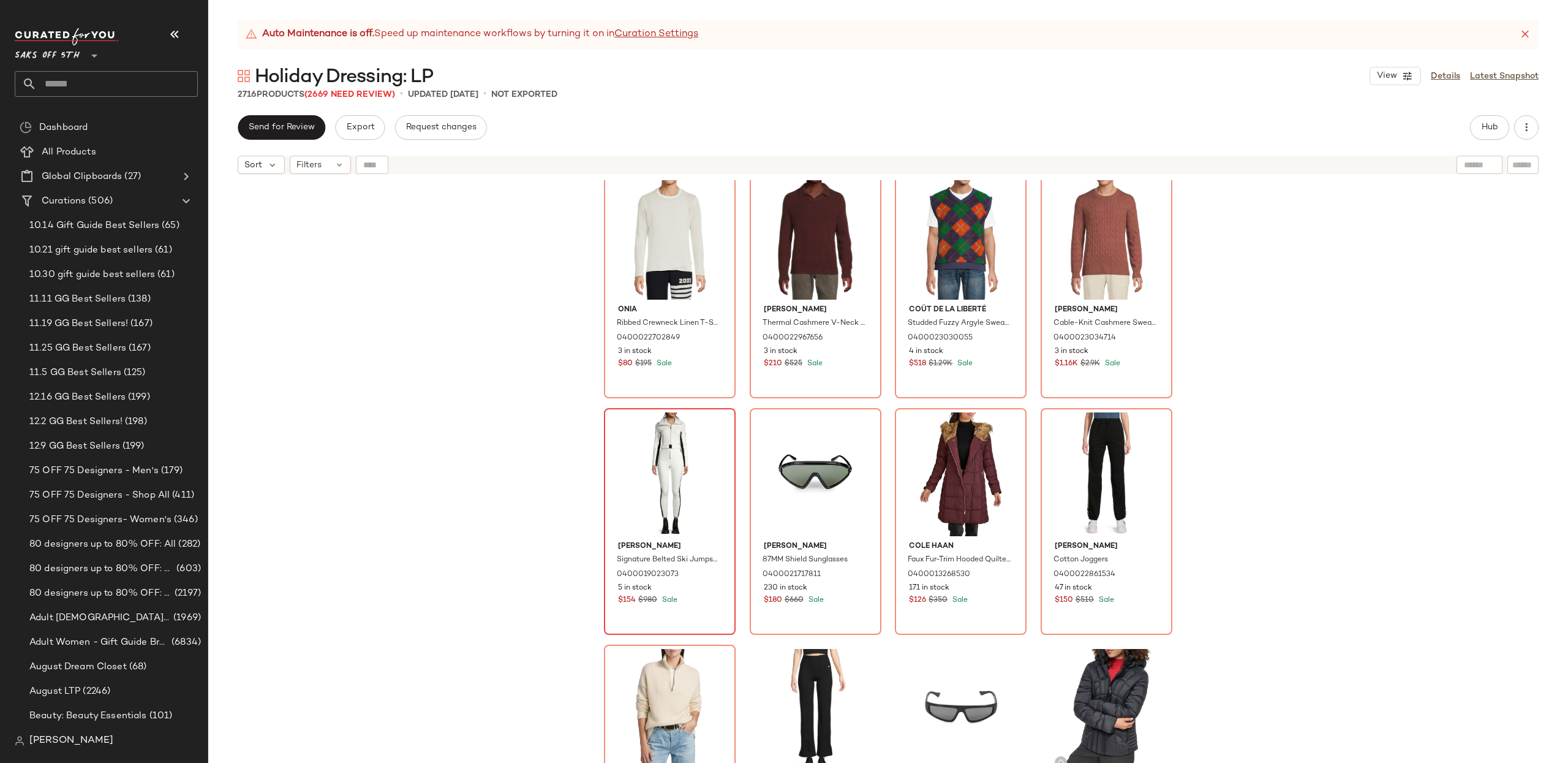
scroll to position [159884, 0]
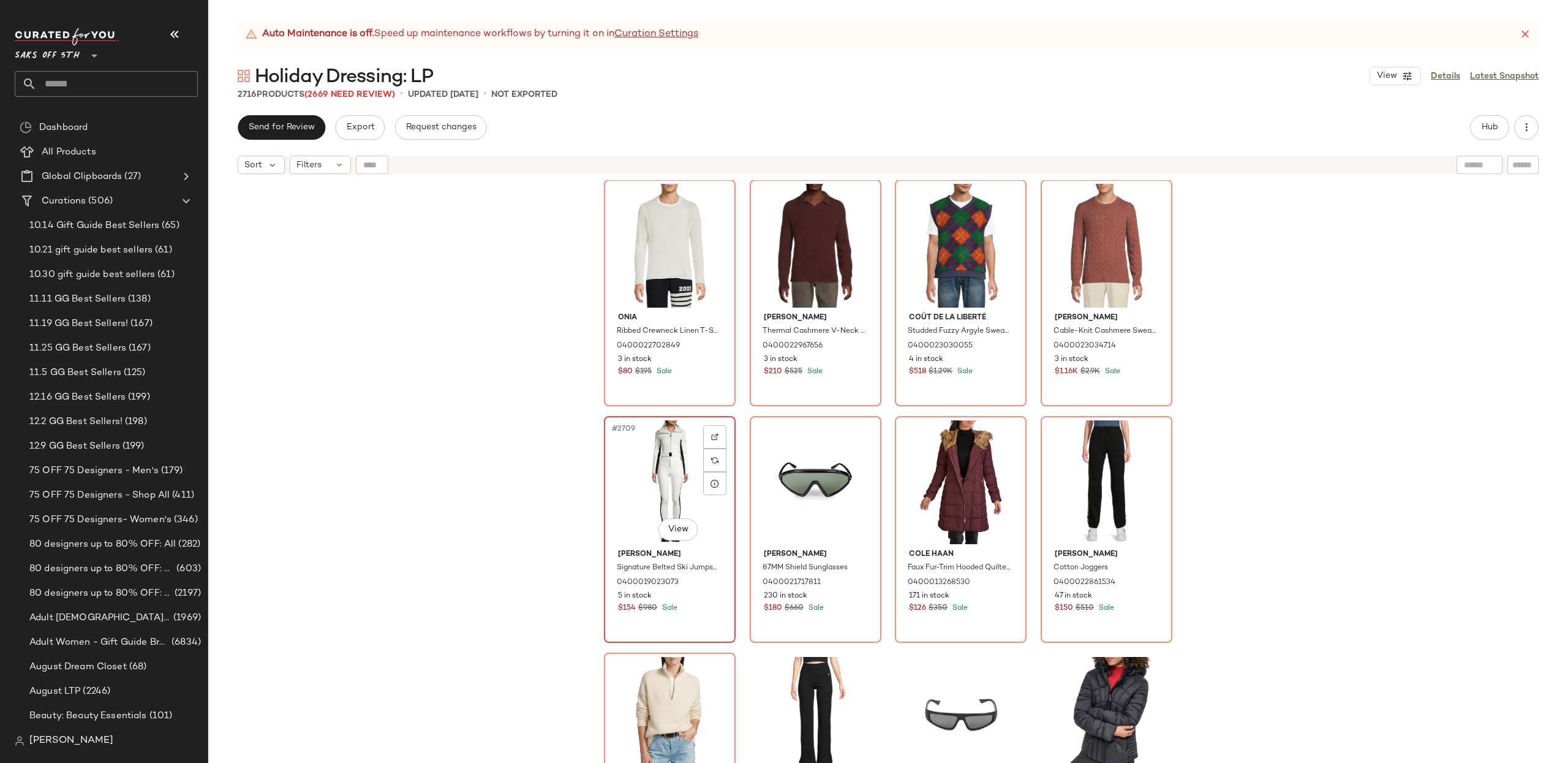
click at [651, 463] on div "#2709 View" at bounding box center [669, 482] width 123 height 124
click at [1302, 422] on div "Onia Ribbed Crewneck Linen T-Shirt 0400022702849 3 in stock $80 $195 Sale Vince…" at bounding box center [888, 486] width 1360 height 613
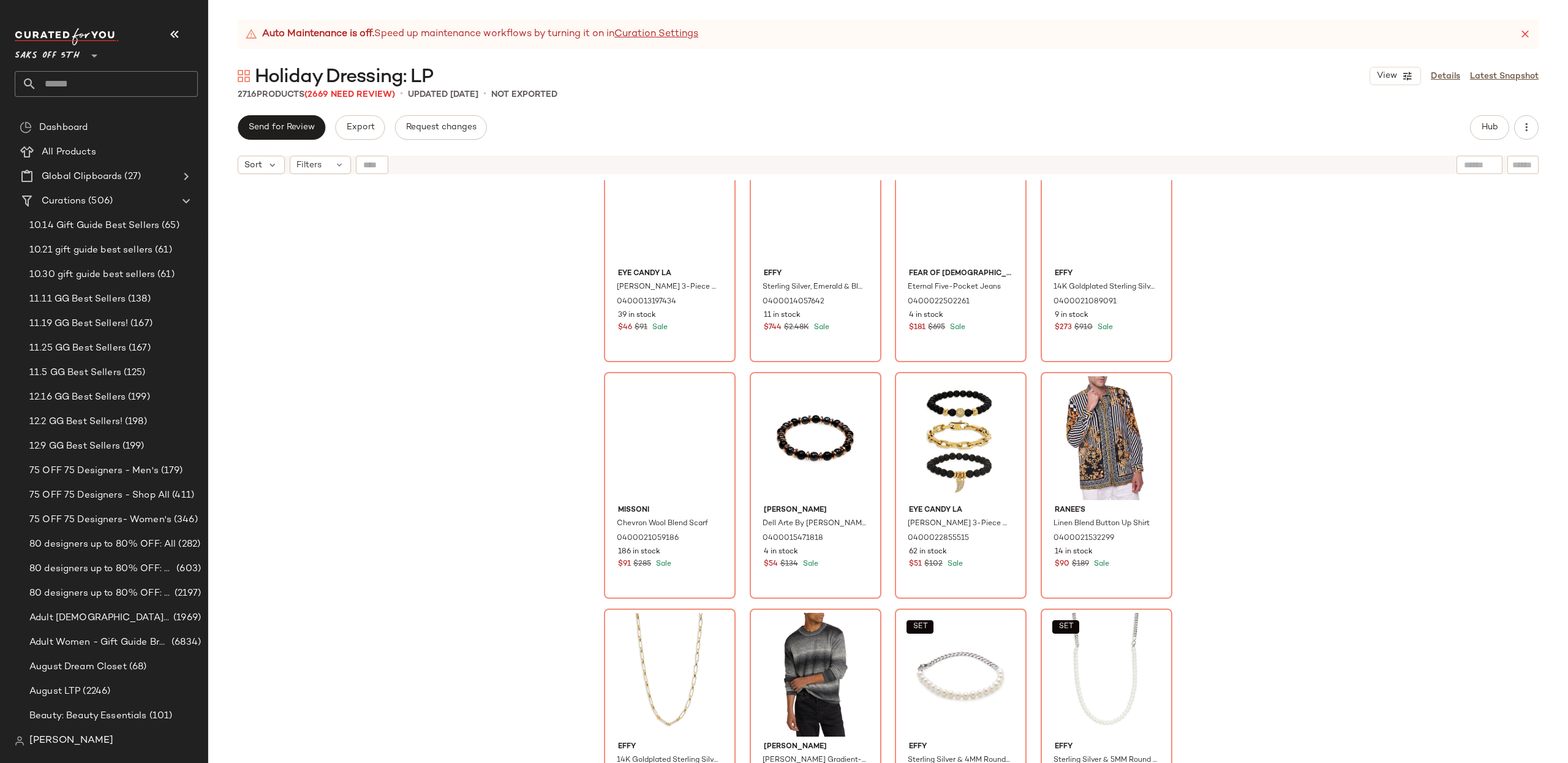
scroll to position [158865, 0]
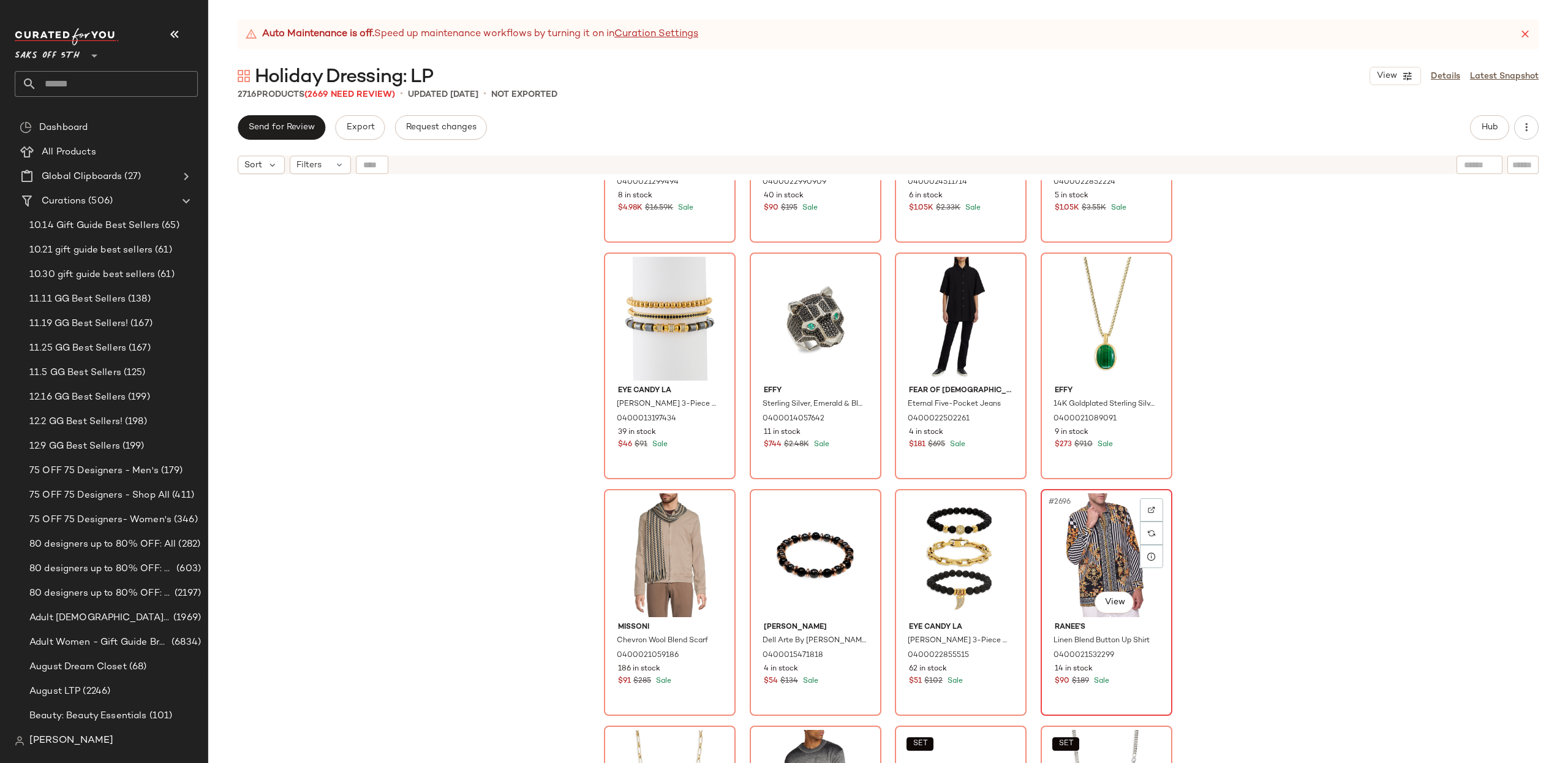
click at [1074, 532] on div "#2696 View" at bounding box center [1106, 555] width 123 height 124
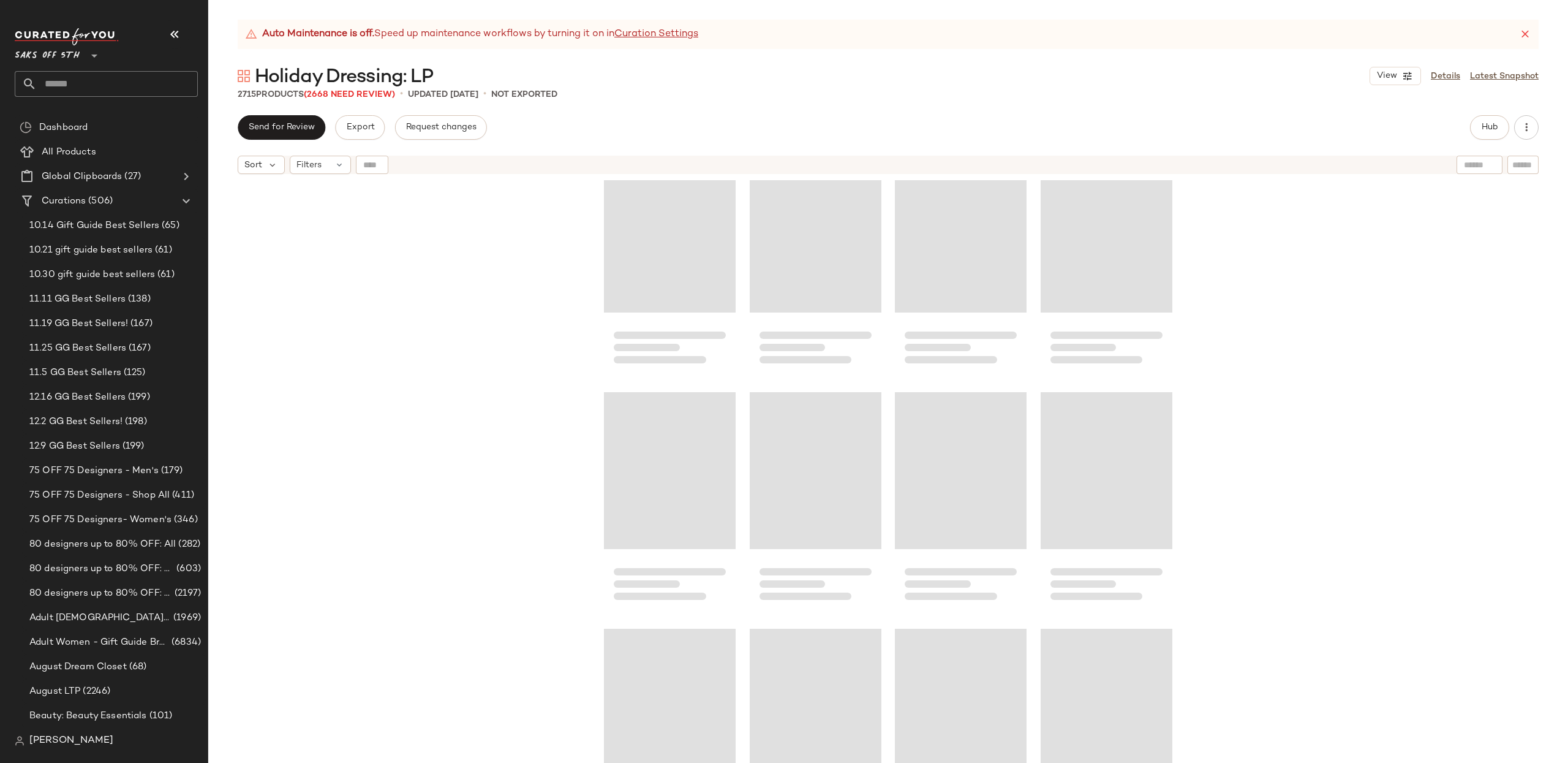
scroll to position [83799, 0]
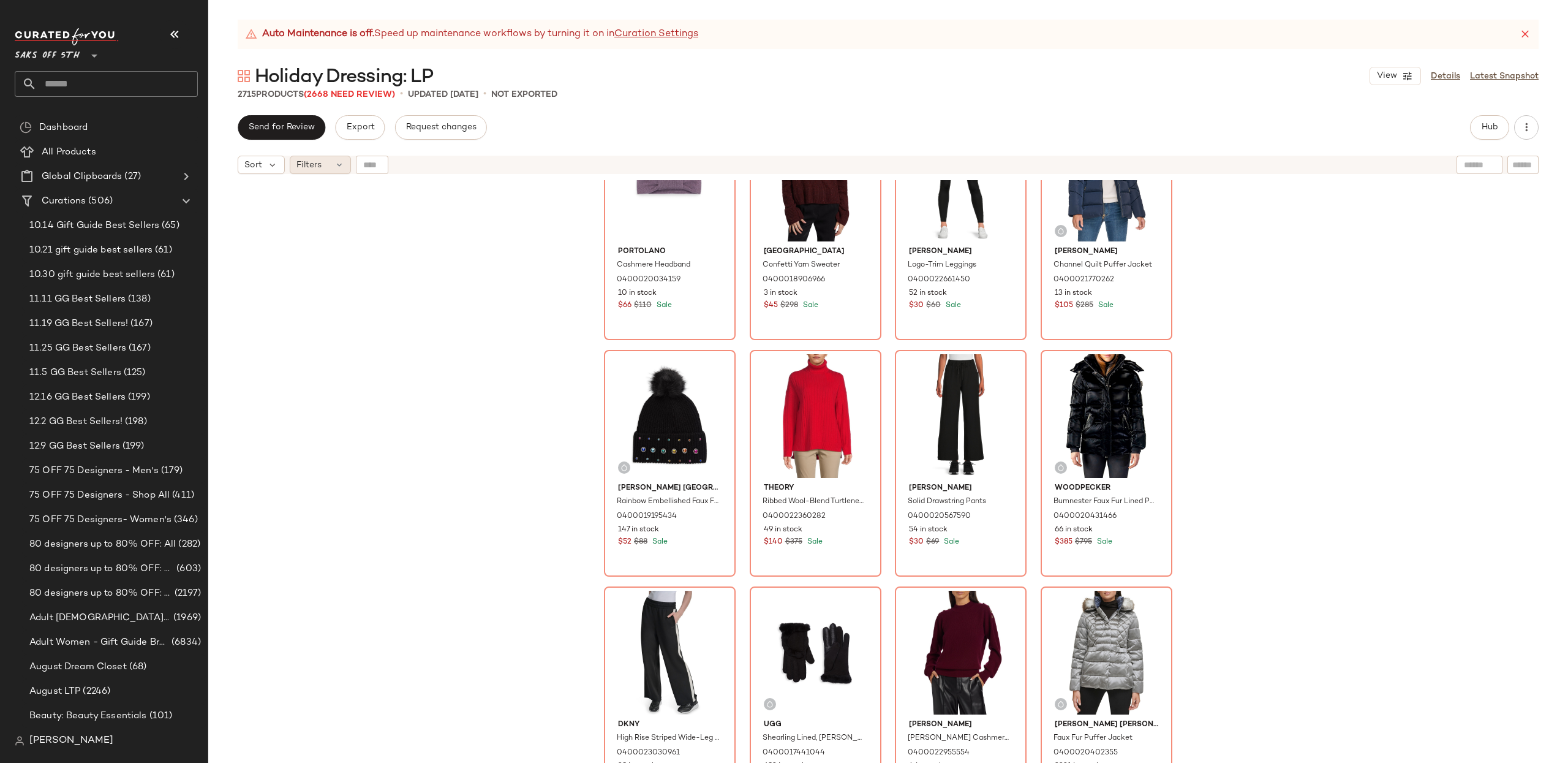
click at [311, 161] on span "Filters" at bounding box center [309, 165] width 25 height 13
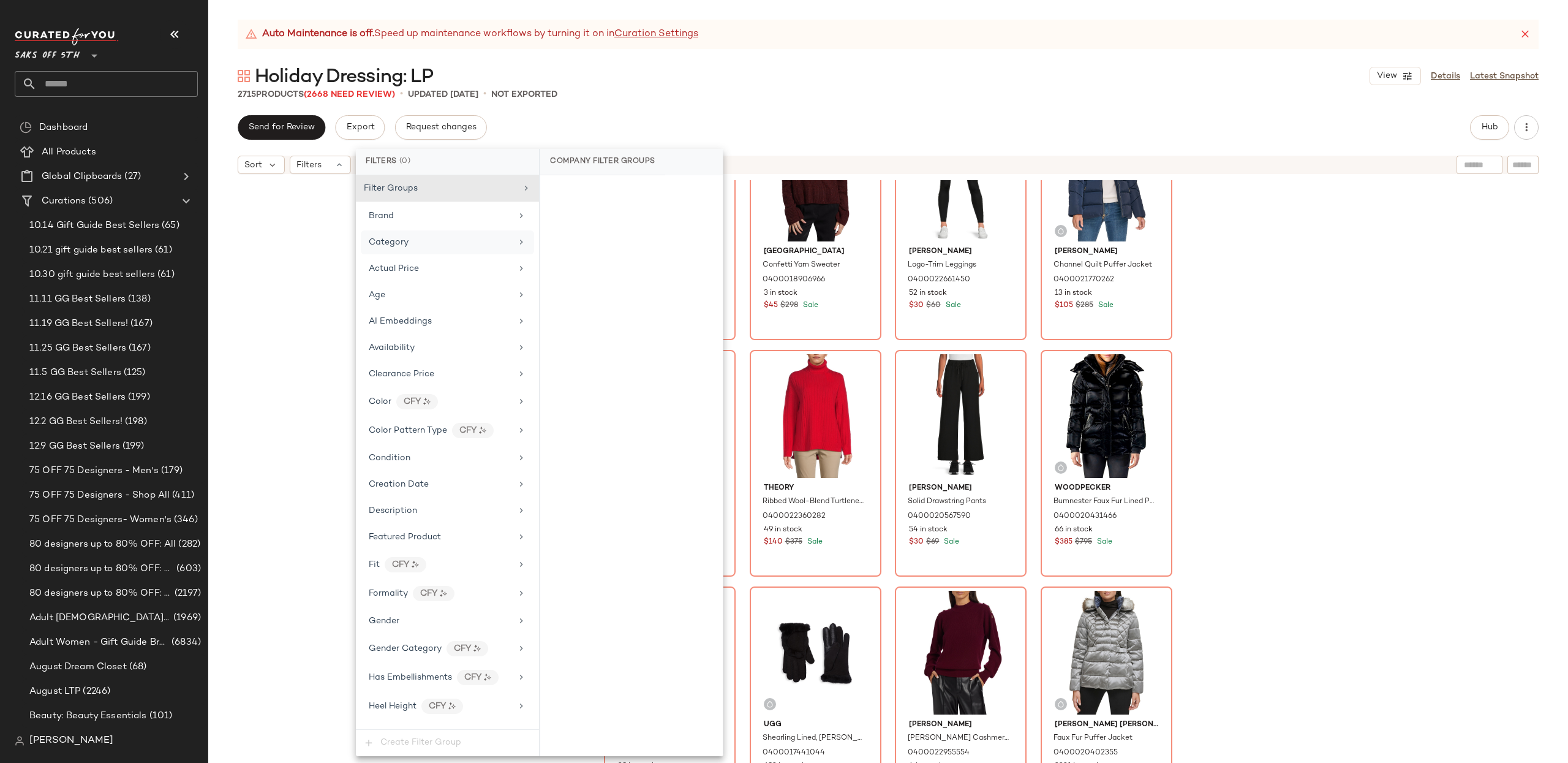
click at [434, 242] on div "Category" at bounding box center [440, 242] width 142 height 13
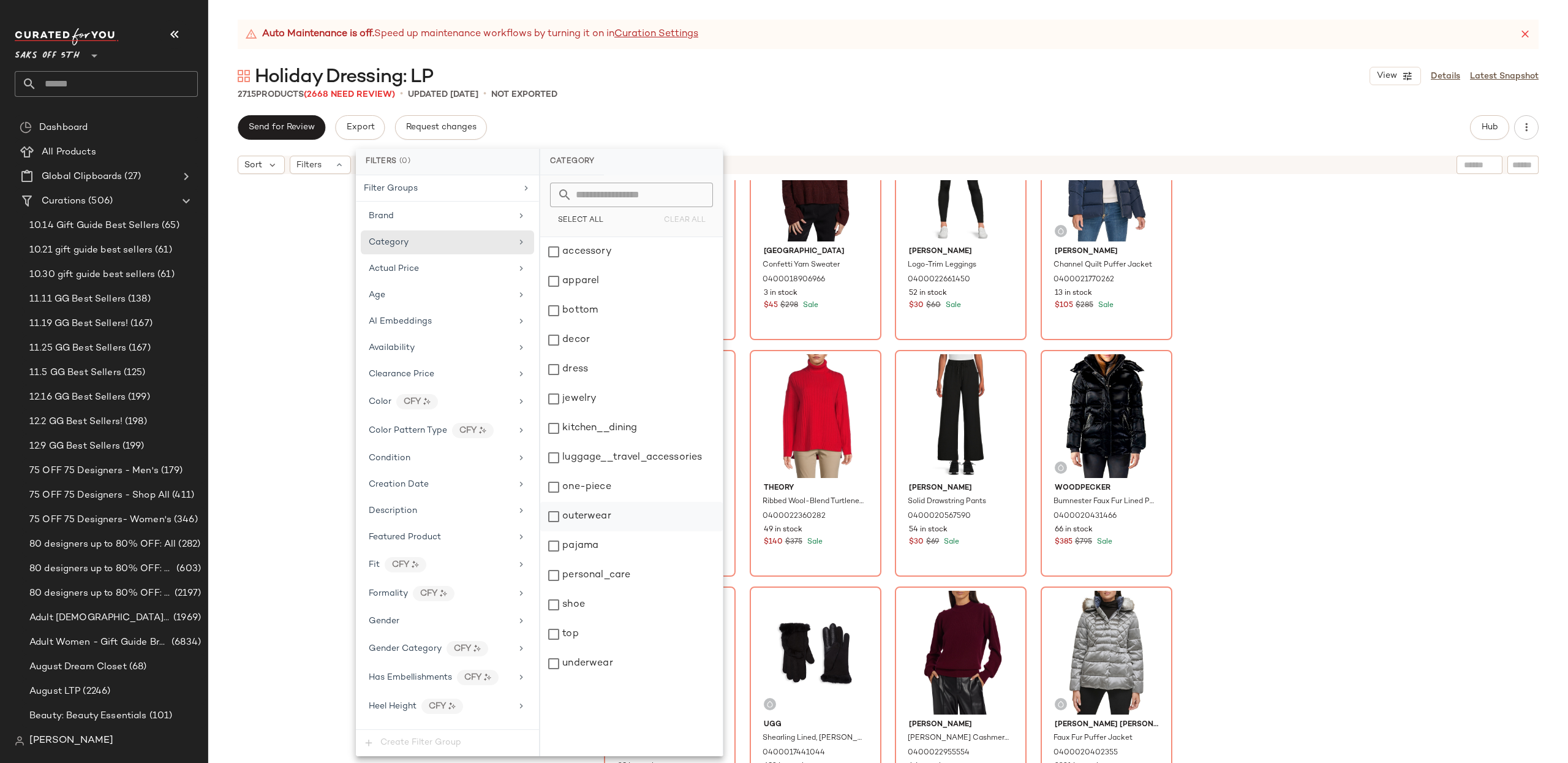
click at [599, 512] on div "outerwear" at bounding box center [631, 516] width 183 height 29
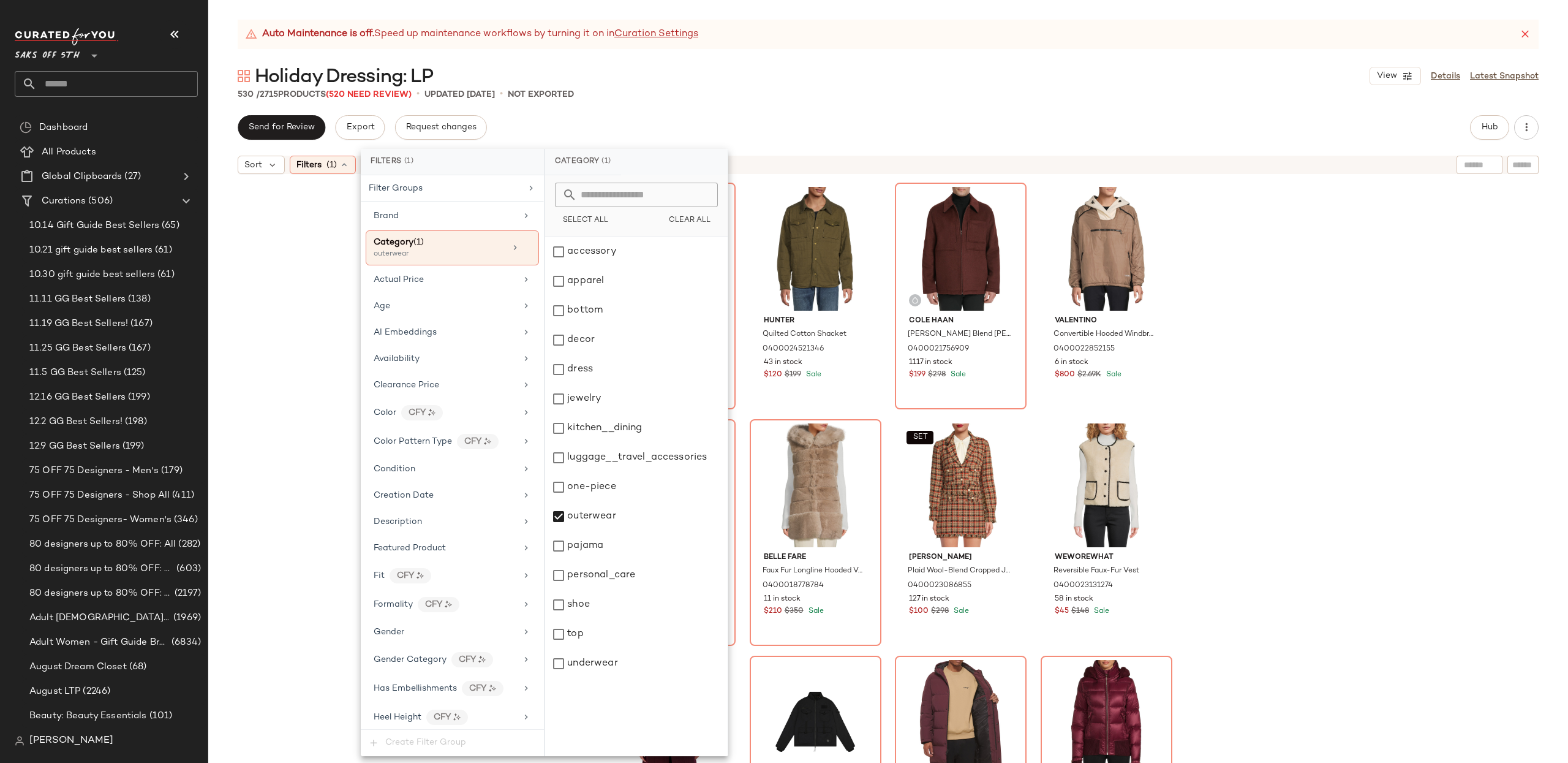
click at [1431, 281] on div "SET Area Stars Shimmer Notch Lapel Blazer 0400024550026 132 in stock $80 $250 S…" at bounding box center [888, 486] width 1360 height 613
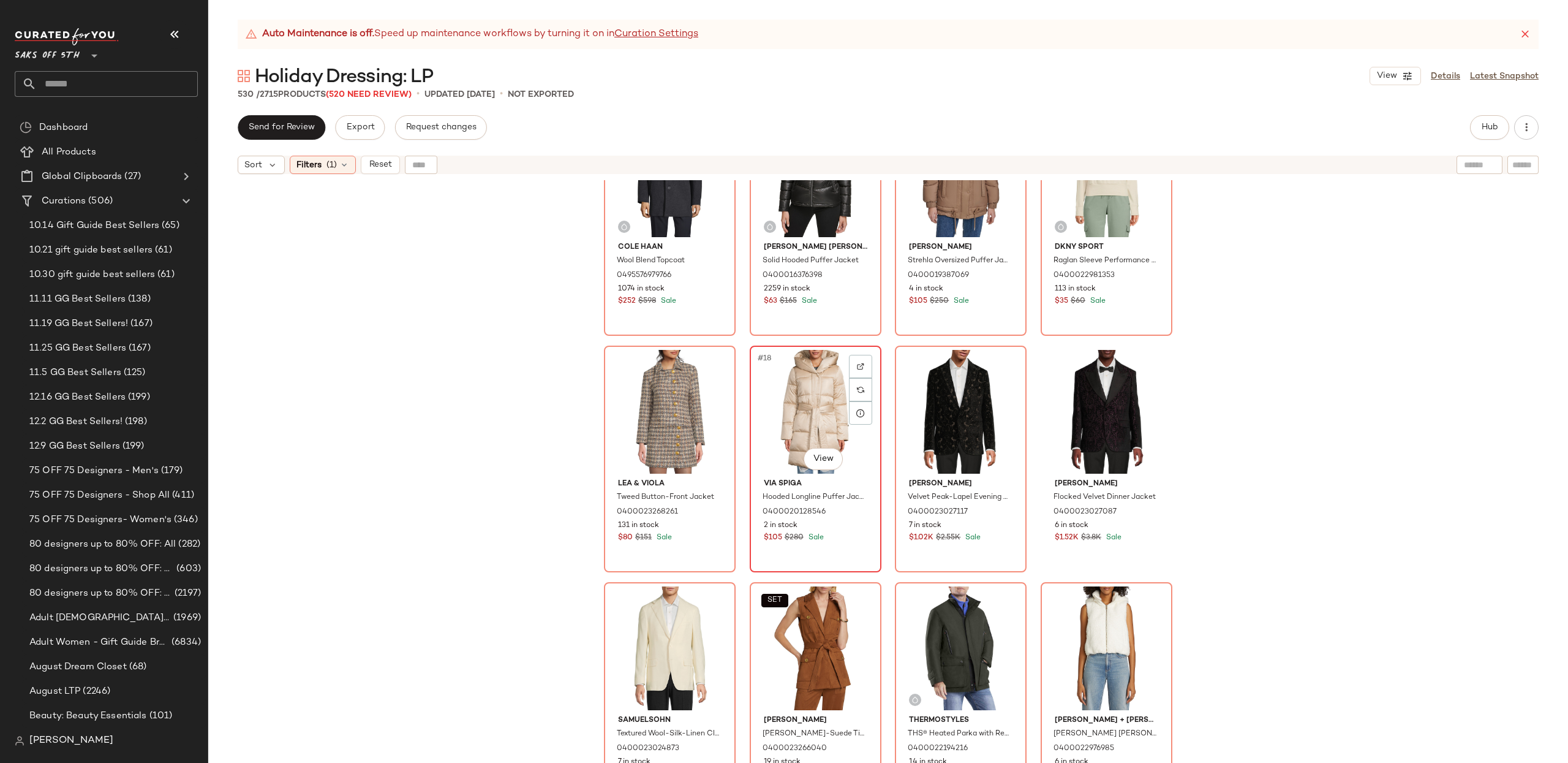
scroll to position [797, 0]
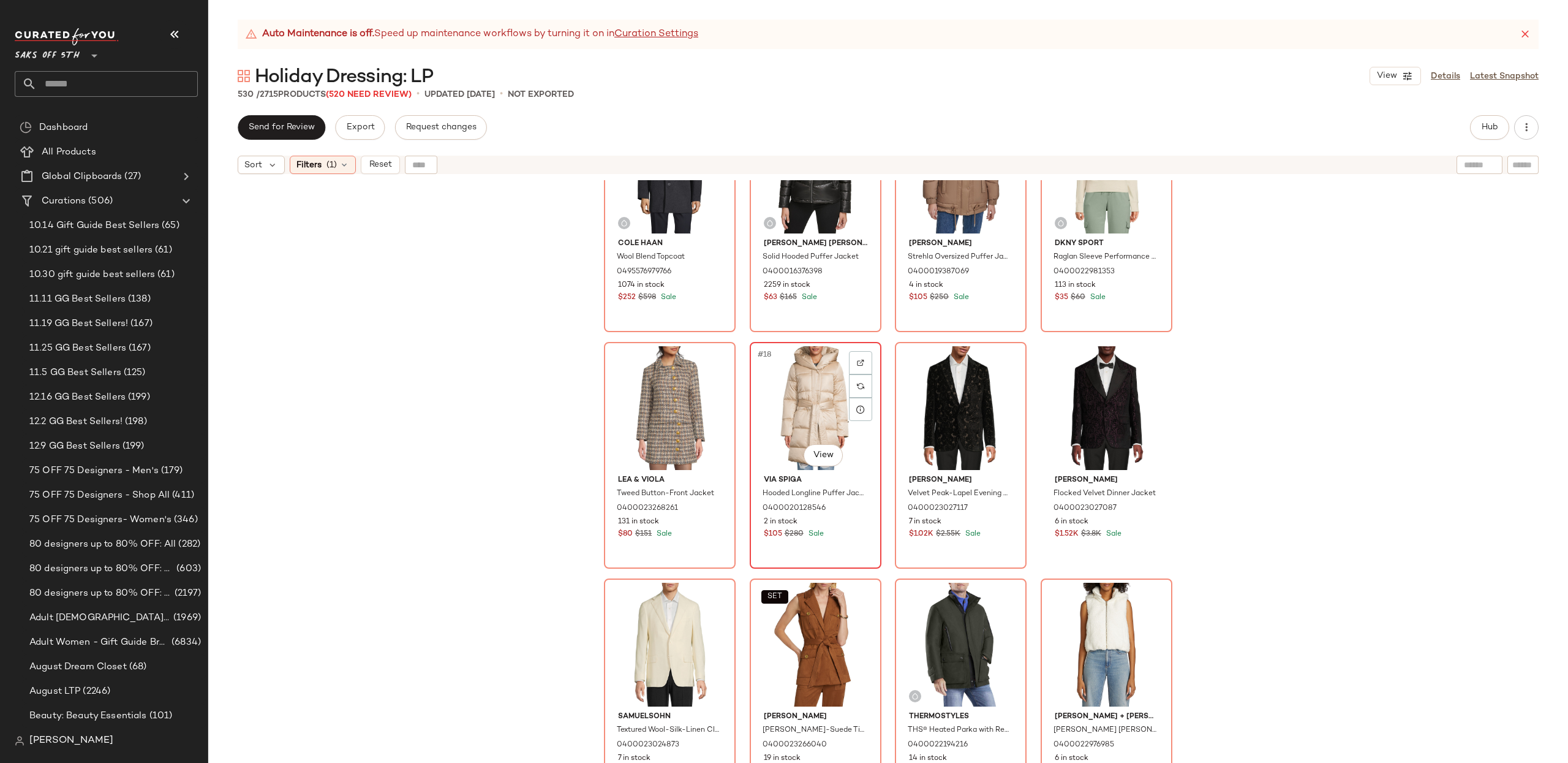
drag, startPoint x: 803, startPoint y: 416, endPoint x: 811, endPoint y: 420, distance: 8.9
click at [803, 416] on div "#18 View" at bounding box center [816, 408] width 123 height 124
click at [1324, 411] on div "Cole Haan Wool Blend Topcoat 0495576979766 1074 in stock $252 $598 Sale Kenneth…" at bounding box center [888, 486] width 1360 height 613
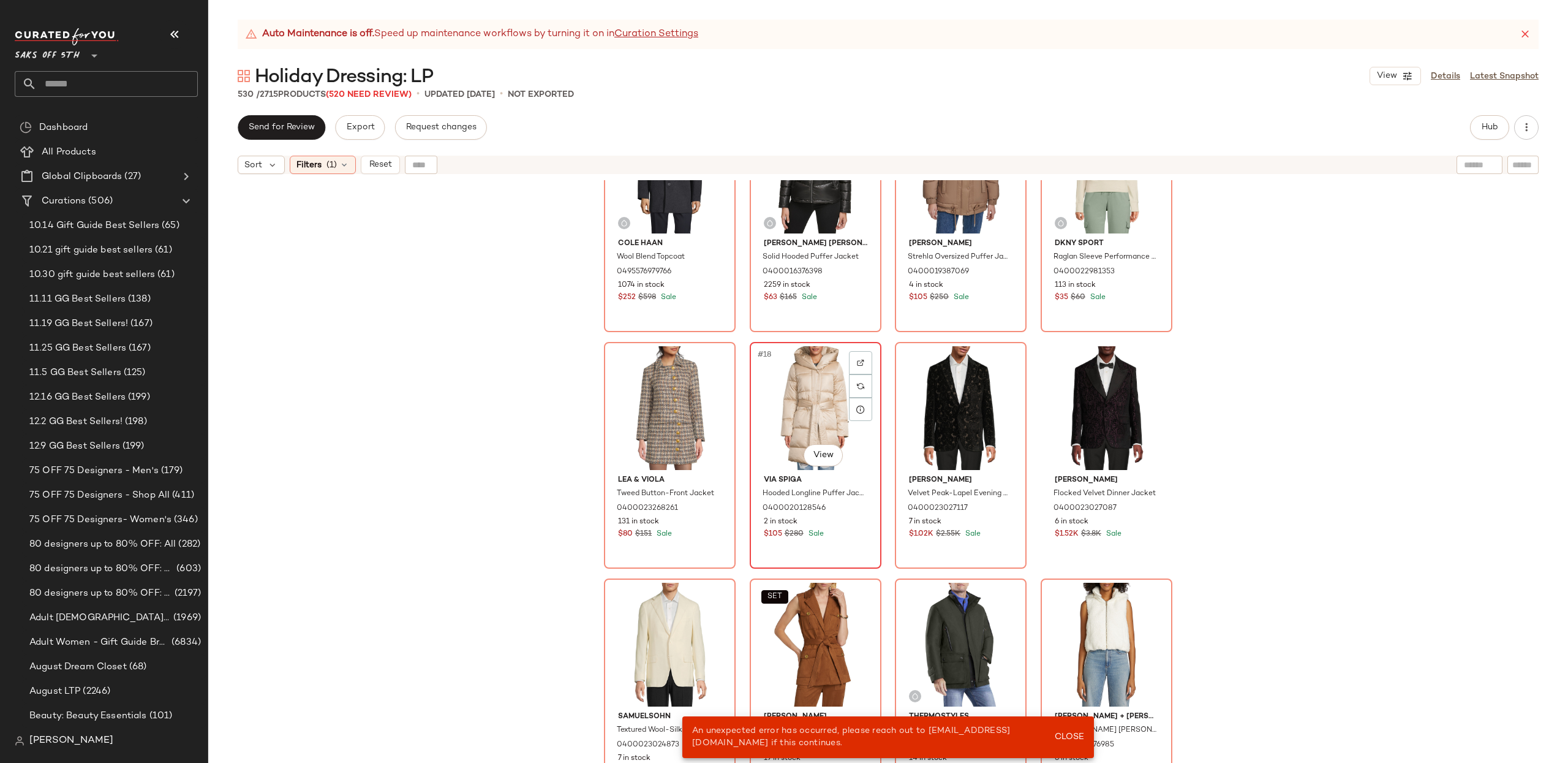
click at [823, 394] on div "#18 View" at bounding box center [816, 408] width 123 height 124
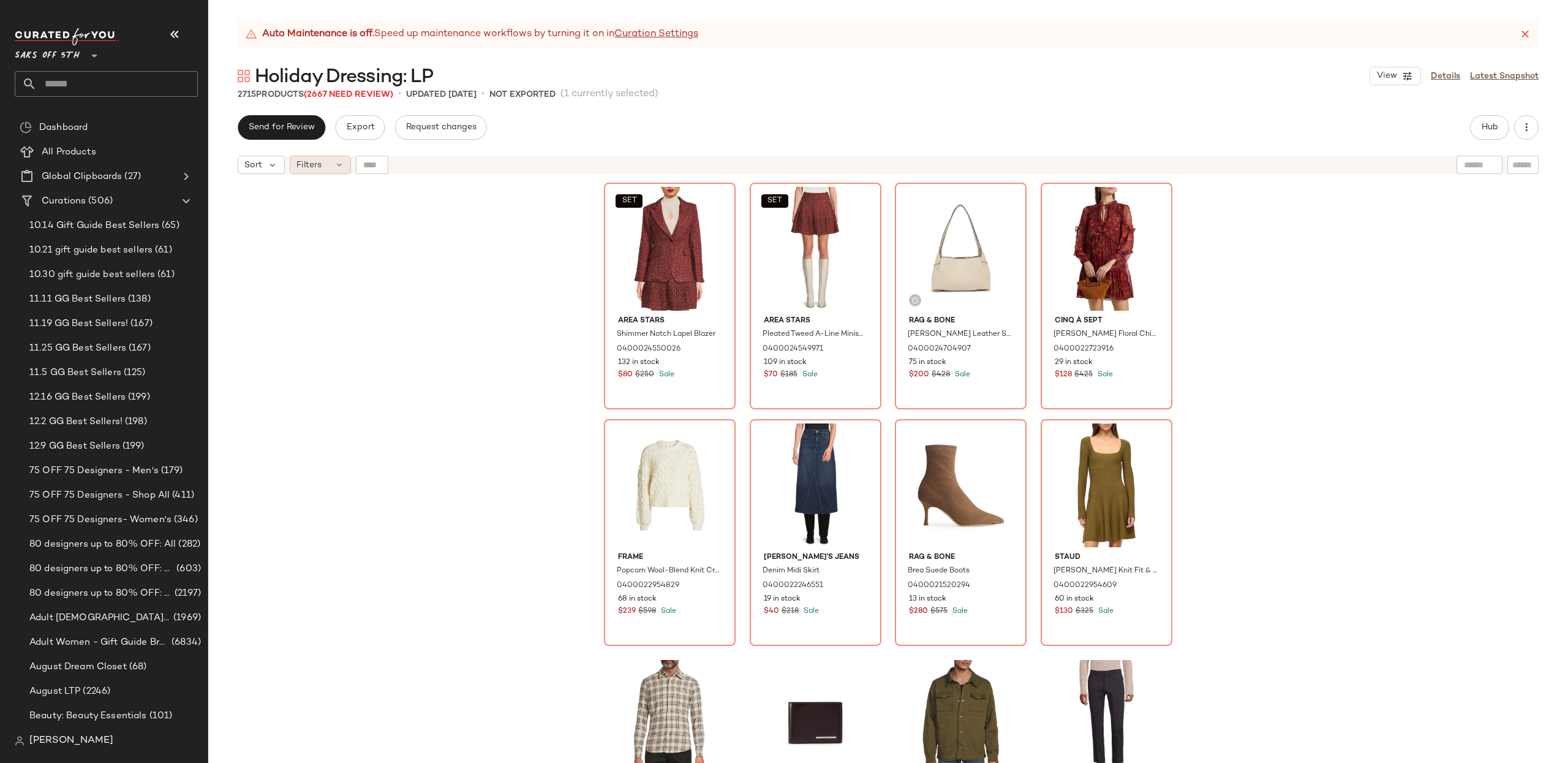
click at [316, 164] on span "Filters" at bounding box center [309, 165] width 25 height 13
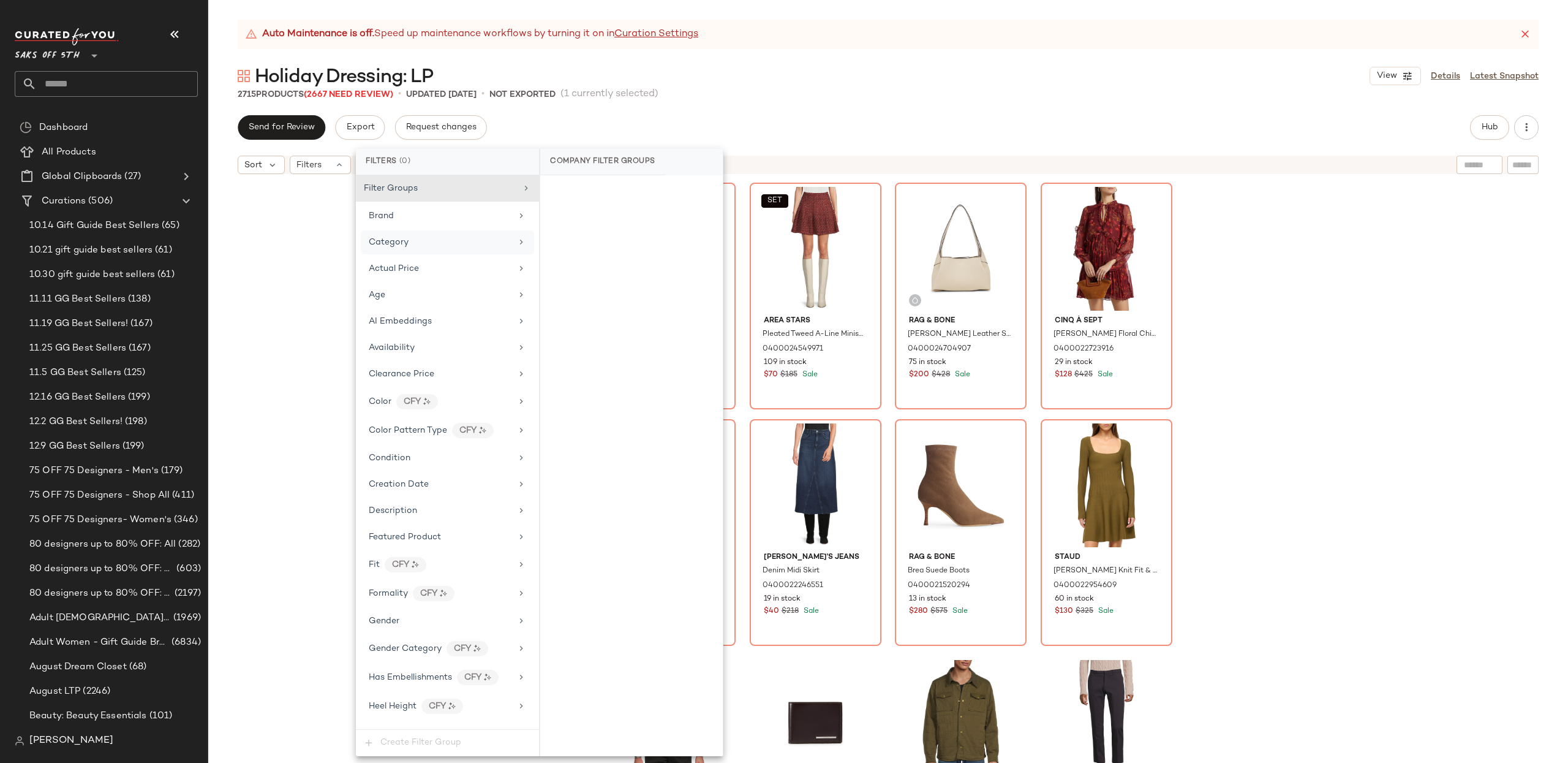
click at [405, 234] on div "Category" at bounding box center [447, 242] width 173 height 24
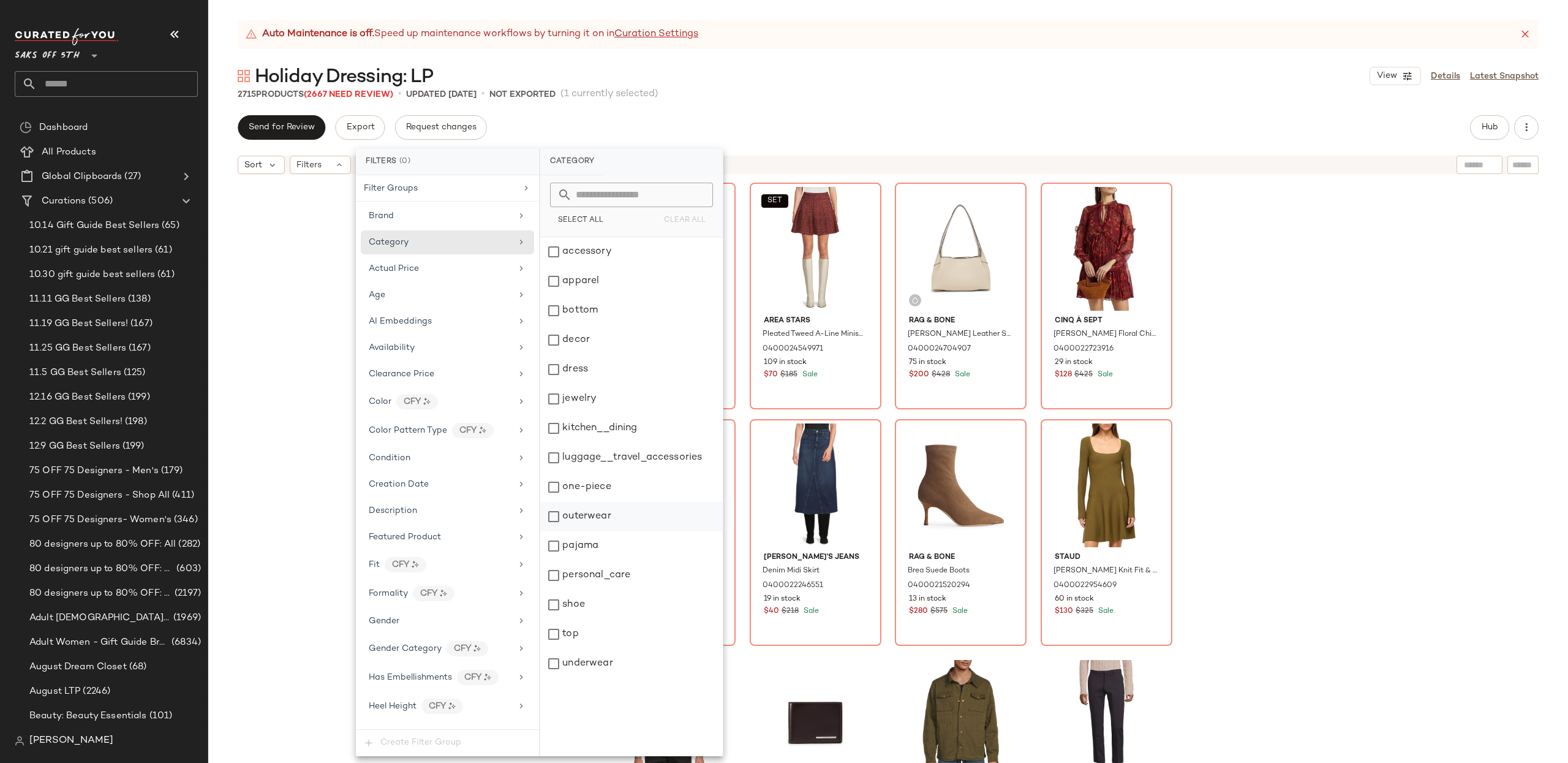
drag, startPoint x: 577, startPoint y: 516, endPoint x: 576, endPoint y: 526, distance: 10.0
click at [577, 518] on div "outerwear" at bounding box center [631, 516] width 183 height 29
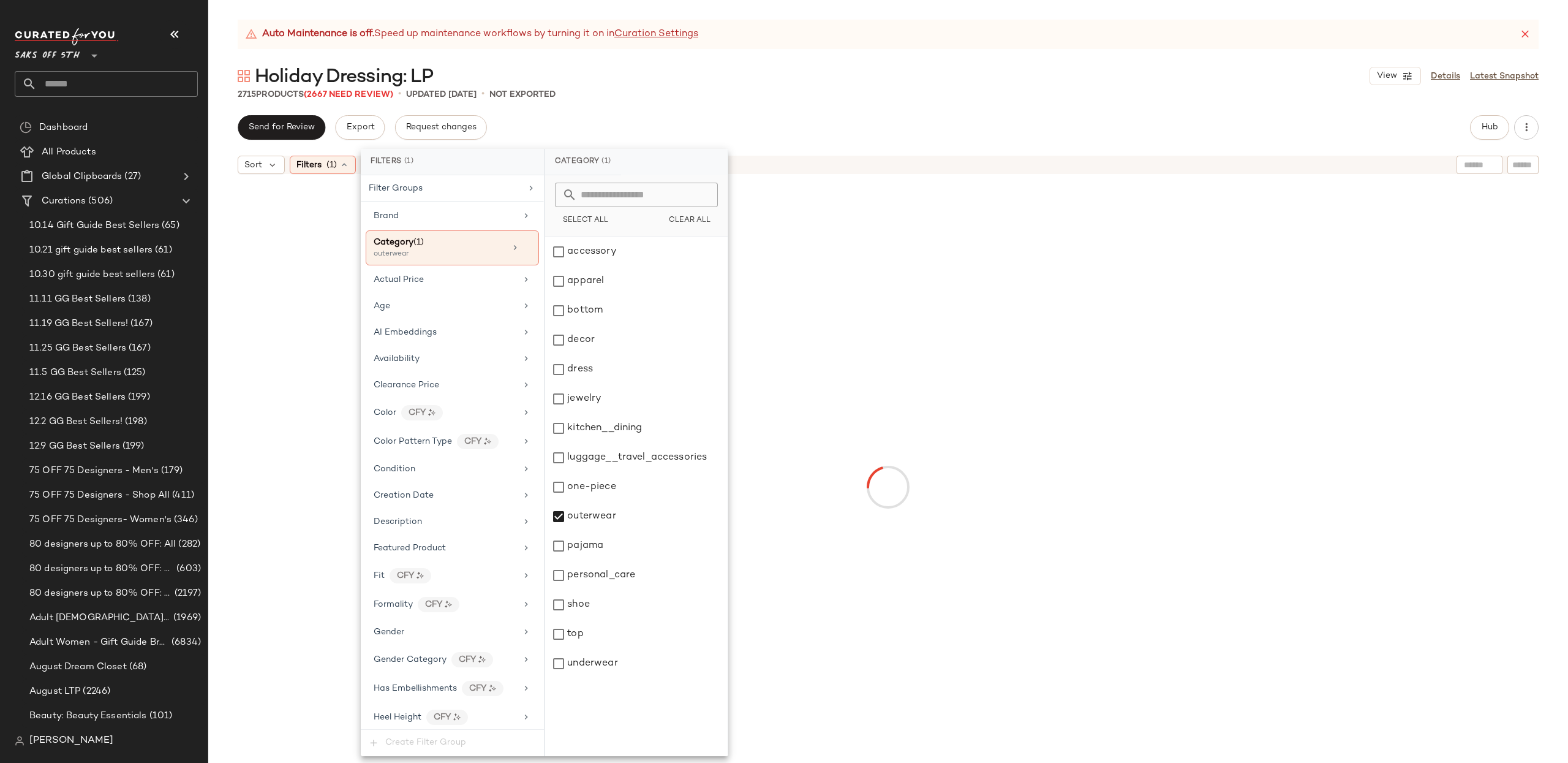
click at [710, 105] on div "Auto Maintenance is off. Speed up maintenance workflows by turning it on in Cur…" at bounding box center [888, 391] width 1360 height 743
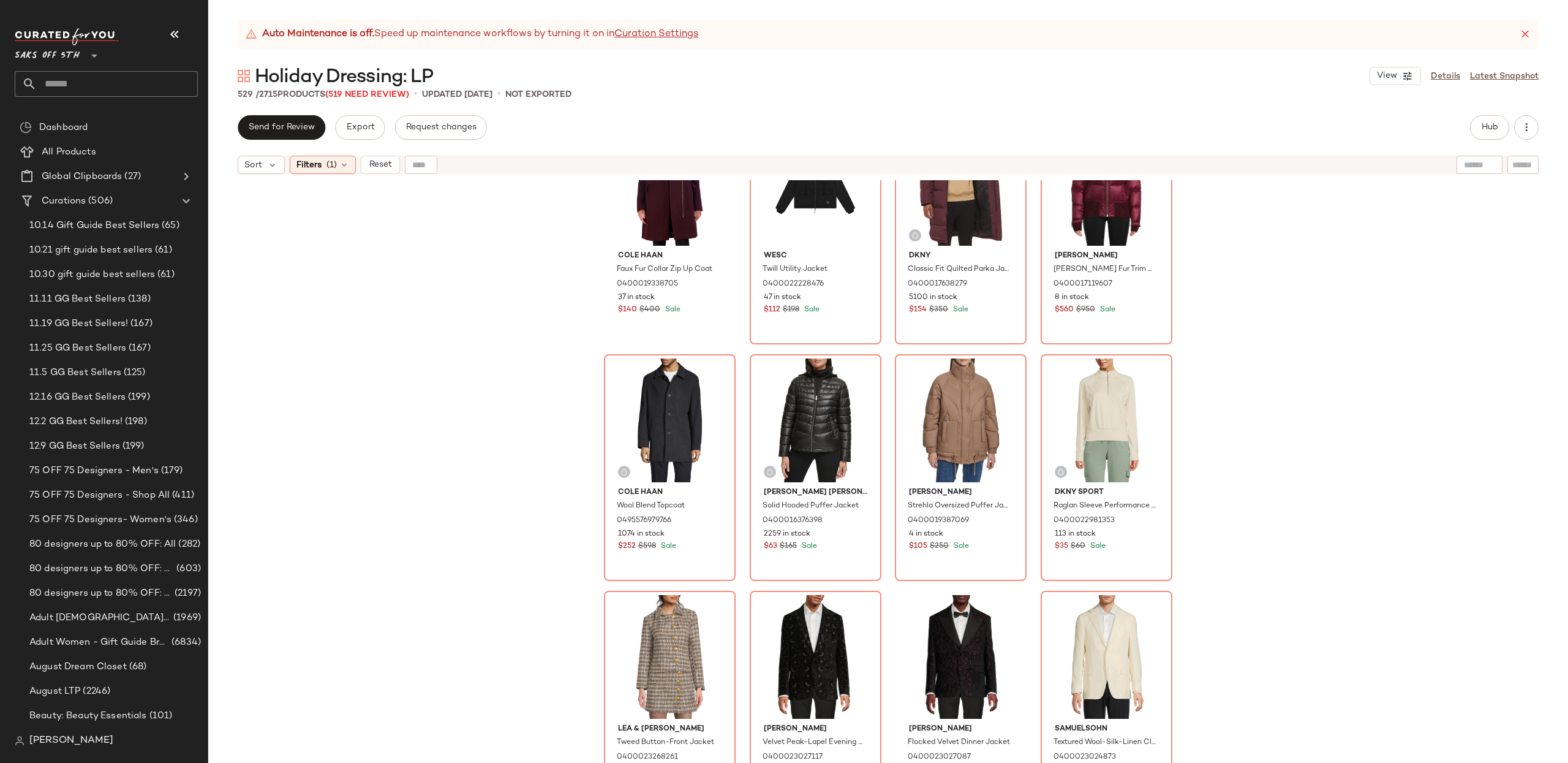
scroll to position [442, 0]
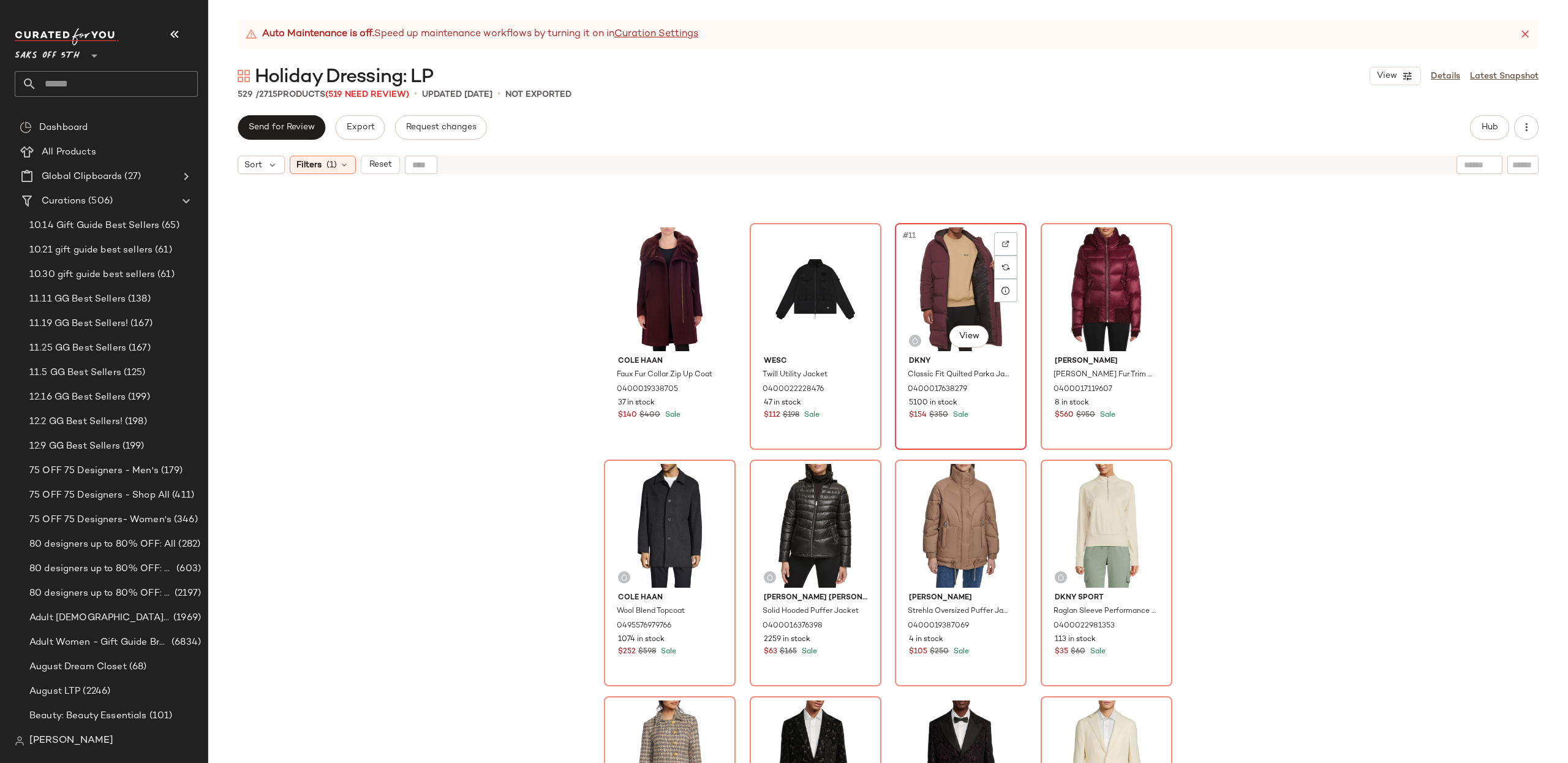
click at [975, 306] on div "#11 View" at bounding box center [961, 289] width 123 height 124
click at [1088, 263] on div "#12 View" at bounding box center [1106, 289] width 123 height 124
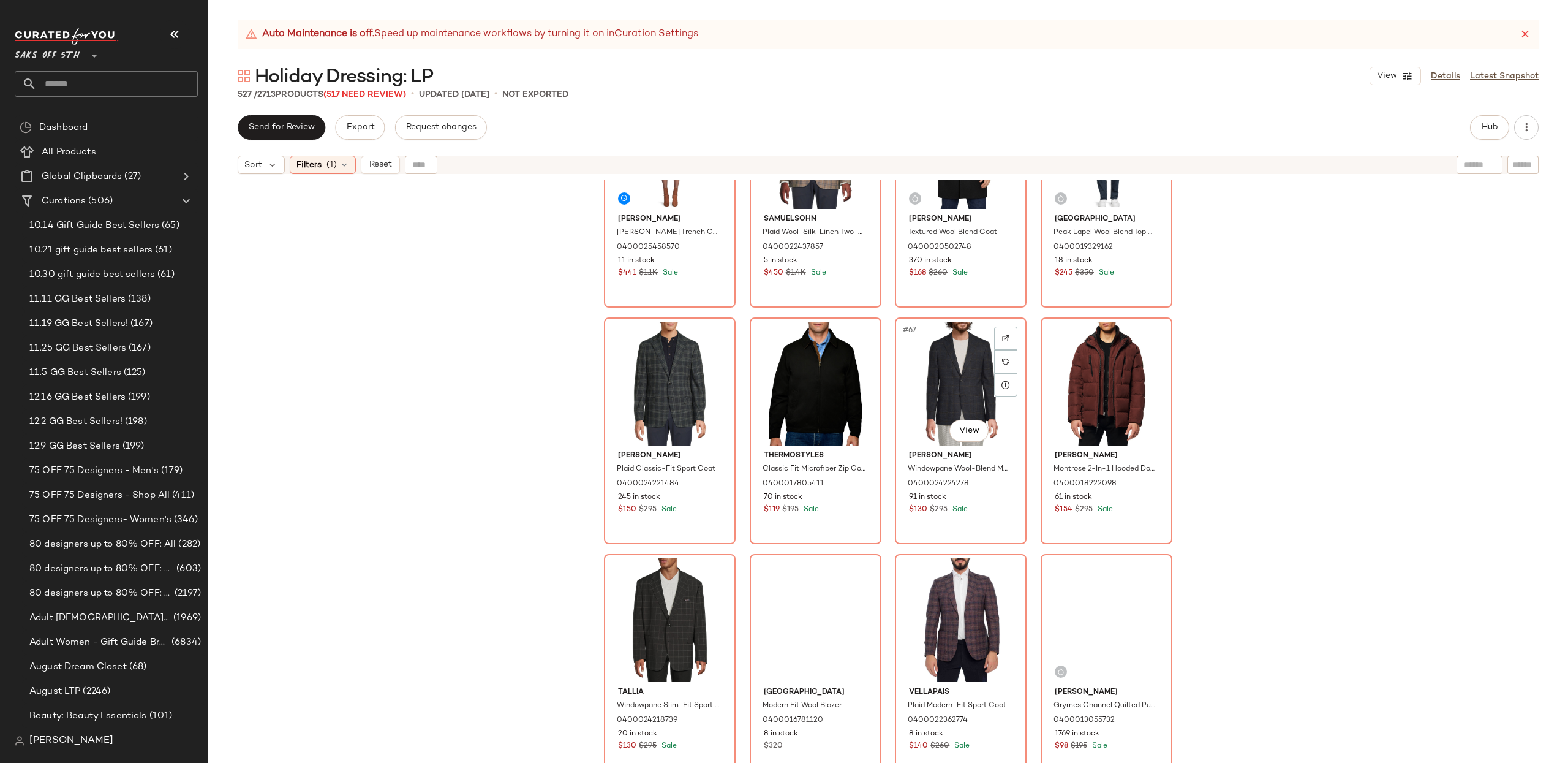
scroll to position [3684, 0]
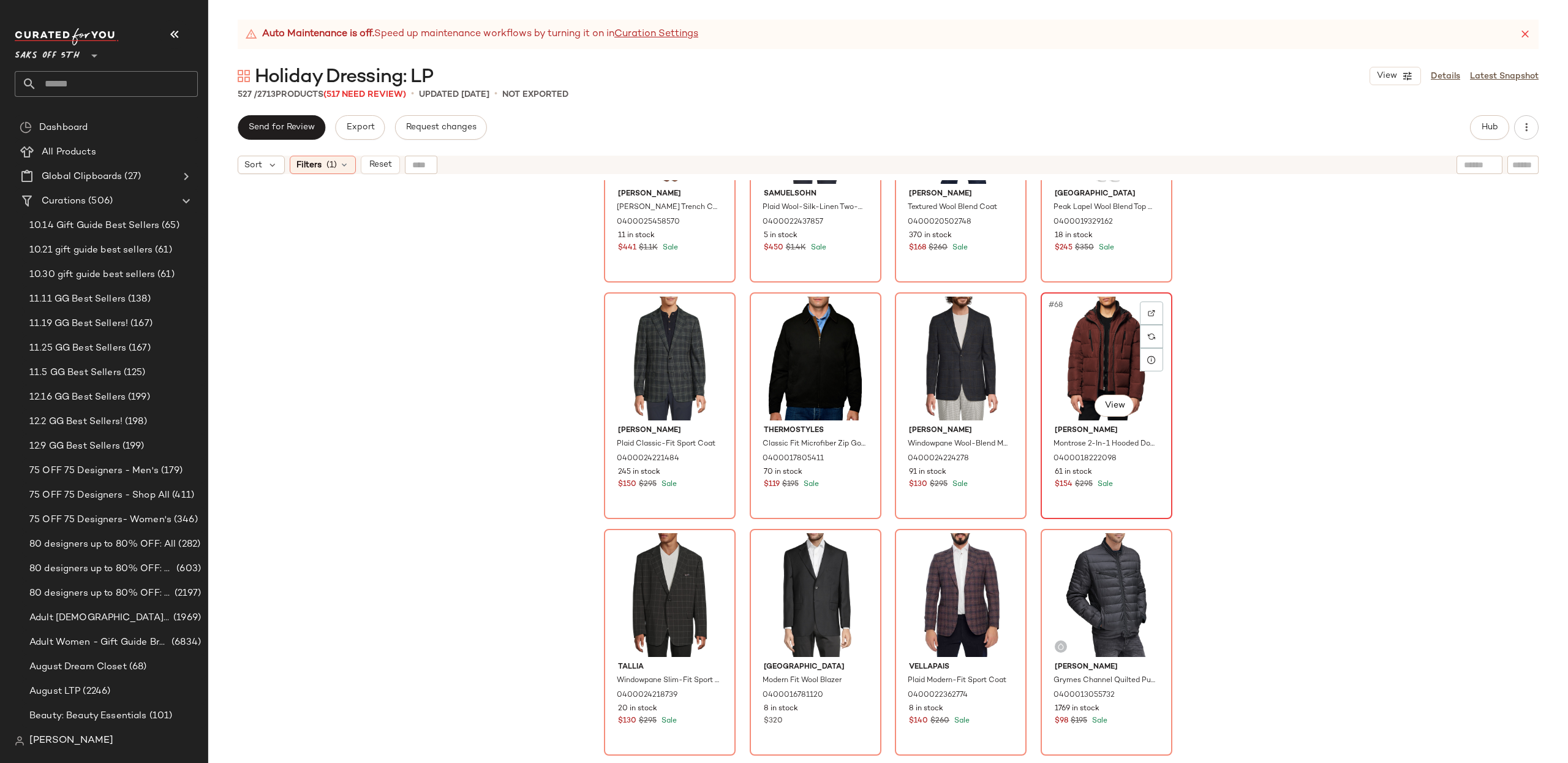
click at [1101, 350] on div "#68 View" at bounding box center [1106, 358] width 123 height 124
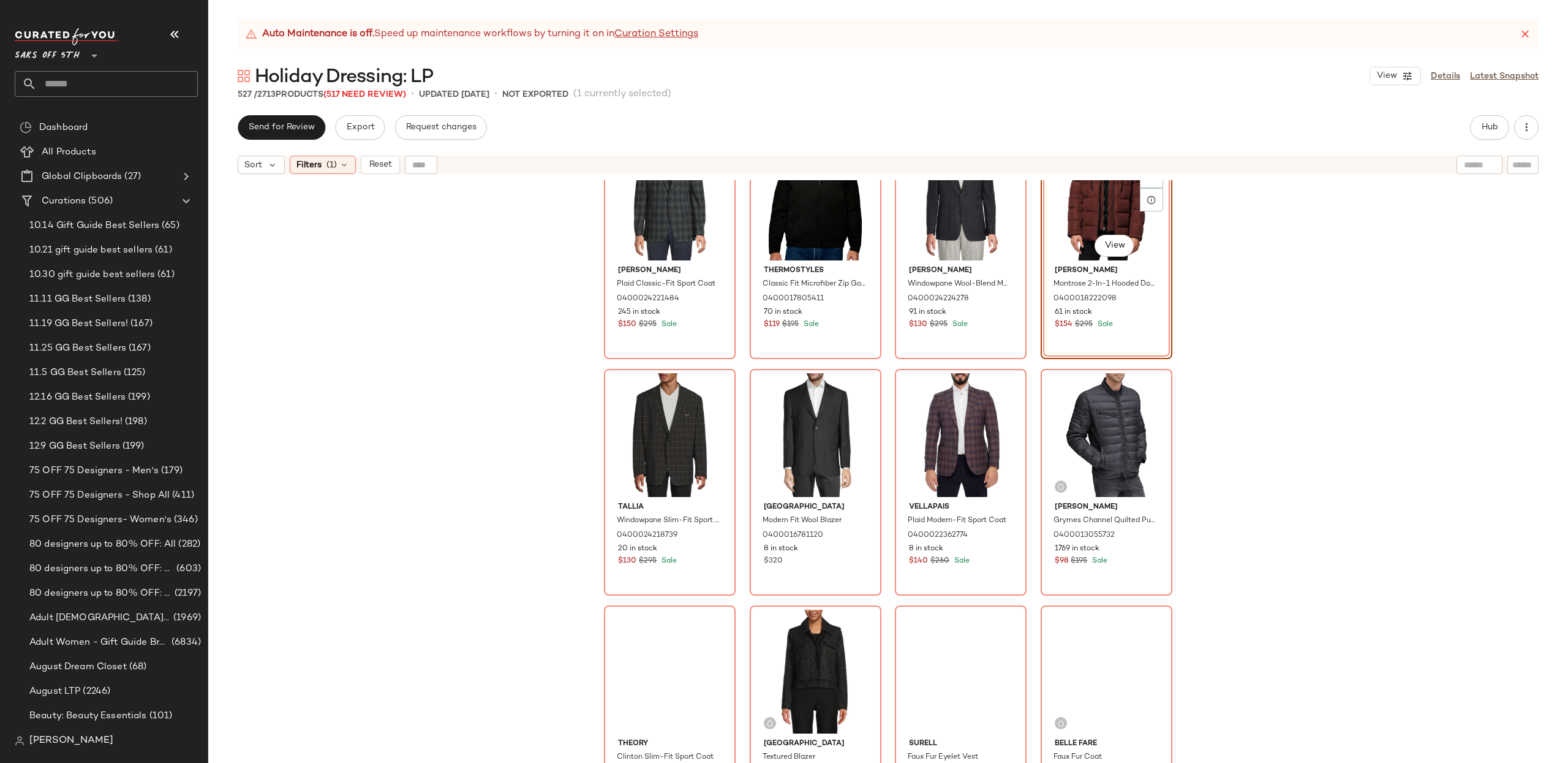
scroll to position [3847, 0]
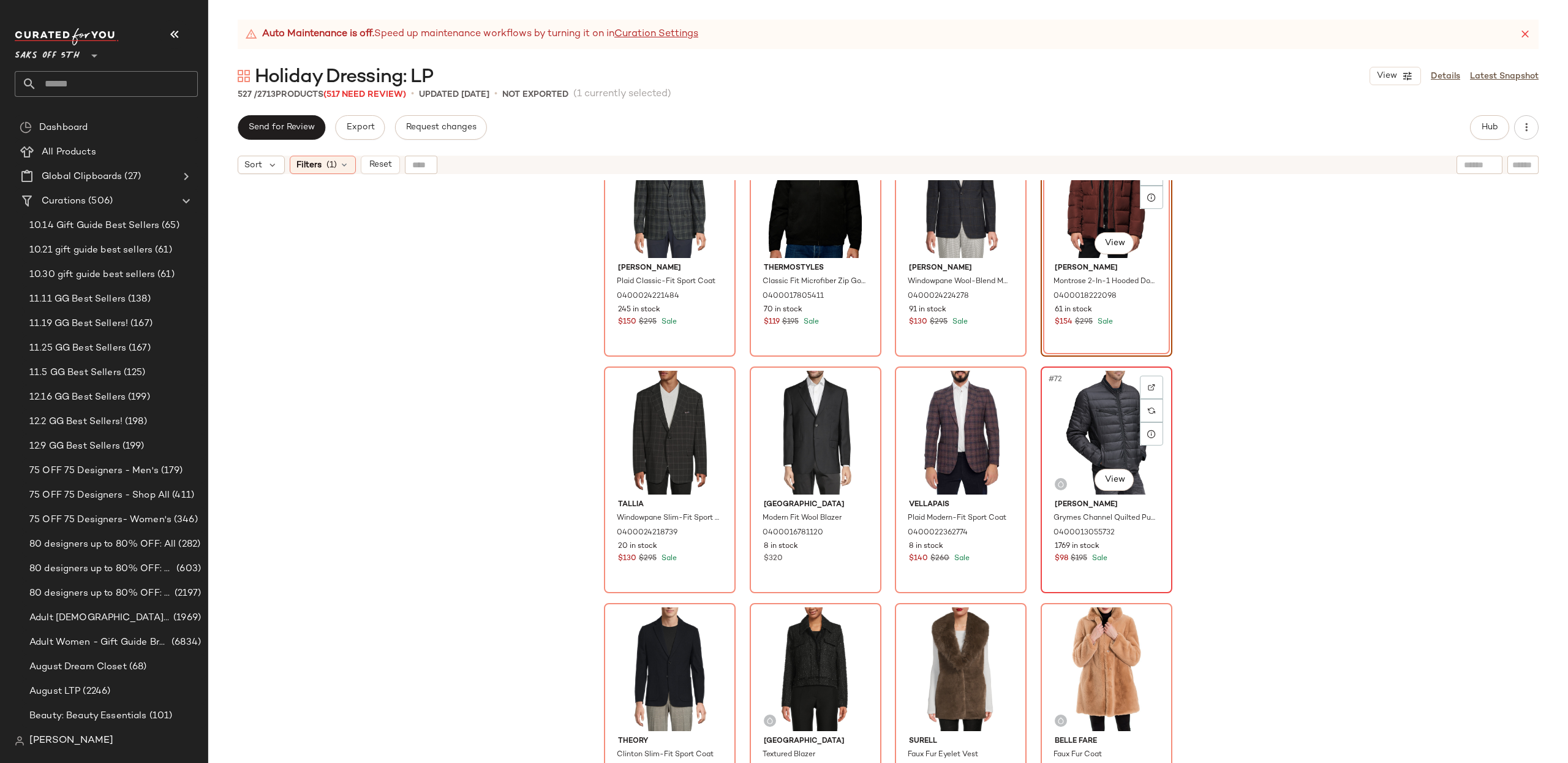
click at [1112, 427] on div "#72 View" at bounding box center [1106, 433] width 123 height 124
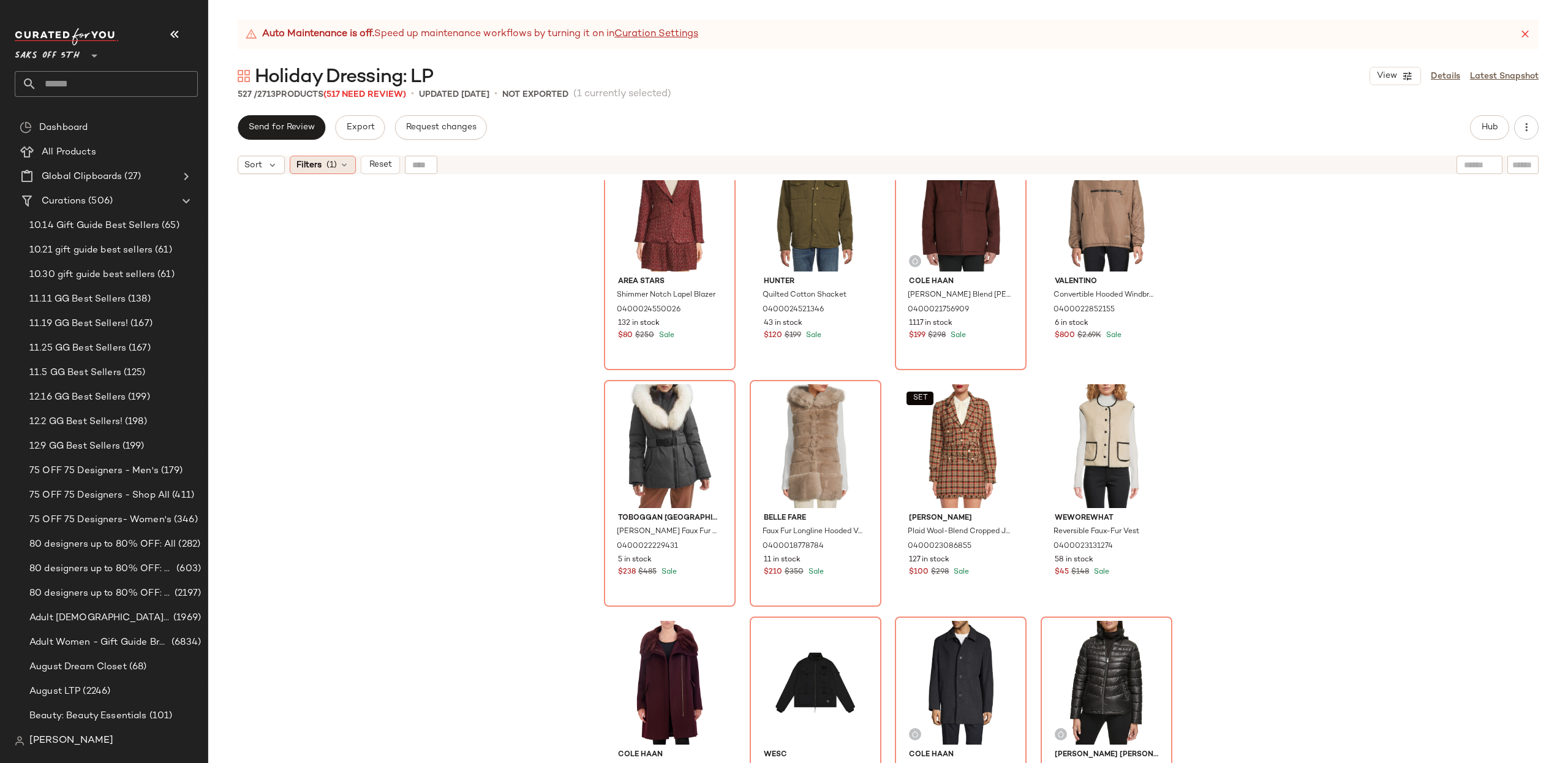
scroll to position [20, 0]
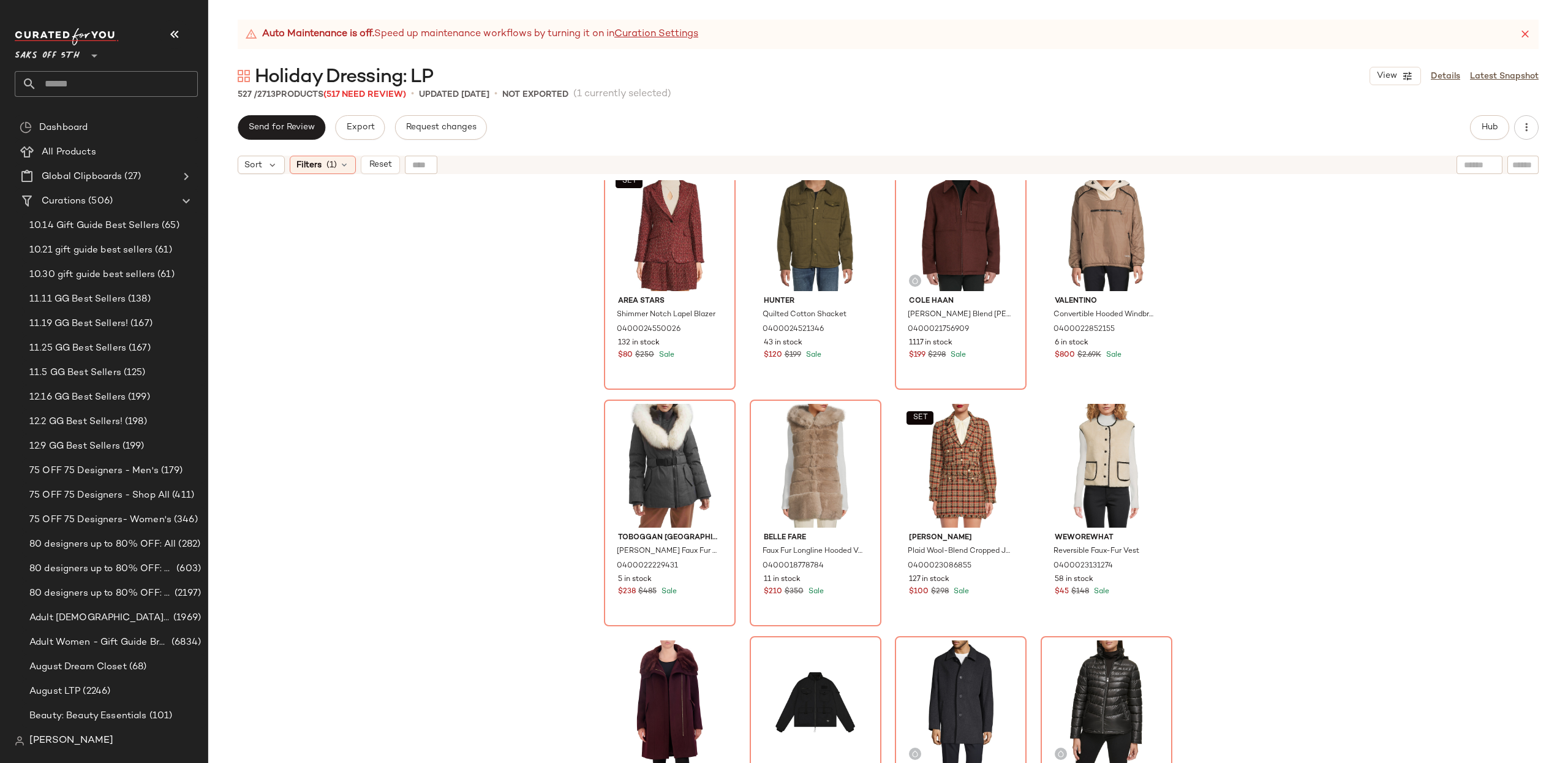
drag, startPoint x: 337, startPoint y: 166, endPoint x: 345, endPoint y: 175, distance: 12.0
click at [337, 166] on div "Filters (1)" at bounding box center [323, 164] width 66 height 18
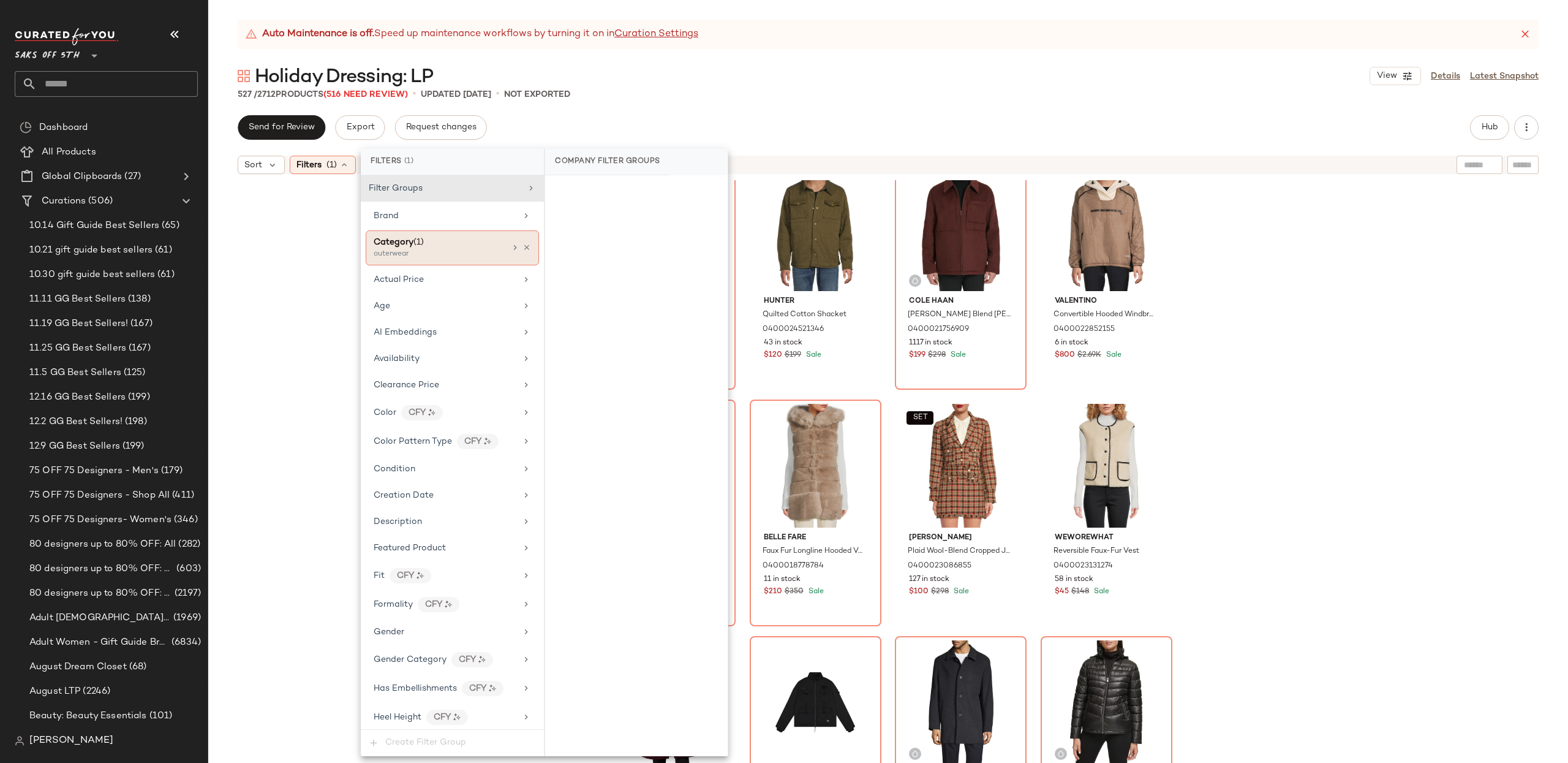
drag, startPoint x: 515, startPoint y: 250, endPoint x: 507, endPoint y: 249, distance: 8.1
click at [515, 250] on div at bounding box center [520, 247] width 21 height 10
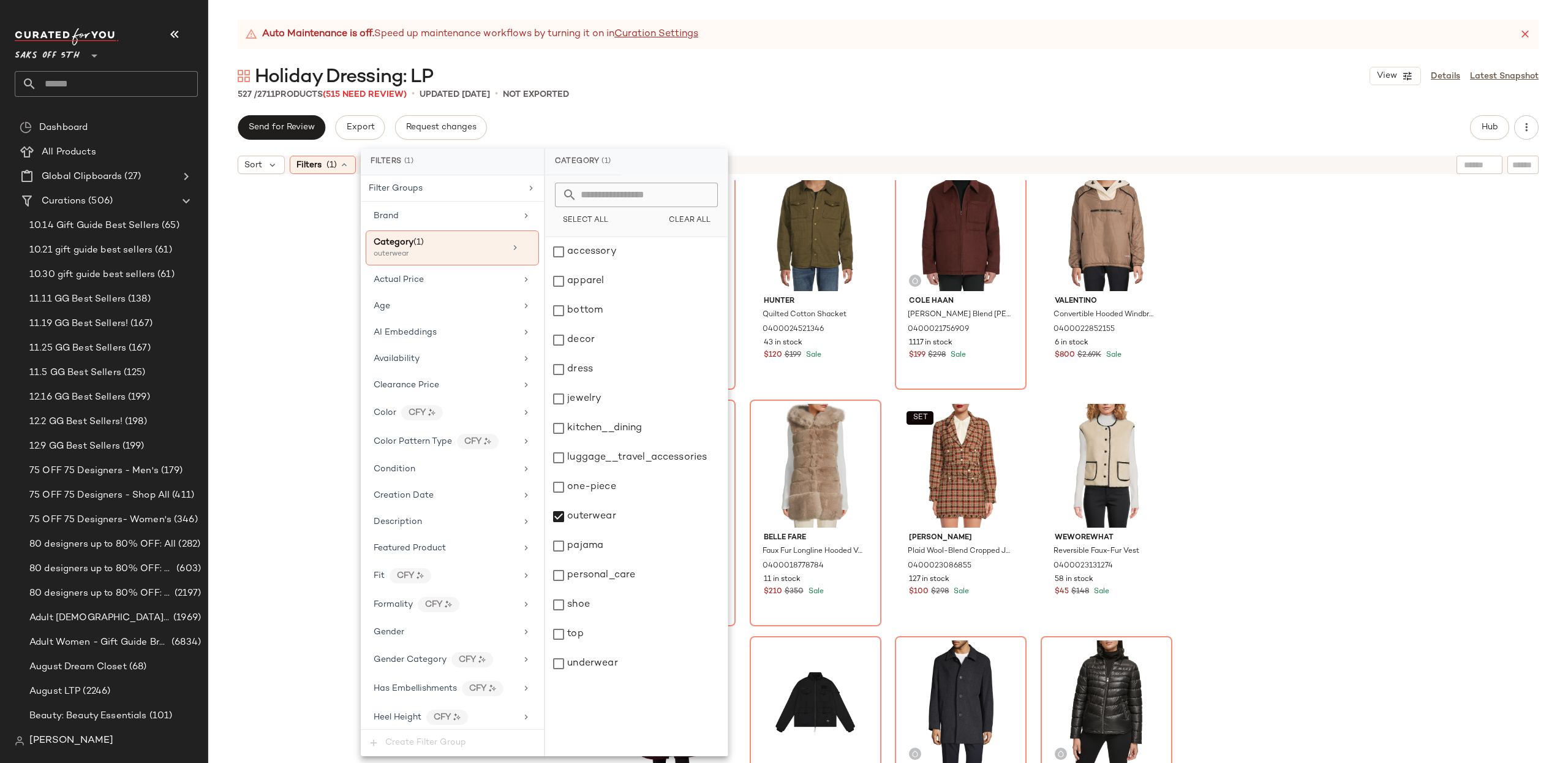
click at [1341, 358] on div "SET Area Stars Shimmer Notch Lapel Blazer 0400024550026 132 in stock $80 $250 S…" at bounding box center [888, 486] width 1360 height 613
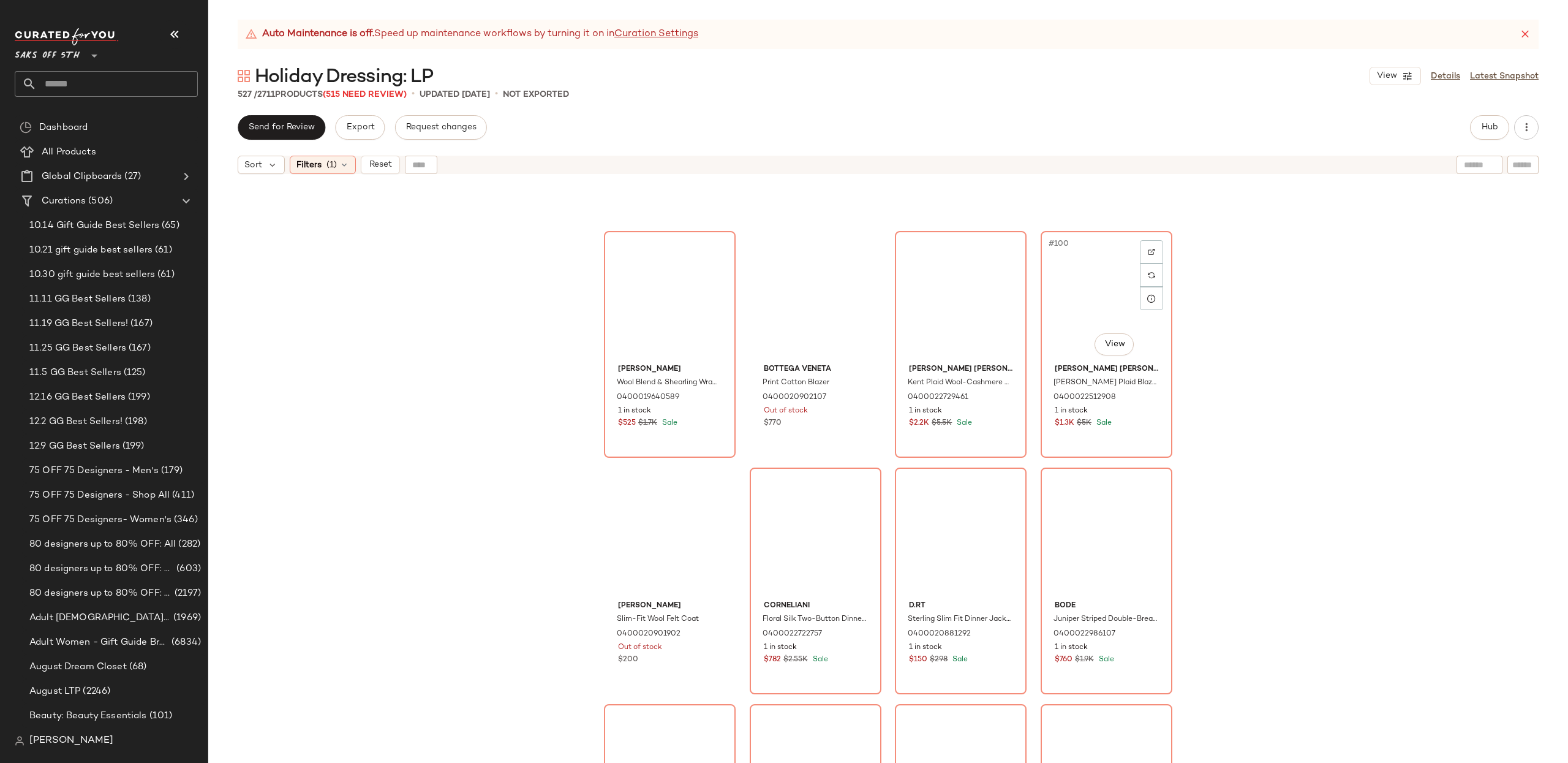
scroll to position [5770, 0]
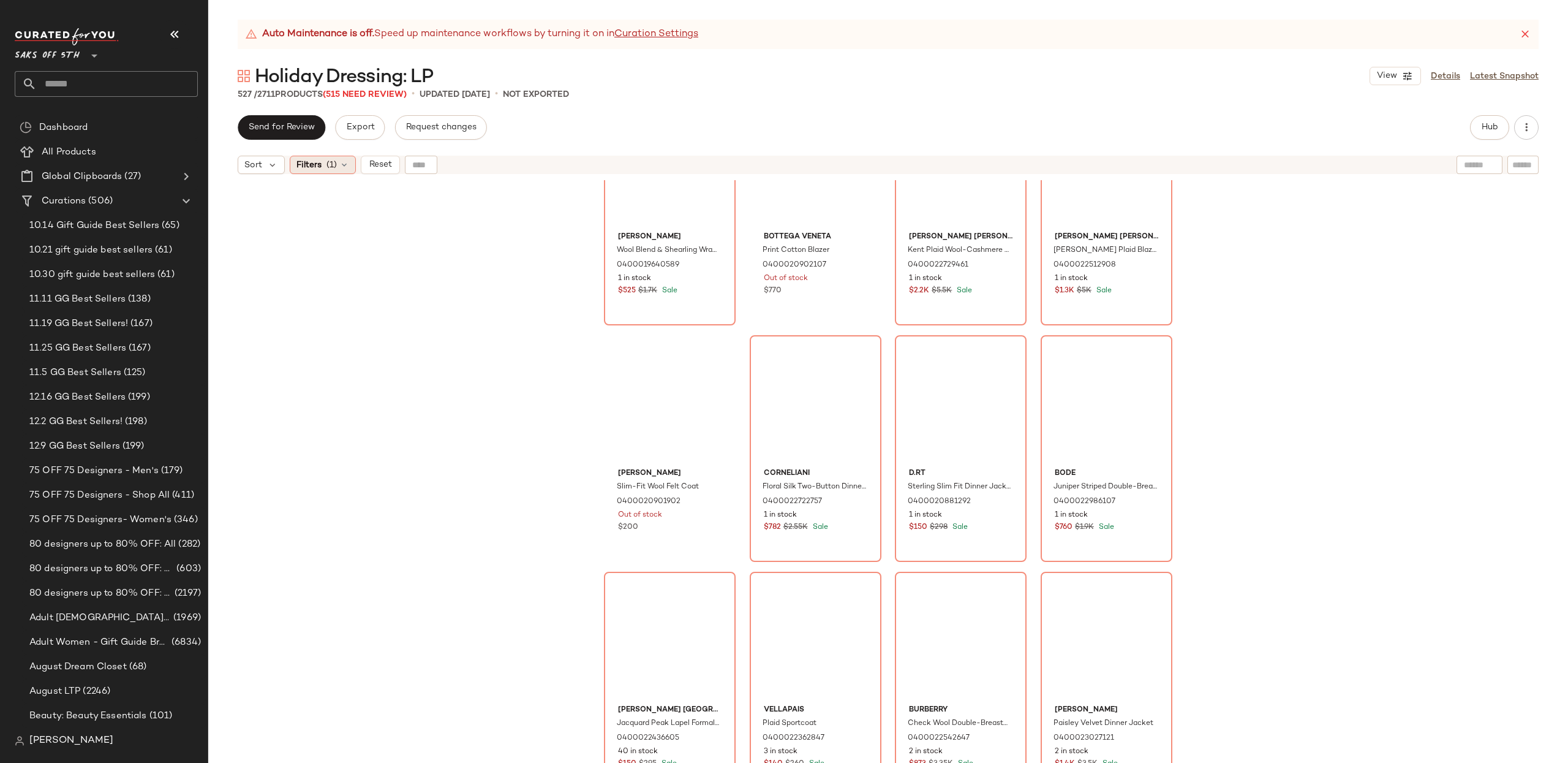
click at [310, 167] on span "Filters" at bounding box center [309, 165] width 25 height 13
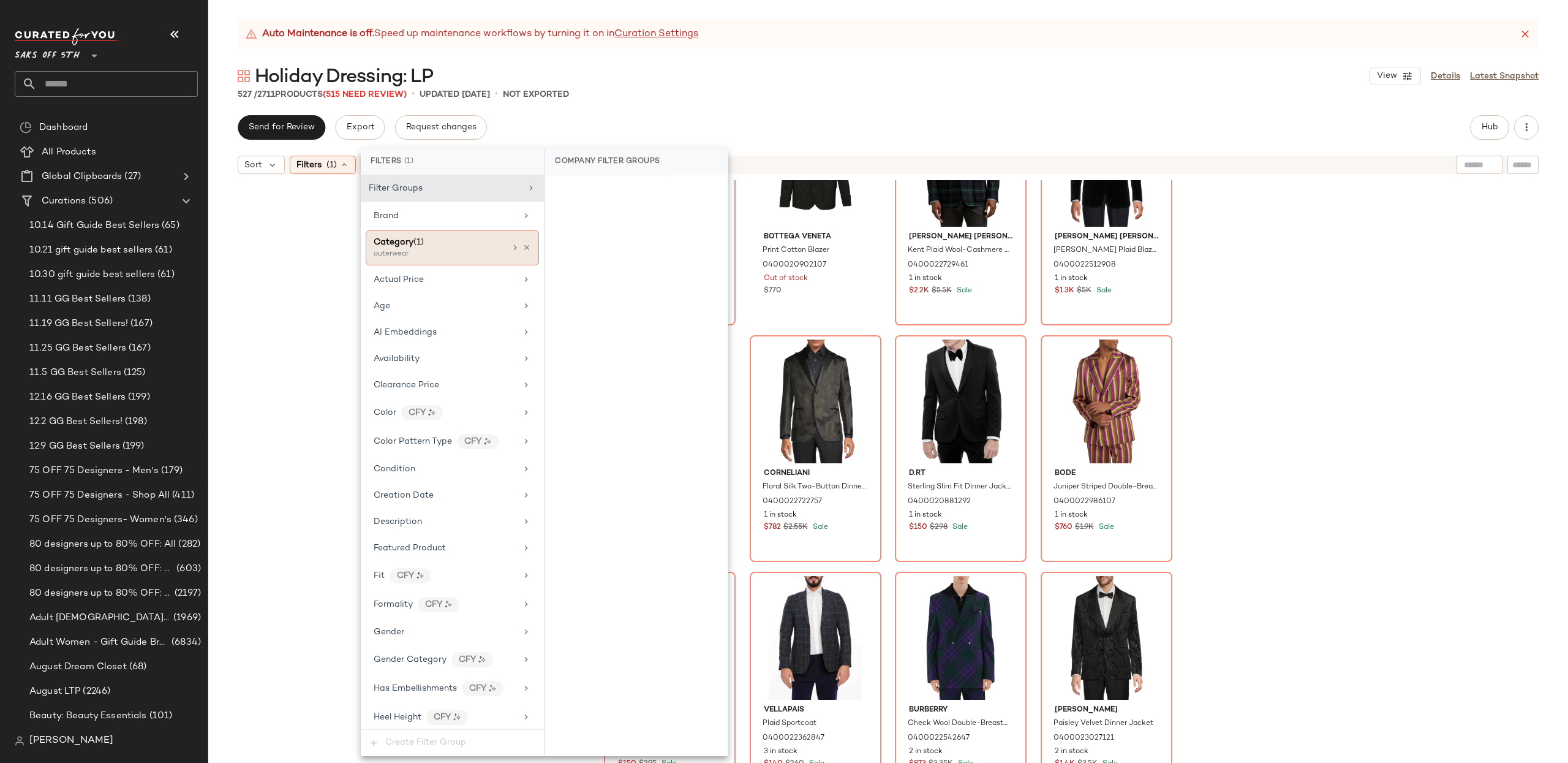
drag, startPoint x: 518, startPoint y: 247, endPoint x: 512, endPoint y: 248, distance: 6.1
click at [523, 247] on icon at bounding box center [527, 247] width 9 height 9
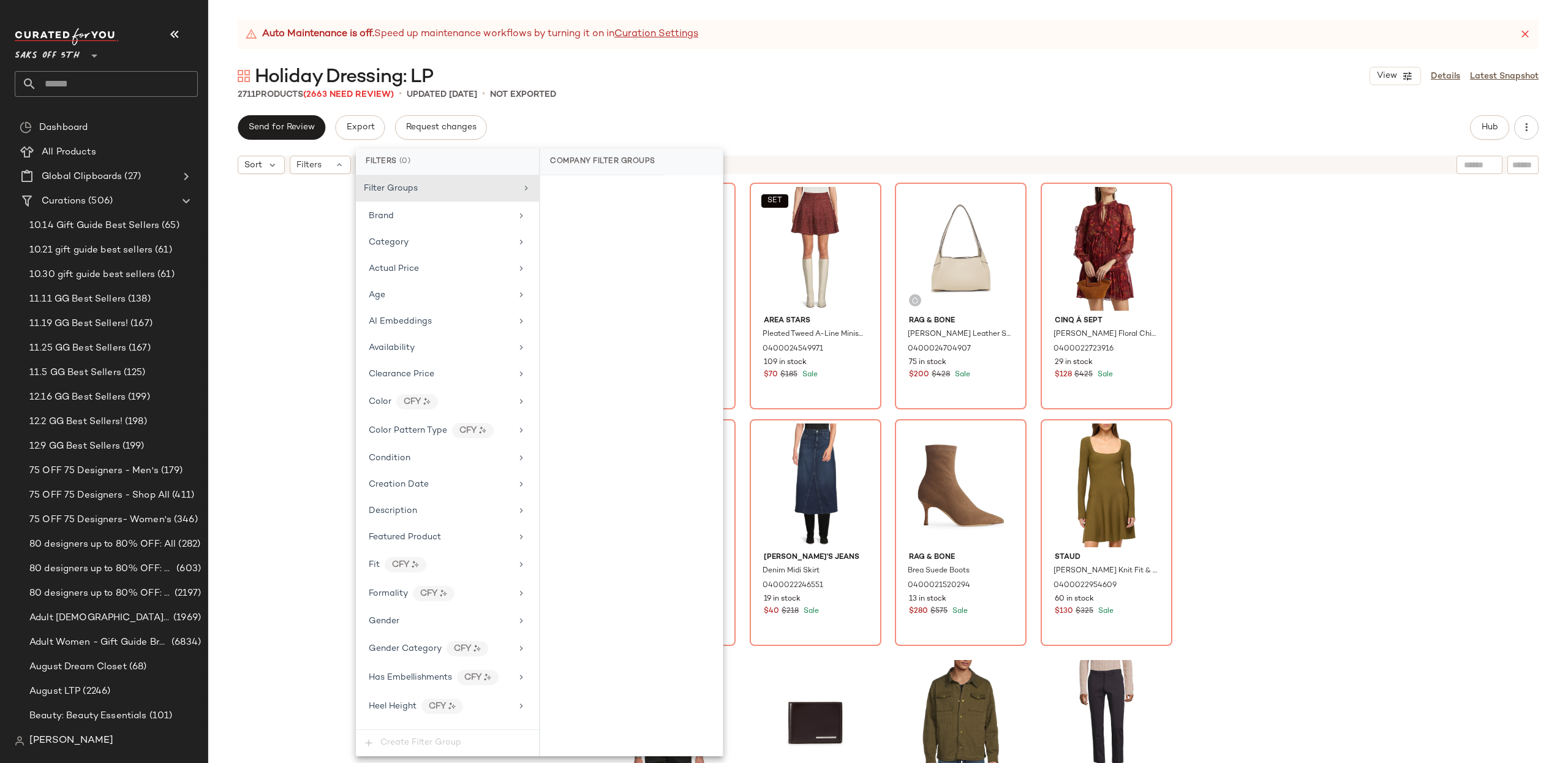
click at [1385, 407] on div "SET Area Stars Shimmer Notch Lapel Blazer 0400024550026 132 in stock $80 $250 S…" at bounding box center [888, 486] width 1360 height 613
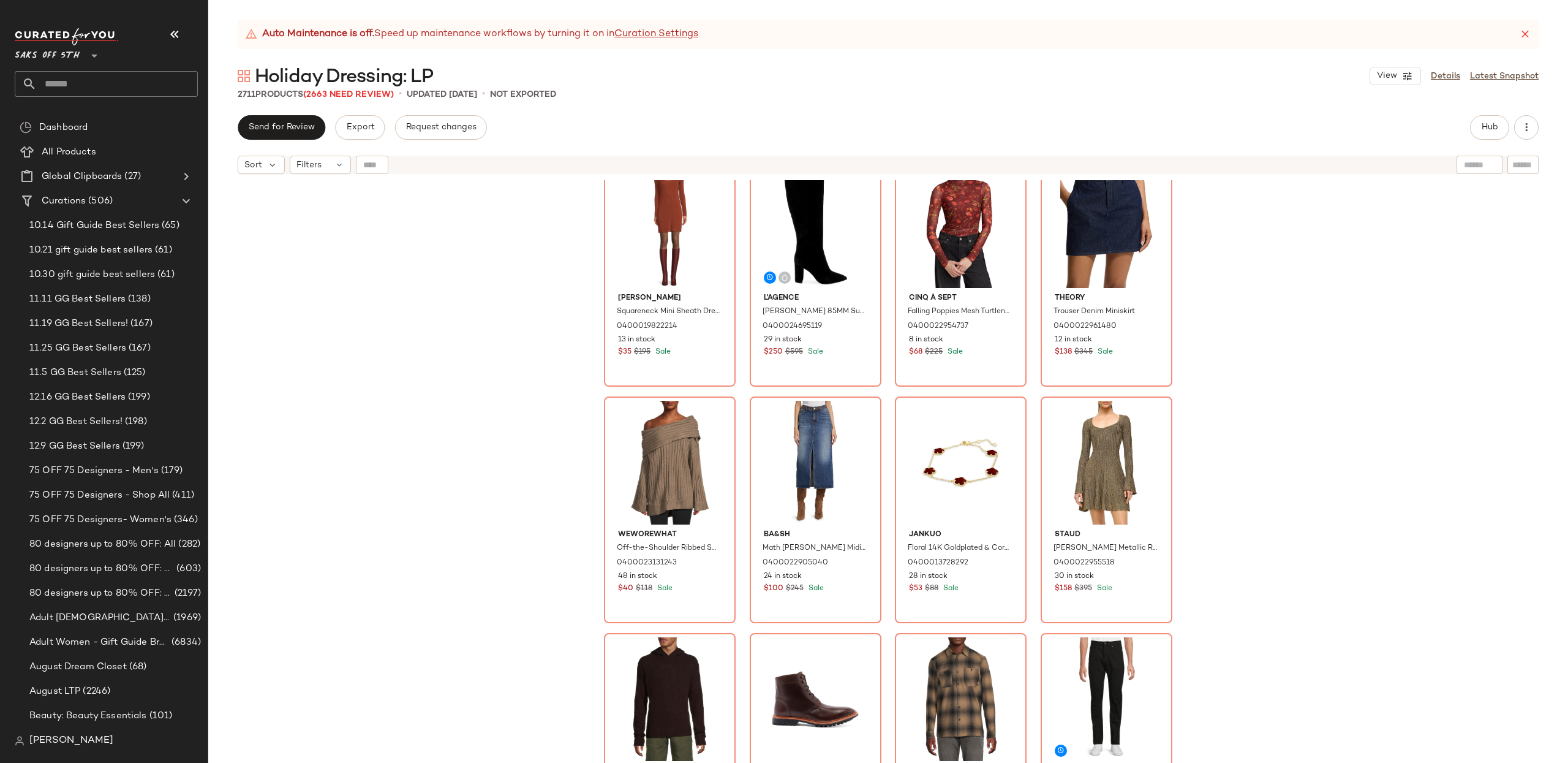
scroll to position [2443, 0]
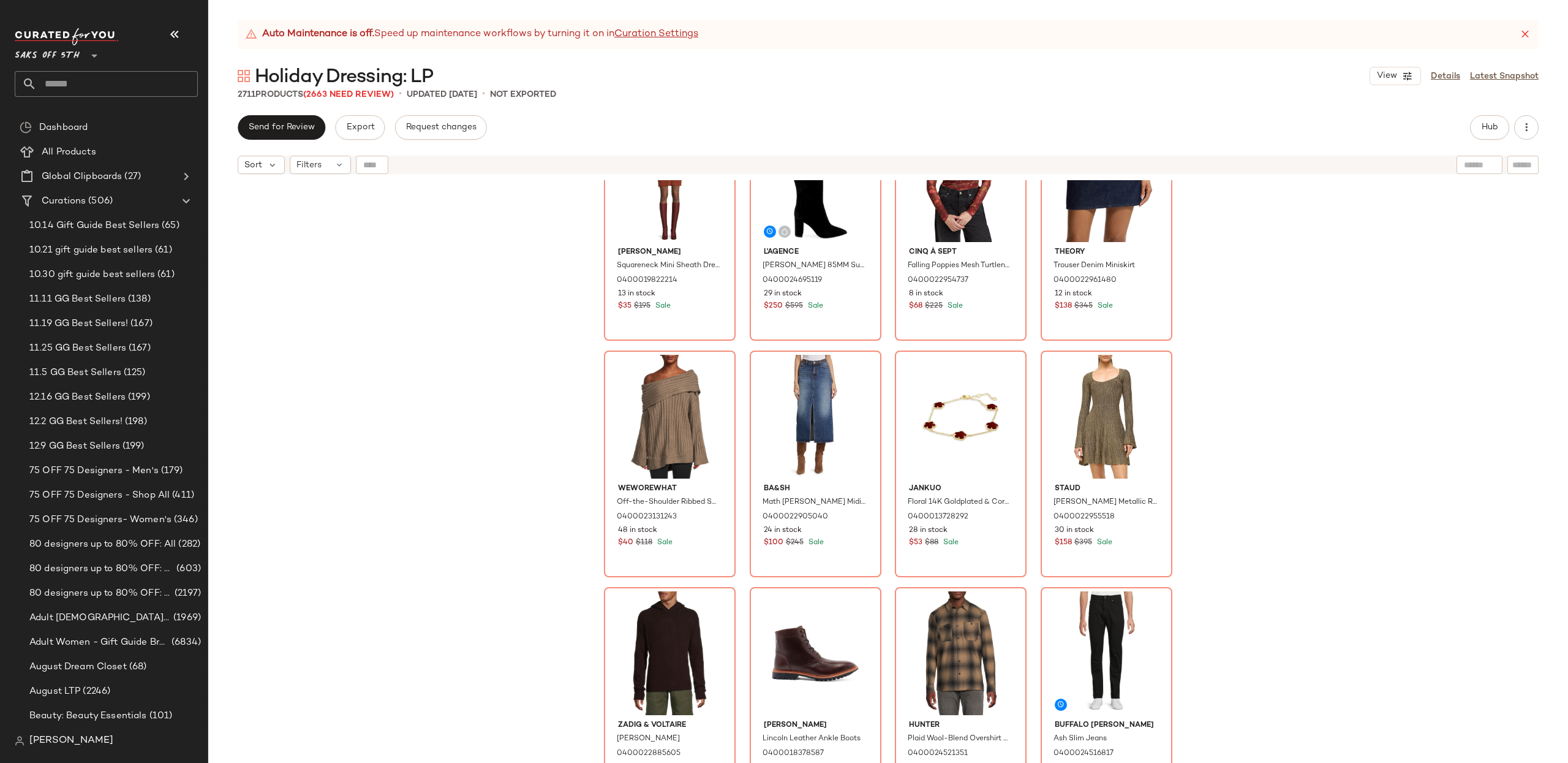
click at [1214, 312] on div "[PERSON_NAME] Squareneck Mini Sheath Dress 0400019822214 13 in stock $35 $195 S…" at bounding box center [888, 486] width 1360 height 613
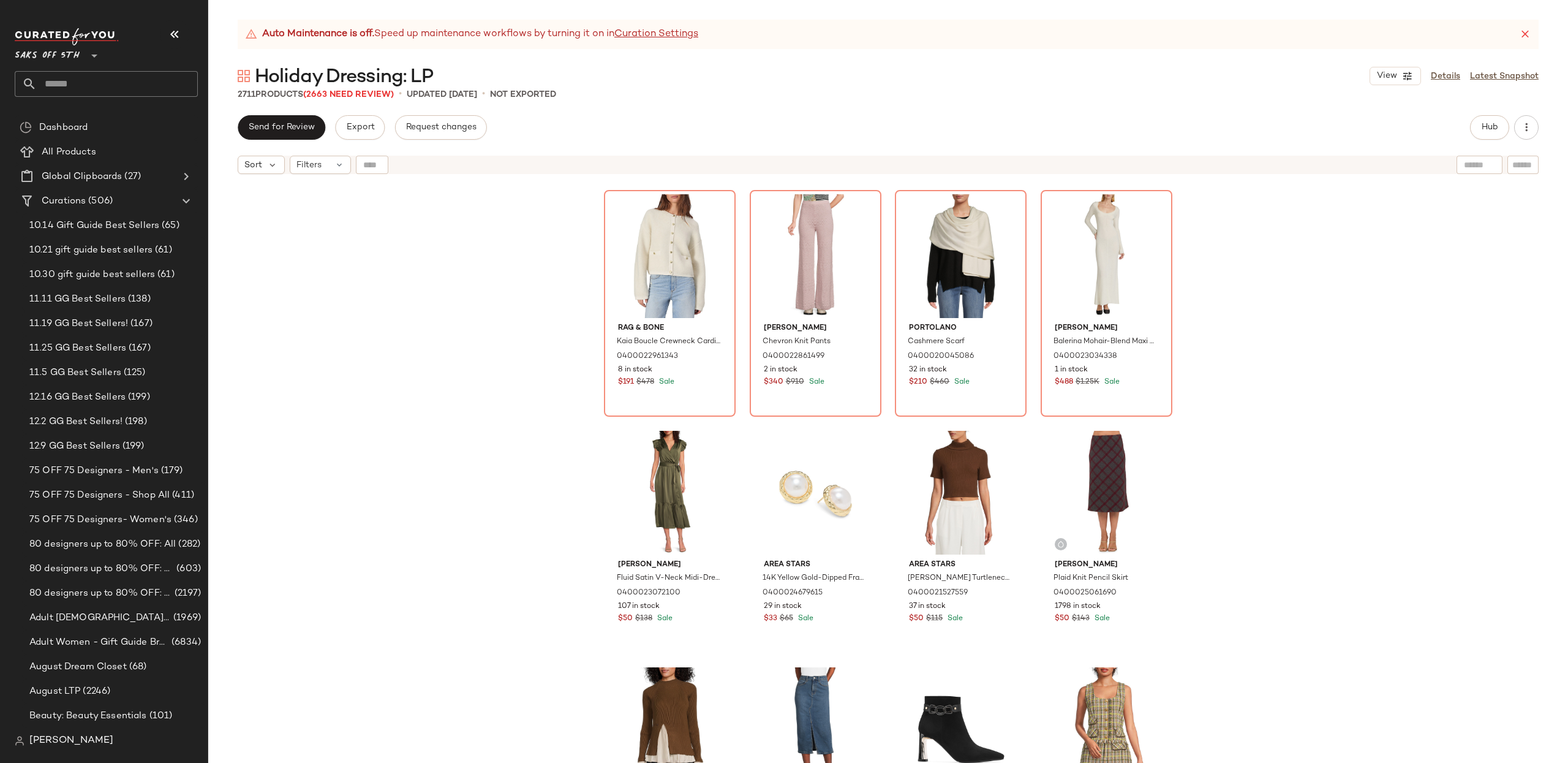
scroll to position [4132, 0]
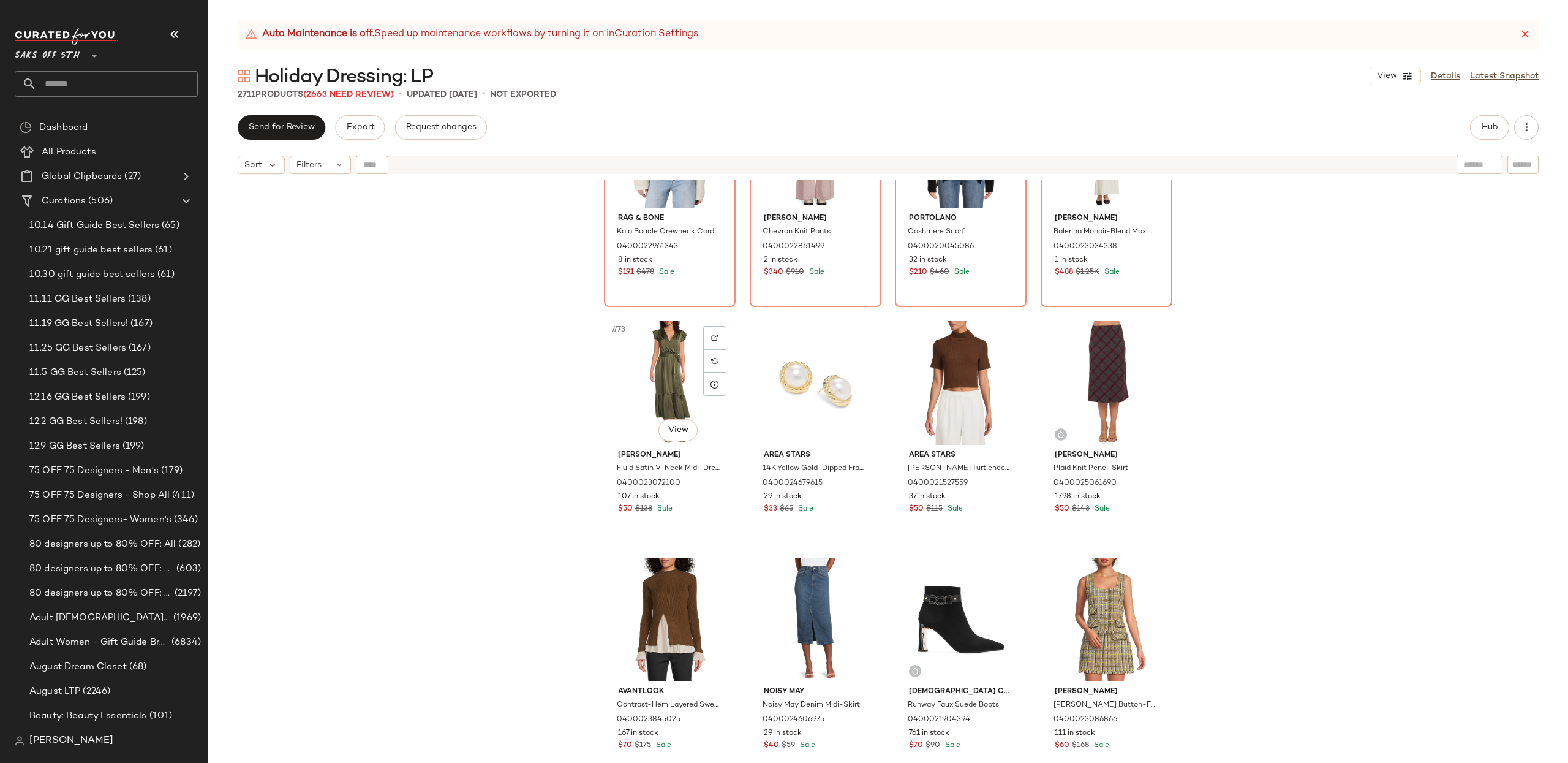
drag, startPoint x: 635, startPoint y: 357, endPoint x: 889, endPoint y: 357, distance: 254.0
click at [635, 357] on div "#73 View" at bounding box center [669, 383] width 123 height 124
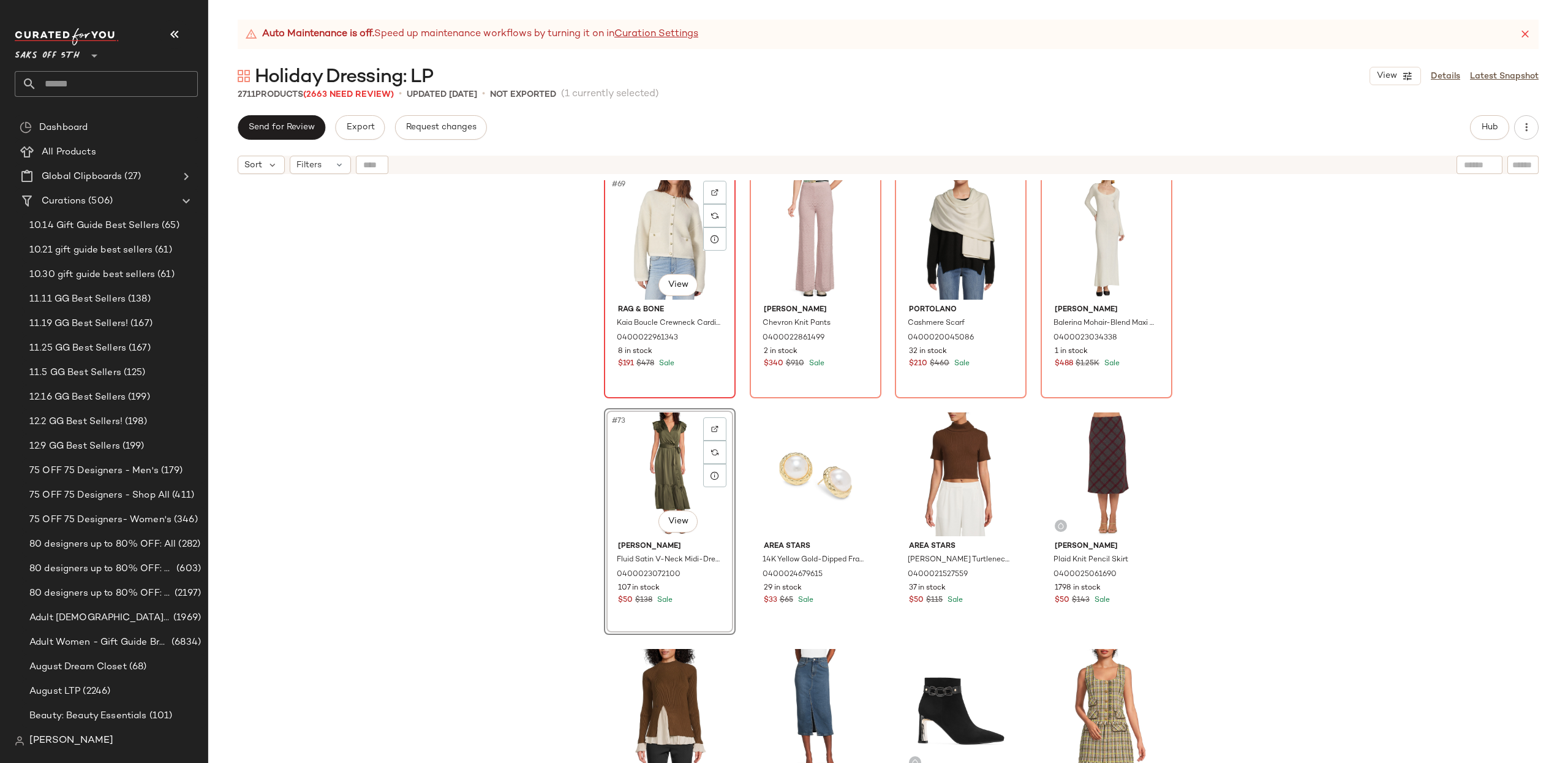
scroll to position [4036, 0]
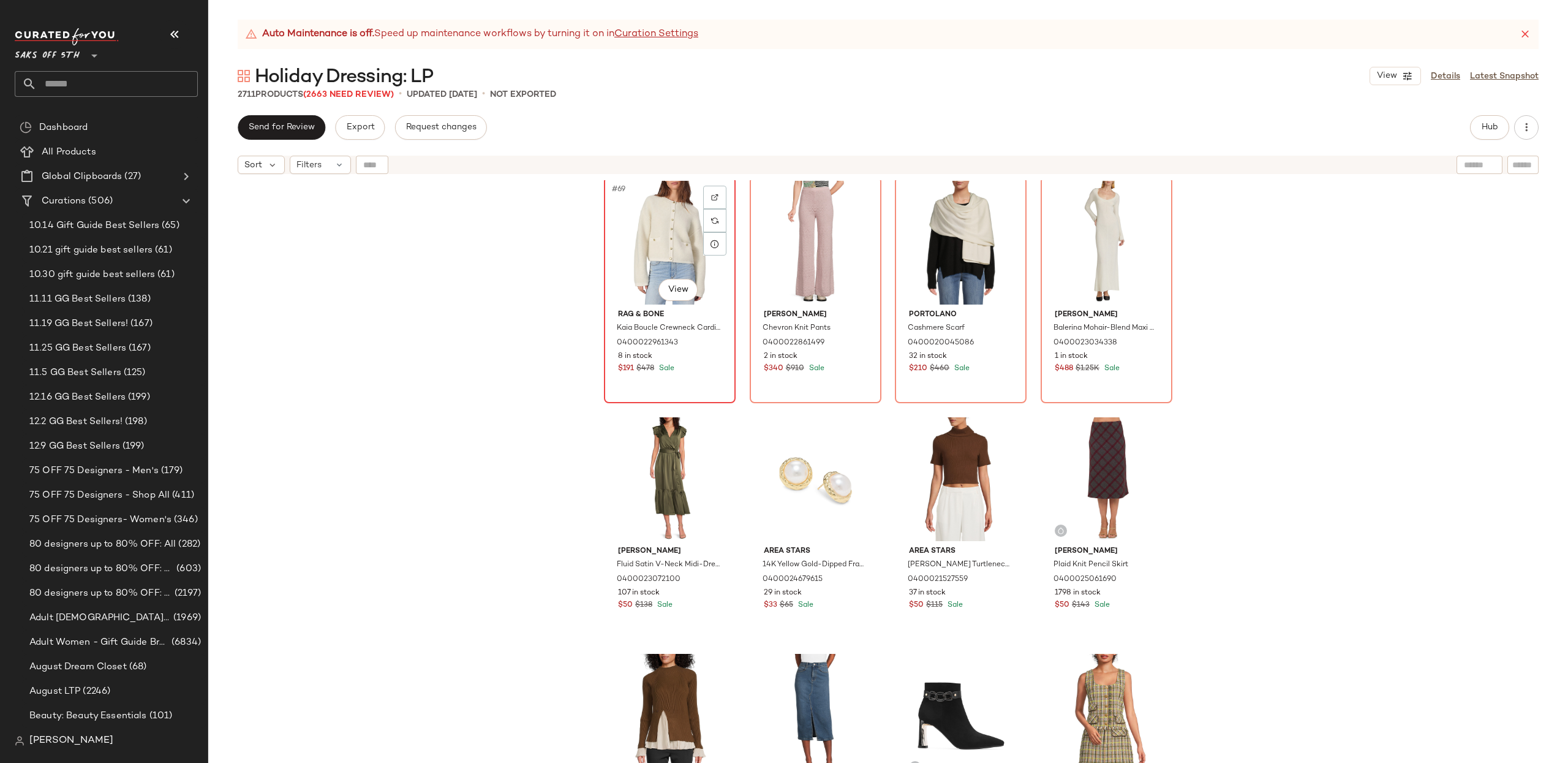
drag, startPoint x: 660, startPoint y: 256, endPoint x: 714, endPoint y: 257, distance: 54.0
click at [660, 256] on div "#69 View" at bounding box center [669, 242] width 123 height 124
click at [1107, 266] on div "#72 View" at bounding box center [1106, 242] width 123 height 124
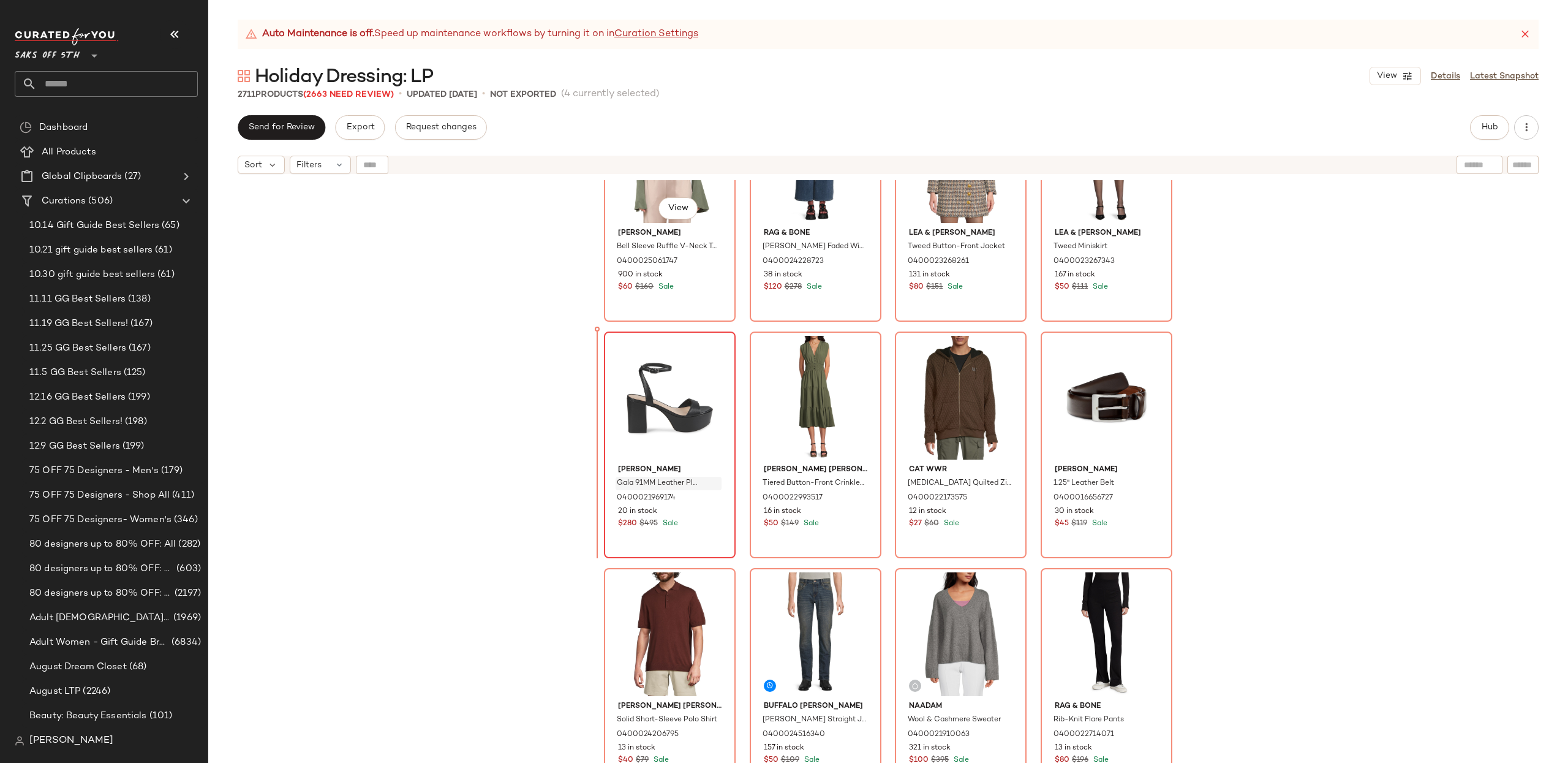
drag, startPoint x: 651, startPoint y: 220, endPoint x: 634, endPoint y: 488, distance: 268.5
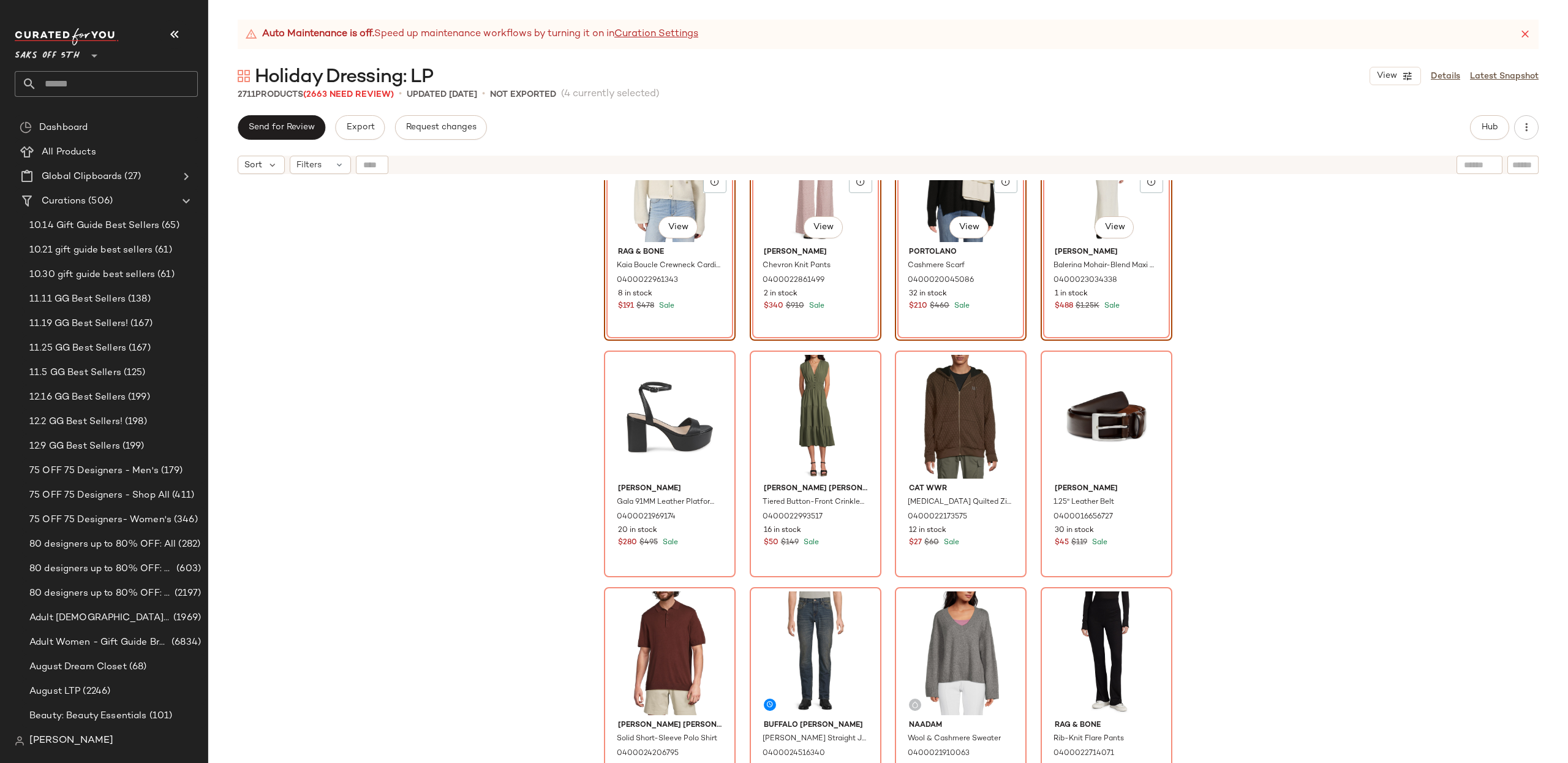
click at [1311, 395] on div "SET #197 View rag & bone Kaia Boucle Crewneck Cardigan 0400022961343 8 in stock…" at bounding box center [888, 486] width 1360 height 613
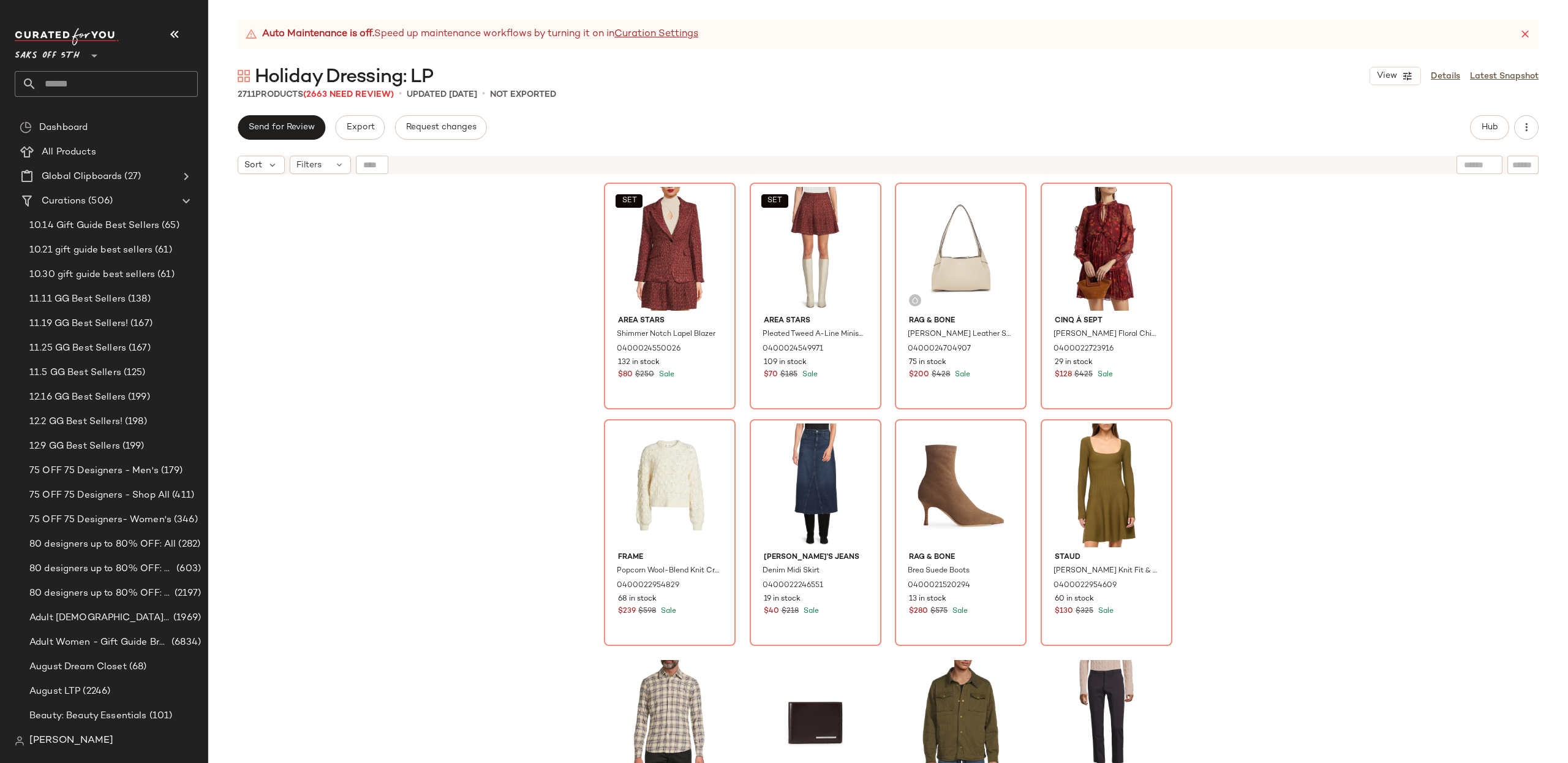
click at [1311, 394] on div "SET Area Stars Shimmer Notch Lapel Blazer 0400024550026 132 in stock $80 $250 S…" at bounding box center [888, 486] width 1360 height 613
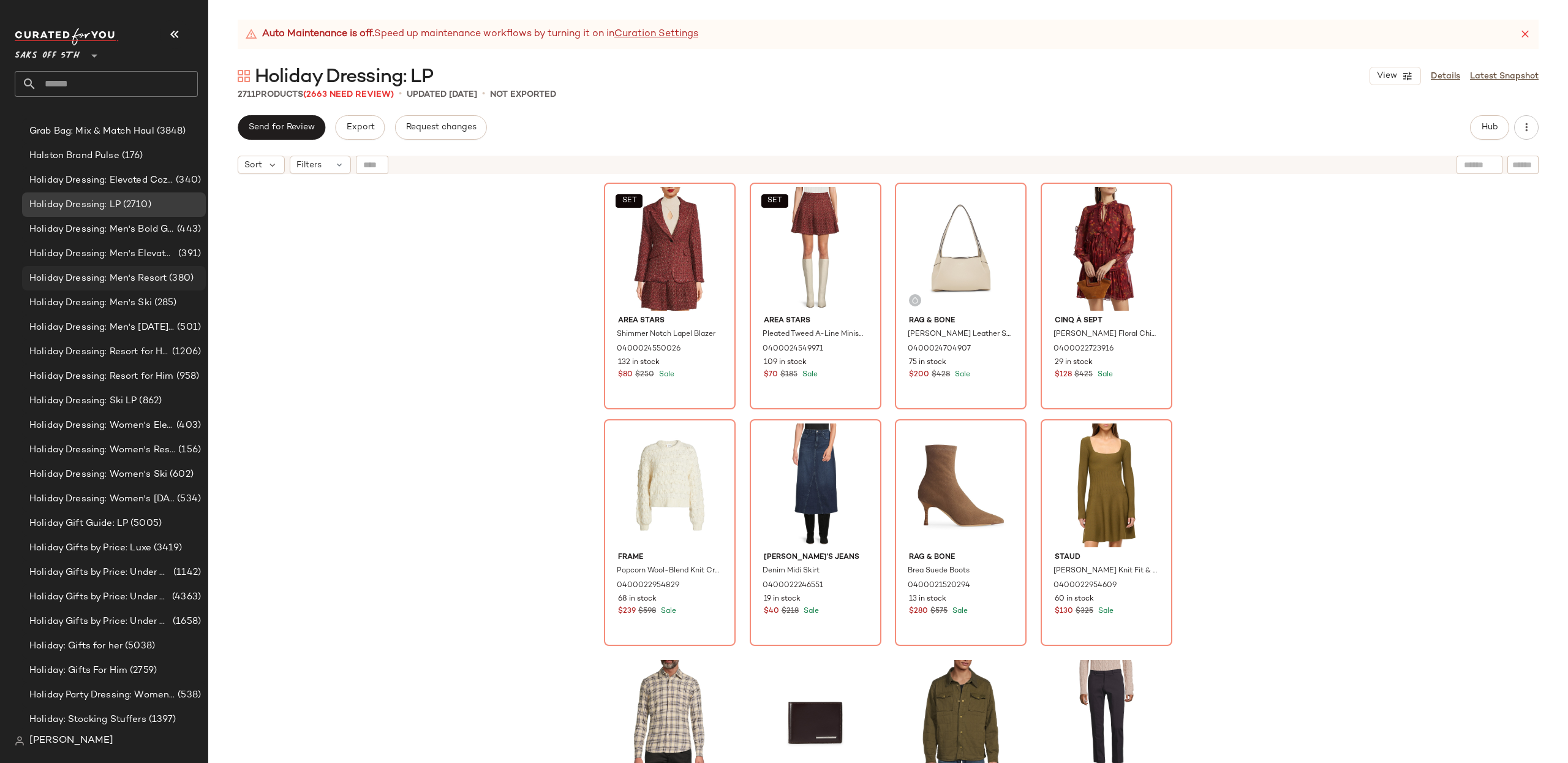
scroll to position [6325, 0]
click at [113, 516] on span "Holiday Gift Guide: LP" at bounding box center [79, 517] width 98 height 14
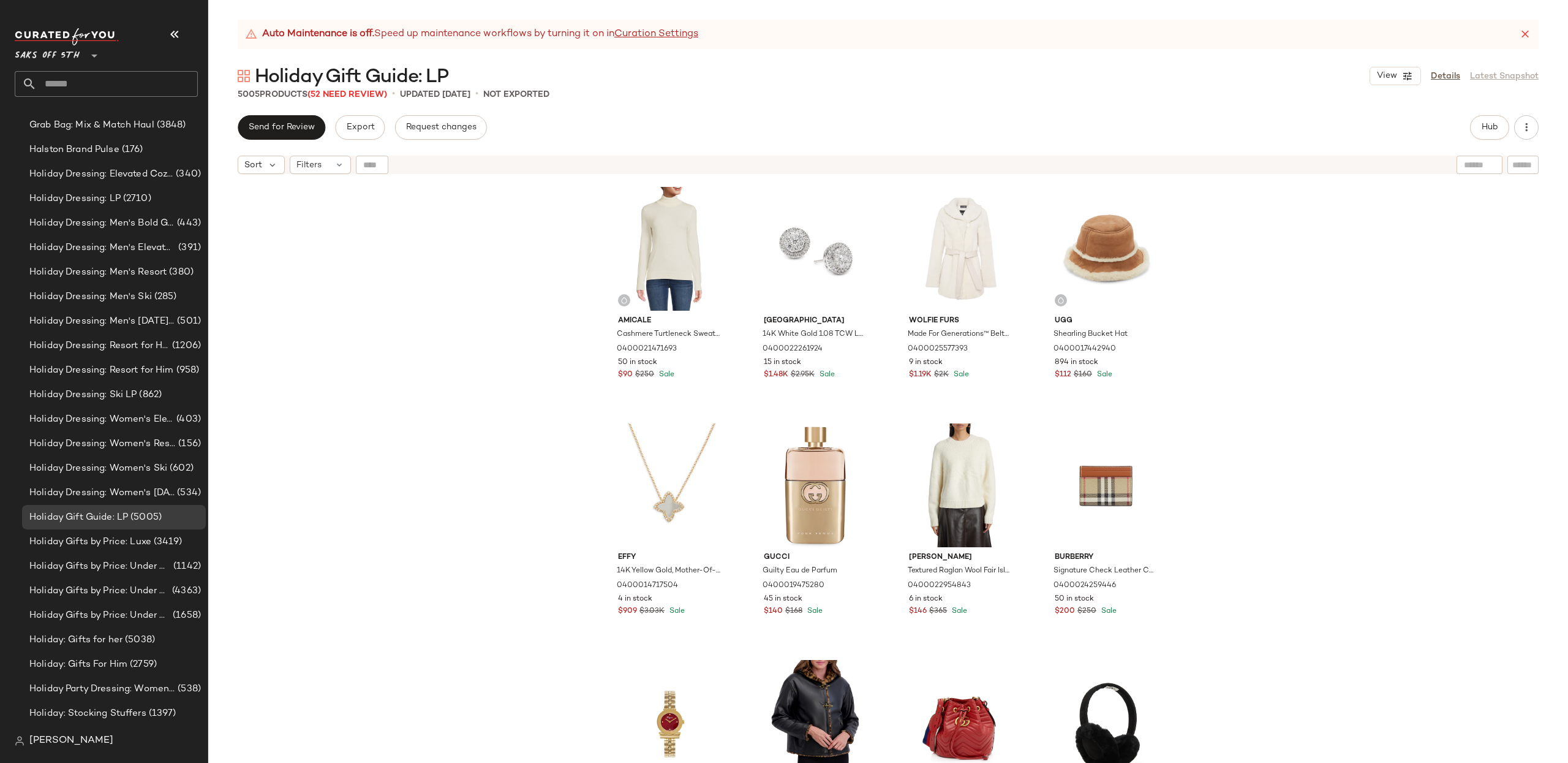
click at [1288, 197] on div "Amicale Cashmere Turtleneck Sweater 0400021471693 50 in stock $90 $250 Sale [GE…" at bounding box center [888, 486] width 1360 height 613
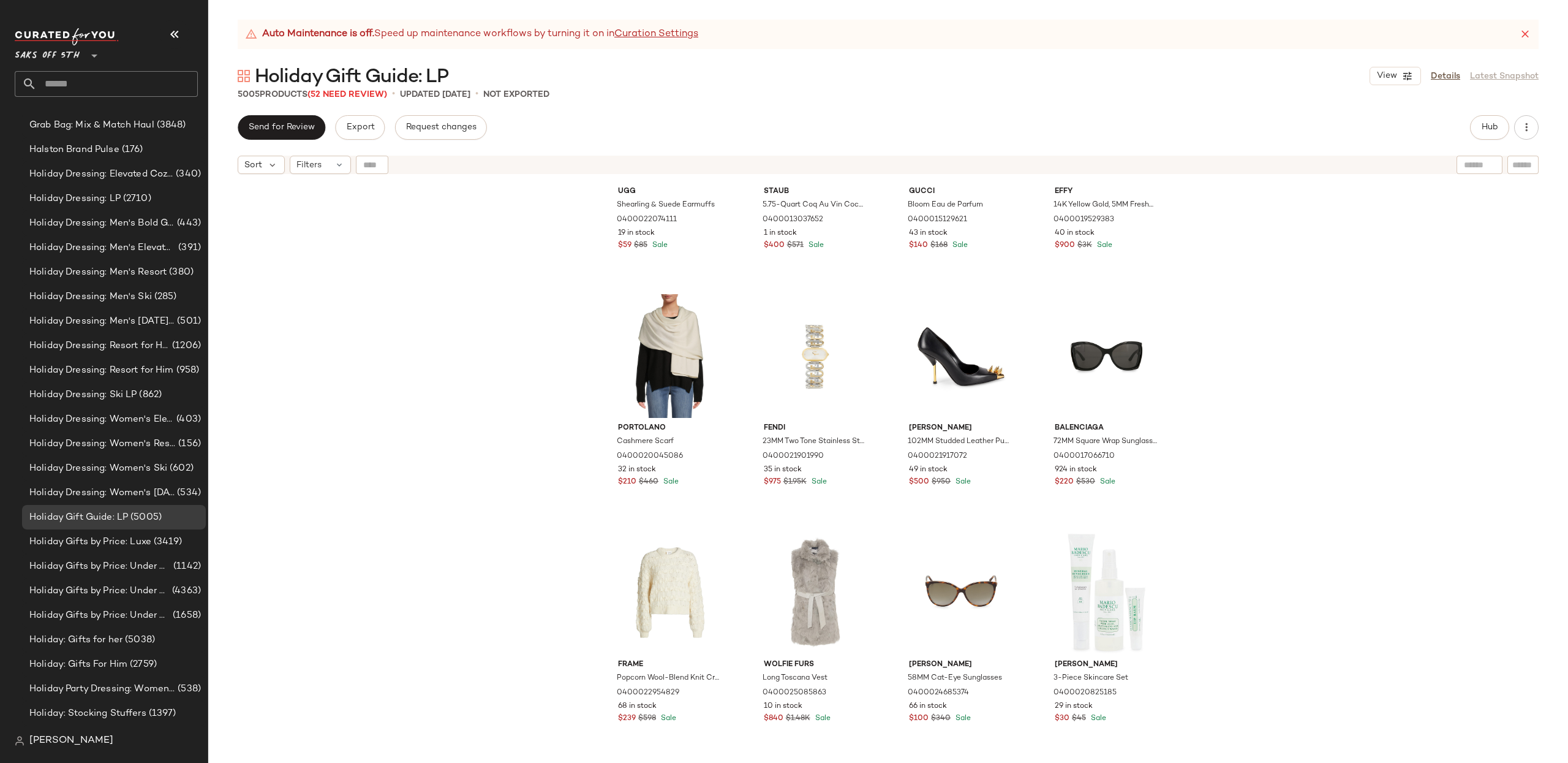
scroll to position [1792, 0]
click at [996, 371] on div at bounding box center [1006, 361] width 23 height 23
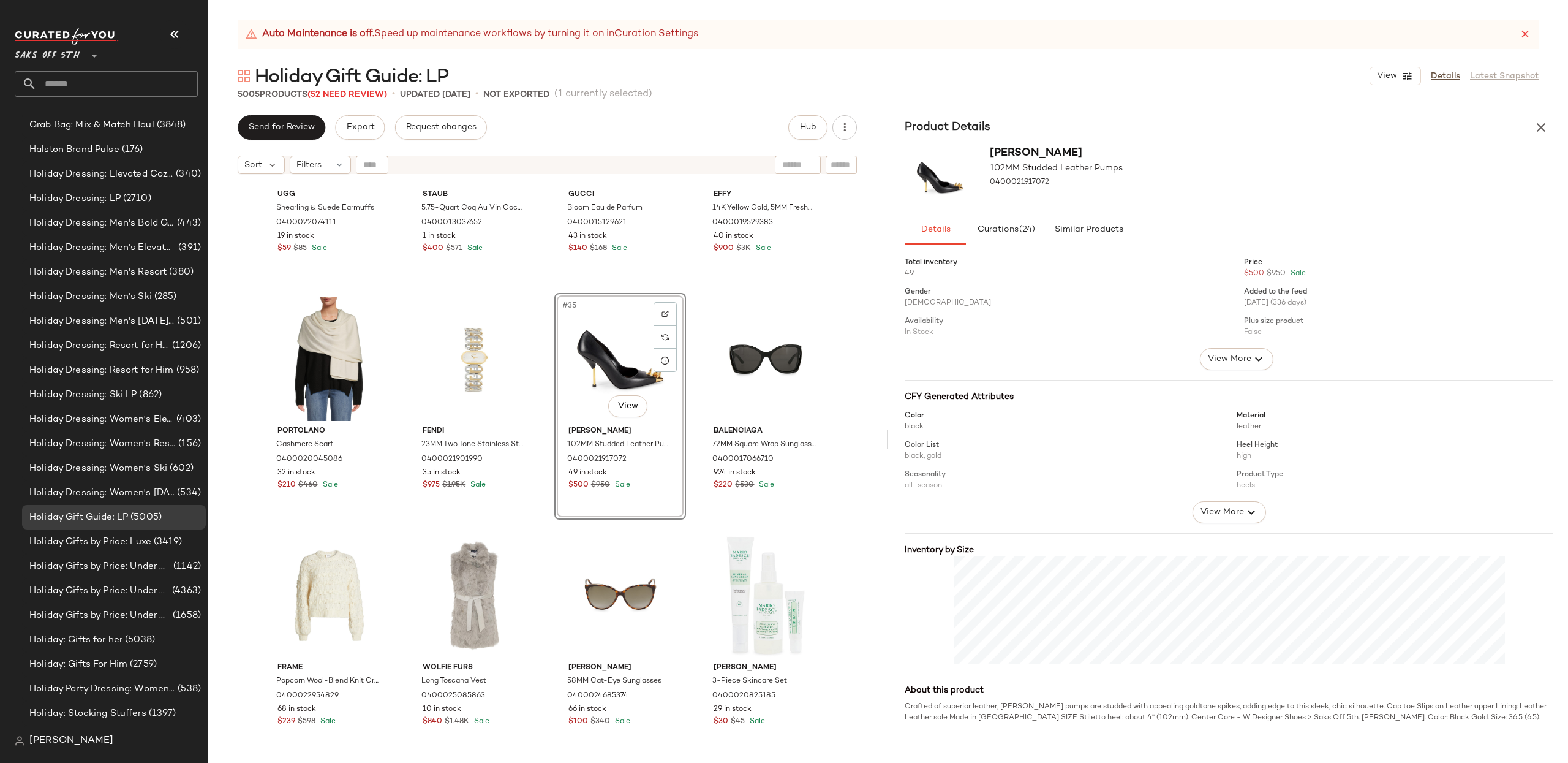
click at [1539, 136] on button "button" at bounding box center [1540, 127] width 24 height 24
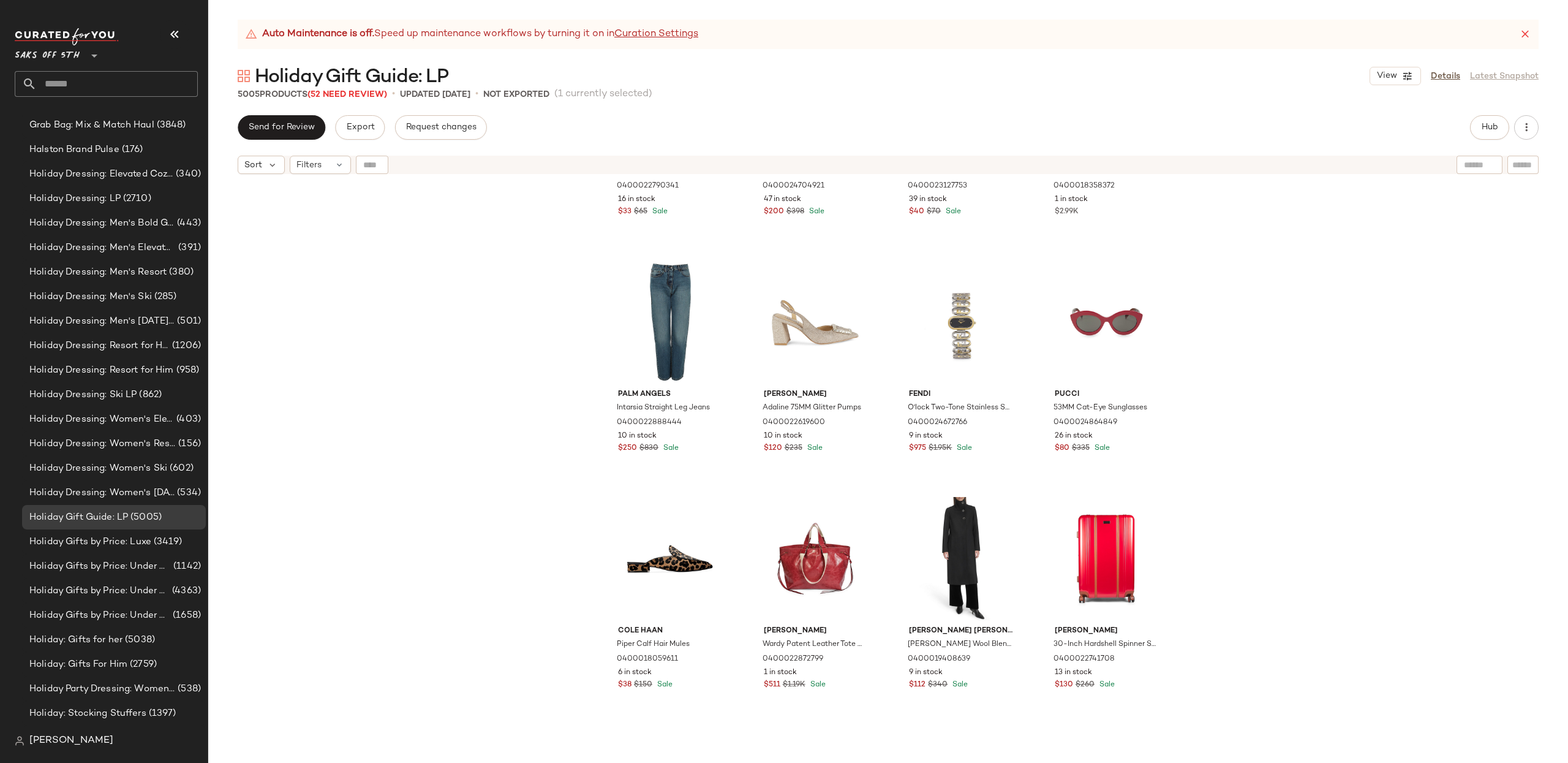
scroll to position [2775, 0]
drag, startPoint x: 792, startPoint y: 317, endPoint x: 809, endPoint y: 320, distance: 17.3
click at [792, 317] on div "#50 View" at bounding box center [816, 321] width 123 height 124
